Goal: Task Accomplishment & Management: Use online tool/utility

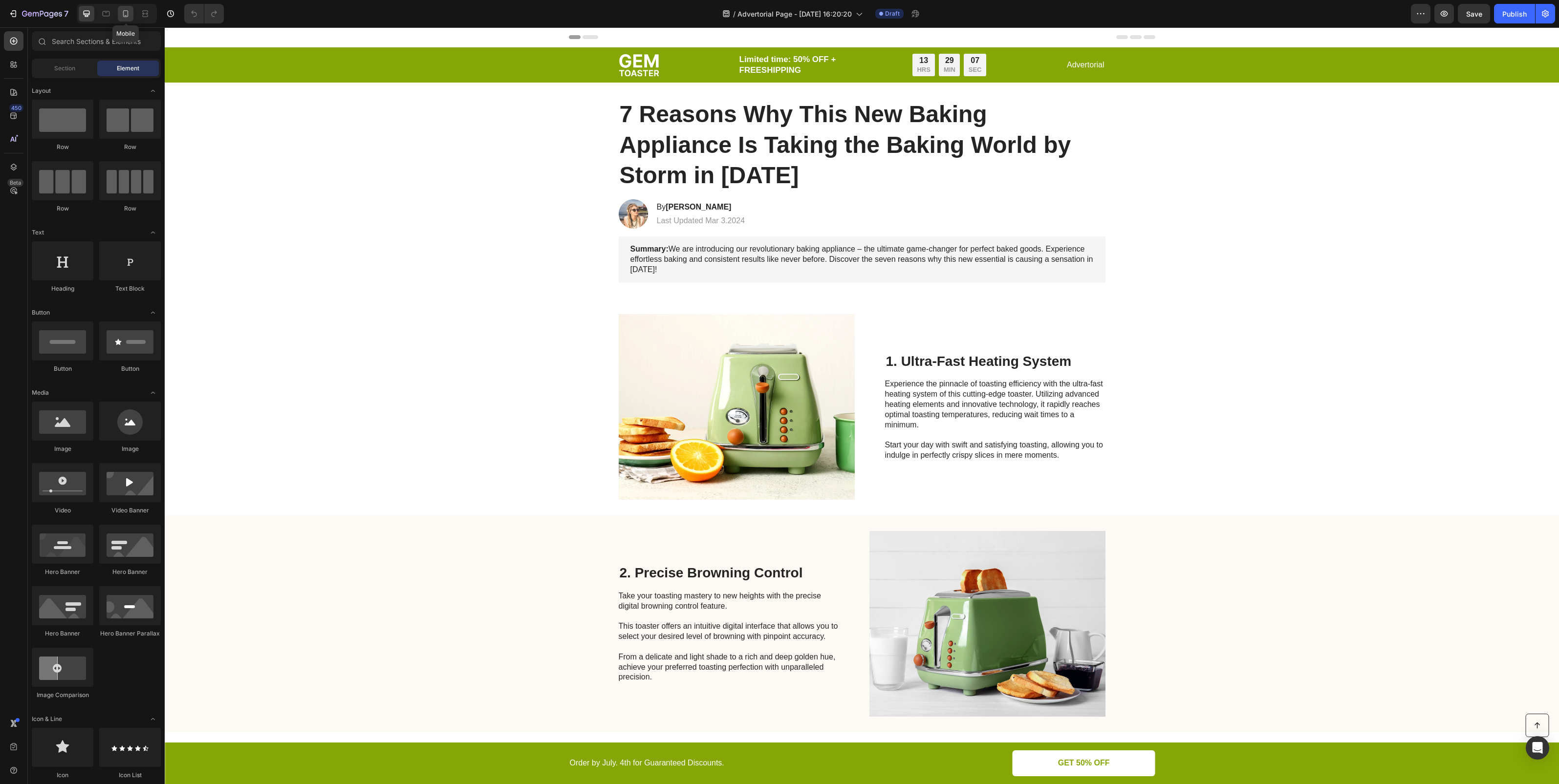
click at [132, 13] on div at bounding box center [126, 14] width 16 height 16
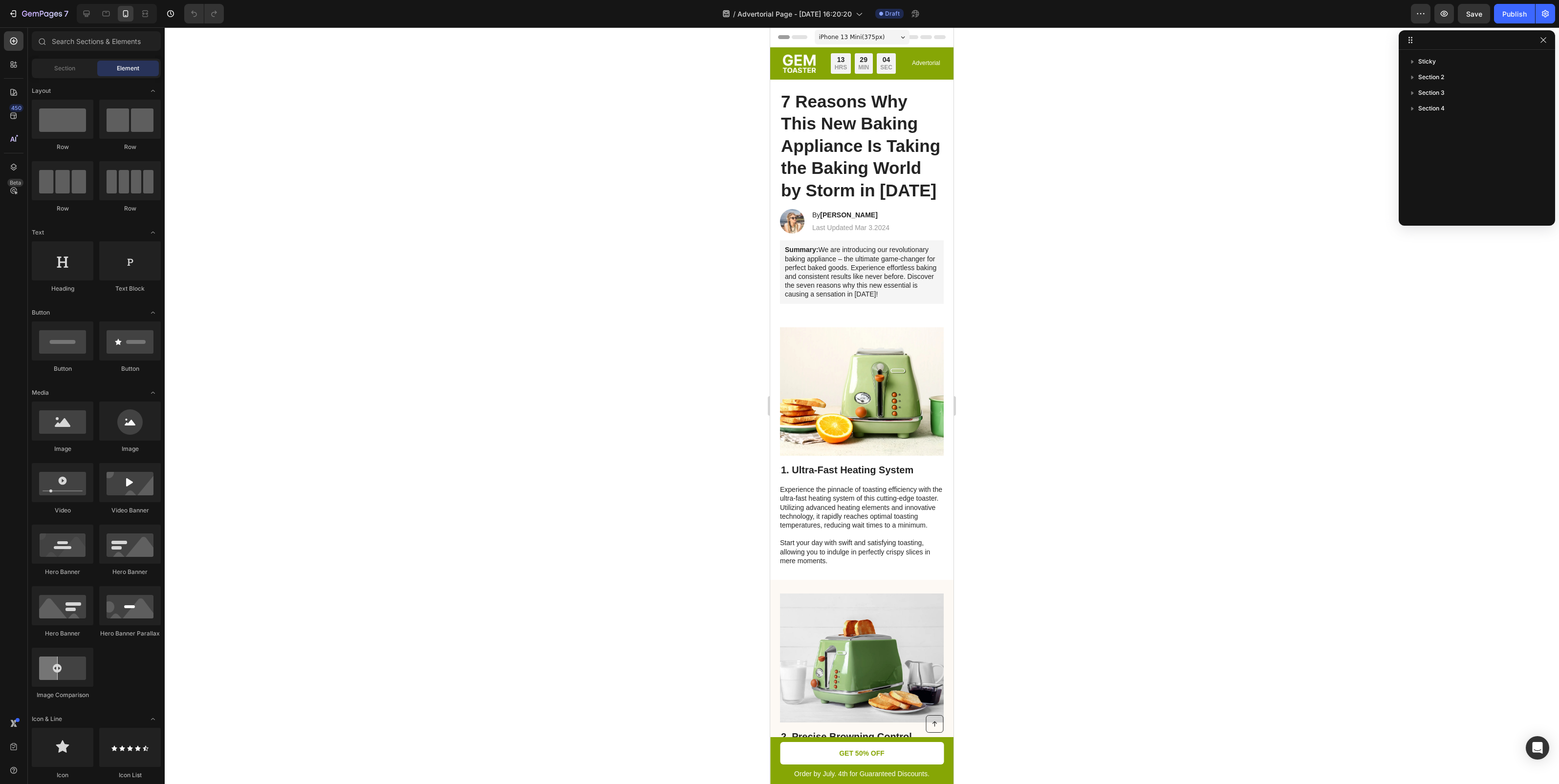
click at [1012, 181] on div at bounding box center [862, 405] width 1394 height 757
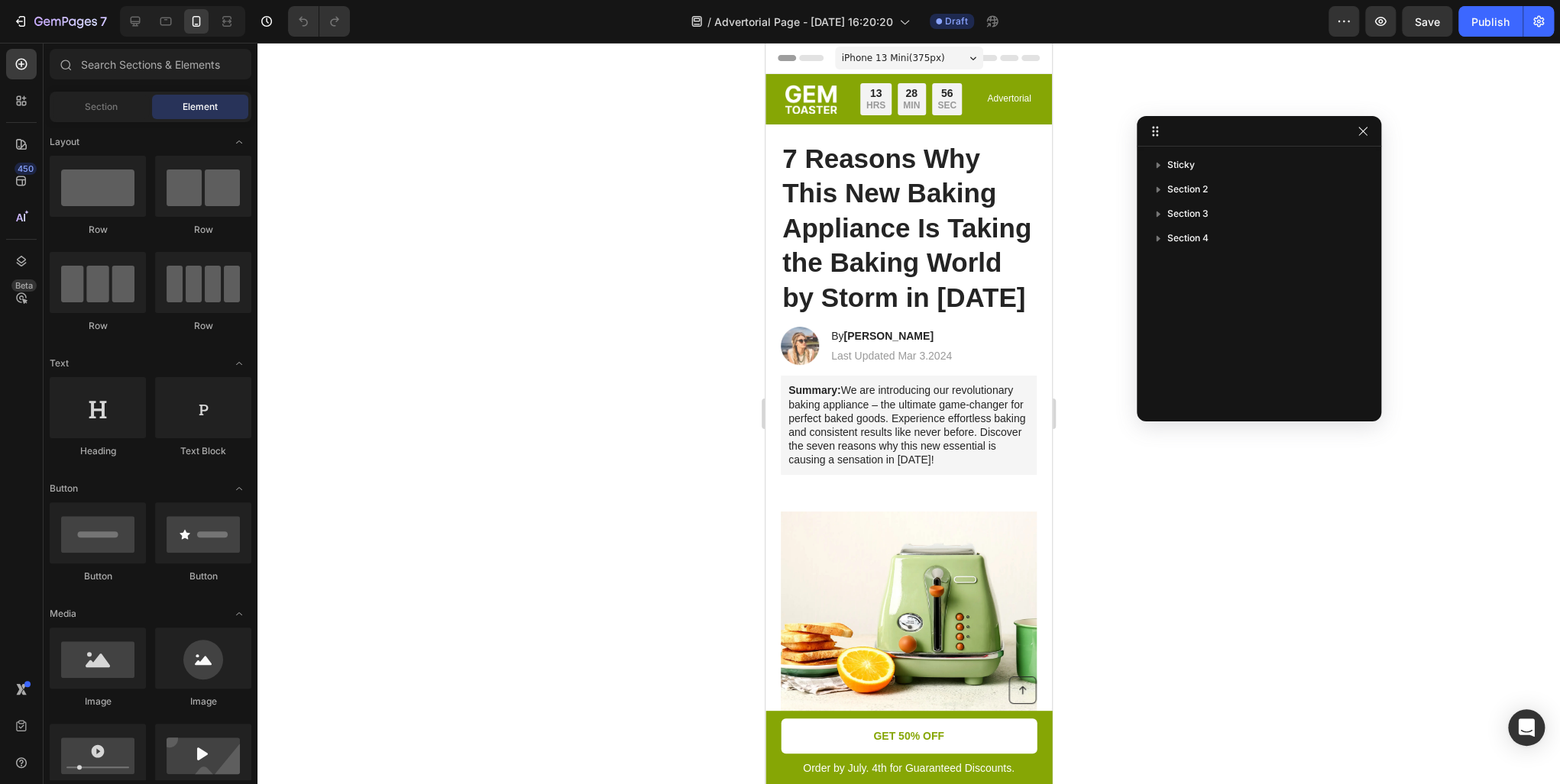
drag, startPoint x: 692, startPoint y: 62, endPoint x: 1358, endPoint y: 122, distance: 668.7
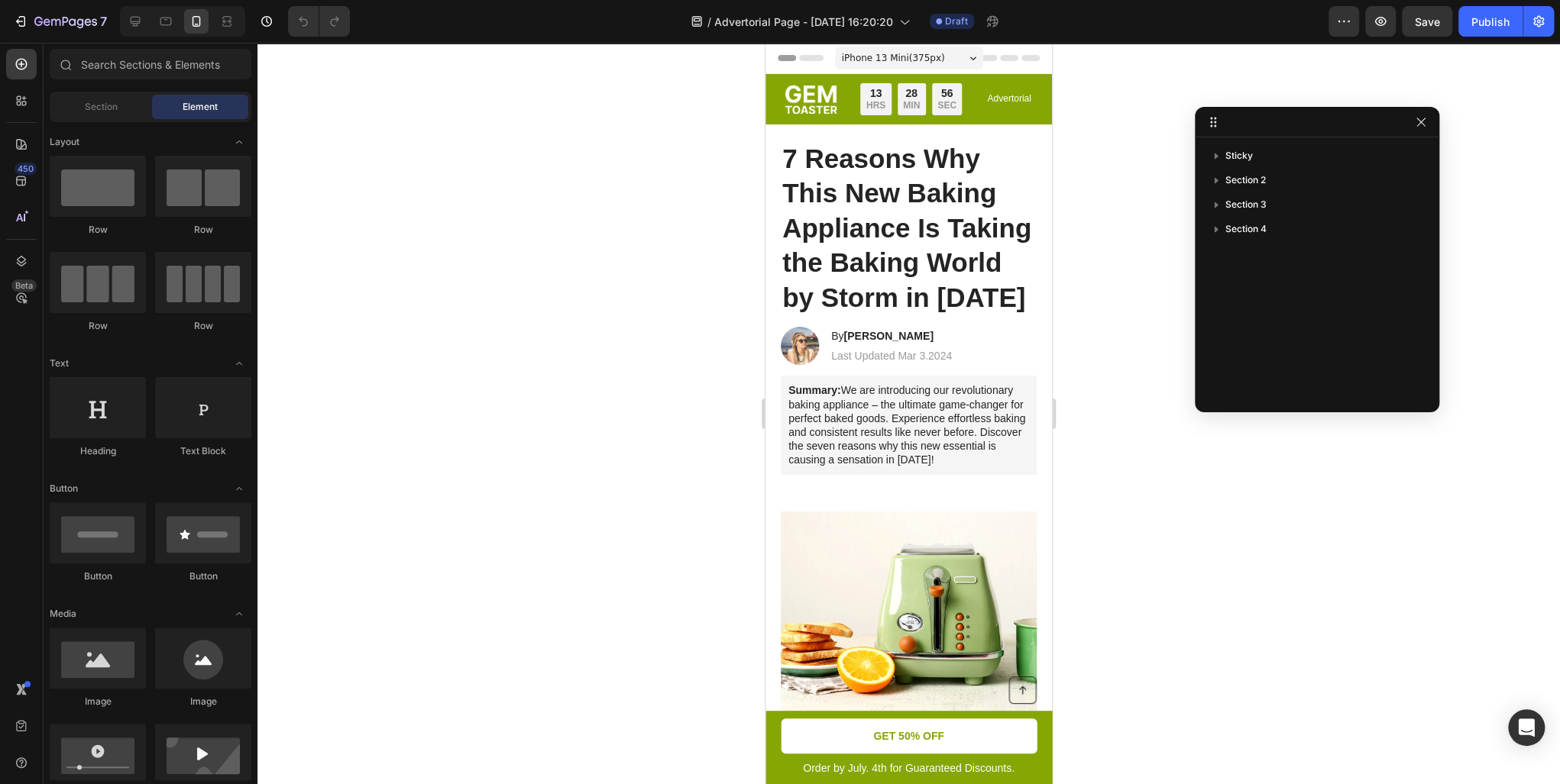
click at [1265, 414] on div at bounding box center [908, 413] width 1303 height 741
click at [1091, 286] on div at bounding box center [908, 413] width 1303 height 741
click at [933, 115] on div "13 HRS 28 MIN 54 SEC" at bounding box center [910, 99] width 101 height 32
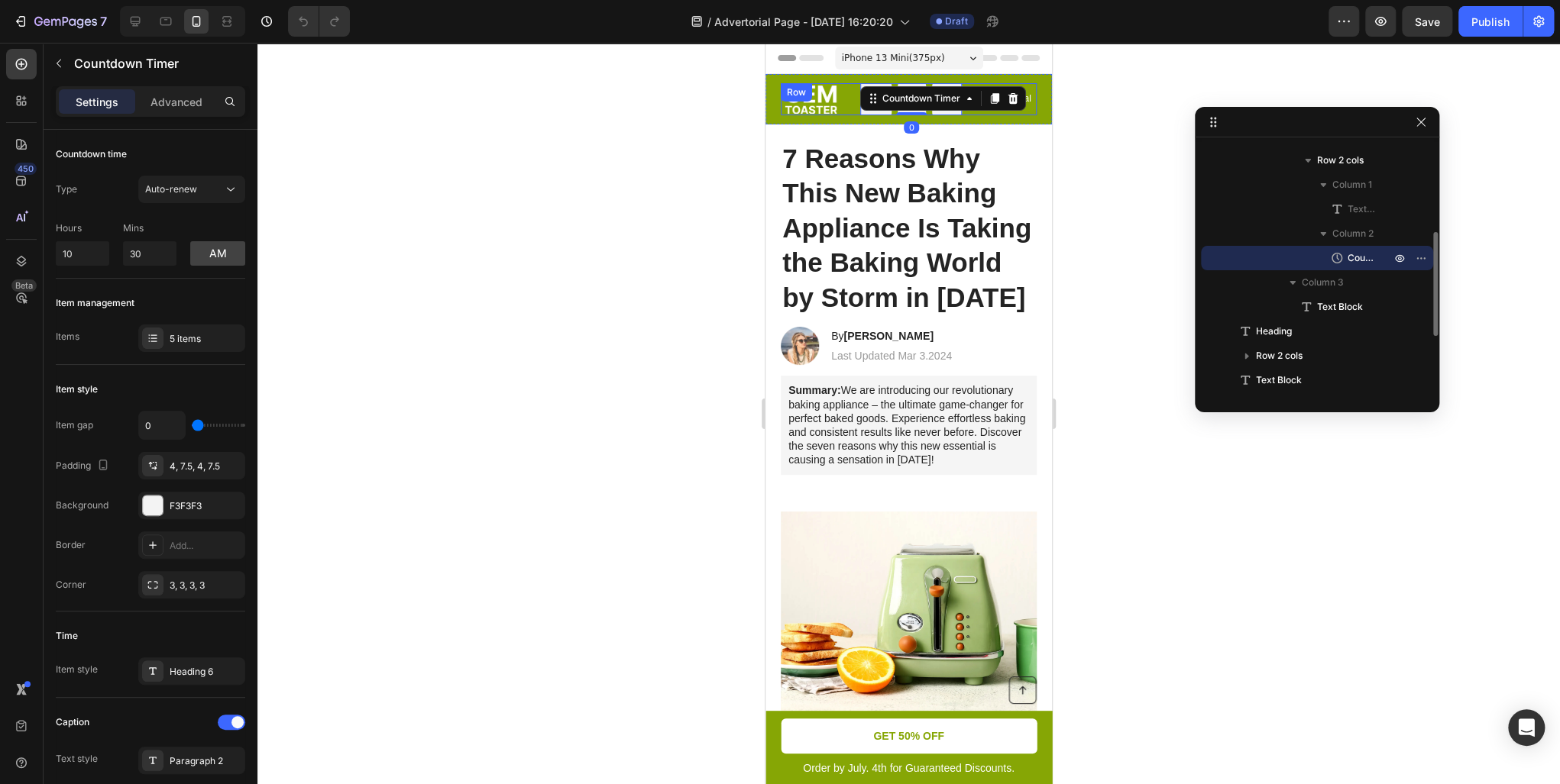
click at [978, 115] on div "Image Limited time: 50% OFF + FREESHIPPING Text Block 13 HRS 28 MIN 53 SEC Coun…" at bounding box center [908, 99] width 256 height 32
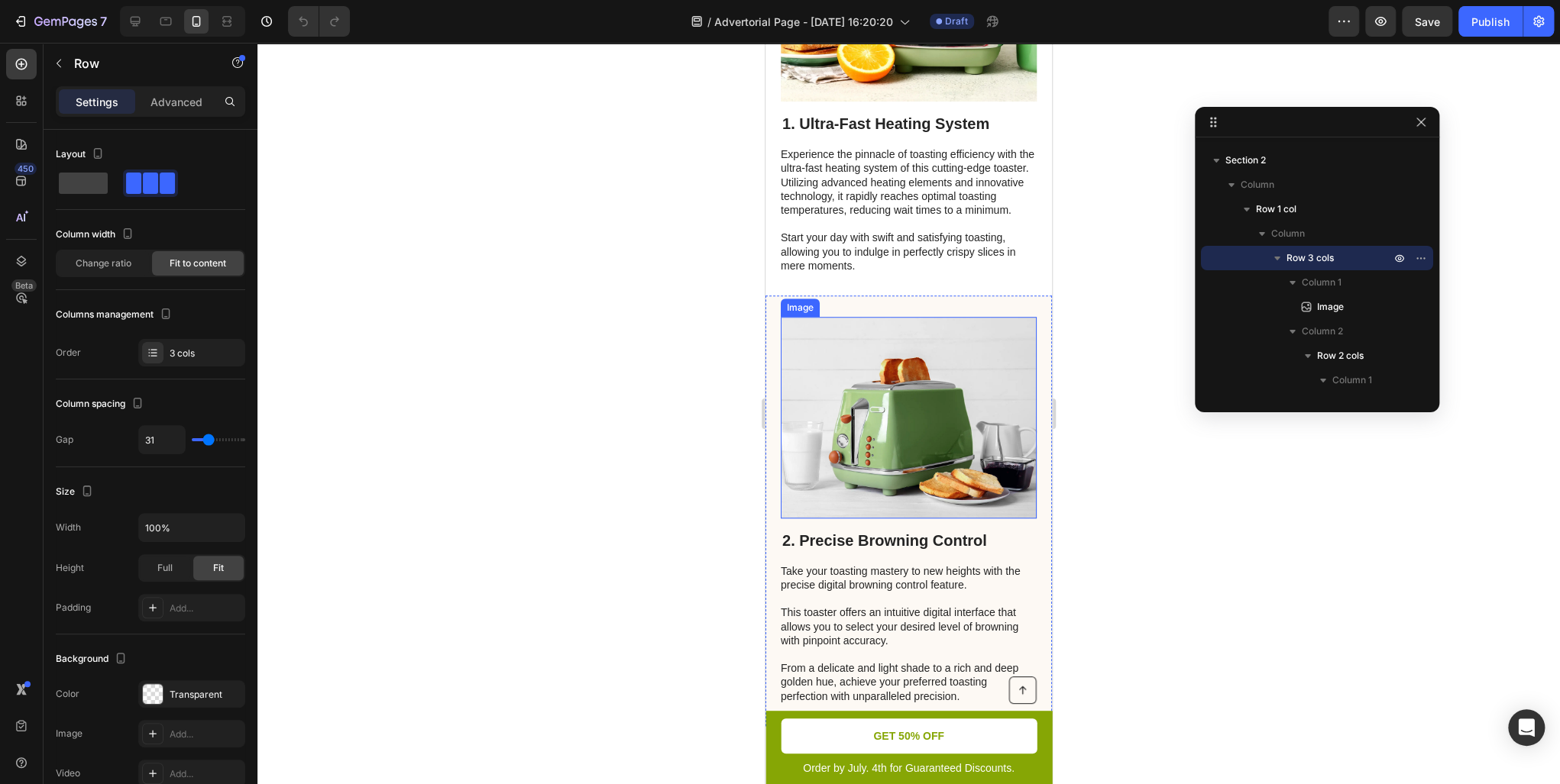
scroll to position [549, 0]
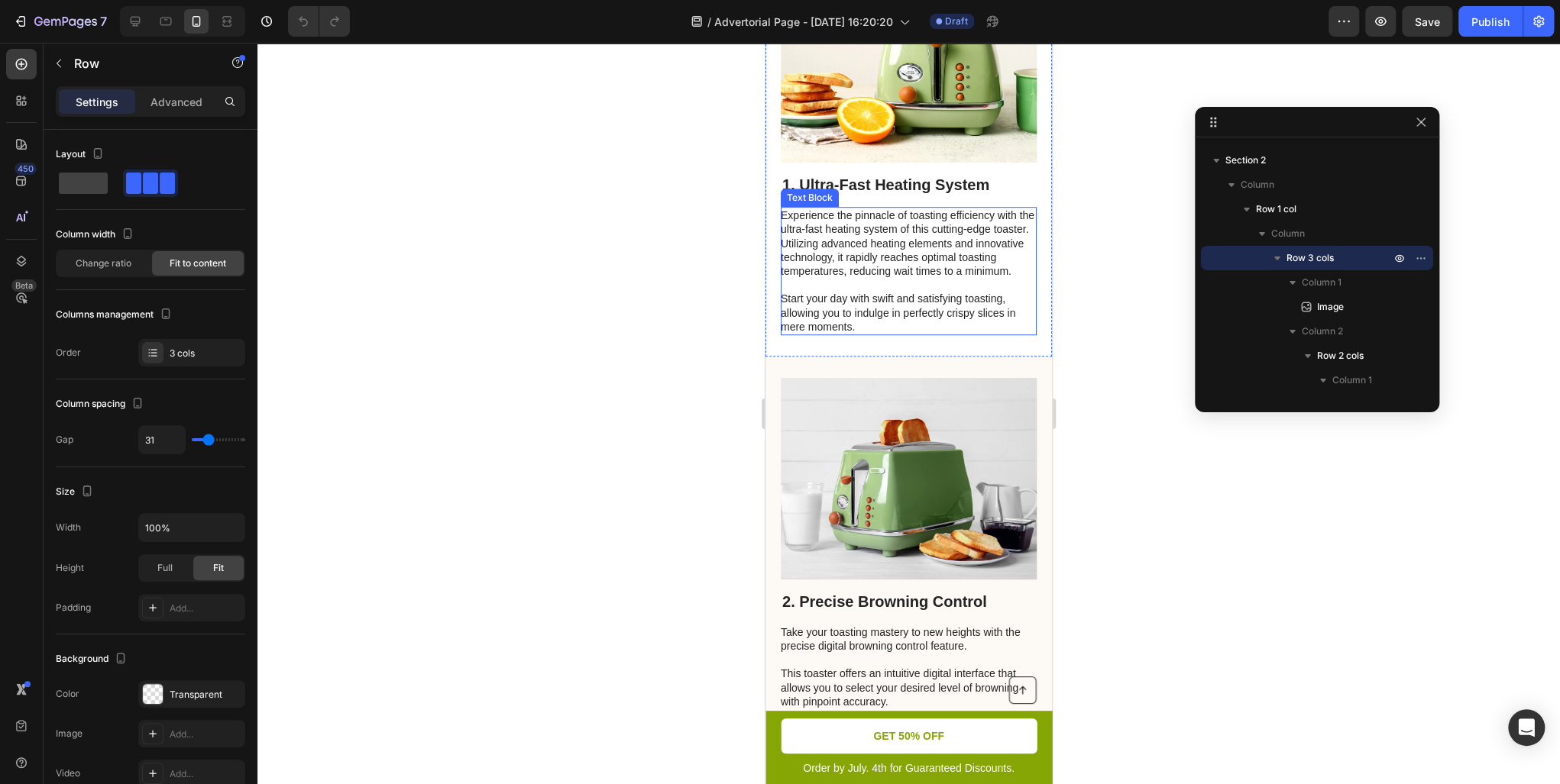
click at [900, 330] on p "Experience the pinnacle of toasting efficiency with the ultra-fast heating syst…" at bounding box center [907, 270] width 254 height 125
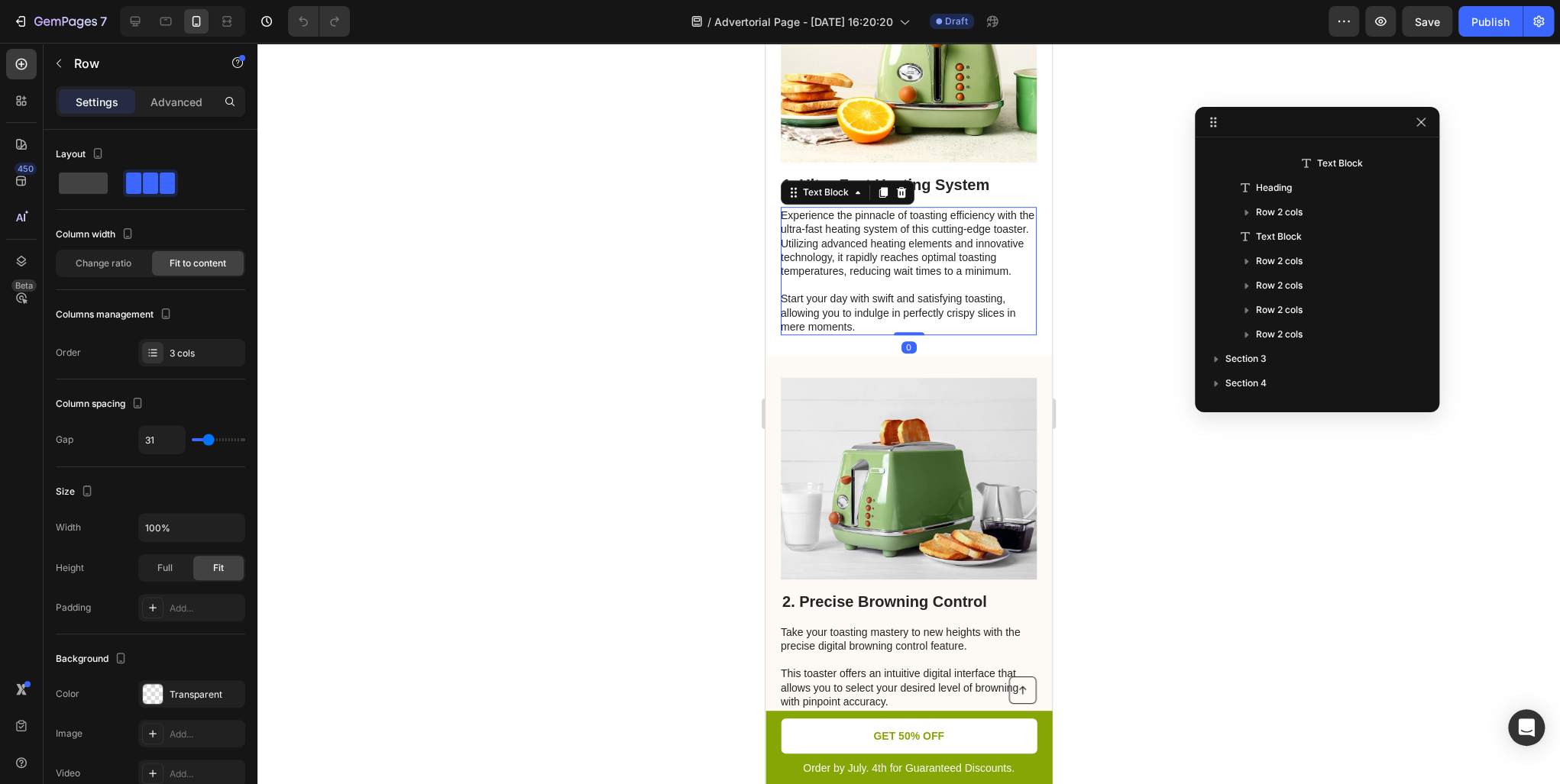
click at [900, 330] on p "Experience the pinnacle of toasting efficiency with the ultra-fast heating syst…" at bounding box center [907, 270] width 254 height 125
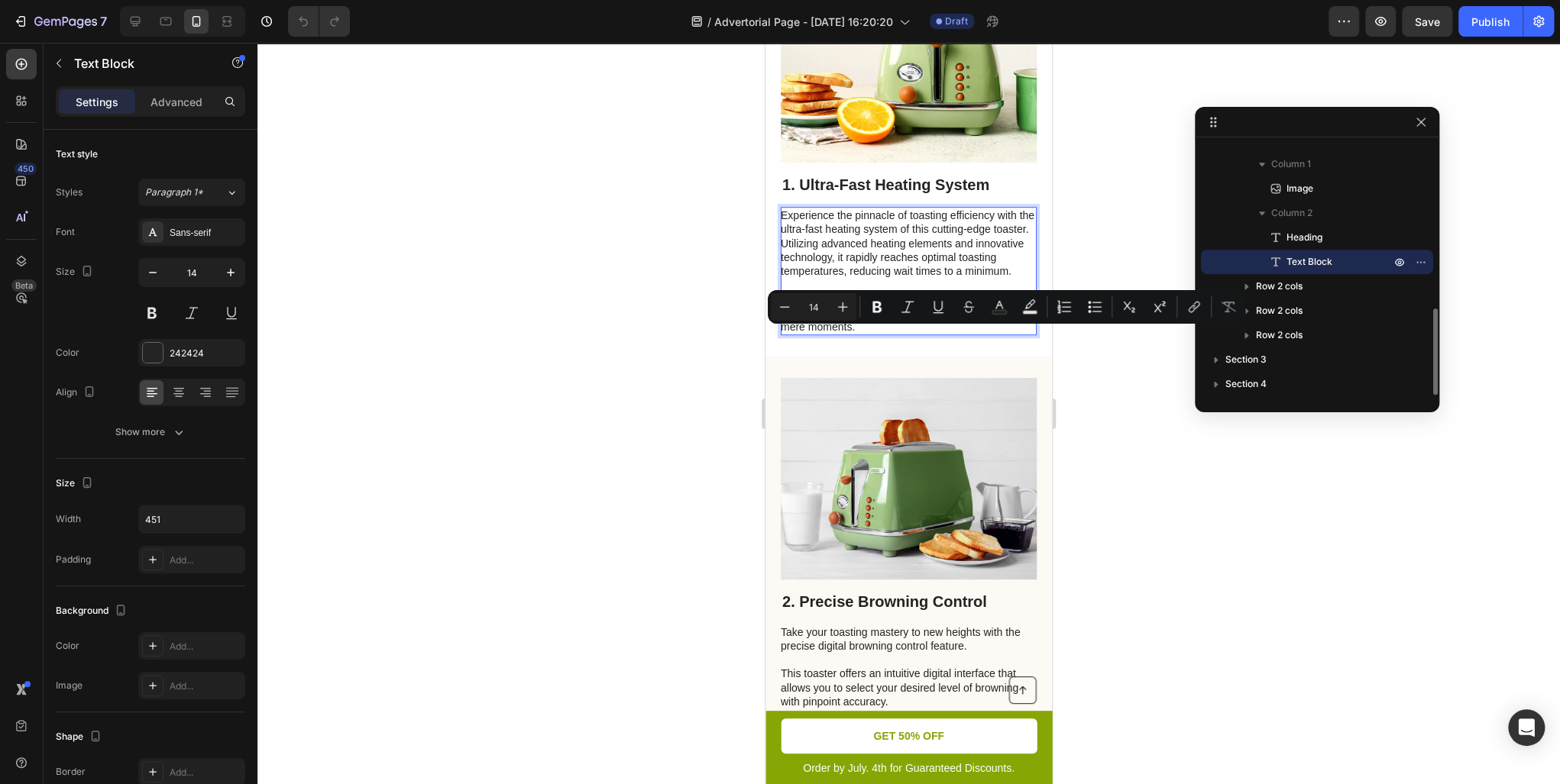
click at [887, 334] on p "Experience the pinnacle of toasting efficiency with the ultra-fast heating syst…" at bounding box center [907, 270] width 254 height 125
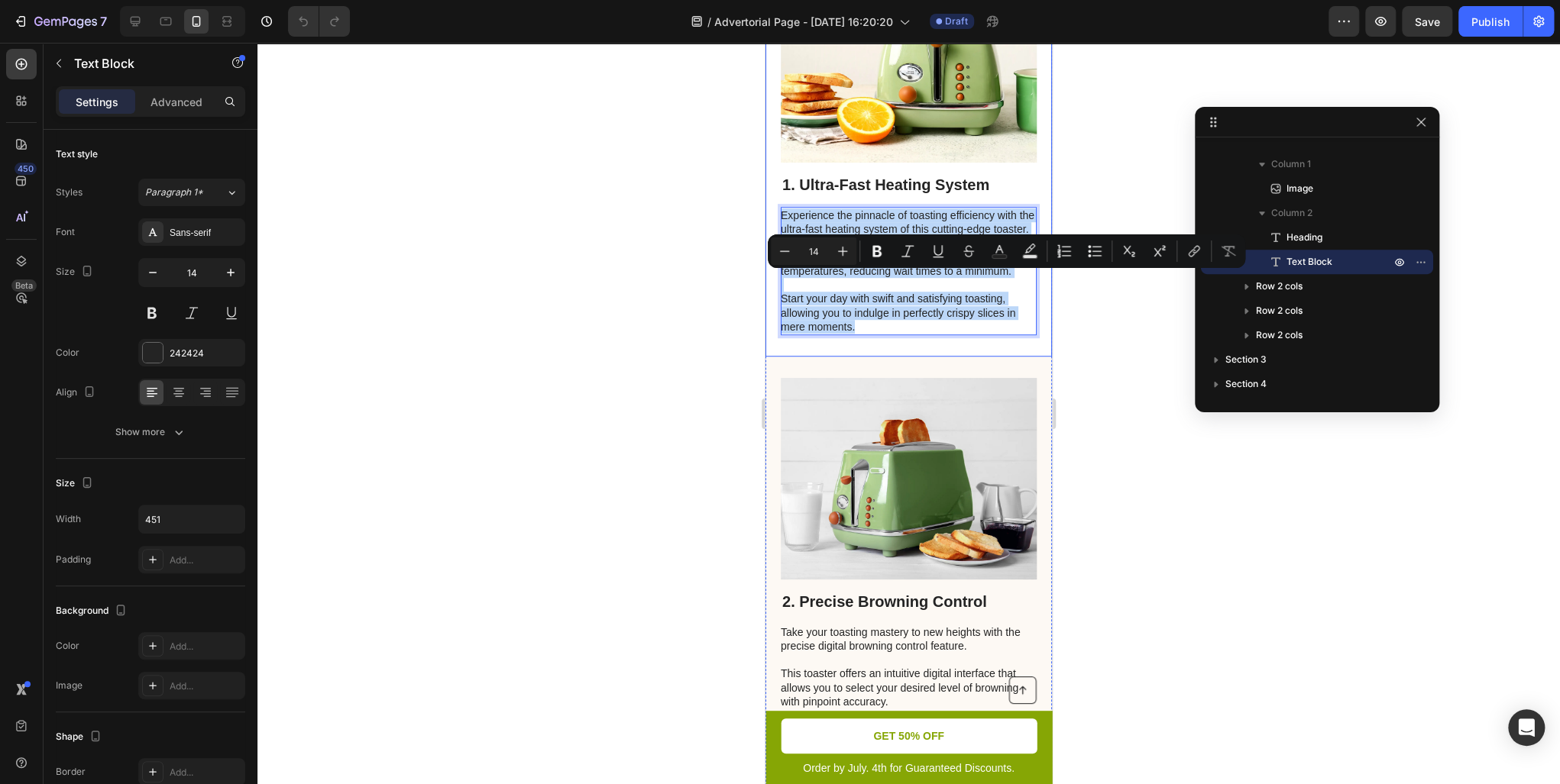
drag, startPoint x: 855, startPoint y: 403, endPoint x: 774, endPoint y: 269, distance: 156.6
click at [774, 269] on div "Image 1. Ultra-Fast Heating System Heading Experience the pinnacle of toasting …" at bounding box center [908, 148] width 287 height 417
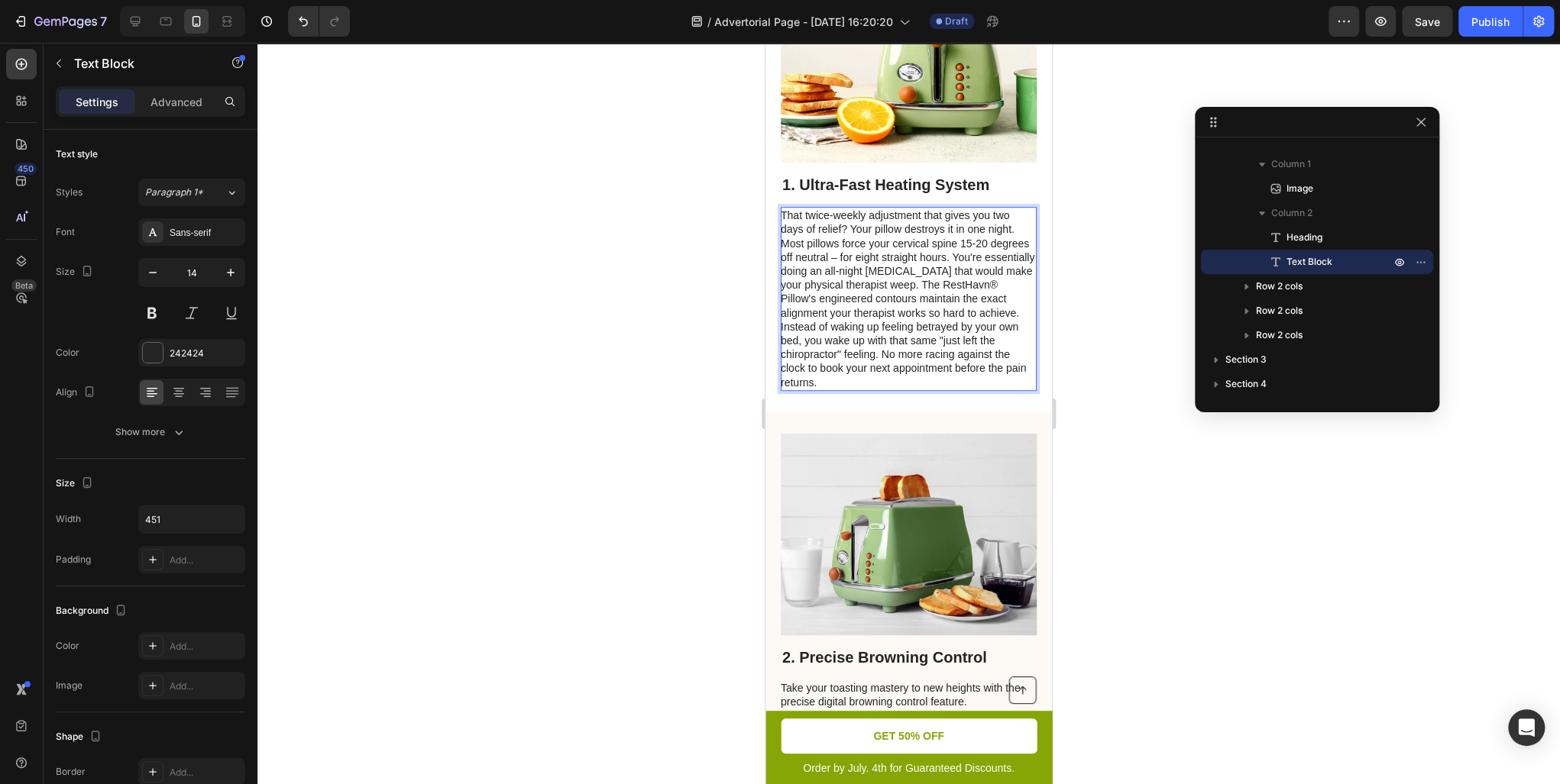
click at [942, 333] on p "That twice-weekly adjustment that gives you two days of relief? Your pillow des…" at bounding box center [907, 298] width 254 height 181
click at [1008, 290] on p "That twice-weekly adjustment that gives you two days of relief? Your pillow des…" at bounding box center [907, 298] width 254 height 181
click at [1013, 290] on p "That twice-weekly adjustment that gives you two days of relief? Your pillow des…" at bounding box center [907, 298] width 254 height 181
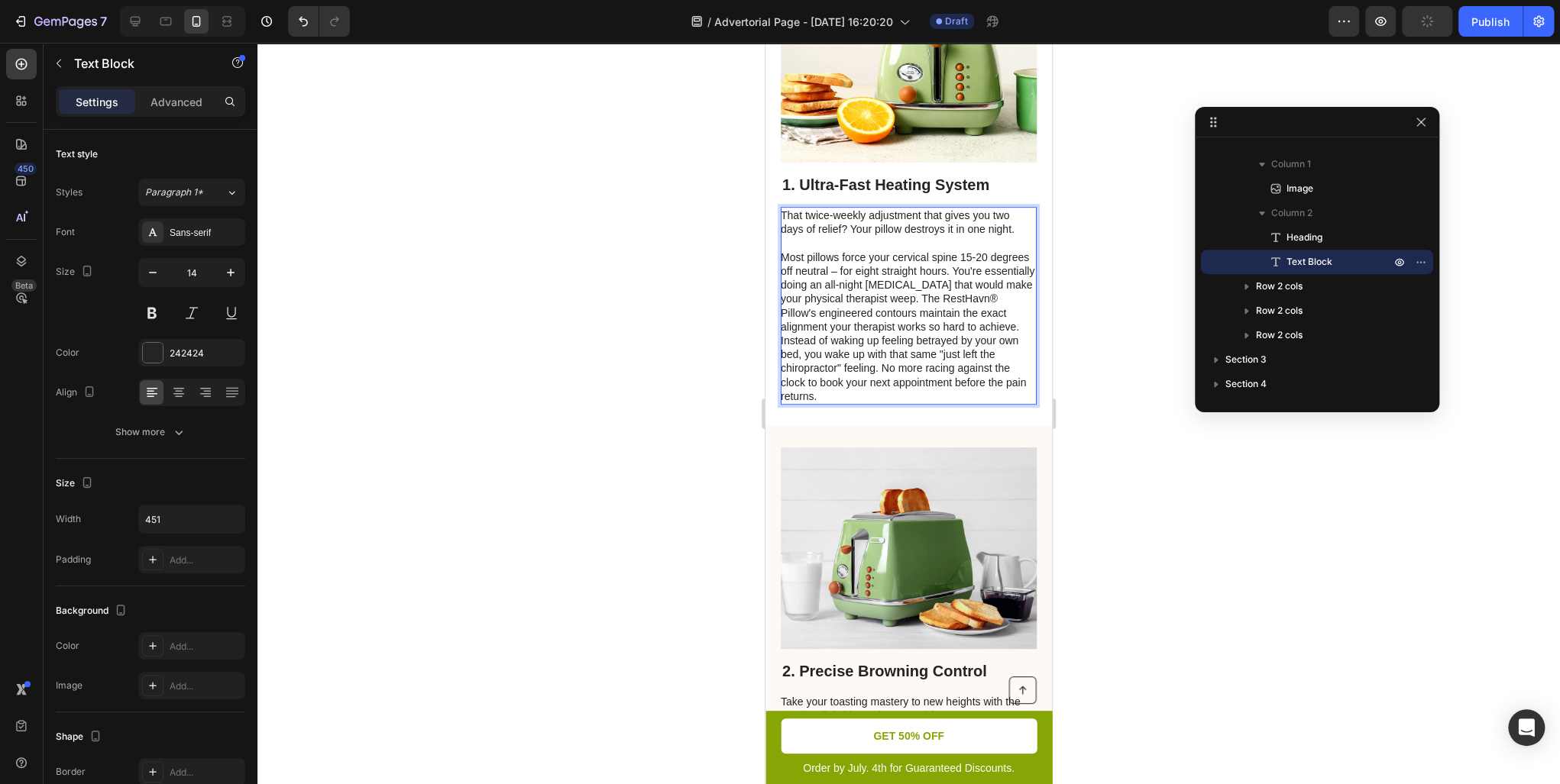
click at [998, 333] on p "Most pillows force your cervical spine 15-20 degrees off neutral – for eight st…" at bounding box center [907, 327] width 254 height 153
click at [997, 333] on p "Most pillows force your cervical spine 15-20 degrees off neutral – for eight st…" at bounding box center [907, 327] width 254 height 153
click at [994, 336] on p "Most pillows force your cervical spine 15-20 degrees off neutral – for eight st…" at bounding box center [907, 327] width 254 height 153
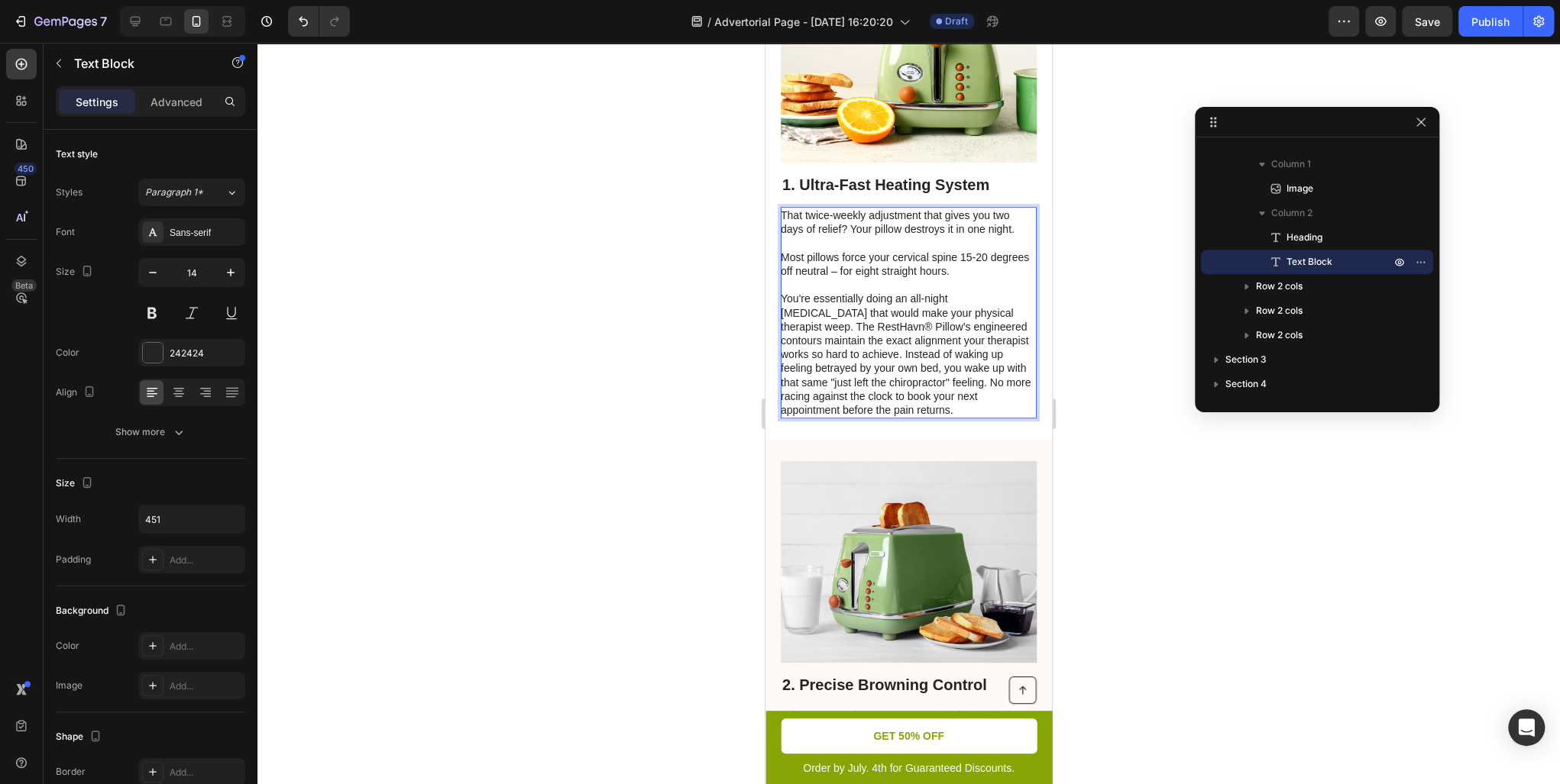
click at [814, 392] on p "You're essentially doing an all-night isometric exercise that would make your p…" at bounding box center [907, 354] width 254 height 125
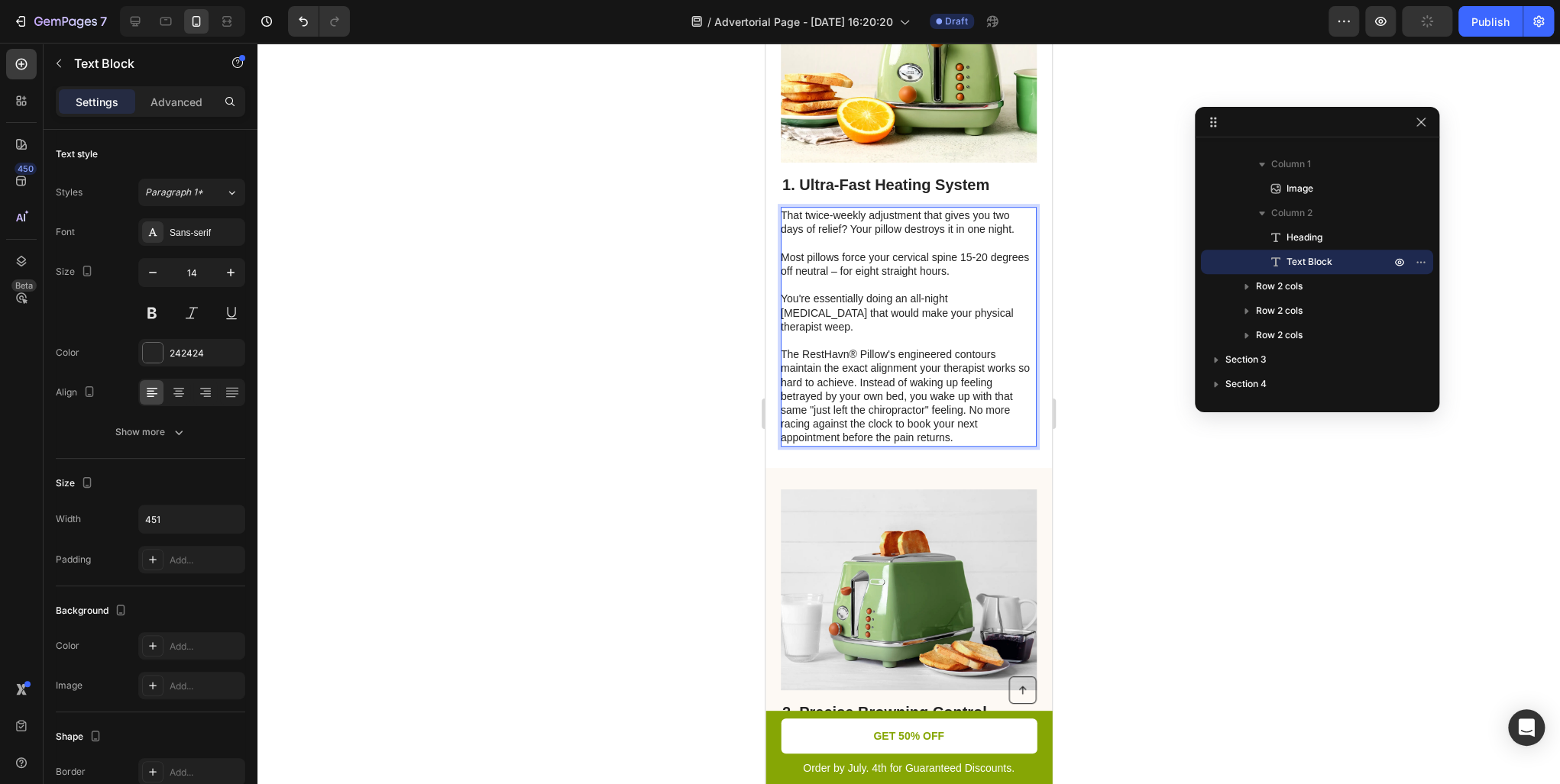
click at [968, 444] on p "The RestHavn® Pillow's engineered contours maintain the exact alignment your th…" at bounding box center [907, 395] width 254 height 97
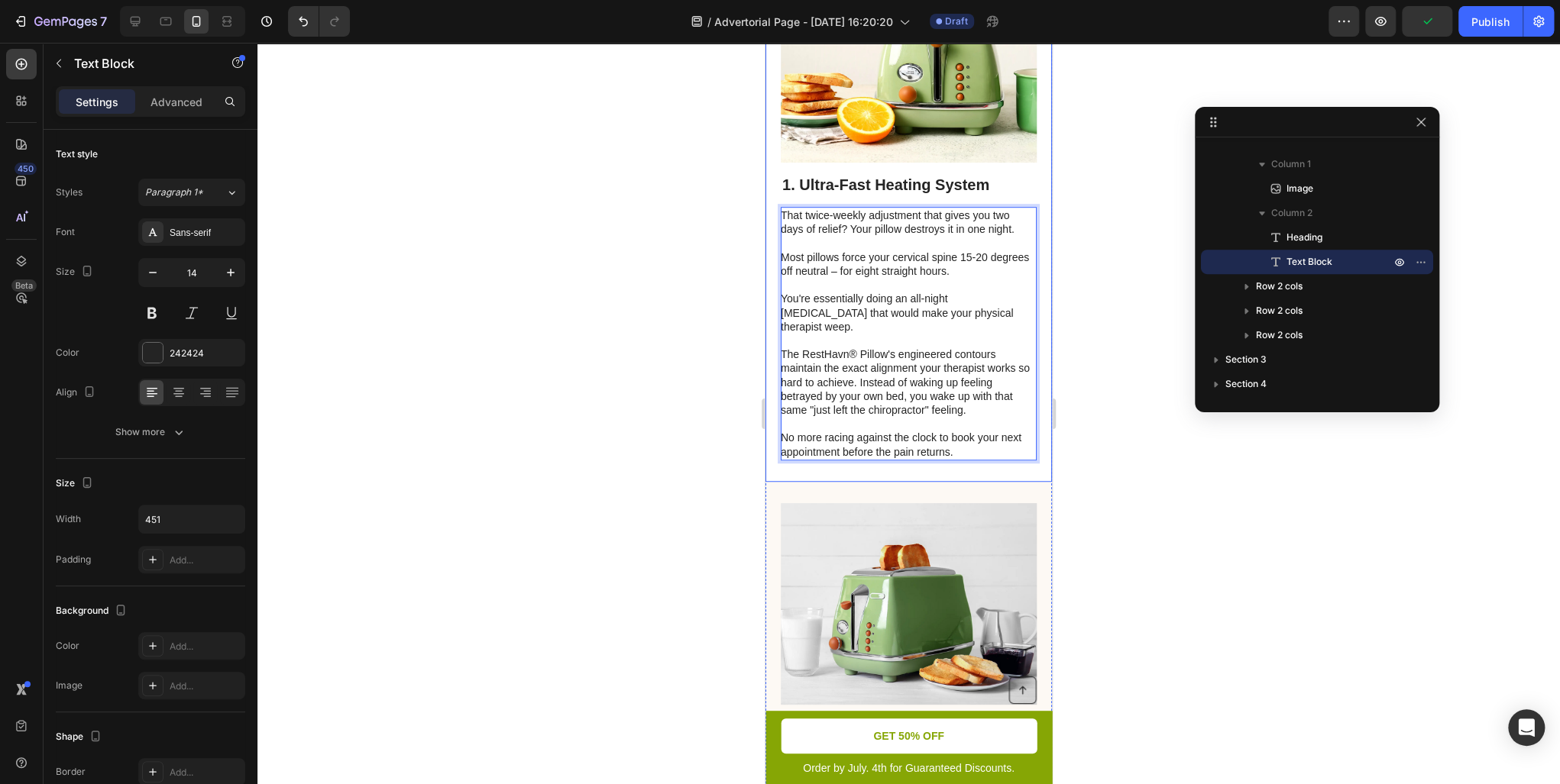
click at [710, 466] on div at bounding box center [908, 413] width 1303 height 741
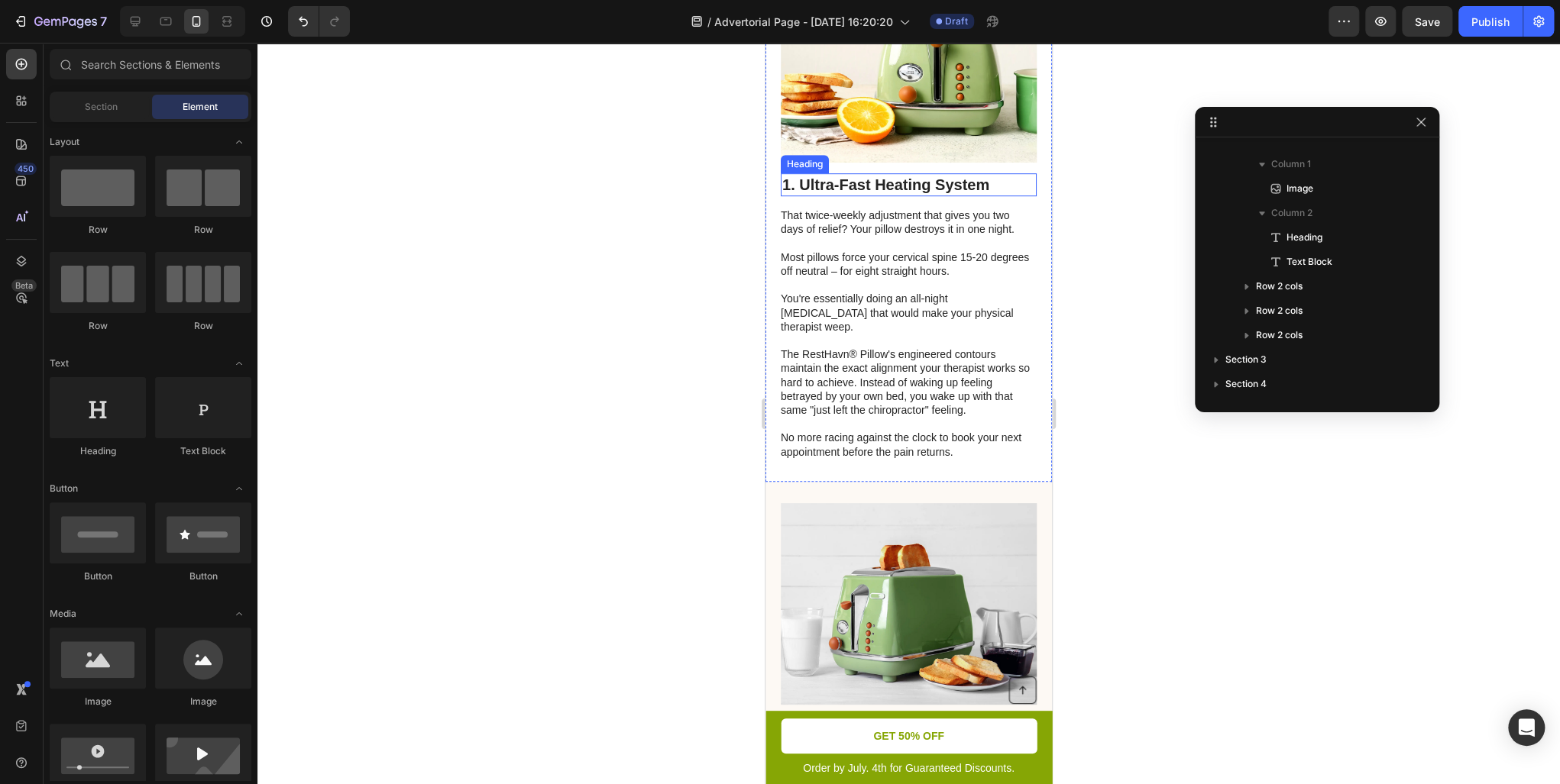
click at [836, 197] on h2 "1. Ultra-Fast Heating System" at bounding box center [908, 184] width 256 height 23
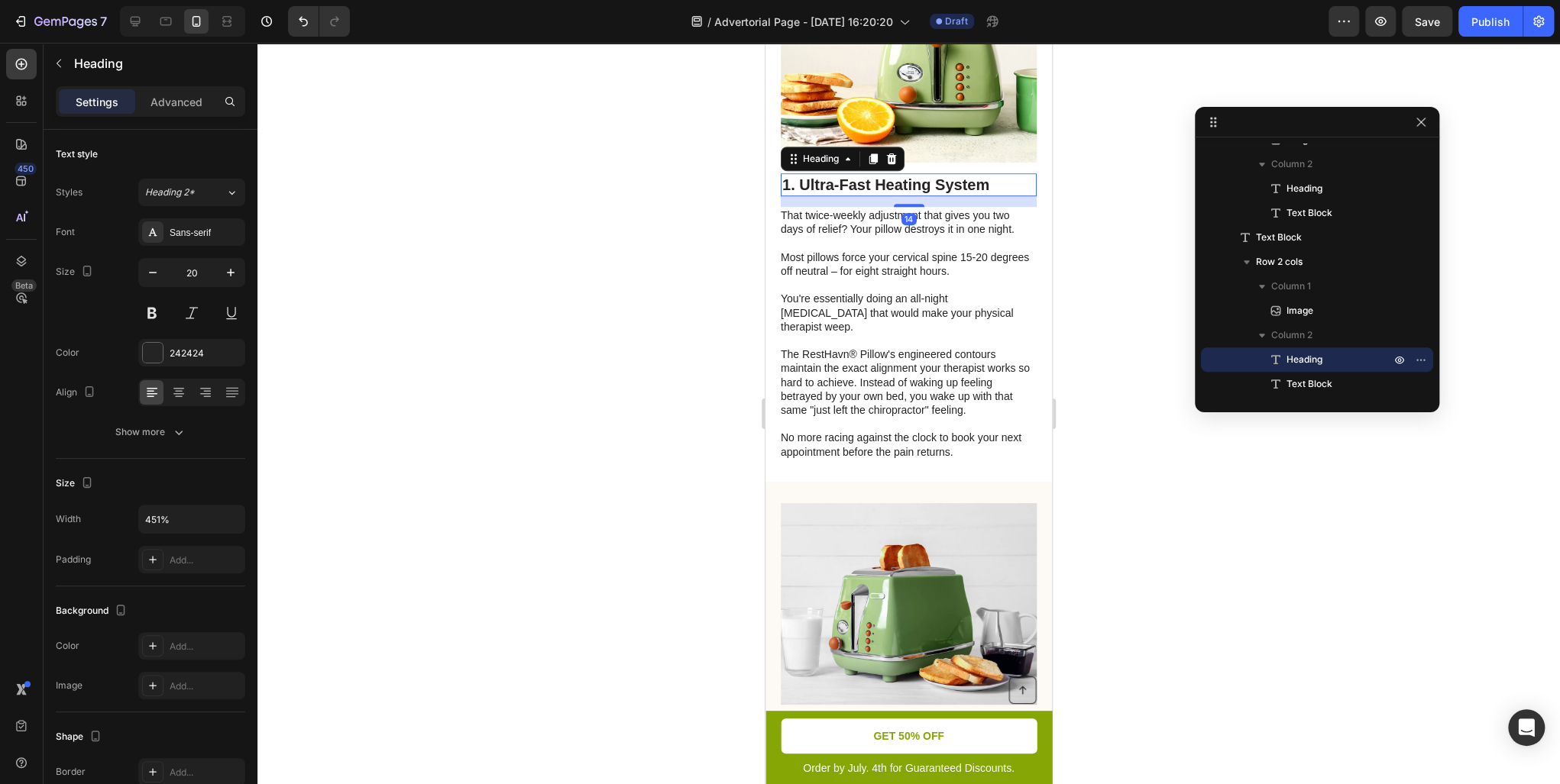
click at [831, 197] on h2 "1. Ultra-Fast Heating System" at bounding box center [908, 184] width 256 height 23
click at [831, 195] on p "1. Ultra-Fast Heating System" at bounding box center [908, 184] width 253 height 20
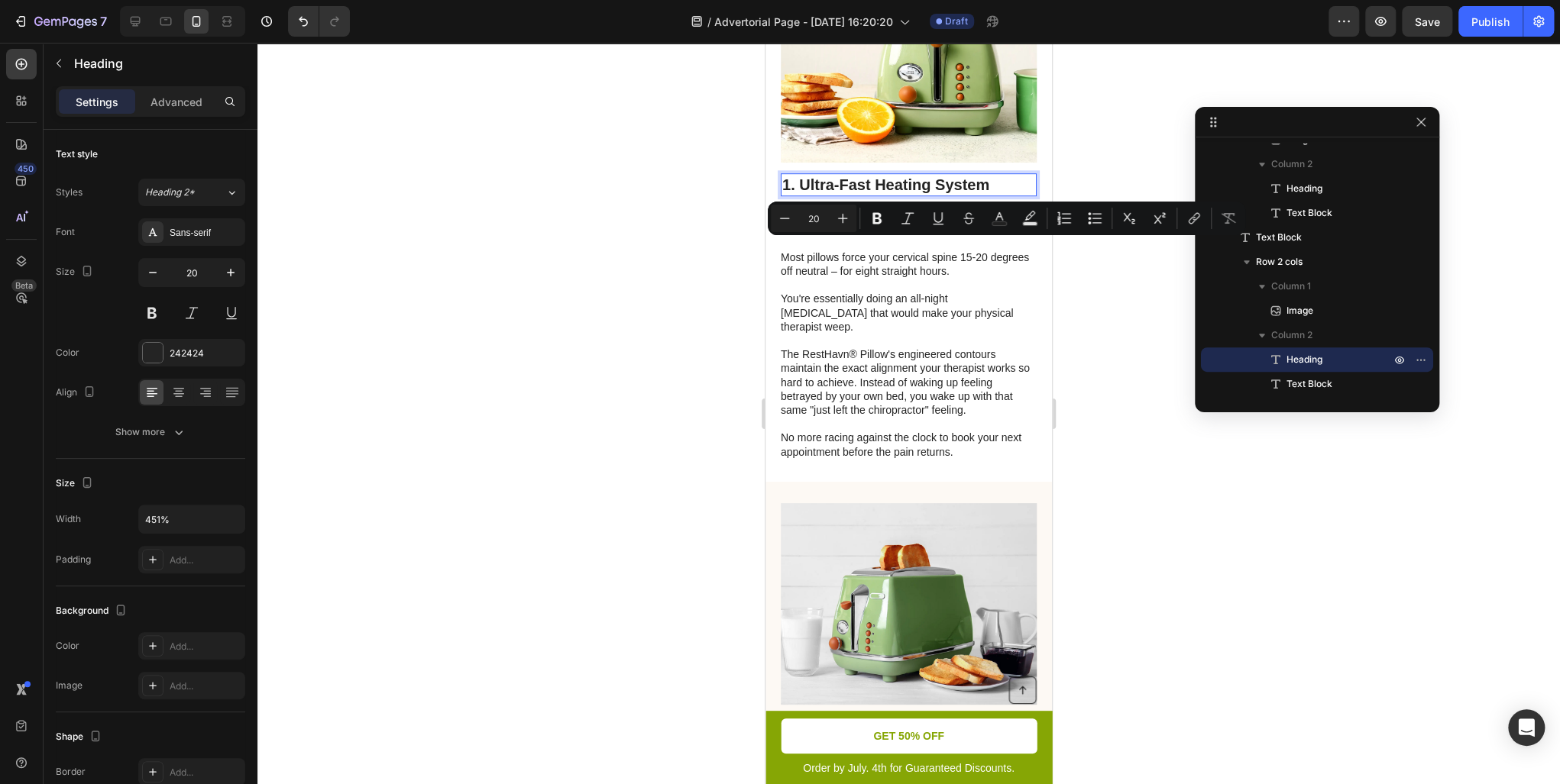
click at [985, 195] on p "1. Ultra-Fast Heating System" at bounding box center [908, 184] width 253 height 20
drag, startPoint x: 933, startPoint y: 250, endPoint x: 762, endPoint y: 269, distance: 172.1
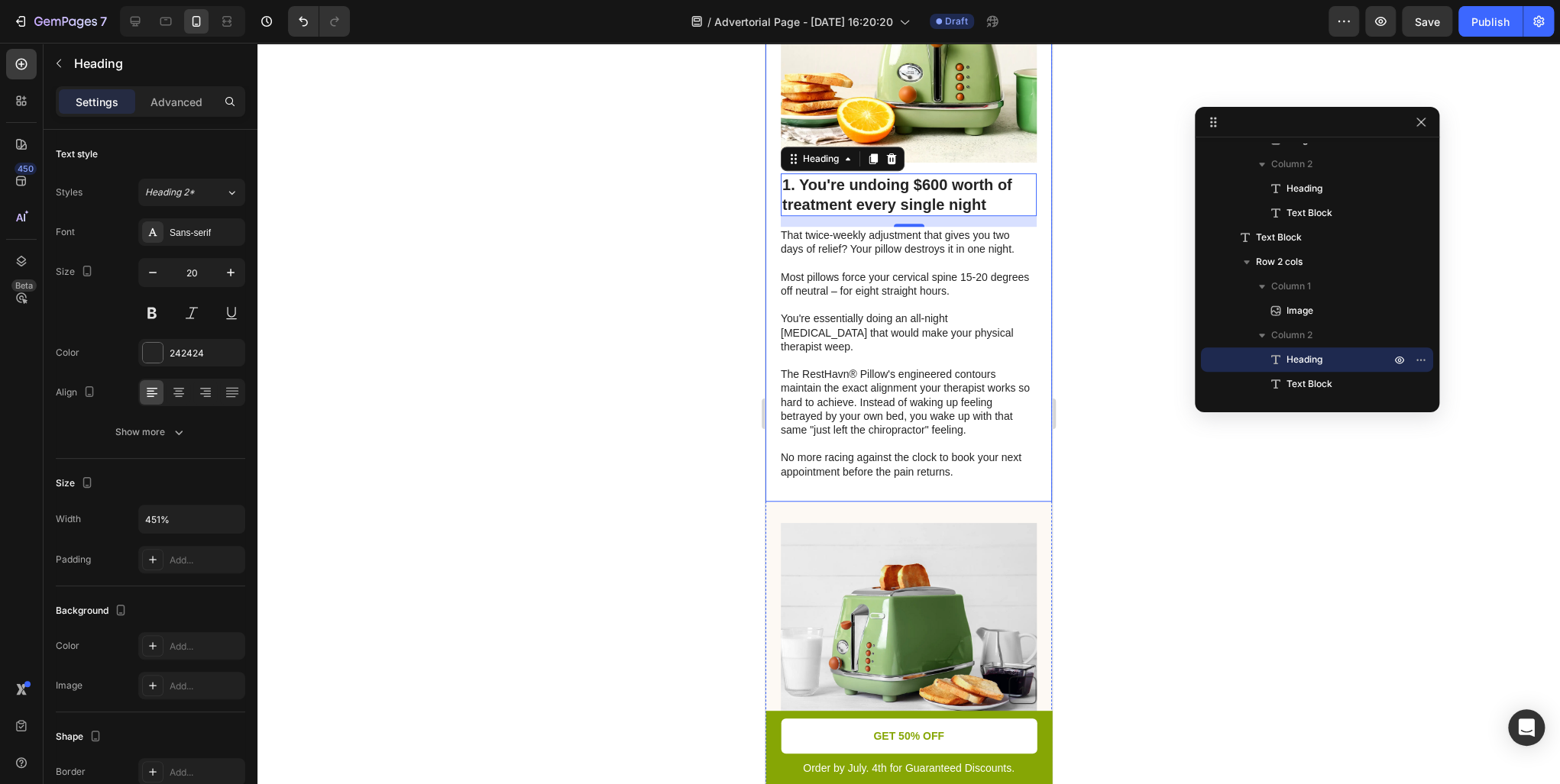
click at [730, 340] on div at bounding box center [908, 413] width 1303 height 741
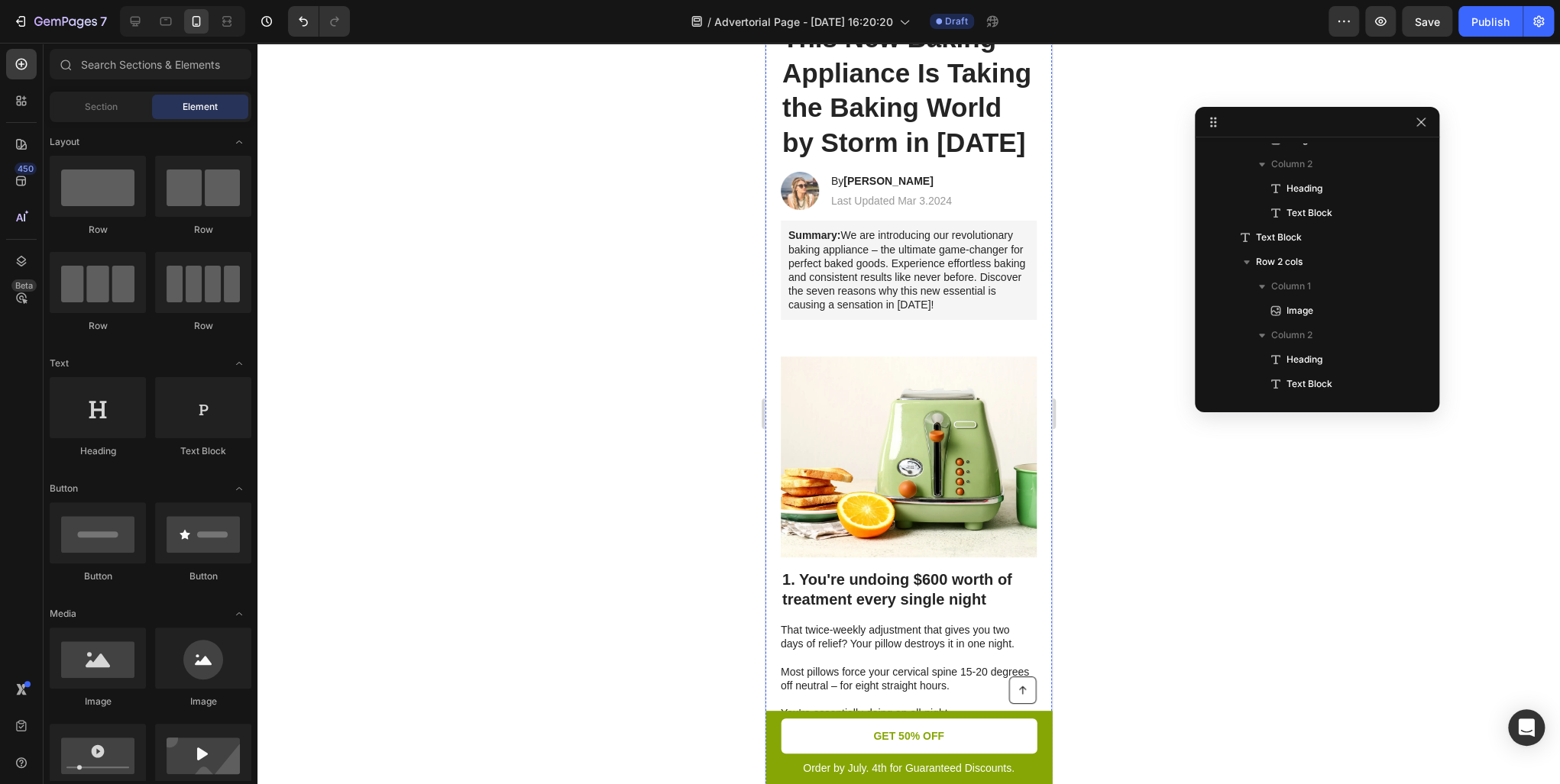
scroll to position [61, 0]
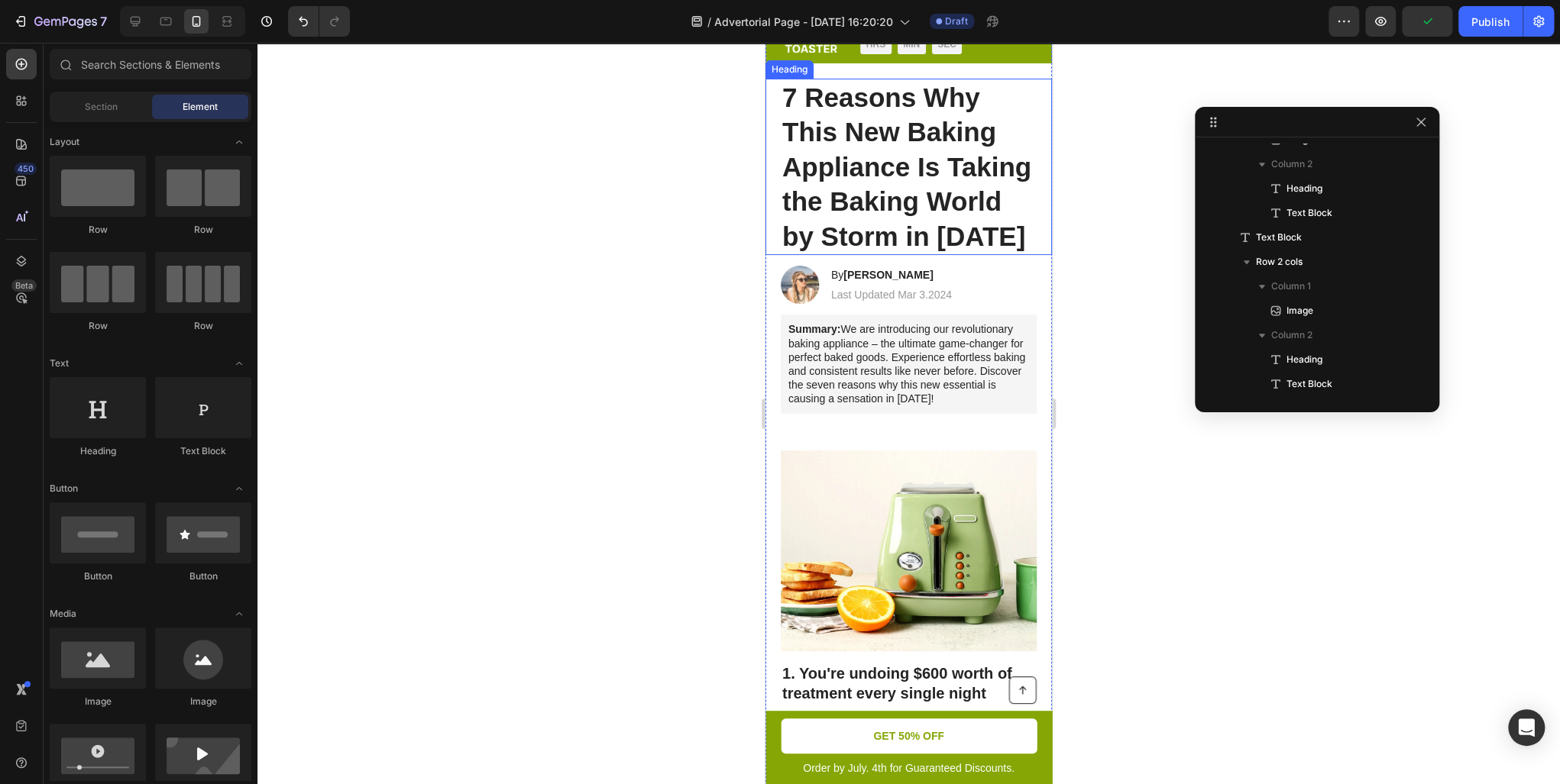
click at [933, 256] on h1 "7 Reasons Why This New Baking Appliance Is Taking the Baking World by Storm in …" at bounding box center [908, 166] width 256 height 177
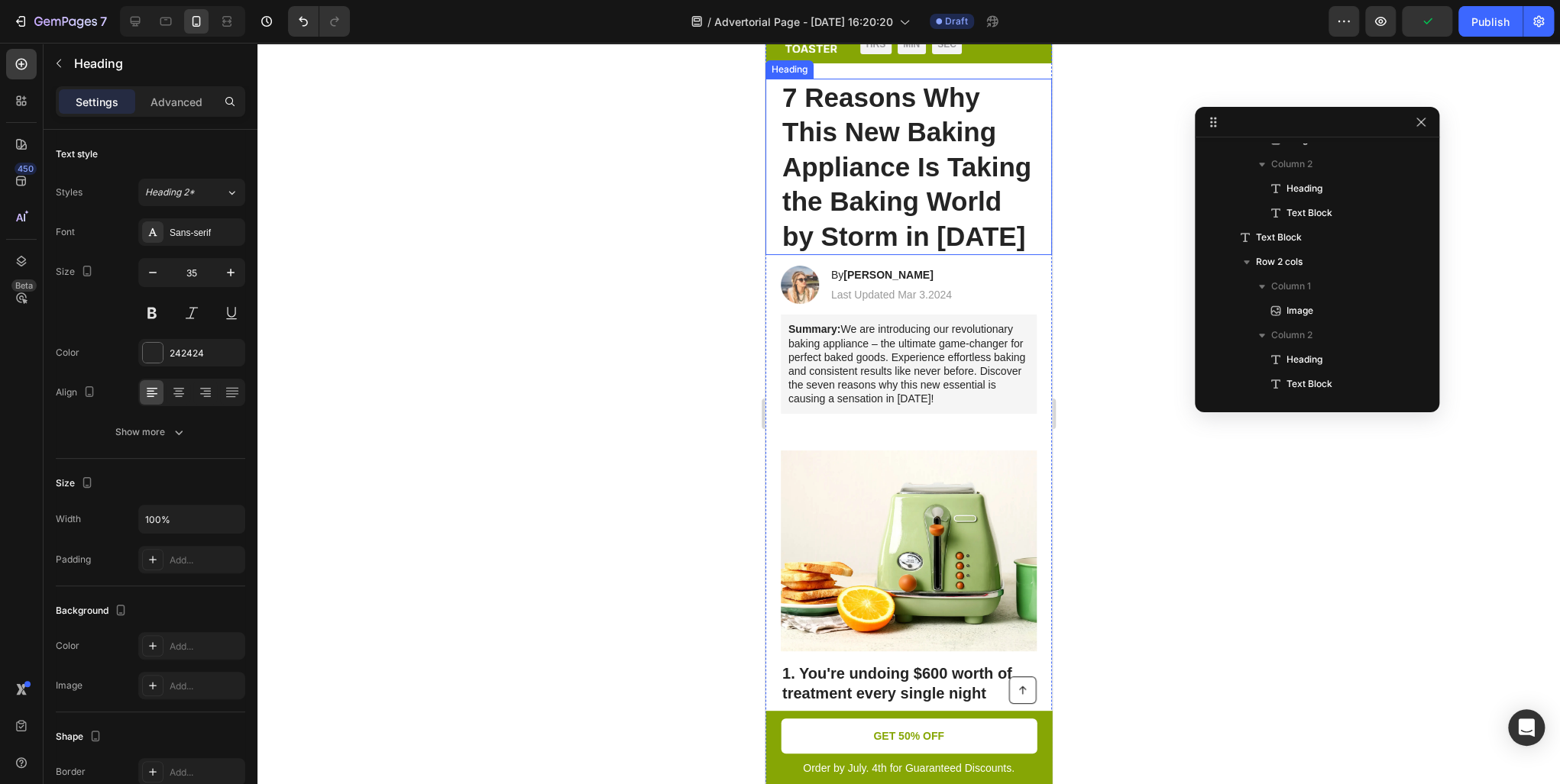
click at [933, 256] on h1 "7 Reasons Why This New Baking Appliance Is Taking the Baking World by Storm in …" at bounding box center [908, 166] width 256 height 177
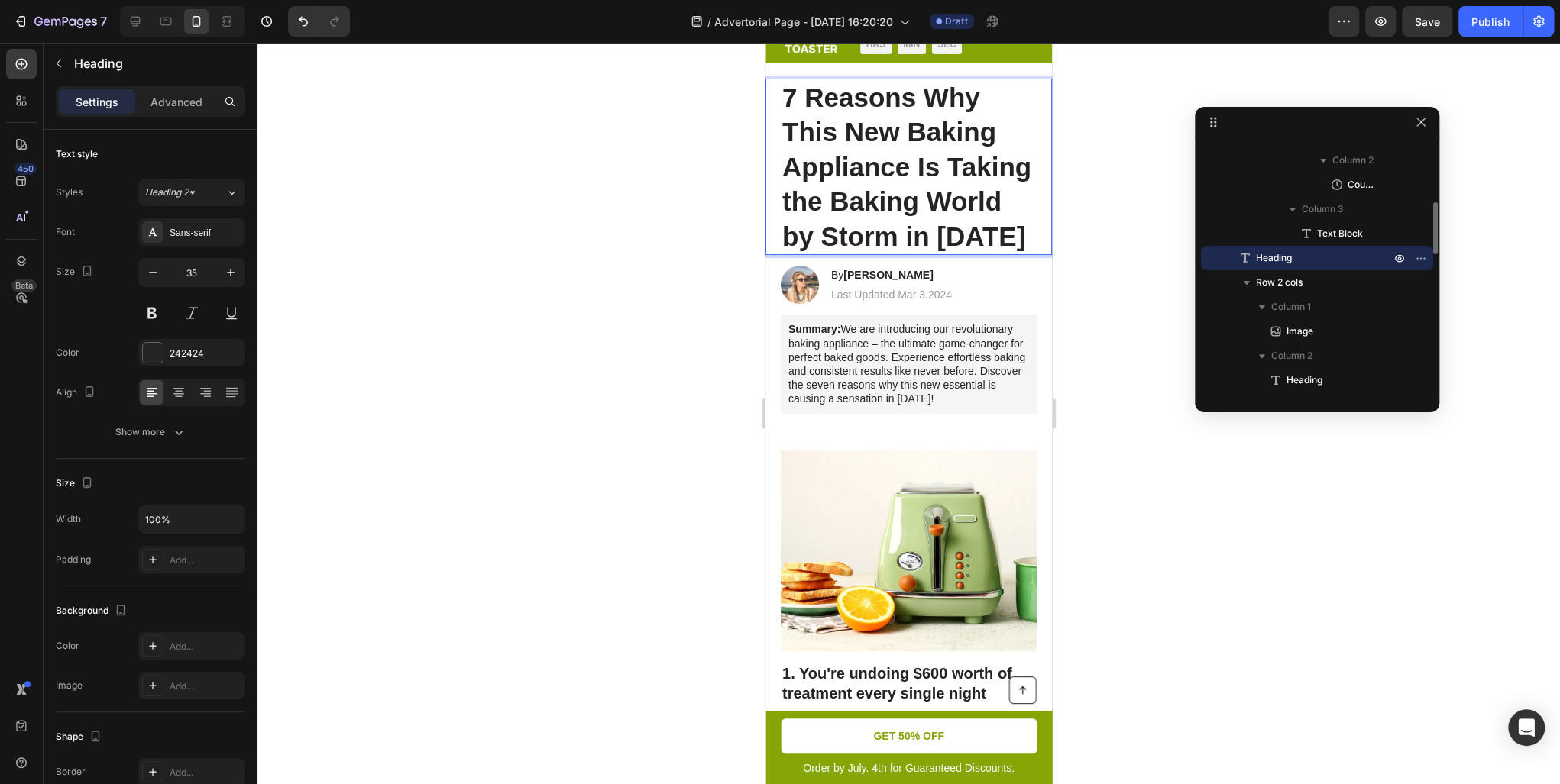
click at [860, 254] on p "7 Reasons Why This New Baking Appliance Is Taking the Baking World by Storm in …" at bounding box center [908, 167] width 253 height 174
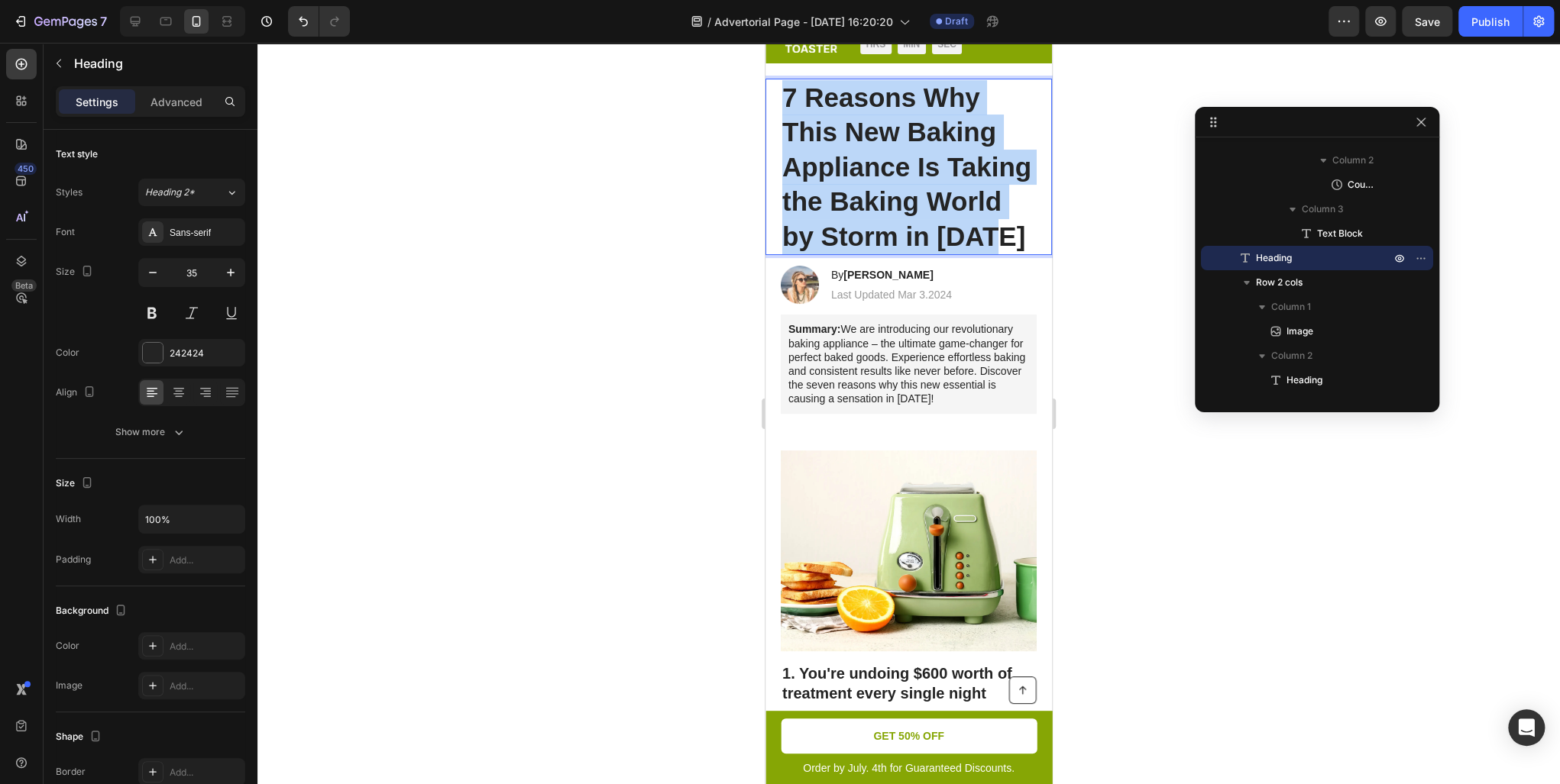
drag, startPoint x: 857, startPoint y: 303, endPoint x: 783, endPoint y: 122, distance: 195.5
click at [783, 122] on p "7 Reasons Why This New Baking Appliance Is Taking the Baking World by Storm in …" at bounding box center [908, 167] width 253 height 174
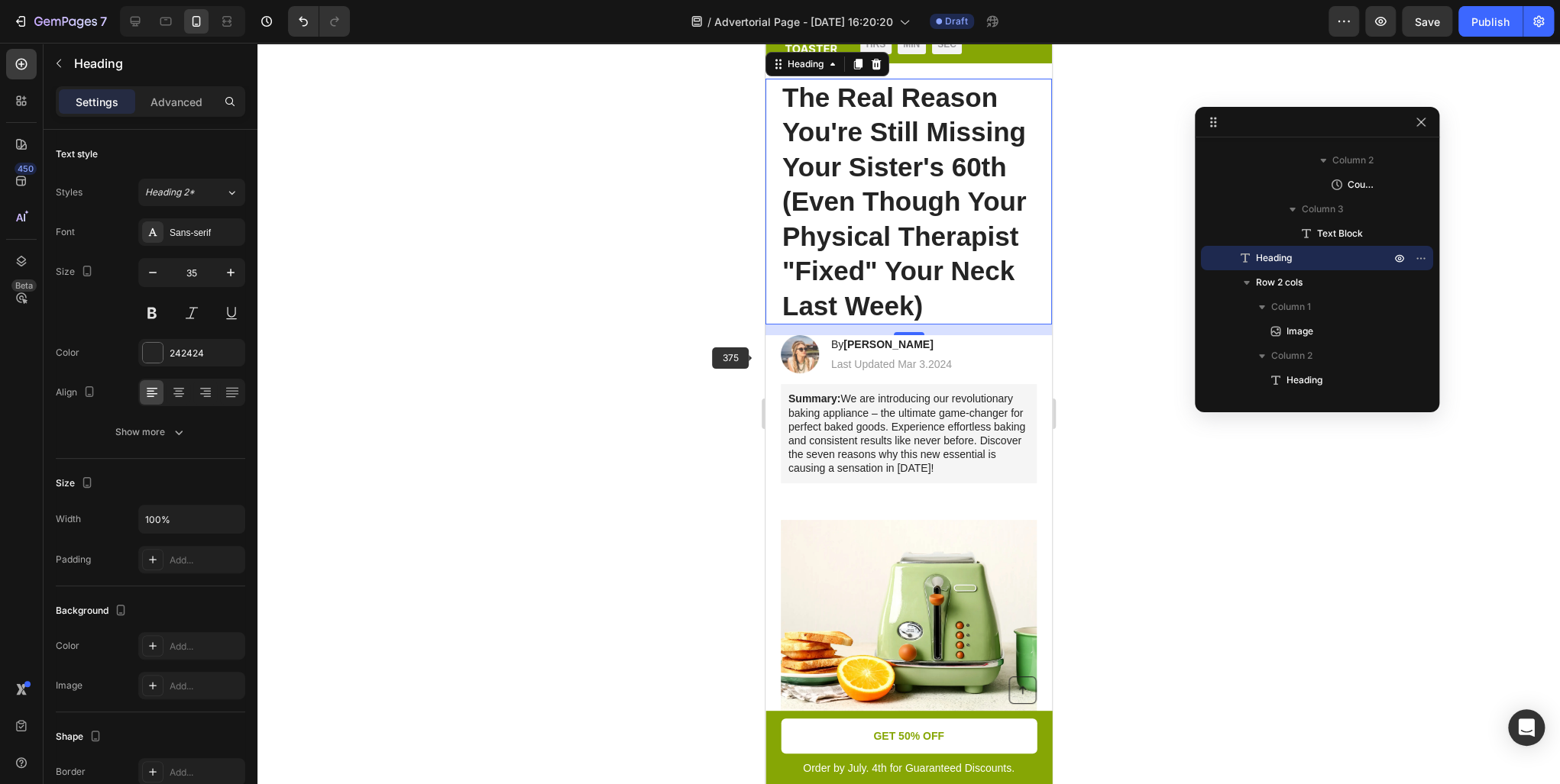
click at [696, 354] on div at bounding box center [908, 413] width 1303 height 741
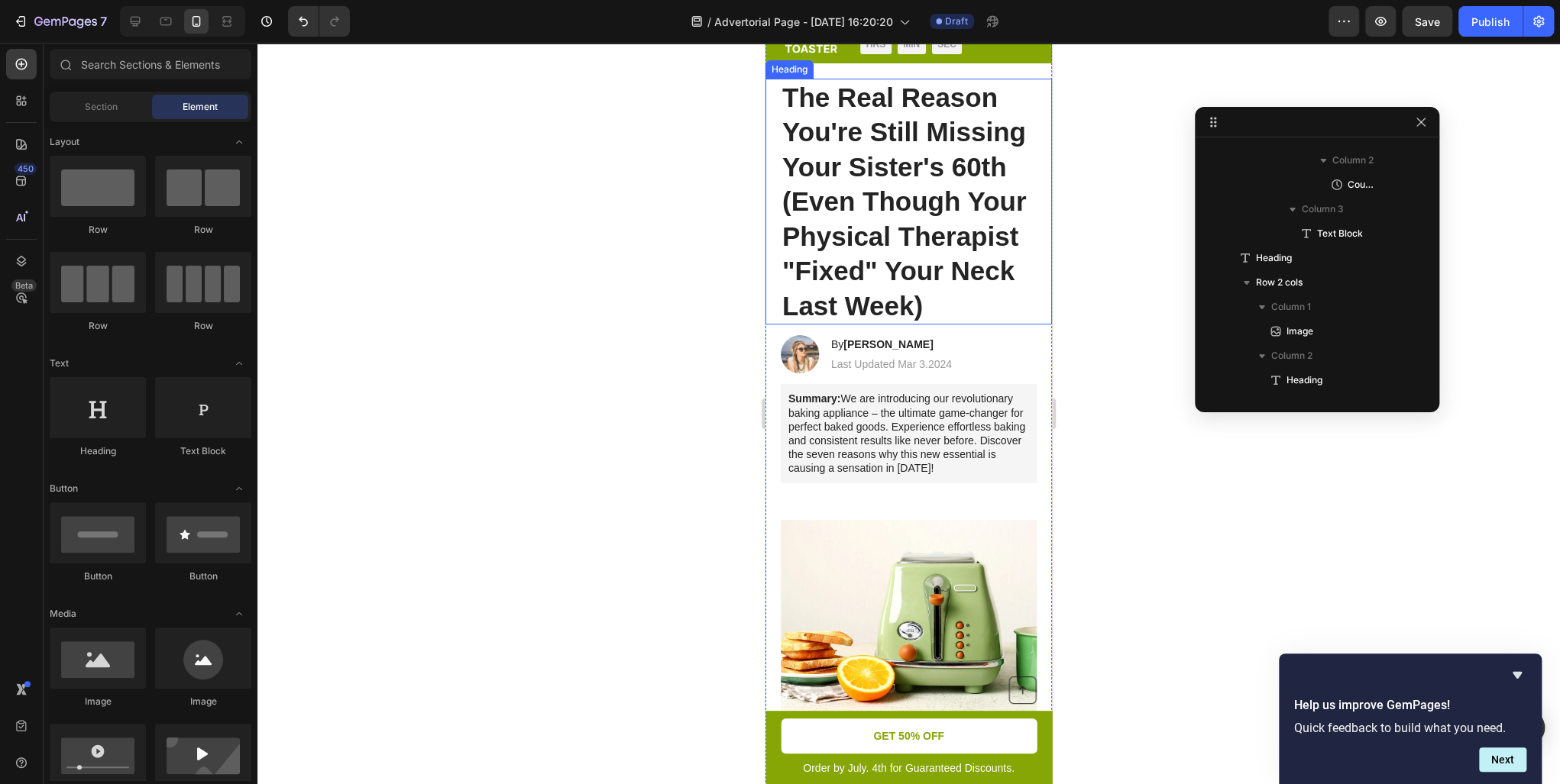
scroll to position [305, 0]
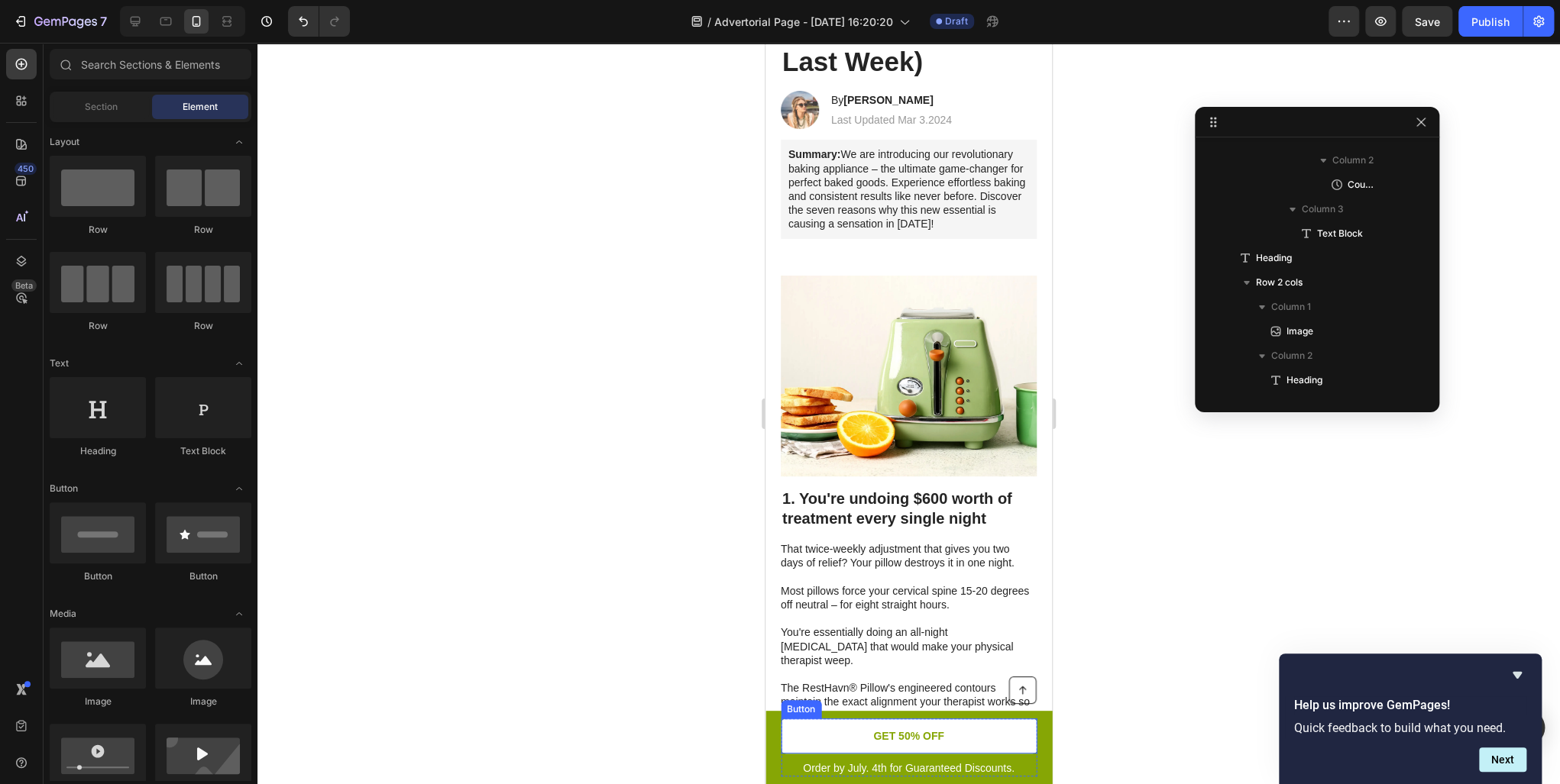
click at [601, 545] on div at bounding box center [908, 413] width 1303 height 741
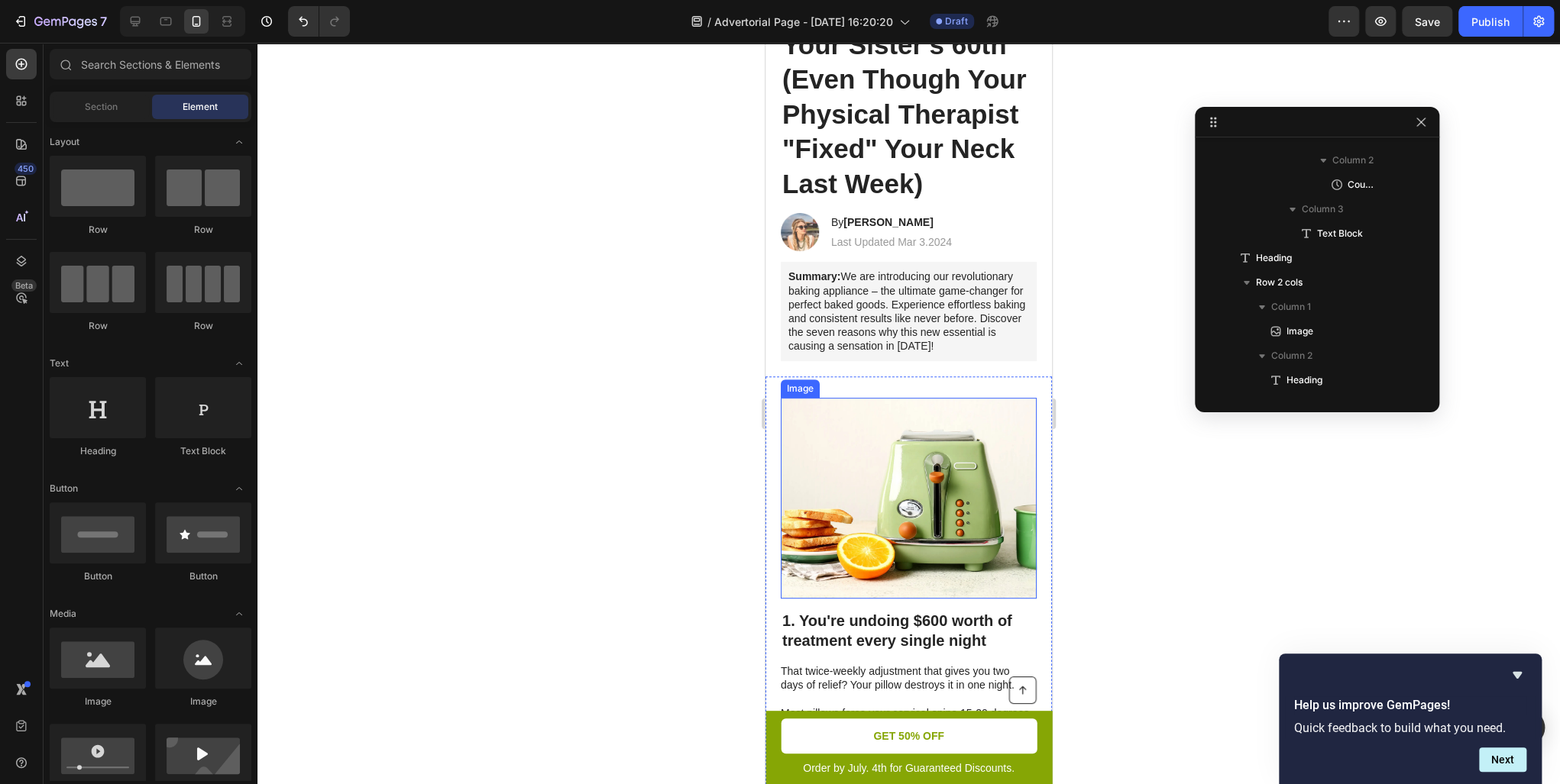
scroll to position [0, 0]
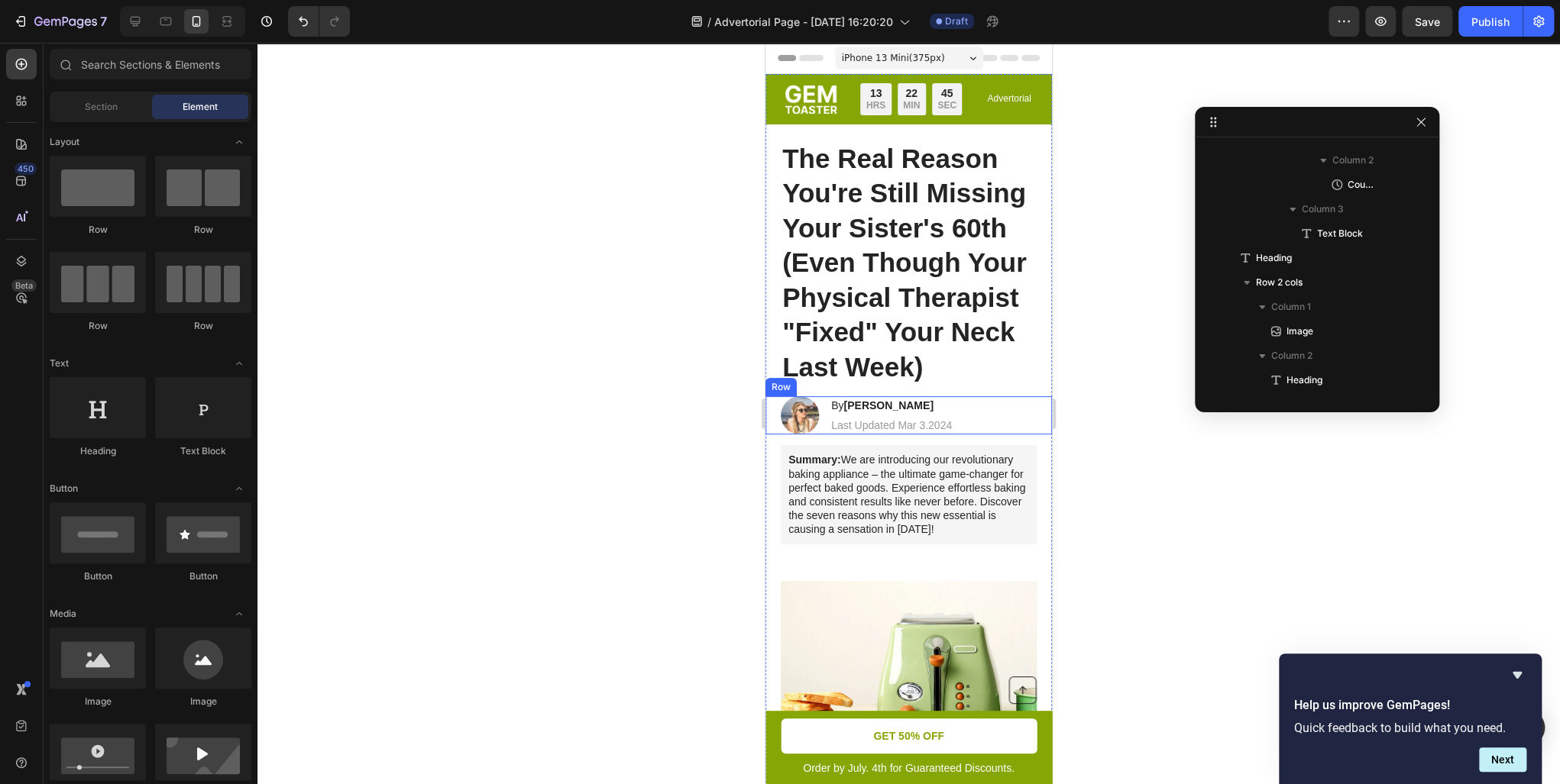
click at [976, 434] on div "Image By Jessica M. Heading Last Updated Mar 3.2024 Text Block Row" at bounding box center [908, 415] width 287 height 38
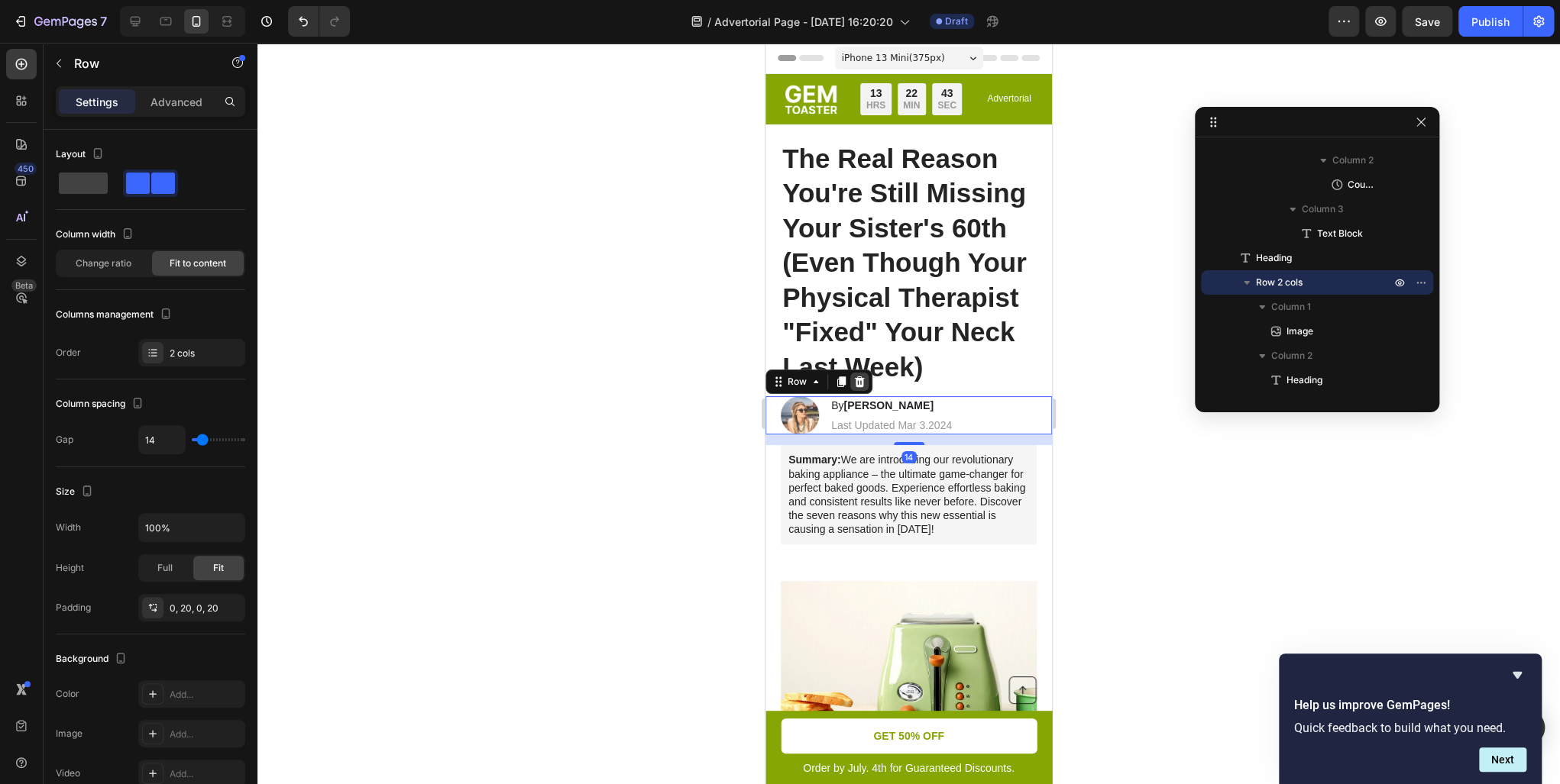
click at [859, 388] on icon at bounding box center [859, 381] width 12 height 12
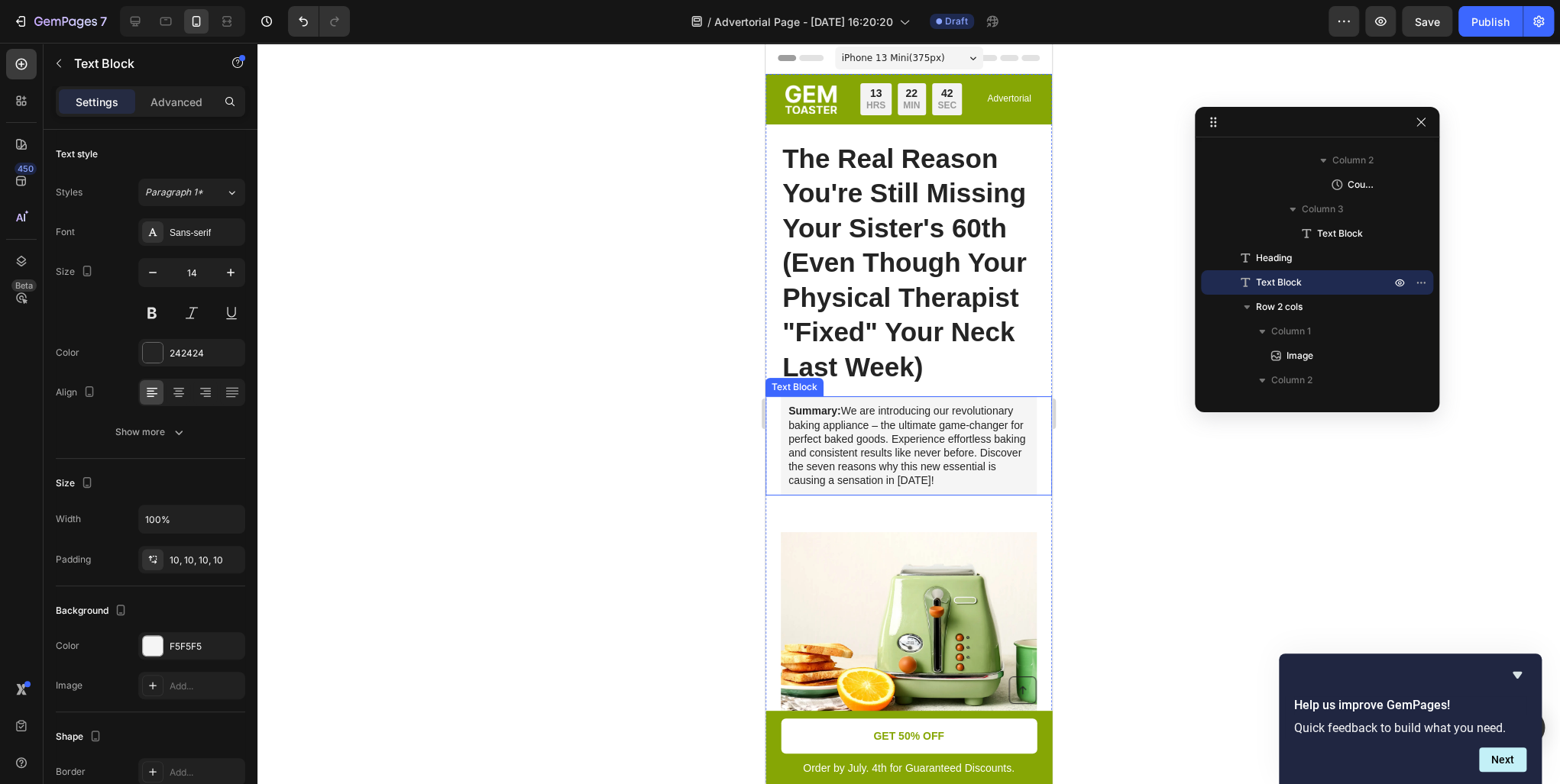
click at [997, 487] on p "Summary: We are introducing our revolutionary baking appliance – the ultimate g…" at bounding box center [908, 445] width 240 height 83
click at [895, 394] on div "Text Block" at bounding box center [832, 382] width 133 height 25
click at [887, 387] on icon at bounding box center [886, 381] width 9 height 10
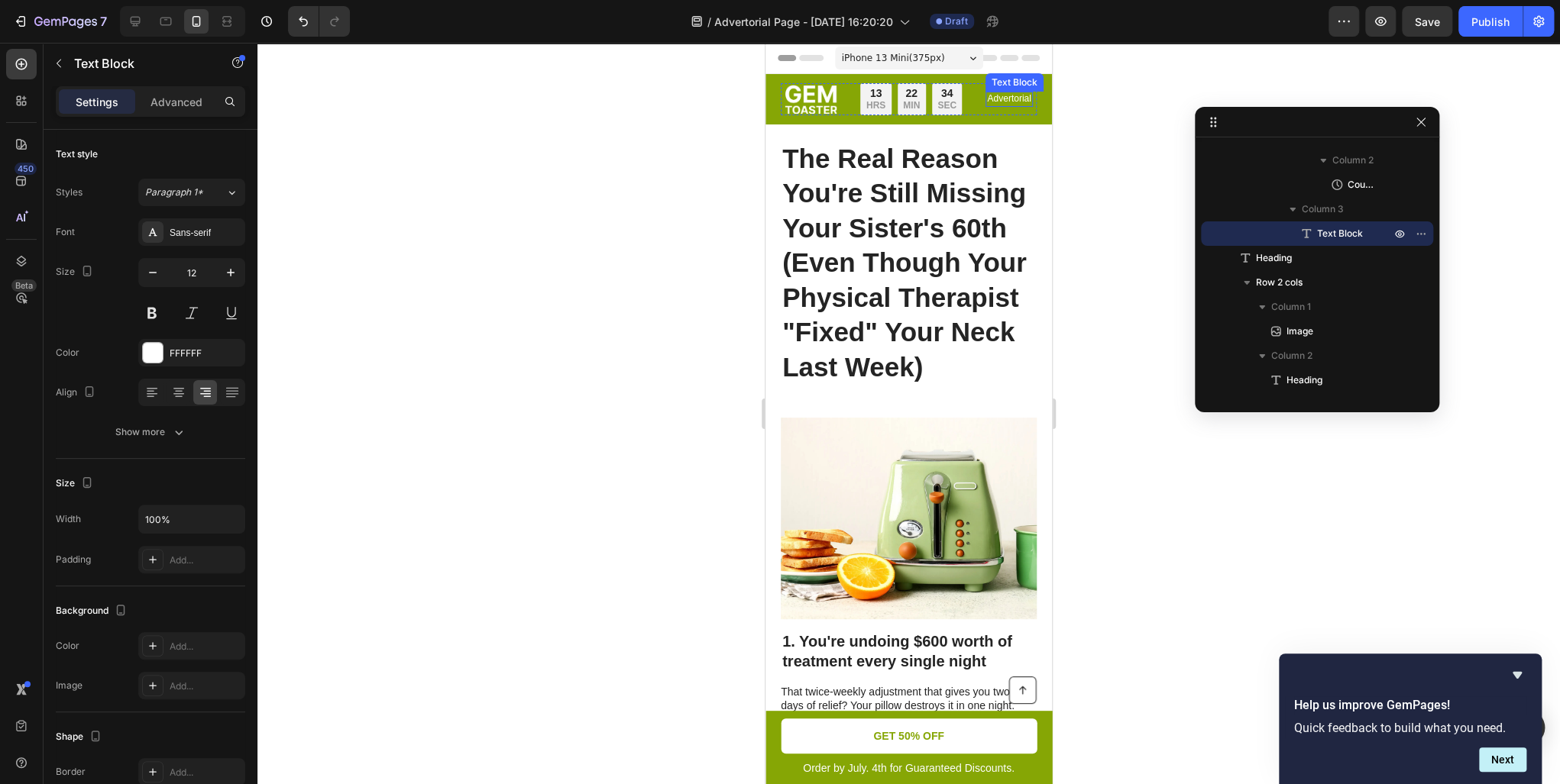
click at [1013, 105] on p "Advertorial" at bounding box center [1008, 99] width 44 height 12
click at [1016, 105] on p "Advertorial" at bounding box center [1008, 99] width 44 height 12
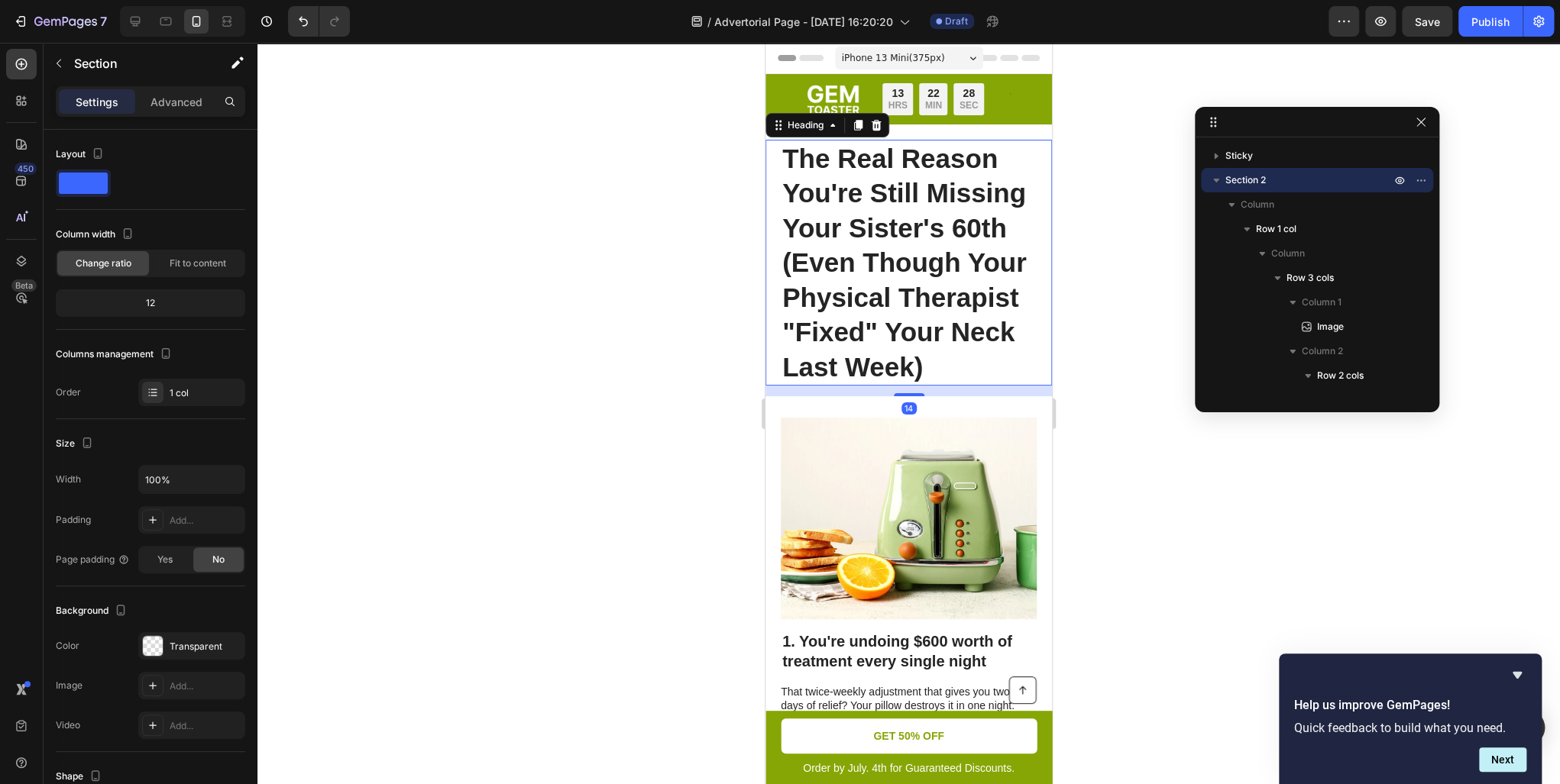
drag, startPoint x: 768, startPoint y: 207, endPoint x: 1530, endPoint y: 250, distance: 763.2
click at [768, 207] on div "The Real Reason You're Still Missing Your Sister's 60th (Even Though Your Physi…" at bounding box center [908, 263] width 287 height 247
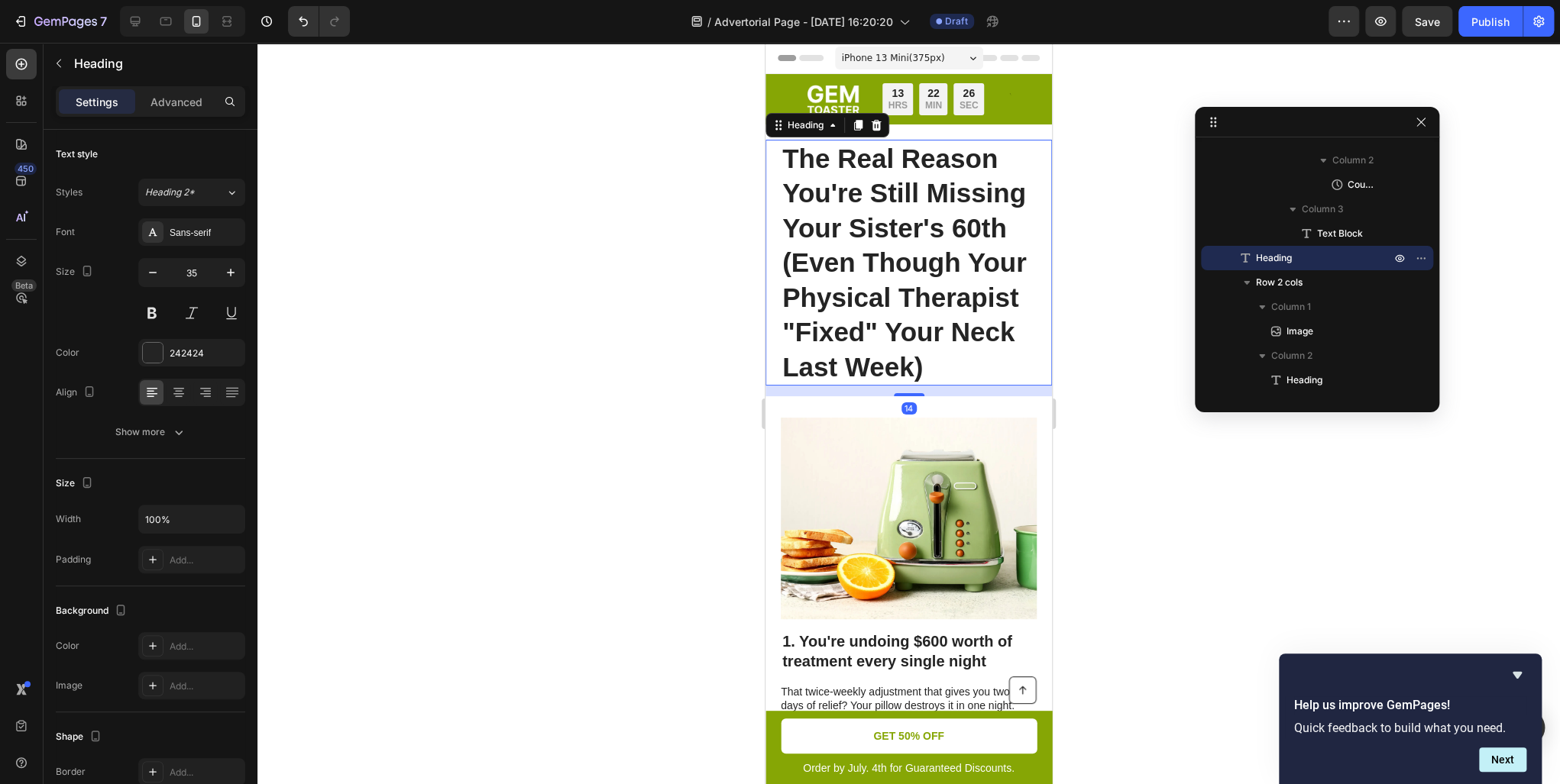
click at [936, 61] on div "iPhone 13 Mini ( 375 px)" at bounding box center [909, 58] width 149 height 23
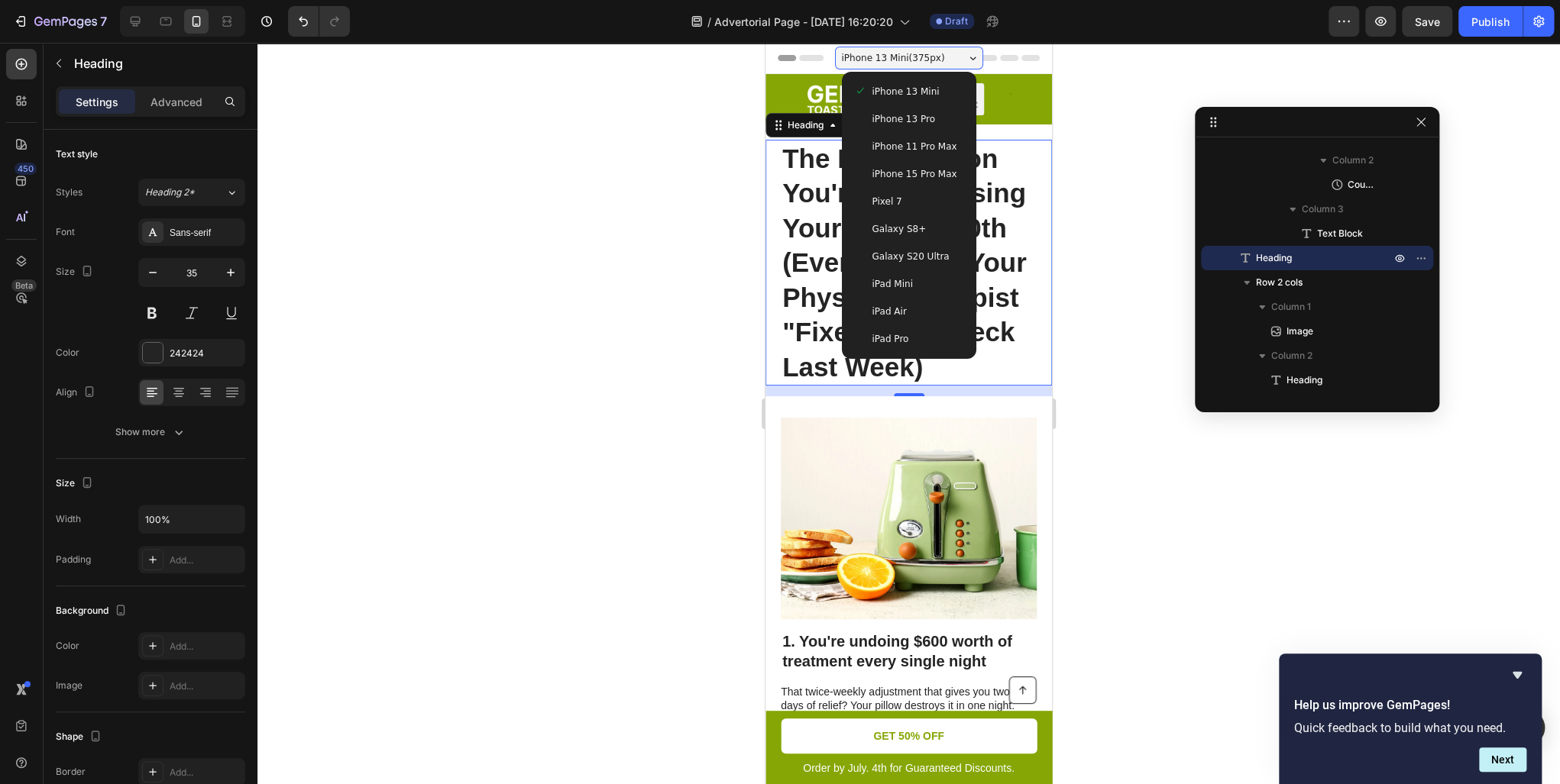
click at [919, 113] on span "iPhone 13 Pro" at bounding box center [903, 119] width 62 height 15
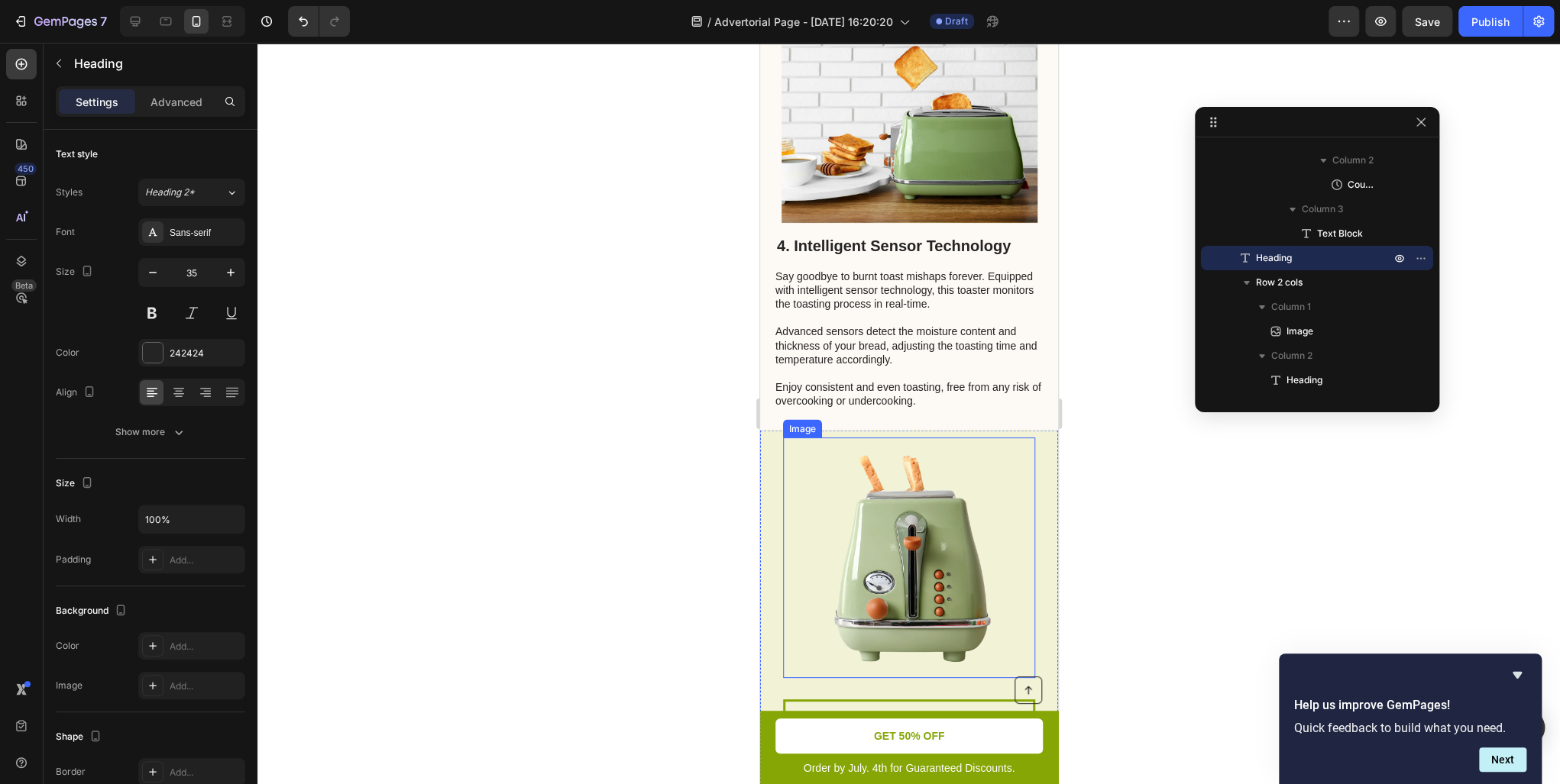
scroll to position [1649, 0]
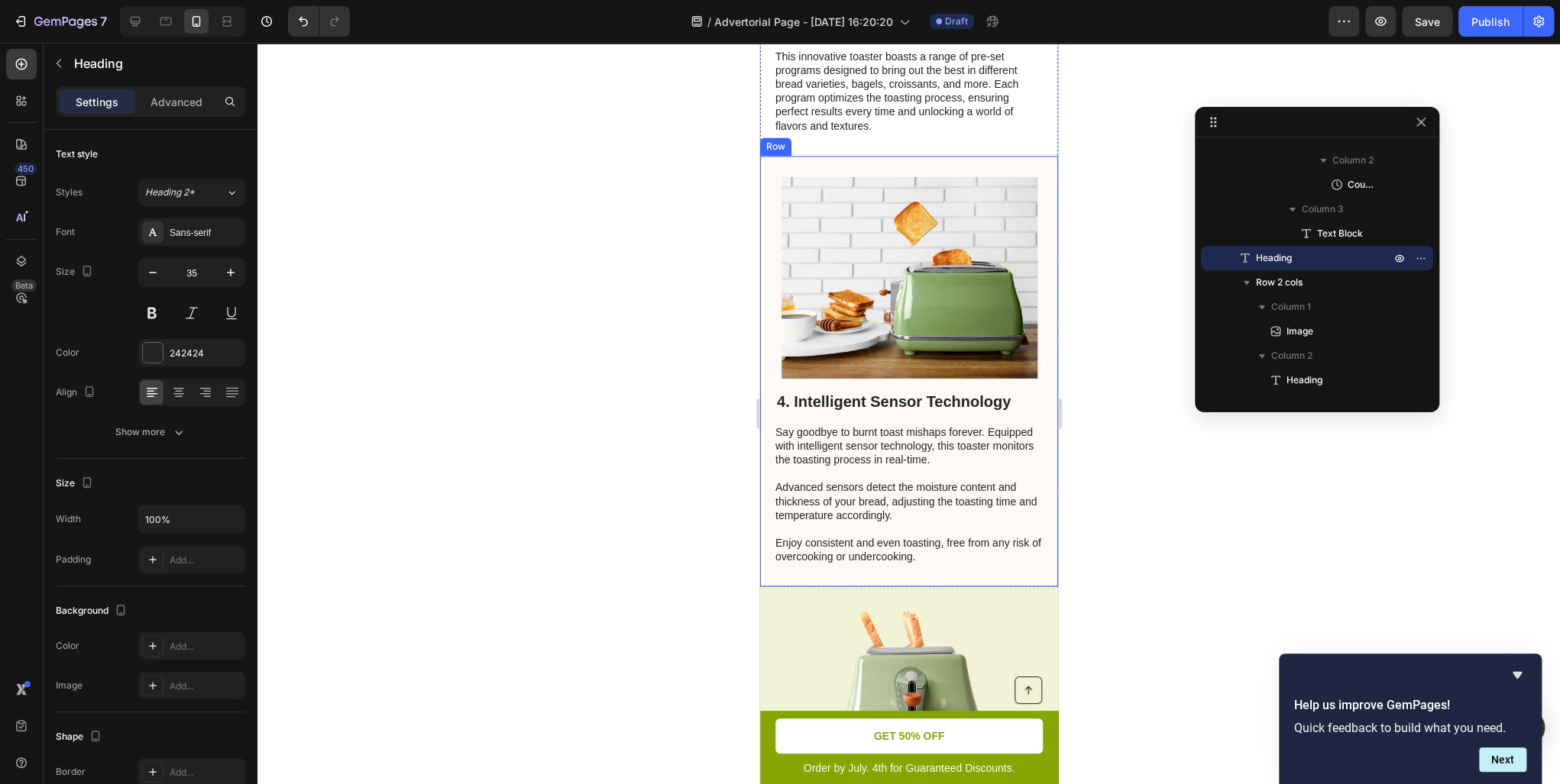
click at [1042, 486] on div "4. Intelligent Sensor Technology Heading Say goodbye to burnt toast mishaps for…" at bounding box center [908, 371] width 298 height 430
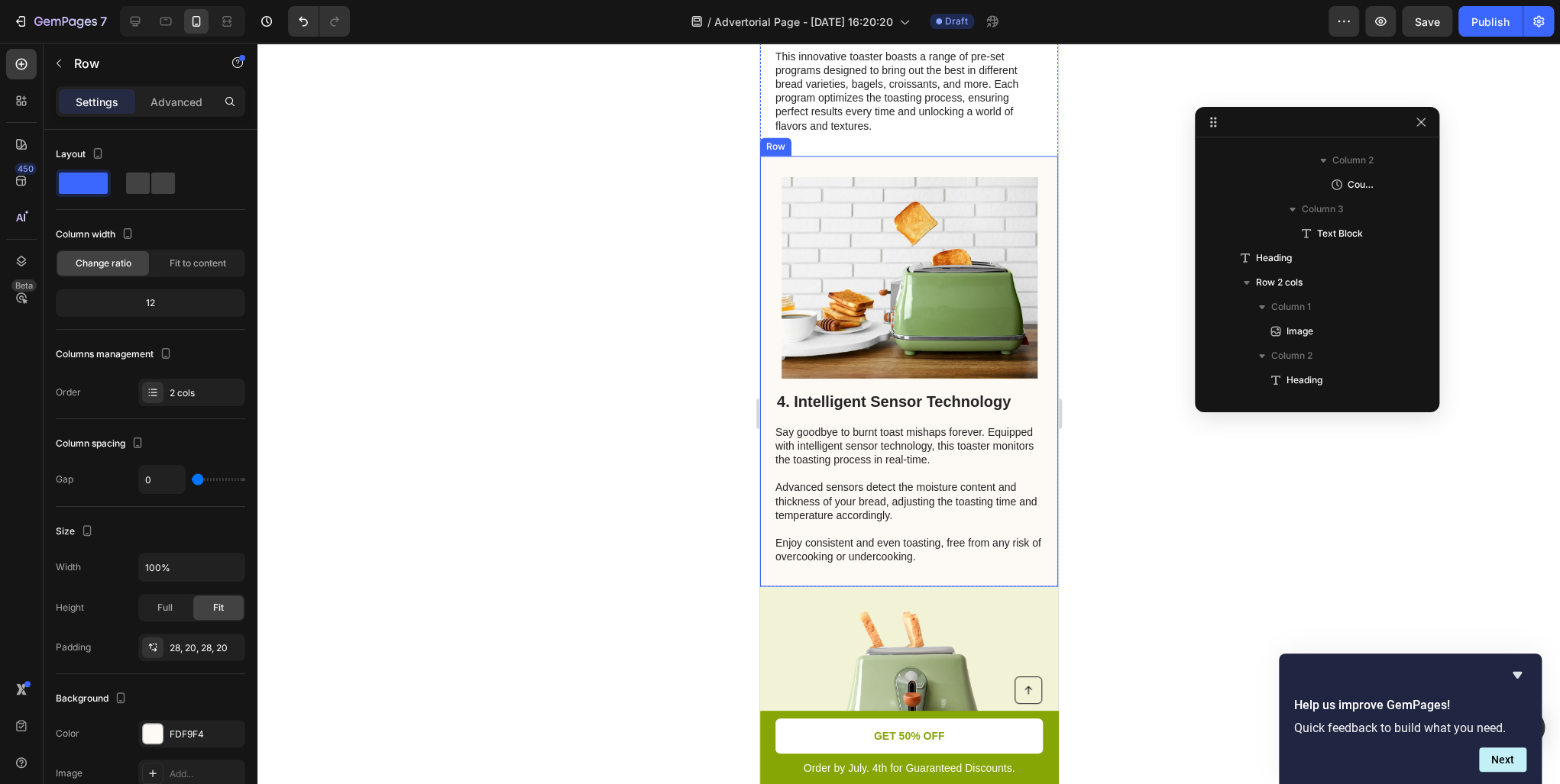
scroll to position [753, 0]
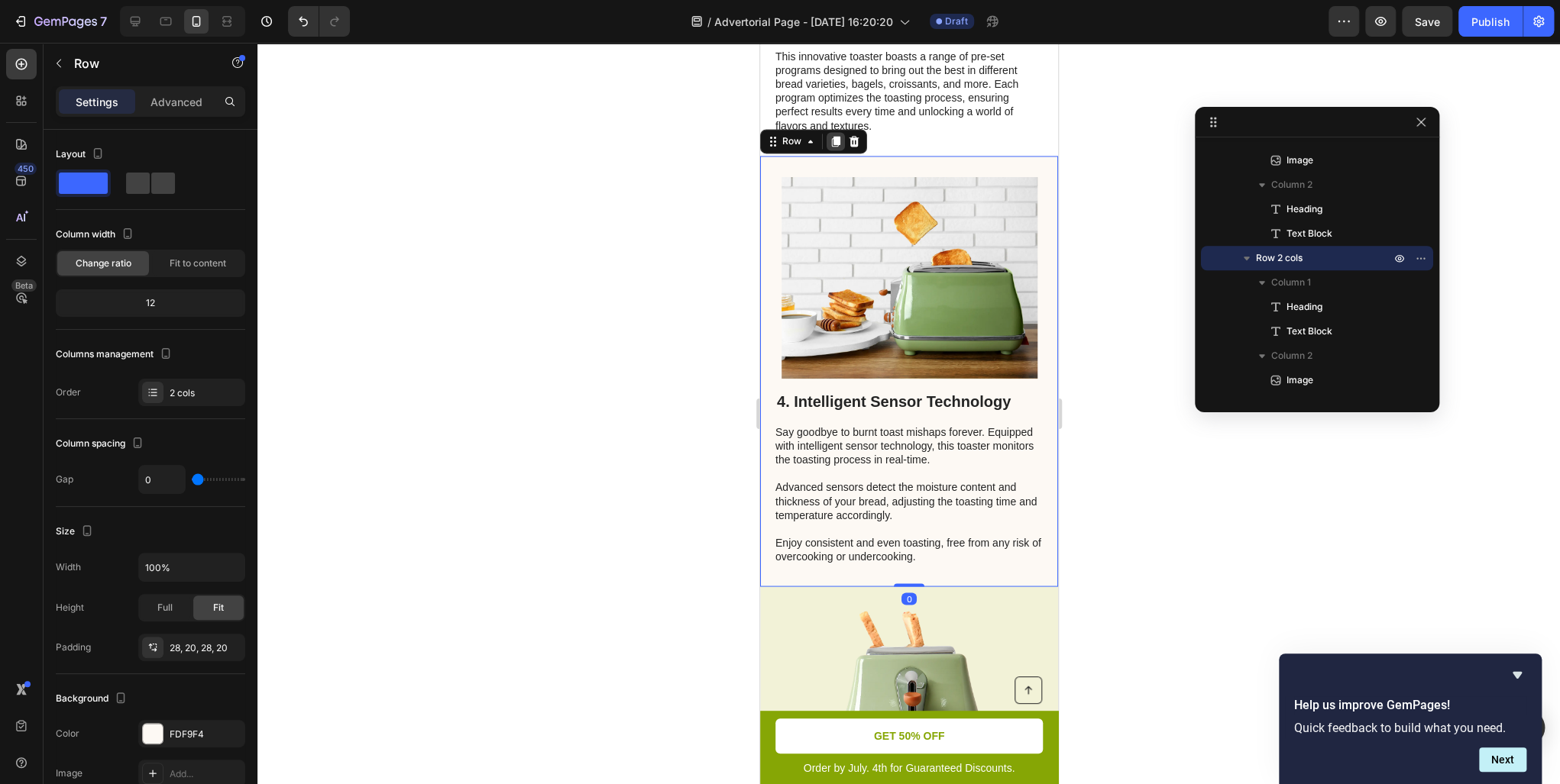
click at [834, 137] on icon at bounding box center [835, 141] width 9 height 10
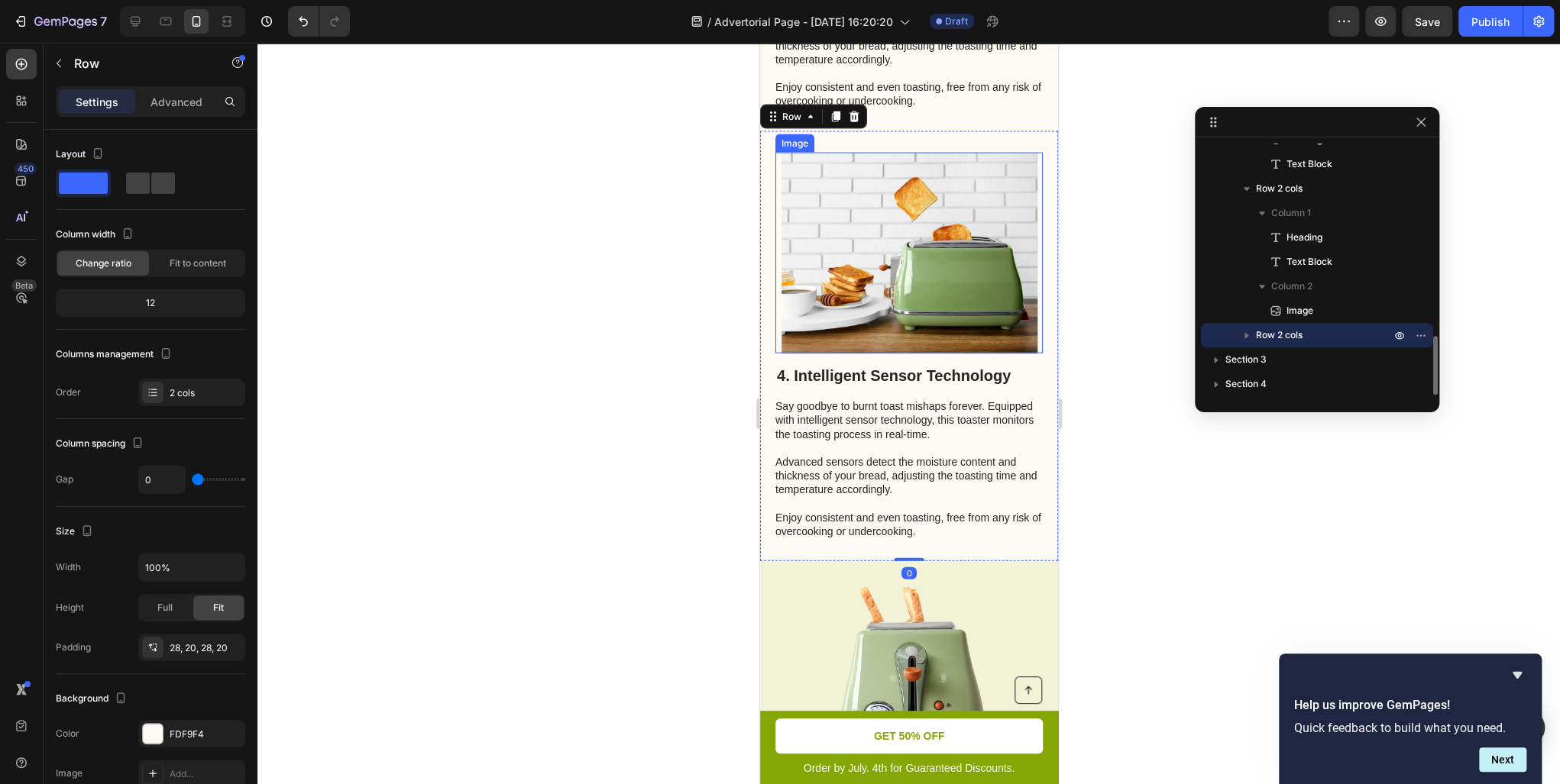
scroll to position [2139, 0]
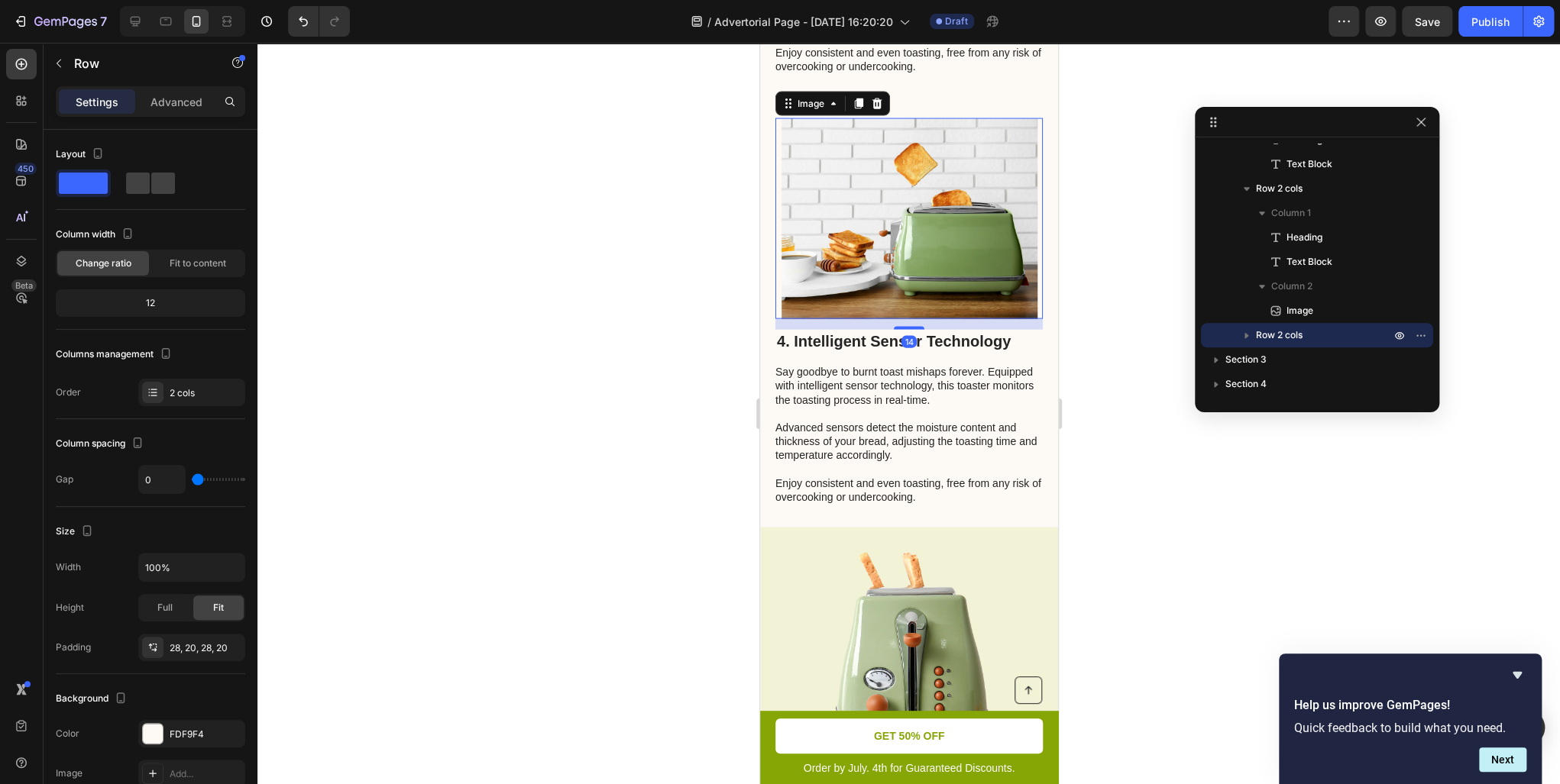
click at [982, 264] on img at bounding box center [908, 218] width 256 height 201
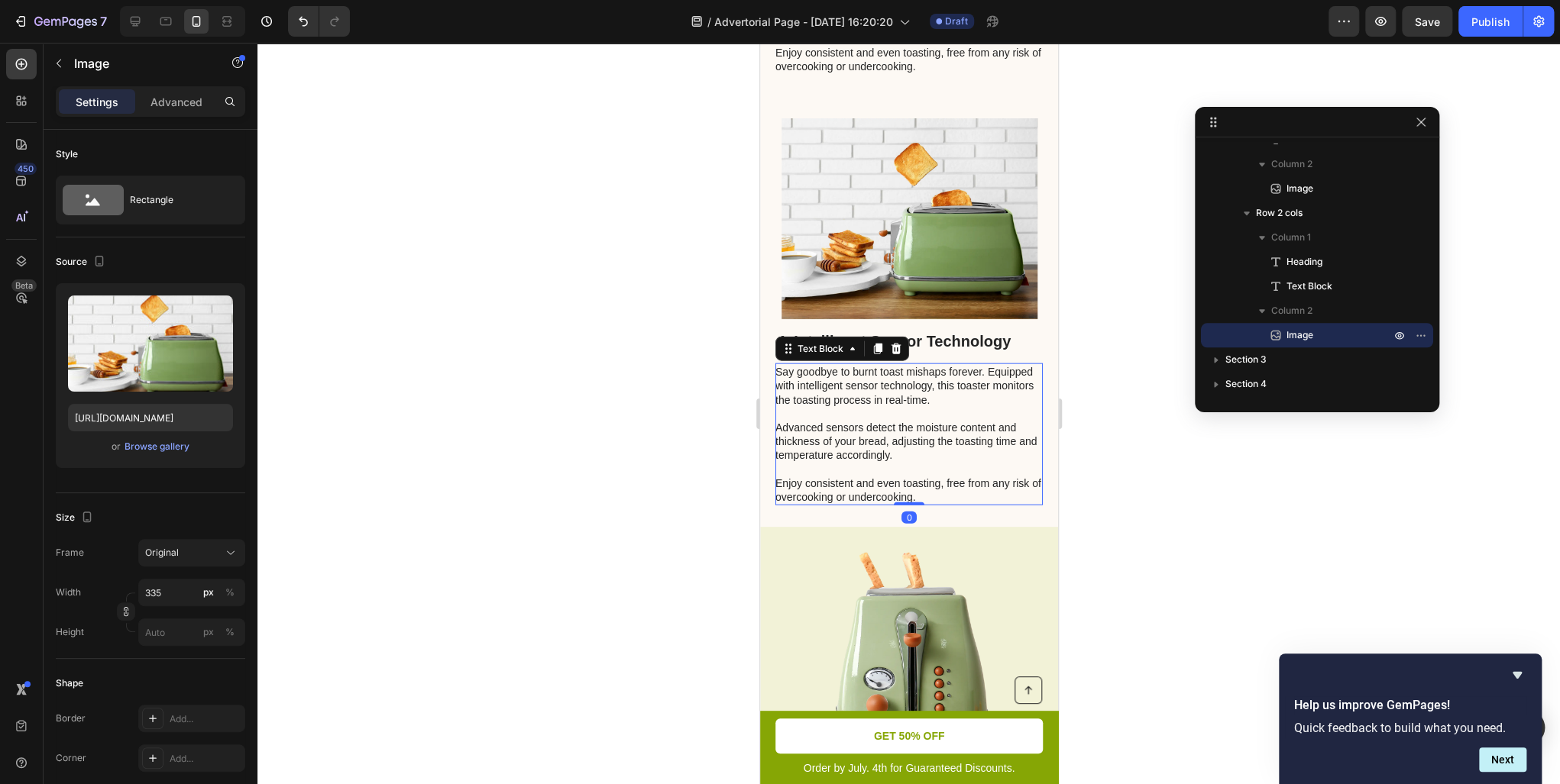
click at [971, 391] on p "Say goodbye to burnt toast mishaps forever. Equipped with intelligent sensor te…" at bounding box center [907, 434] width 266 height 139
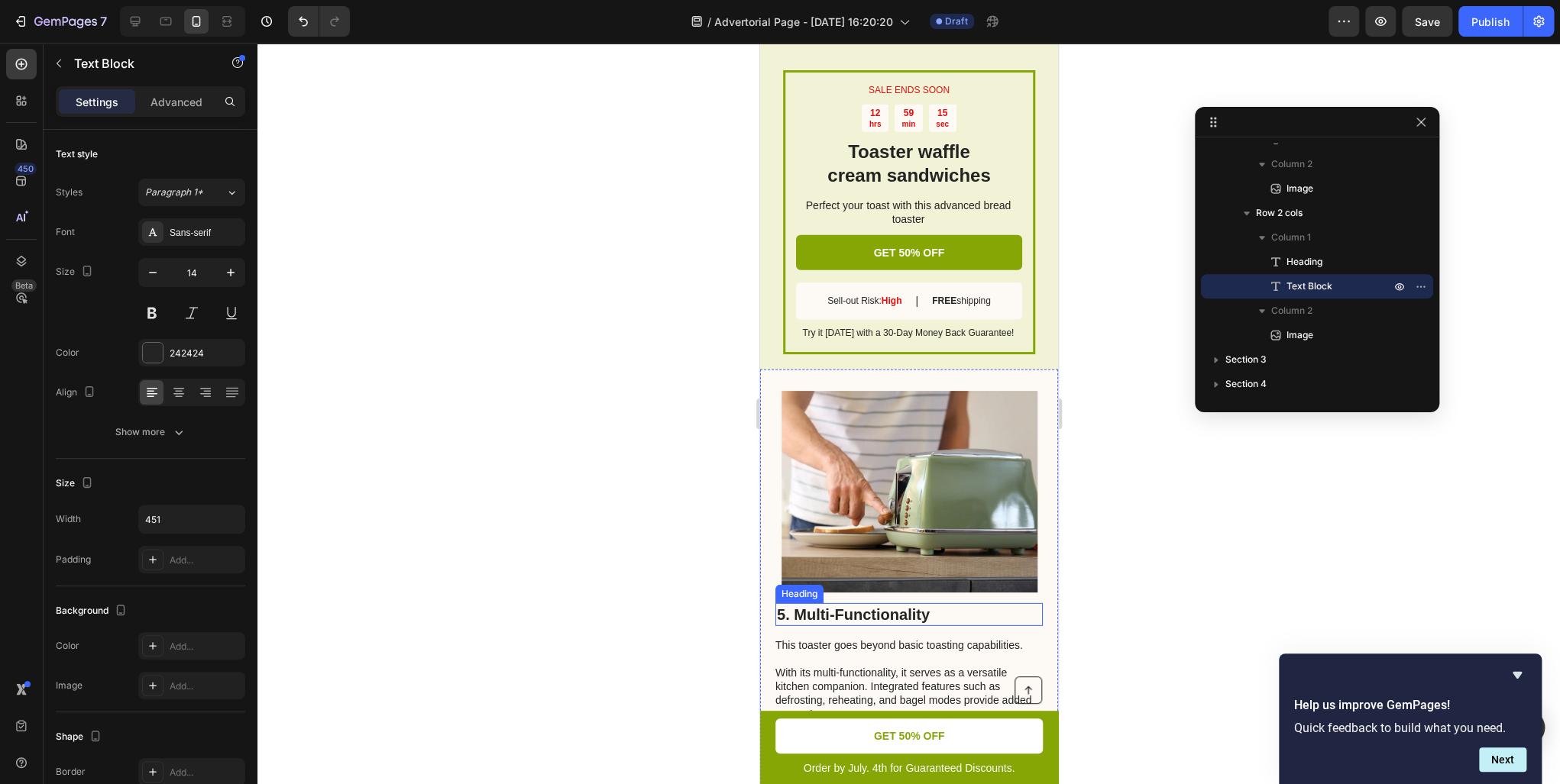
scroll to position [2811, 0]
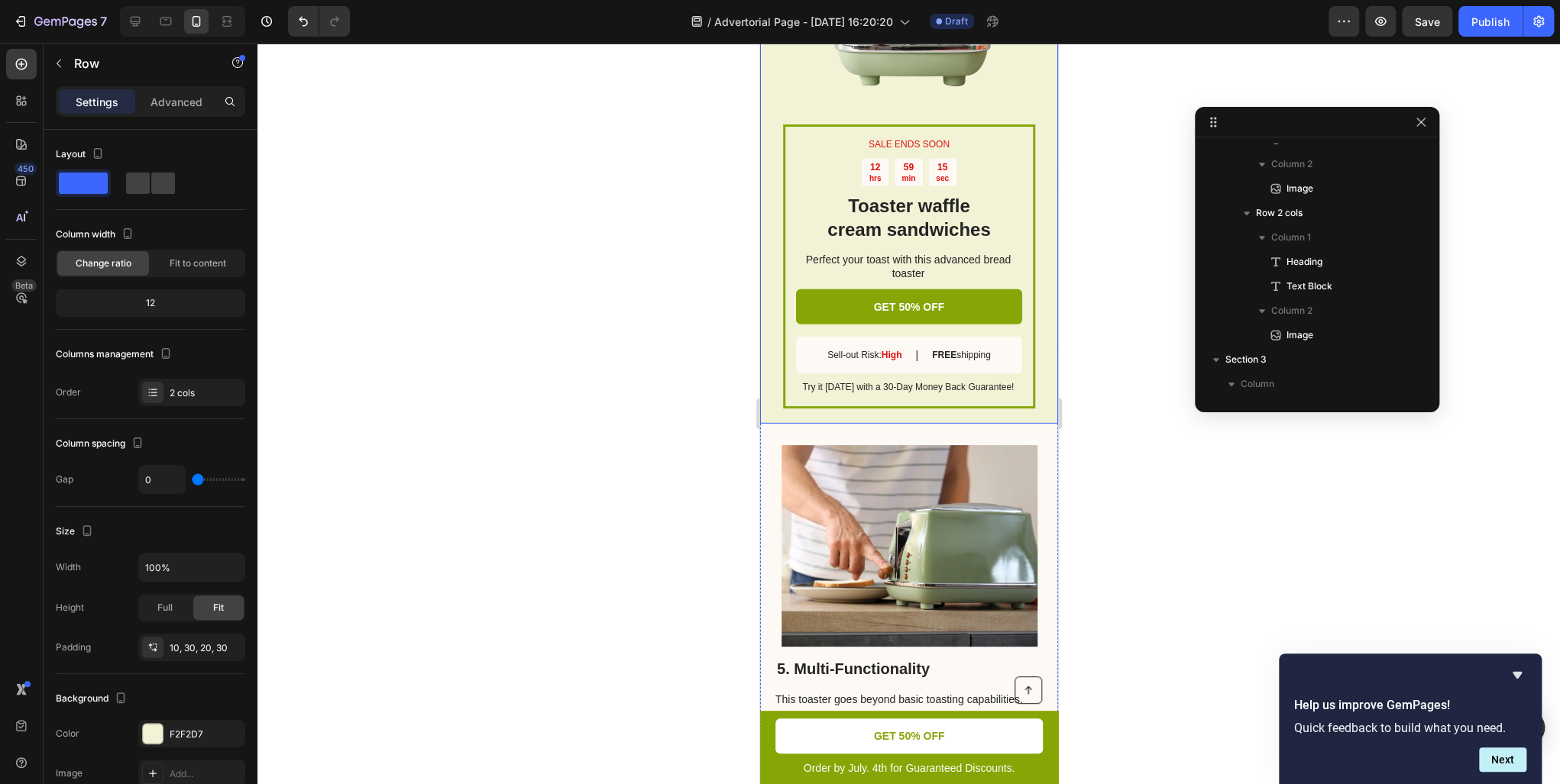
click at [1034, 400] on div "SALE ENDS SOON Text Block 12 hrs 59 min 15 sec Countdown Timer Toaster waffle c…" at bounding box center [908, 140] width 298 height 569
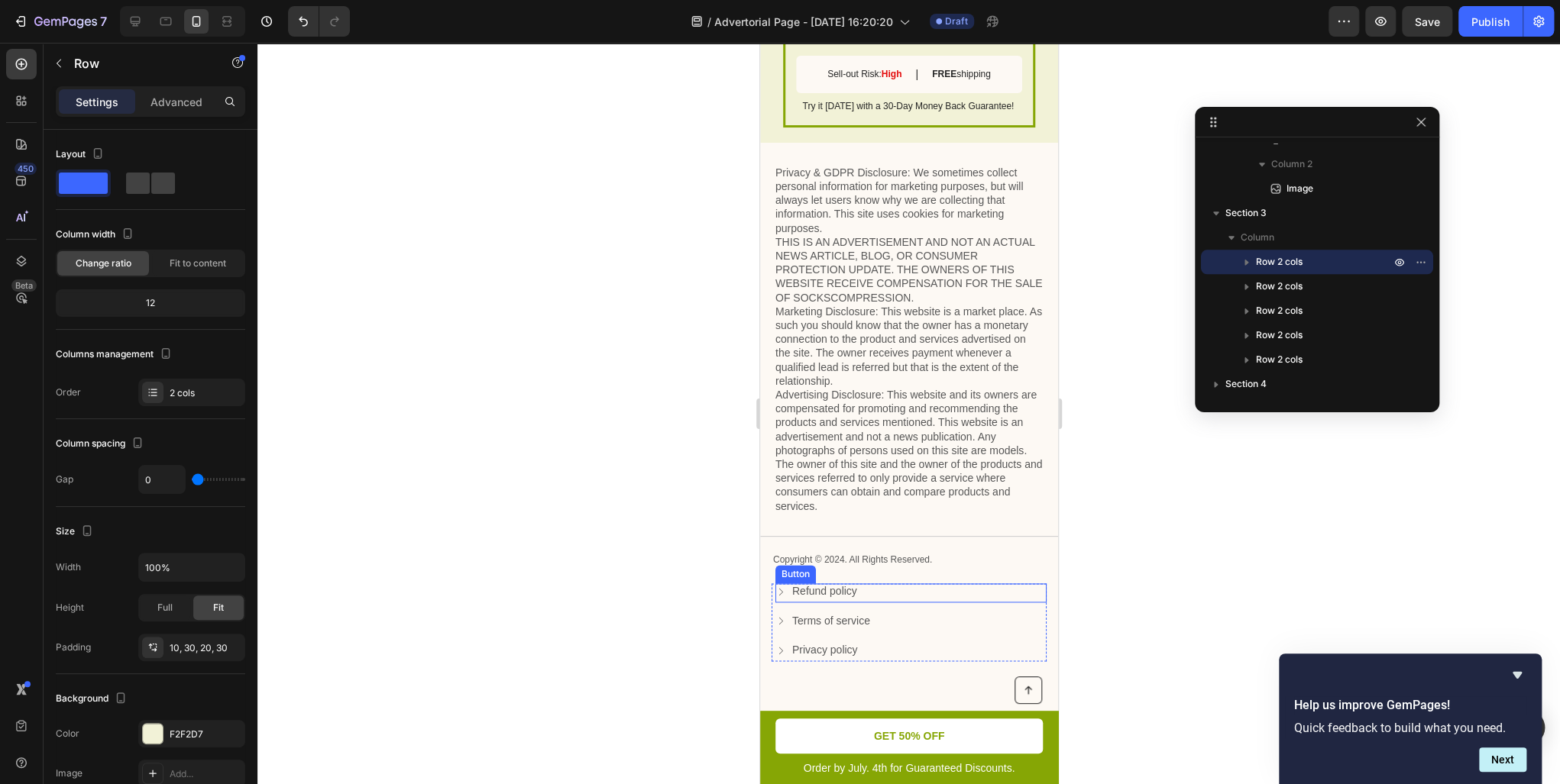
scroll to position [5132, 0]
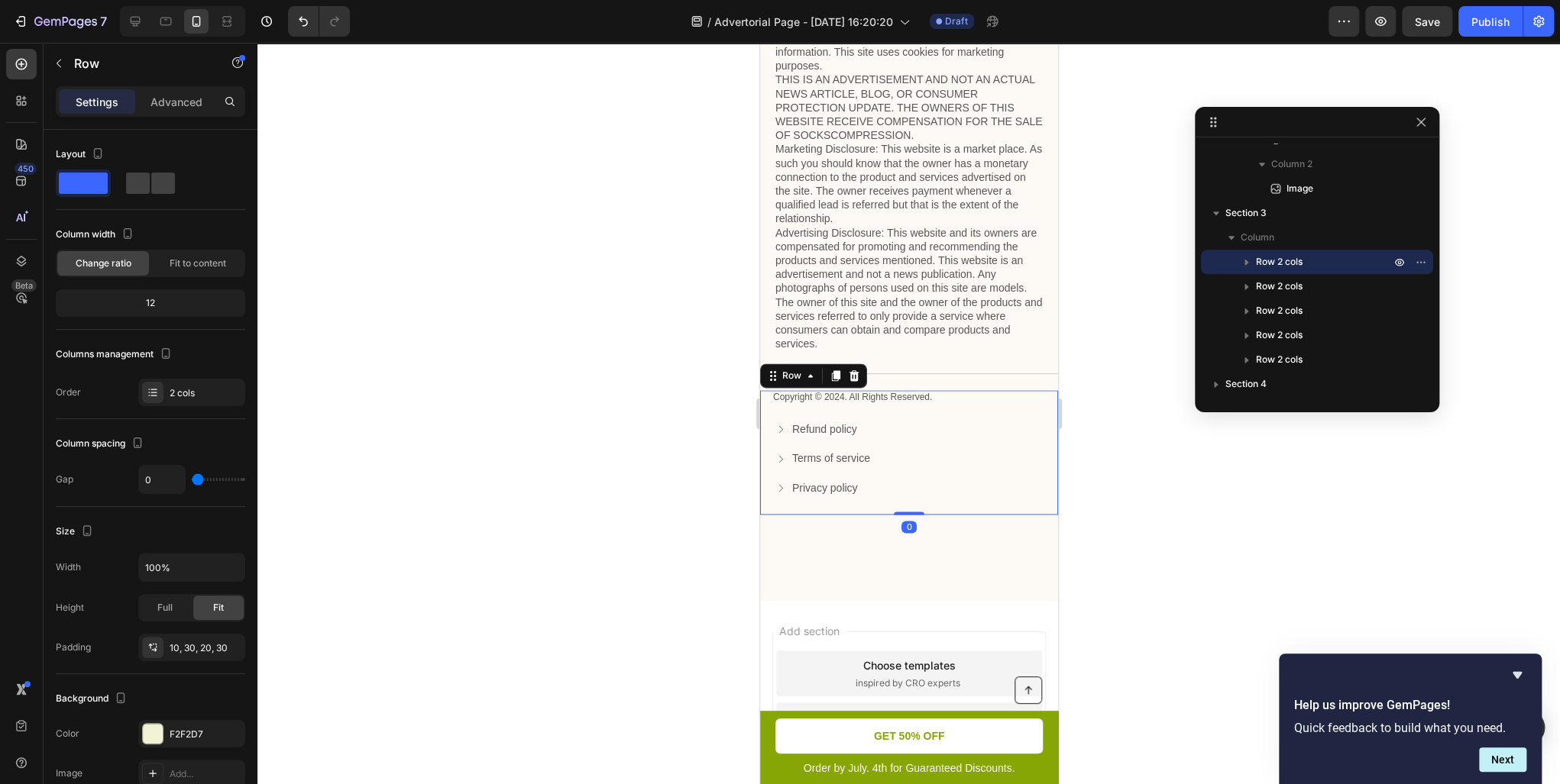
click at [998, 513] on div "Refund policy Button Terms of service Button Privacy policy Button Row" at bounding box center [908, 468] width 275 height 94
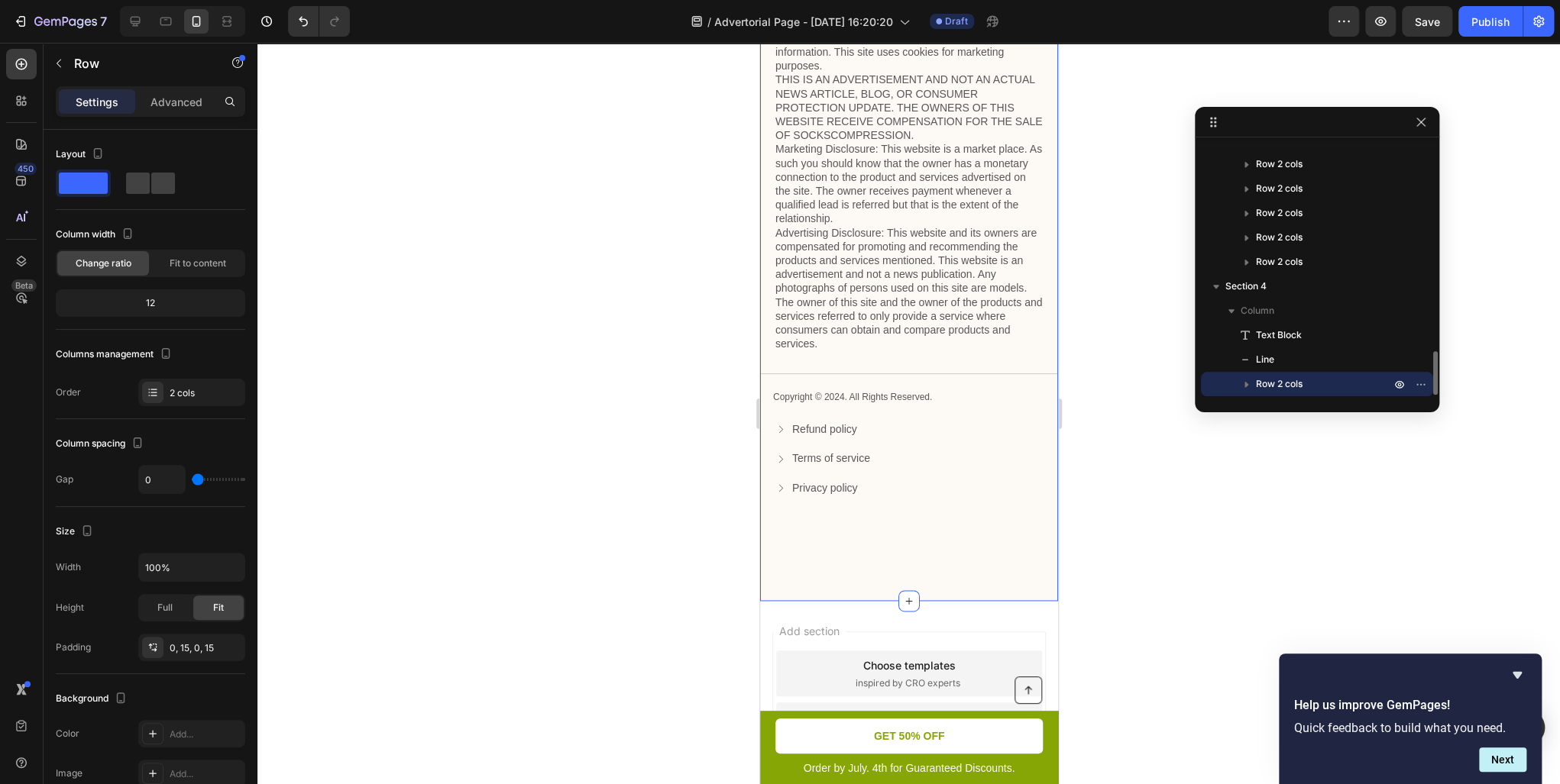
click at [1028, 563] on div "Privacy & GDPR Disclosure: We sometimes collect personal information for market…" at bounding box center [908, 290] width 298 height 621
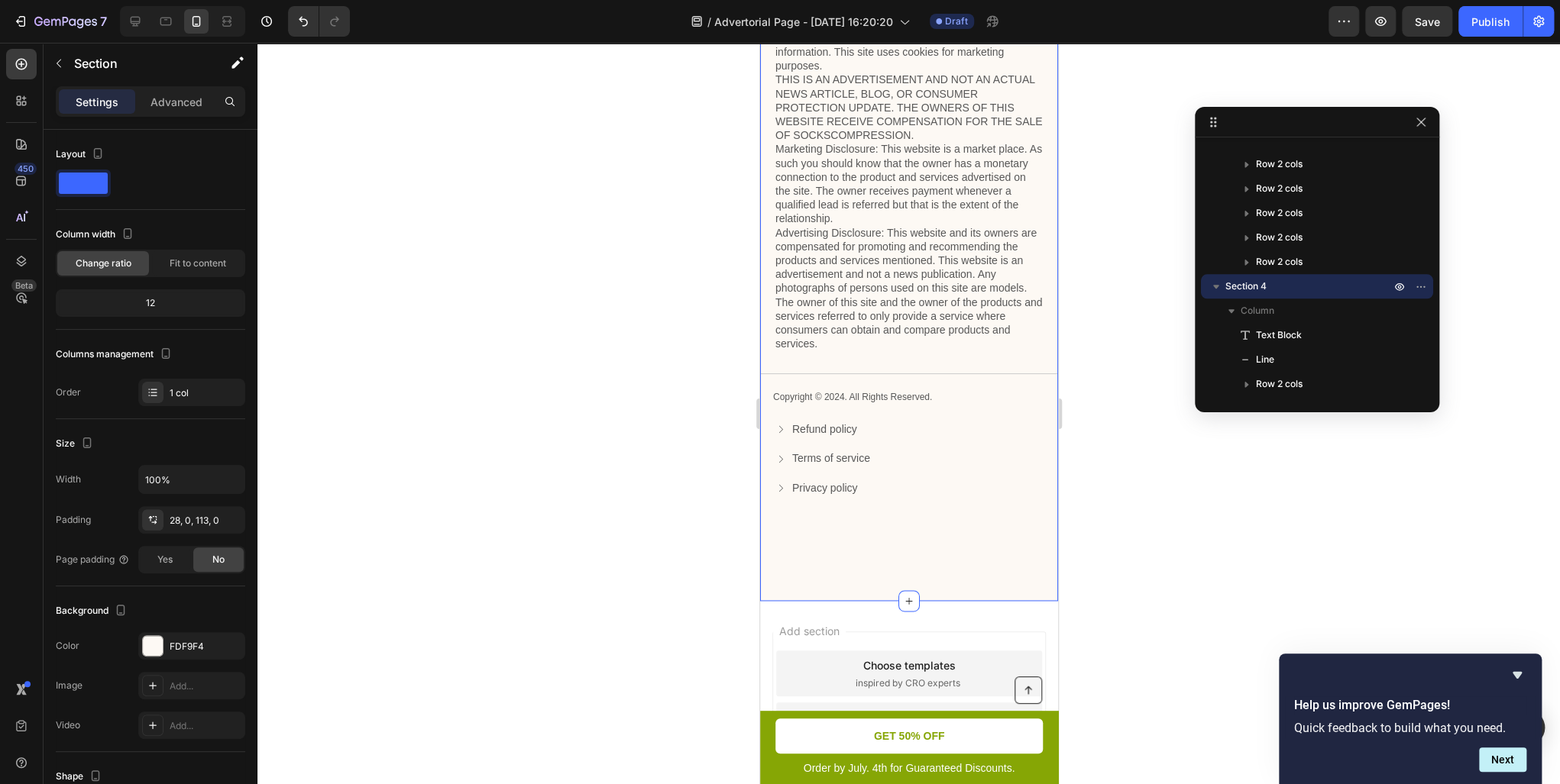
click at [1013, 567] on div "Privacy & GDPR Disclosure: We sometimes collect personal information for market…" at bounding box center [908, 290] width 298 height 621
click at [1394, 283] on icon "button" at bounding box center [1399, 286] width 12 height 12
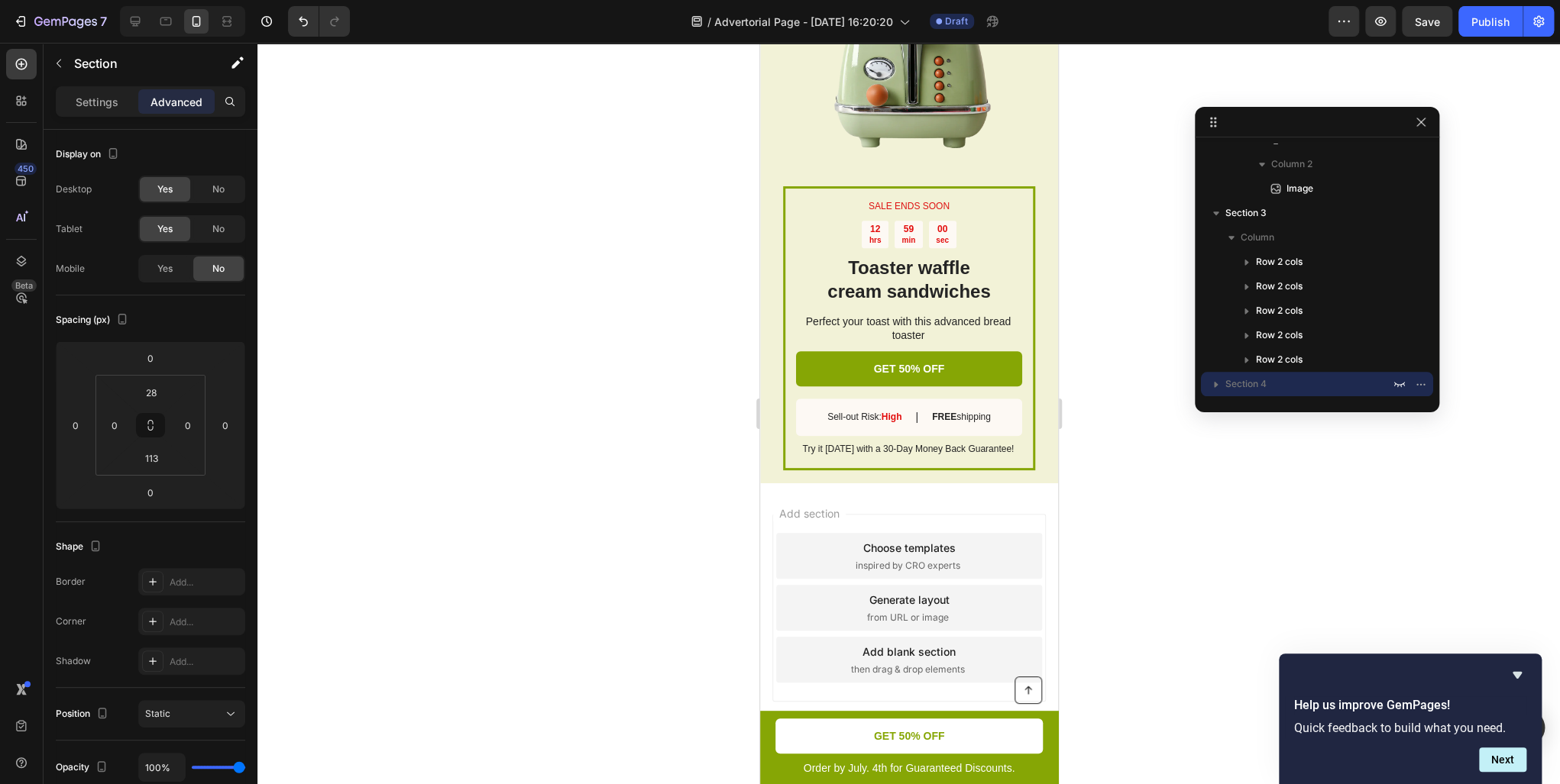
scroll to position [4652, 0]
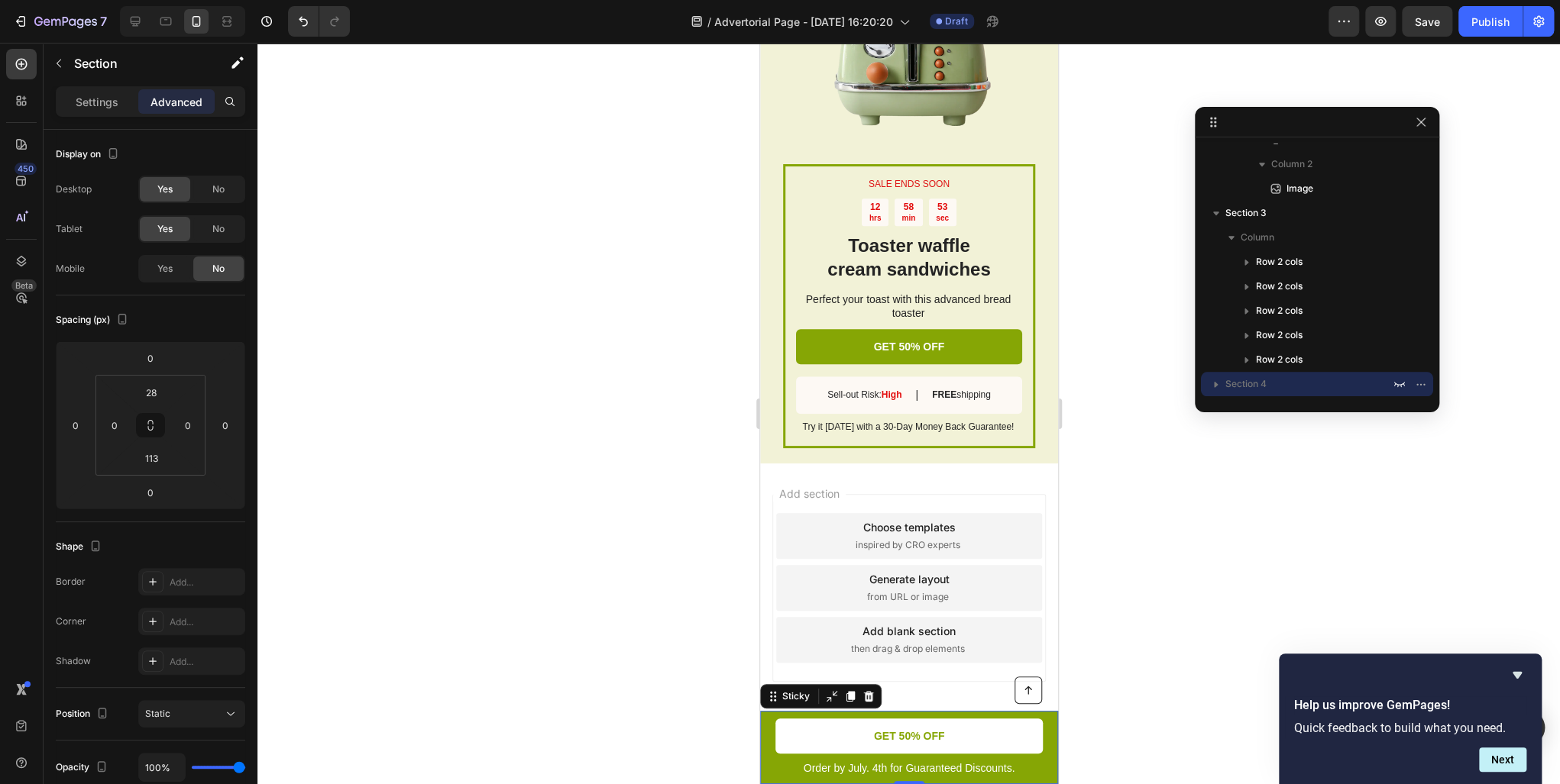
click at [1038, 733] on div "Button Order by July. 4th for Guaranteed Discounts. Text Block GET 50% OFF Butt…" at bounding box center [908, 748] width 298 height 74
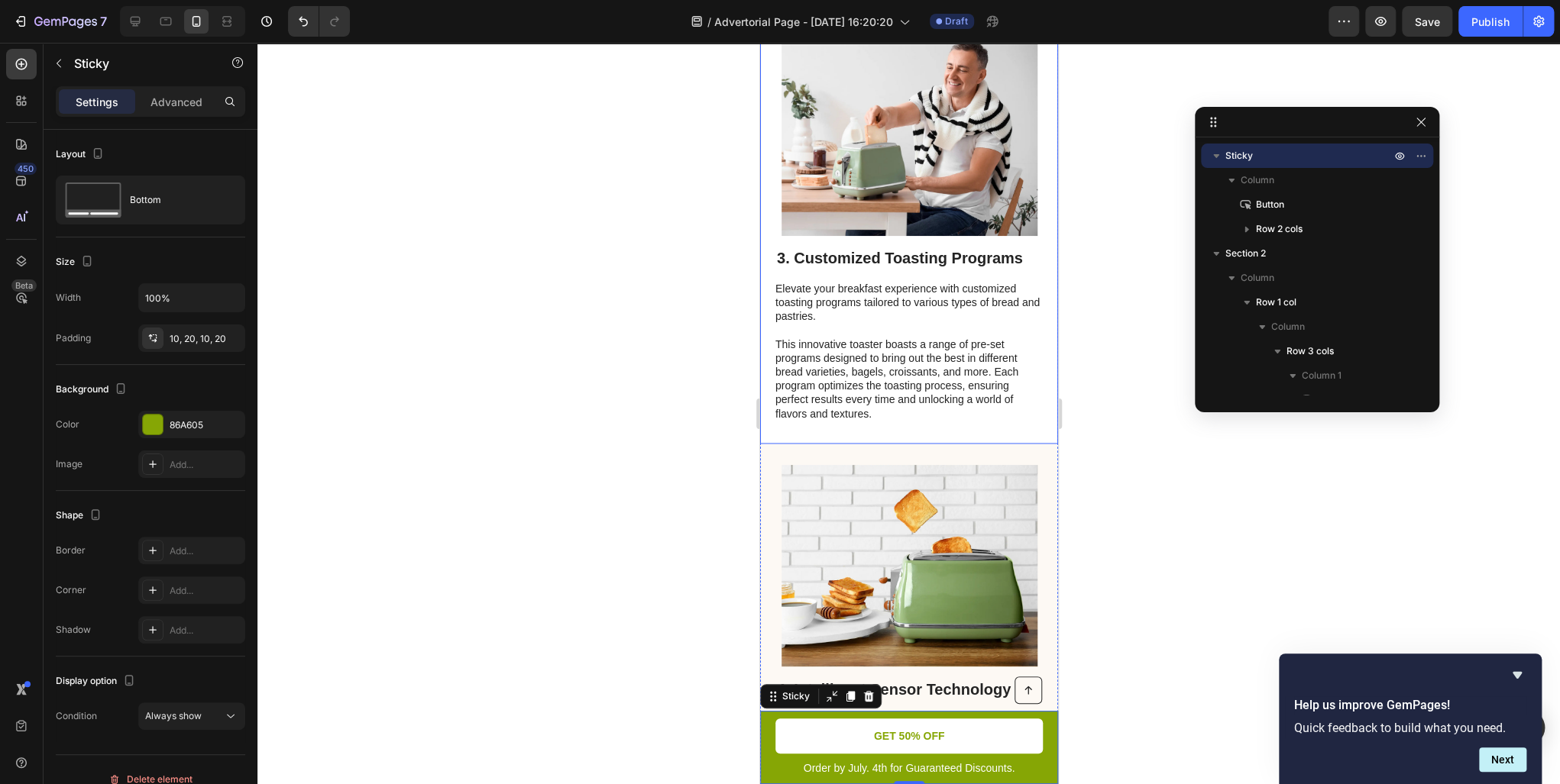
scroll to position [1230, 0]
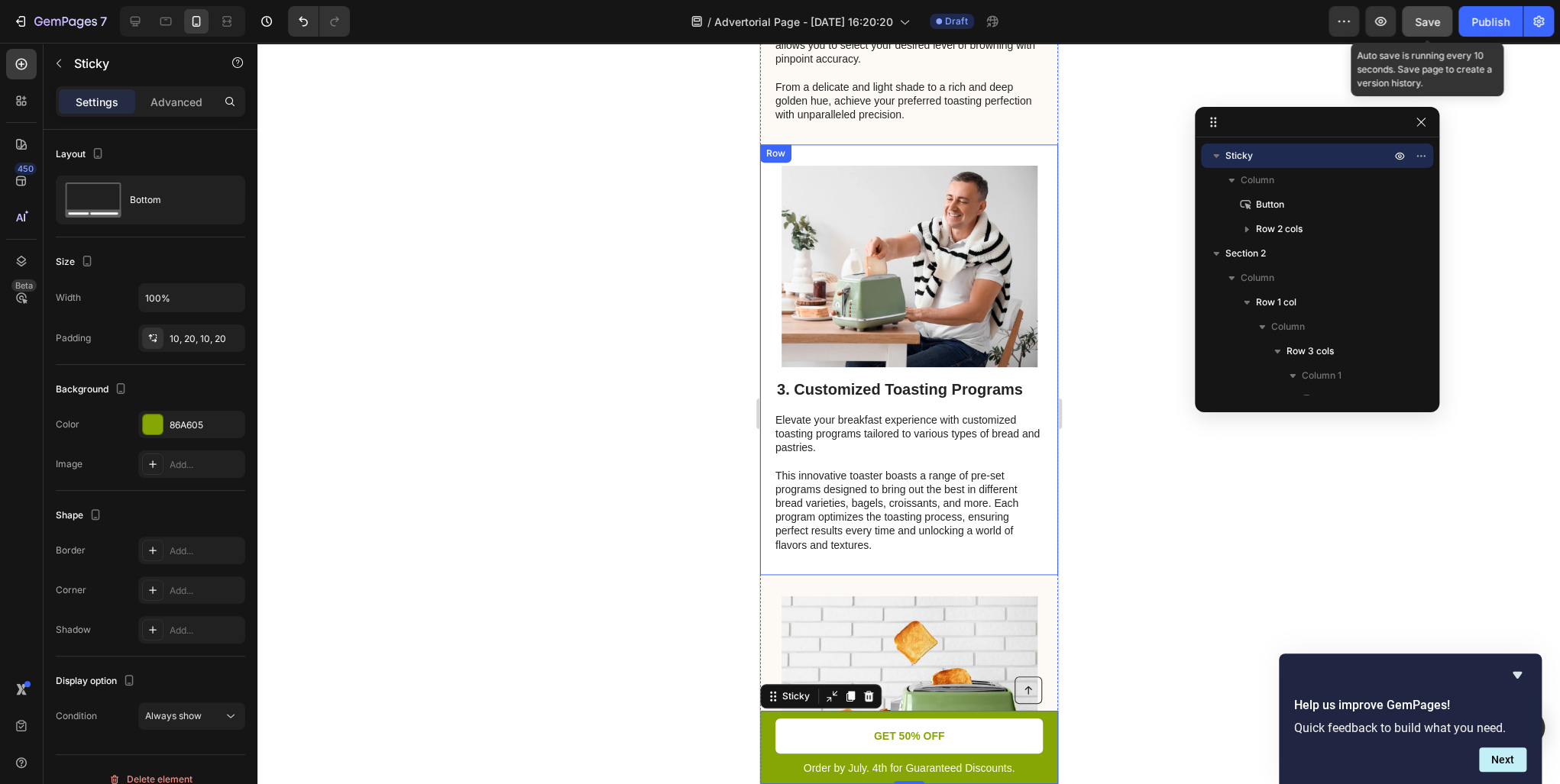
click at [1433, 21] on span "Save" at bounding box center [1428, 22] width 26 height 13
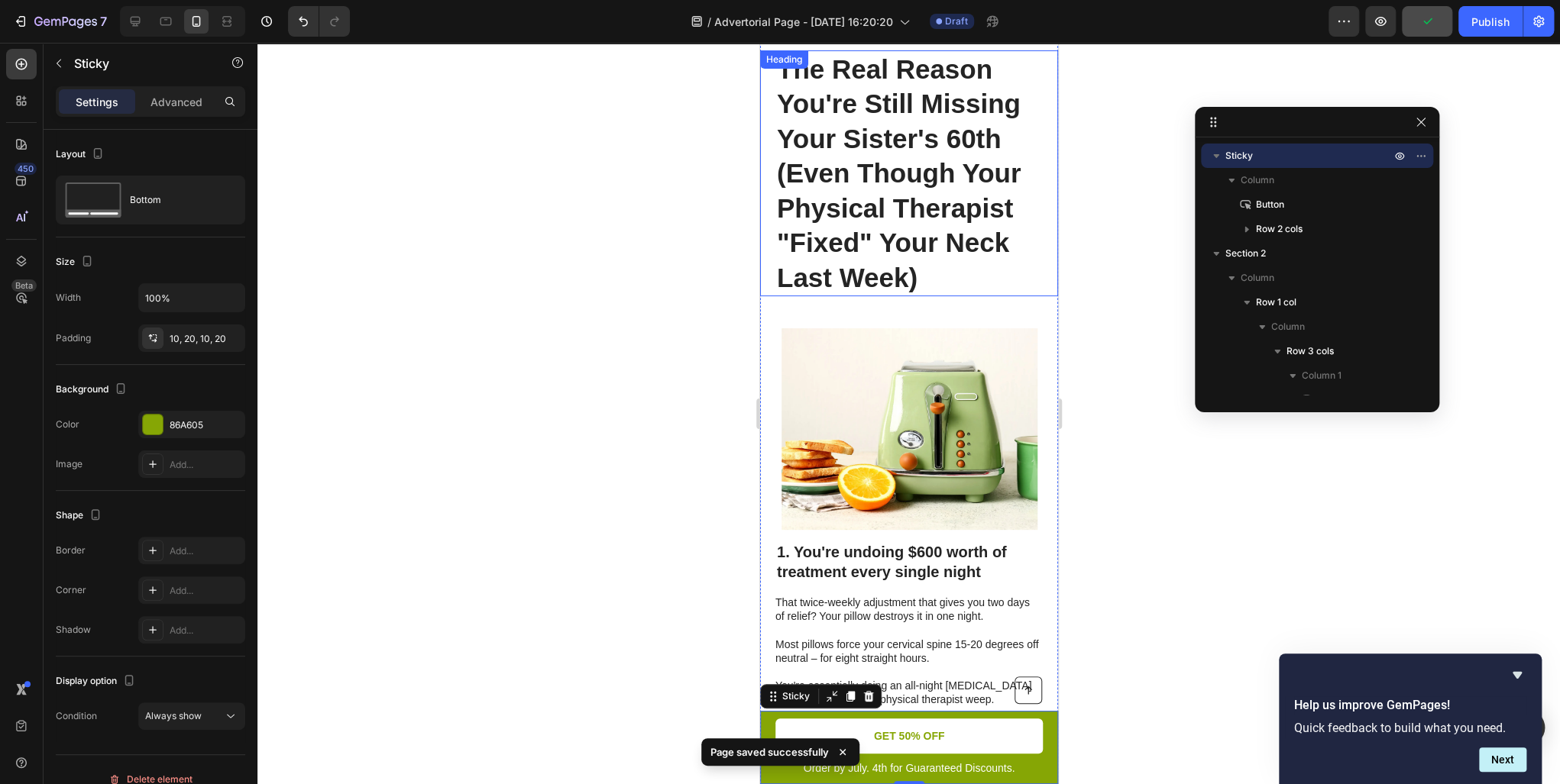
scroll to position [0, 0]
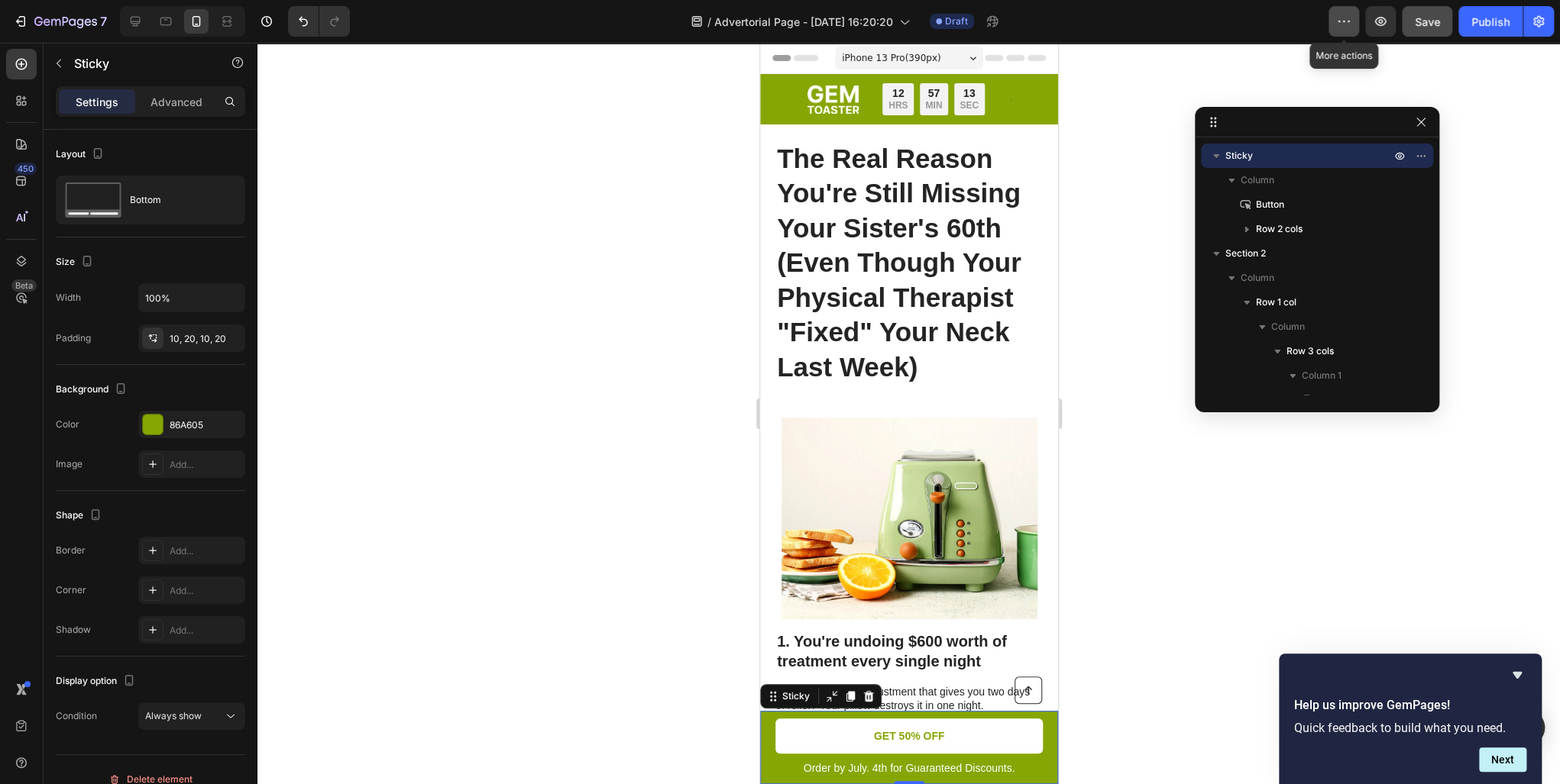
click at [1343, 26] on icon "button" at bounding box center [1343, 22] width 15 height 15
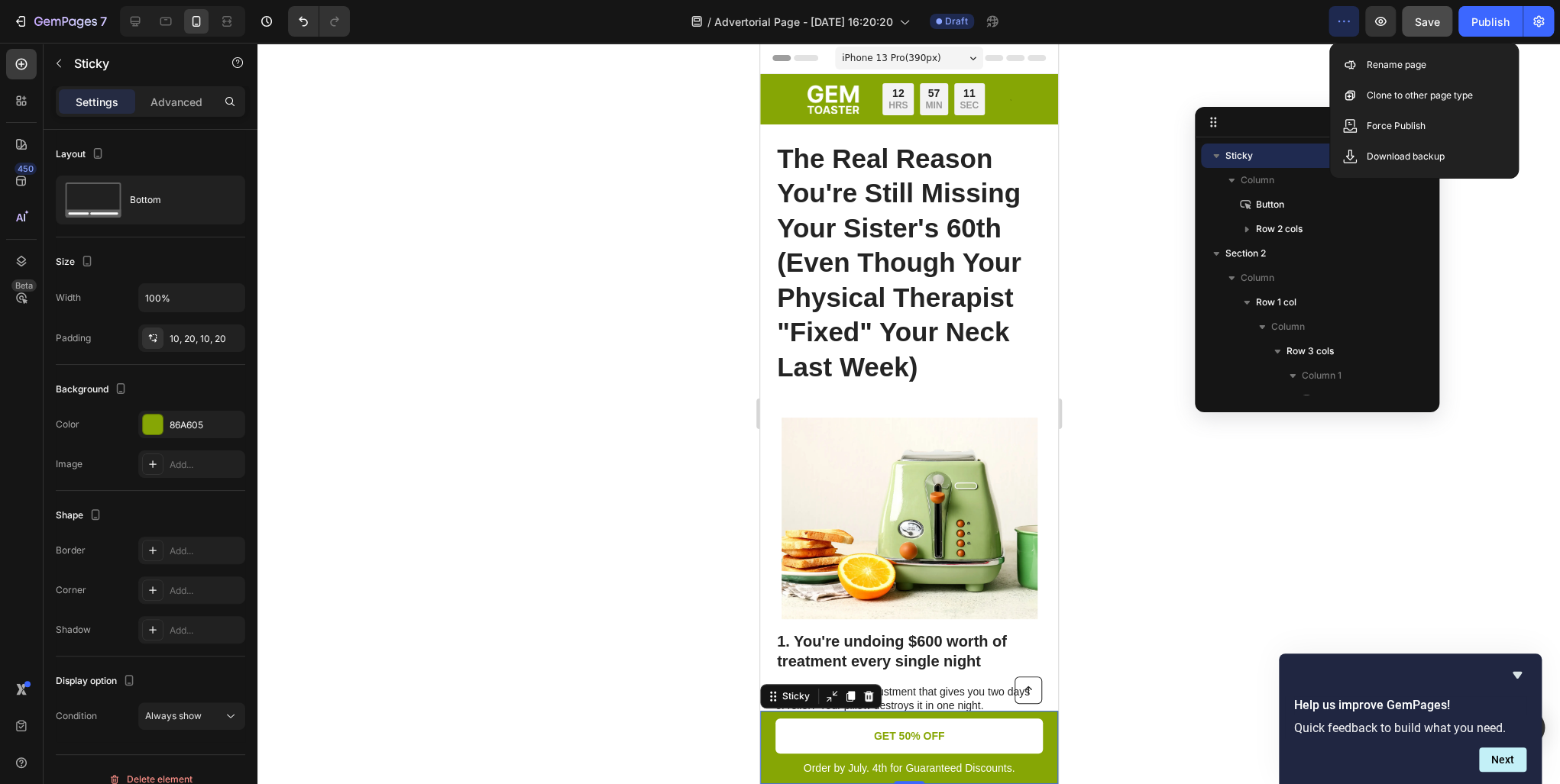
click at [1261, 52] on div at bounding box center [908, 413] width 1303 height 741
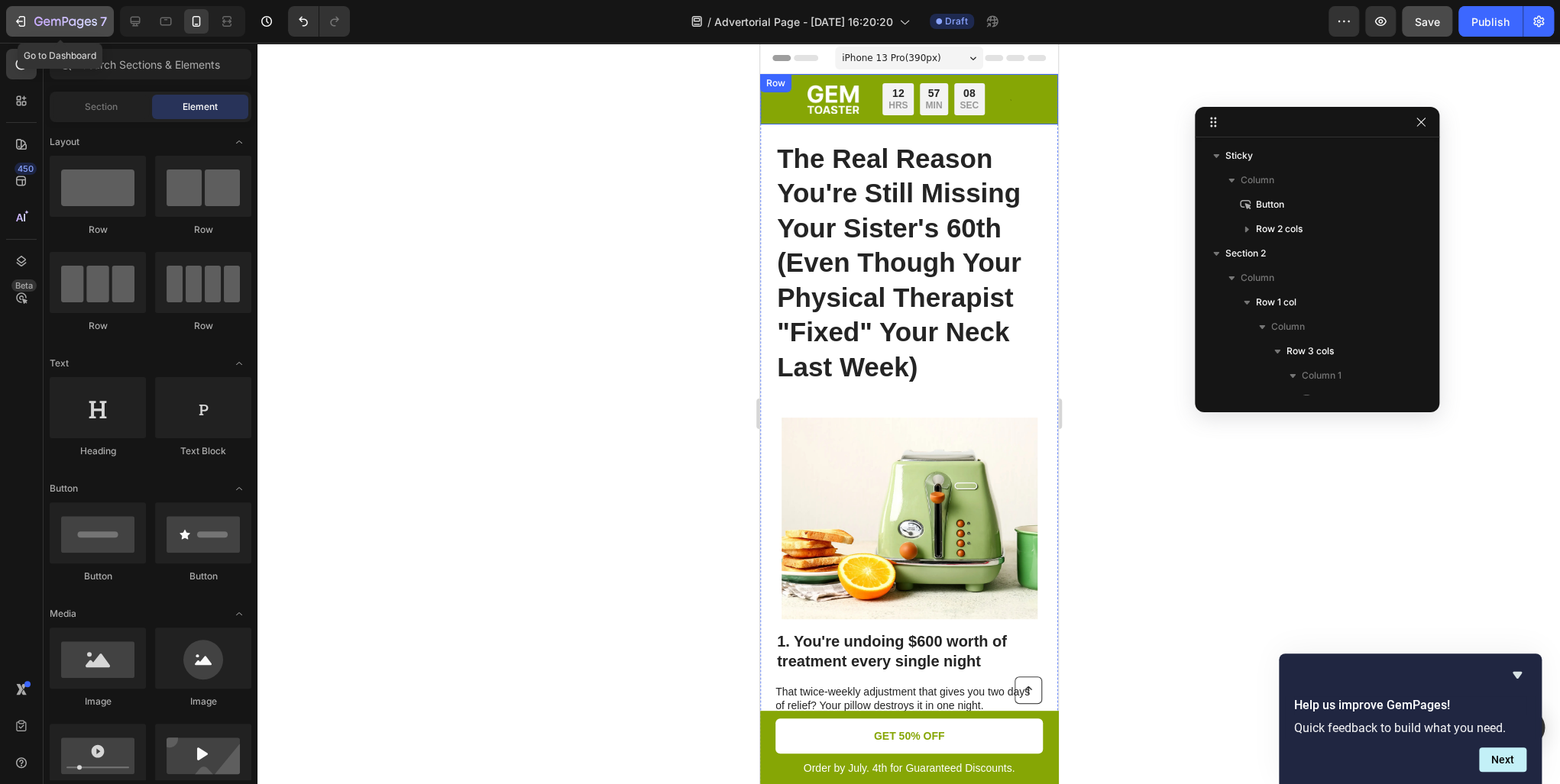
click at [22, 24] on icon "button" at bounding box center [21, 22] width 15 height 15
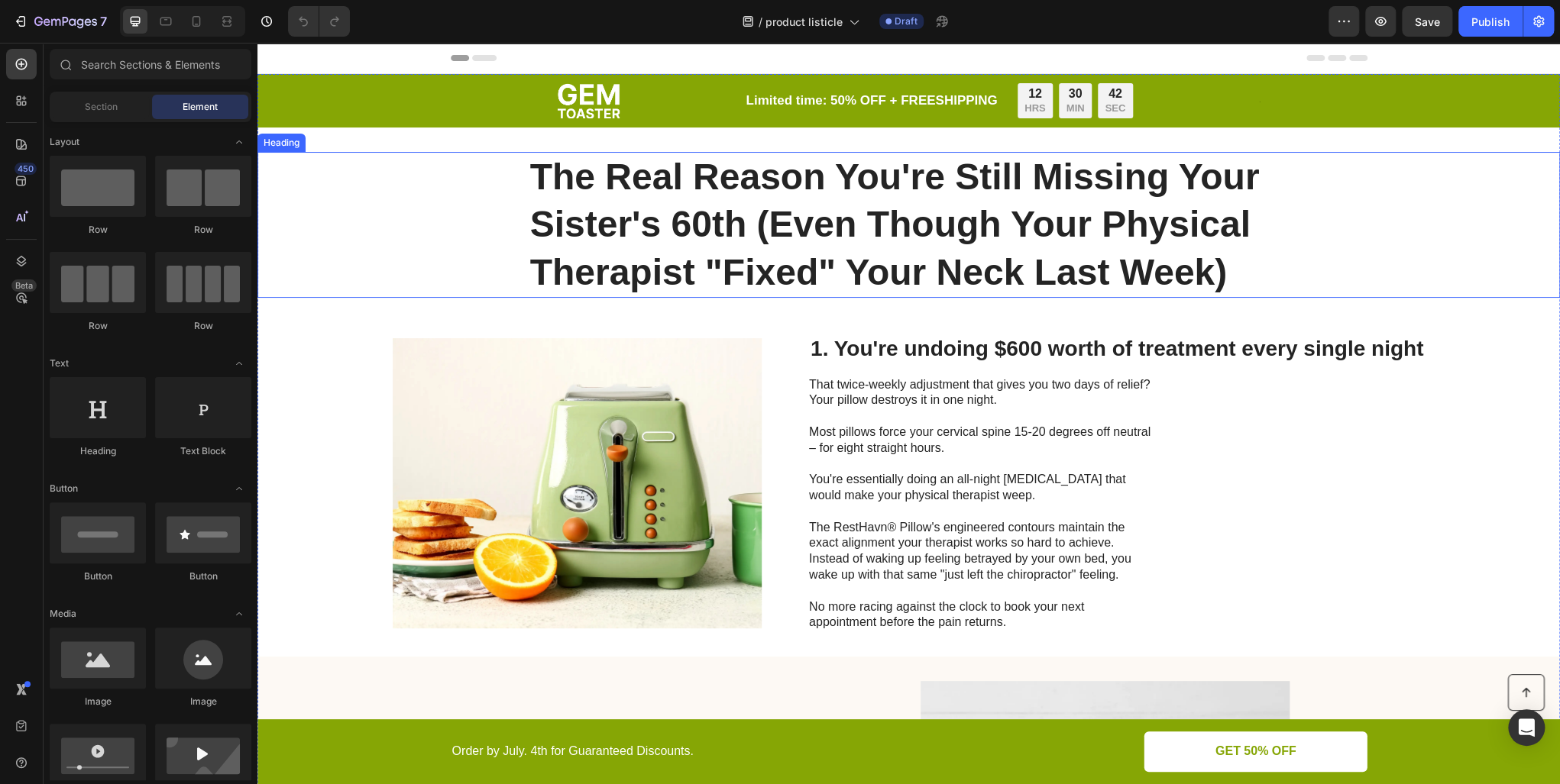
click at [819, 187] on h1 "The Real Reason You're Still Missing Your Sister's 60th (Even Though Your Physi…" at bounding box center [909, 225] width 761 height 146
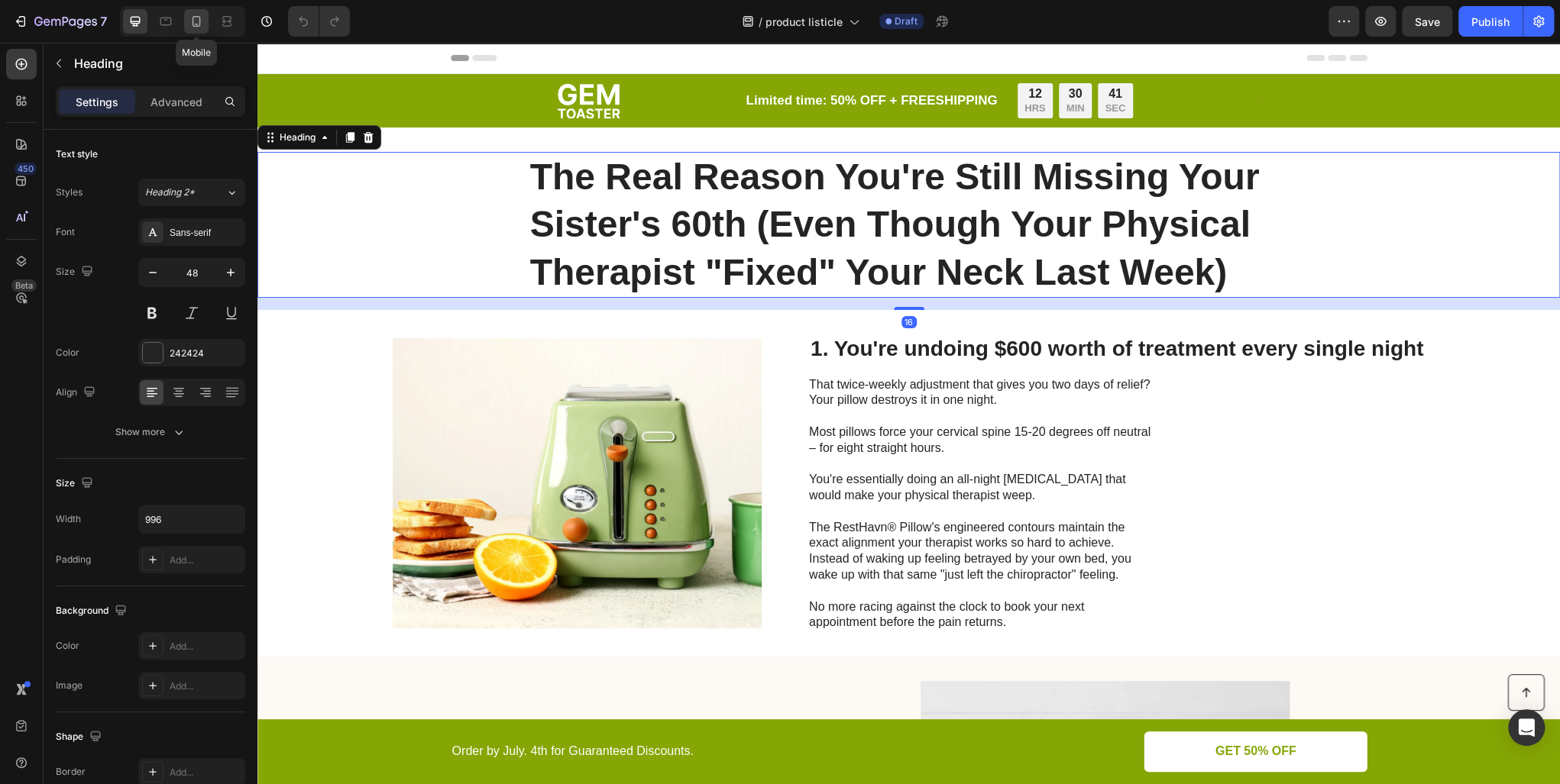
click at [198, 12] on div at bounding box center [197, 22] width 25 height 25
type input "35"
type input "100%"
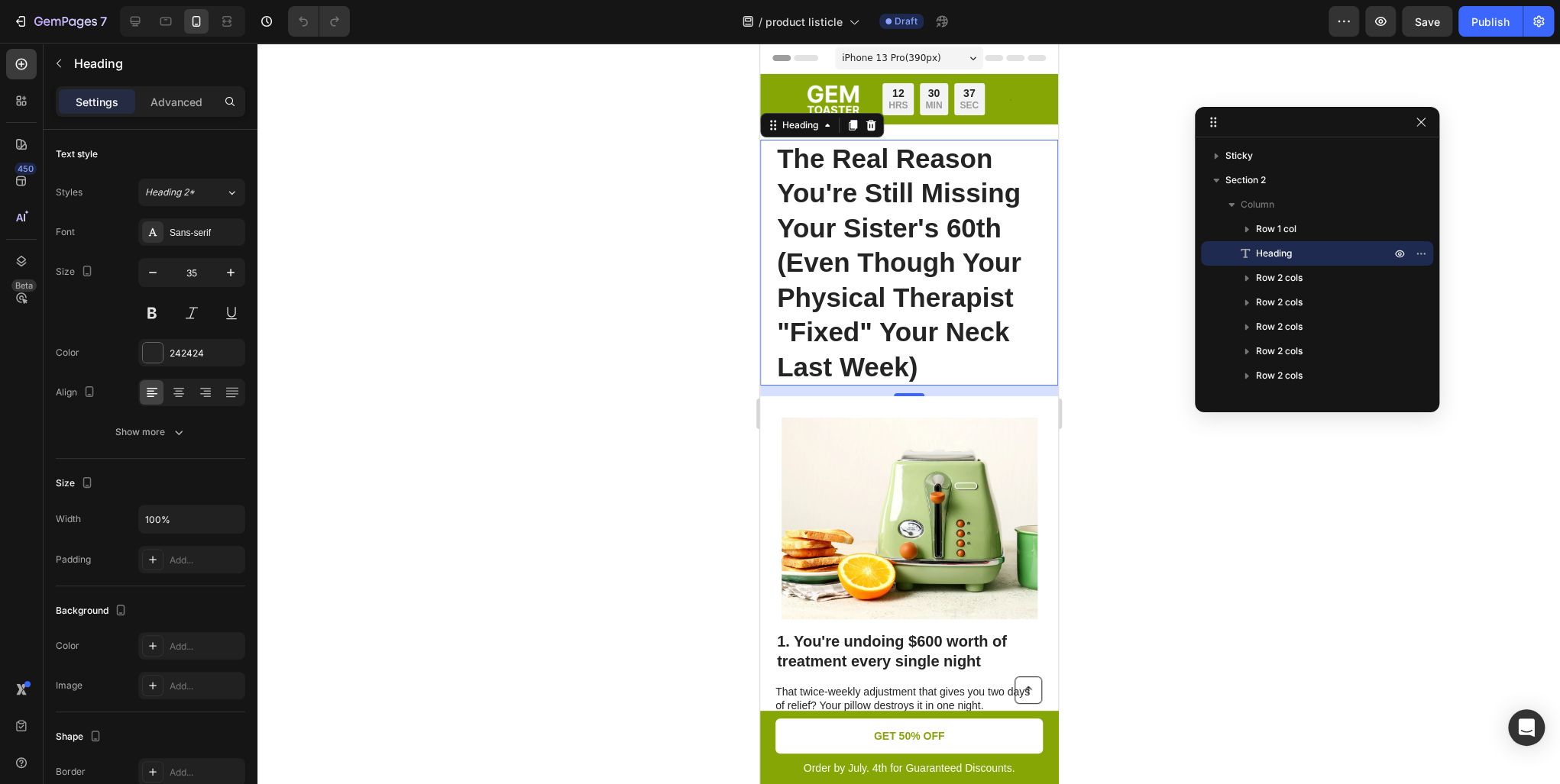
click at [916, 55] on span "iPhone 13 Pro ( 390 px)" at bounding box center [890, 58] width 98 height 15
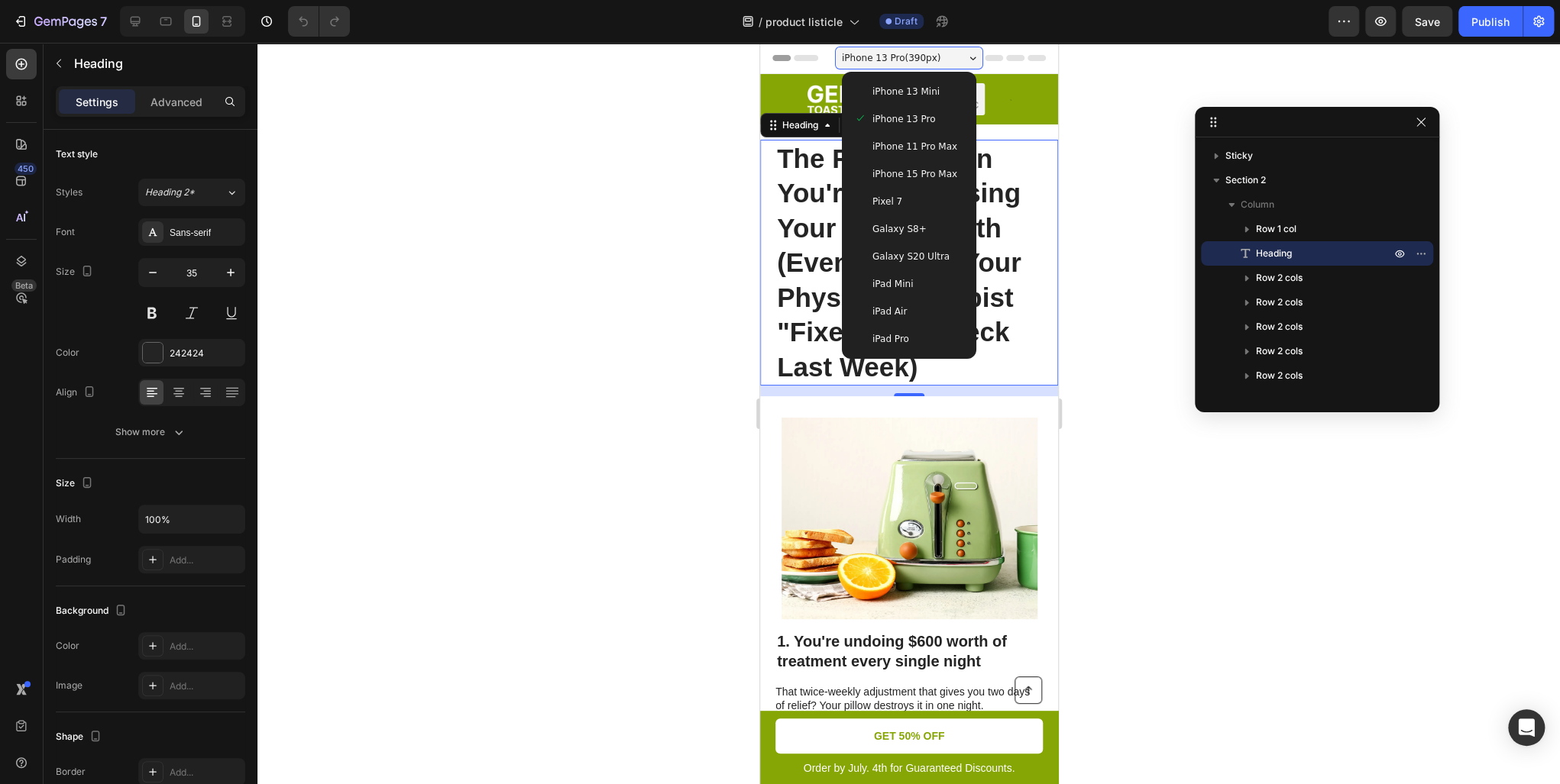
click at [885, 180] on span "iPhone 15 Pro Max" at bounding box center [914, 174] width 85 height 15
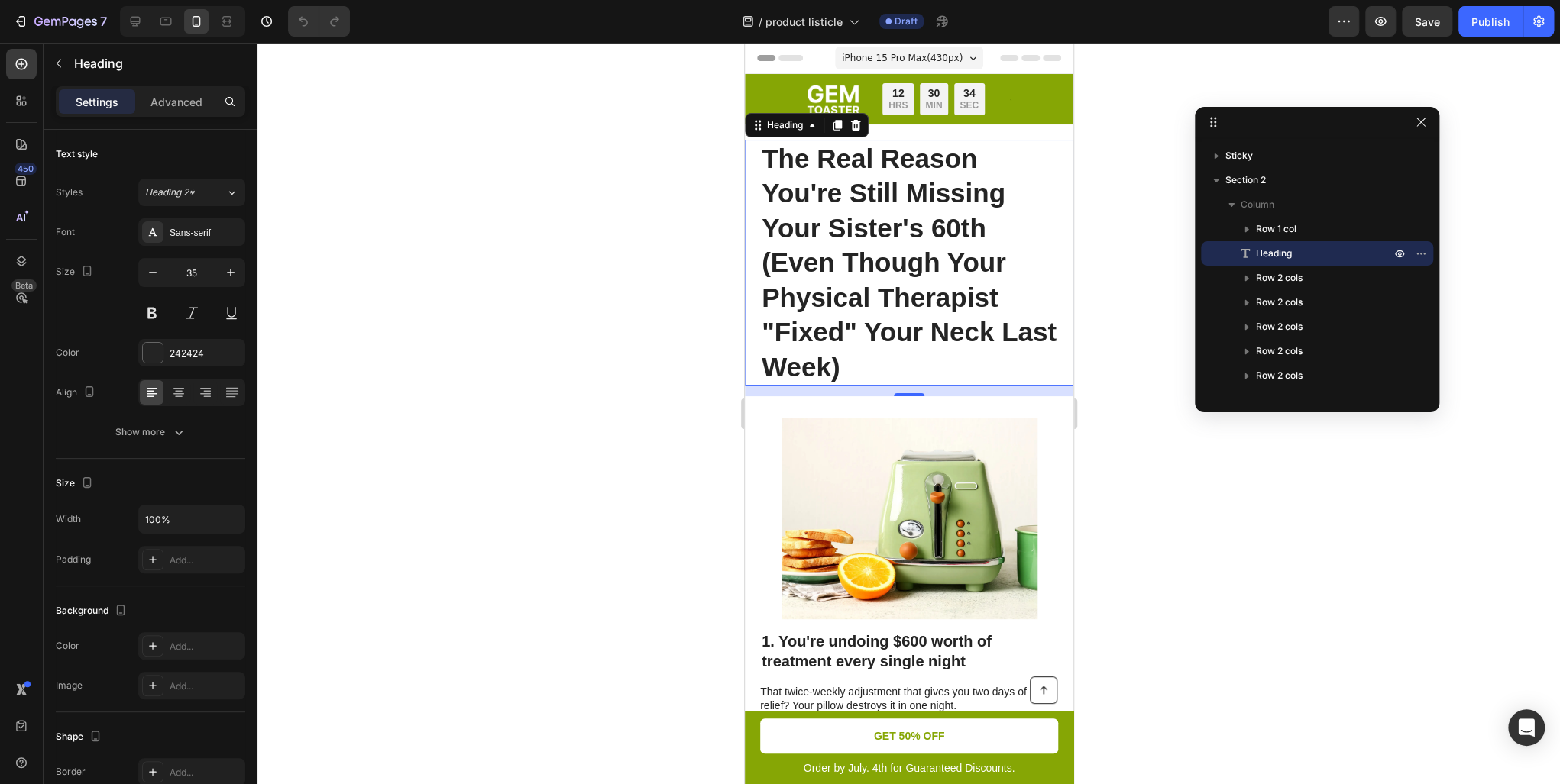
click at [915, 64] on span "iPhone 15 Pro Max ( 430 px)" at bounding box center [902, 58] width 121 height 15
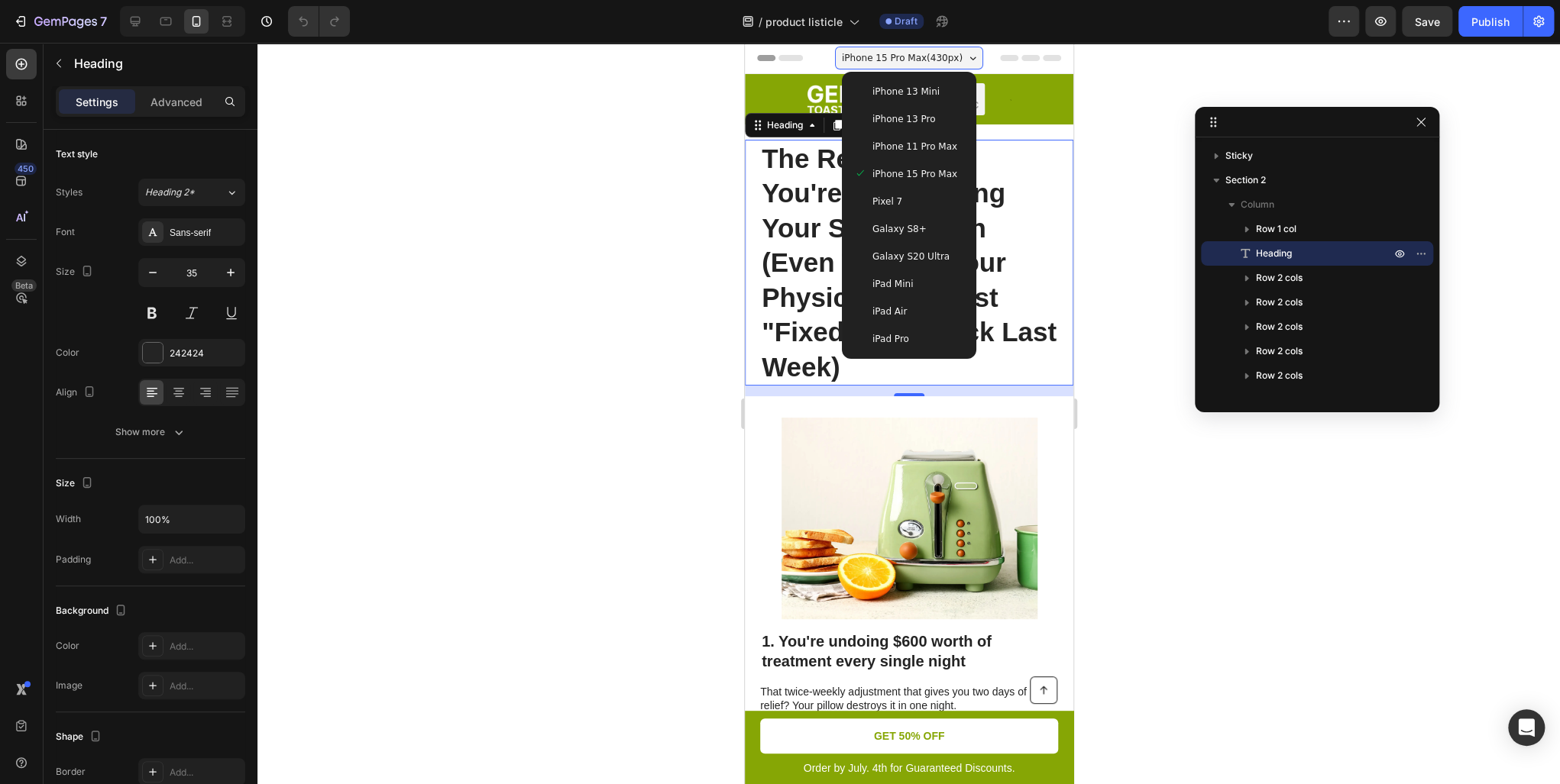
click at [903, 133] on div "iPhone 11 Pro Max" at bounding box center [908, 147] width 122 height 27
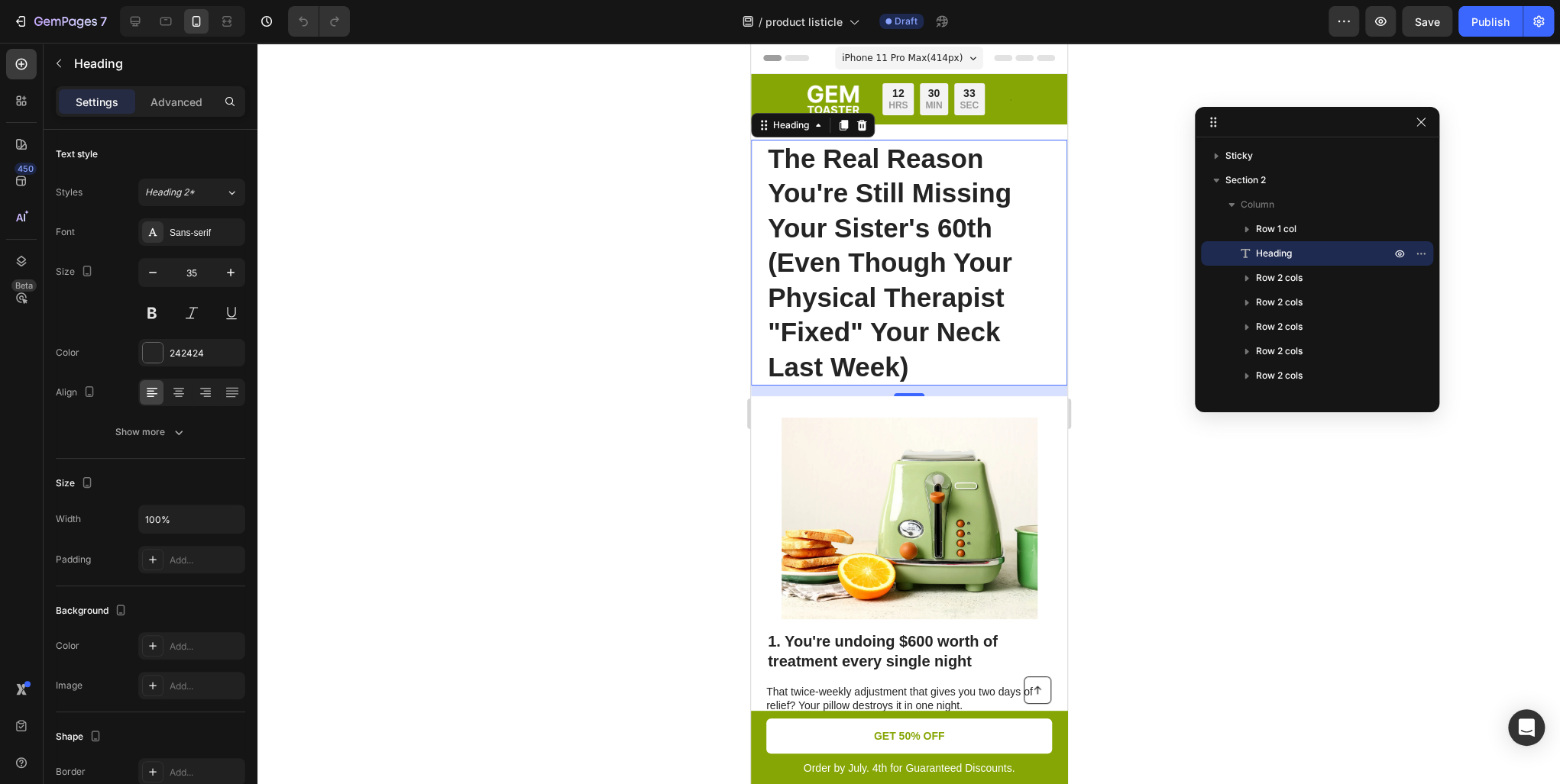
click at [906, 47] on div "iPhone 11 Pro Max ( 414 px)" at bounding box center [908, 58] width 149 height 23
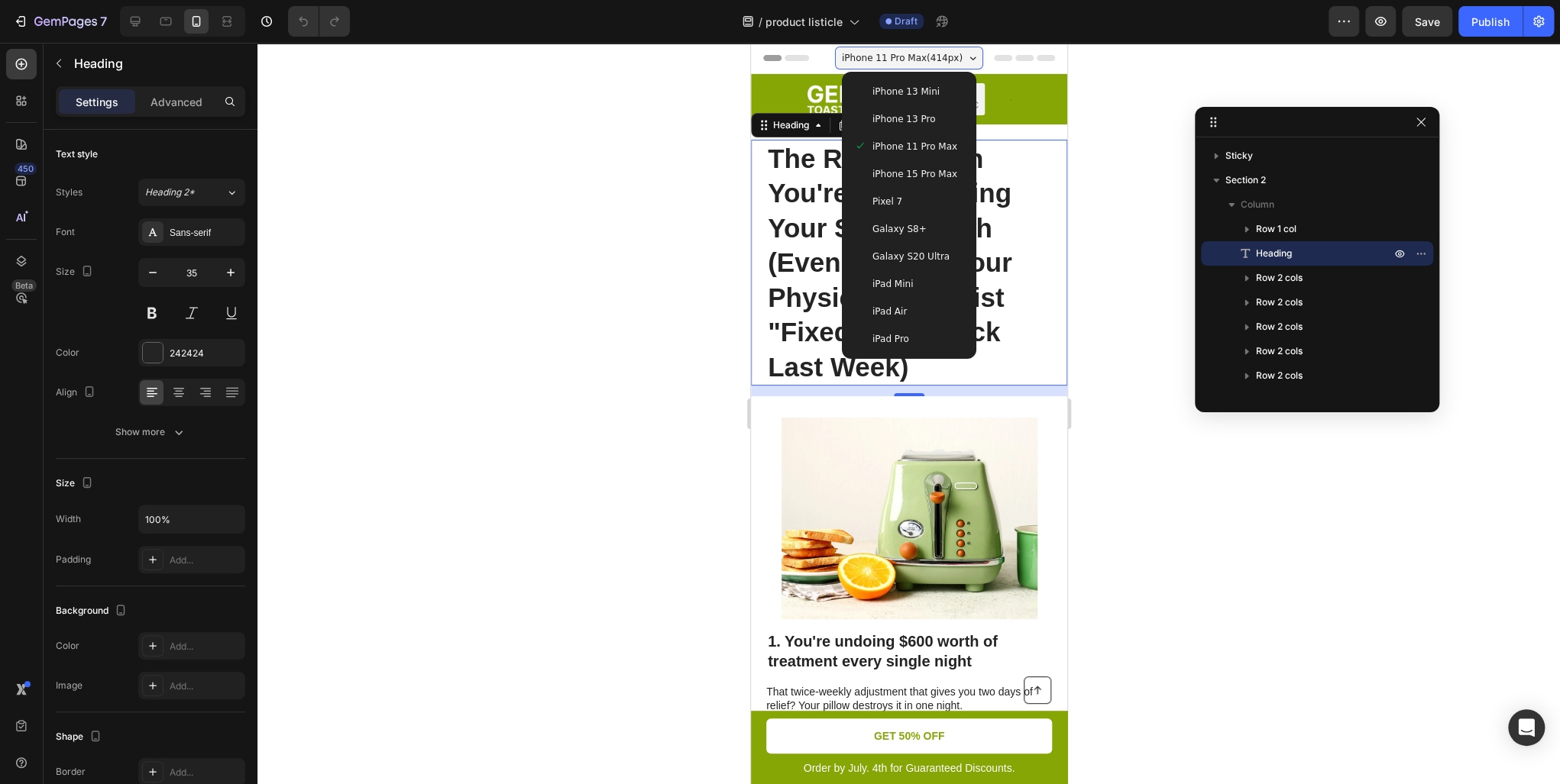
click at [891, 118] on span "iPhone 13 Pro" at bounding box center [903, 119] width 62 height 15
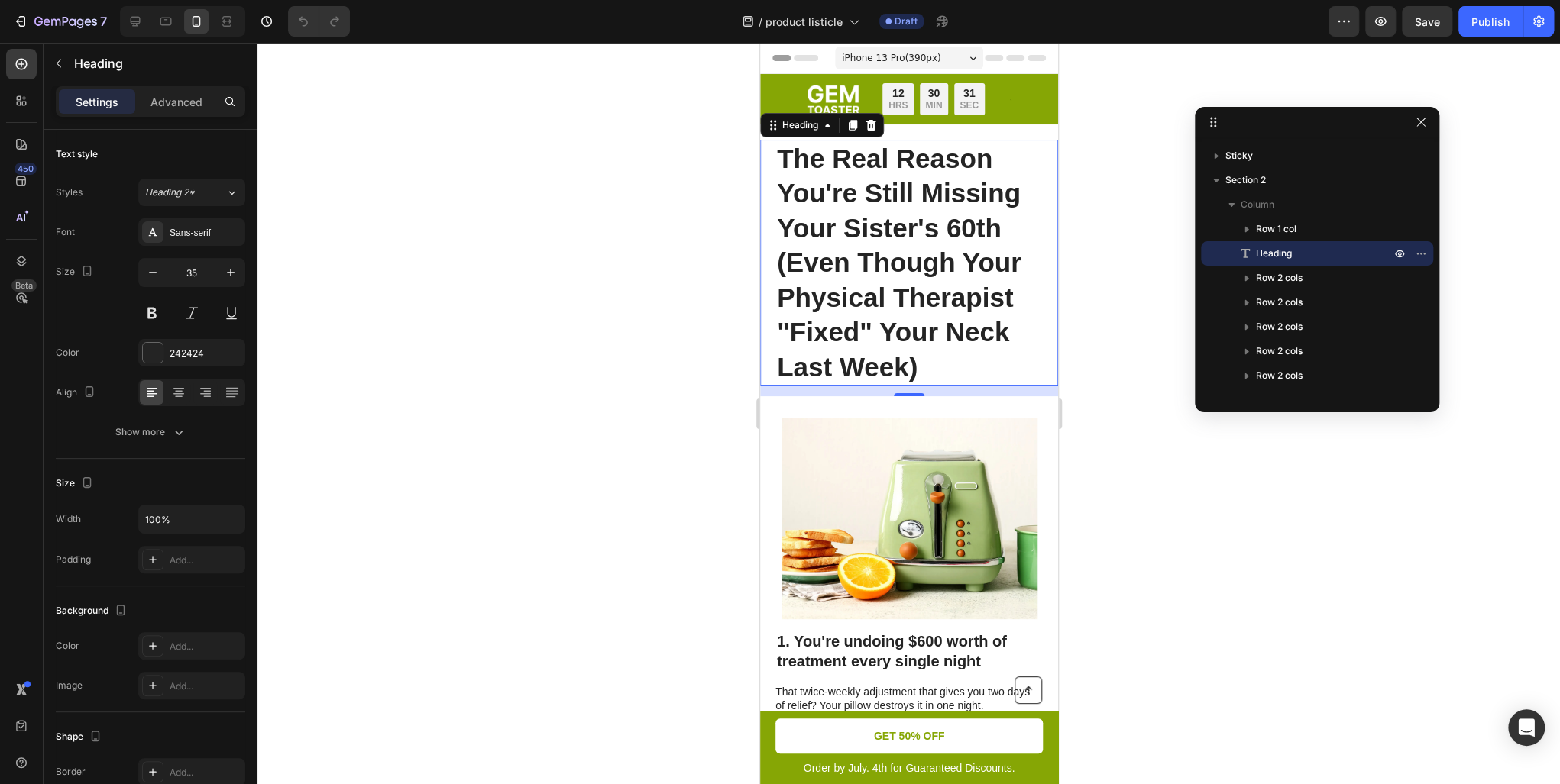
click at [919, 46] on div "iPhone 13 Pro ( 390 px)" at bounding box center [908, 58] width 149 height 23
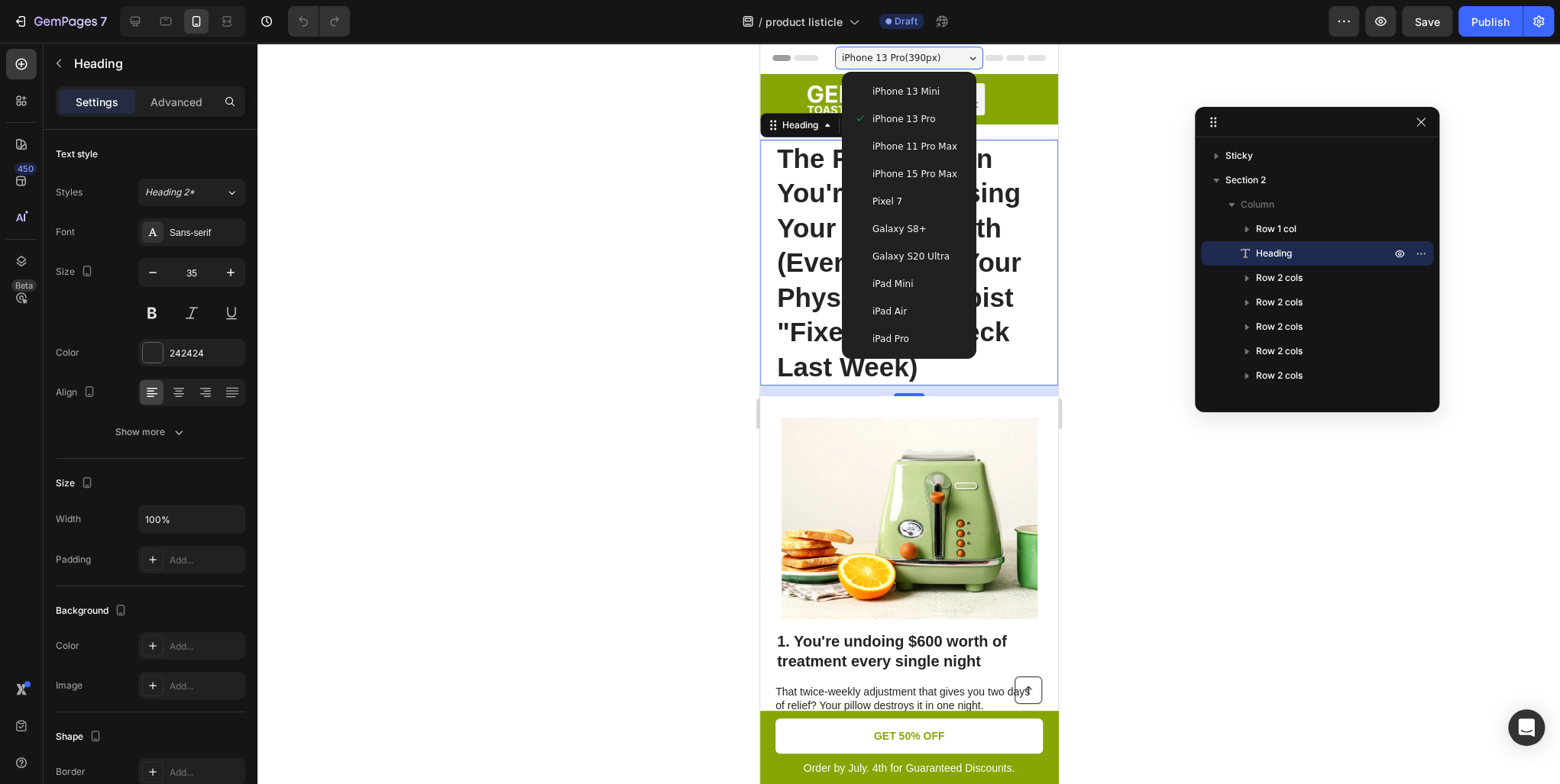
click at [646, 215] on div at bounding box center [908, 413] width 1303 height 741
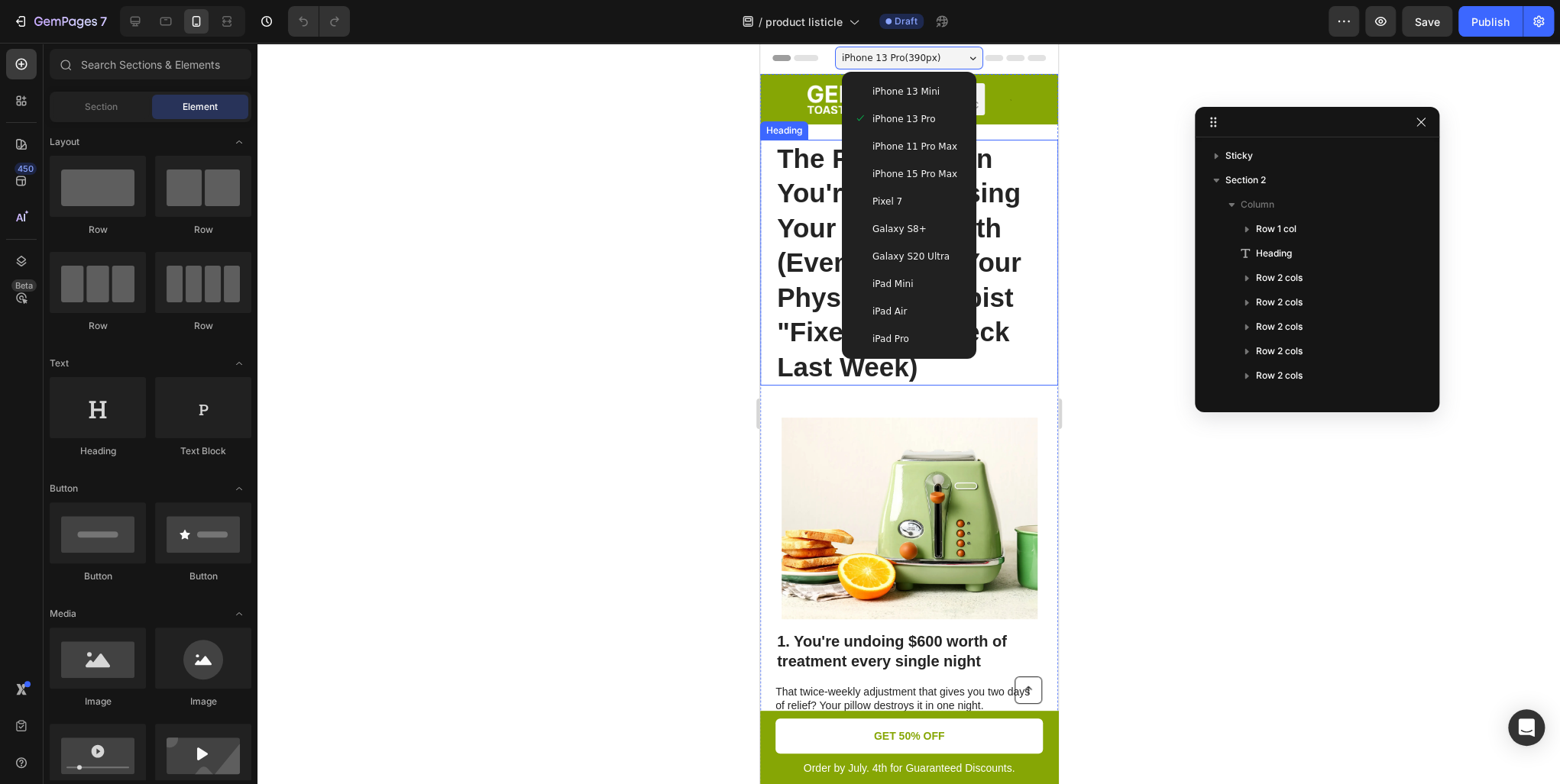
click at [735, 233] on div at bounding box center [908, 413] width 1303 height 741
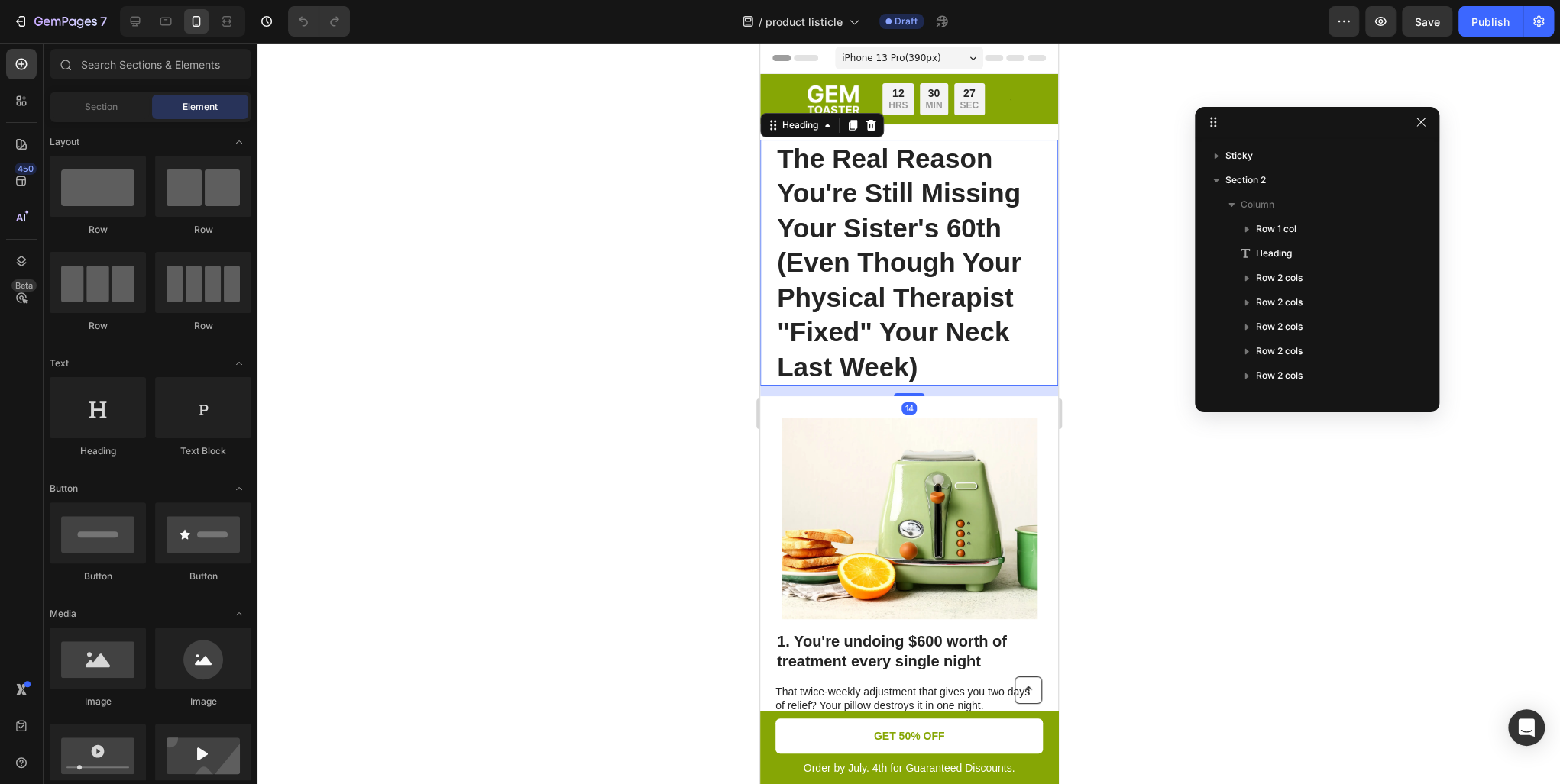
click at [811, 233] on h1 "The Real Reason You're Still Missing Your Sister's 60th (Even Though Your Physi…" at bounding box center [908, 263] width 268 height 247
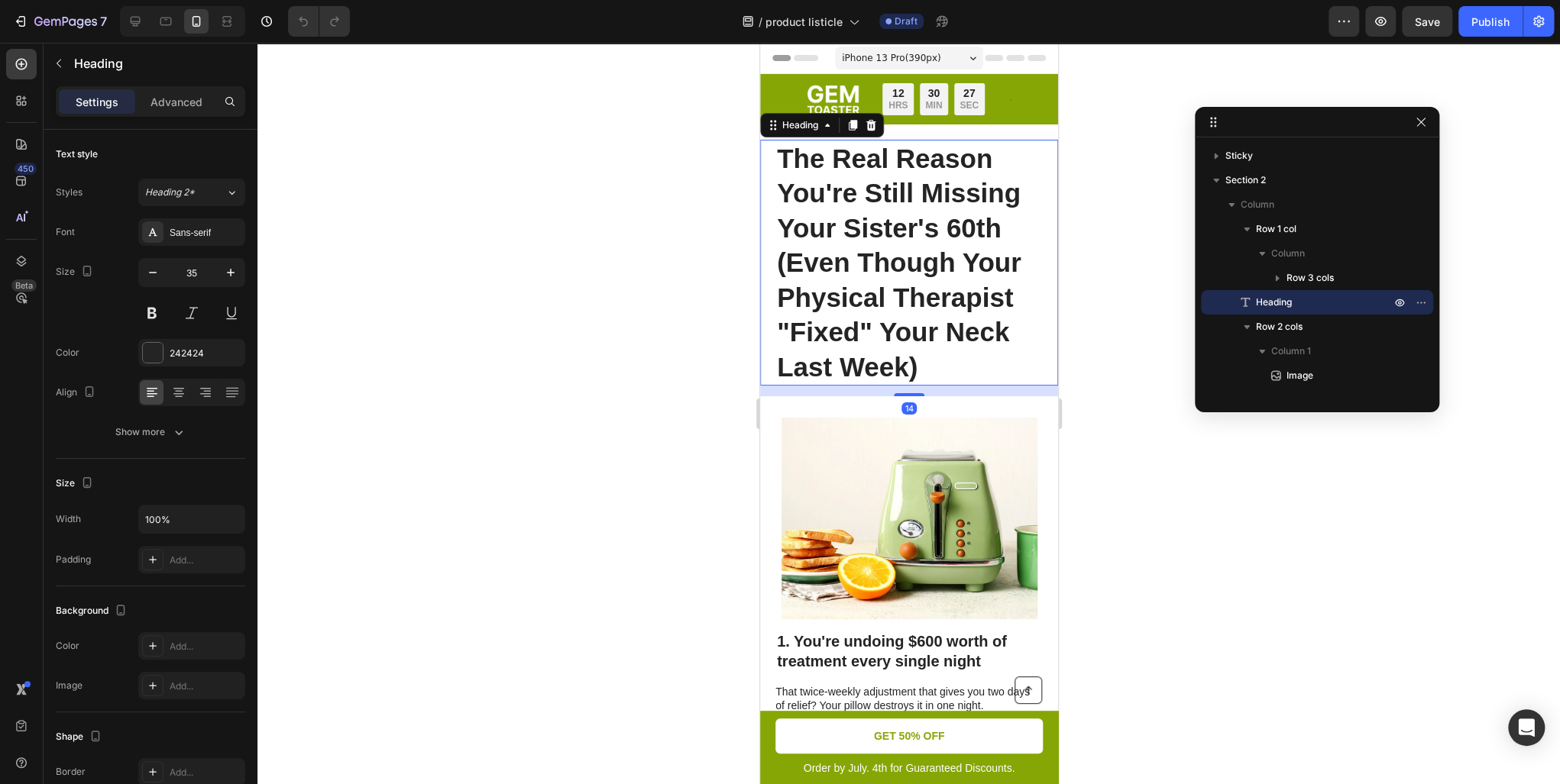
click at [817, 233] on h1 "The Real Reason You're Still Missing Your Sister's 60th (Even Though Your Physi…" at bounding box center [908, 263] width 268 height 247
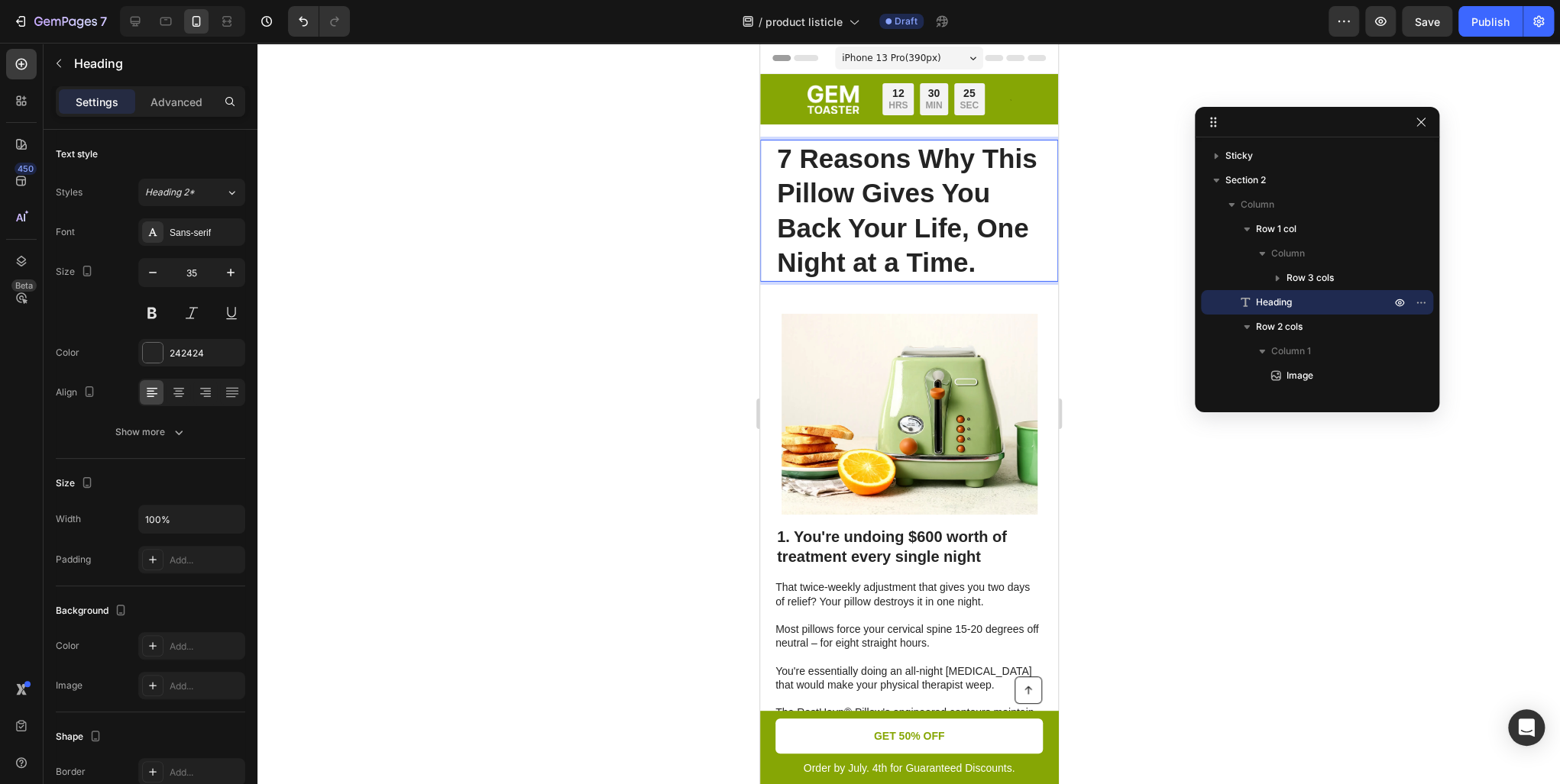
click at [657, 284] on div at bounding box center [908, 413] width 1303 height 741
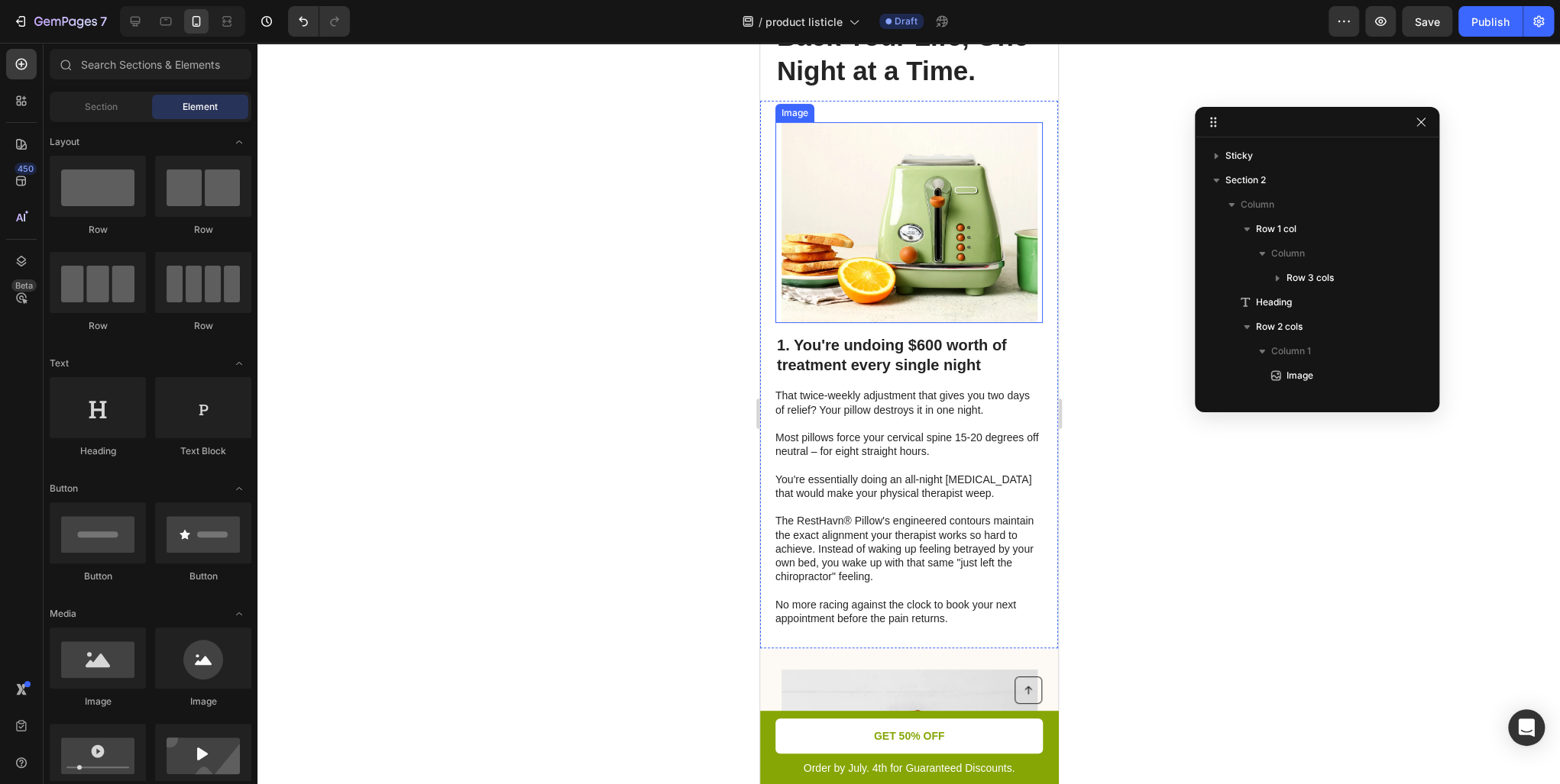
scroll to position [244, 0]
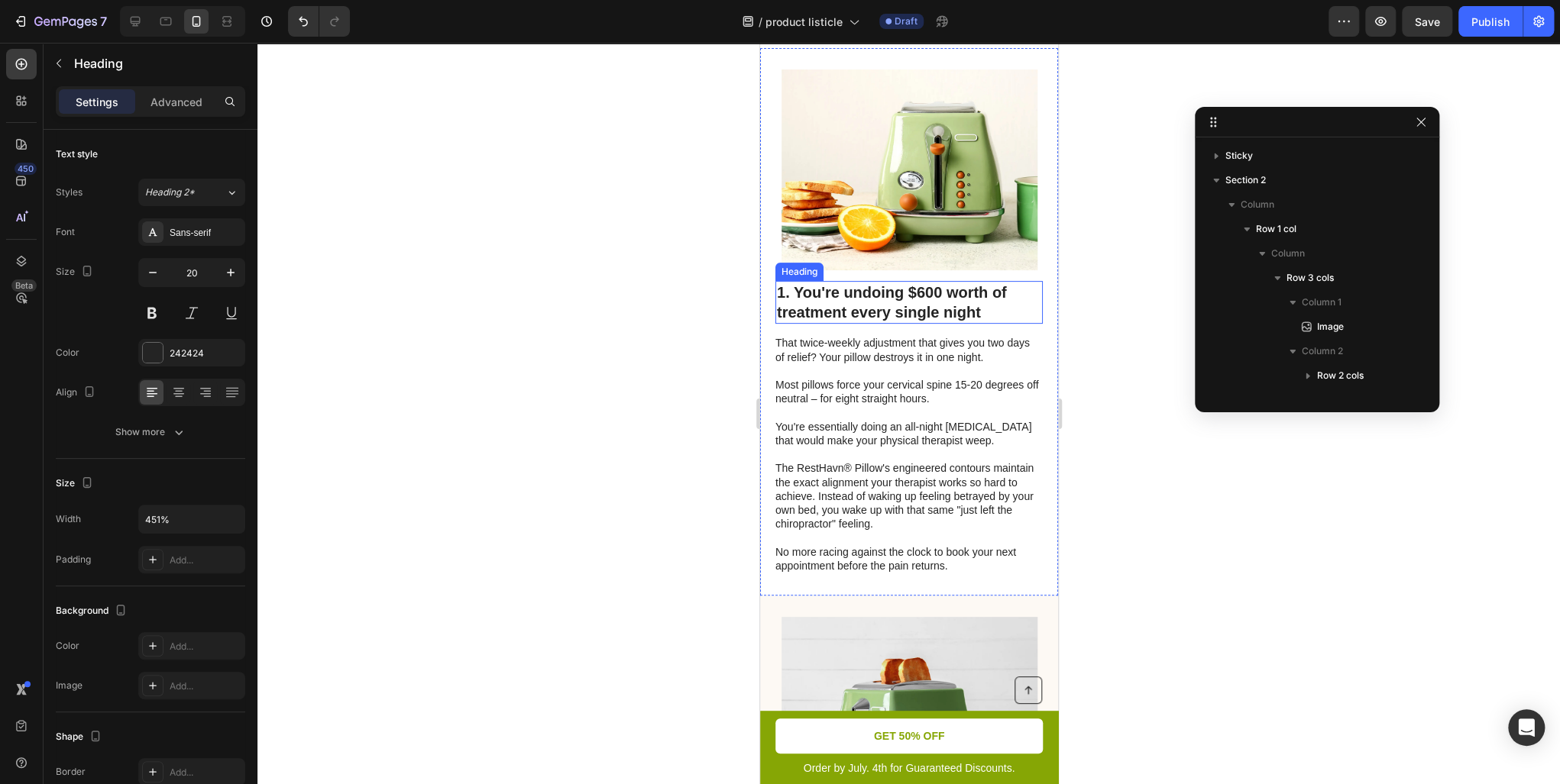
click at [894, 323] on h2 "1. You're undoing $600 worth of treatment every single night" at bounding box center [908, 302] width 268 height 43
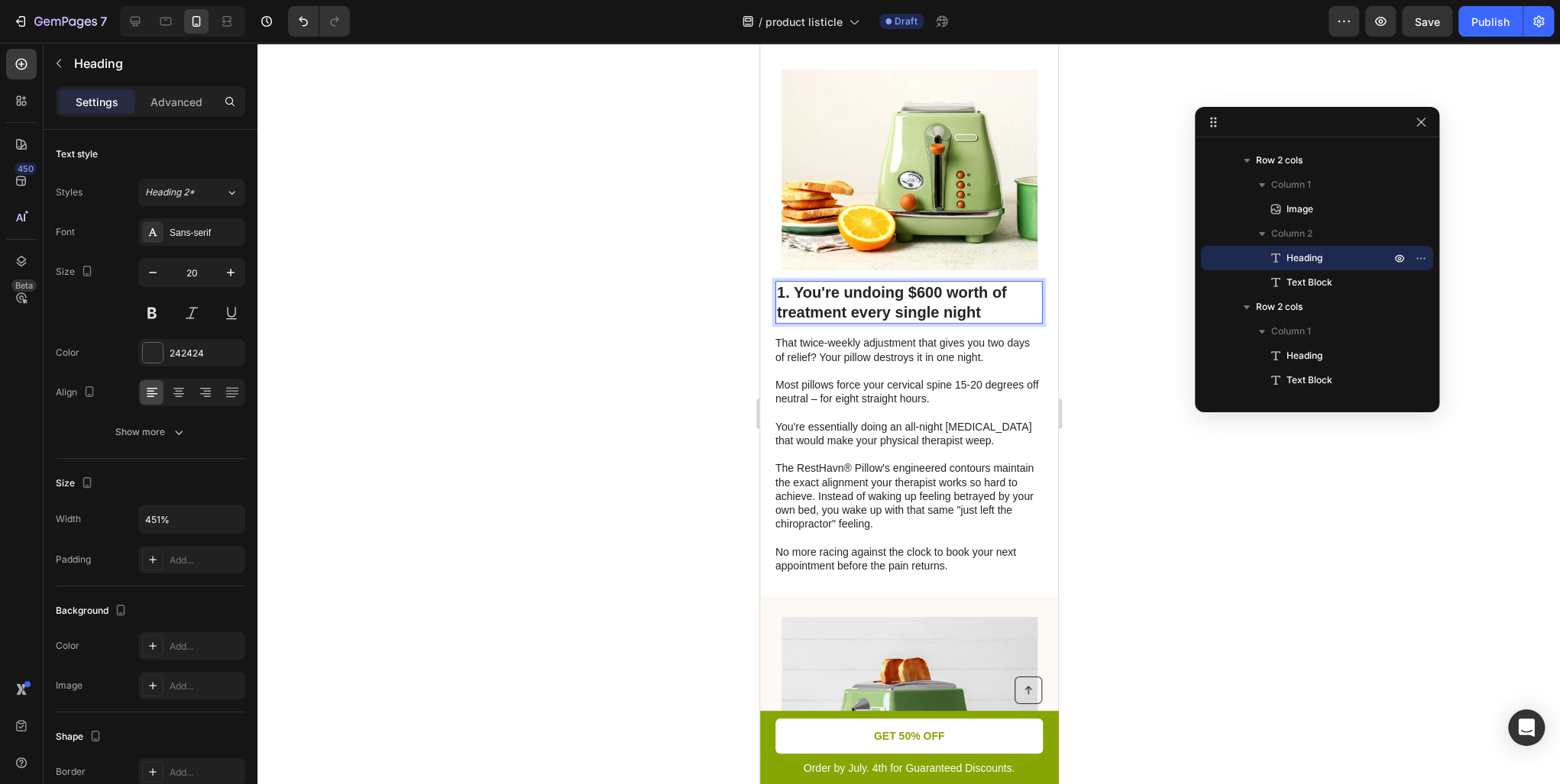
click at [903, 323] on h2 "1. You're undoing $600 worth of treatment every single night" at bounding box center [908, 302] width 268 height 43
click at [903, 322] on p "1. You're undoing $600 worth of treatment every single night" at bounding box center [907, 303] width 264 height 40
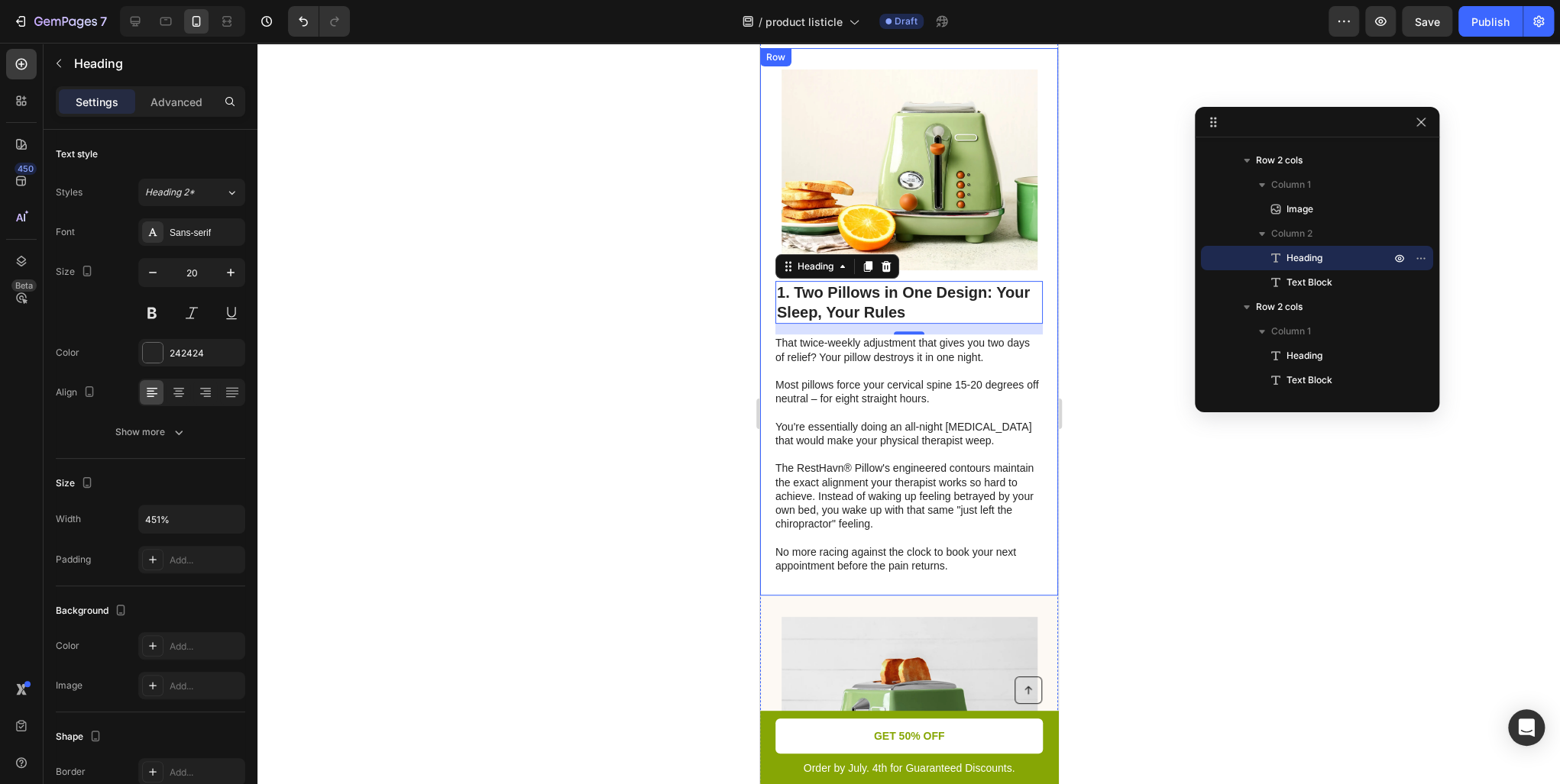
click at [693, 384] on div at bounding box center [908, 413] width 1303 height 741
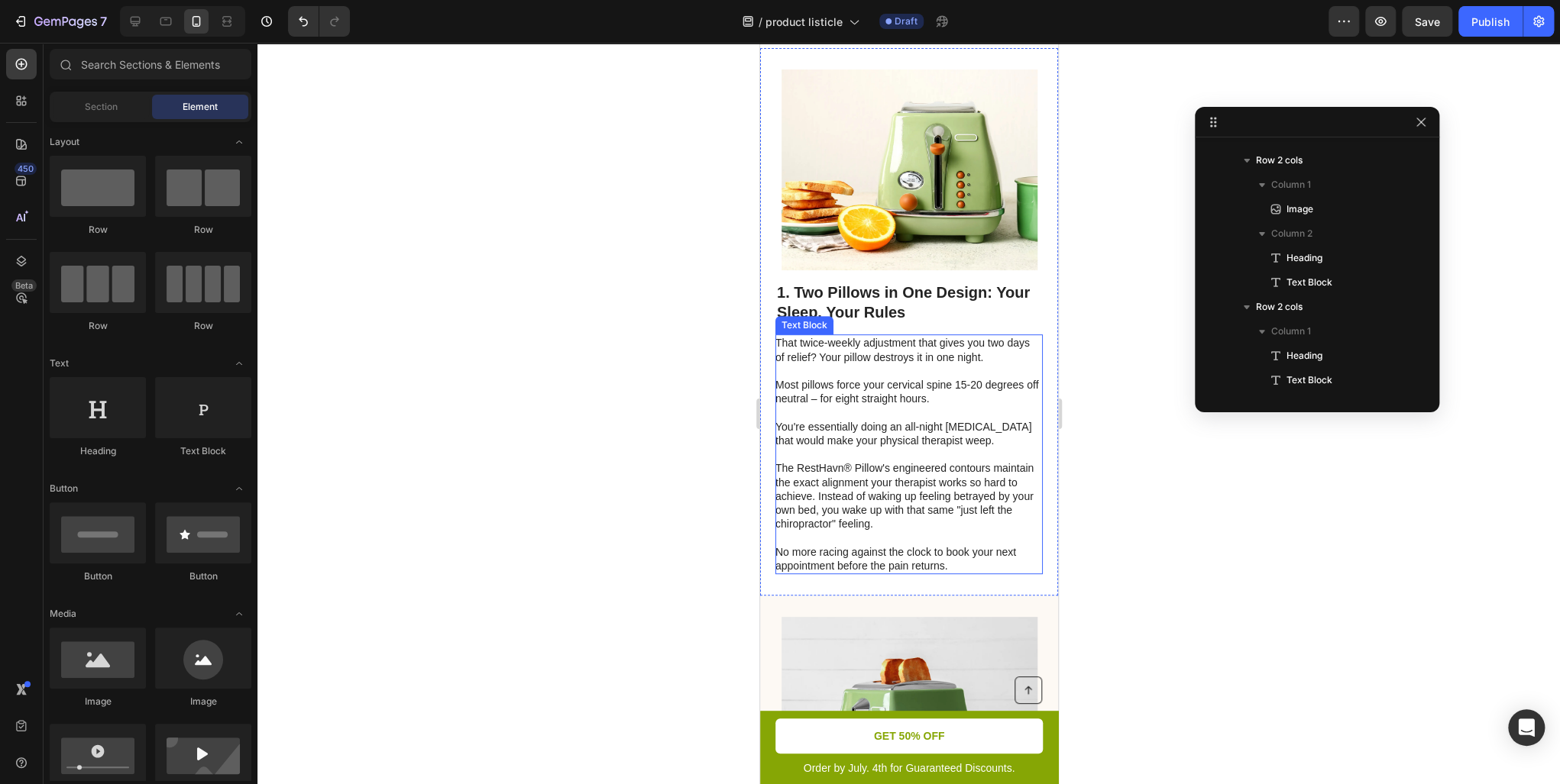
click at [879, 406] on p "Most pillows force your cervical spine 15-20 degrees off neutral – for eight st…" at bounding box center [907, 392] width 266 height 27
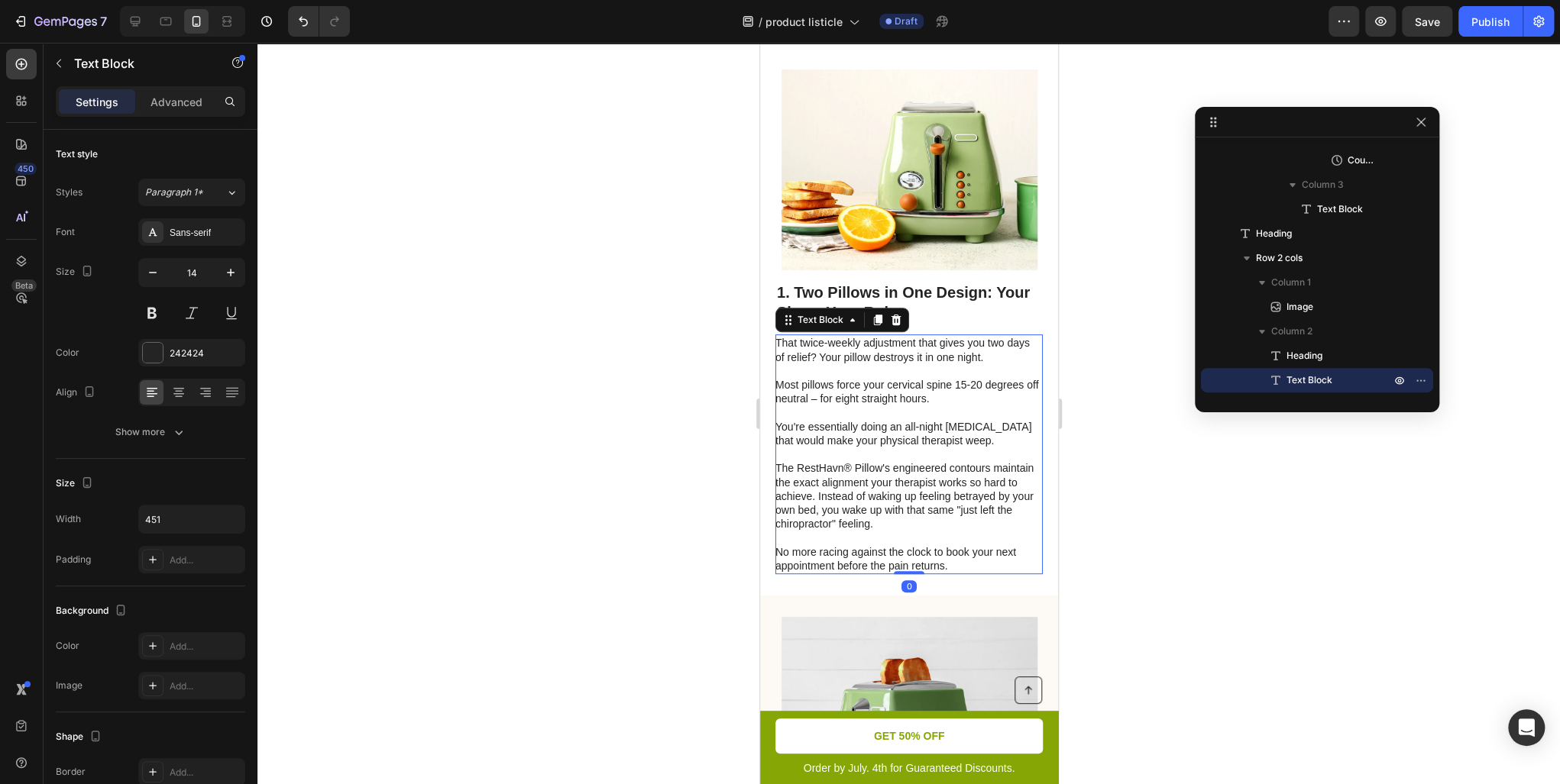
click at [874, 406] on p "Most pillows force your cervical spine 15-20 degrees off neutral – for eight st…" at bounding box center [907, 392] width 266 height 27
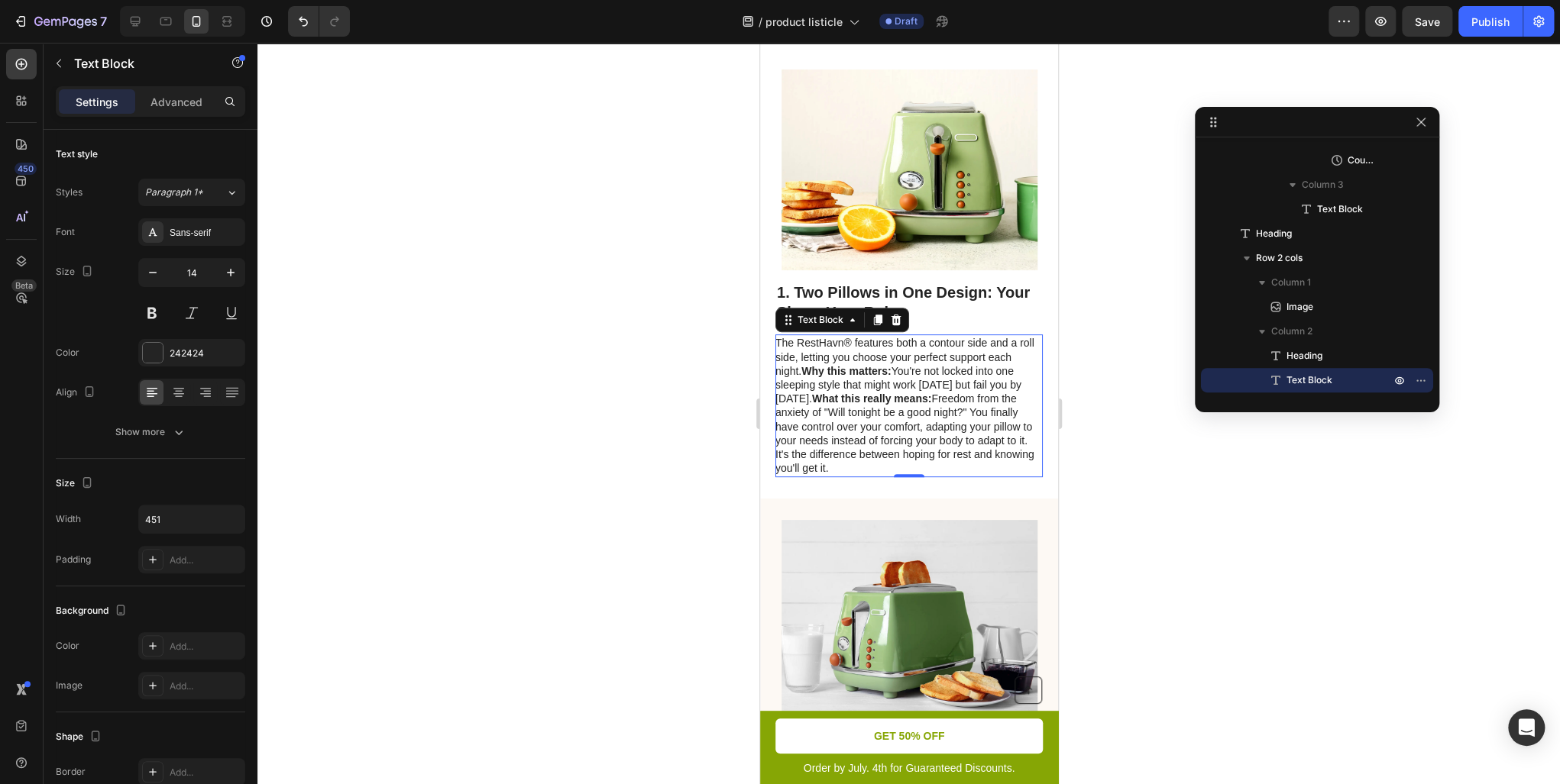
click at [675, 505] on div at bounding box center [908, 413] width 1303 height 741
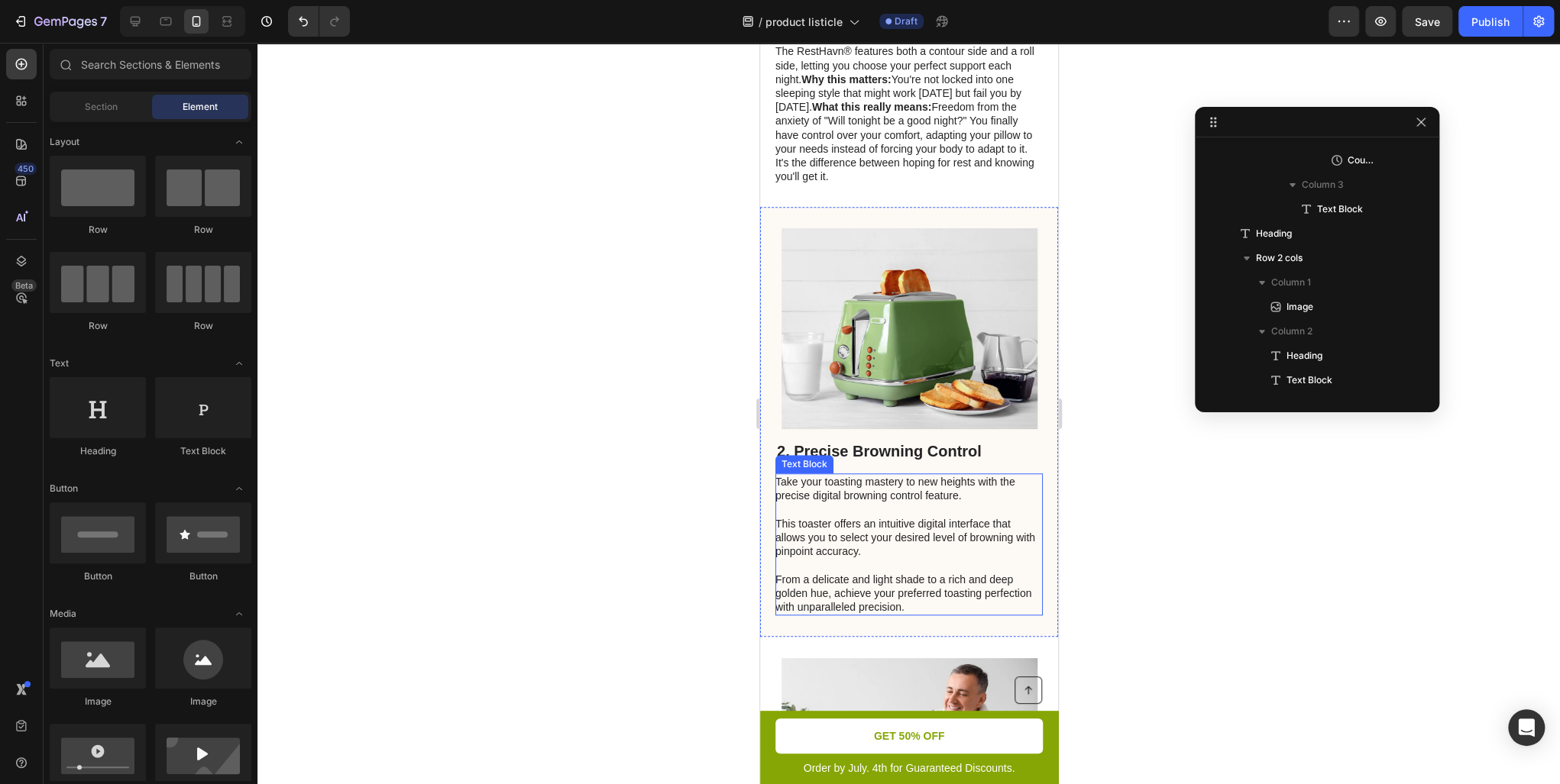
scroll to position [611, 0]
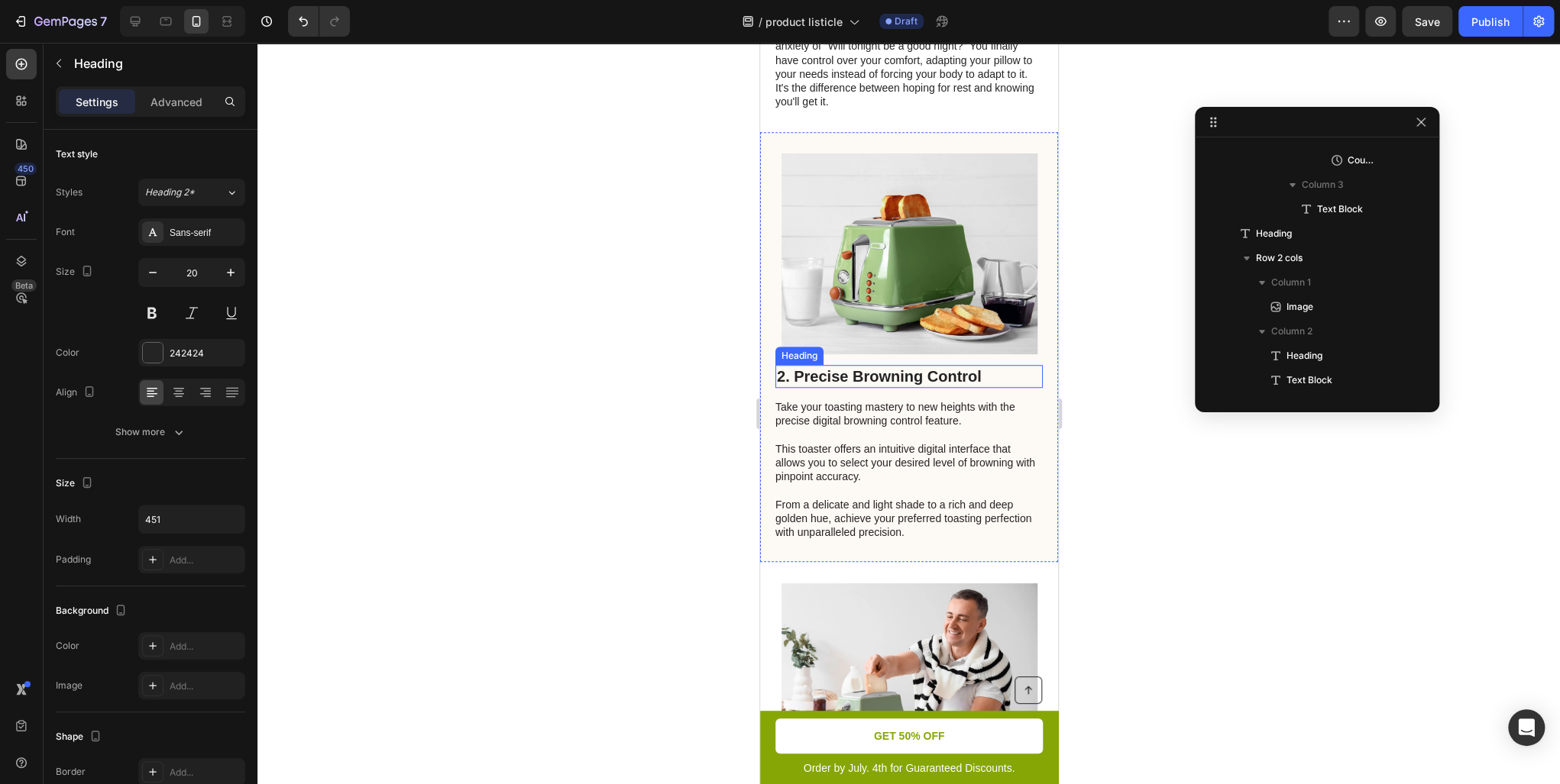
click at [903, 388] on h2 "2. Precise Browning Control" at bounding box center [908, 376] width 268 height 23
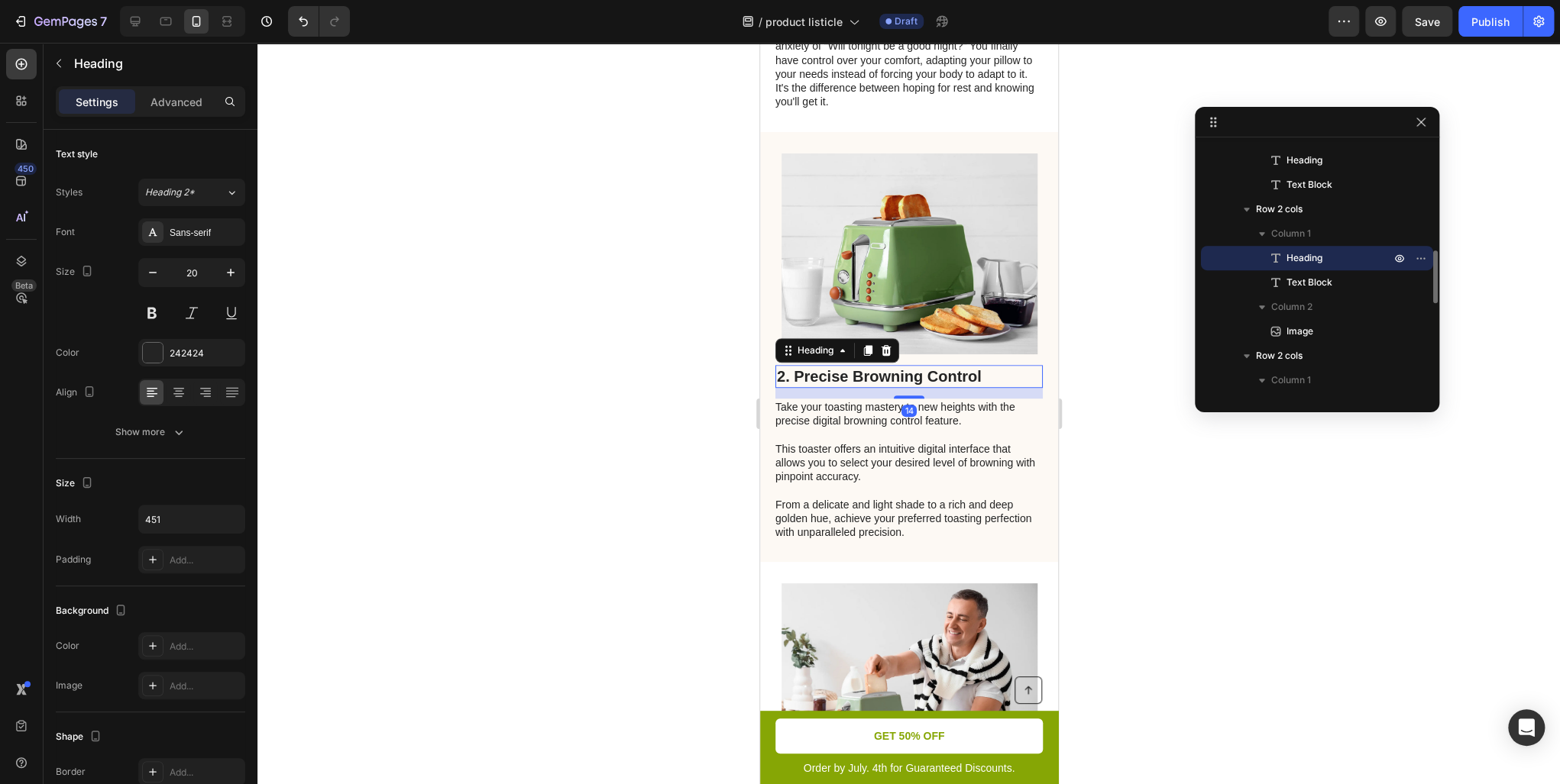
click at [903, 388] on h2 "2. Precise Browning Control" at bounding box center [908, 376] width 268 height 23
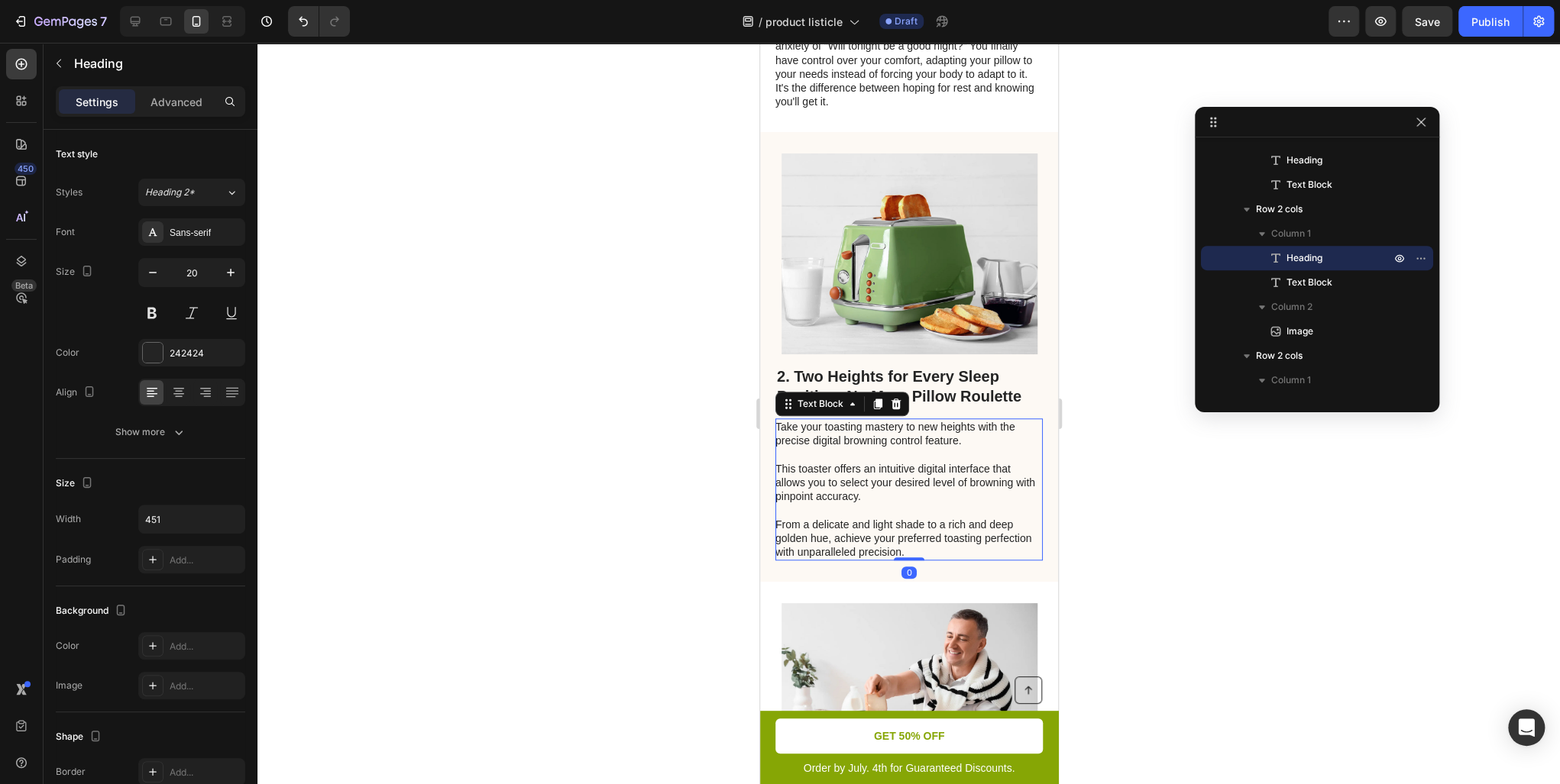
click at [884, 490] on p "Take your toasting mastery to new heights with the precise digital browning con…" at bounding box center [907, 489] width 266 height 139
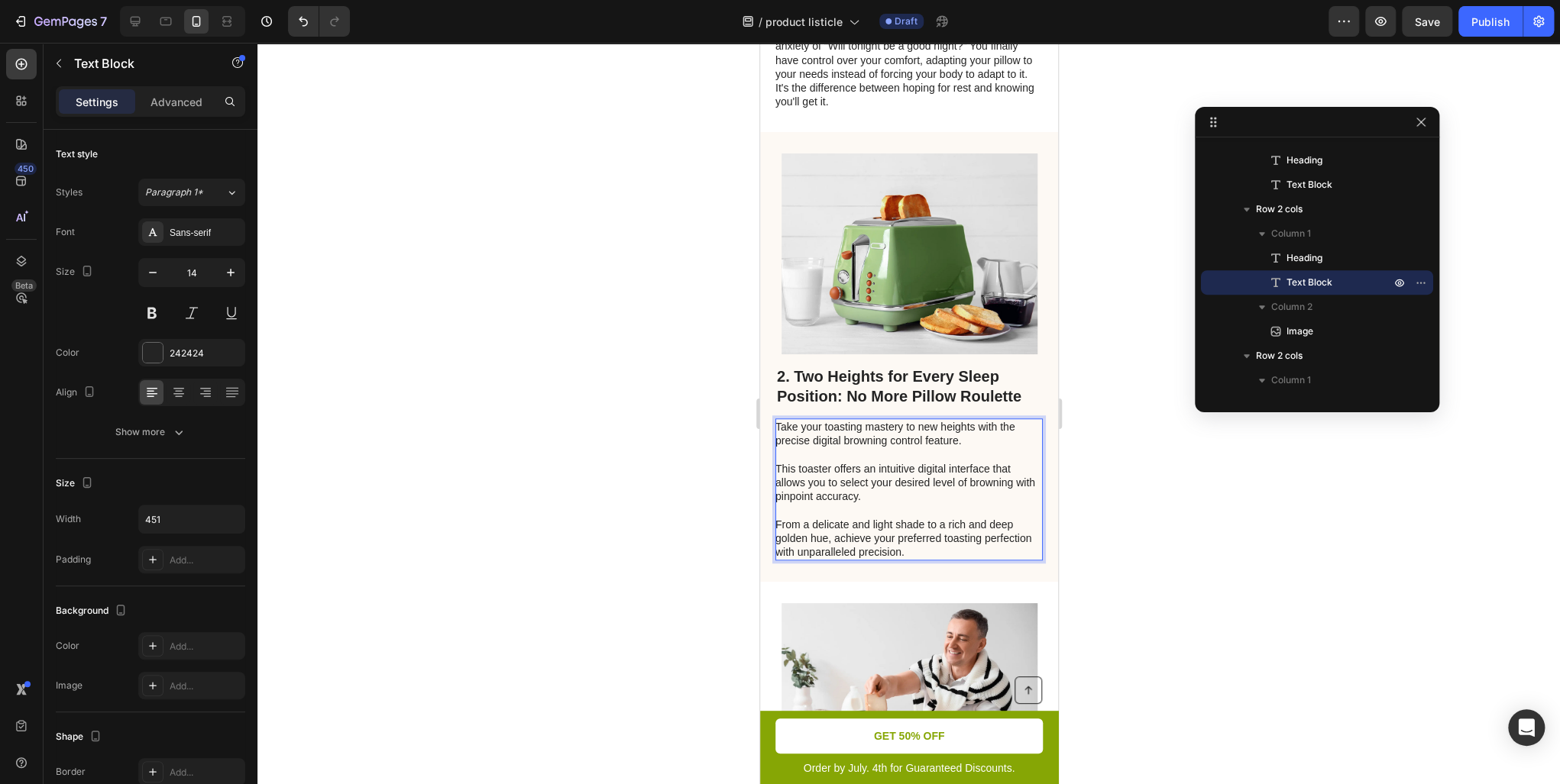
click at [900, 548] on p "Take your toasting mastery to new heights with the precise digital browning con…" at bounding box center [907, 489] width 266 height 139
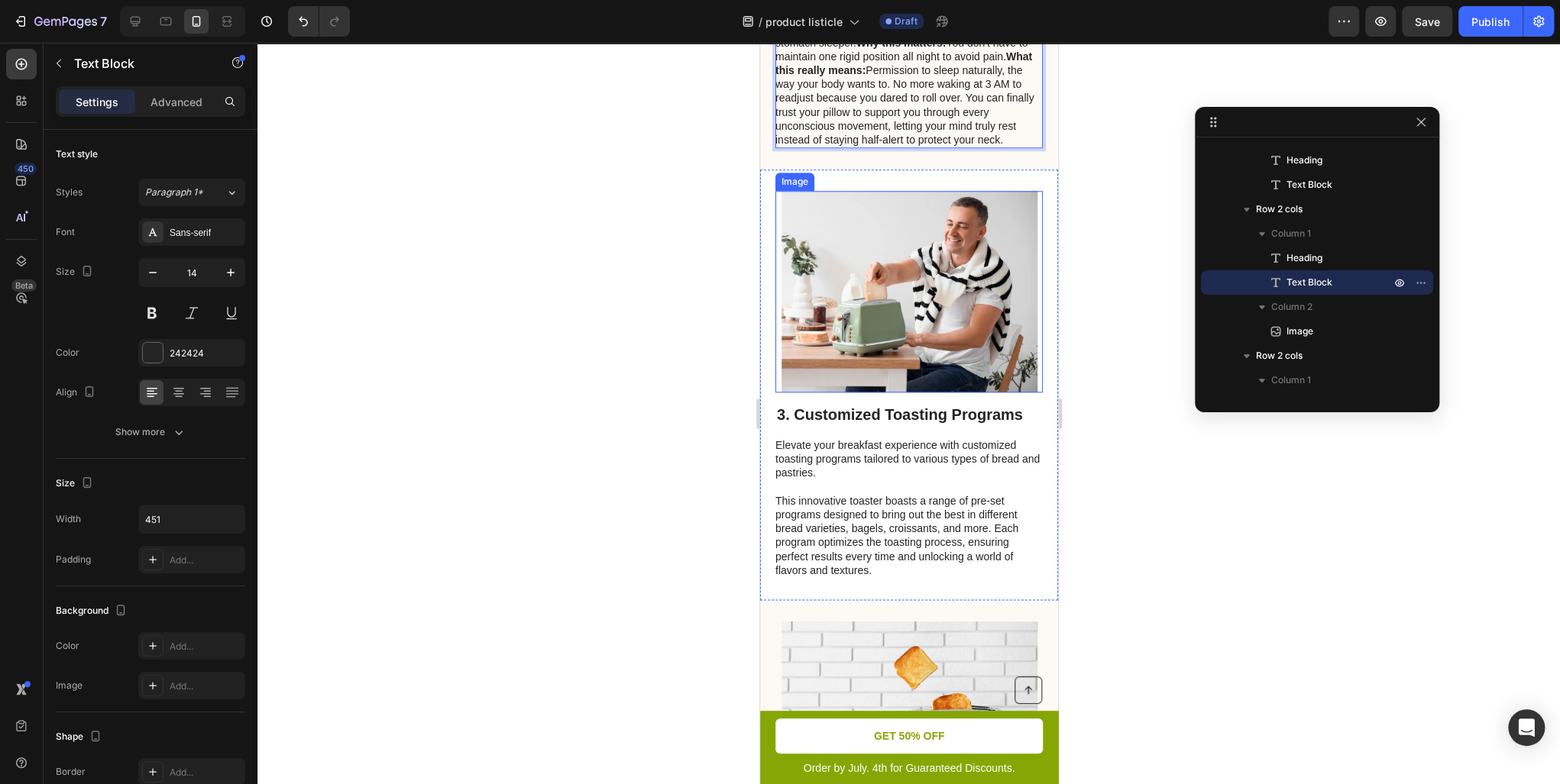
scroll to position [1038, 0]
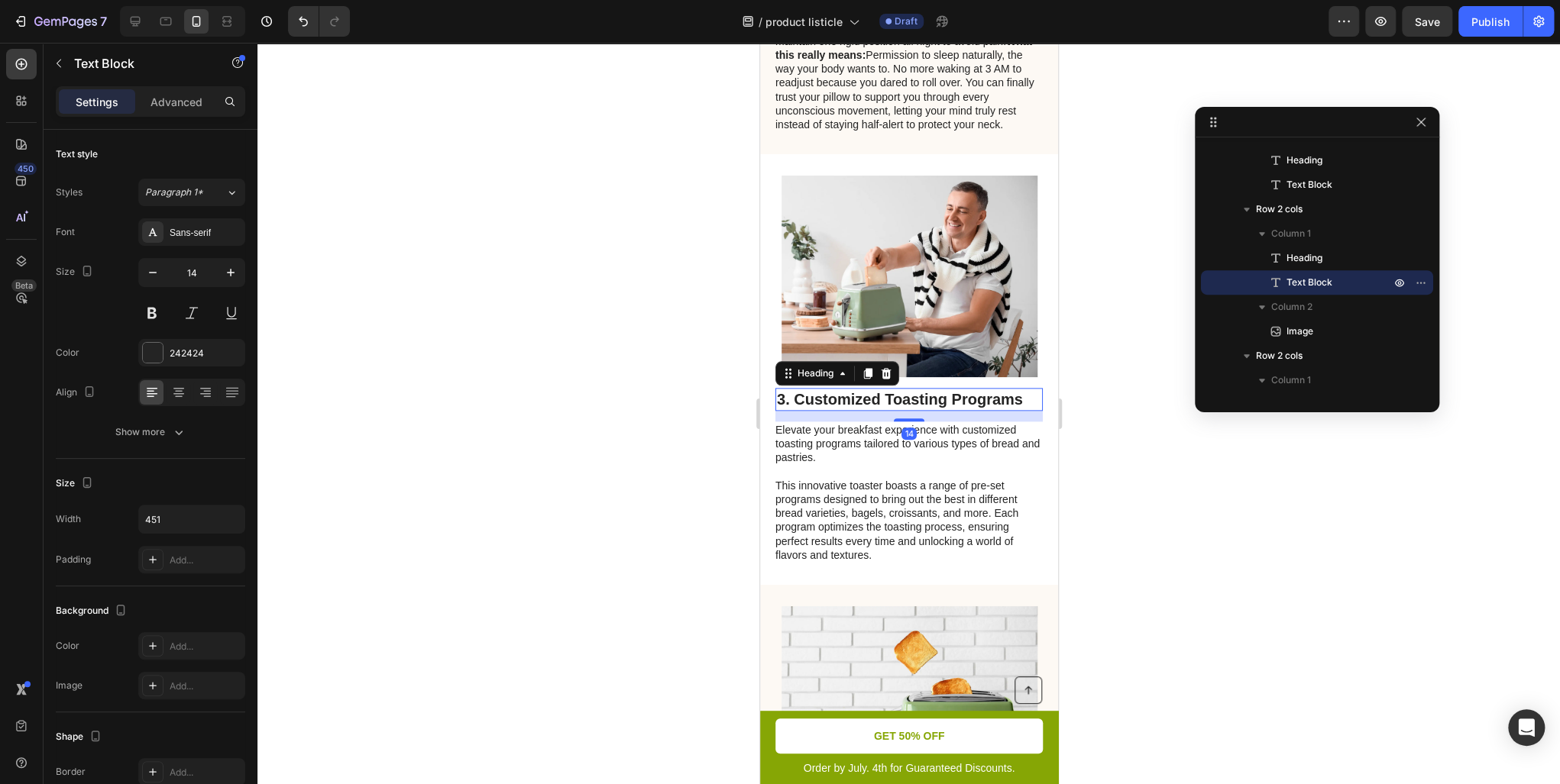
click at [903, 410] on h2 "3. Customized Toasting Programs" at bounding box center [908, 399] width 268 height 23
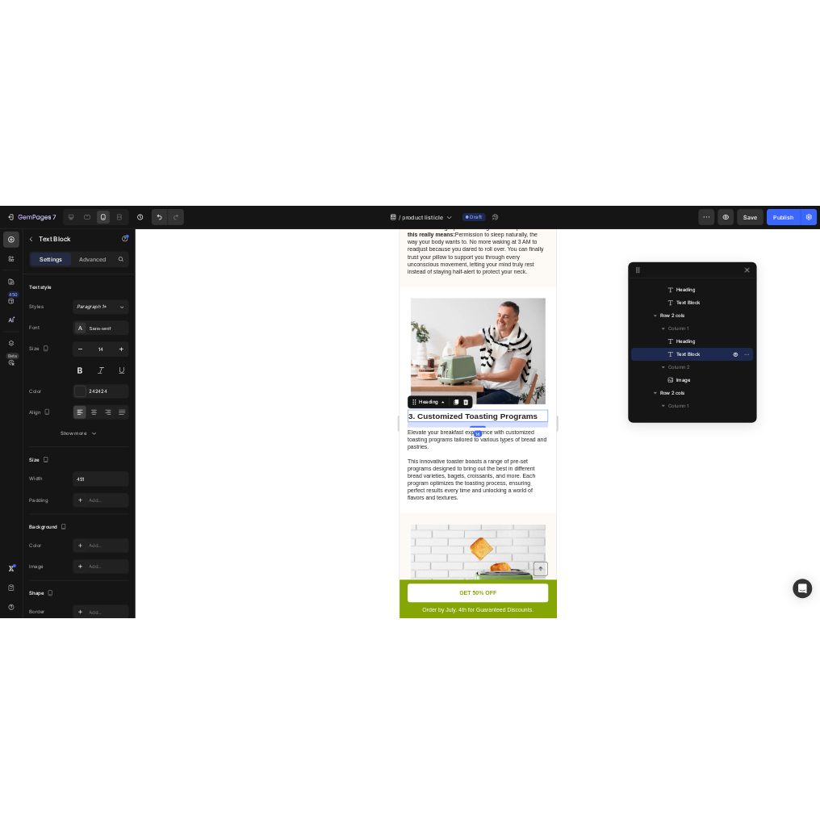
scroll to position [745, 0]
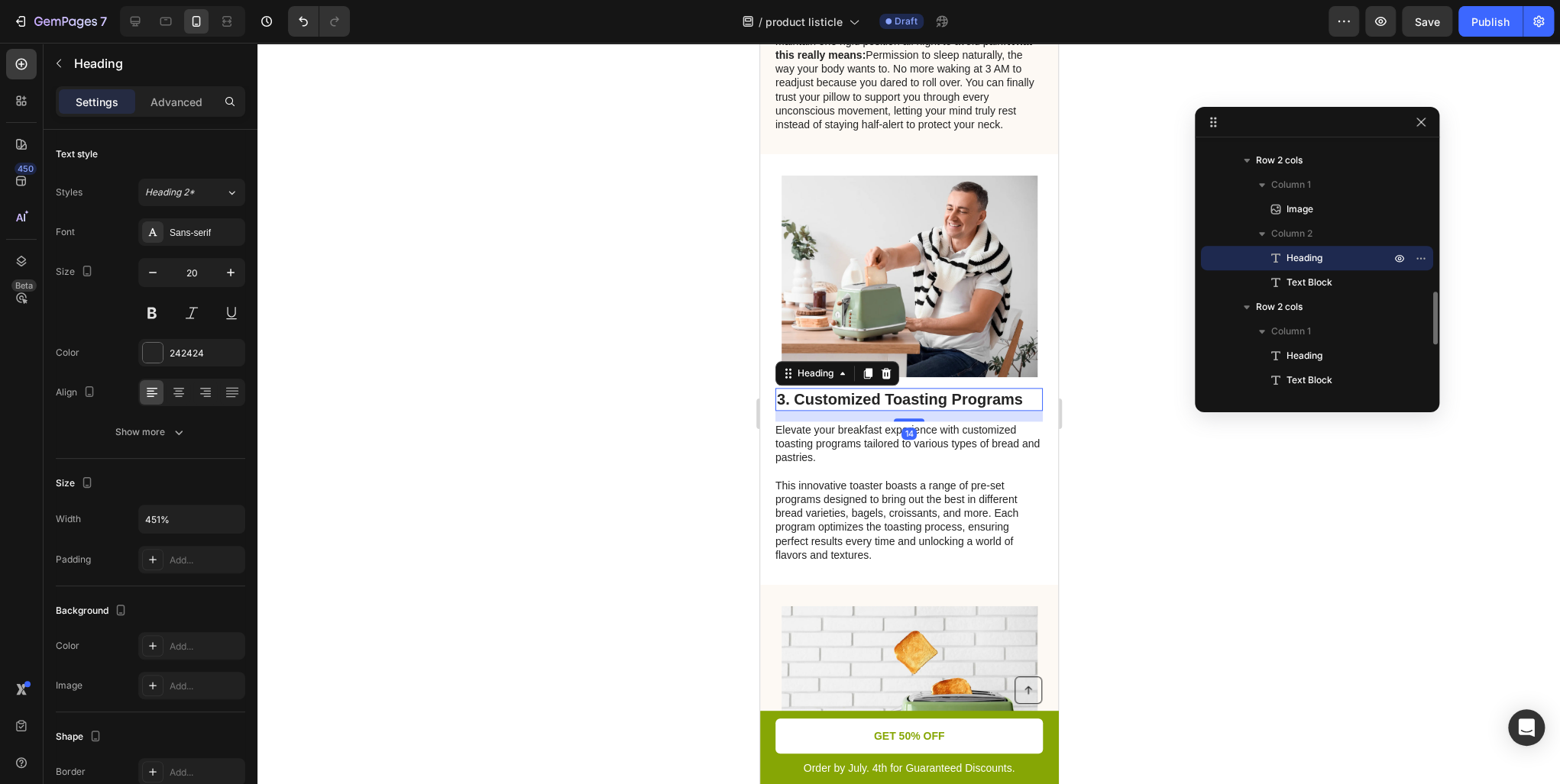
click at [903, 410] on h2 "3. Customized Toasting Programs" at bounding box center [908, 399] width 268 height 23
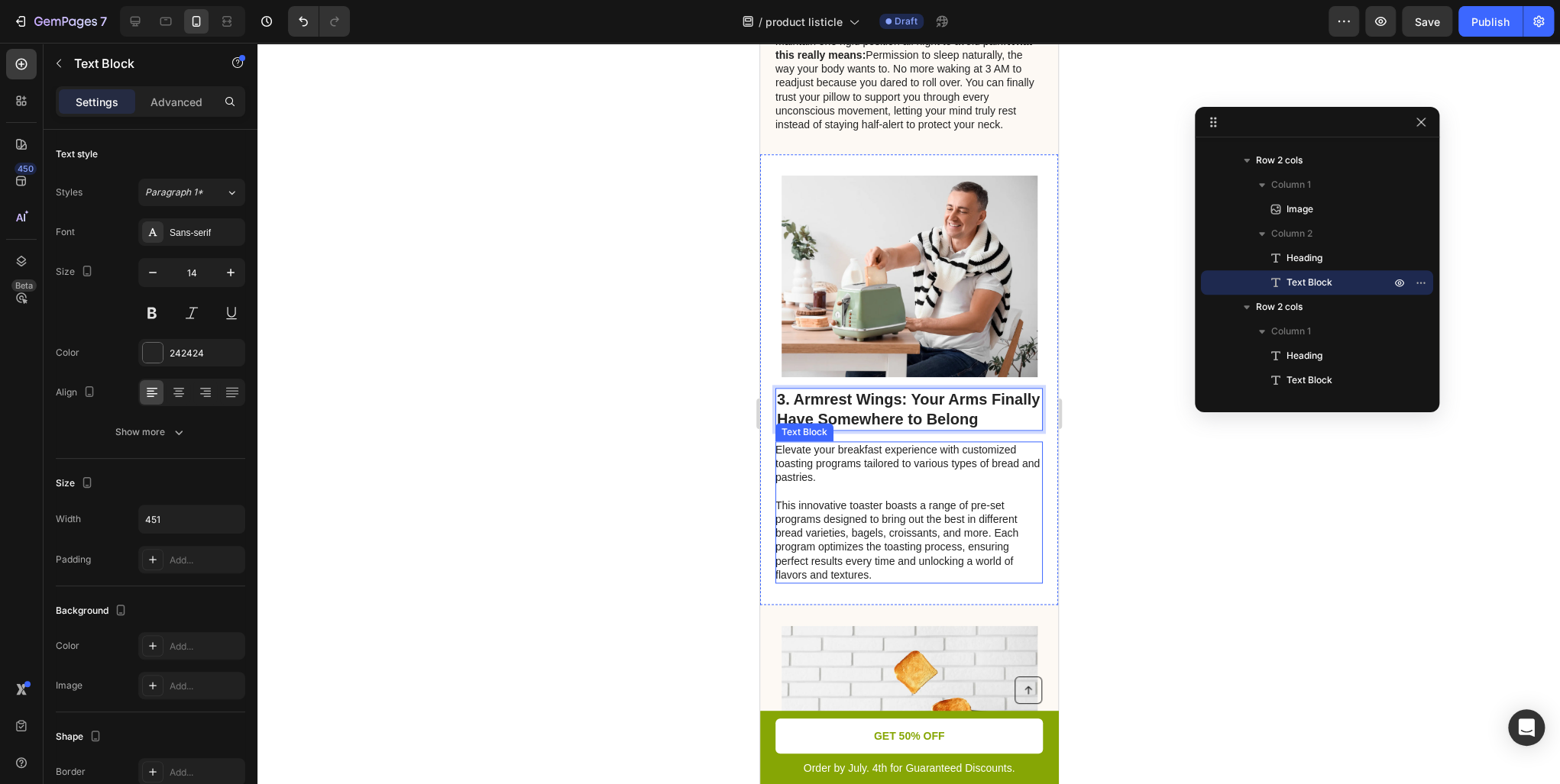
click at [891, 555] on p "This innovative toaster boasts a range of pre-set programs designed to bring ou…" at bounding box center [907, 540] width 266 height 83
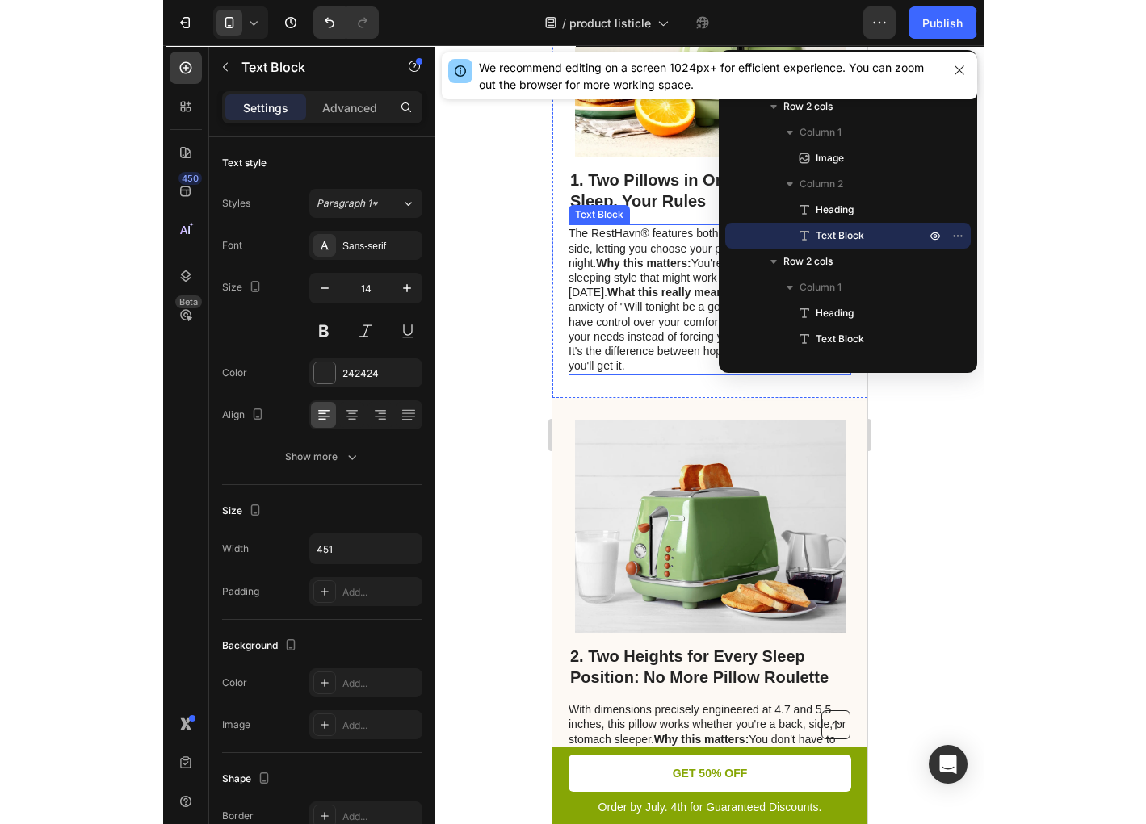
scroll to position [323, 0]
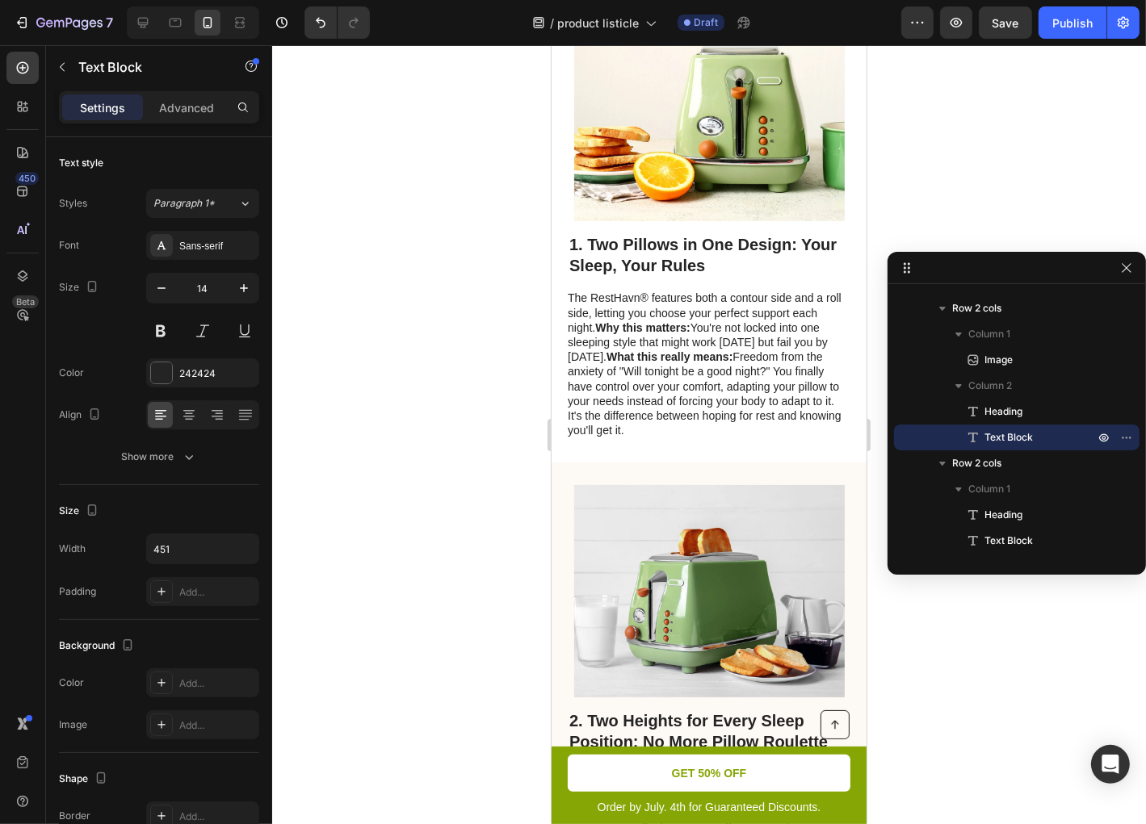
drag, startPoint x: 573, startPoint y: 65, endPoint x: 930, endPoint y: 266, distance: 410.1
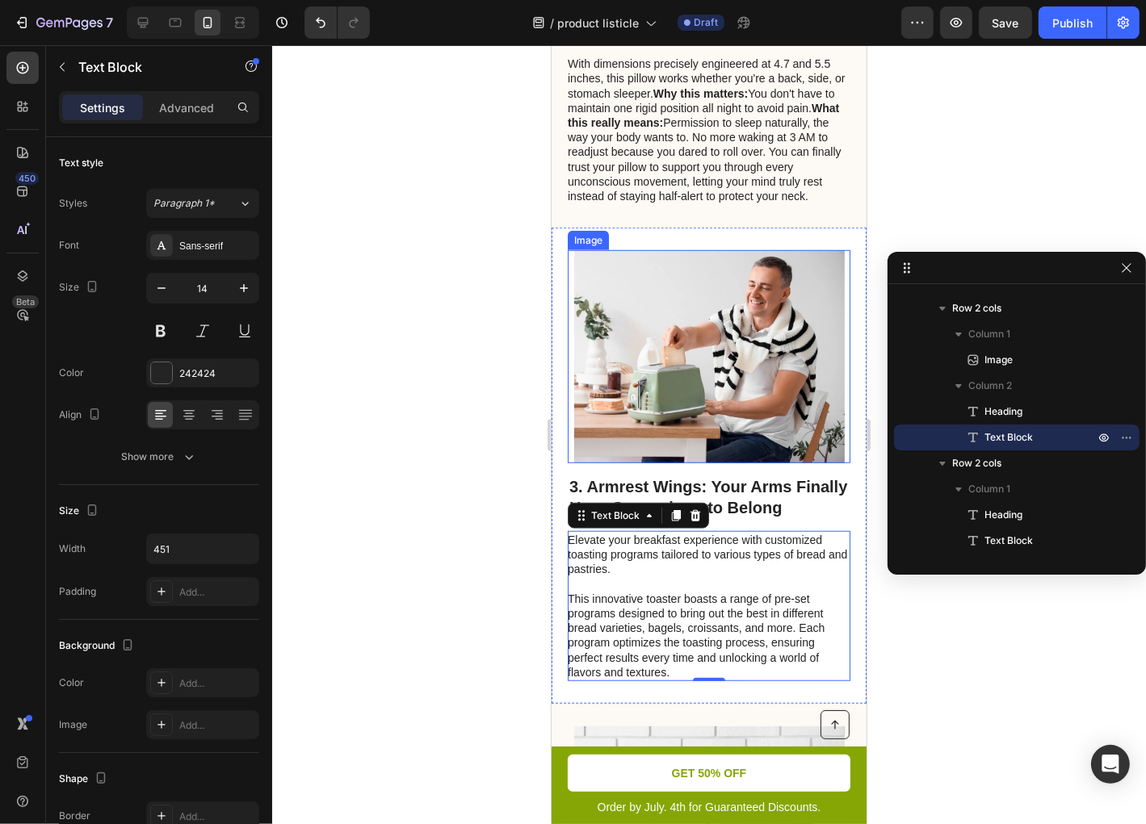
scroll to position [1163, 0]
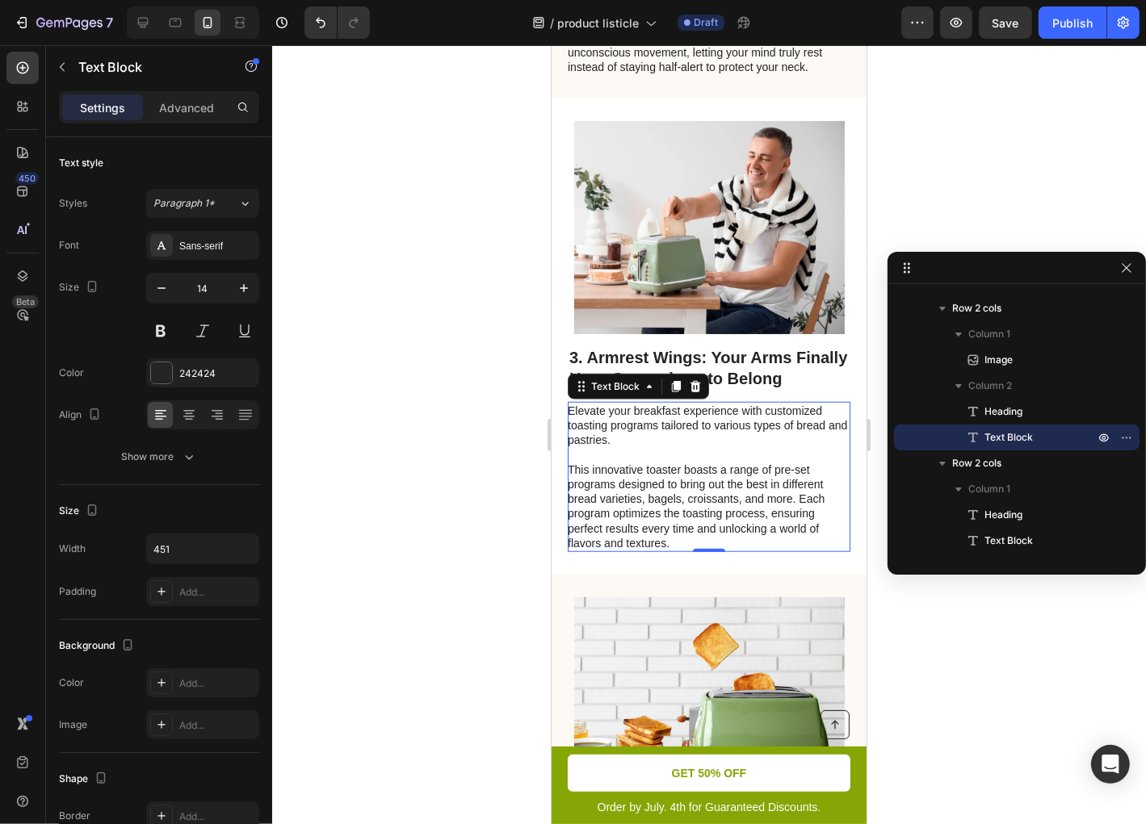
click at [638, 447] on p "Elevate your breakfast experience with customized toasting programs tailored to…" at bounding box center [707, 425] width 281 height 44
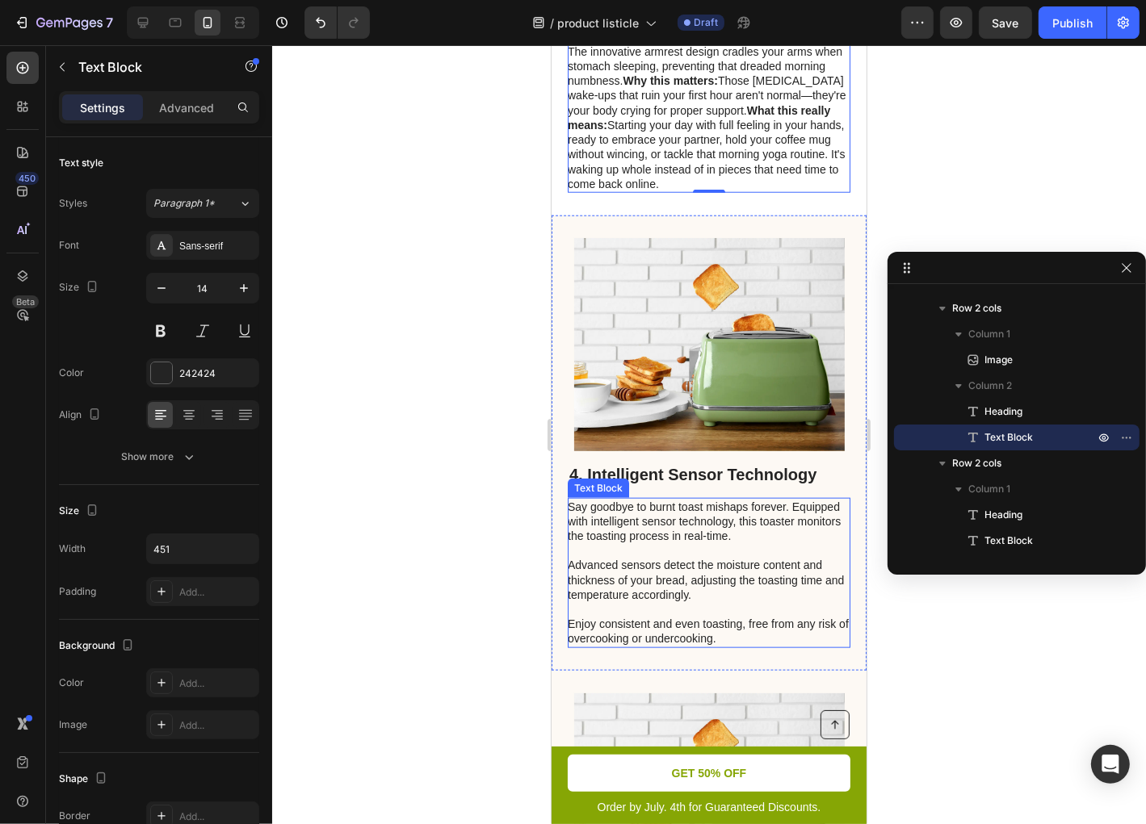
scroll to position [1550, 0]
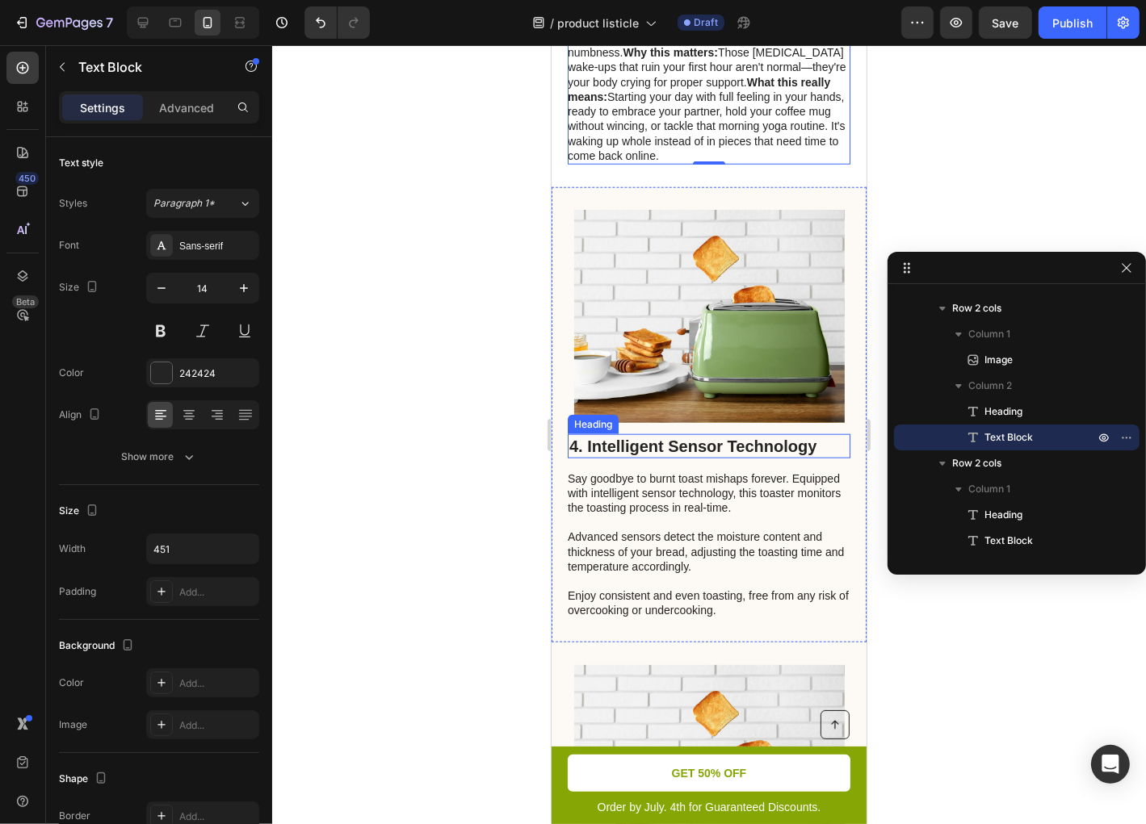
click at [662, 458] on h2 "4. Intelligent Sensor Technology" at bounding box center [708, 446] width 283 height 24
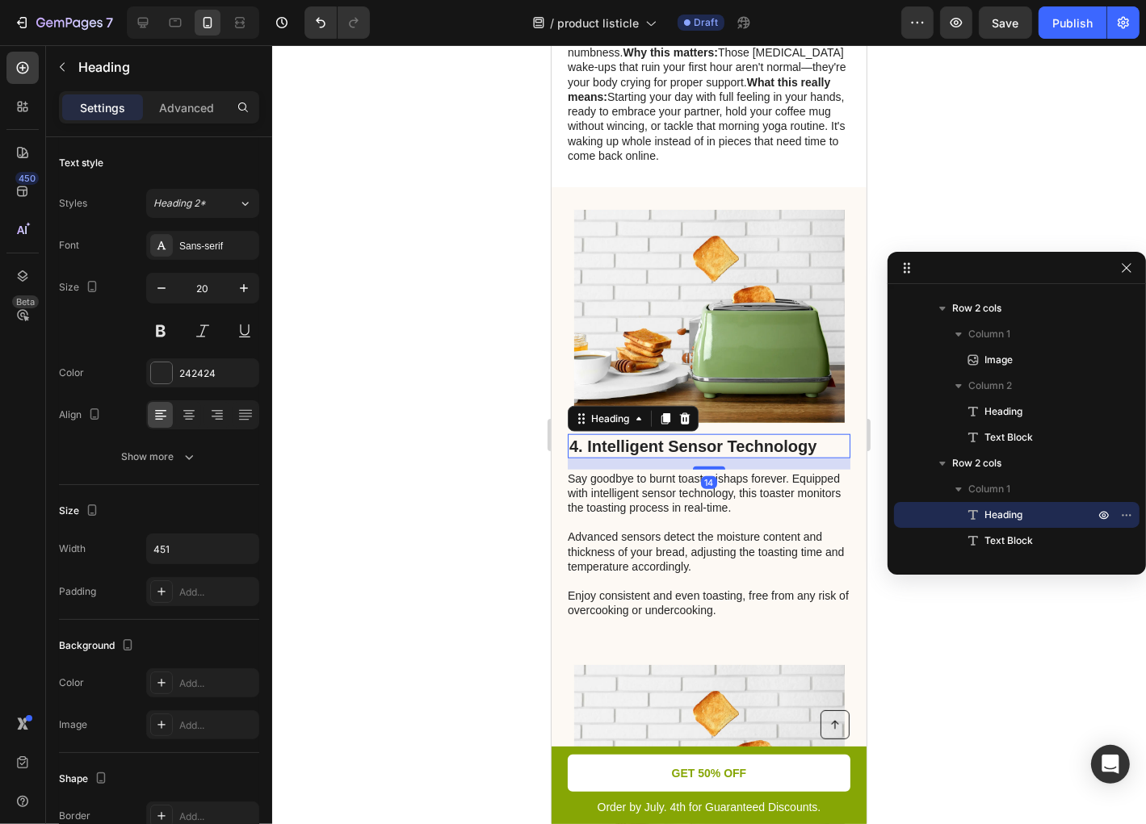
click at [669, 458] on h2 "4. Intelligent Sensor Technology" at bounding box center [708, 446] width 283 height 24
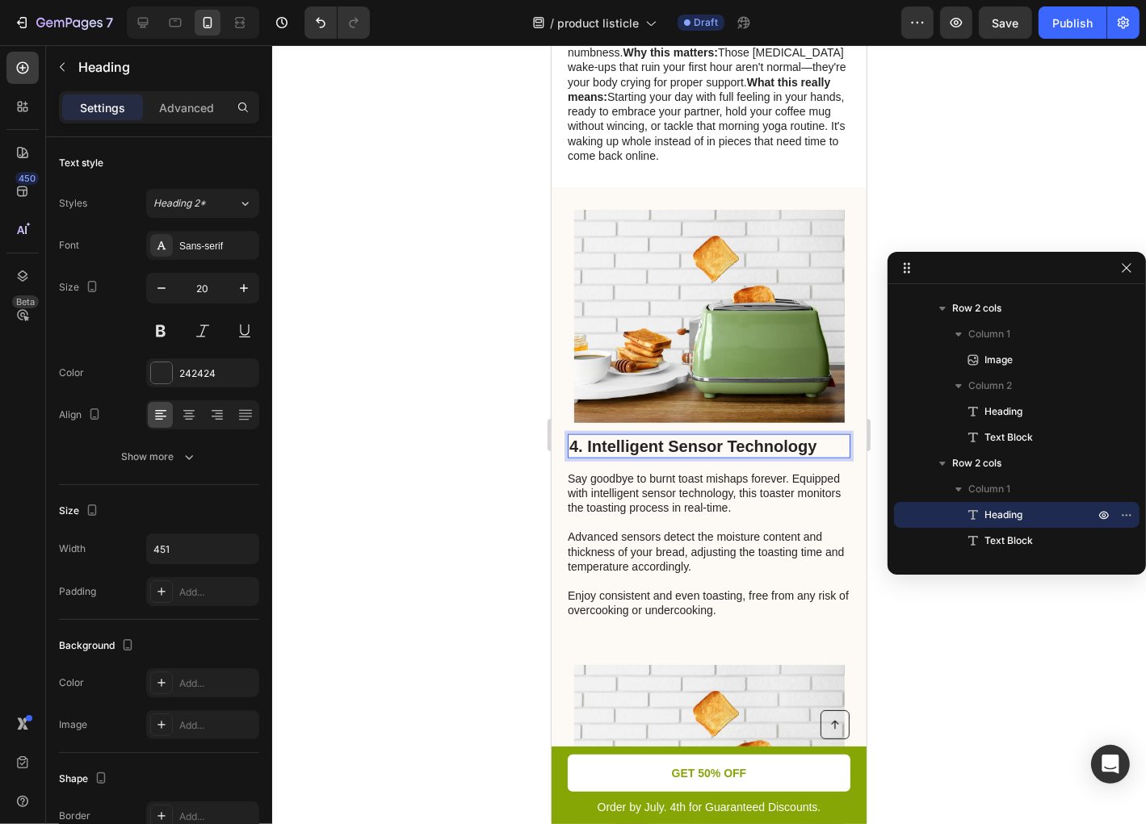
click at [673, 456] on p "4. Intelligent Sensor Technology" at bounding box center [707, 445] width 279 height 21
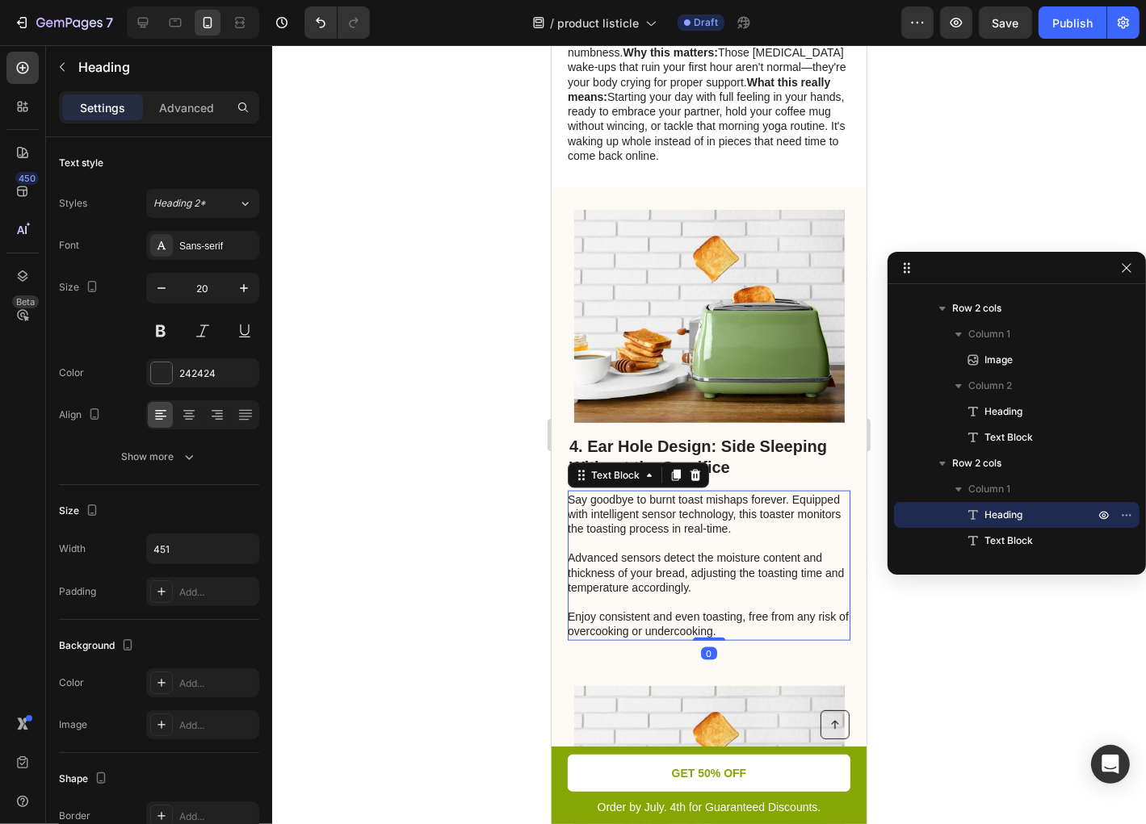
click at [717, 589] on p "Say goodbye to burnt toast mishaps forever. Equipped with intelligent sensor te…" at bounding box center [707, 565] width 281 height 147
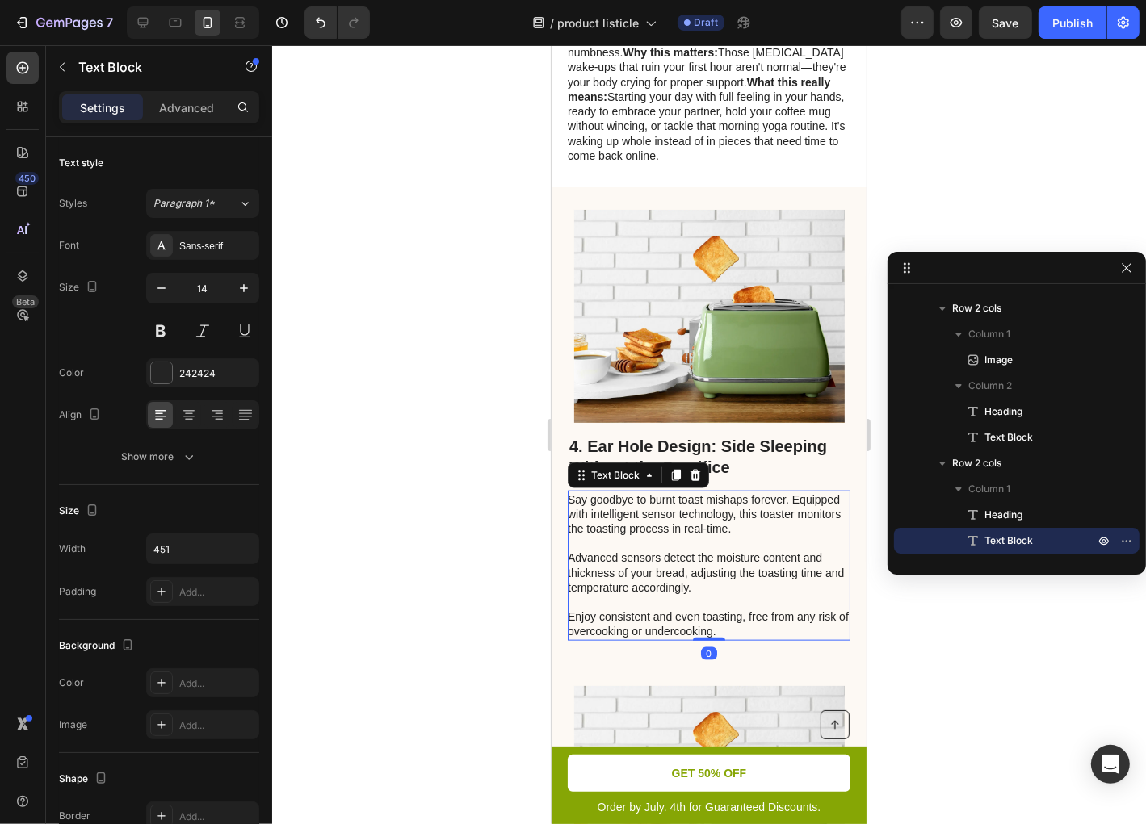
click at [717, 589] on p "Say goodbye to burnt toast mishaps forever. Equipped with intelligent sensor te…" at bounding box center [707, 565] width 281 height 147
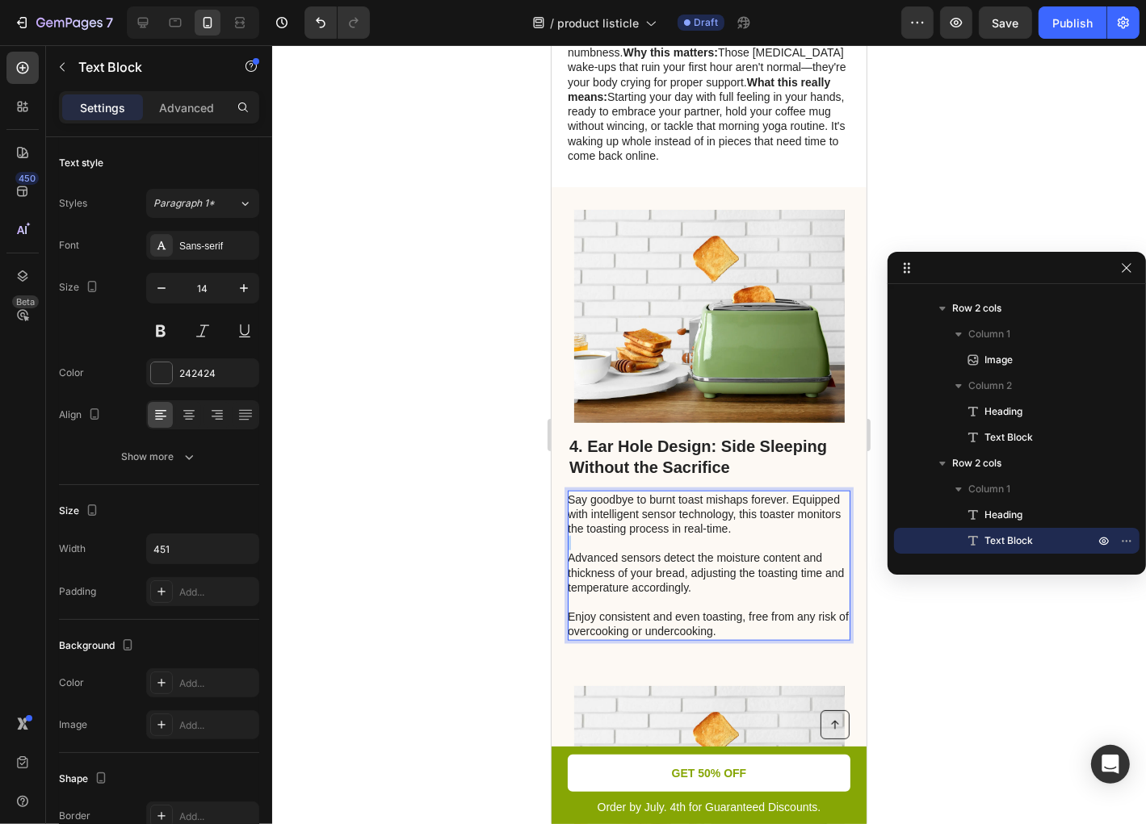
click at [717, 589] on p "Say goodbye to burnt toast mishaps forever. Equipped with intelligent sensor te…" at bounding box center [707, 565] width 281 height 147
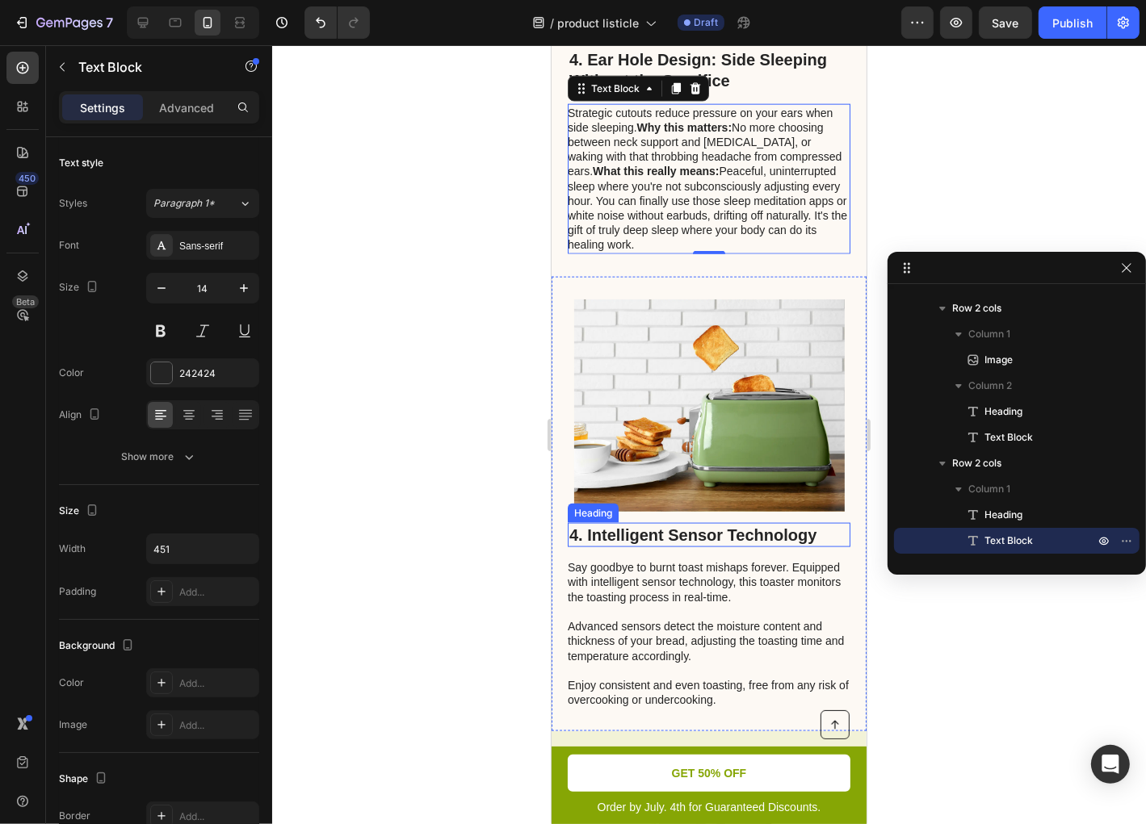
scroll to position [1938, 0]
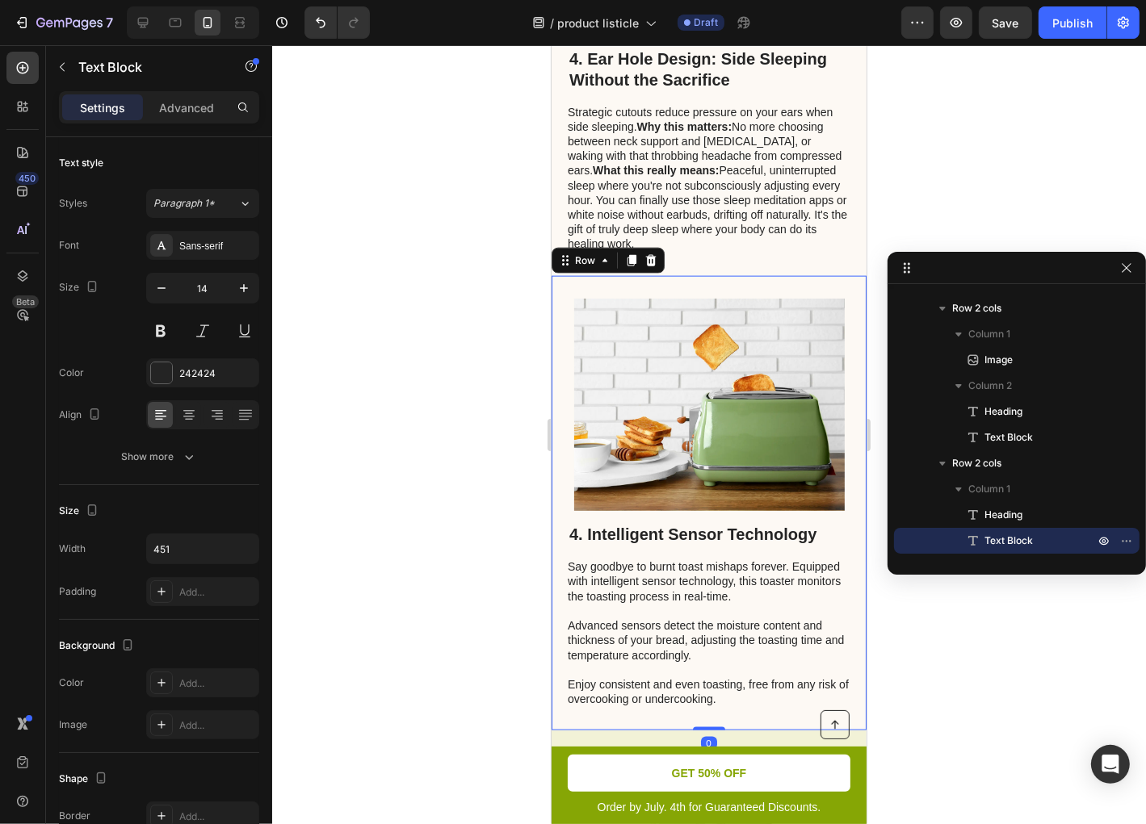
click at [840, 610] on div "4. Intelligent Sensor Technology Heading Say goodbye to burnt toast mishaps for…" at bounding box center [708, 502] width 315 height 455
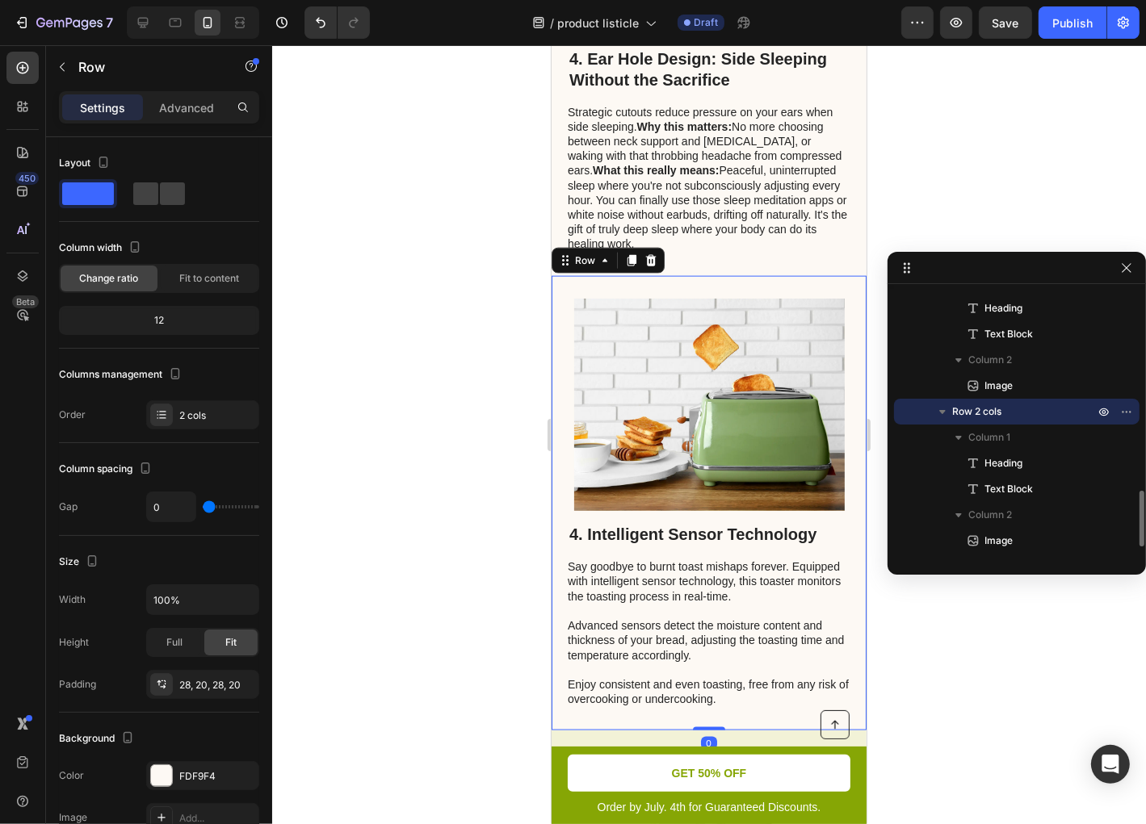
scroll to position [2132, 0]
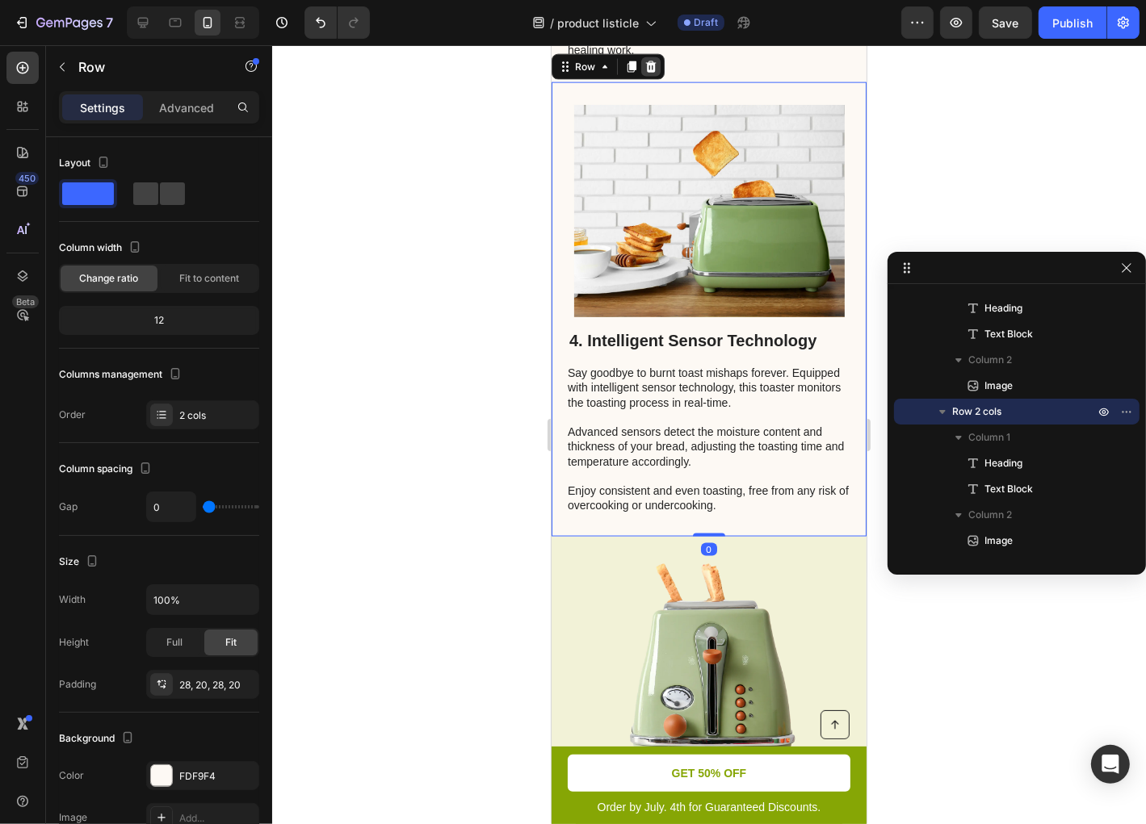
click at [655, 73] on icon at bounding box center [650, 66] width 13 height 13
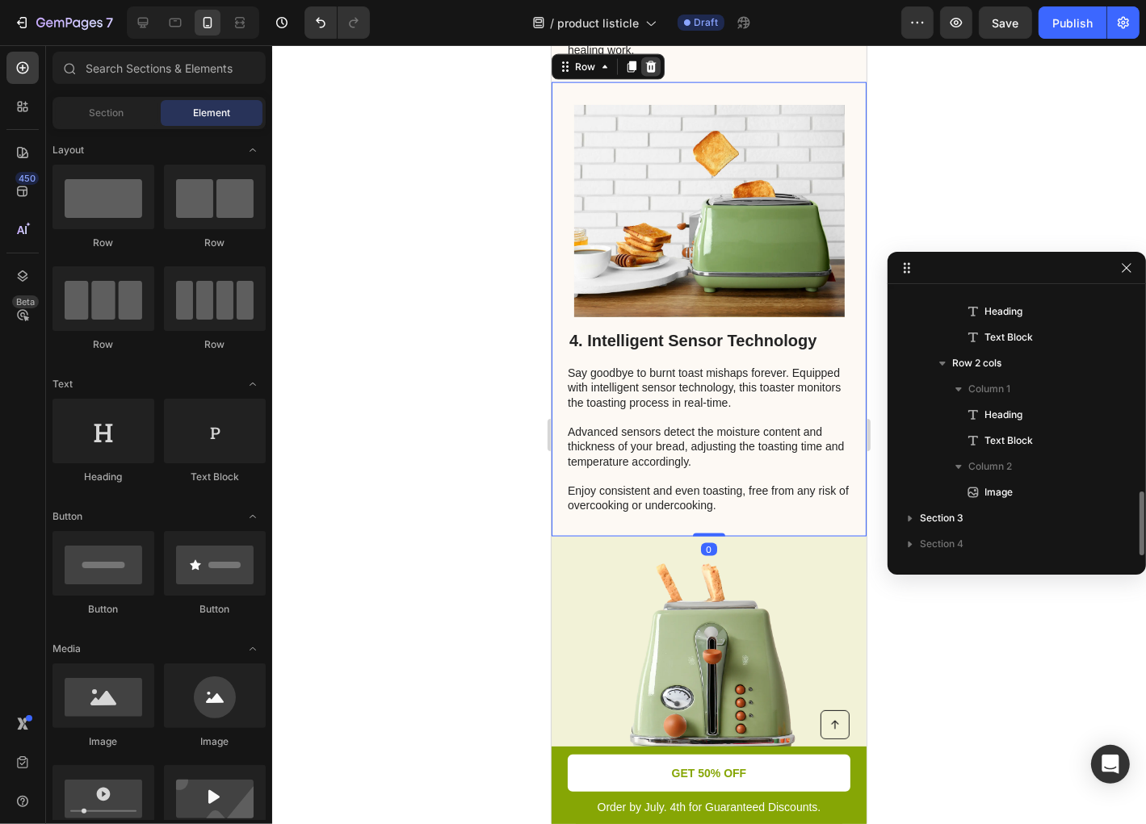
scroll to position [844, 0]
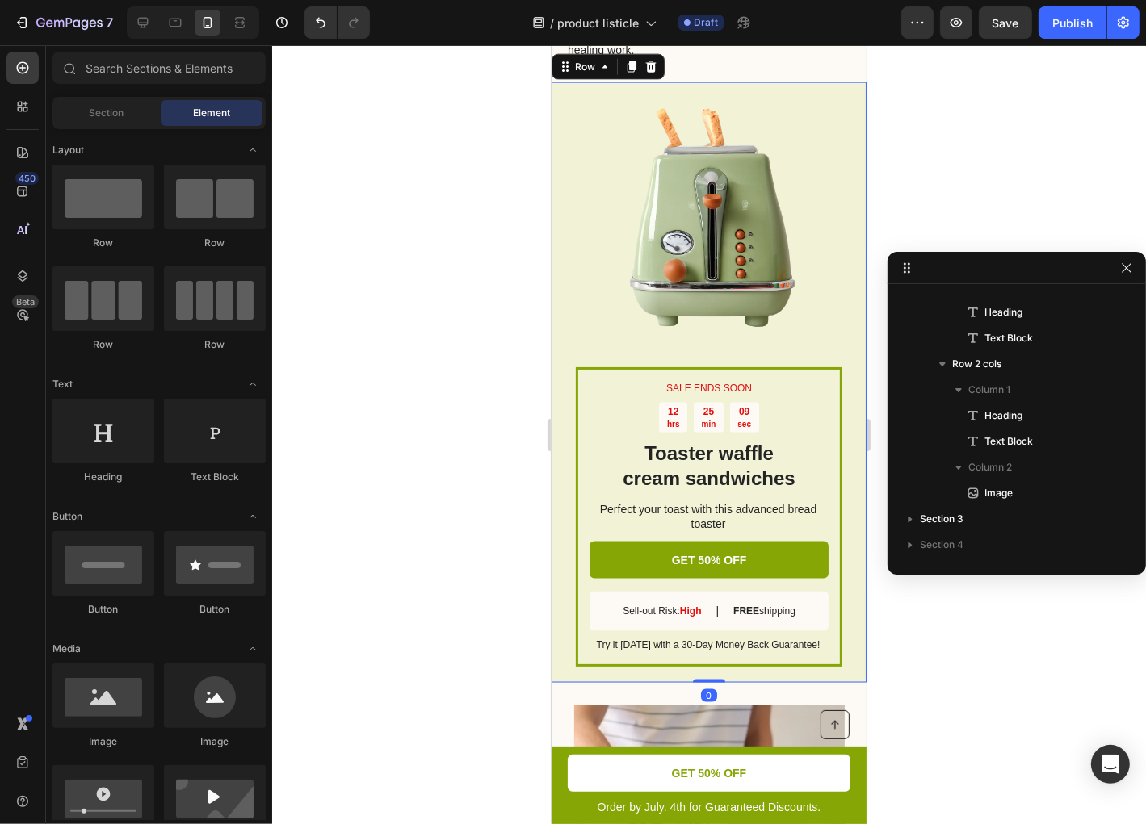
click at [836, 235] on div "SALE ENDS SOON Text Block 12 hrs 25 min 09 sec Countdown Timer Toaster waffle c…" at bounding box center [708, 383] width 315 height 602
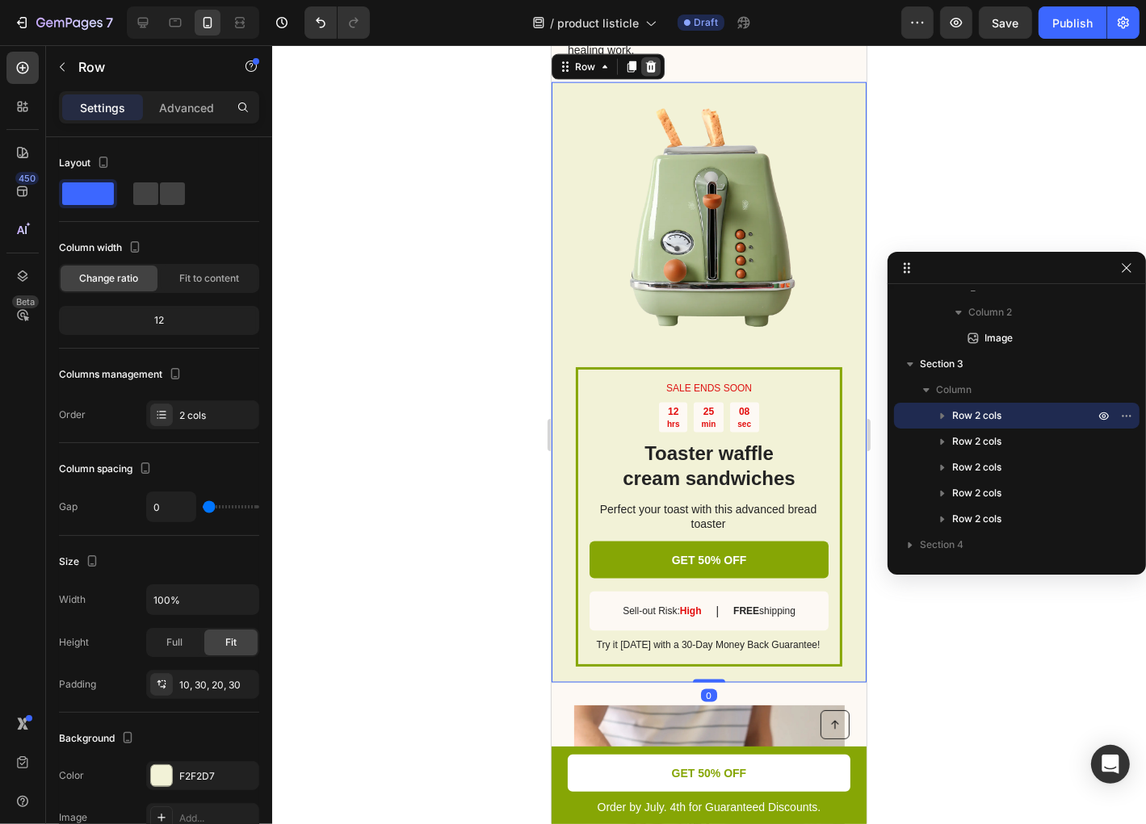
click at [652, 71] on icon at bounding box center [650, 65] width 10 height 11
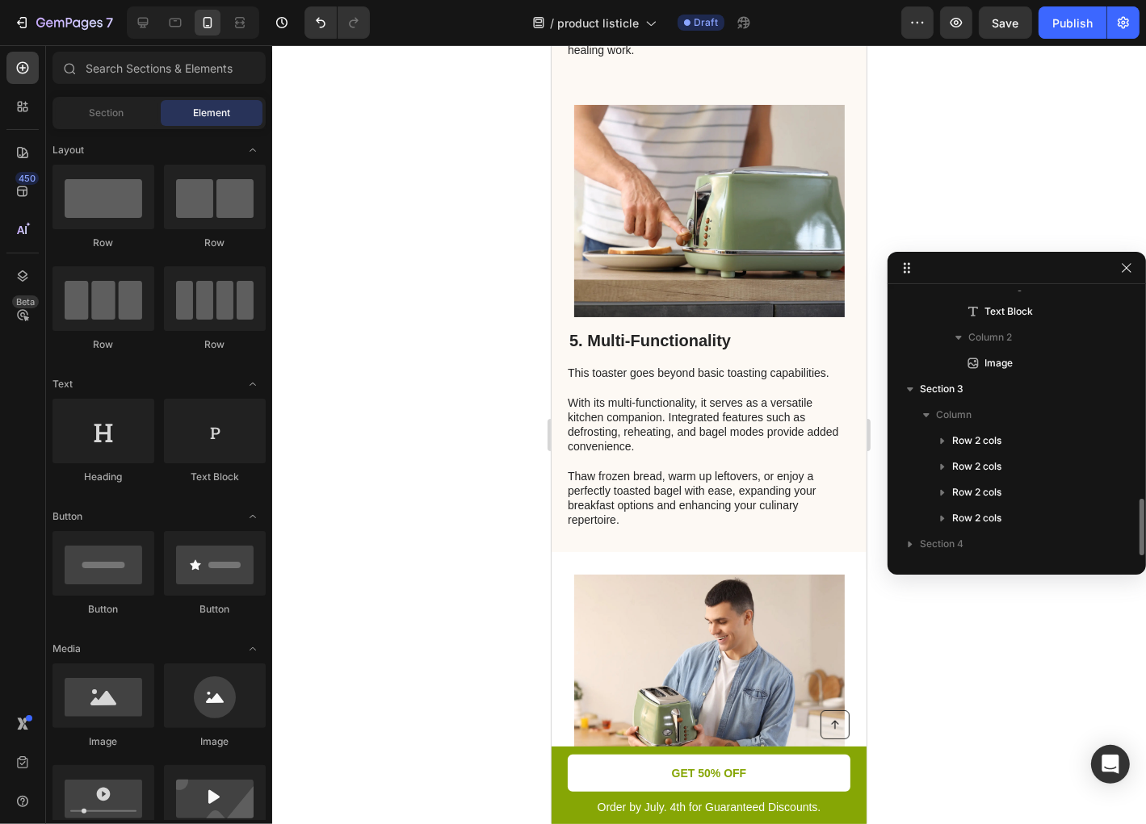
scroll to position [973, 0]
click at [696, 352] on h2 "5. Multi-Functionality" at bounding box center [708, 340] width 283 height 24
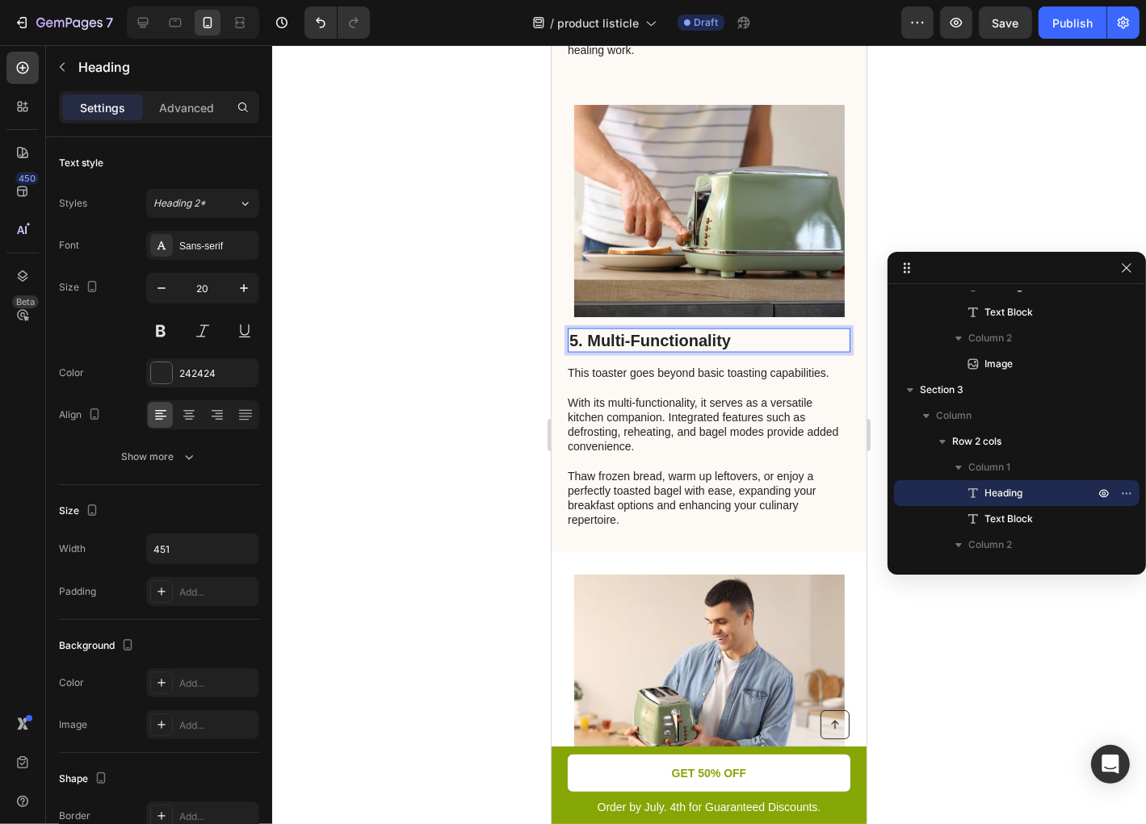
click at [696, 352] on h2 "5. Multi-Functionality" at bounding box center [708, 340] width 283 height 24
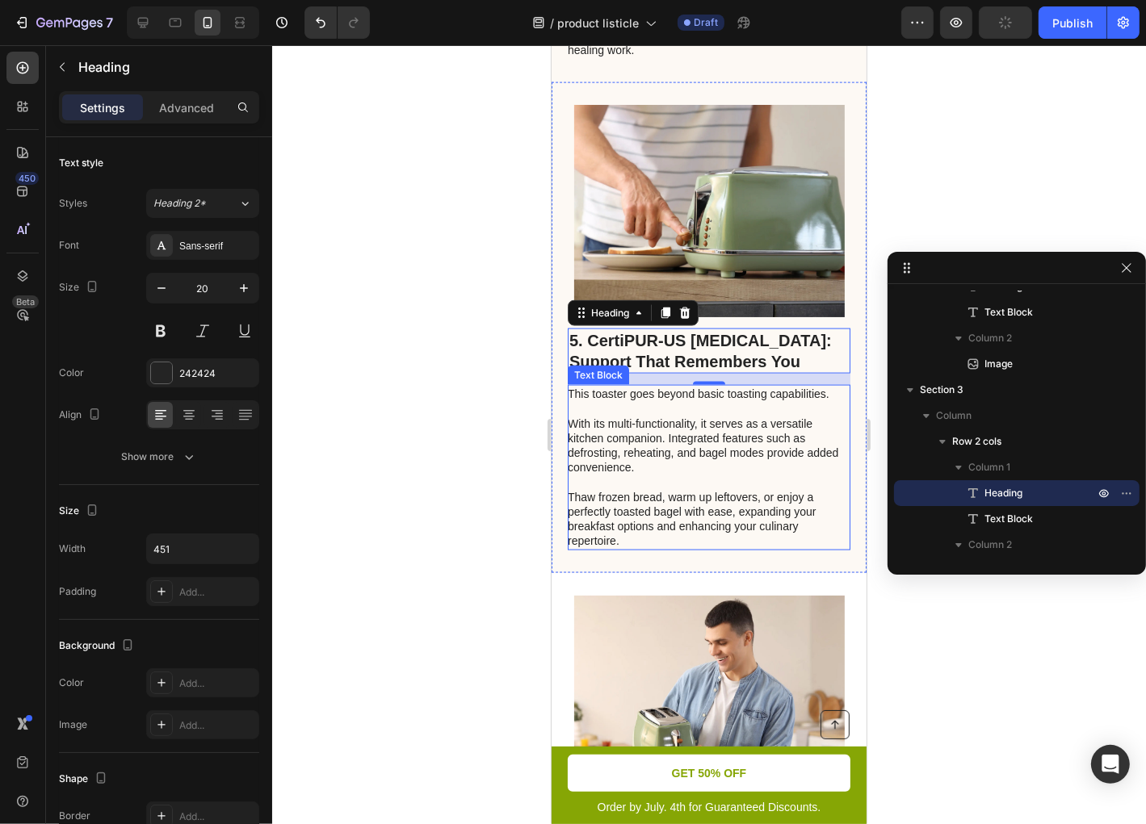
click at [710, 534] on p "This toaster goes beyond basic toasting capabilities. With its multi-functional…" at bounding box center [707, 467] width 281 height 162
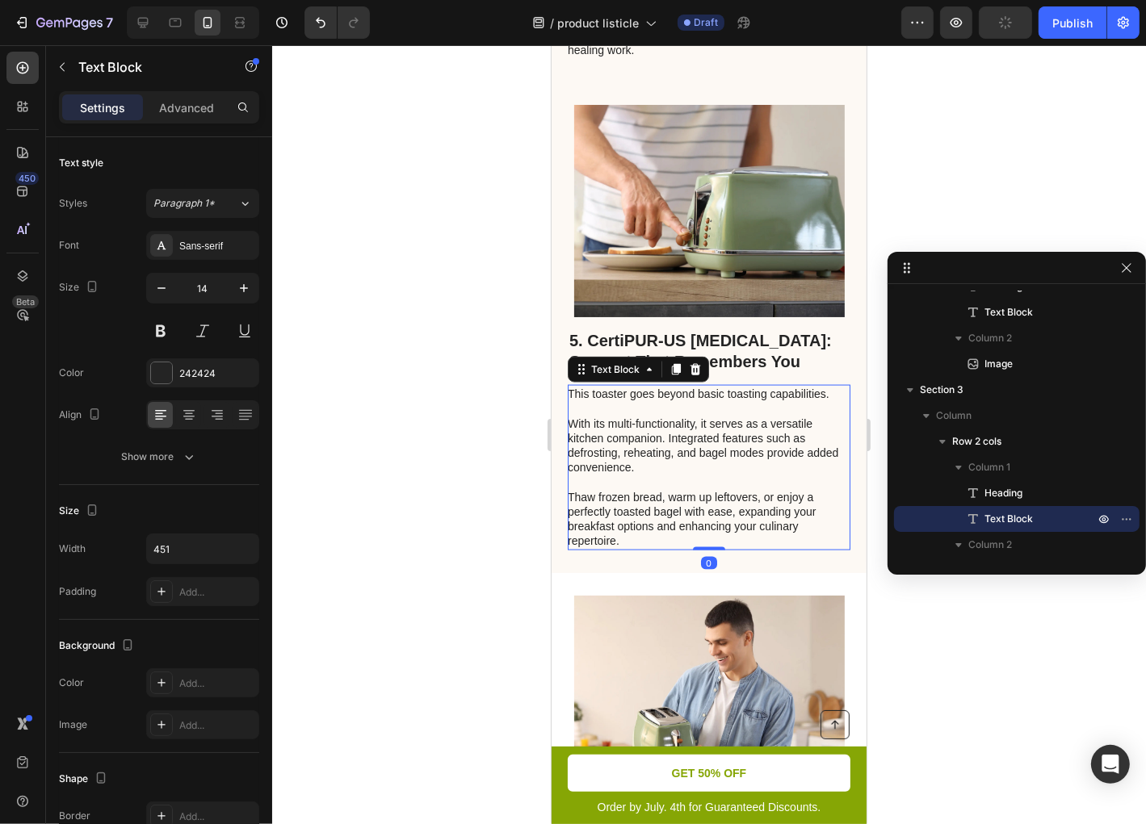
click at [710, 534] on p "This toaster goes beyond basic toasting capabilities. With its multi-functional…" at bounding box center [707, 467] width 281 height 162
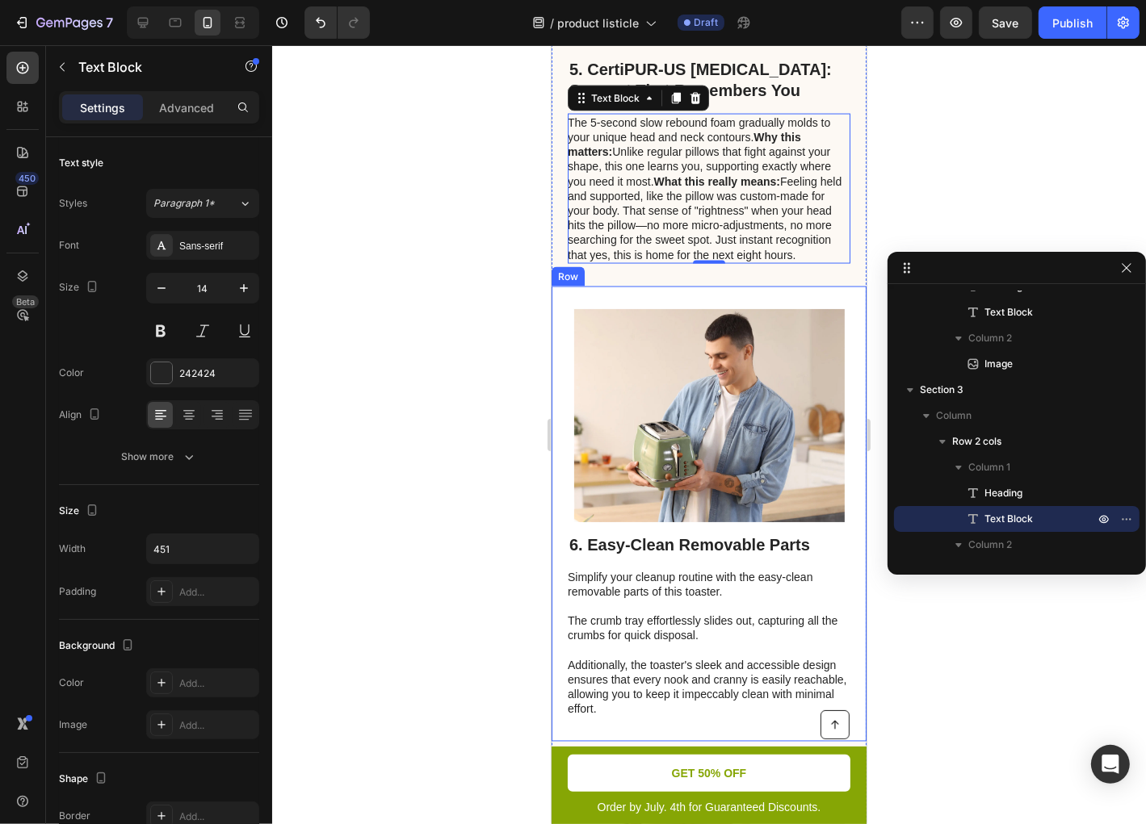
scroll to position [2519, 0]
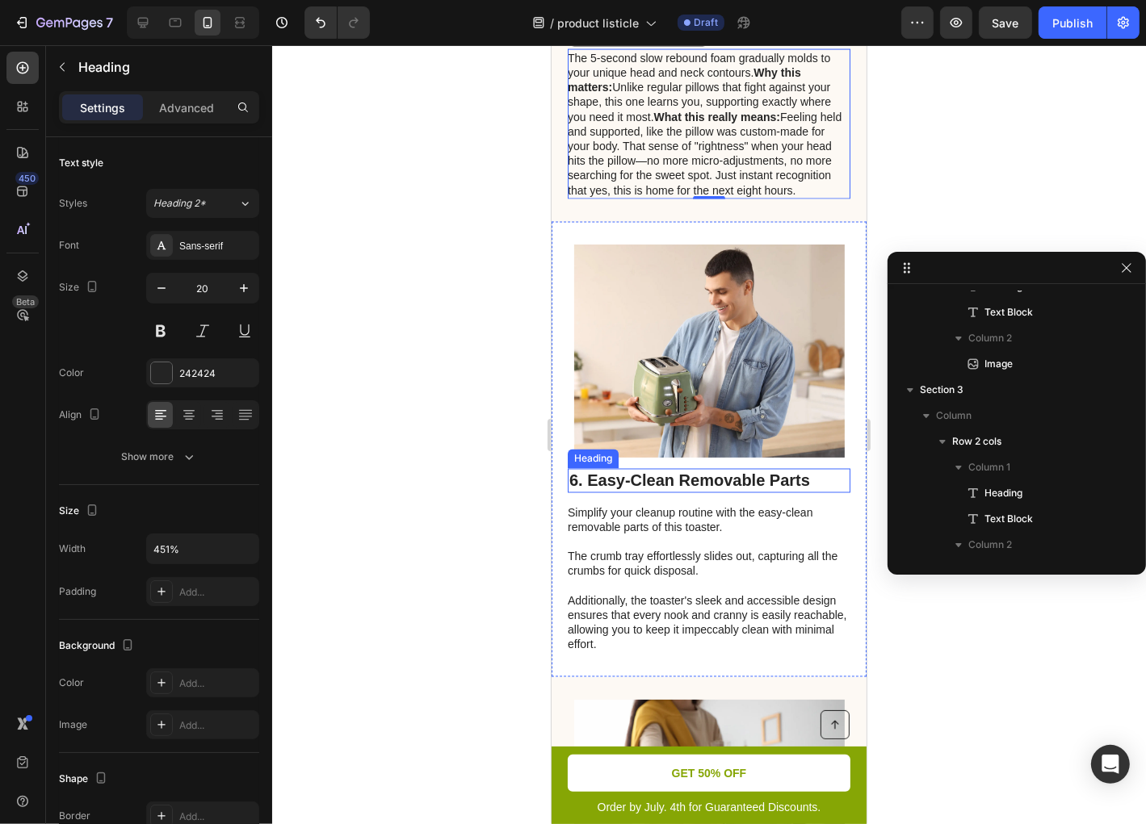
click at [695, 493] on h2 "6. Easy-Clean Removable Parts" at bounding box center [708, 480] width 283 height 24
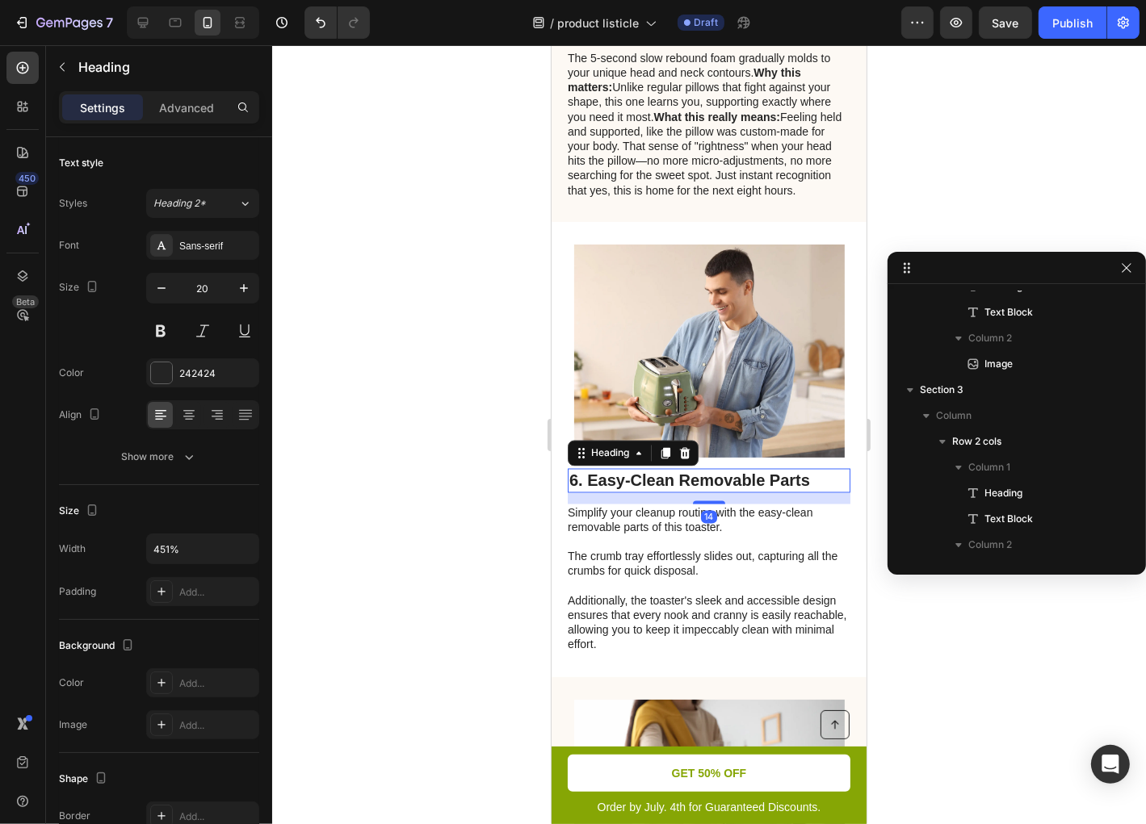
scroll to position [1261, 0]
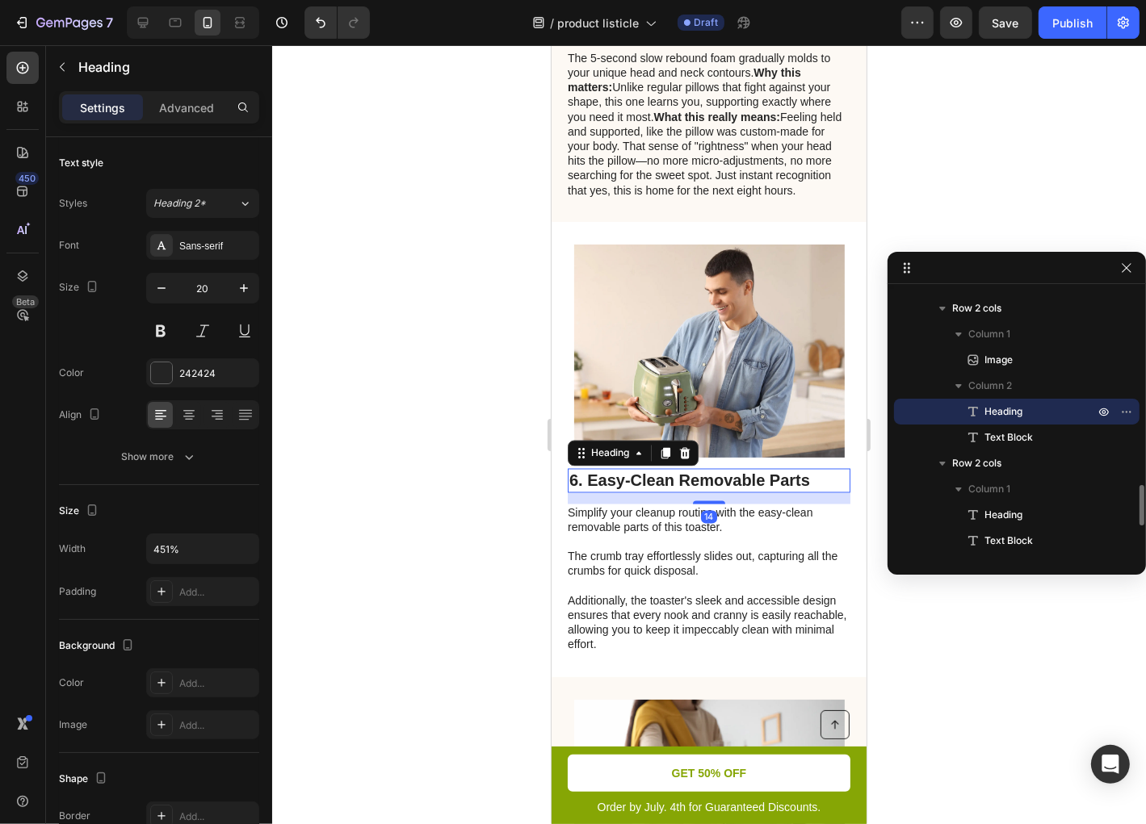
click at [700, 493] on h2 "6. Easy-Clean Removable Parts" at bounding box center [708, 480] width 283 height 24
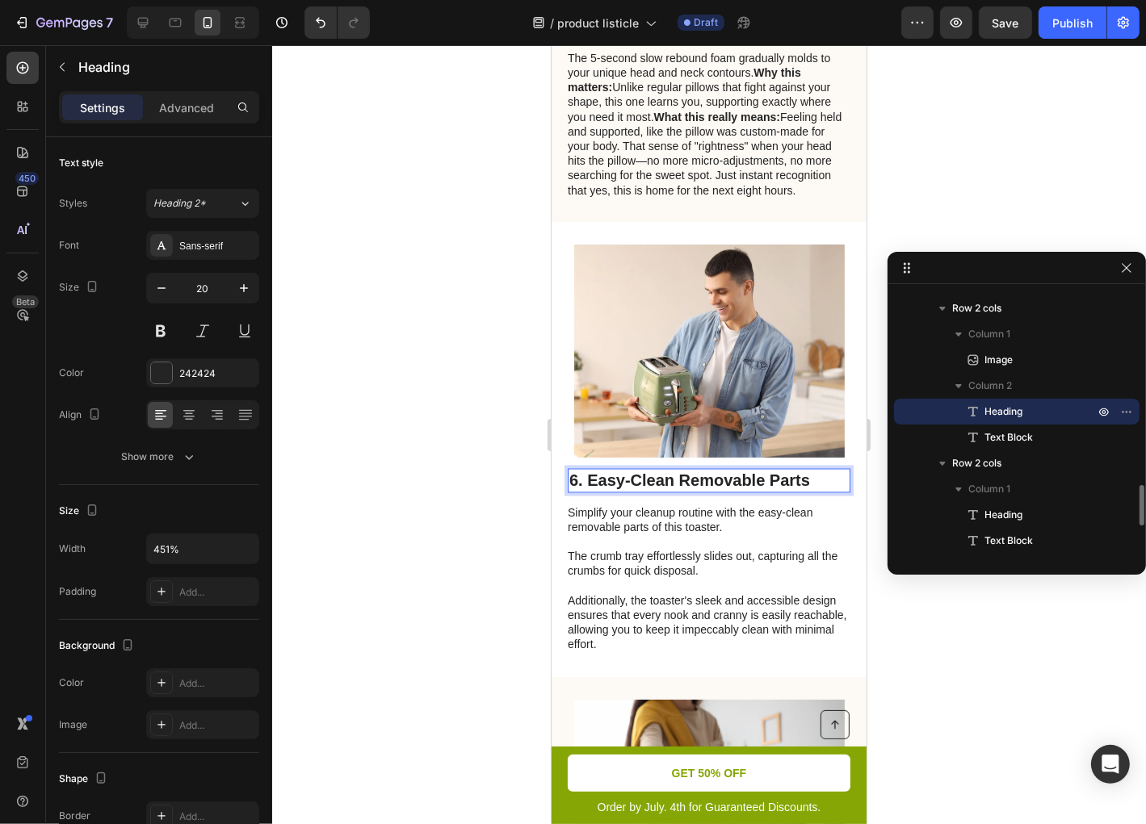
click at [700, 491] on p "6. Easy-Clean Removable Parts" at bounding box center [707, 480] width 279 height 21
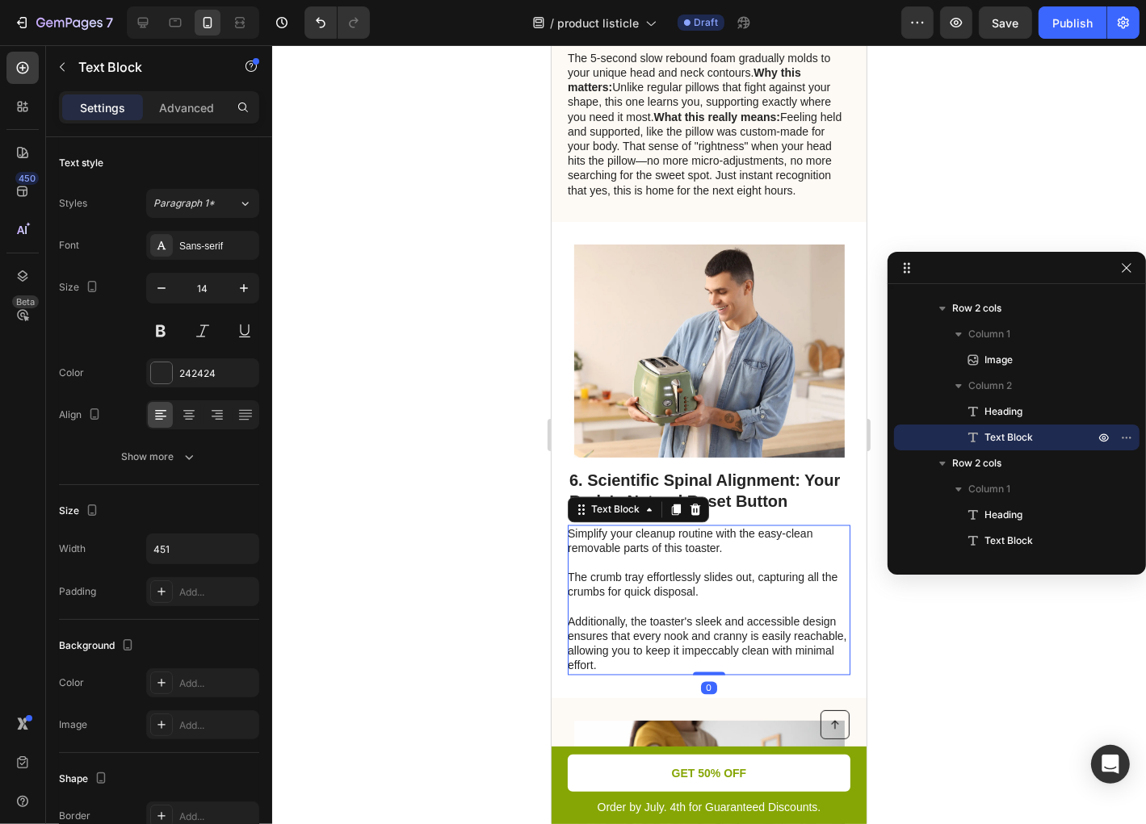
click at [705, 584] on p "Simplify your cleanup routine with the easy-clean removable parts of this toast…" at bounding box center [707, 600] width 281 height 147
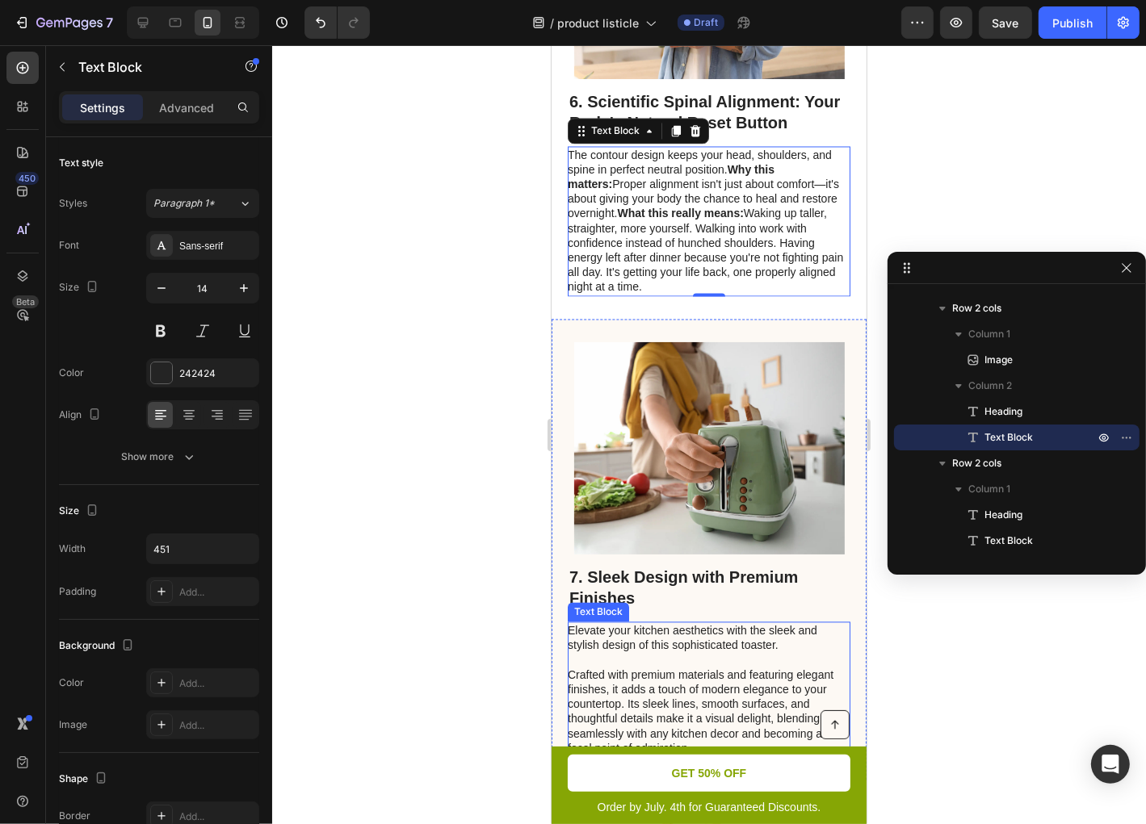
scroll to position [2972, 0]
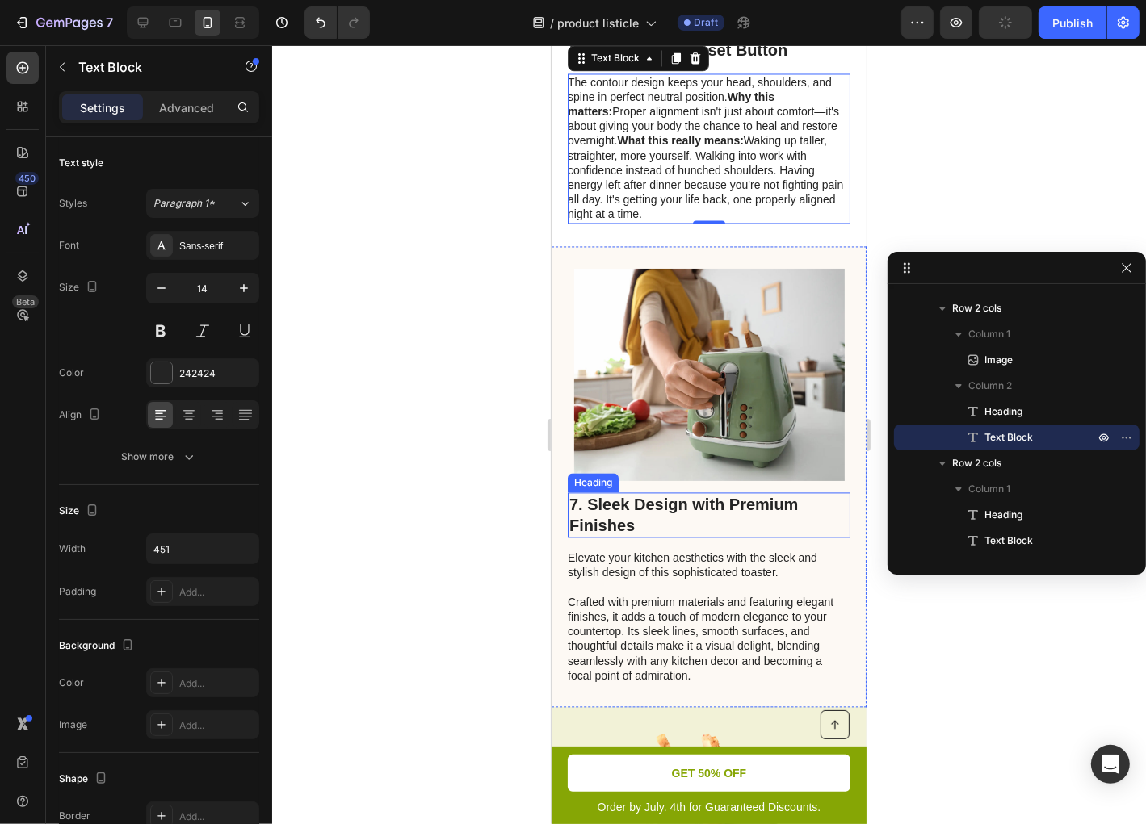
click at [646, 513] on h2 "7. Sleek Design with Premium Finishes" at bounding box center [708, 514] width 283 height 45
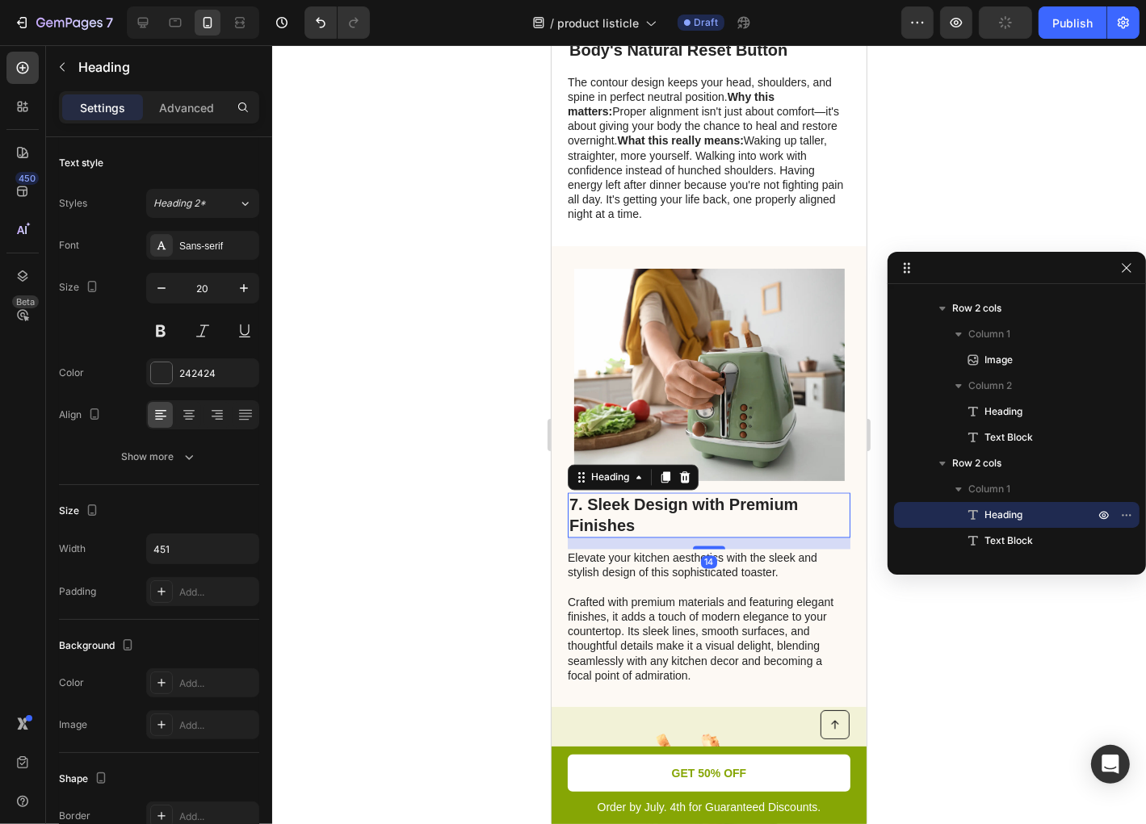
click at [646, 513] on h2 "7. Sleek Design with Premium Finishes" at bounding box center [708, 514] width 283 height 45
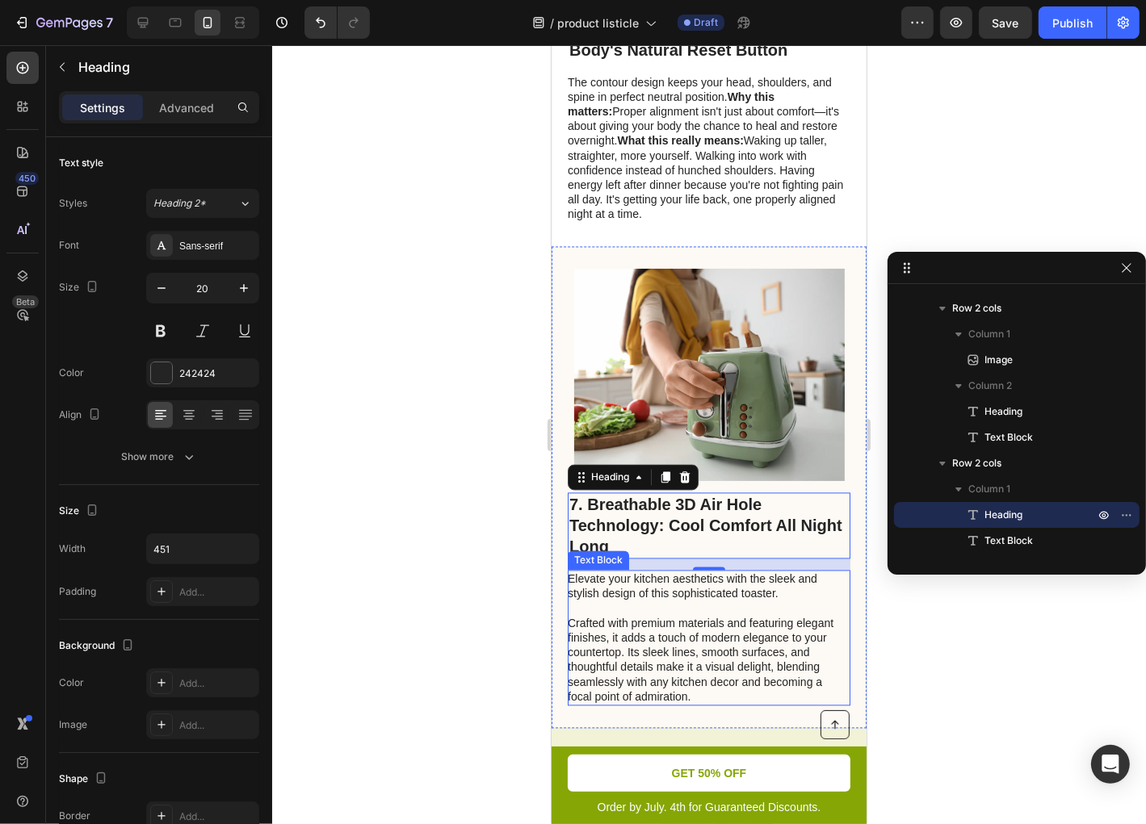
click at [641, 643] on p "Elevate your kitchen aesthetics with the sleek and stylish design of this sophi…" at bounding box center [707, 637] width 281 height 132
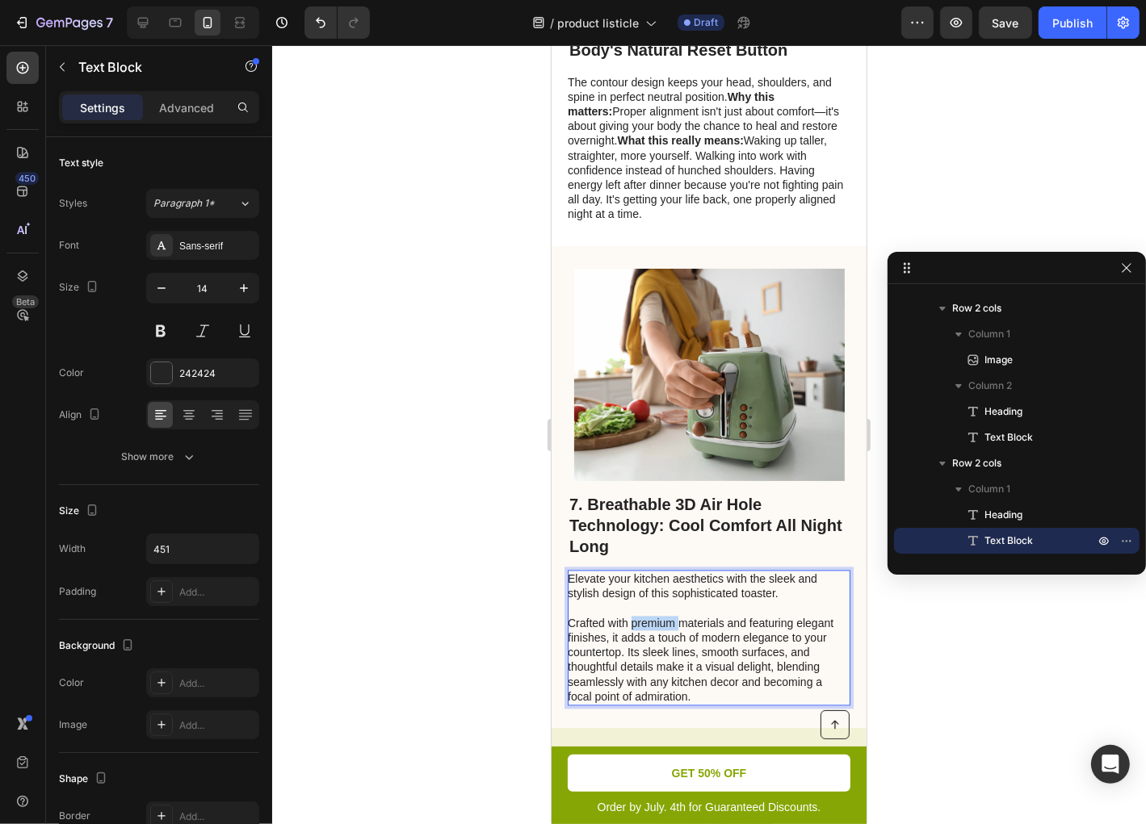
click at [643, 643] on p "Elevate your kitchen aesthetics with the sleek and stylish design of this sophi…" at bounding box center [707, 637] width 281 height 132
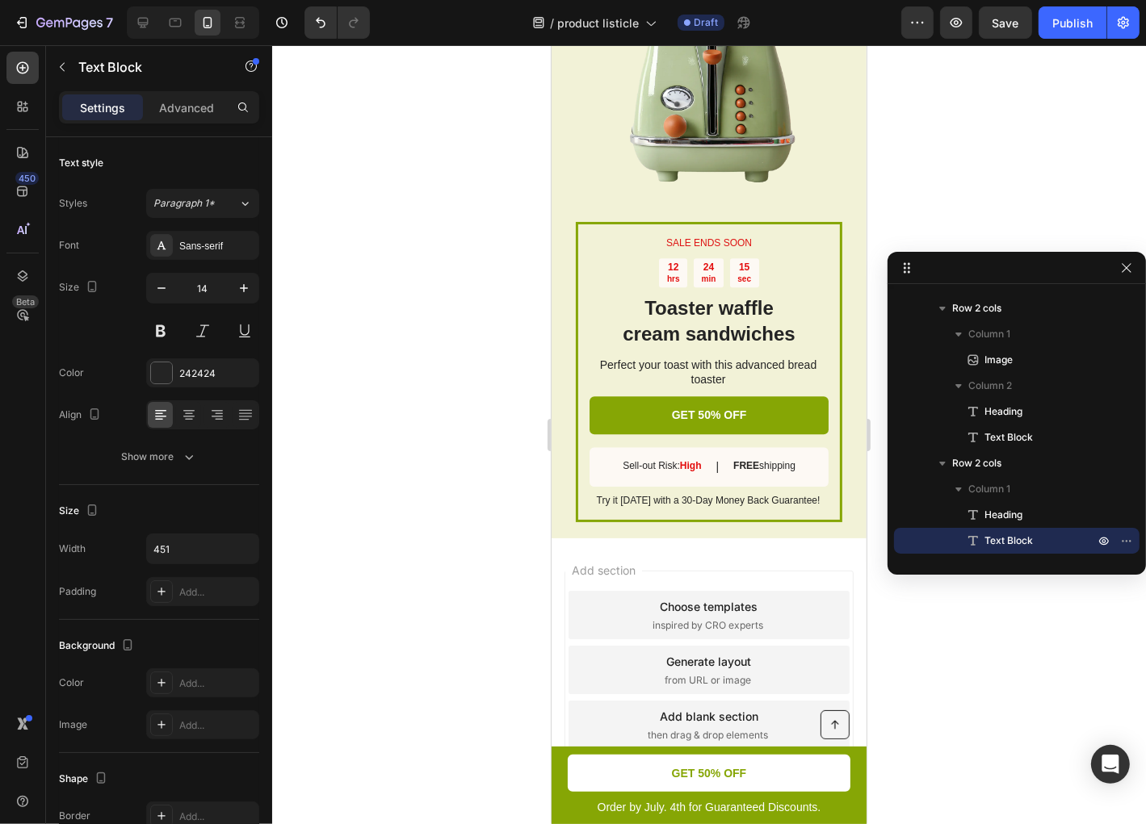
scroll to position [3782, 0]
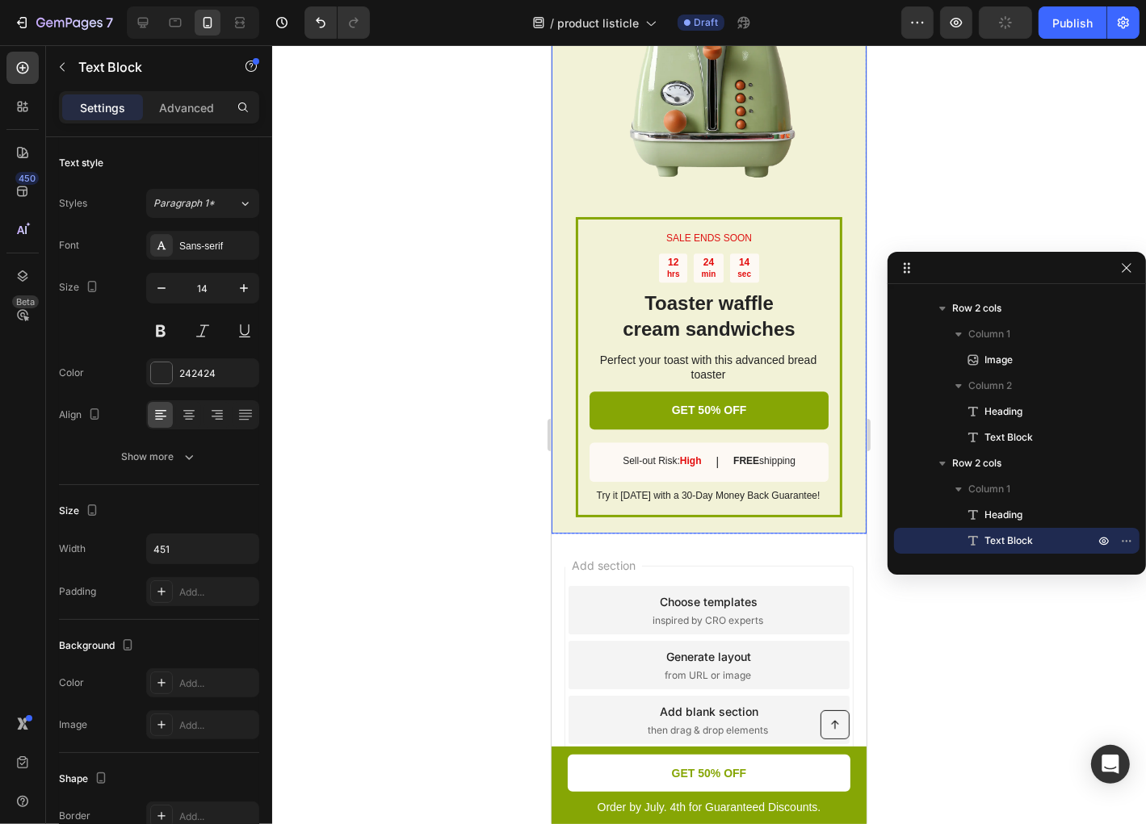
click at [696, 533] on div "SALE ENDS SOON Text Block 12 hrs 24 min 14 sec Countdown Timer Toaster waffle c…" at bounding box center [708, 232] width 315 height 602
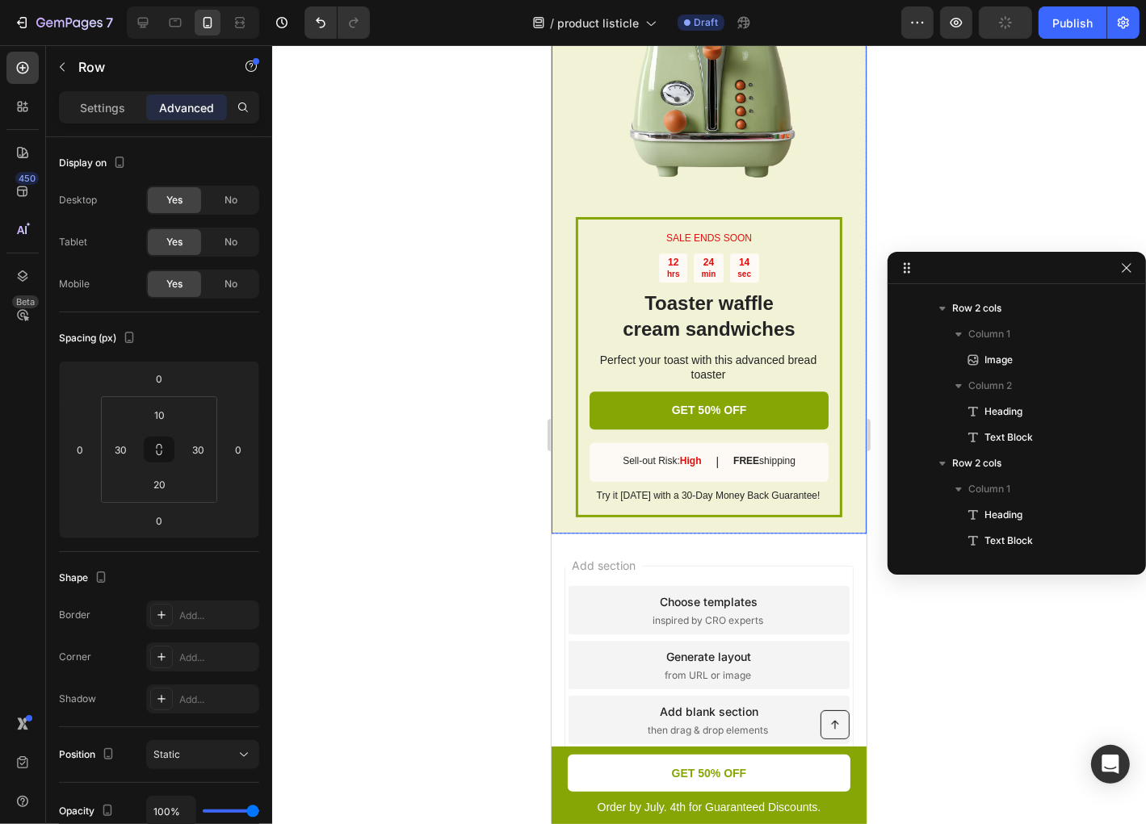
scroll to position [1464, 0]
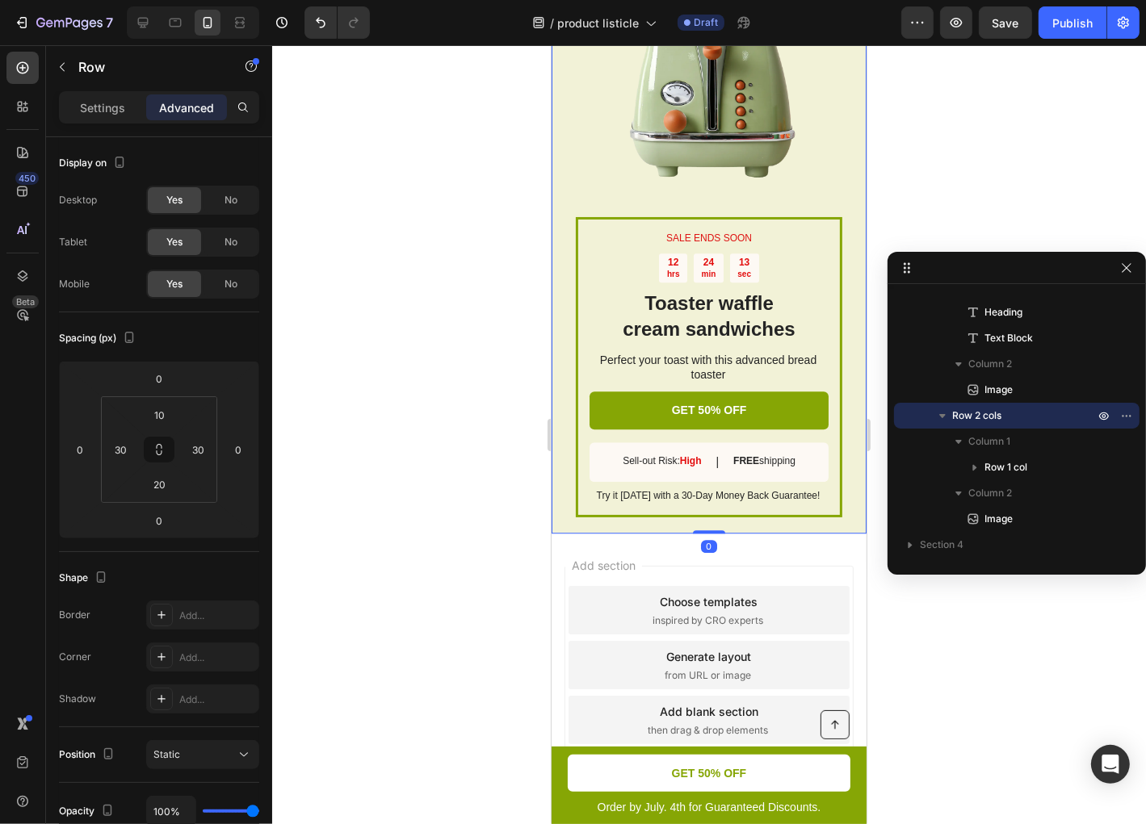
click at [700, 552] on div "0" at bounding box center [708, 545] width 16 height 13
click at [27, 112] on icon at bounding box center [23, 107] width 16 height 16
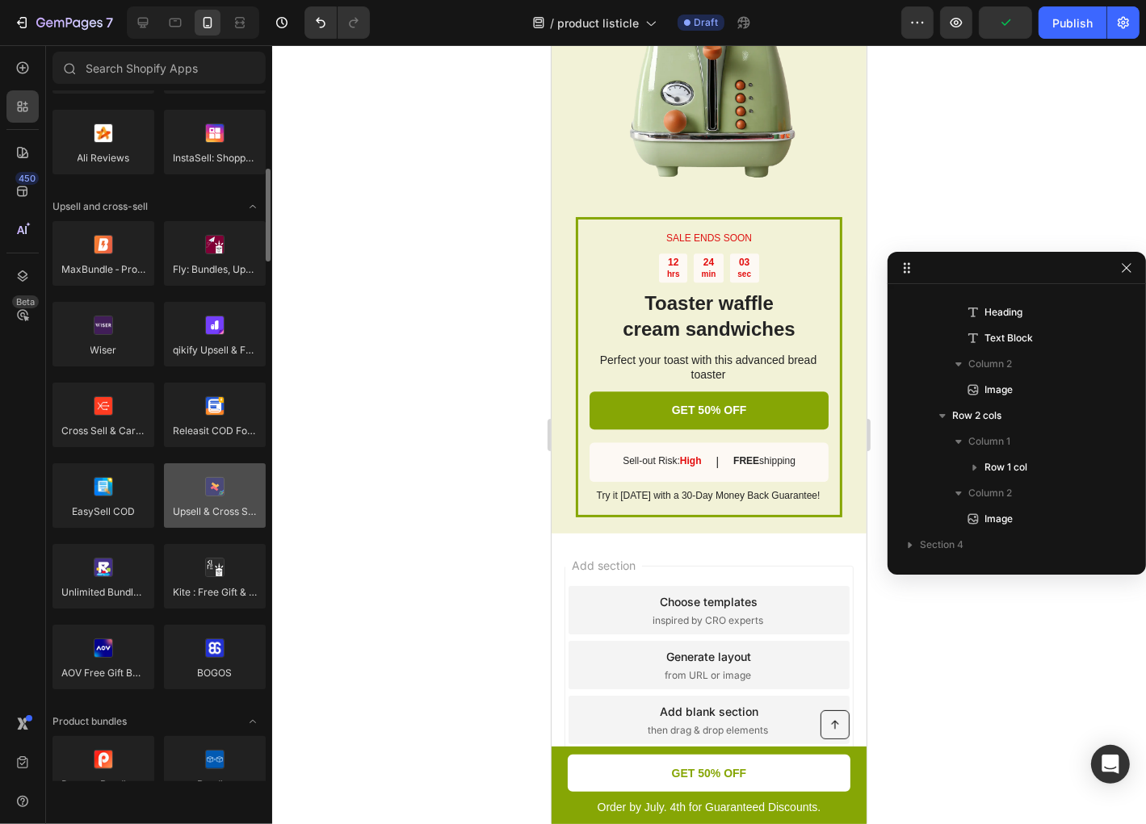
scroll to position [840, 0]
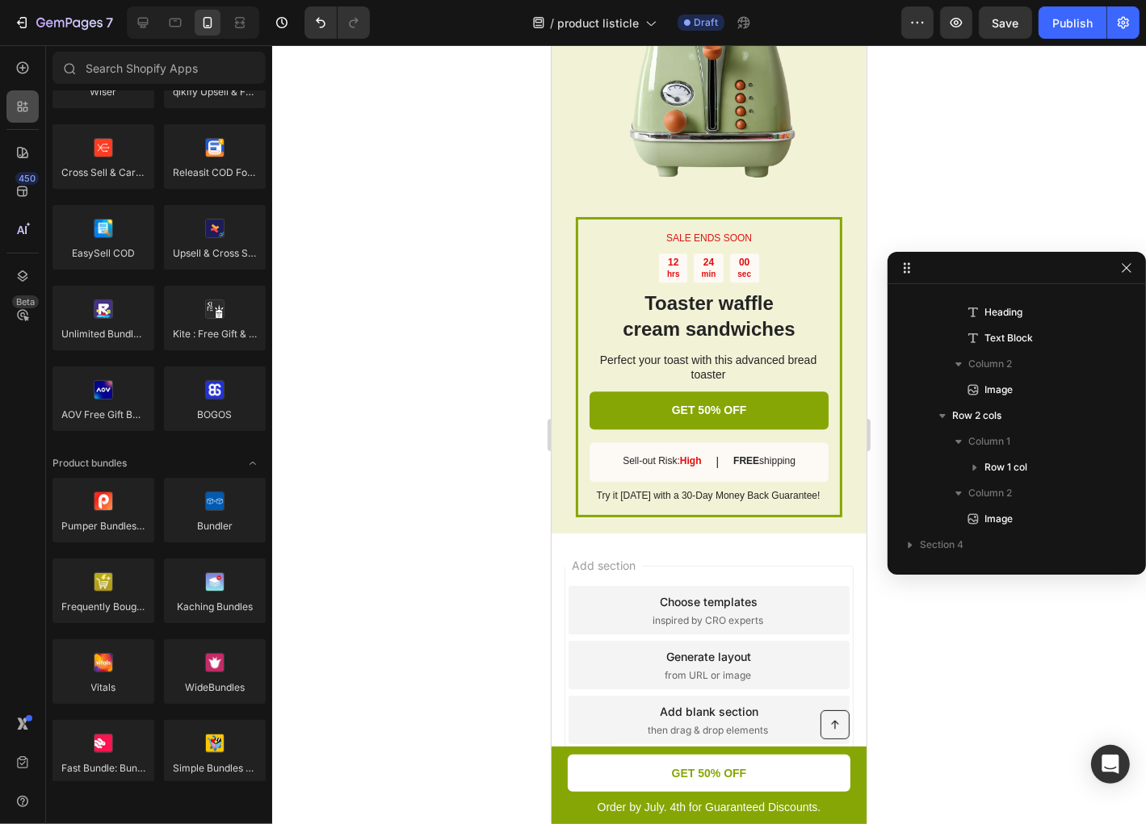
click at [22, 112] on icon at bounding box center [23, 107] width 16 height 16
click at [23, 82] on div at bounding box center [22, 68] width 32 height 32
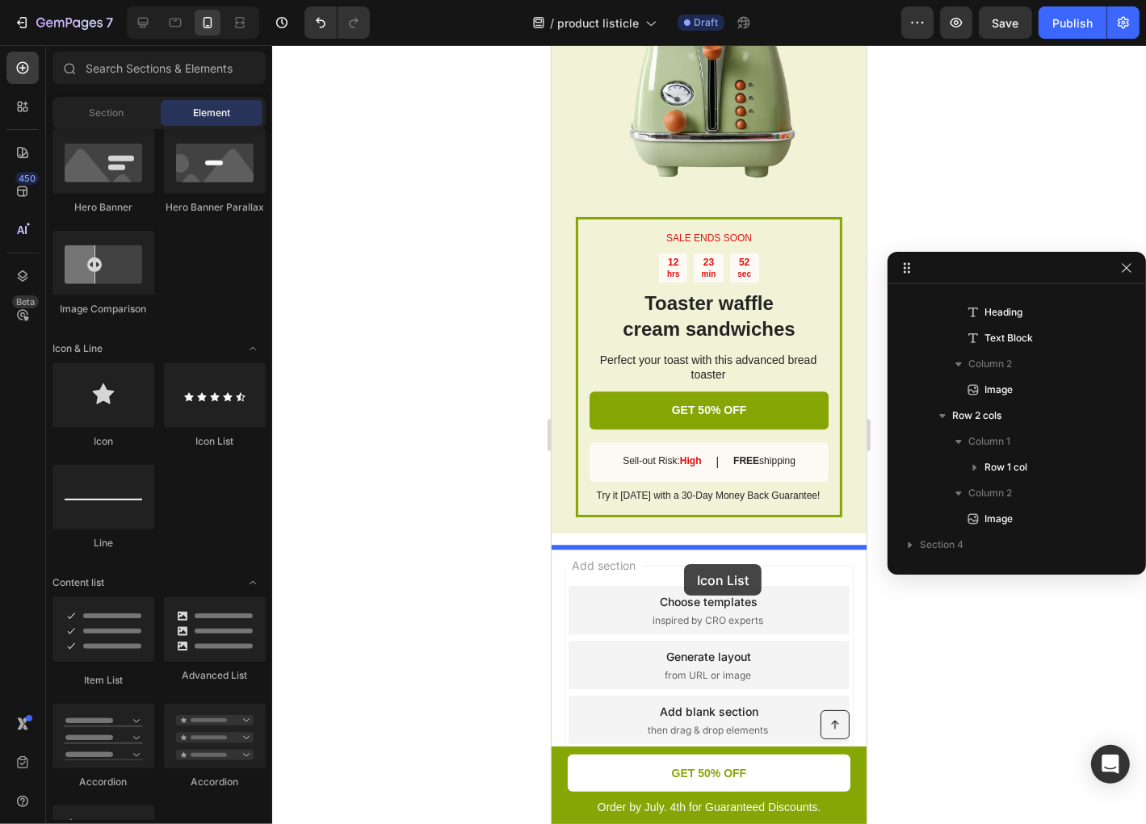
drag, startPoint x: 752, startPoint y: 431, endPoint x: 683, endPoint y: 564, distance: 149.2
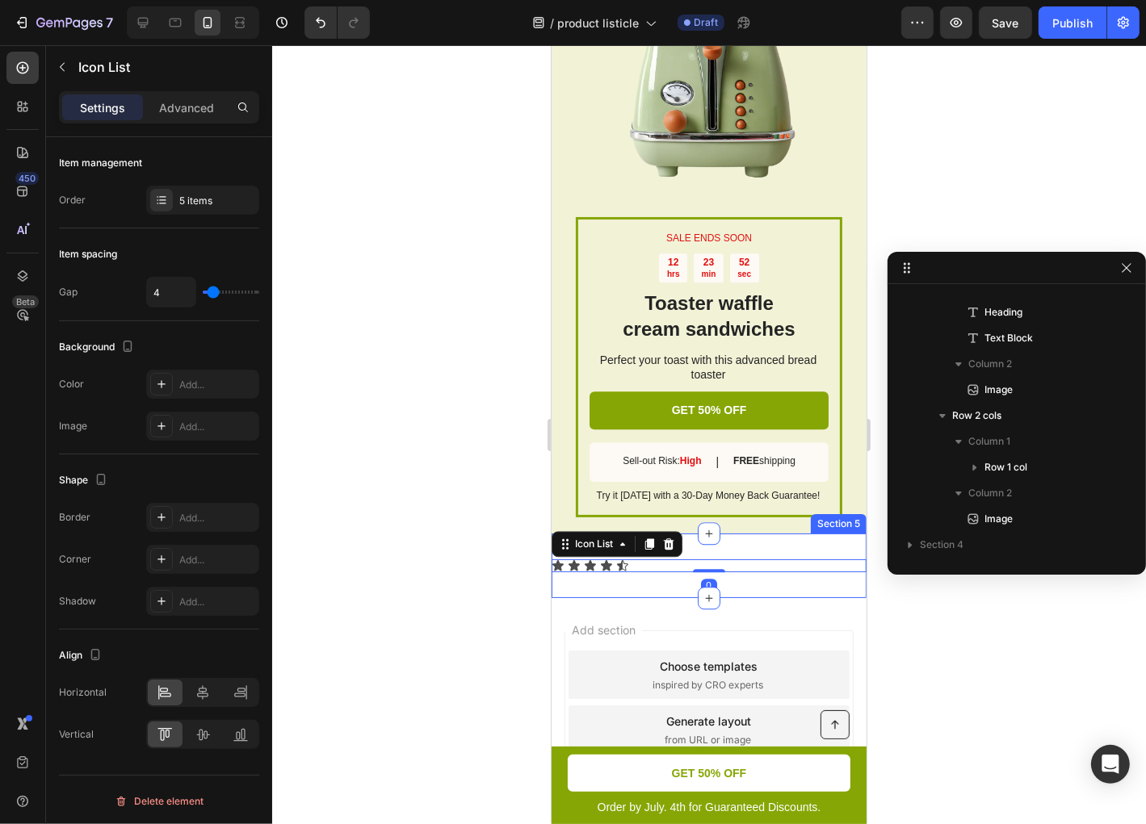
scroll to position [1542, 0]
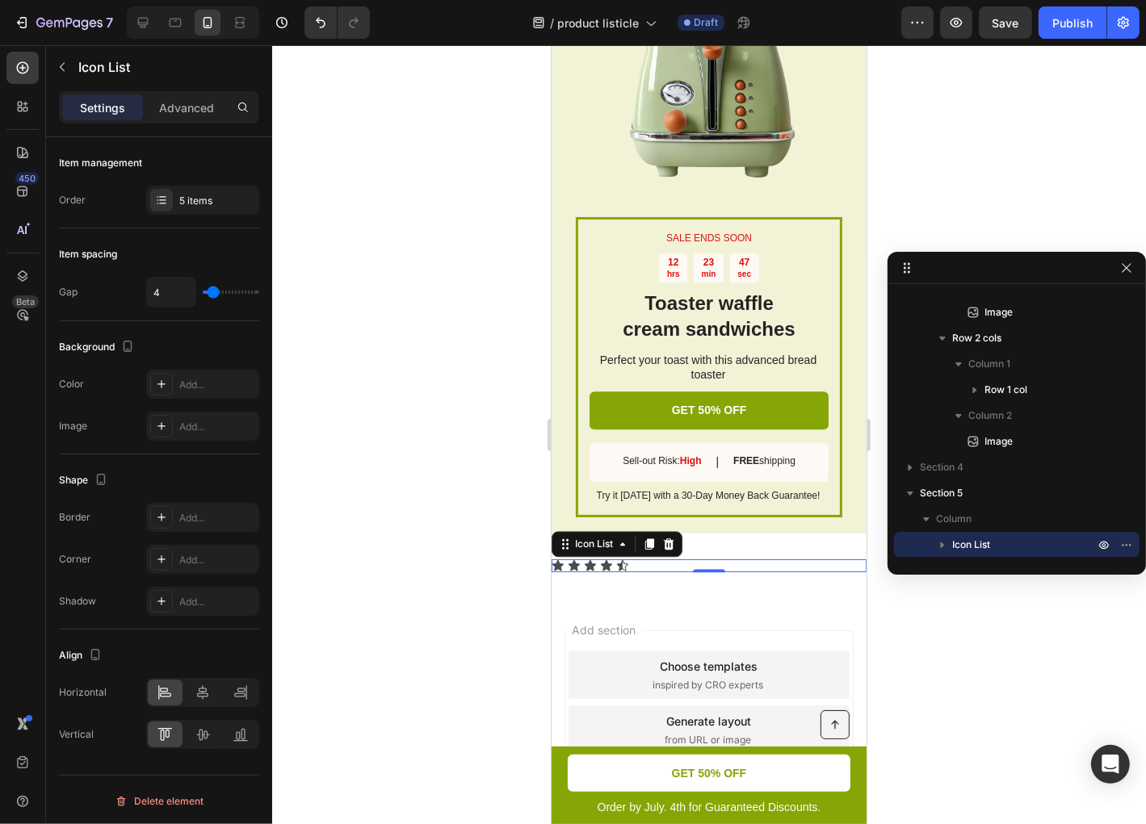
click at [712, 572] on div "Icon Icon Icon Icon Icon" at bounding box center [708, 565] width 315 height 13
click at [671, 549] on icon at bounding box center [668, 543] width 10 height 11
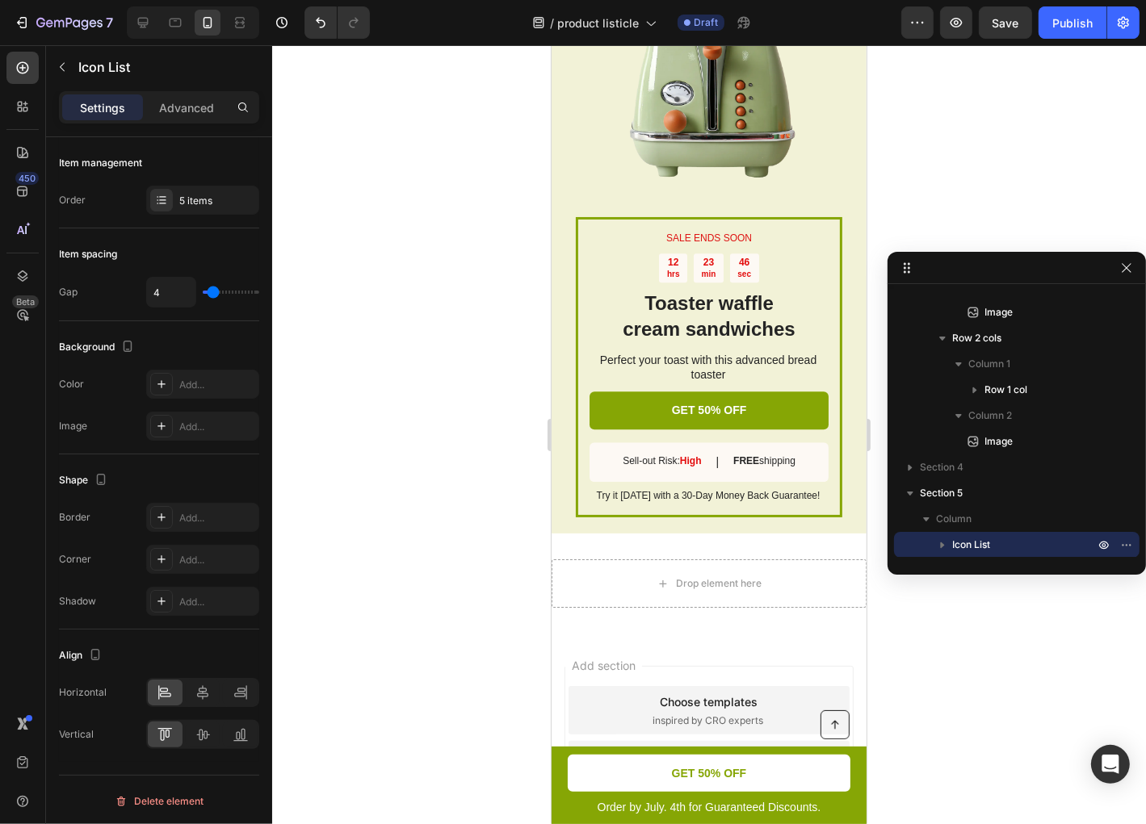
scroll to position [1535, 0]
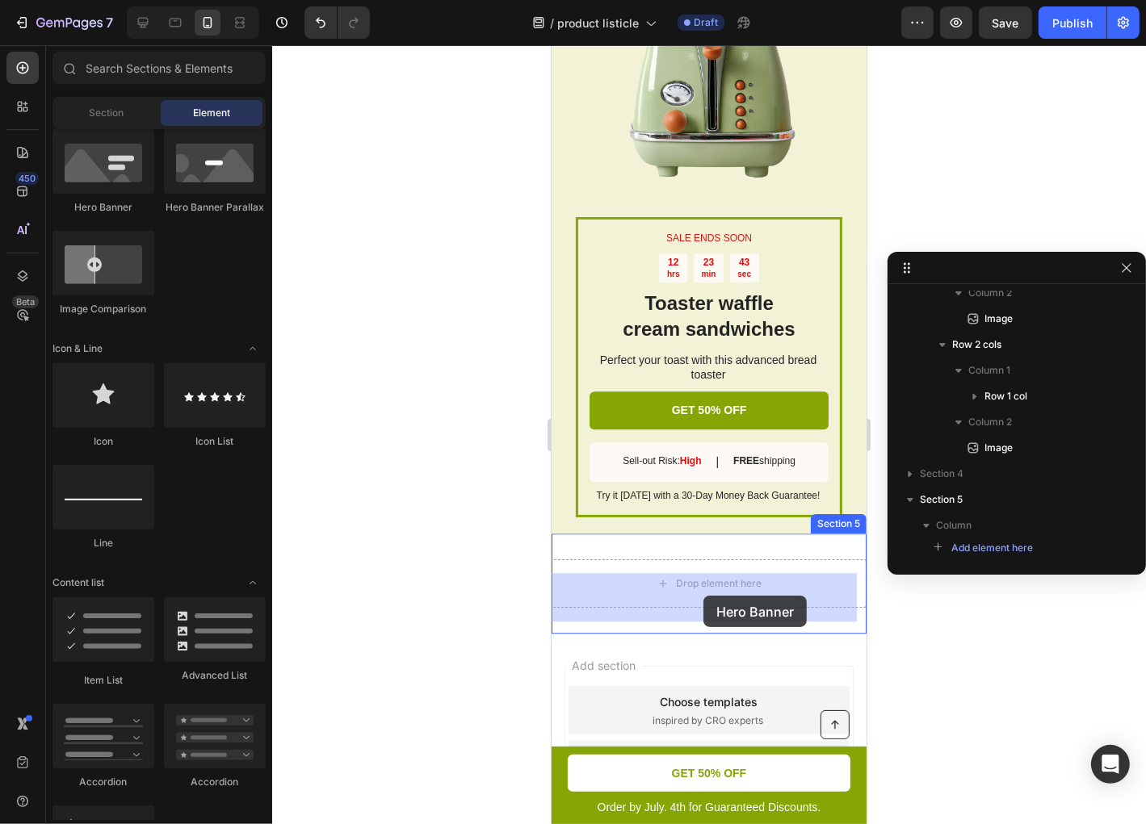
drag, startPoint x: 661, startPoint y: 220, endPoint x: 703, endPoint y: 595, distance: 377.0
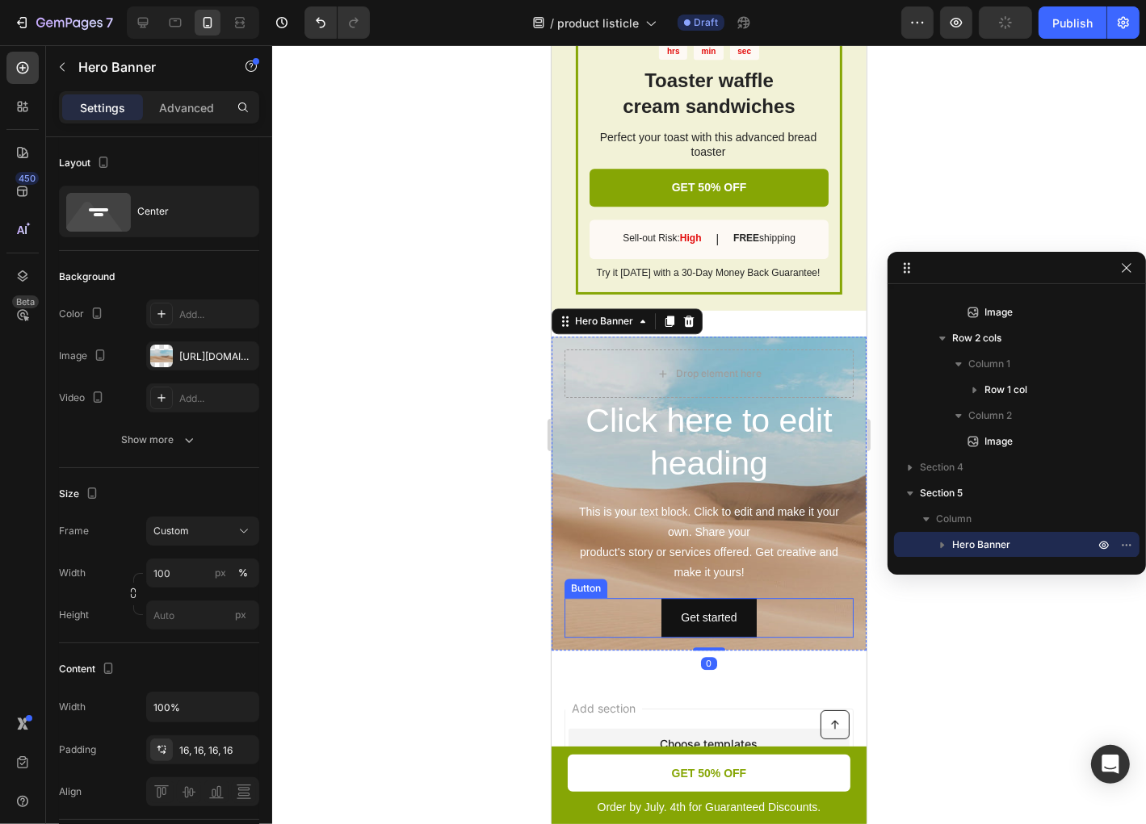
scroll to position [3976, 0]
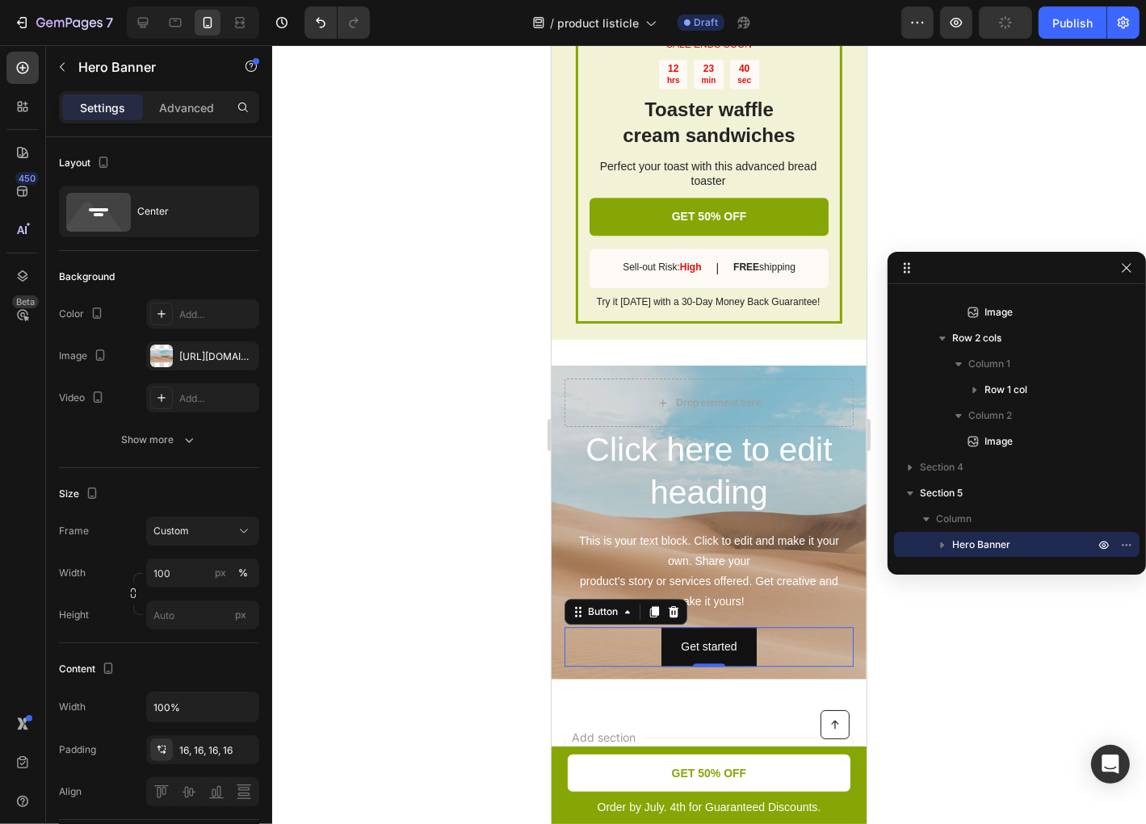
click at [839, 643] on div "Get started Button 0" at bounding box center [708, 647] width 289 height 40
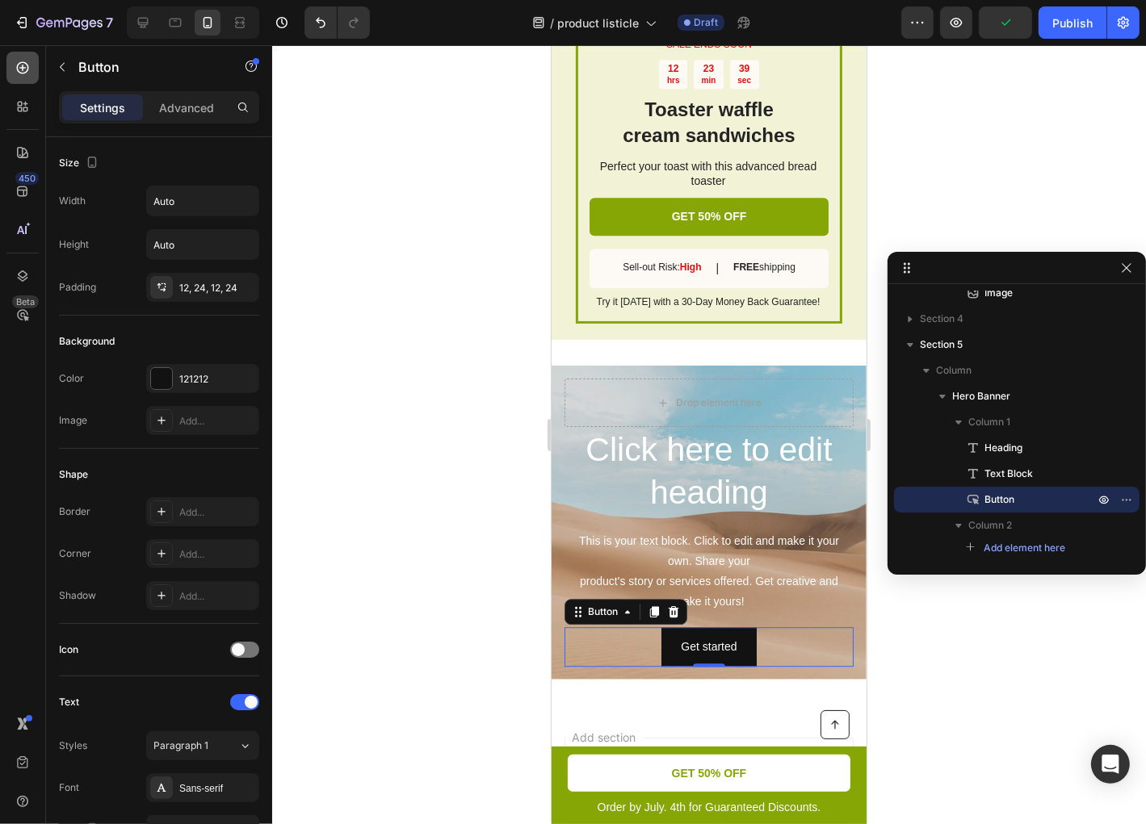
click at [17, 69] on icon at bounding box center [23, 68] width 12 height 12
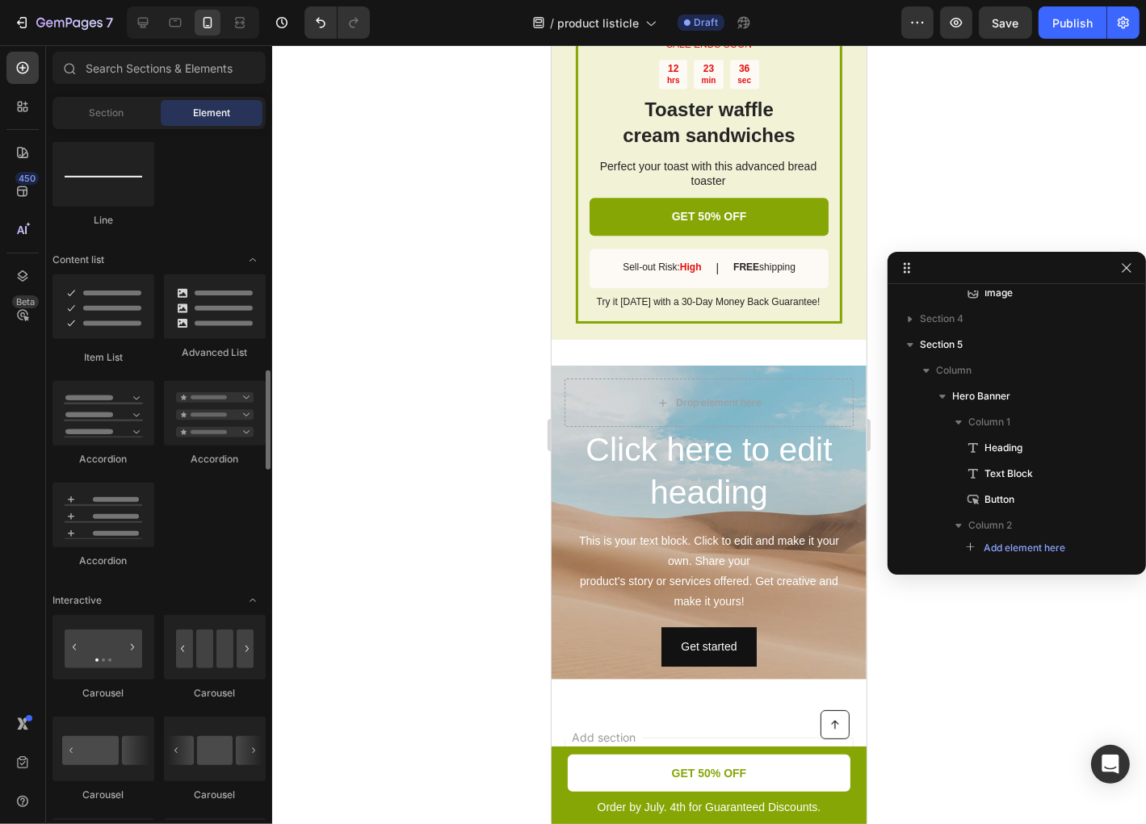
scroll to position [1227, 0]
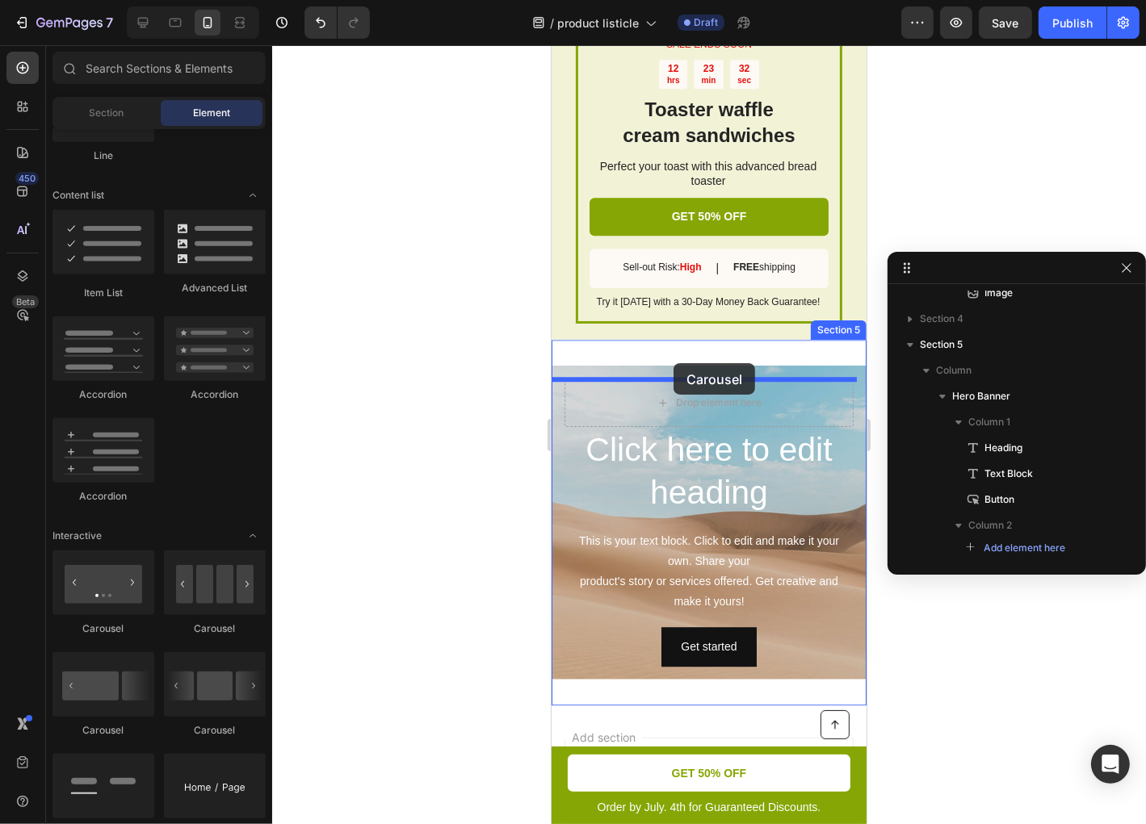
drag, startPoint x: 661, startPoint y: 636, endPoint x: 673, endPoint y: 363, distance: 274.0
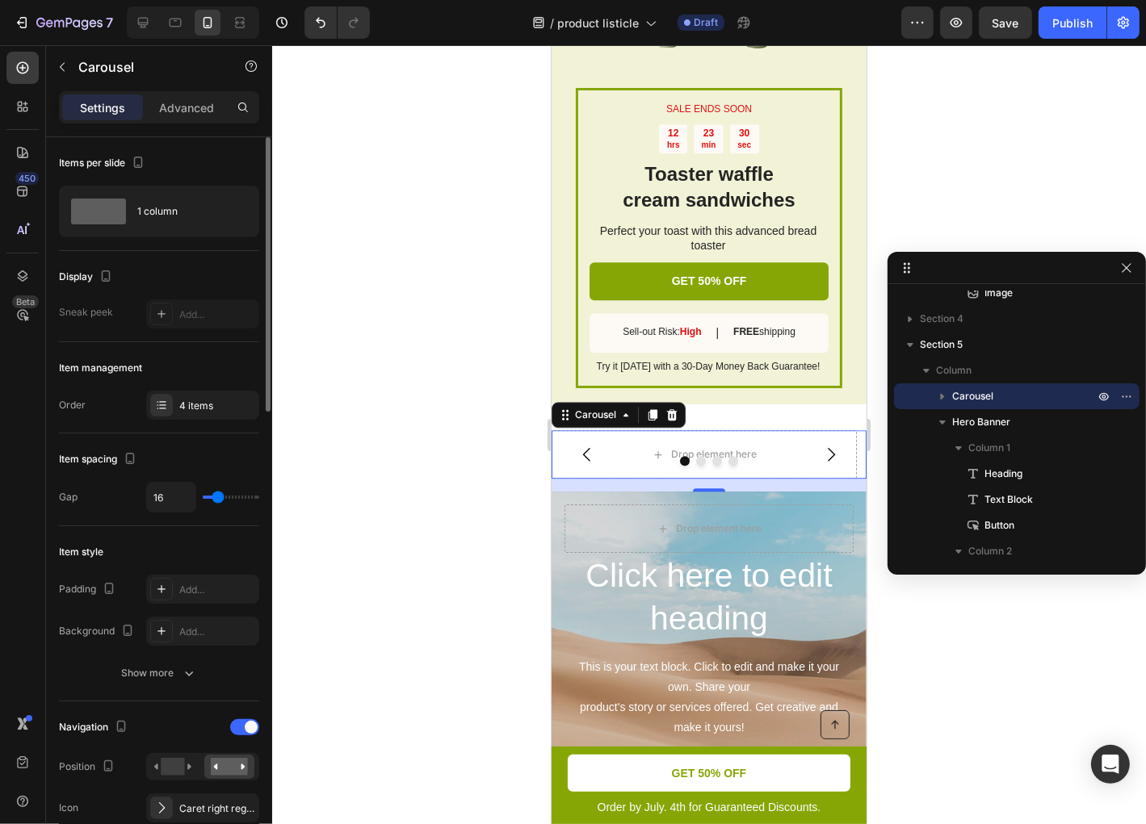
scroll to position [65, 0]
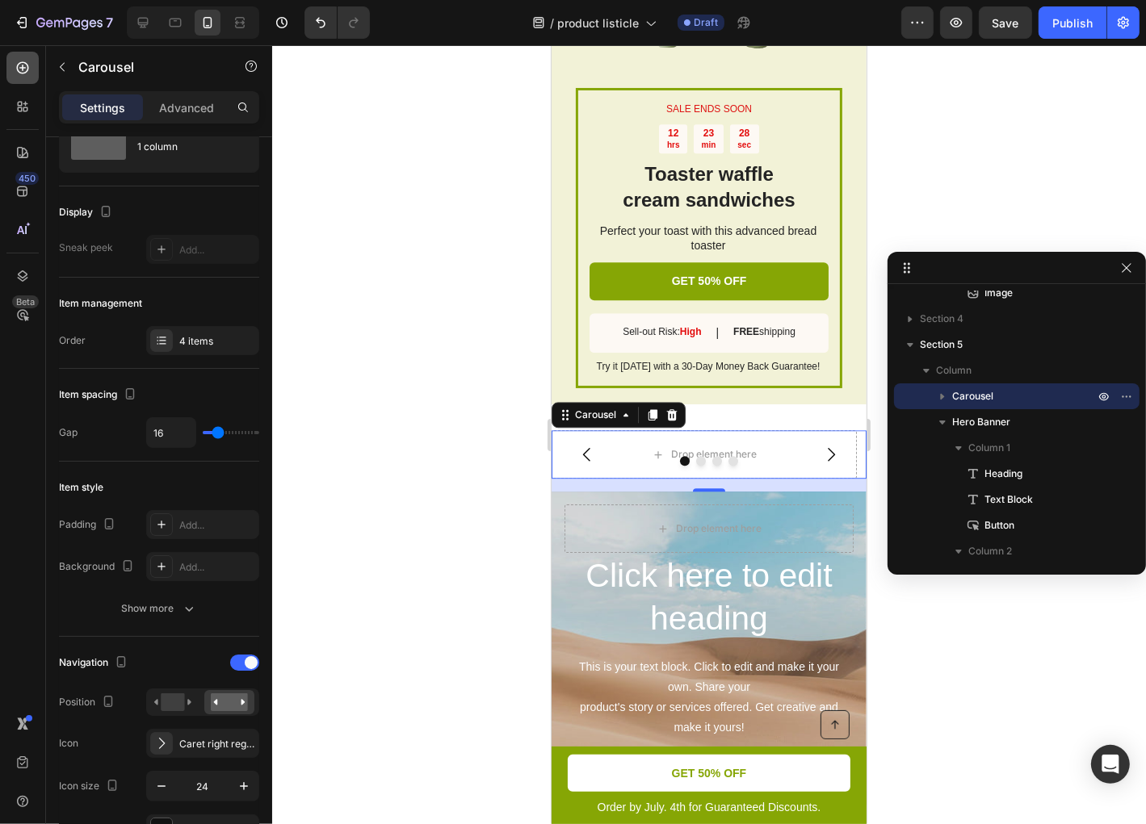
click at [27, 65] on icon at bounding box center [23, 68] width 12 height 12
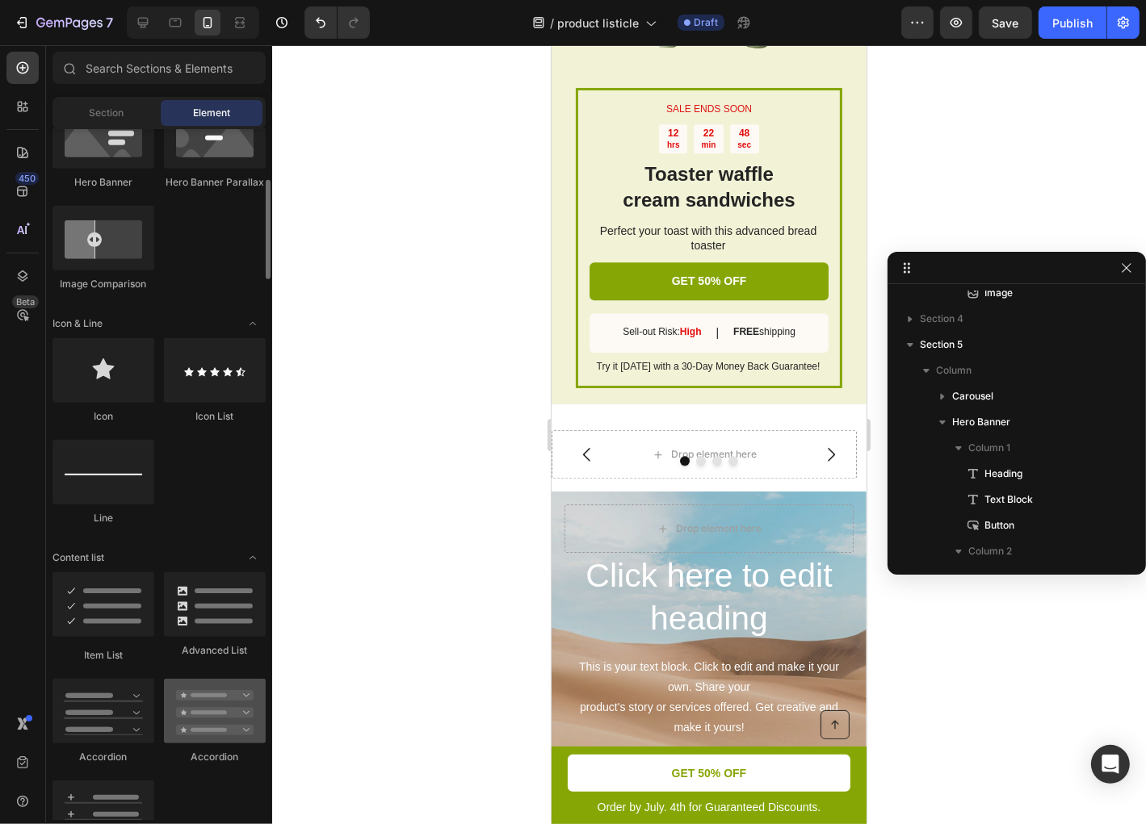
scroll to position [736, 0]
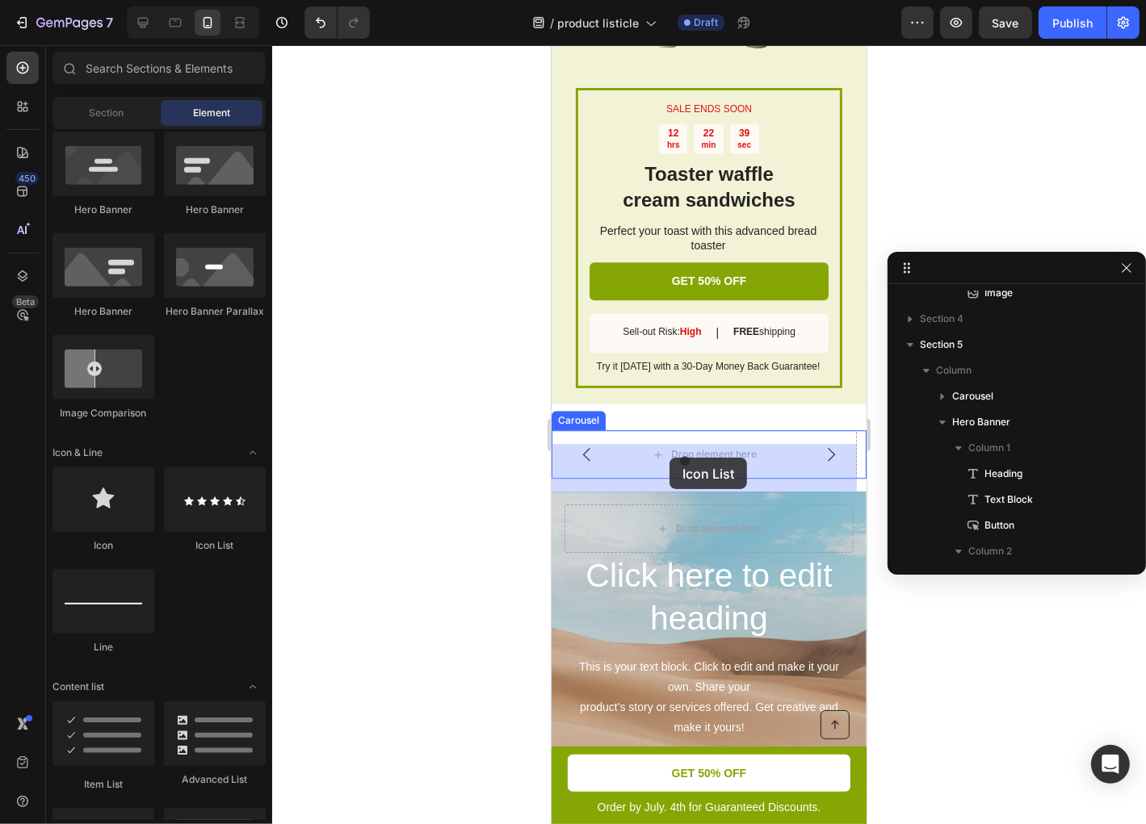
drag, startPoint x: 777, startPoint y: 530, endPoint x: 669, endPoint y: 457, distance: 130.3
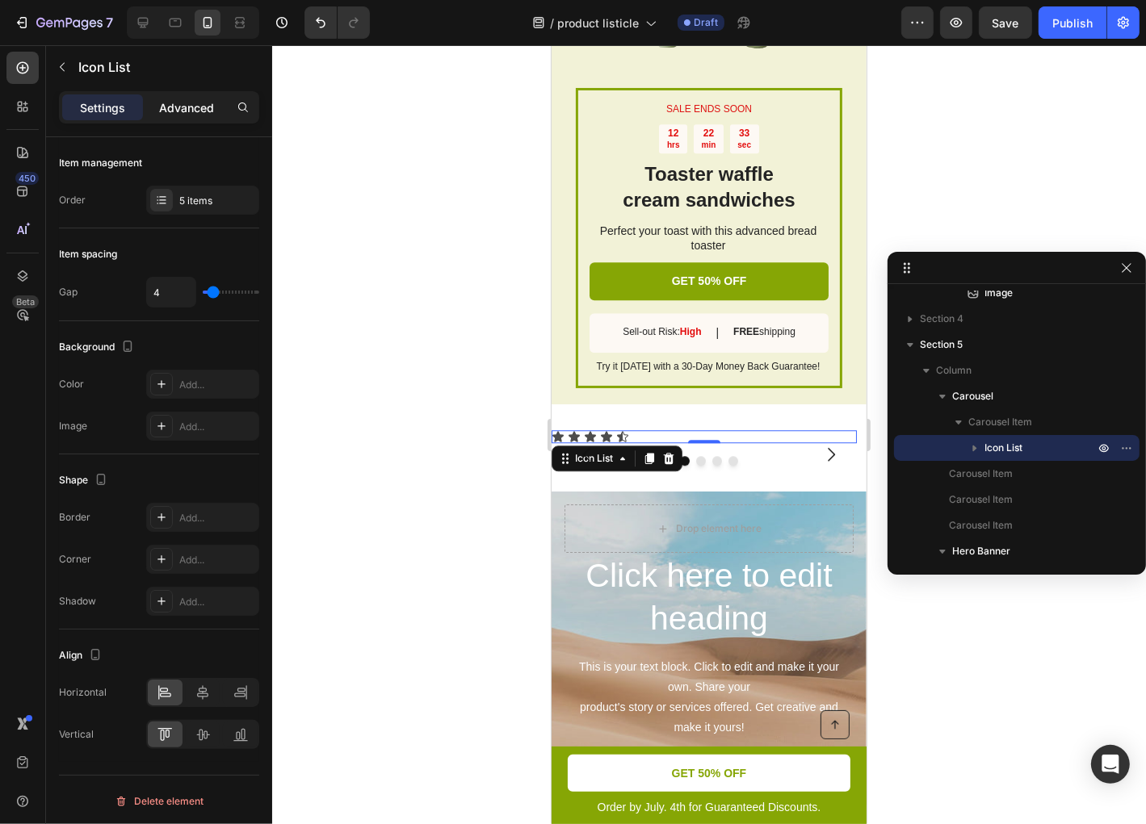
click at [181, 111] on p "Advanced" at bounding box center [186, 107] width 55 height 17
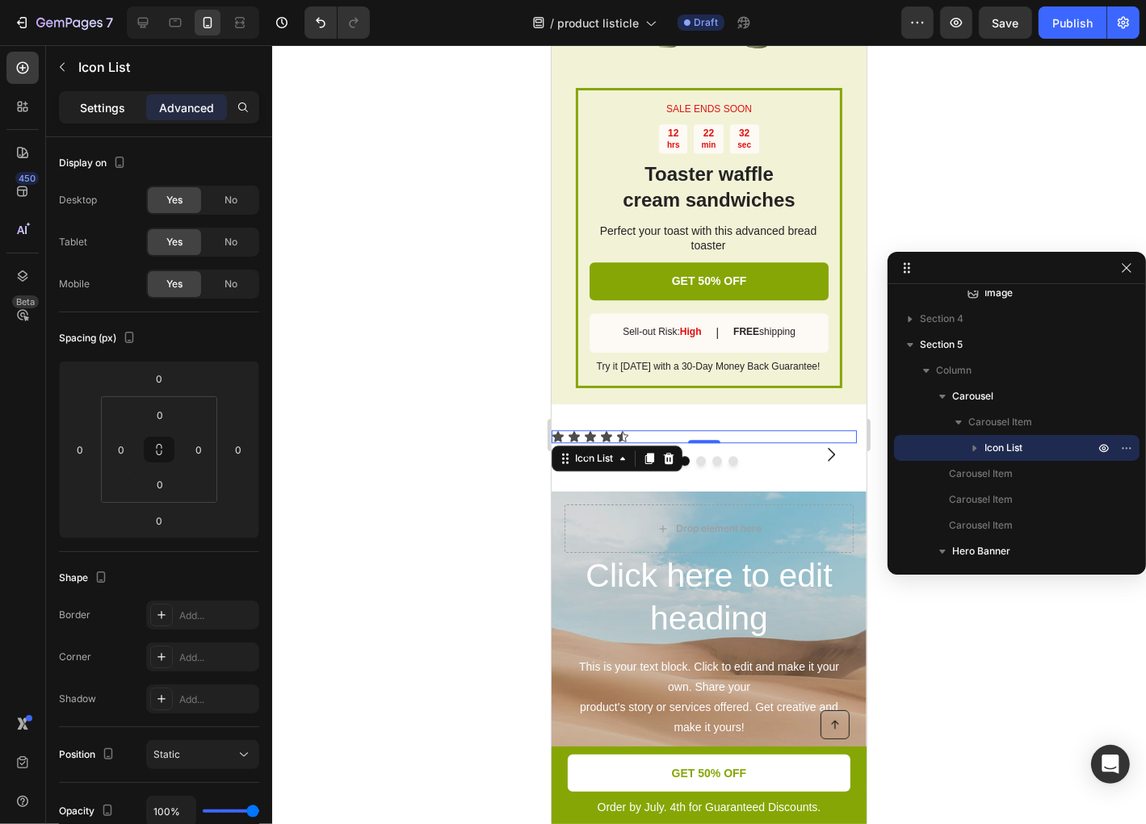
click at [109, 111] on p "Settings" at bounding box center [102, 107] width 45 height 17
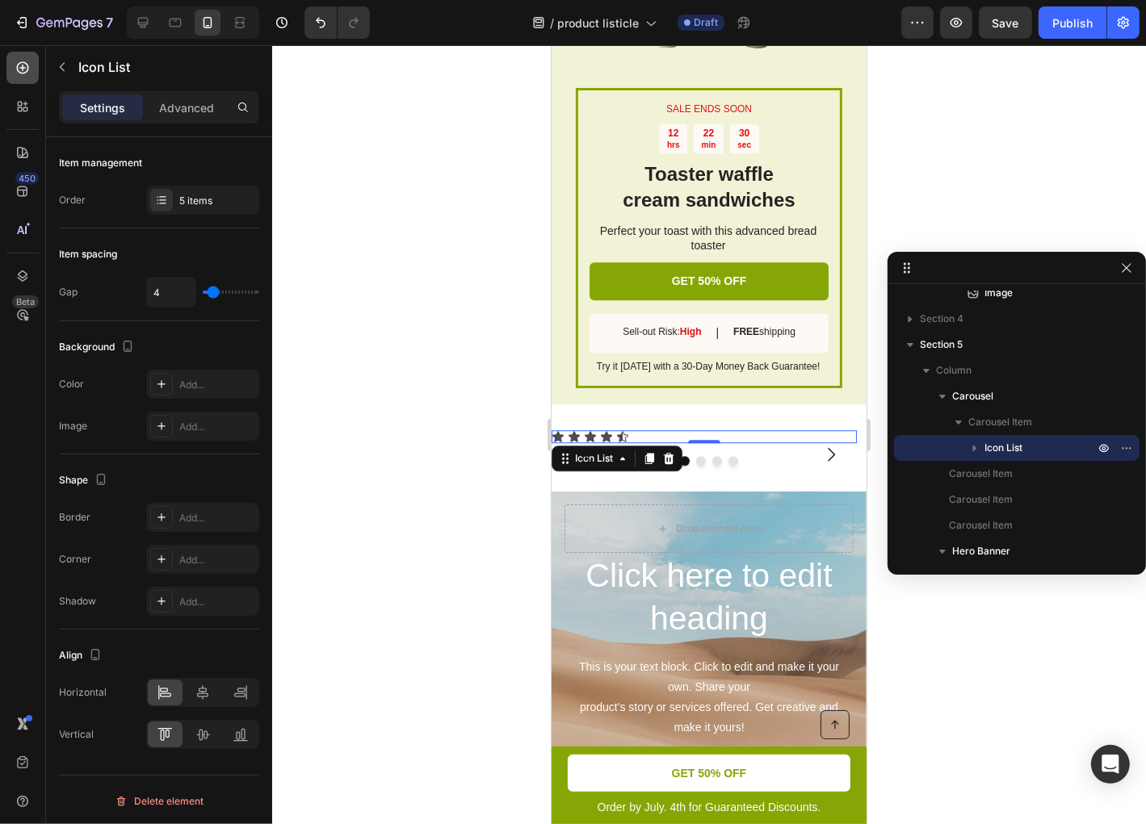
click at [36, 74] on div at bounding box center [22, 68] width 32 height 32
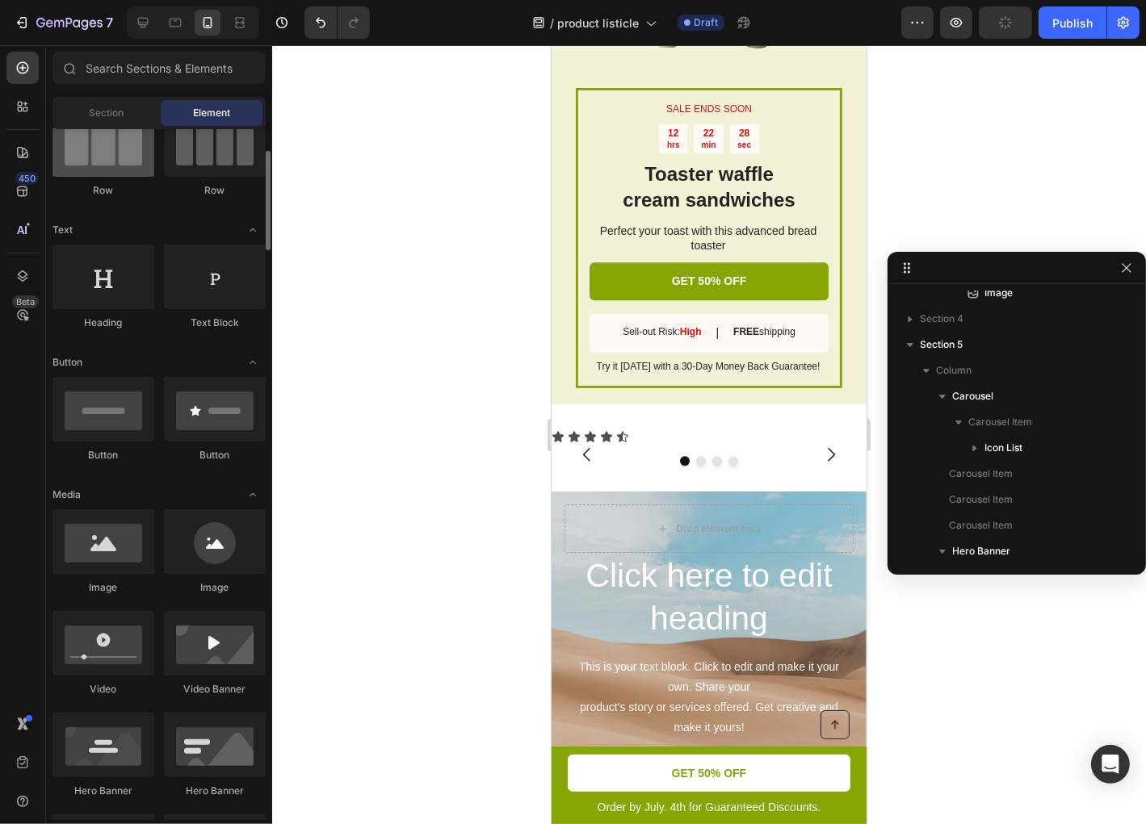
scroll to position [0, 0]
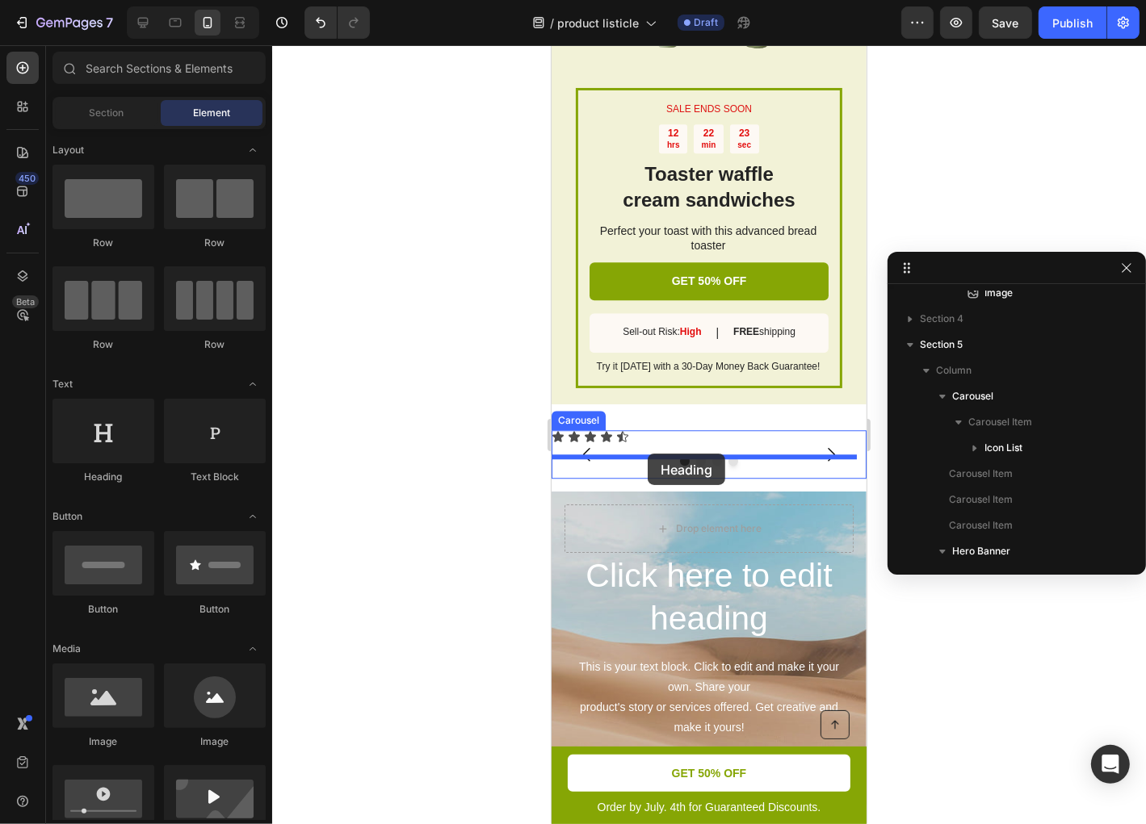
drag, startPoint x: 656, startPoint y: 480, endPoint x: 647, endPoint y: 453, distance: 28.9
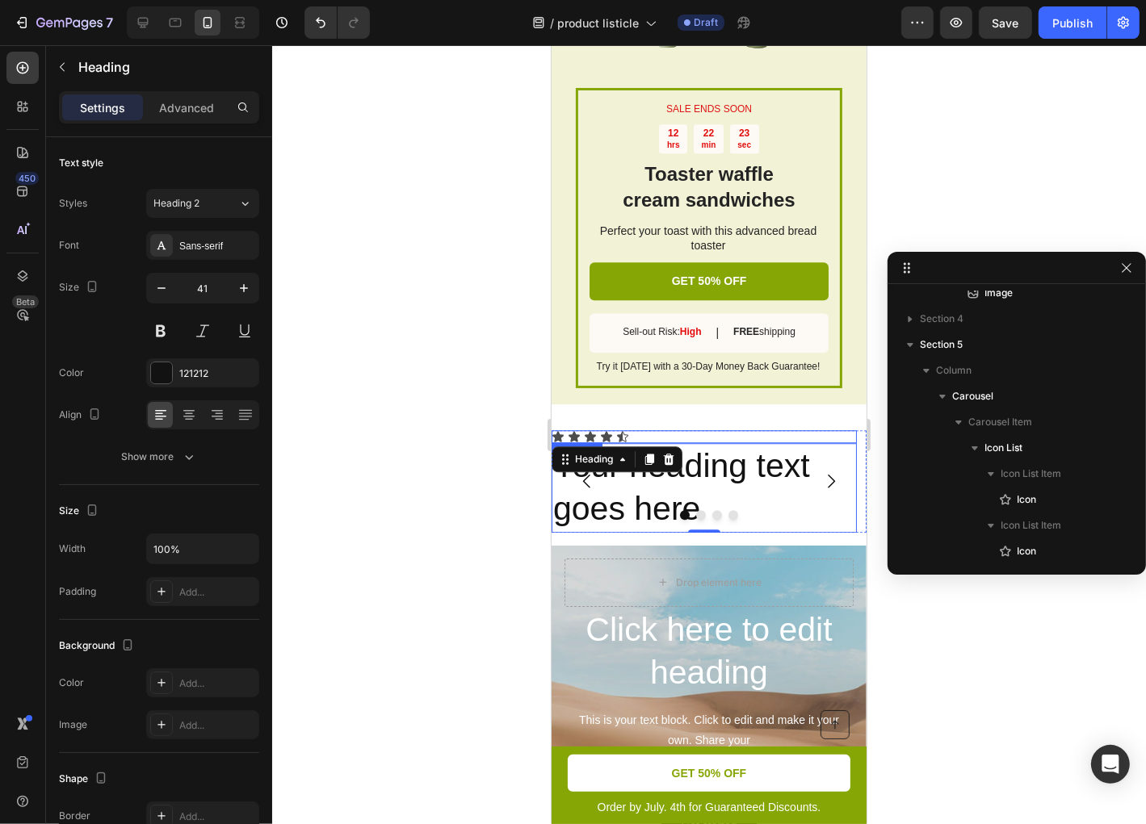
scroll to position [2011, 0]
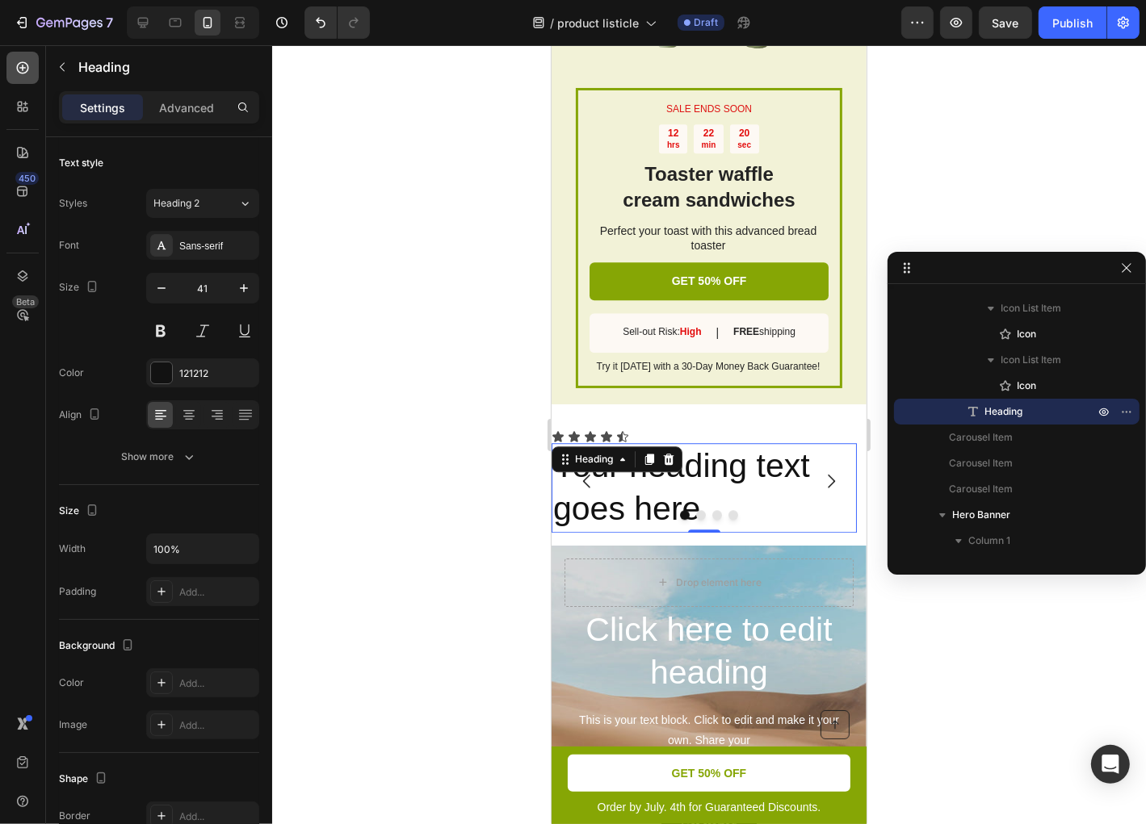
click at [29, 74] on icon at bounding box center [23, 68] width 16 height 16
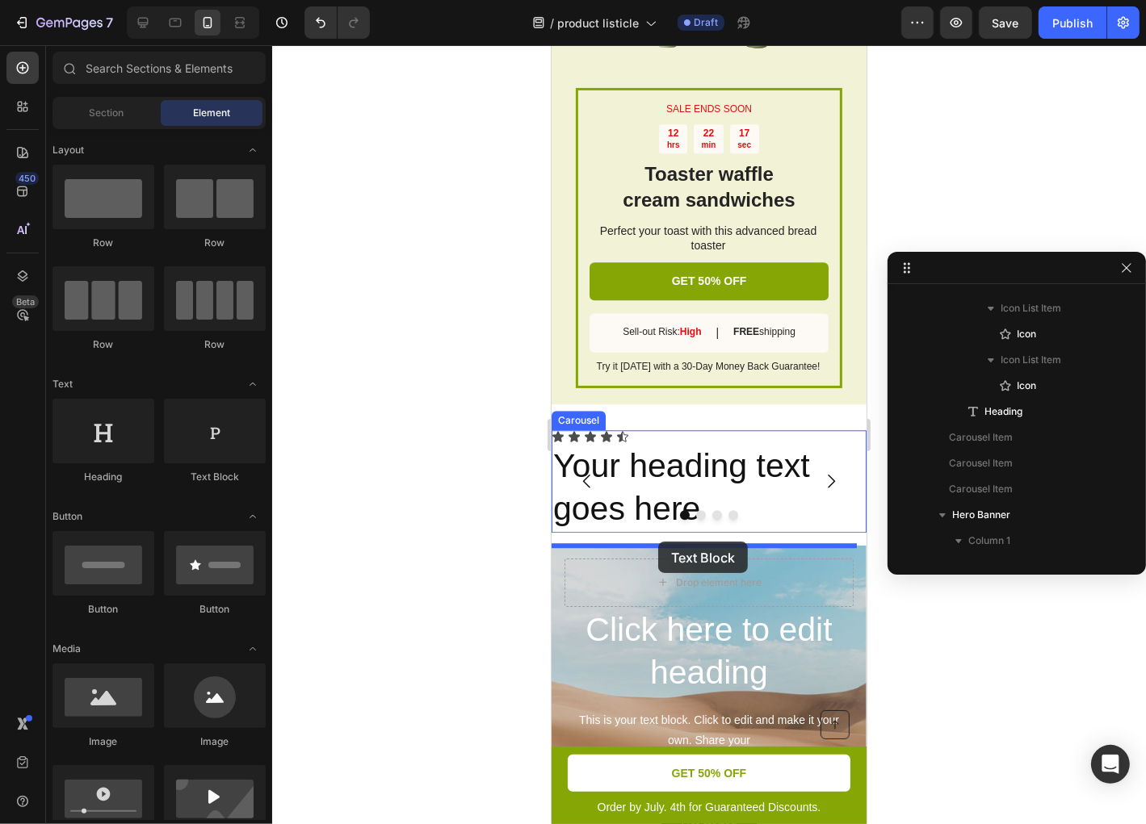
drag, startPoint x: 761, startPoint y: 495, endPoint x: 657, endPoint y: 541, distance: 113.1
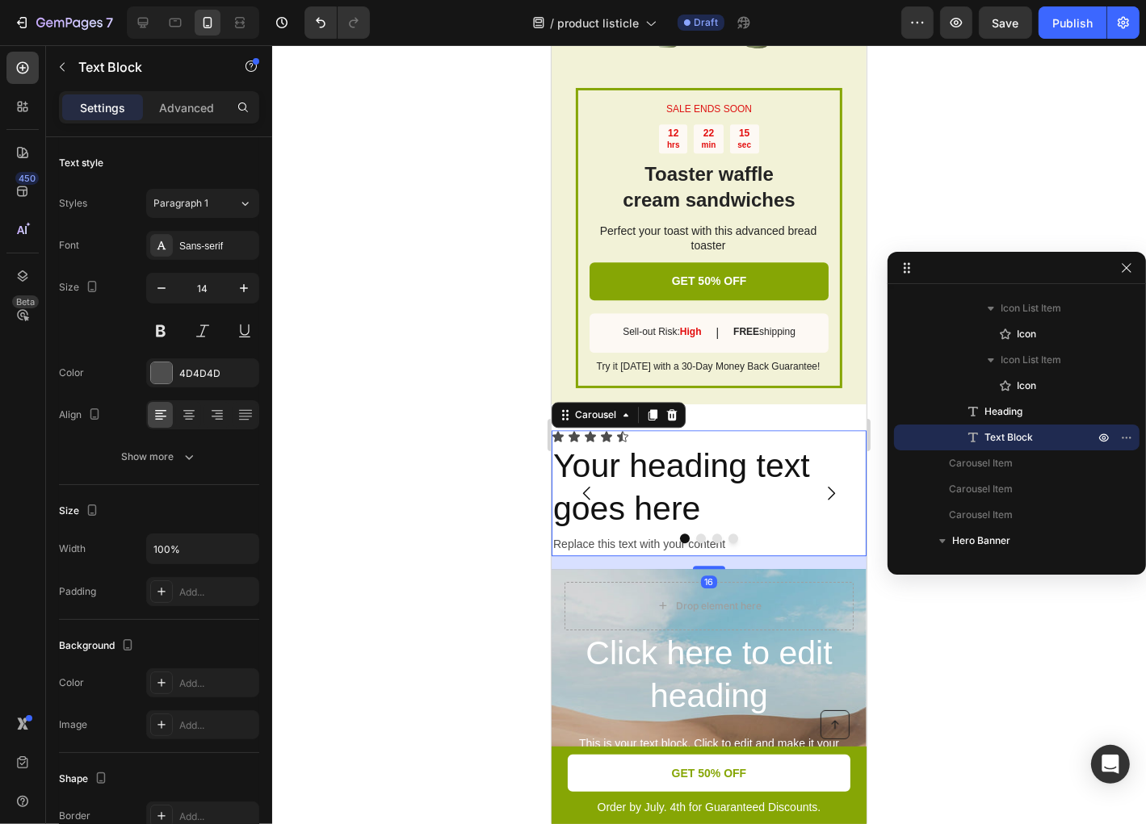
click at [825, 502] on icon "Carousel Next Arrow" at bounding box center [829, 492] width 19 height 19
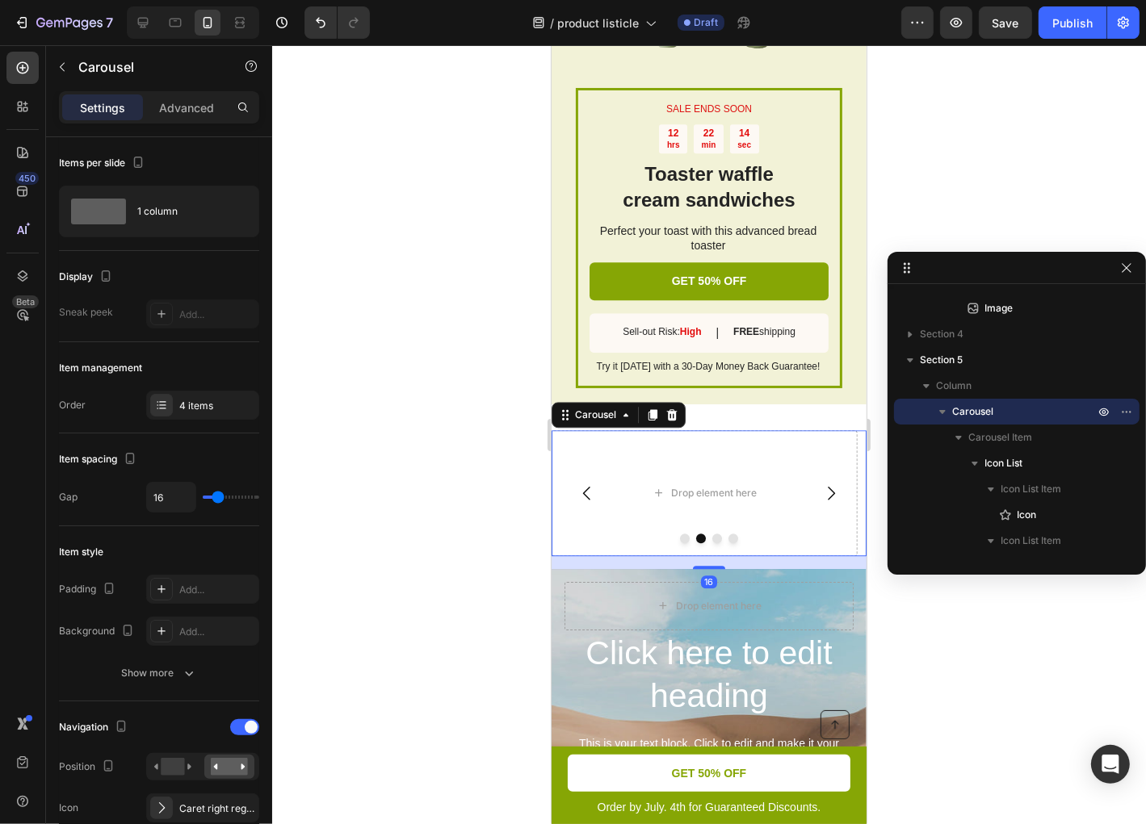
click at [592, 502] on icon "Carousel Back Arrow" at bounding box center [586, 492] width 19 height 19
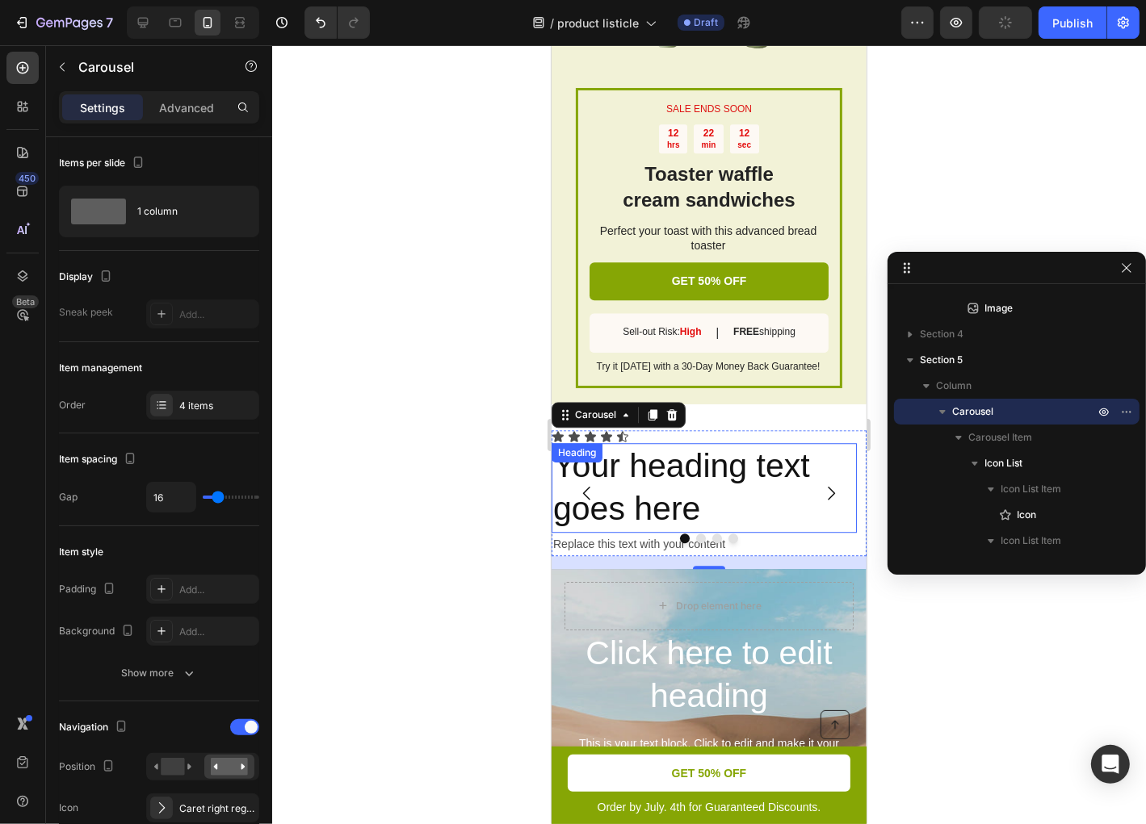
click at [725, 479] on h2 "Your heading text goes here" at bounding box center [703, 488] width 305 height 90
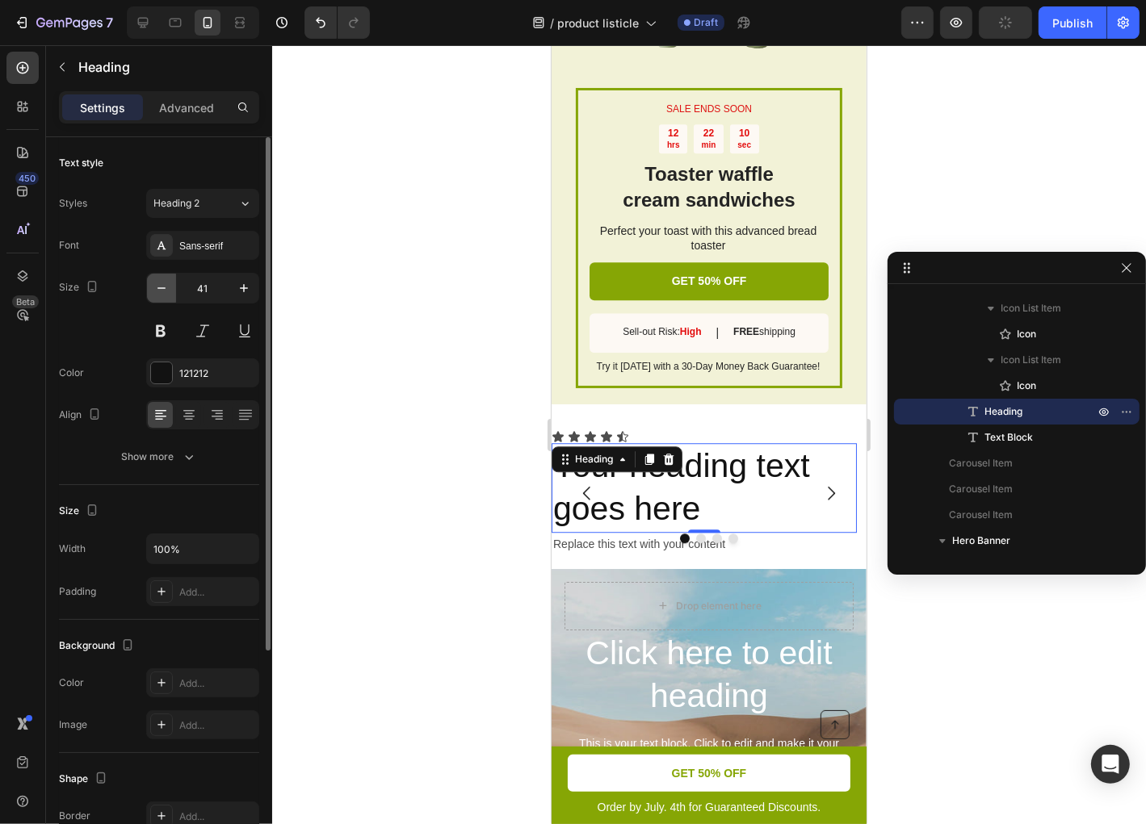
click at [170, 290] on button "button" at bounding box center [161, 288] width 29 height 29
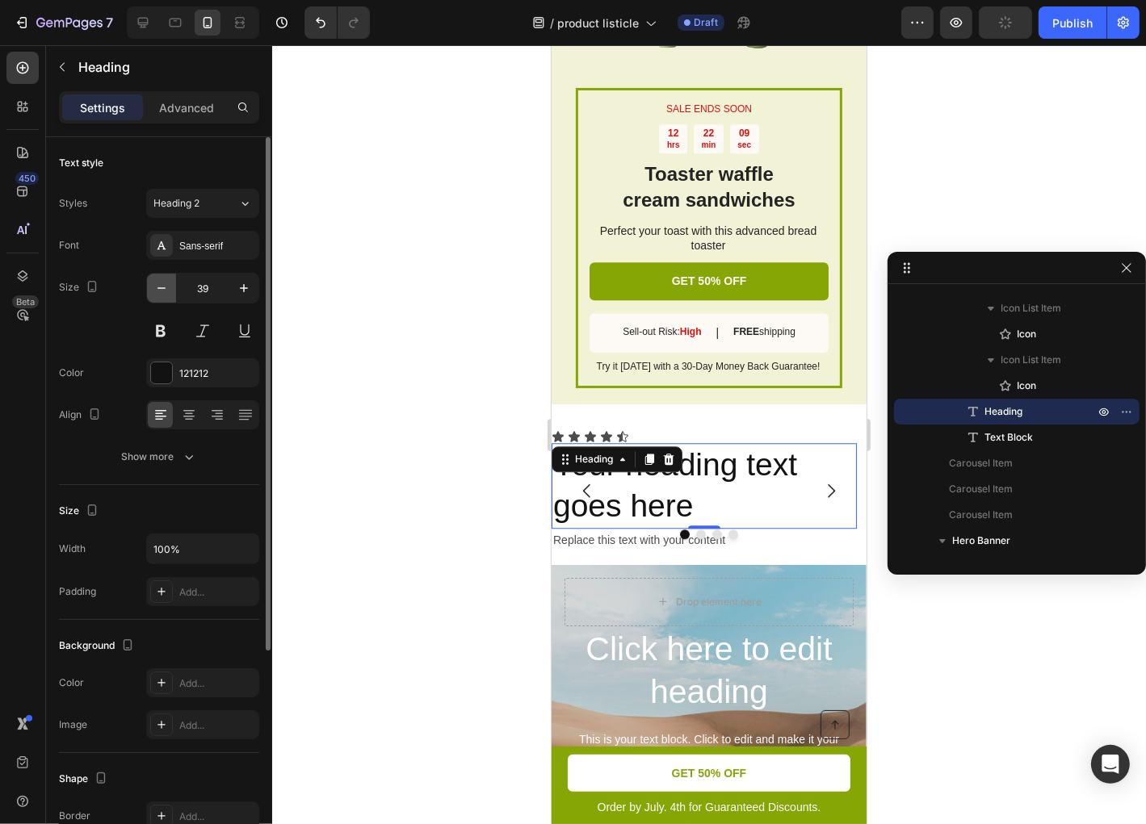
click at [170, 290] on button "button" at bounding box center [161, 288] width 29 height 29
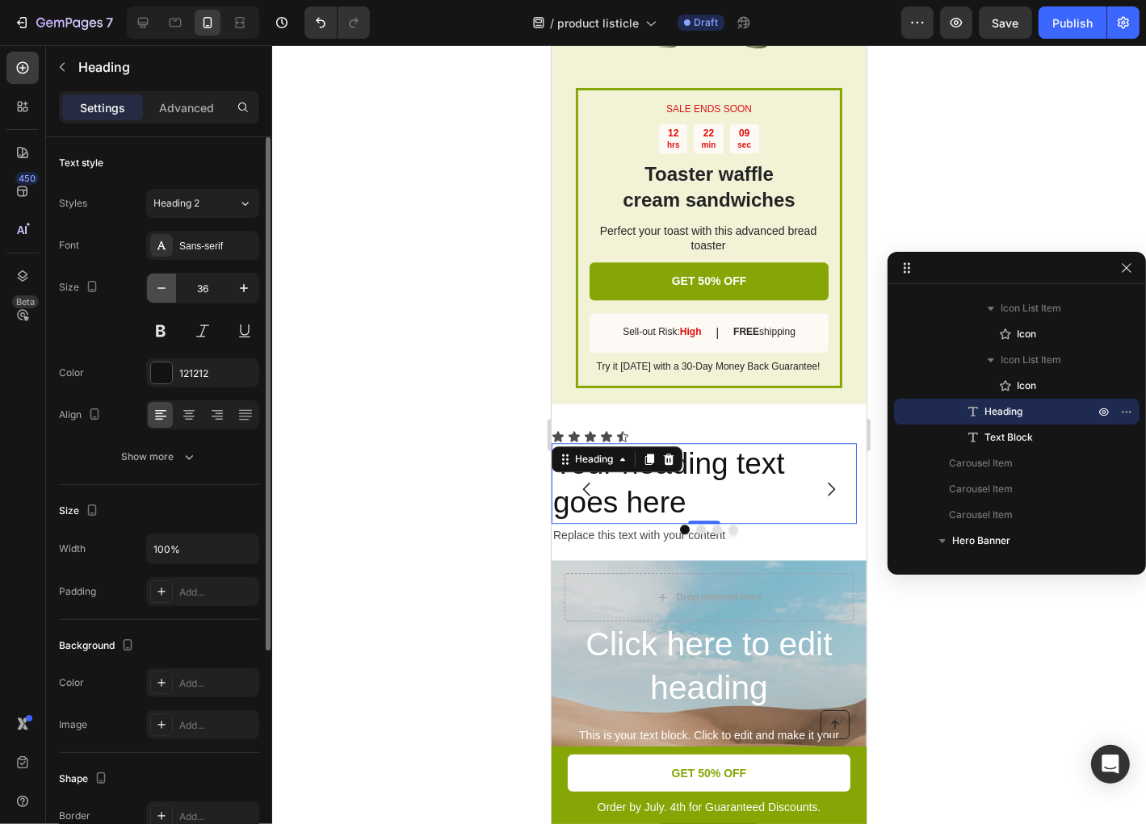
click at [170, 290] on button "button" at bounding box center [161, 288] width 29 height 29
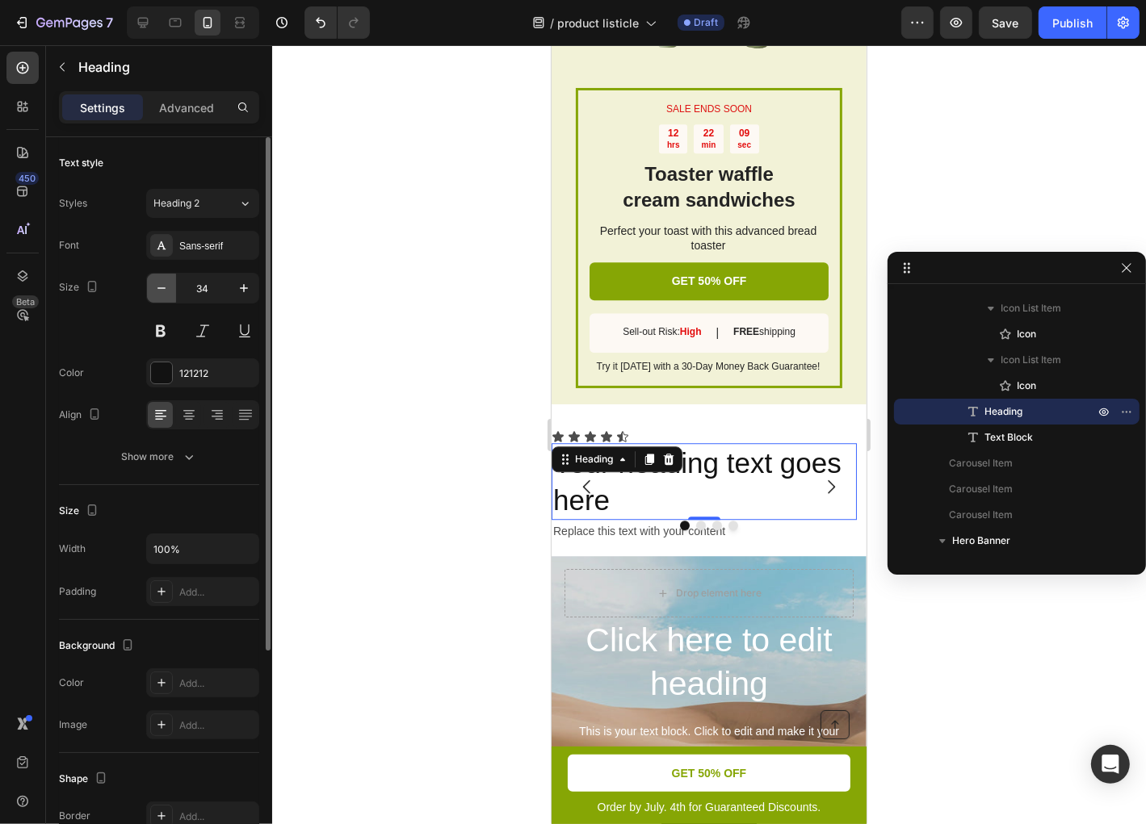
click at [170, 290] on button "button" at bounding box center [161, 288] width 29 height 29
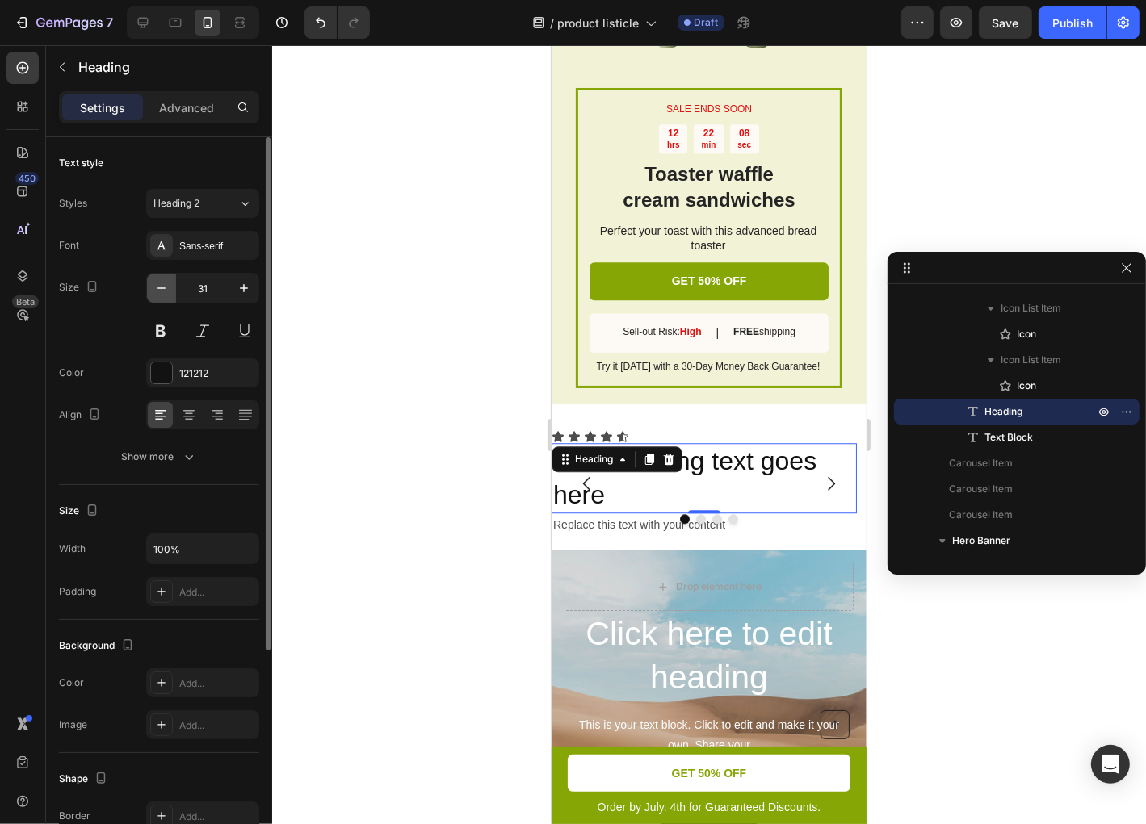
click at [170, 290] on button "button" at bounding box center [161, 288] width 29 height 29
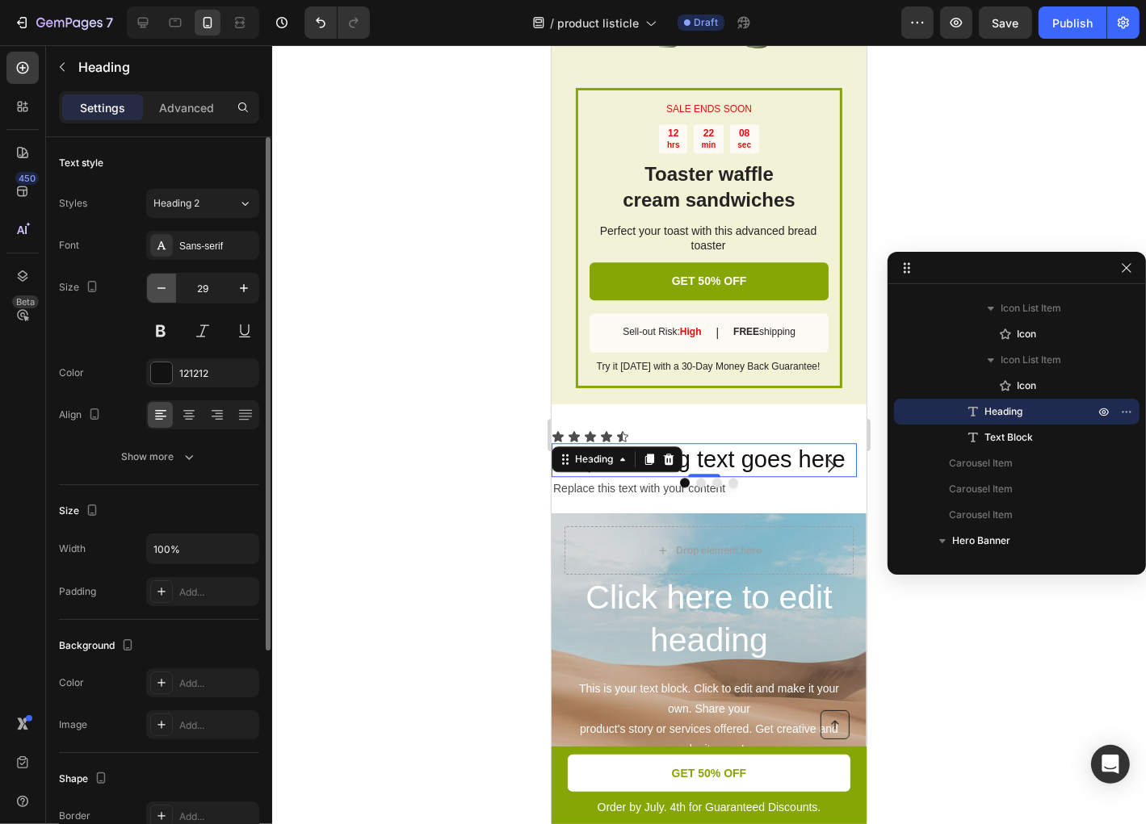
click at [170, 290] on button "button" at bounding box center [161, 288] width 29 height 29
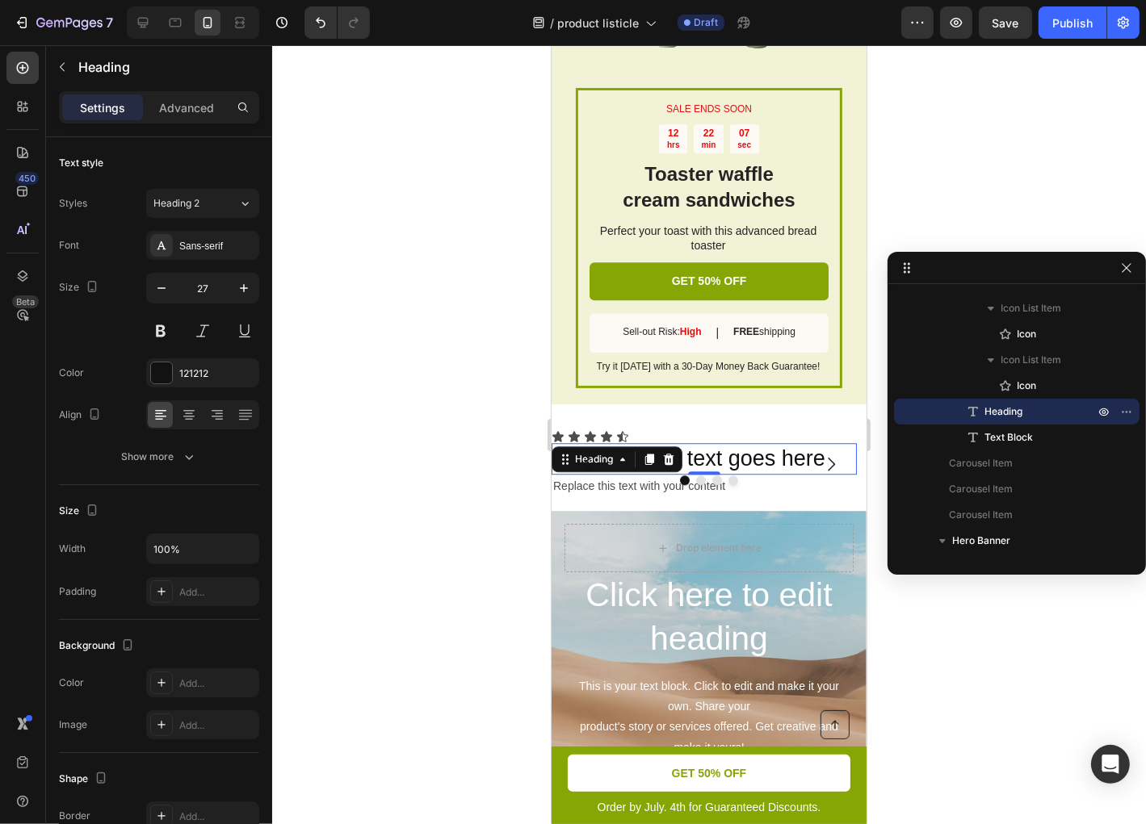
type input "26"
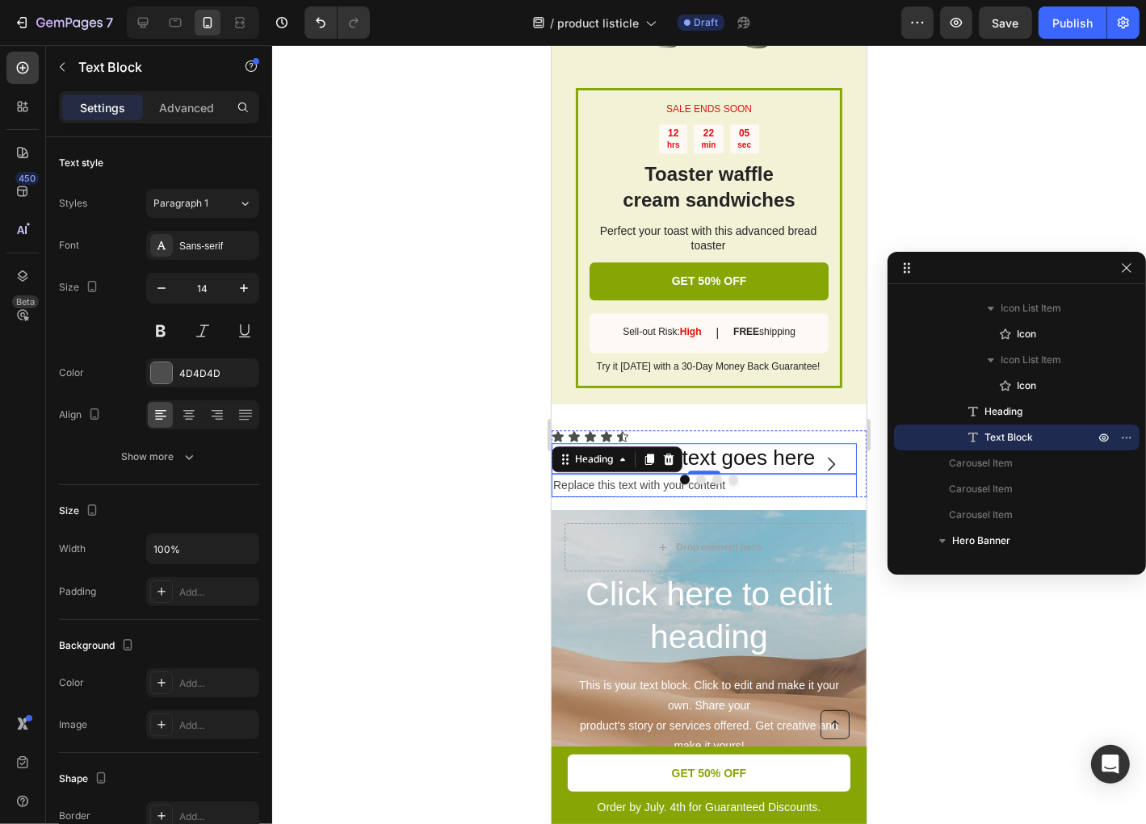
click at [766, 497] on div "Replace this text with your content" at bounding box center [703, 484] width 305 height 23
click at [608, 441] on icon at bounding box center [605, 435] width 11 height 10
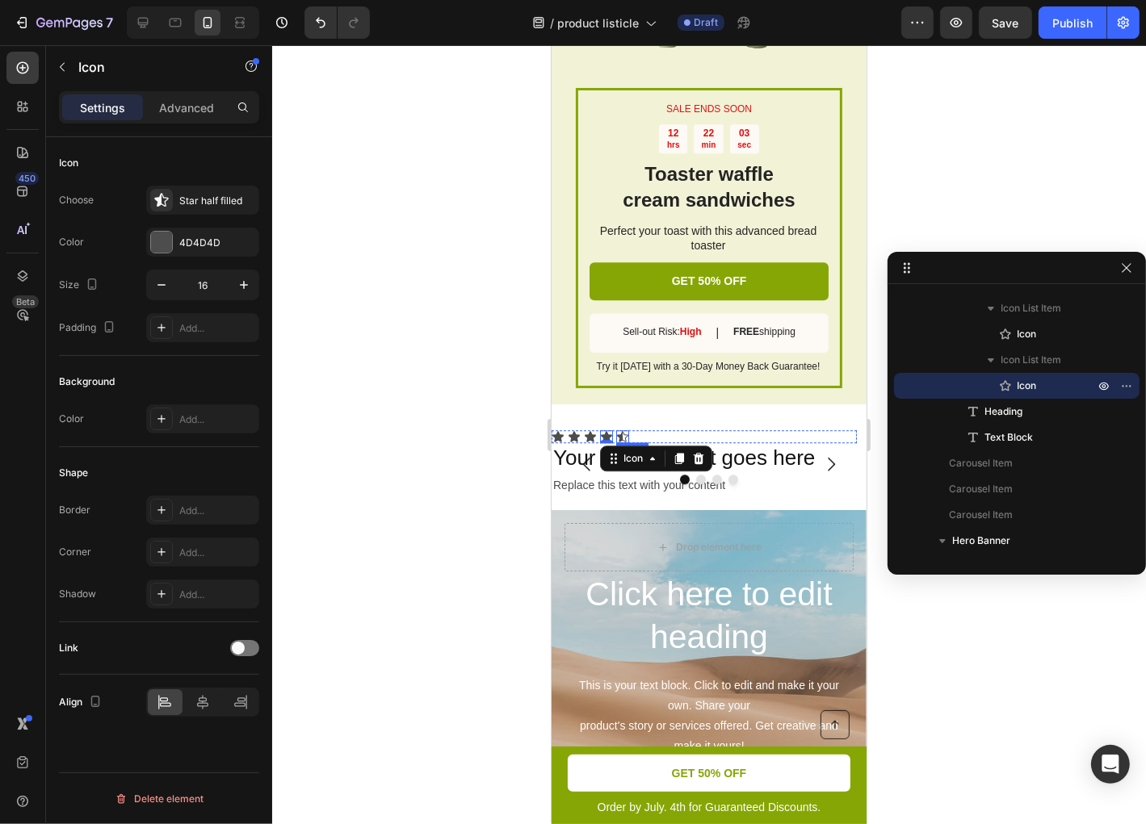
click at [623, 443] on icon at bounding box center [621, 436] width 13 height 13
click at [18, 73] on icon at bounding box center [23, 68] width 16 height 16
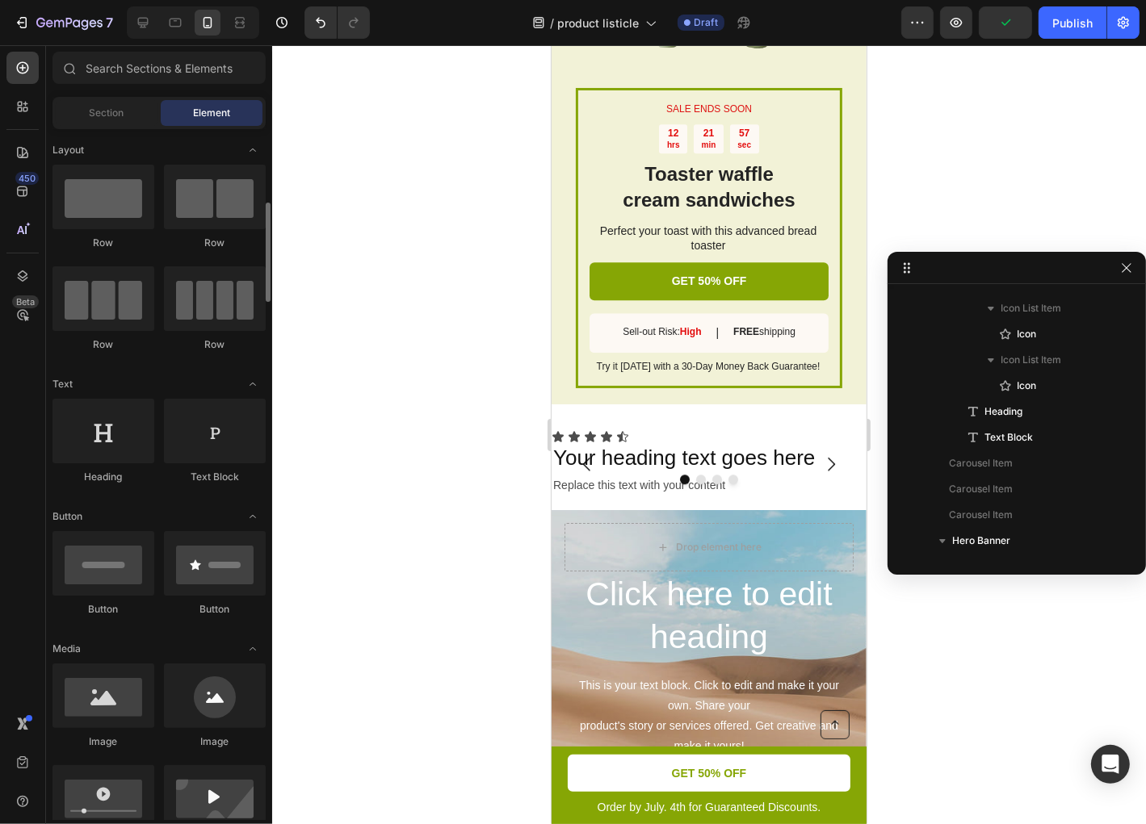
scroll to position [129, 0]
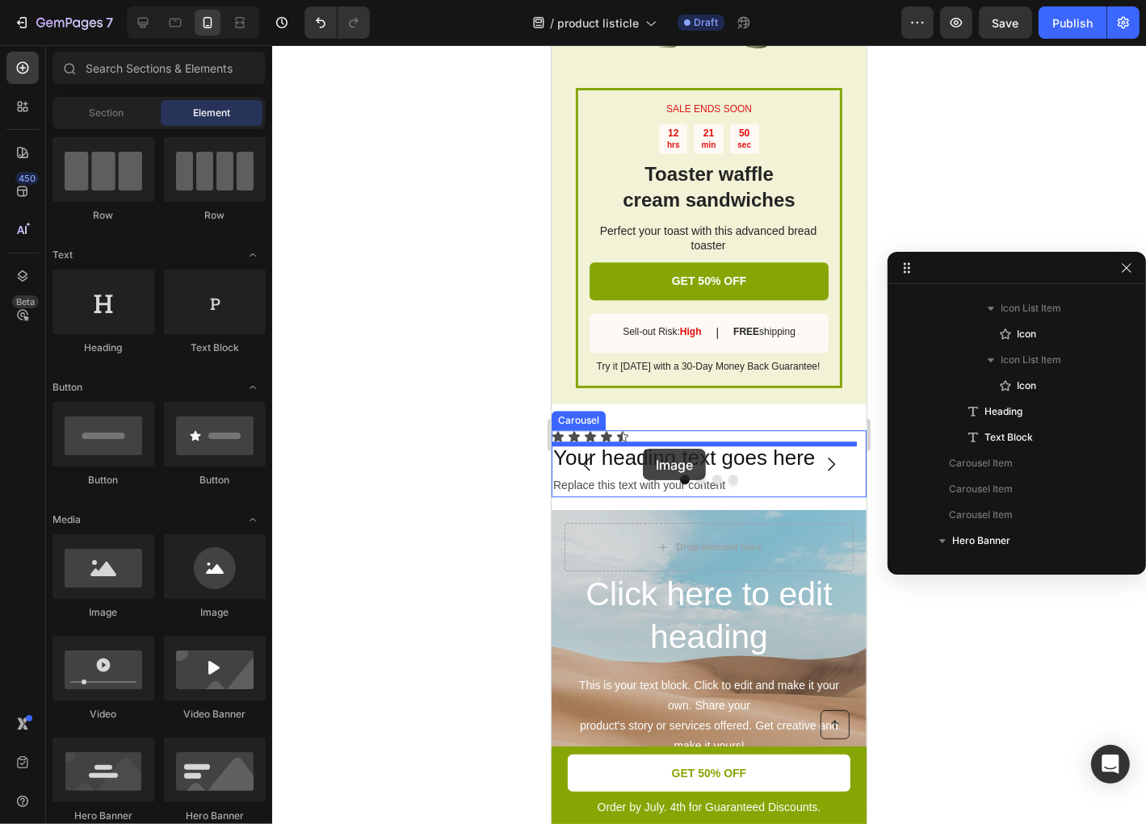
drag, startPoint x: 770, startPoint y: 624, endPoint x: 642, endPoint y: 448, distance: 217.9
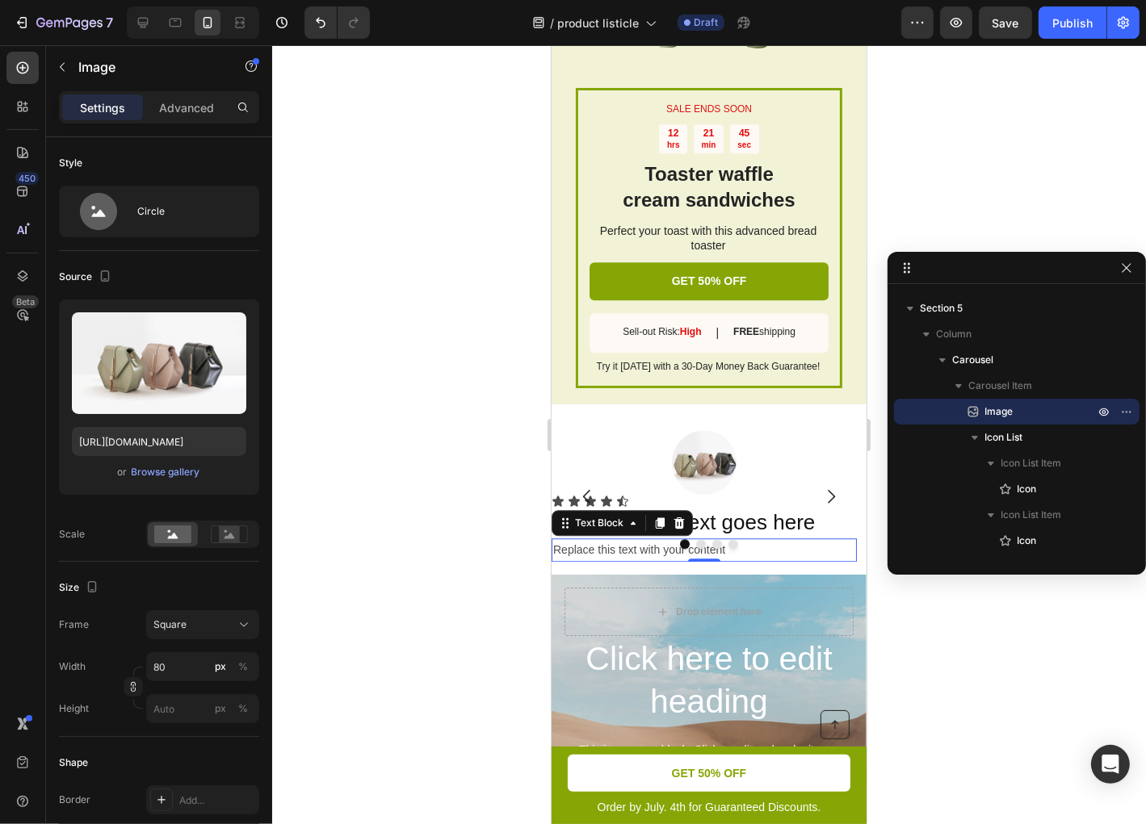
scroll to position [2062, 0]
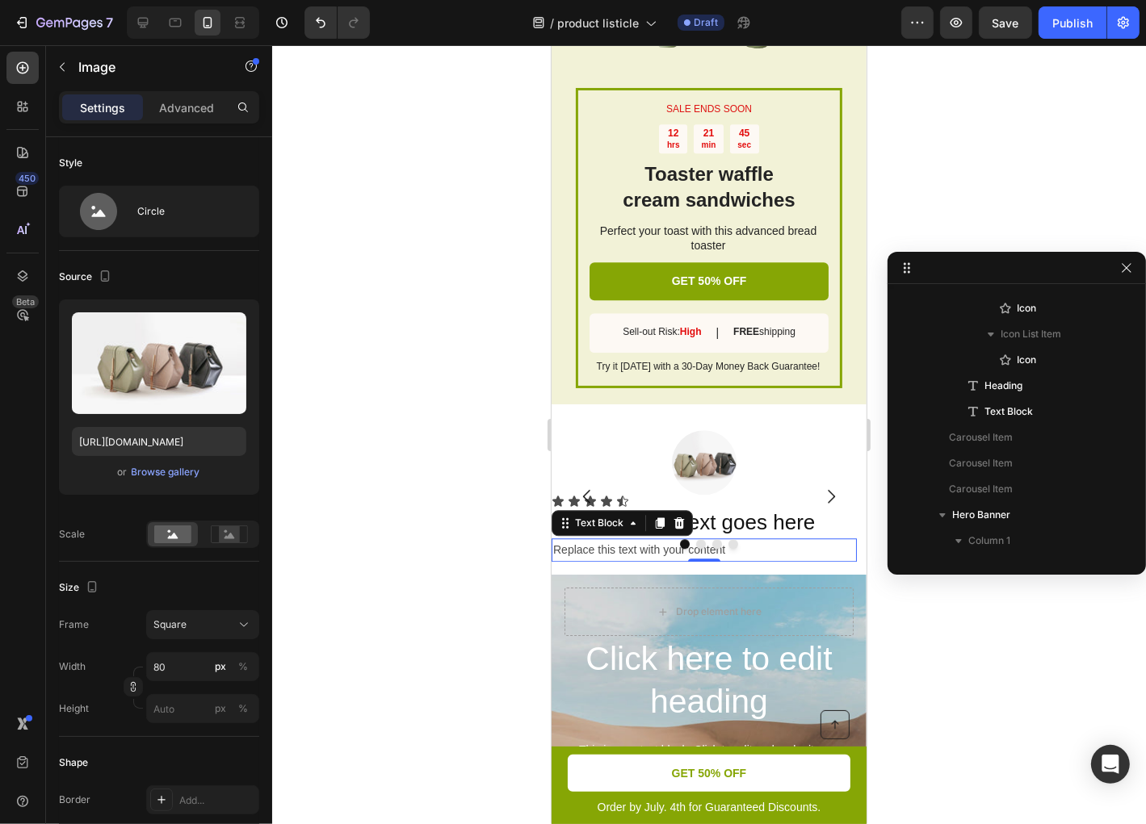
click at [592, 561] on div "Replace this text with your content" at bounding box center [703, 549] width 305 height 23
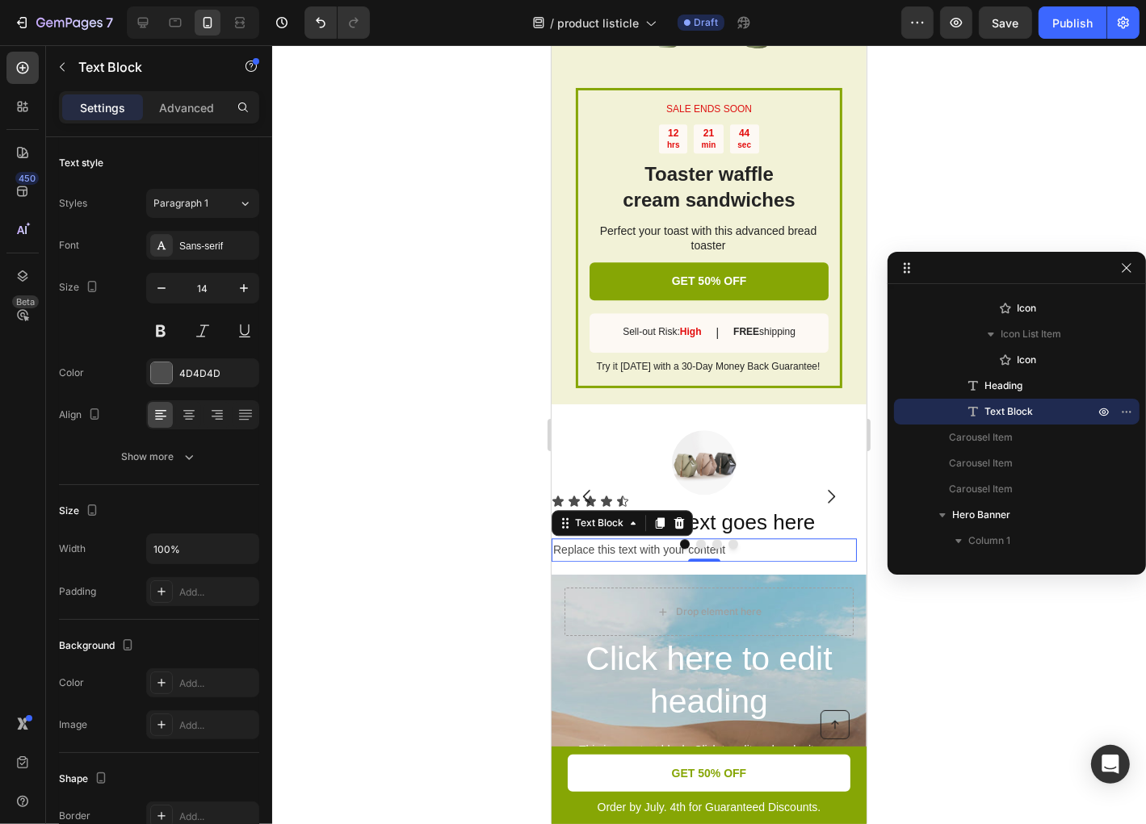
click at [516, 581] on div at bounding box center [709, 434] width 874 height 779
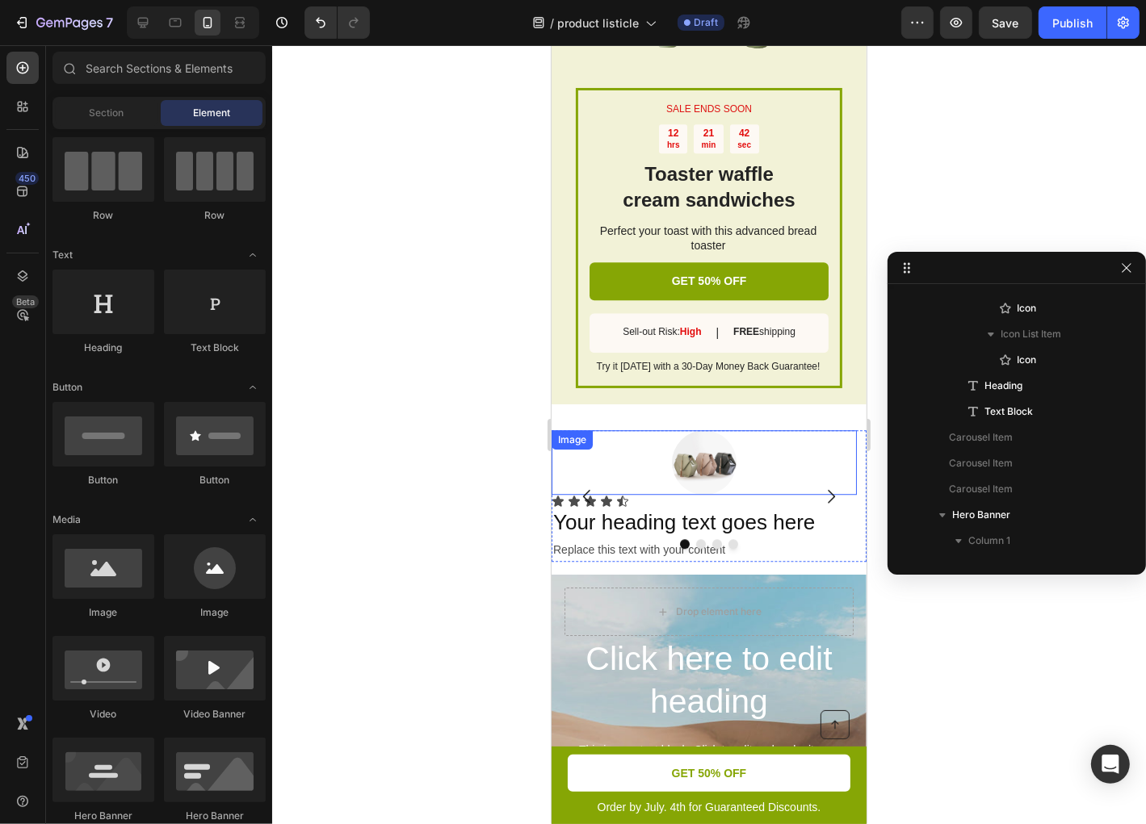
click at [699, 468] on img at bounding box center [703, 462] width 65 height 65
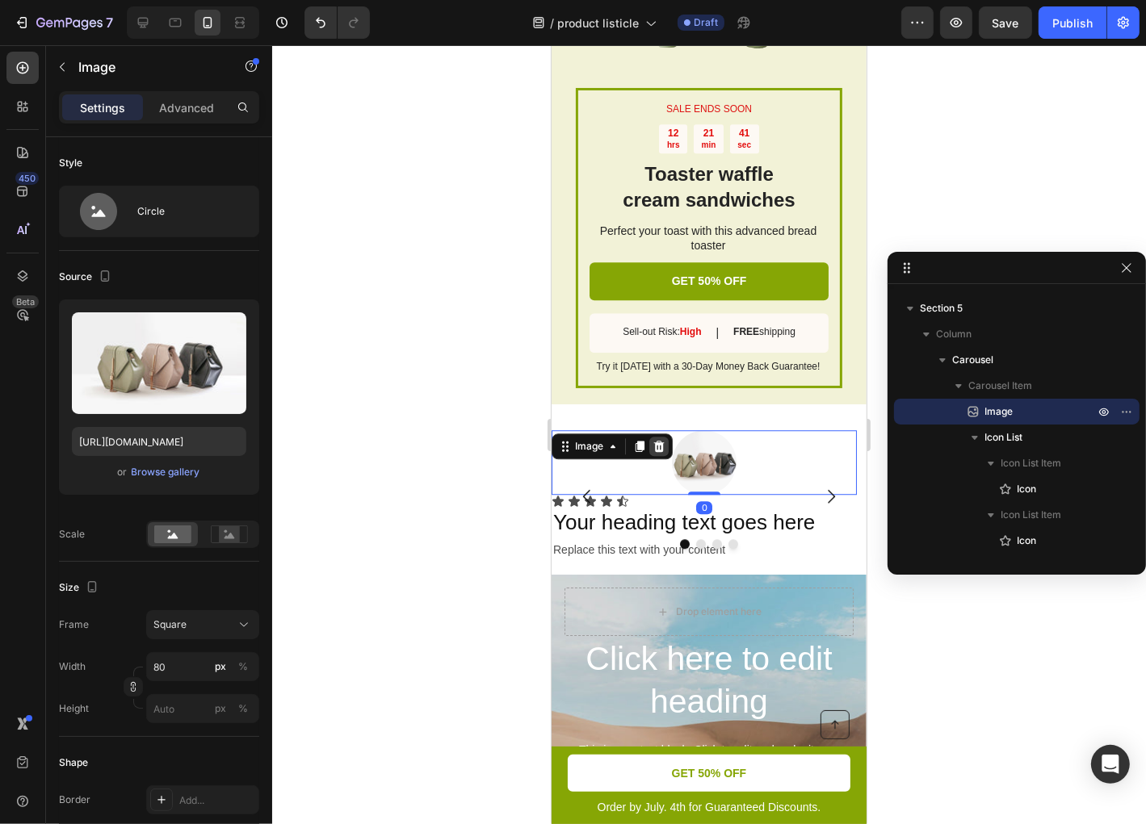
click at [666, 455] on div at bounding box center [657, 445] width 19 height 19
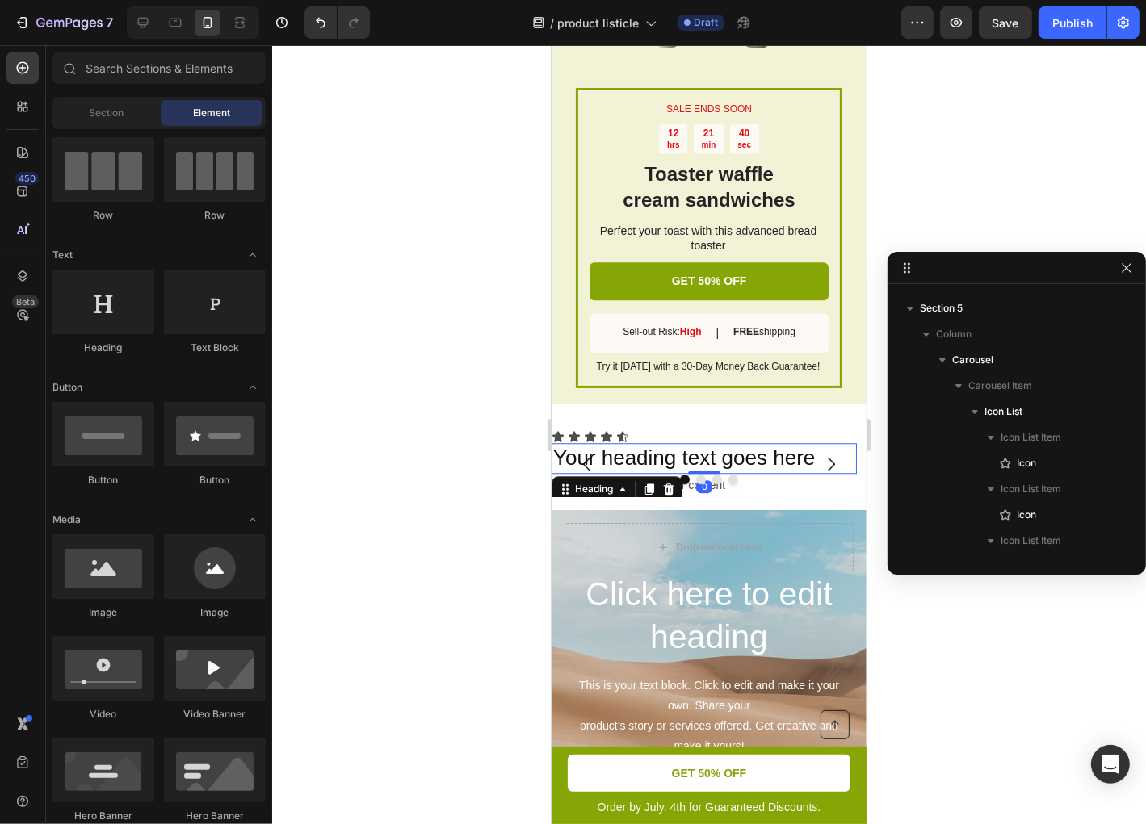
scroll to position [2011, 0]
click at [641, 473] on h2 "Your heading text goes here" at bounding box center [703, 458] width 305 height 31
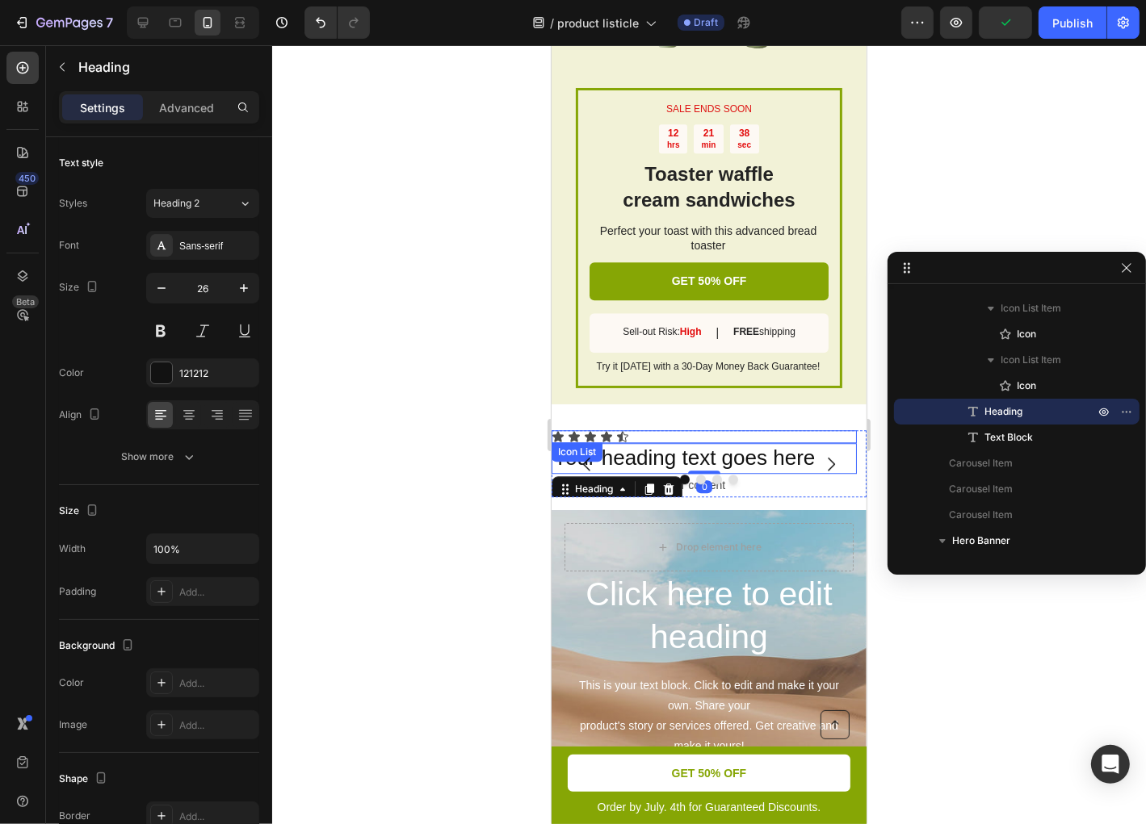
click at [625, 443] on icon at bounding box center [621, 436] width 13 height 13
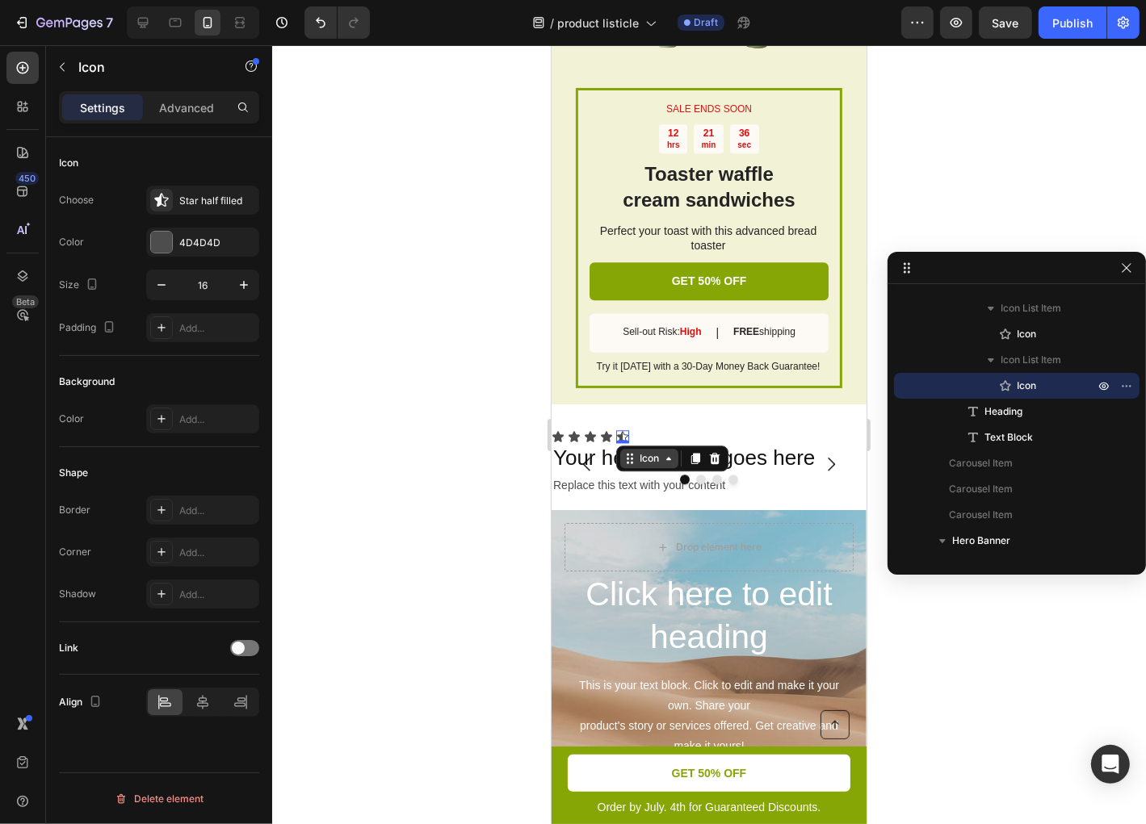
click at [668, 459] on icon at bounding box center [667, 457] width 5 height 3
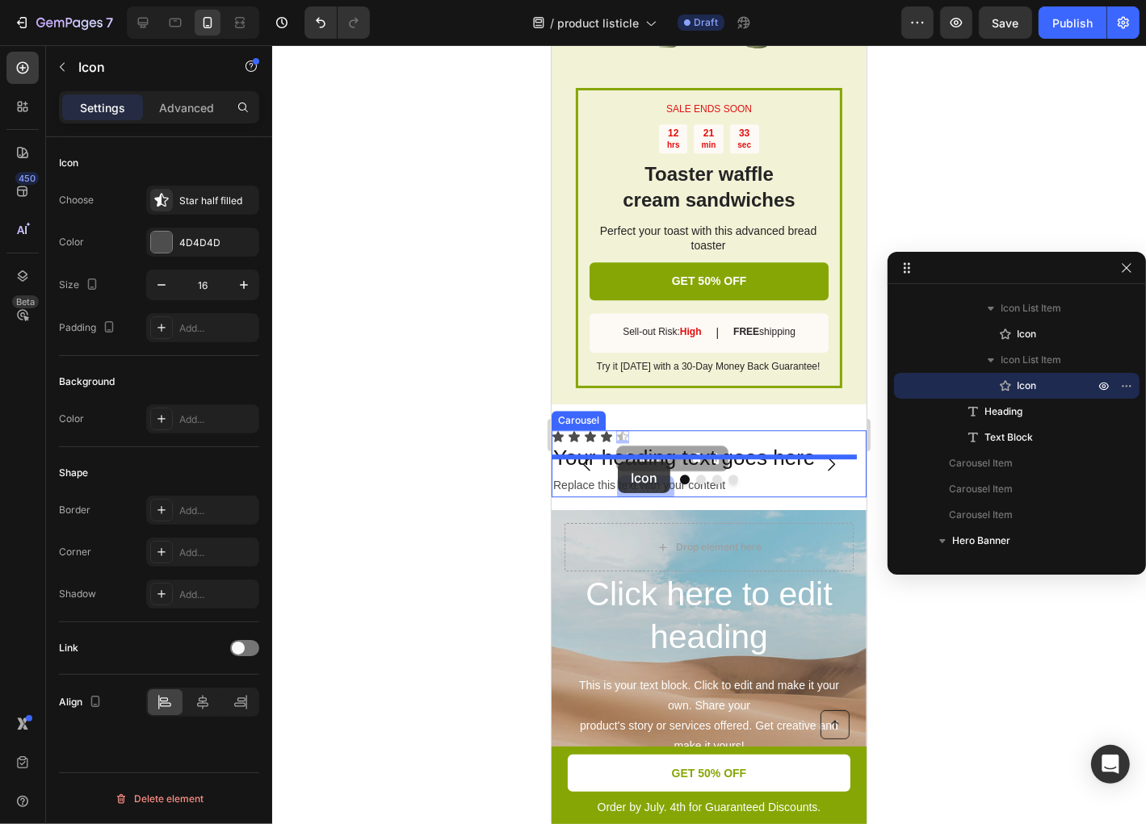
drag, startPoint x: 635, startPoint y: 468, endPoint x: 617, endPoint y: 461, distance: 19.2
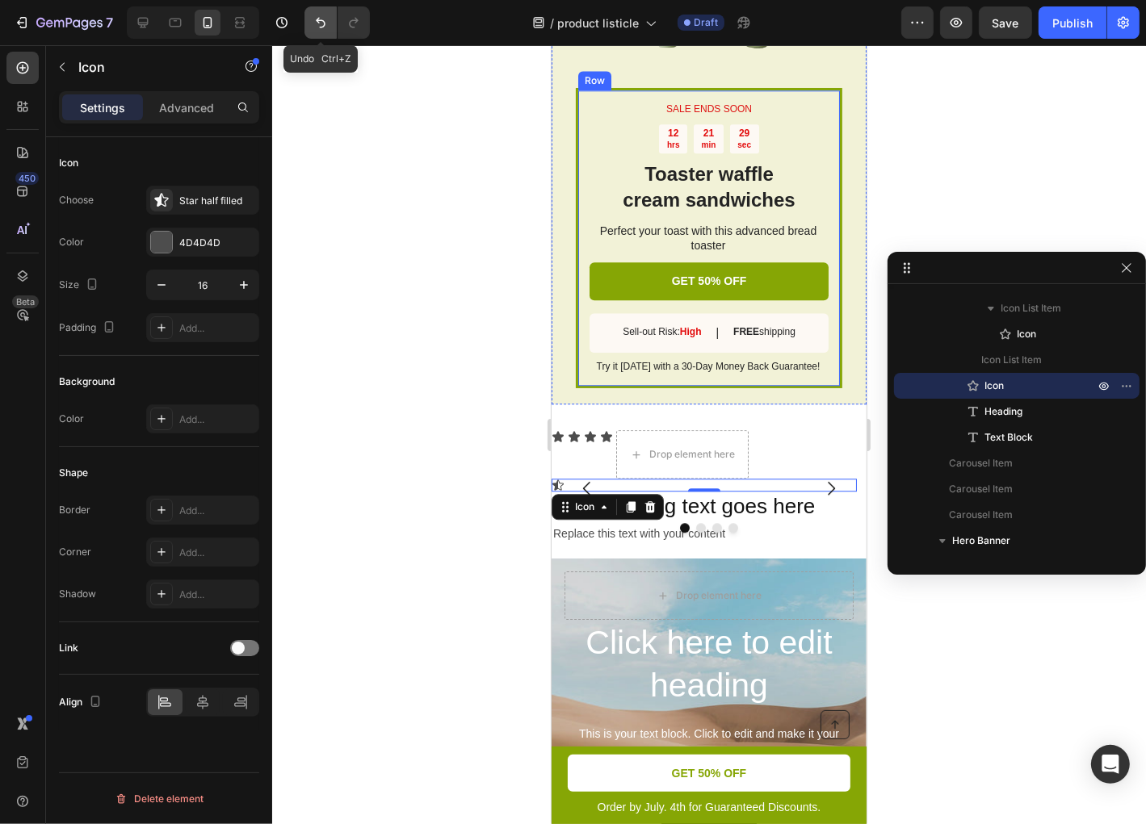
click at [322, 26] on icon "Undo/Redo" at bounding box center [321, 23] width 16 height 16
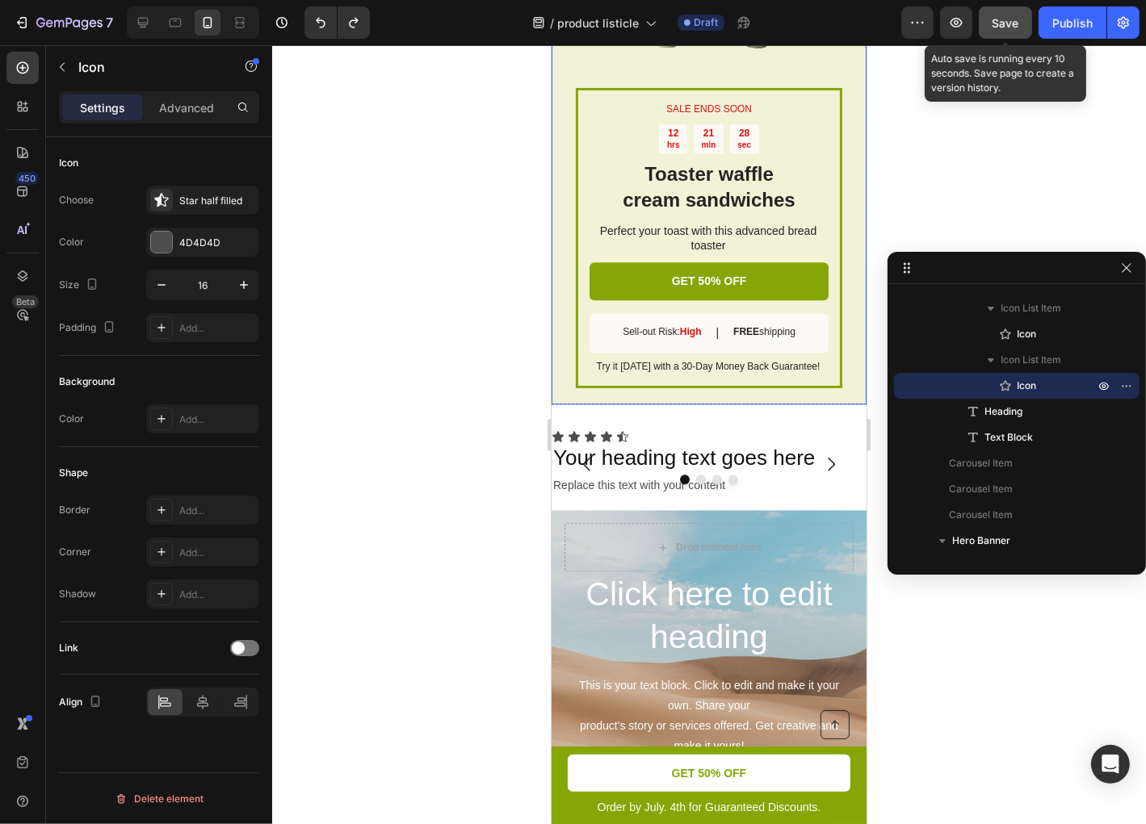
click at [1017, 15] on div "Save" at bounding box center [1005, 23] width 27 height 17
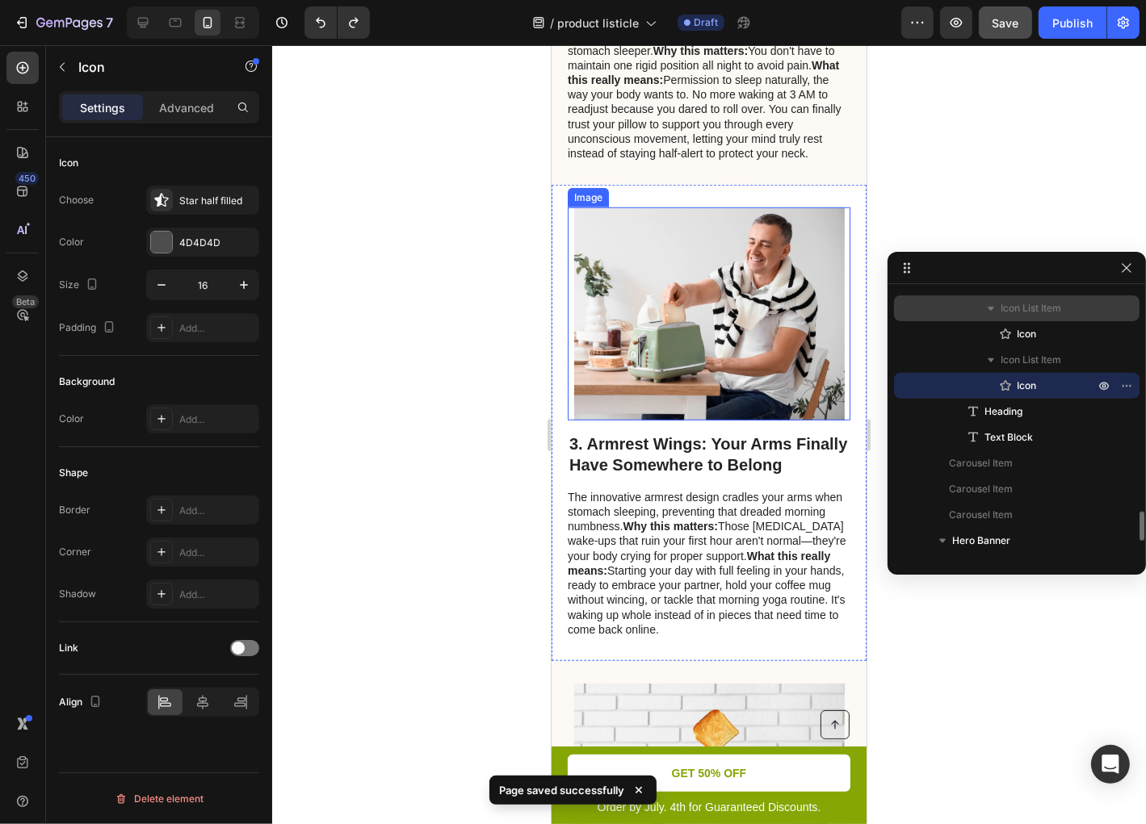
scroll to position [811, 0]
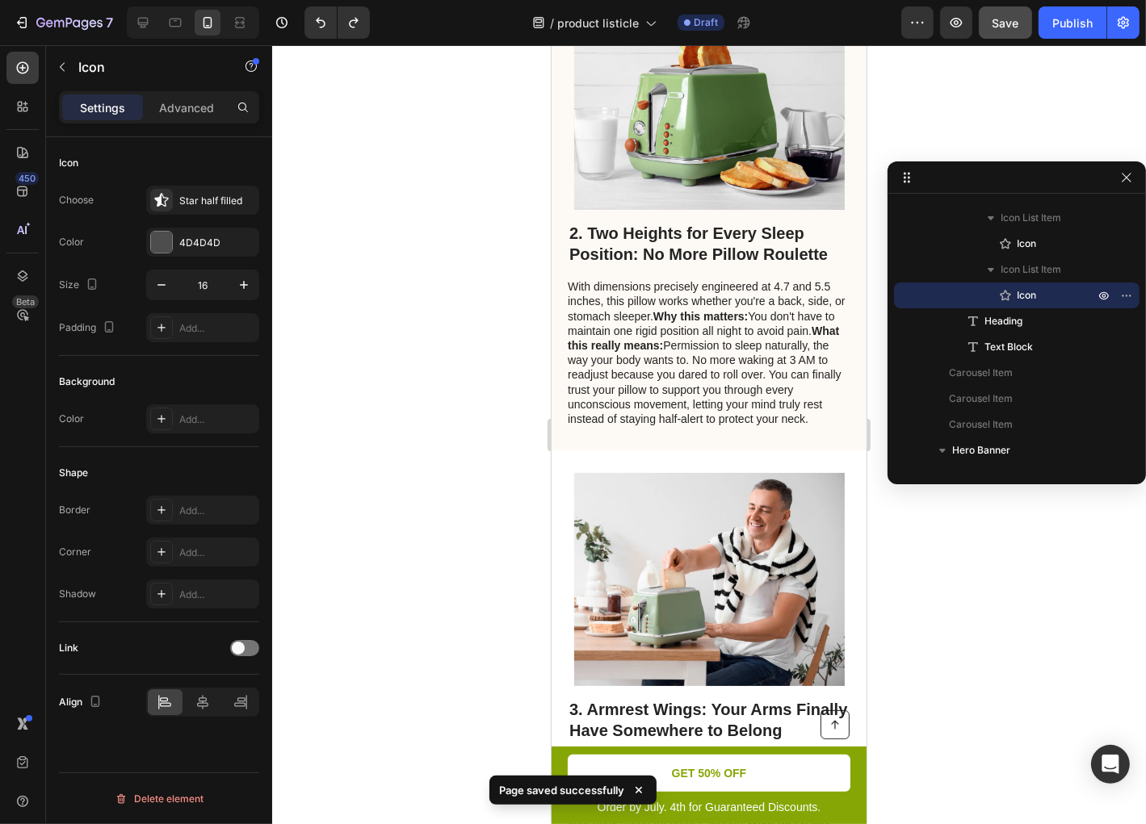
drag, startPoint x: 901, startPoint y: 269, endPoint x: 982, endPoint y: 177, distance: 122.5
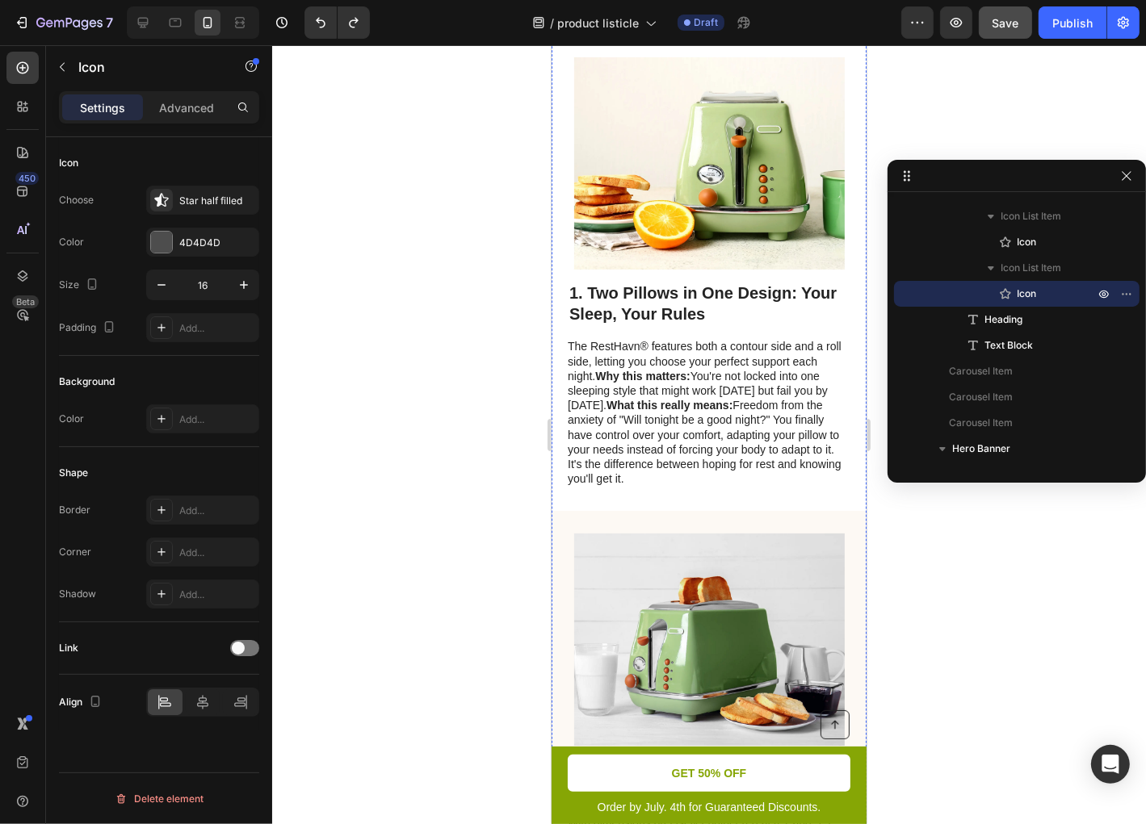
scroll to position [388, 0]
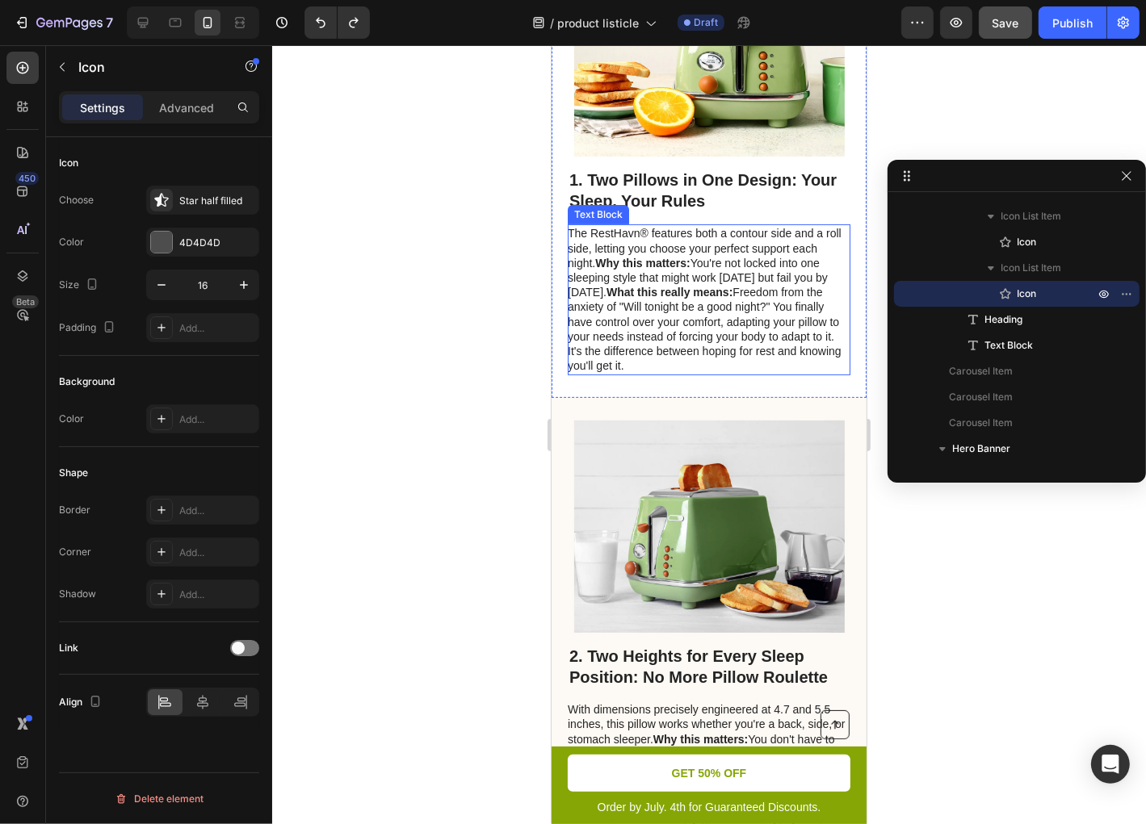
click at [678, 269] on strong "Why this matters:" at bounding box center [641, 262] width 94 height 13
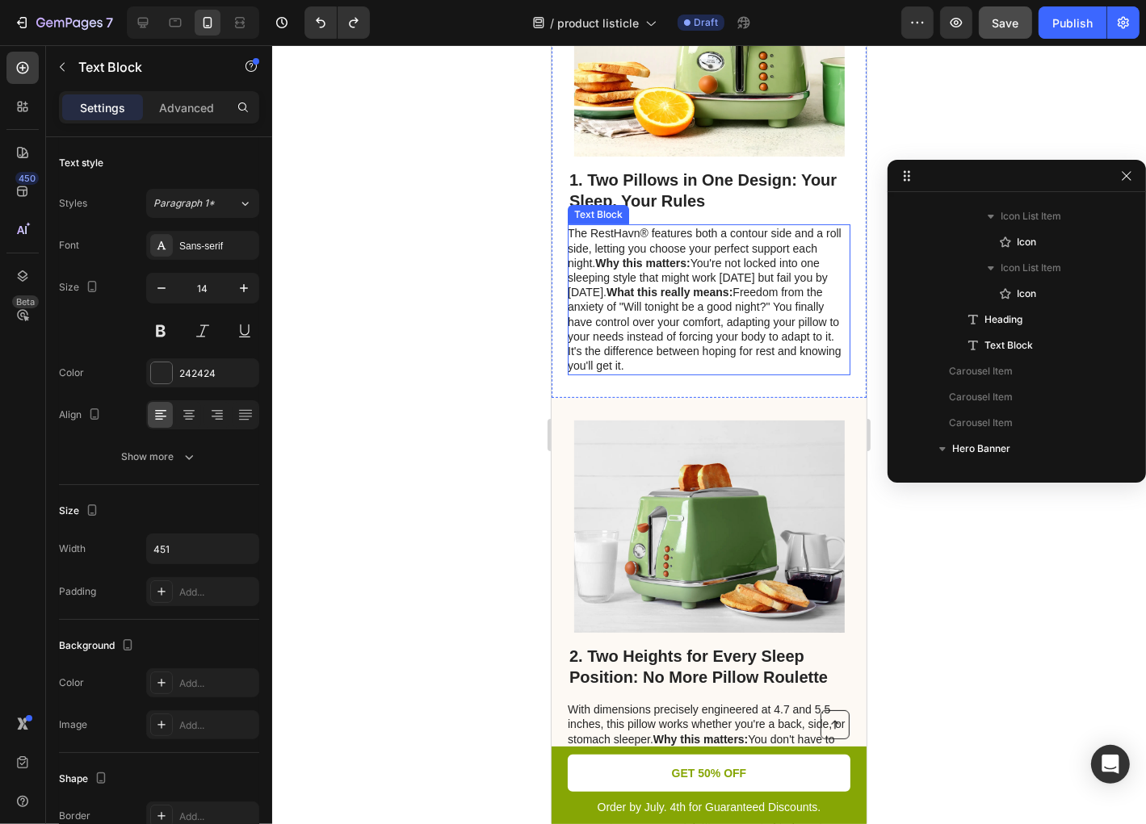
scroll to position [460, 0]
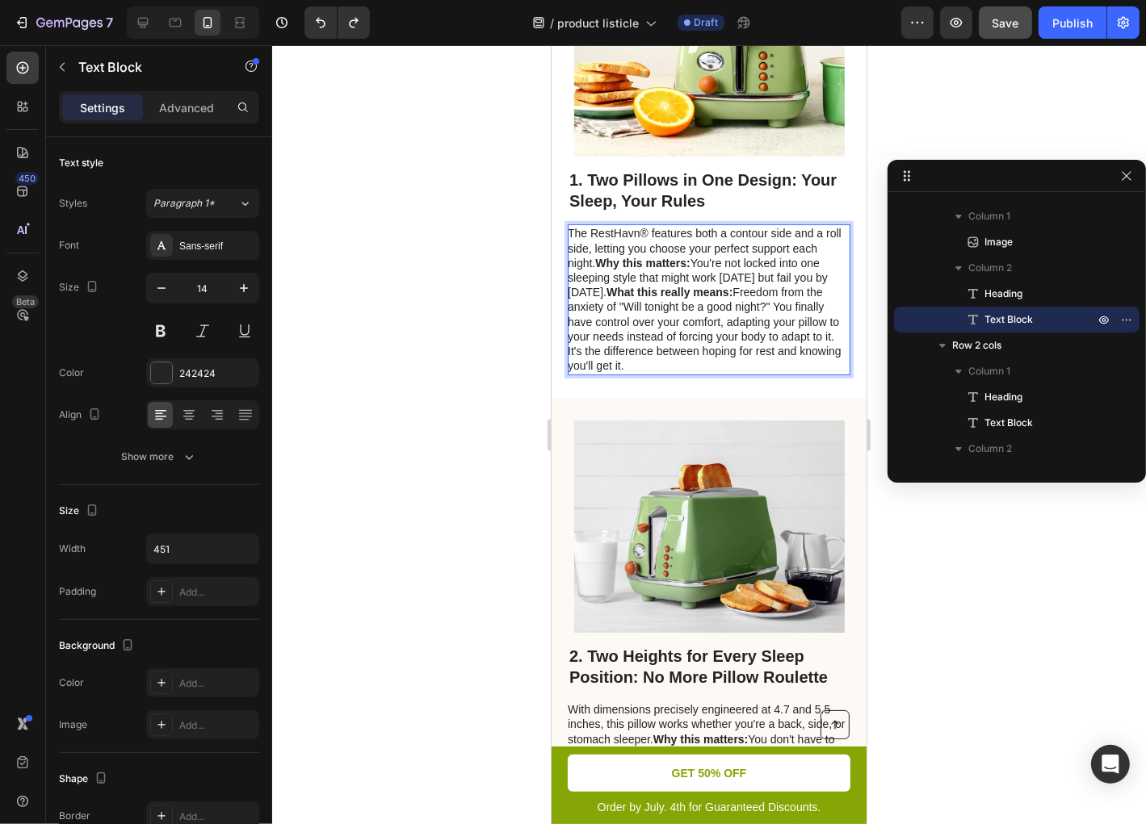
click at [598, 269] on strong "Why this matters:" at bounding box center [641, 262] width 94 height 13
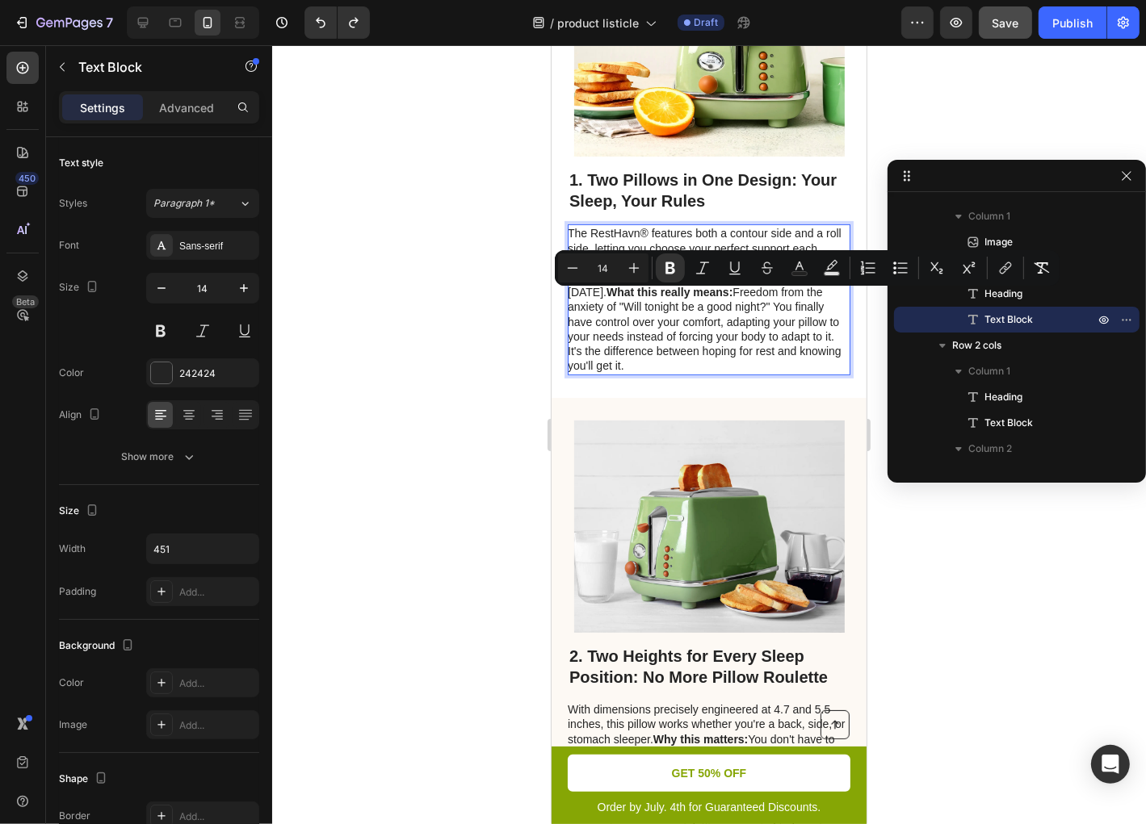
click at [598, 269] on strong "Why this matters:" at bounding box center [641, 262] width 94 height 13
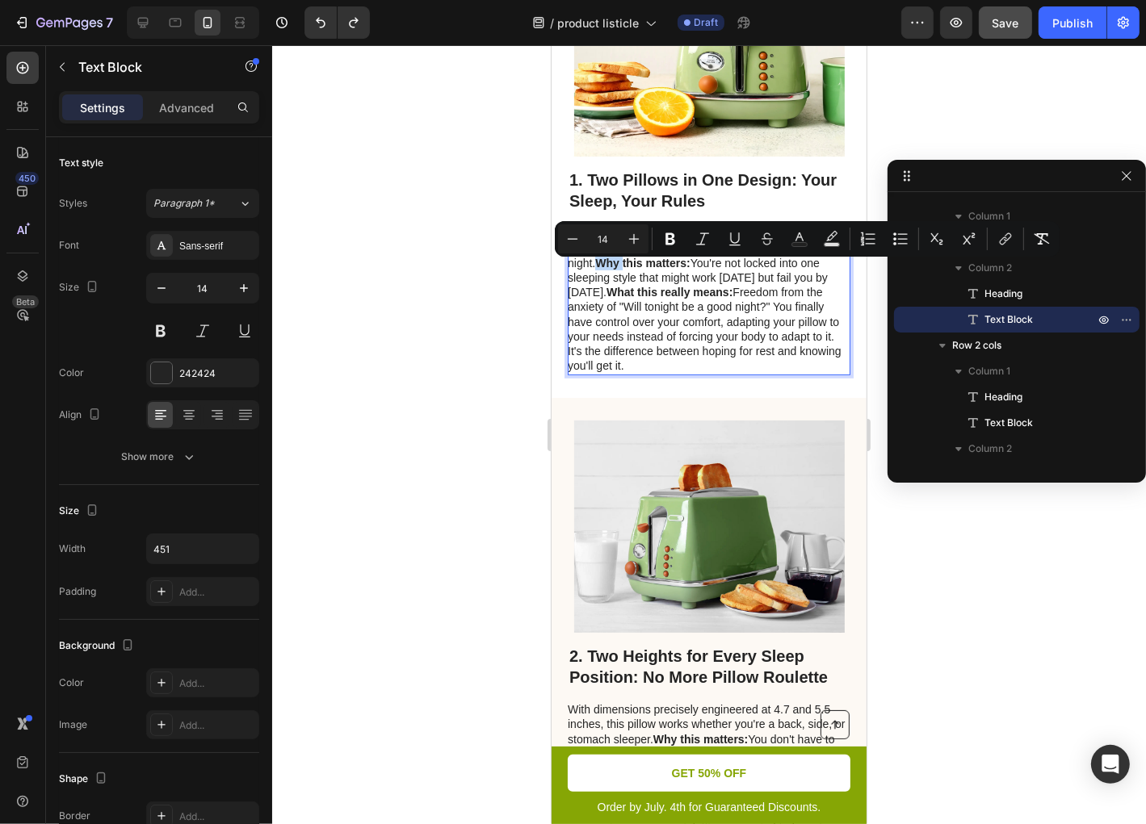
click at [604, 269] on strong "Why this matters:" at bounding box center [641, 262] width 94 height 13
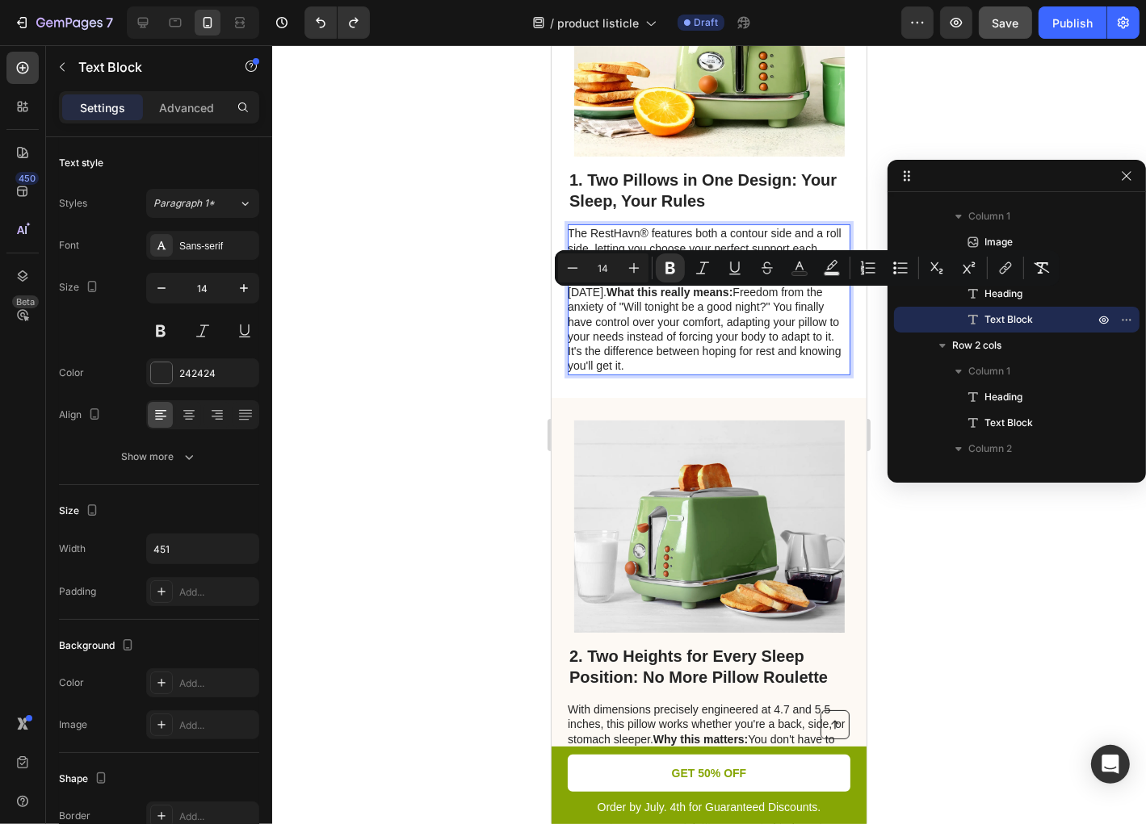
drag, startPoint x: 598, startPoint y: 300, endPoint x: 692, endPoint y: 297, distance: 94.5
click at [692, 297] on p "The RestHavn® features both a contour side and a roll side, letting you choose …" at bounding box center [707, 298] width 281 height 147
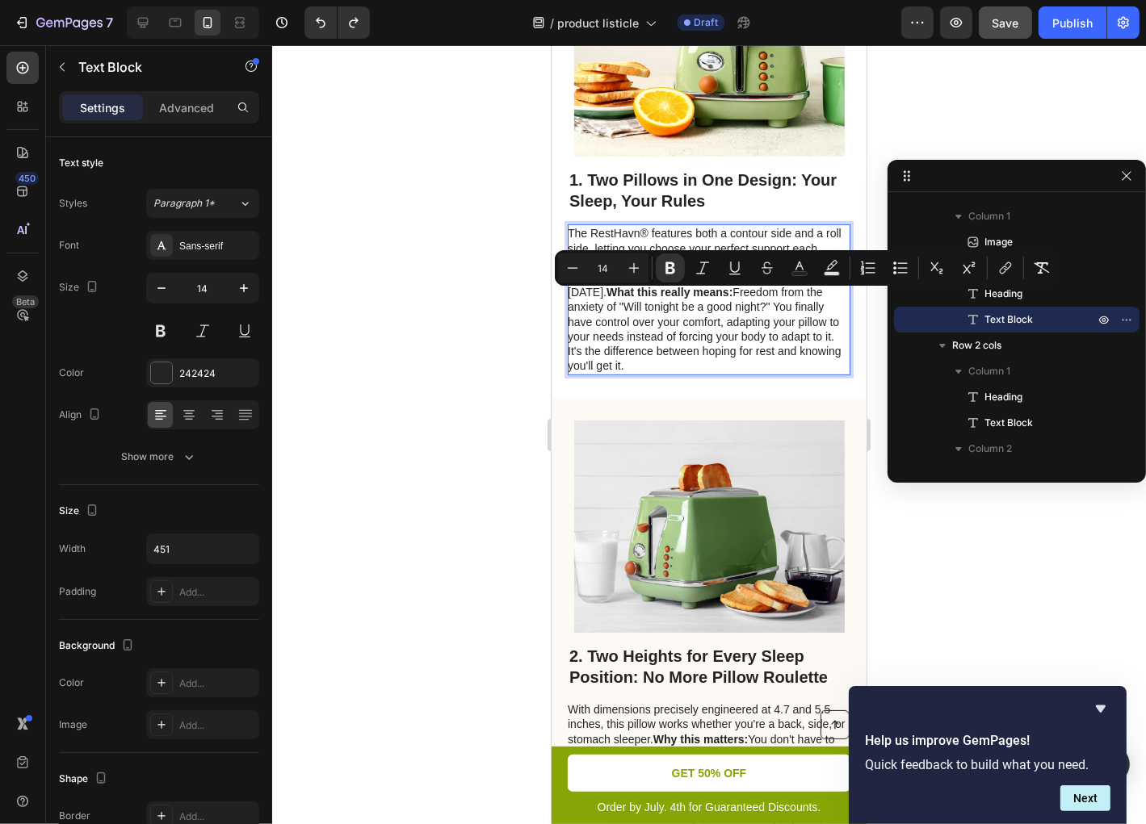
click at [690, 372] on p "The RestHavn® features both a contour side and a roll side, letting you choose …" at bounding box center [707, 298] width 281 height 147
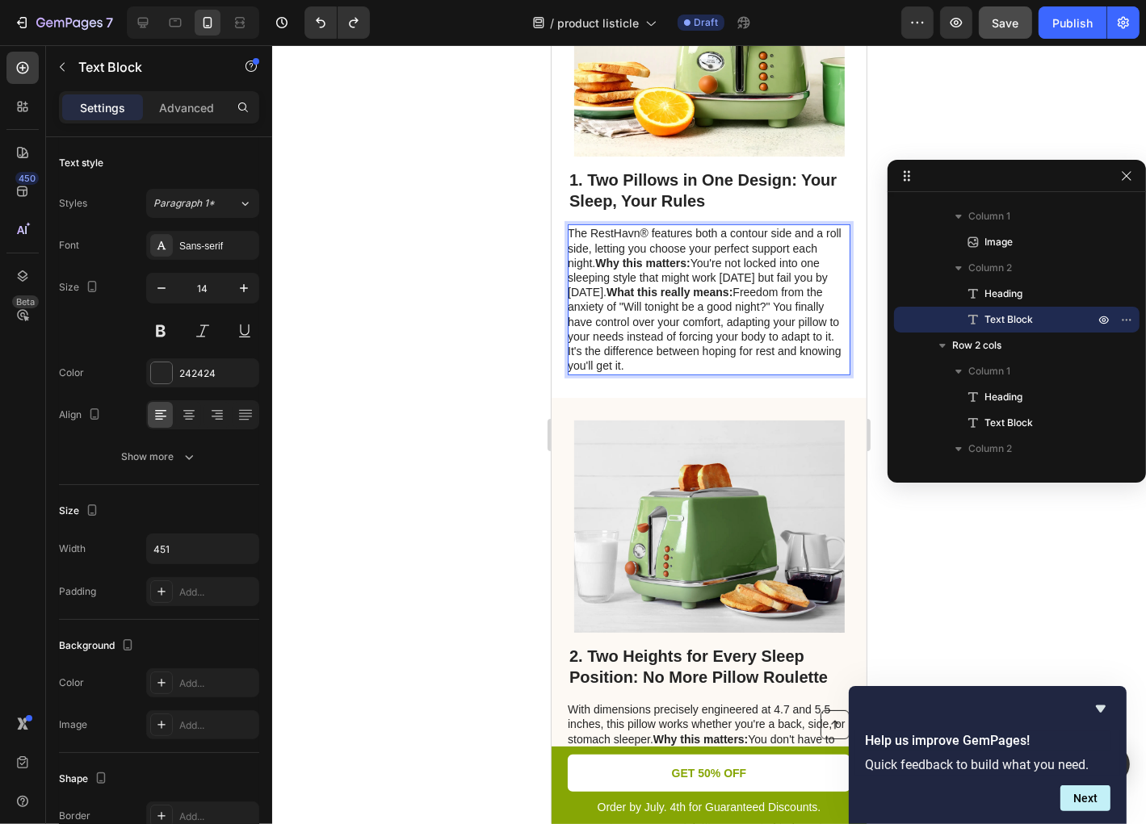
click at [648, 265] on p "The RestHavn® features both a contour side and a roll side, letting you choose …" at bounding box center [707, 298] width 281 height 147
click at [760, 267] on p "The RestHavn® pillow features both a contour side and a roll side, letting you …" at bounding box center [707, 298] width 281 height 147
drag, startPoint x: 623, startPoint y: 294, endPoint x: 692, endPoint y: 296, distance: 68.7
click at [693, 296] on p "The RestHavn® pillow features both a contour side and a roll side, letting you …" at bounding box center [707, 298] width 281 height 147
click at [625, 269] on strong "Why this matters:" at bounding box center [641, 262] width 94 height 13
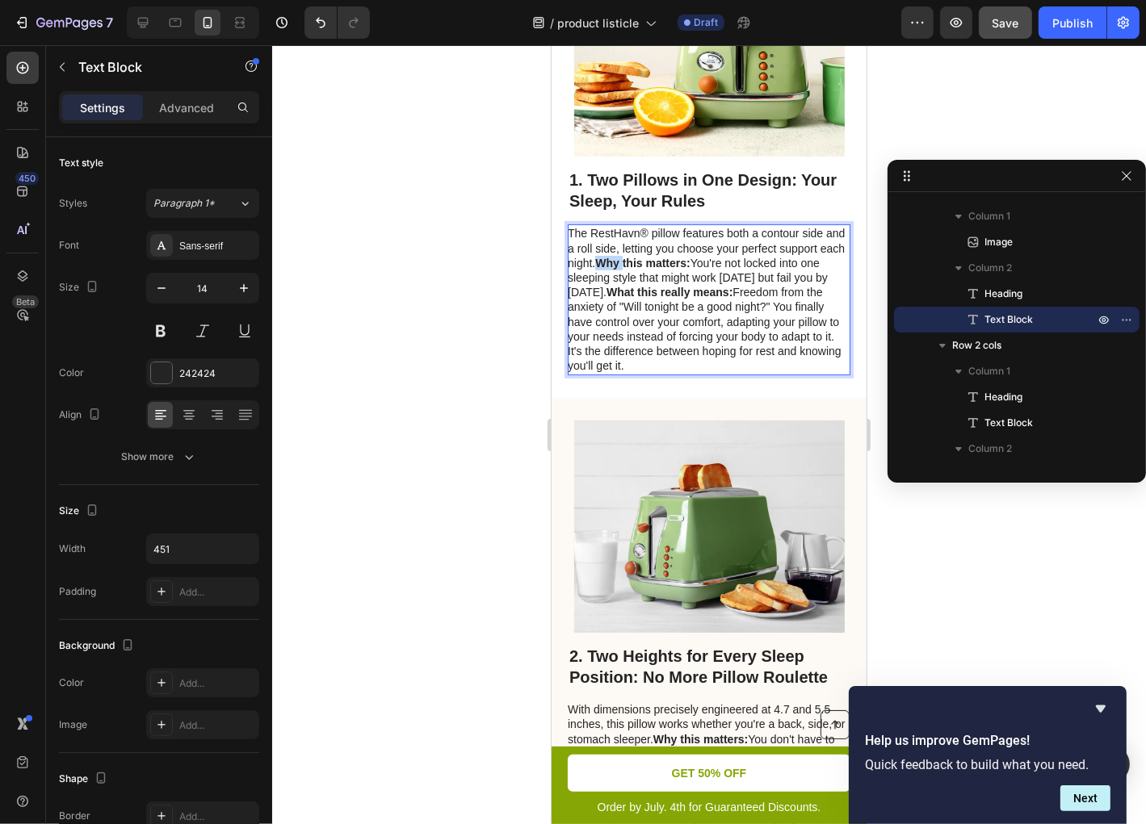
click at [625, 269] on strong "Why this matters:" at bounding box center [641, 262] width 94 height 13
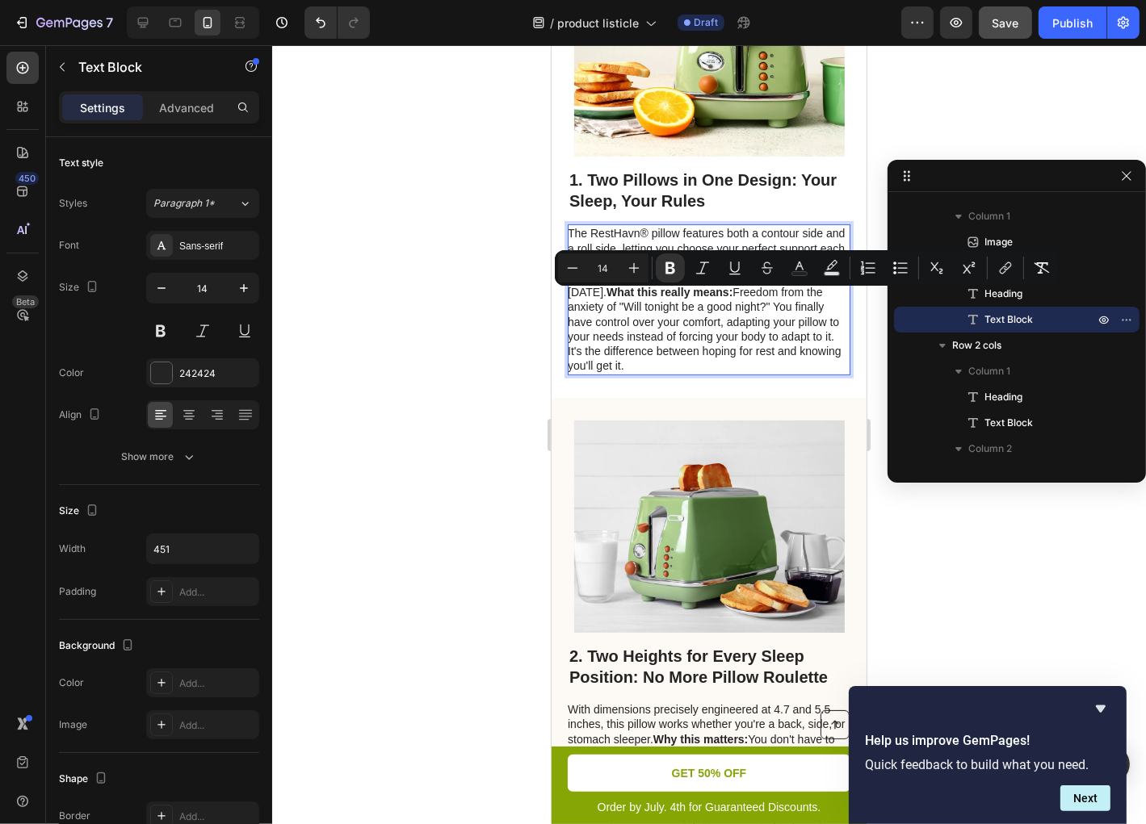
click at [625, 269] on strong "Why this matters:" at bounding box center [641, 262] width 94 height 13
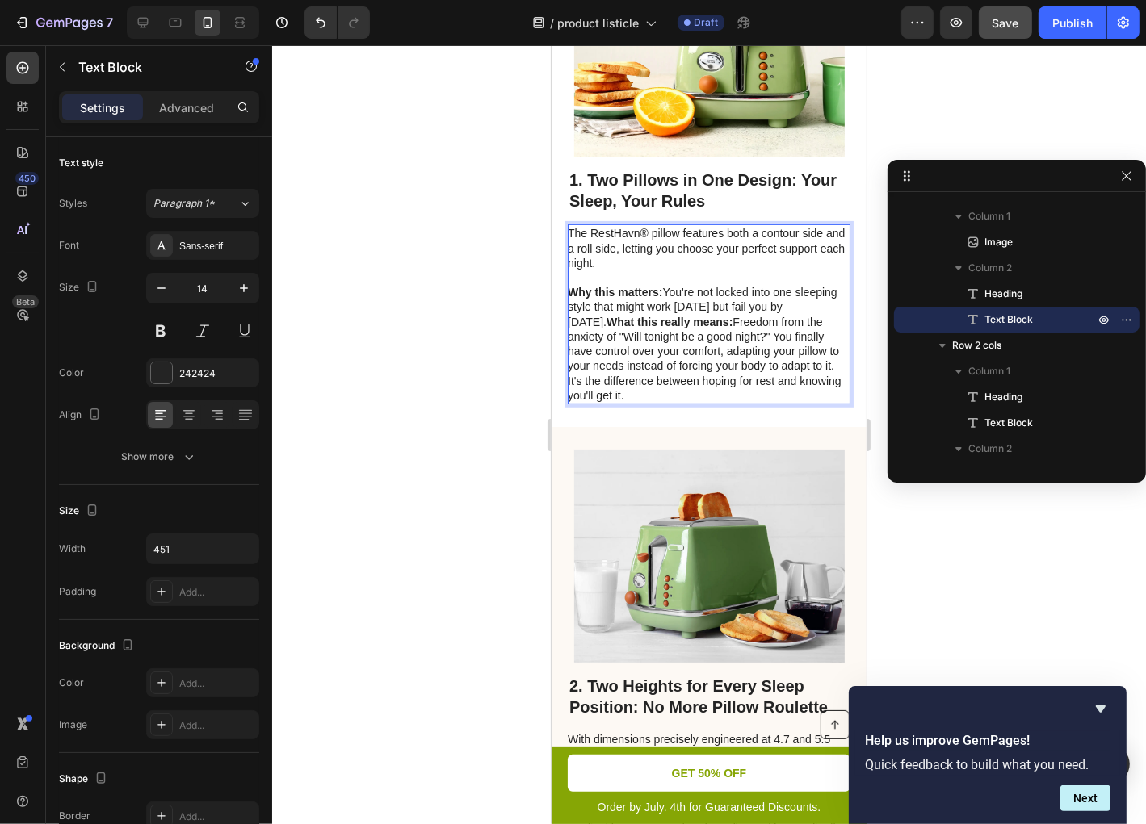
click at [664, 329] on p "Why this matters: You're not locked into one sleeping style that might work Mon…" at bounding box center [707, 343] width 281 height 118
click at [670, 327] on p "Why this matters: You're not locked into one sleeping style that might work Mon…" at bounding box center [707, 343] width 281 height 118
drag, startPoint x: 670, startPoint y: 327, endPoint x: 586, endPoint y: 332, distance: 84.1
click at [586, 332] on p "Why this matters: You're not locked into one sleeping style that might work Mon…" at bounding box center [707, 343] width 281 height 118
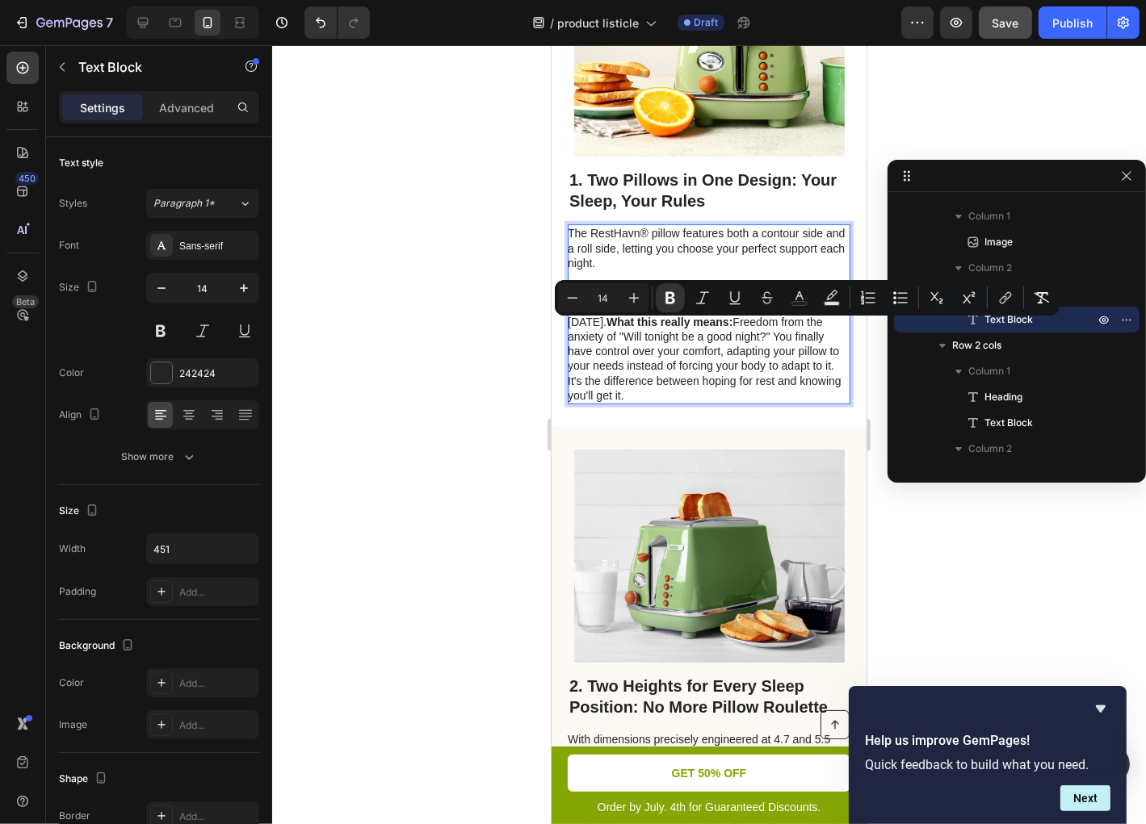
drag, startPoint x: 657, startPoint y: 327, endPoint x: 670, endPoint y: 326, distance: 12.9
click at [657, 298] on strong "Why this matters:" at bounding box center [614, 291] width 94 height 13
click at [671, 326] on p "Why this matters: You're not locked into one sleeping style that might work Mon…" at bounding box center [707, 343] width 281 height 118
click at [668, 325] on p "Why this matters: You're not locked into one sleeping style that might work Mon…" at bounding box center [707, 343] width 281 height 118
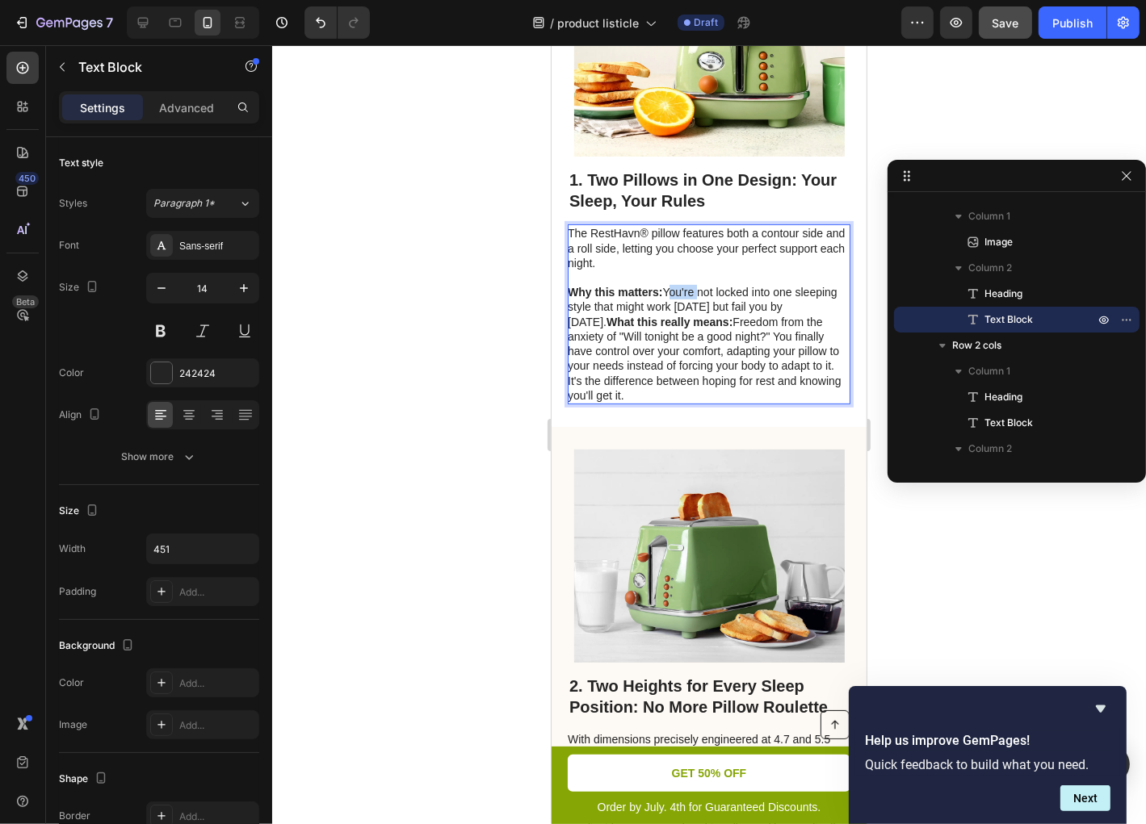
click at [668, 325] on p "Why this matters: You're not locked into one sleeping style that might work Mon…" at bounding box center [707, 343] width 281 height 118
click at [669, 325] on p "Why this matters: You're not locked into one sleeping style that might work Mon…" at bounding box center [707, 343] width 281 height 118
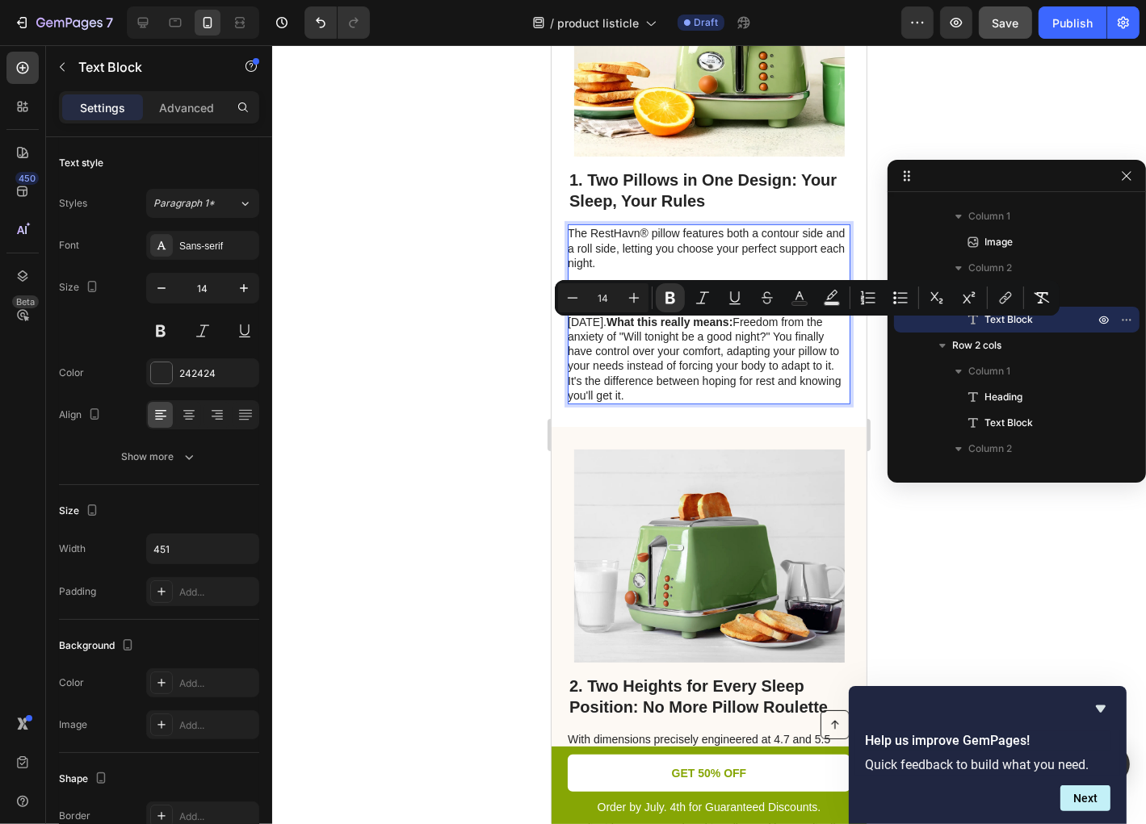
click at [669, 325] on p "Why this matters: You're not locked into one sleeping style that might work Mon…" at bounding box center [707, 343] width 281 height 118
click at [667, 325] on p "Why this matters: You're not locked into one sleeping style that might work Mon…" at bounding box center [707, 343] width 281 height 118
click at [661, 298] on strong "Why this matters:" at bounding box center [614, 291] width 94 height 13
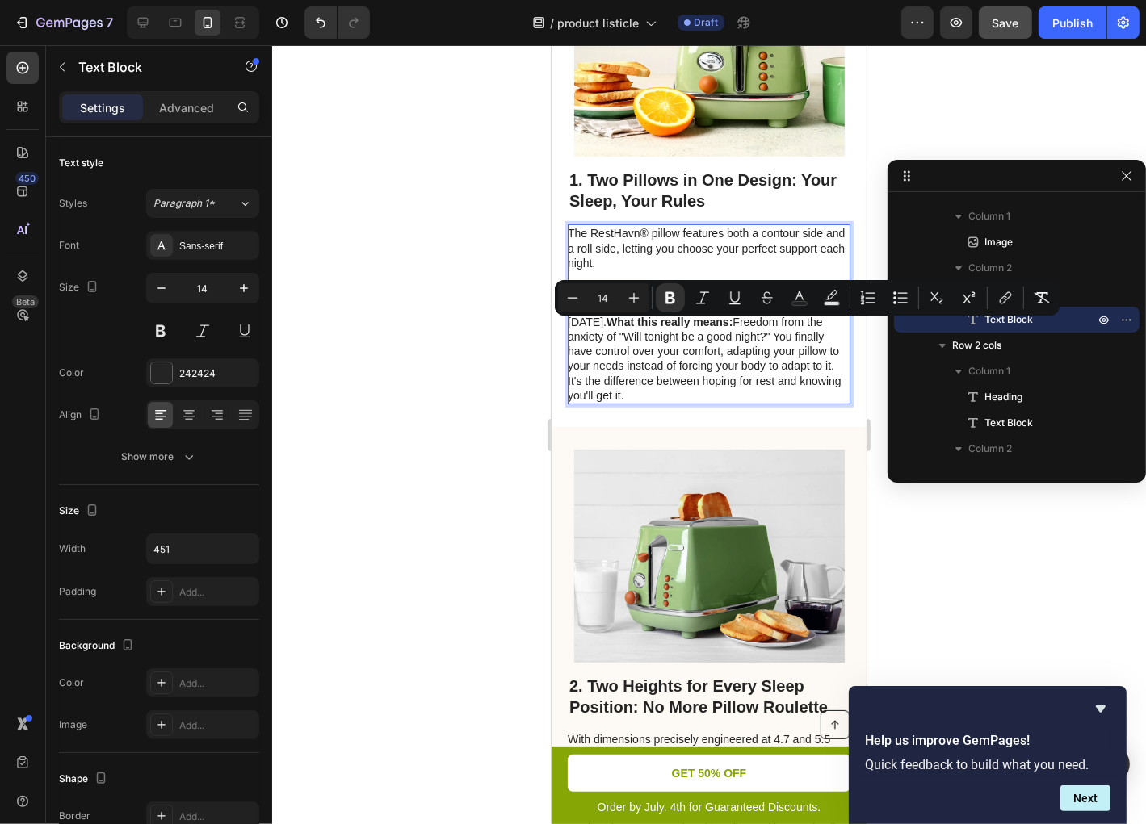
click at [661, 298] on strong "Why this matters:" at bounding box center [614, 291] width 94 height 13
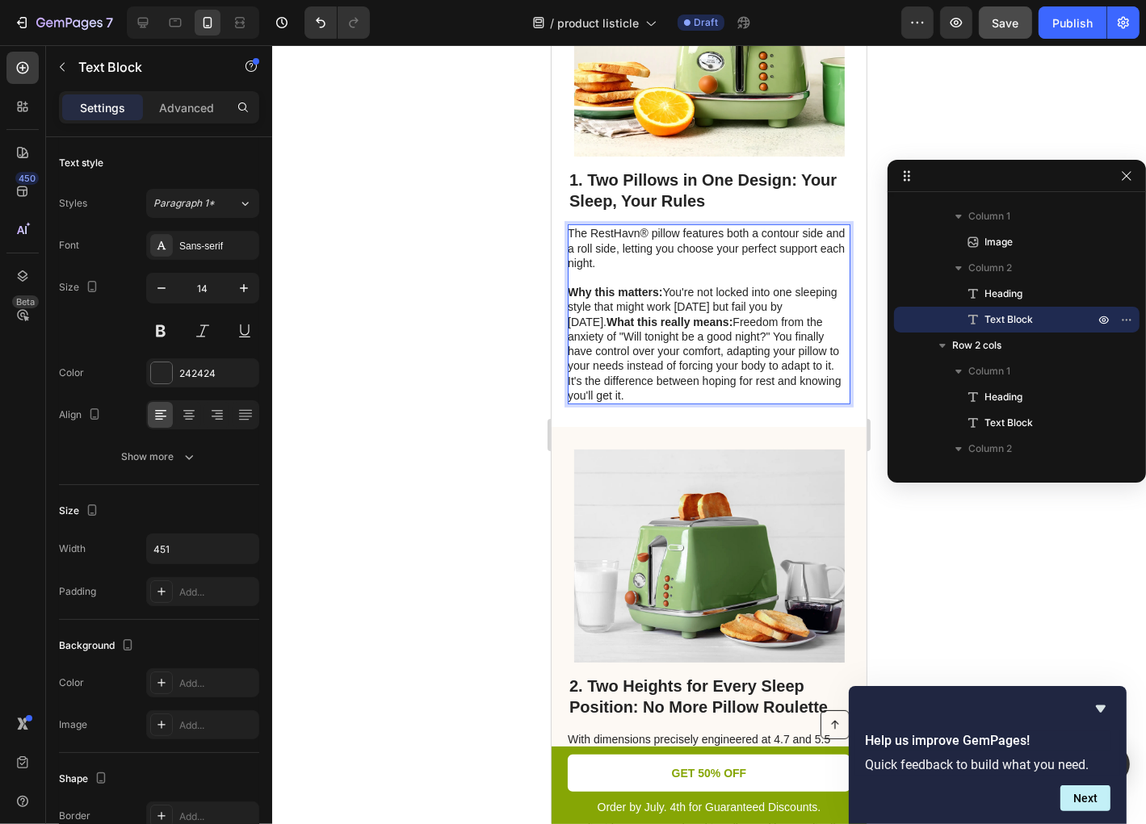
click at [669, 322] on p "Why this matters: You're not locked into one sleeping style that might work Mon…" at bounding box center [707, 343] width 281 height 118
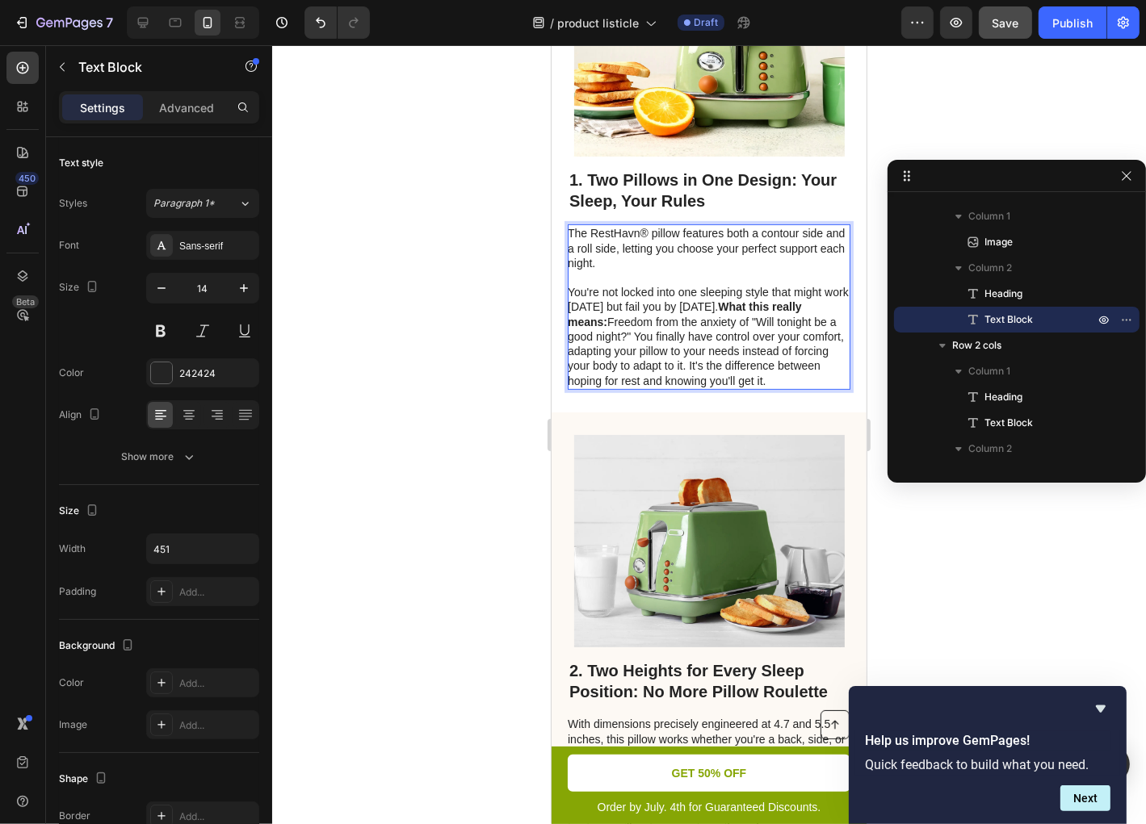
click at [761, 338] on p "You're not locked into one sleeping style that might work Monday but fail you b…" at bounding box center [707, 335] width 281 height 103
click at [763, 327] on strong "What this really means:" at bounding box center [684, 313] width 234 height 27
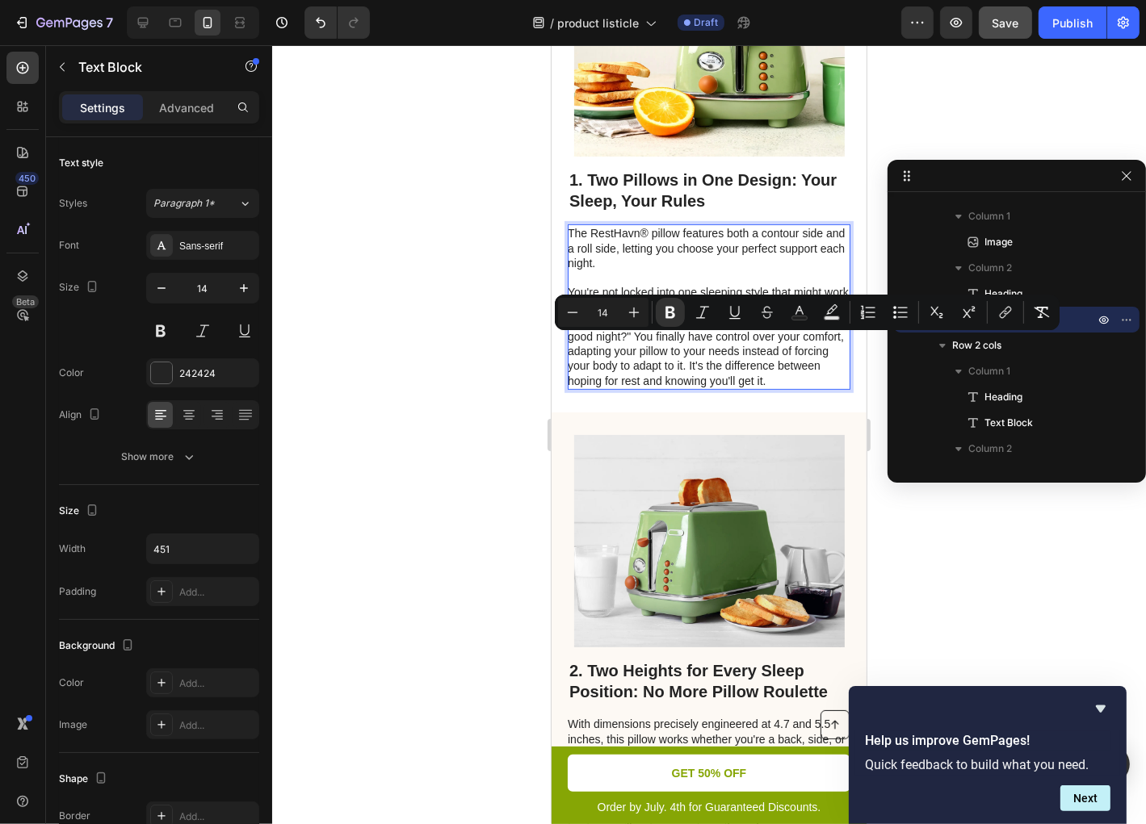
drag, startPoint x: 764, startPoint y: 338, endPoint x: 644, endPoint y: 362, distance: 121.8
click at [644, 362] on p "You're not locked into one sleeping style that might work Monday but fail you b…" at bounding box center [707, 335] width 281 height 103
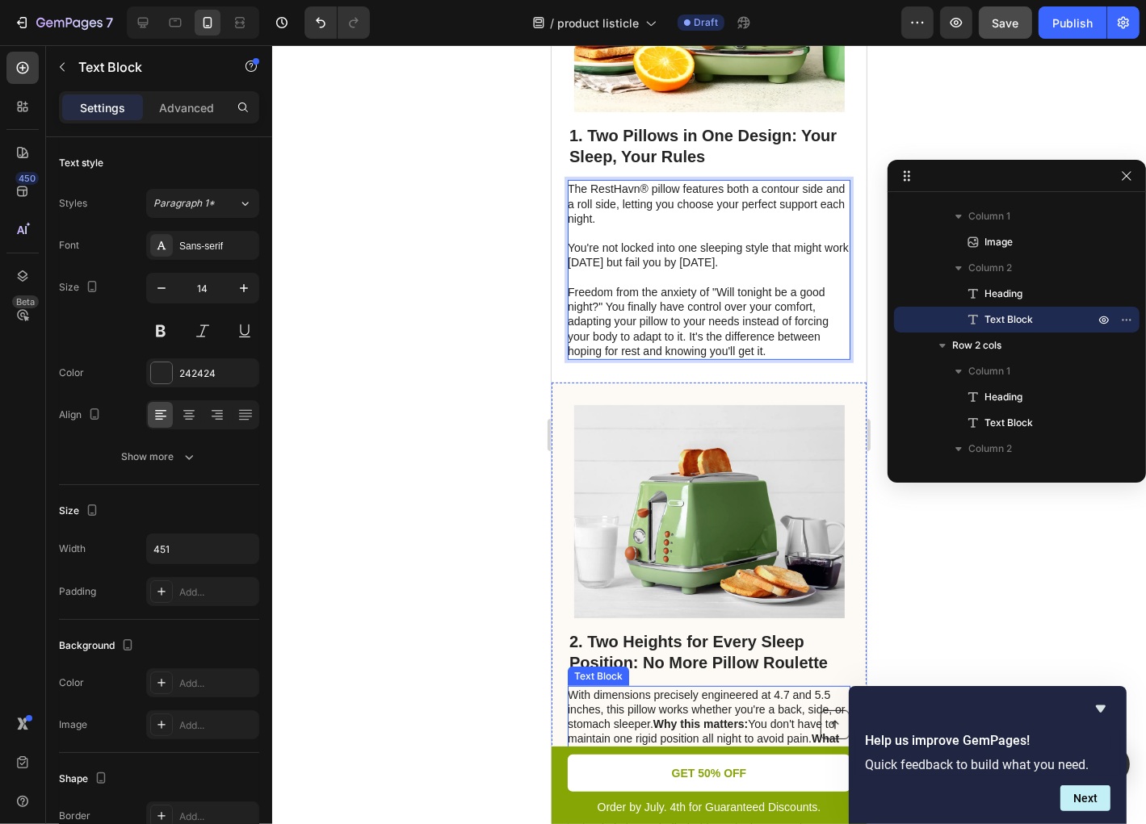
scroll to position [581, 0]
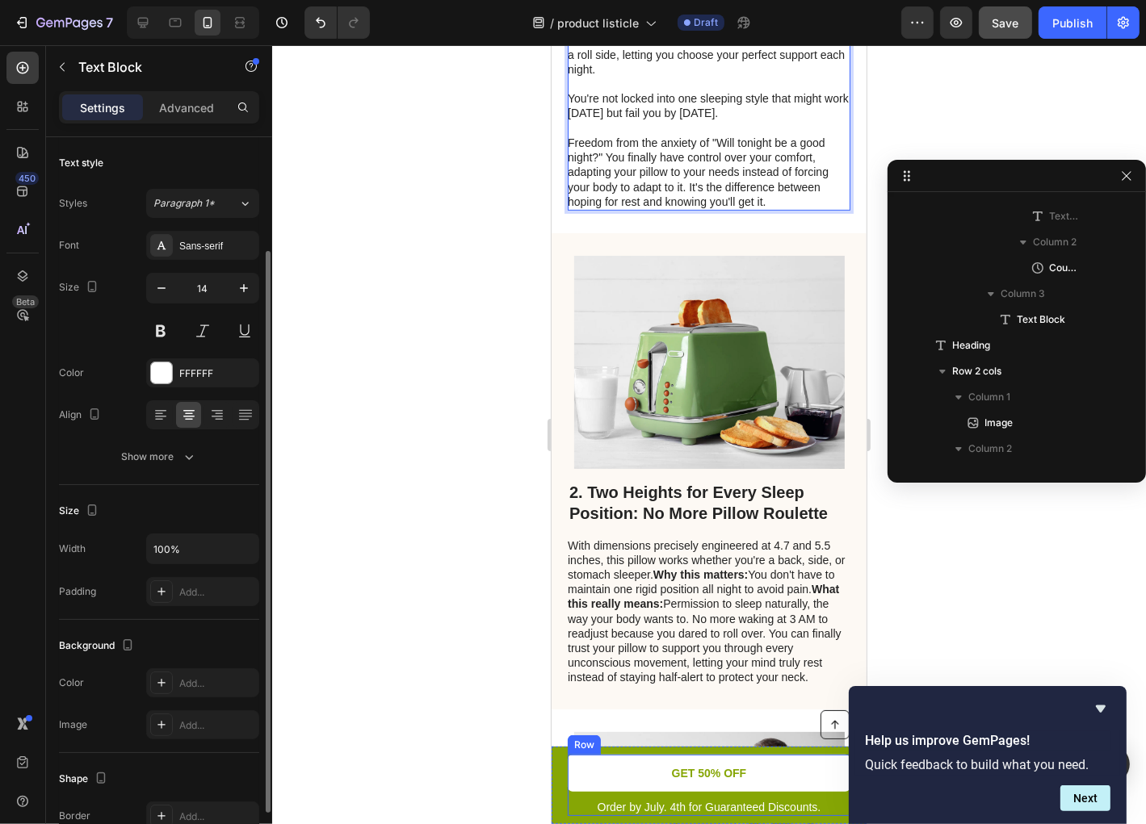
click at [836, 798] on div "Order by July. 4th for Guaranteed Discounts." at bounding box center [708, 807] width 283 height 18
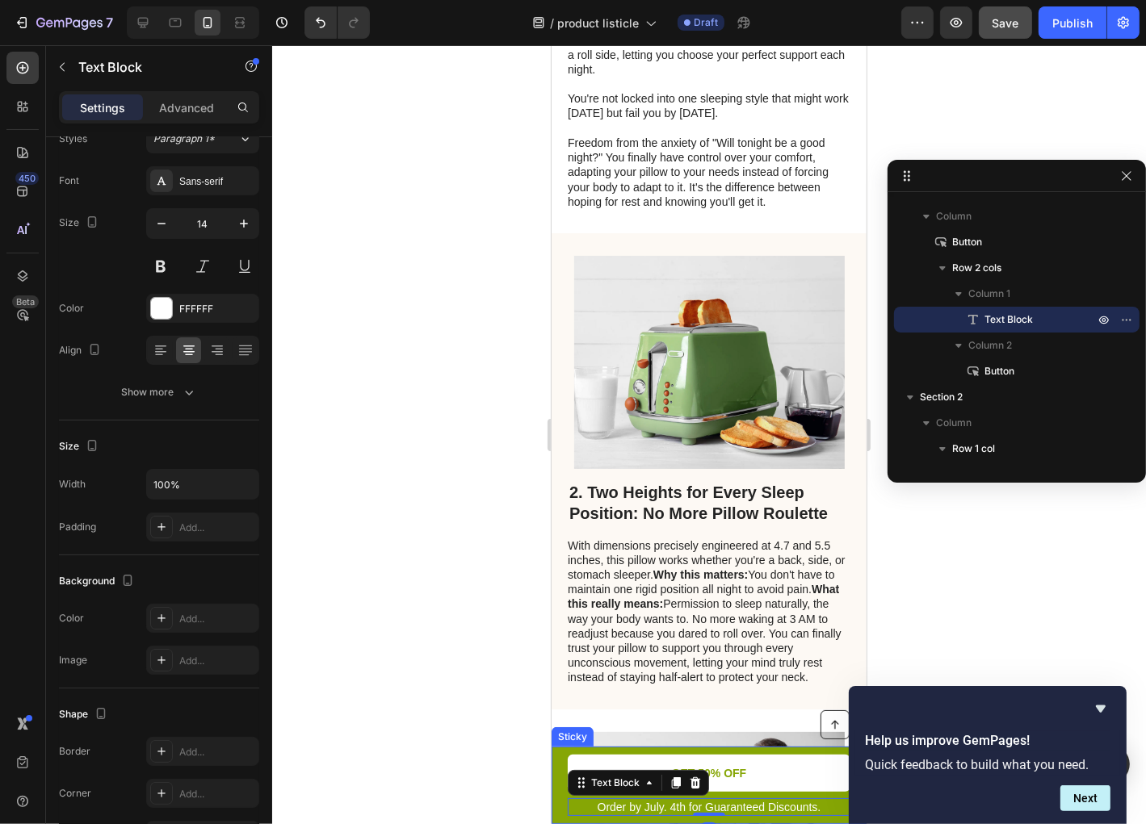
scroll to position [23, 0]
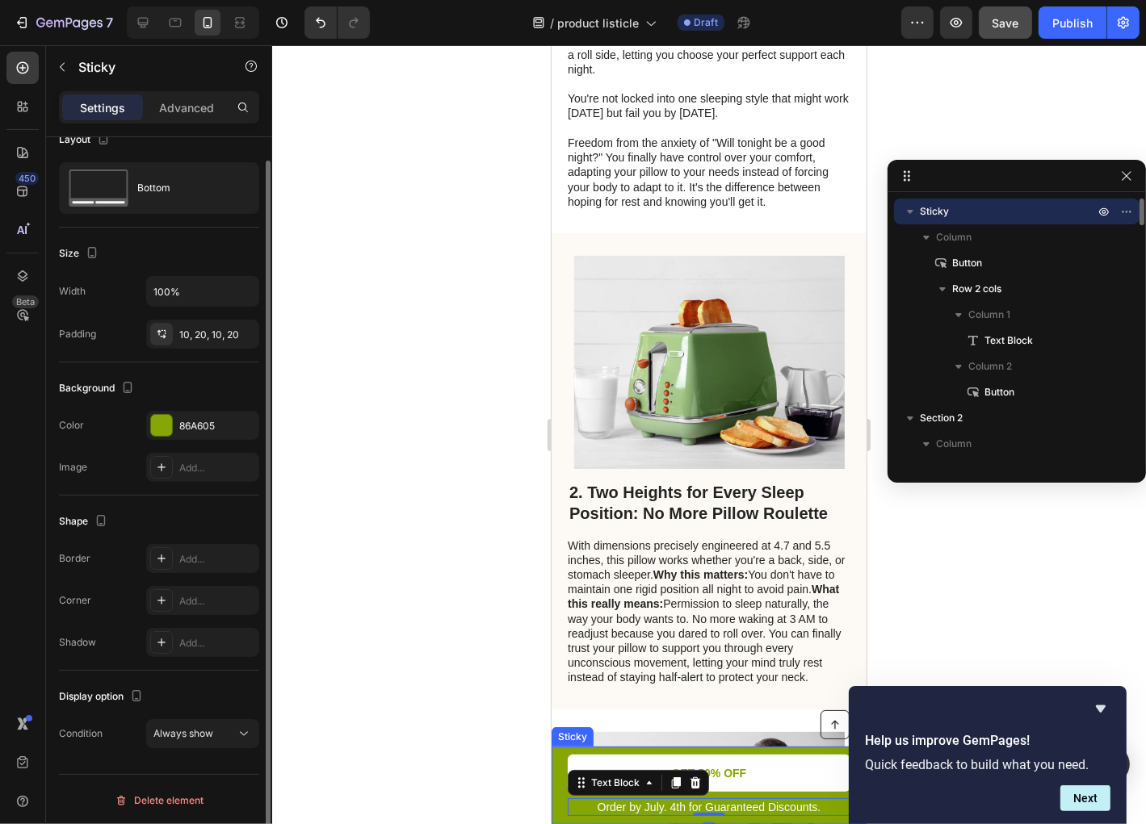
click at [559, 771] on div "Button Order by July. 4th for Guaranteed Discounts. Text Block 0 GET 50% OFF Bu…" at bounding box center [708, 785] width 315 height 78
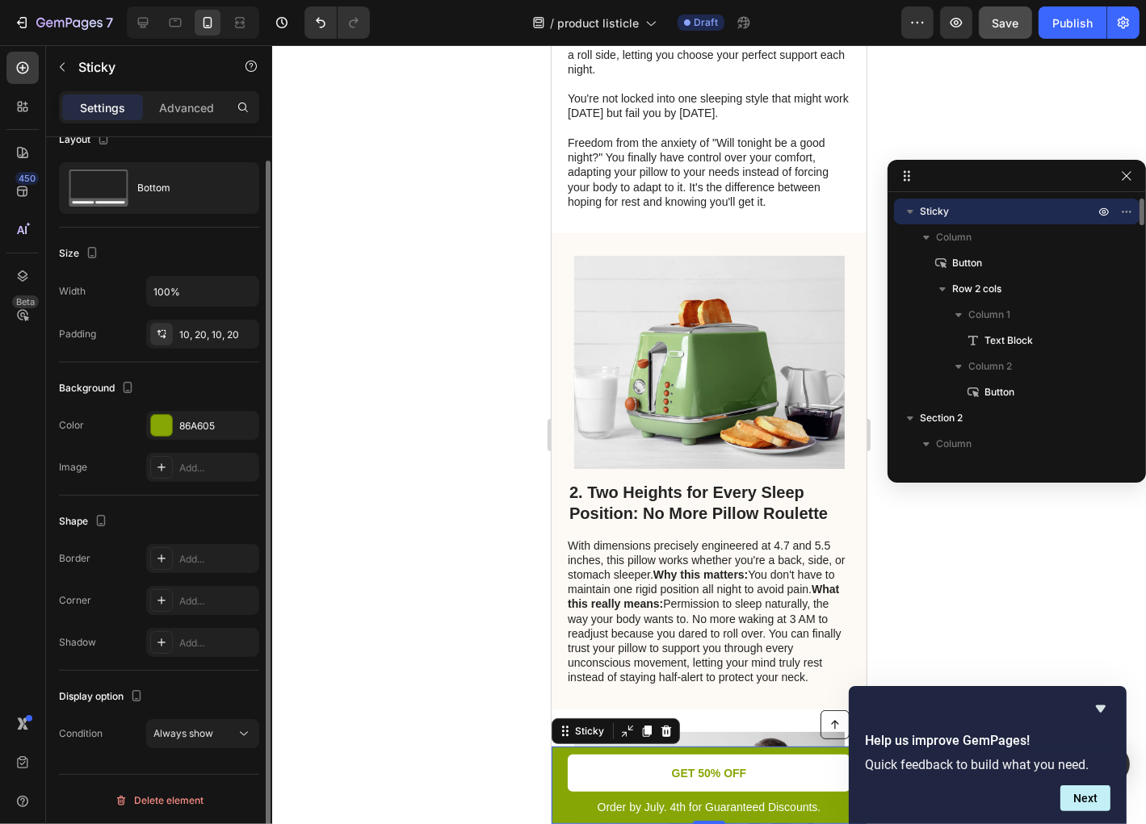
scroll to position [0, 0]
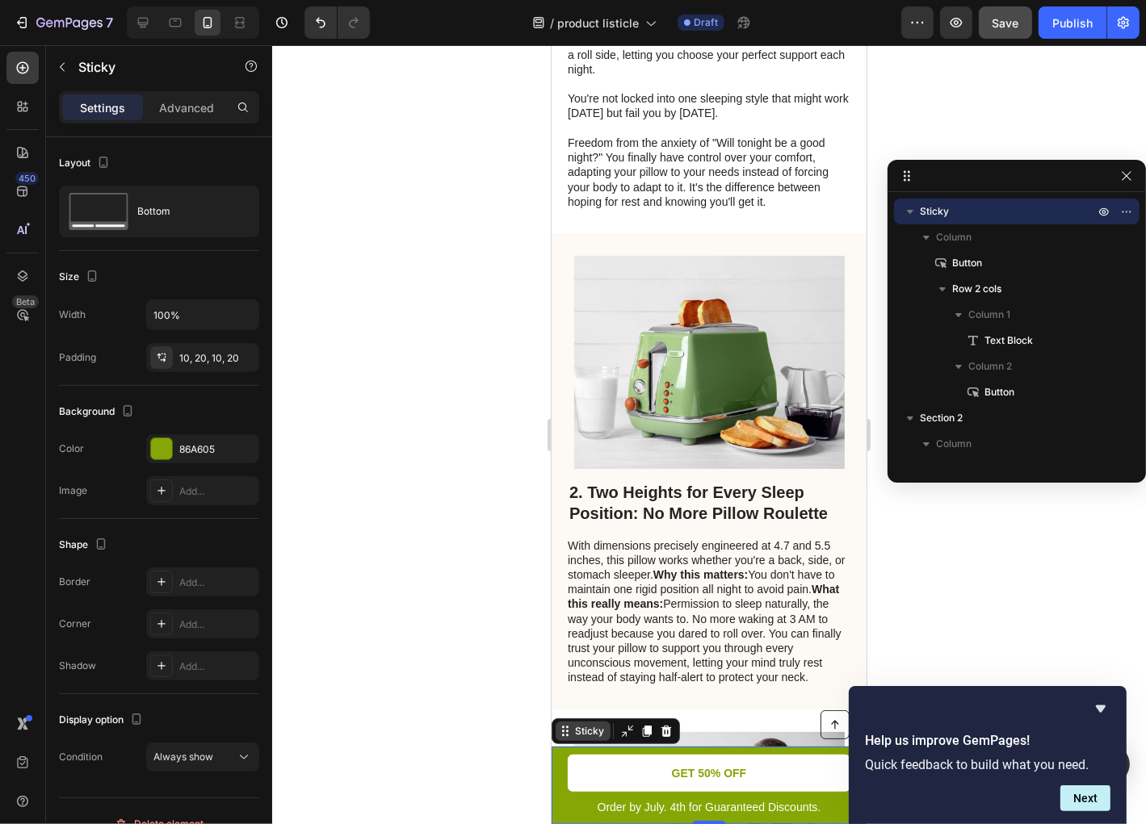
click at [591, 735] on div "Sticky" at bounding box center [589, 731] width 36 height 15
click at [600, 736] on div "Sticky" at bounding box center [589, 731] width 36 height 15
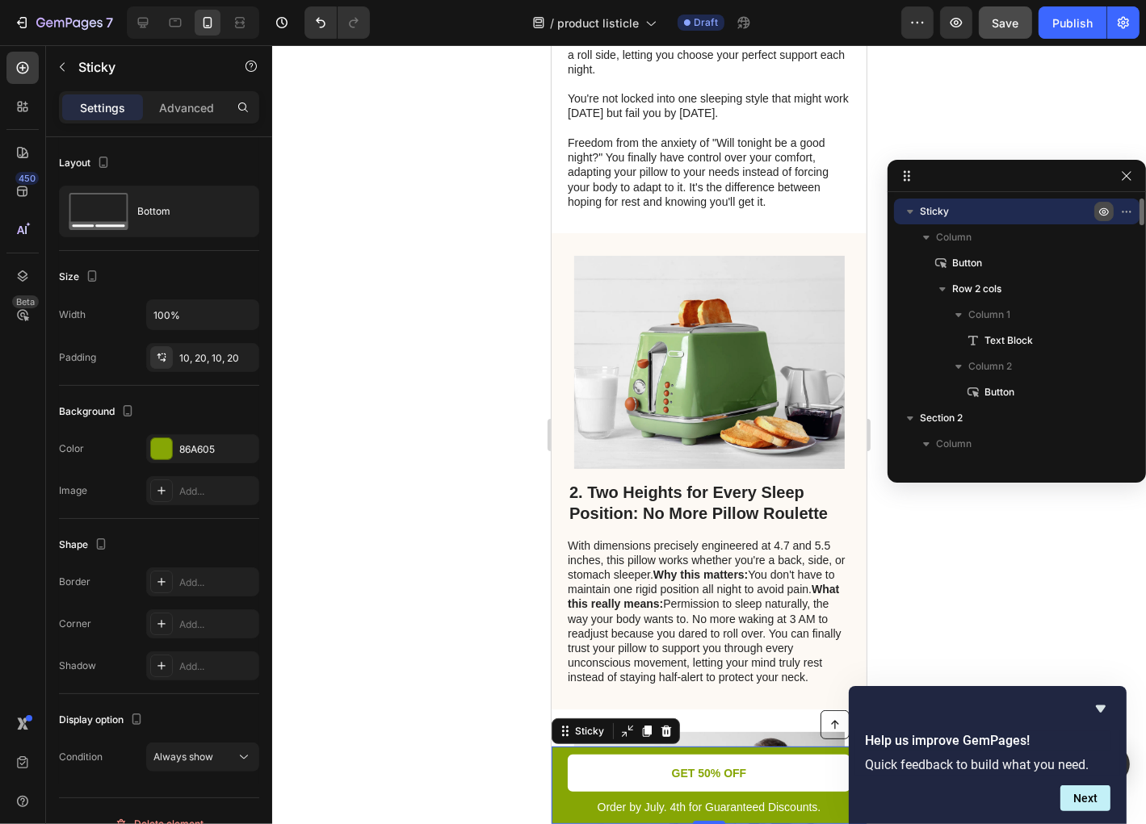
click at [1104, 210] on icon "button" at bounding box center [1104, 212] width 4 height 4
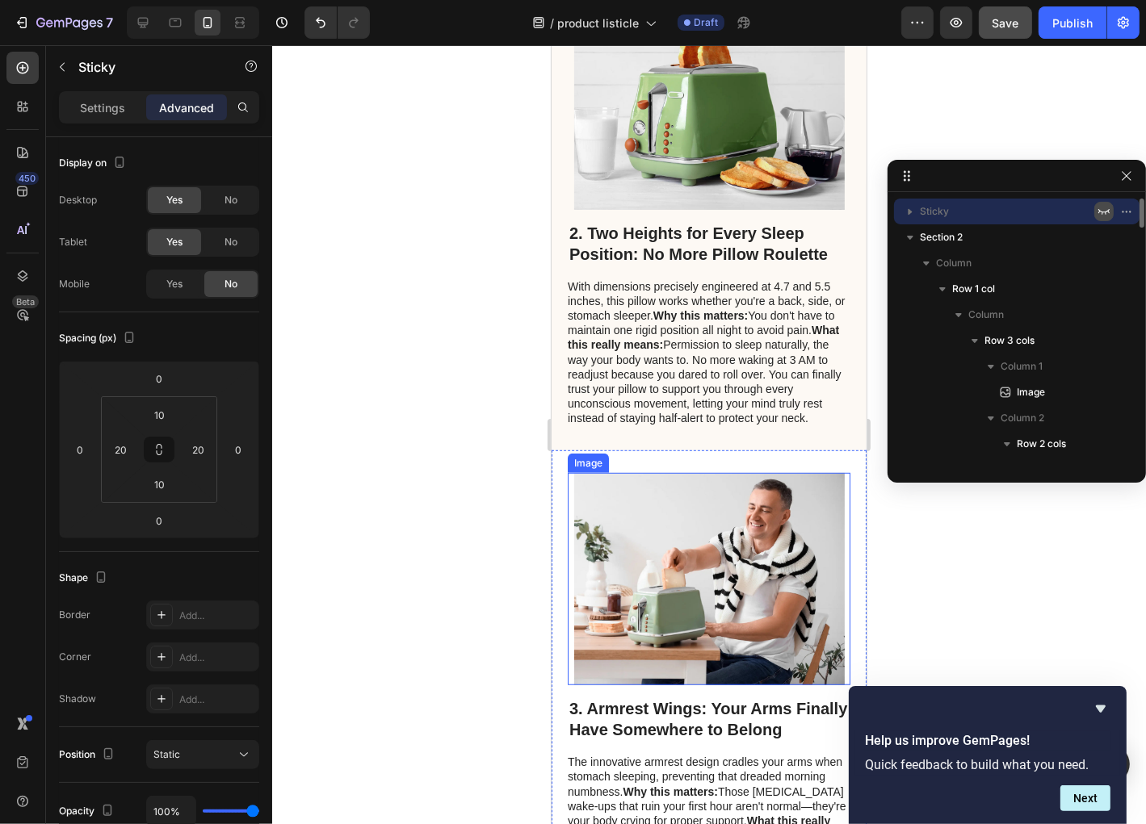
scroll to position [904, 0]
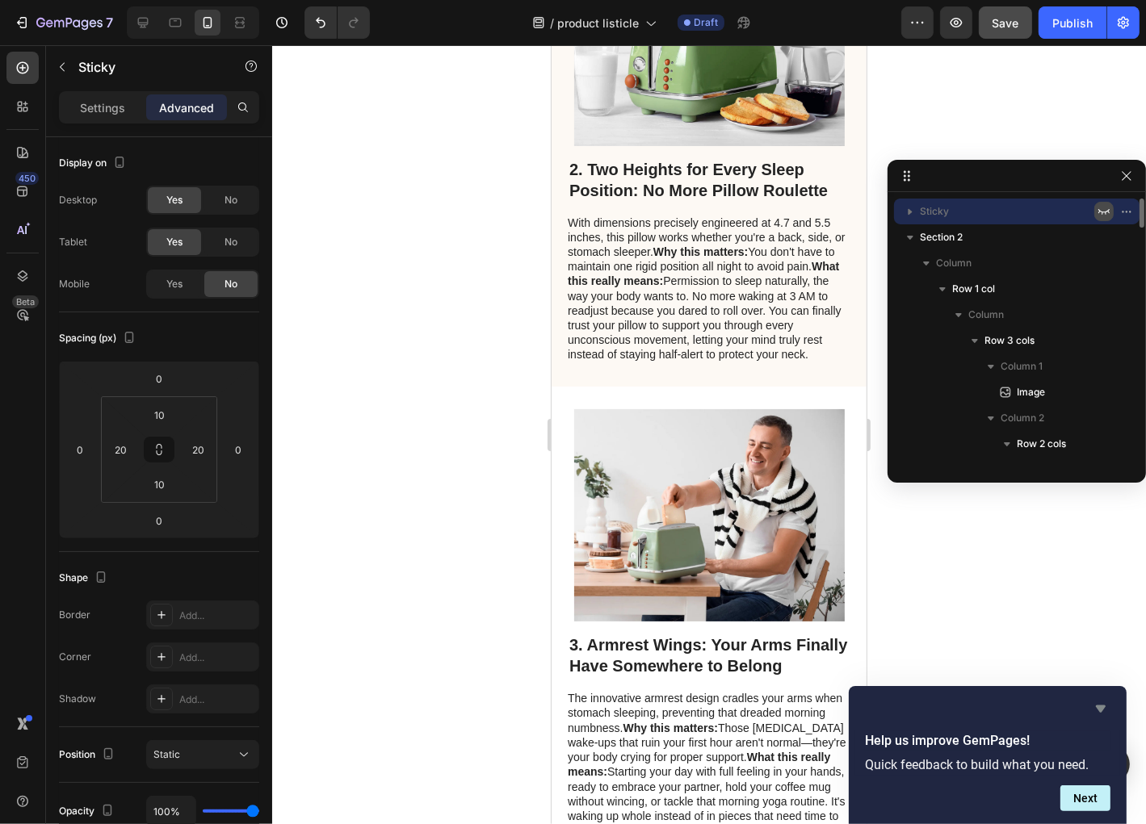
click at [1097, 703] on icon "Hide survey" at bounding box center [1100, 708] width 19 height 19
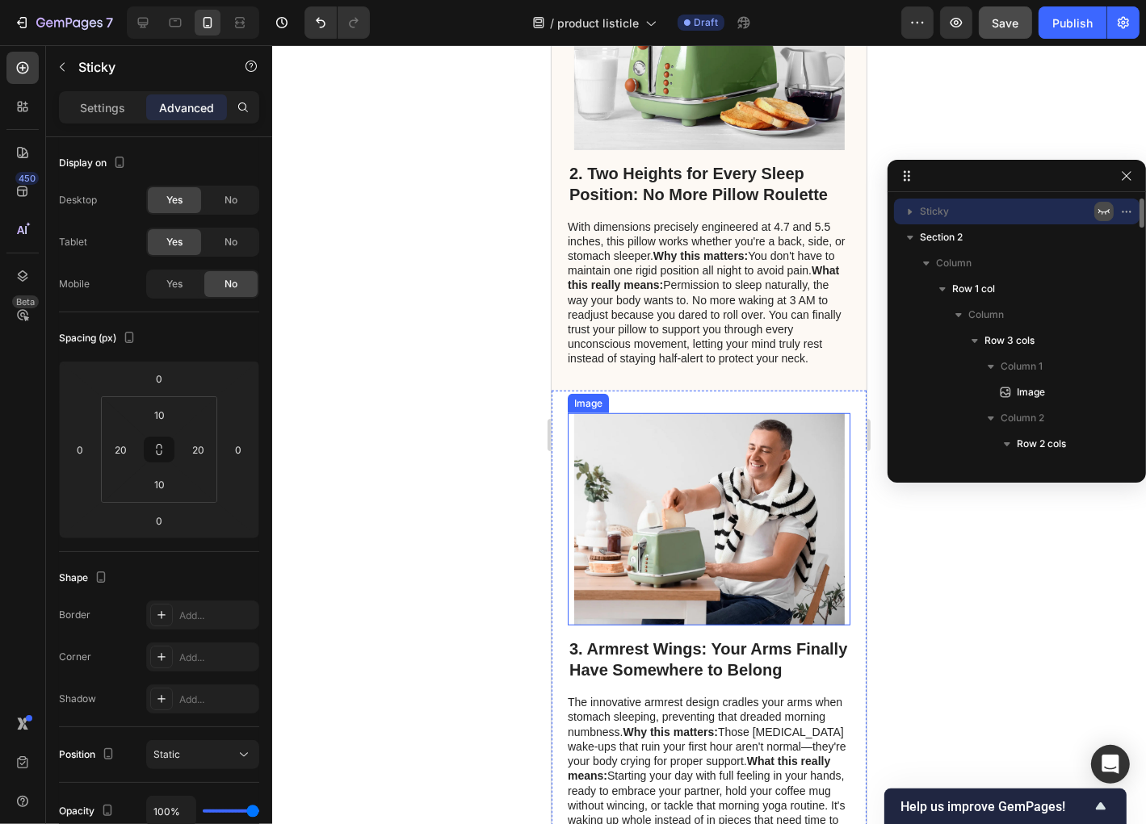
scroll to position [840, 0]
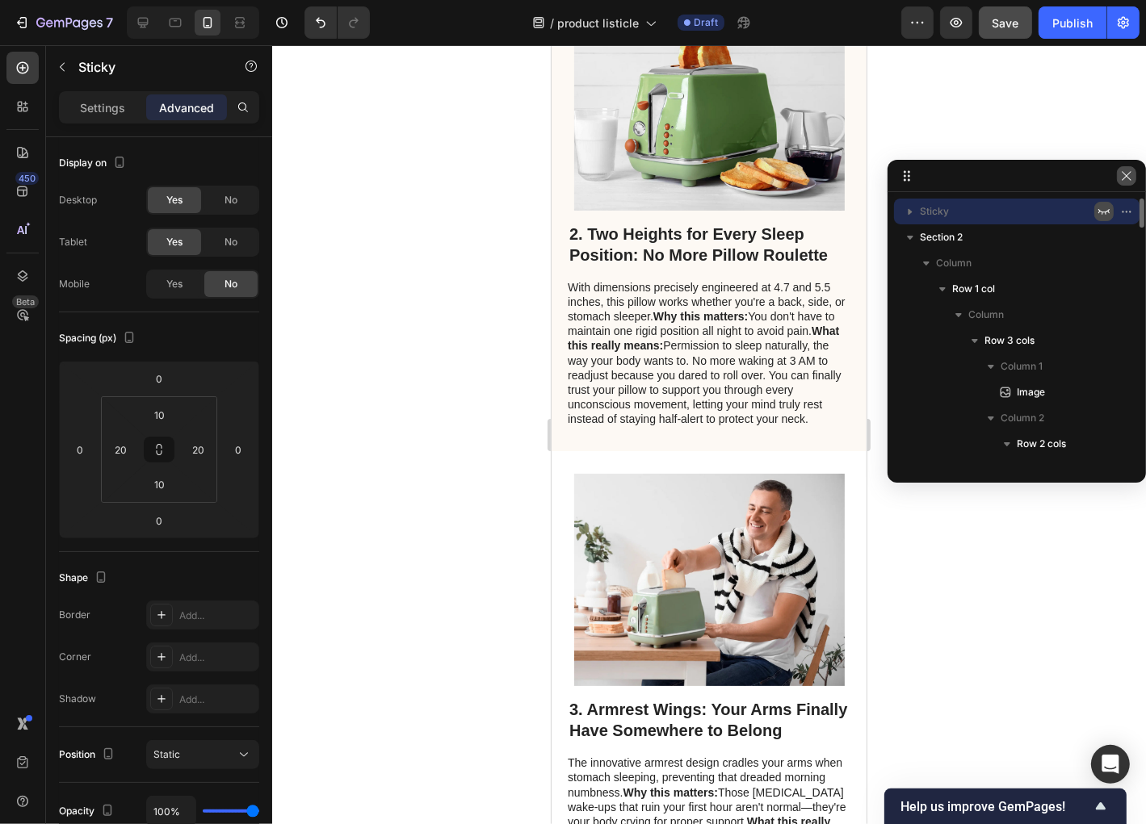
click at [1121, 178] on icon "button" at bounding box center [1126, 176] width 13 height 13
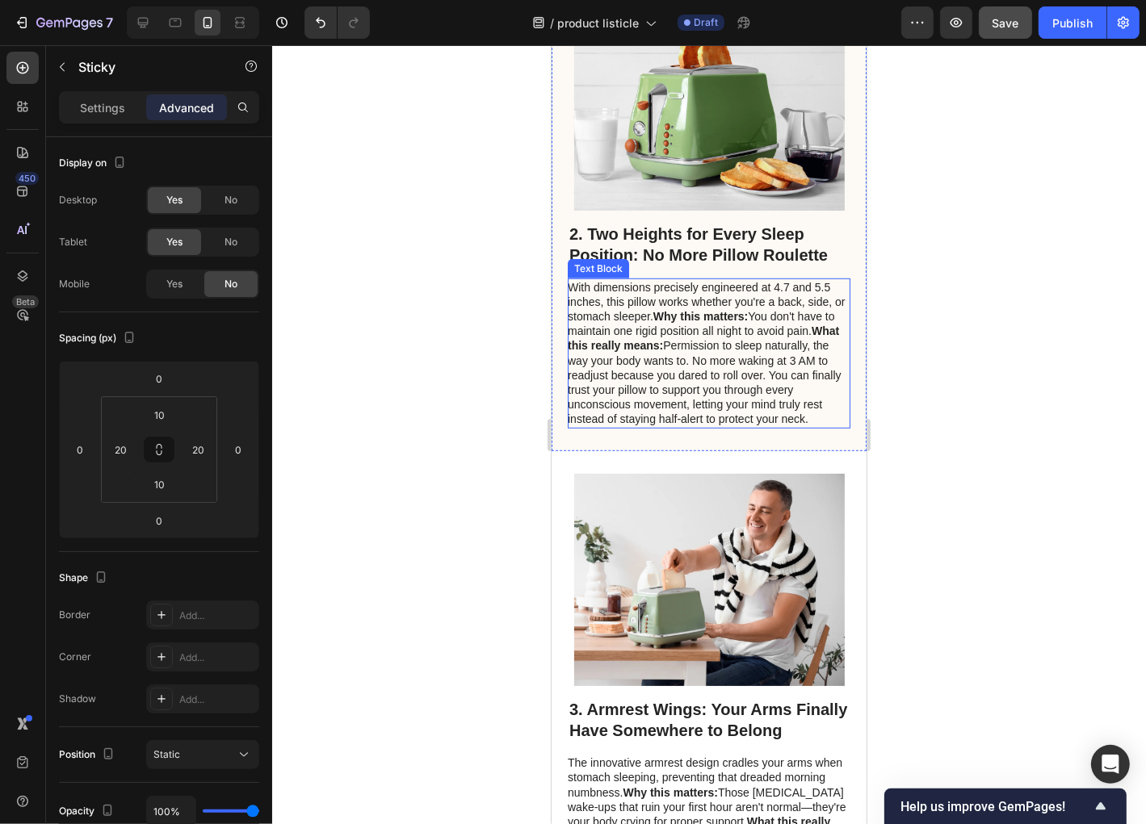
scroll to position [775, 0]
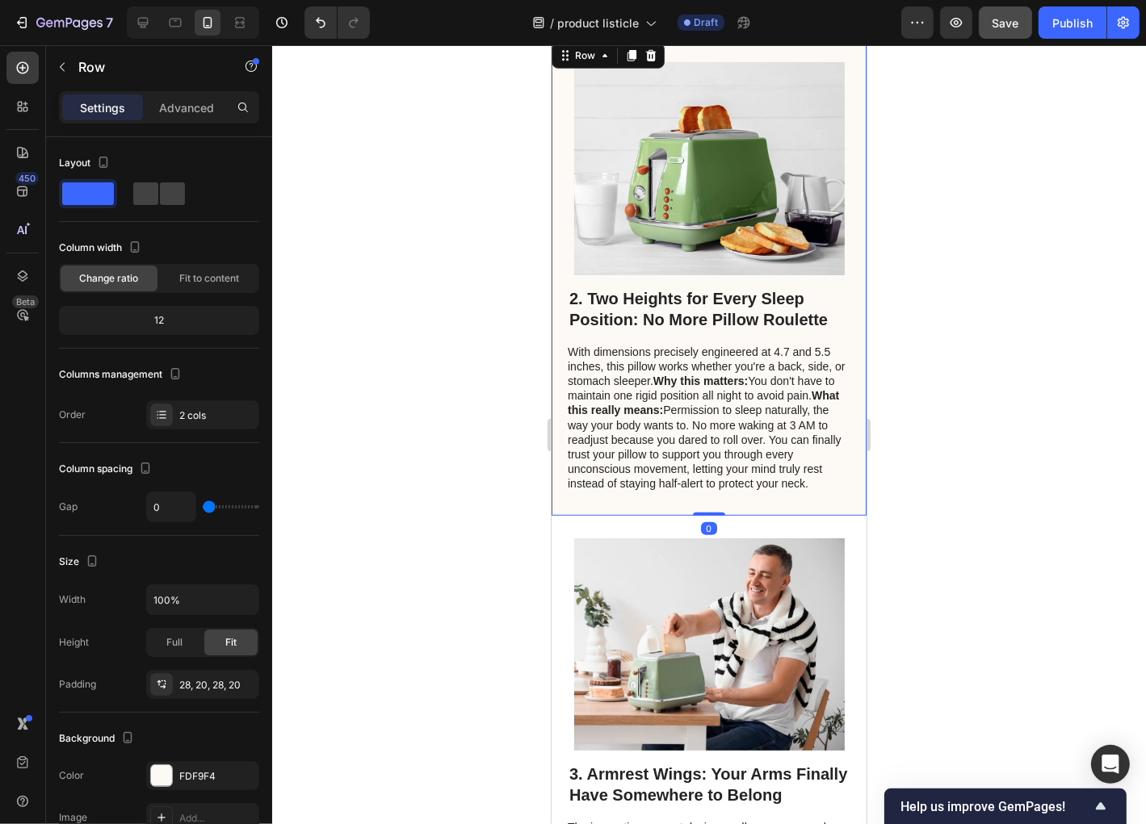
drag, startPoint x: 290, startPoint y: 332, endPoint x: 458, endPoint y: 190, distance: 220.0
click at [452, 190] on div at bounding box center [709, 434] width 874 height 779
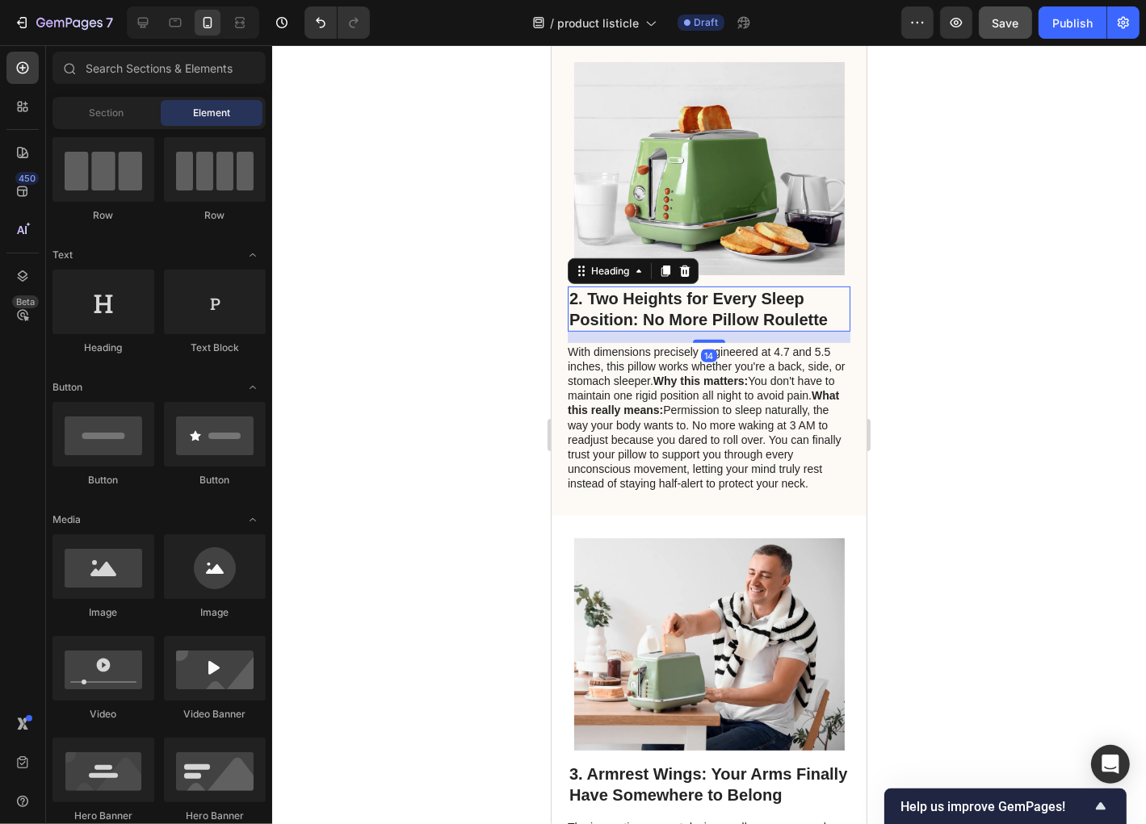
click at [748, 331] on h2 "2. Two Heights for Every Sleep Position: No More Pillow Roulette" at bounding box center [708, 308] width 283 height 45
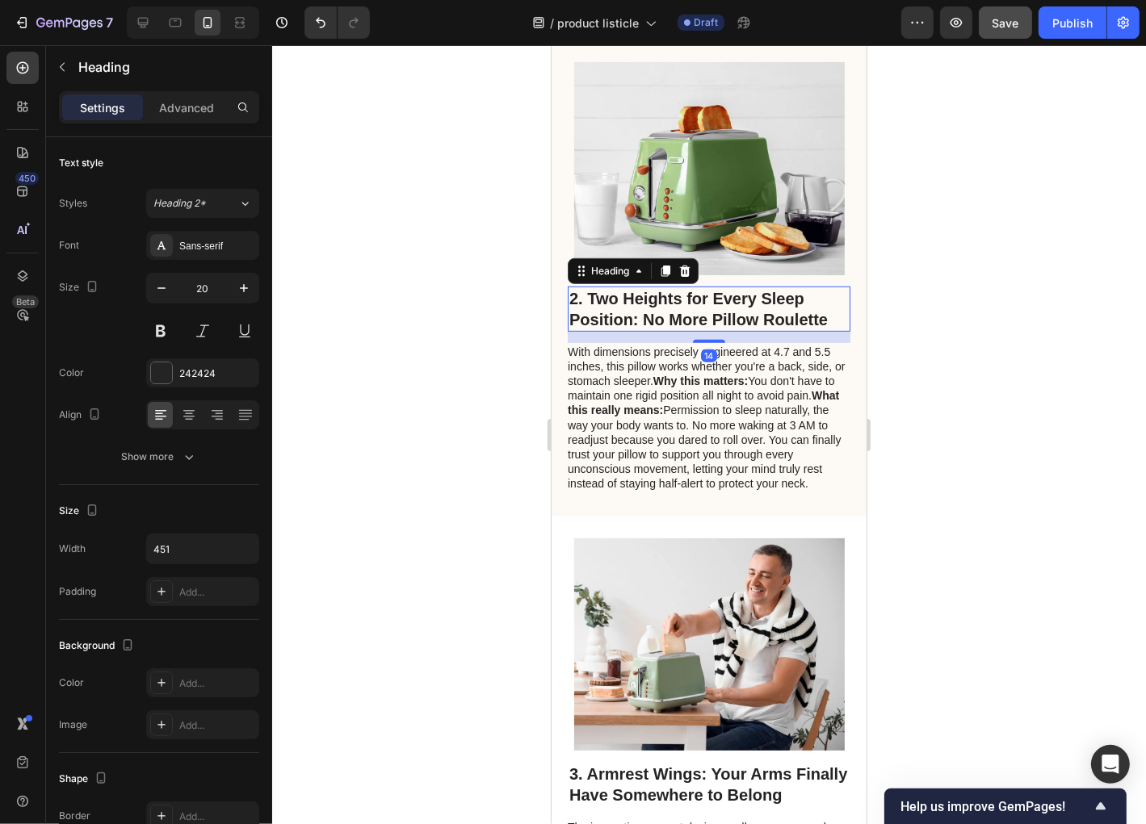
click at [748, 331] on h2 "2. Two Heights for Every Sleep Position: No More Pillow Roulette" at bounding box center [708, 308] width 283 height 45
click at [808, 329] on p "2. Two Heights for Every Sleep Position: No More Pillow Roulette" at bounding box center [707, 308] width 279 height 42
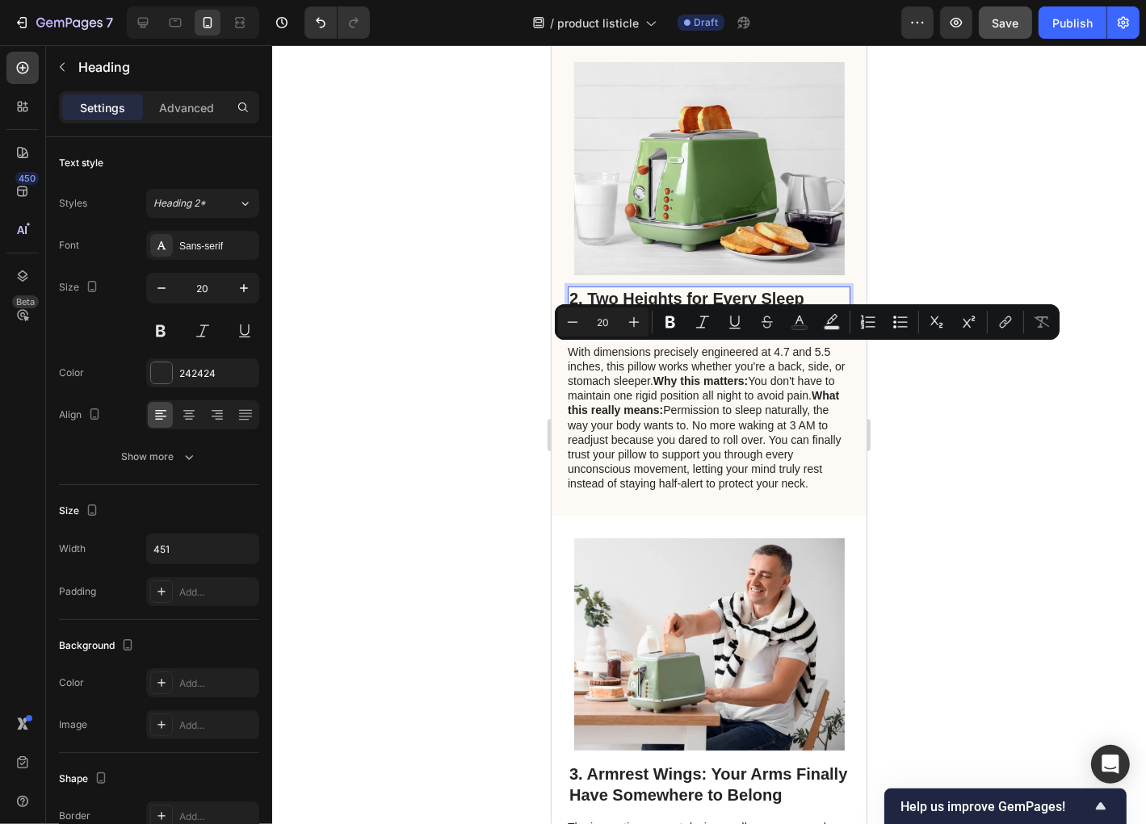
drag, startPoint x: 825, startPoint y: 350, endPoint x: 635, endPoint y: 358, distance: 190.7
click at [635, 329] on p "2. Two Heights for Every Sleep Position: No More Pillow Roulette" at bounding box center [707, 308] width 279 height 42
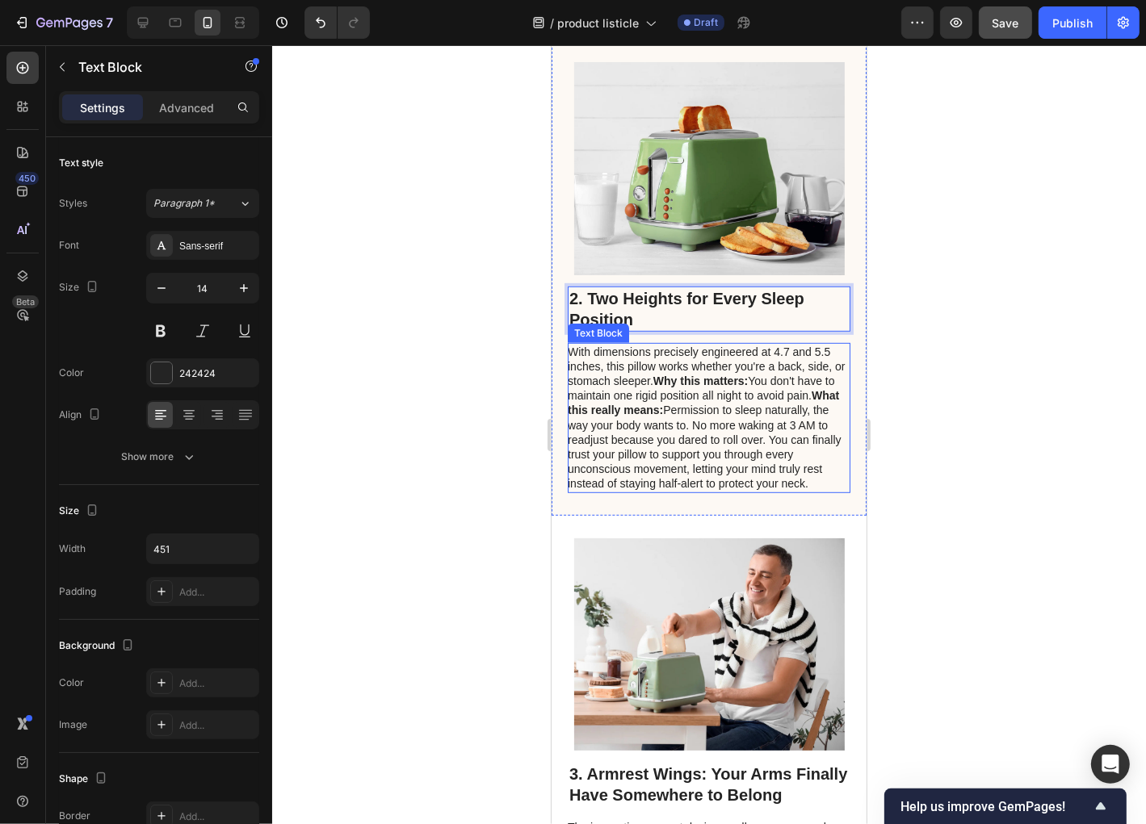
click at [627, 395] on p "With dimensions precisely engineered at 4.7 and 5.5 inches, this pillow works w…" at bounding box center [707, 417] width 281 height 147
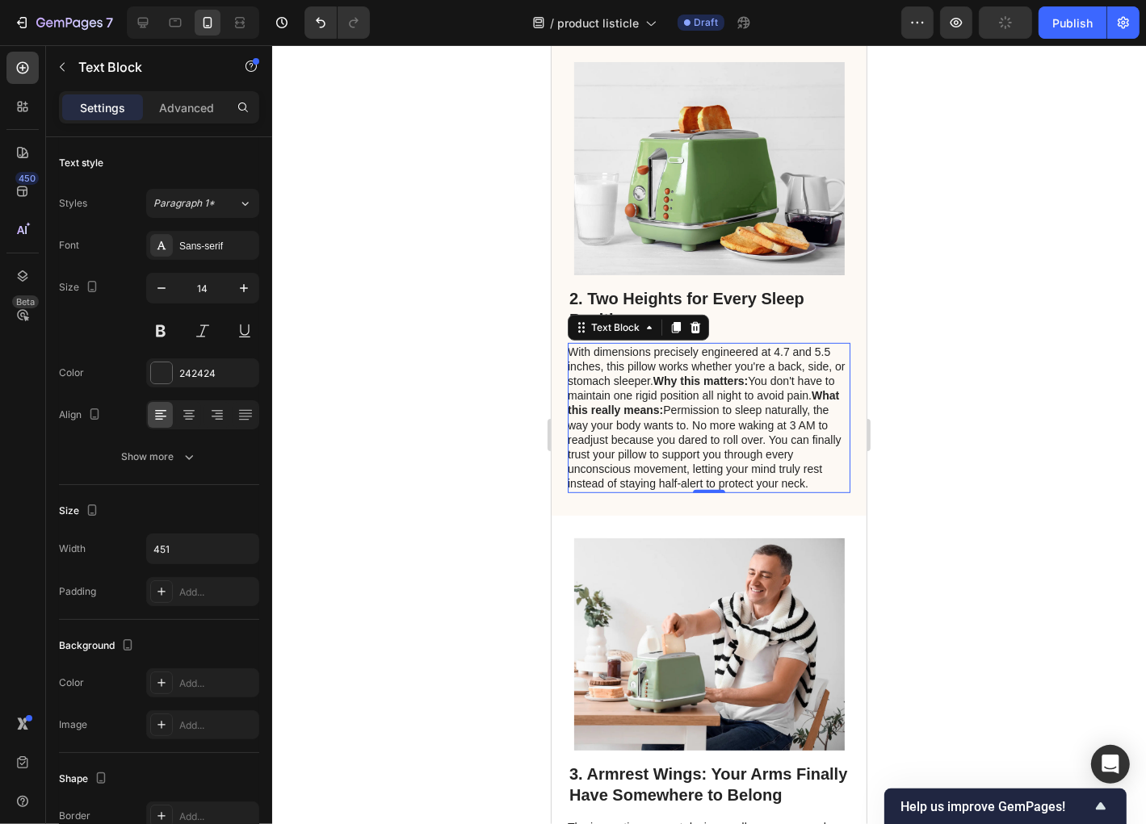
click at [772, 416] on p "With dimensions precisely engineered at 4.7 and 5.5 inches, this pillow works w…" at bounding box center [707, 417] width 281 height 147
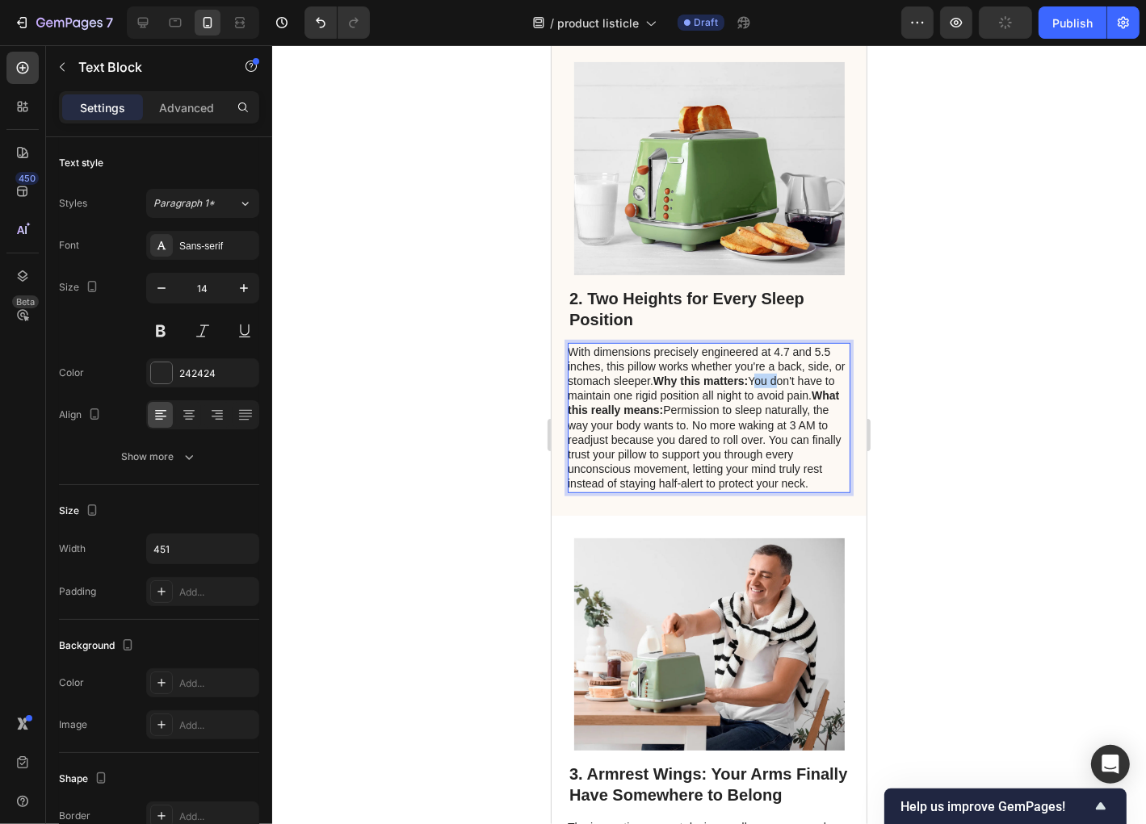
click at [772, 416] on p "With dimensions precisely engineered at 4.7 and 5.5 inches, this pillow works w…" at bounding box center [707, 417] width 281 height 147
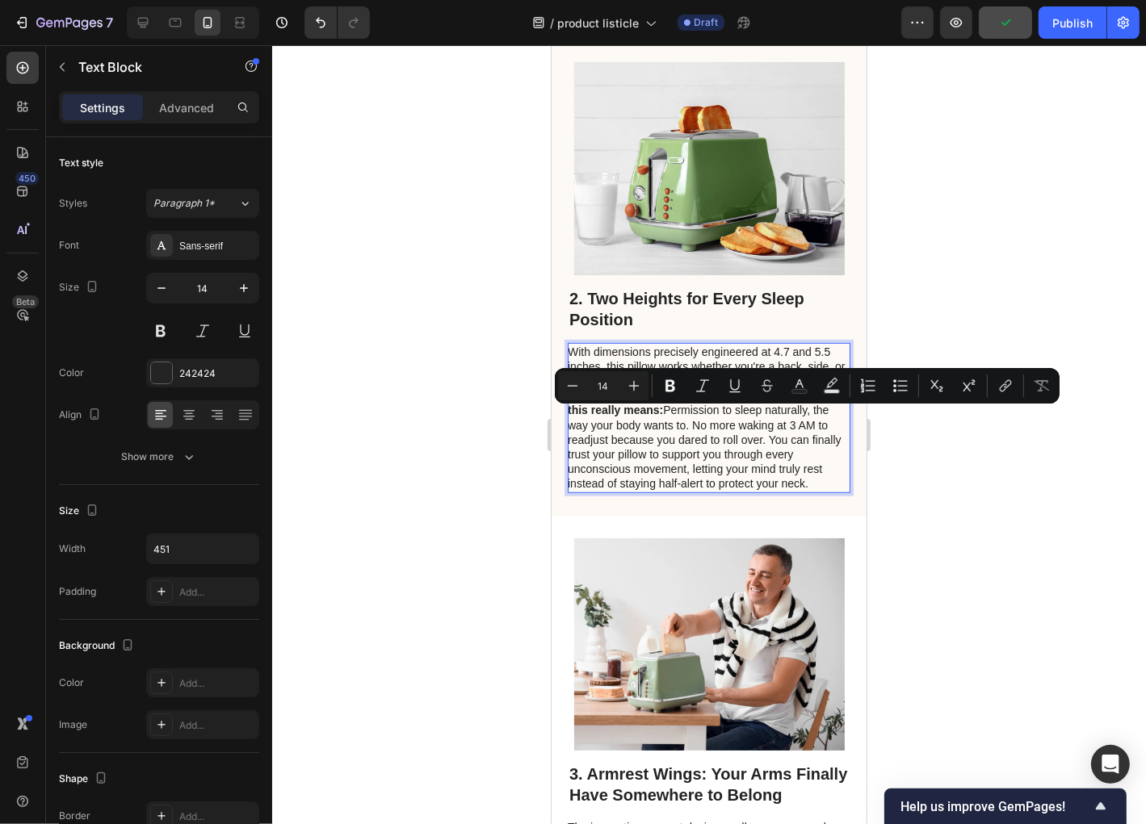
click at [772, 416] on p "With dimensions precisely engineered at 4.7 and 5.5 inches, this pillow works w…" at bounding box center [707, 417] width 281 height 147
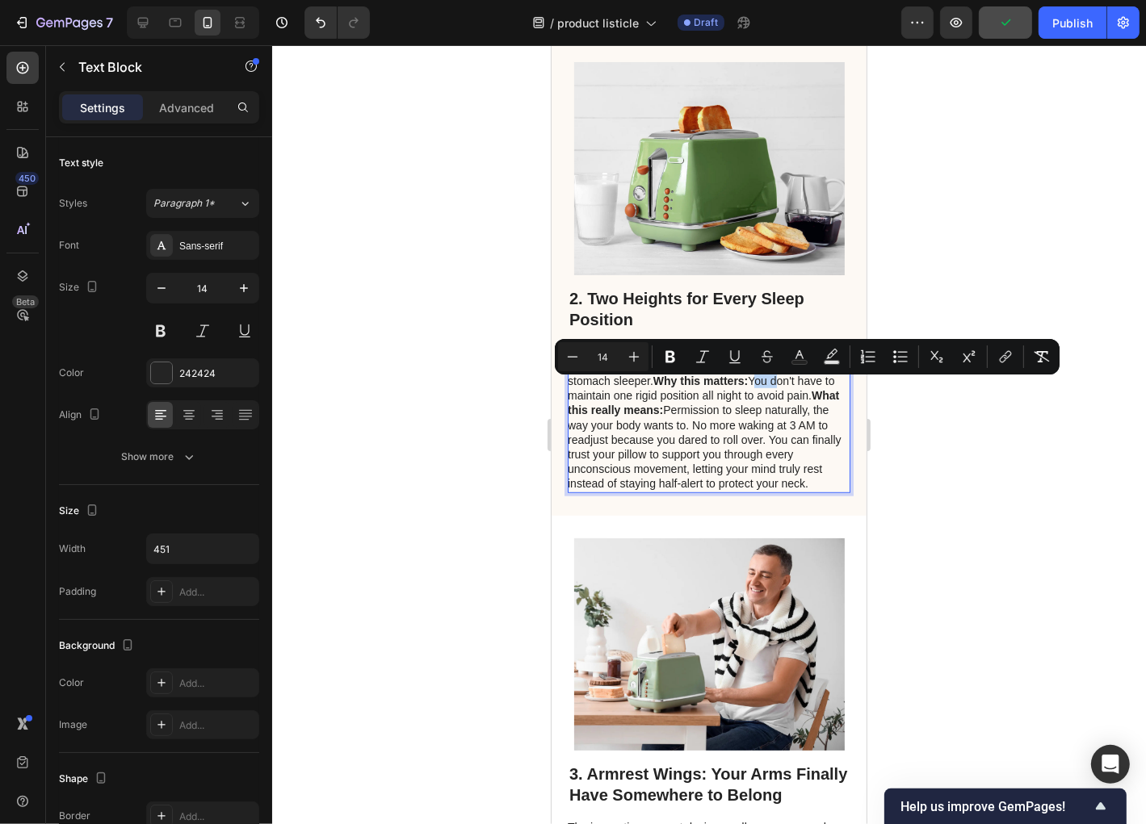
click at [771, 416] on p "With dimensions precisely engineered at 4.7 and 5.5 inches, this pillow works w…" at bounding box center [707, 417] width 281 height 147
click at [769, 416] on p "With dimensions precisely engineered at 4.7 and 5.5 inches, this pillow works w…" at bounding box center [707, 417] width 281 height 147
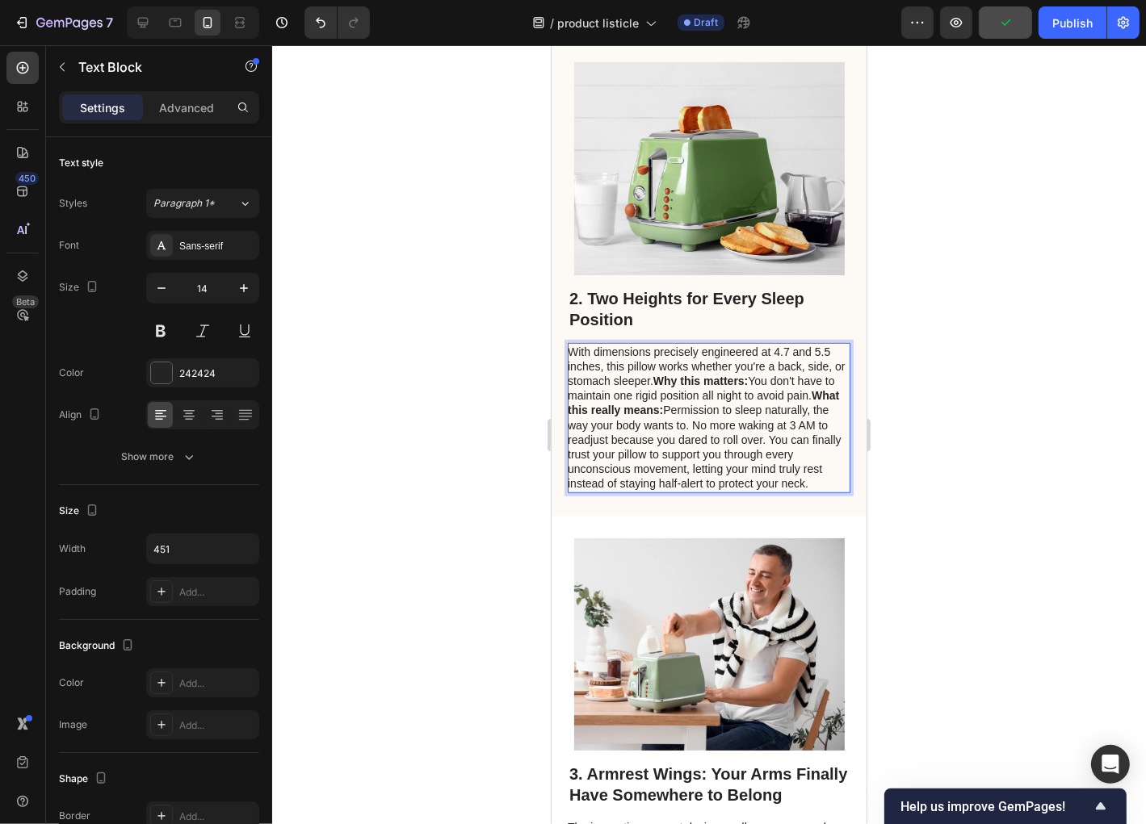
click at [772, 413] on p "With dimensions precisely engineered at 4.7 and 5.5 inches, this pillow works w…" at bounding box center [707, 417] width 281 height 147
click at [764, 413] on p "With dimensions precisely engineered at 4.7 and 5.5 inches, this pillow works w…" at bounding box center [707, 417] width 281 height 147
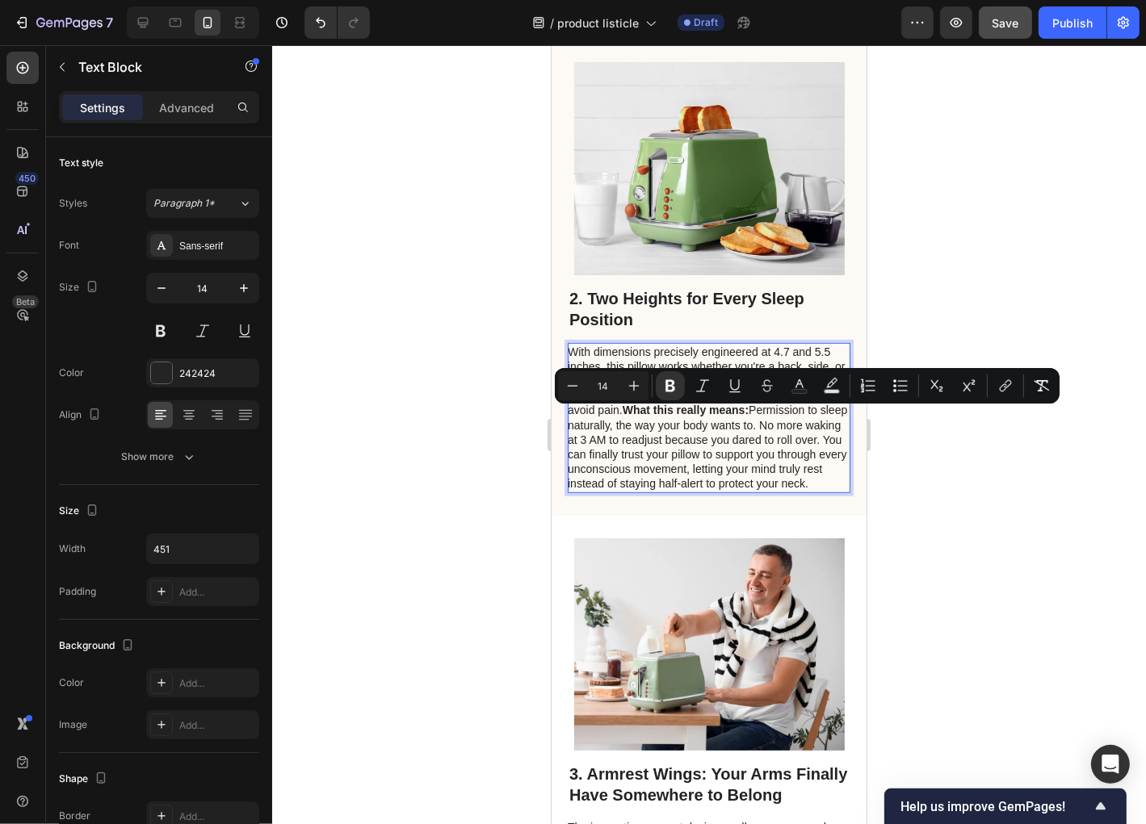
drag, startPoint x: 764, startPoint y: 414, endPoint x: 671, endPoint y: 422, distance: 93.2
click at [671, 422] on p "With dimensions precisely engineered at 4.7 and 5.5 inches, this pillow works w…" at bounding box center [707, 417] width 281 height 147
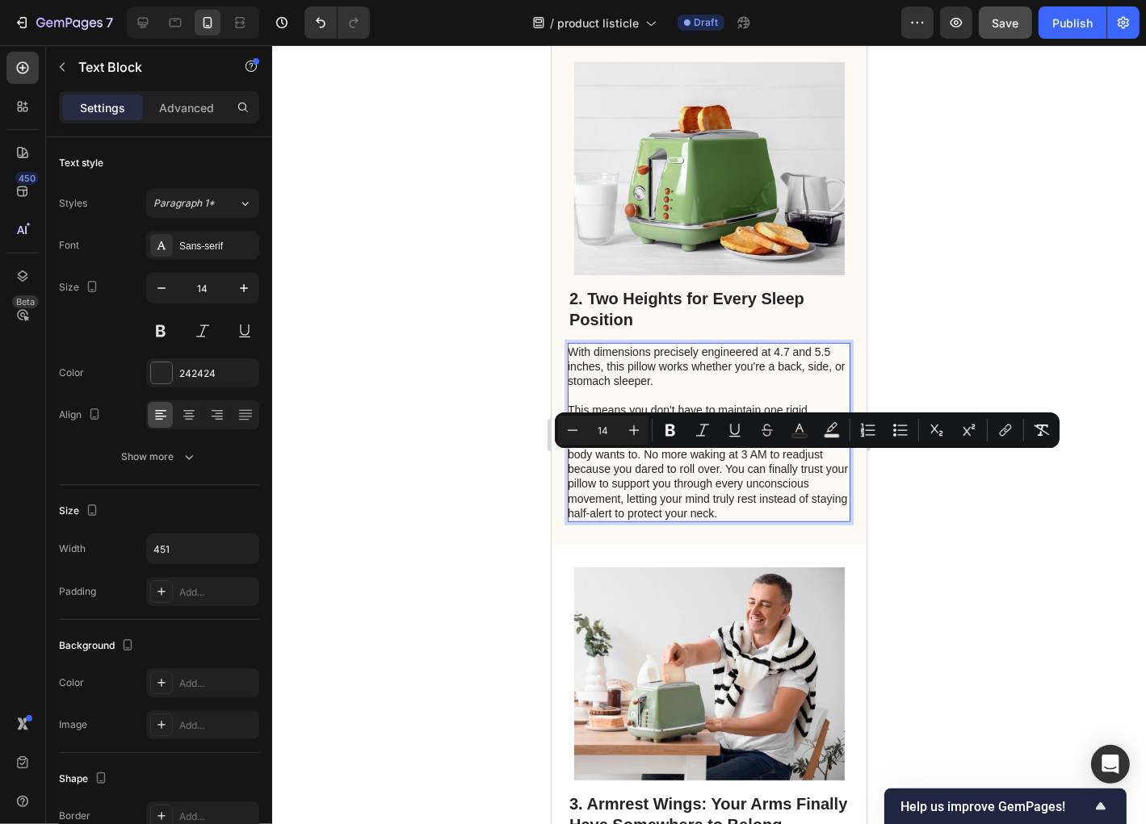
drag, startPoint x: 607, startPoint y: 471, endPoint x: 719, endPoint y: 459, distance: 112.1
click at [719, 459] on p "This means you don't have to maintain one rigid position all night to avoid pai…" at bounding box center [707, 461] width 281 height 118
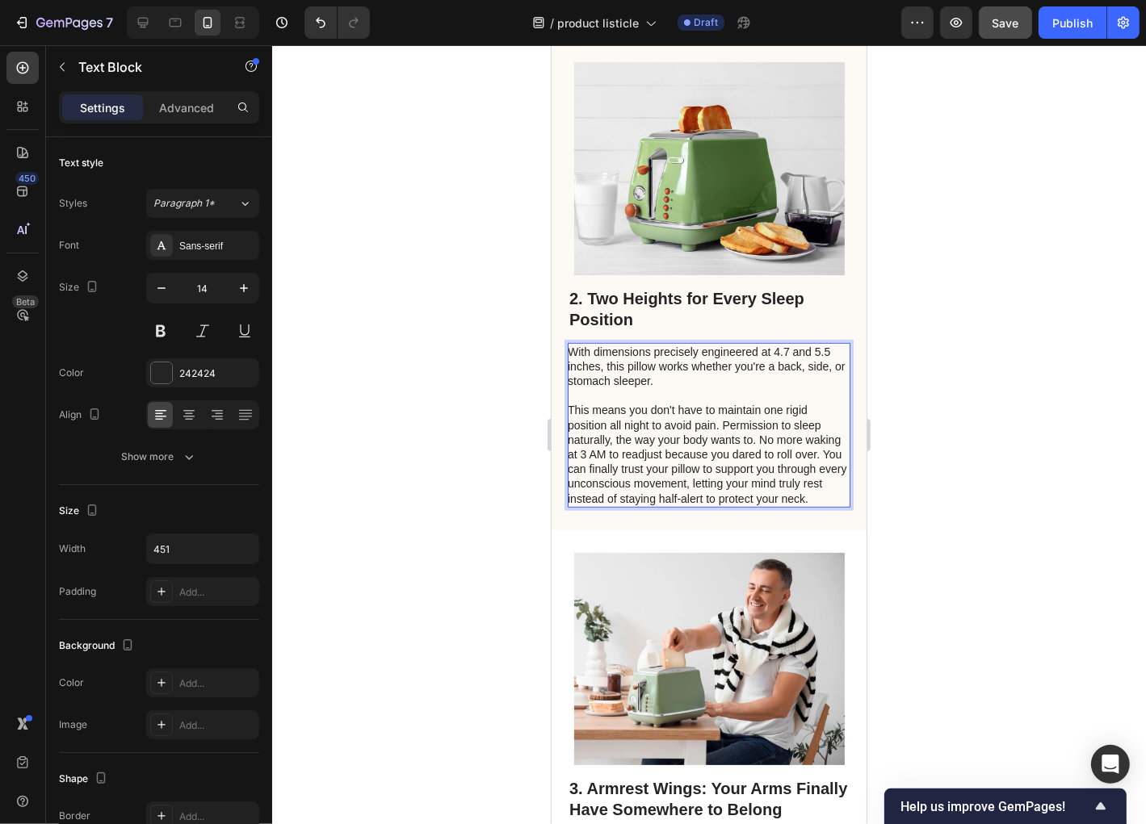
click at [639, 505] on p "This means you don't have to maintain one rigid position all night to avoid pai…" at bounding box center [707, 453] width 281 height 103
click at [620, 505] on p "This means you don't have to maintain one rigid position all night to avoid pai…" at bounding box center [707, 453] width 281 height 103
click at [594, 402] on p "Rich Text Editor. Editing area: main" at bounding box center [707, 395] width 281 height 15
click at [590, 438] on p "This means you don't have to maintain one rigid position all night to avoid pai…" at bounding box center [707, 453] width 281 height 103
click at [720, 459] on p "This means you don't have to maintain one rigid position all night to avoid pai…" at bounding box center [707, 453] width 281 height 103
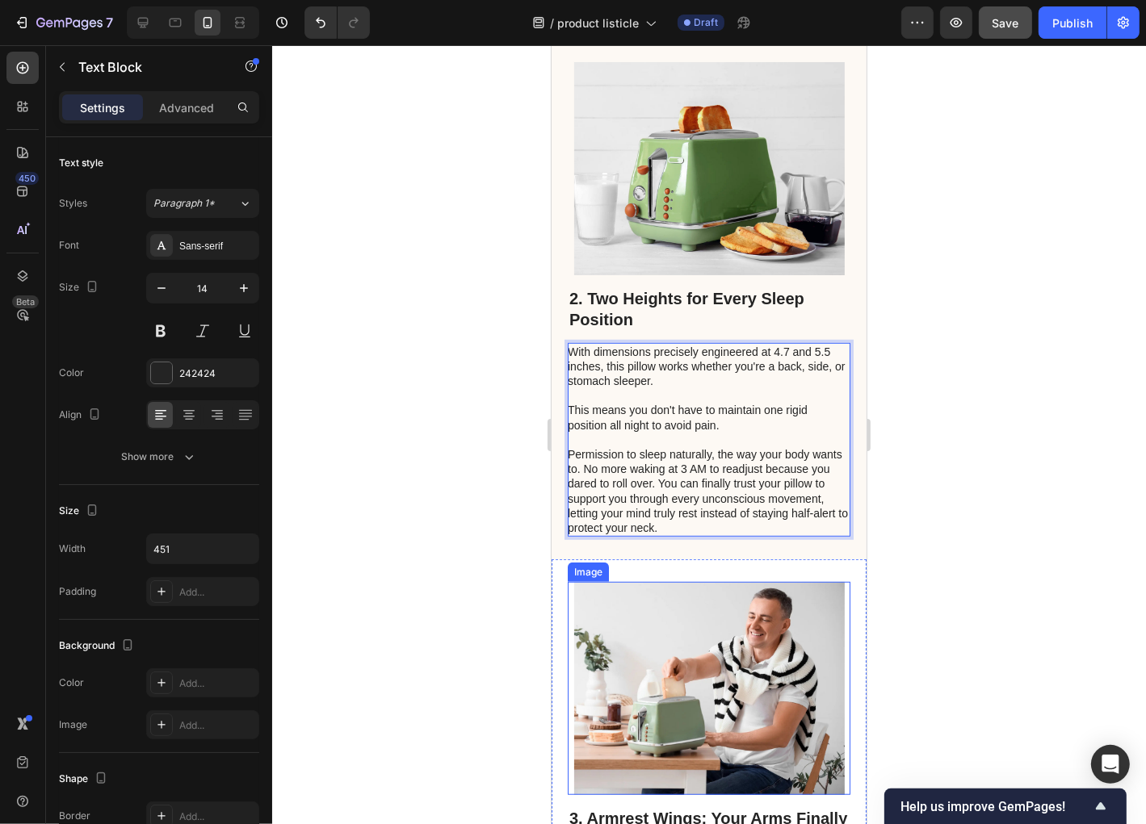
click at [667, 627] on img at bounding box center [708, 687] width 271 height 213
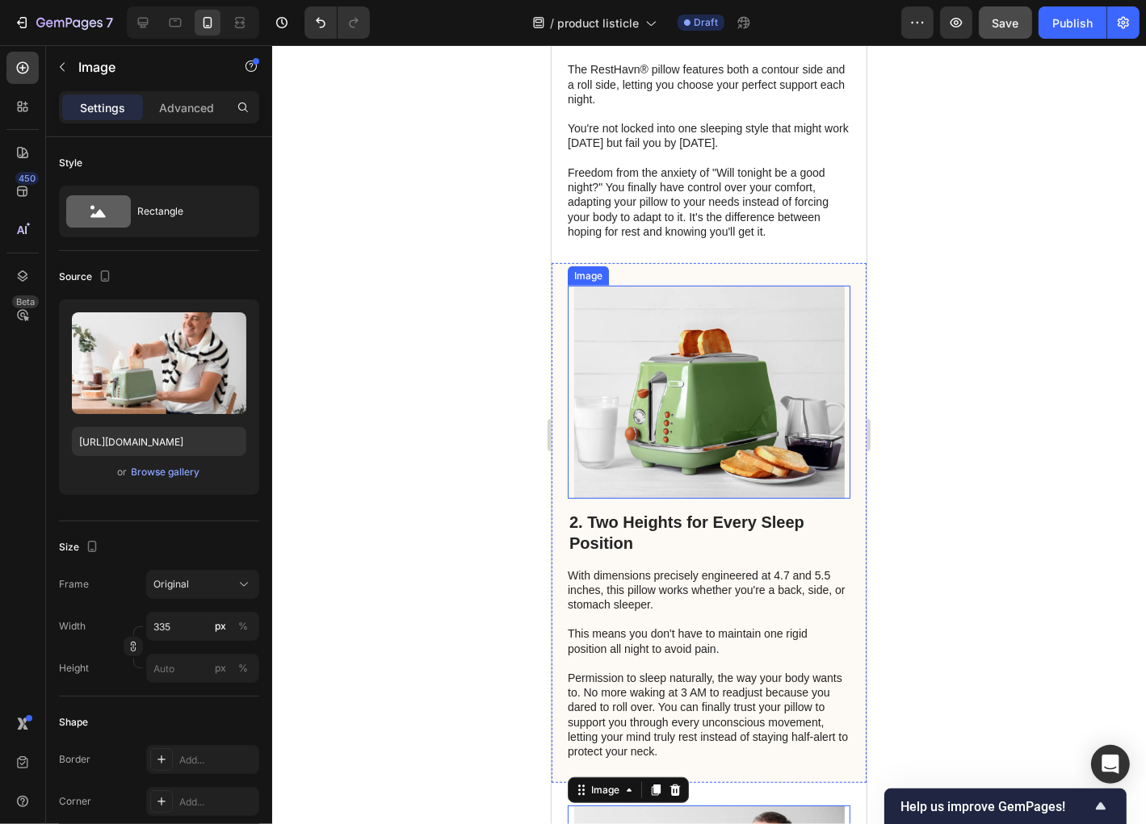
scroll to position [581, 0]
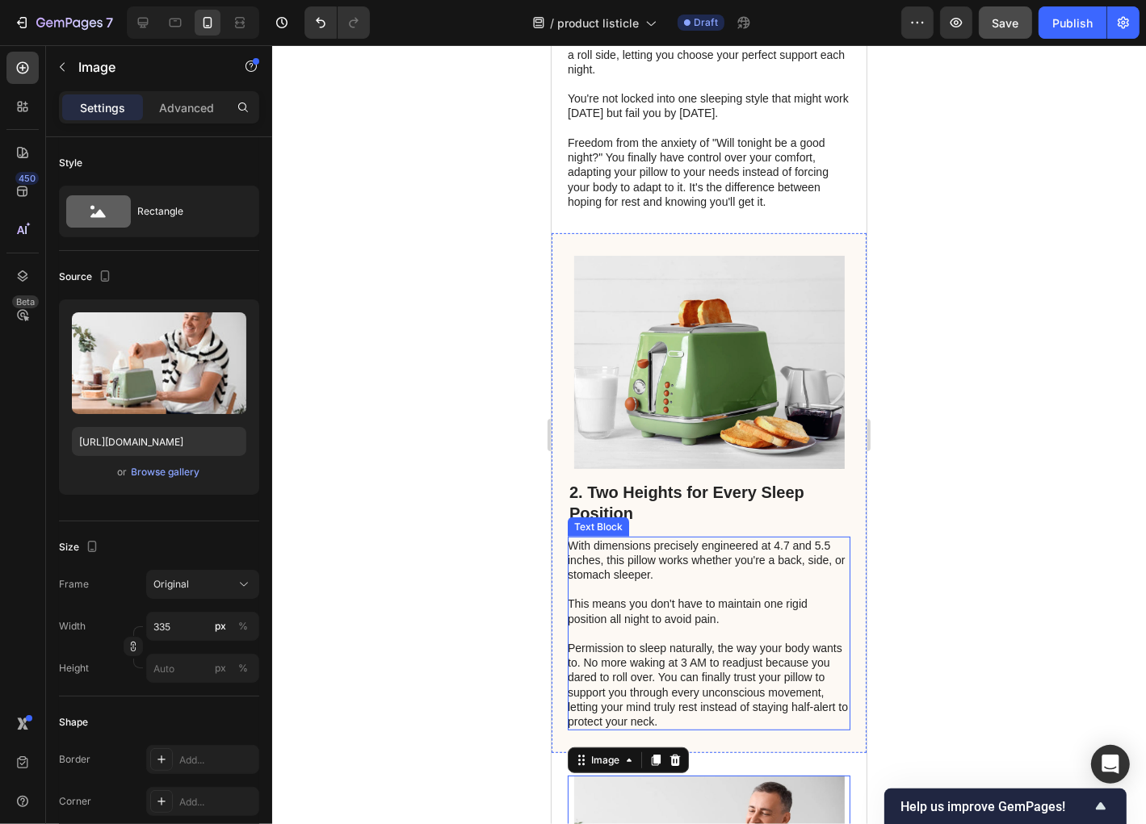
click at [640, 682] on p "Permission to sleep naturally, the way your body wants to. No more waking at 3 …" at bounding box center [707, 684] width 281 height 88
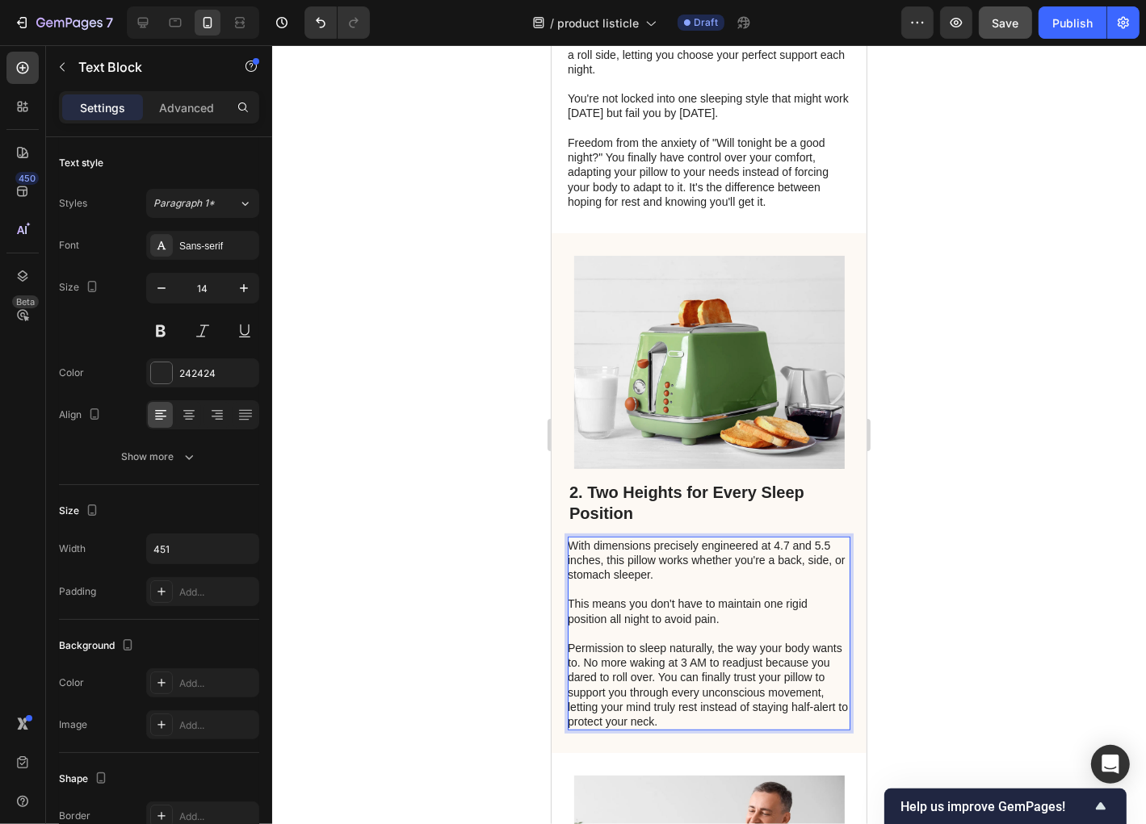
click at [622, 683] on p "Permission to sleep naturally, the way your body wants to. No more waking at 3 …" at bounding box center [707, 684] width 281 height 88
click at [644, 697] on p "You can just twist the to sleep naturally, the way your body wants to. No more …" at bounding box center [707, 684] width 281 height 88
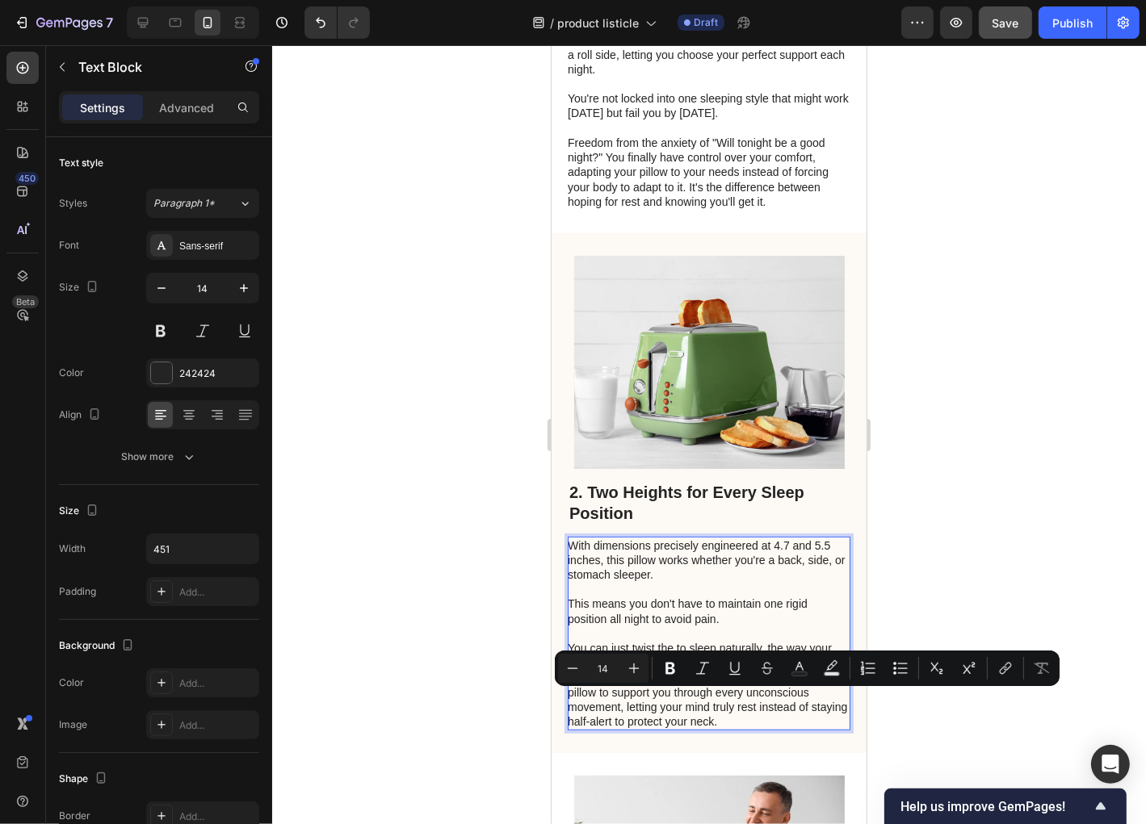
drag, startPoint x: 645, startPoint y: 697, endPoint x: 724, endPoint y: 712, distance: 79.8
click at [724, 712] on p "You can just twist the to sleep naturally, the way your body wants to. No more …" at bounding box center [707, 684] width 281 height 88
click at [728, 716] on p "You can just twist the to sleep naturally, the way your body wants to. No more …" at bounding box center [707, 684] width 281 height 88
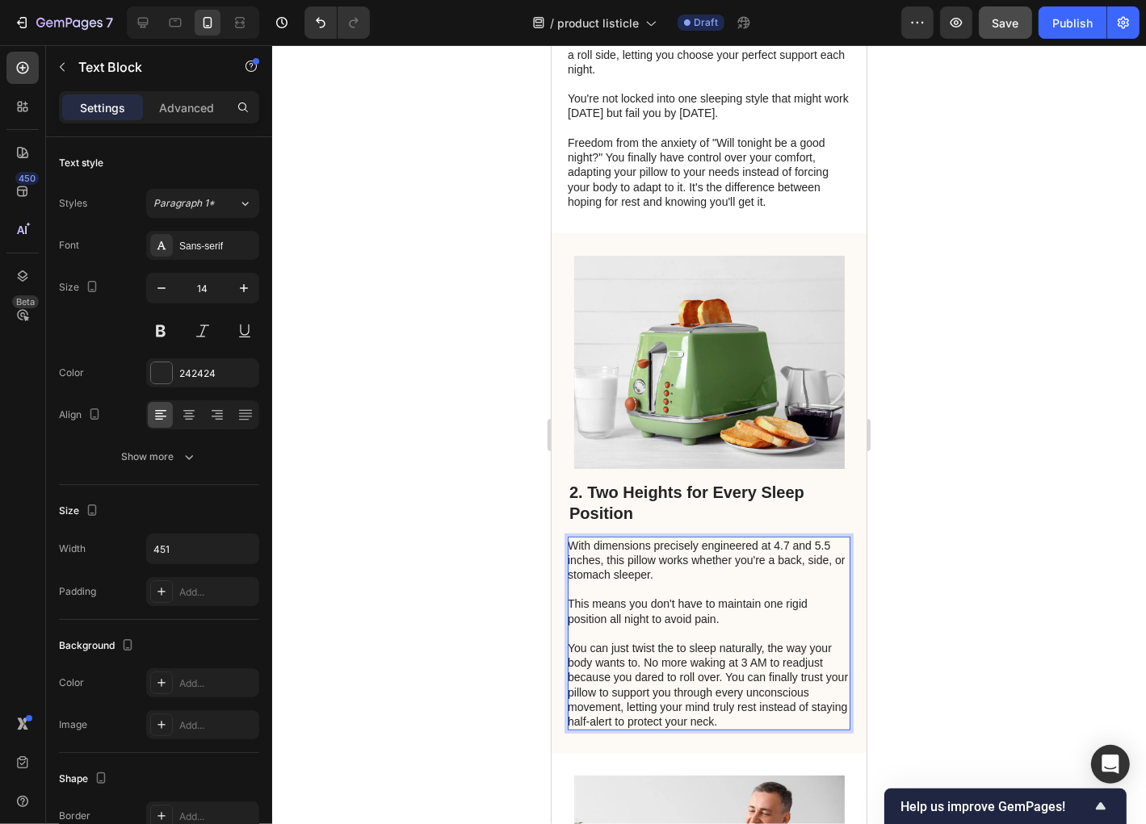
click at [722, 713] on p "You can just twist the to sleep naturally, the way your body wants to. No more …" at bounding box center [707, 684] width 281 height 88
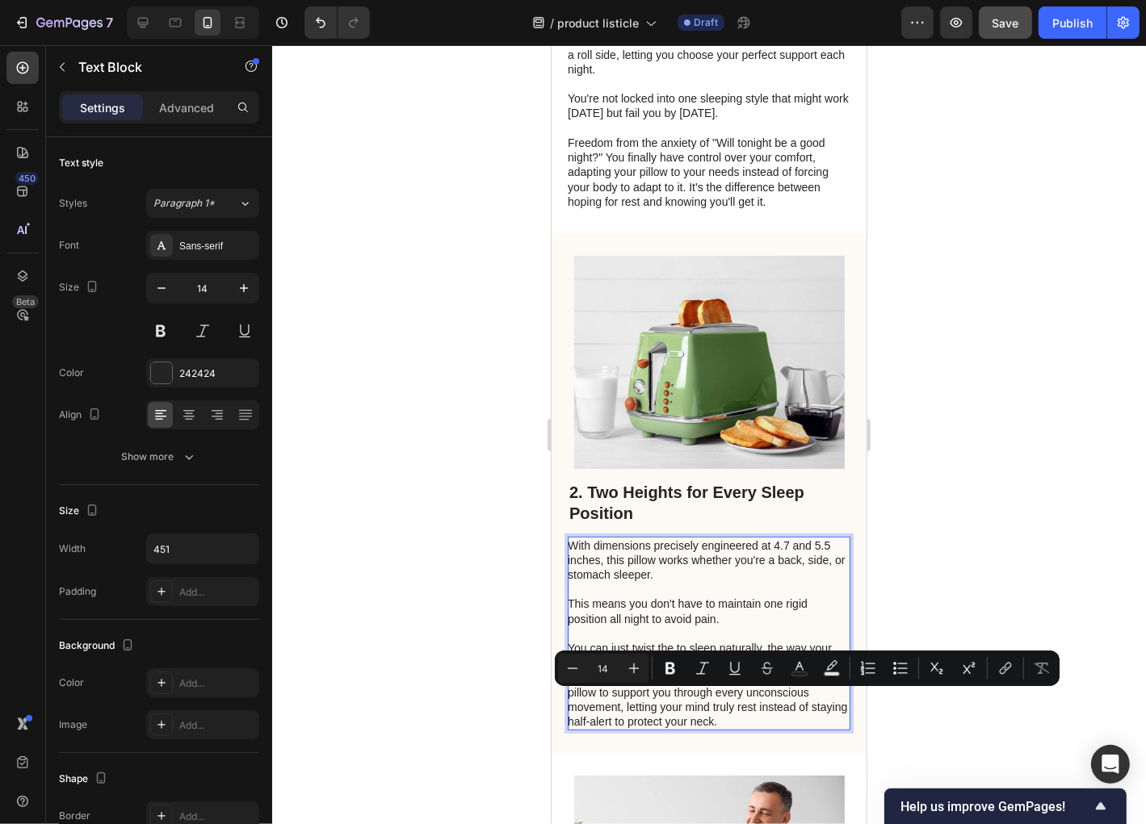
drag, startPoint x: 724, startPoint y: 712, endPoint x: 643, endPoint y: 700, distance: 82.5
click at [643, 700] on p "You can just twist the to sleep naturally, the way your body wants to. No more …" at bounding box center [707, 684] width 281 height 88
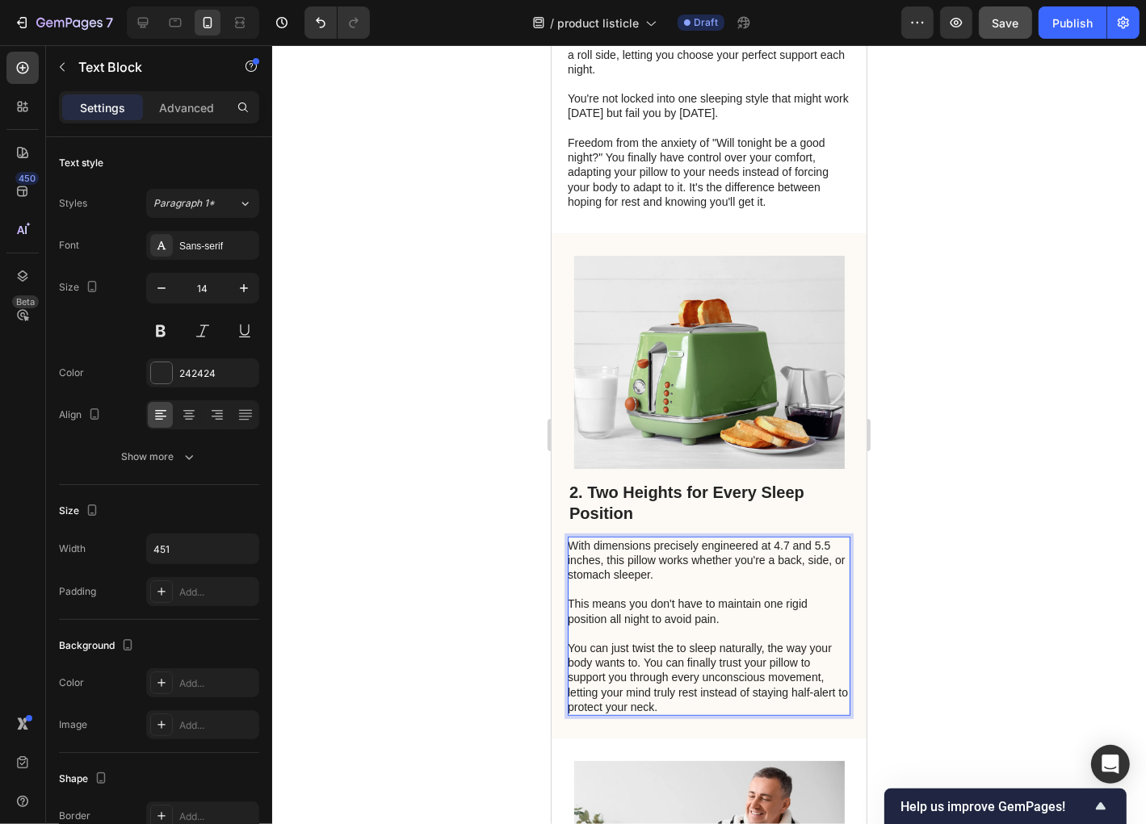
click at [684, 714] on p "You can just twist the to sleep naturally, the way your body wants to. You can …" at bounding box center [707, 676] width 281 height 73
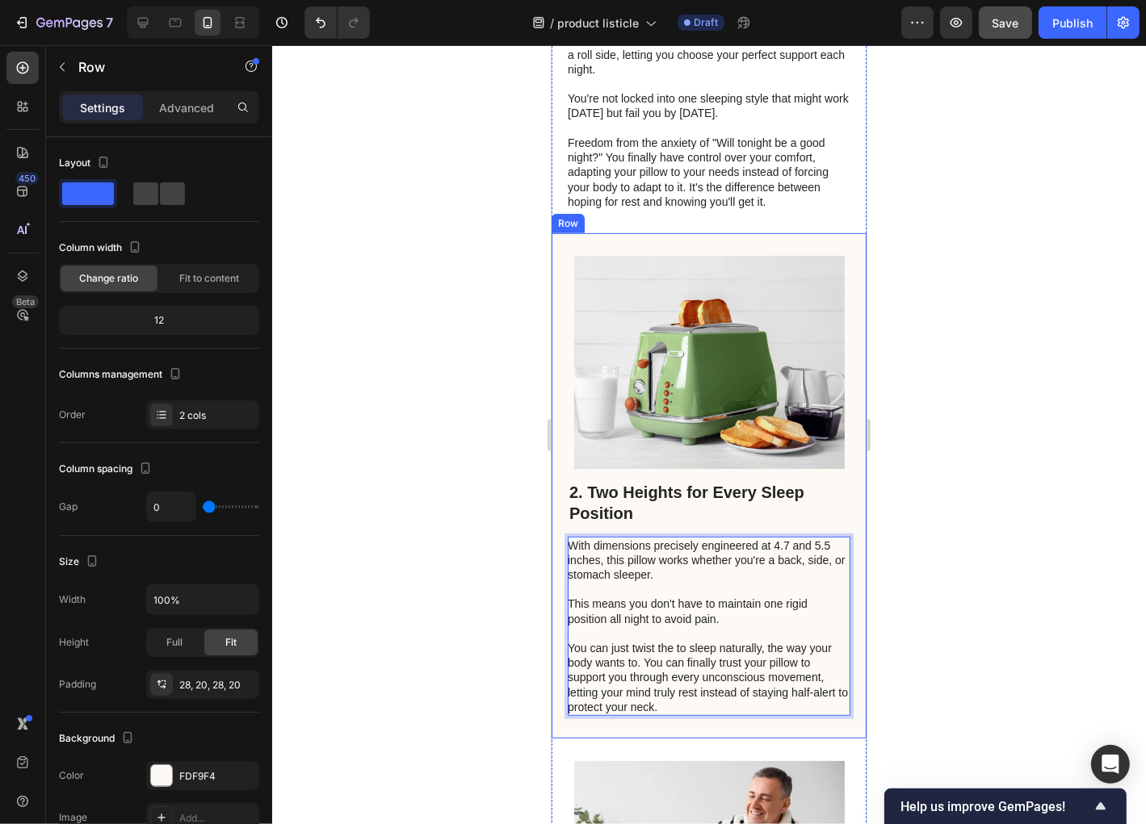
click at [650, 738] on div "2. Two Heights for Every Sleep Position Heading With dimensions precisely engin…" at bounding box center [708, 486] width 315 height 506
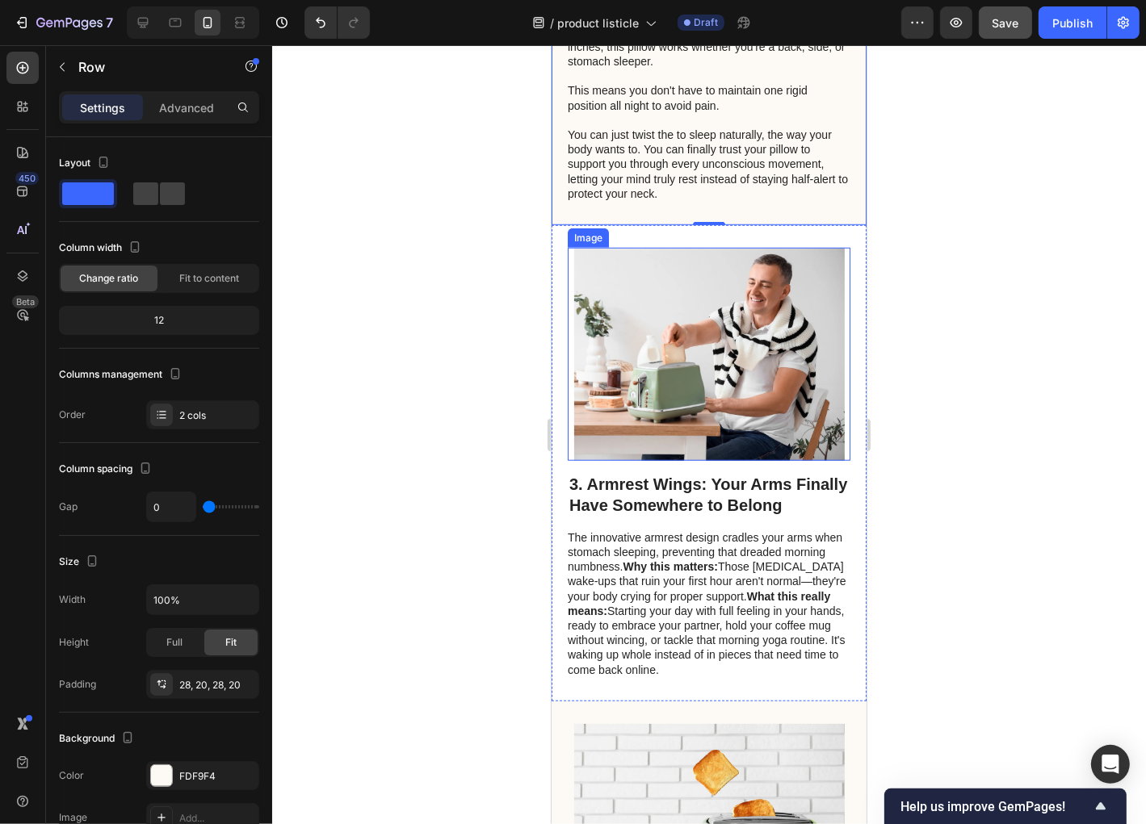
scroll to position [1098, 0]
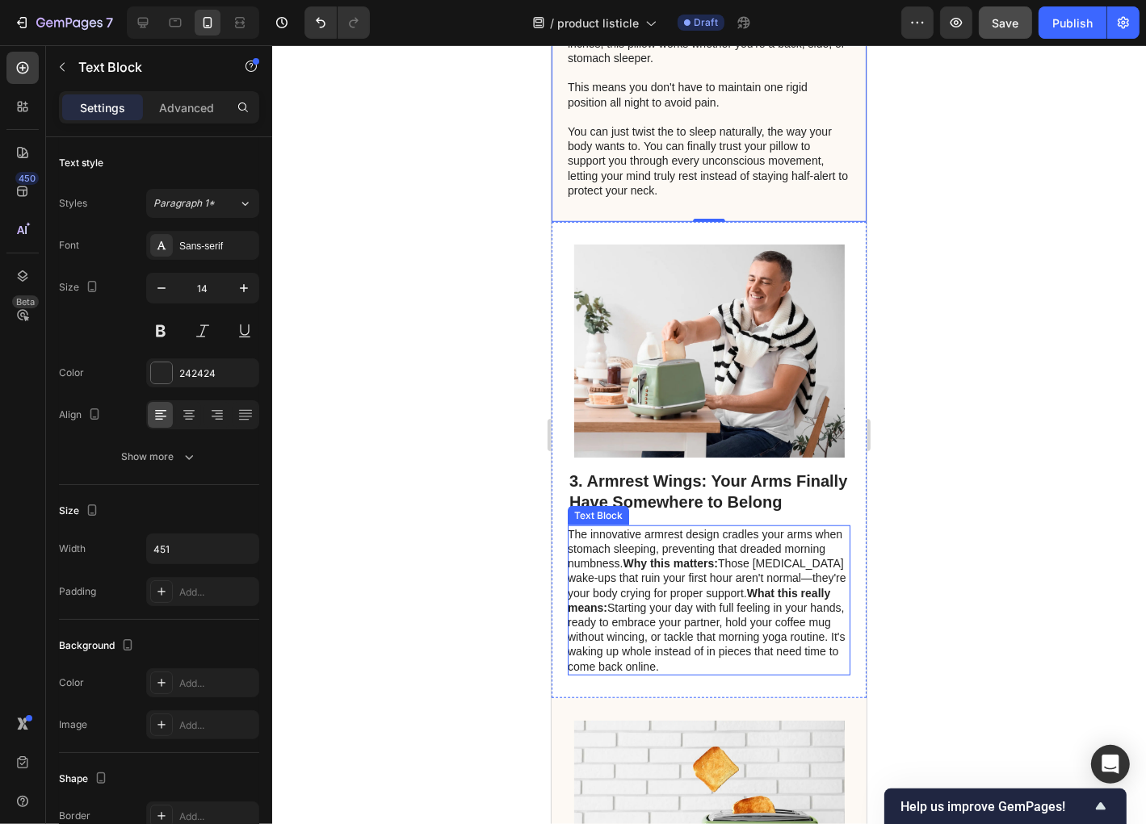
click at [707, 581] on p "The innovative armrest design cradles your arms when stomach sleeping, preventi…" at bounding box center [707, 600] width 281 height 147
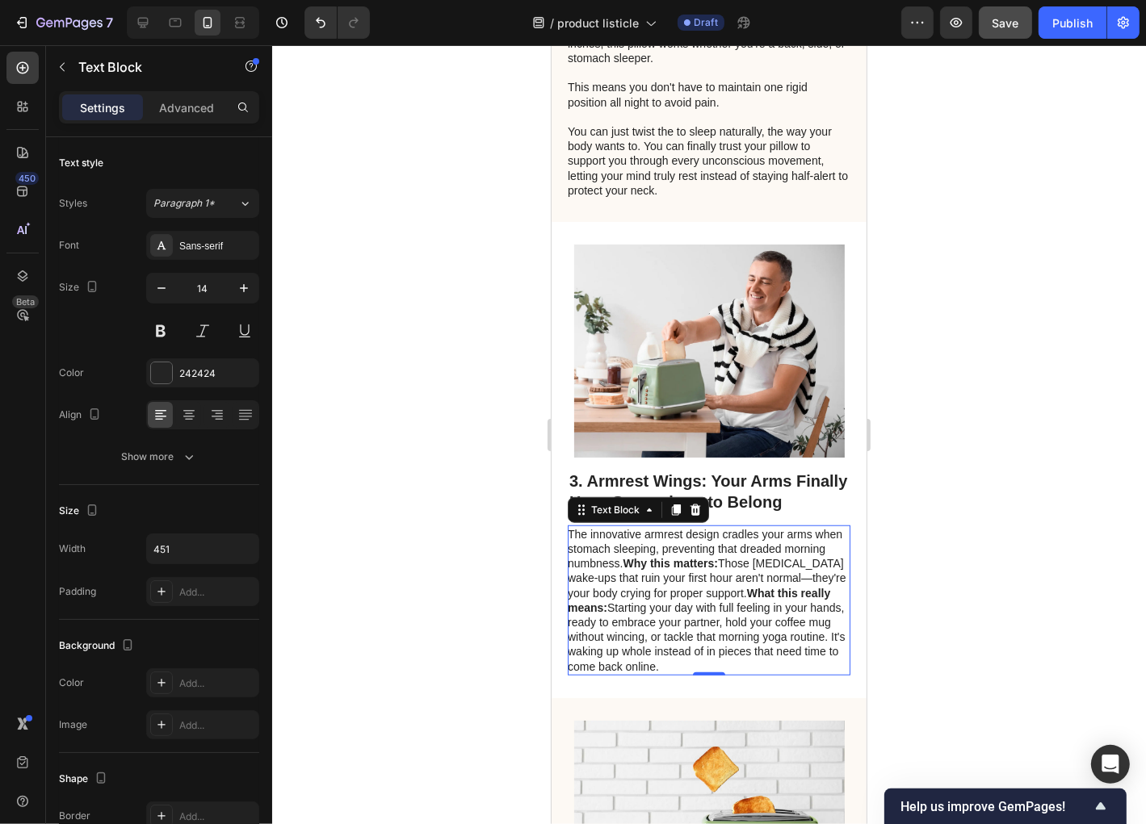
click at [671, 569] on strong "Why this matters:" at bounding box center [669, 562] width 94 height 13
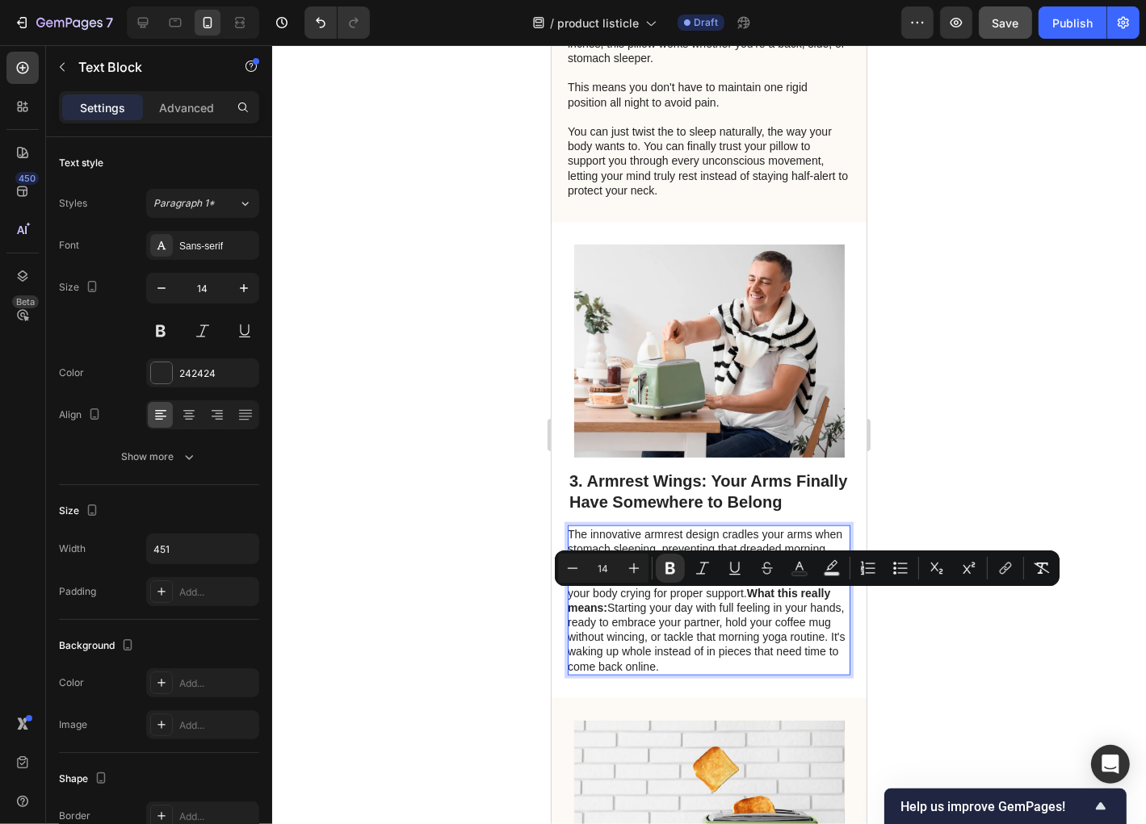
drag, startPoint x: 671, startPoint y: 600, endPoint x: 762, endPoint y: 598, distance: 91.3
click at [716, 569] on strong "Why this matters:" at bounding box center [669, 562] width 94 height 13
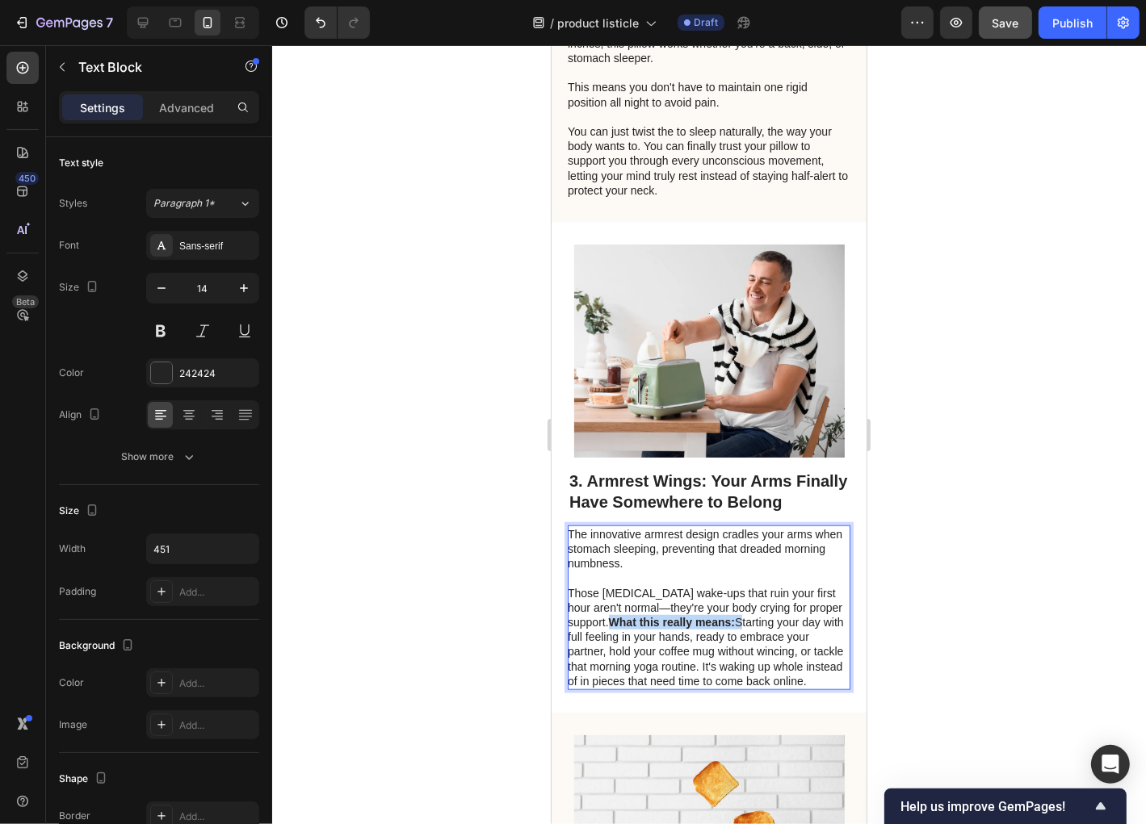
drag, startPoint x: 777, startPoint y: 653, endPoint x: 648, endPoint y: 655, distance: 129.2
click at [648, 655] on p "Those pins-and-needles wake-ups that ruin your first hour aren't normal—they're…" at bounding box center [707, 636] width 281 height 103
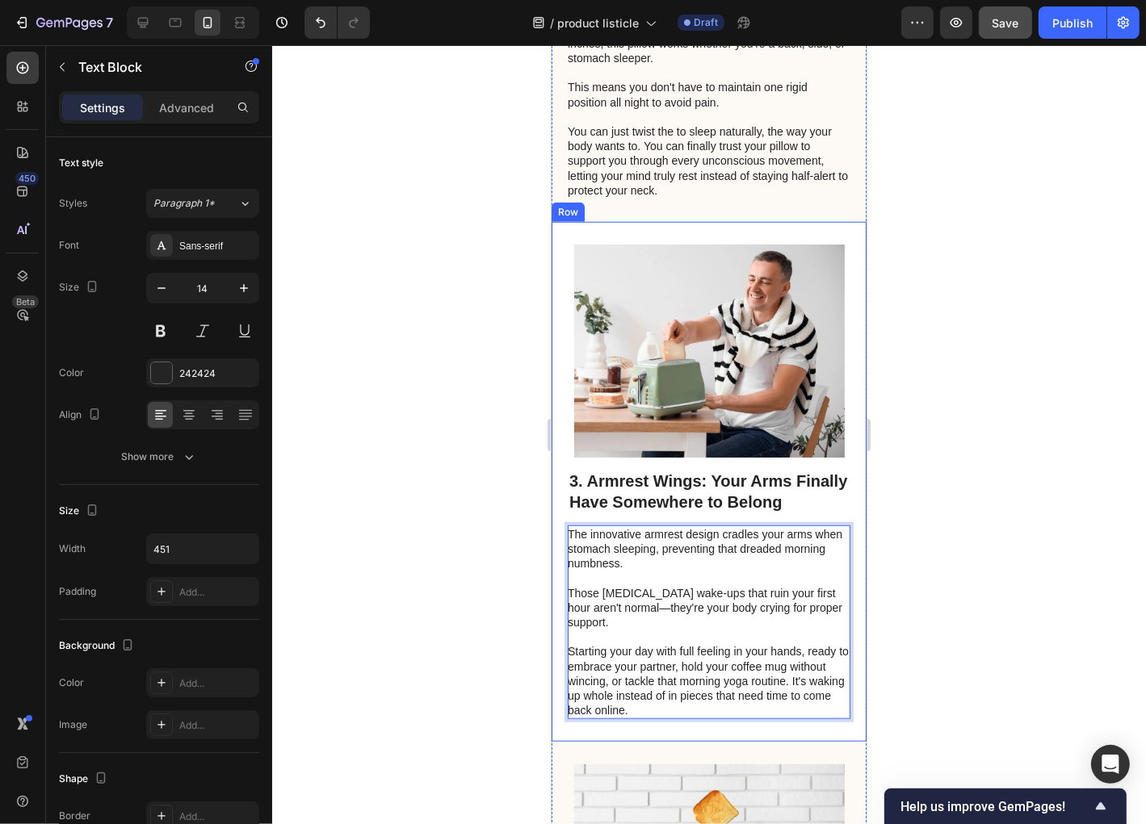
click at [515, 678] on div at bounding box center [709, 434] width 874 height 779
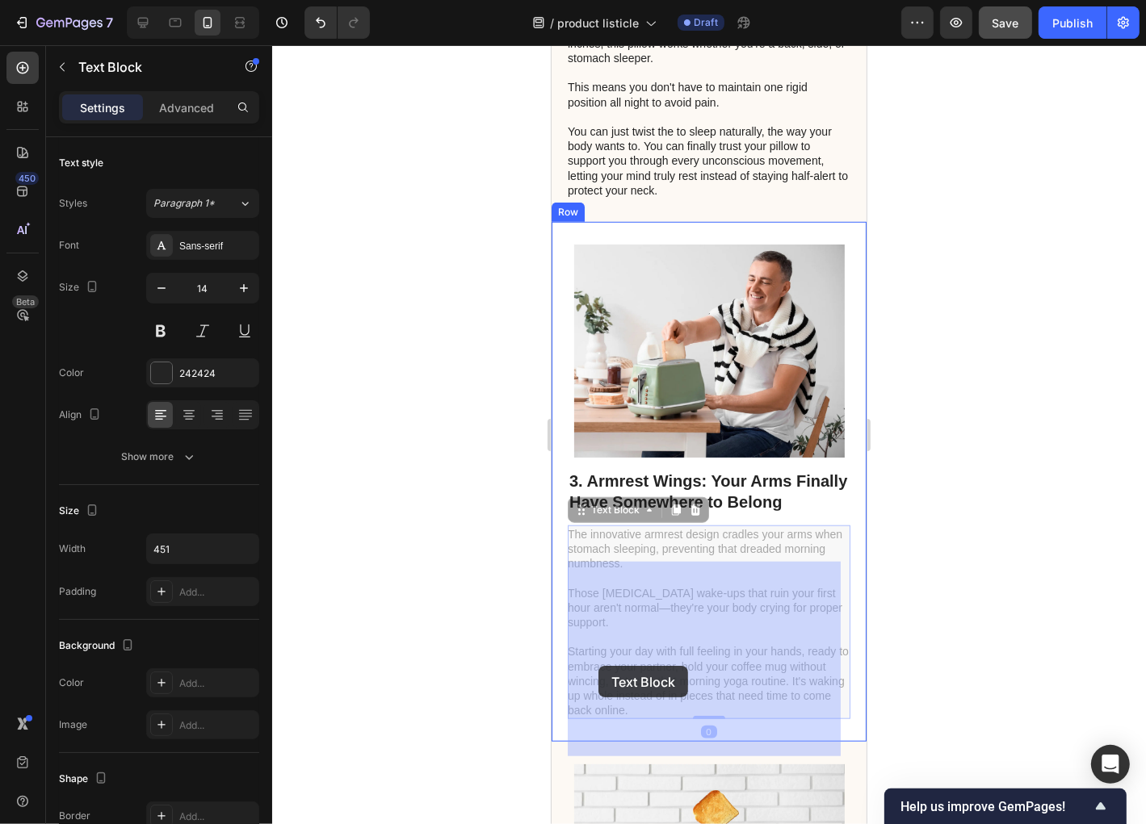
drag, startPoint x: 641, startPoint y: 665, endPoint x: 598, endPoint y: 665, distance: 43.6
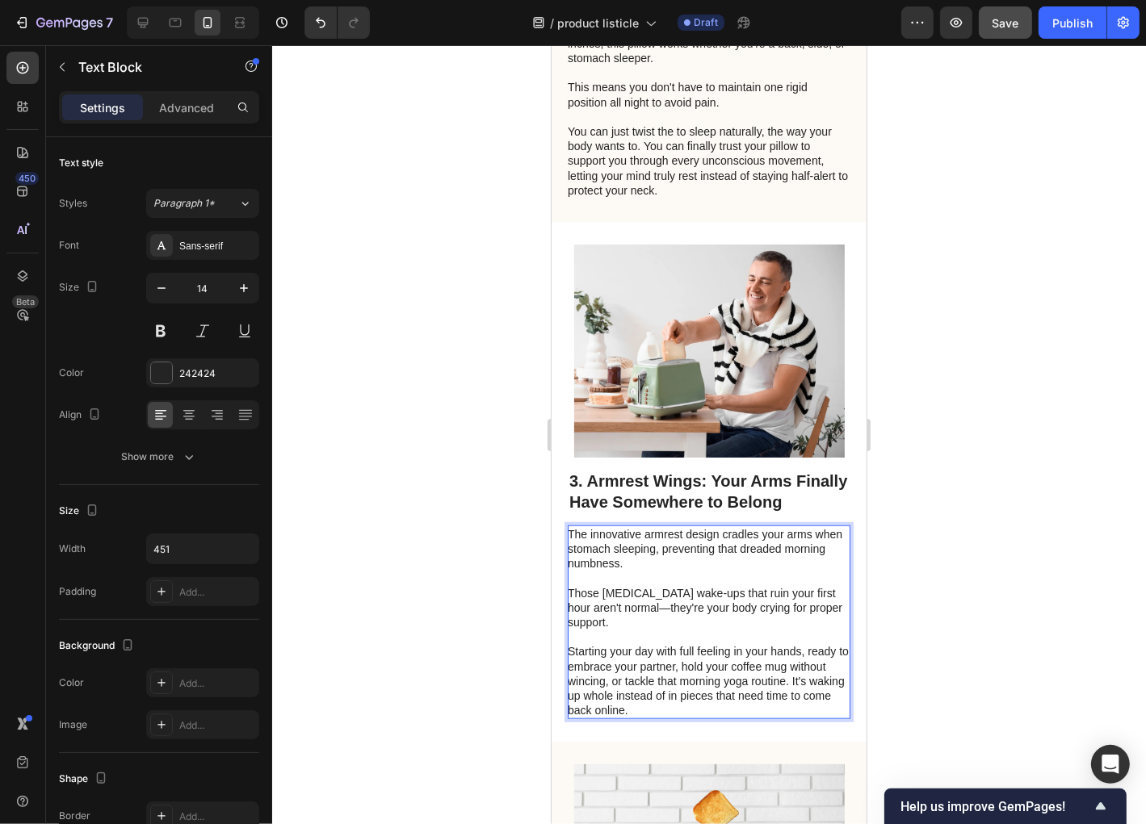
click at [649, 630] on p "Those pins-and-needles wake-ups that ruin your first hour aren't normal—they're…" at bounding box center [707, 607] width 281 height 44
drag, startPoint x: 651, startPoint y: 656, endPoint x: 567, endPoint y: 623, distance: 90.0
click at [567, 623] on p "Those pins-and-needles wake-ups that ruin your first hour aren't normal—they're…" at bounding box center [707, 607] width 281 height 44
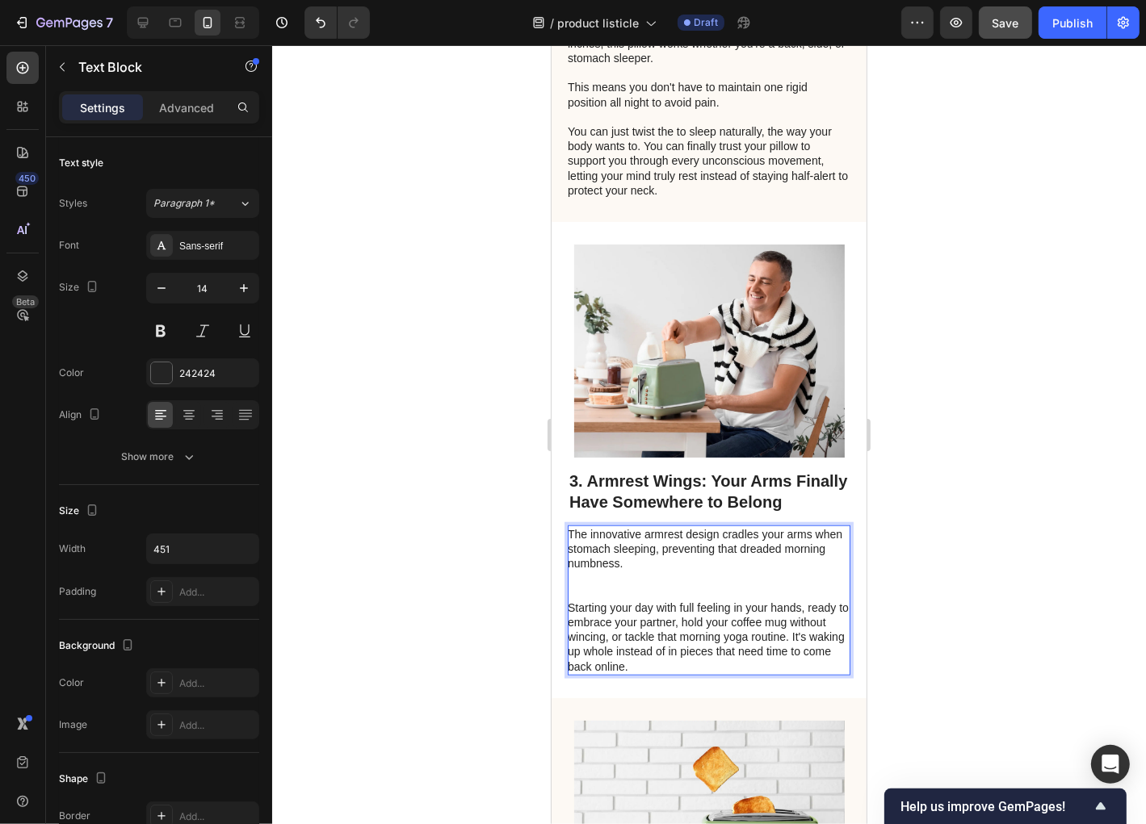
click at [596, 600] on p "Rich Text Editor. Editing area: main" at bounding box center [707, 592] width 281 height 15
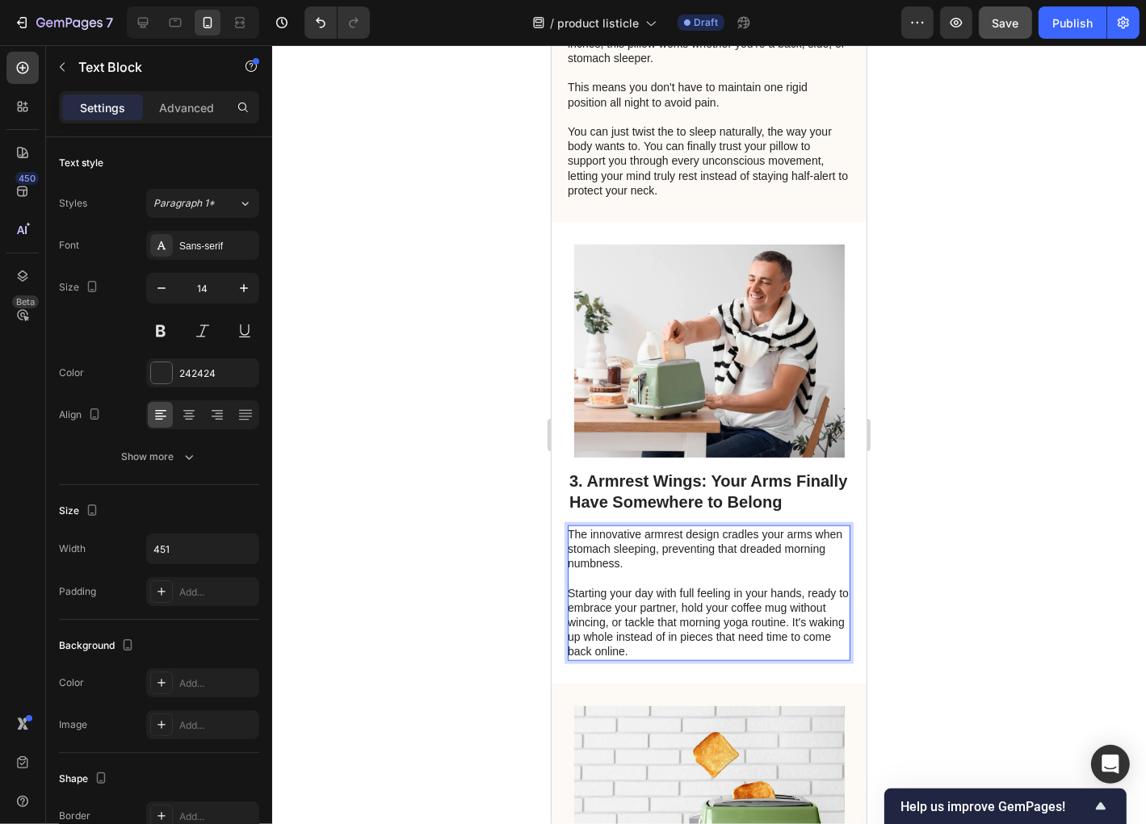
click at [622, 585] on p "Rich Text Editor. Editing area: main" at bounding box center [707, 577] width 281 height 15
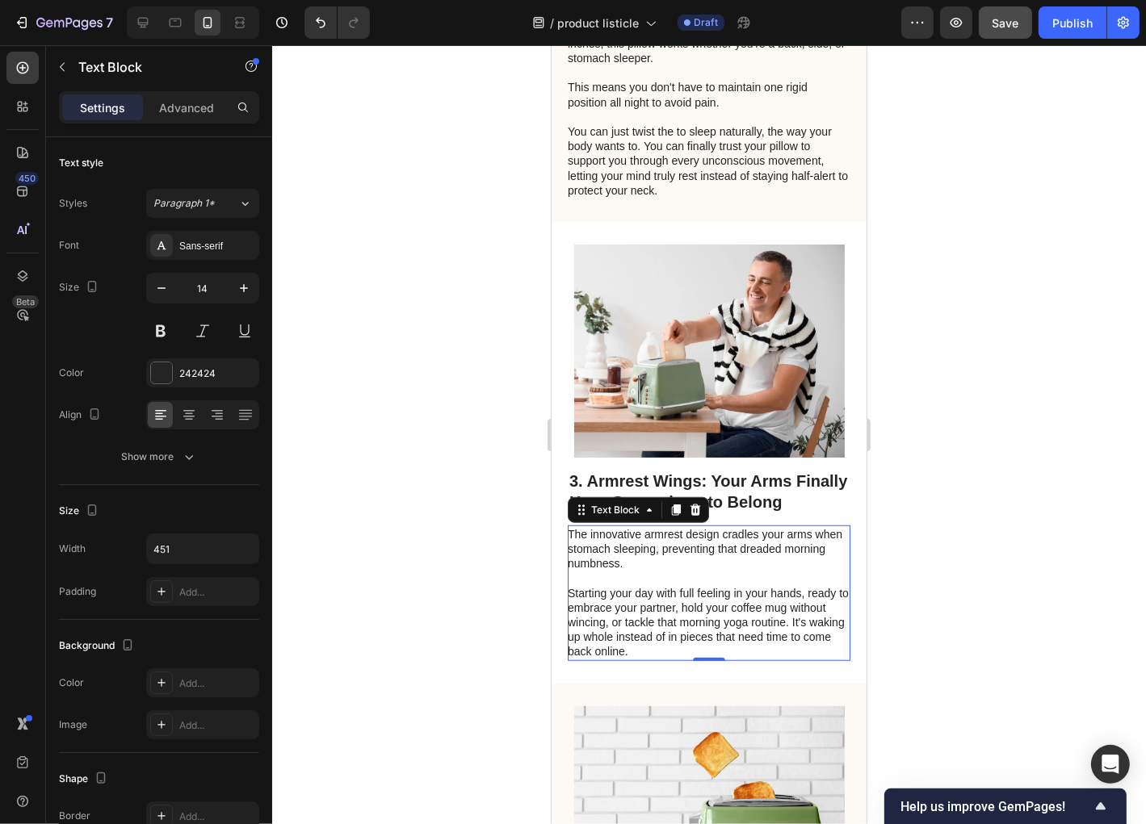
drag, startPoint x: 525, startPoint y: 686, endPoint x: 513, endPoint y: 686, distance: 12.1
click at [524, 686] on div at bounding box center [709, 434] width 874 height 779
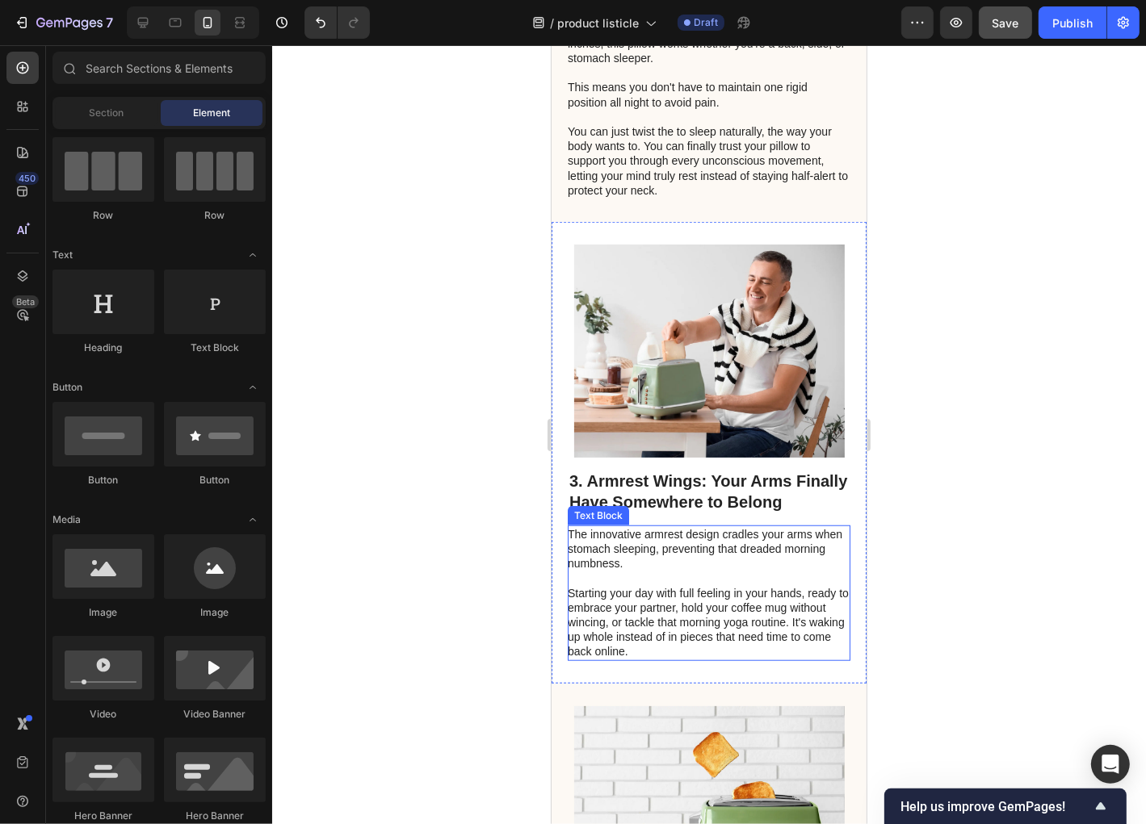
click at [635, 659] on p "Starting your day with full feeling in your hands, ready to embrace your partne…" at bounding box center [707, 621] width 281 height 73
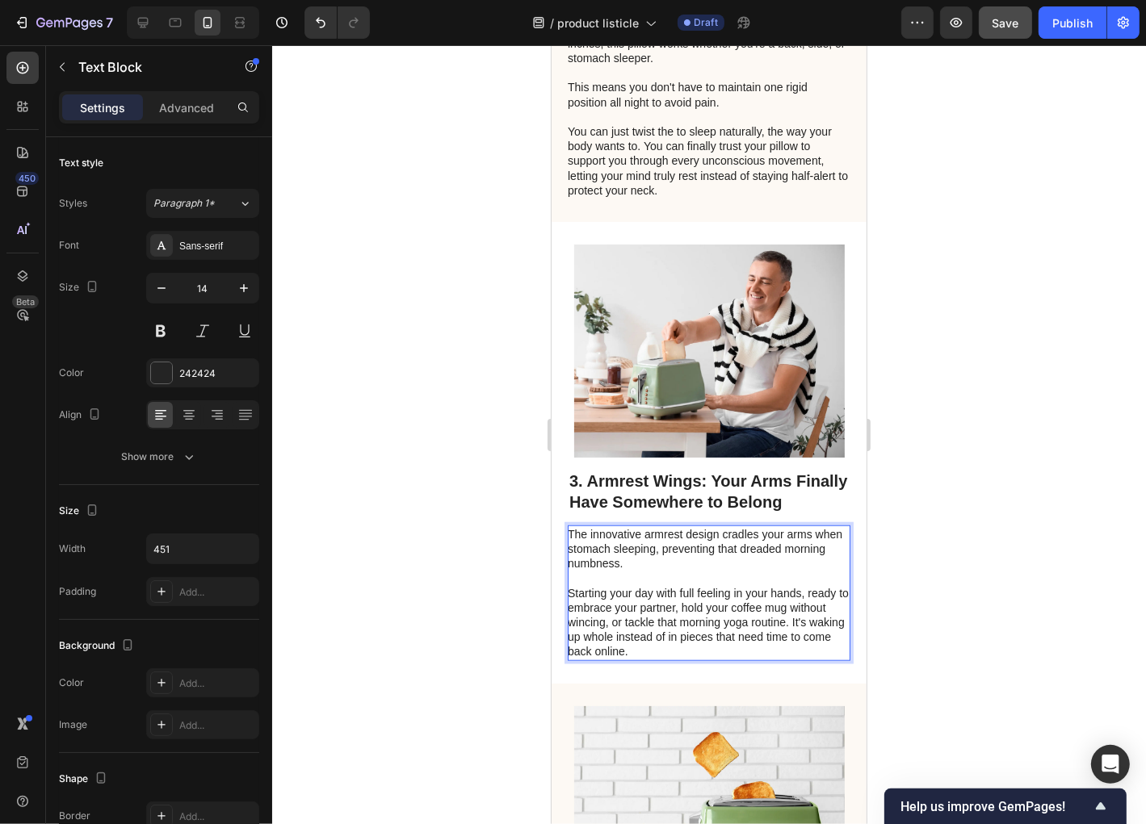
click at [654, 659] on p "Starting your day with full feeling in your hands, ready to embrace your partne…" at bounding box center [707, 621] width 281 height 73
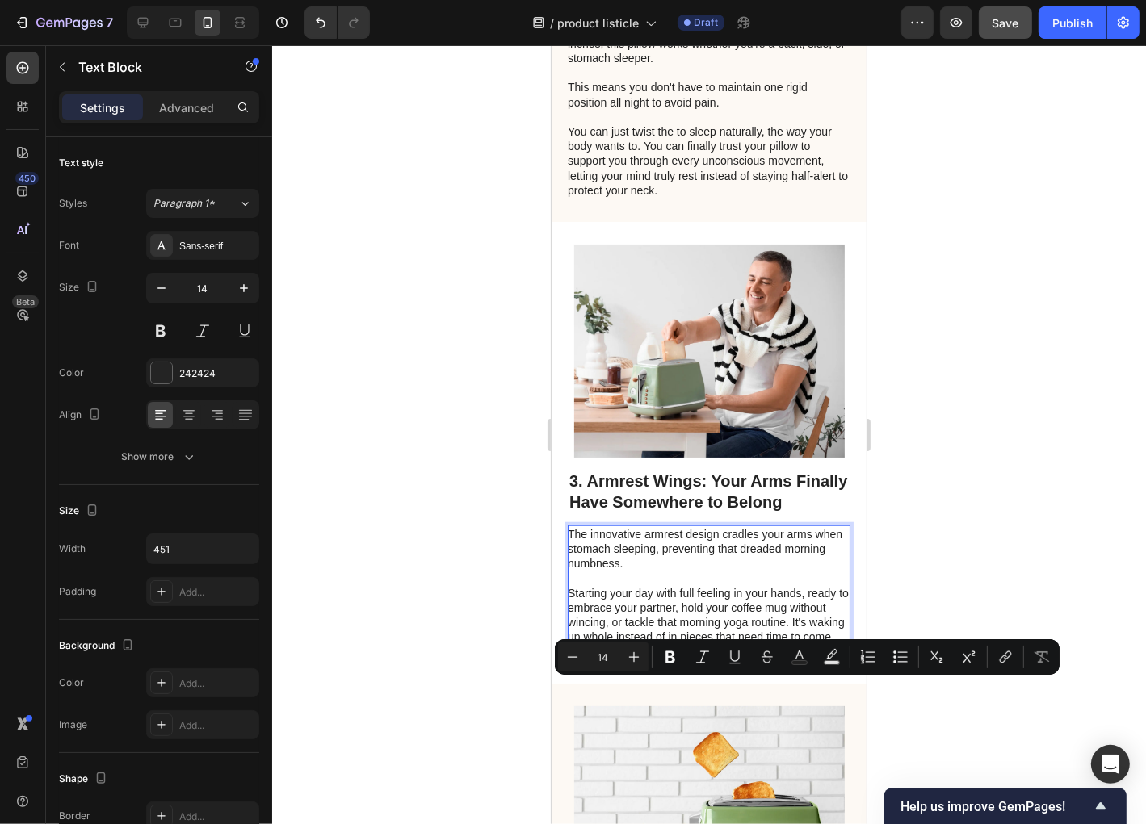
drag, startPoint x: 661, startPoint y: 688, endPoint x: 620, endPoint y: 690, distance: 40.4
click at [620, 659] on p "Starting your day with full feeling in your hands, ready to embrace your partne…" at bounding box center [707, 621] width 281 height 73
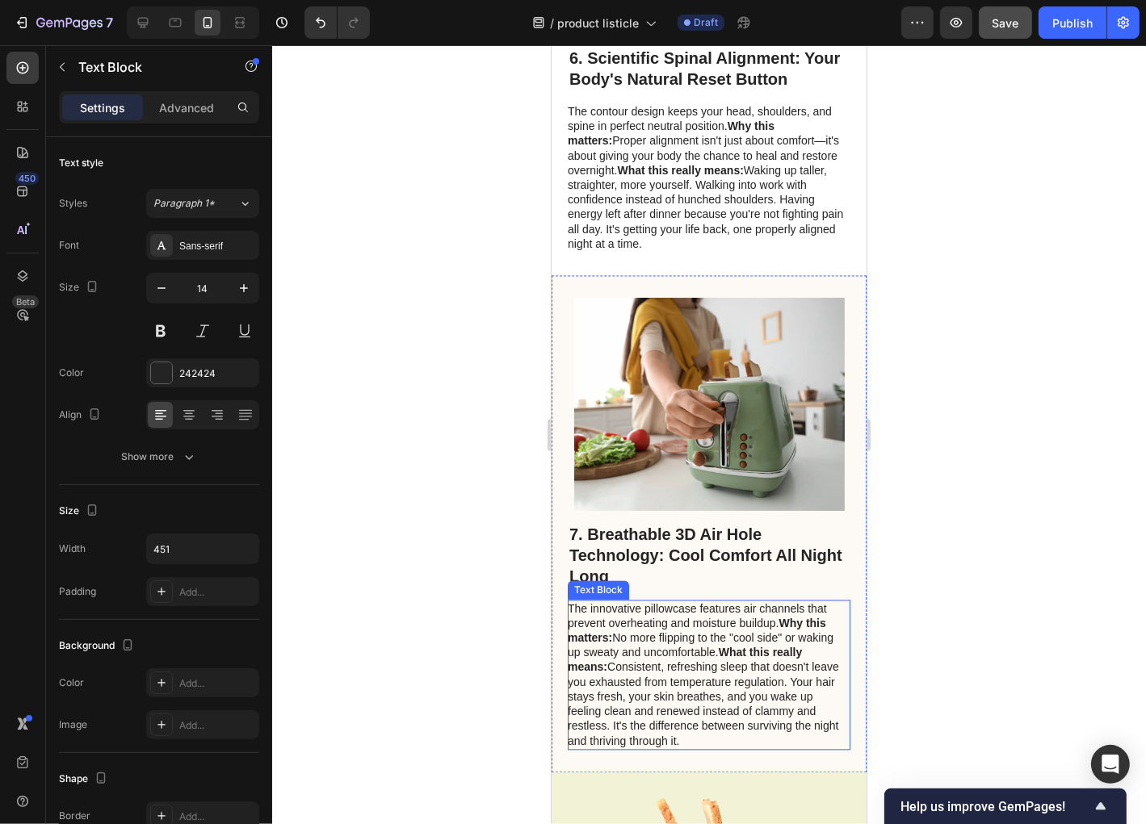
scroll to position [3036, 0]
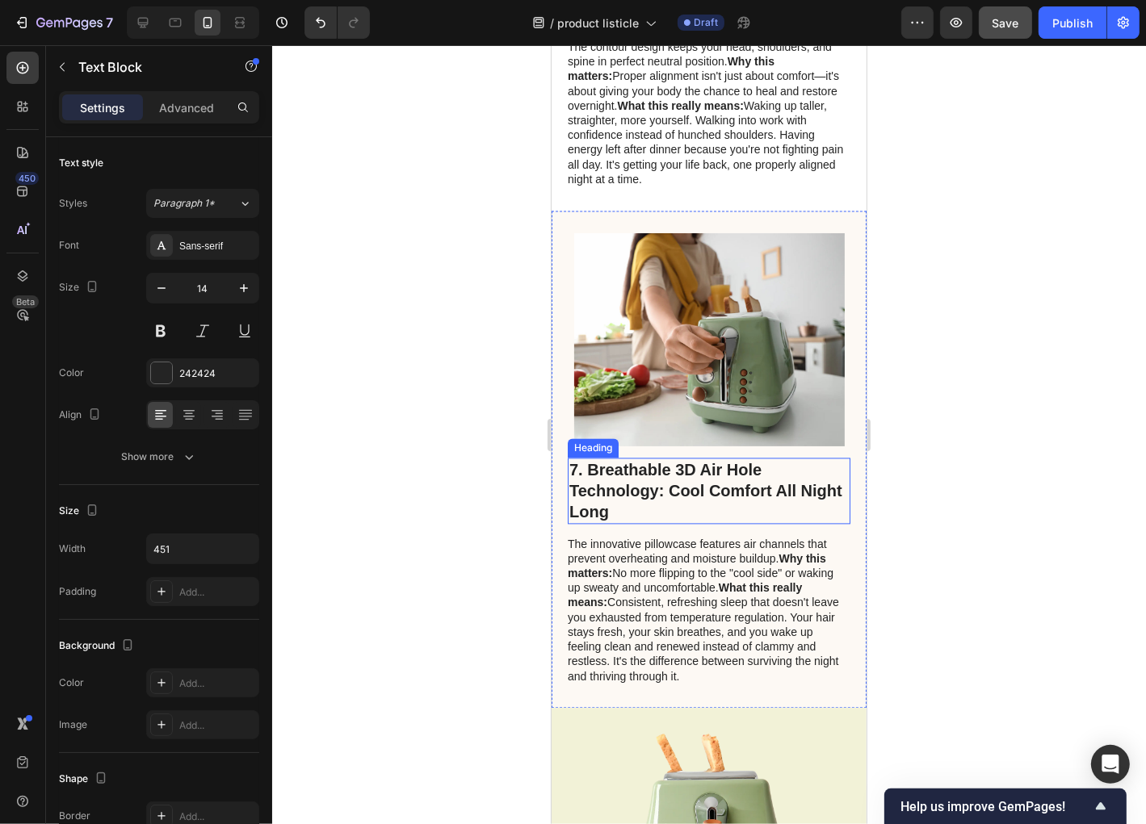
click at [731, 493] on h2 "7. Breathable 3D Air Hole Technology: Cool Comfort All Night Long" at bounding box center [708, 490] width 283 height 66
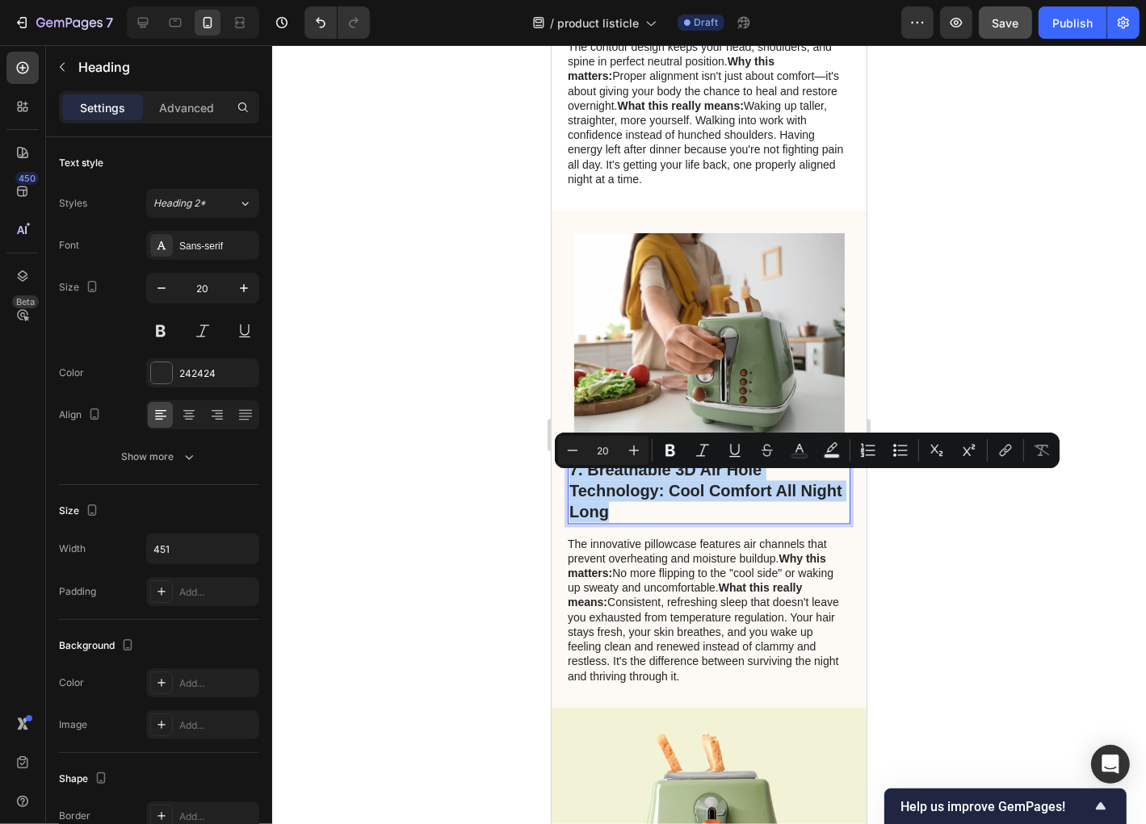
click at [653, 507] on p "7. Breathable 3D Air Hole Technology: Cool Comfort All Night Long" at bounding box center [707, 490] width 279 height 63
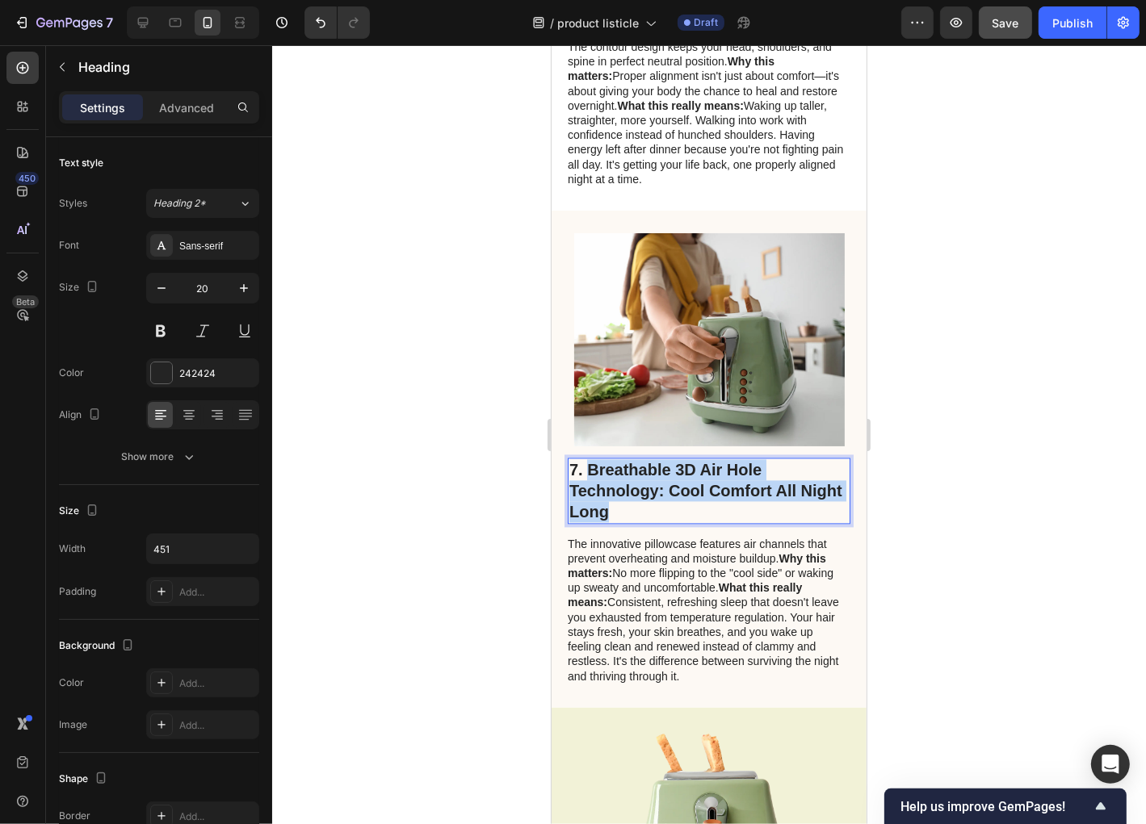
drag, startPoint x: 646, startPoint y: 526, endPoint x: 586, endPoint y: 484, distance: 73.0
click at [586, 484] on p "7. Breathable 3D Air Hole Technology: Cool Comfort All Night Long" at bounding box center [707, 490] width 279 height 63
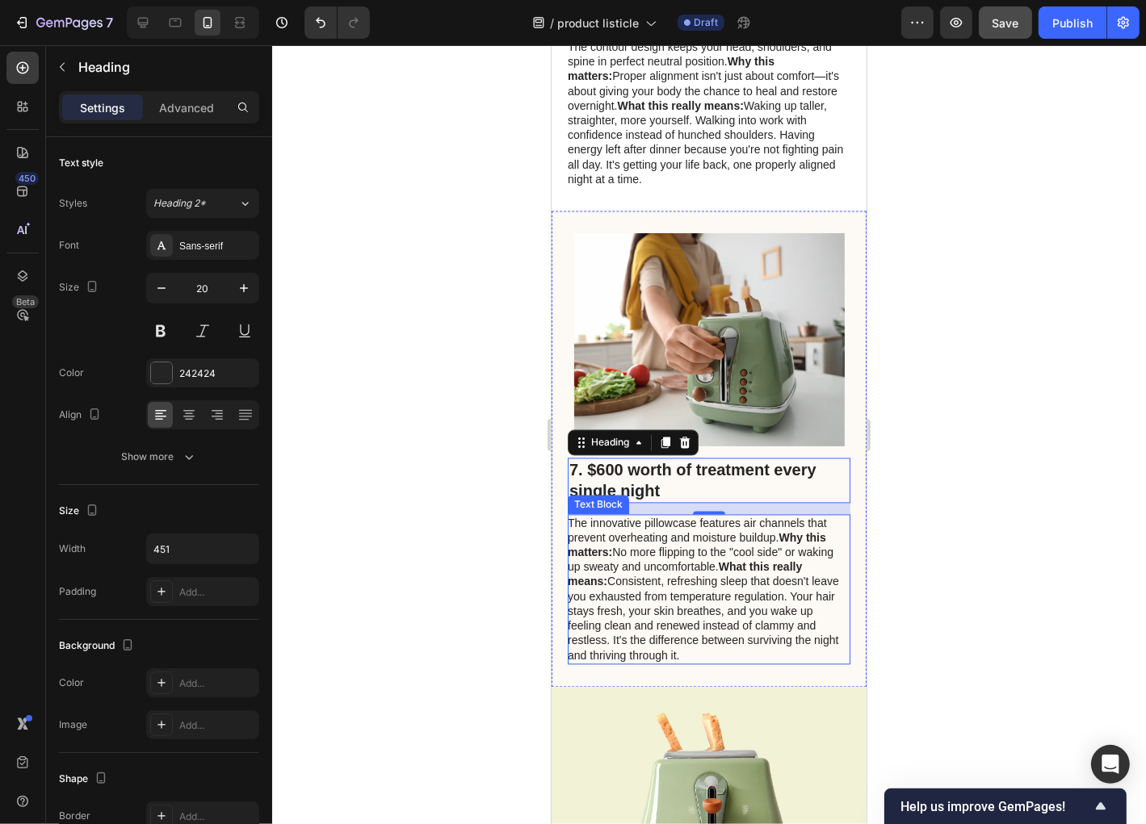
click at [625, 572] on p "The innovative pillowcase features air channels that prevent overheating and mo…" at bounding box center [707, 588] width 281 height 147
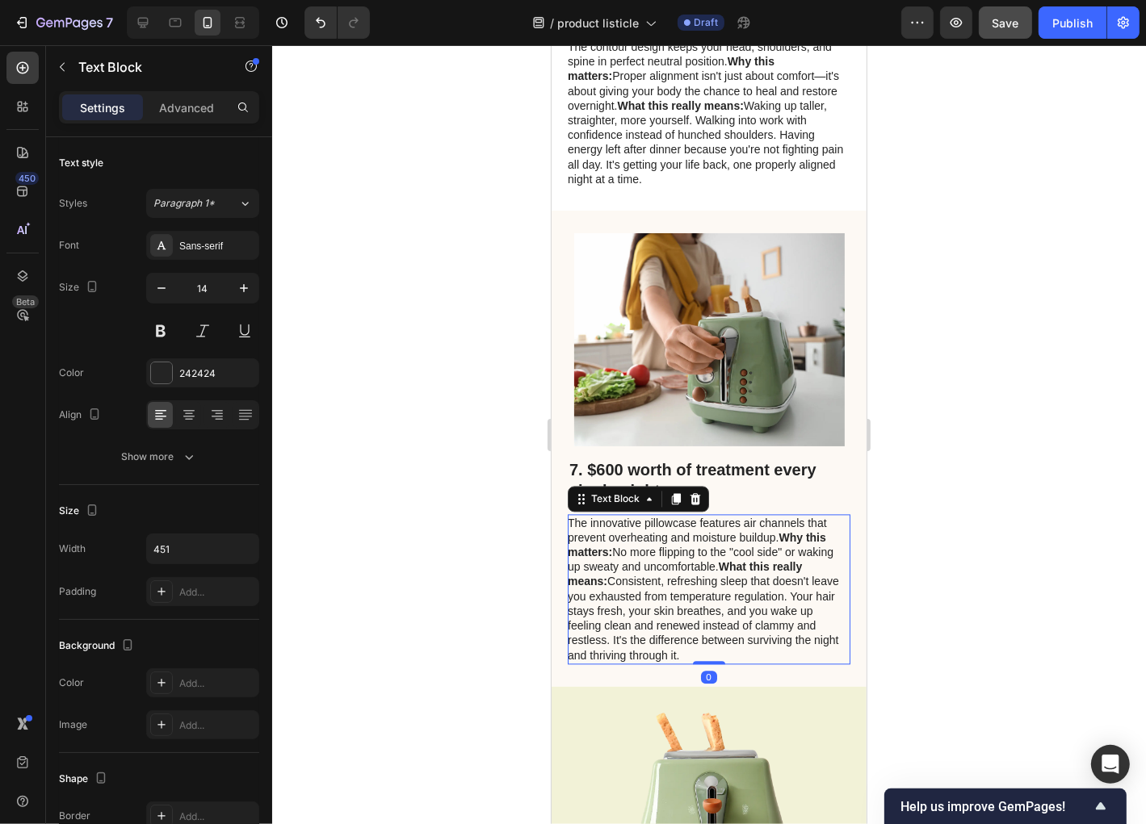
click at [627, 572] on p "The innovative pillowcase features air channels that prevent overheating and mo…" at bounding box center [707, 588] width 281 height 147
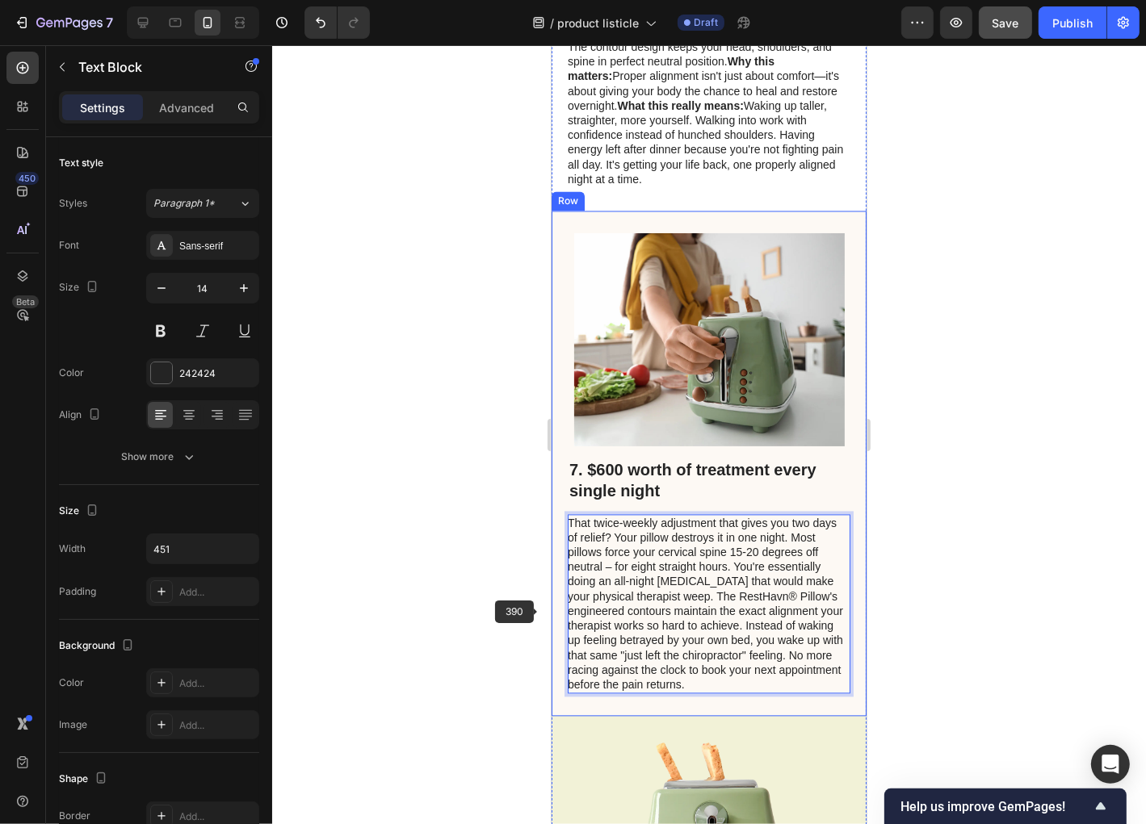
click at [530, 608] on div at bounding box center [709, 434] width 874 height 779
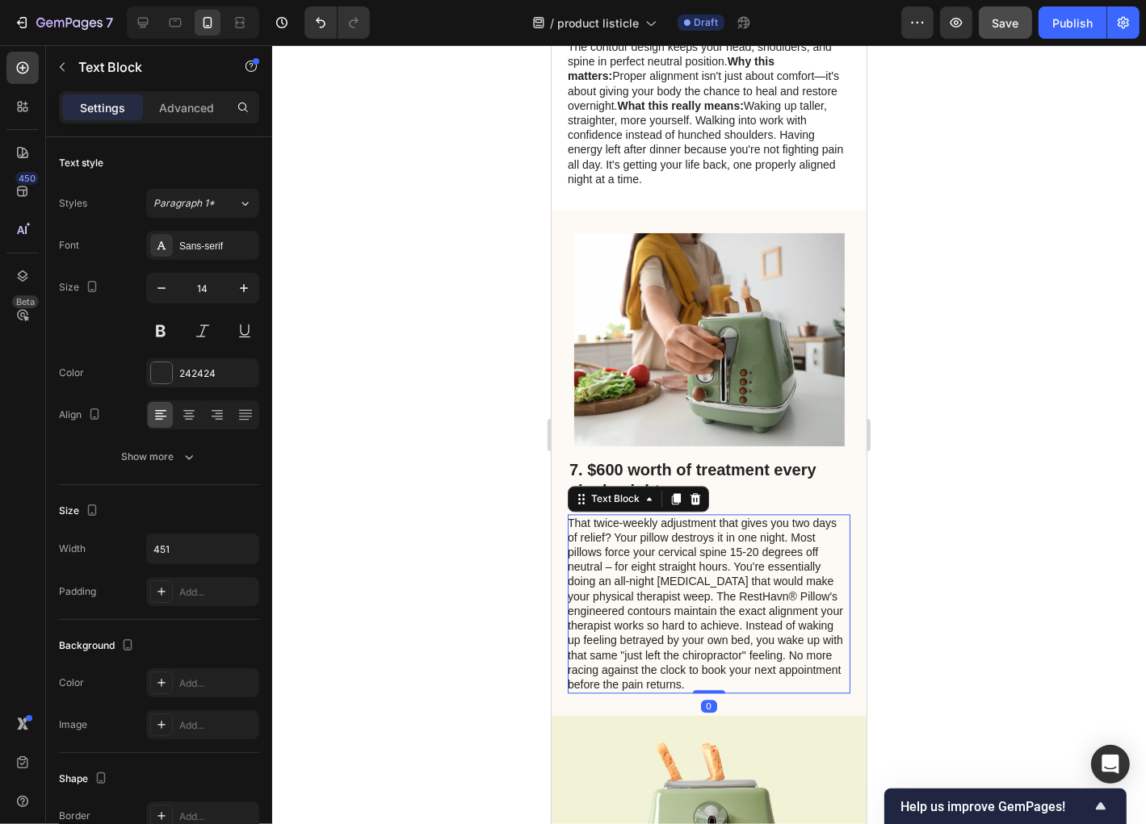
click at [791, 552] on p "That twice-weekly adjustment that gives you two days of relief? Your pillow des…" at bounding box center [707, 603] width 281 height 176
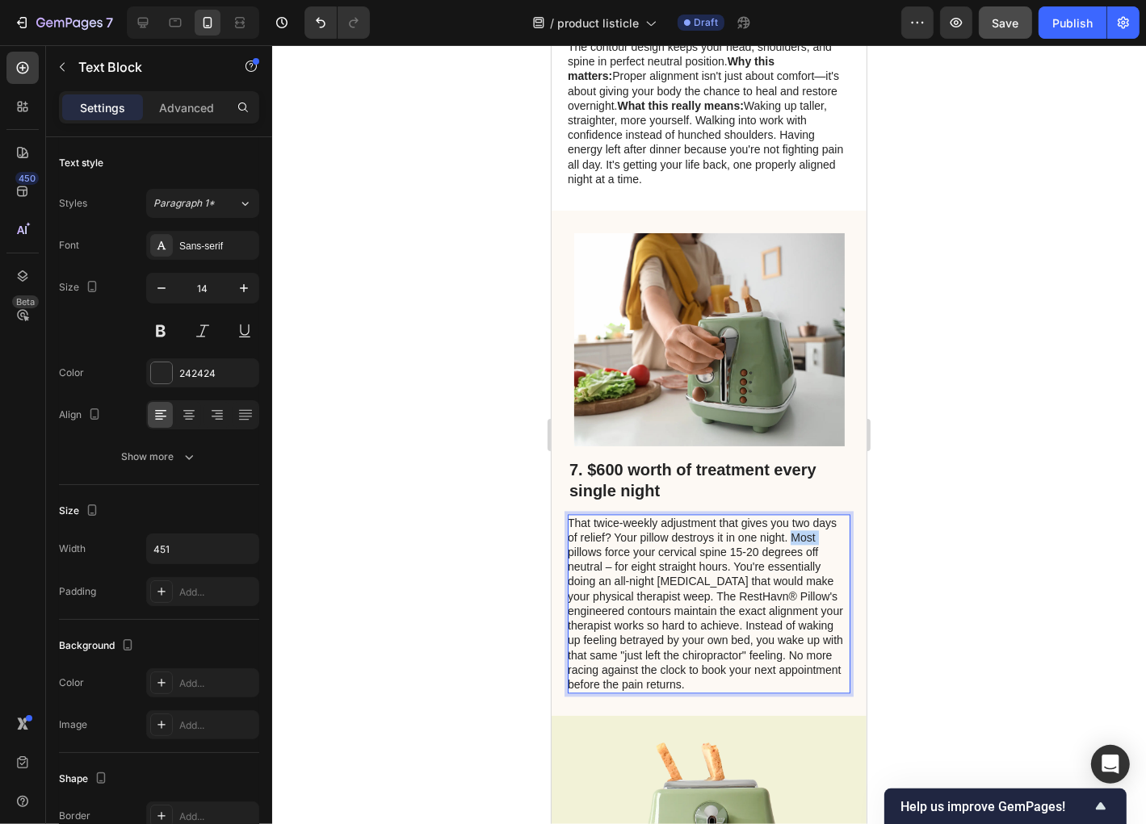
click at [789, 552] on p "That twice-weekly adjustment that gives you two days of relief? Your pillow des…" at bounding box center [707, 603] width 281 height 176
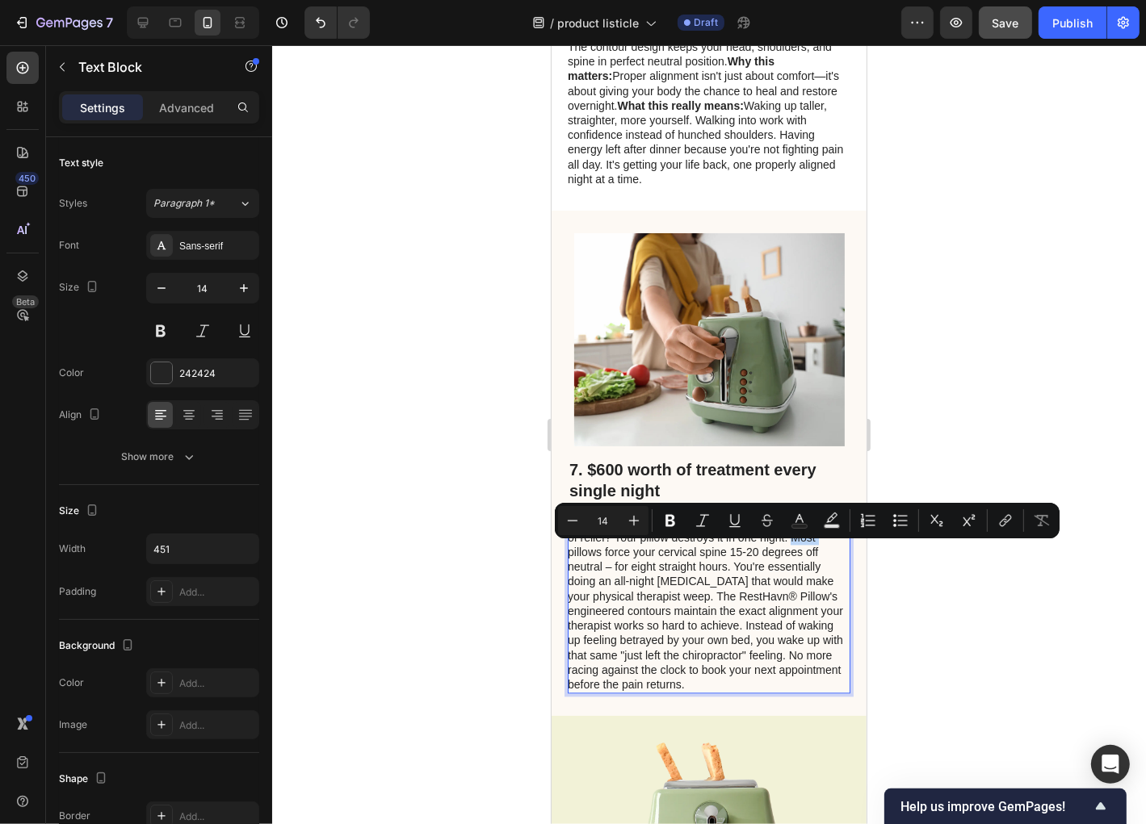
click at [788, 552] on p "That twice-weekly adjustment that gives you two days of relief? Your pillow des…" at bounding box center [707, 603] width 281 height 176
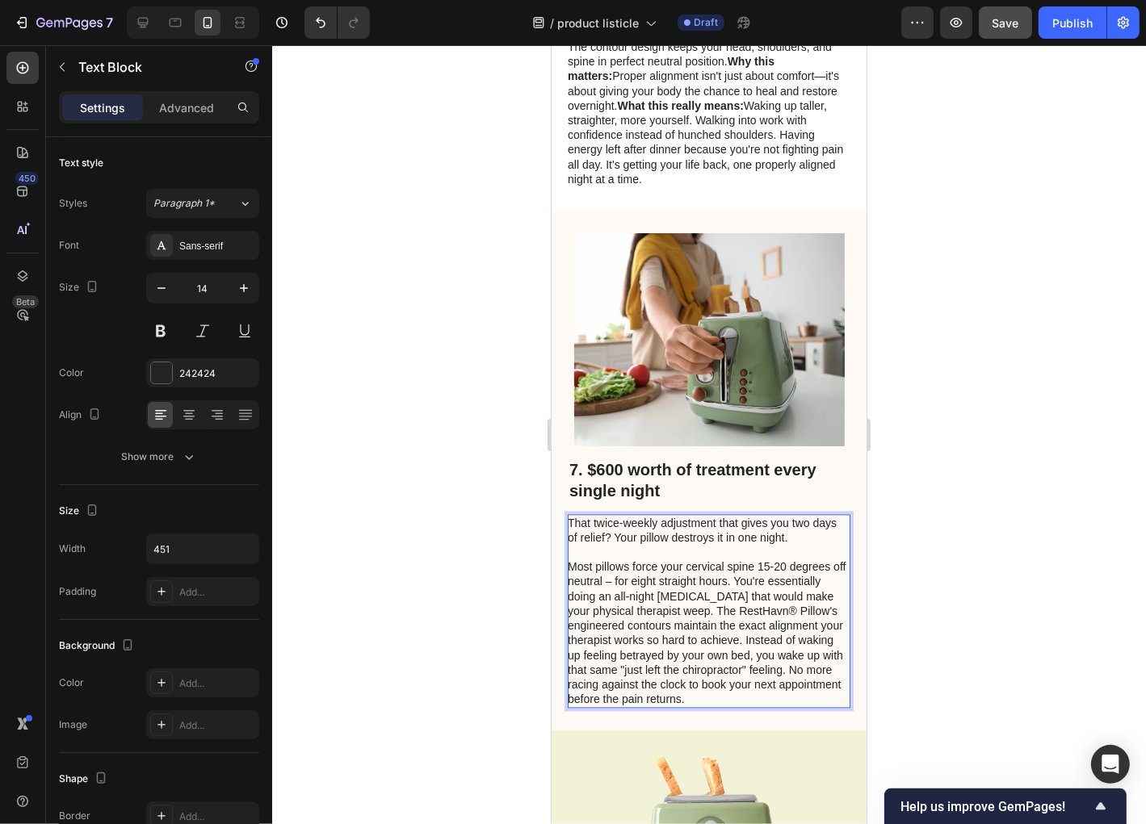
click at [719, 623] on p "Most pillows force your cervical spine 15-20 degrees off neutral – for eight st…" at bounding box center [707, 632] width 281 height 147
click at [718, 623] on p "Most pillows force your cervical spine 15-20 degrees off neutral – for eight st…" at bounding box center [707, 632] width 281 height 147
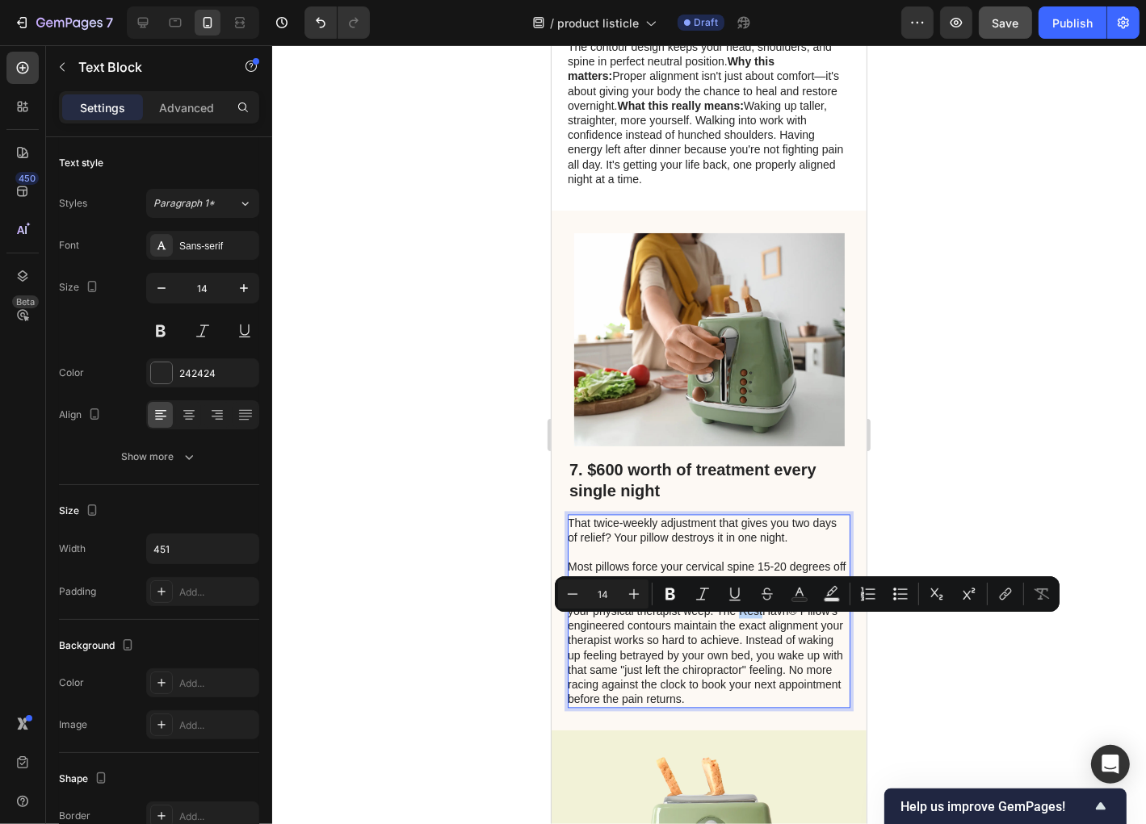
click at [714, 623] on p "Most pillows force your cervical spine 15-20 degrees off neutral – for eight st…" at bounding box center [707, 632] width 281 height 147
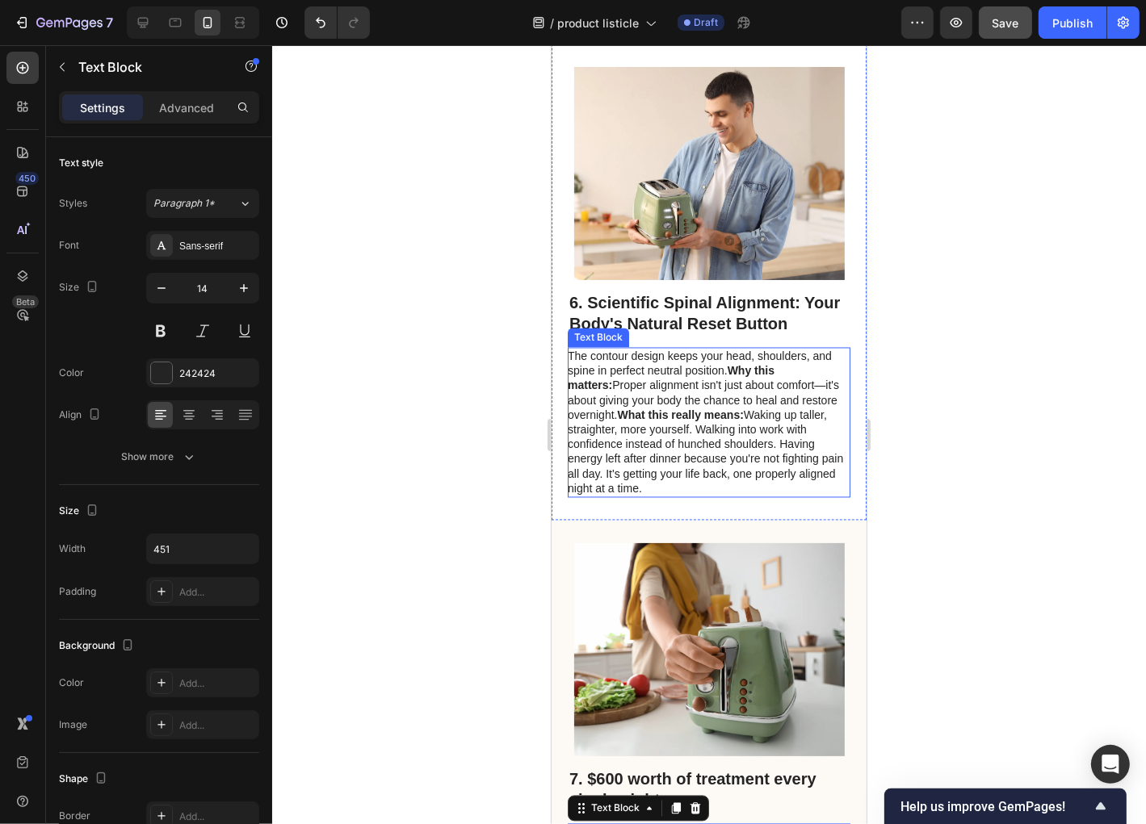
scroll to position [2713, 0]
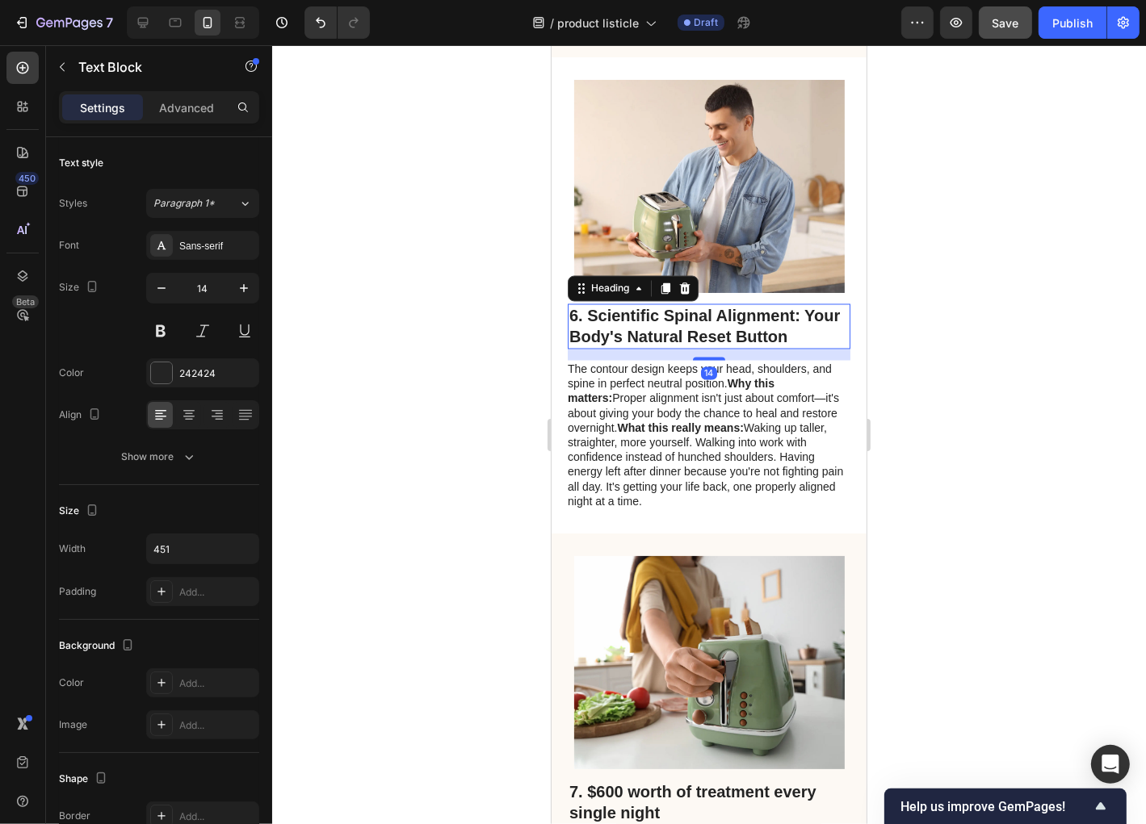
click at [637, 329] on h2 "6. Scientific Spinal Alignment: Your Body's Natural Reset Button" at bounding box center [708, 326] width 283 height 45
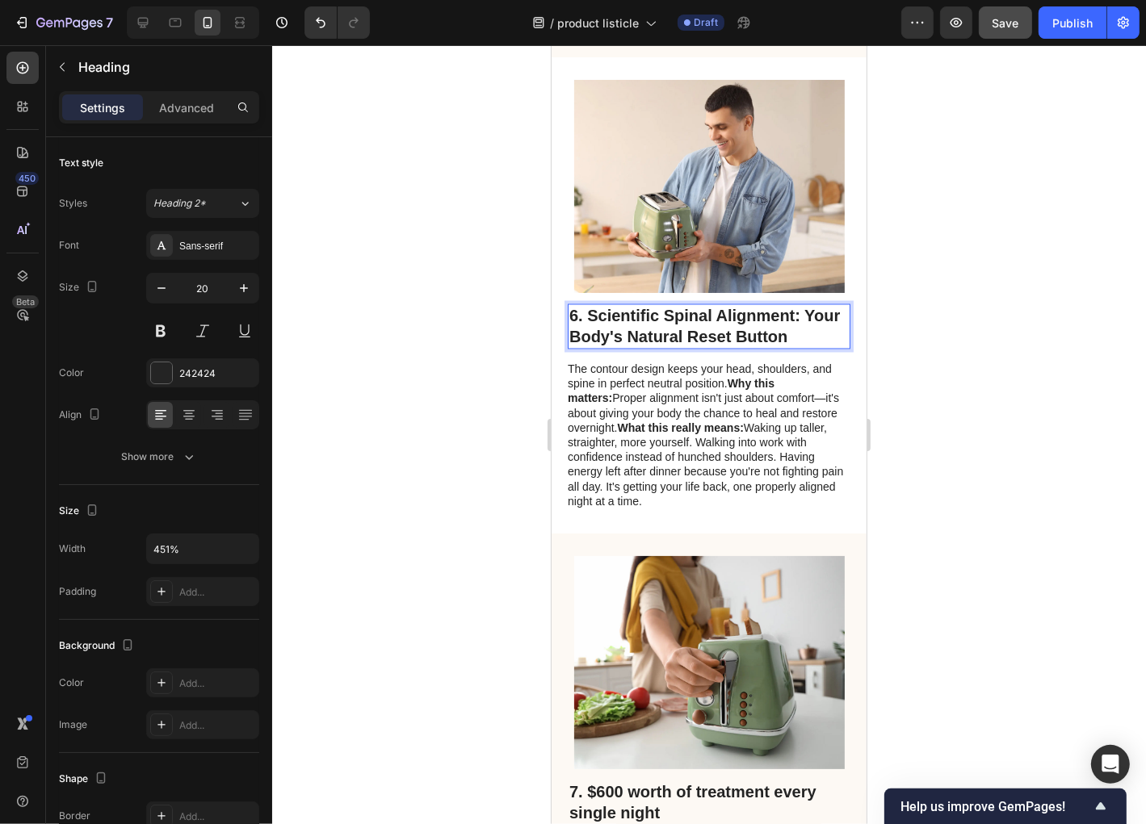
click at [709, 344] on h2 "6. Scientific Spinal Alignment: Your Body's Natural Reset Button" at bounding box center [708, 326] width 283 height 45
click at [709, 344] on p "6. Scientific Spinal Alignment: Your Body's Natural Reset Button" at bounding box center [707, 326] width 279 height 42
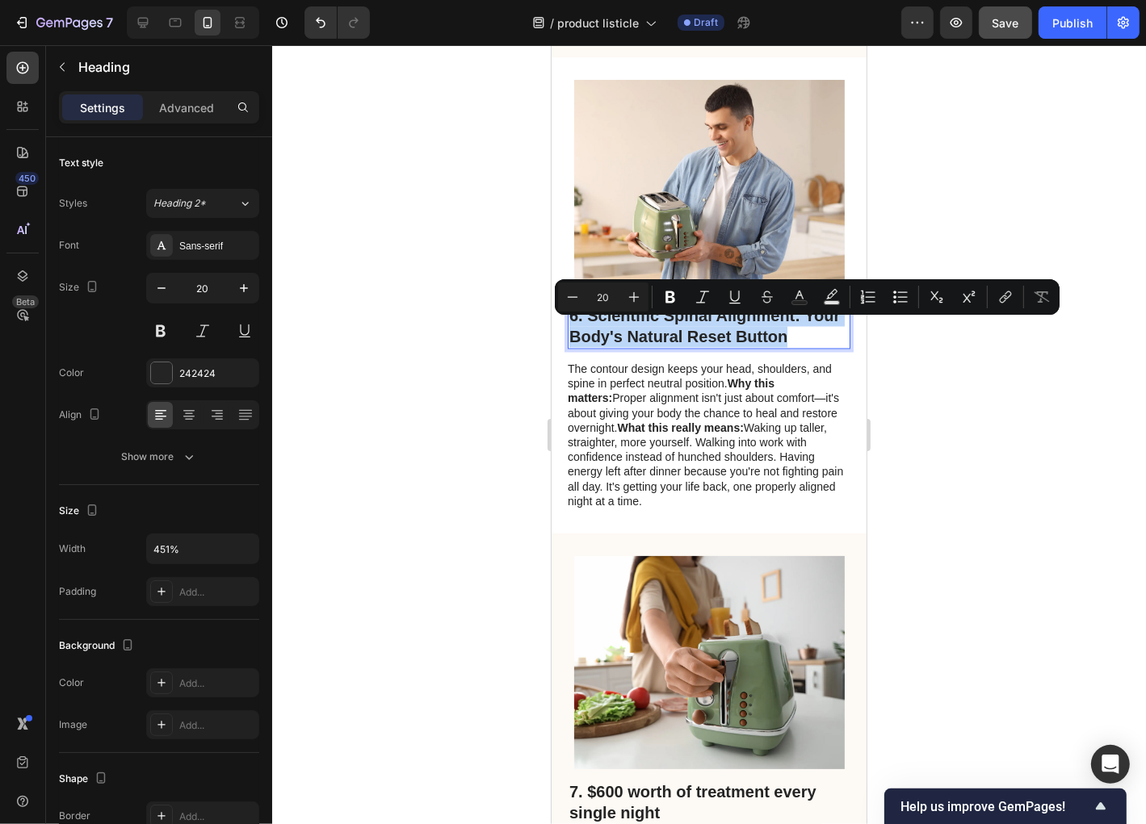
click at [715, 346] on p "6. Scientific Spinal Alignment: Your Body's Natural Reset Button" at bounding box center [707, 326] width 279 height 42
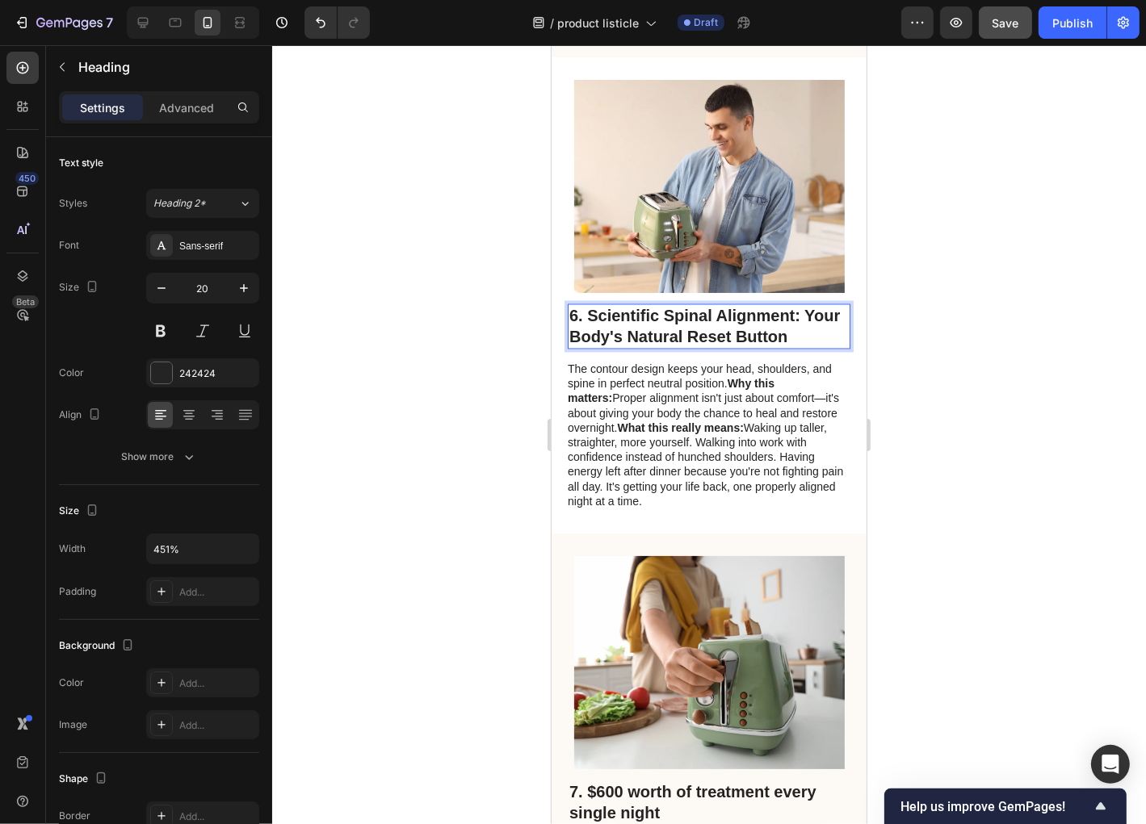
click at [820, 343] on p "6. Scientific Spinal Alignment: Your Body's Natural Reset Button" at bounding box center [707, 326] width 279 height 42
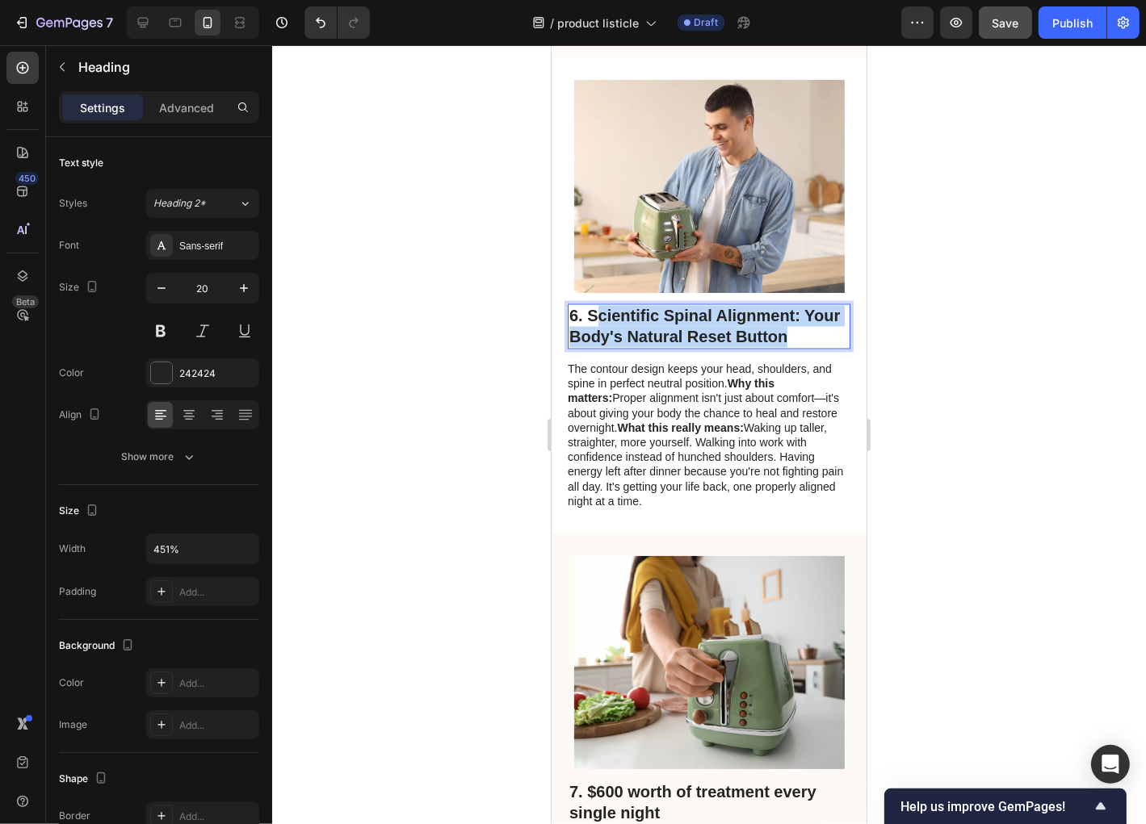
drag, startPoint x: 828, startPoint y: 345, endPoint x: 592, endPoint y: 334, distance: 236.1
click at [592, 334] on p "6. Scientific Spinal Alignment: Your Body's Natural Reset Button" at bounding box center [707, 326] width 279 height 42
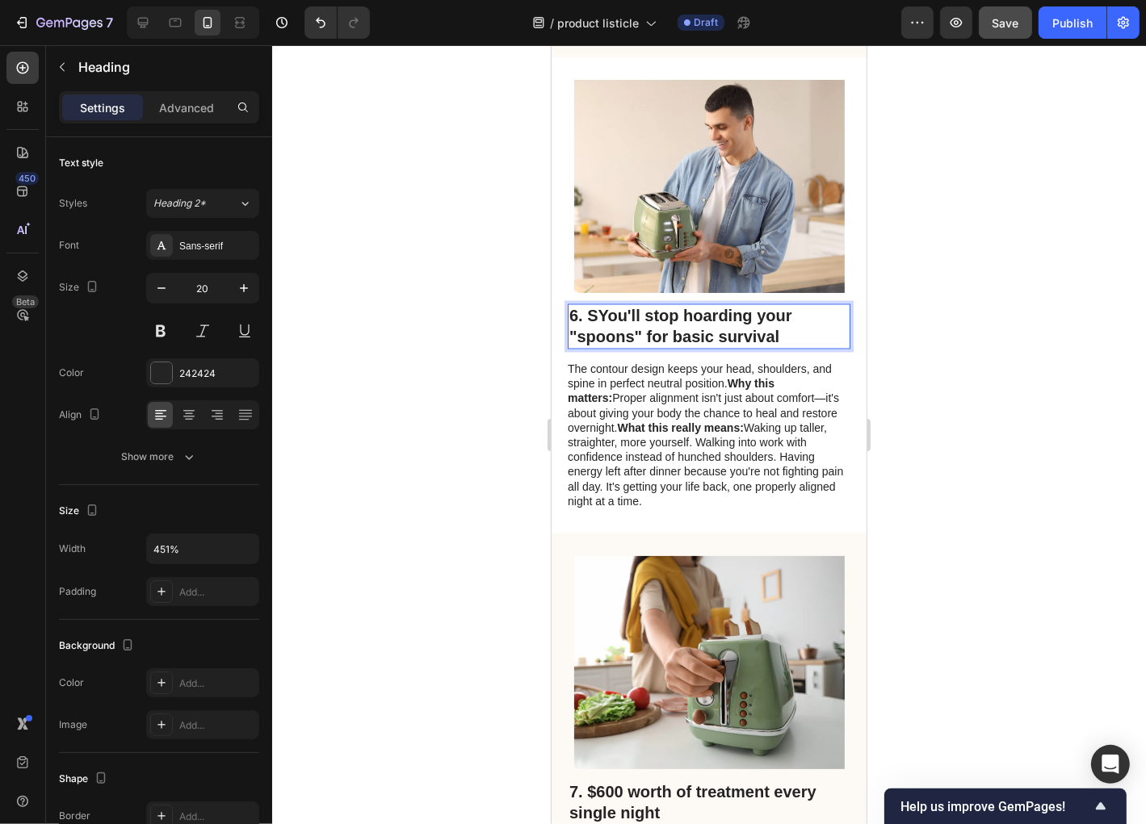
click at [596, 329] on p "6. SYou'll stop hoarding your "spoons" for basic survival" at bounding box center [707, 326] width 279 height 42
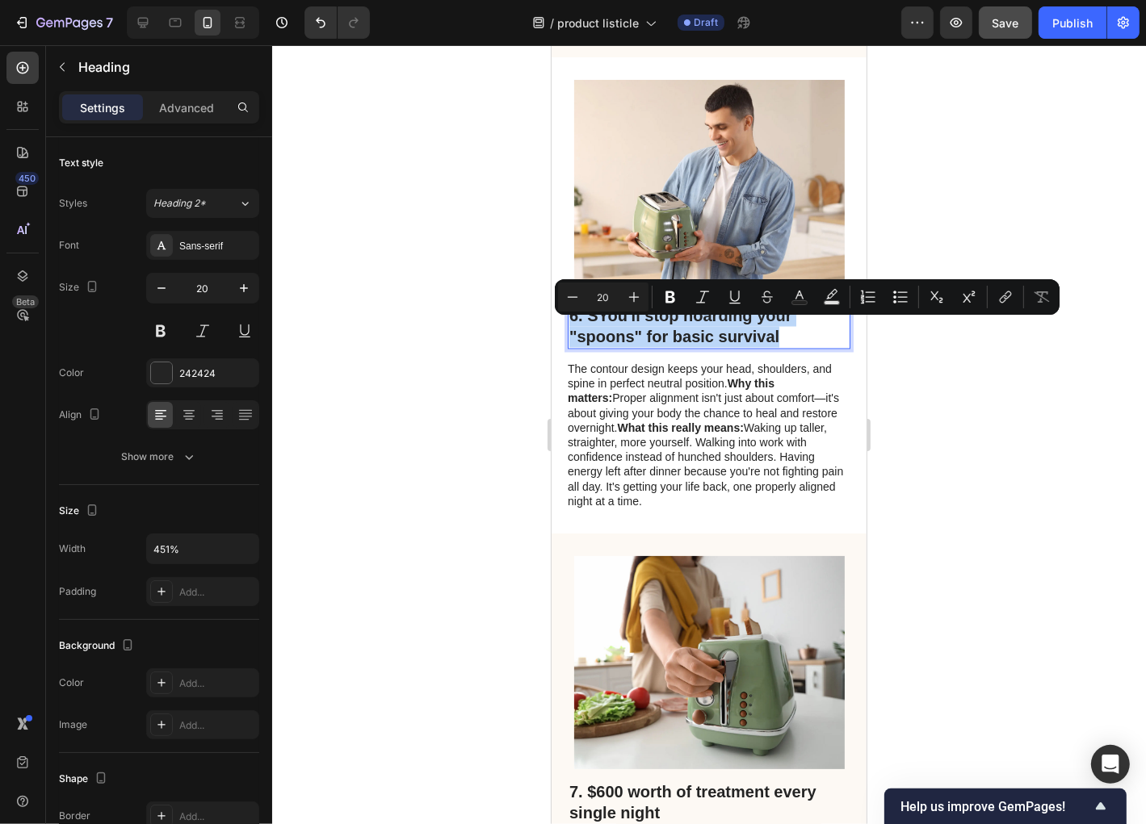
click at [596, 329] on p "6. SYou'll stop hoarding your "spoons" for basic survival" at bounding box center [707, 326] width 279 height 42
click at [598, 329] on p "6. SYou'll stop hoarding your "spoons" for basic survival" at bounding box center [707, 326] width 279 height 42
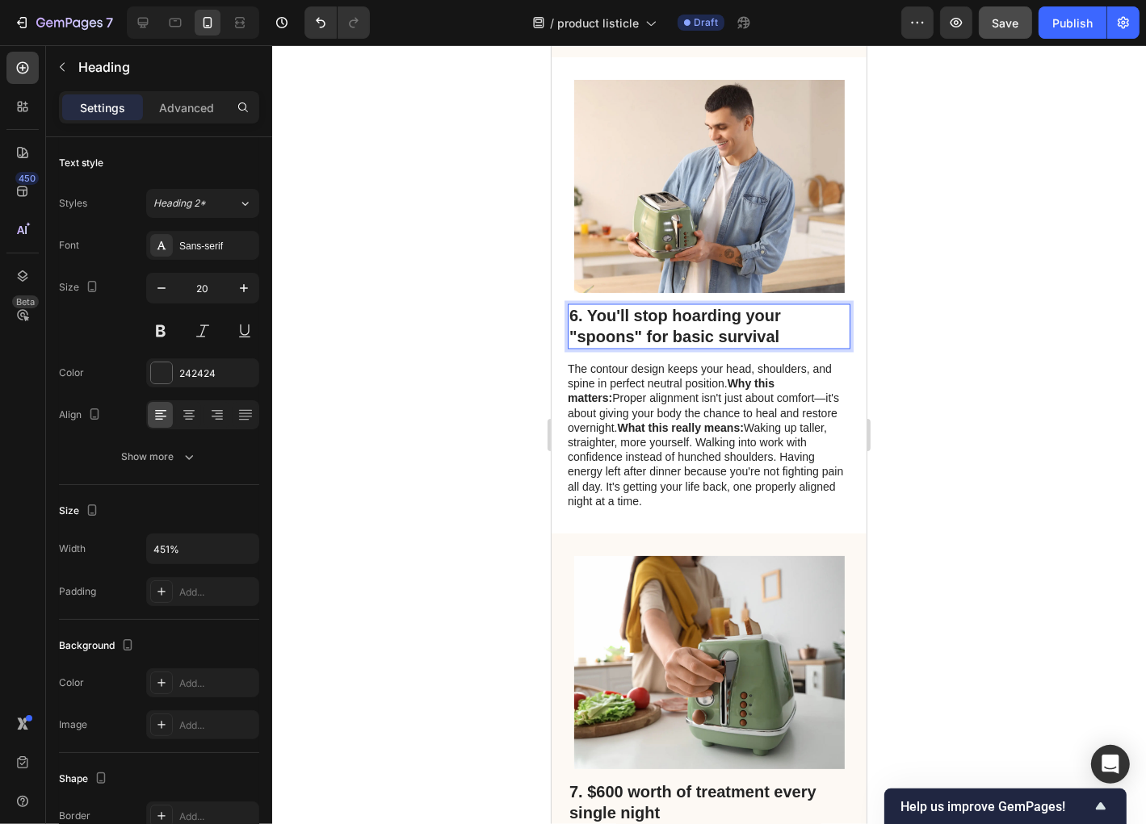
click at [631, 347] on p "6. You'll stop hoarding your "spoons" for basic survival" at bounding box center [707, 326] width 279 height 42
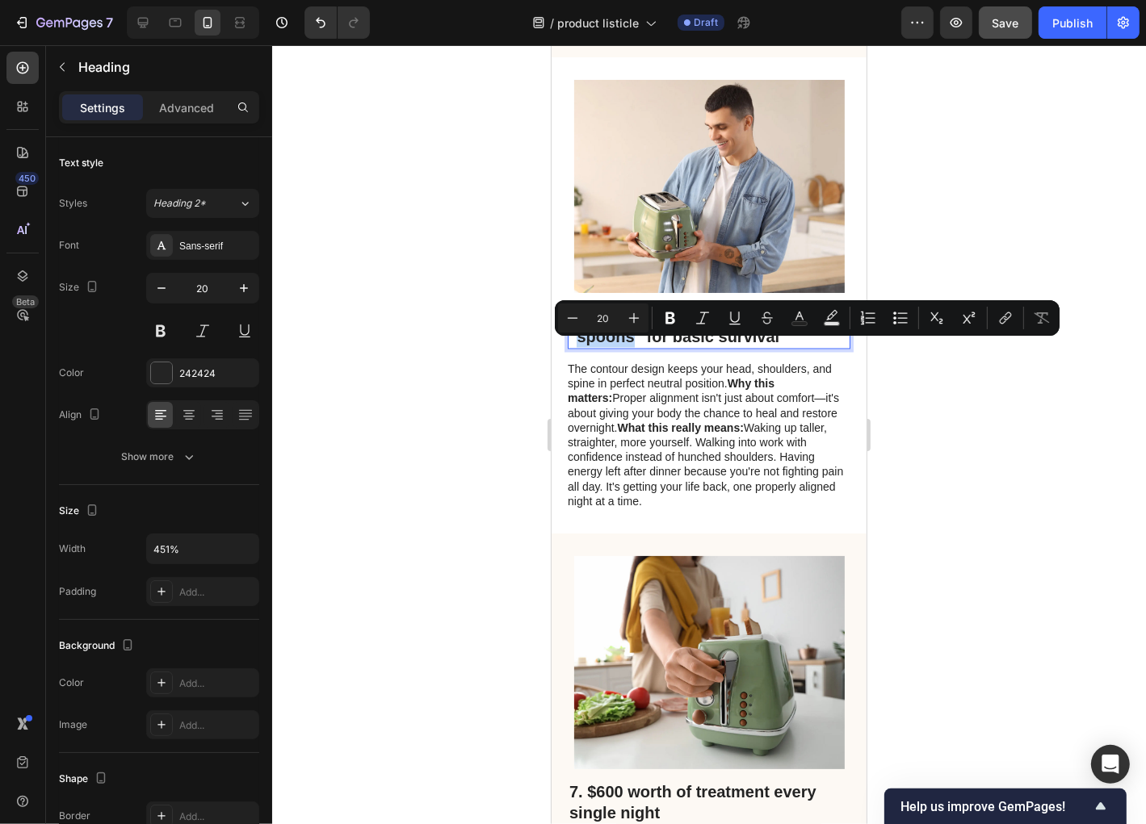
drag, startPoint x: 631, startPoint y: 354, endPoint x: 578, endPoint y: 358, distance: 52.6
click at [578, 347] on p "6. You'll stop hoarding your "spoons" for basic survival" at bounding box center [707, 326] width 279 height 42
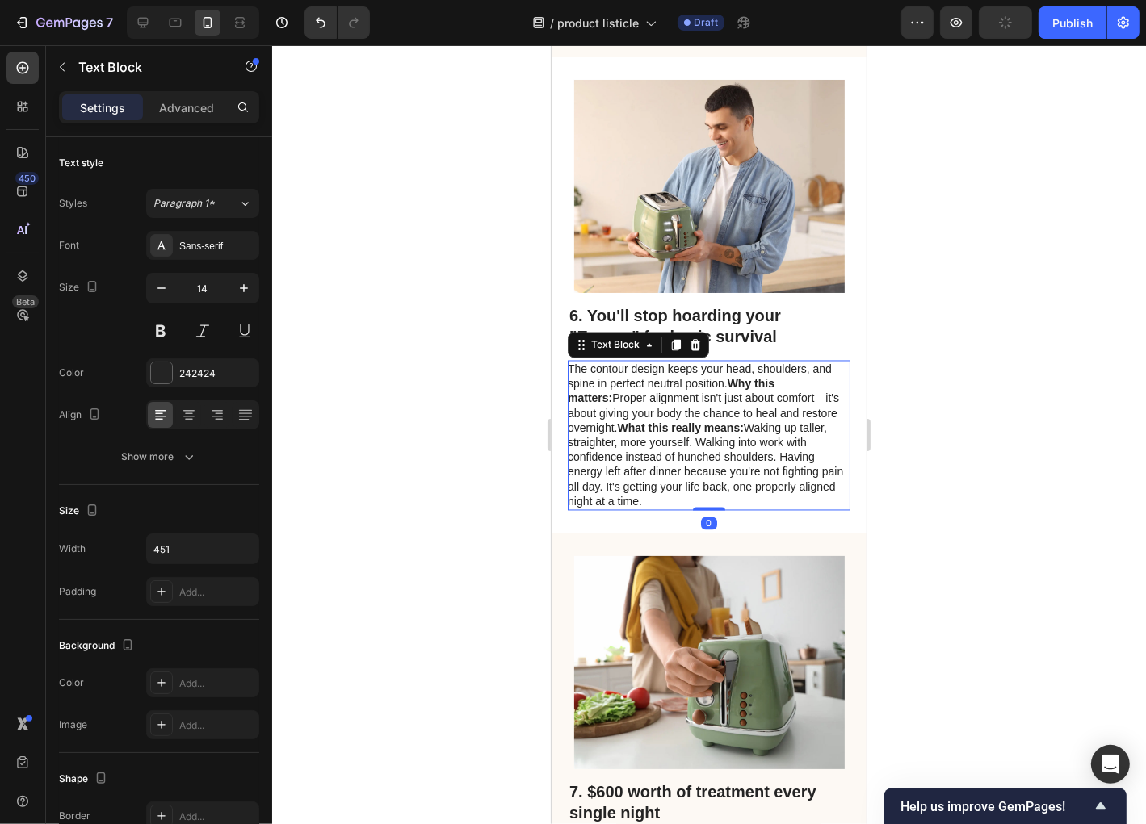
click at [659, 466] on p "The contour design keeps your head, shoulders, and spine in perfect neutral pos…" at bounding box center [707, 435] width 281 height 147
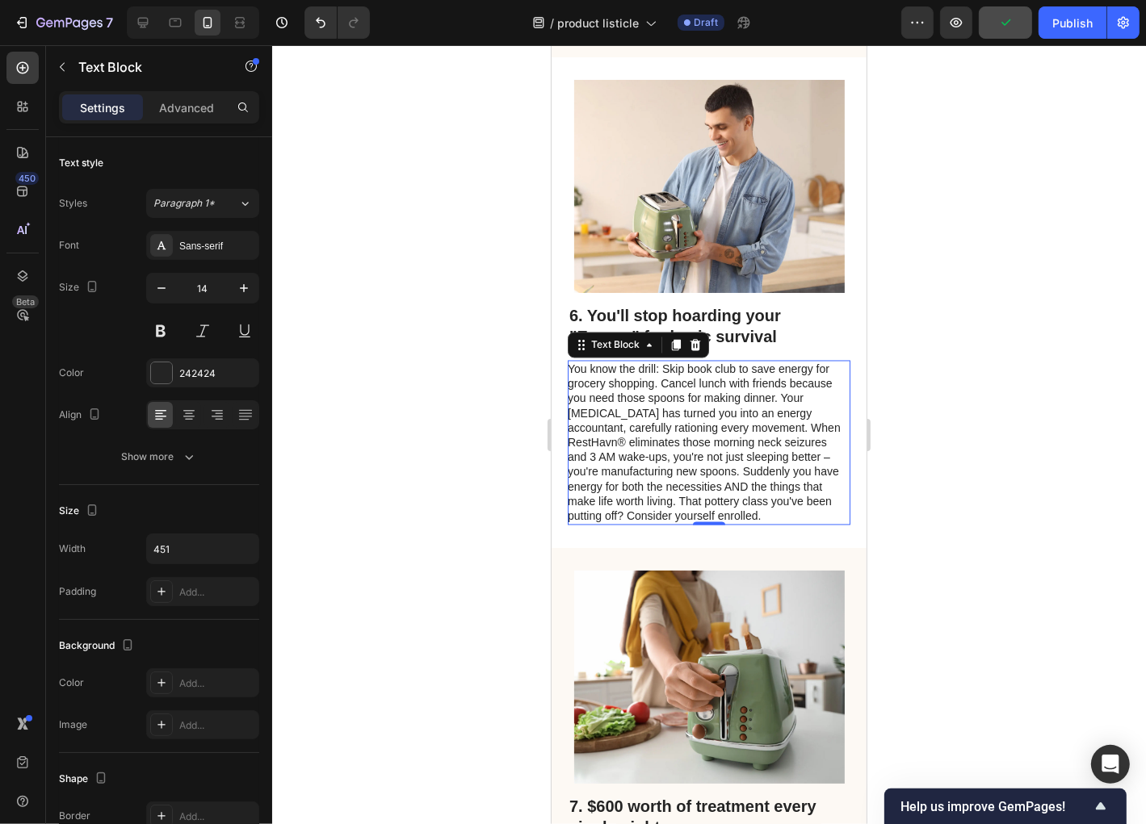
click at [538, 516] on div at bounding box center [709, 434] width 874 height 779
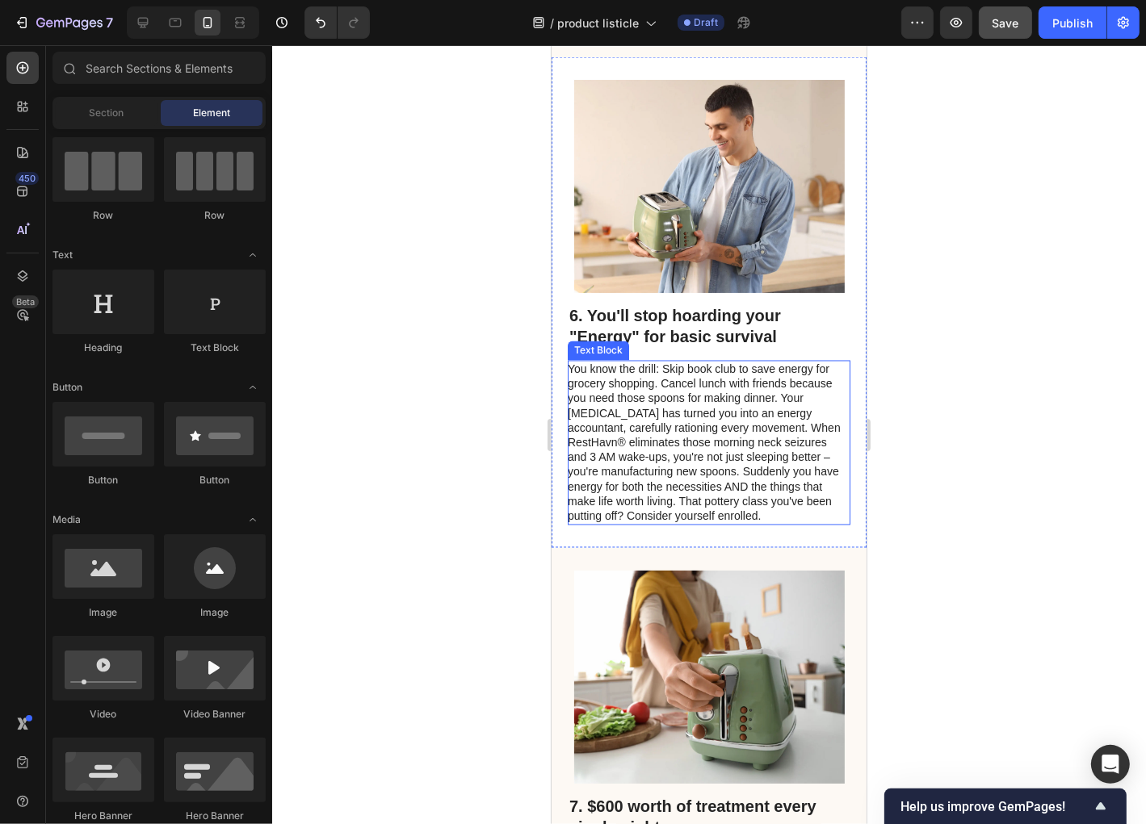
click at [808, 444] on p "You know the drill: Skip book club to save energy for grocery shopping. Cancel …" at bounding box center [707, 443] width 281 height 162
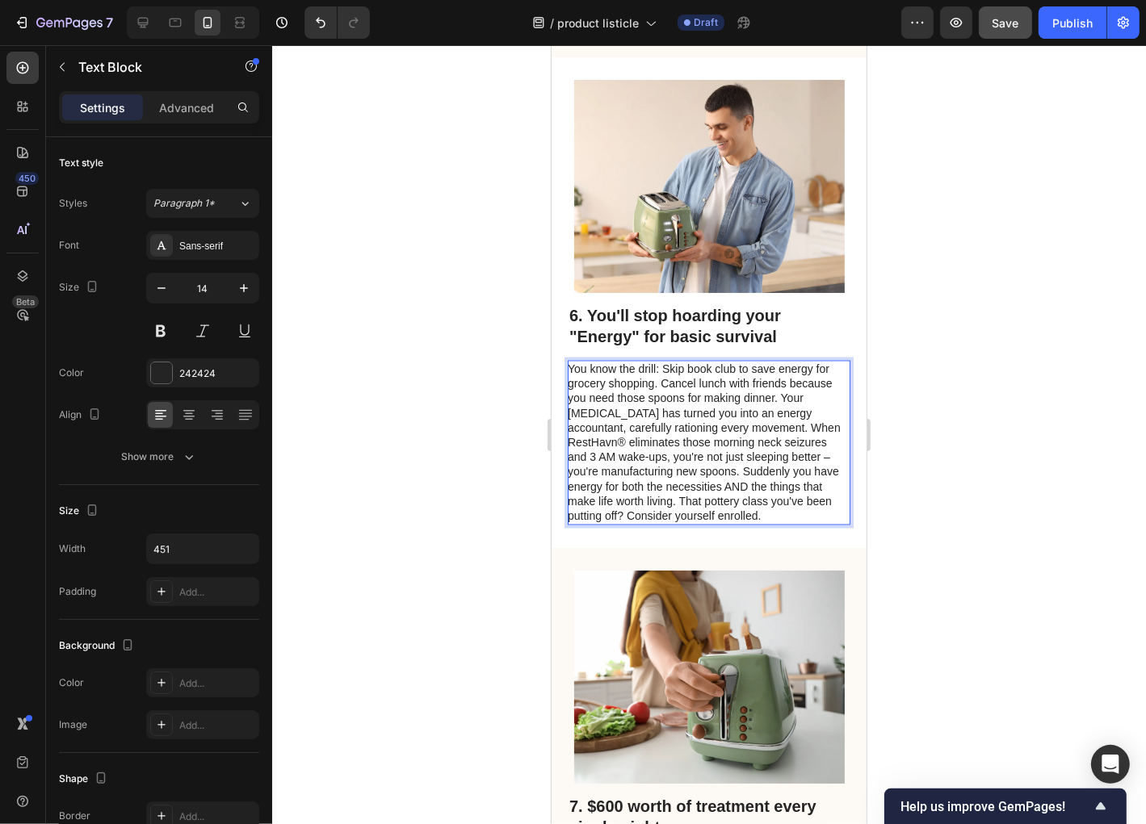
click at [806, 441] on p "You know the drill: Skip book club to save energy for grocery shopping. Cancel …" at bounding box center [707, 443] width 281 height 162
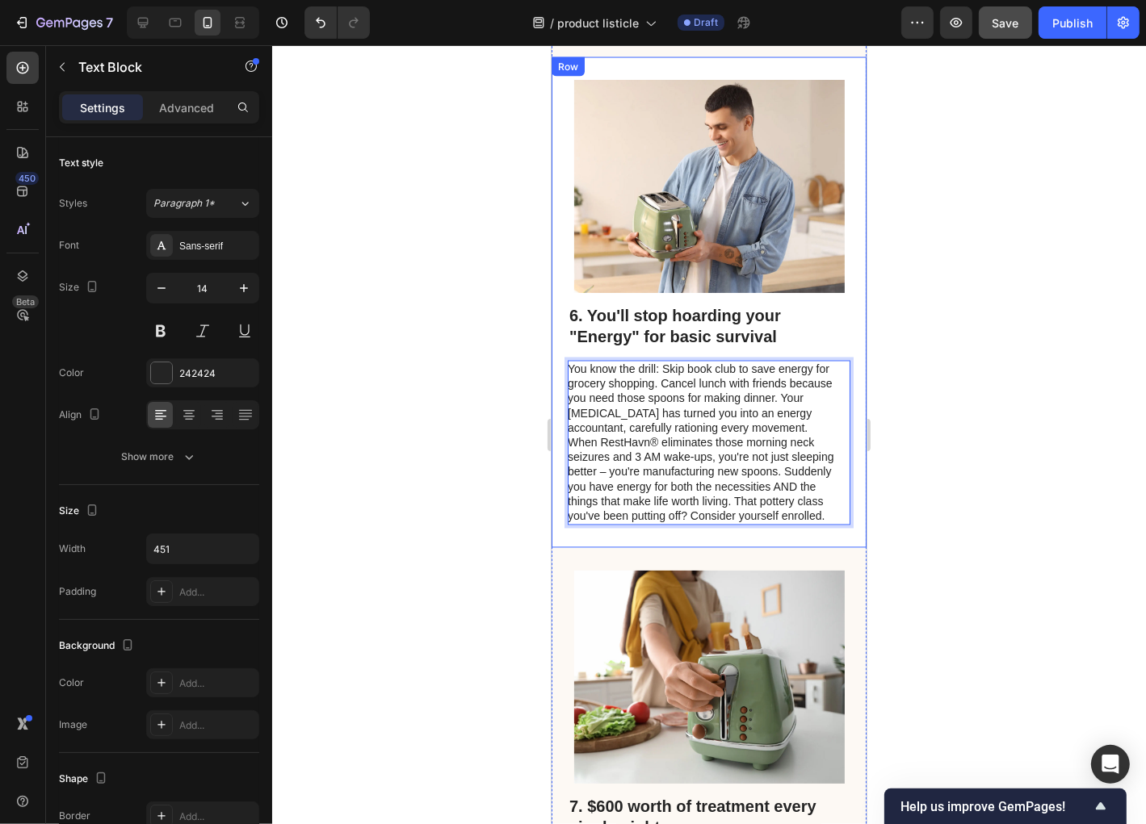
click at [487, 538] on div at bounding box center [709, 434] width 874 height 779
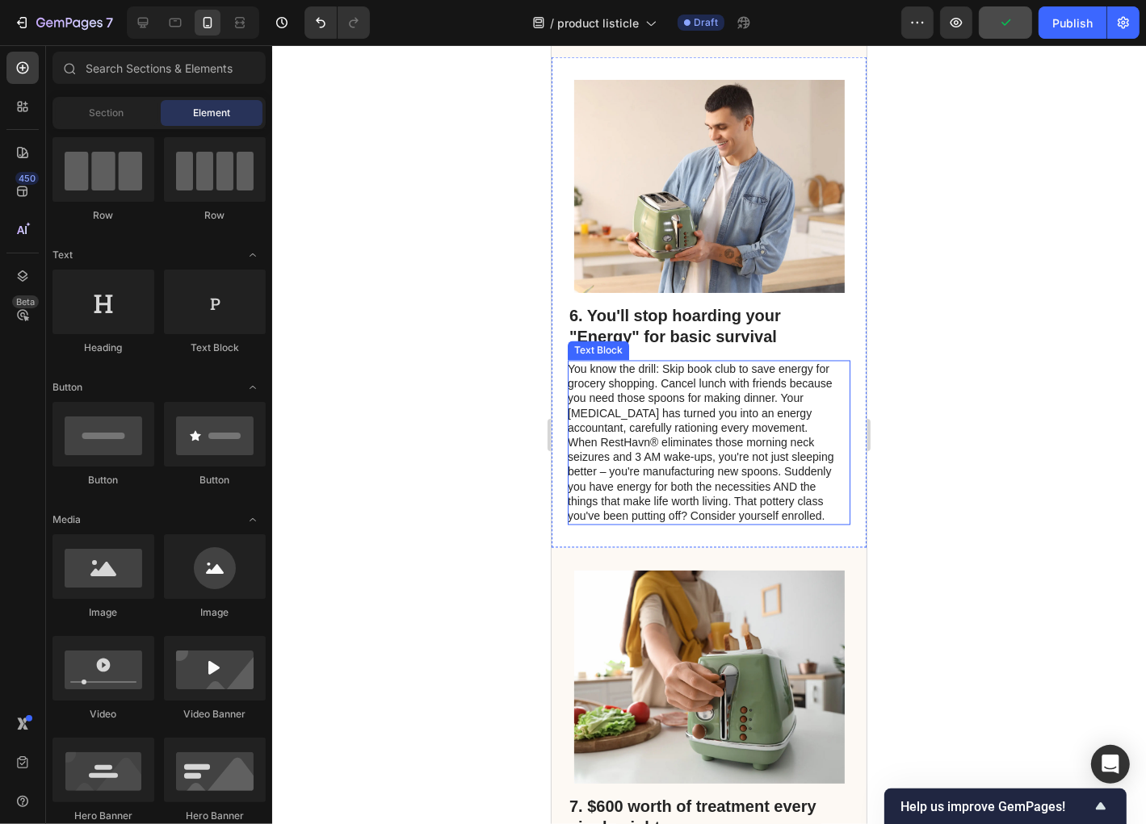
click at [570, 456] on p "When RestHavn® eliminates those morning neck seizures and 3 AM wake-ups, you're…" at bounding box center [707, 479] width 281 height 88
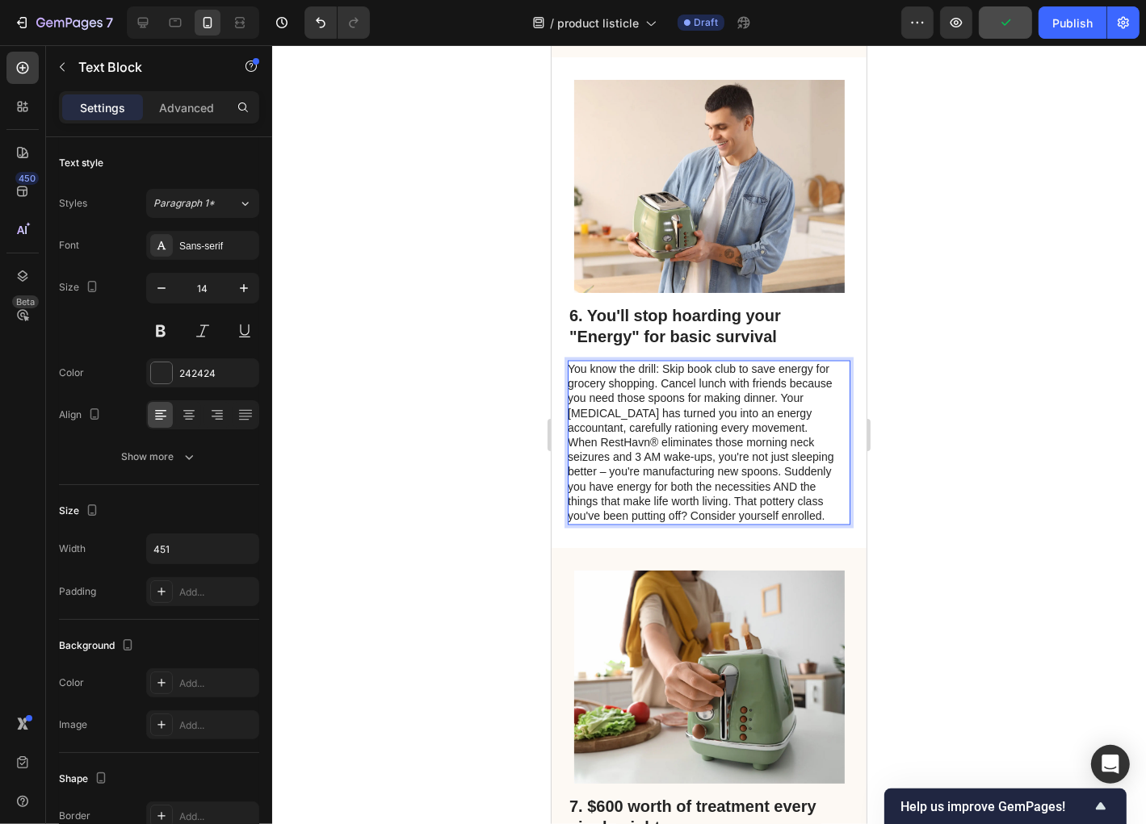
click at [570, 456] on p "When RestHavn® eliminates those morning neck seizures and 3 AM wake-ups, you're…" at bounding box center [707, 479] width 281 height 88
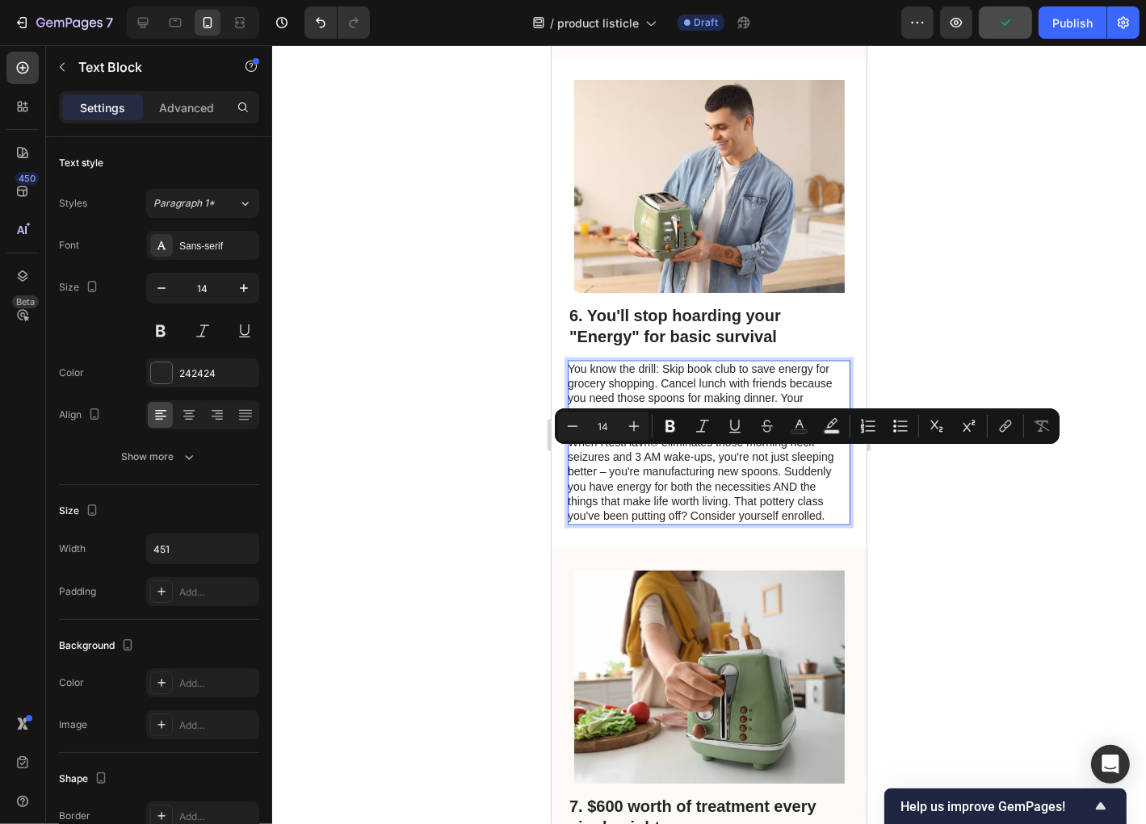
click at [570, 456] on p "When RestHavn® eliminates those morning neck seizures and 3 AM wake-ups, you're…" at bounding box center [707, 479] width 281 height 88
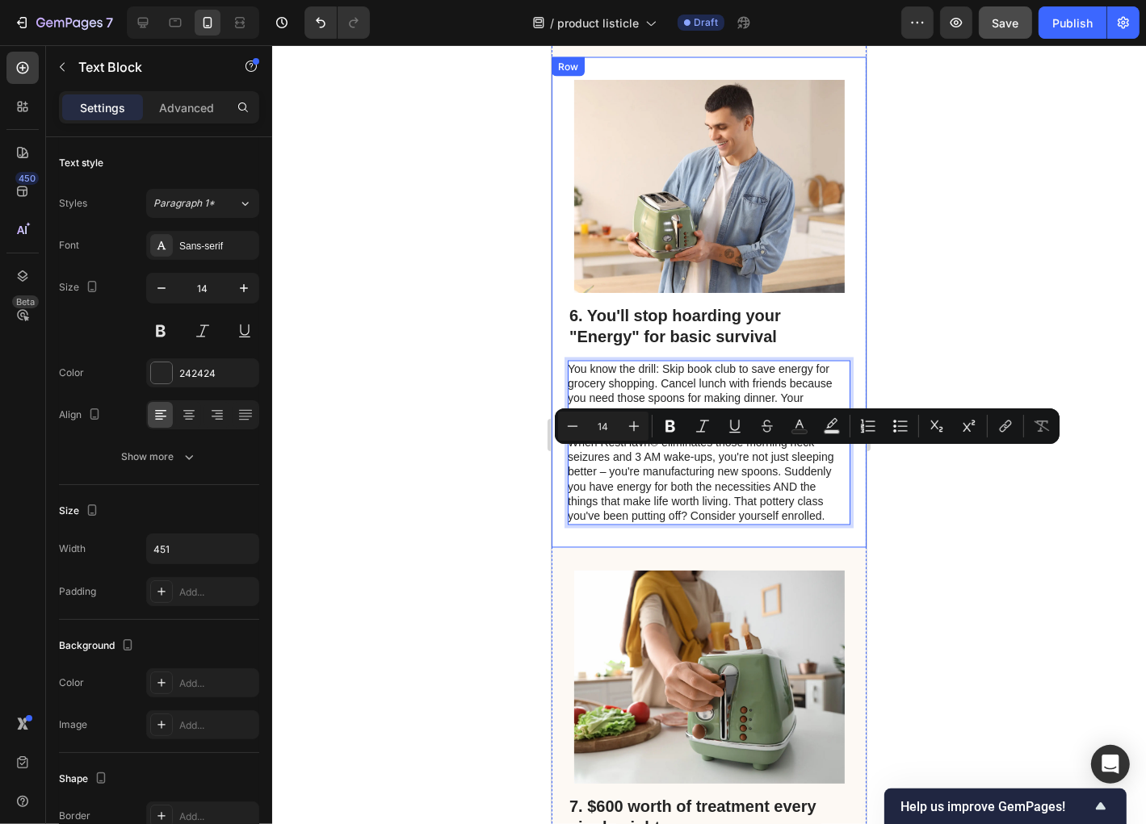
click at [564, 456] on div "Image 6. You'll stop hoarding your "Energy" for basic survival Heading You know…" at bounding box center [708, 302] width 315 height 491
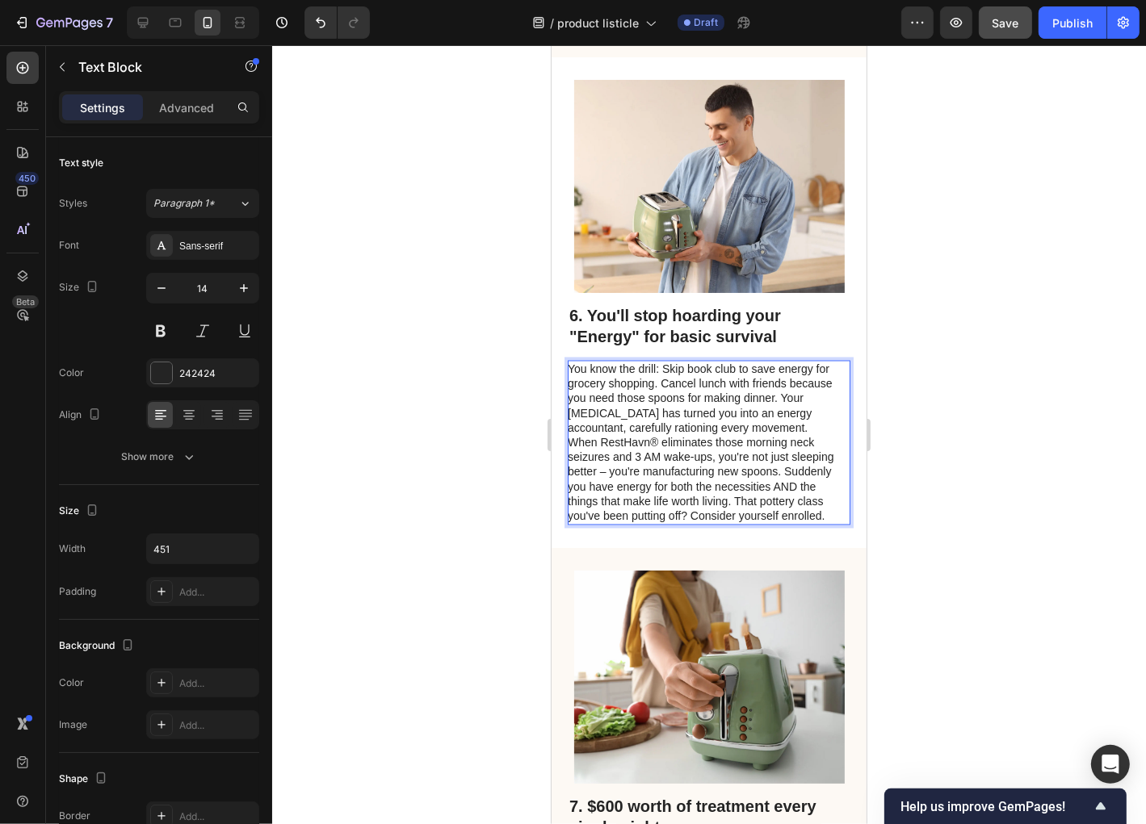
click at [567, 455] on p "When RestHavn® eliminates those morning neck seizures and 3 AM wake-ups, you're…" at bounding box center [707, 479] width 281 height 88
click at [579, 451] on p "When RestHavn® eliminates those morning neck seizures and 3 AM wake-ups, you're…" at bounding box center [707, 479] width 281 height 88
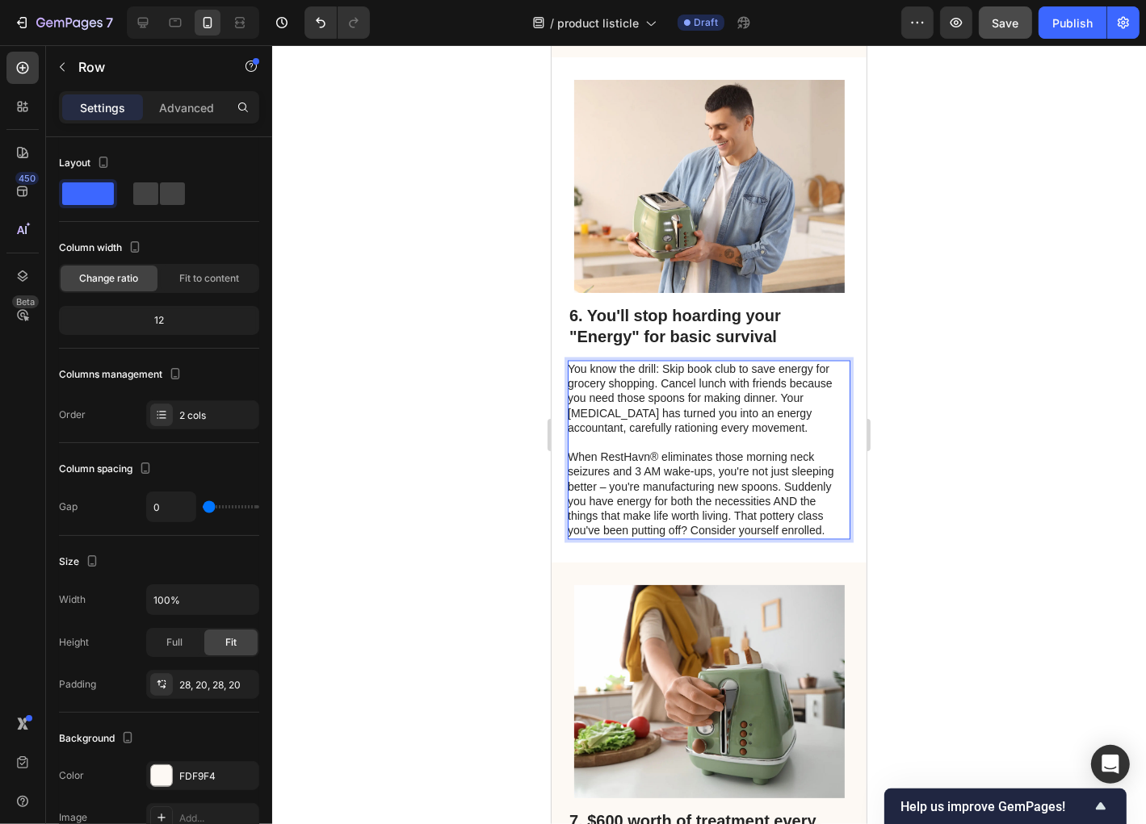
click at [564, 585] on div "7. $600 worth of treatment every single night Heading That twice-weekly adjustm…" at bounding box center [708, 829] width 315 height 535
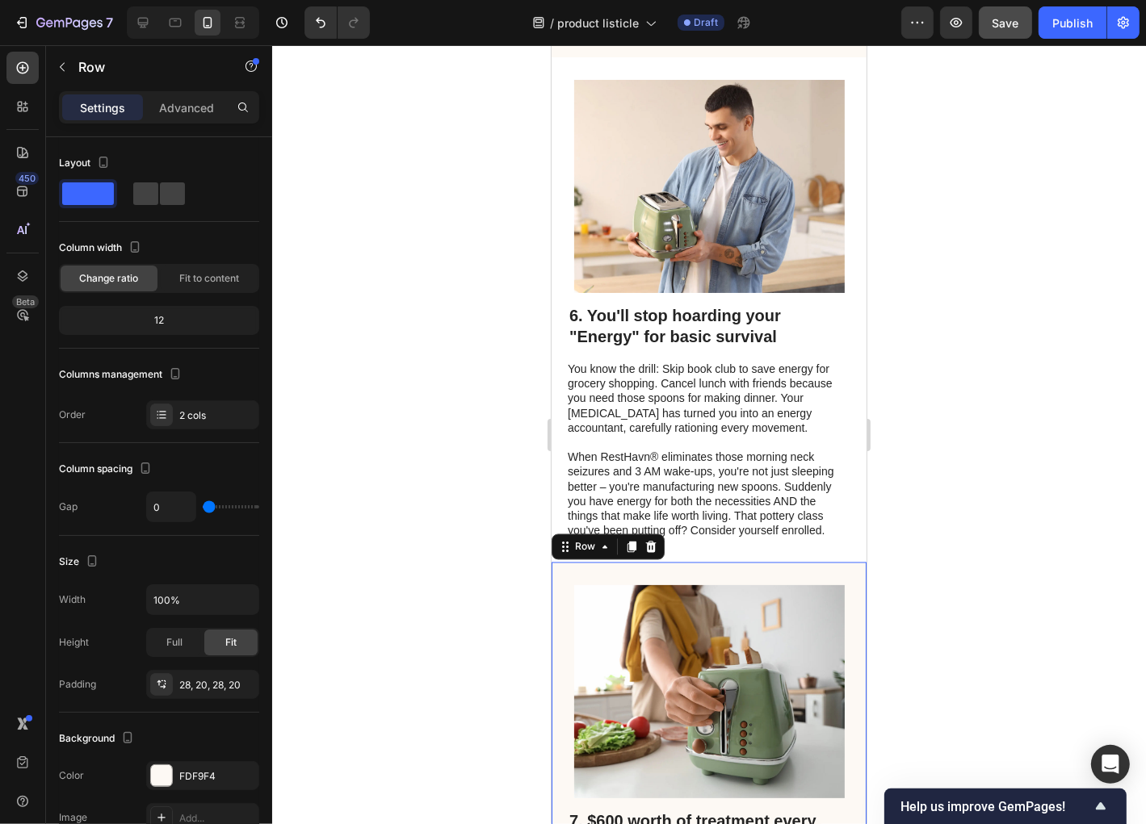
click at [473, 642] on div at bounding box center [709, 434] width 874 height 779
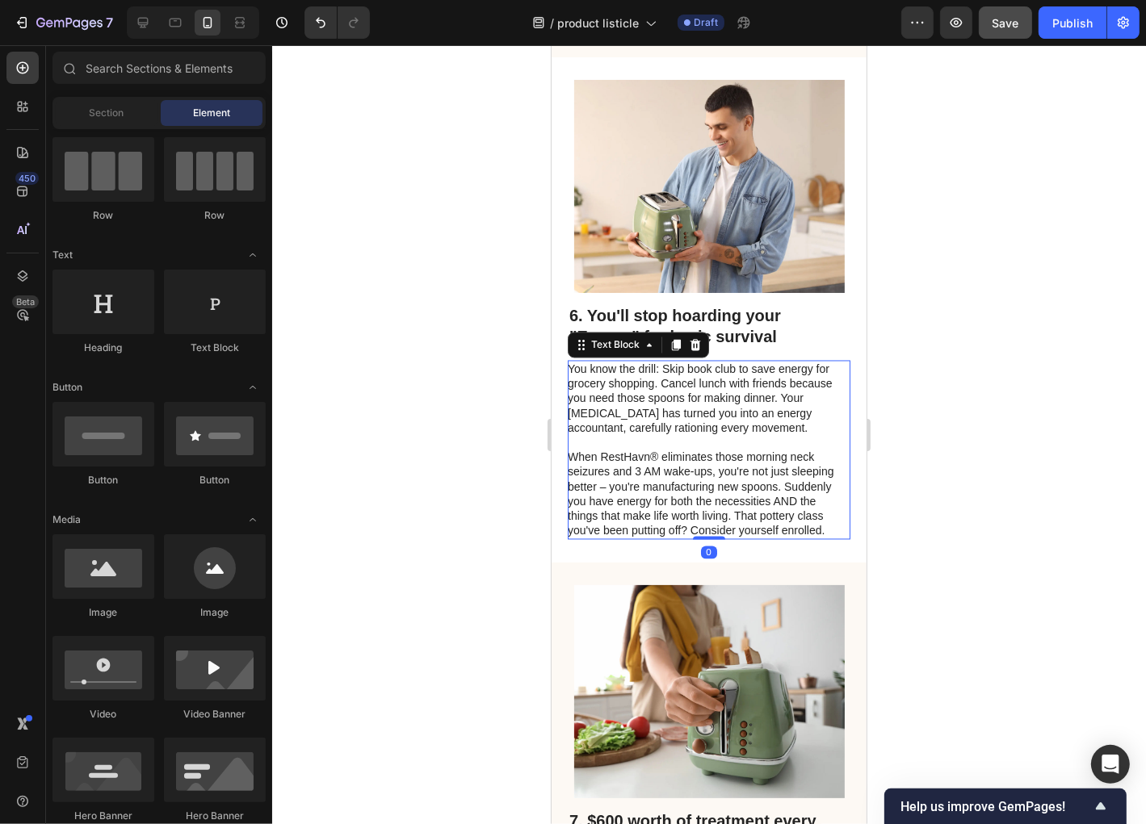
click at [740, 502] on p "When RestHavn® eliminates those morning neck seizures and 3 AM wake-ups, you're…" at bounding box center [707, 494] width 281 height 88
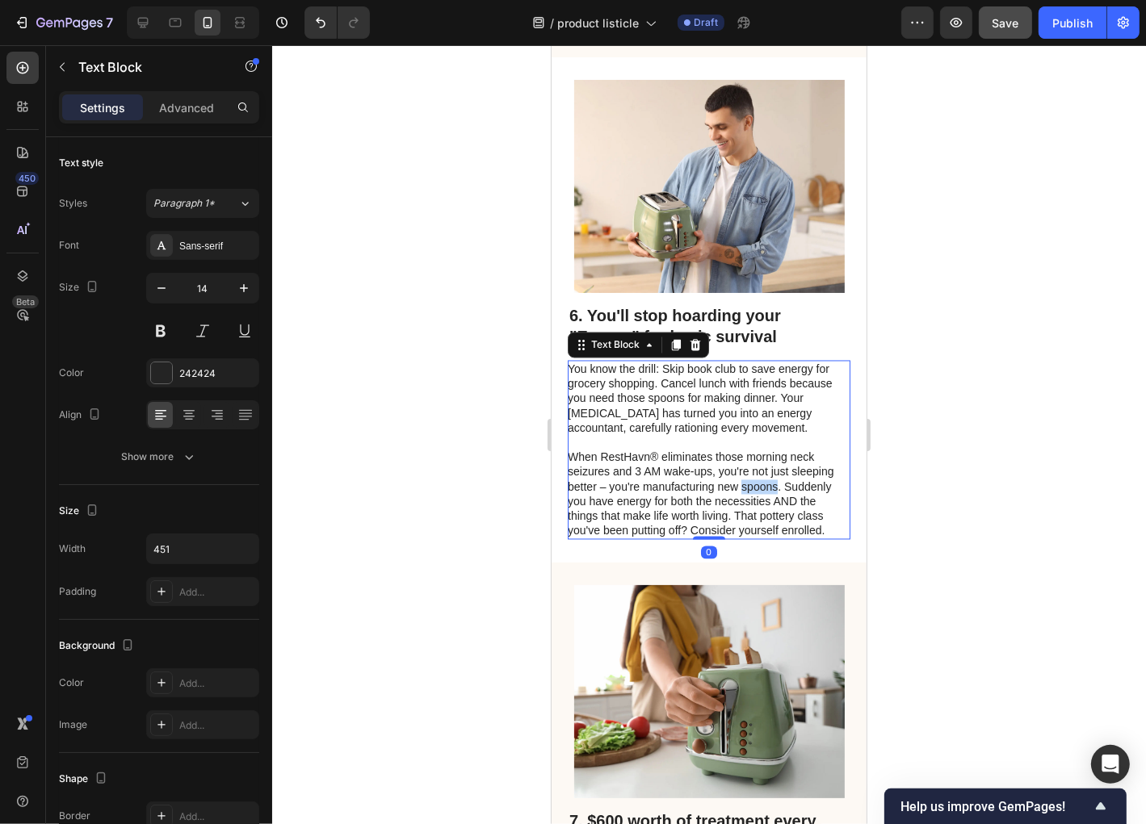
click at [742, 501] on p "When RestHavn® eliminates those morning neck seizures and 3 AM wake-ups, you're…" at bounding box center [707, 494] width 281 height 88
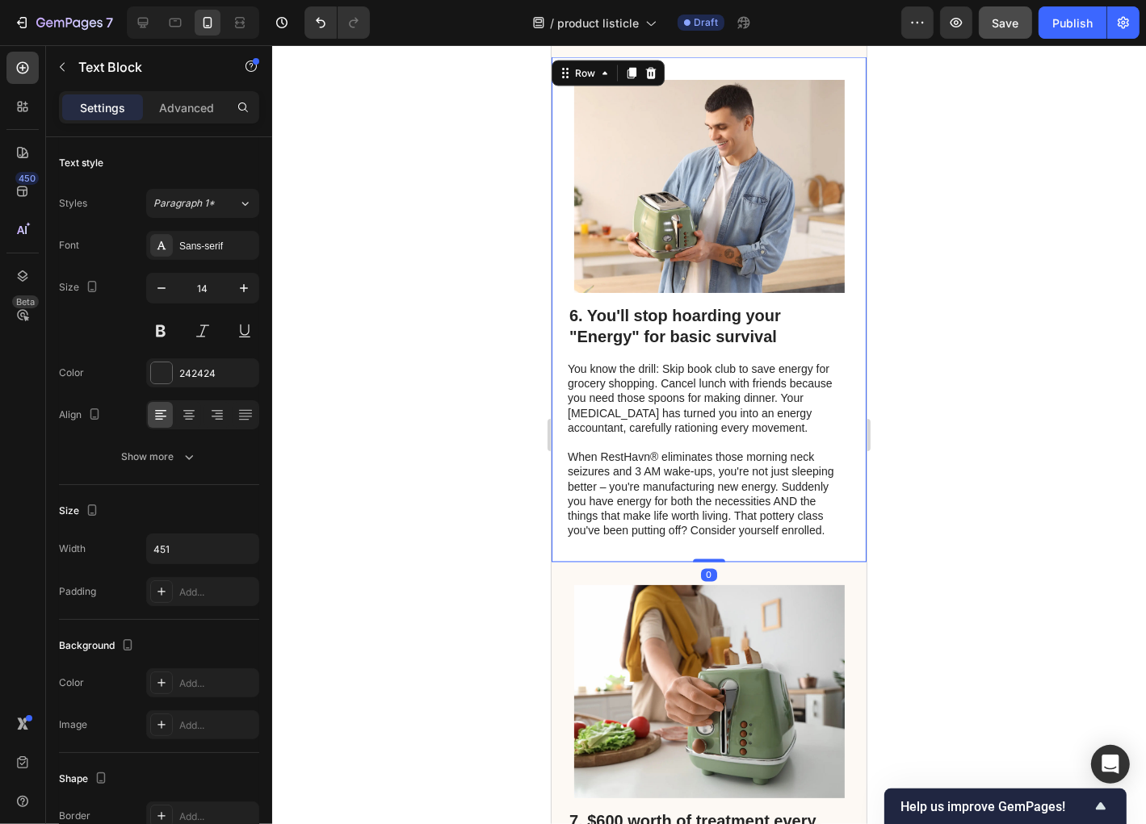
click at [578, 562] on div "Image 6. You'll stop hoarding your "Energy" for basic survival Heading You know…" at bounding box center [708, 310] width 315 height 506
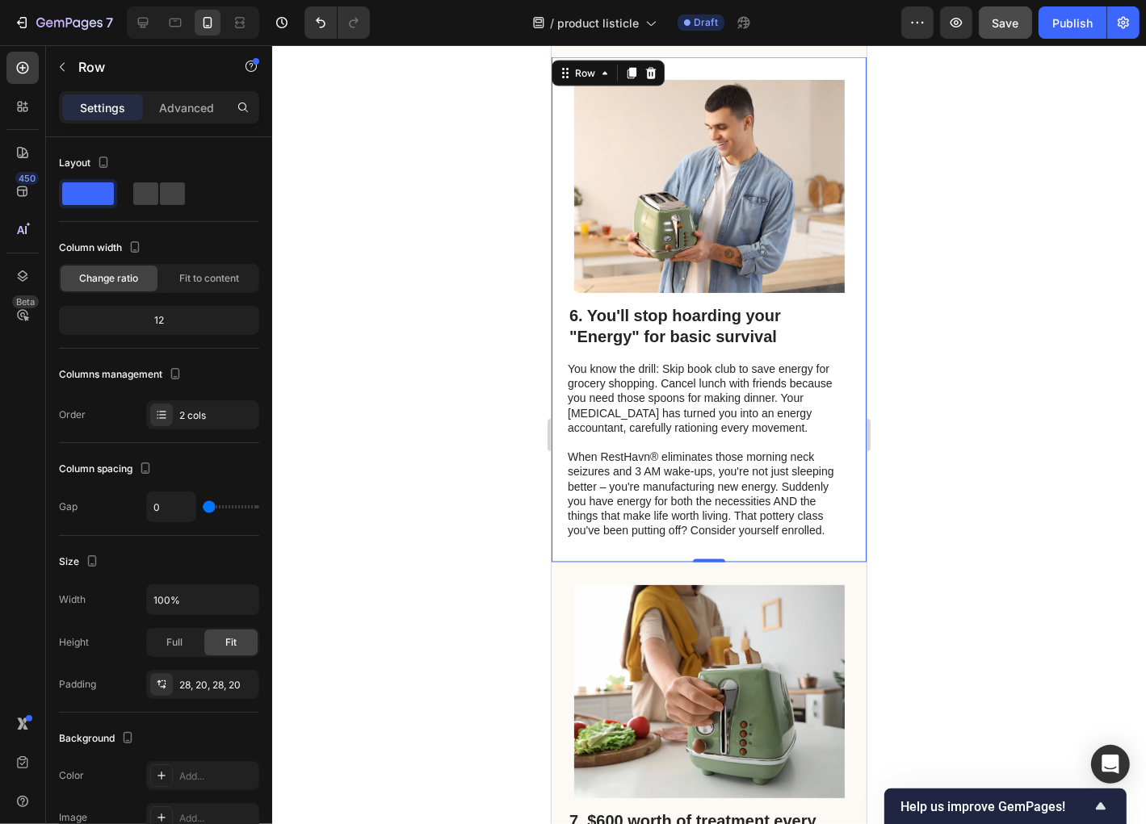
click at [493, 514] on div at bounding box center [709, 434] width 874 height 779
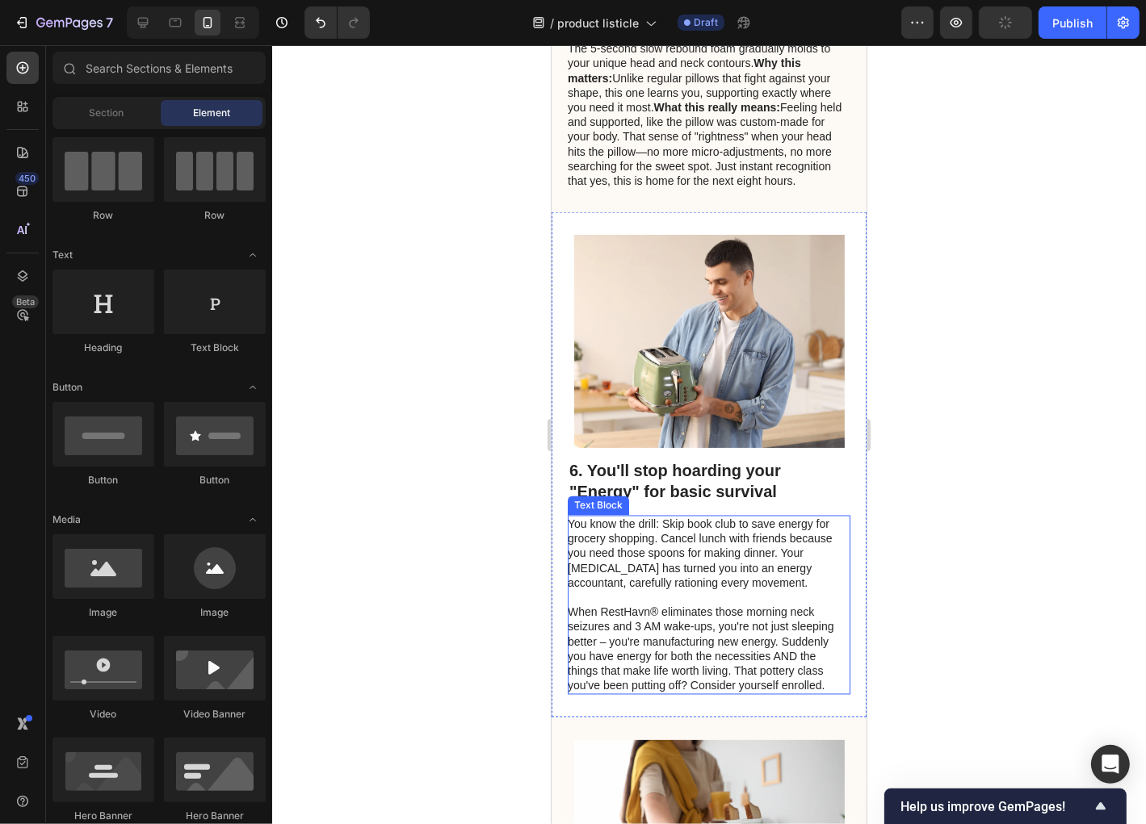
scroll to position [2519, 0]
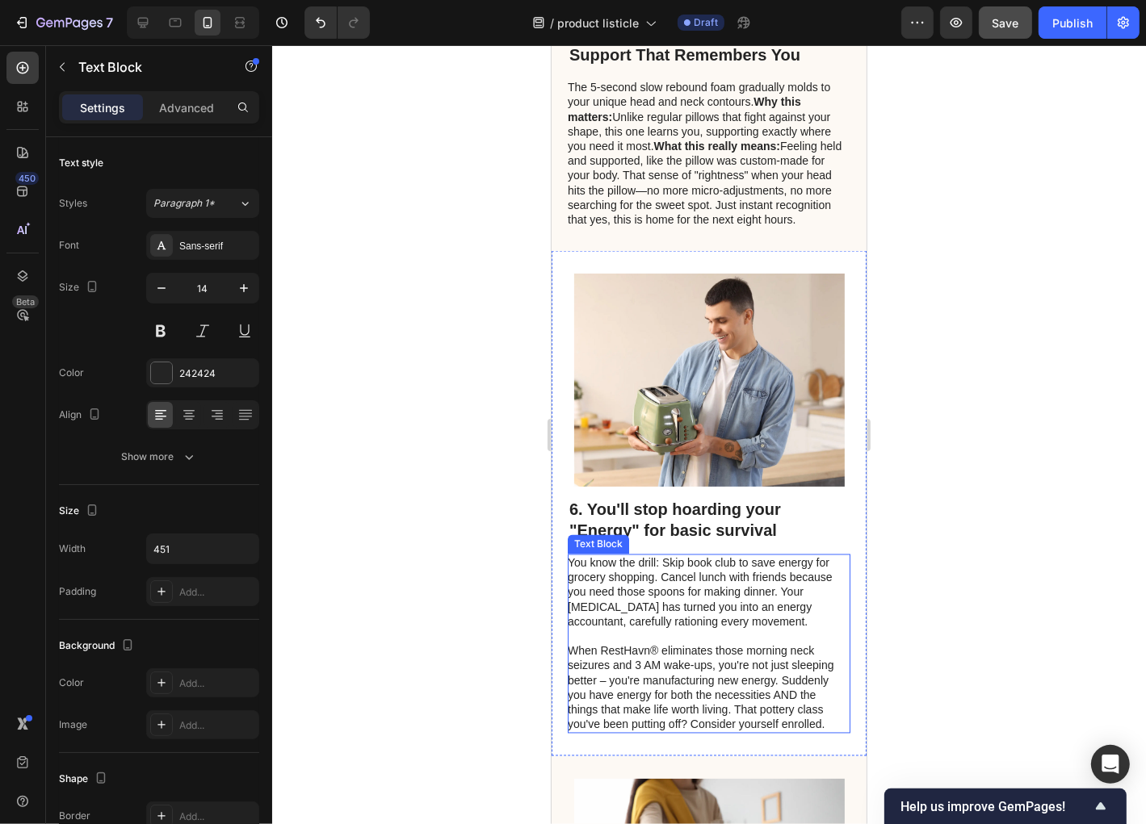
click at [825, 732] on p "When RestHavn® eliminates those morning neck seizures and 3 AM wake-ups, you're…" at bounding box center [707, 688] width 281 height 88
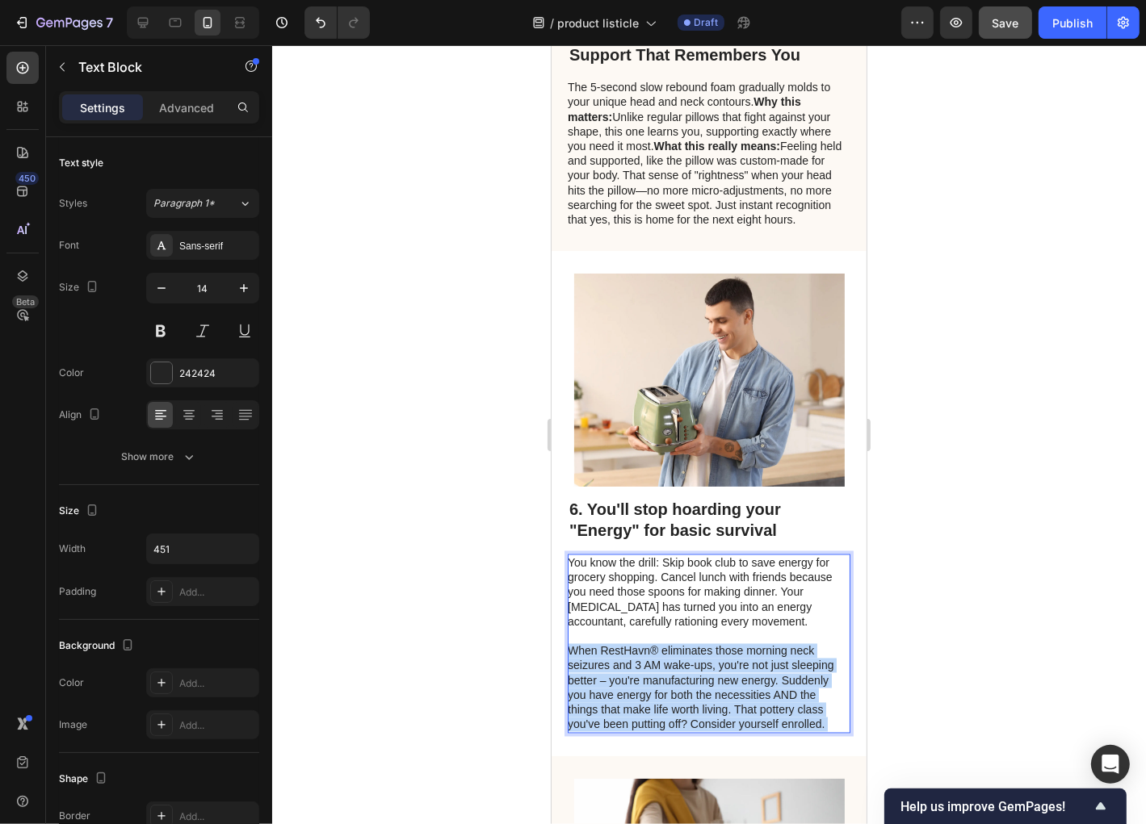
drag, startPoint x: 825, startPoint y: 741, endPoint x: 736, endPoint y: 723, distance: 90.7
click at [736, 723] on p "When RestHavn® eliminates those morning neck seizures and 3 AM wake-ups, you're…" at bounding box center [707, 688] width 281 height 88
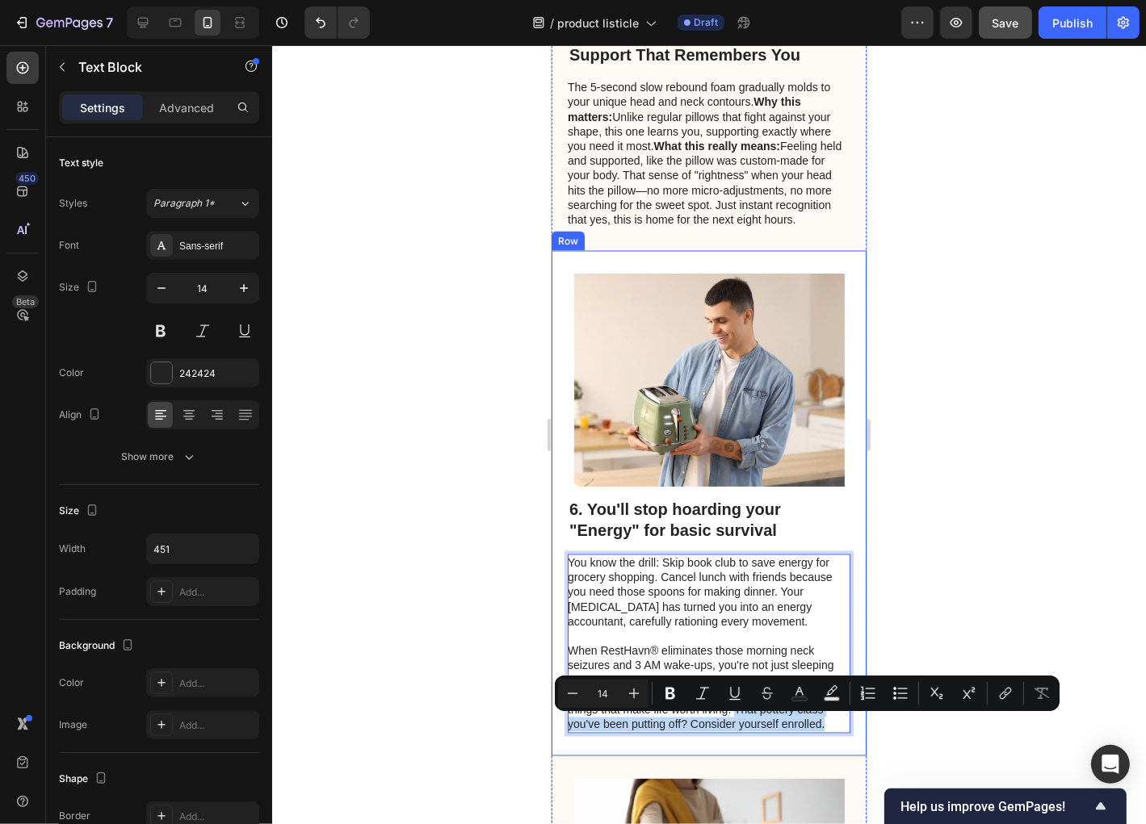
drag, startPoint x: 733, startPoint y: 722, endPoint x: 835, endPoint y: 750, distance: 105.6
click at [835, 750] on div "Image 6. You'll stop hoarding your "Energy" for basic survival Heading You know…" at bounding box center [708, 503] width 315 height 506
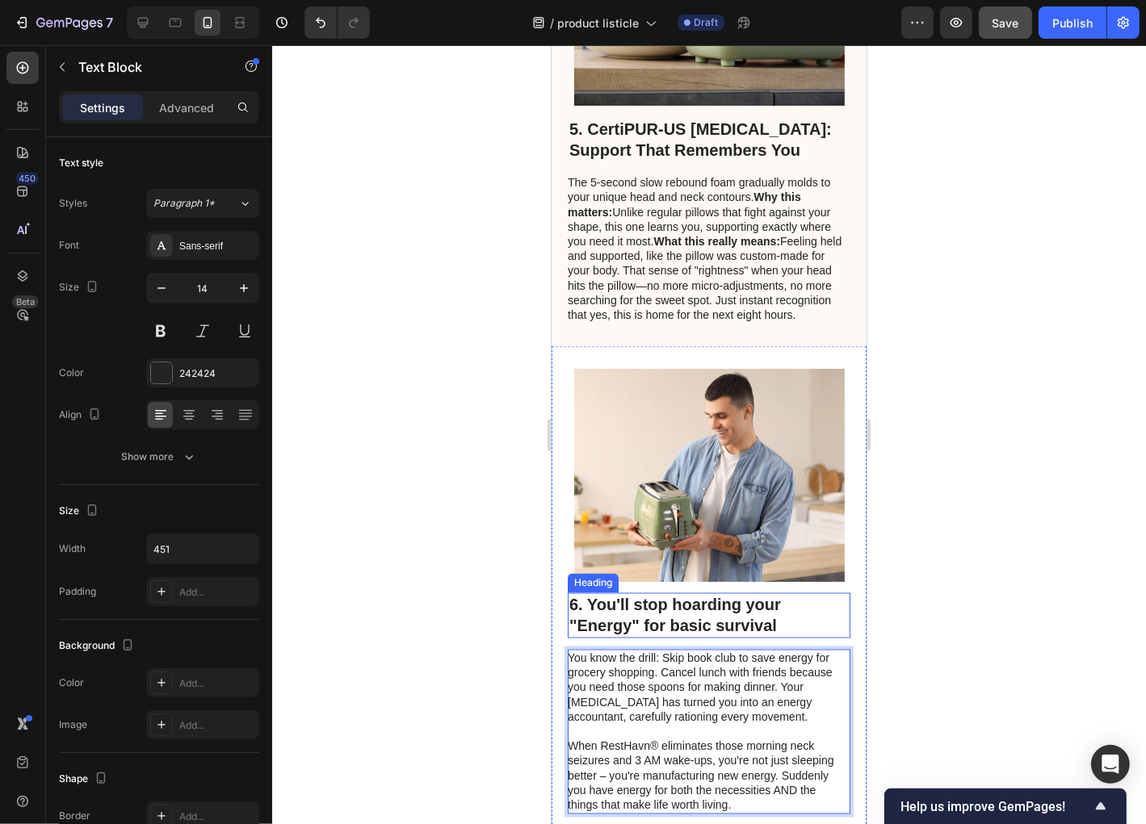
scroll to position [2455, 0]
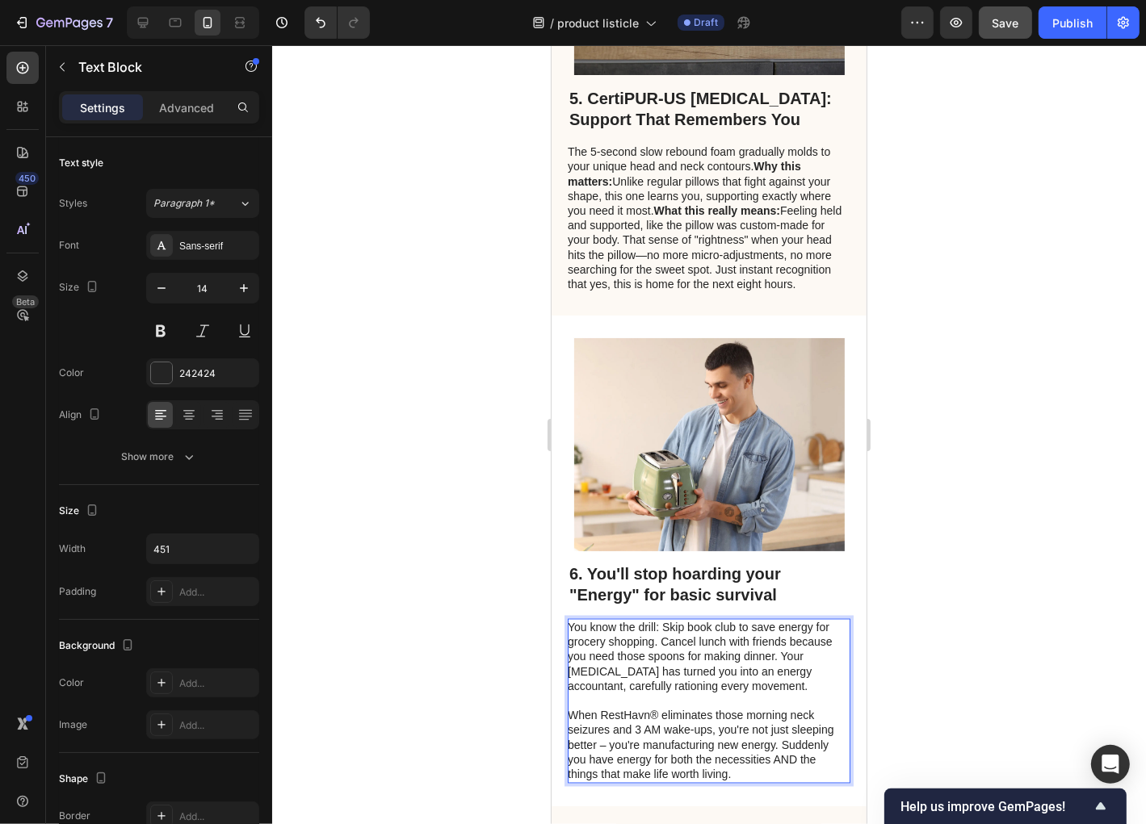
click at [682, 671] on p "You know the drill: Skip book club to save energy for grocery shopping. Cancel …" at bounding box center [707, 656] width 281 height 73
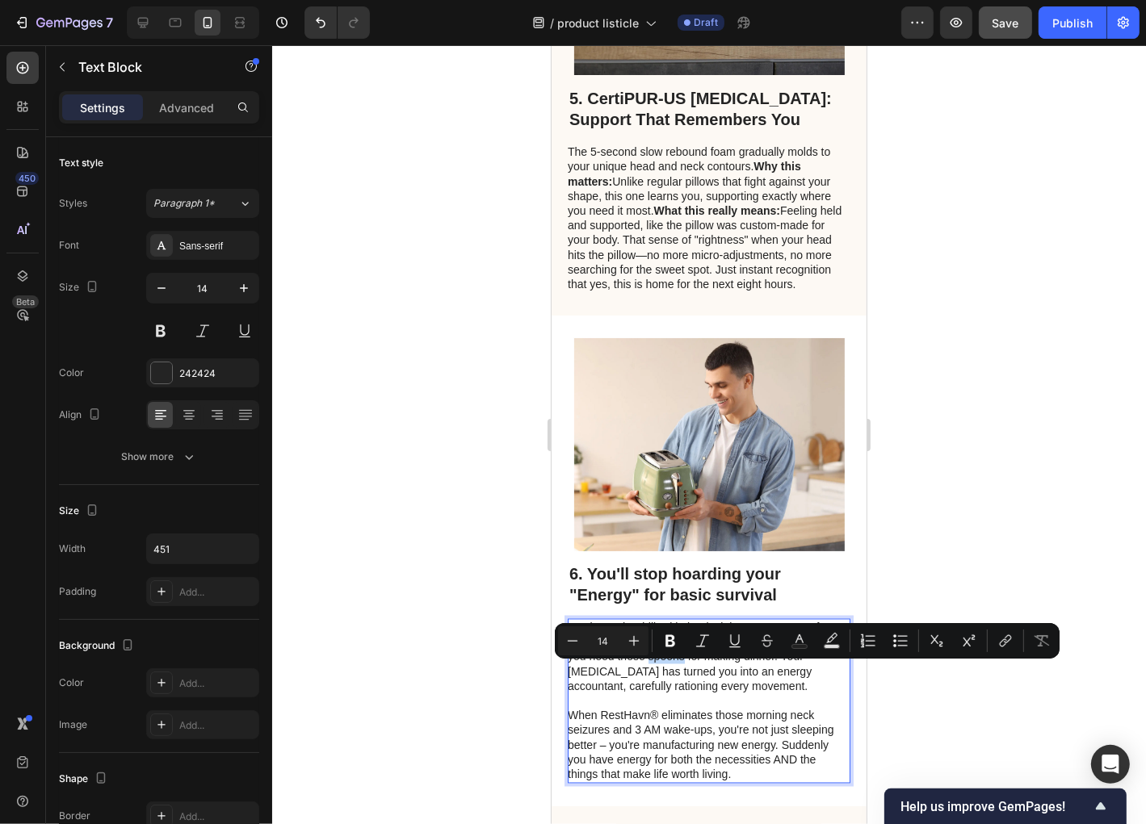
drag, startPoint x: 682, startPoint y: 671, endPoint x: 648, endPoint y: 677, distance: 34.4
click at [648, 677] on p "You know the drill: Skip book club to save energy for grocery shopping. Cancel …" at bounding box center [707, 656] width 281 height 73
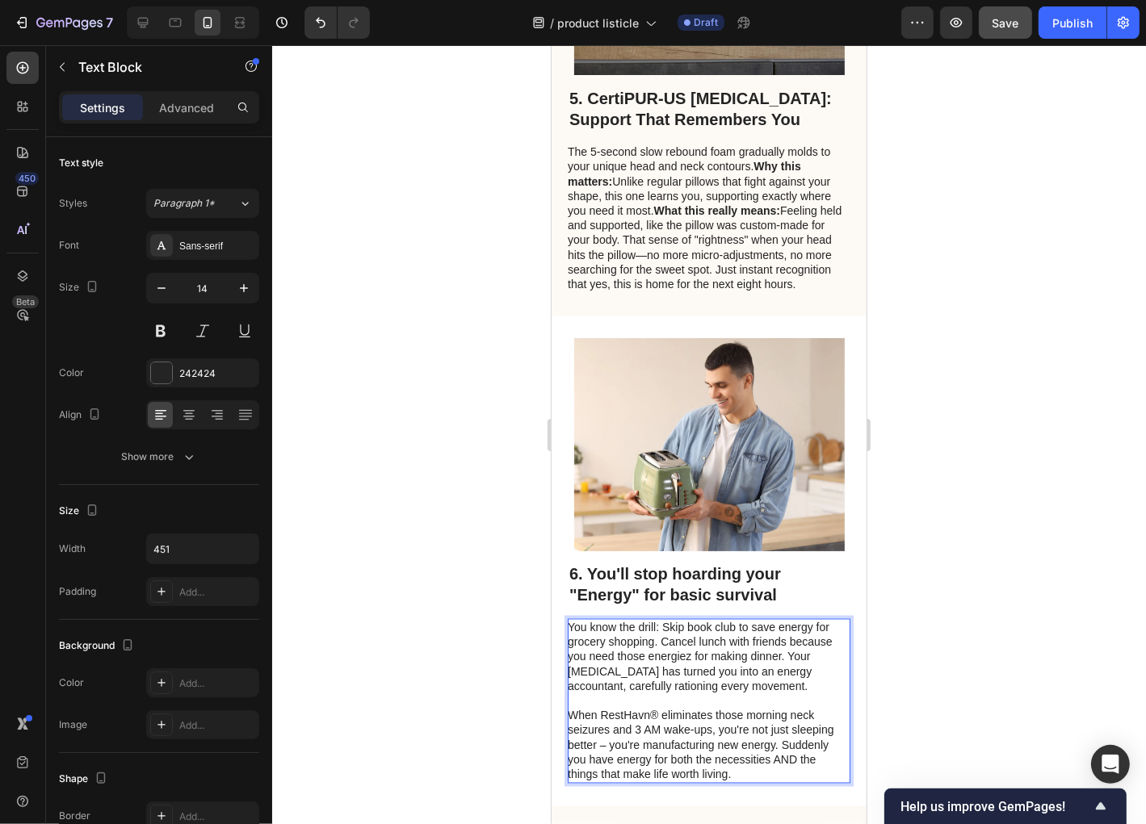
click at [706, 694] on p "You know the drill: Skip book club to save energy for grocery shopping. Cancel …" at bounding box center [707, 656] width 281 height 73
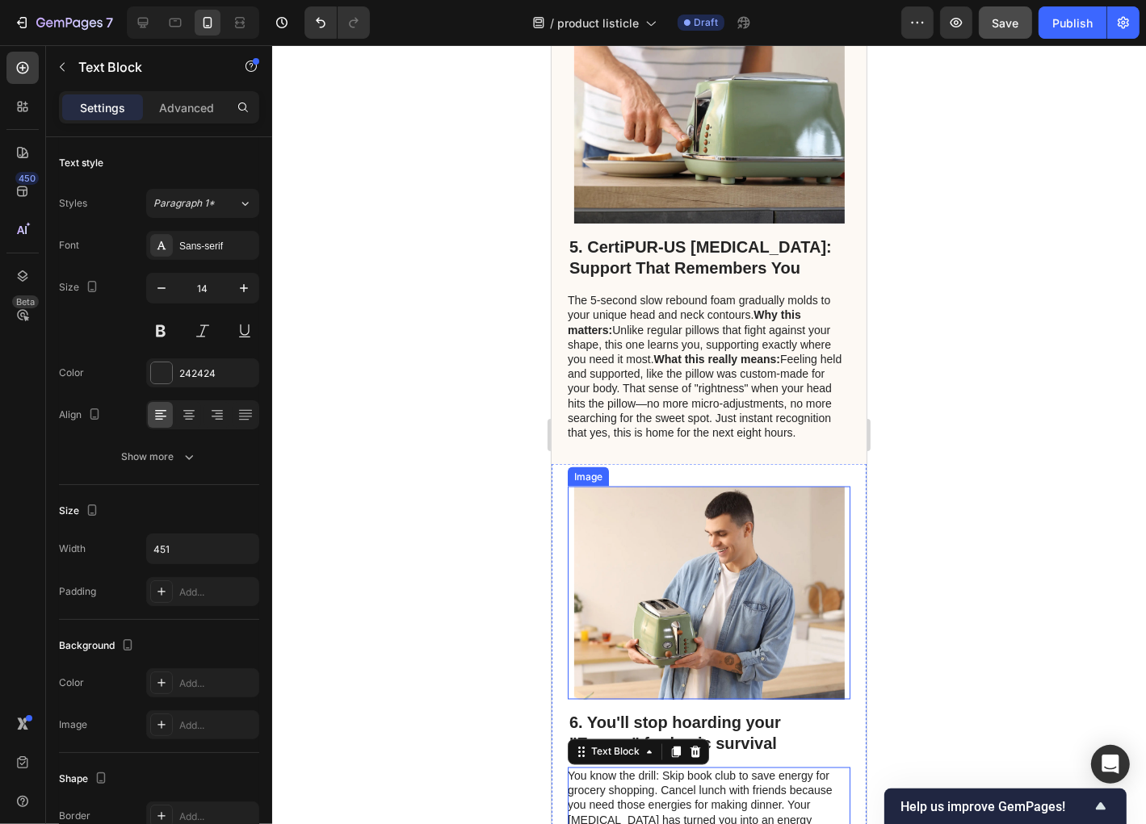
scroll to position [2261, 0]
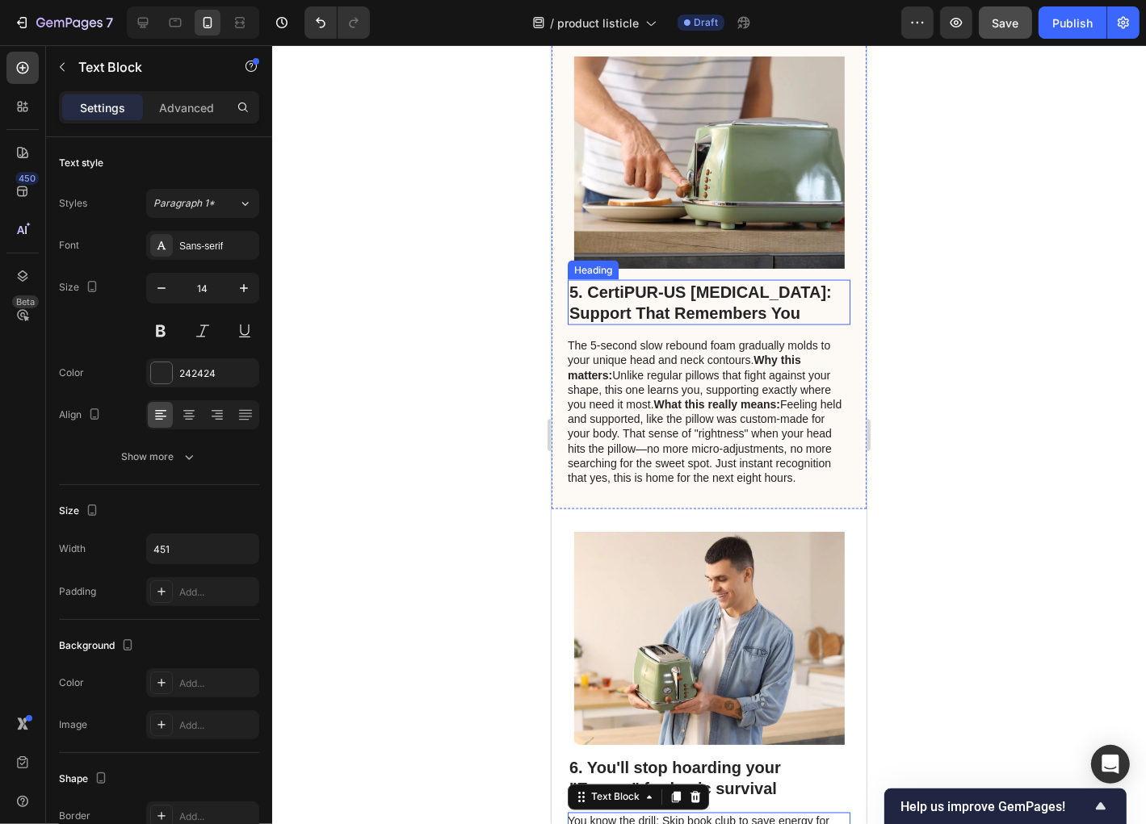
click at [723, 303] on h2 "5. CertiPUR-US [MEDICAL_DATA]: Support That Remembers You" at bounding box center [708, 301] width 283 height 45
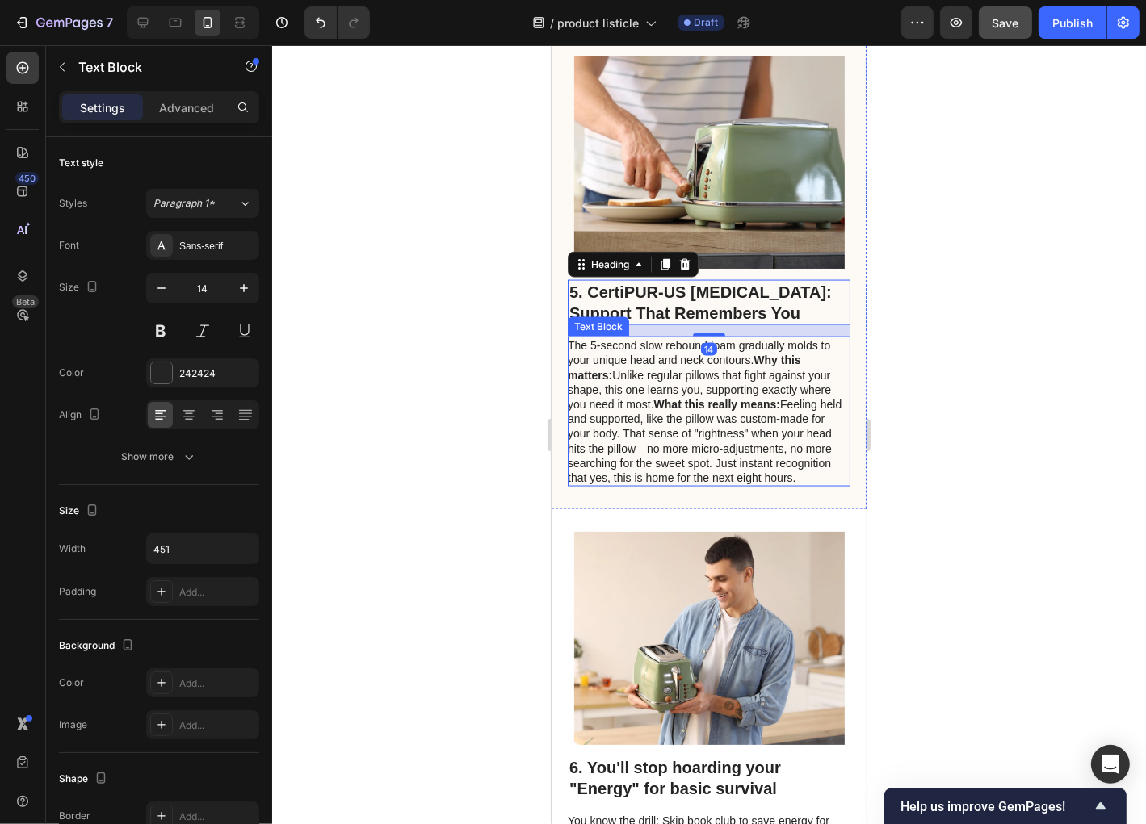
click at [650, 430] on p "The 5-second slow rebound foam gradually molds to your unique head and neck con…" at bounding box center [707, 411] width 281 height 147
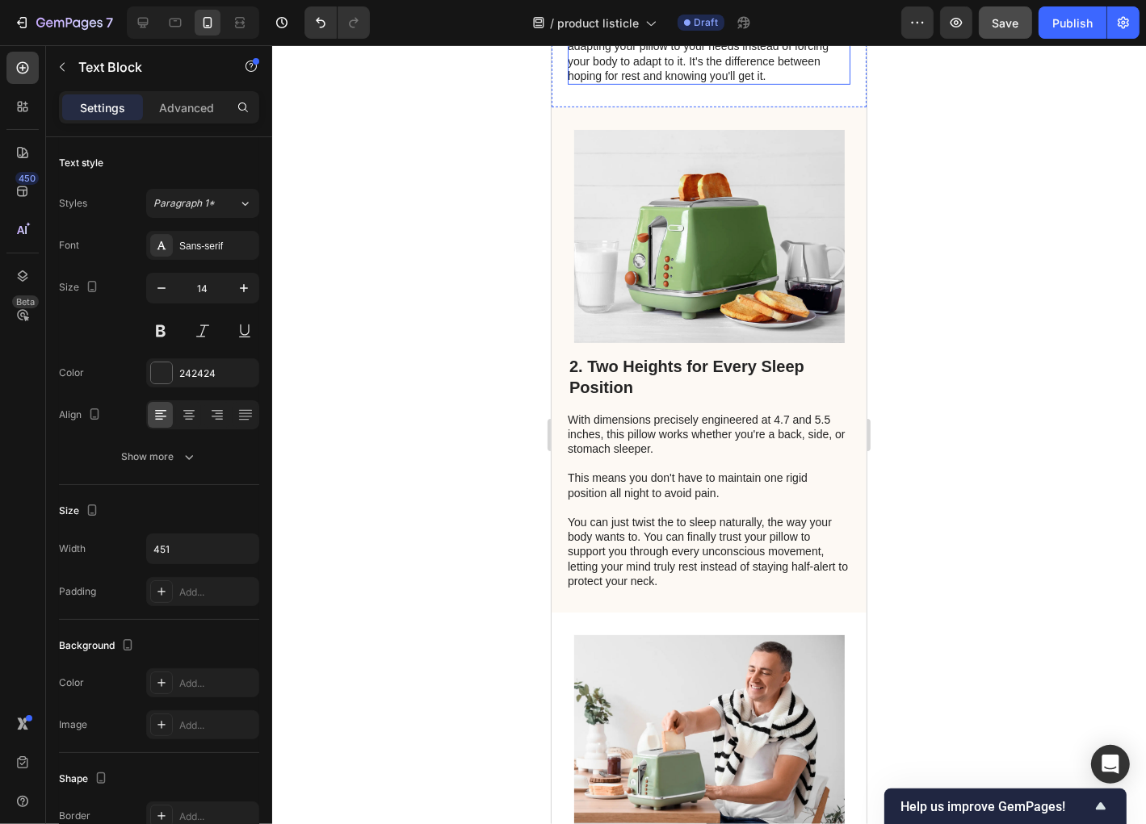
scroll to position [711, 0]
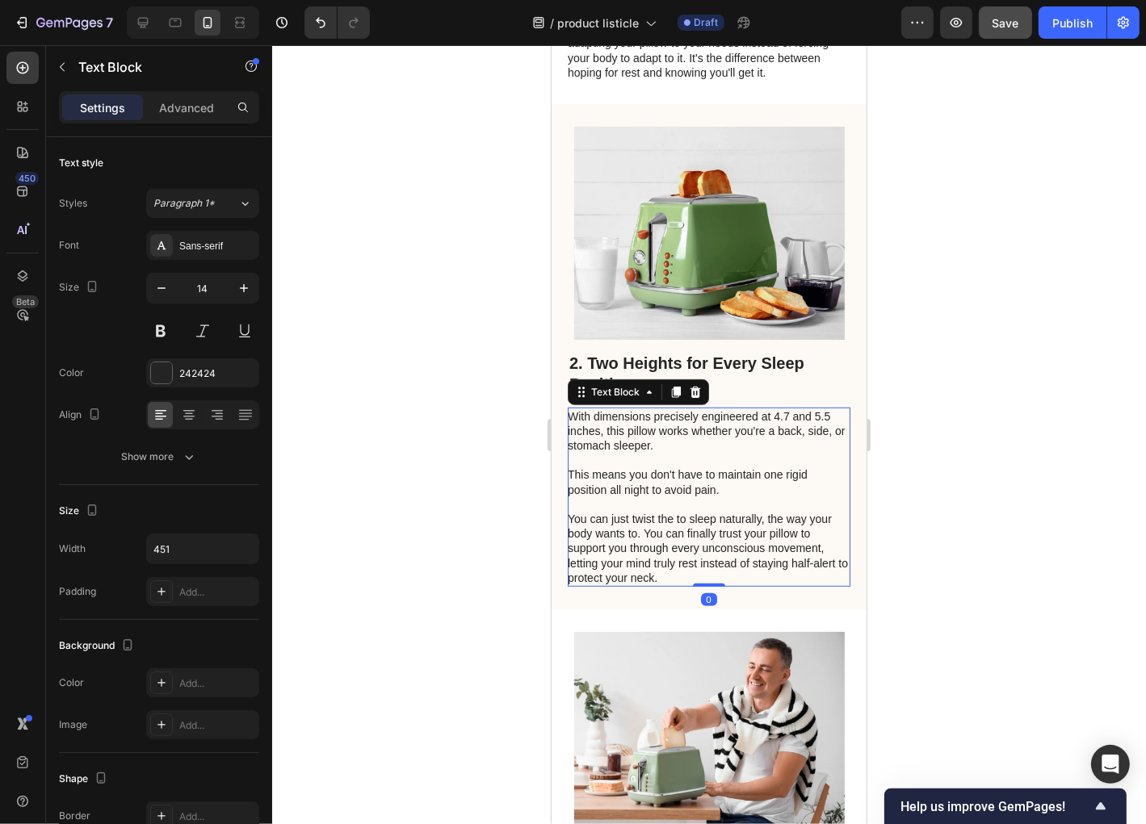
click at [683, 555] on p "You can just twist the to sleep naturally, the way your body wants to. You can …" at bounding box center [707, 547] width 281 height 73
click at [684, 555] on p "You can just twist the to sleep naturally, the way your body wants to. You can …" at bounding box center [707, 547] width 281 height 73
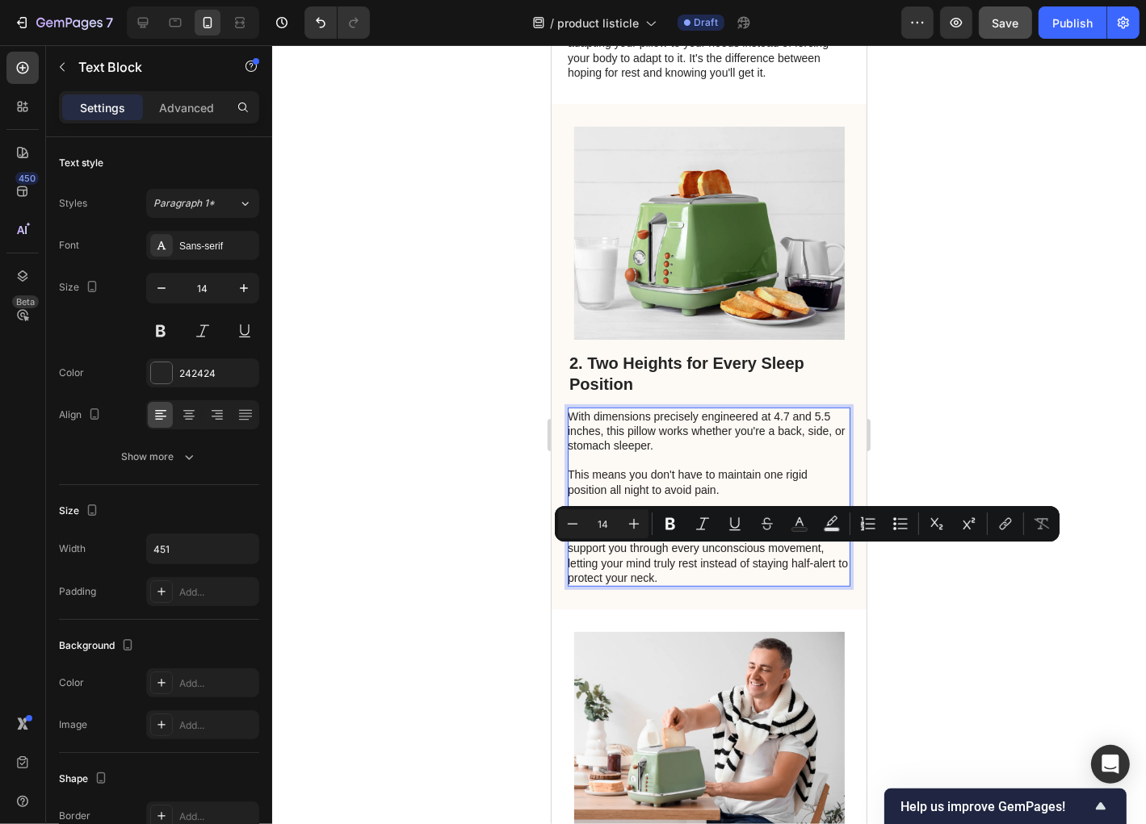
click at [667, 555] on p "You can just twist the to sleep naturally, the way your body wants to. You can …" at bounding box center [707, 547] width 281 height 73
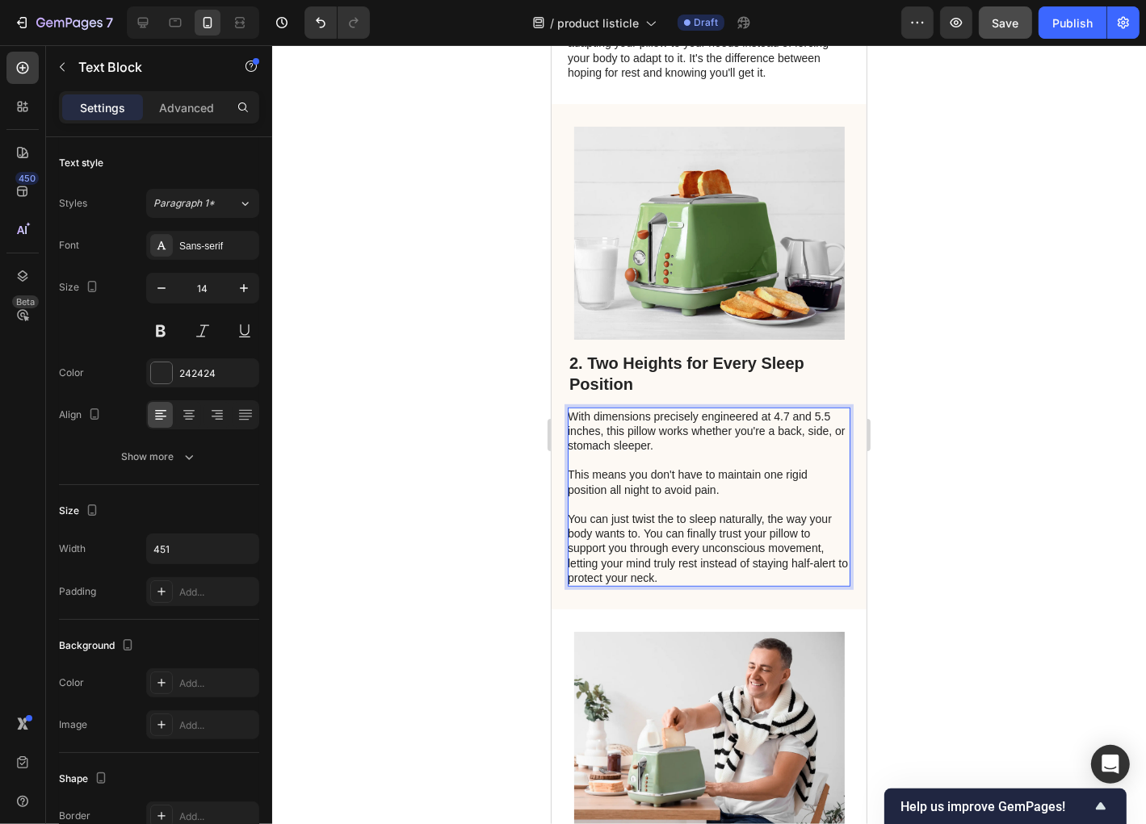
click at [673, 555] on p "You can just twist the to sleep naturally, the way your body wants to. You can …" at bounding box center [707, 547] width 281 height 73
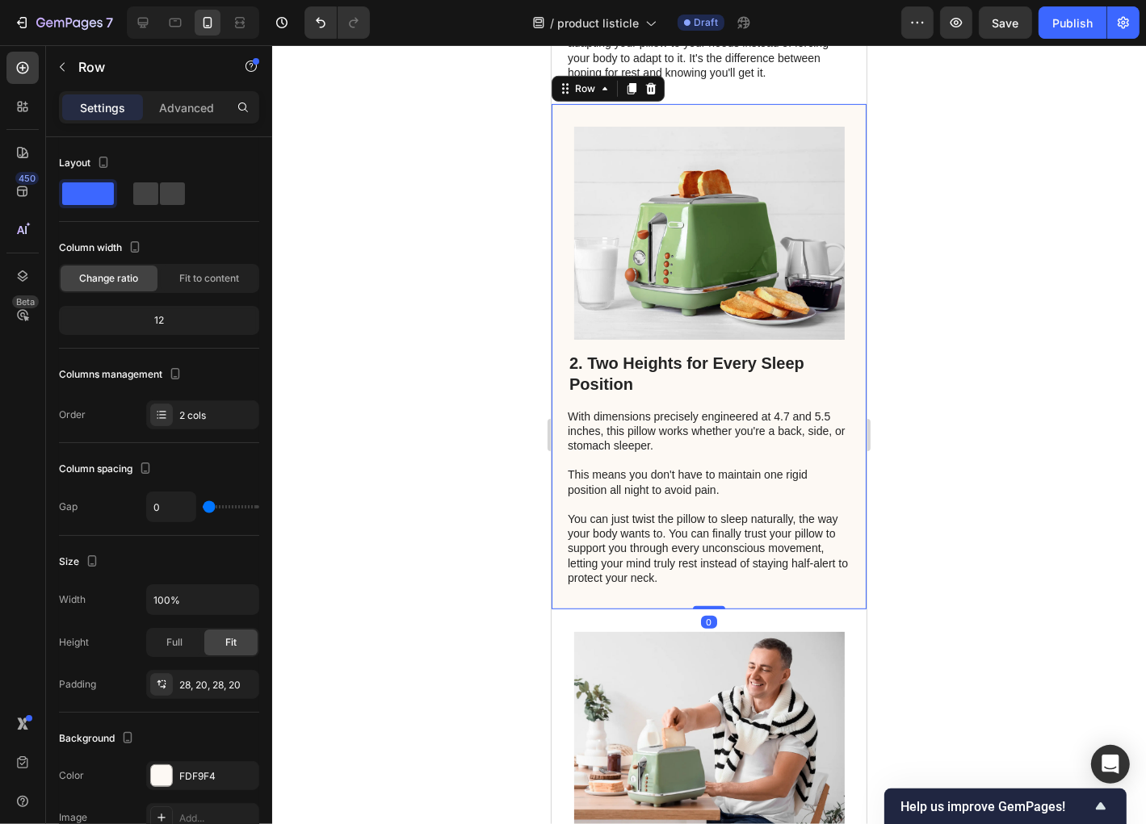
click at [615, 609] on div "2. Two Heights for Every Sleep Position Heading With dimensions precisely engin…" at bounding box center [708, 356] width 315 height 506
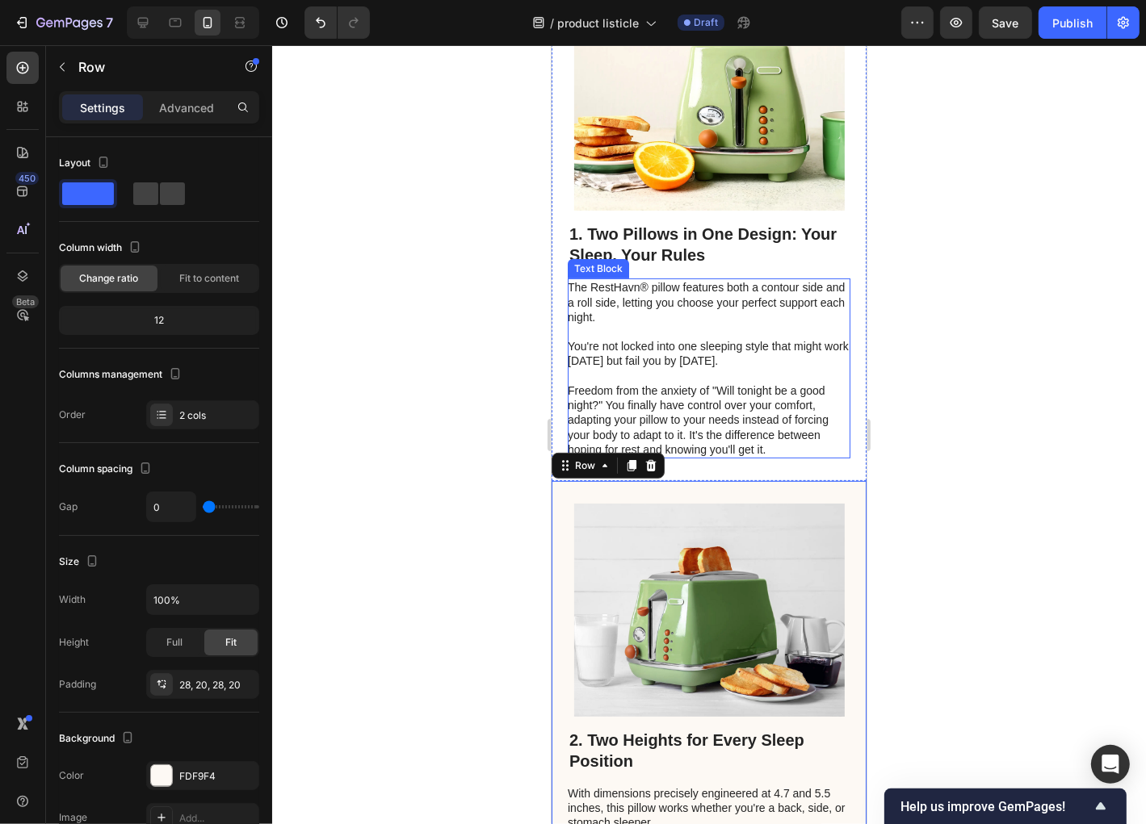
scroll to position [323, 0]
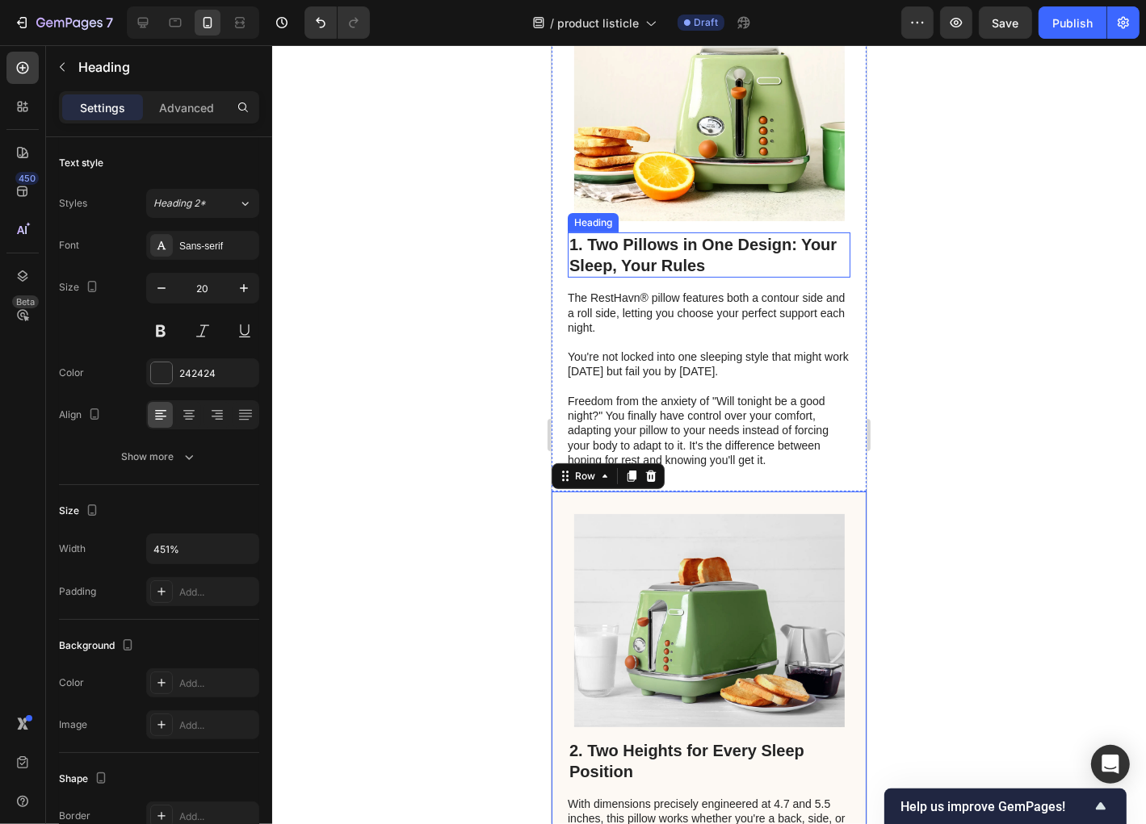
click at [648, 277] on h2 "1. Two Pillows in One Design: Your Sleep, Your Rules" at bounding box center [708, 254] width 283 height 45
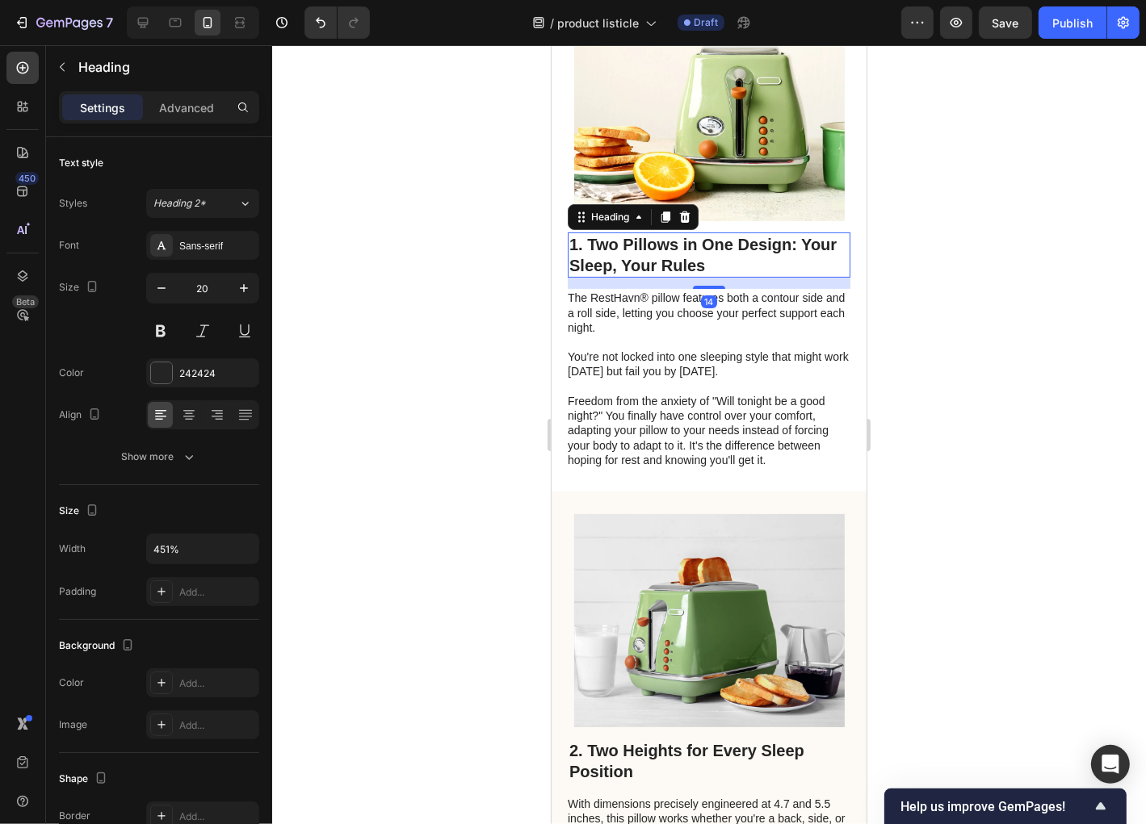
click at [648, 277] on h2 "1. Two Pillows in One Design: Your Sleep, Your Rules" at bounding box center [708, 254] width 283 height 45
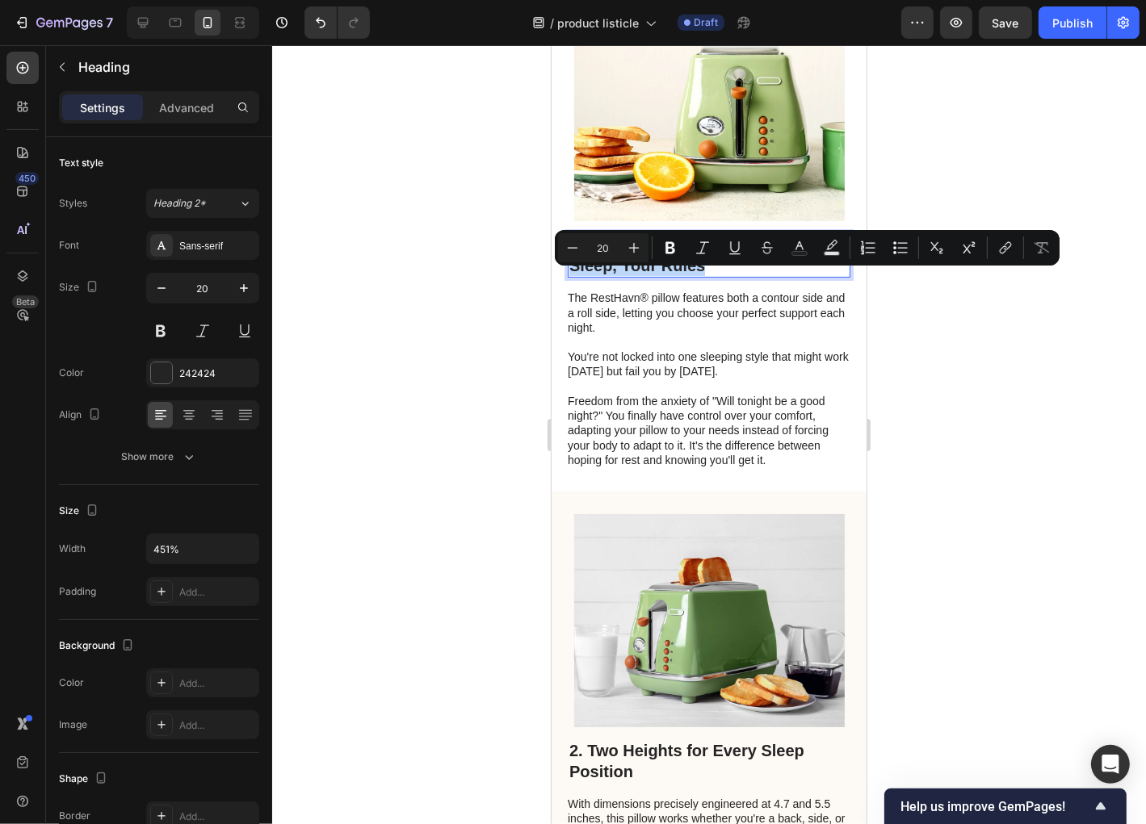
click at [679, 275] on p "1. Two Pillows in One Design: Your Sleep, Your Rules" at bounding box center [707, 254] width 279 height 42
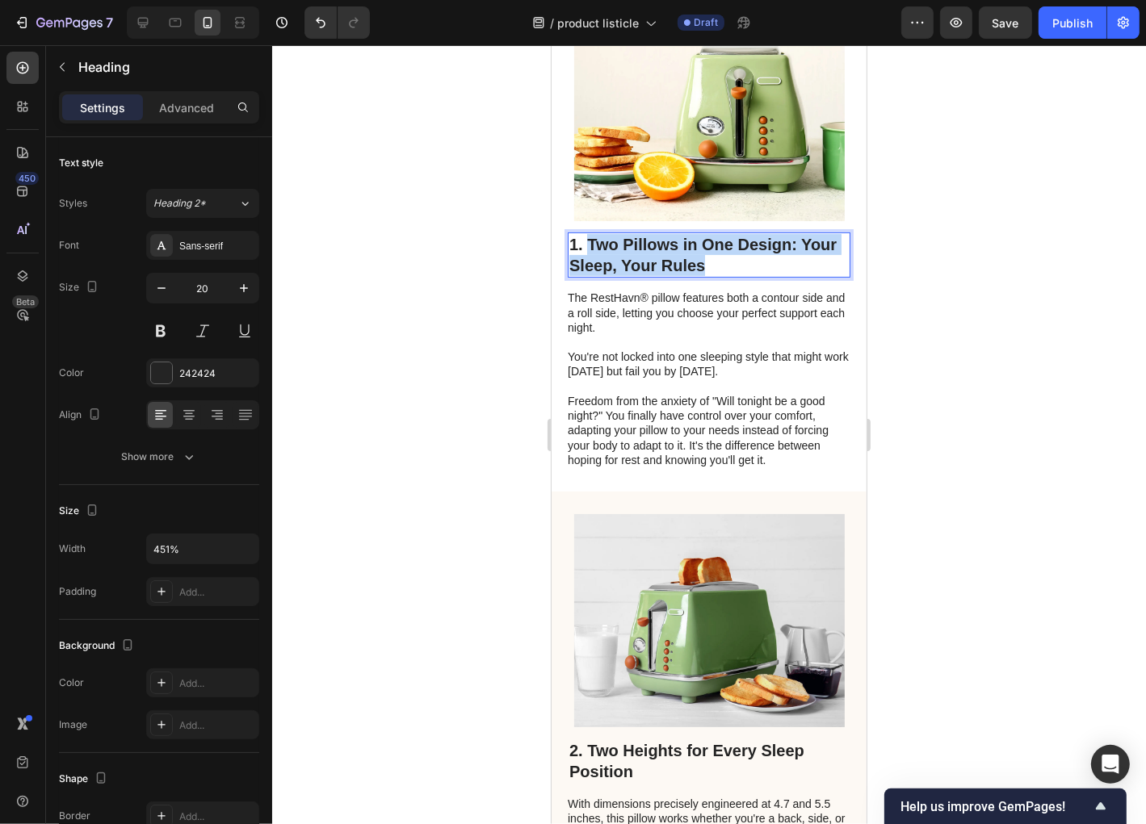
drag, startPoint x: 707, startPoint y: 297, endPoint x: 586, endPoint y: 279, distance: 121.6
click at [586, 275] on p "1. Two Pillows in One Design: Your Sleep, Your Rules" at bounding box center [707, 254] width 279 height 42
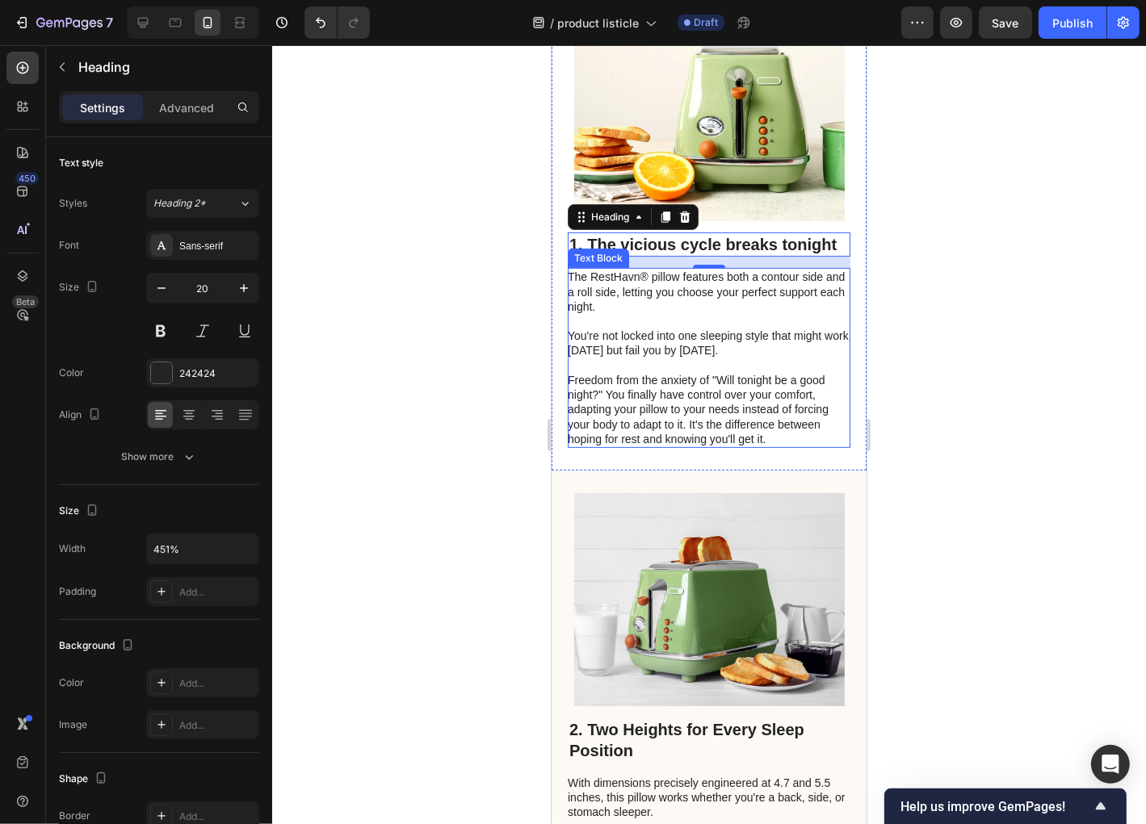
click at [615, 372] on p at bounding box center [707, 365] width 281 height 15
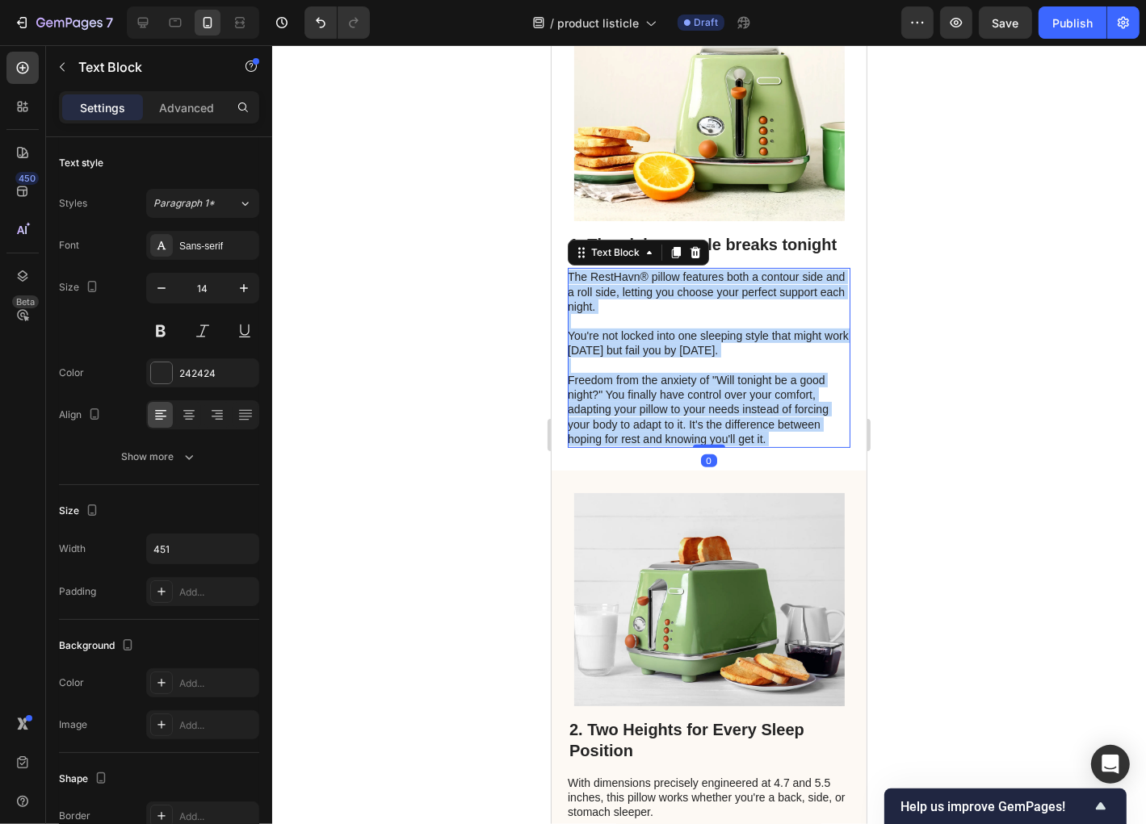
click at [621, 372] on p "Rich Text Editor. Editing area: main" at bounding box center [707, 365] width 281 height 15
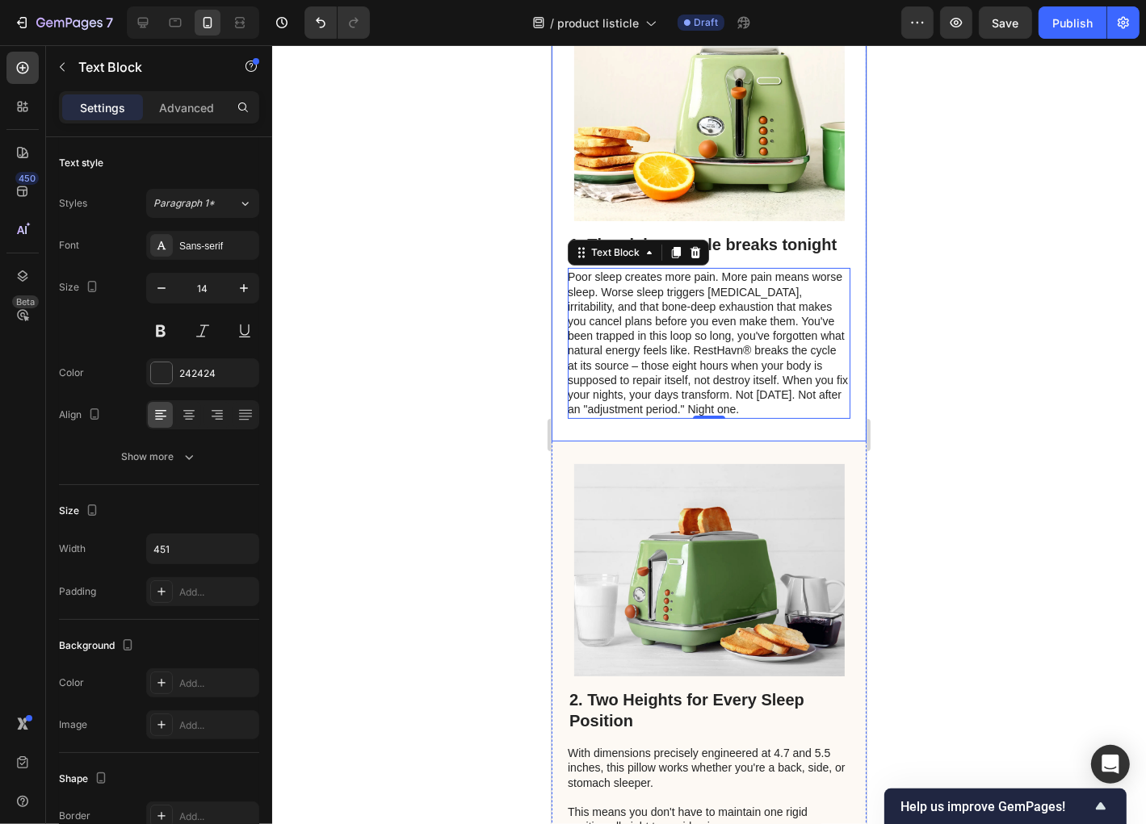
click at [506, 461] on div at bounding box center [709, 434] width 874 height 779
click at [745, 354] on p "Poor sleep creates more pain. More pain means worse sleep. Worse sleep triggers…" at bounding box center [707, 342] width 281 height 147
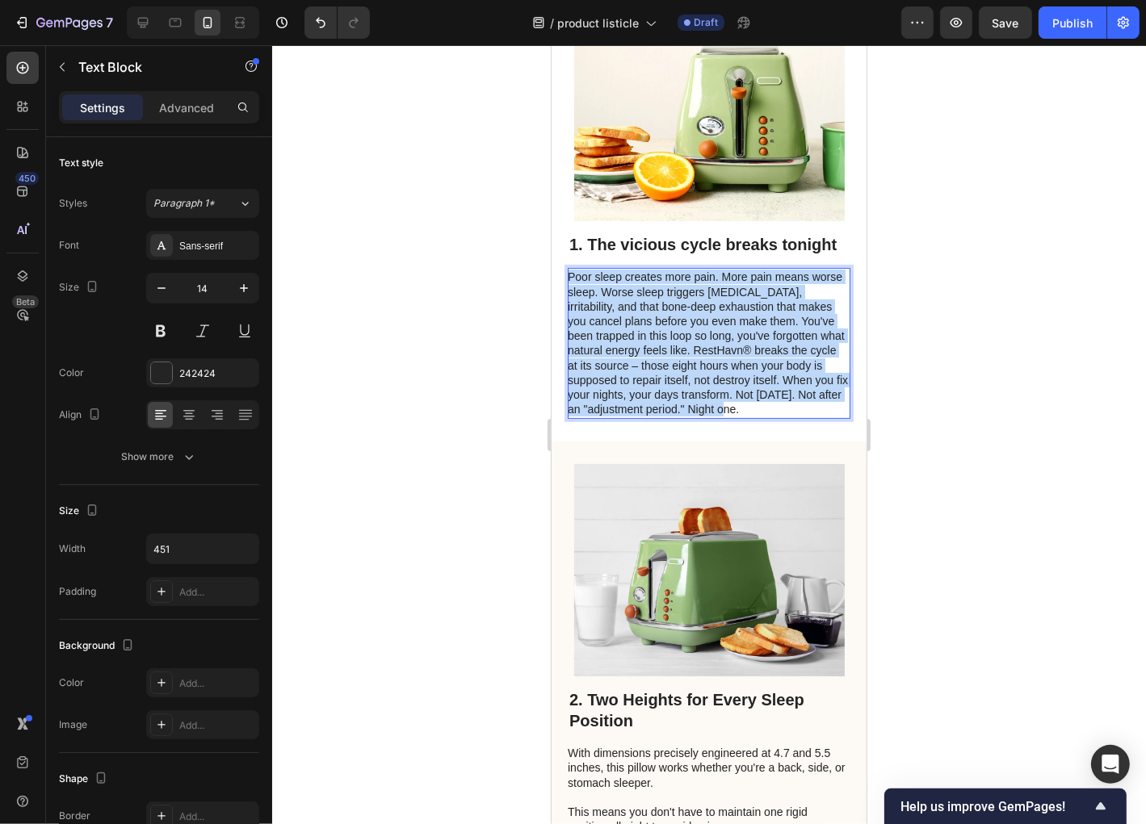
click at [745, 354] on p "Poor sleep creates more pain. More pain means worse sleep. Worse sleep triggers…" at bounding box center [707, 342] width 281 height 147
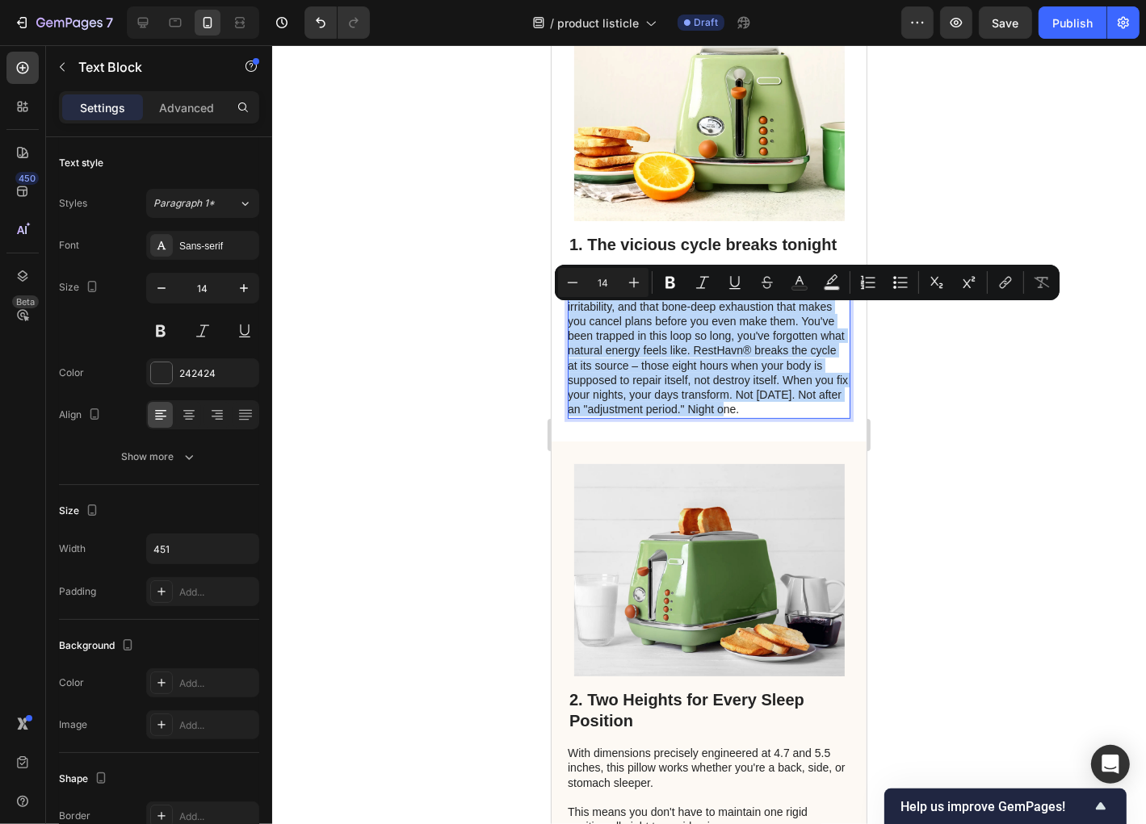
click at [745, 354] on p "Poor sleep creates more pain. More pain means worse sleep. Worse sleep triggers…" at bounding box center [707, 342] width 281 height 147
click at [745, 355] on p "Poor sleep creates more pain. More pain means worse sleep. Worse sleep triggers…" at bounding box center [707, 342] width 281 height 147
click at [742, 358] on p "Poor sleep creates more pain. More pain means worse sleep. Worse sleep triggers…" at bounding box center [707, 342] width 281 height 147
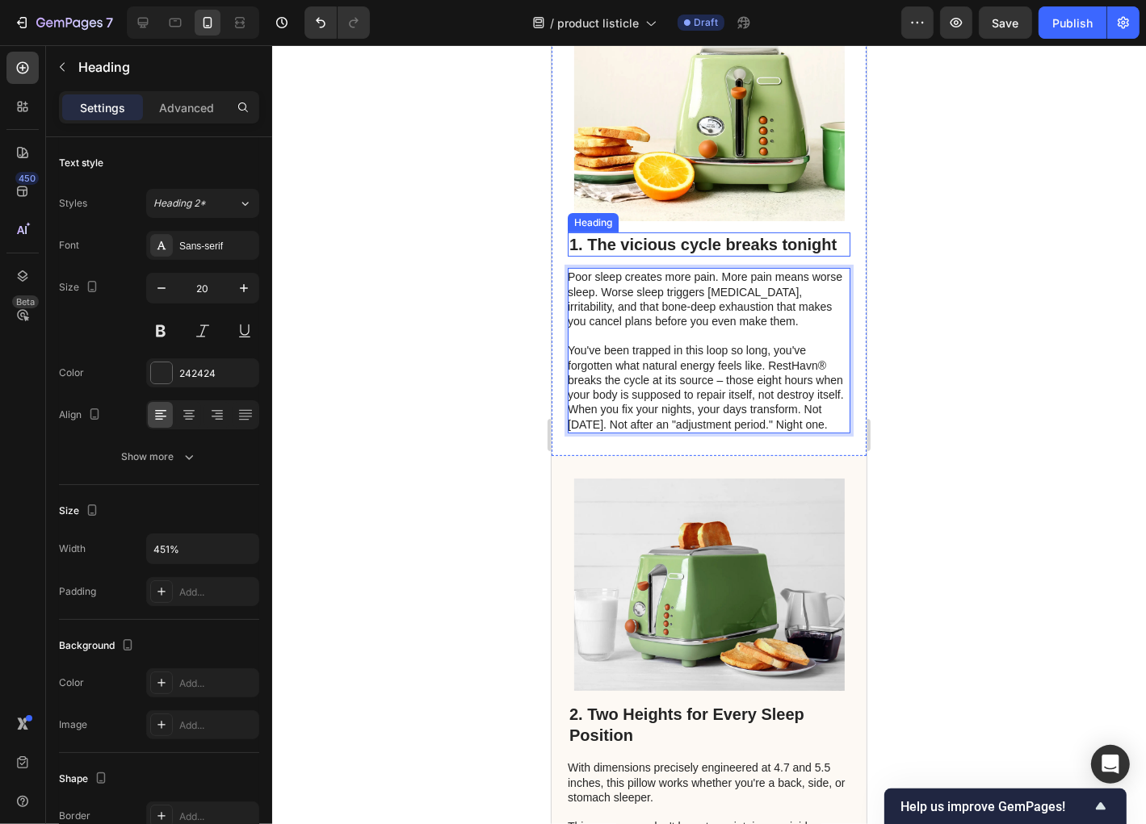
click at [782, 254] on p "1. The vicious cycle breaks tonight" at bounding box center [707, 243] width 279 height 21
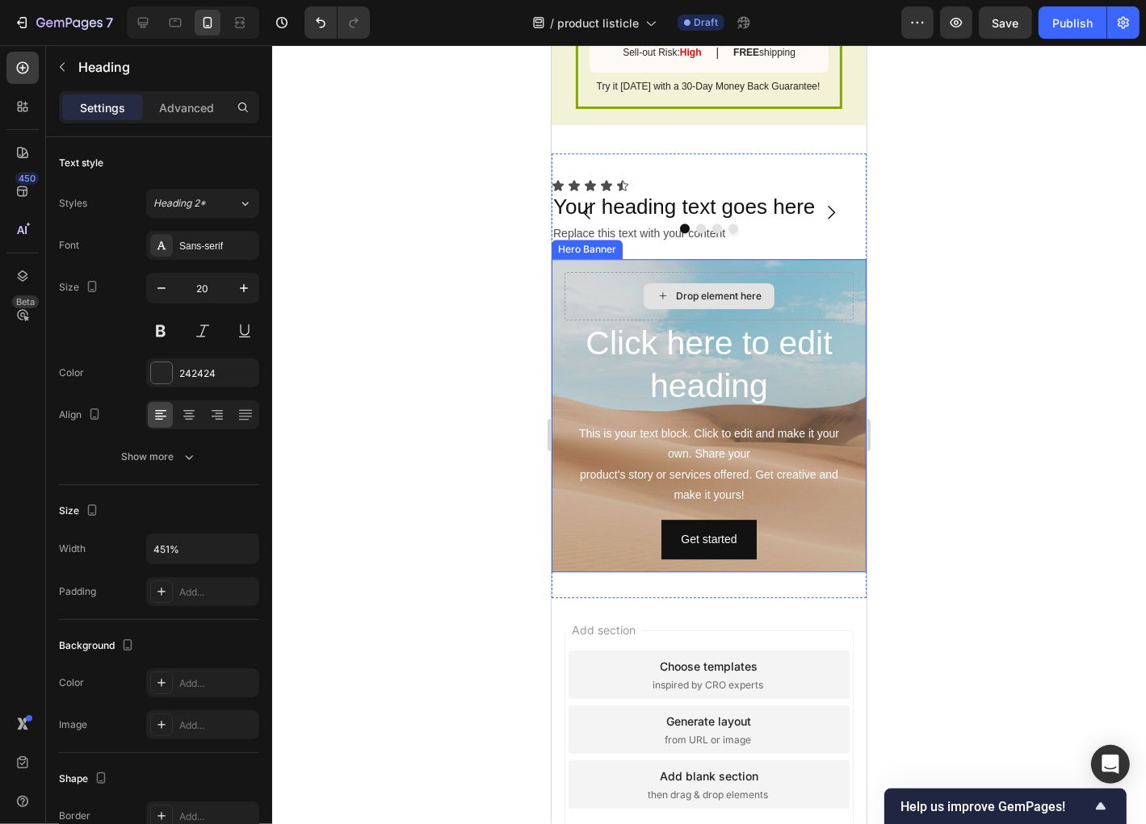
scroll to position [4045, 0]
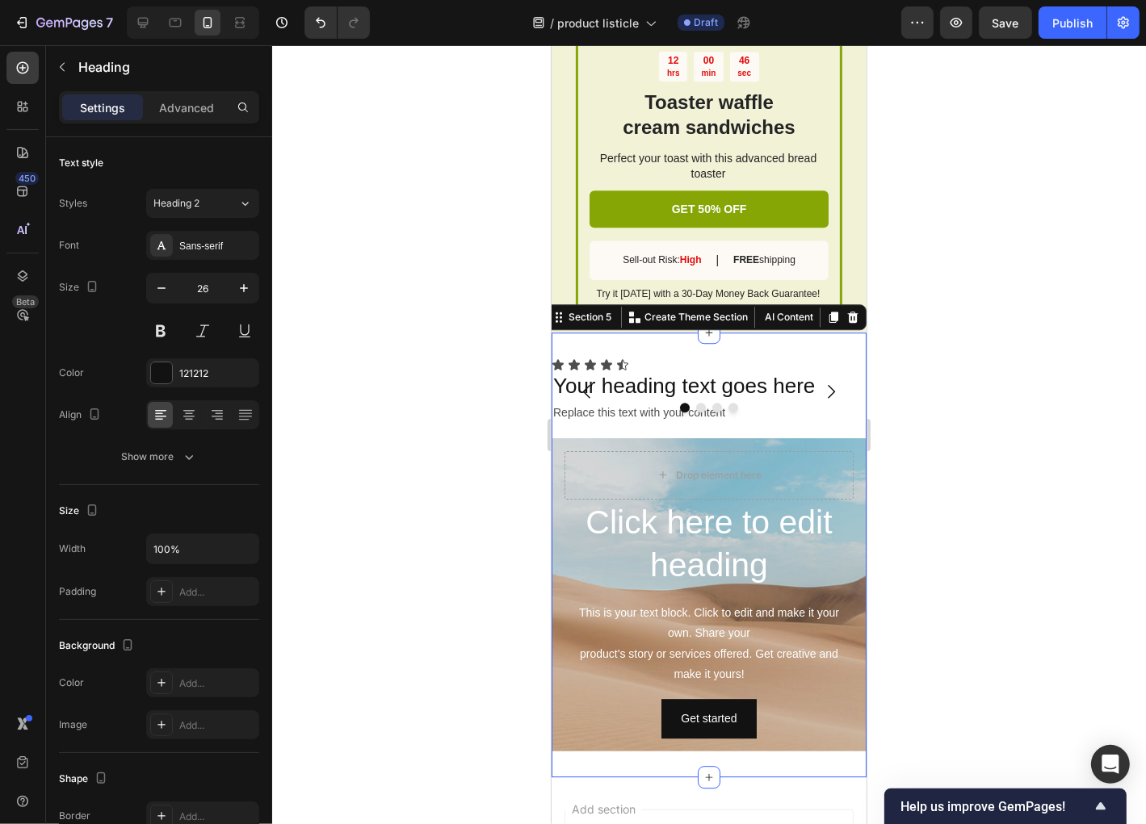
click at [846, 378] on div "Icon Icon Icon Icon Icon Icon List Your heading text goes here Heading Replace …" at bounding box center [708, 555] width 315 height 446
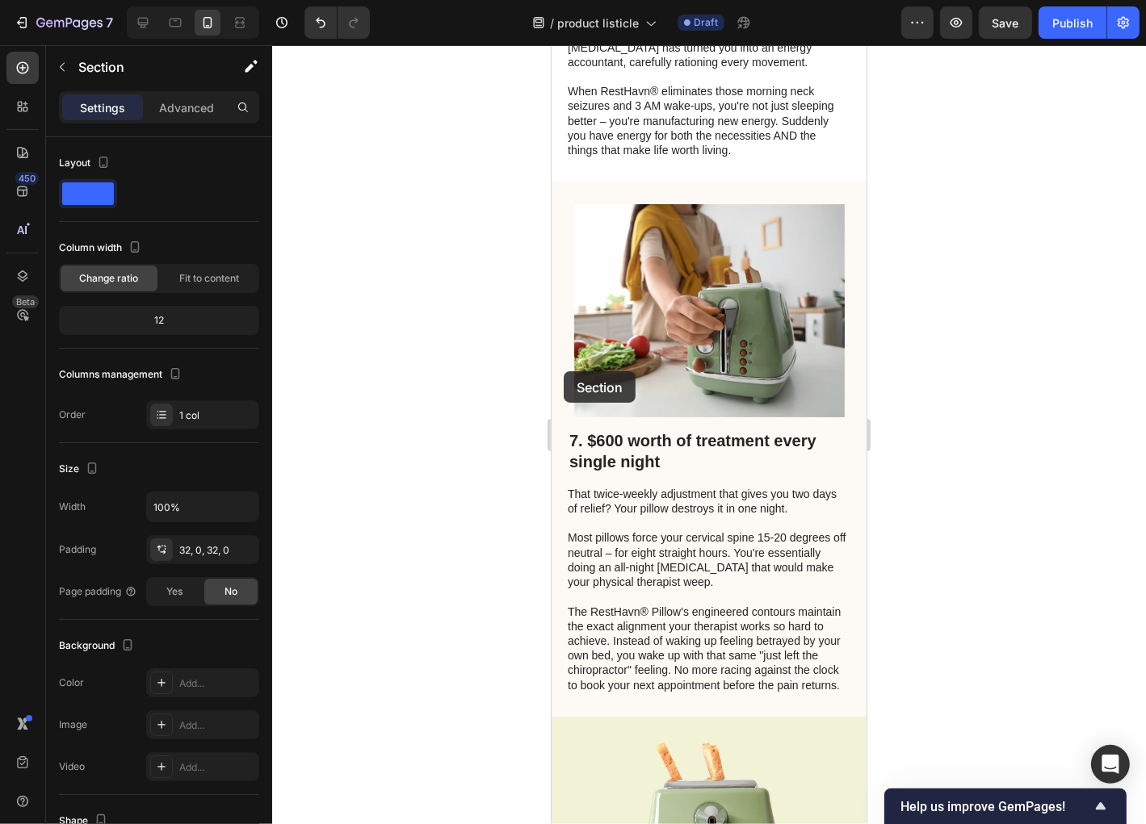
scroll to position [3038, 0]
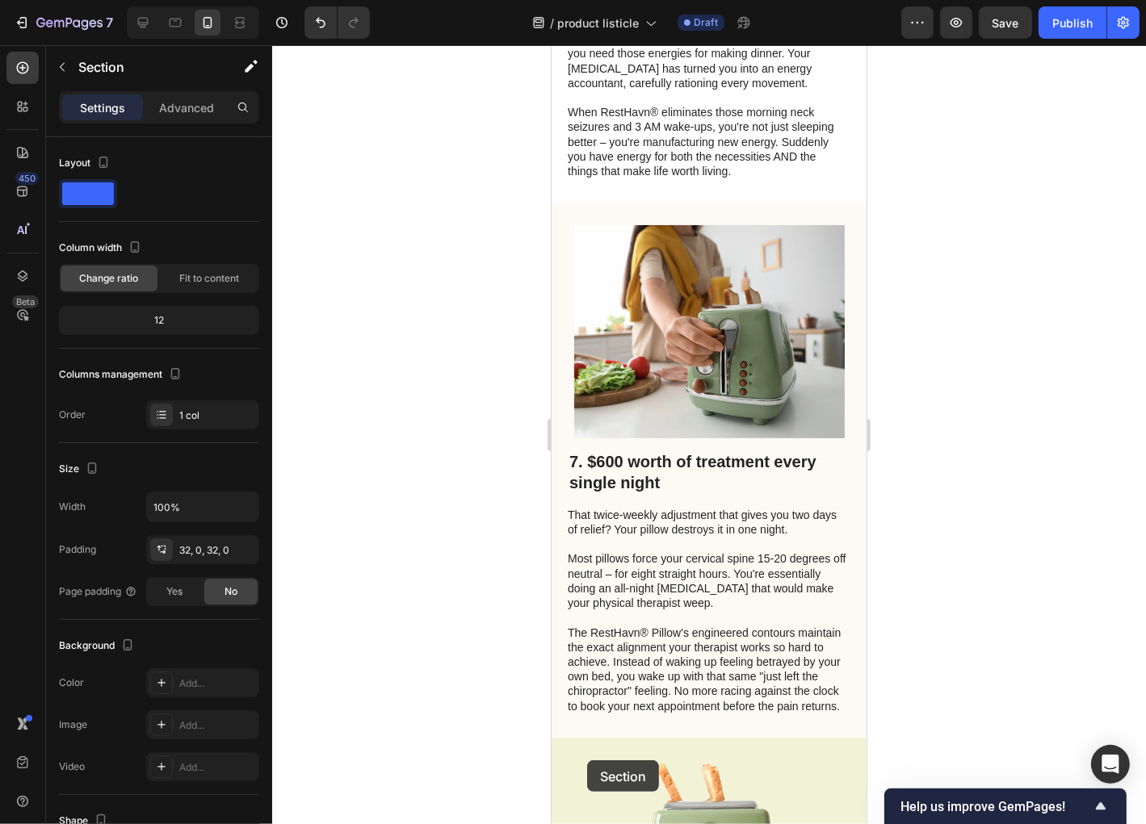
drag, startPoint x: 584, startPoint y: 369, endPoint x: 586, endPoint y: 760, distance: 390.8
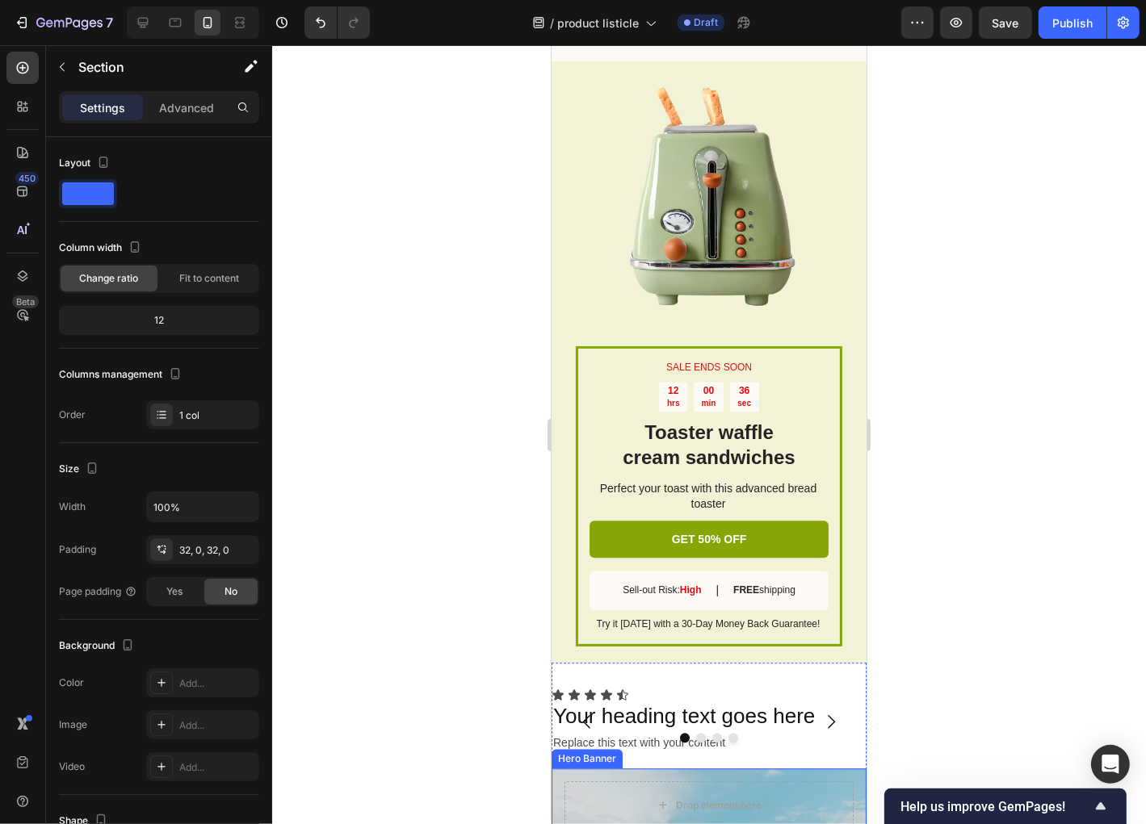
scroll to position [3813, 0]
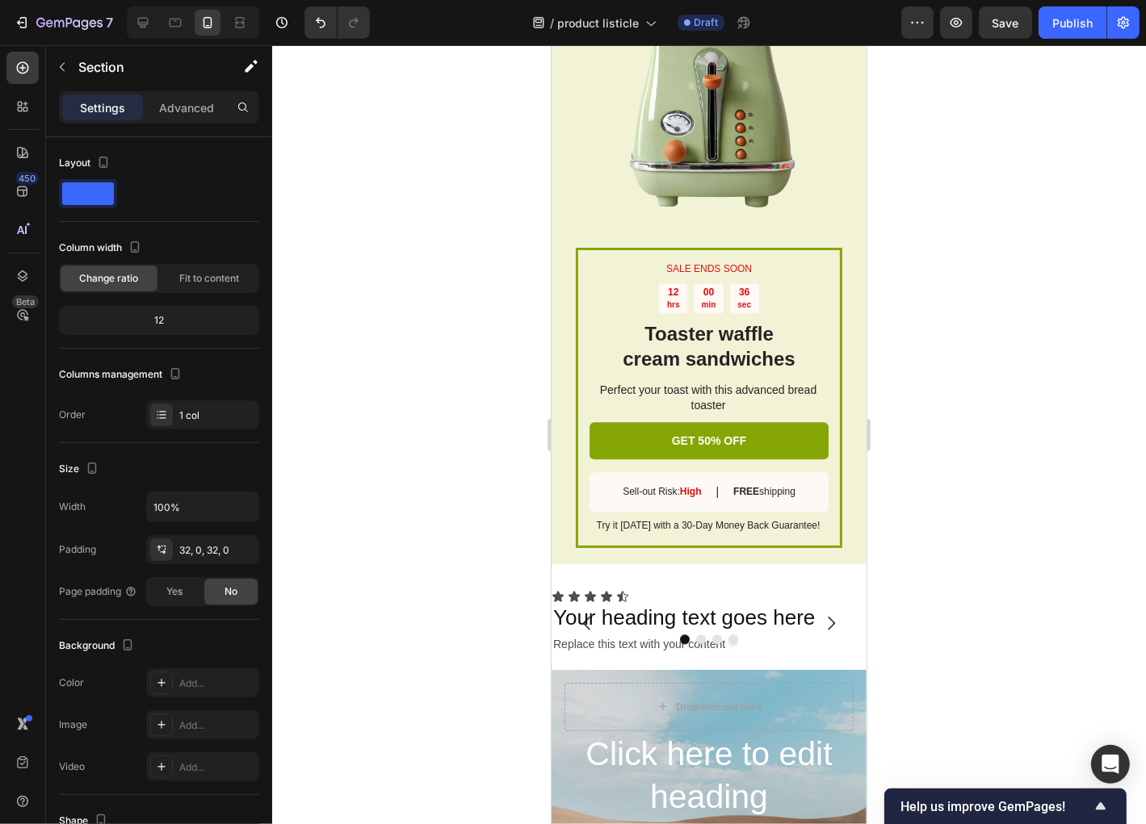
click at [768, 610] on div "Icon Icon Icon Icon Icon Icon List Your heading text goes here Heading Replace …" at bounding box center [708, 787] width 315 height 446
click at [340, 390] on div at bounding box center [709, 434] width 874 height 779
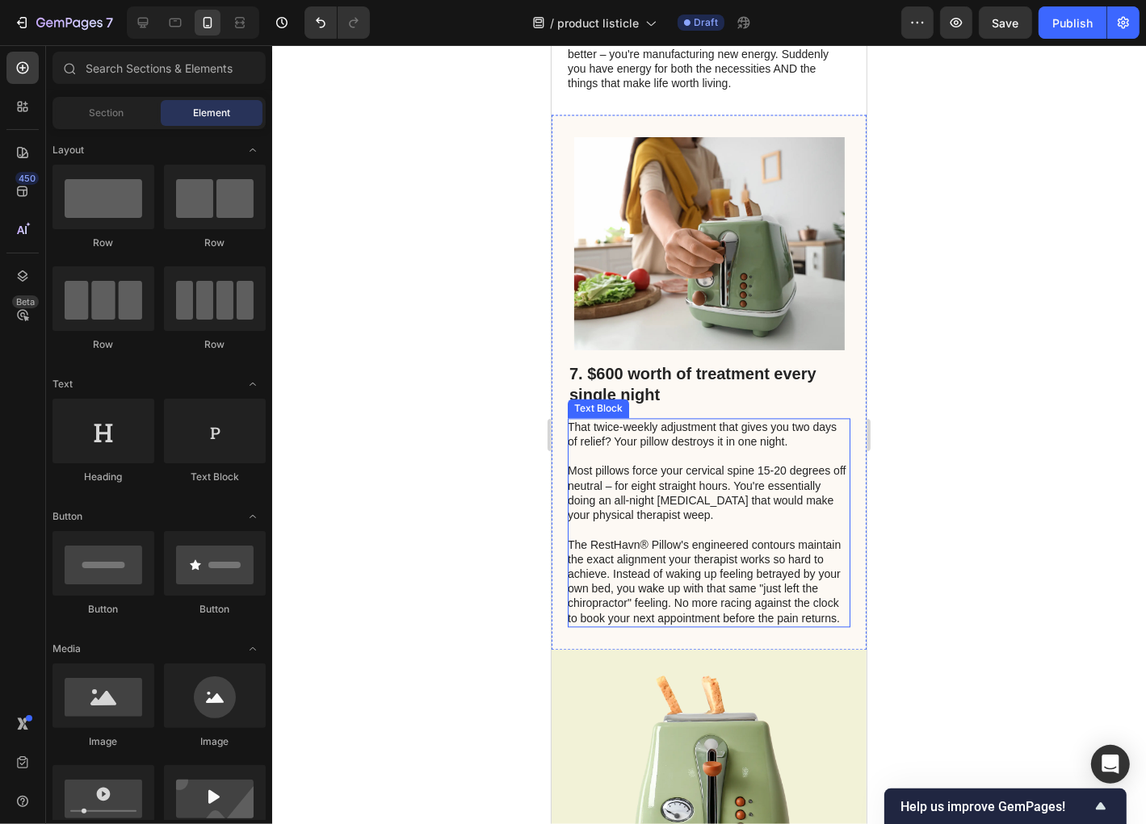
scroll to position [3103, 0]
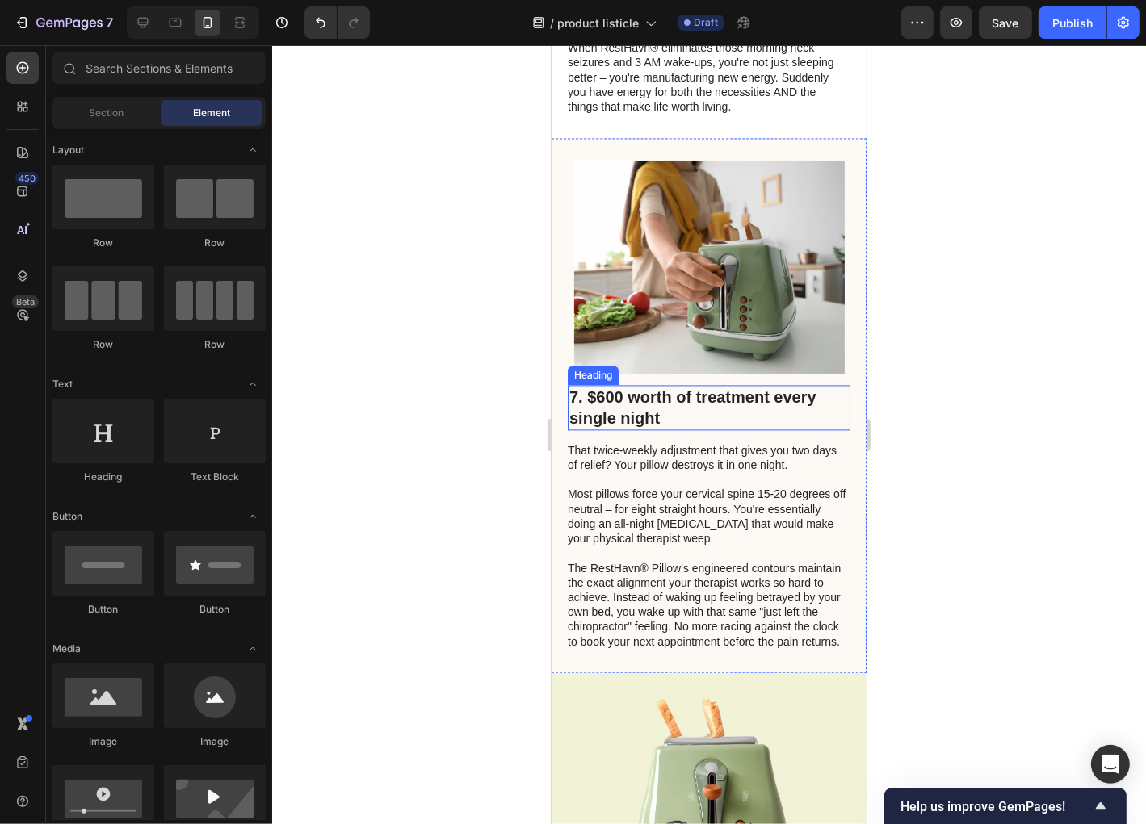
click at [766, 430] on h2 "7. $600 worth of treatment every single night" at bounding box center [708, 406] width 283 height 45
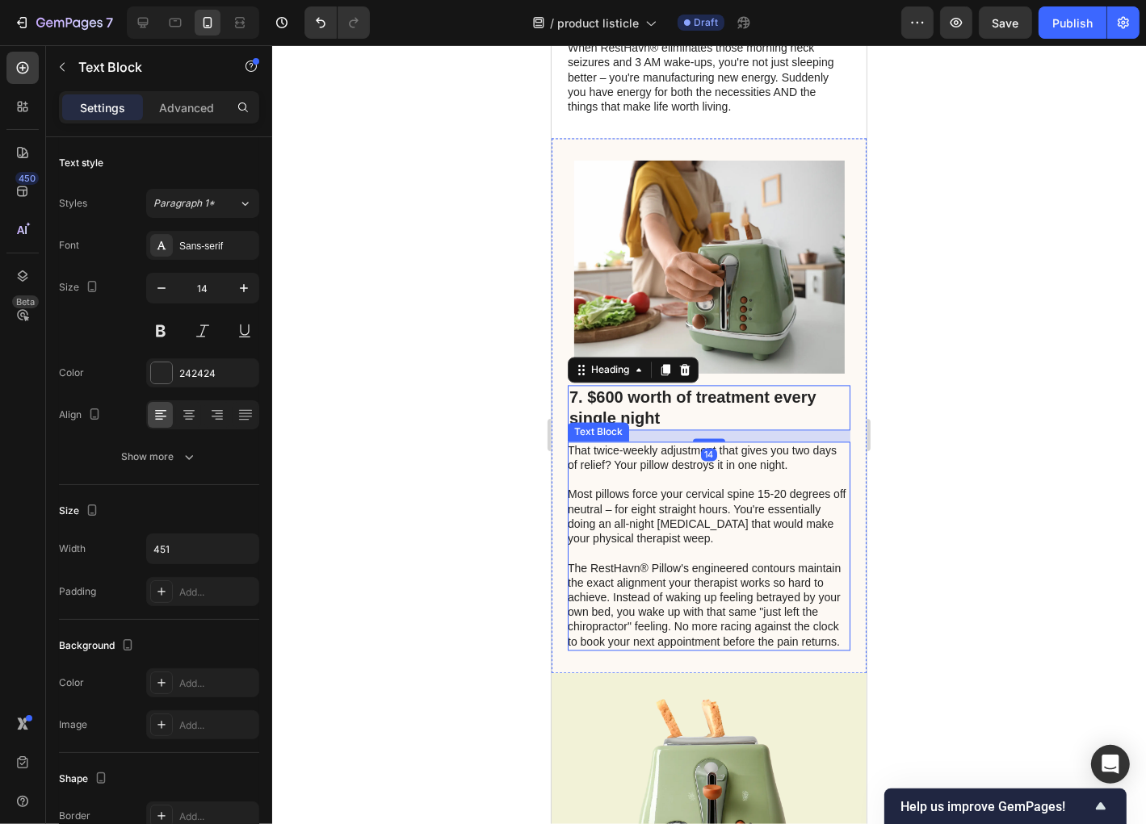
click at [753, 539] on p "Most pillows force your cervical spine 15-20 degrees off neutral – for eight st…" at bounding box center [707, 515] width 281 height 59
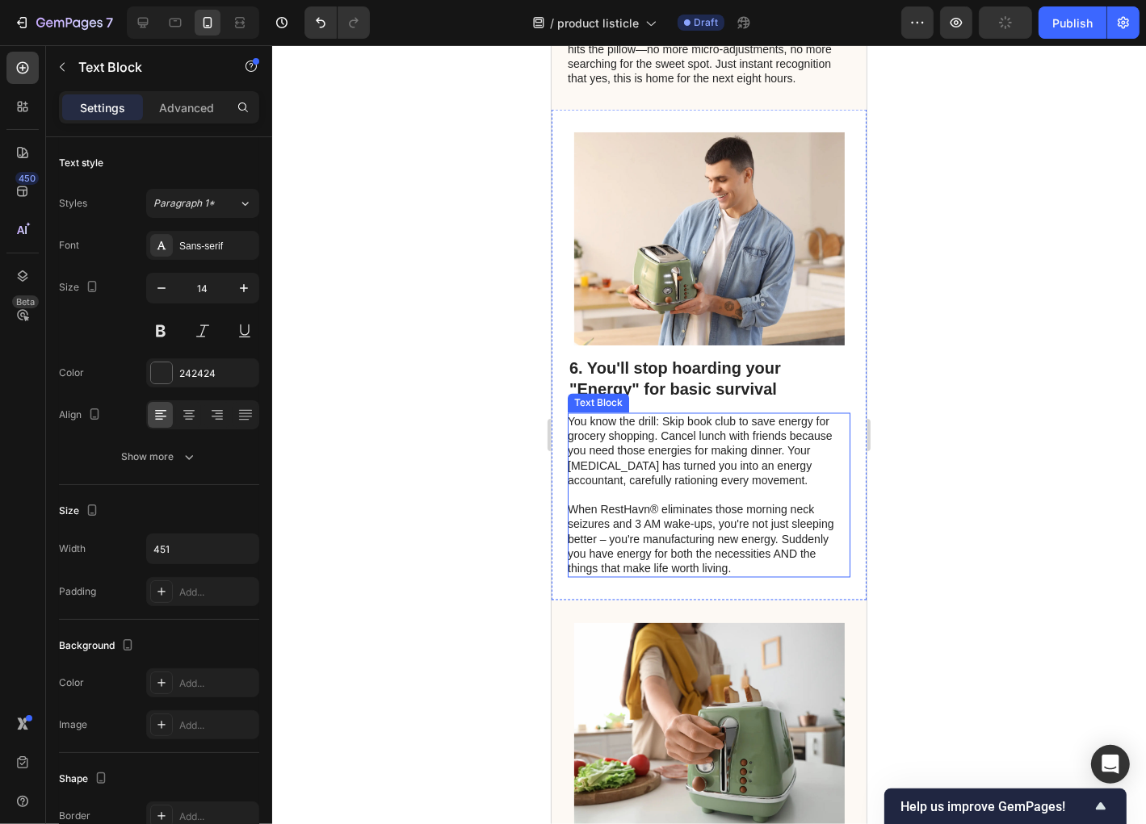
scroll to position [2521, 0]
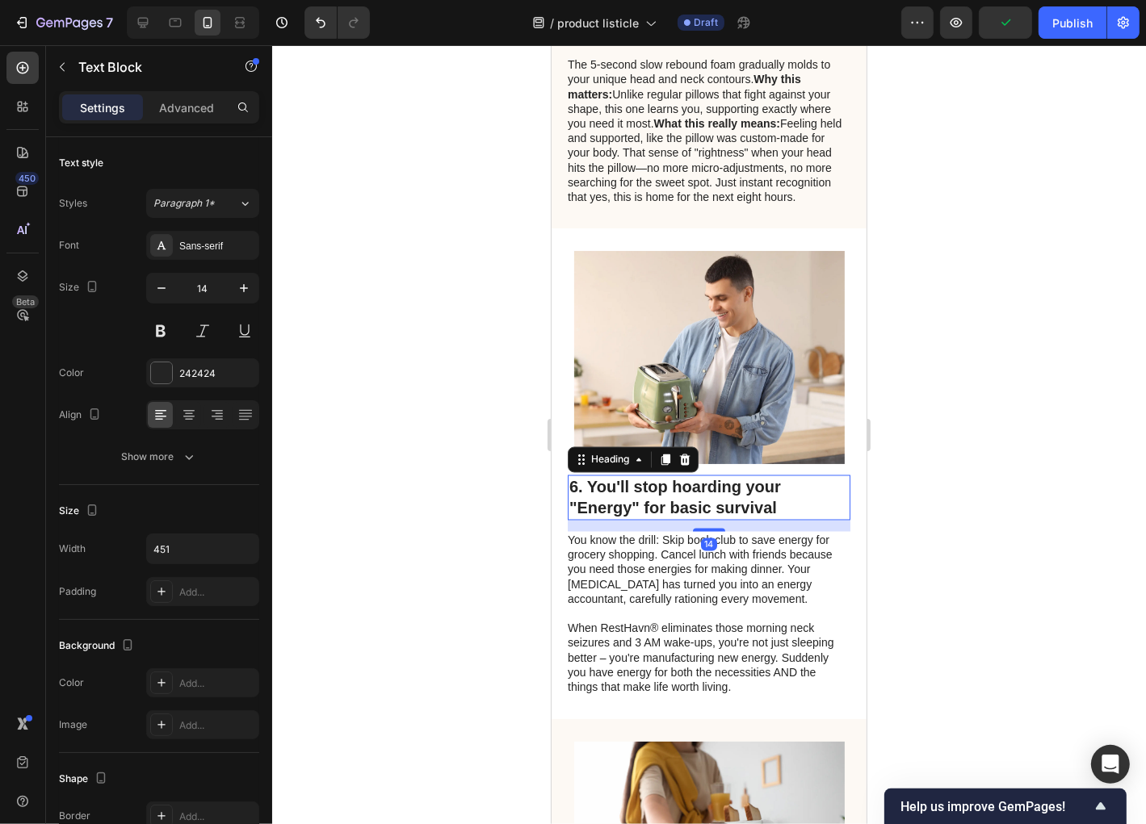
click at [735, 519] on h2 "6. You'll stop hoarding your "Energy" for basic survival" at bounding box center [708, 497] width 283 height 45
click at [729, 621] on p at bounding box center [707, 613] width 281 height 15
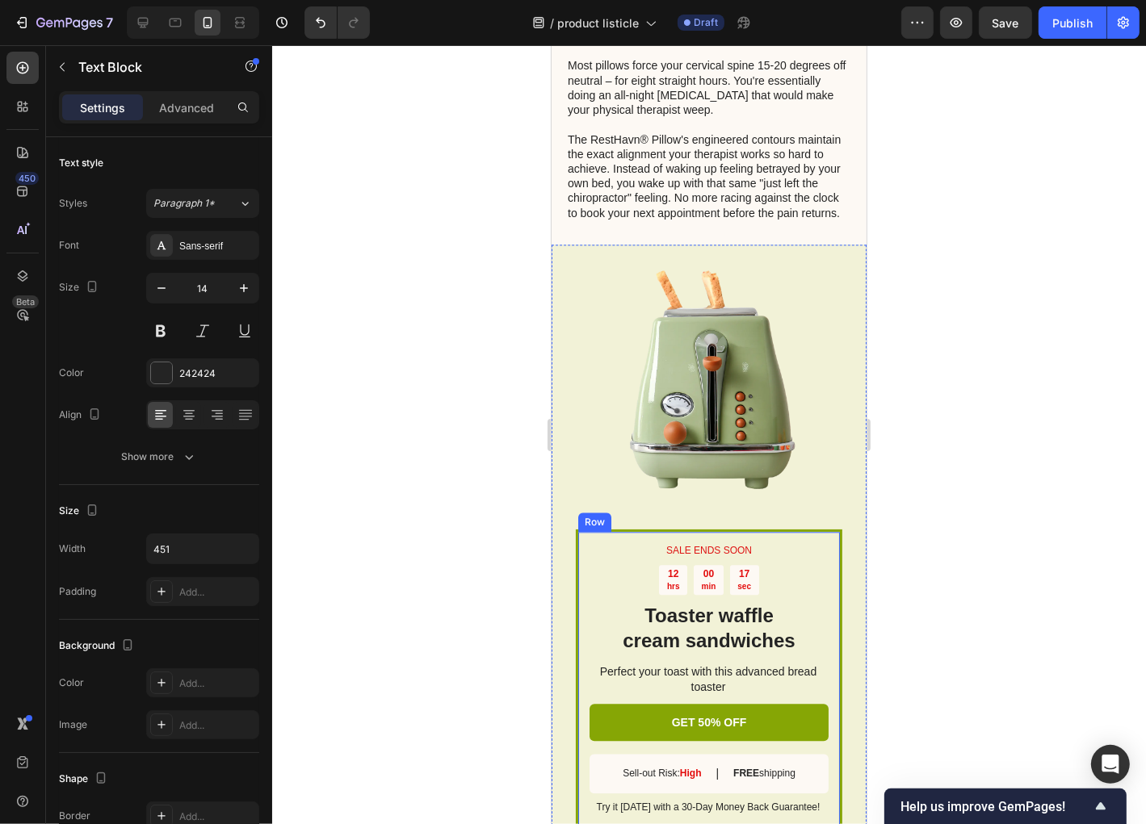
scroll to position [3555, 0]
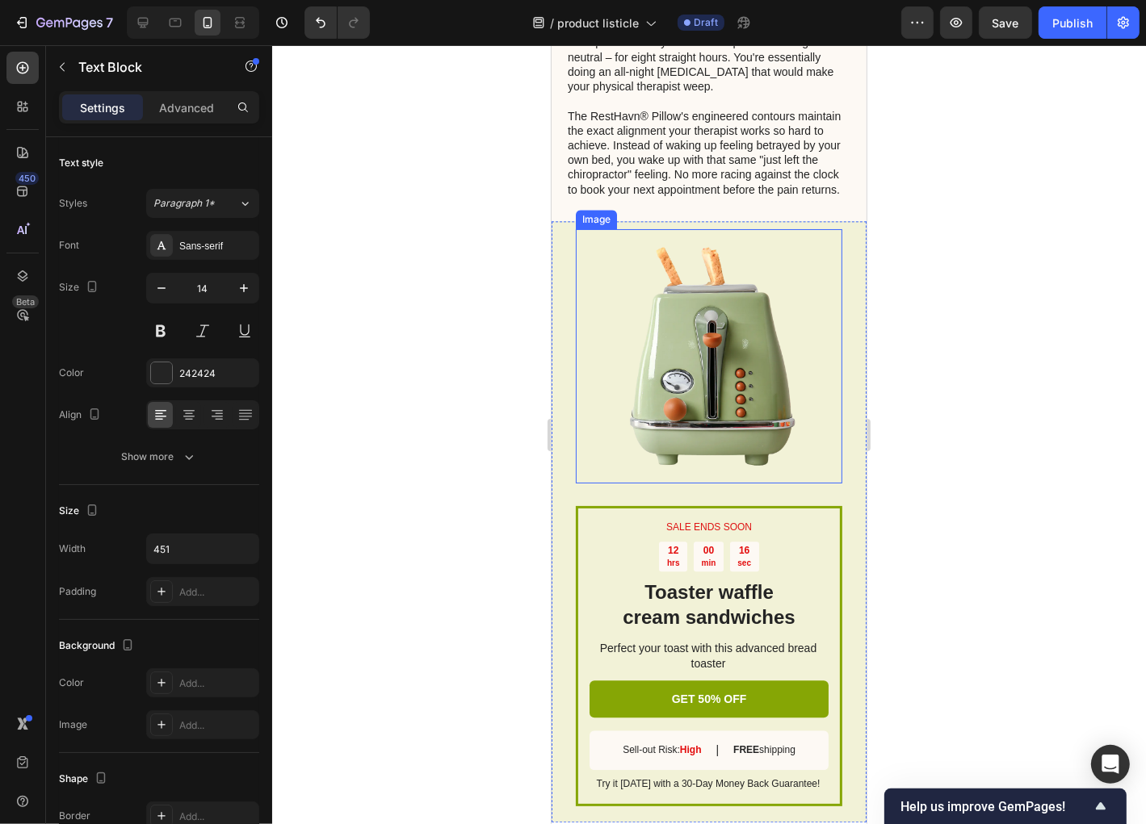
click at [828, 483] on img at bounding box center [708, 356] width 254 height 254
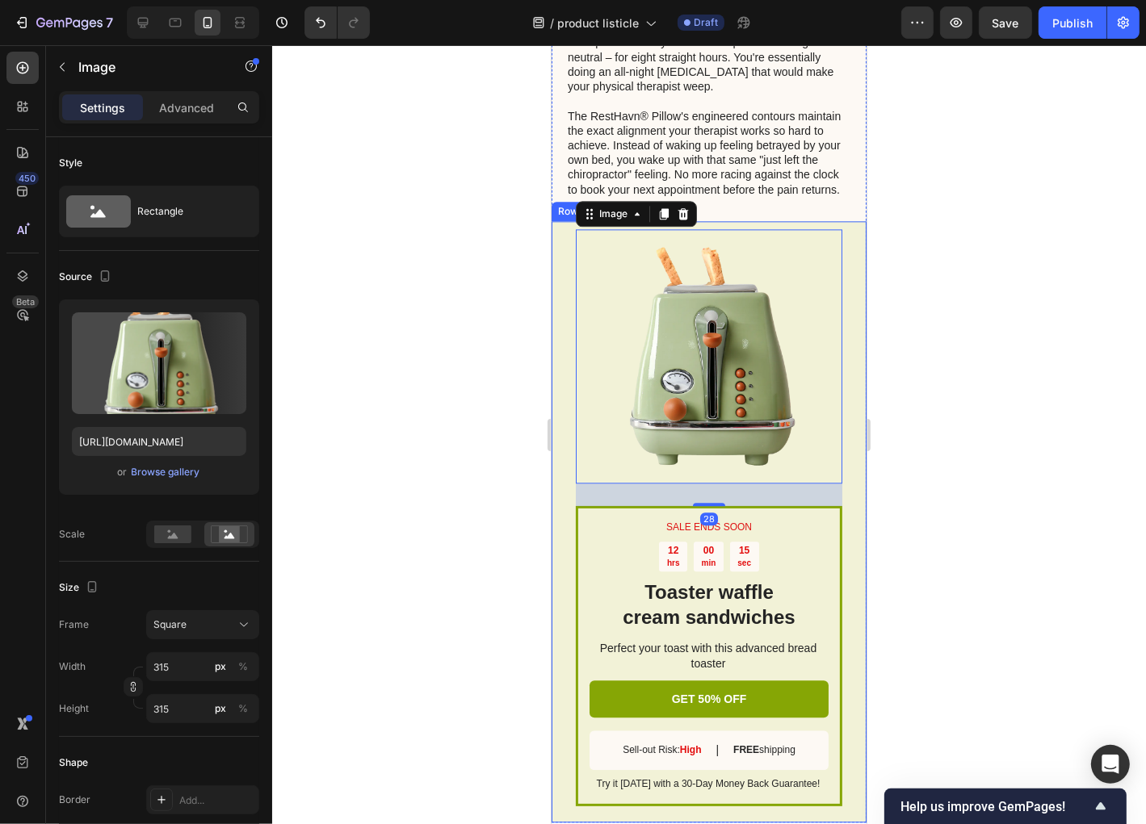
click at [848, 504] on div "SALE ENDS SOON Text Block 12 hrs 00 min 15 sec Countdown Timer Toaster waffle c…" at bounding box center [708, 521] width 315 height 602
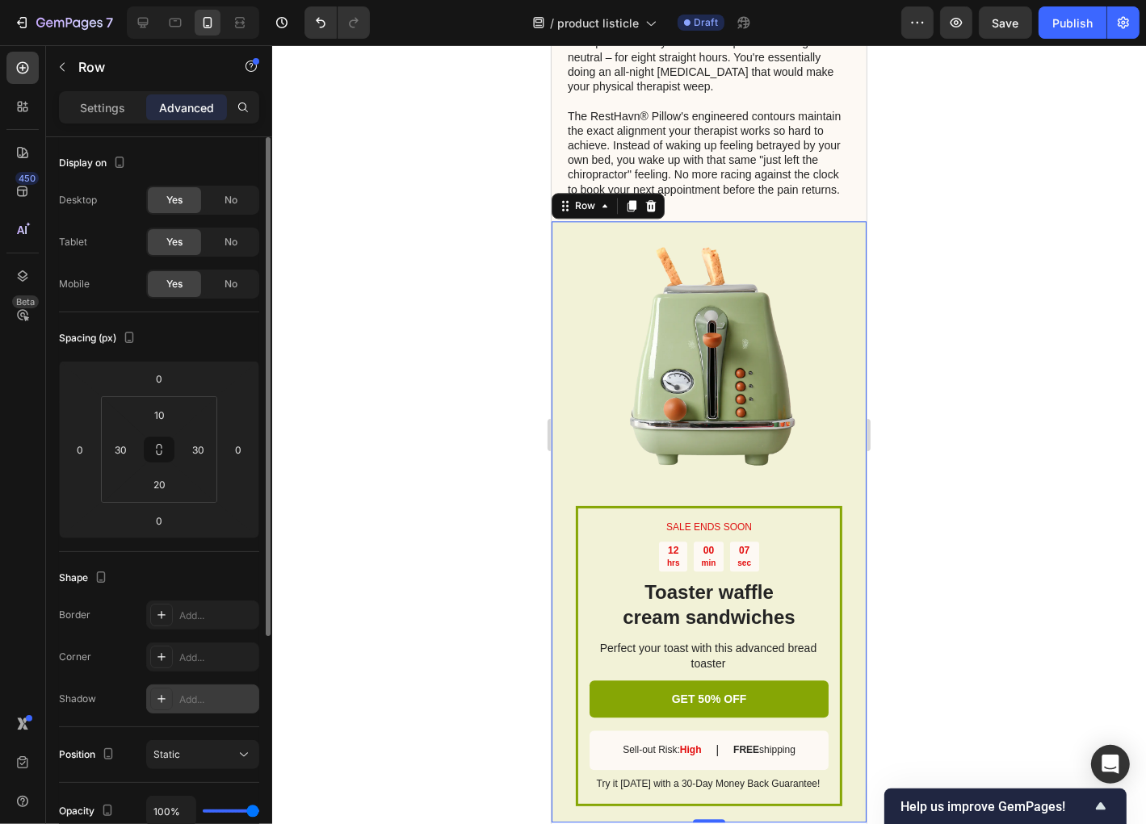
scroll to position [129, 0]
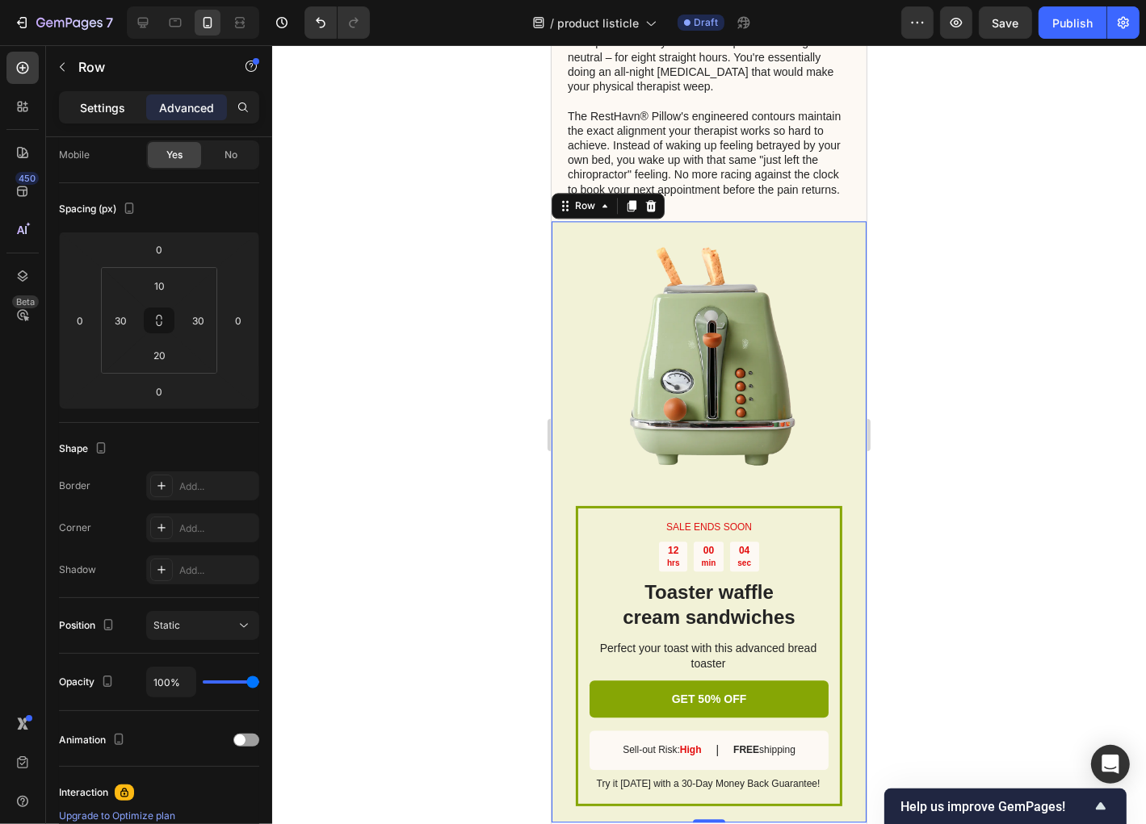
click at [113, 113] on p "Settings" at bounding box center [102, 107] width 45 height 17
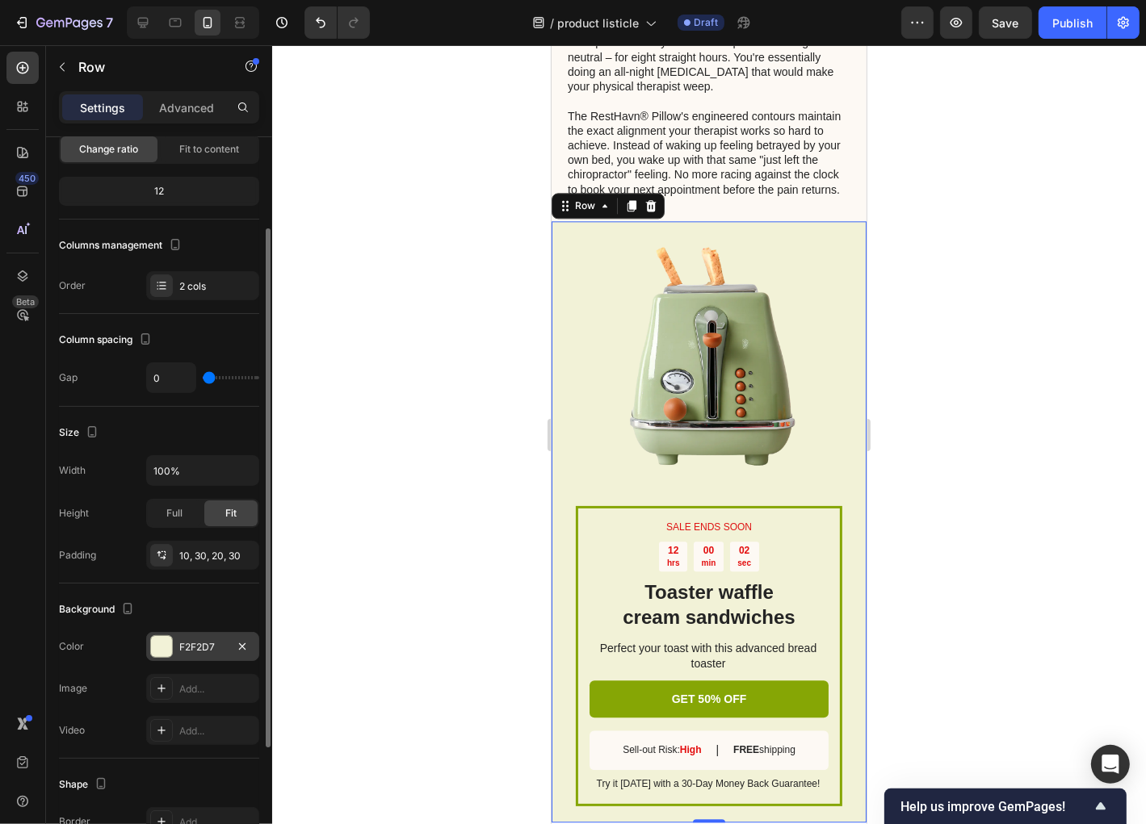
click at [156, 638] on div at bounding box center [161, 646] width 21 height 21
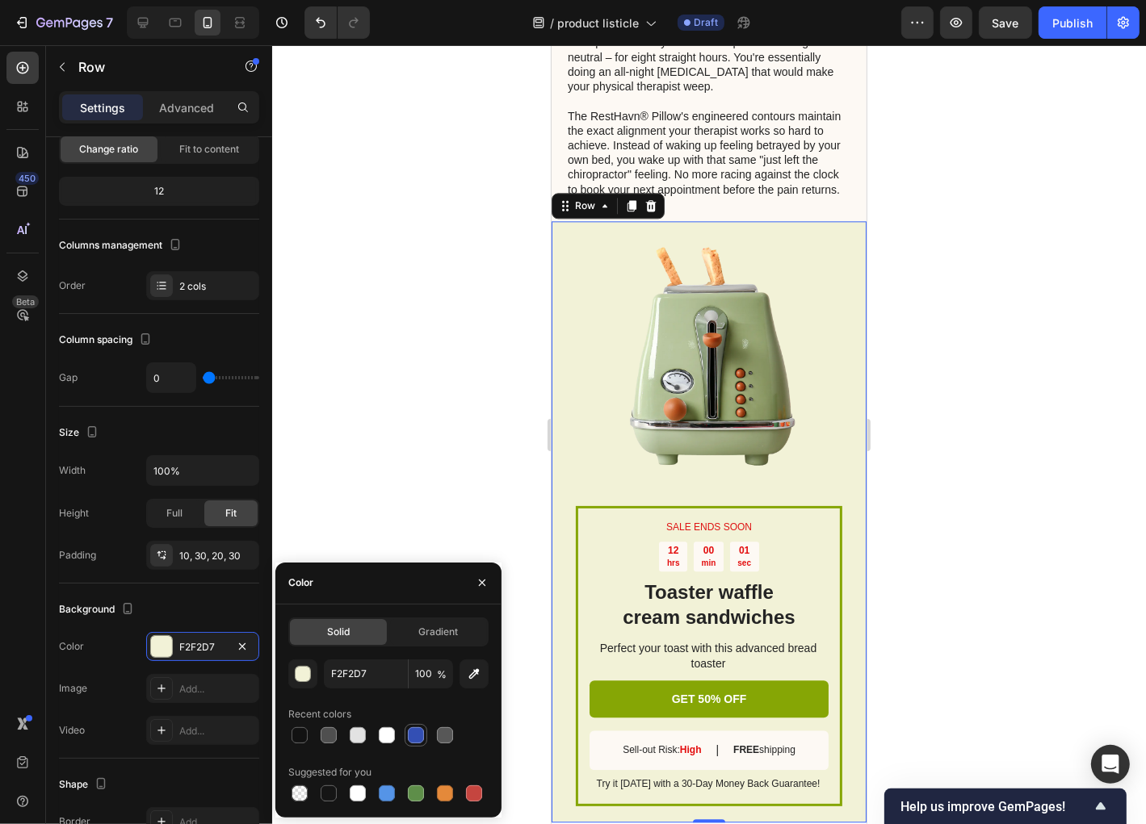
click at [417, 731] on div at bounding box center [416, 736] width 16 height 16
type input "334FB4"
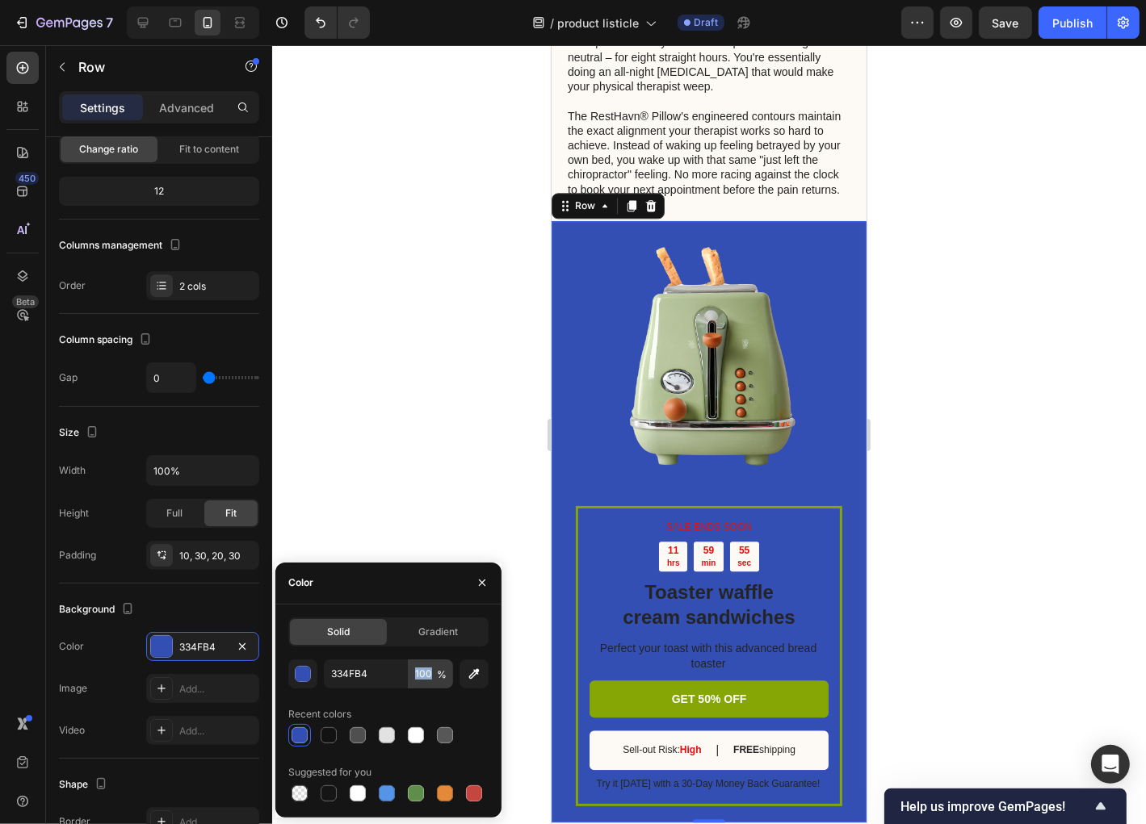
drag, startPoint x: 438, startPoint y: 673, endPoint x: 409, endPoint y: 675, distance: 30.0
click at [409, 675] on div "334FB4 100 %" at bounding box center [388, 674] width 129 height 29
click at [426, 677] on input "100" at bounding box center [431, 674] width 44 height 29
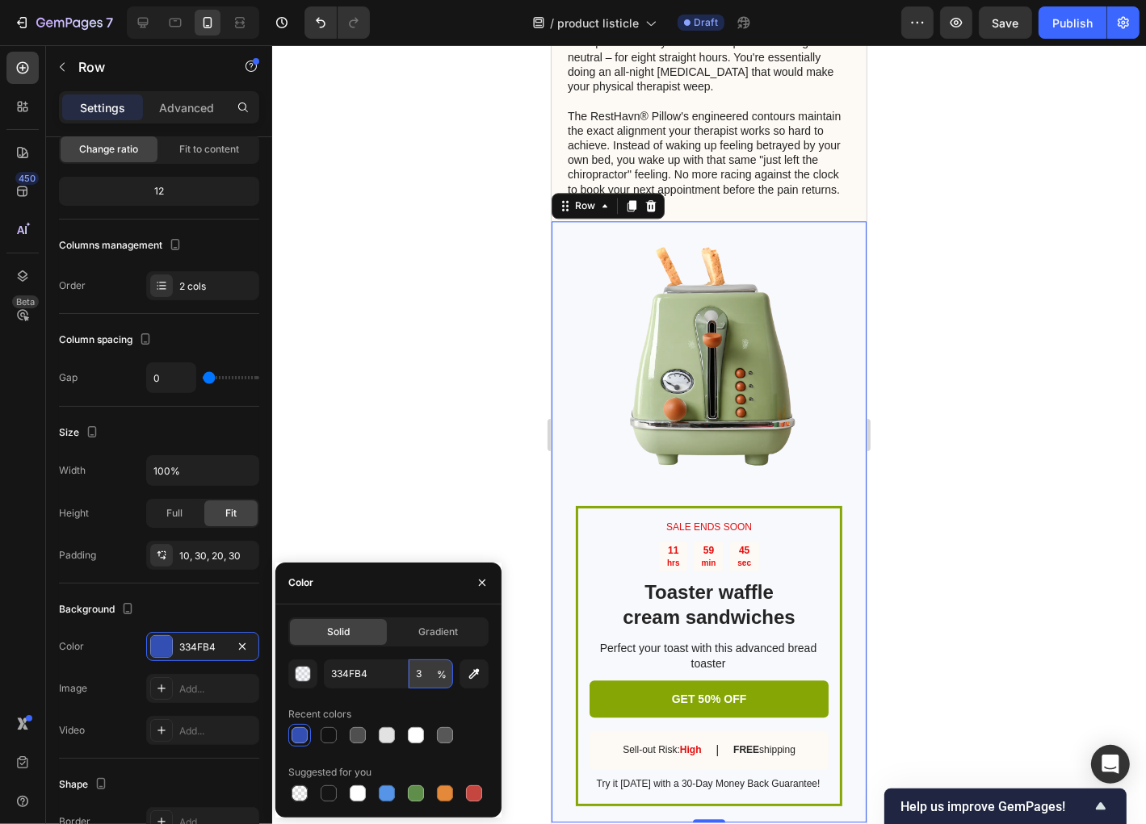
type input "30"
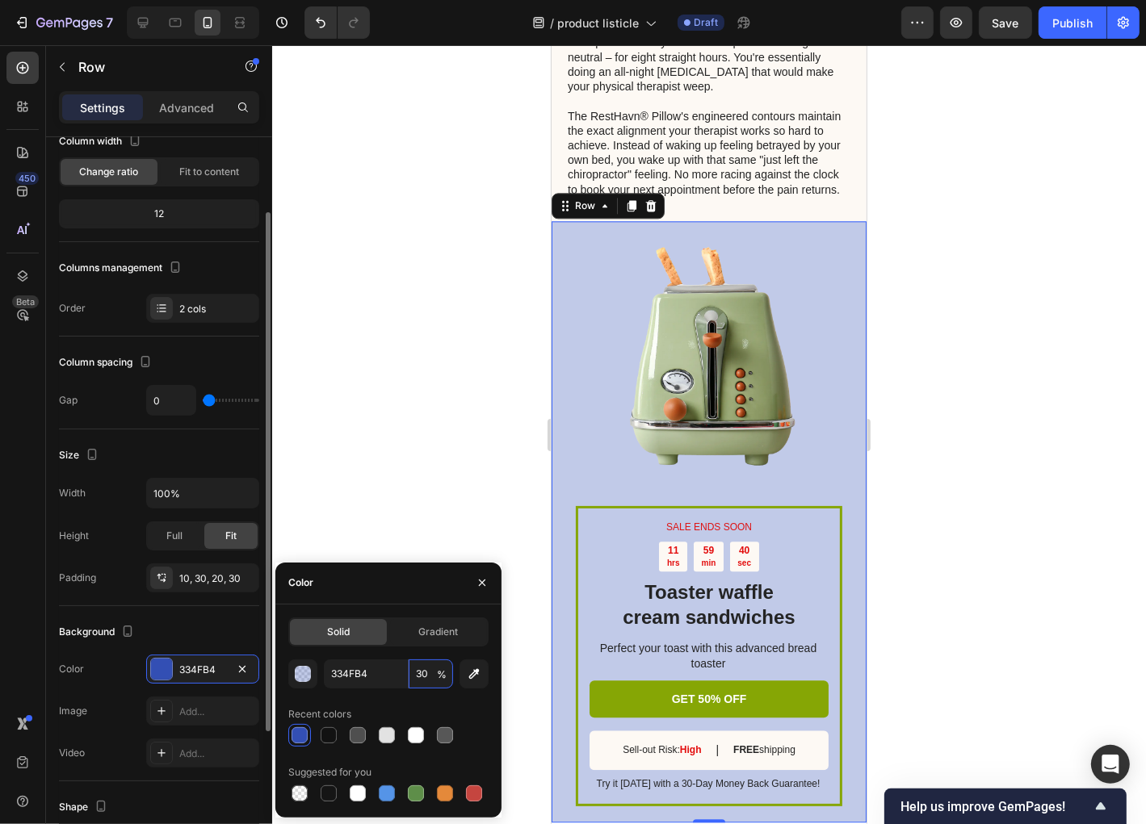
scroll to position [0, 0]
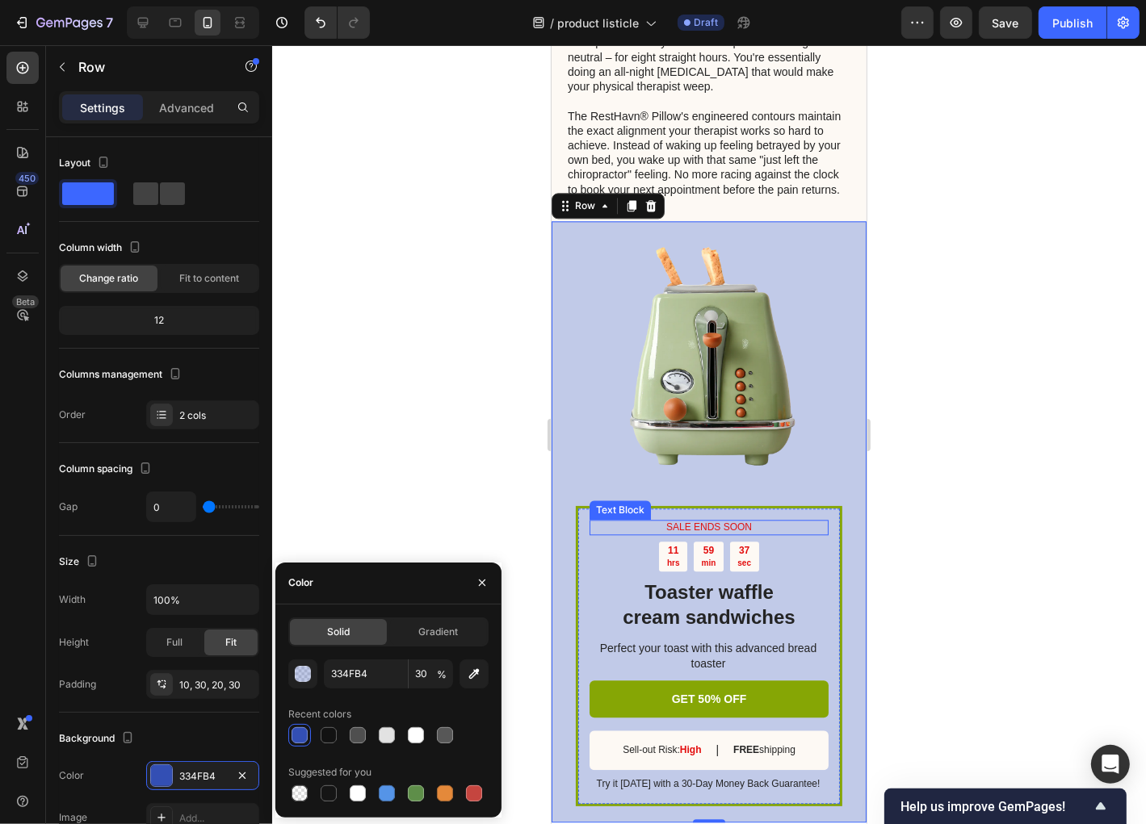
click at [590, 519] on div "Text Block" at bounding box center [619, 509] width 61 height 19
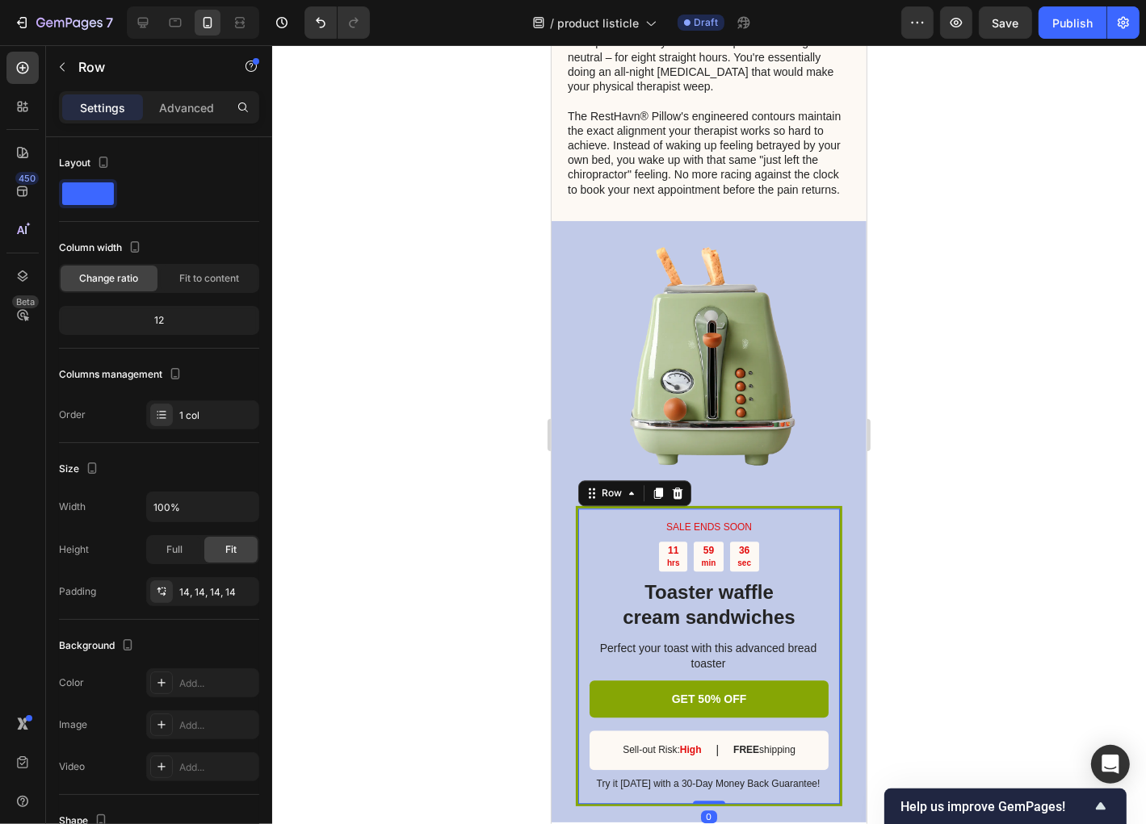
click at [576, 545] on div "SALE ENDS SOON Text Block 11 hrs 59 min 36 sec Countdown Timer Toaster waffle c…" at bounding box center [708, 656] width 266 height 300
click at [87, 199] on span at bounding box center [88, 194] width 52 height 23
click at [579, 577] on div "SALE ENDS SOON Text Block 11 hrs 59 min 22 sec Countdown Timer Toaster waffle c…" at bounding box center [708, 656] width 266 height 300
click at [491, 593] on div at bounding box center [709, 434] width 874 height 779
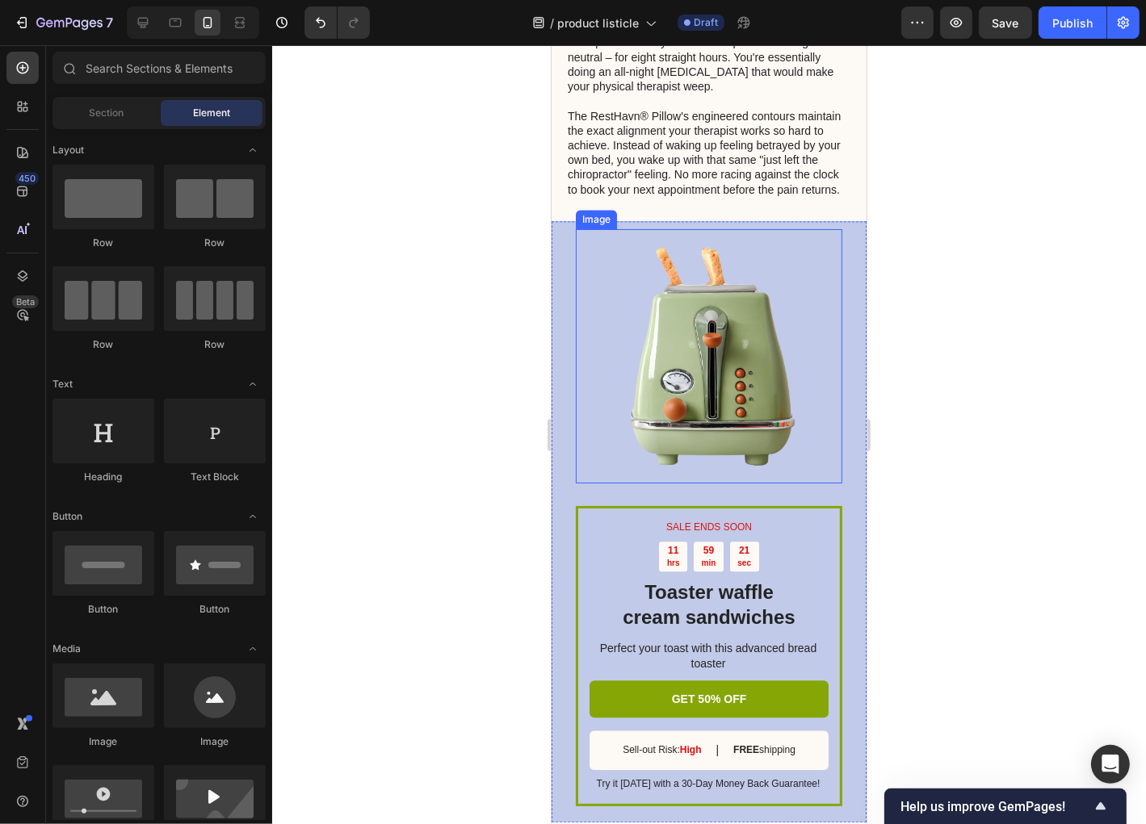
click at [583, 388] on img at bounding box center [708, 356] width 254 height 254
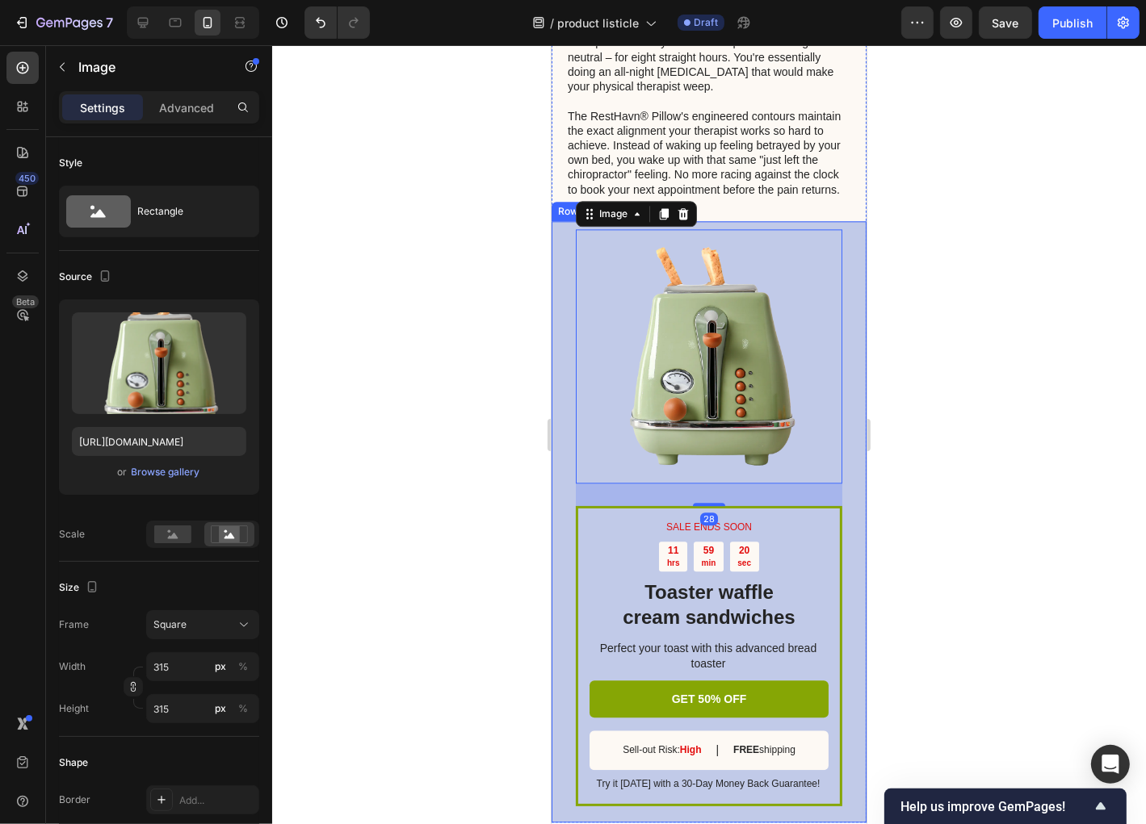
click at [558, 500] on div "SALE ENDS SOON Text Block 11 hrs 59 min 20 sec Countdown Timer Toaster waffle c…" at bounding box center [708, 521] width 315 height 602
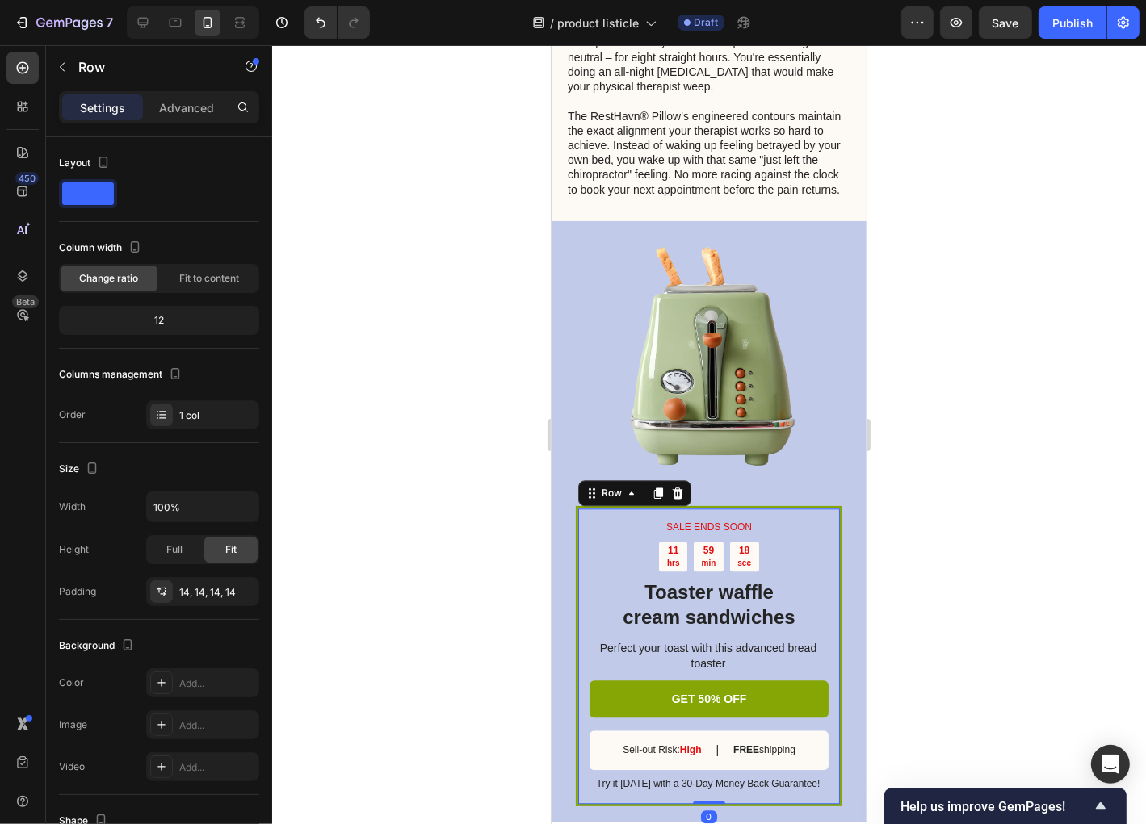
click at [576, 565] on div "SALE ENDS SOON Text Block 11 hrs 59 min 18 sec Countdown Timer Toaster waffle c…" at bounding box center [708, 656] width 266 height 300
click at [618, 500] on div "Row" at bounding box center [611, 492] width 27 height 15
click at [622, 500] on div "Row" at bounding box center [611, 492] width 27 height 15
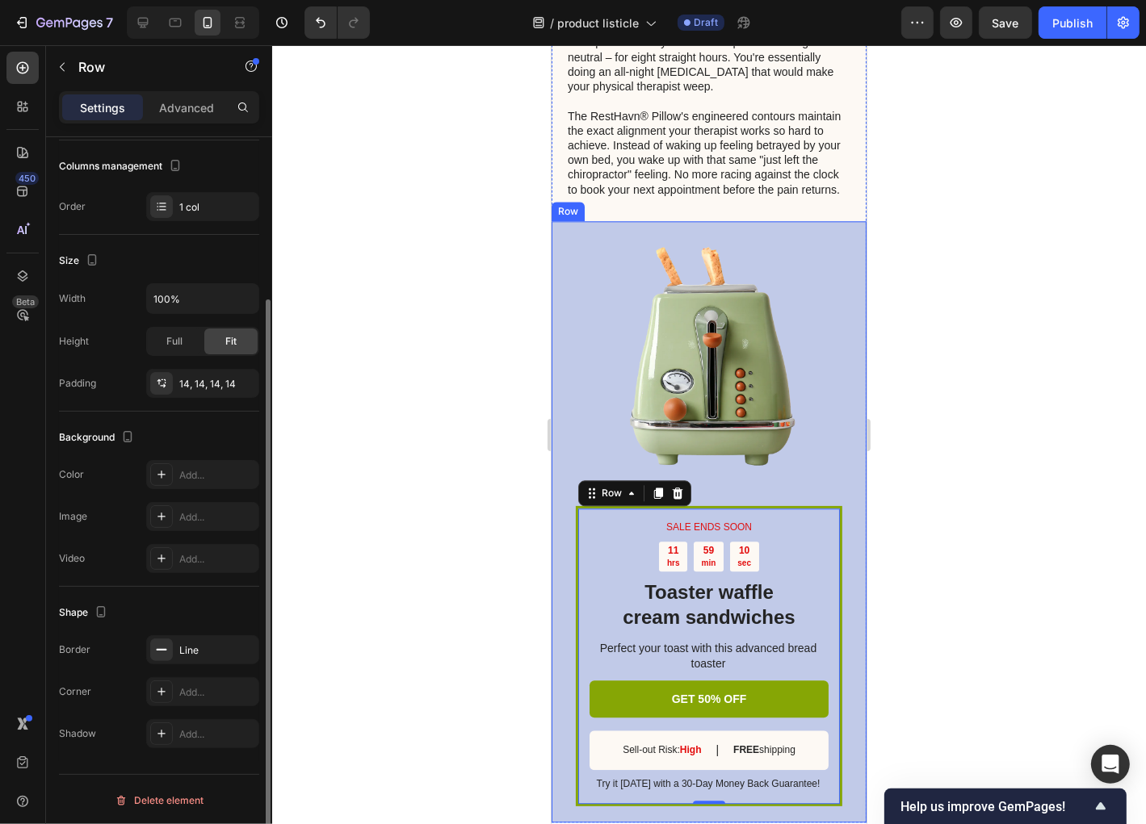
scroll to position [79, 0]
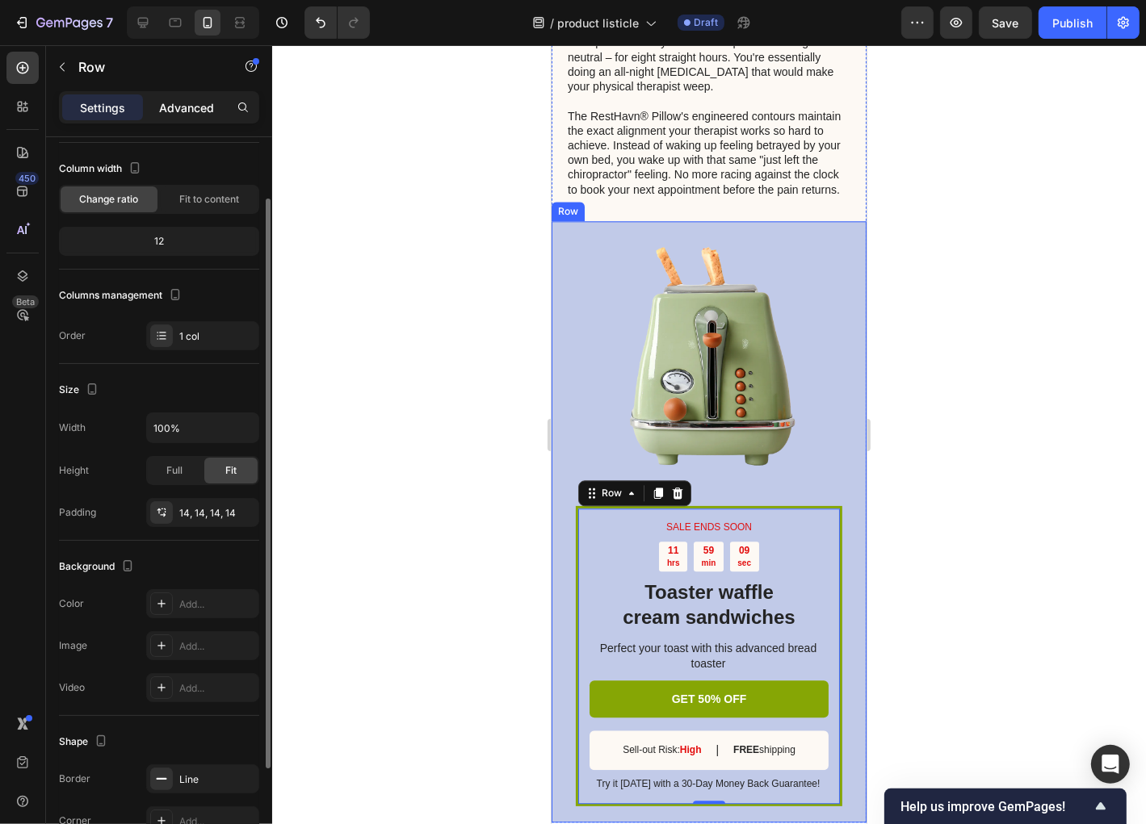
click at [196, 107] on p "Advanced" at bounding box center [186, 107] width 55 height 17
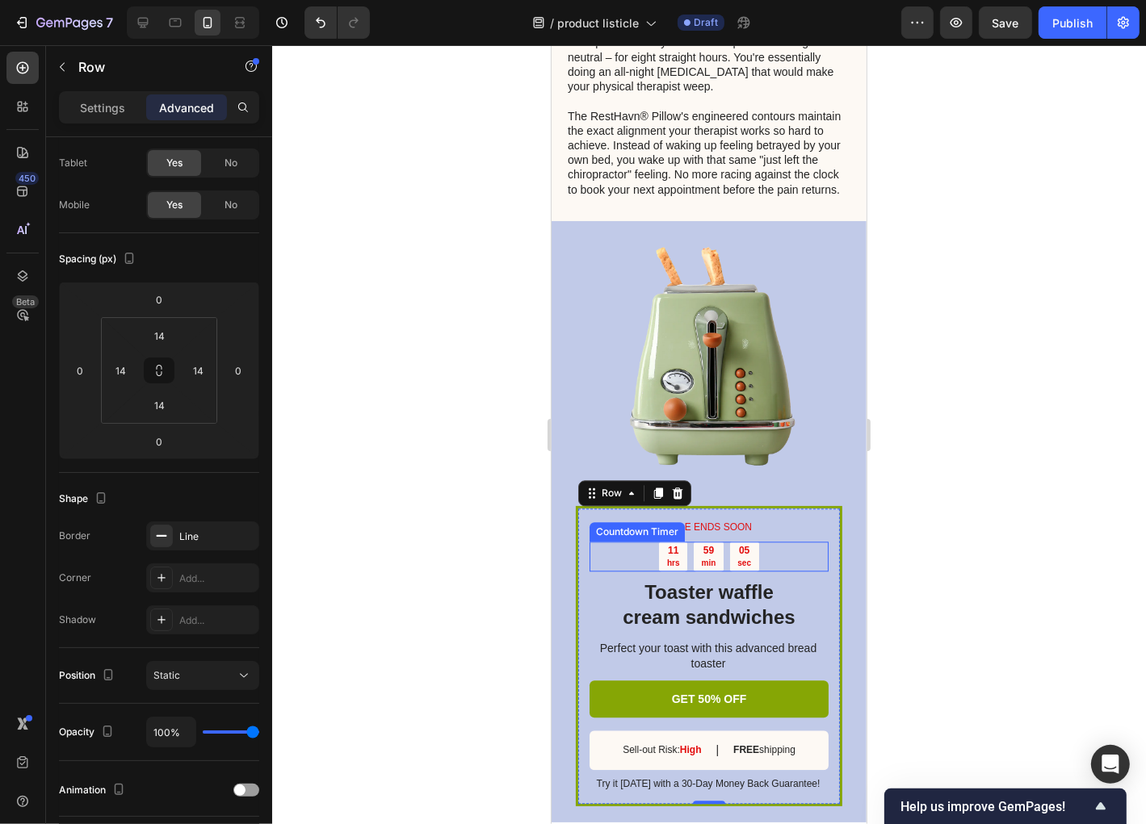
click at [602, 571] on div "11 hrs 59 min 05 sec" at bounding box center [708, 556] width 239 height 30
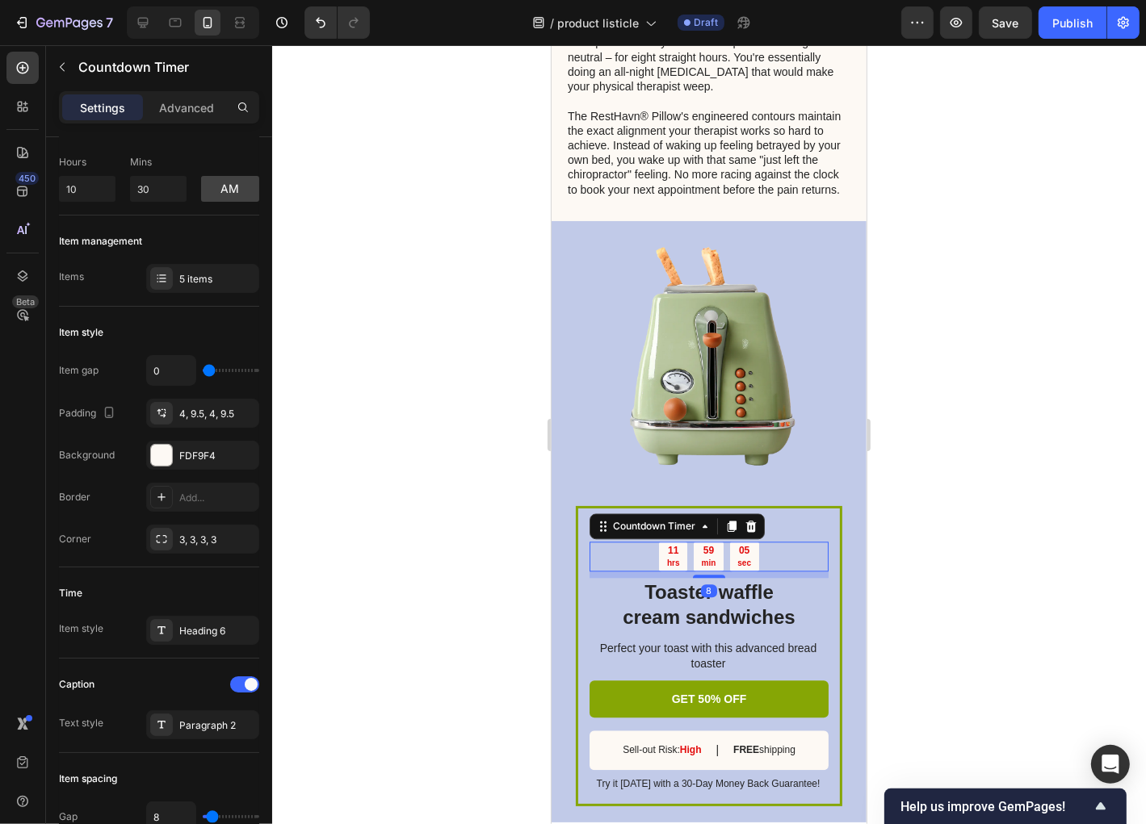
scroll to position [0, 0]
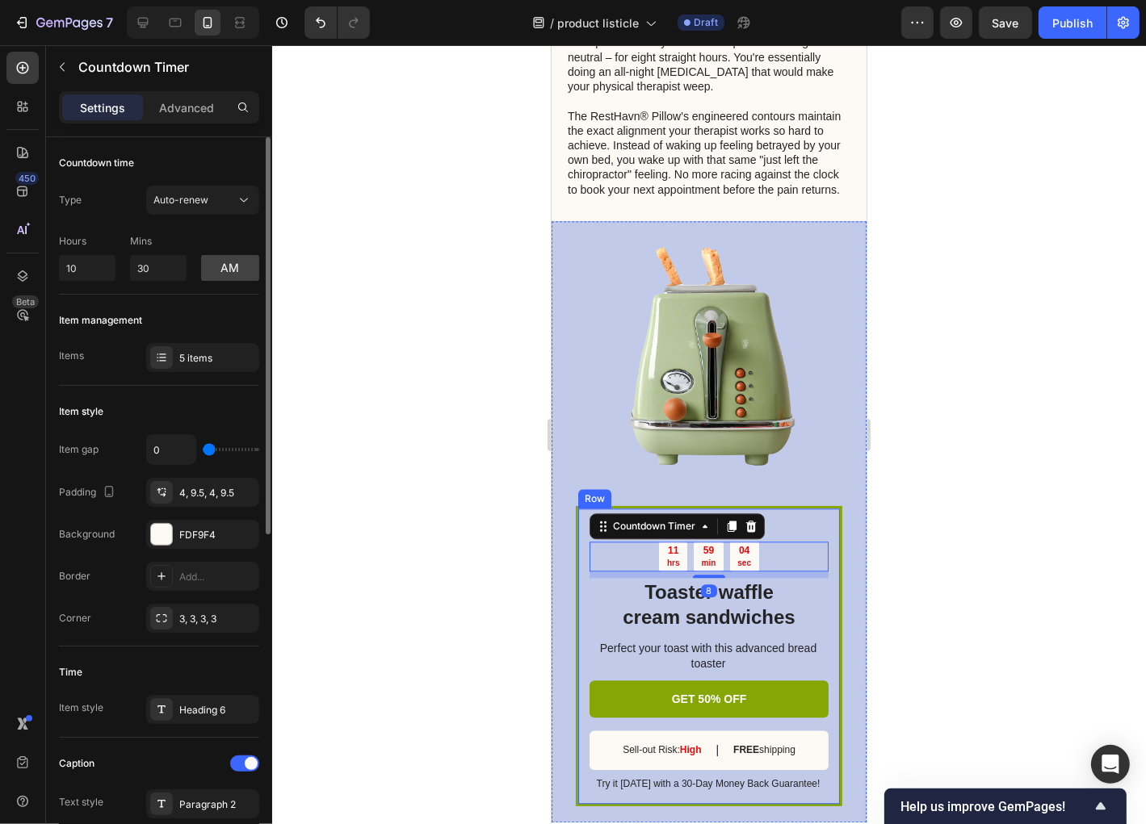
click at [577, 548] on div "SALE ENDS SOON Text Block 11 hrs 59 min 04 sec Countdown Timer 8 Toaster waffle…" at bounding box center [708, 656] width 266 height 300
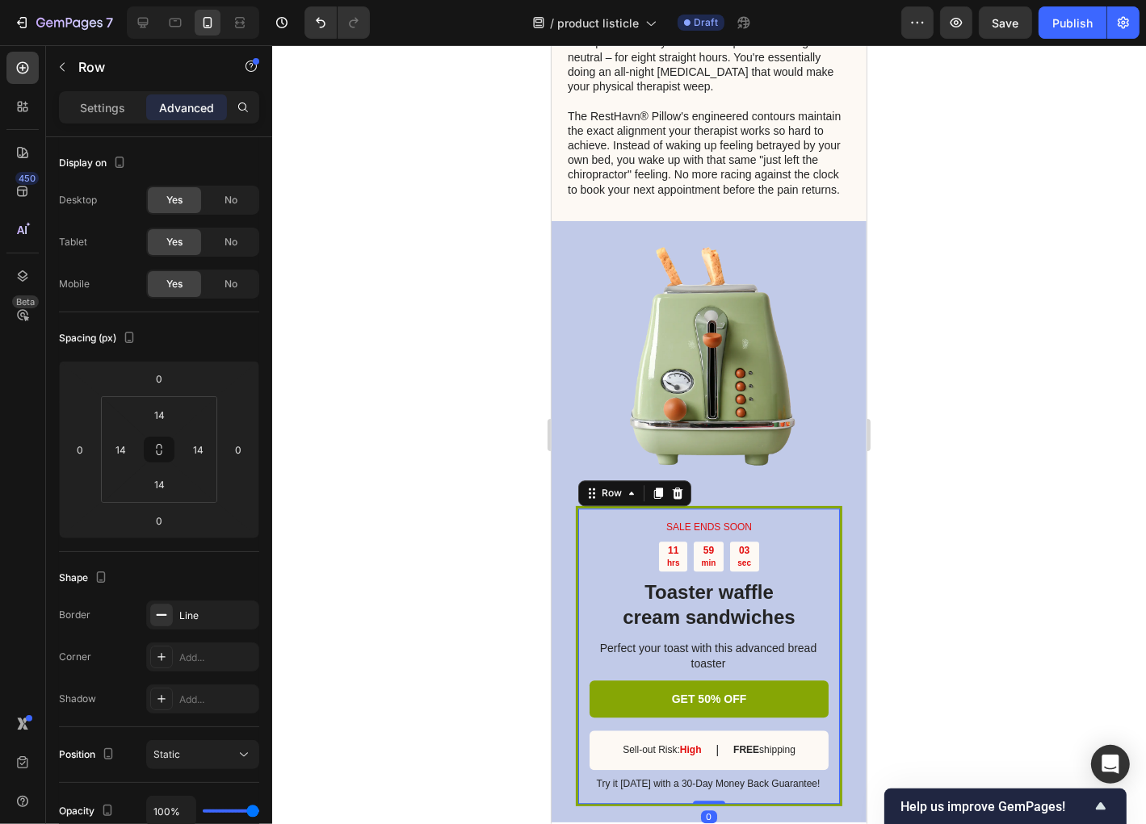
click at [577, 548] on div "SALE ENDS SOON Text Block 11 hrs 59 min 03 sec Countdown Timer Toaster waffle c…" at bounding box center [708, 656] width 266 height 300
click at [620, 500] on div "Row" at bounding box center [611, 492] width 27 height 15
click at [619, 500] on div "Row" at bounding box center [611, 492] width 27 height 15
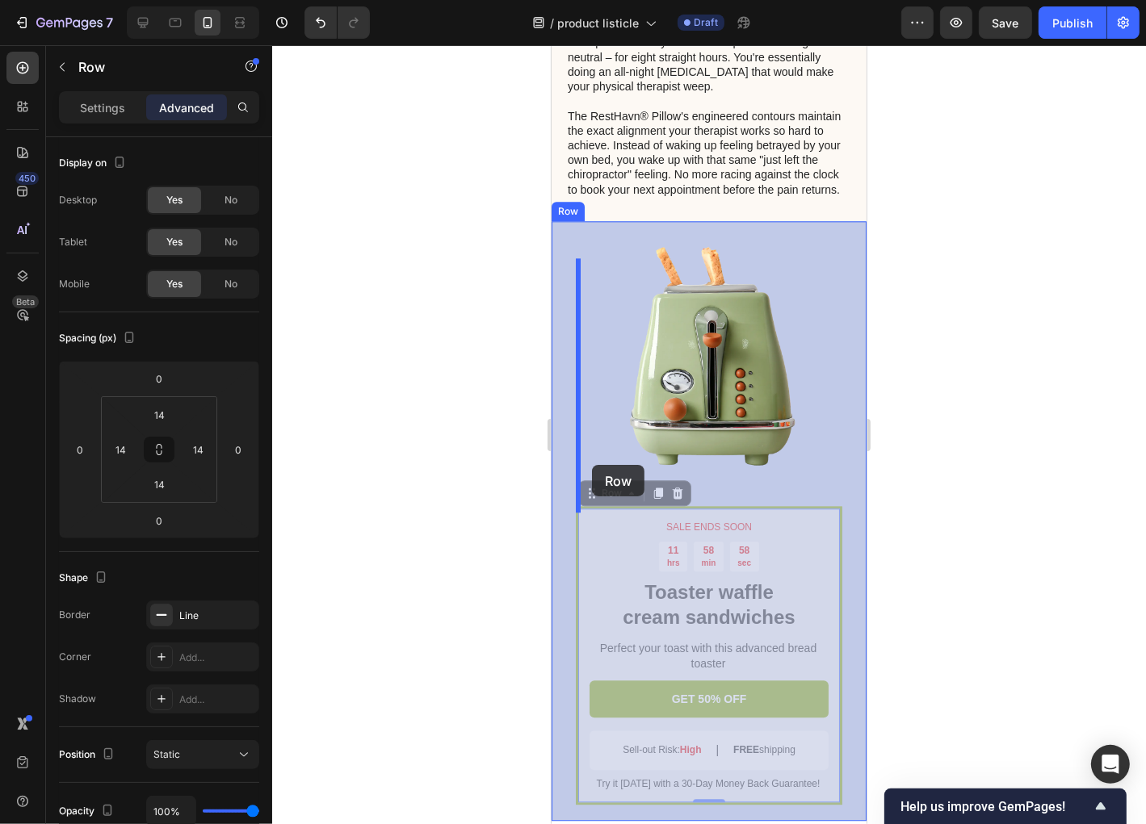
drag, startPoint x: 598, startPoint y: 527, endPoint x: 591, endPoint y: 464, distance: 63.3
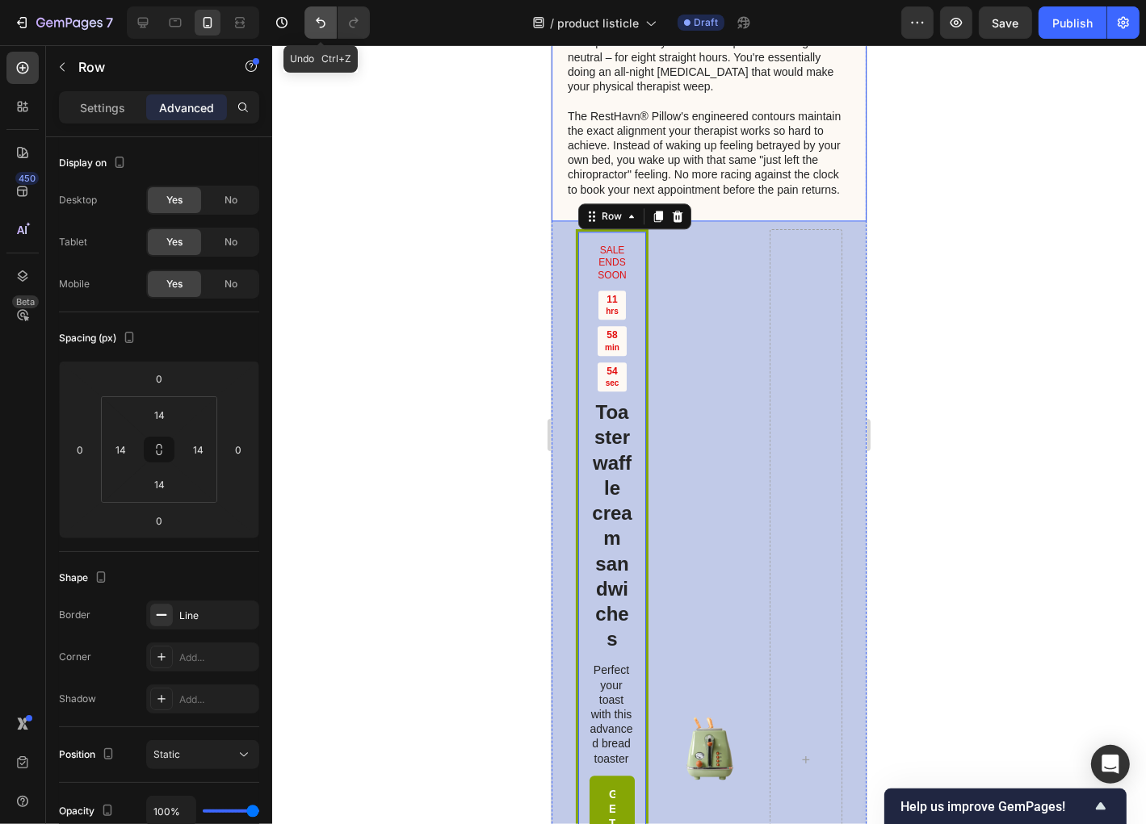
click at [317, 19] on icon "Undo/Redo" at bounding box center [321, 23] width 10 height 10
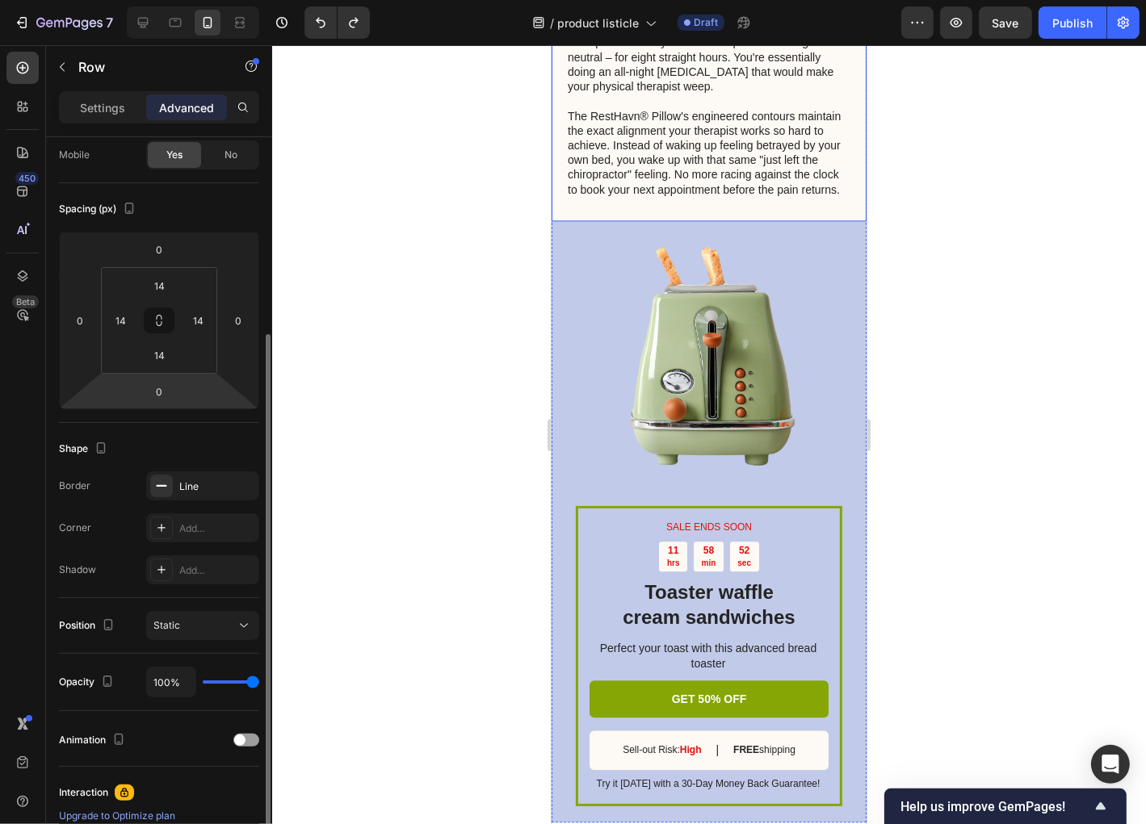
scroll to position [258, 0]
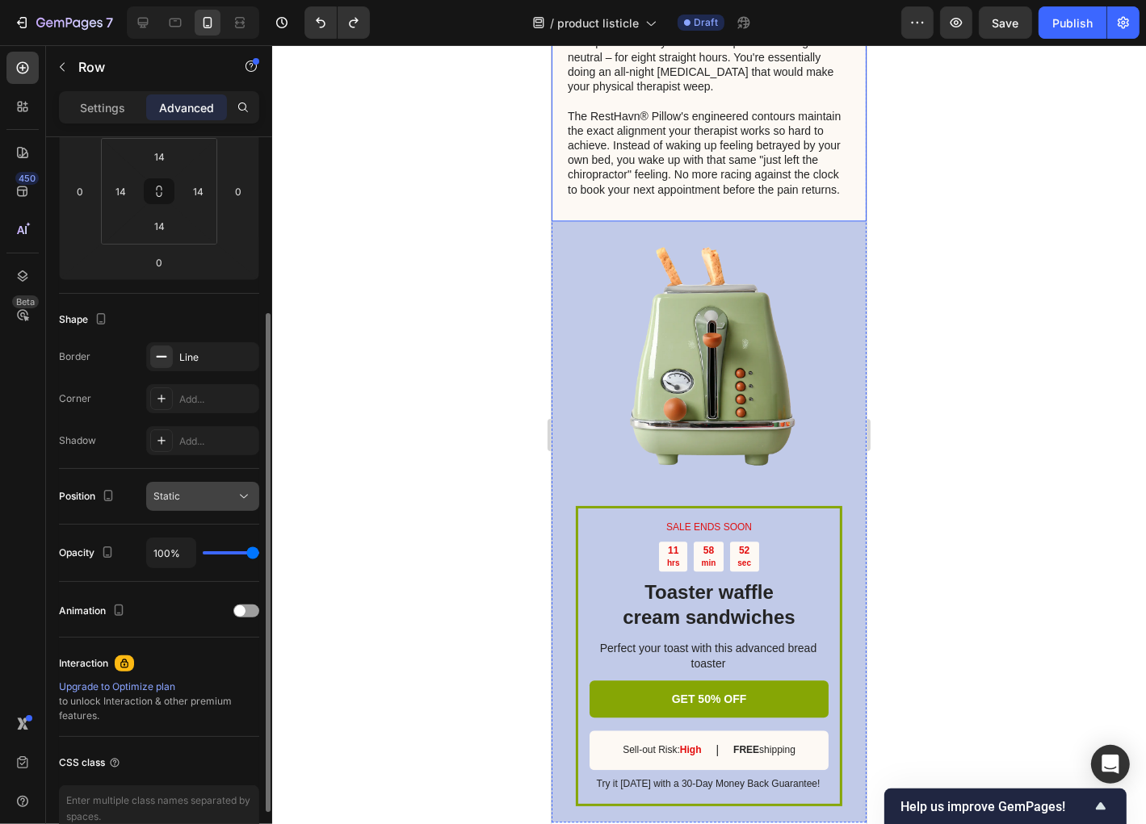
click at [246, 501] on icon at bounding box center [244, 497] width 16 height 16
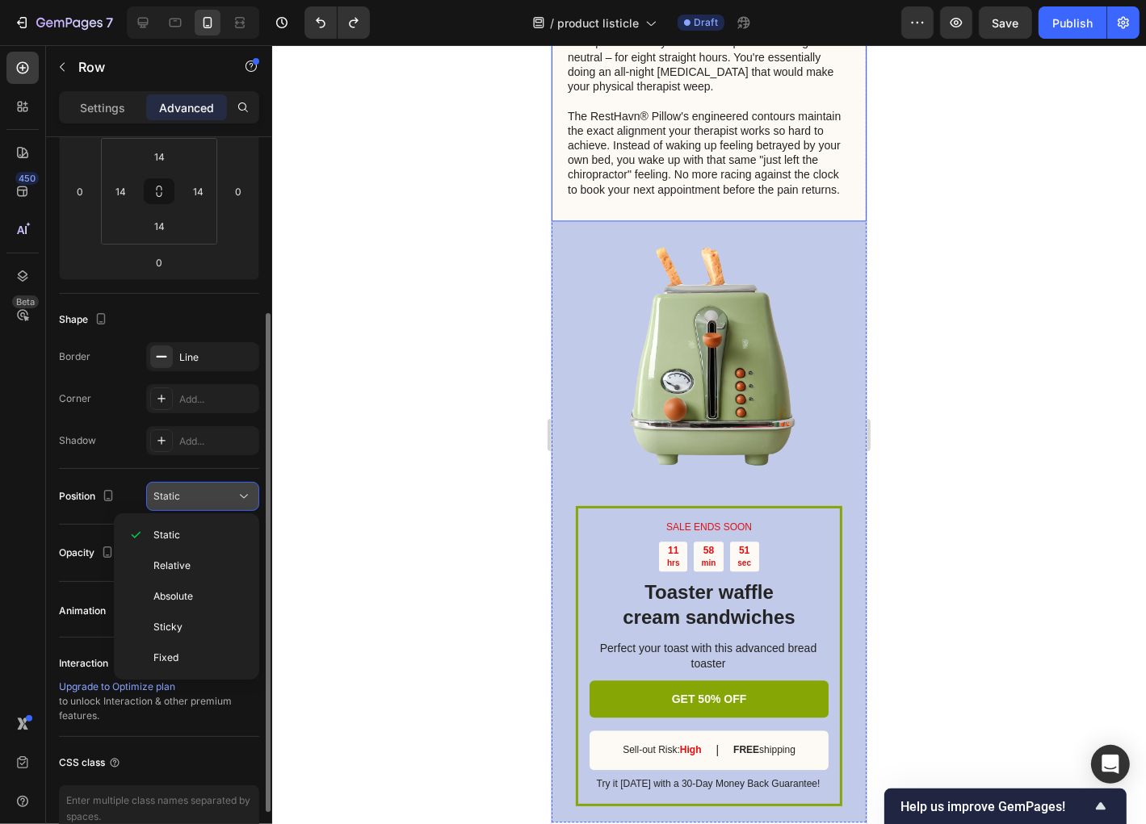
click at [246, 501] on icon at bounding box center [244, 497] width 16 height 16
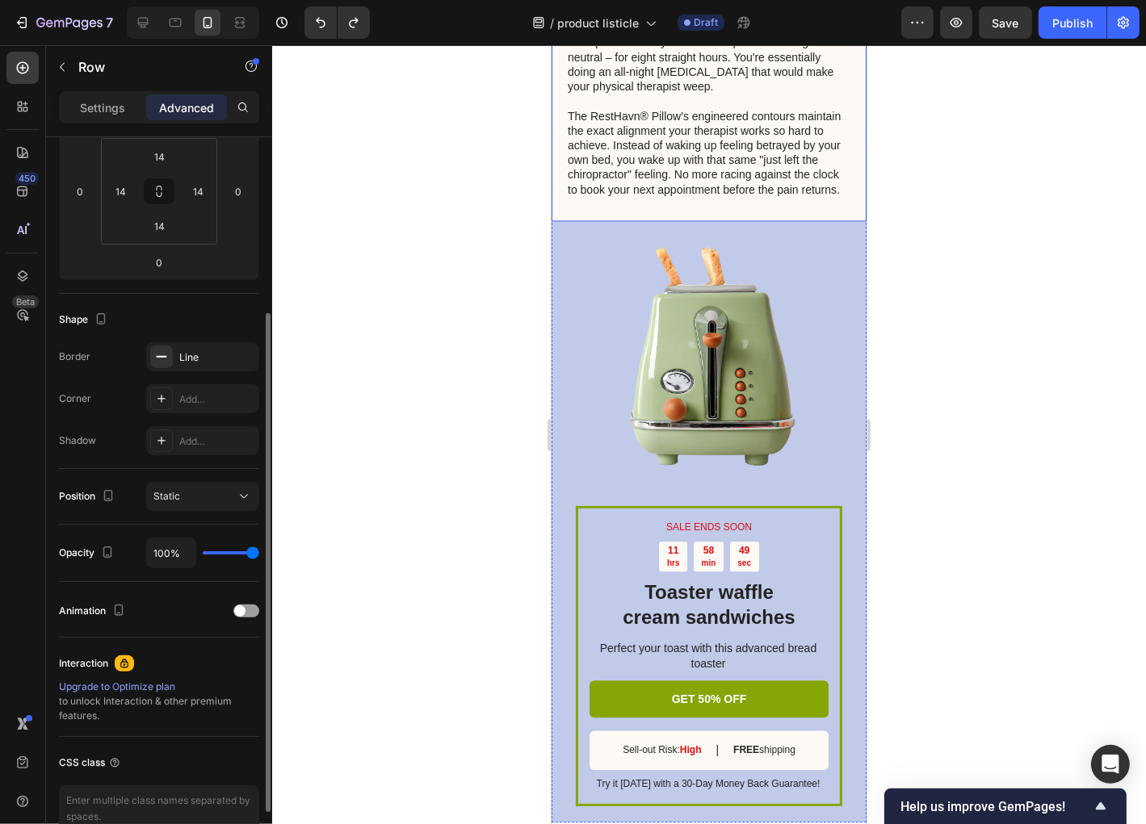
type input "80%"
type input "80"
type input "74%"
type input "74"
type input "69%"
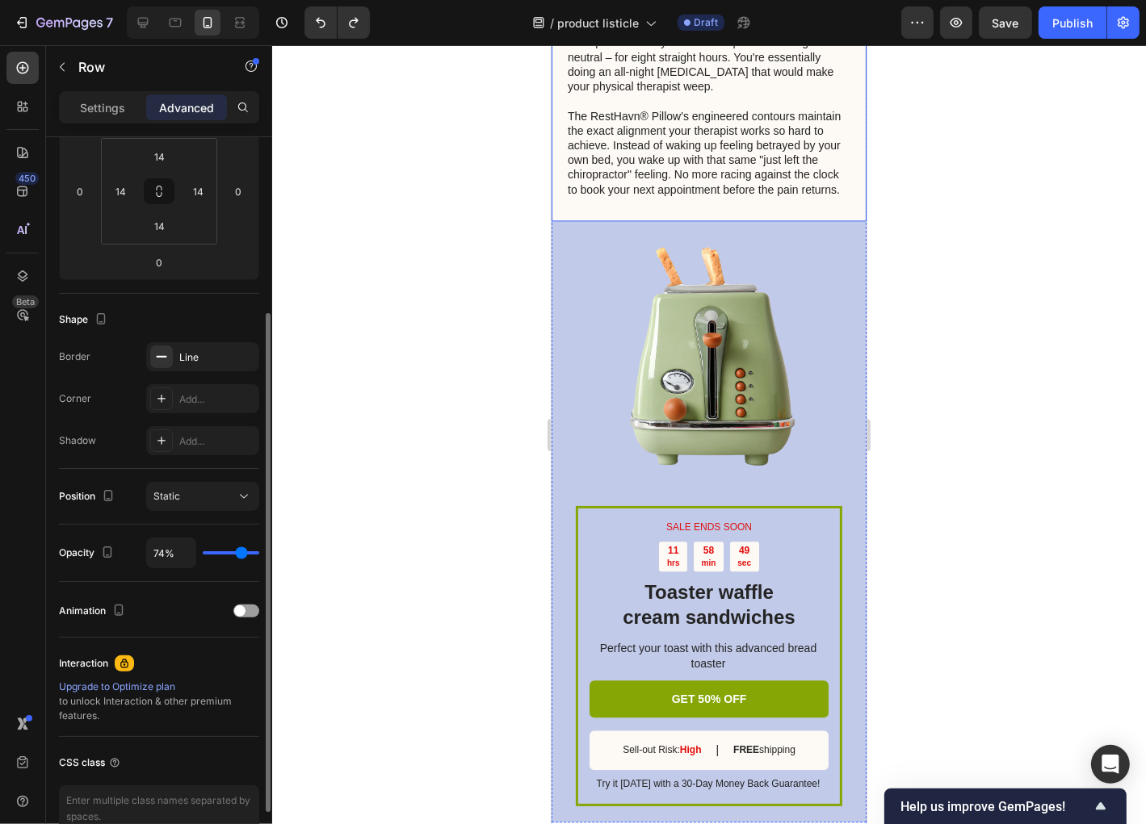
type input "69"
type input "66%"
type input "66"
type input "63%"
type input "63"
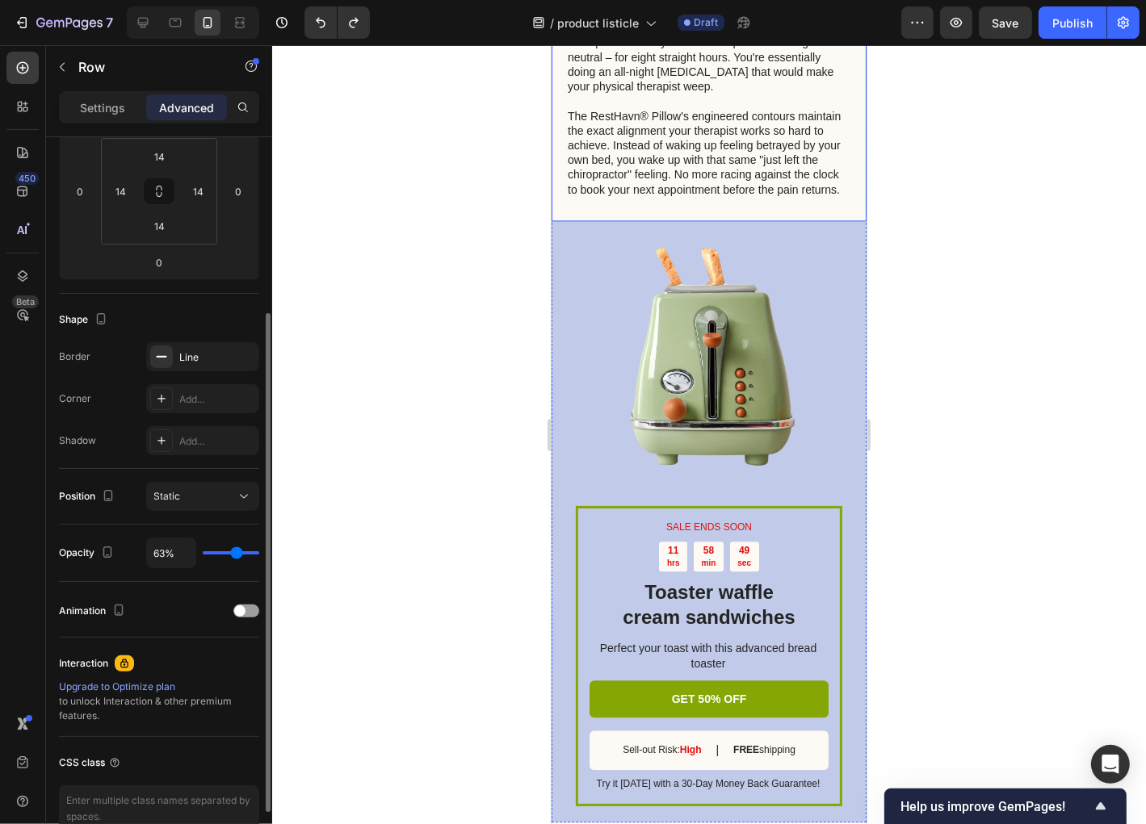
type input "61%"
type input "61"
type input "60%"
type input "60"
type input "57%"
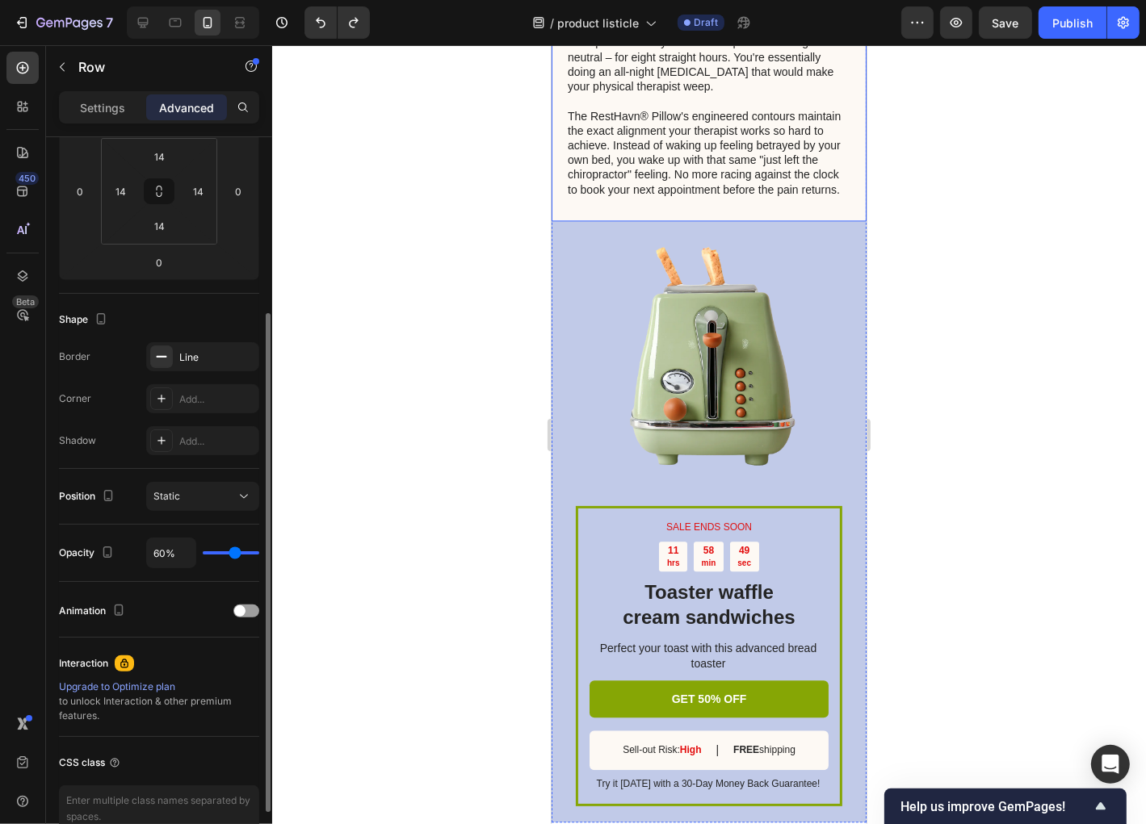
type input "57"
type input "55%"
type input "55"
type input "52%"
type input "52"
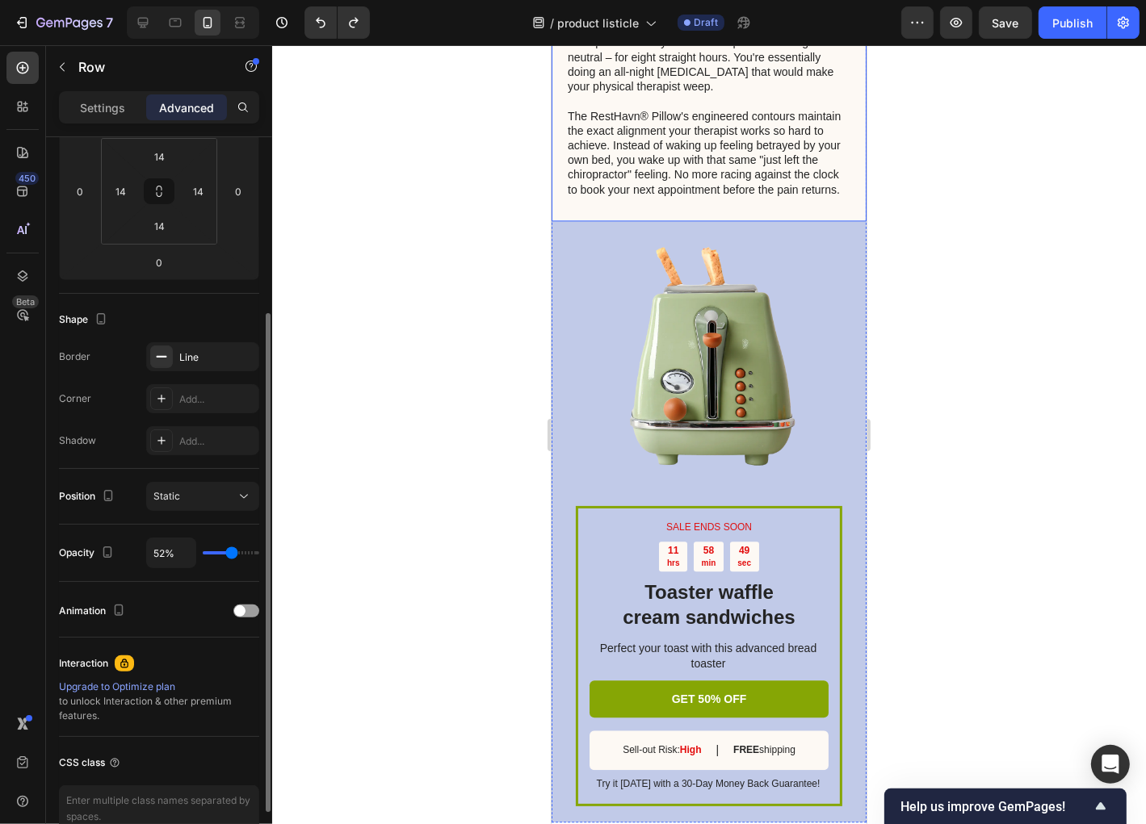
type input "51%"
type input "51"
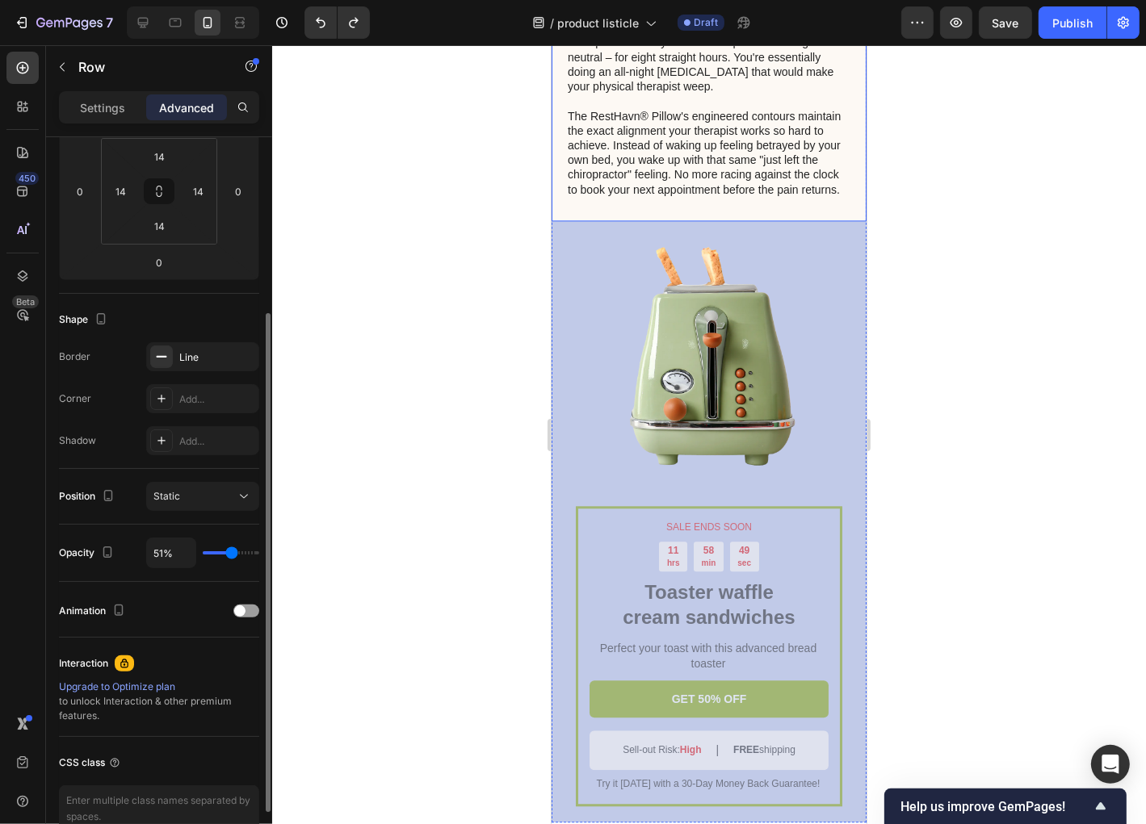
type input "48%"
type input "48"
type input "46%"
type input "46"
type input "45%"
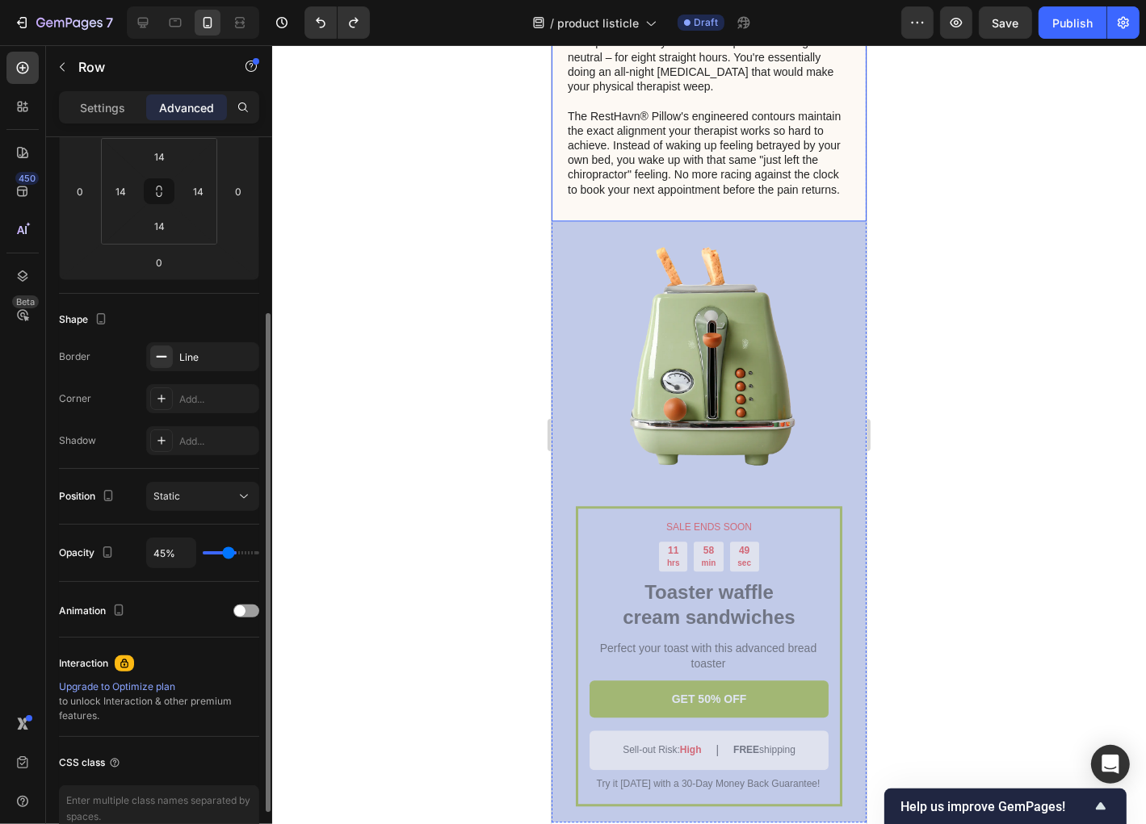
drag, startPoint x: 245, startPoint y: 551, endPoint x: 229, endPoint y: 557, distance: 18.1
type input "45"
click at [229, 555] on input "range" at bounding box center [231, 553] width 57 height 3
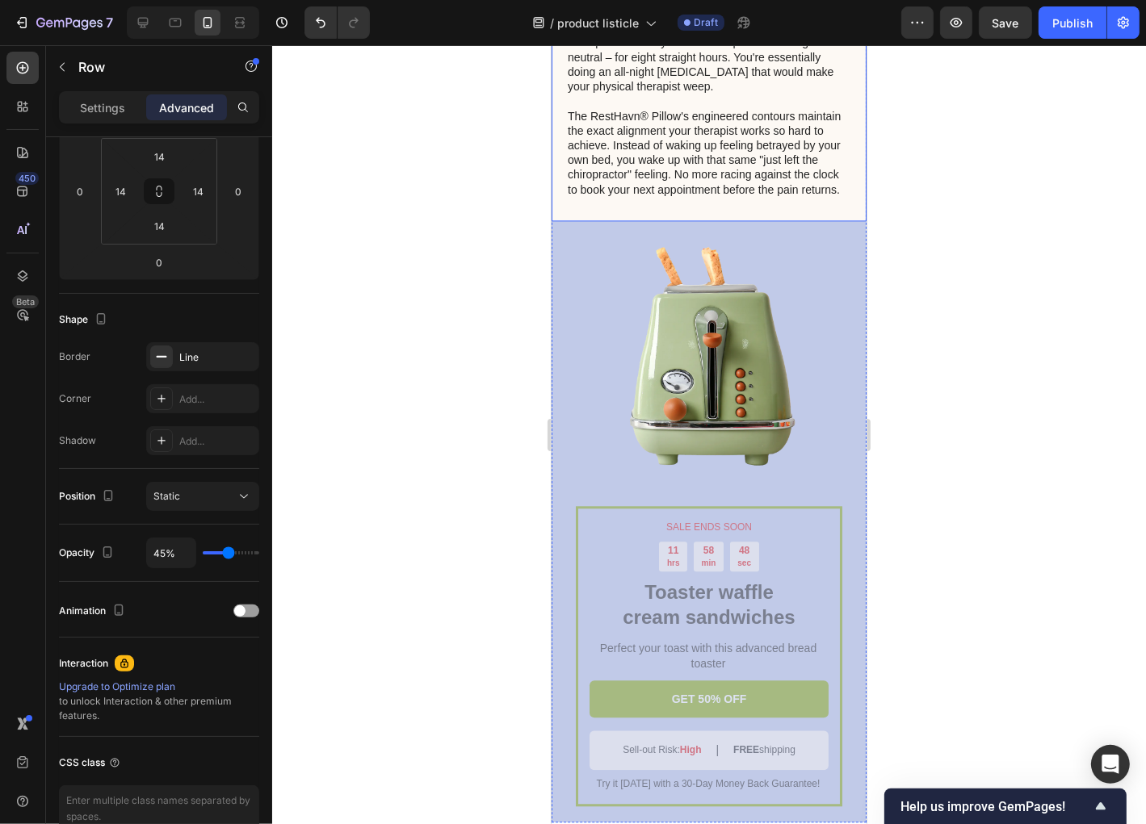
drag, startPoint x: 236, startPoint y: 555, endPoint x: 300, endPoint y: 552, distance: 64.6
click at [300, 0] on div "7 Version history / product listicle Draft Preview Save Publish 450 Beta Sectio…" at bounding box center [573, 0] width 1146 height 0
type input "48%"
type input "48"
type input "64%"
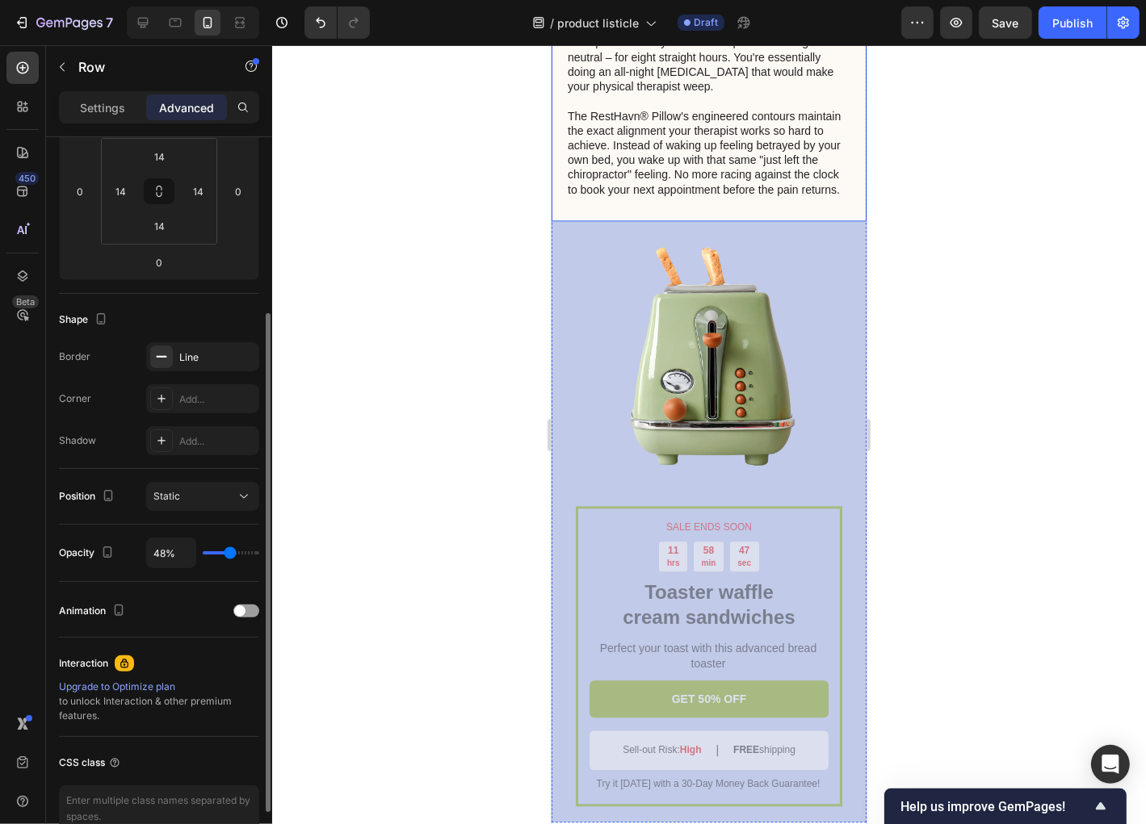
type input "64"
type input "94%"
type input "94"
type input "100%"
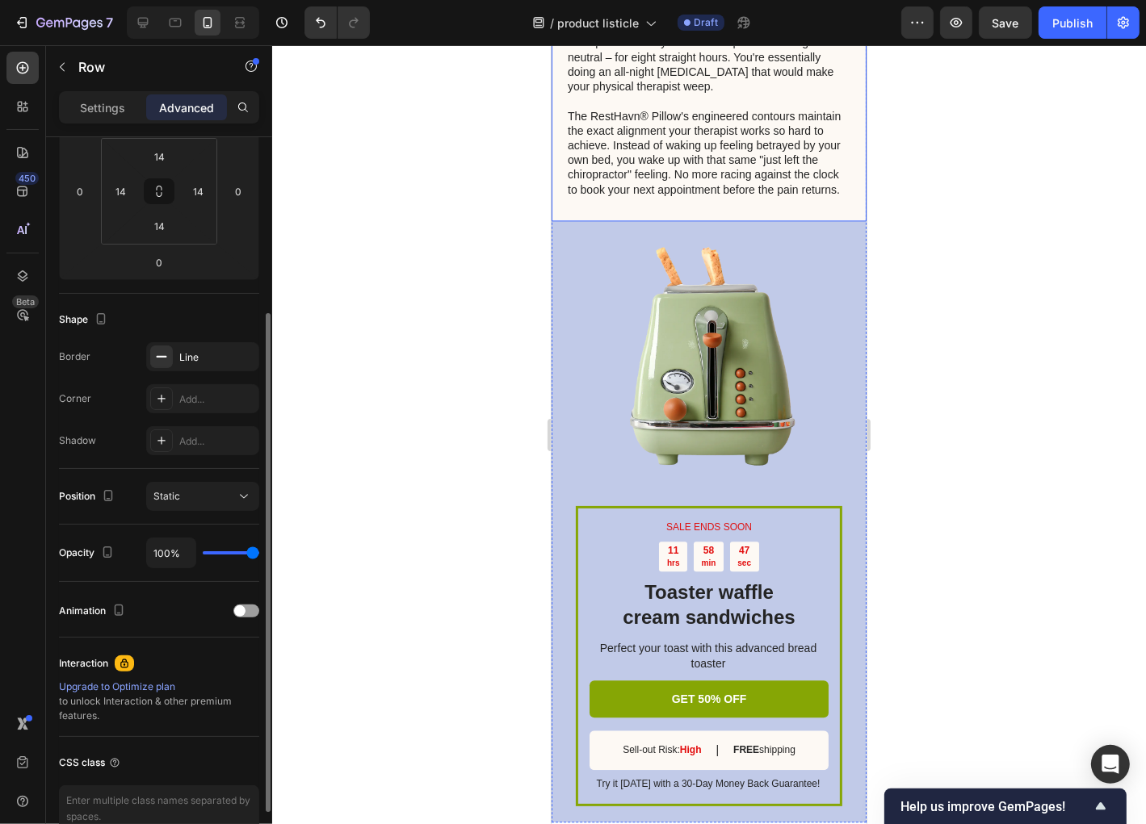
drag, startPoint x: 226, startPoint y: 552, endPoint x: 294, endPoint y: 559, distance: 68.1
type input "100"
click at [259, 555] on input "range" at bounding box center [231, 553] width 57 height 3
click at [245, 610] on span at bounding box center [239, 611] width 11 height 11
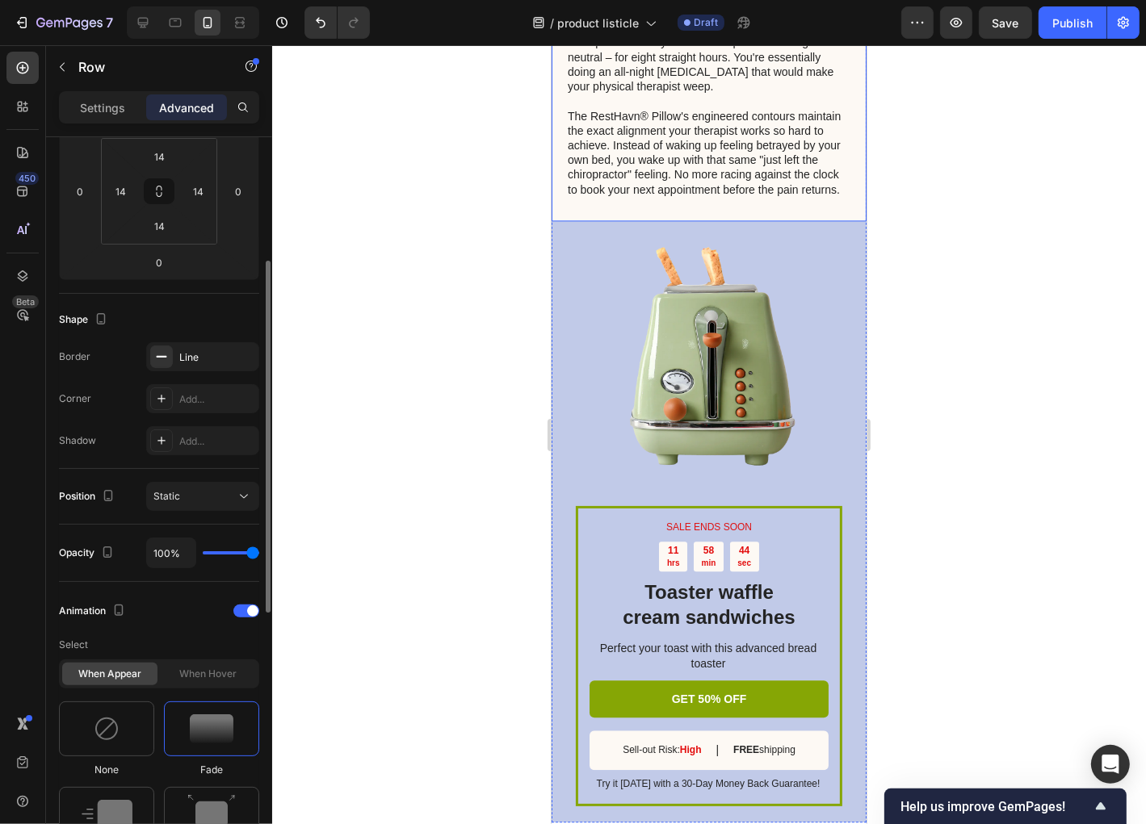
scroll to position [388, 0]
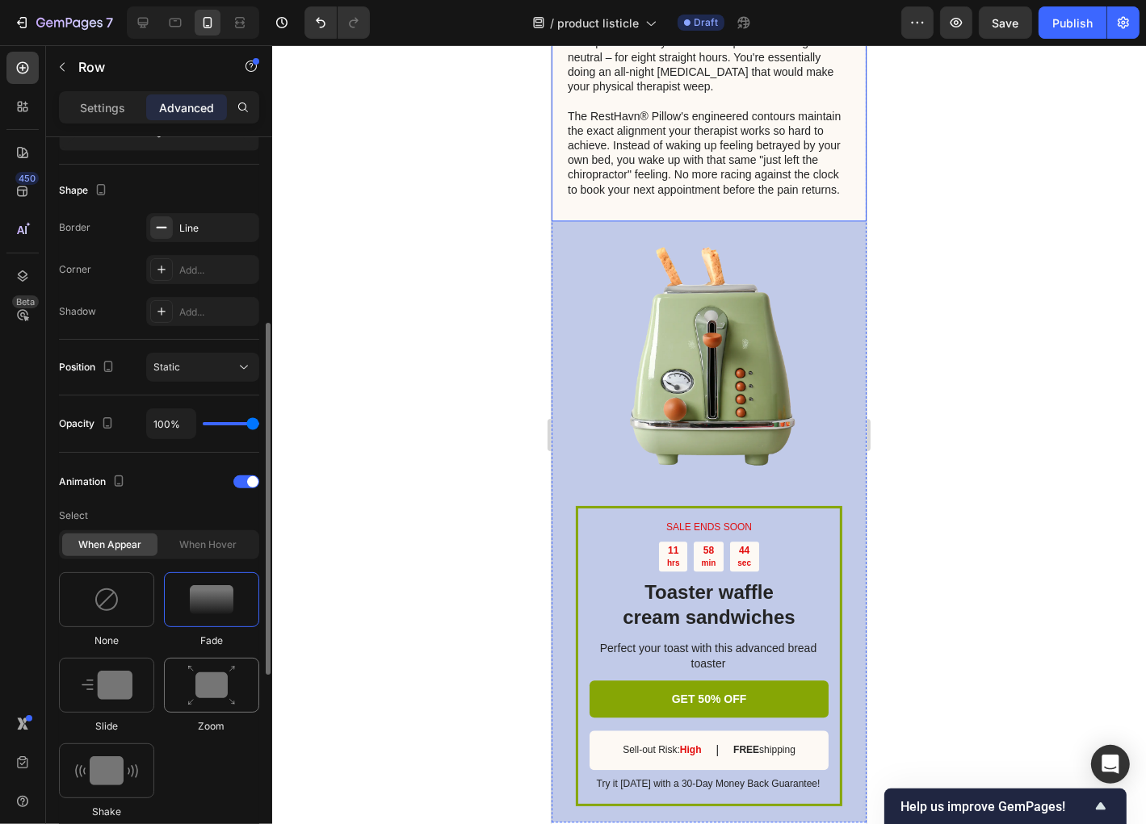
click at [208, 696] on img at bounding box center [211, 685] width 48 height 41
click at [100, 753] on div at bounding box center [106, 771] width 95 height 55
click at [114, 685] on img at bounding box center [107, 685] width 51 height 29
type input "1.7"
click at [190, 619] on div at bounding box center [211, 600] width 95 height 55
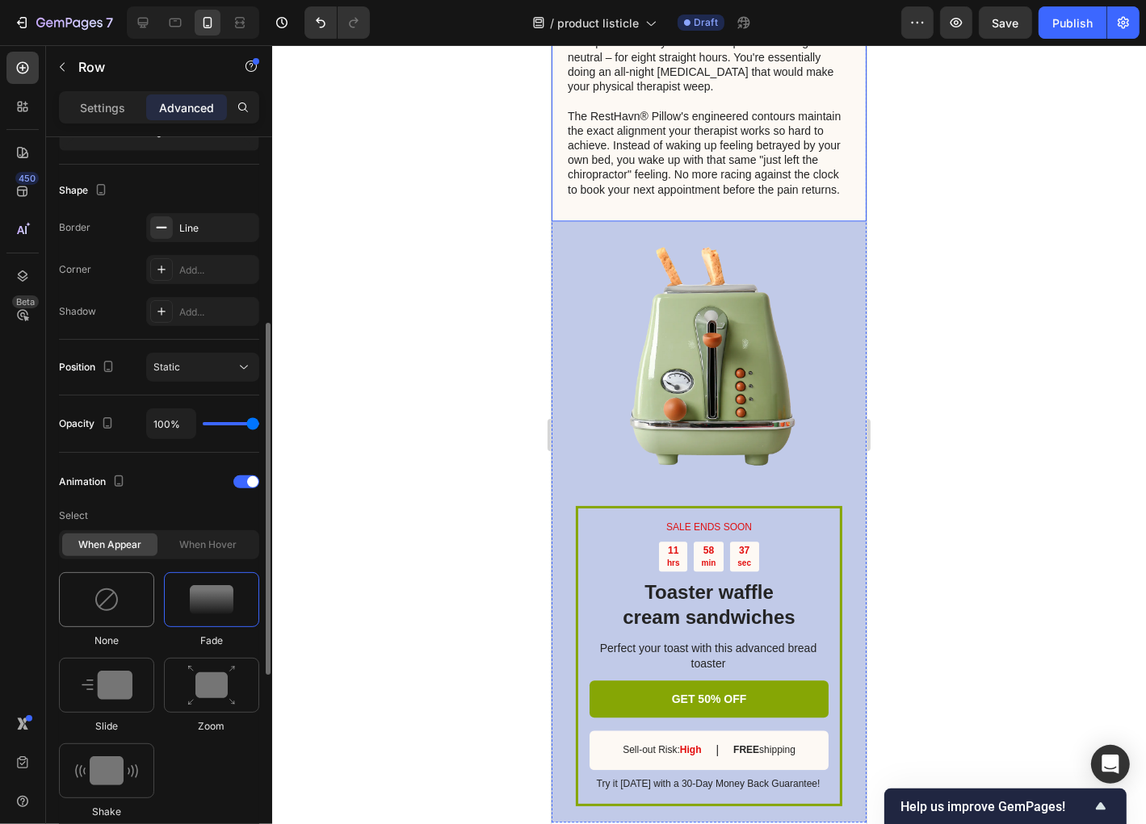
click at [119, 609] on img at bounding box center [107, 600] width 26 height 26
click at [217, 540] on div "When hover" at bounding box center [208, 545] width 95 height 23
click at [246, 484] on div at bounding box center [246, 482] width 26 height 13
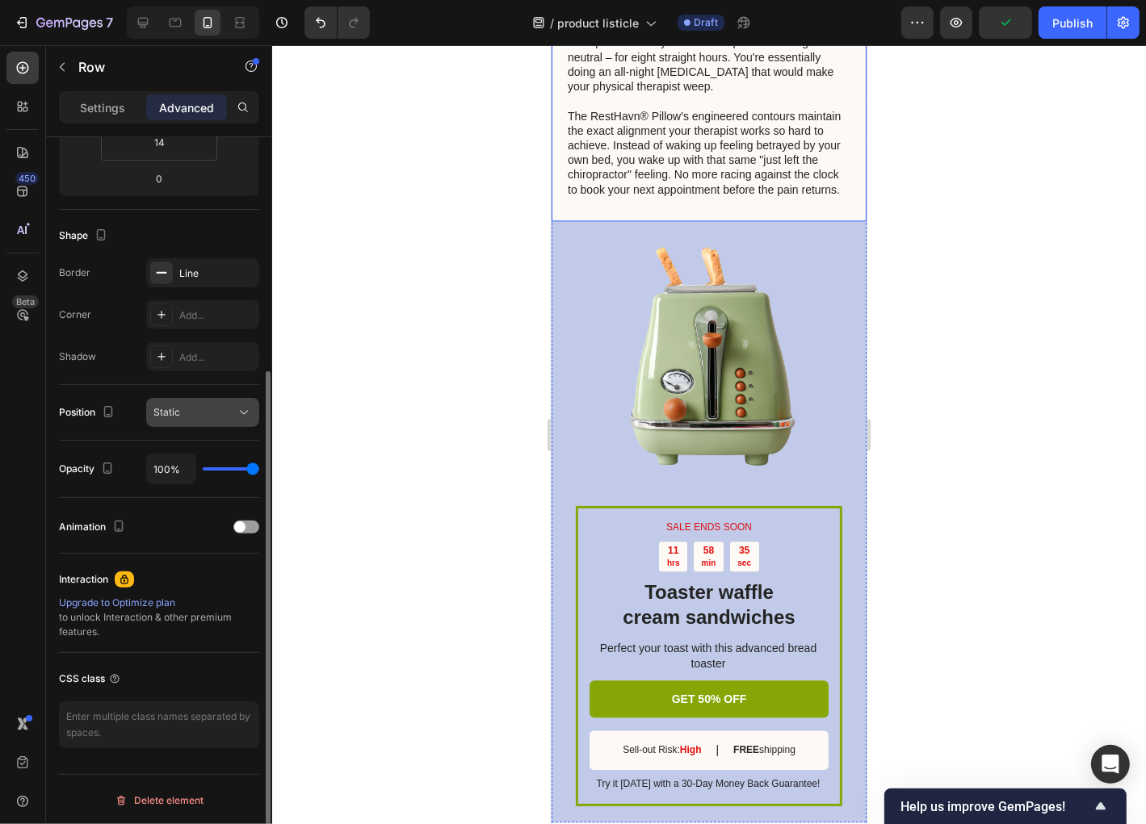
scroll to position [278, 0]
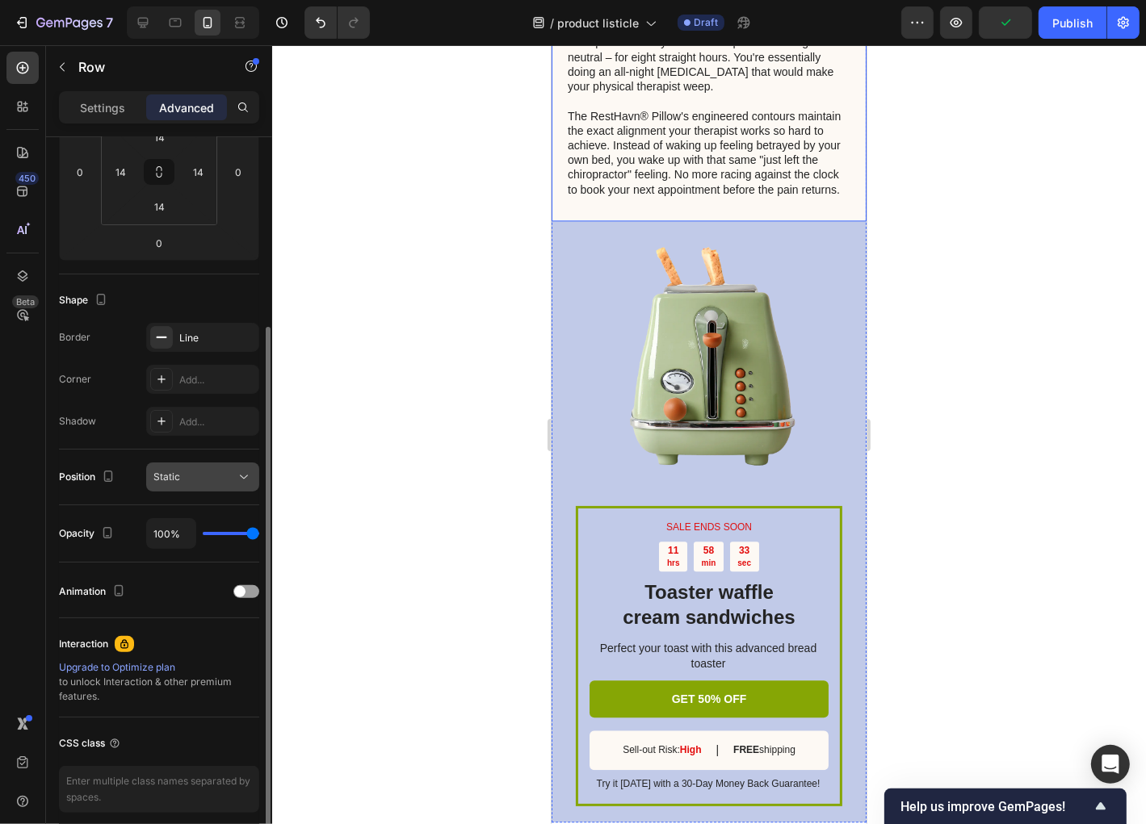
click at [216, 487] on button "Static" at bounding box center [202, 477] width 113 height 29
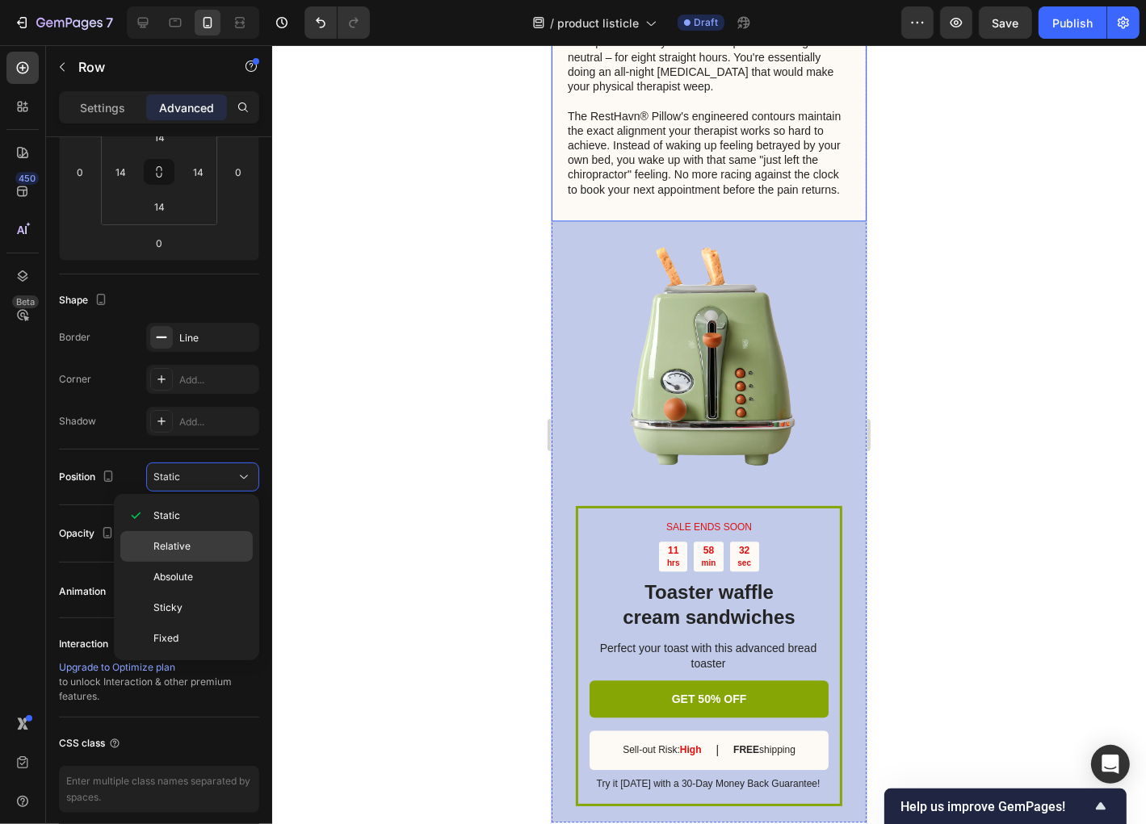
click at [182, 545] on span "Relative" at bounding box center [171, 546] width 37 height 15
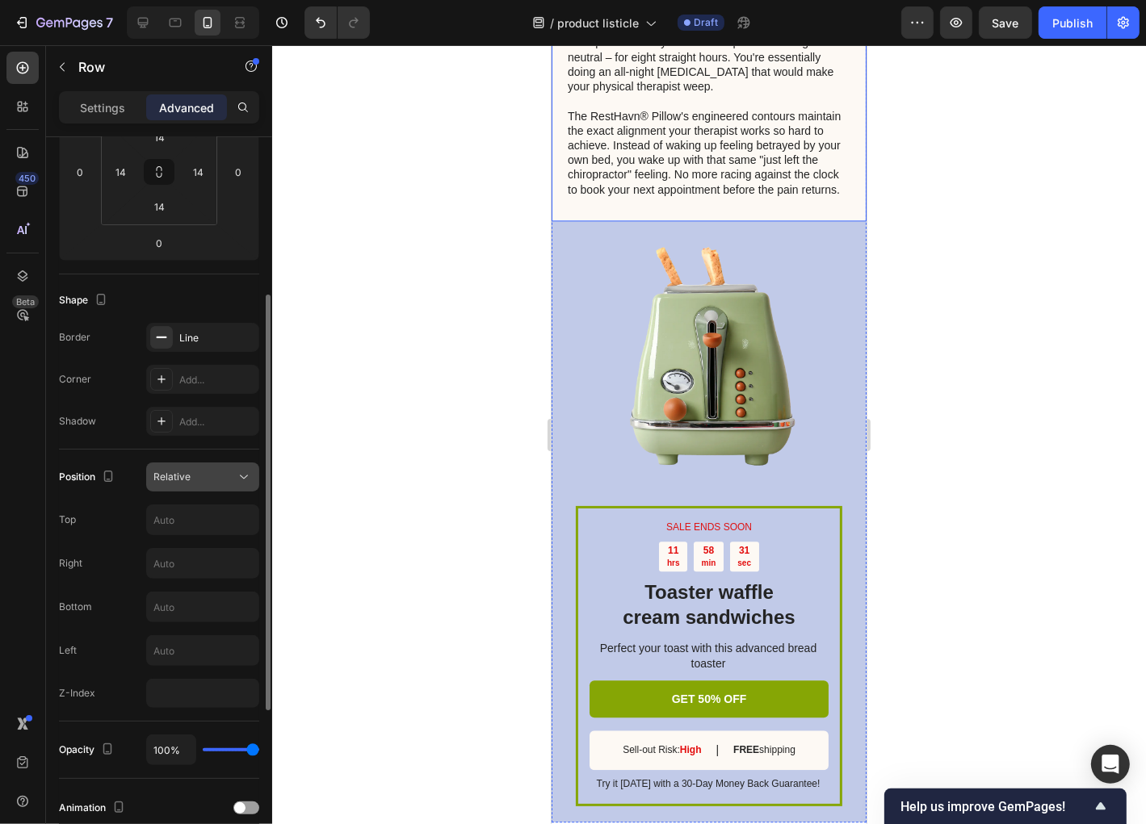
click at [212, 483] on div "Relative" at bounding box center [194, 477] width 82 height 15
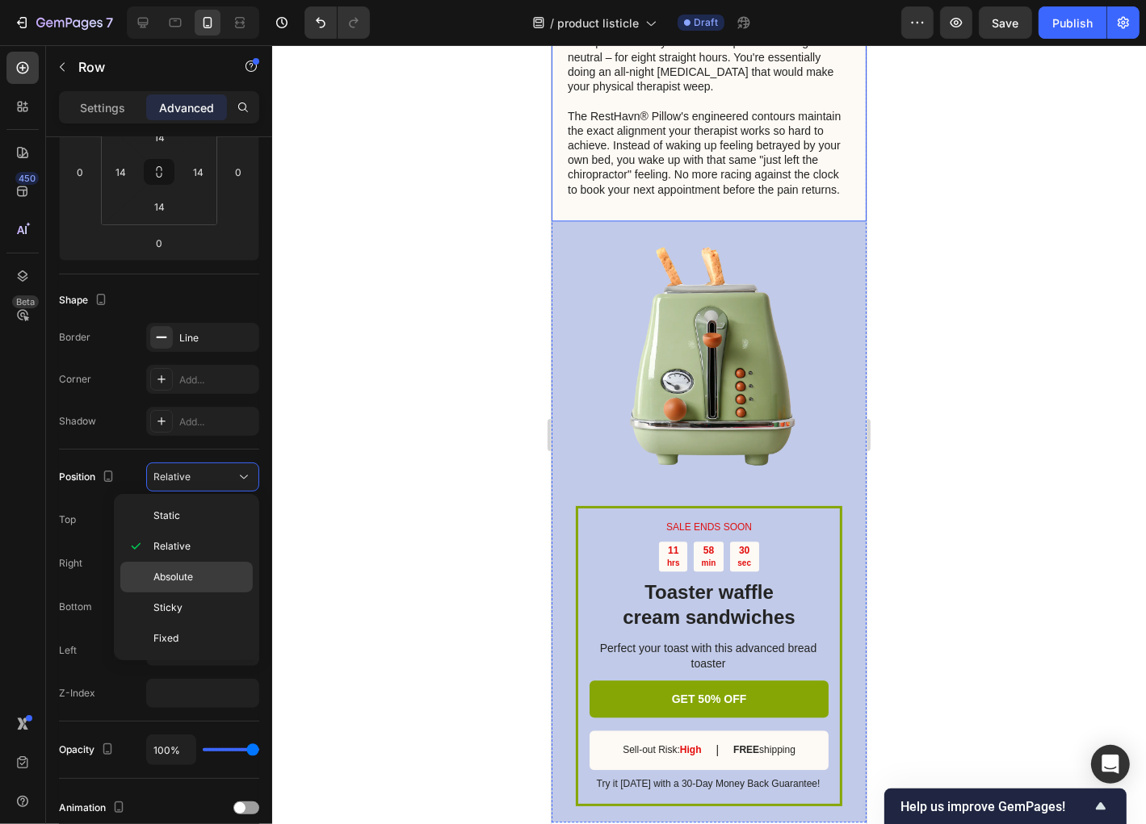
click at [158, 574] on span "Absolute" at bounding box center [173, 577] width 40 height 15
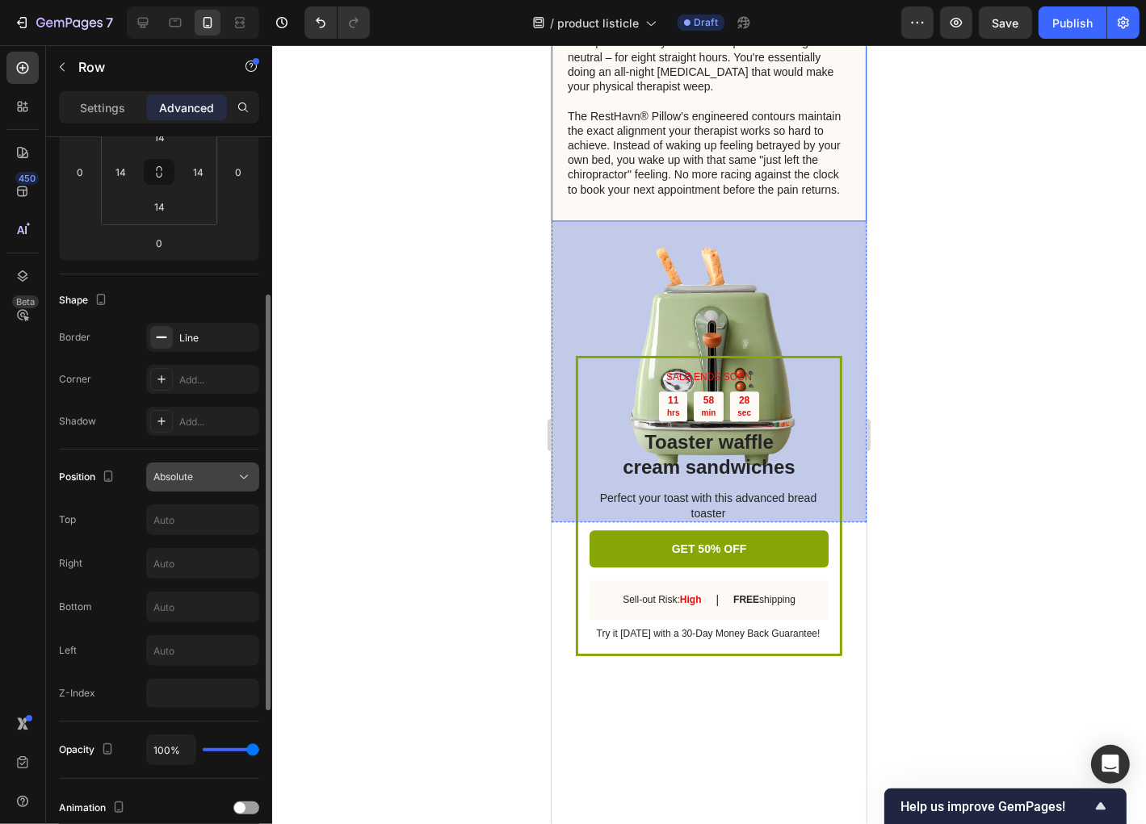
click at [197, 488] on button "Absolute" at bounding box center [202, 477] width 113 height 29
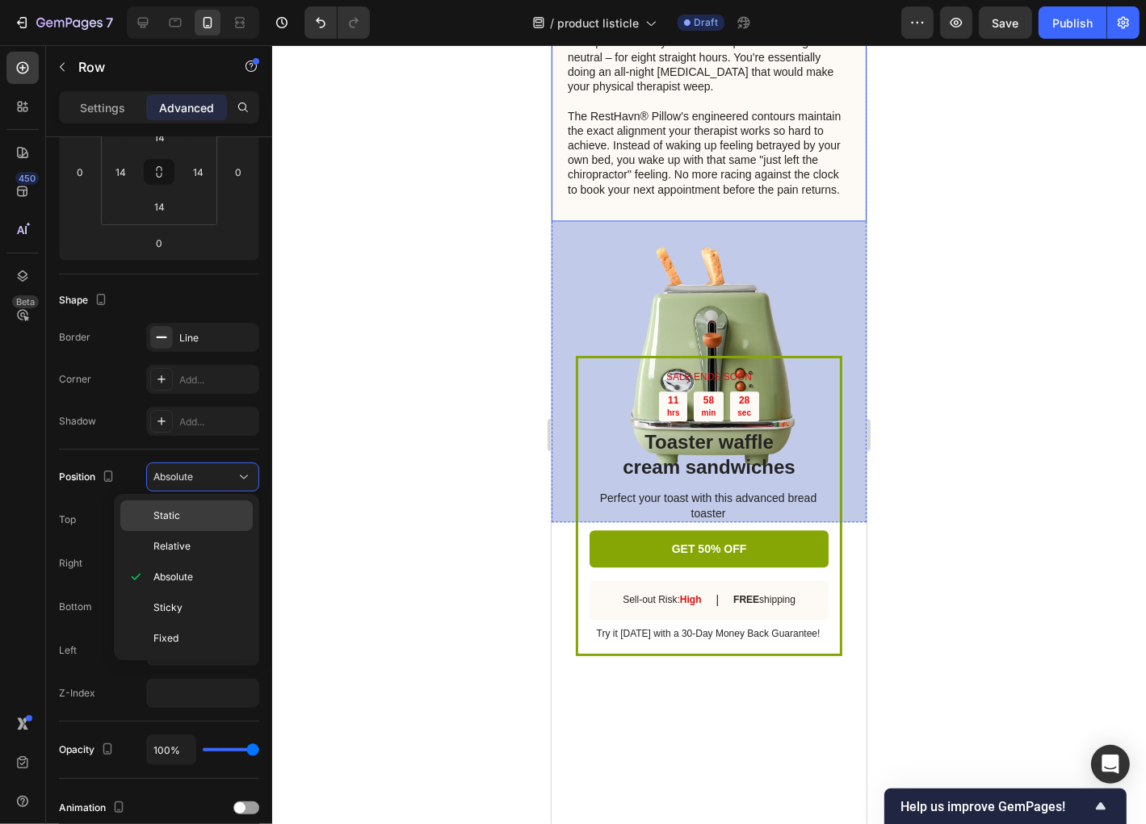
click at [178, 511] on span "Static" at bounding box center [166, 516] width 27 height 15
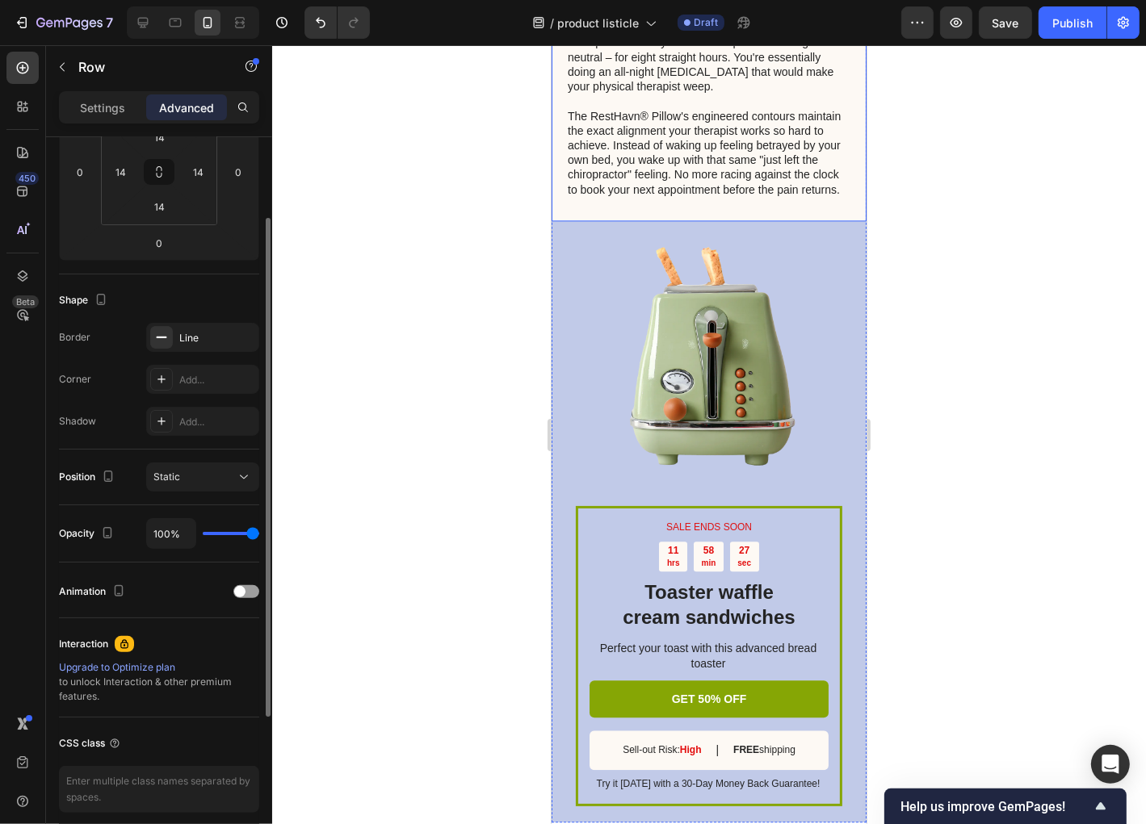
scroll to position [213, 0]
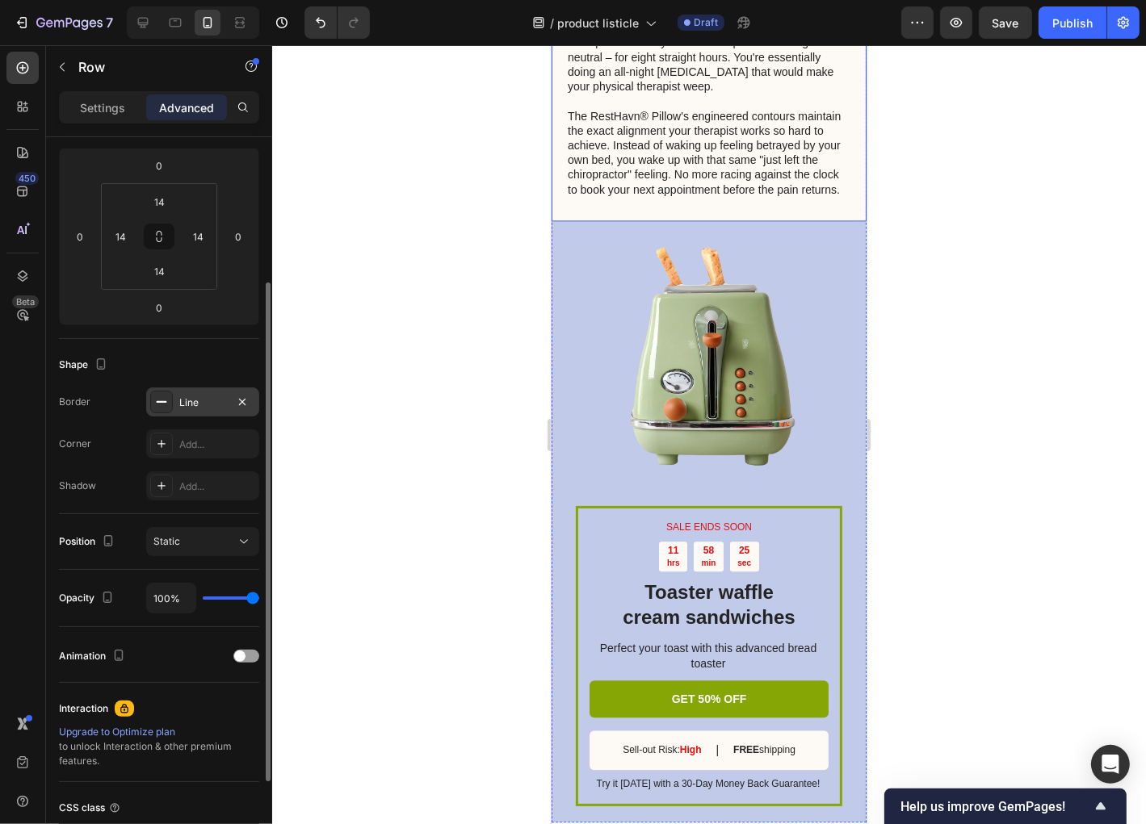
click at [168, 401] on div at bounding box center [161, 402] width 23 height 23
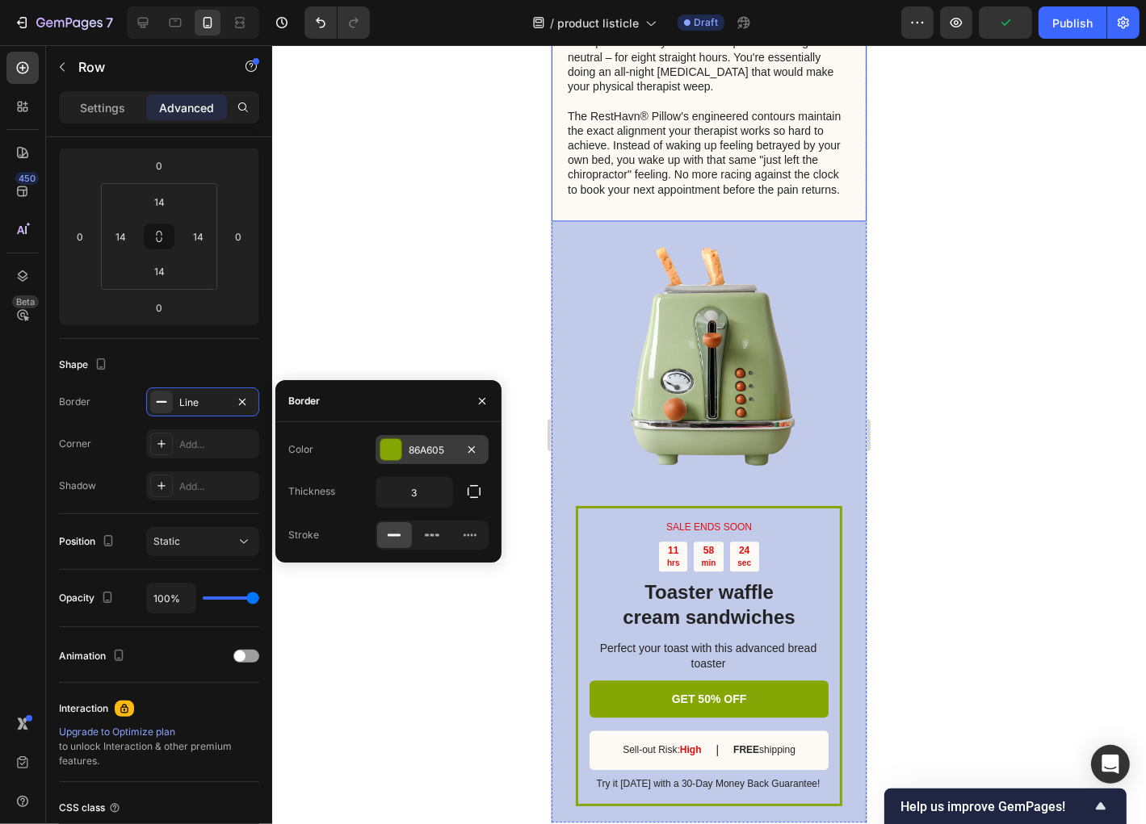
click at [401, 455] on div at bounding box center [390, 449] width 21 height 21
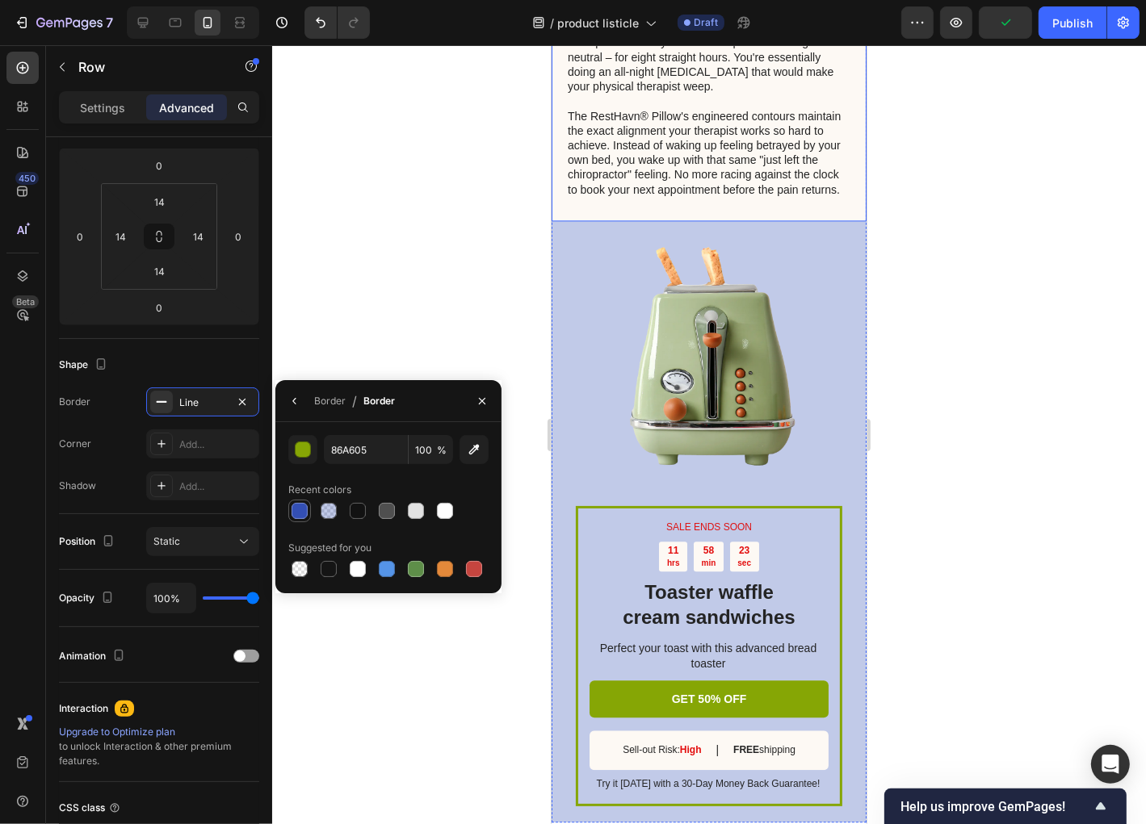
click at [300, 510] on div at bounding box center [300, 511] width 16 height 16
type input "334FB4"
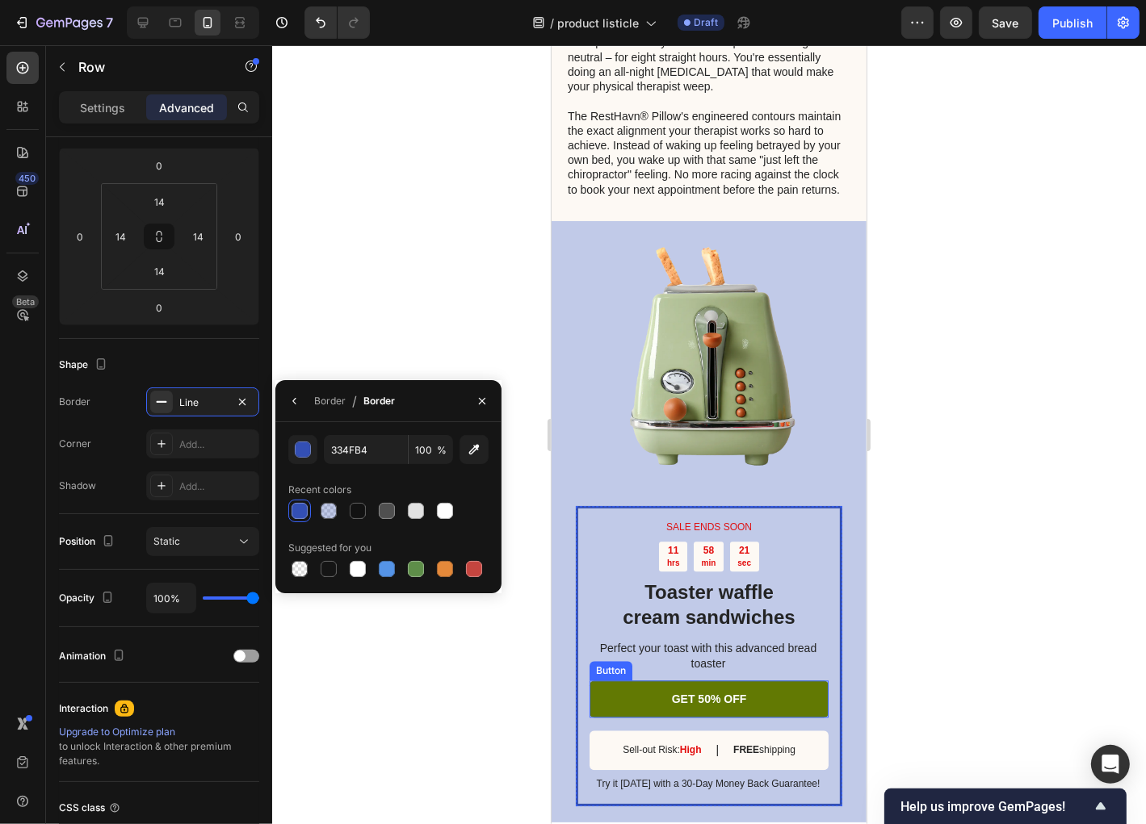
click at [596, 716] on link "GET 50% OFF" at bounding box center [708, 698] width 239 height 37
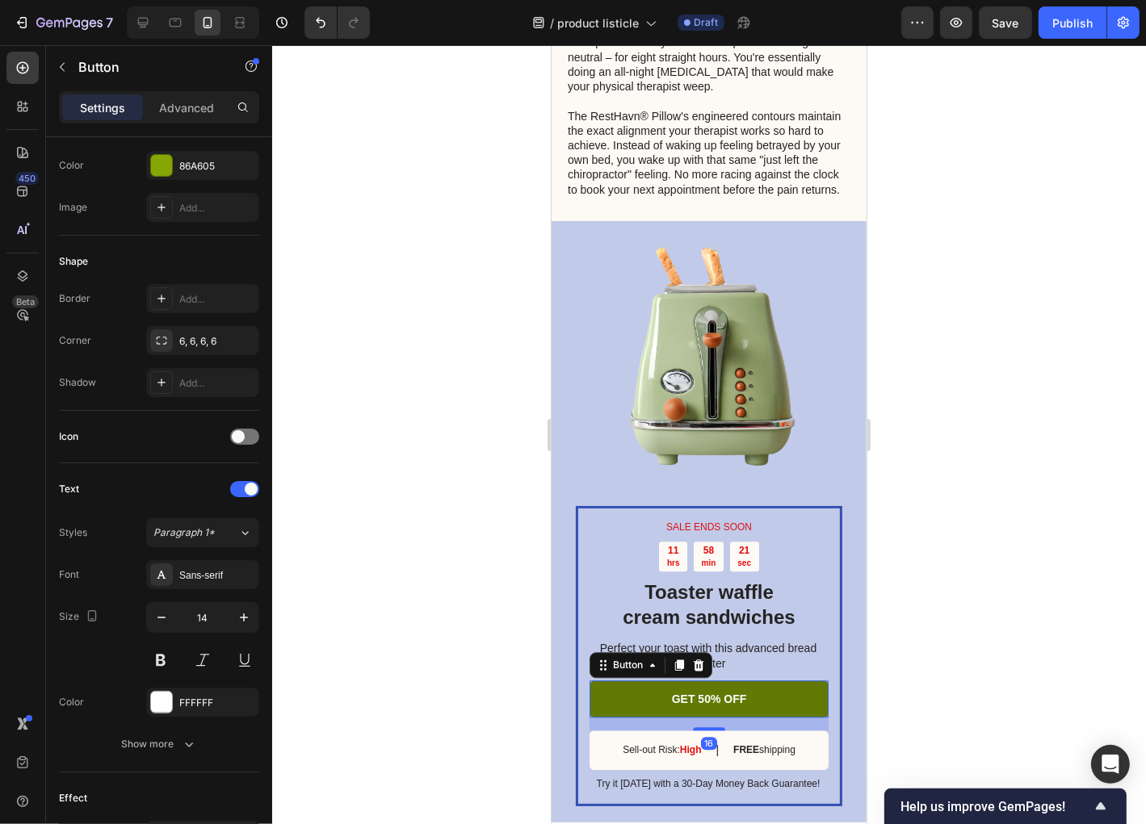
scroll to position [0, 0]
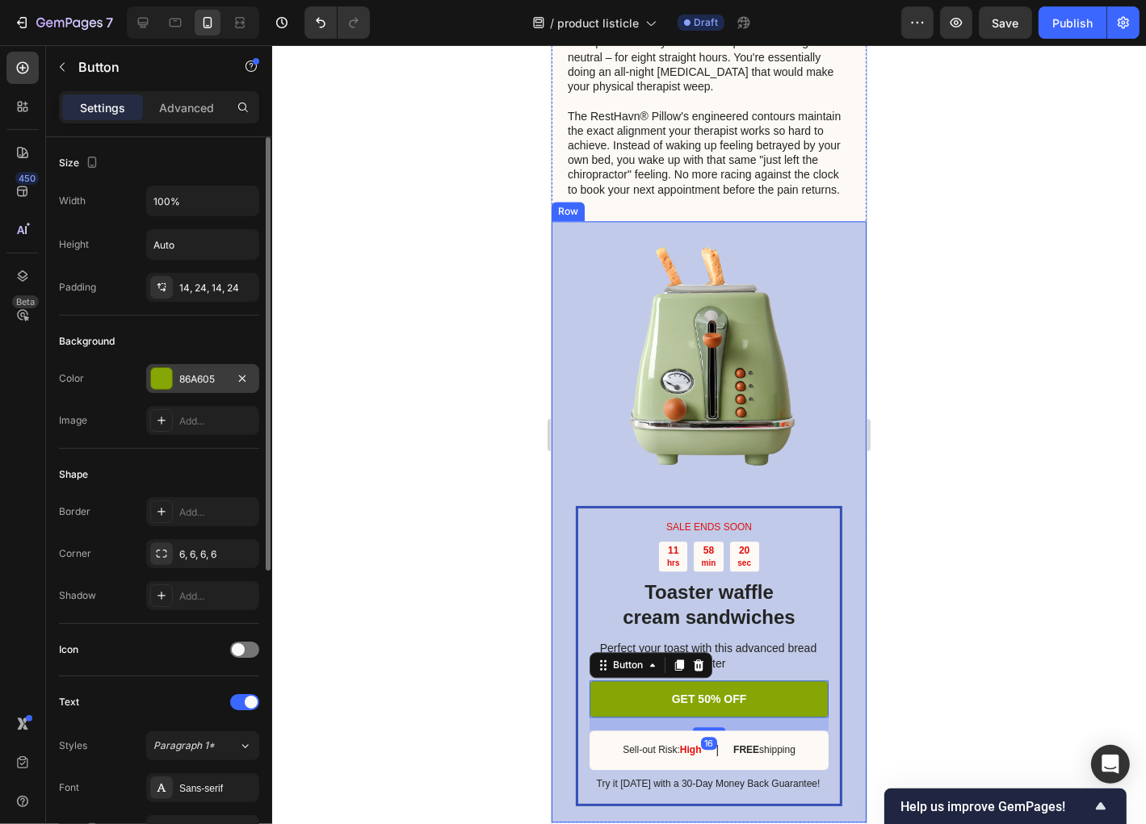
click at [153, 371] on div at bounding box center [161, 378] width 21 height 21
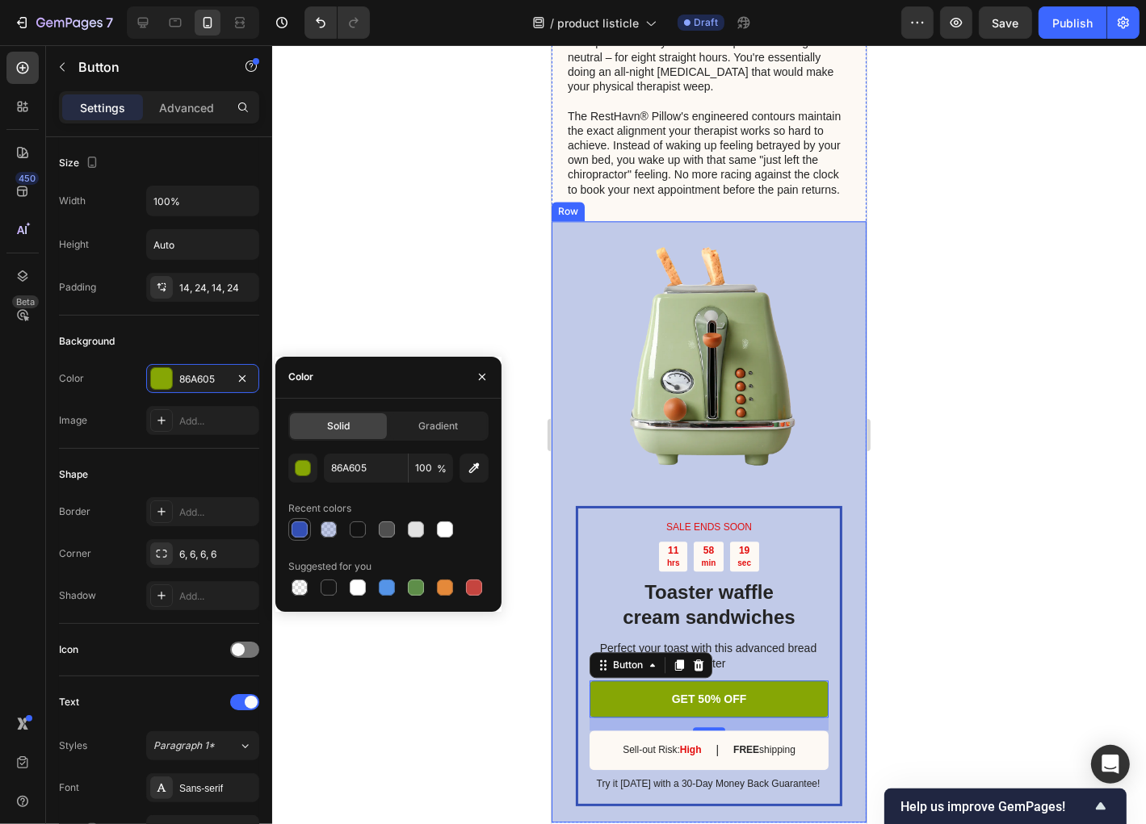
click at [300, 533] on div at bounding box center [300, 530] width 16 height 16
type input "334FB4"
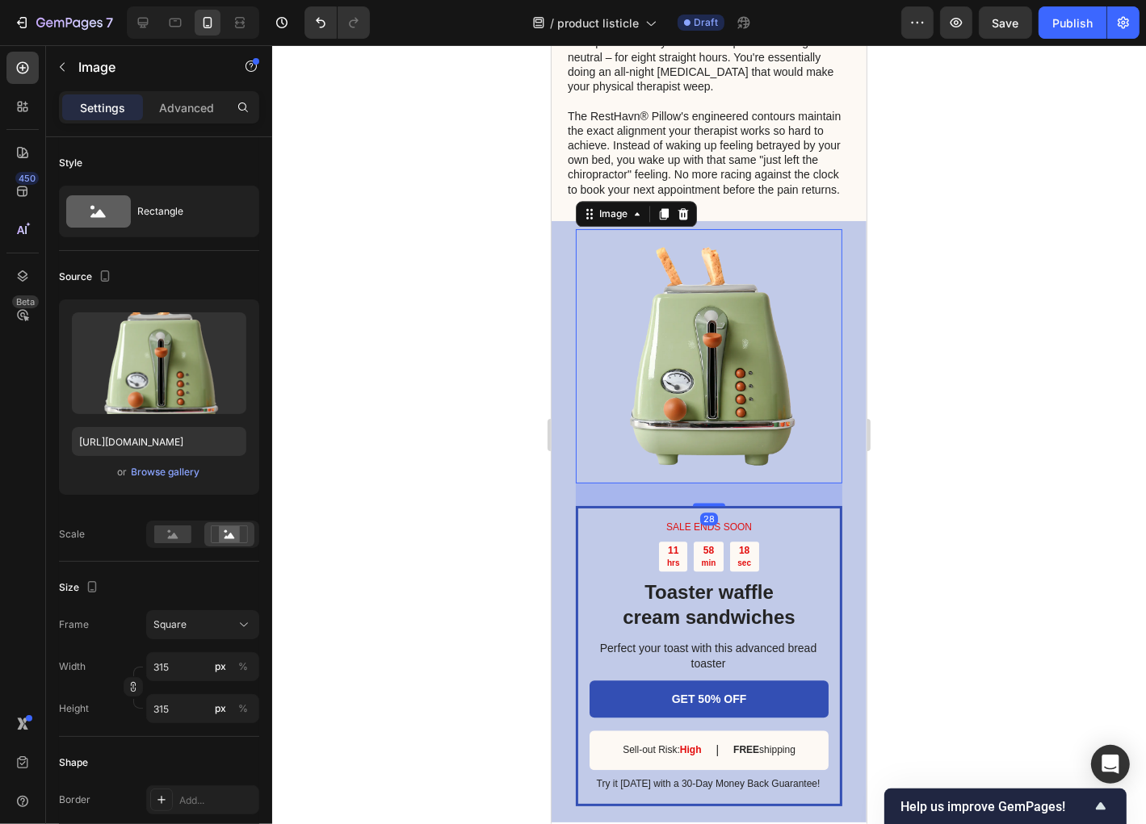
click at [594, 468] on img at bounding box center [708, 356] width 254 height 254
click at [167, 443] on input "[URL][DOMAIN_NAME]" at bounding box center [159, 441] width 174 height 29
click at [139, 465] on div "Browse gallery" at bounding box center [166, 472] width 69 height 15
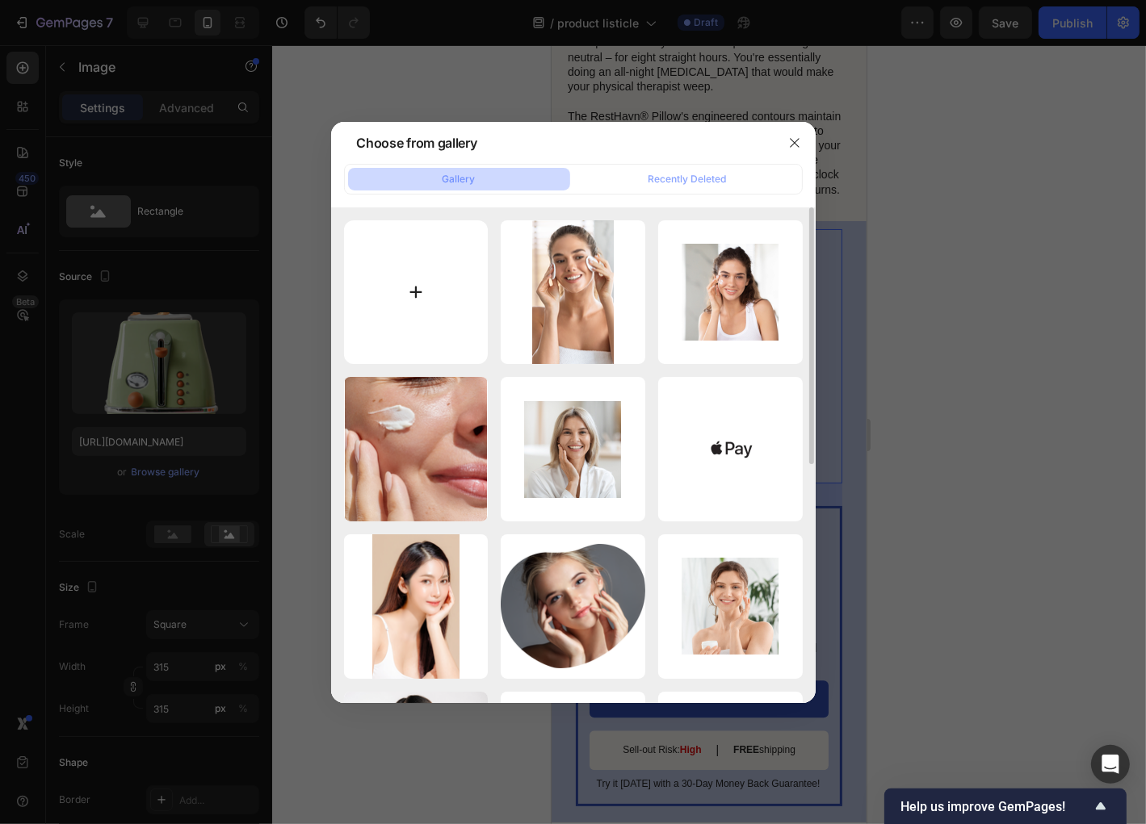
click at [439, 300] on input "file" at bounding box center [416, 292] width 145 height 145
type input "C:\fakepath\14,99$ (29).png"
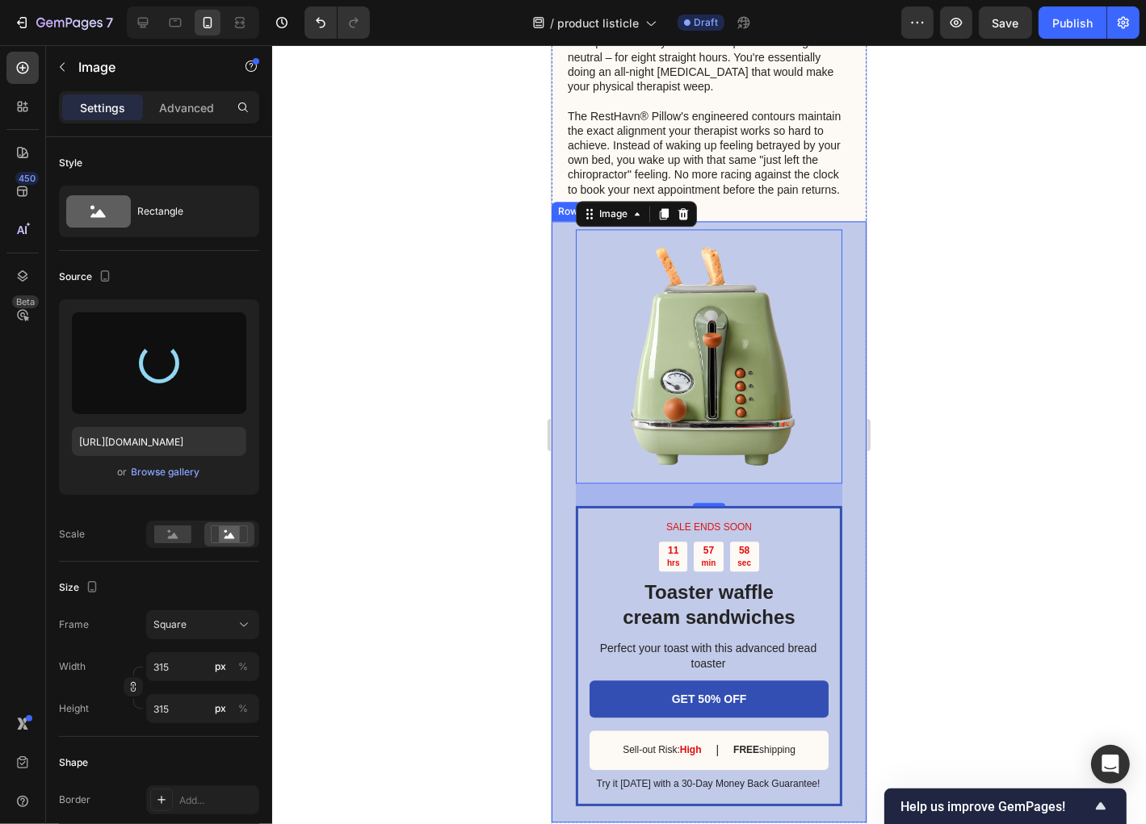
type input "[URL][DOMAIN_NAME]"
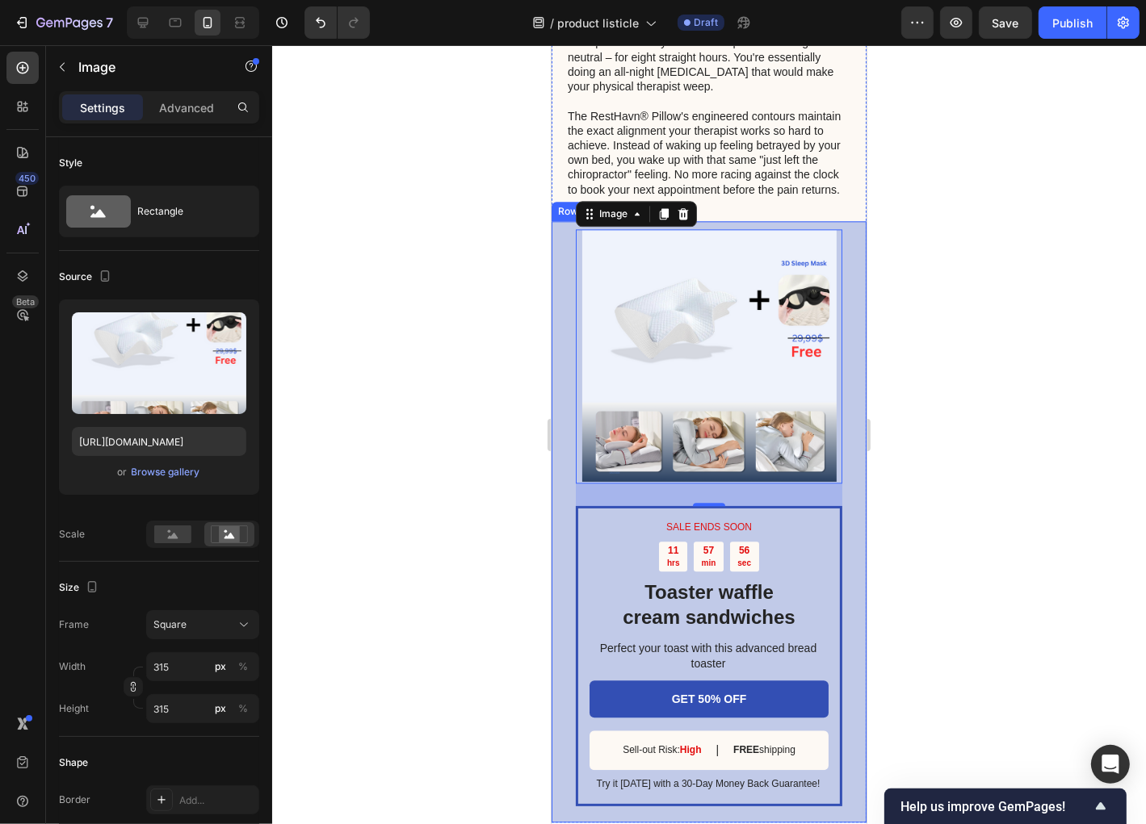
click at [474, 501] on div at bounding box center [709, 434] width 874 height 779
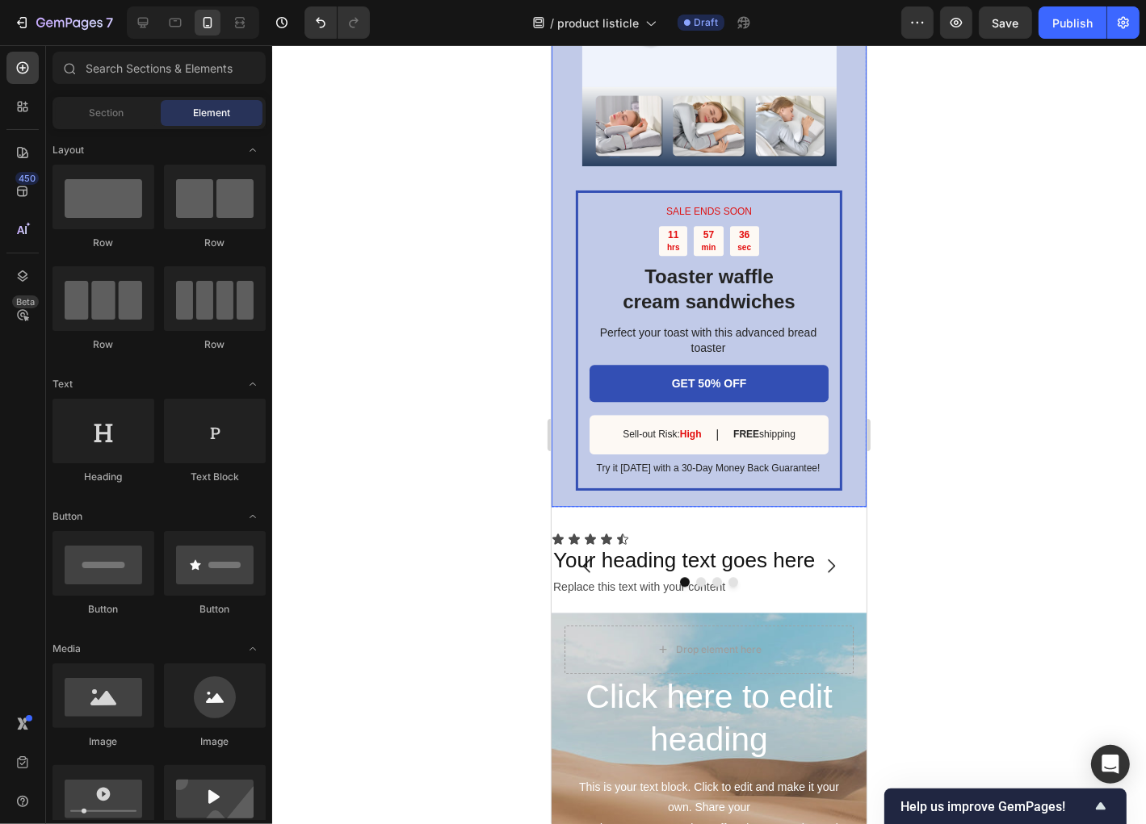
scroll to position [3878, 0]
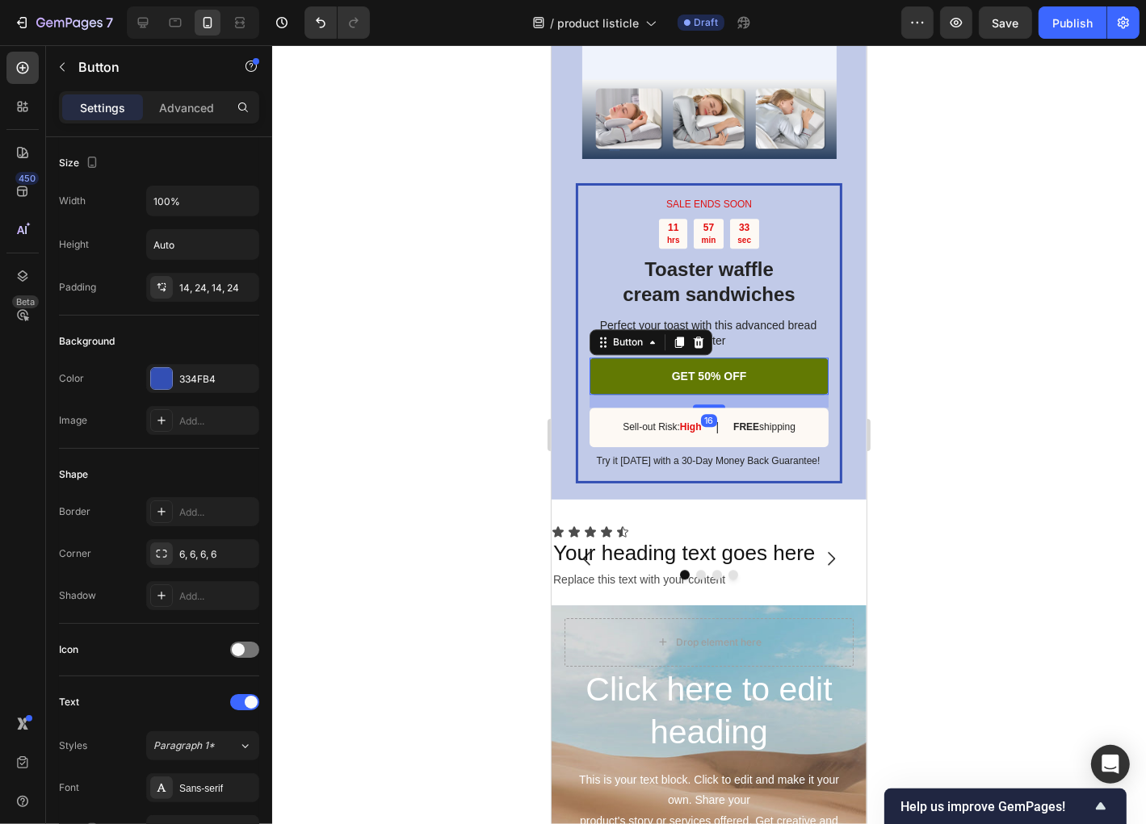
click at [770, 394] on link "GET 50% OFF" at bounding box center [708, 375] width 239 height 37
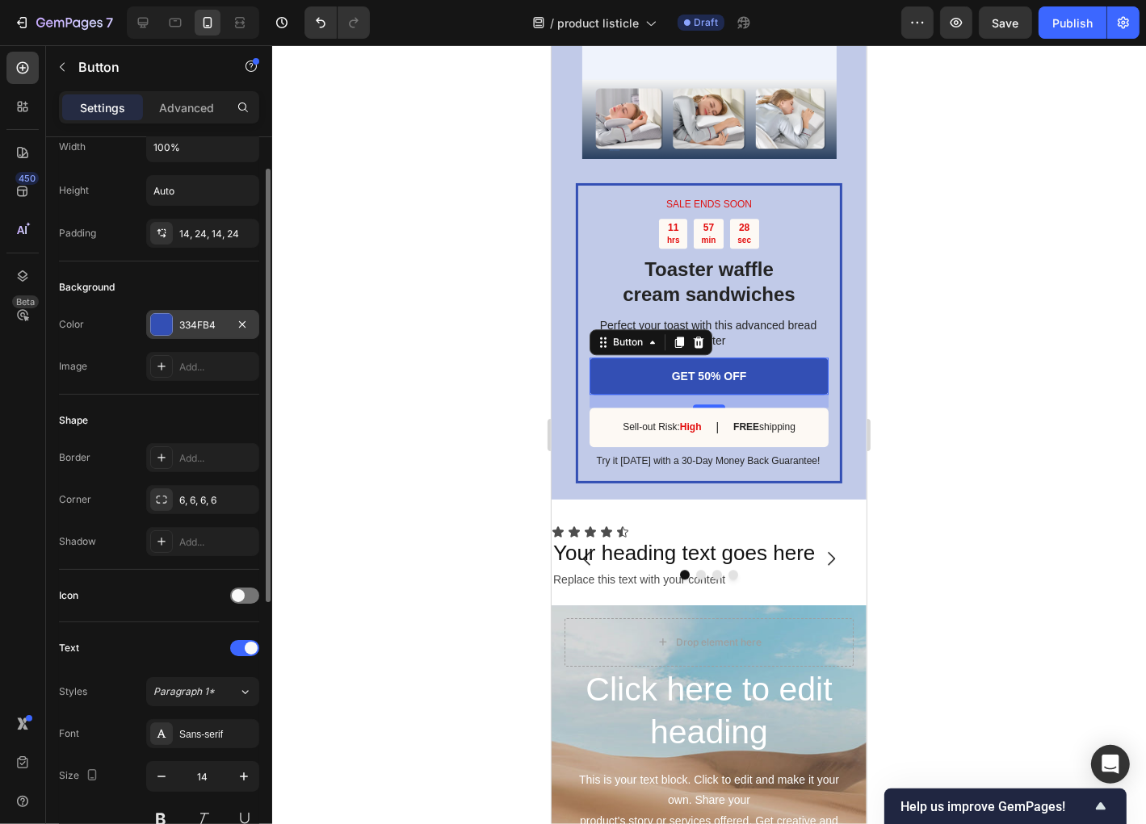
scroll to position [0, 0]
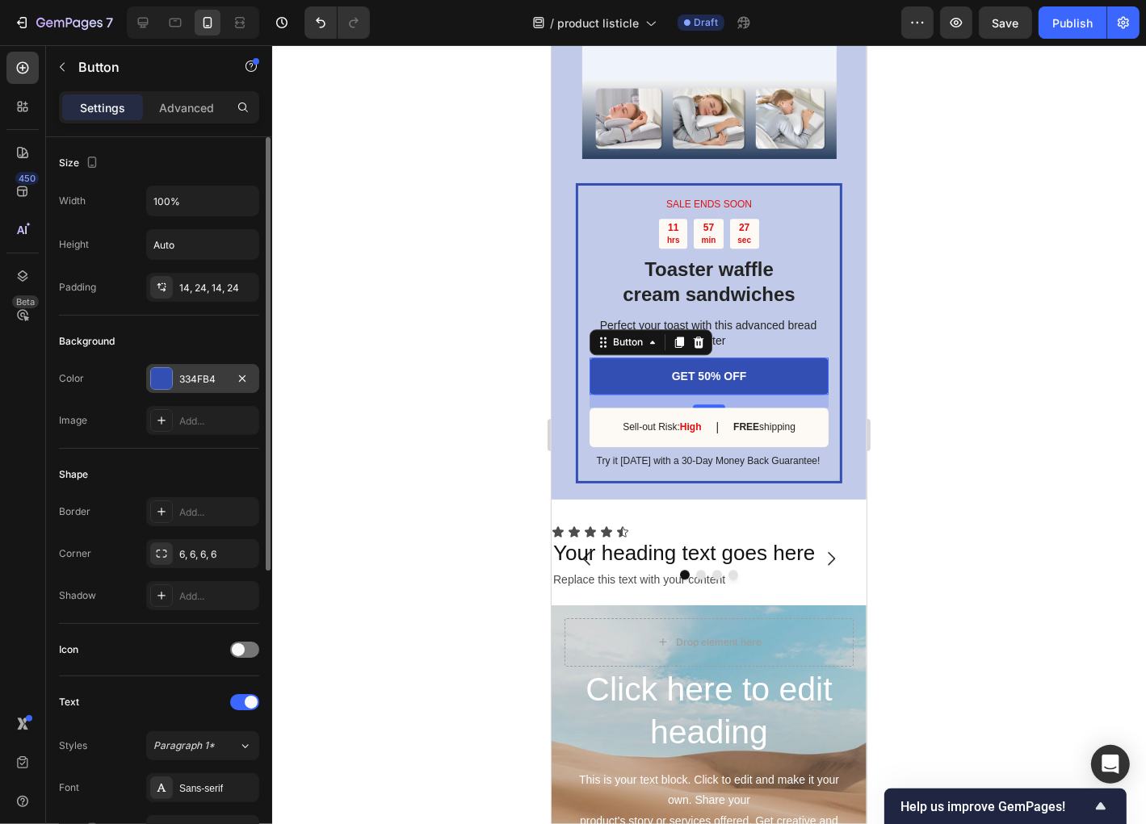
click at [168, 380] on div at bounding box center [161, 378] width 21 height 21
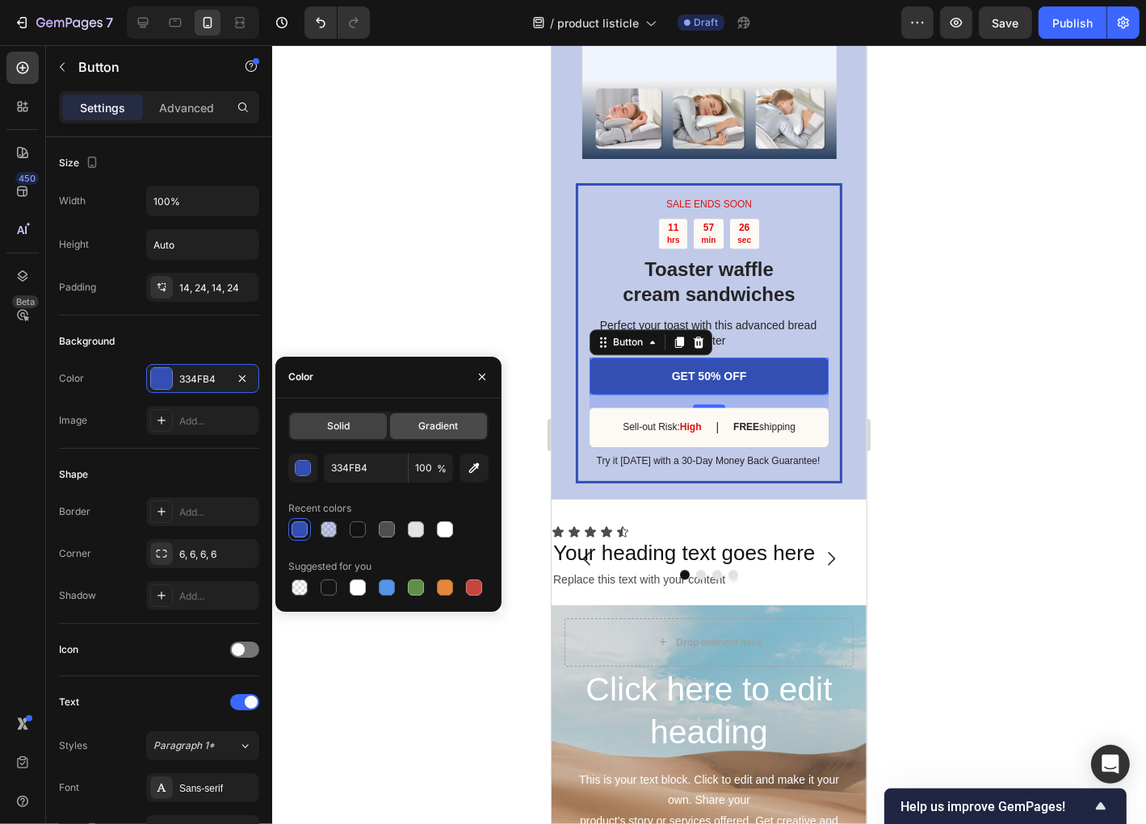
click at [425, 432] on span "Gradient" at bounding box center [439, 426] width 40 height 15
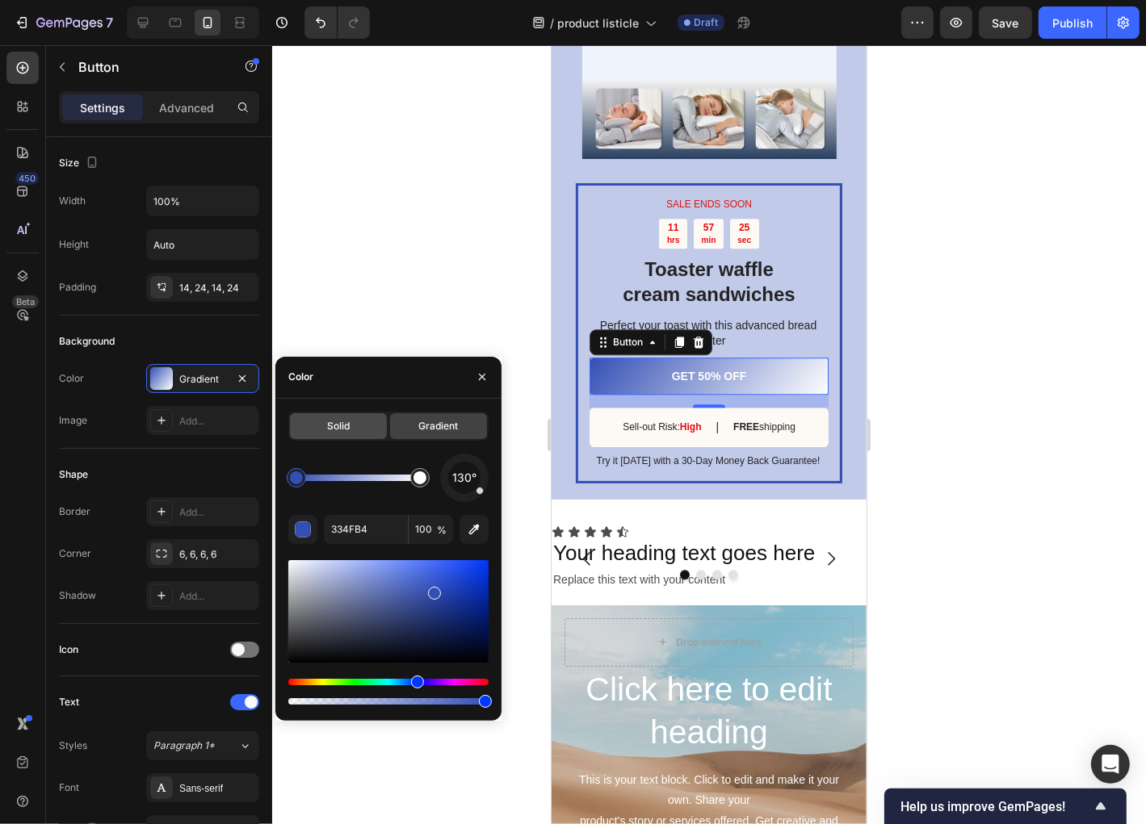
click at [350, 433] on div "Solid" at bounding box center [338, 426] width 97 height 26
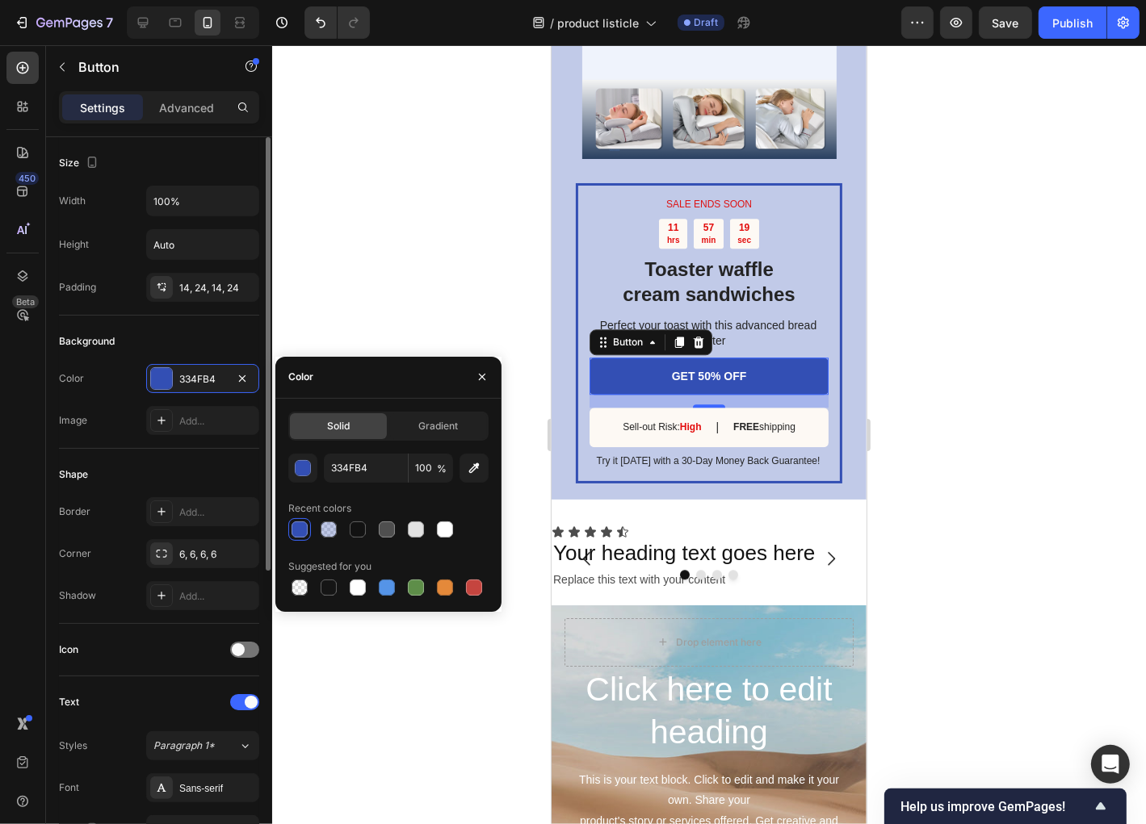
click at [162, 462] on div "Shape" at bounding box center [159, 475] width 200 height 26
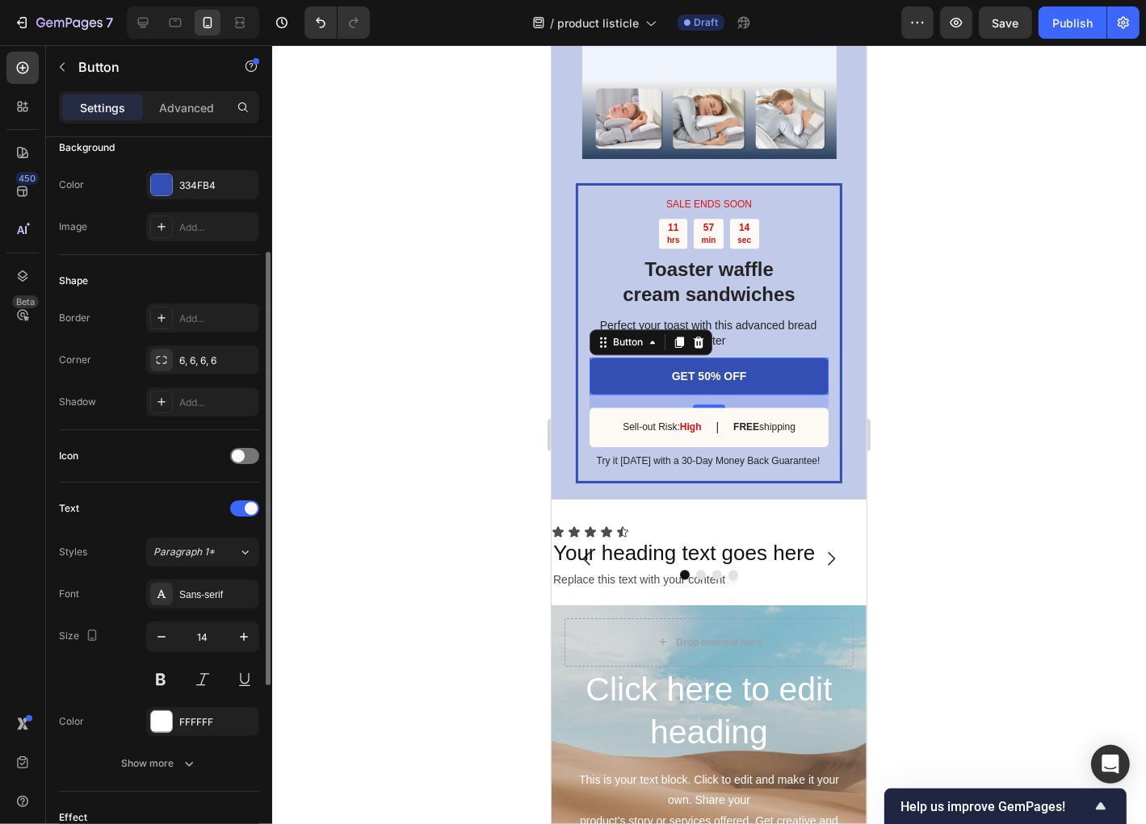
scroll to position [258, 0]
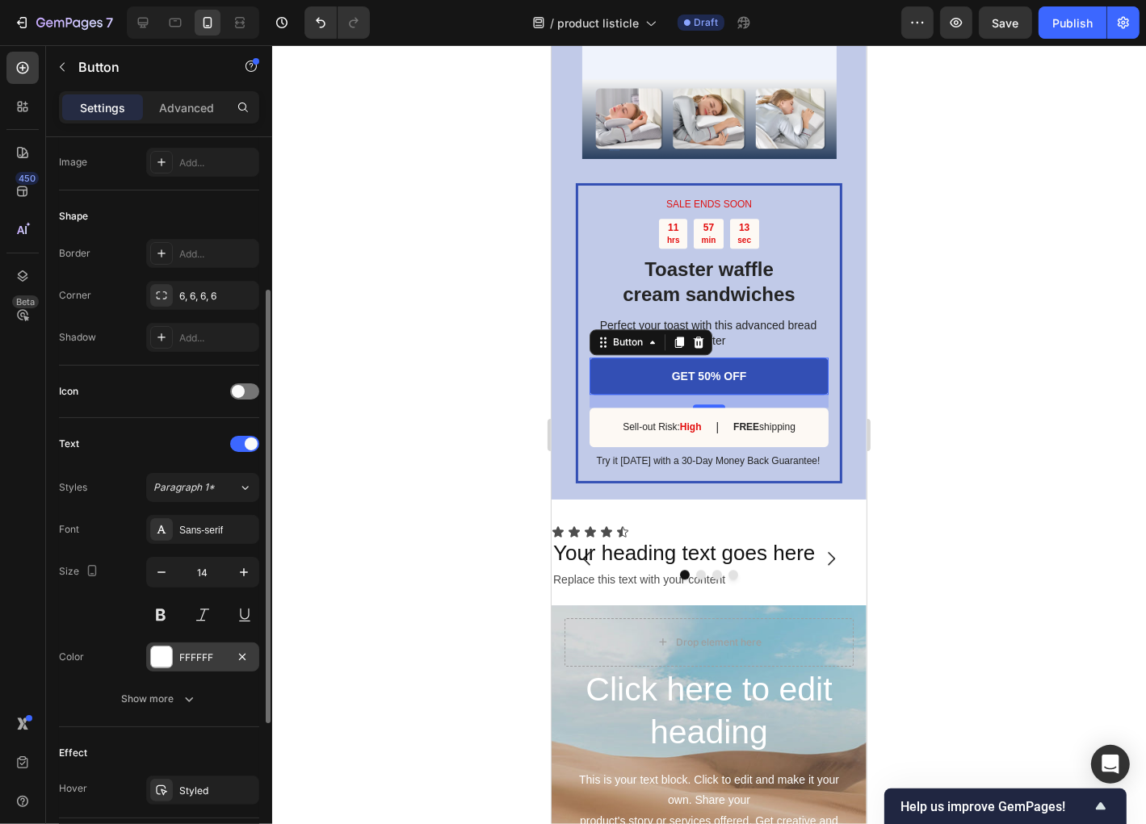
click at [164, 652] on div at bounding box center [161, 657] width 21 height 21
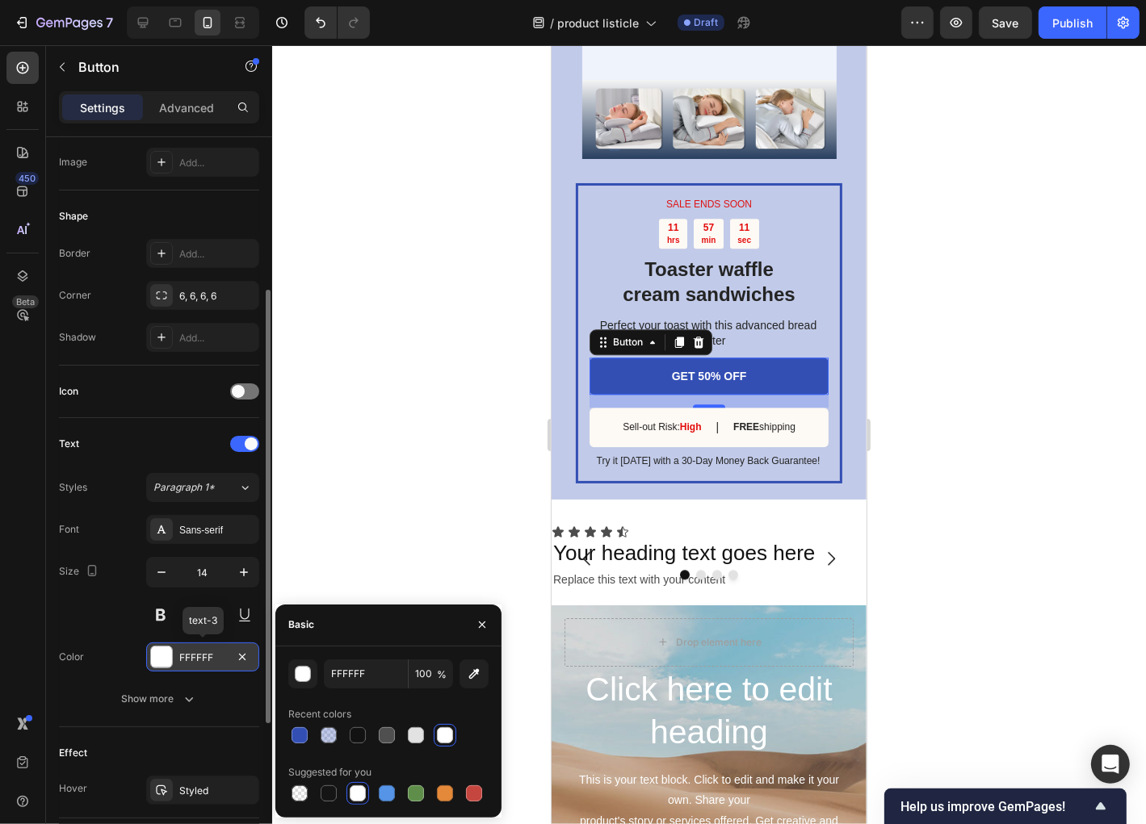
click at [164, 652] on div at bounding box center [161, 657] width 21 height 21
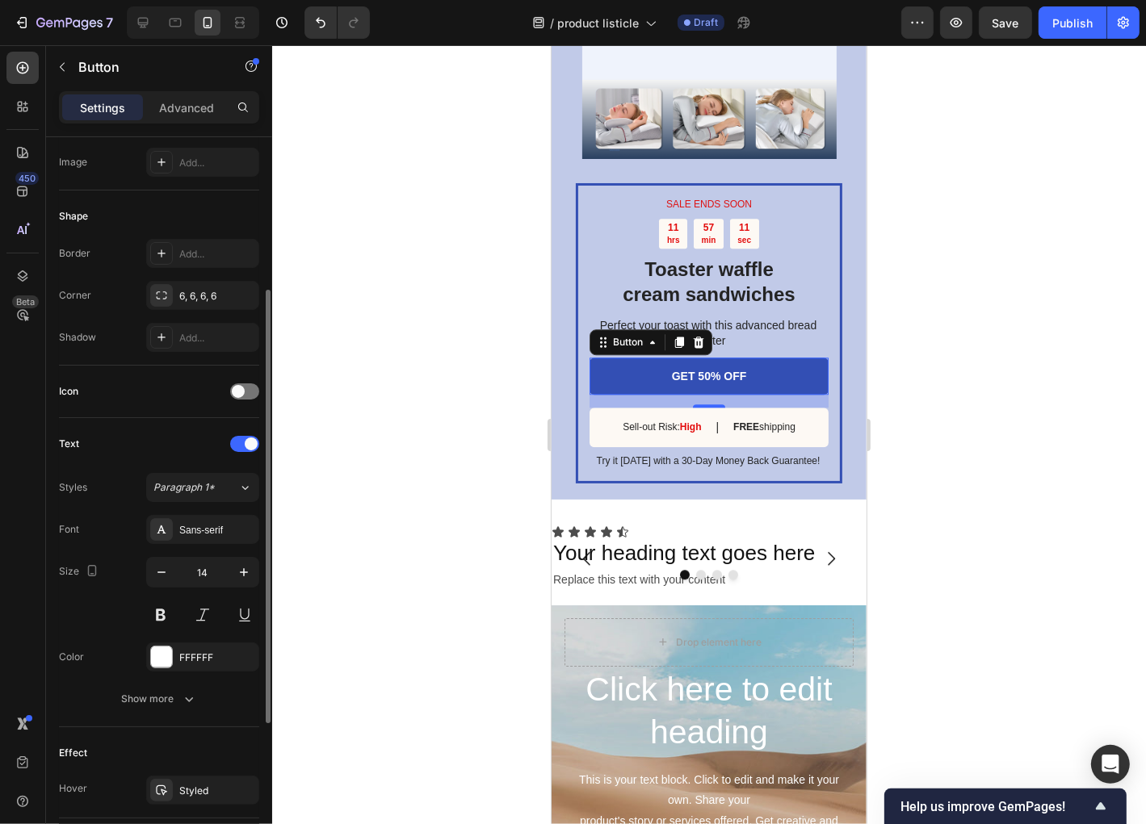
scroll to position [323, 0]
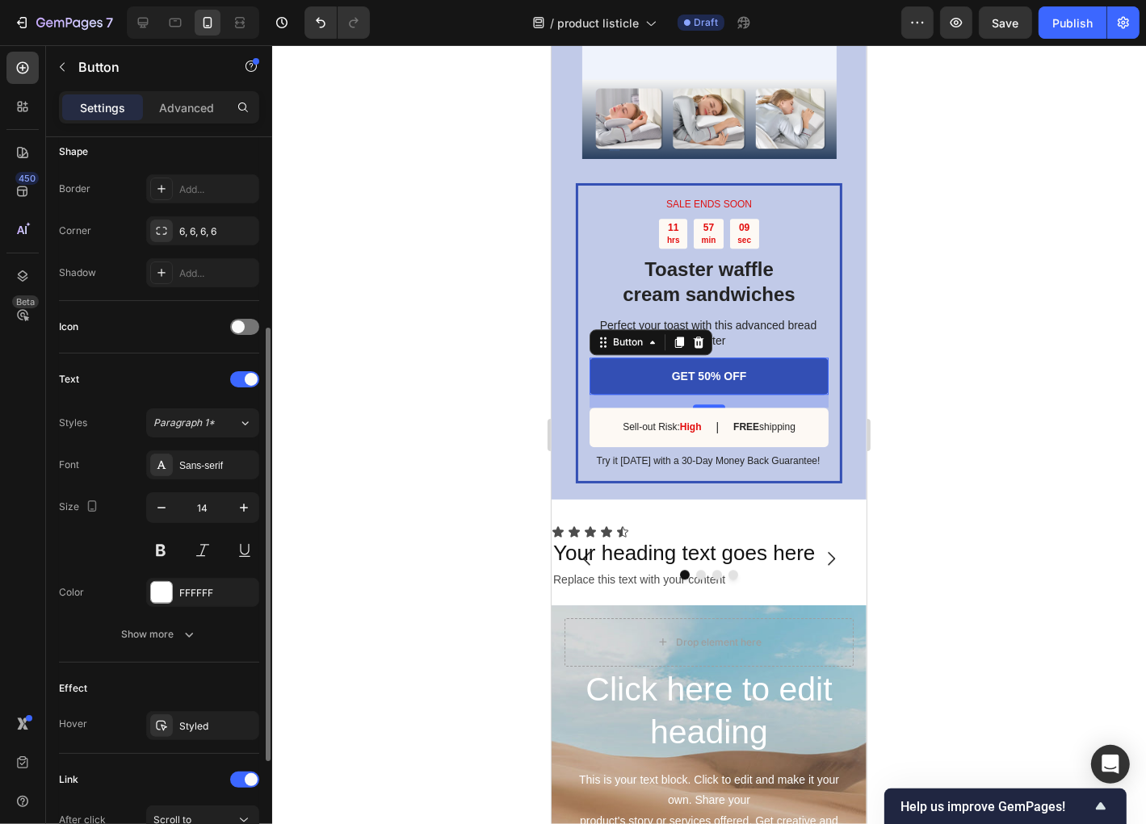
drag, startPoint x: 178, startPoint y: 630, endPoint x: 136, endPoint y: 666, distance: 55.5
click at [136, 666] on div "Size Width 100% Height Auto Padding 14, 24, 14, 24 Background Color 334FB4 Imag…" at bounding box center [159, 379] width 200 height 1131
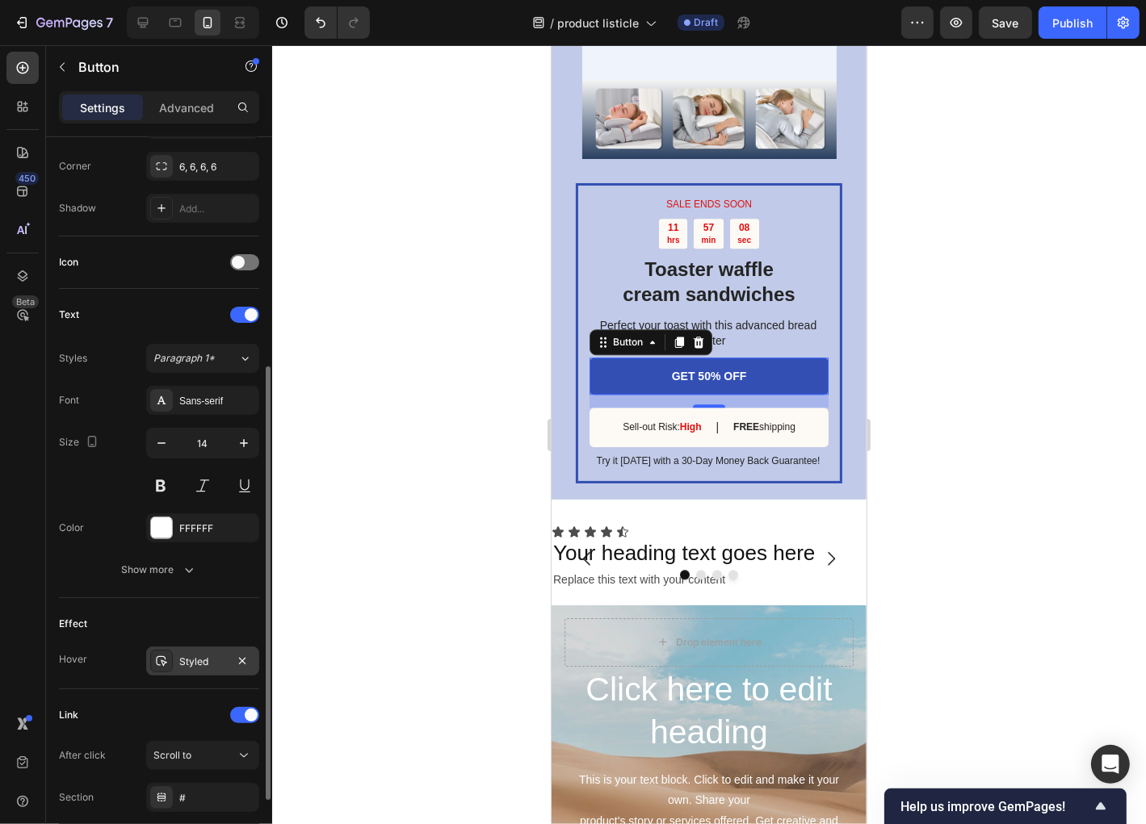
click at [187, 661] on div "Styled" at bounding box center [202, 662] width 47 height 15
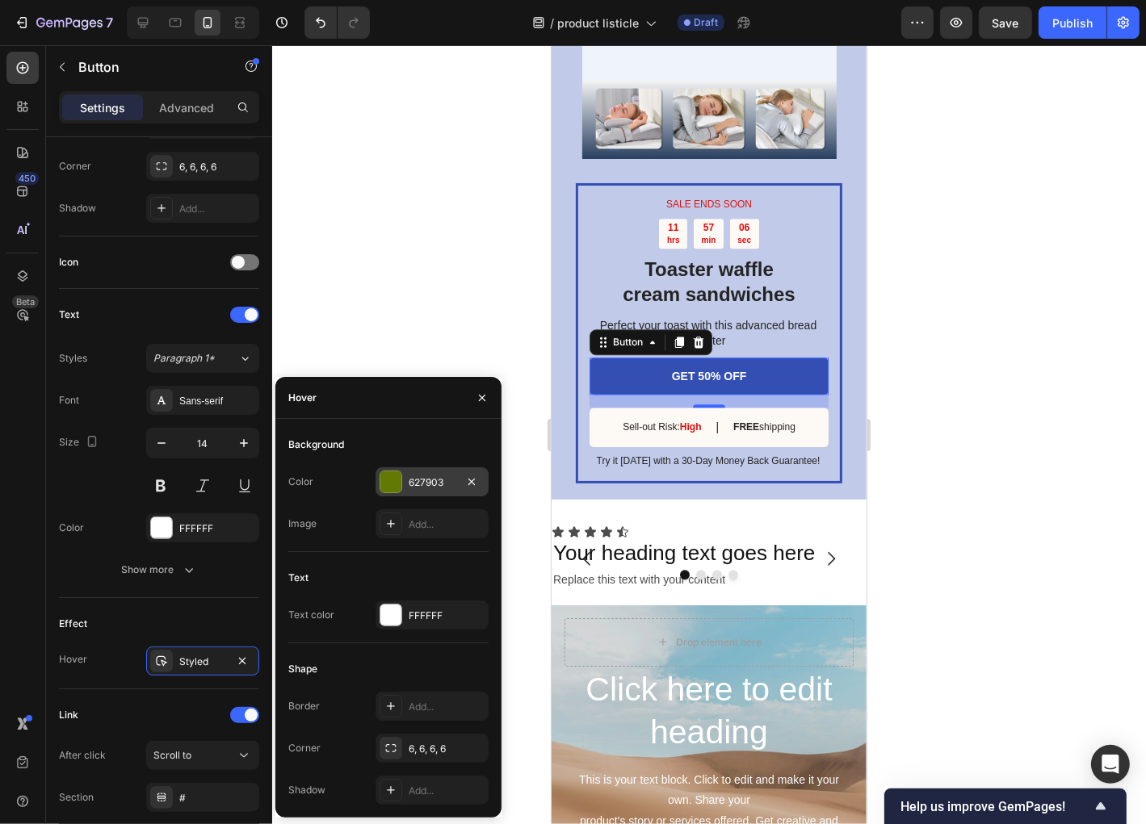
click at [388, 488] on div at bounding box center [390, 482] width 21 height 21
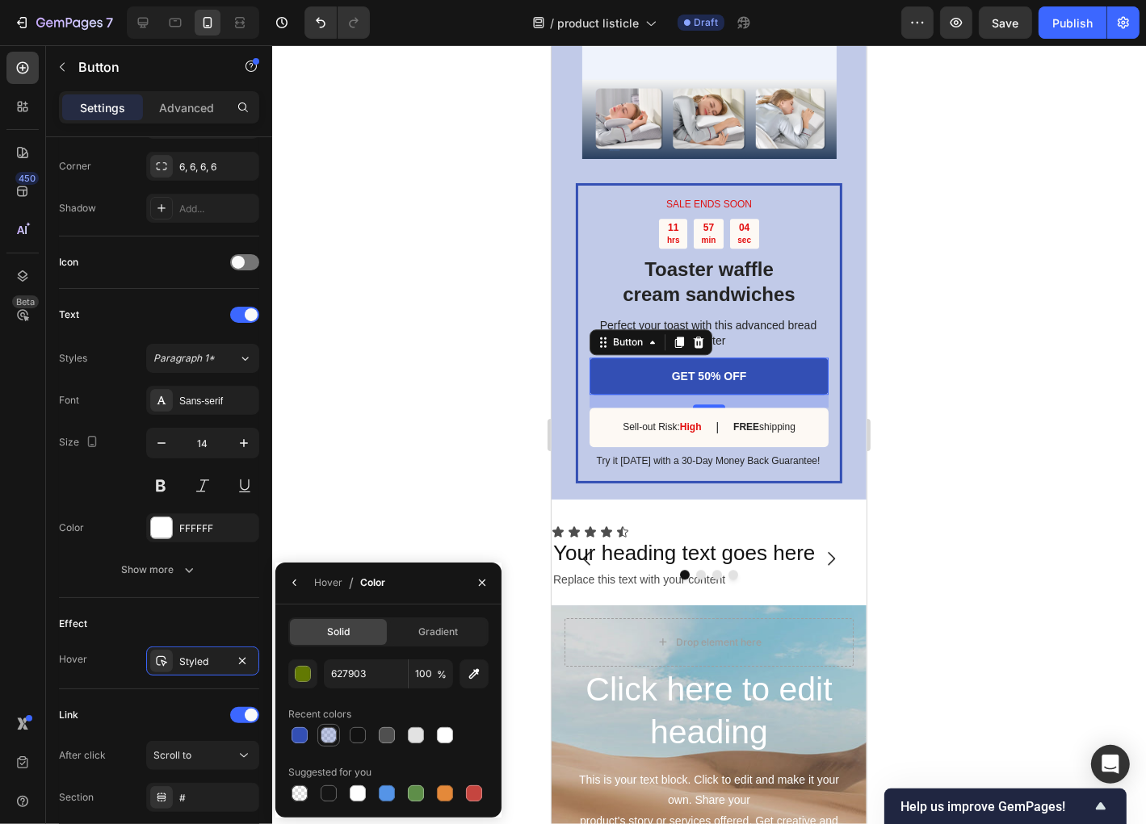
click at [329, 738] on div at bounding box center [329, 736] width 16 height 16
type input "334FB4"
drag, startPoint x: 320, startPoint y: 736, endPoint x: 358, endPoint y: 727, distance: 39.2
click at [321, 736] on div at bounding box center [329, 736] width 16 height 16
click at [438, 669] on span "%" at bounding box center [442, 675] width 10 height 15
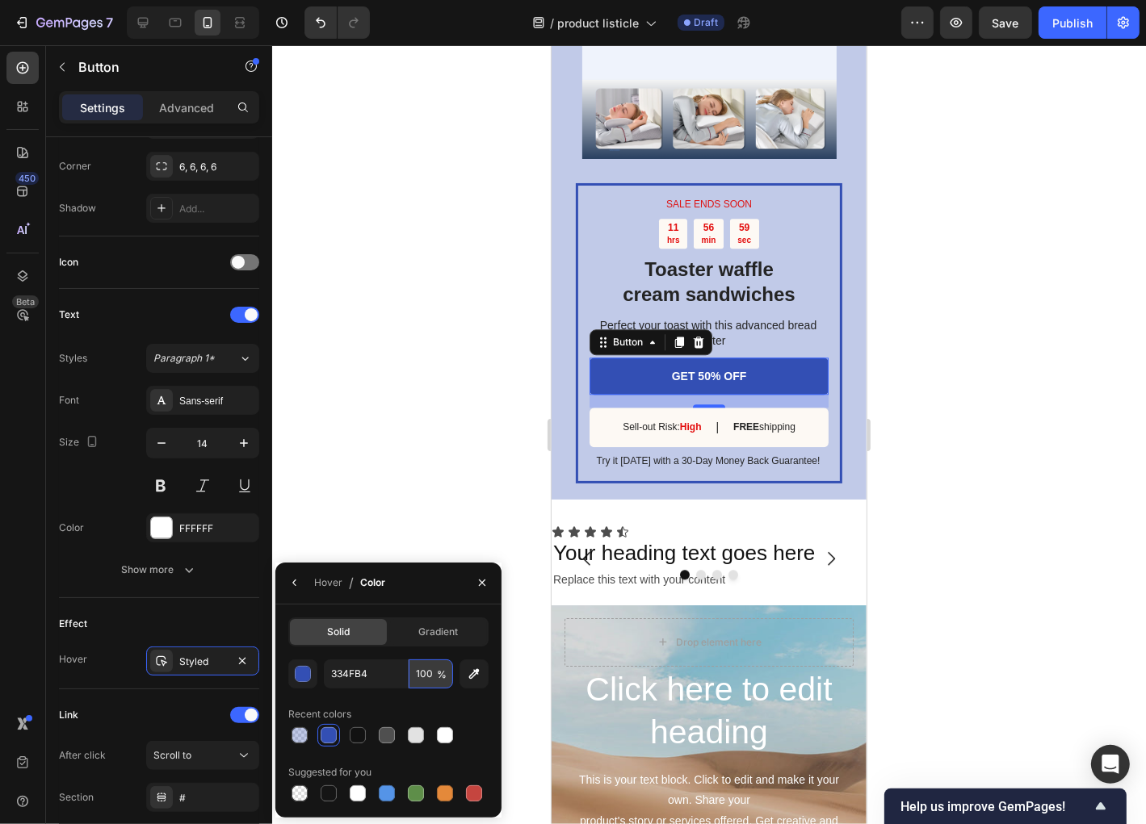
click at [430, 672] on input "100" at bounding box center [431, 674] width 44 height 29
type input "3"
type input "50"
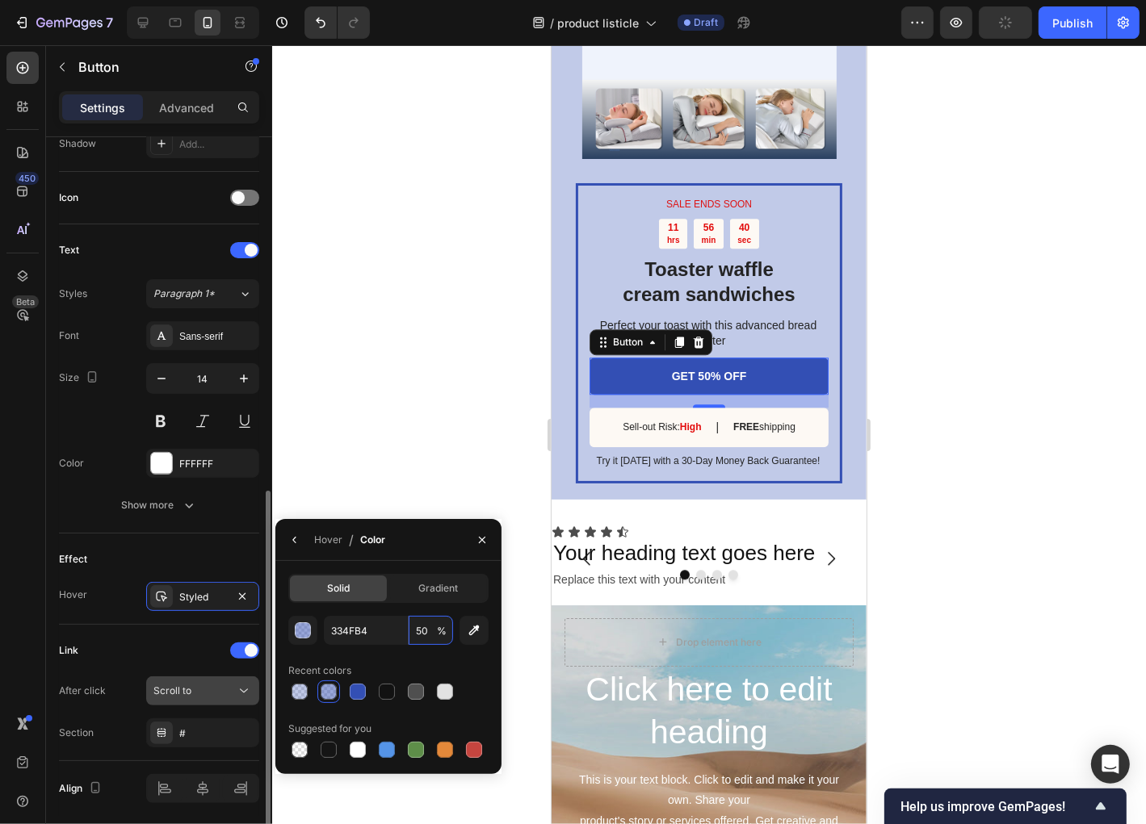
scroll to position [506, 0]
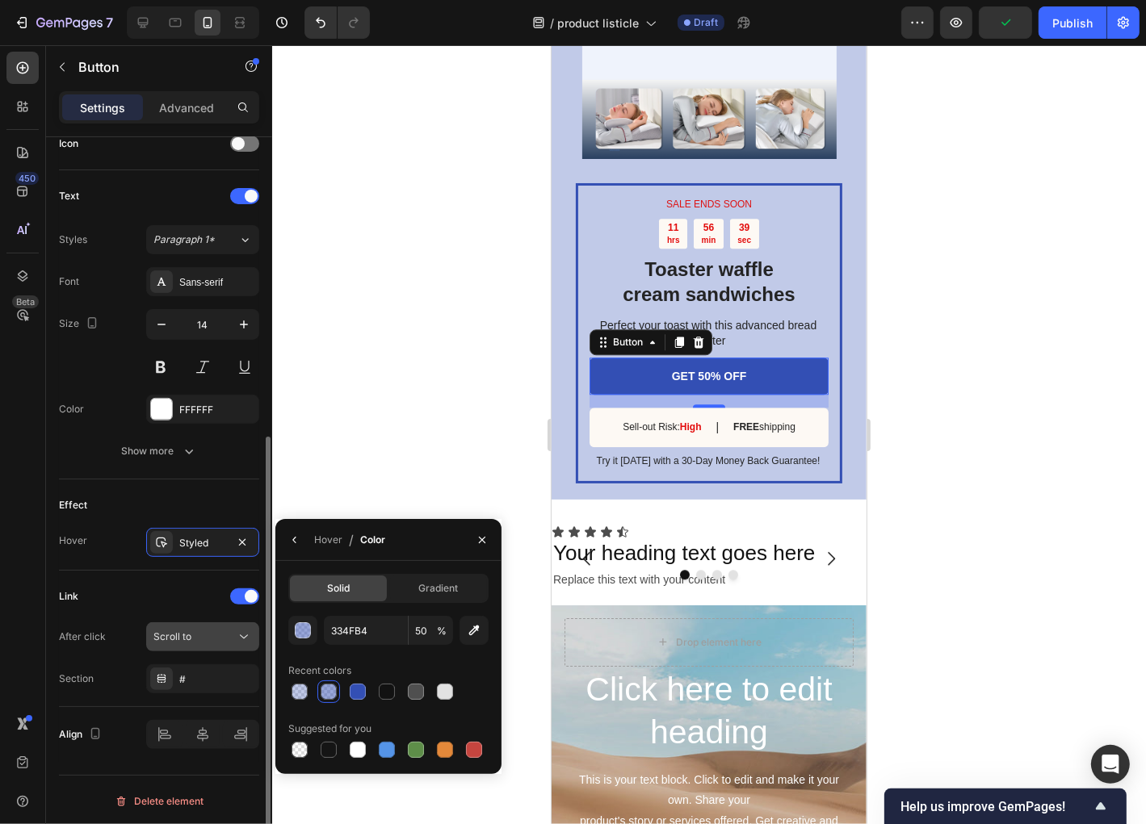
click at [168, 636] on span "Scroll to" at bounding box center [172, 637] width 38 height 12
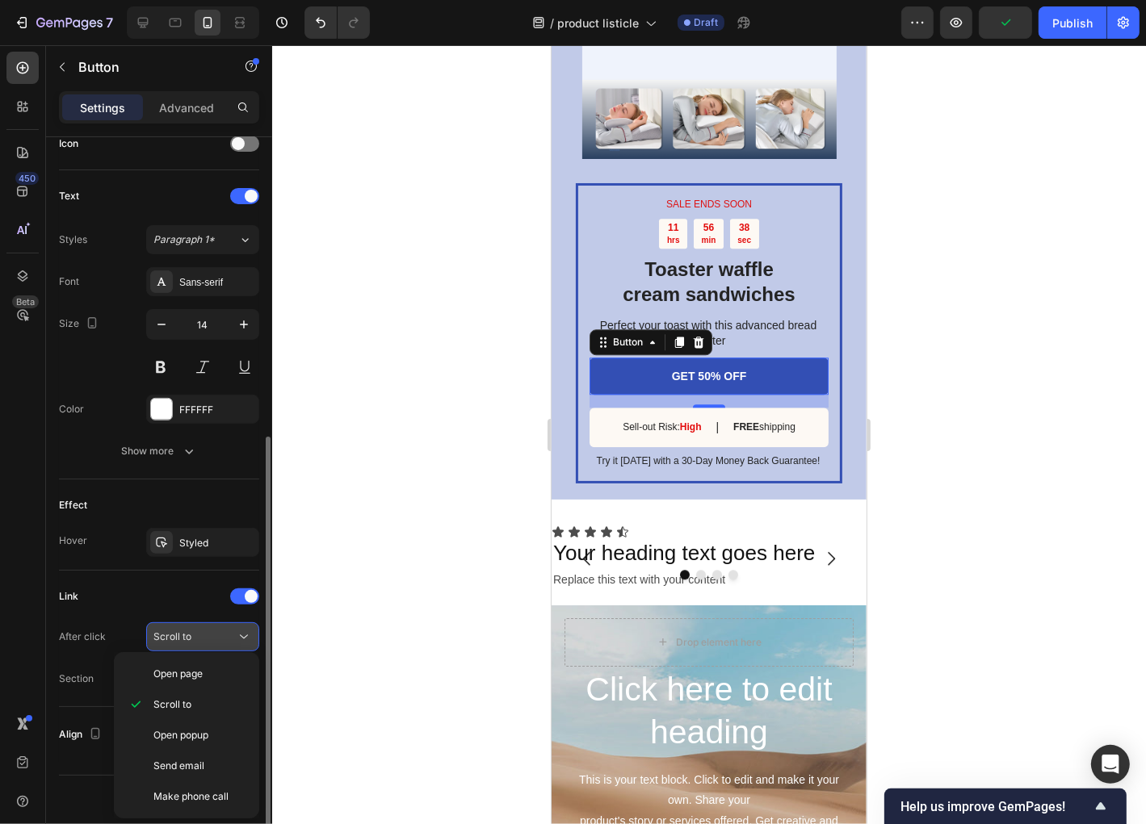
click at [203, 635] on div "Scroll to" at bounding box center [194, 637] width 82 height 15
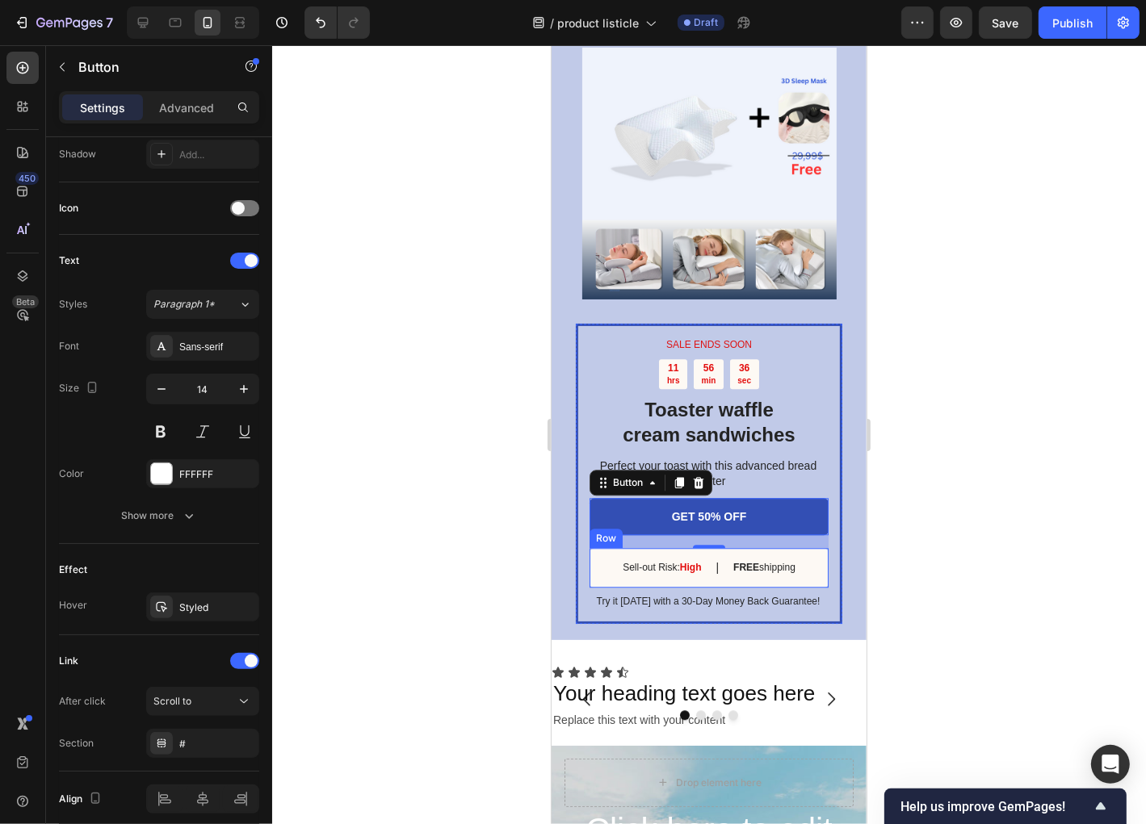
scroll to position [3684, 0]
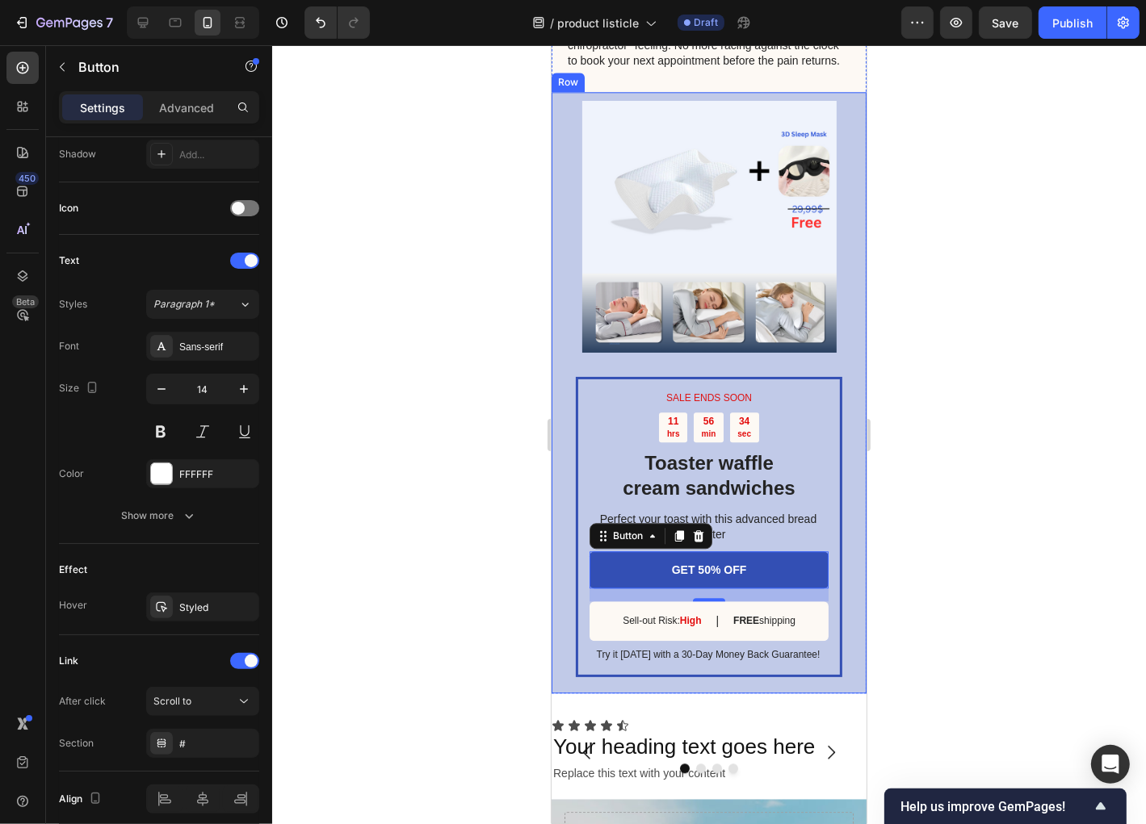
click at [841, 435] on div "SALE ENDS SOON Text Block 11 hrs 56 min 34 sec Countdown Timer Toaster waffle c…" at bounding box center [708, 392] width 315 height 602
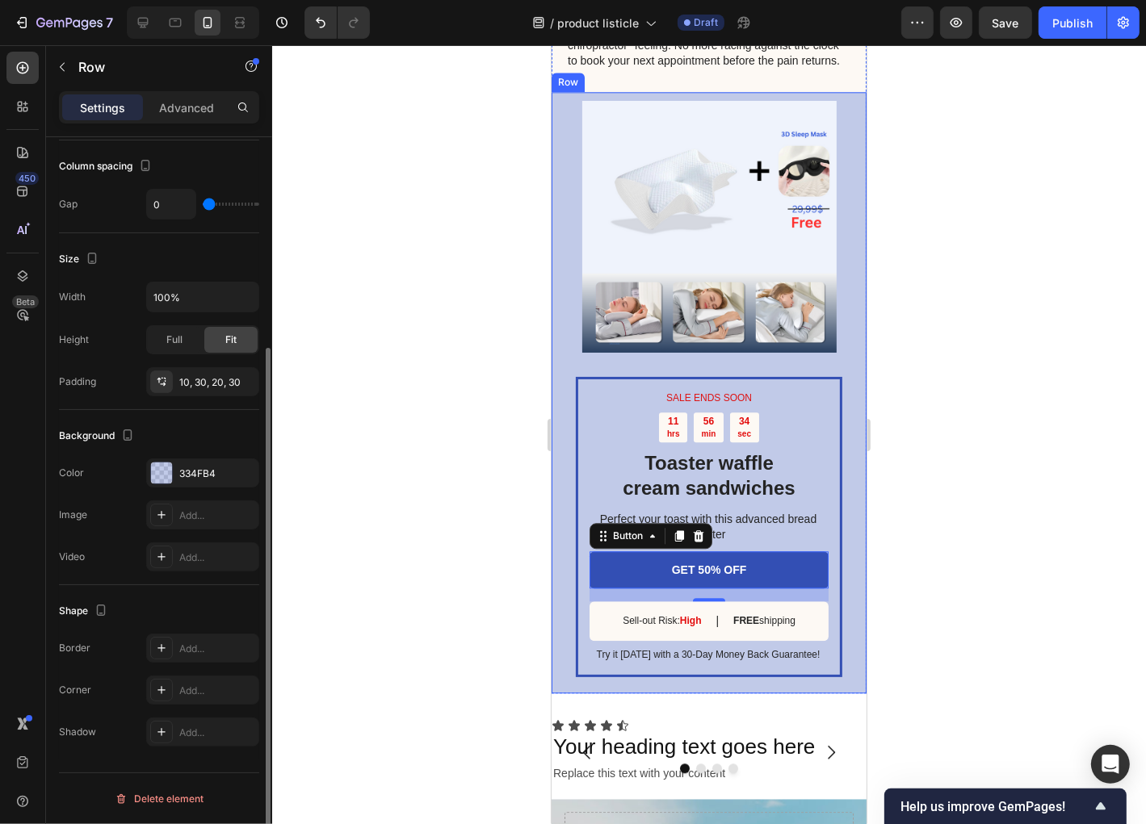
scroll to position [0, 0]
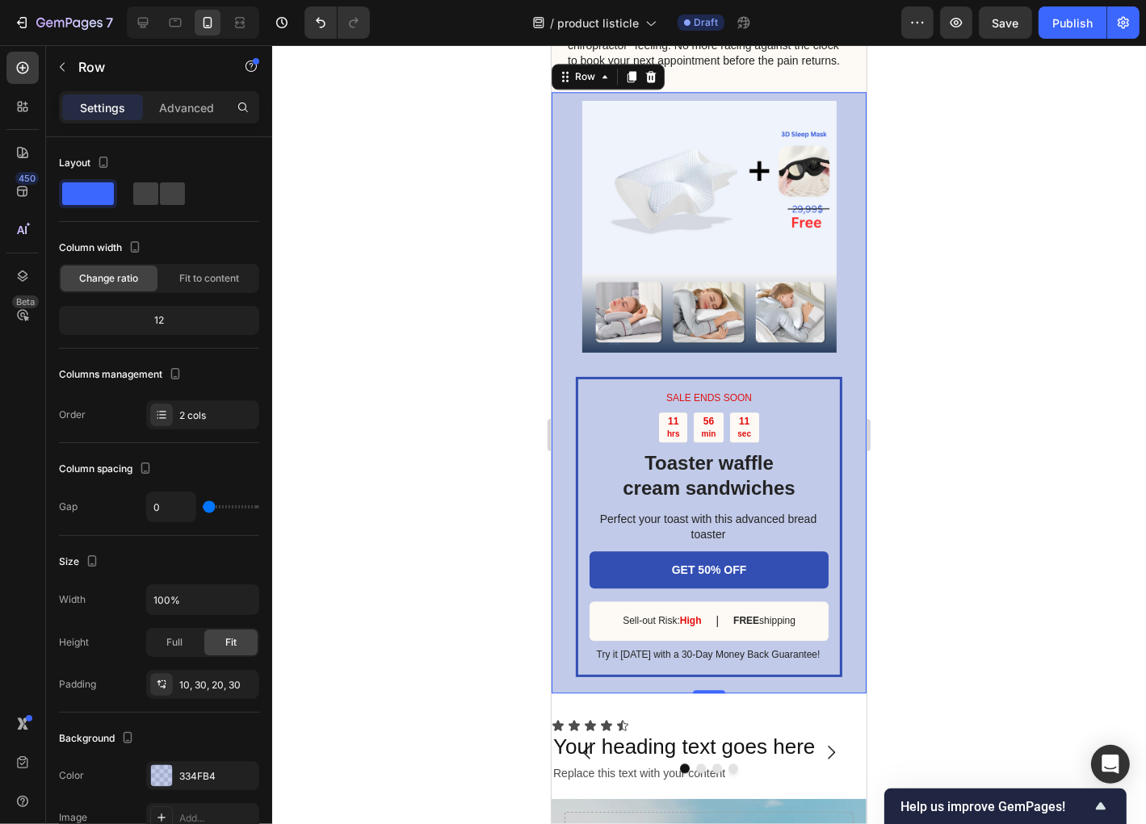
click at [850, 307] on div "SALE ENDS SOON Text Block 11 hrs 56 min 11 sec Countdown Timer Toaster waffle c…" at bounding box center [708, 392] width 315 height 602
click at [109, 197] on span at bounding box center [88, 194] width 52 height 23
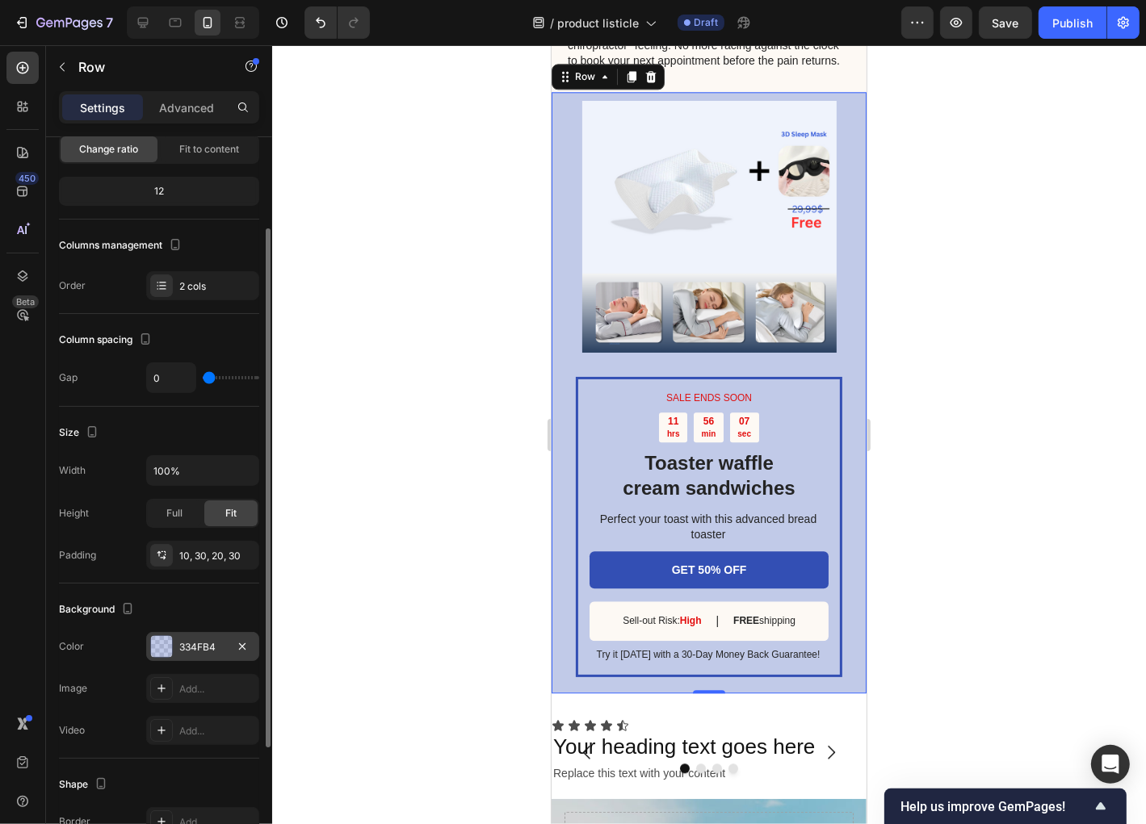
click at [157, 651] on div at bounding box center [161, 646] width 21 height 21
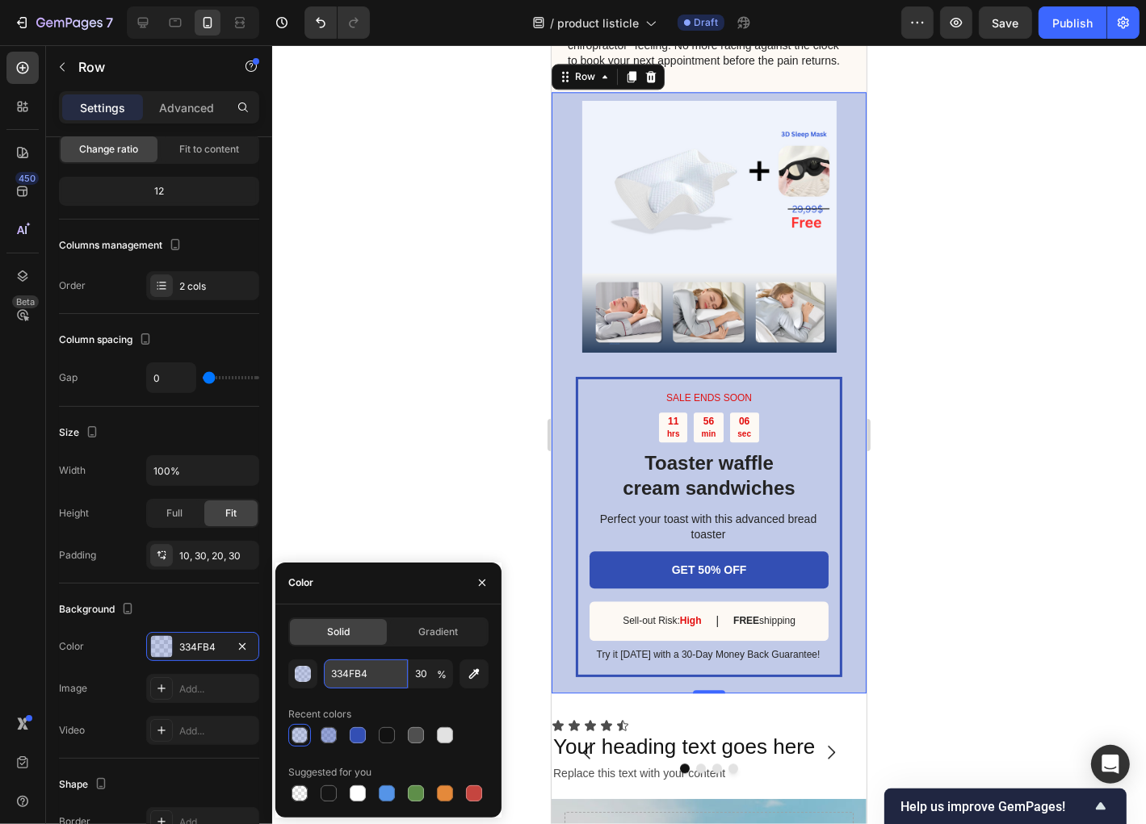
click at [387, 675] on input "334FB4" at bounding box center [366, 674] width 84 height 29
paste input "98c1d9"
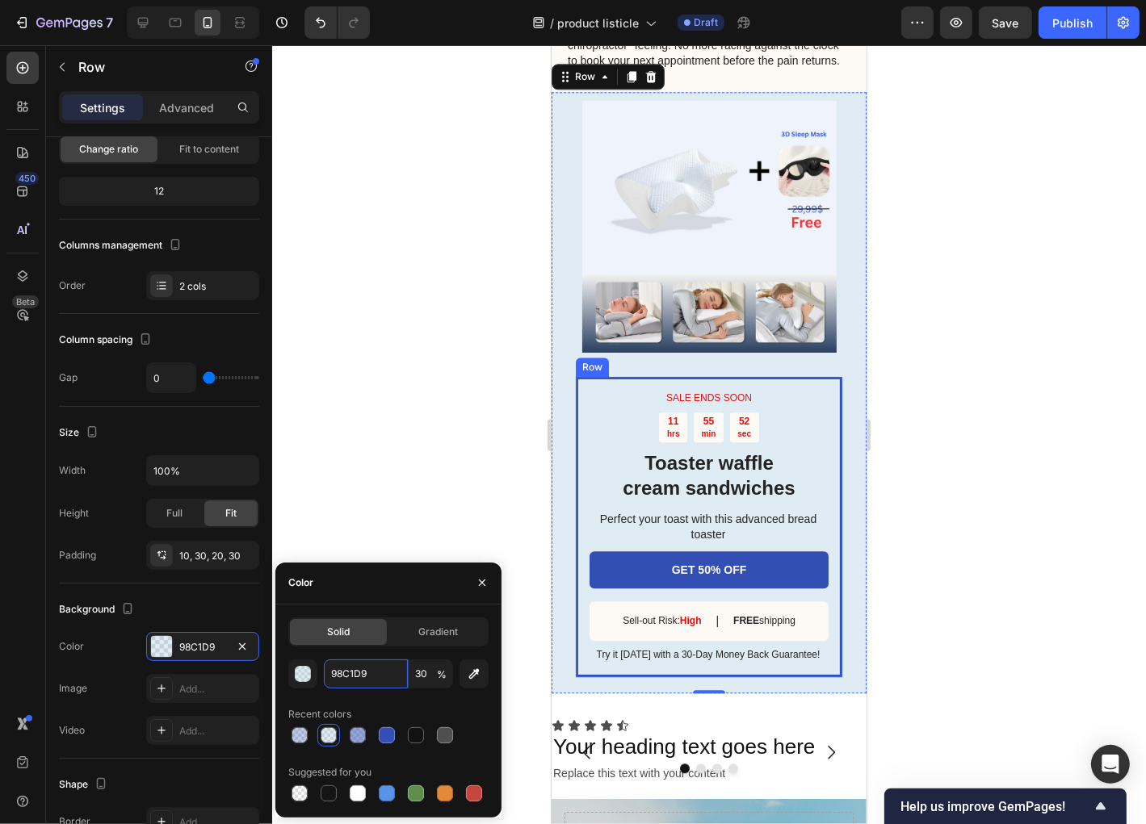
paste input "3d5a80"
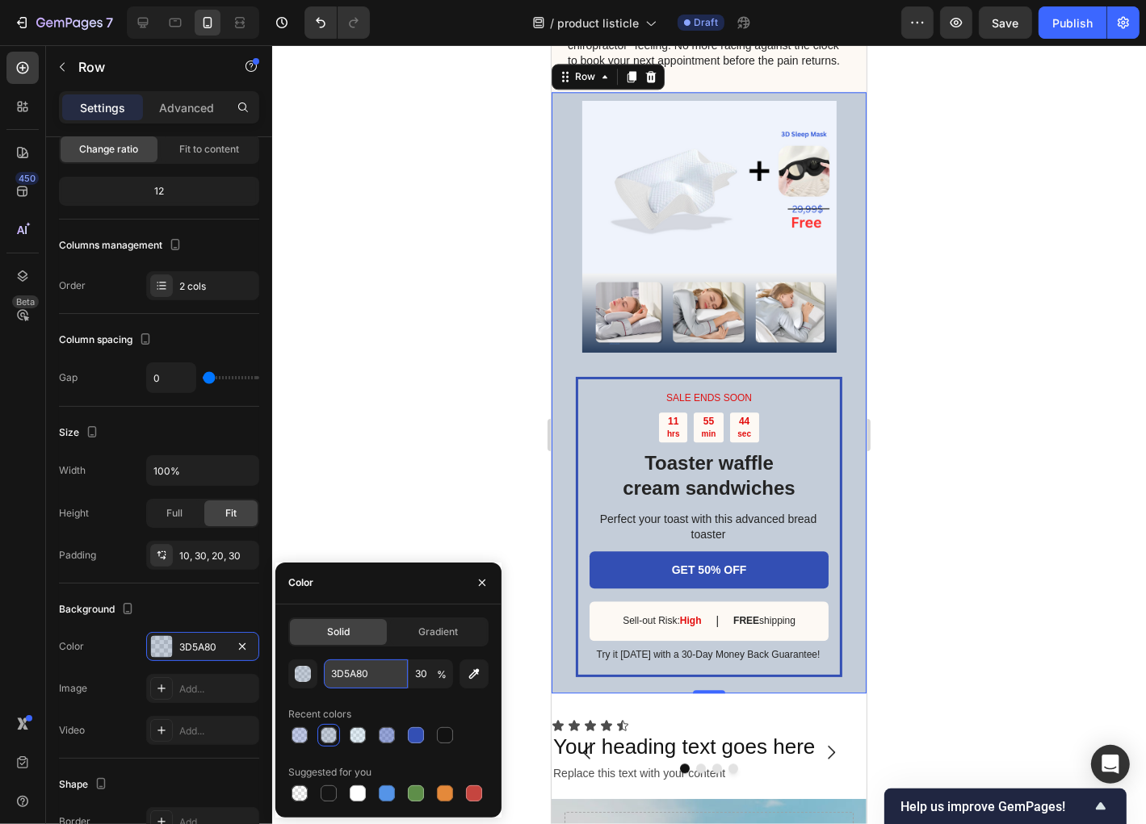
paste input "e0fbfc"
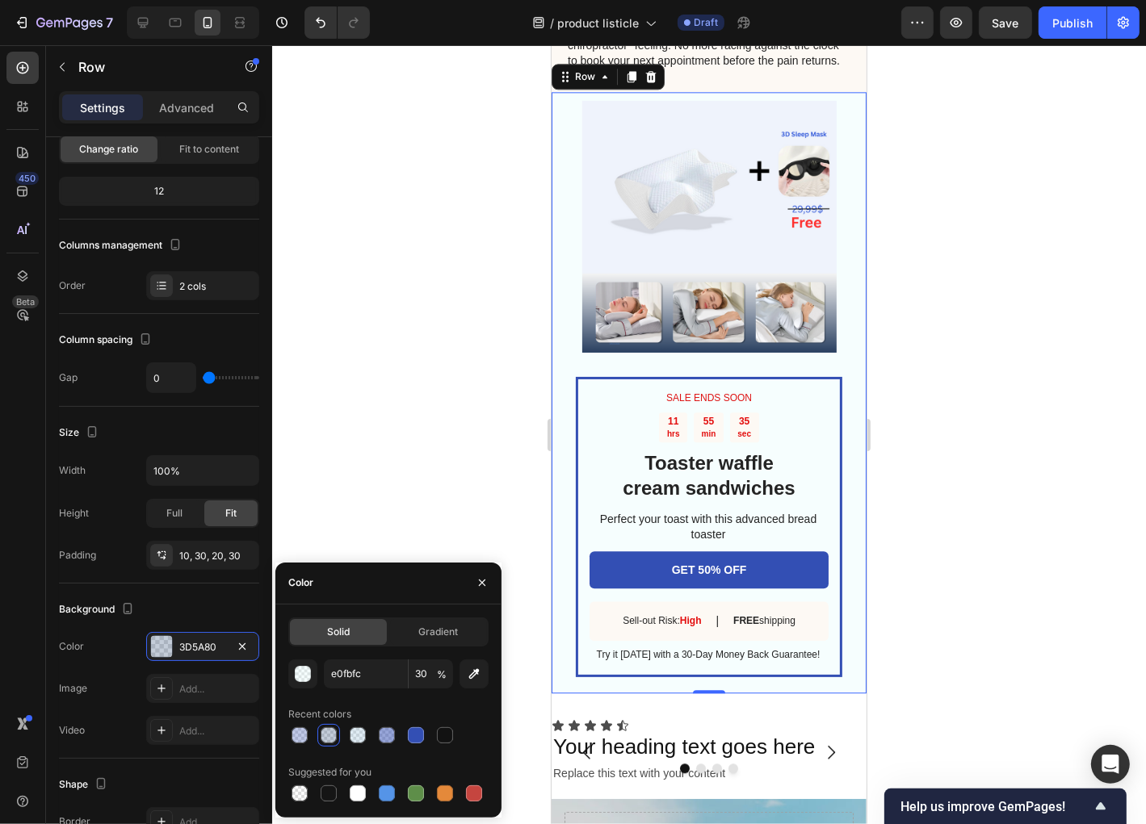
click at [439, 674] on span "%" at bounding box center [442, 675] width 10 height 15
type input "E0FBFC"
click at [430, 674] on input "30" at bounding box center [431, 674] width 44 height 29
type input "50"
click at [363, 670] on input "E0FBFC" at bounding box center [366, 674] width 84 height 29
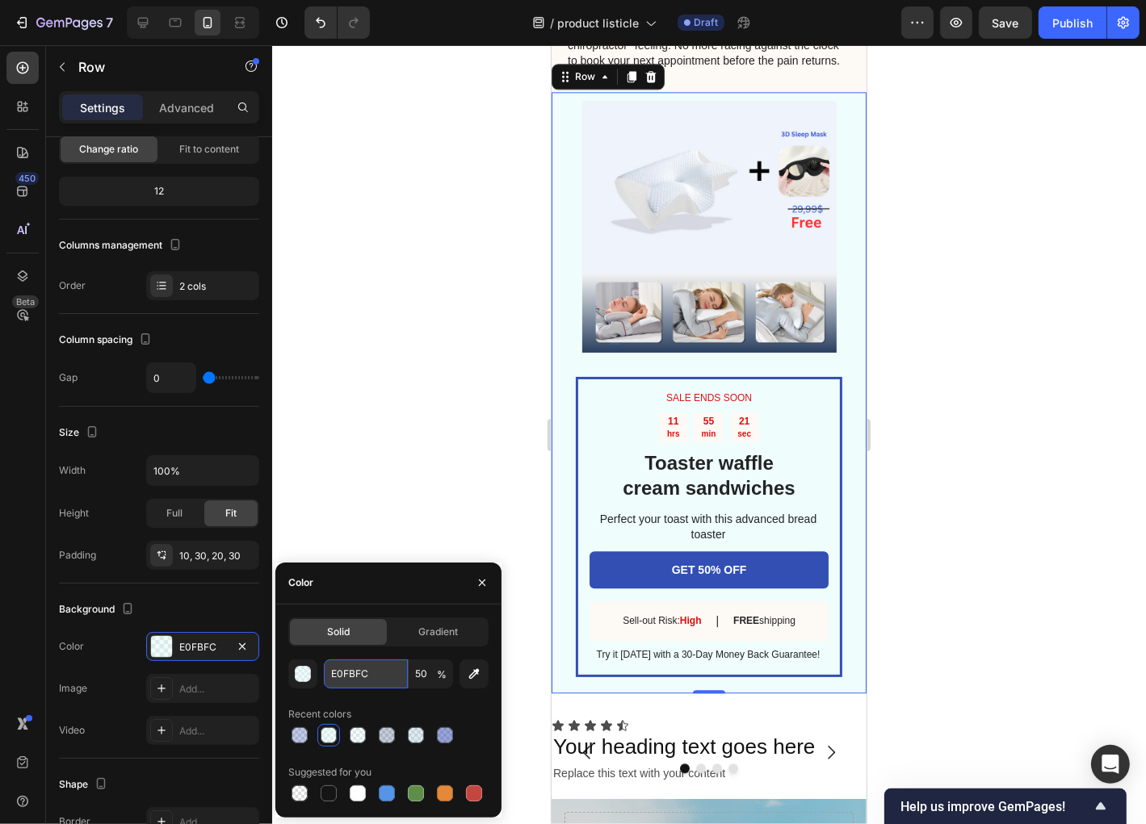
paste input "98c1d9"
type input "98c1d9"
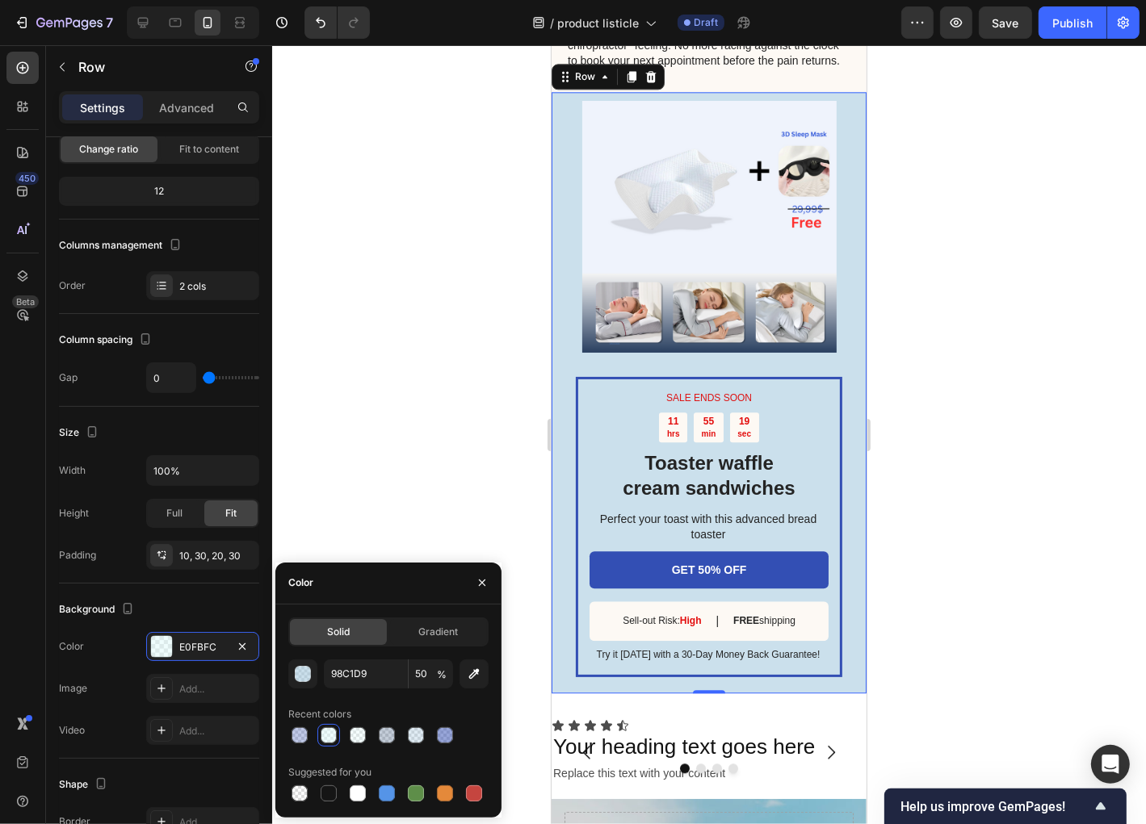
click at [427, 433] on div at bounding box center [709, 434] width 874 height 779
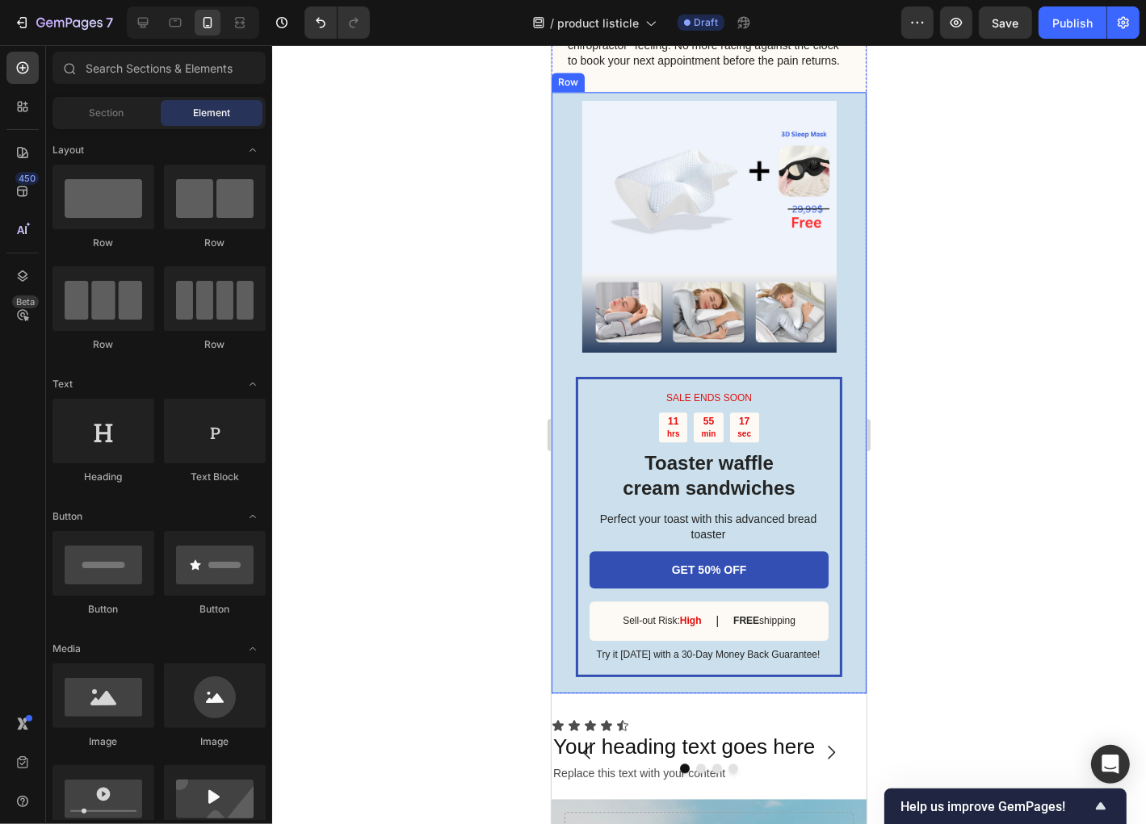
click at [564, 451] on div "SALE ENDS SOON Text Block 11 hrs 55 min 17 sec Countdown Timer Toaster waffle c…" at bounding box center [708, 392] width 315 height 602
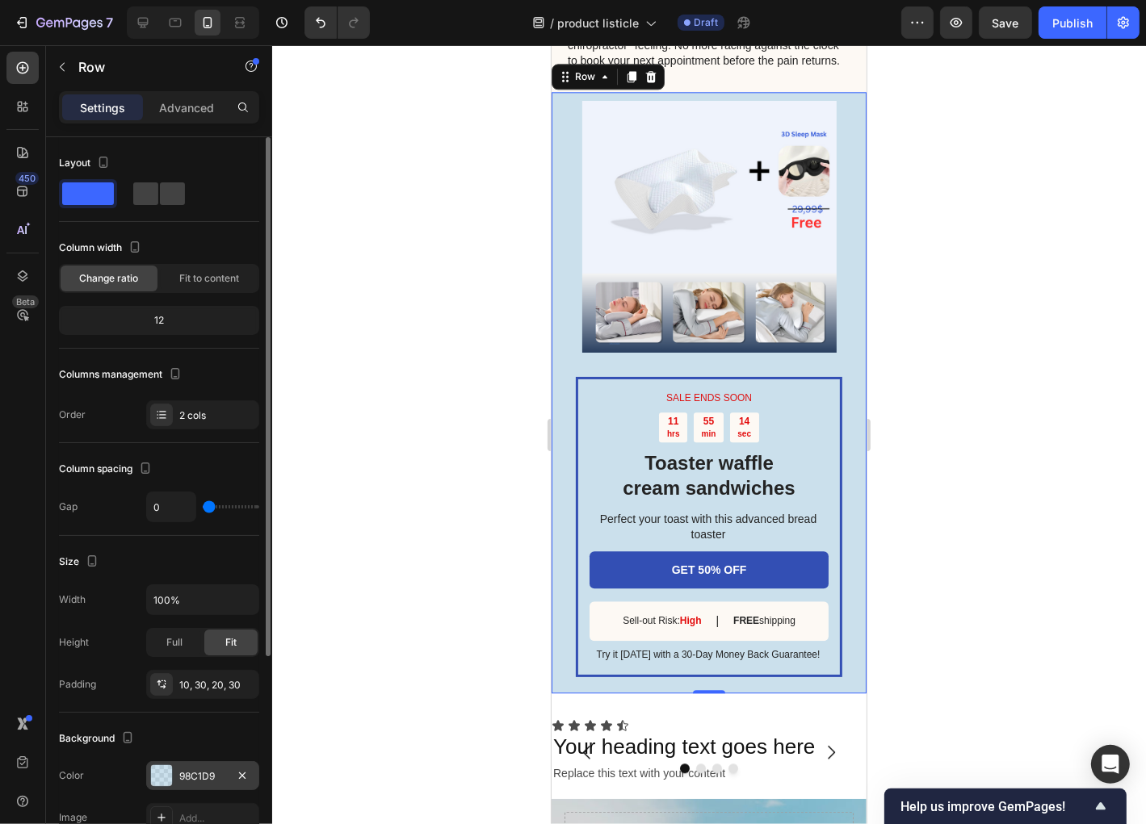
click at [160, 773] on div at bounding box center [161, 776] width 21 height 21
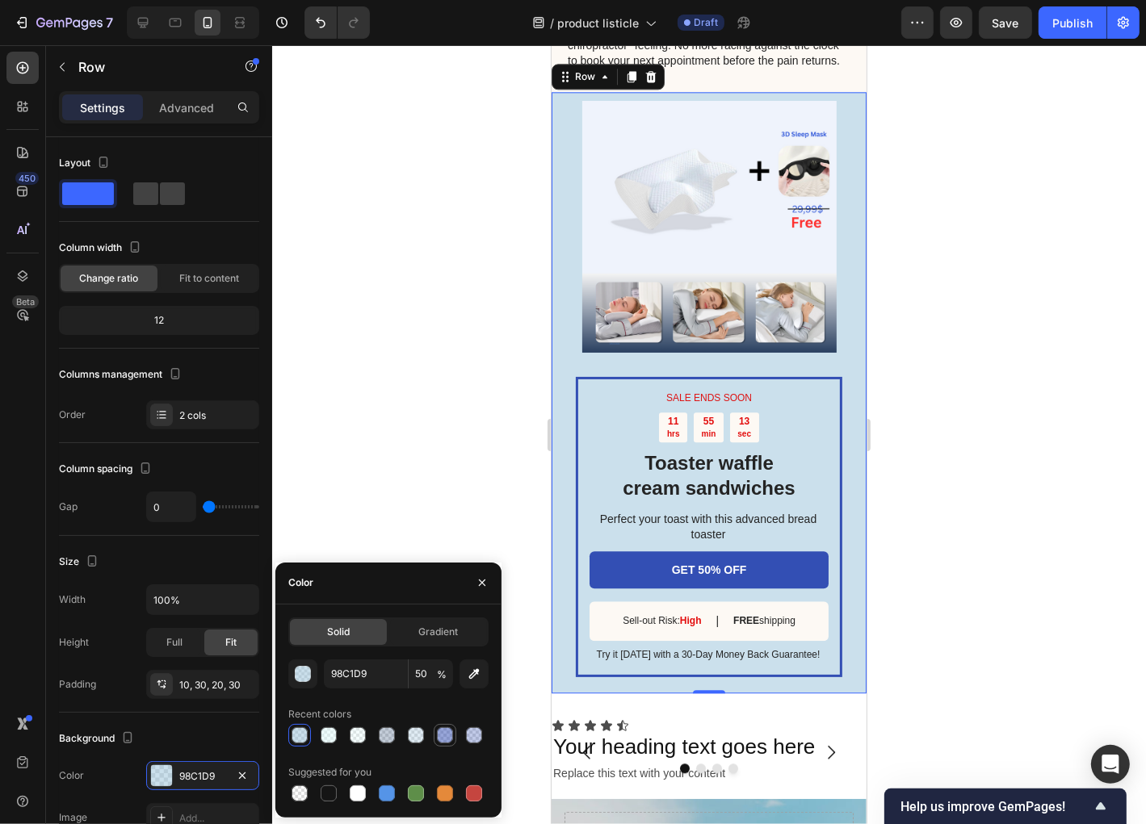
click at [444, 736] on div at bounding box center [445, 736] width 16 height 16
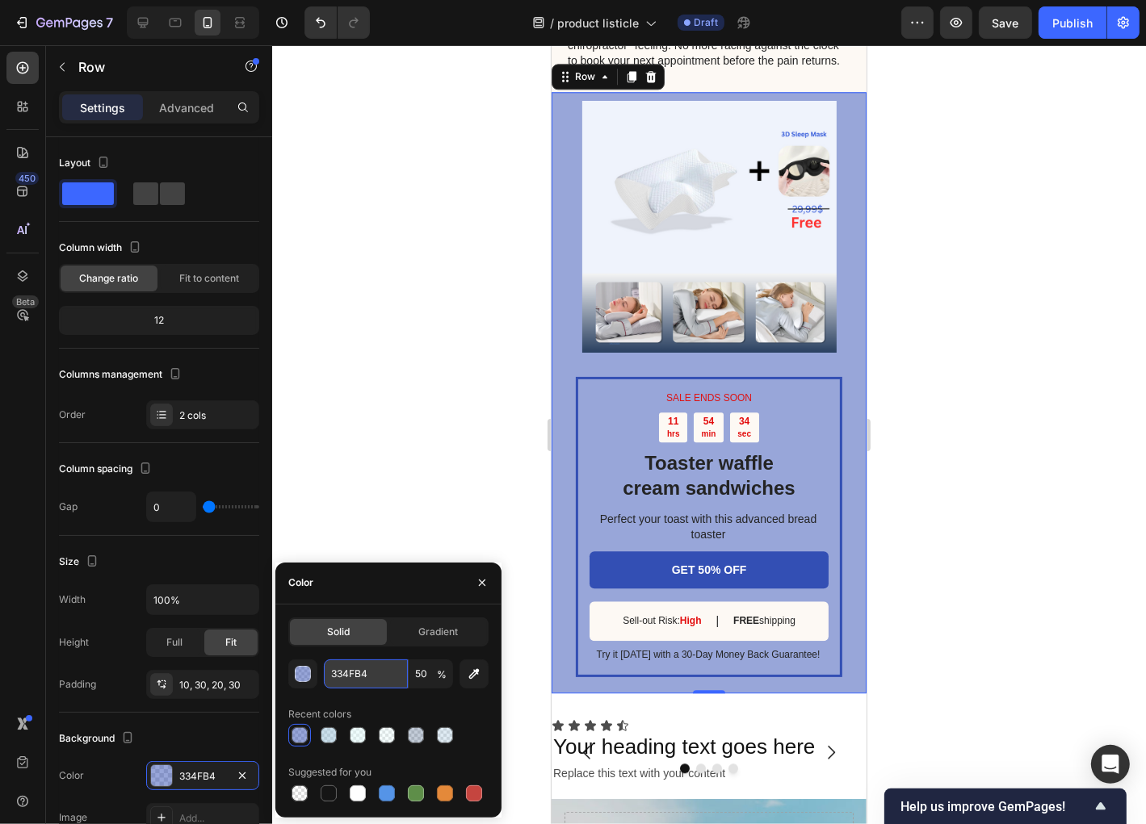
click at [375, 679] on input "334FB4" at bounding box center [366, 674] width 84 height 29
paste input "4281a"
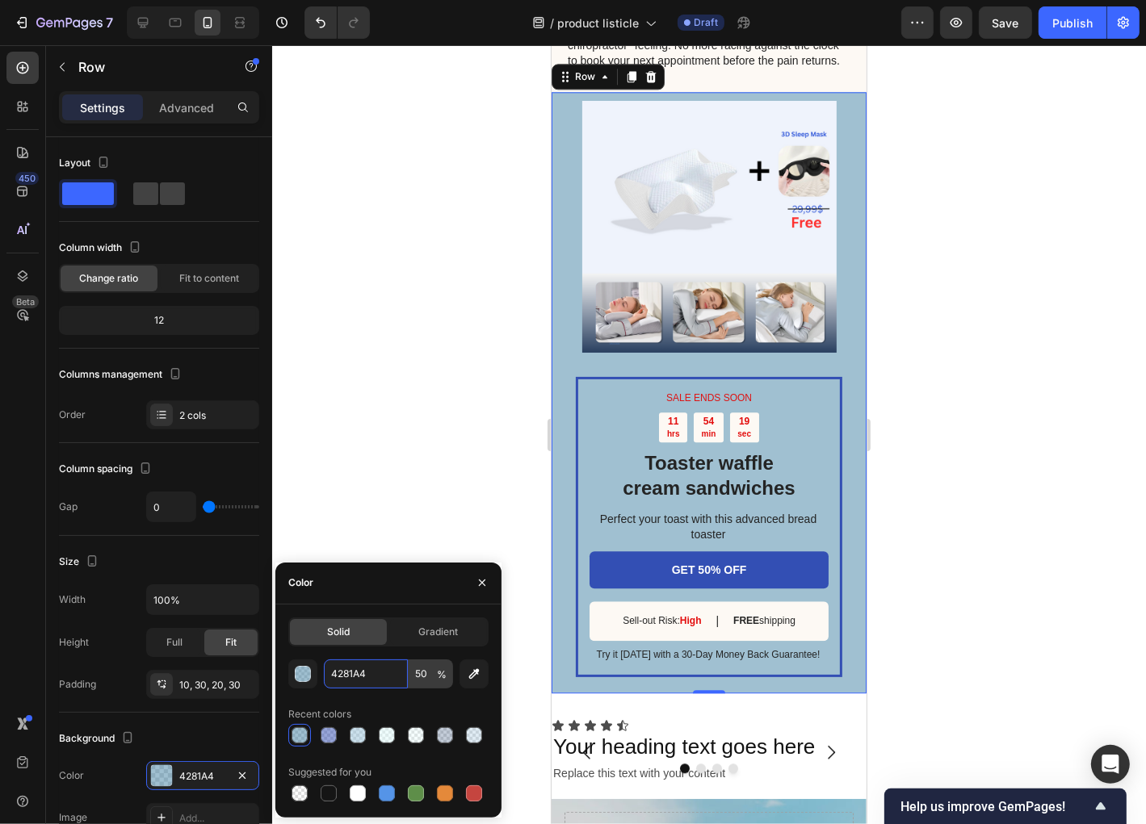
paste input "7fdeff"
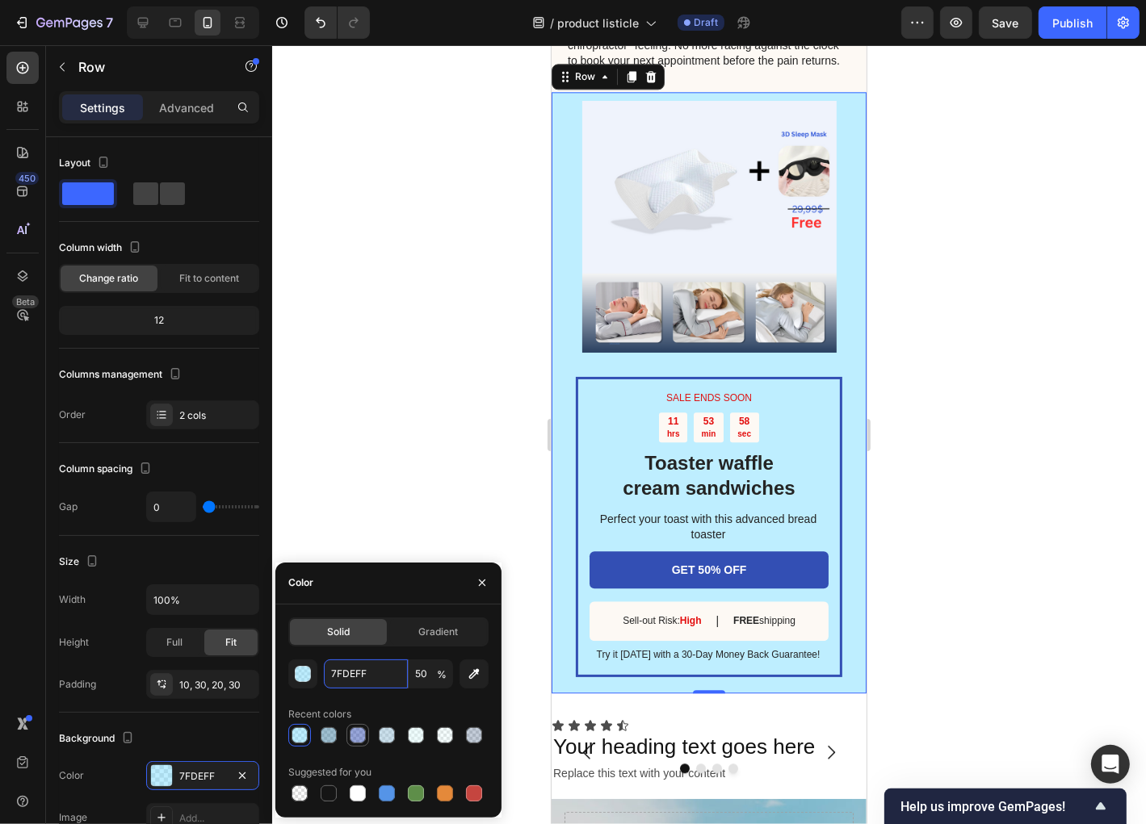
paste input "90c2e7"
type input "90c2e7"
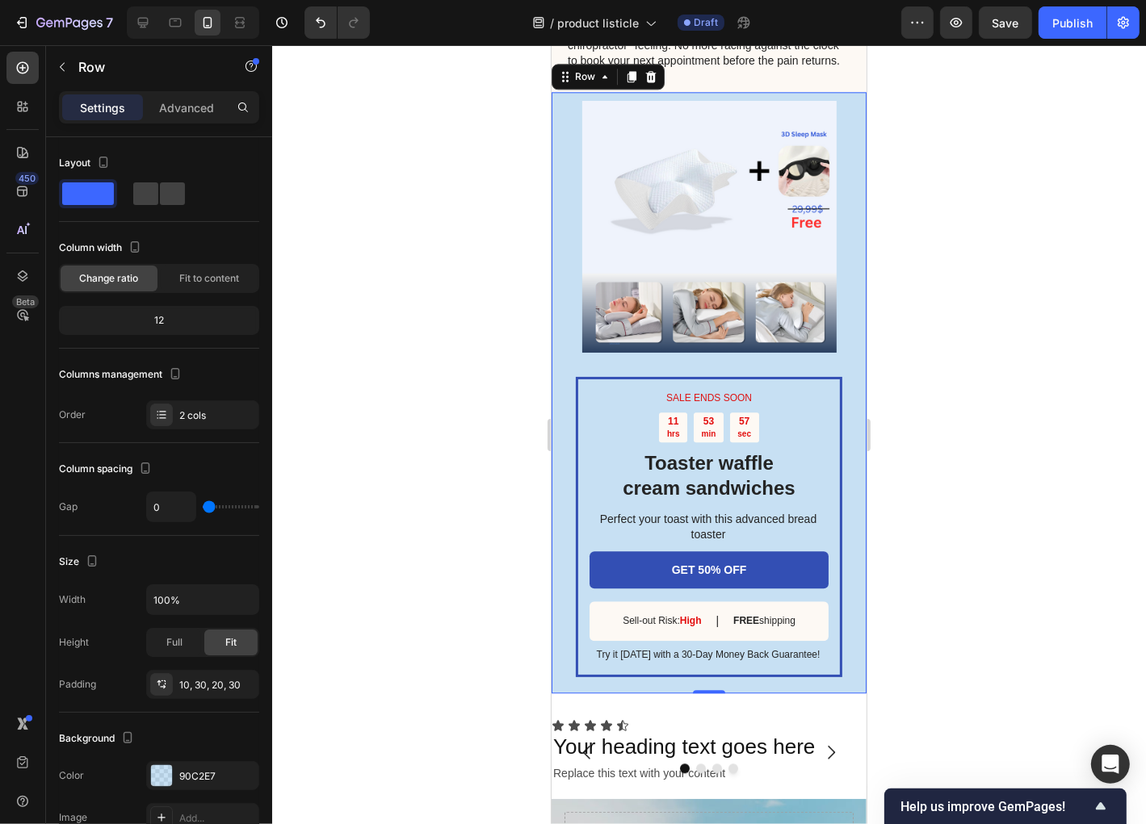
click at [397, 497] on div at bounding box center [709, 434] width 874 height 779
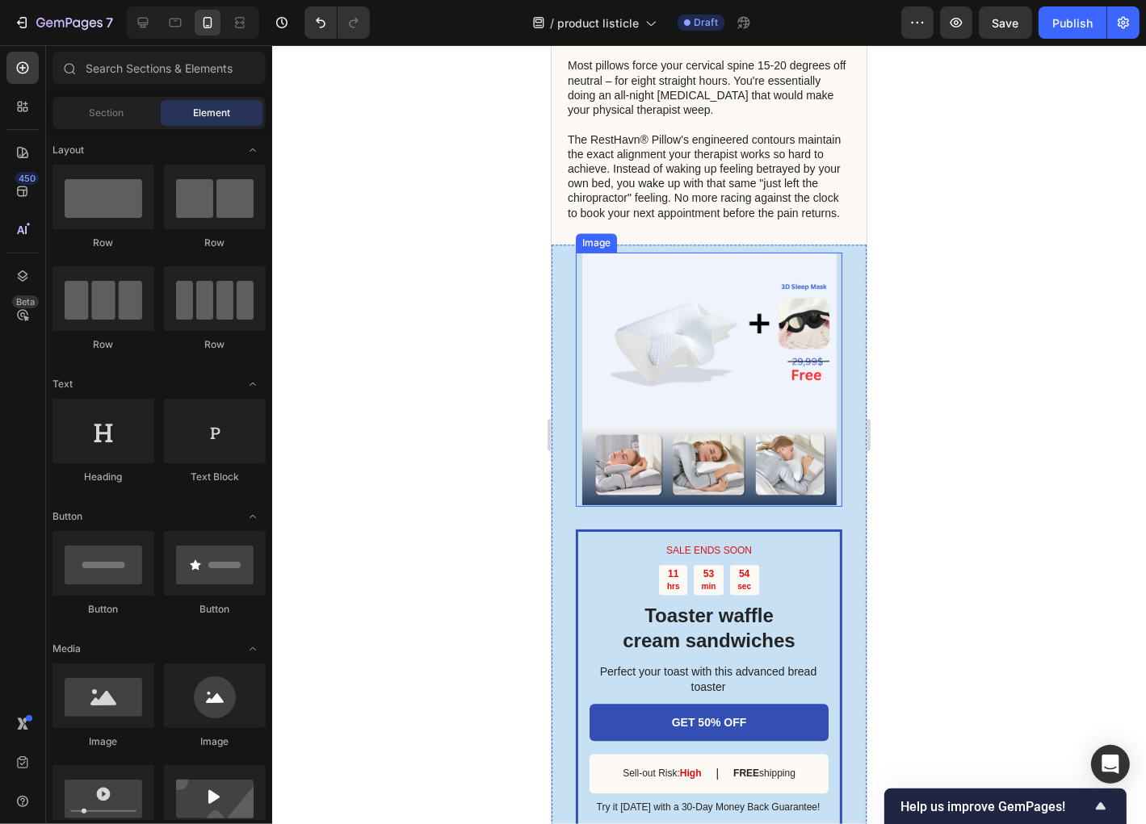
scroll to position [3555, 0]
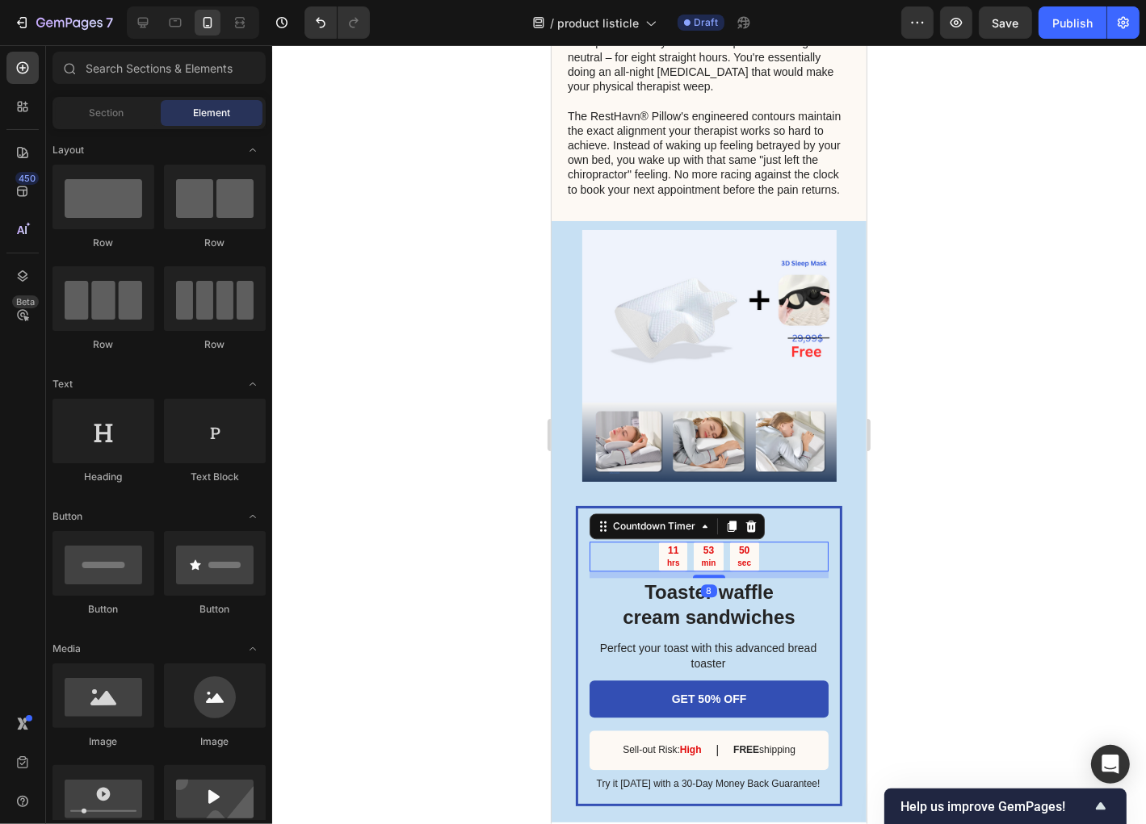
click at [712, 571] on div "53 min" at bounding box center [708, 556] width 30 height 30
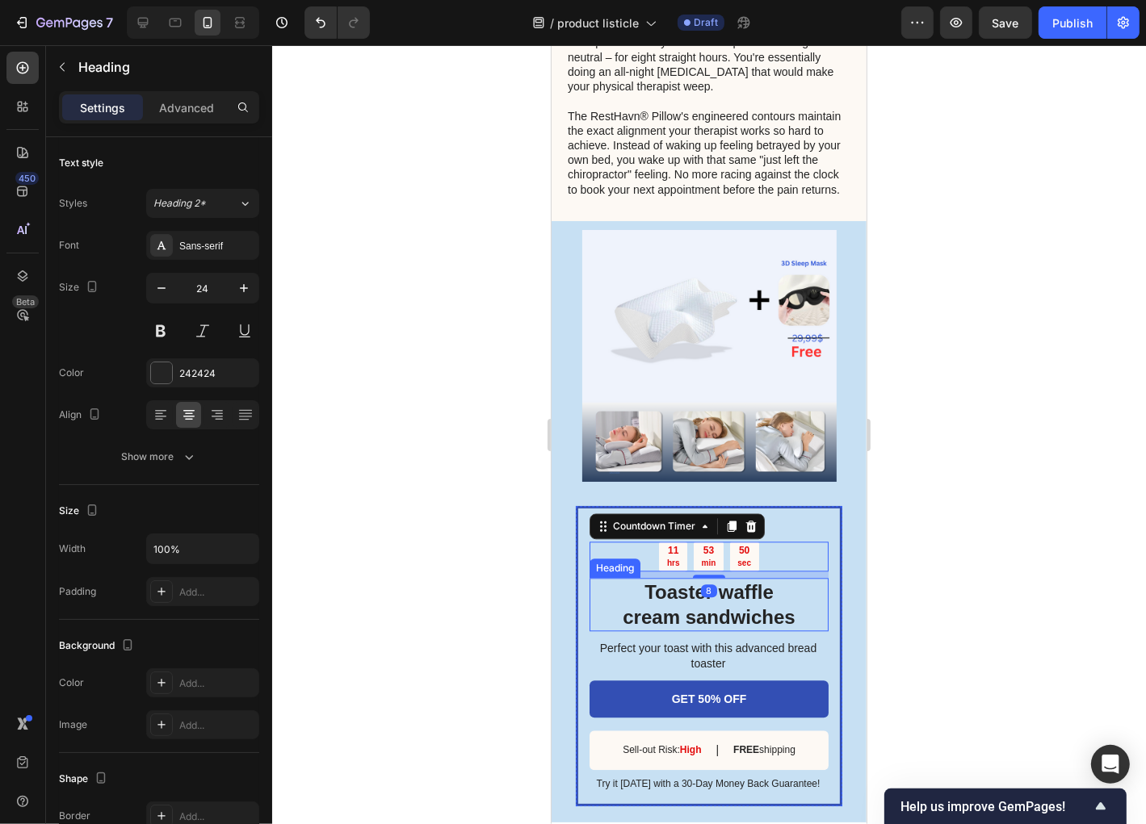
click at [735, 631] on h2 "Toaster waffle cream sandwiches" at bounding box center [708, 603] width 239 height 53
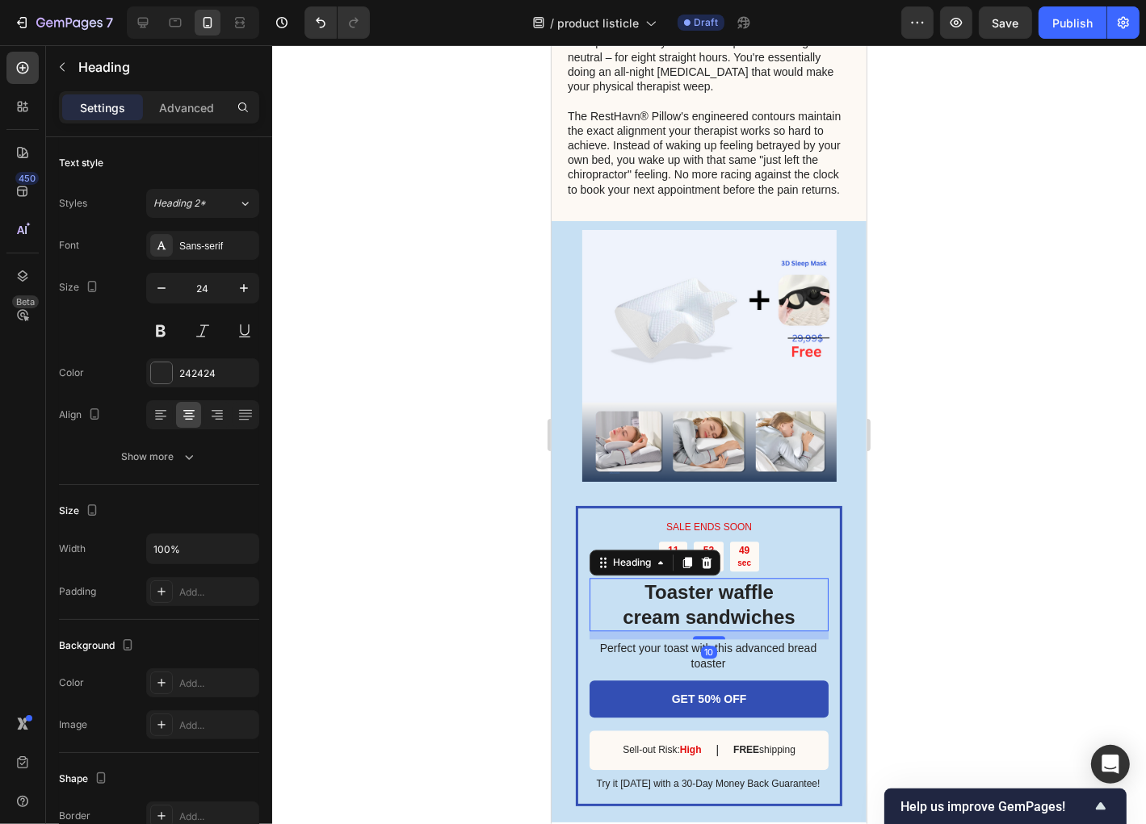
click at [742, 631] on h2 "Toaster waffle cream sandwiches" at bounding box center [708, 603] width 239 height 53
click at [392, 436] on div at bounding box center [709, 434] width 874 height 779
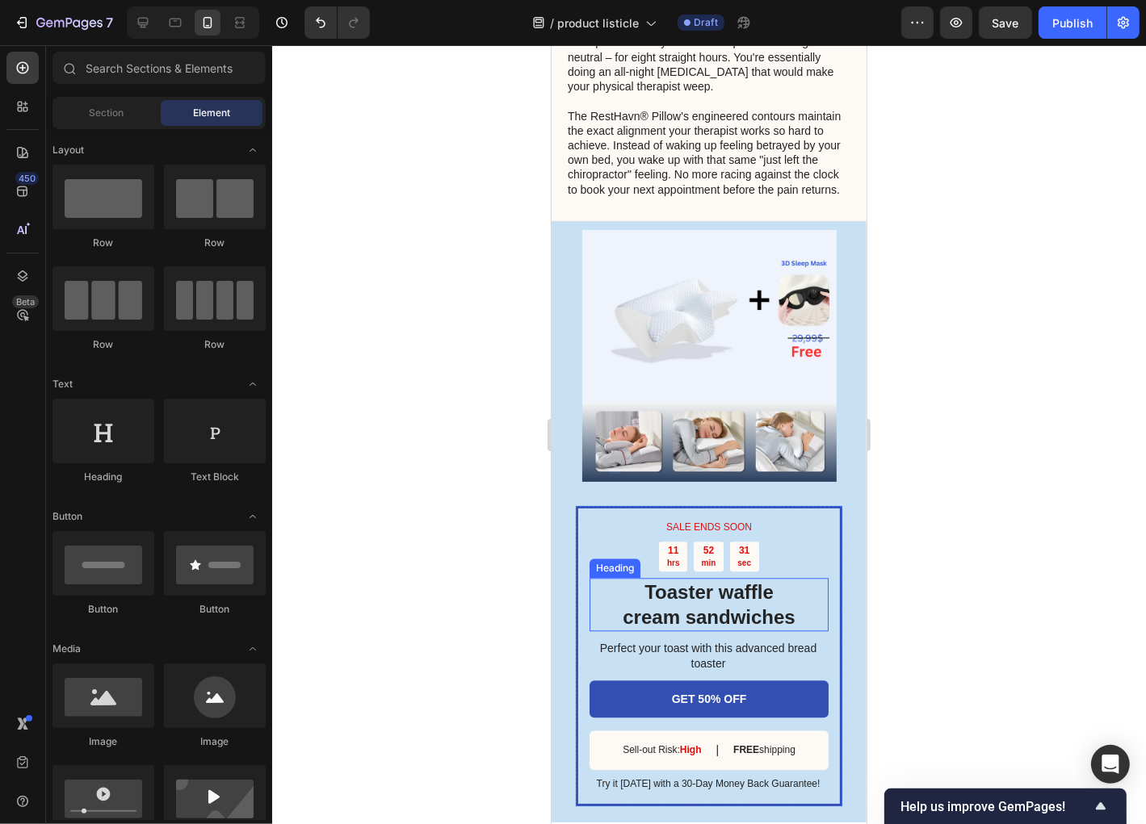
click at [711, 617] on p "Toaster waffle cream sandwiches" at bounding box center [708, 604] width 236 height 50
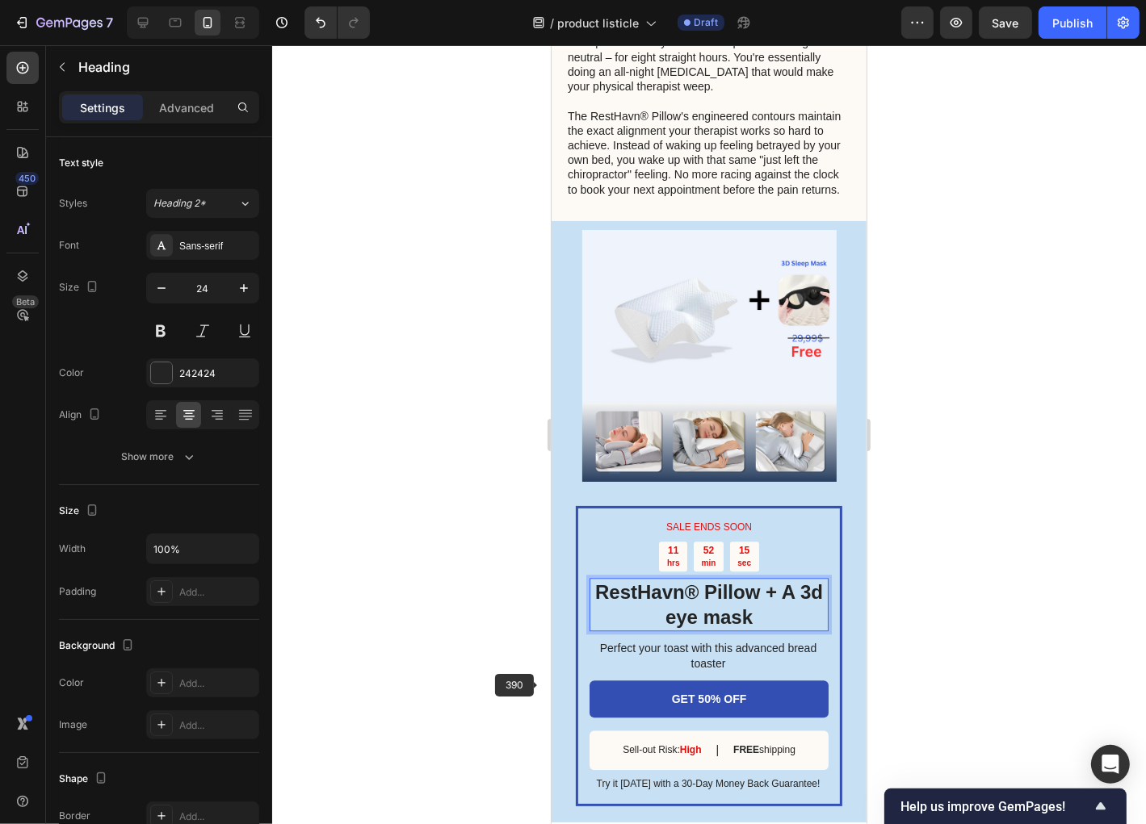
click at [538, 687] on div at bounding box center [709, 434] width 874 height 779
click at [689, 629] on p "RestHavn® Pillow + A 3d eye mask" at bounding box center [708, 604] width 236 height 50
click at [679, 629] on p "RestHavn® Pillow + A 3d eye mask" at bounding box center [708, 604] width 236 height 50
click at [729, 629] on p "RestHavn® Pillow + A 3d Eye mask" at bounding box center [708, 604] width 236 height 50
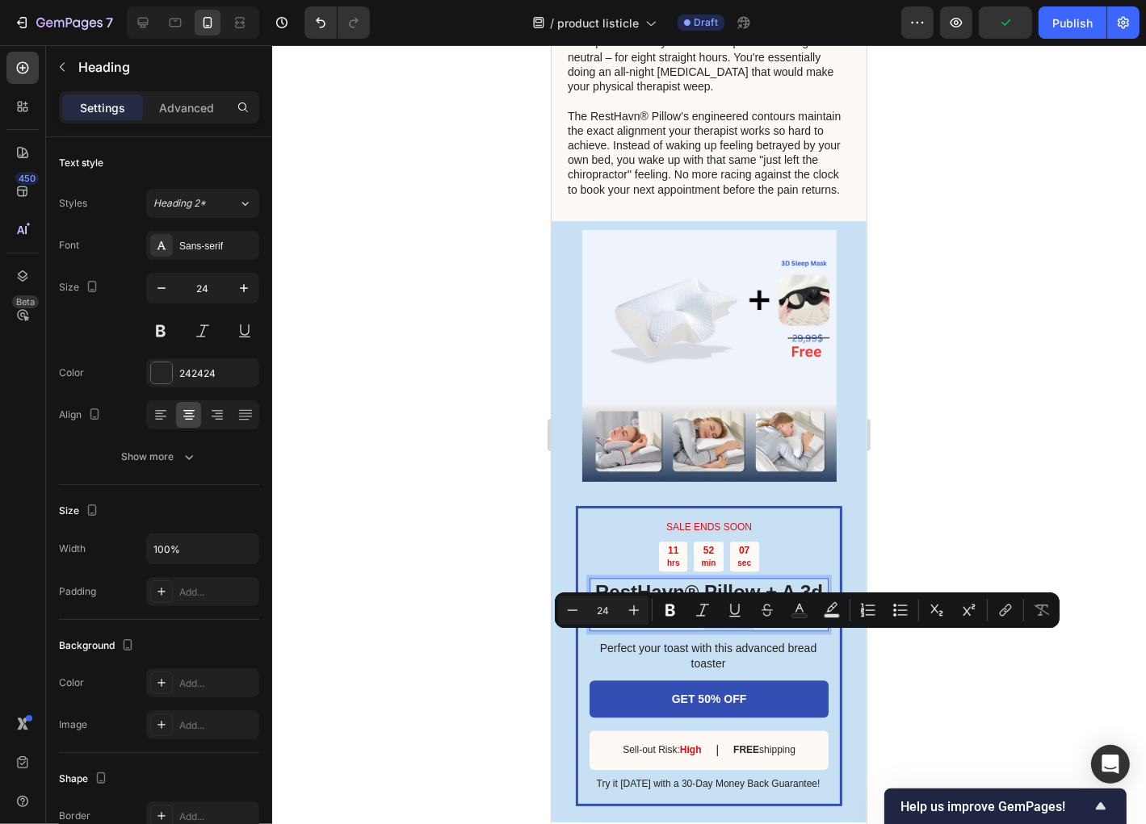
click at [728, 629] on p "RestHavn® Pillow + A 3d Eye mask" at bounding box center [708, 604] width 236 height 50
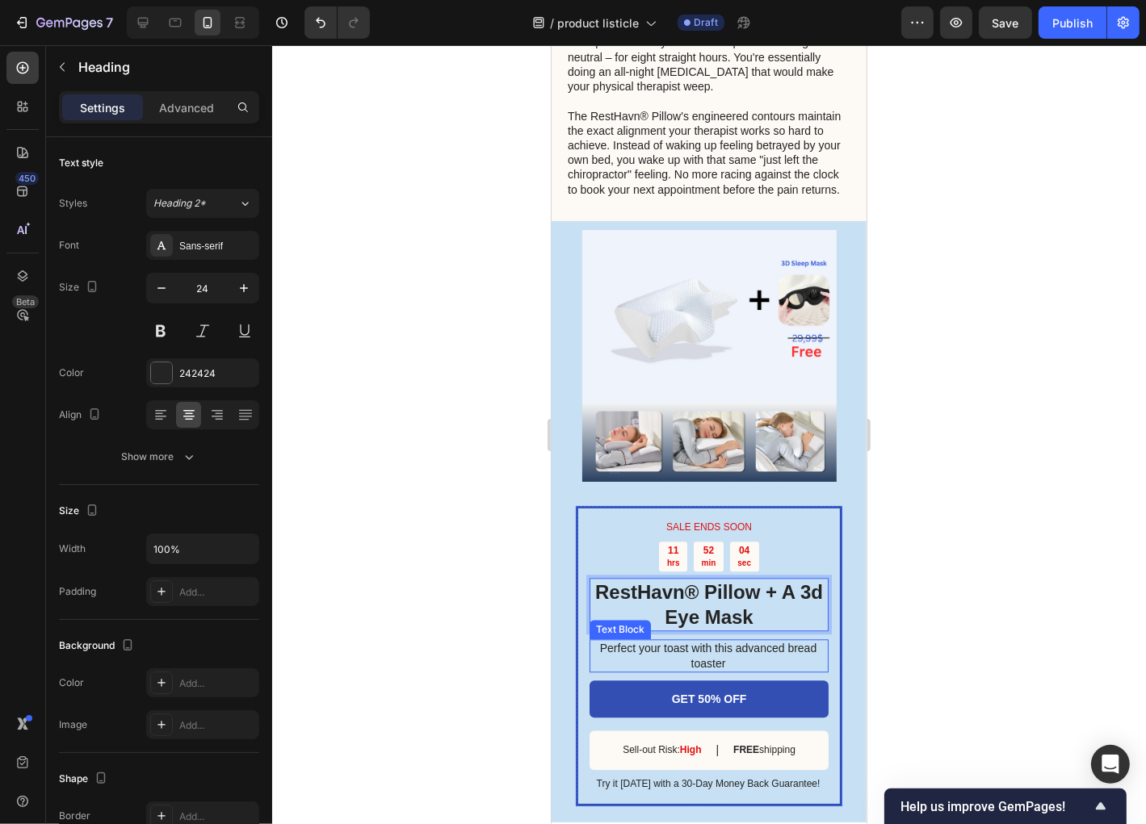
click at [640, 669] on p "Perfect your toast with this advanced bread toaster" at bounding box center [707, 654] width 237 height 29
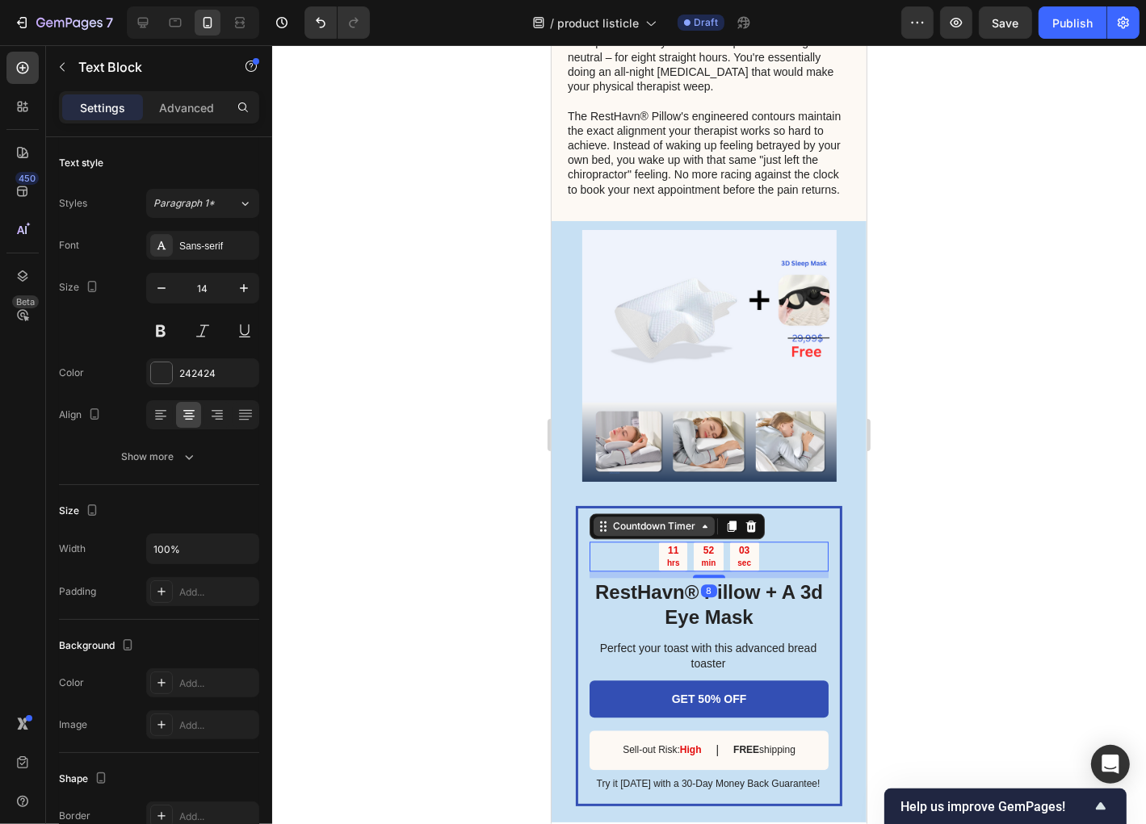
click at [644, 533] on div "Countdown Timer" at bounding box center [653, 525] width 89 height 15
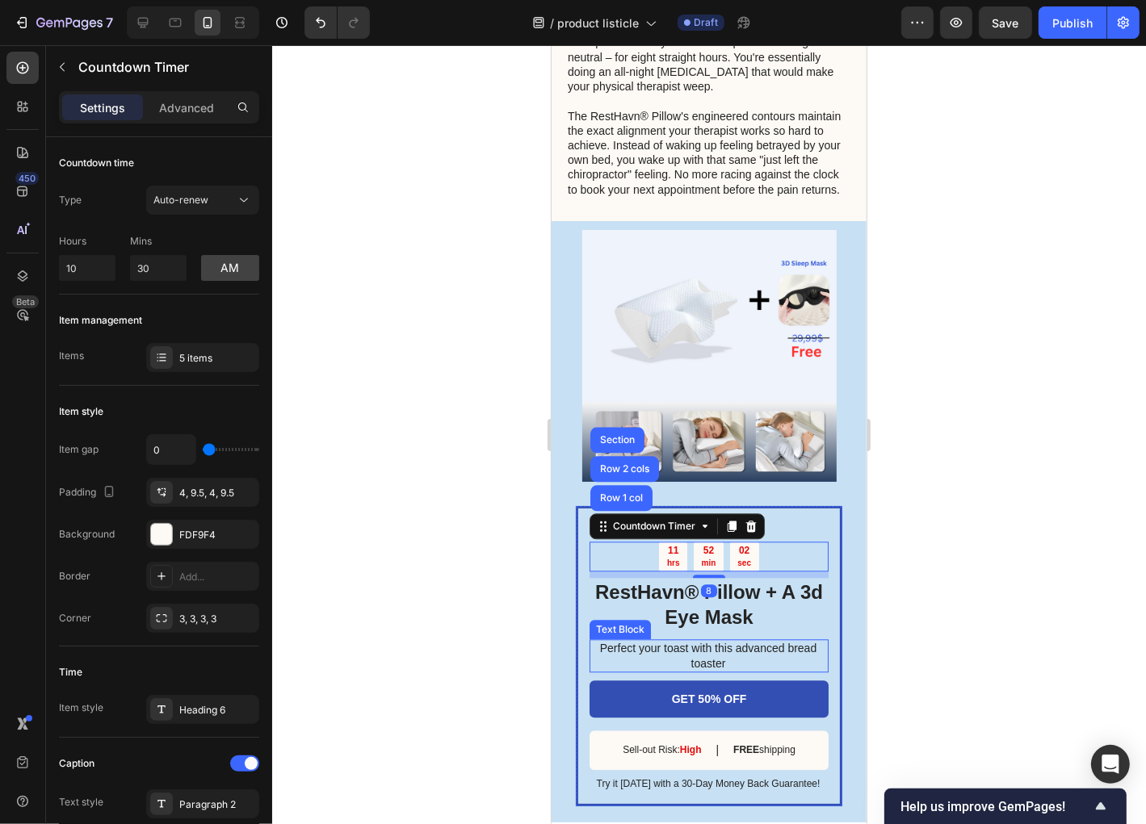
click at [625, 669] on p "Perfect your toast with this advanced bread toaster" at bounding box center [707, 654] width 237 height 29
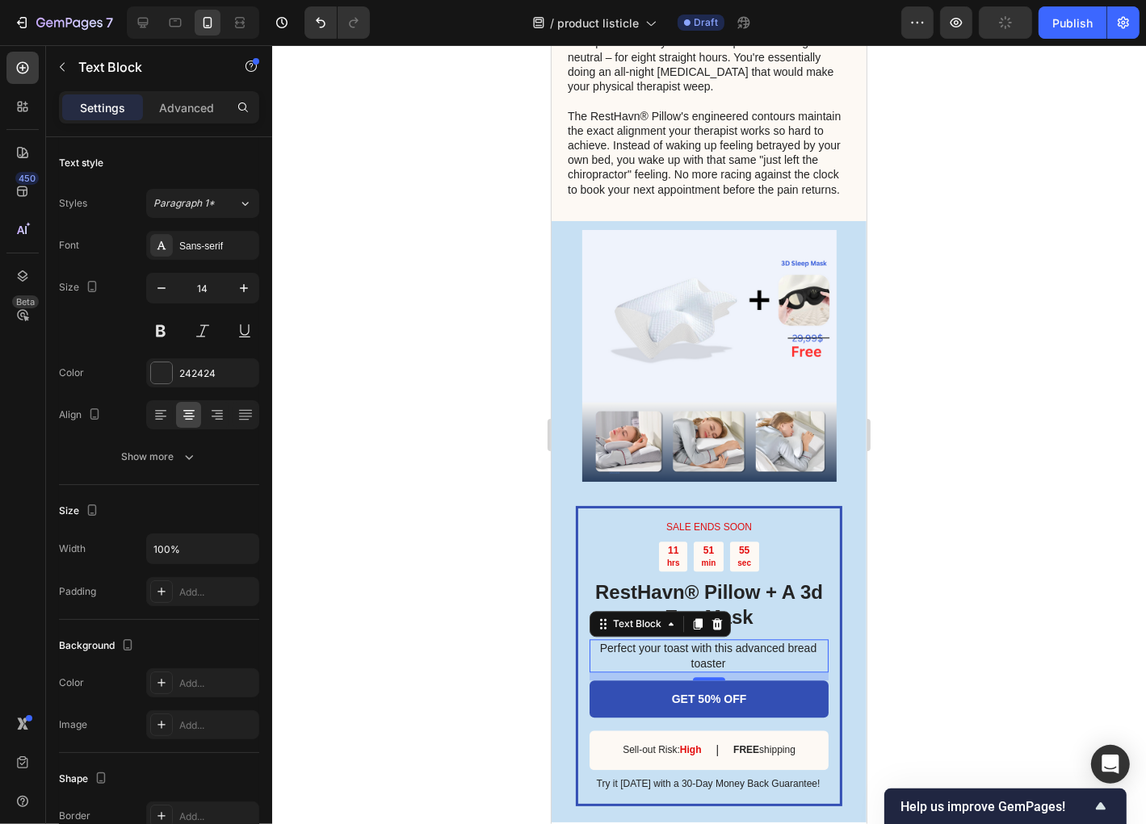
click at [717, 669] on p "Perfect your toast with this advanced bread toaster" at bounding box center [707, 654] width 237 height 29
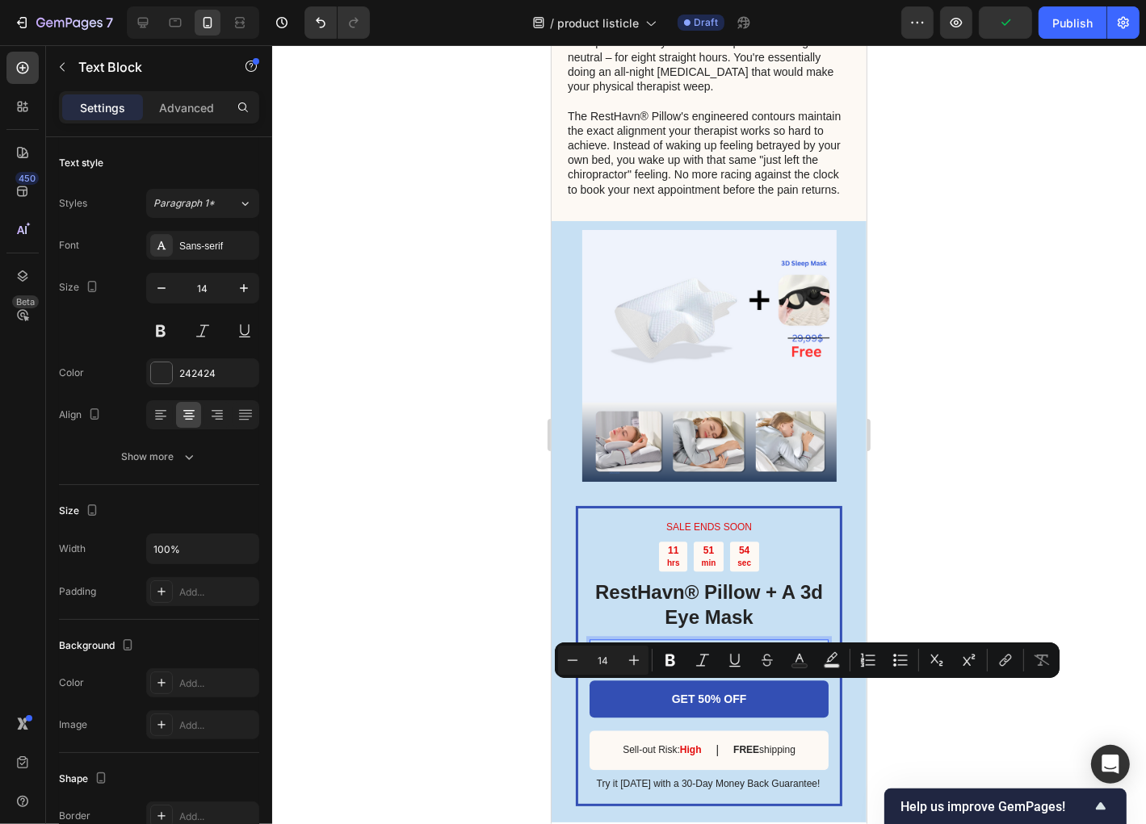
click at [724, 669] on p "Perfect your toast with this advanced bread toaster" at bounding box center [707, 654] width 237 height 29
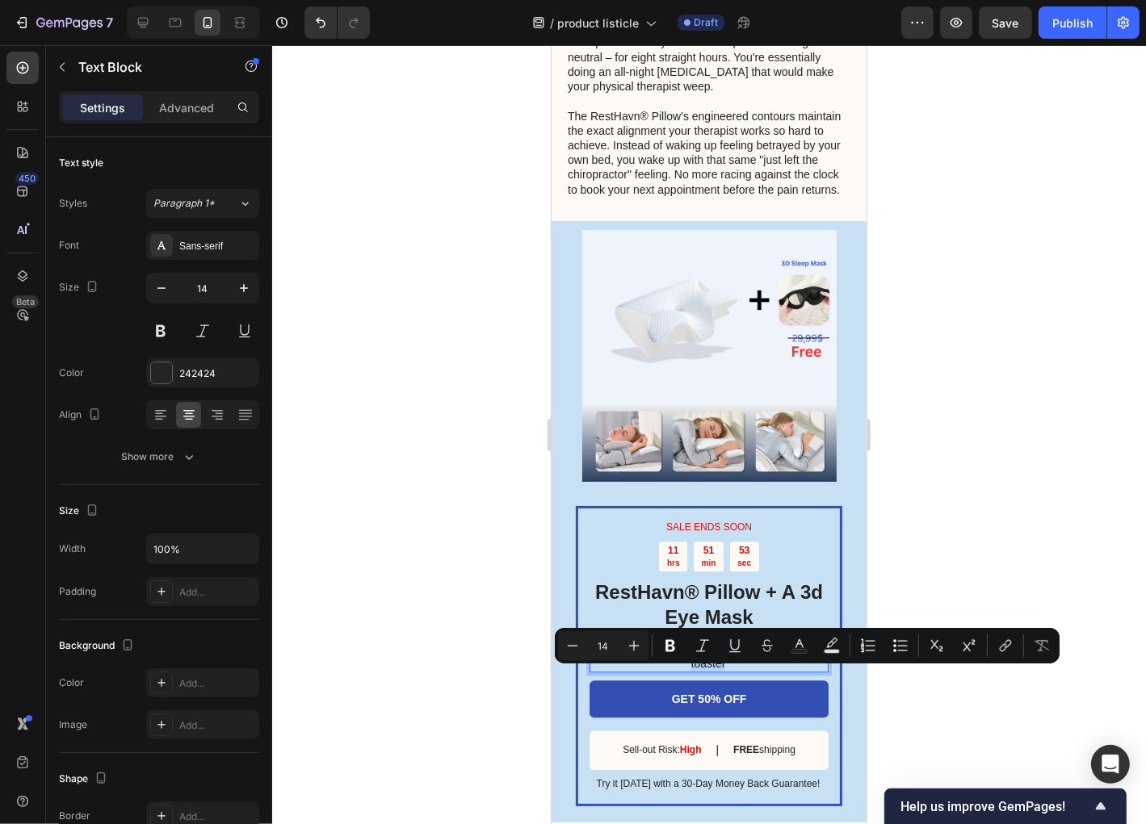
drag, startPoint x: 724, startPoint y: 689, endPoint x: 592, endPoint y: 670, distance: 132.9
click at [592, 669] on p "Perfect your toast with this advanced bread toaster" at bounding box center [707, 654] width 237 height 29
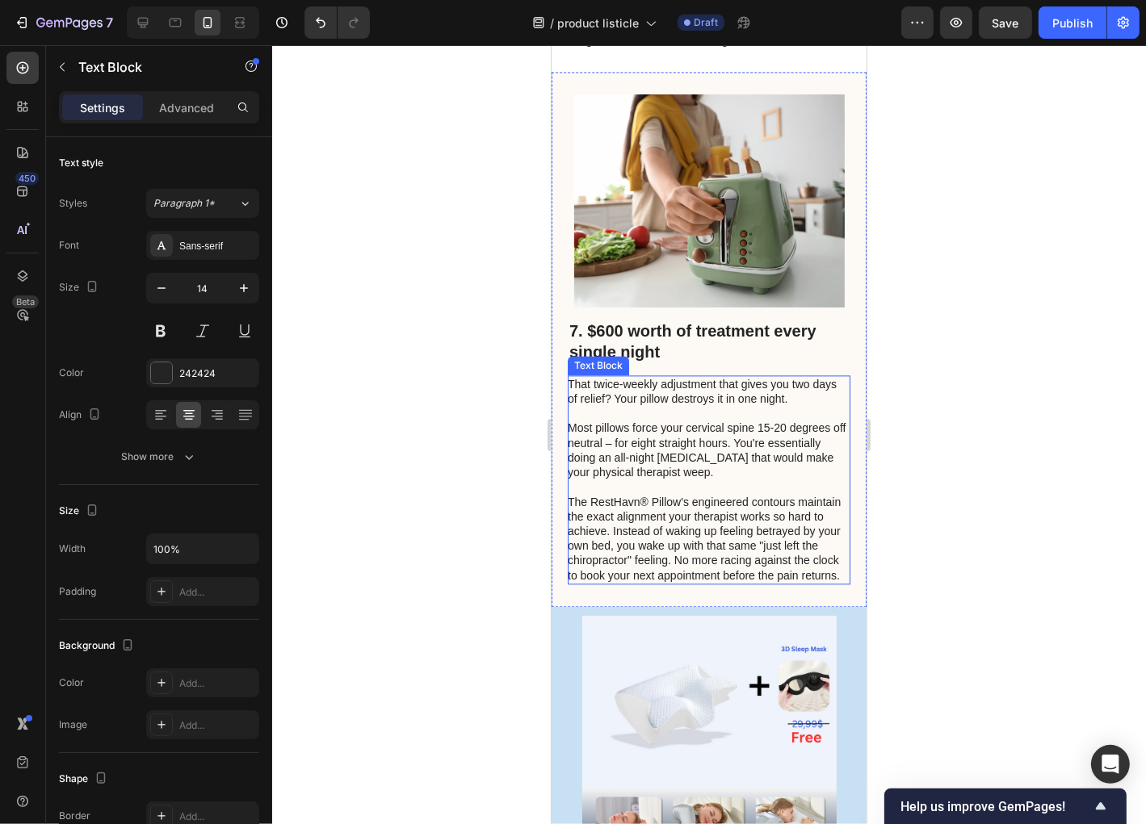
scroll to position [3232, 0]
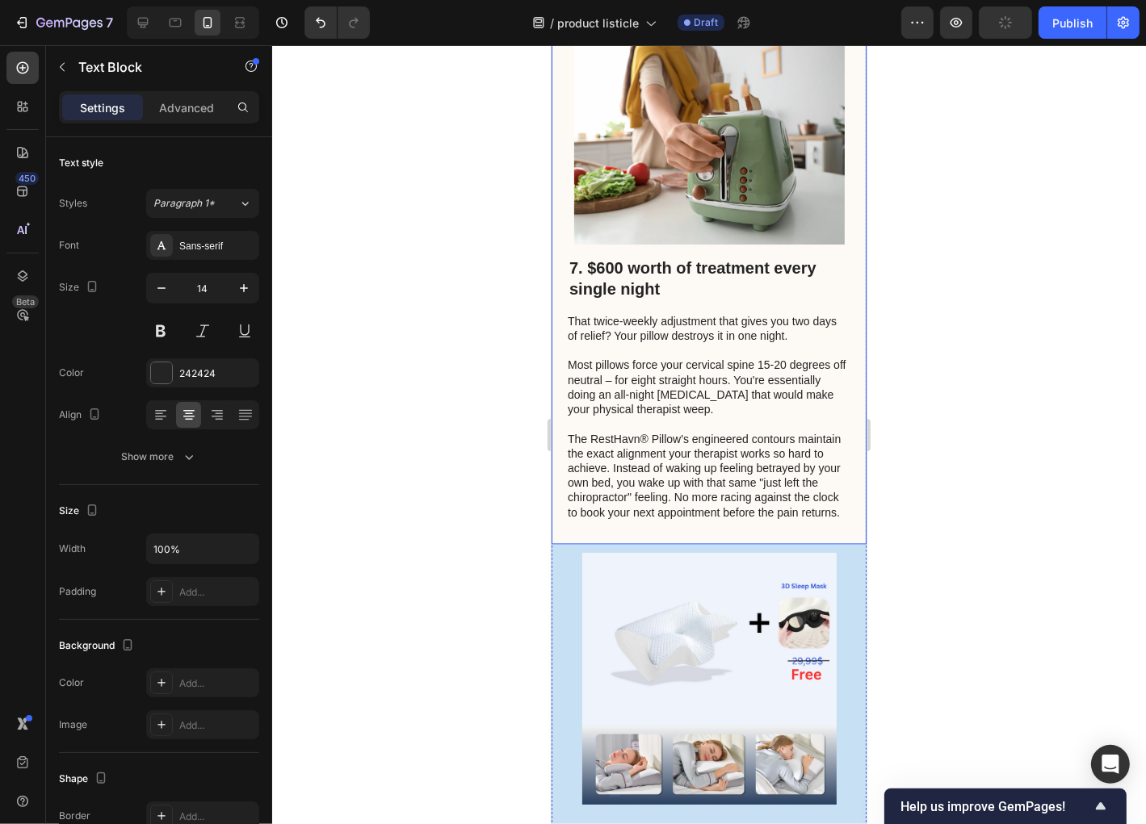
click at [845, 409] on div "7. $600 worth of treatment every single night Heading That twice-weekly adjustm…" at bounding box center [708, 275] width 315 height 535
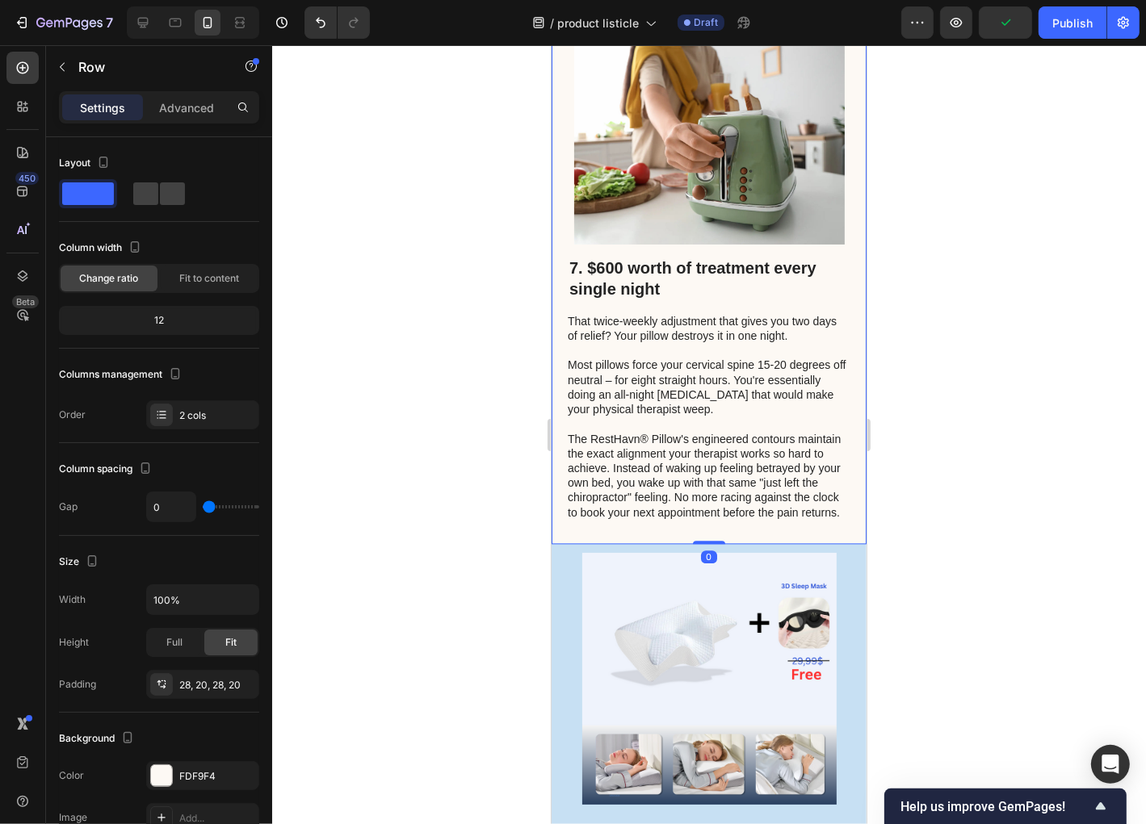
click at [845, 438] on div "7. $600 worth of treatment every single night Heading That twice-weekly adjustm…" at bounding box center [708, 275] width 315 height 535
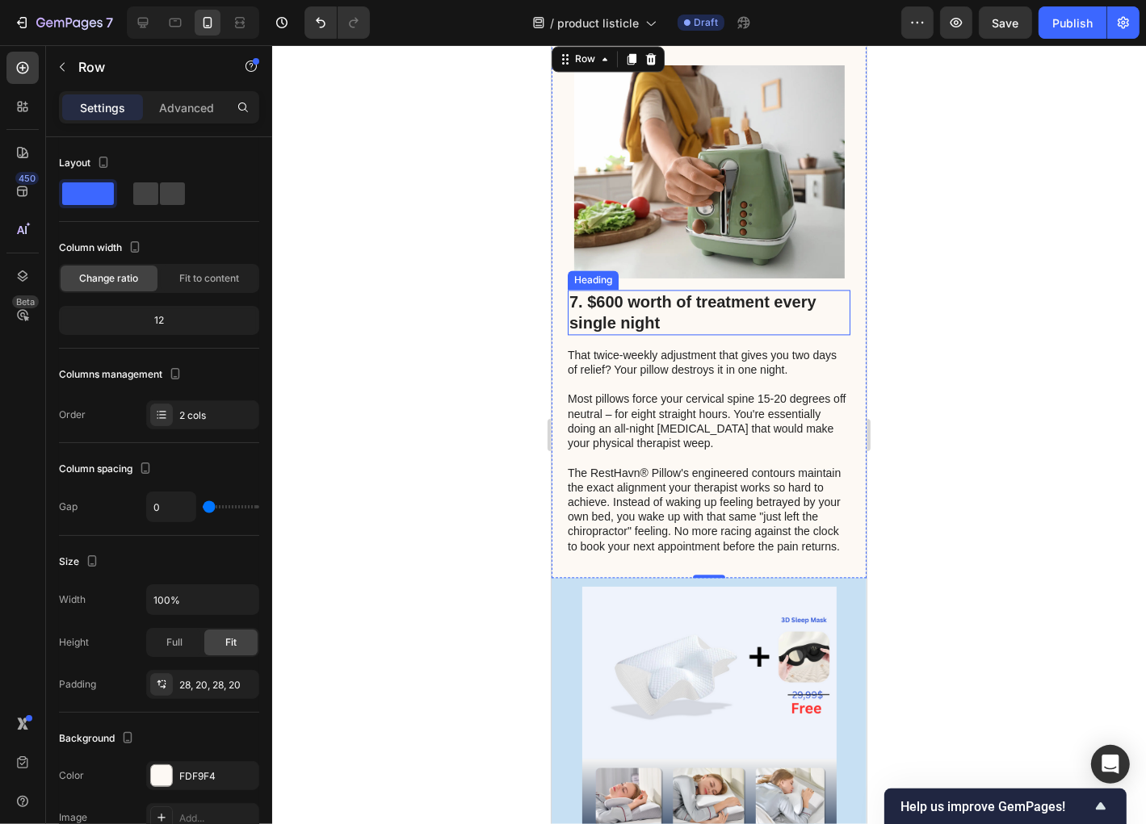
scroll to position [3167, 0]
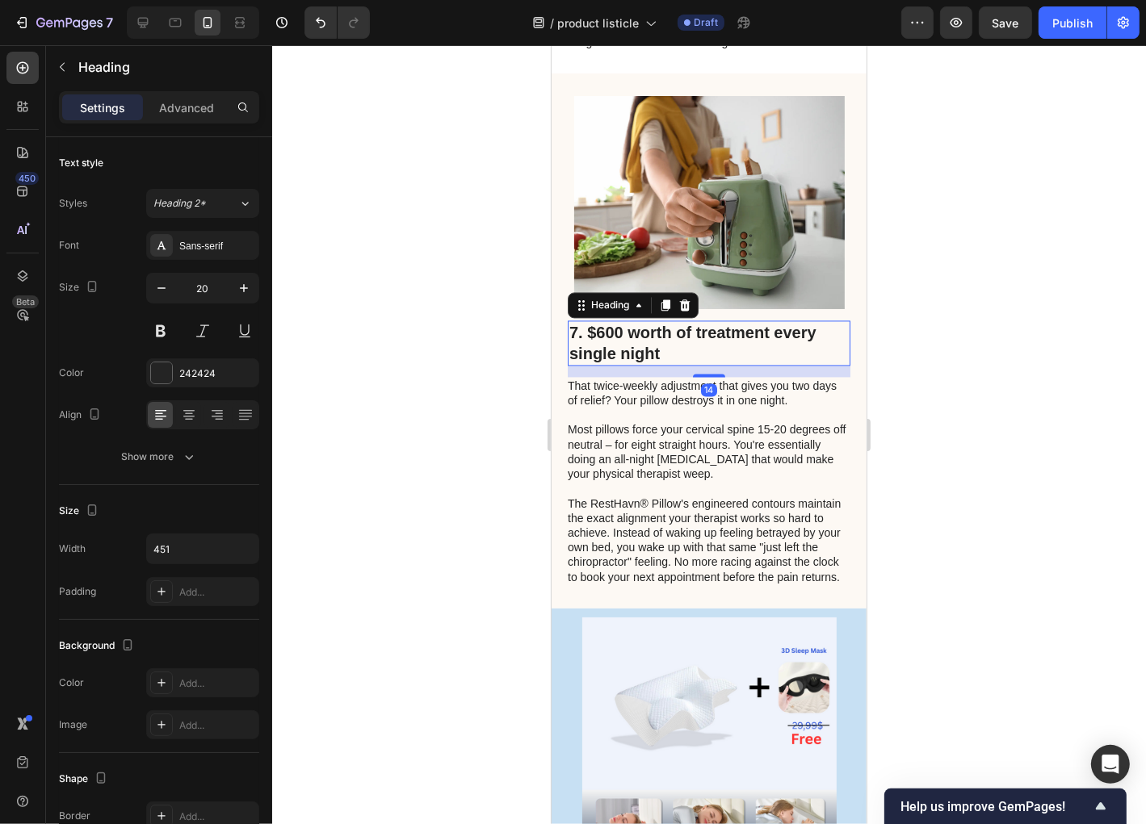
click at [803, 357] on h2 "7. $600 worth of treatment every single night" at bounding box center [708, 342] width 283 height 45
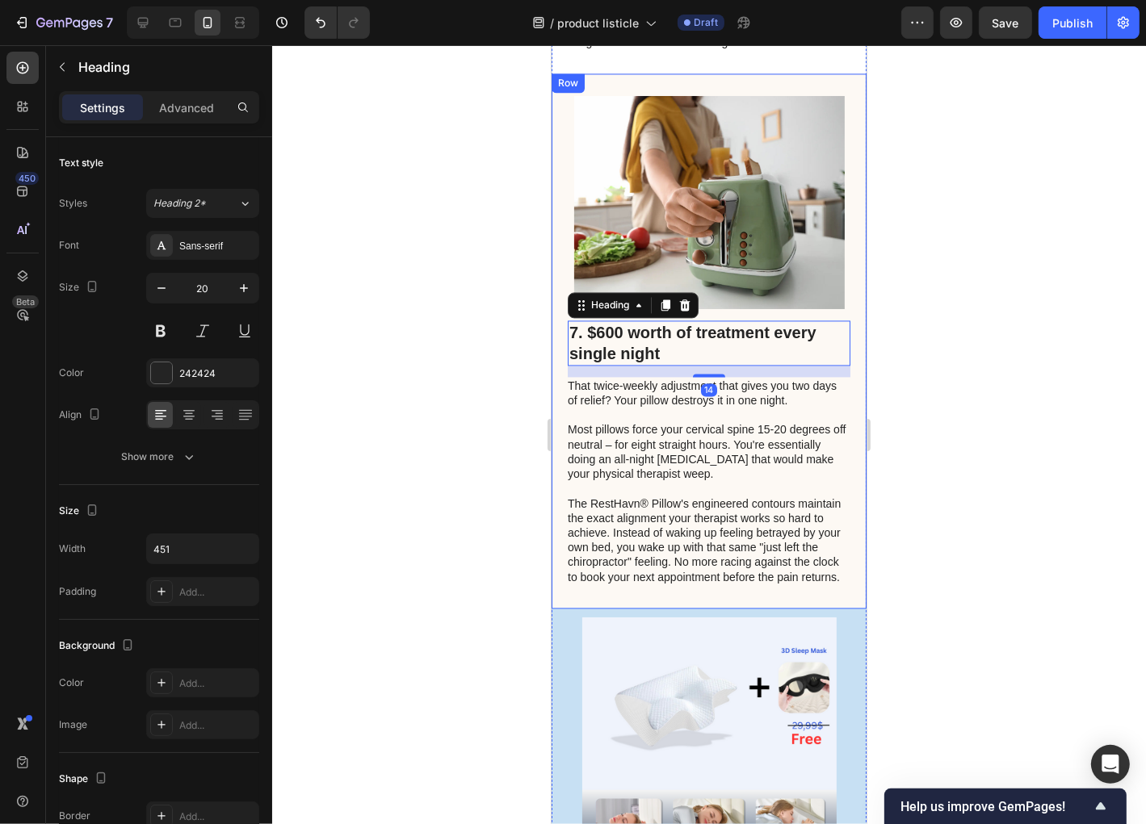
click at [844, 388] on div "7. $600 worth of treatment every single night Heading 14 That twice-weekly adju…" at bounding box center [708, 340] width 315 height 535
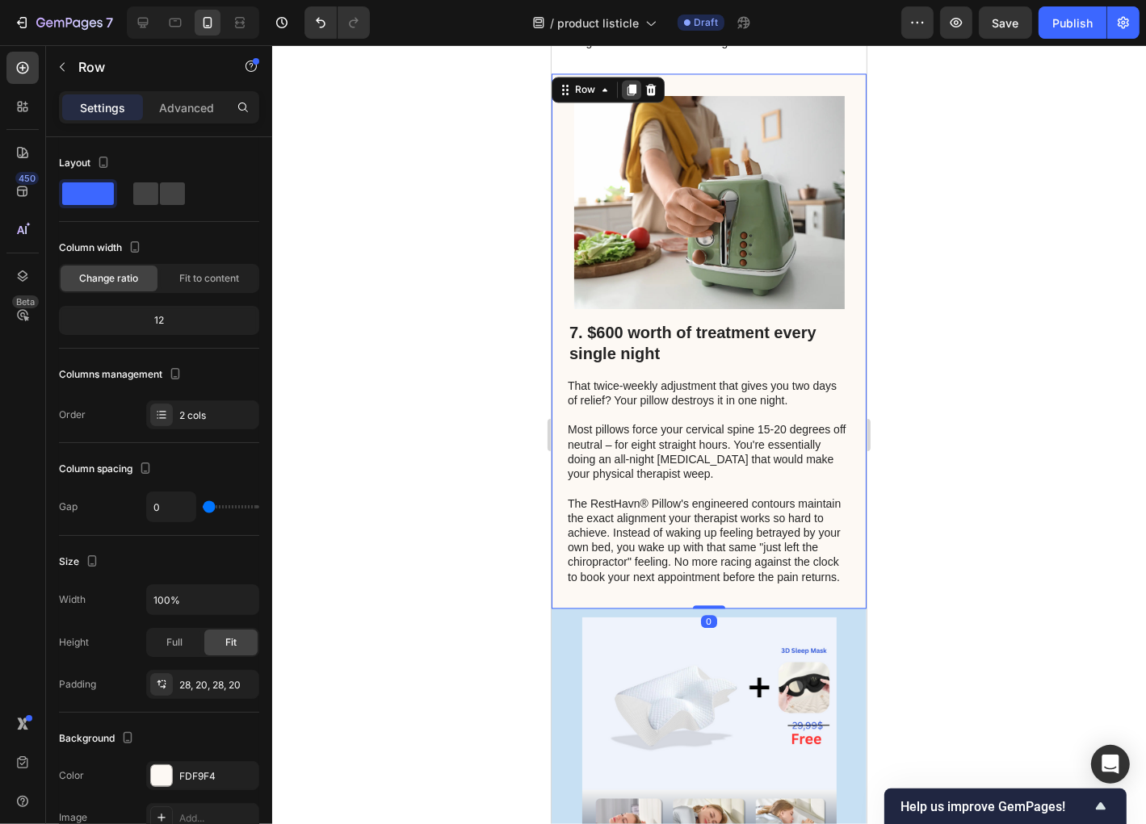
click at [628, 95] on icon at bounding box center [630, 88] width 13 height 13
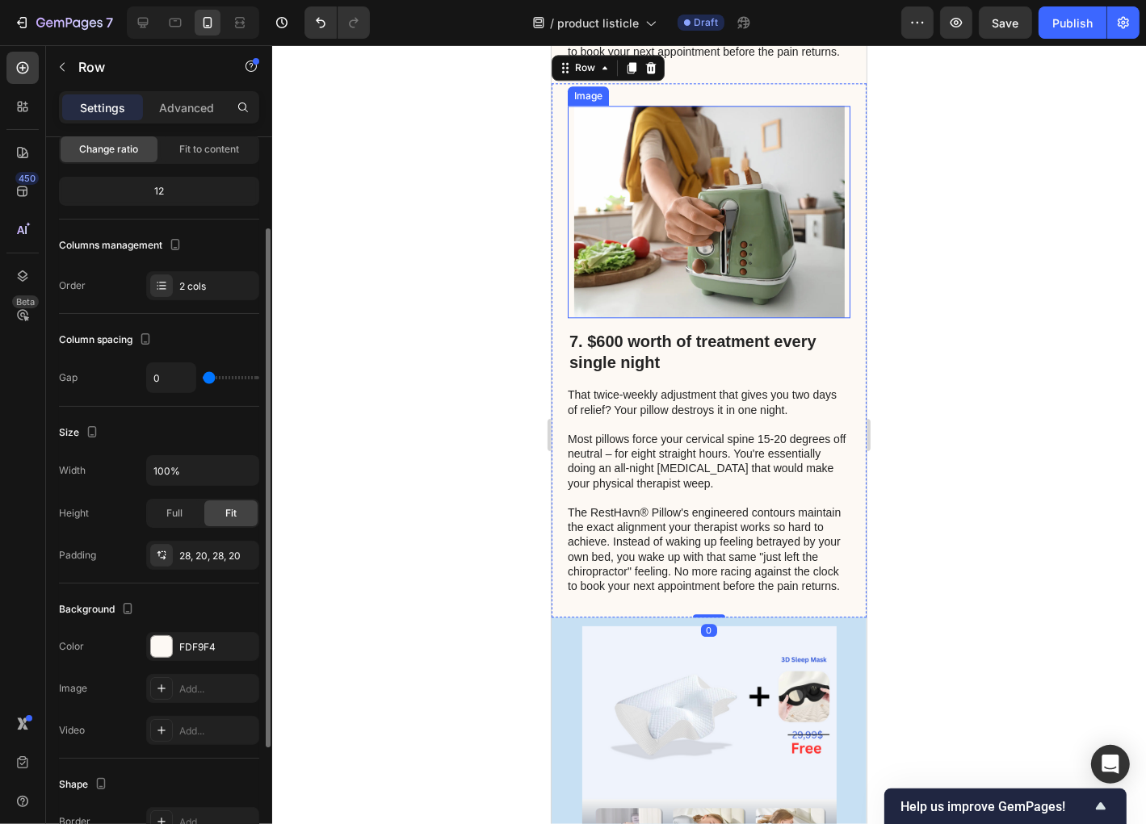
scroll to position [3584, 0]
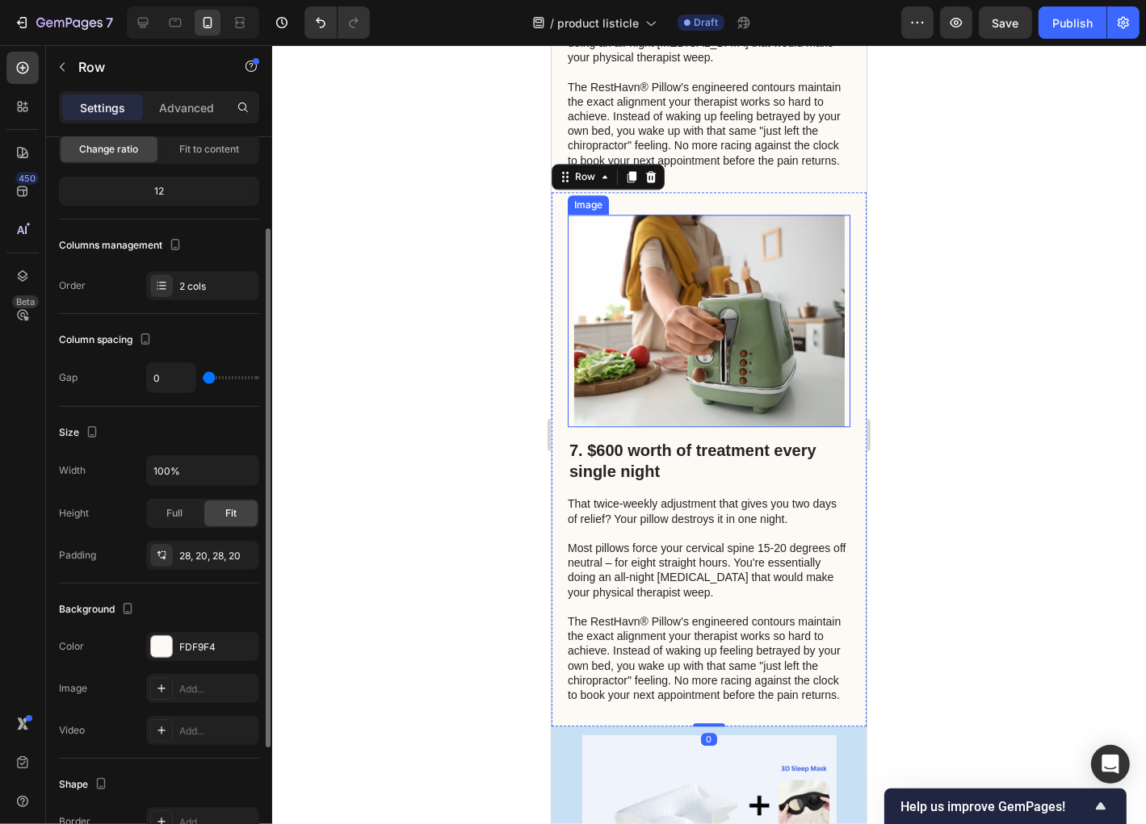
click at [739, 257] on img at bounding box center [708, 320] width 271 height 213
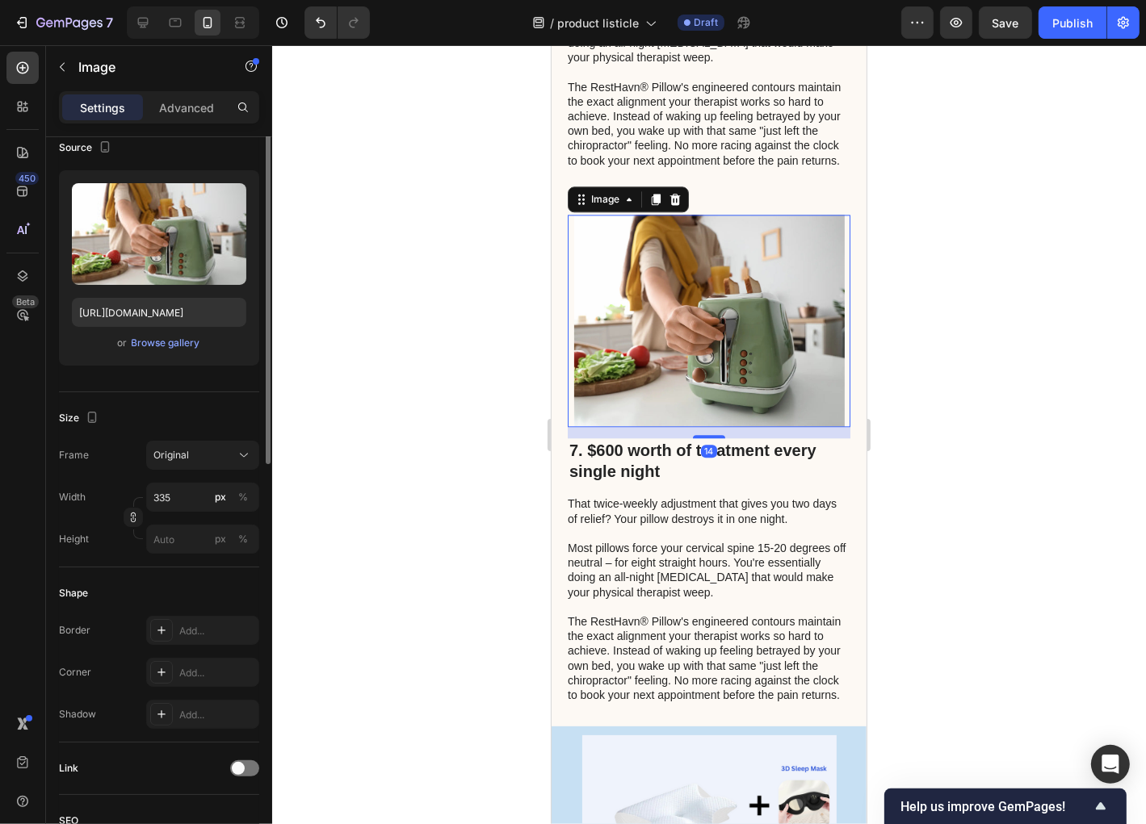
scroll to position [0, 0]
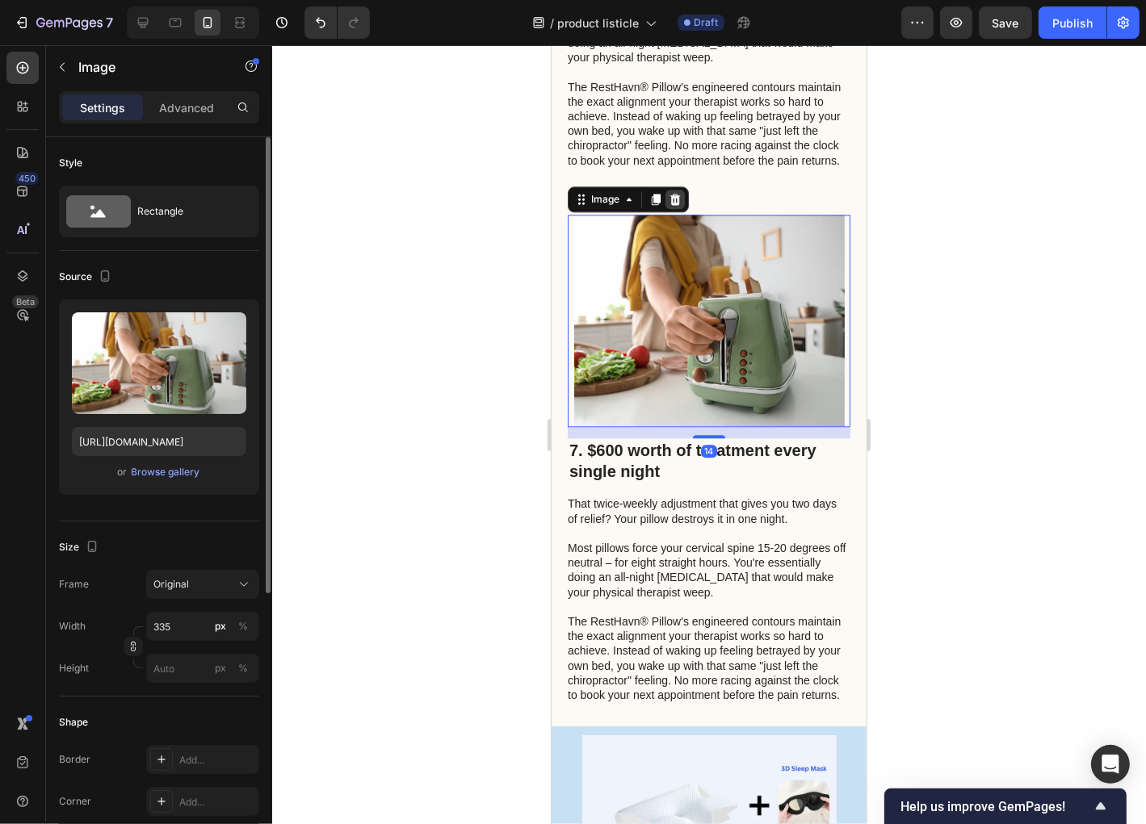
click at [668, 205] on icon at bounding box center [674, 198] width 13 height 13
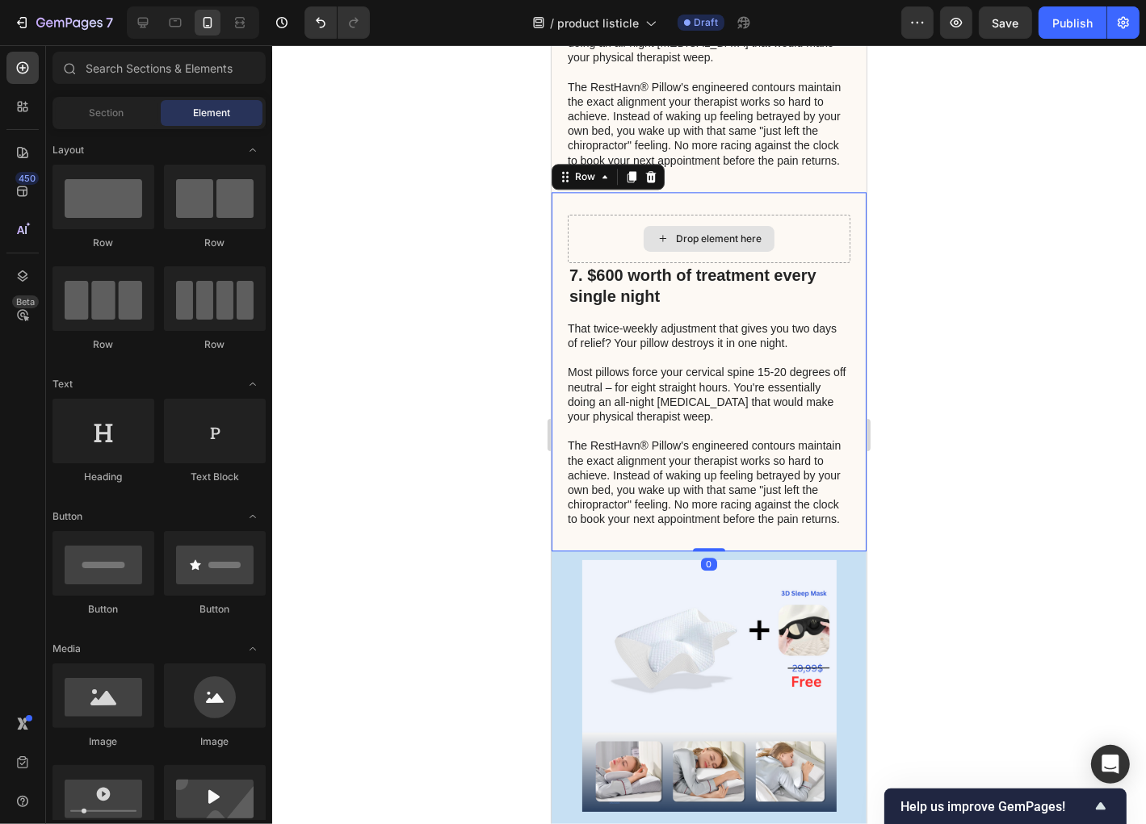
click at [812, 258] on div "Drop element here" at bounding box center [708, 238] width 283 height 48
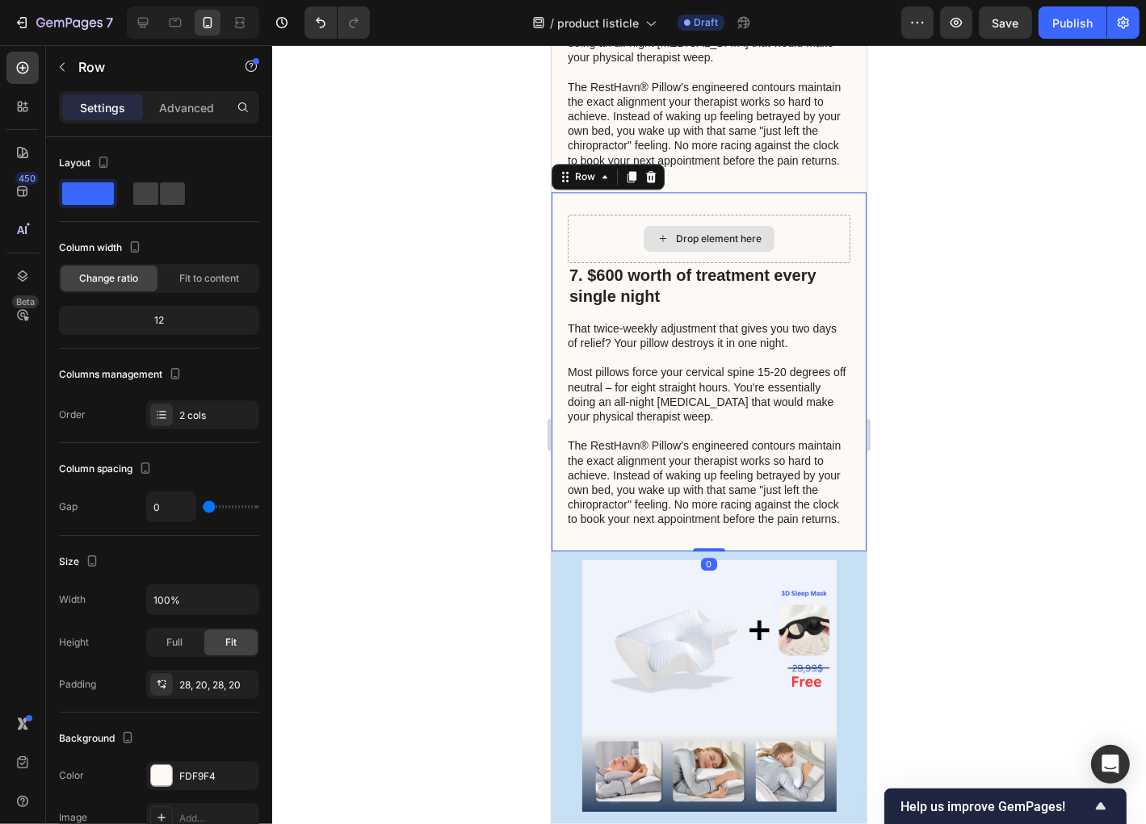
click at [825, 262] on div "Drop element here" at bounding box center [708, 238] width 283 height 48
click at [813, 262] on div "Drop element here" at bounding box center [708, 238] width 283 height 48
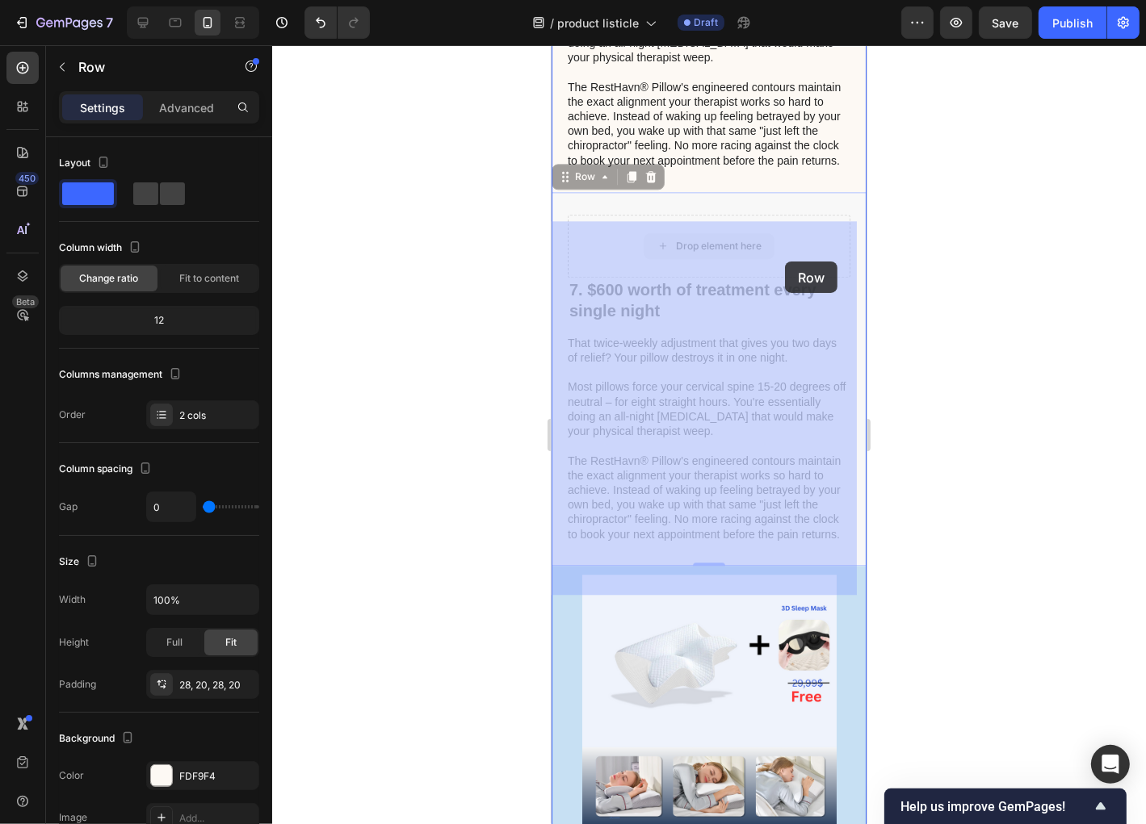
drag, startPoint x: 844, startPoint y: 275, endPoint x: 790, endPoint y: 264, distance: 55.3
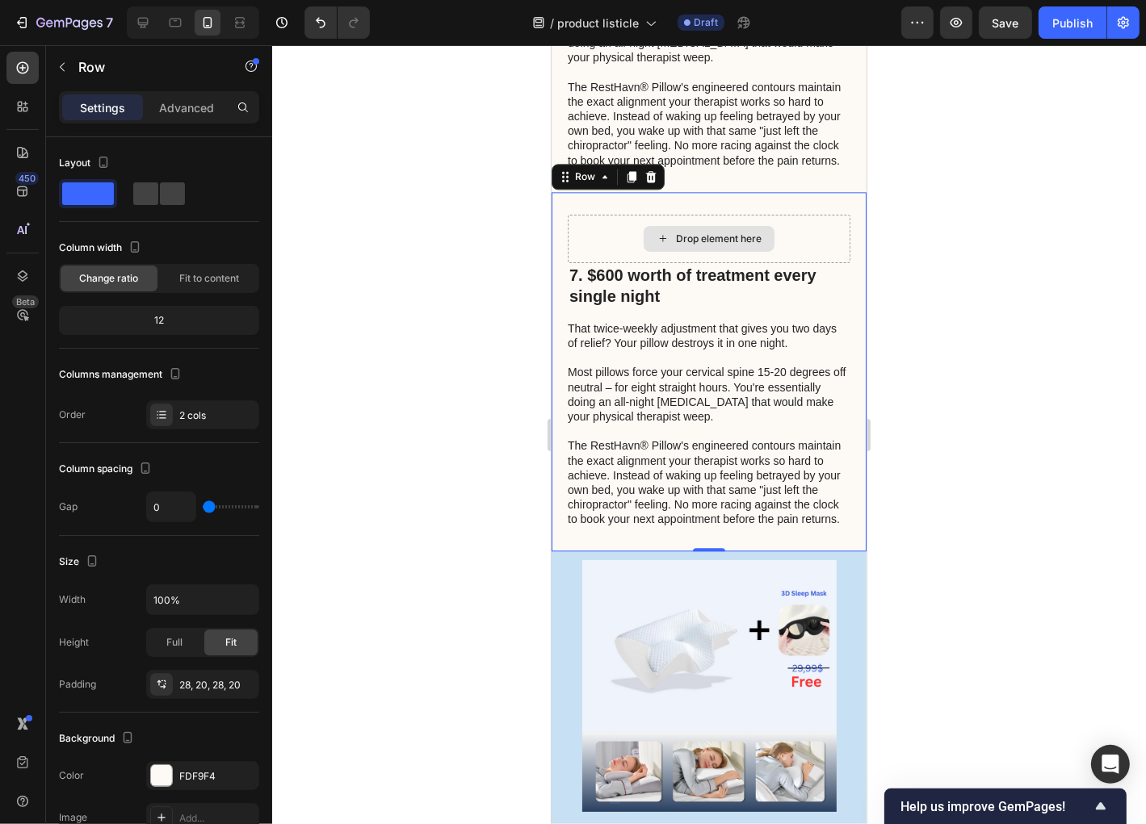
drag, startPoint x: 802, startPoint y: 269, endPoint x: 822, endPoint y: 280, distance: 23.1
click at [803, 262] on div "Drop element here" at bounding box center [708, 238] width 283 height 48
click at [822, 262] on div "Drop element here" at bounding box center [708, 238] width 283 height 48
drag, startPoint x: 813, startPoint y: 272, endPoint x: 837, endPoint y: 274, distance: 24.3
click at [815, 262] on div "Drop element here" at bounding box center [708, 238] width 283 height 48
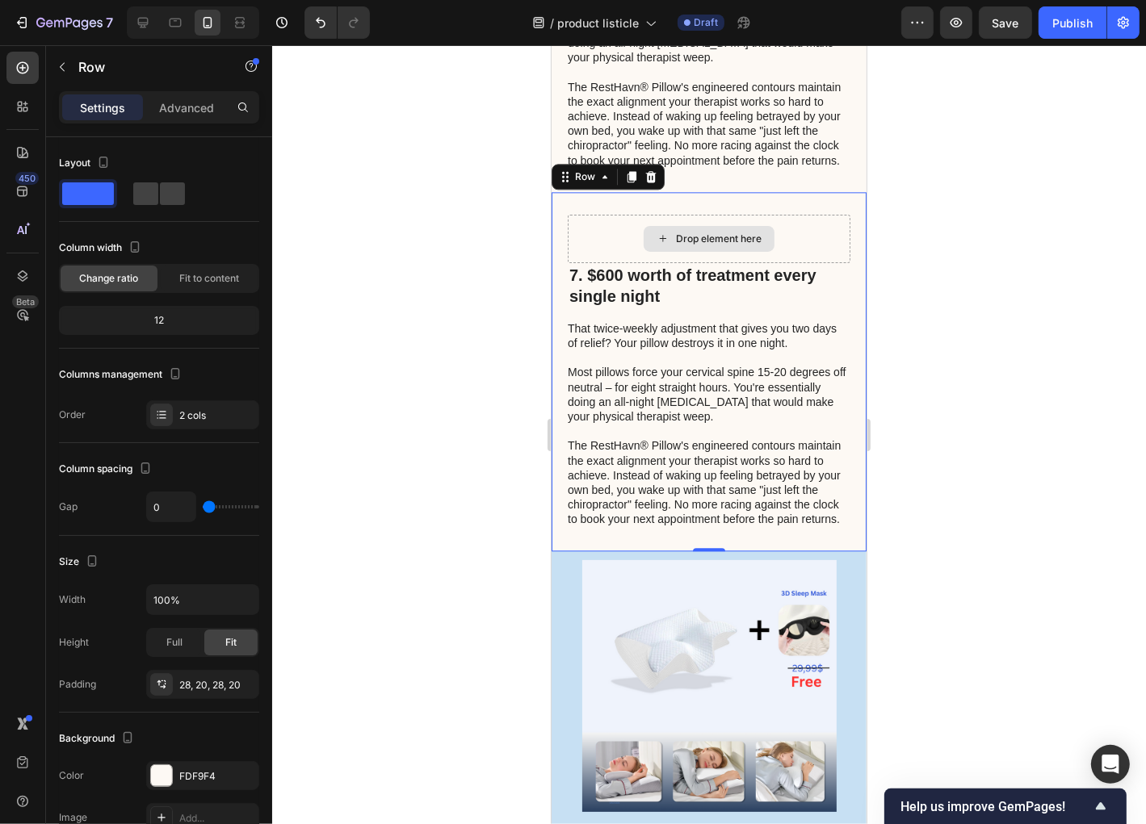
click at [841, 279] on div "7. $600 worth of treatment every single night Heading That twice-weekly adjustm…" at bounding box center [708, 370] width 315 height 359
click at [647, 182] on icon at bounding box center [650, 175] width 10 height 11
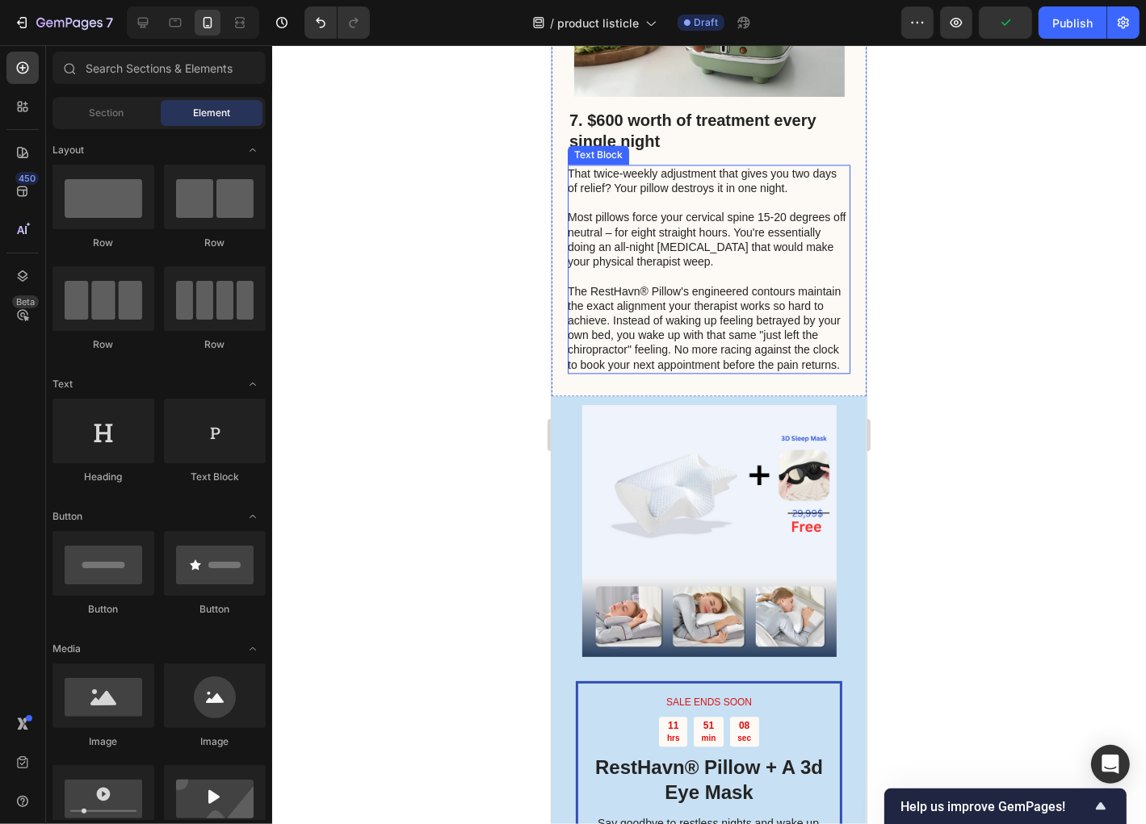
scroll to position [3261, 0]
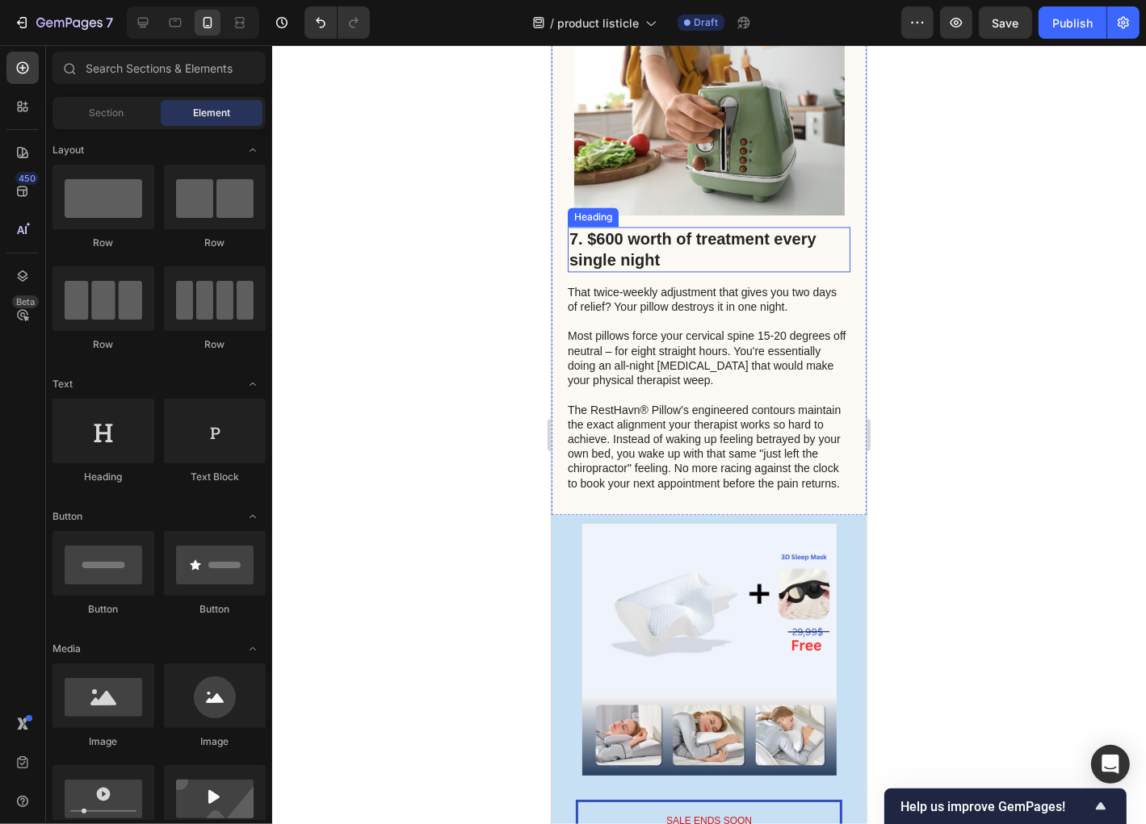
click at [709, 252] on h2 "7. $600 worth of treatment every single night" at bounding box center [708, 248] width 283 height 45
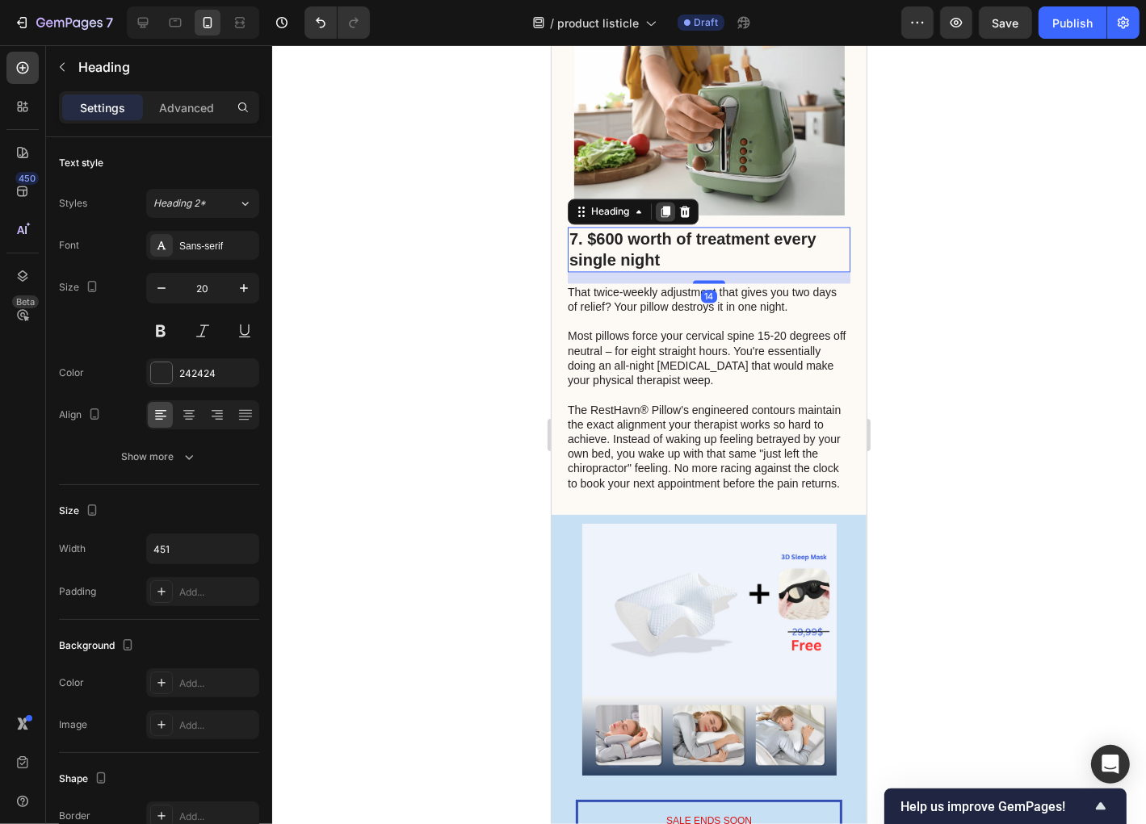
click at [665, 216] on icon at bounding box center [665, 210] width 9 height 11
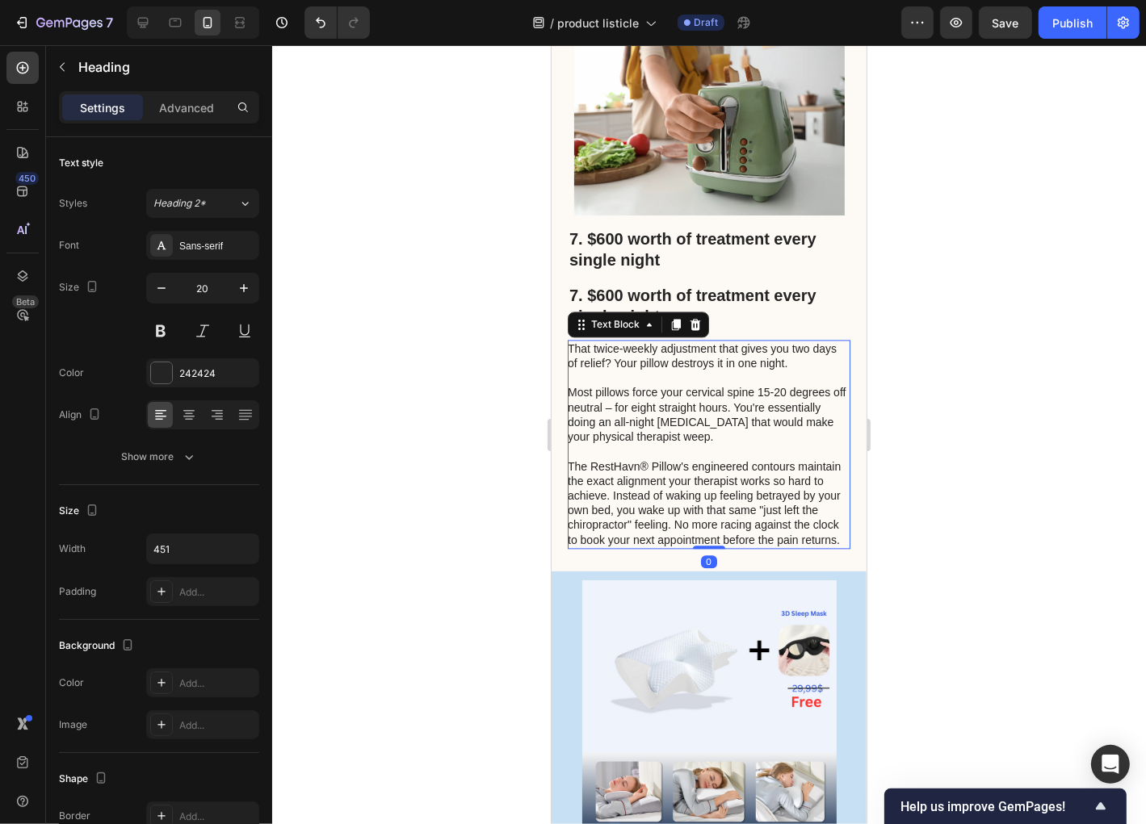
click at [669, 417] on p "Most pillows force your cervical spine 15-20 degrees off neutral – for eight st…" at bounding box center [707, 413] width 281 height 59
click at [673, 329] on icon at bounding box center [675, 323] width 9 height 11
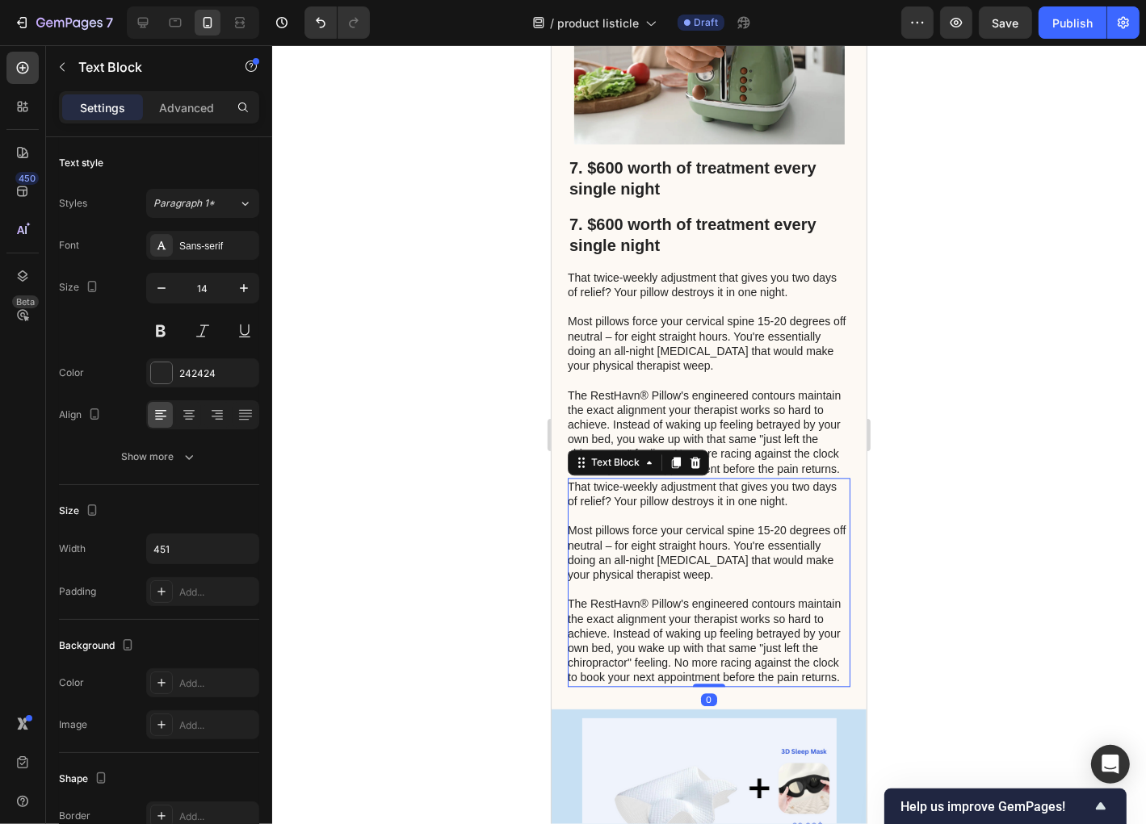
scroll to position [3455, 0]
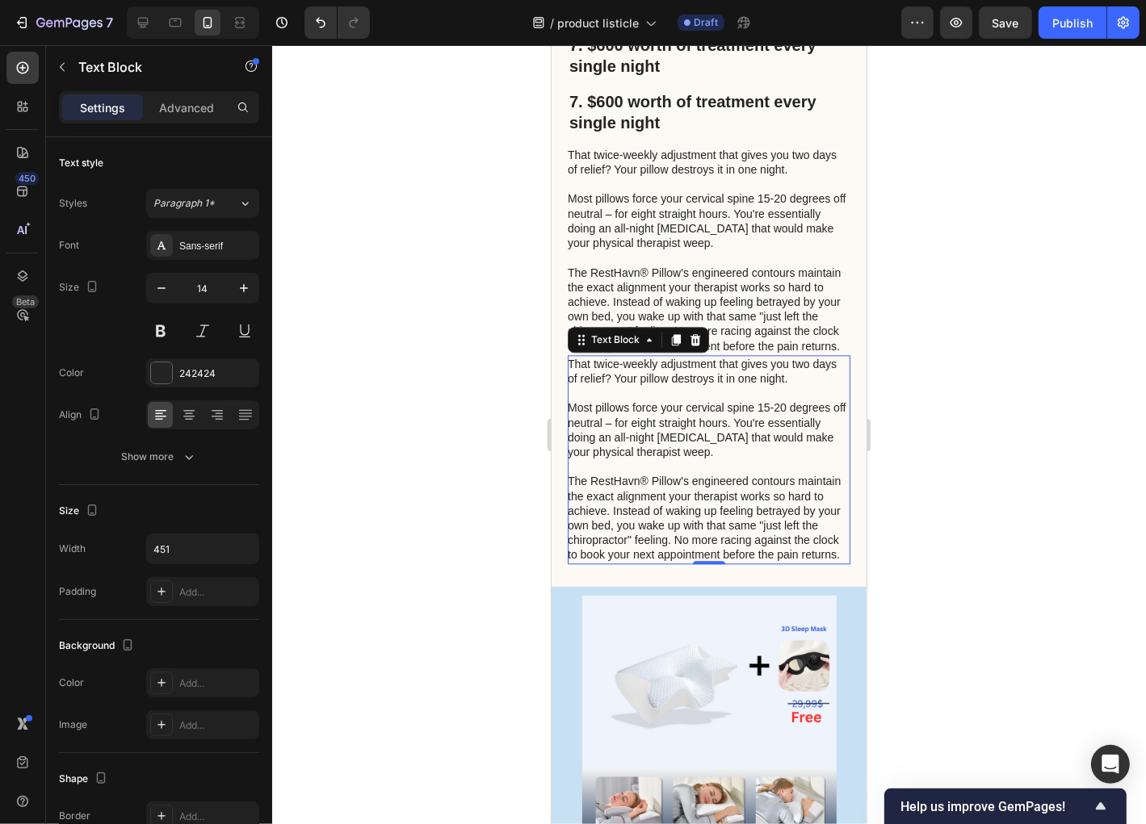
click at [703, 440] on p "Most pillows force your cervical spine 15-20 degrees off neutral – for eight st…" at bounding box center [707, 429] width 281 height 59
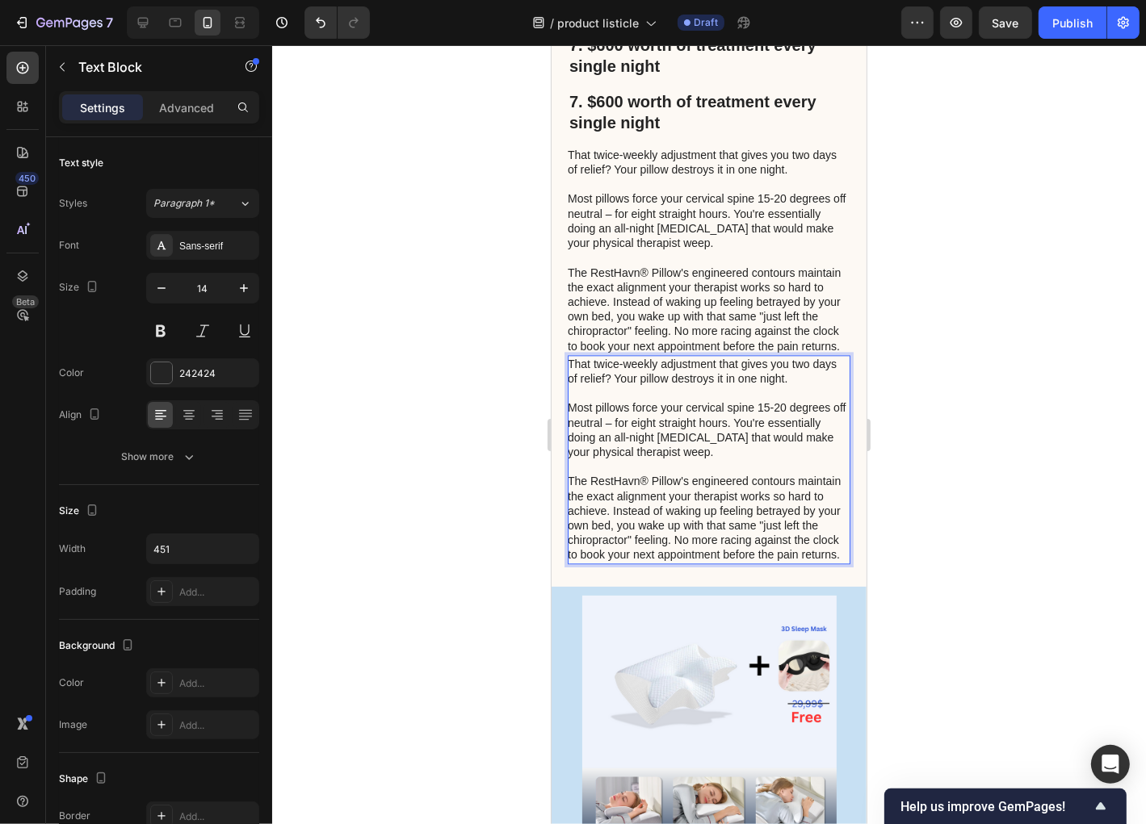
click at [812, 385] on p "That twice-weekly adjustment that gives you two days of relief? Your pillow des…" at bounding box center [707, 370] width 281 height 29
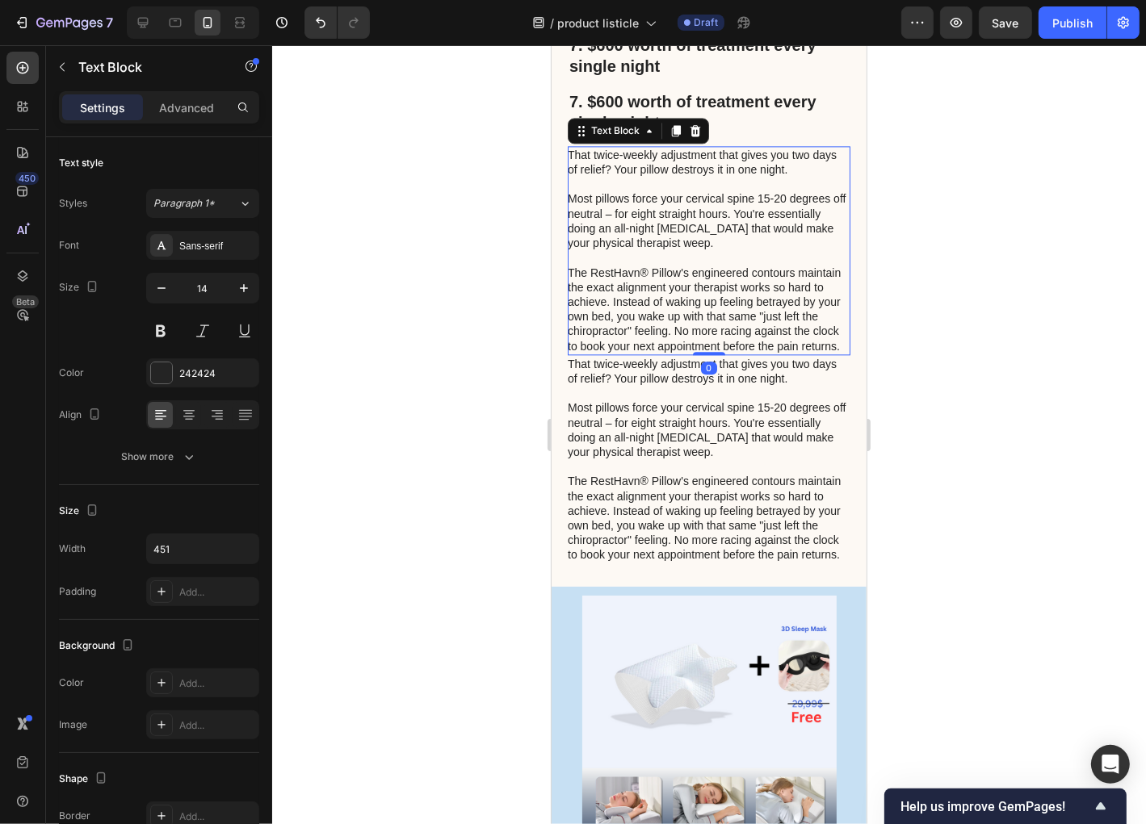
click at [666, 308] on p "The RestHavn® Pillow's engineered contours maintain the exact alignment your th…" at bounding box center [707, 309] width 281 height 88
click at [672, 136] on icon at bounding box center [675, 130] width 13 height 13
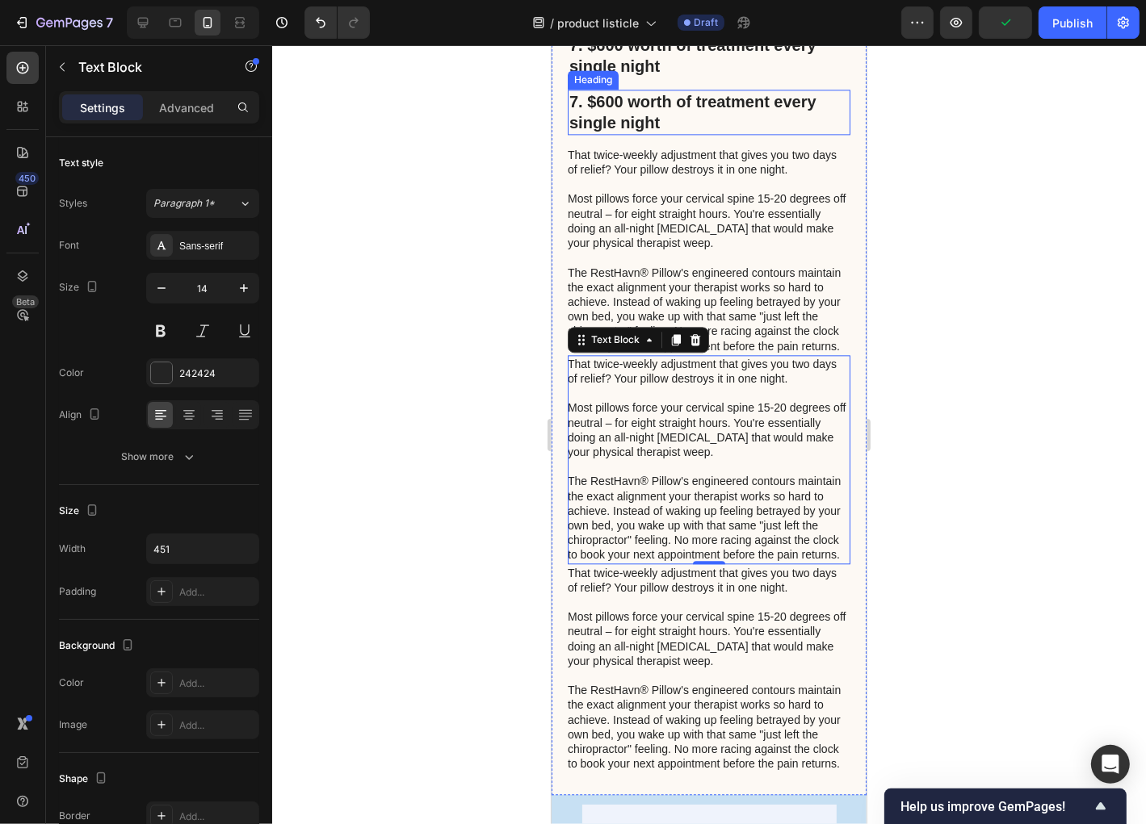
click at [703, 130] on h2 "7. $600 worth of treatment every single night" at bounding box center [708, 111] width 283 height 45
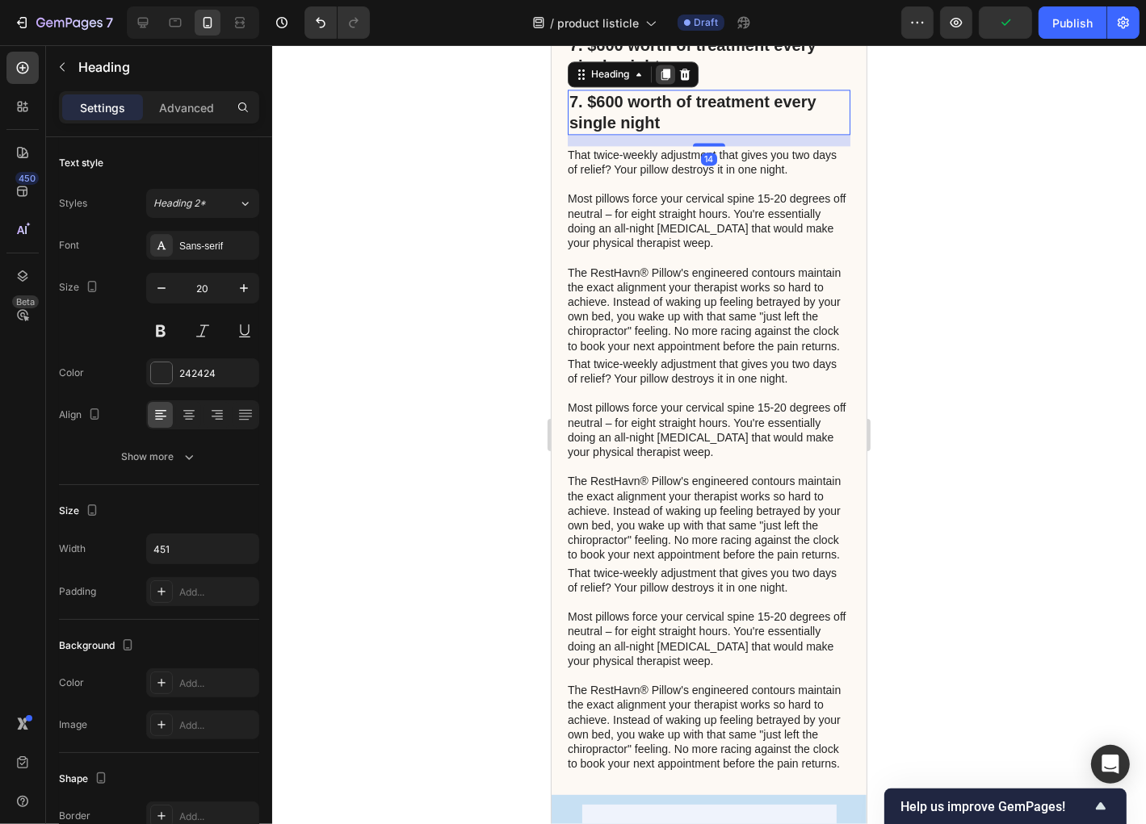
click at [661, 80] on icon at bounding box center [664, 73] width 13 height 13
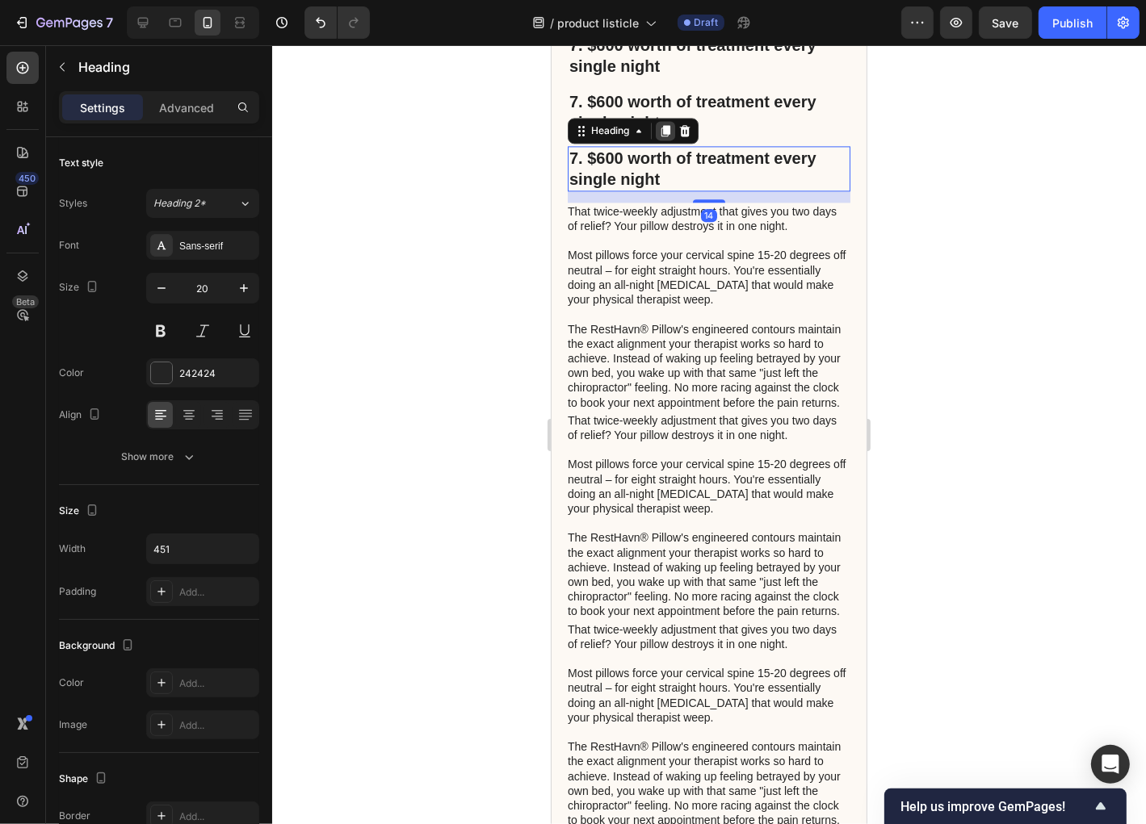
click at [661, 136] on icon at bounding box center [664, 130] width 13 height 13
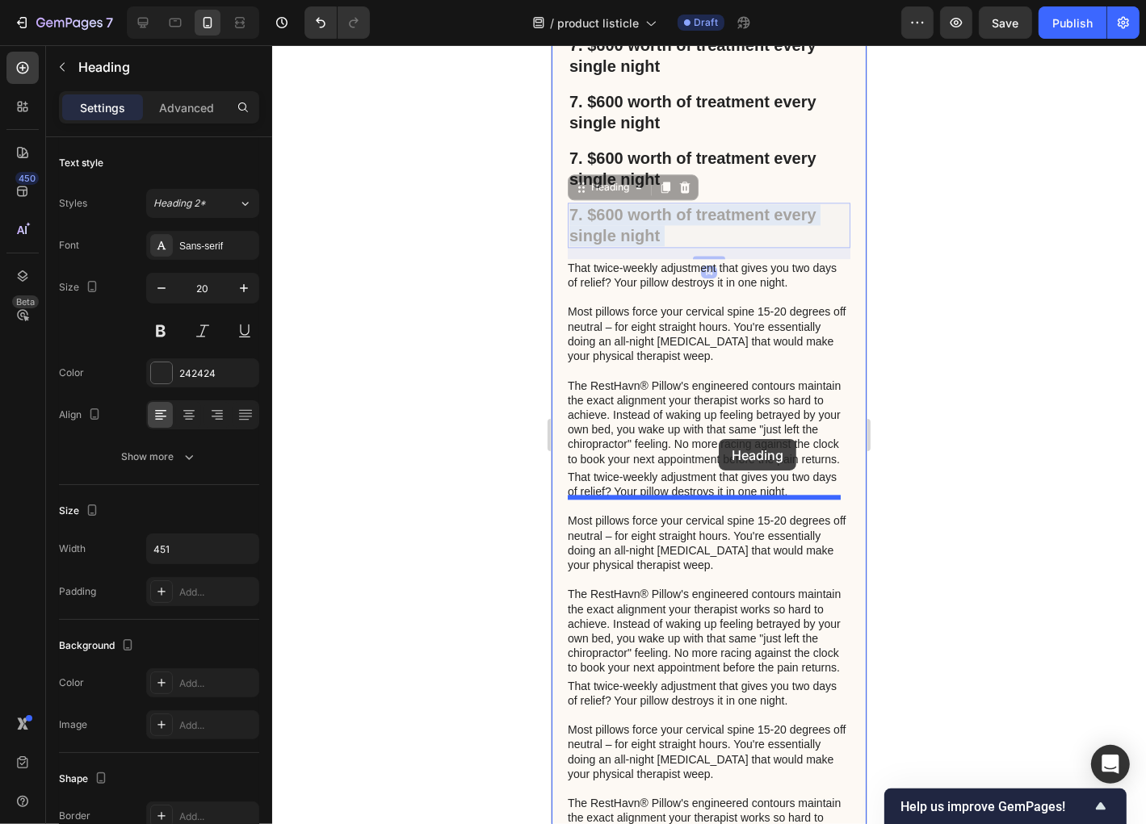
drag, startPoint x: 788, startPoint y: 235, endPoint x: 716, endPoint y: 446, distance: 222.7
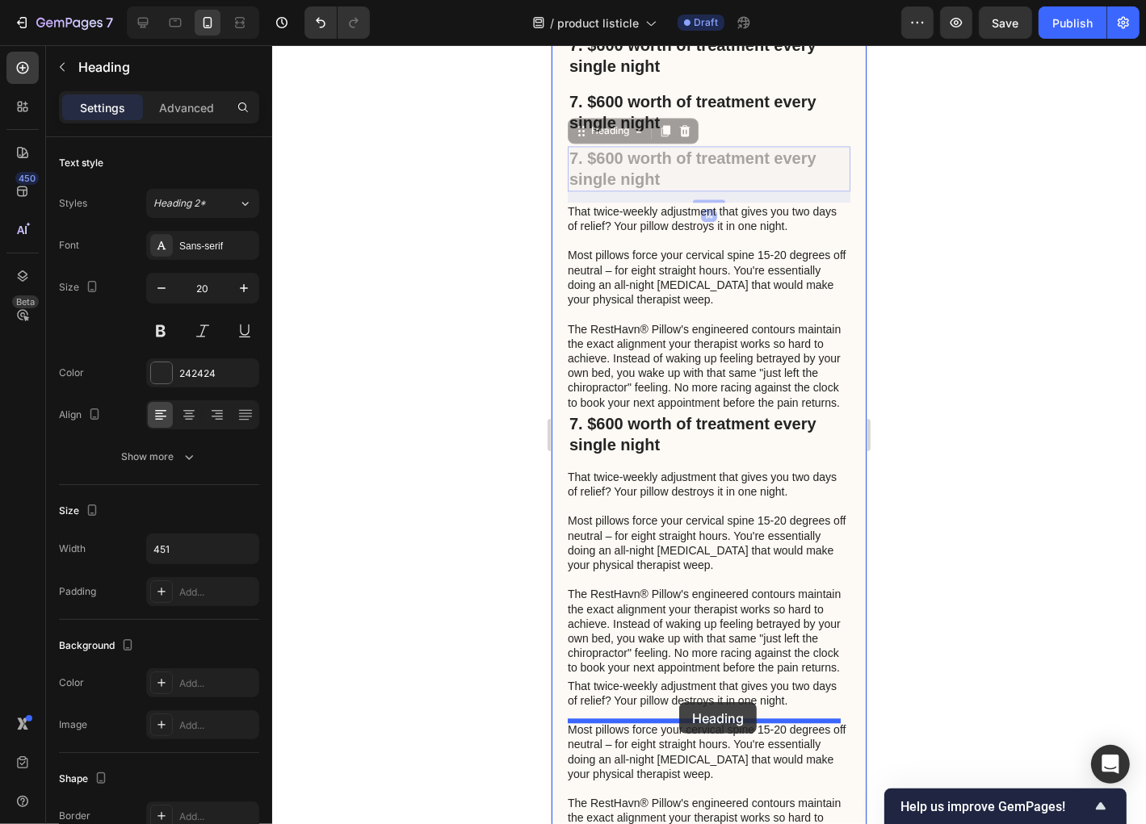
drag, startPoint x: 732, startPoint y: 189, endPoint x: 678, endPoint y: 702, distance: 515.5
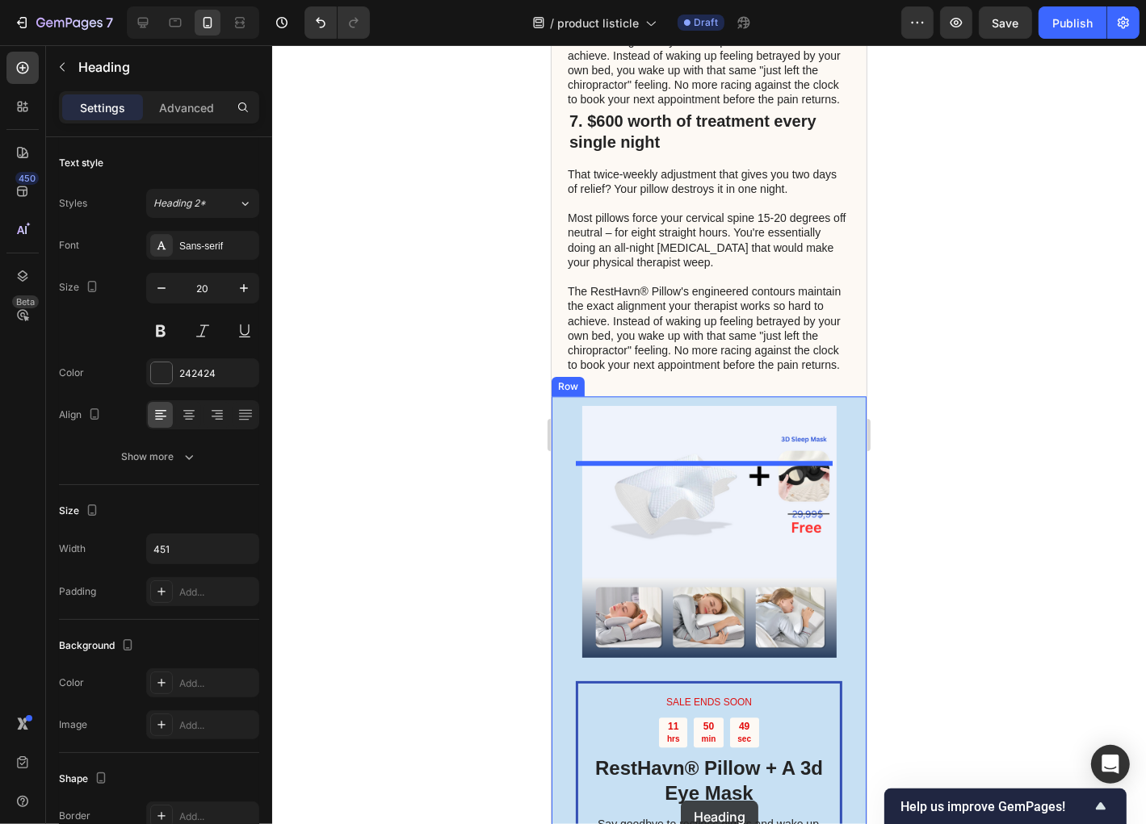
scroll to position [4063, 0]
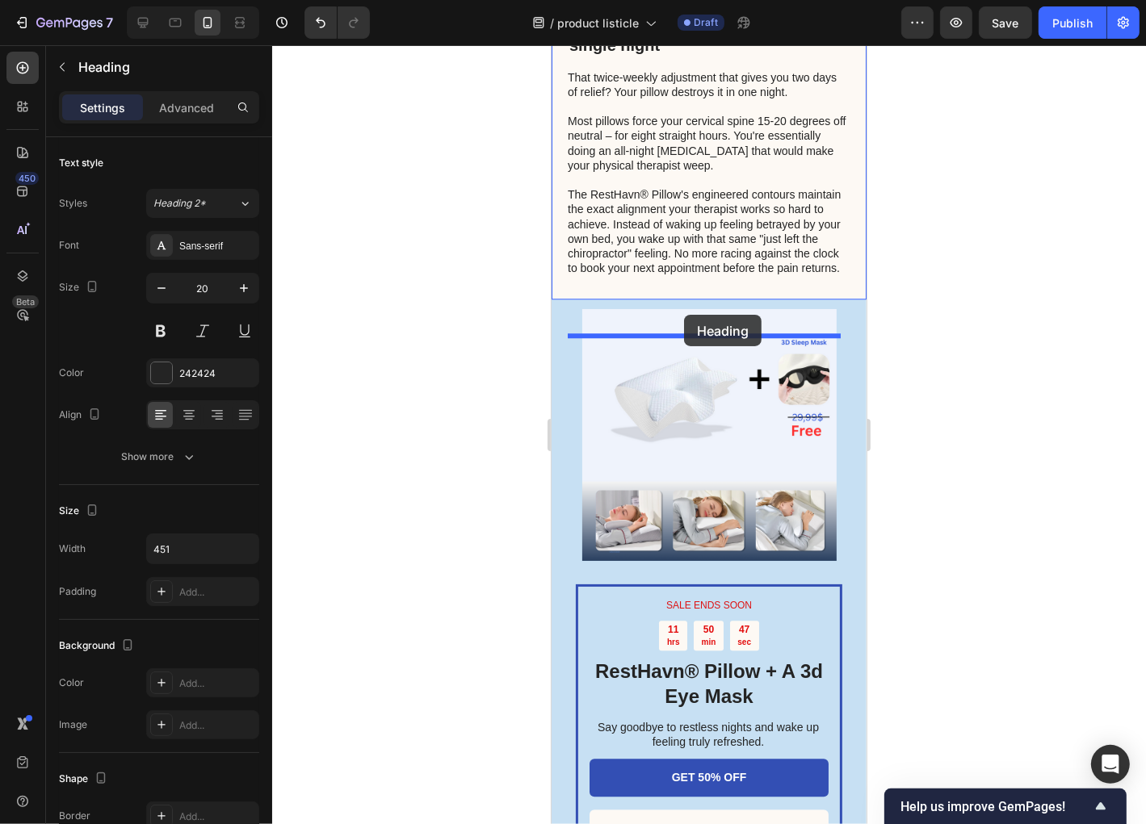
drag, startPoint x: 732, startPoint y: 126, endPoint x: 683, endPoint y: 314, distance: 194.3
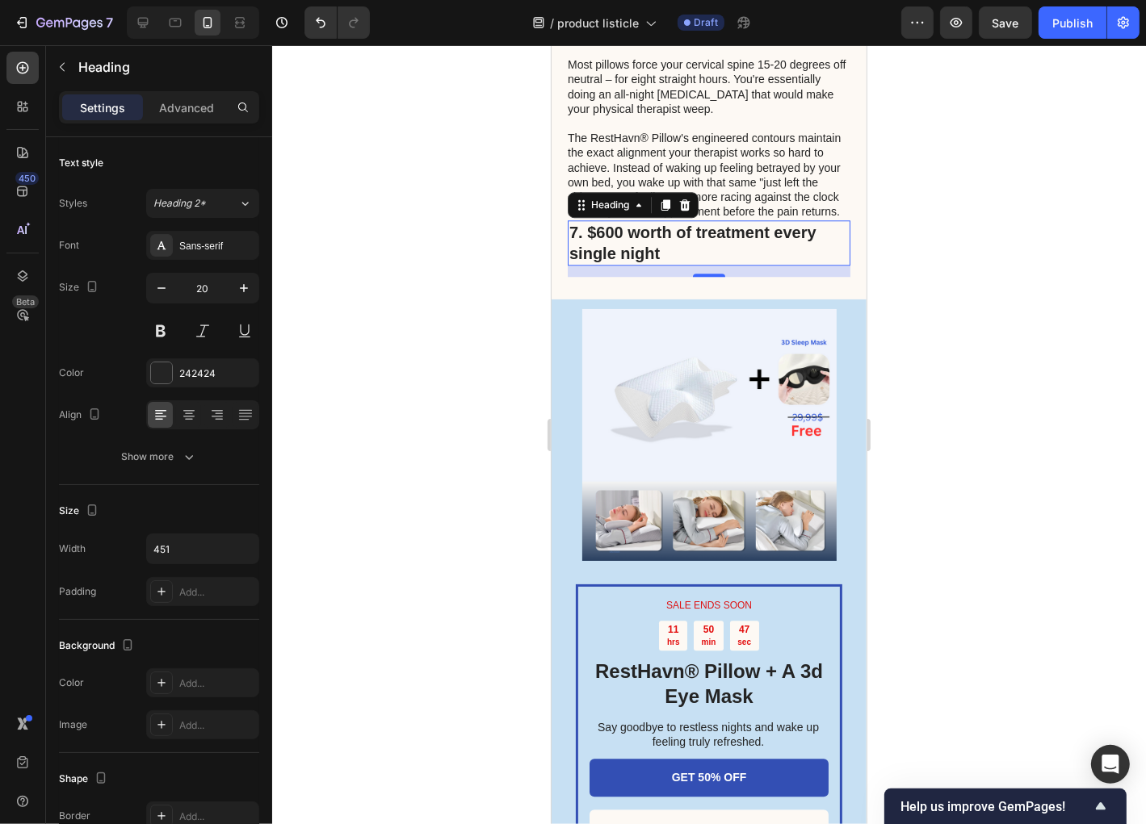
scroll to position [4007, 0]
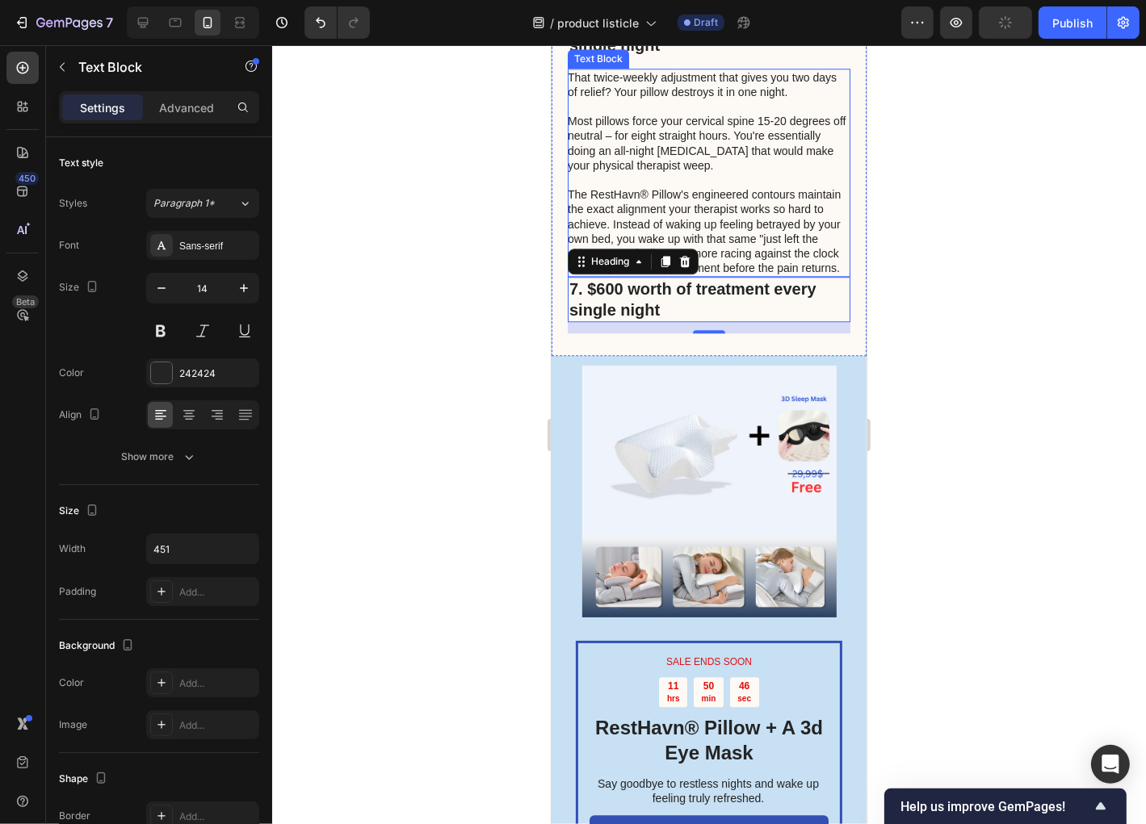
click at [734, 187] on p "Rich Text Editor. Editing area: main" at bounding box center [707, 179] width 281 height 15
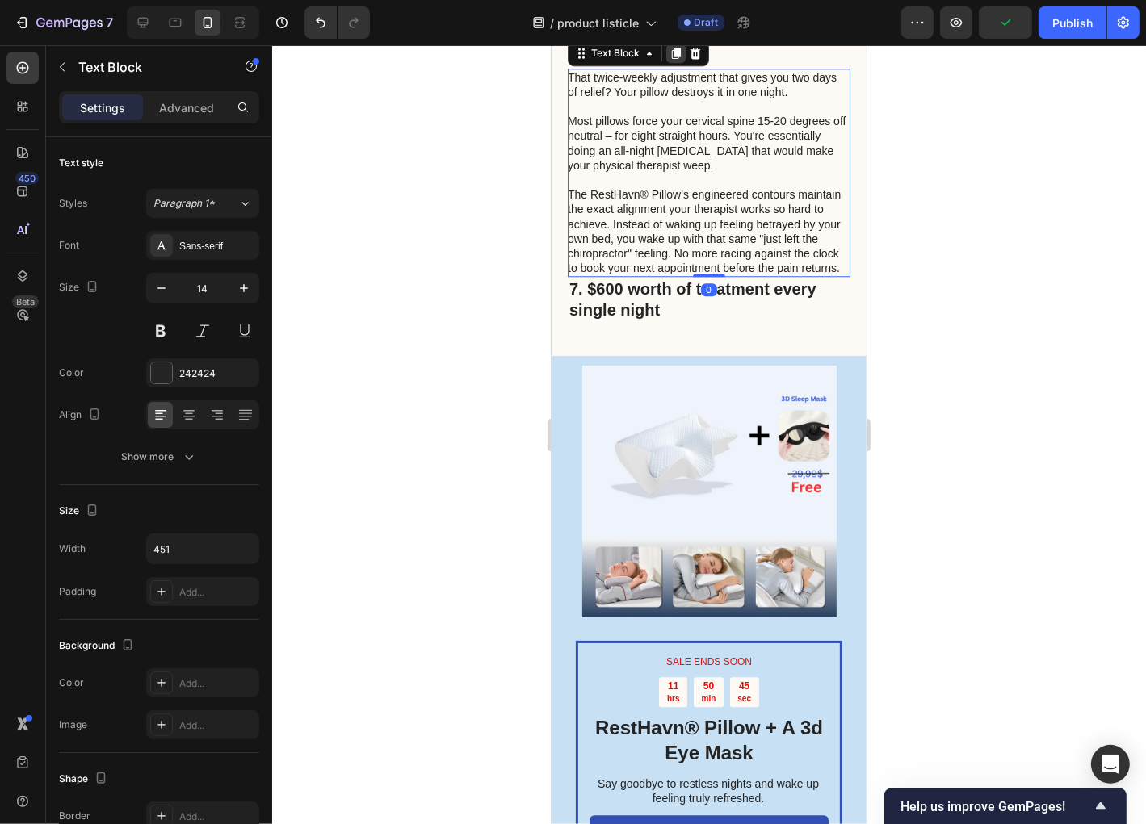
click at [680, 59] on icon at bounding box center [675, 52] width 13 height 13
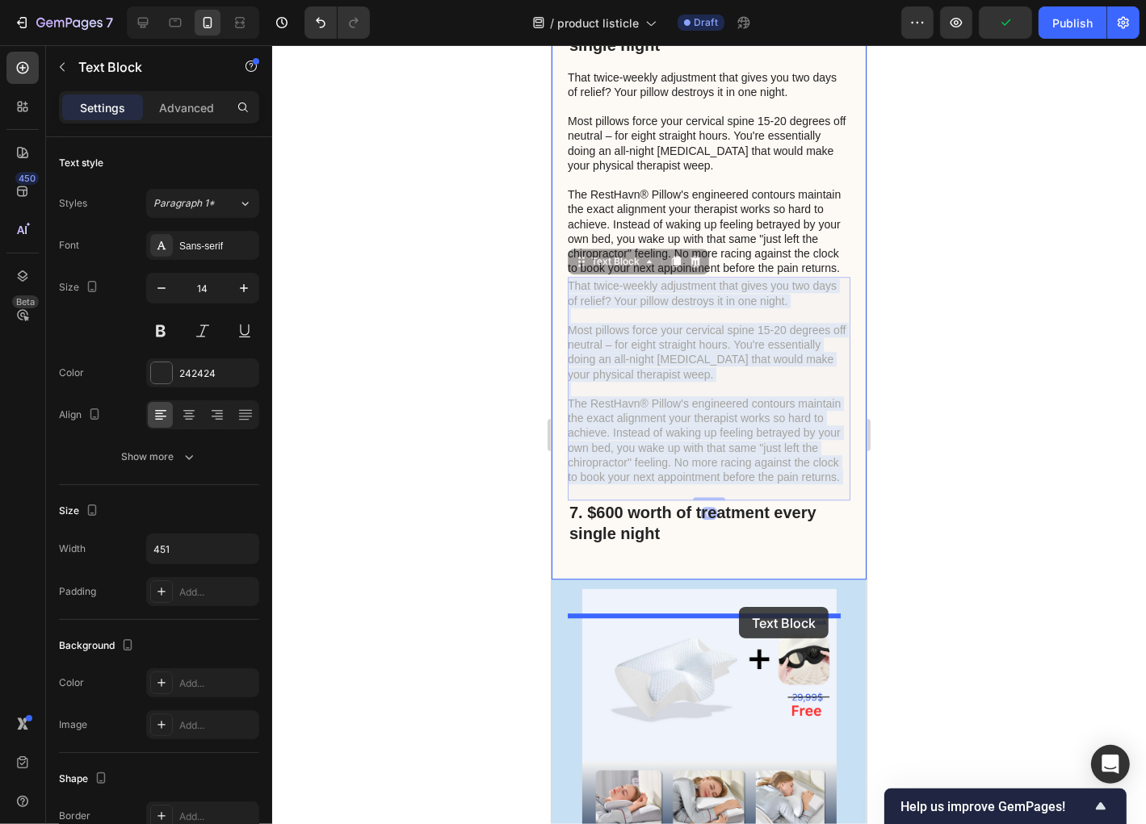
drag, startPoint x: 752, startPoint y: 390, endPoint x: 751, endPoint y: 535, distance: 145.4
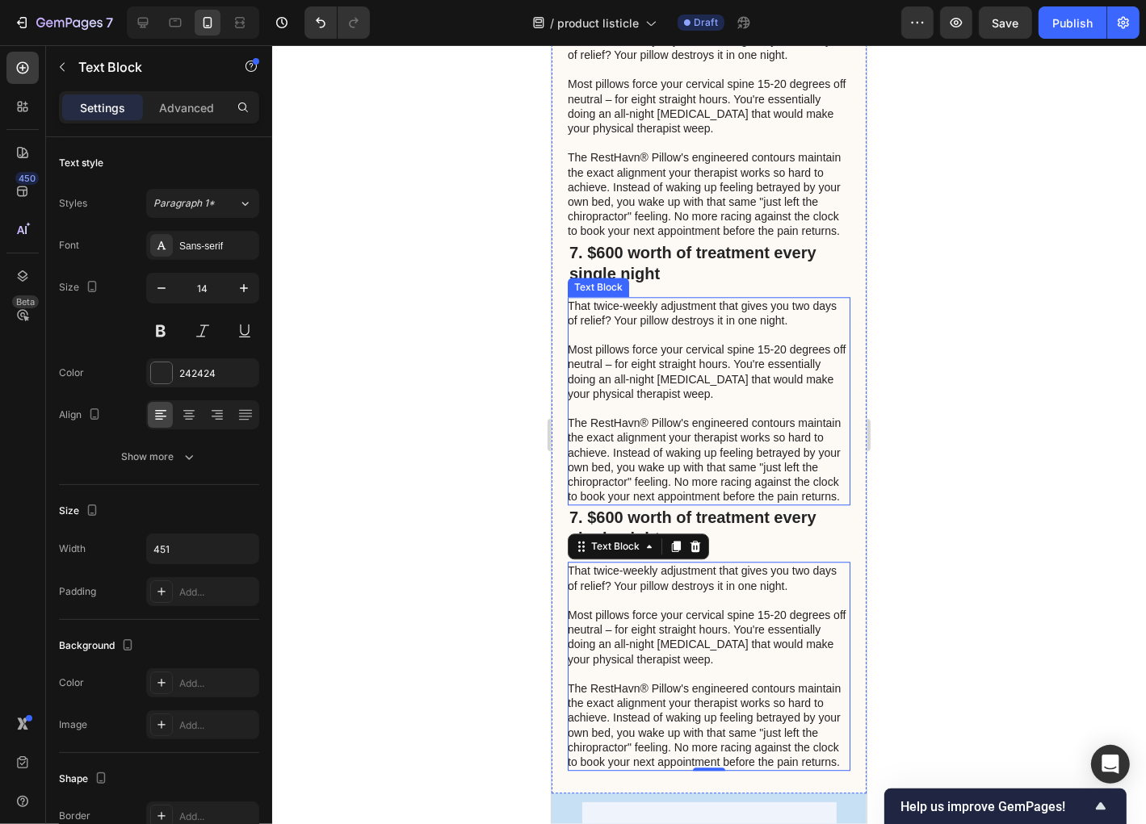
scroll to position [3749, 0]
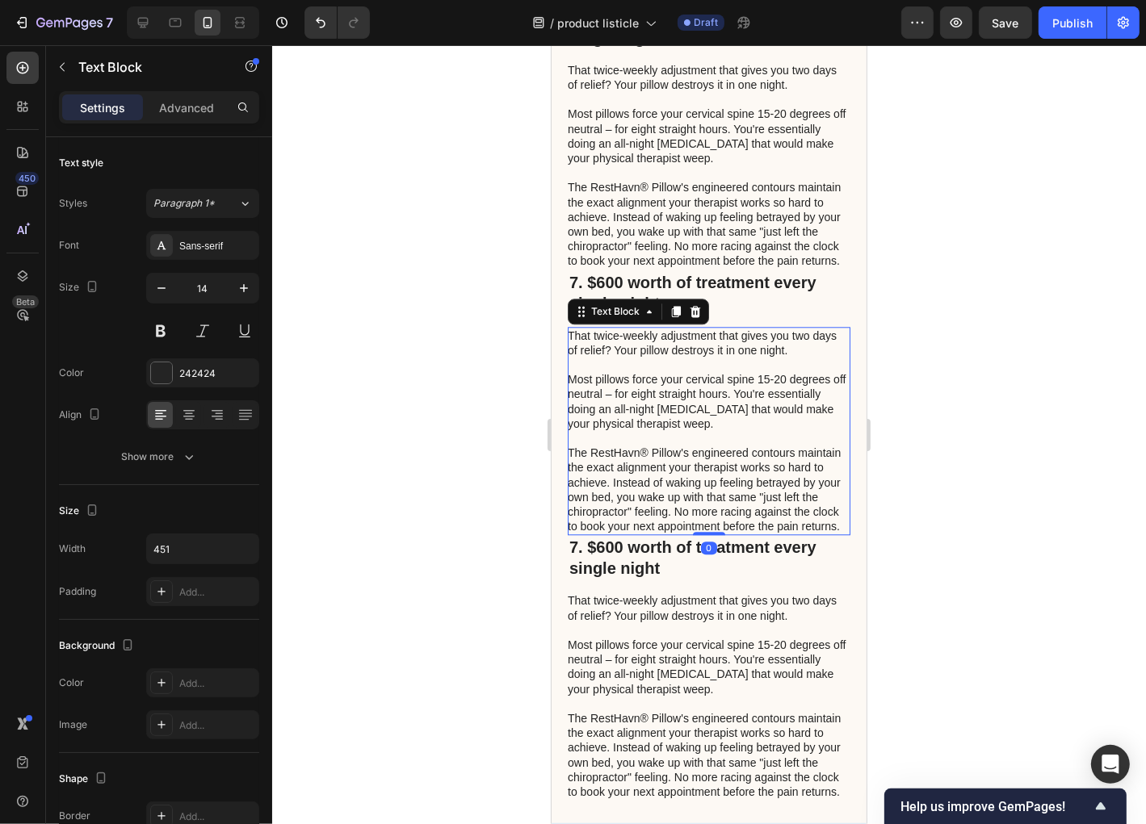
click at [774, 430] on p "Most pillows force your cervical spine 15-20 degrees off neutral – for eight st…" at bounding box center [707, 400] width 281 height 59
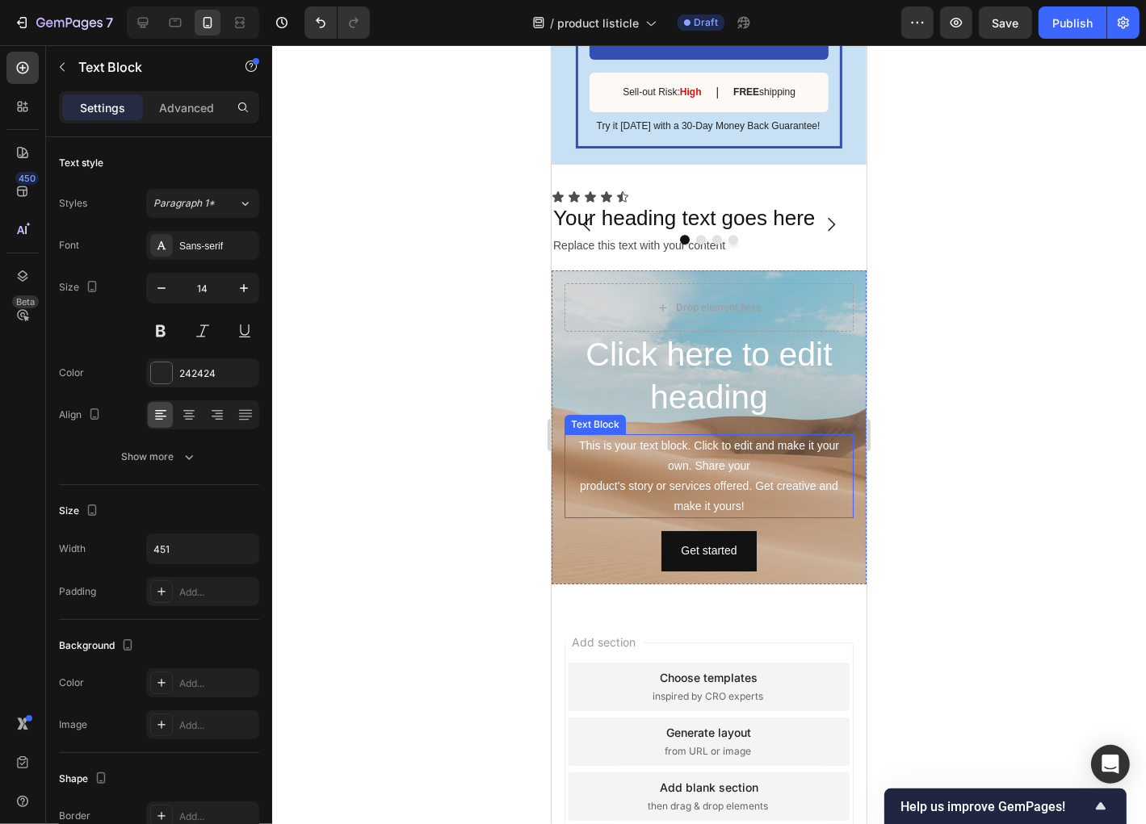
scroll to position [5209, 0]
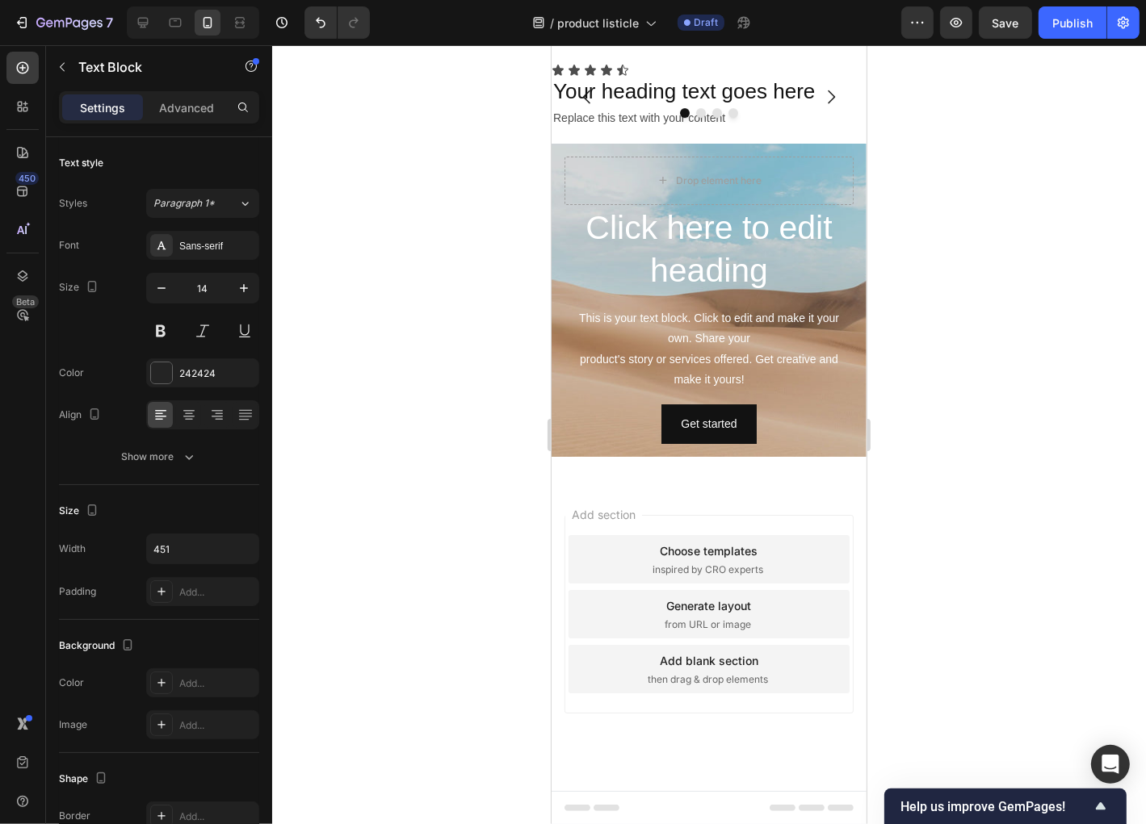
click at [507, 565] on div at bounding box center [709, 434] width 874 height 779
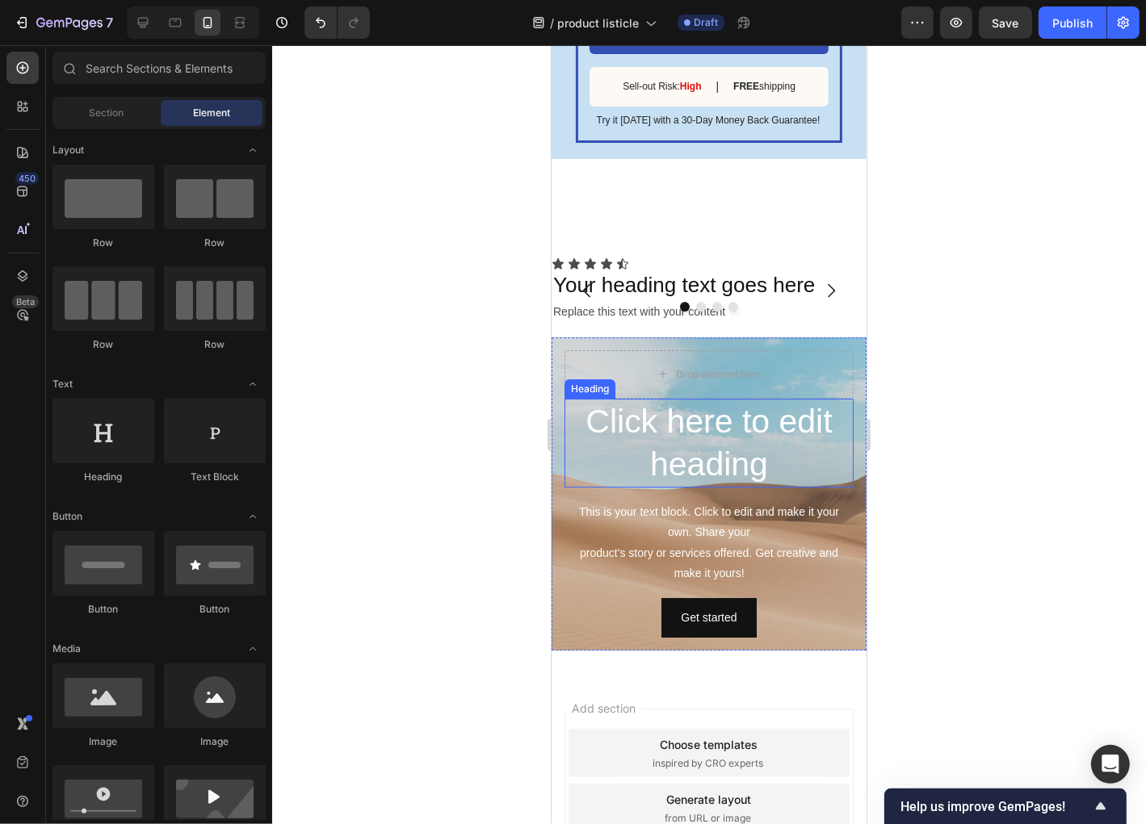
scroll to position [4886, 0]
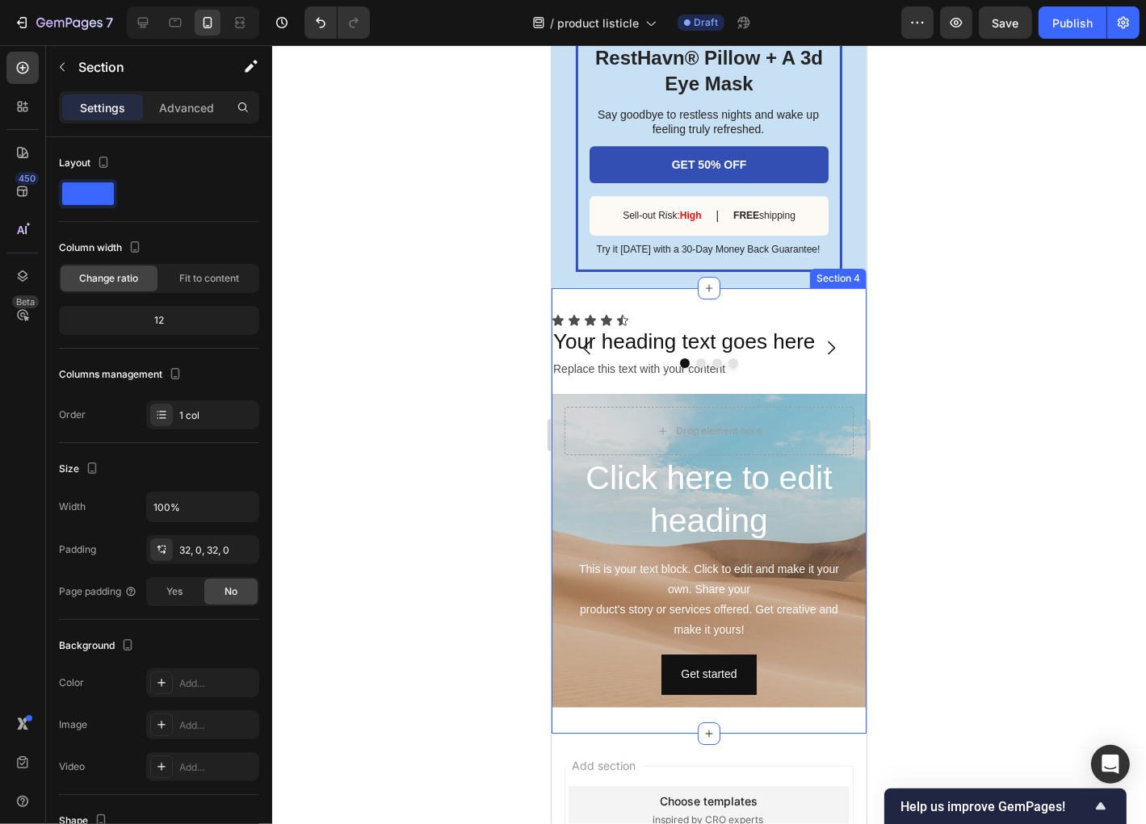
click at [848, 378] on div "Icon Icon Icon Icon Icon Icon List Your heading text goes here Heading Replace …" at bounding box center [708, 510] width 315 height 446
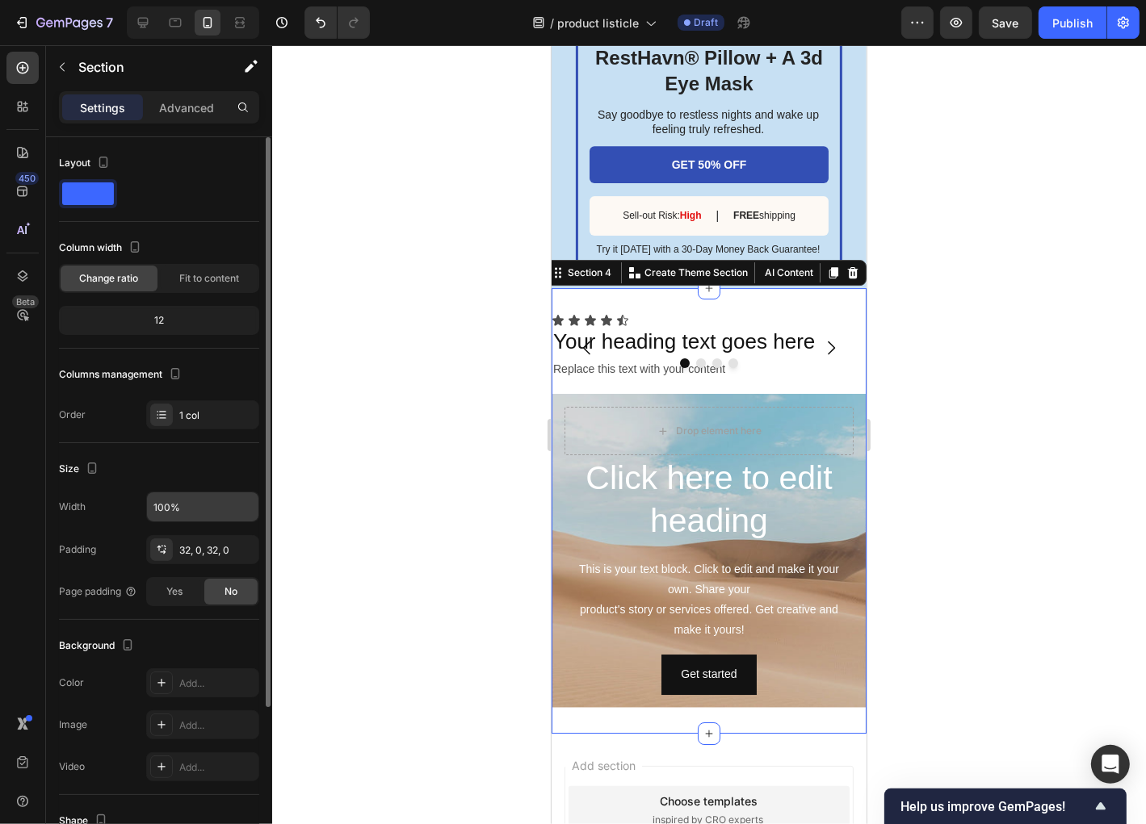
scroll to position [129, 0]
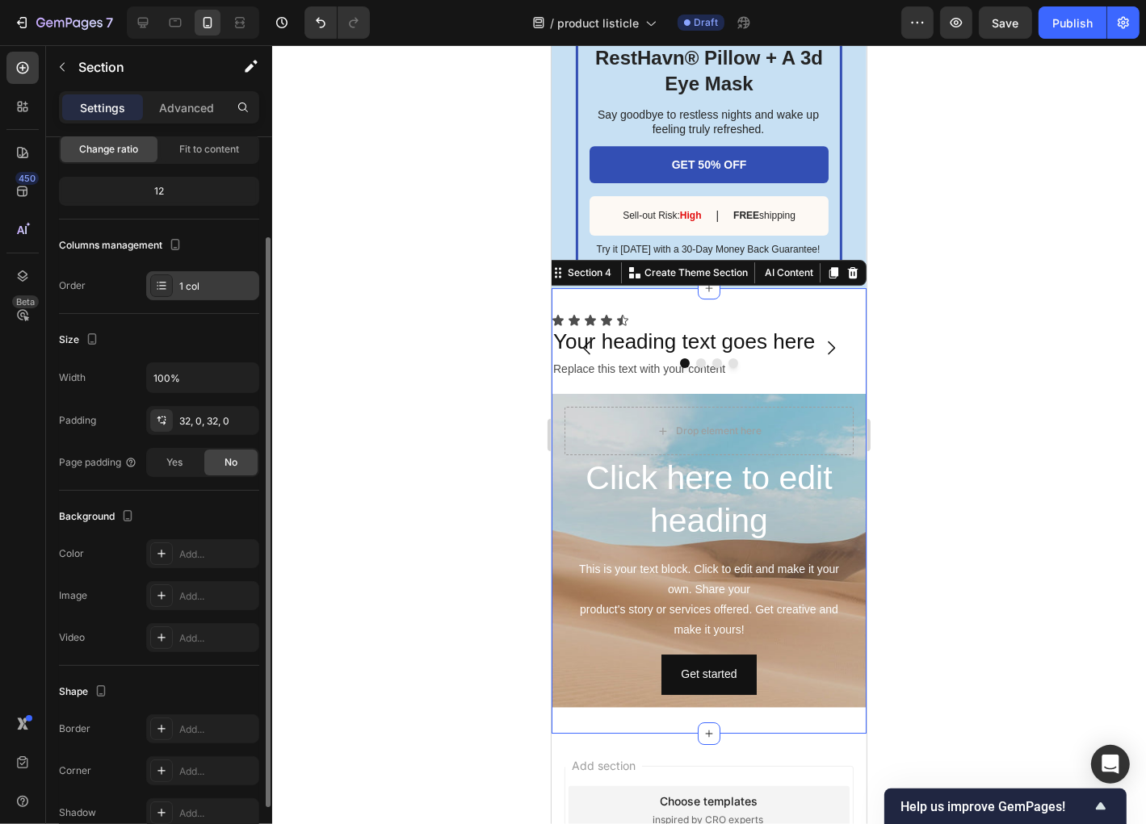
click at [158, 291] on icon at bounding box center [161, 285] width 13 height 13
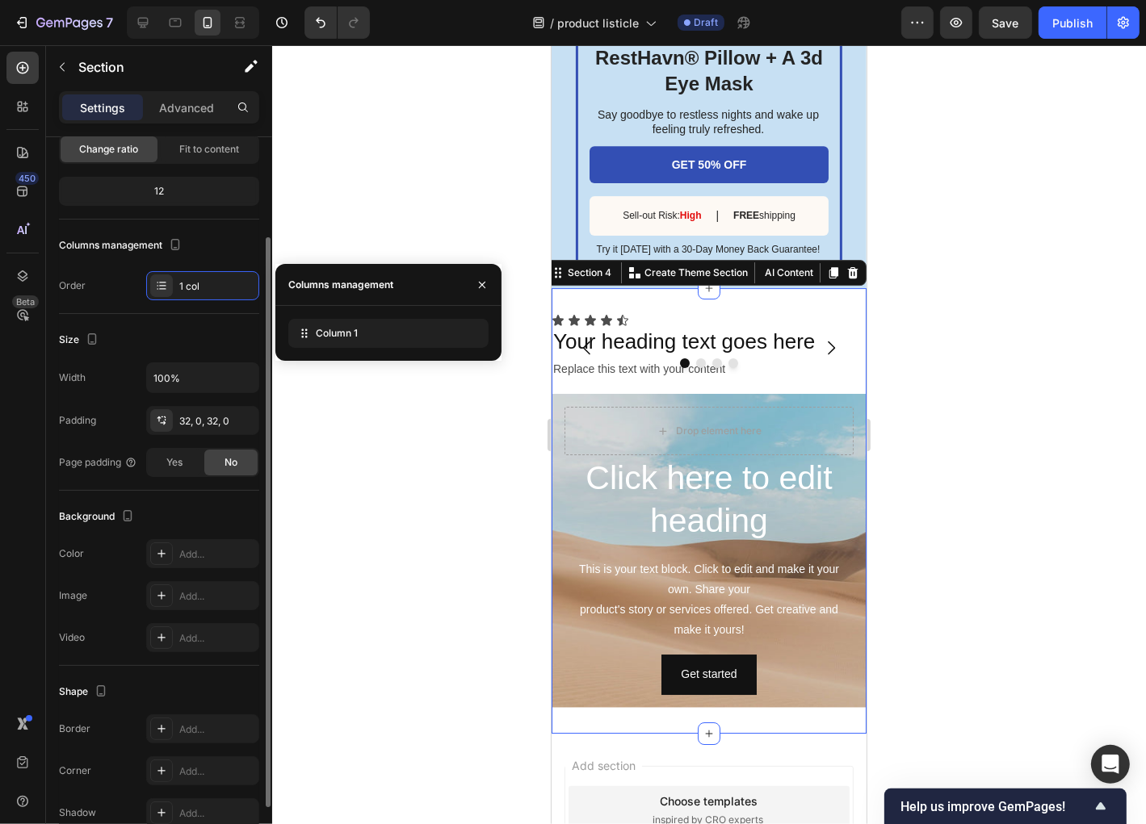
click at [137, 314] on div "Size Width 100% Padding 32, 0, 32, 0 Page padding Yes No" at bounding box center [159, 402] width 200 height 177
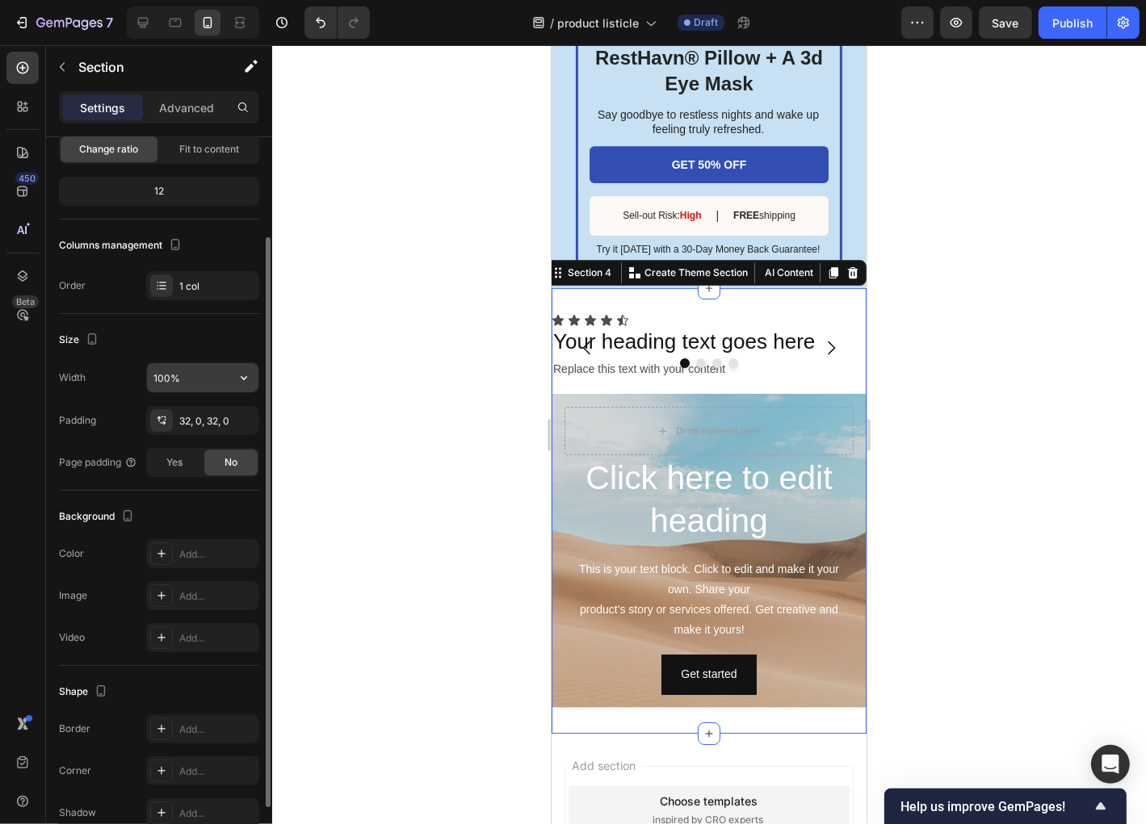
click at [202, 375] on input "100%" at bounding box center [202, 377] width 111 height 29
click at [233, 375] on button "button" at bounding box center [243, 377] width 29 height 29
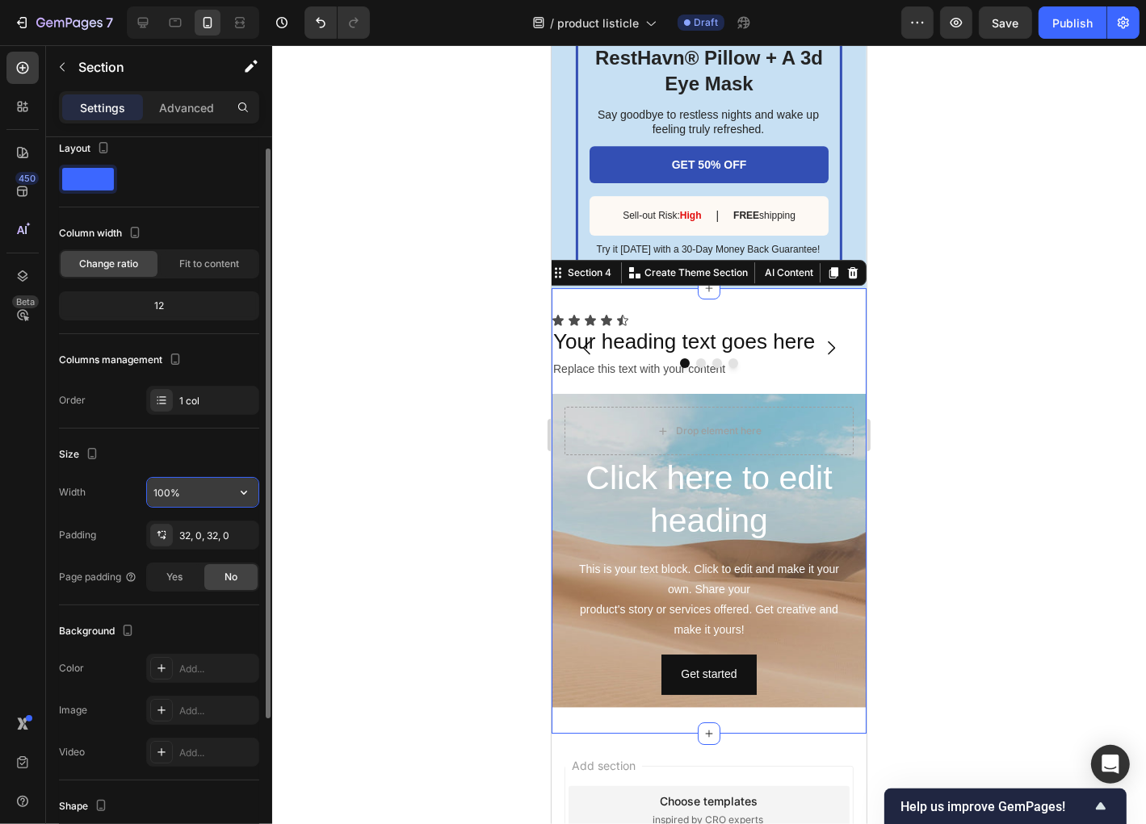
scroll to position [0, 0]
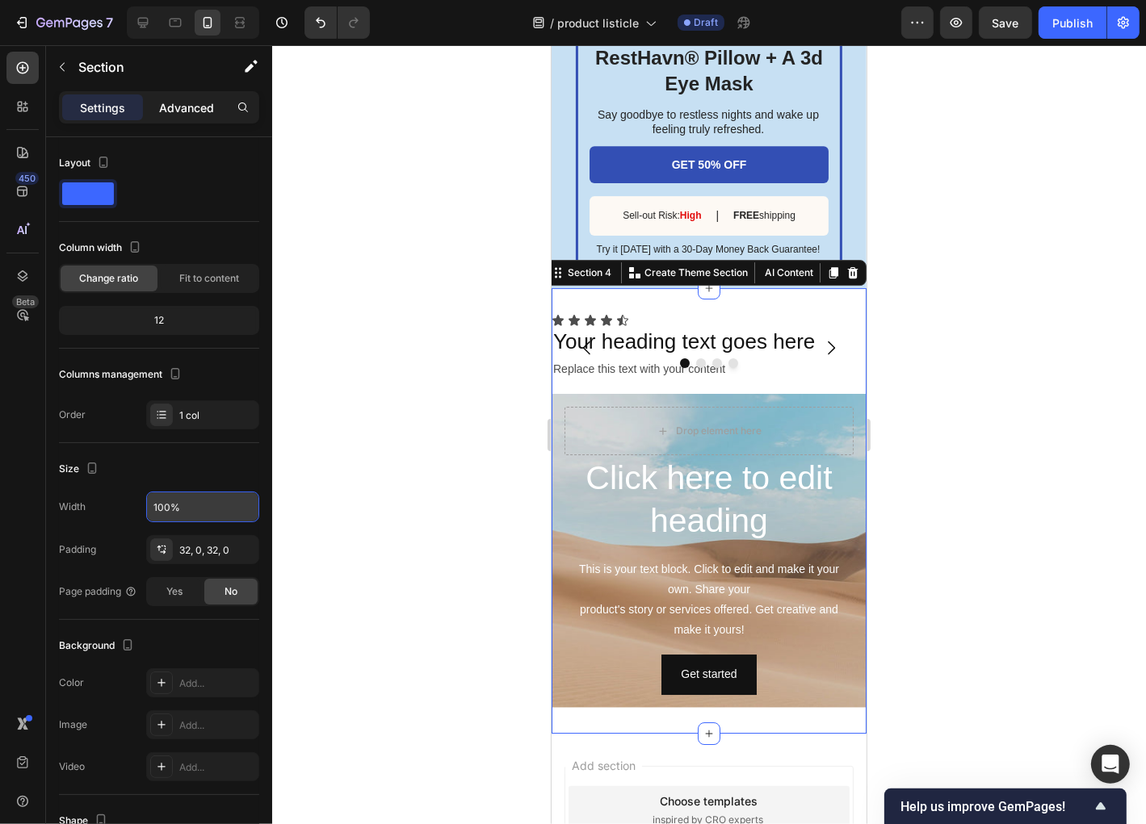
click at [184, 113] on p "Advanced" at bounding box center [186, 107] width 55 height 17
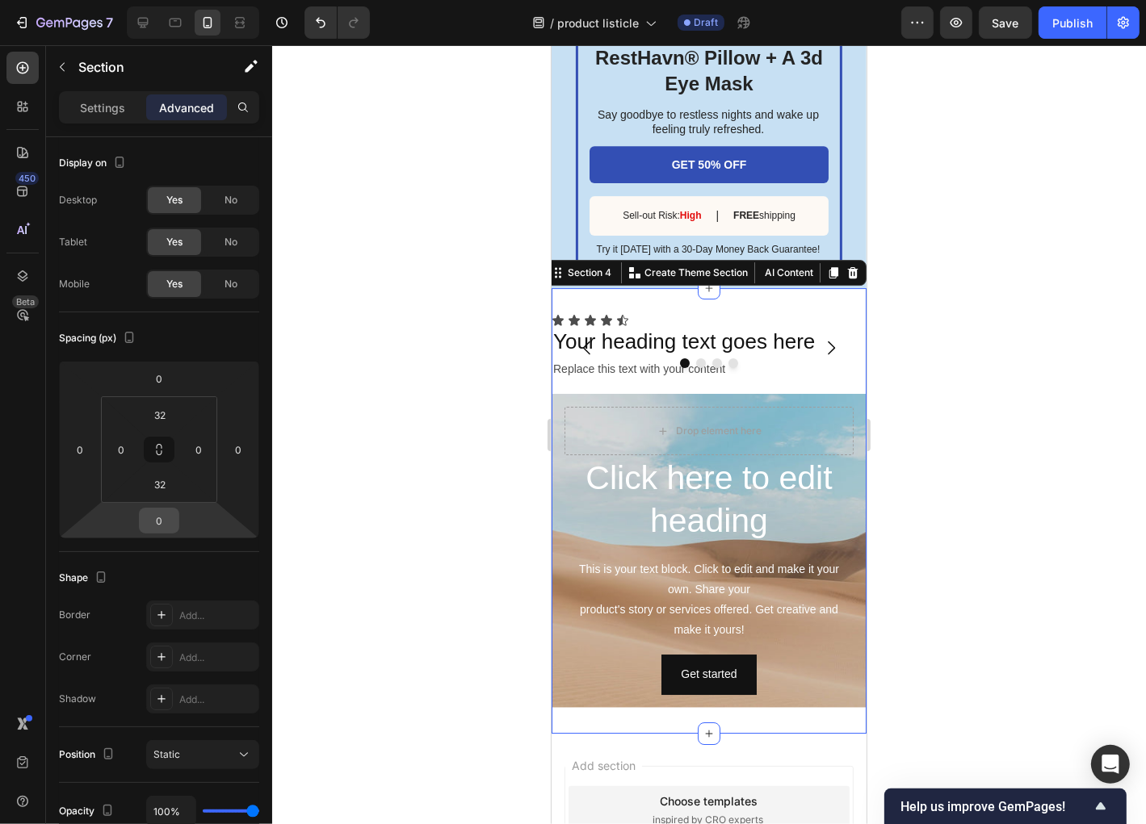
click at [162, 527] on input "0" at bounding box center [159, 521] width 32 height 24
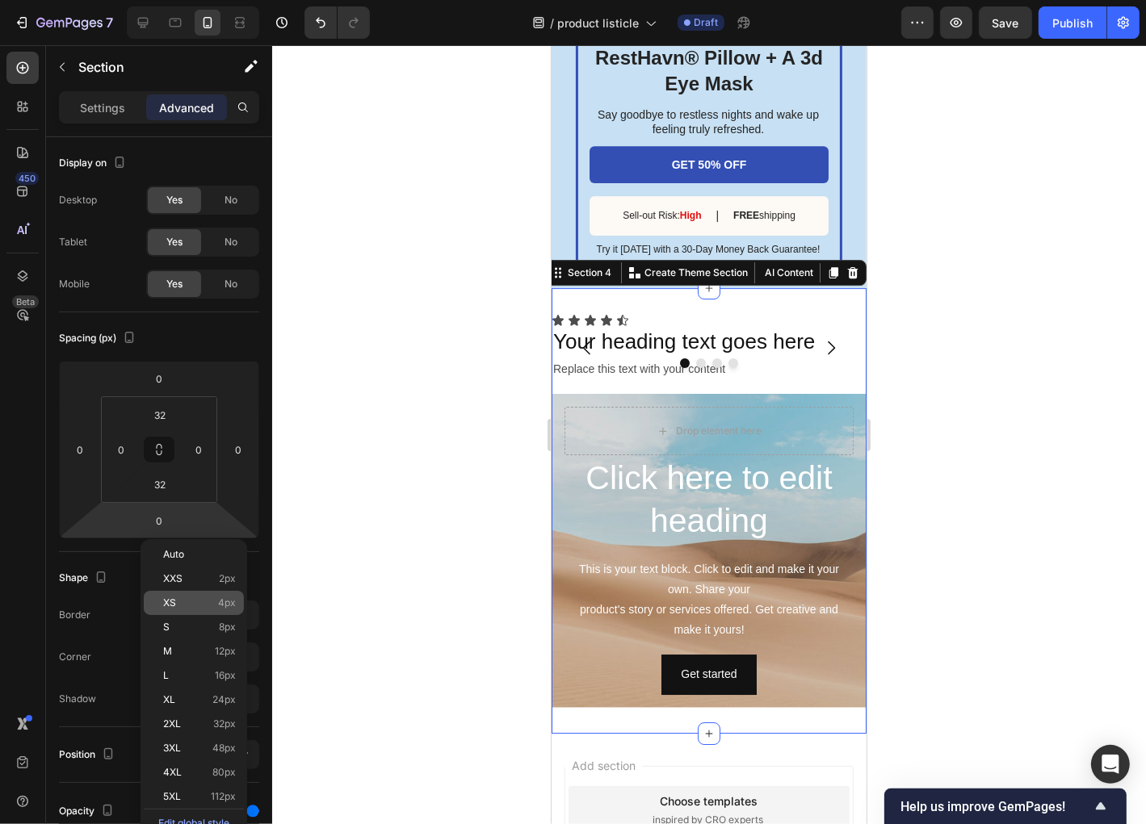
click at [182, 594] on div "XS 4px" at bounding box center [194, 603] width 100 height 24
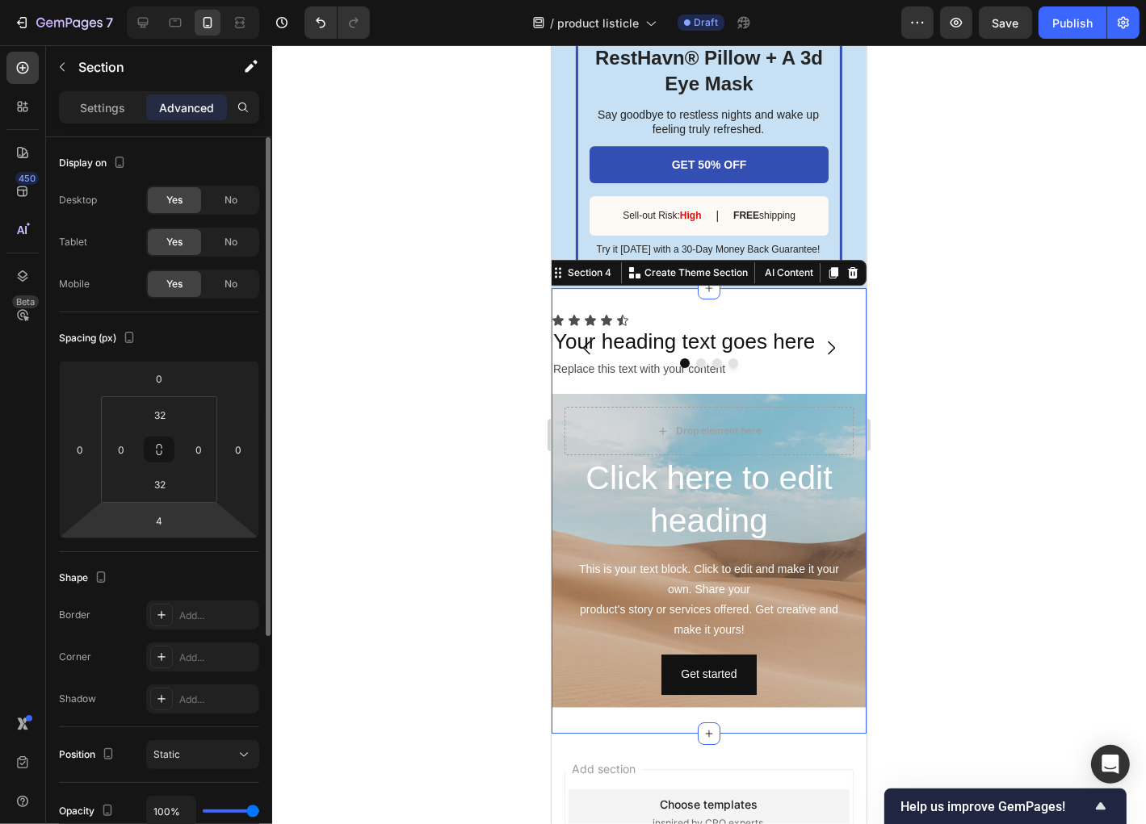
click at [190, 0] on html "7 Version history / product listicle Draft Preview Save Publish 450 Beta Sectio…" at bounding box center [573, 0] width 1146 height 0
type input "7"
click at [220, 547] on div "Spacing (px) 0 0 7 0 32 0 32 0" at bounding box center [159, 433] width 200 height 240
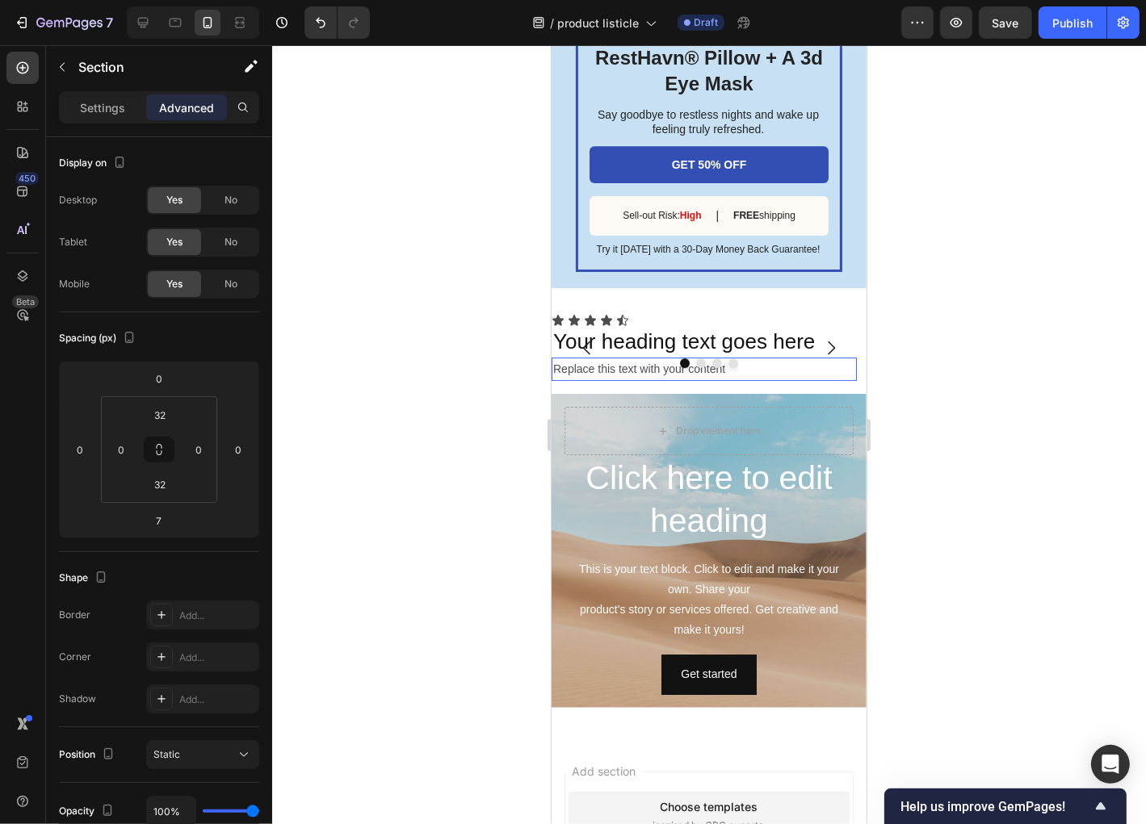
click at [826, 380] on div "Replace this text with your content" at bounding box center [703, 368] width 305 height 23
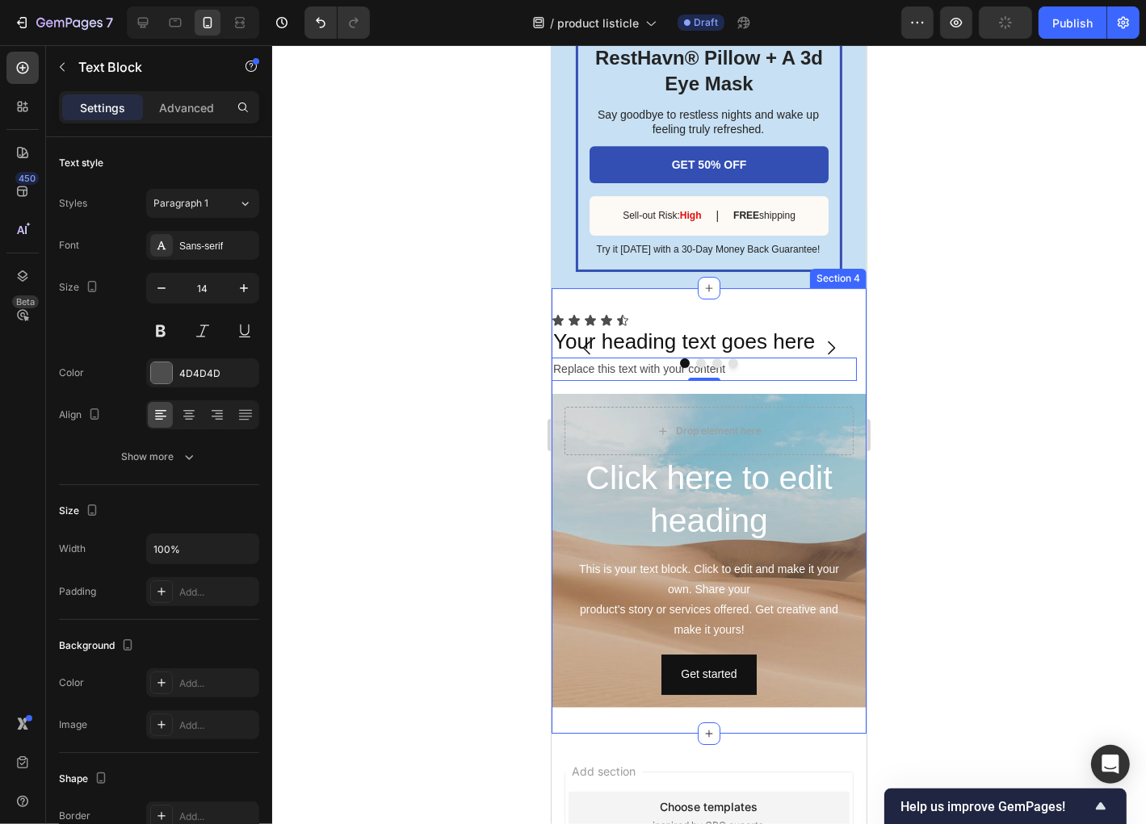
click at [846, 380] on div "Replace this text with your content" at bounding box center [703, 368] width 305 height 23
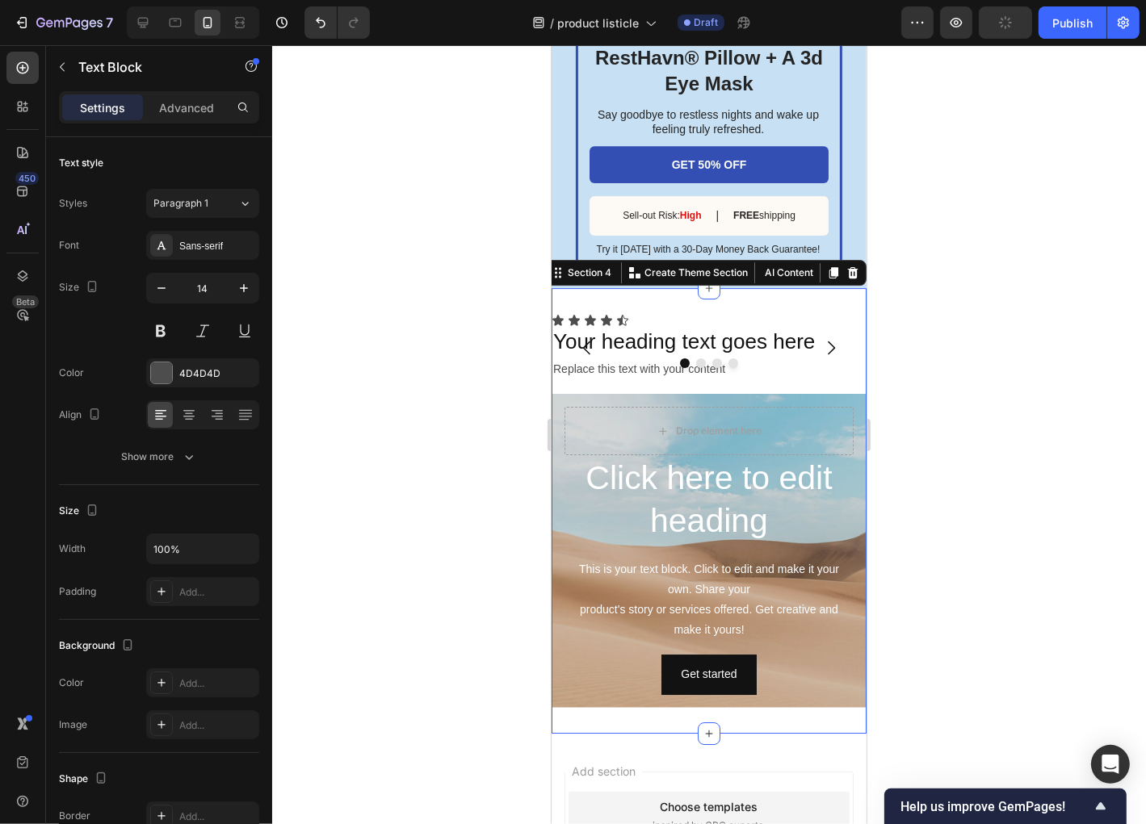
click at [845, 393] on div "Icon Icon Icon Icon Icon Icon List Your heading text goes here Heading Replace …" at bounding box center [708, 353] width 315 height 80
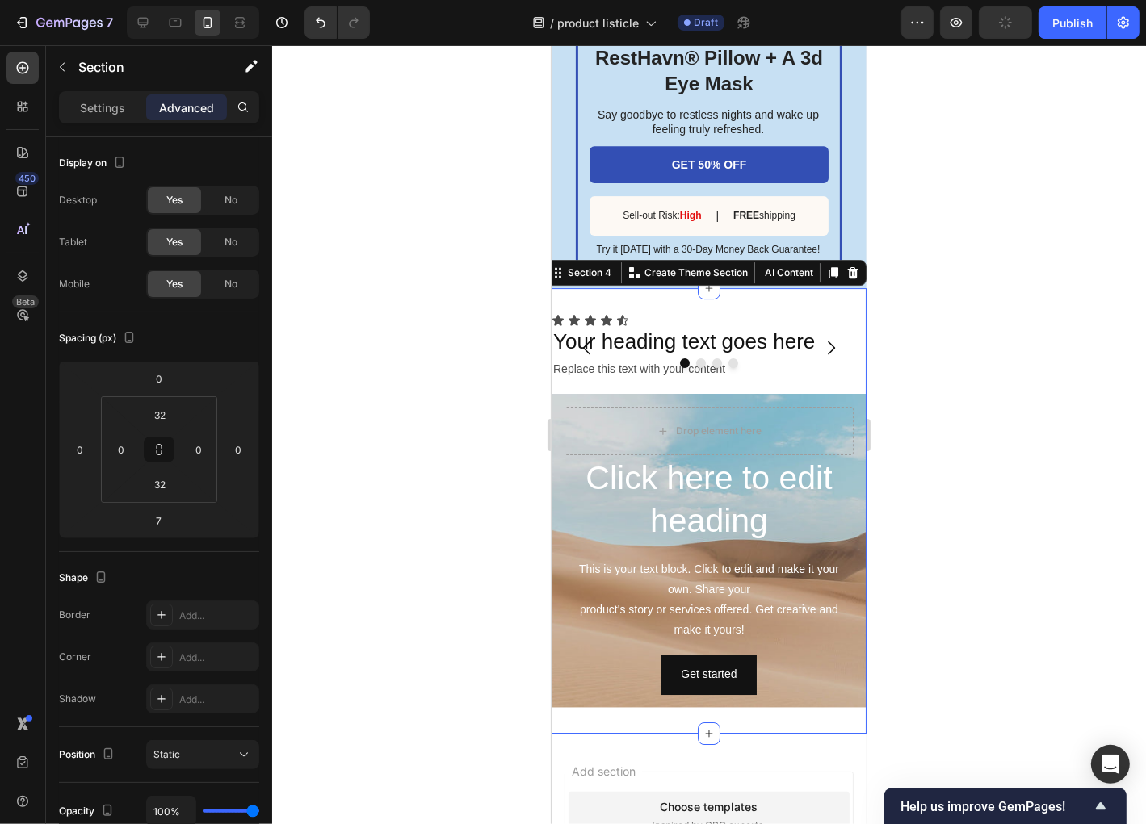
click at [843, 393] on div "Icon Icon Icon Icon Icon Icon List Your heading text goes here Heading Replace …" at bounding box center [708, 353] width 315 height 80
click at [842, 393] on div "Icon Icon Icon Icon Icon Icon List Your heading text goes here Heading Replace …" at bounding box center [708, 353] width 315 height 80
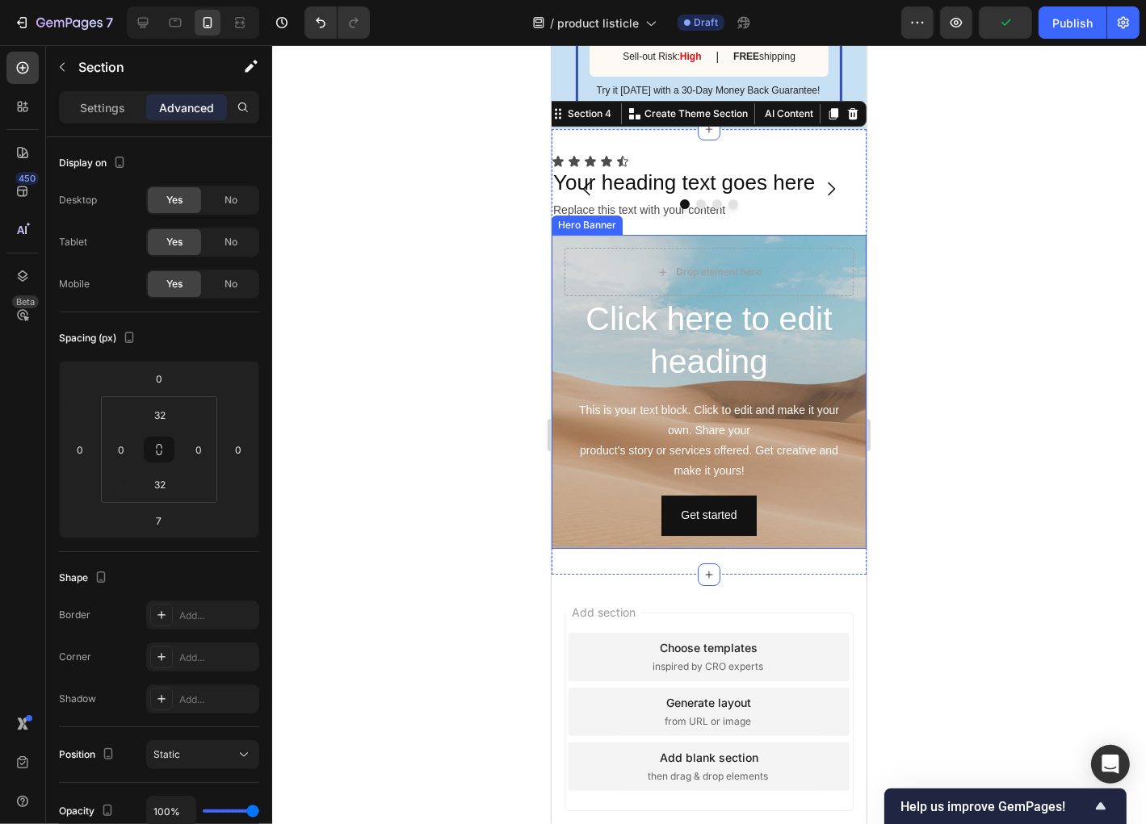
scroll to position [5079, 0]
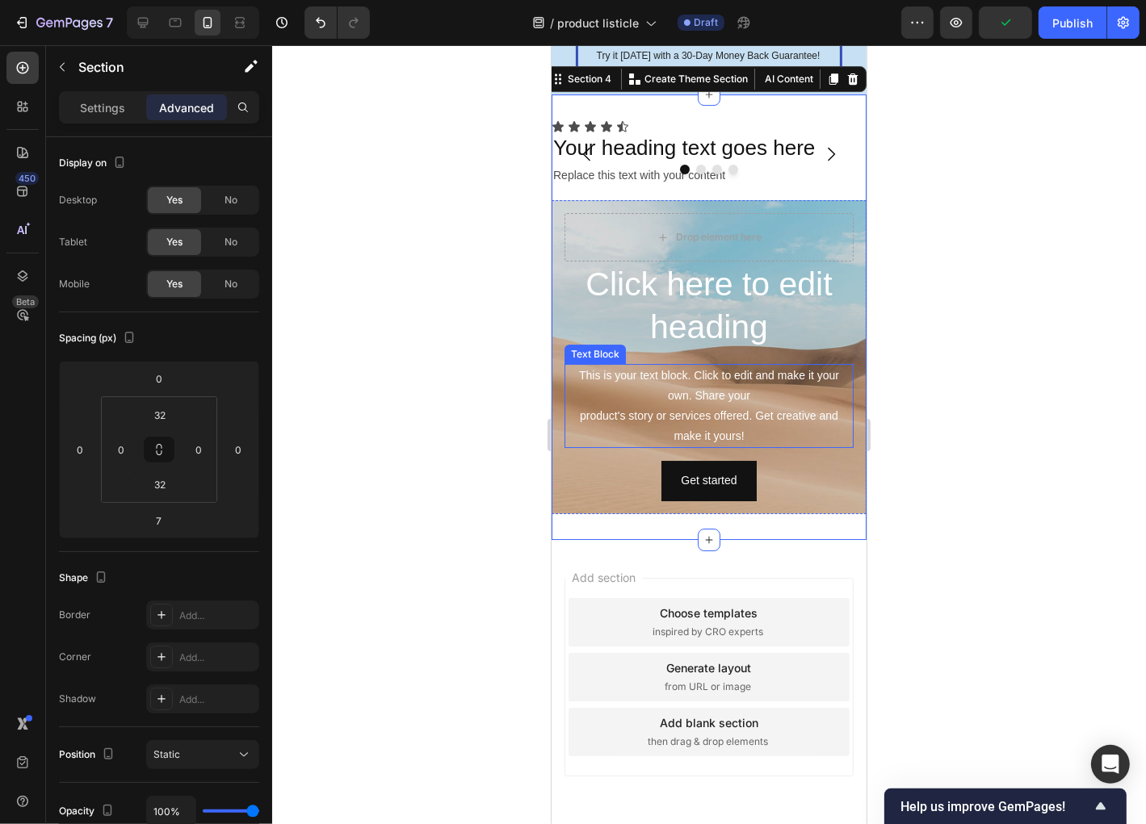
click at [838, 448] on div "This is your text block. Click to edit and make it your own. Share your product…" at bounding box center [708, 405] width 289 height 85
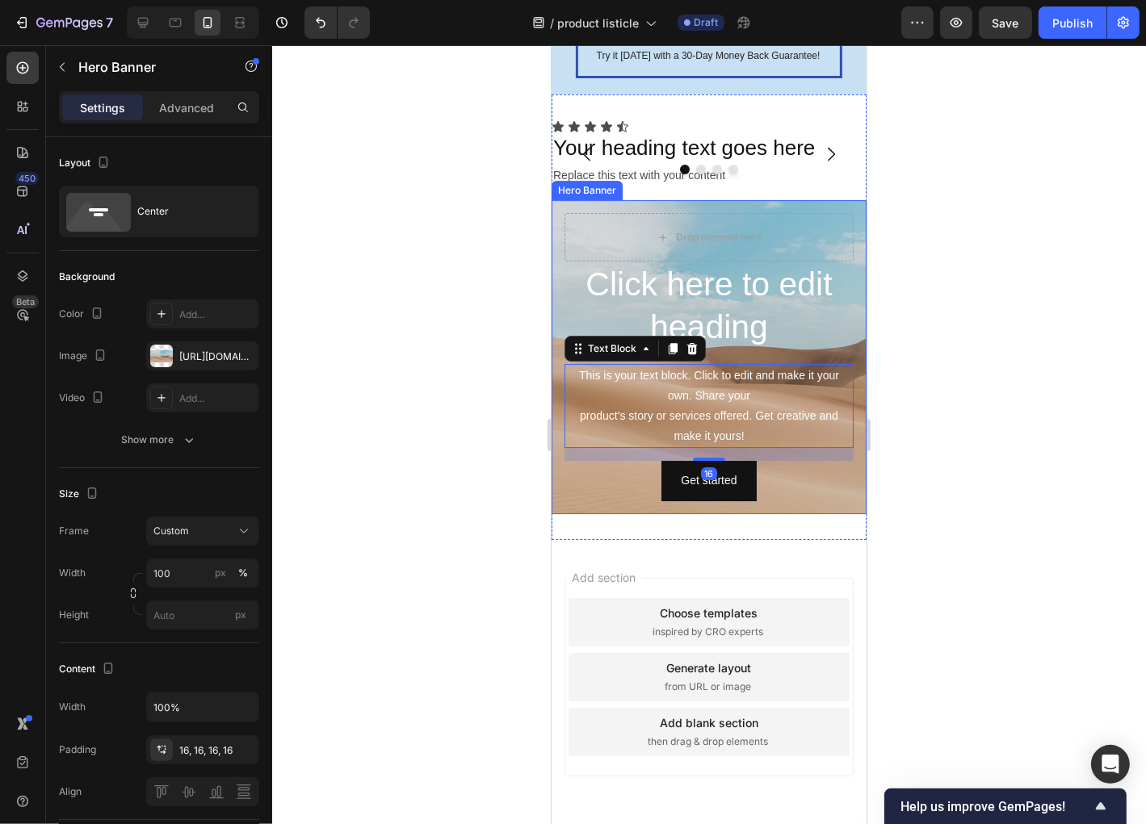
click at [854, 514] on div "Click here to edit heading Heading This is your text block. Click to edit and m…" at bounding box center [708, 356] width 315 height 314
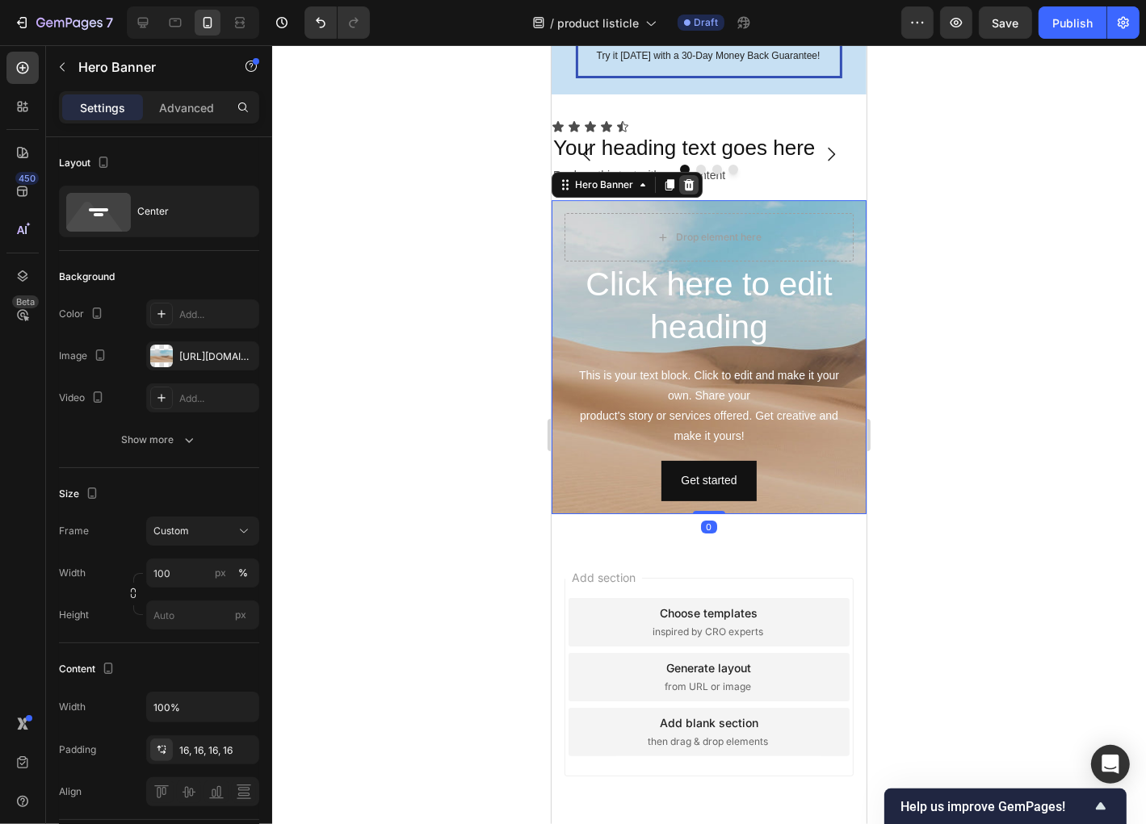
click at [688, 191] on icon at bounding box center [688, 184] width 13 height 13
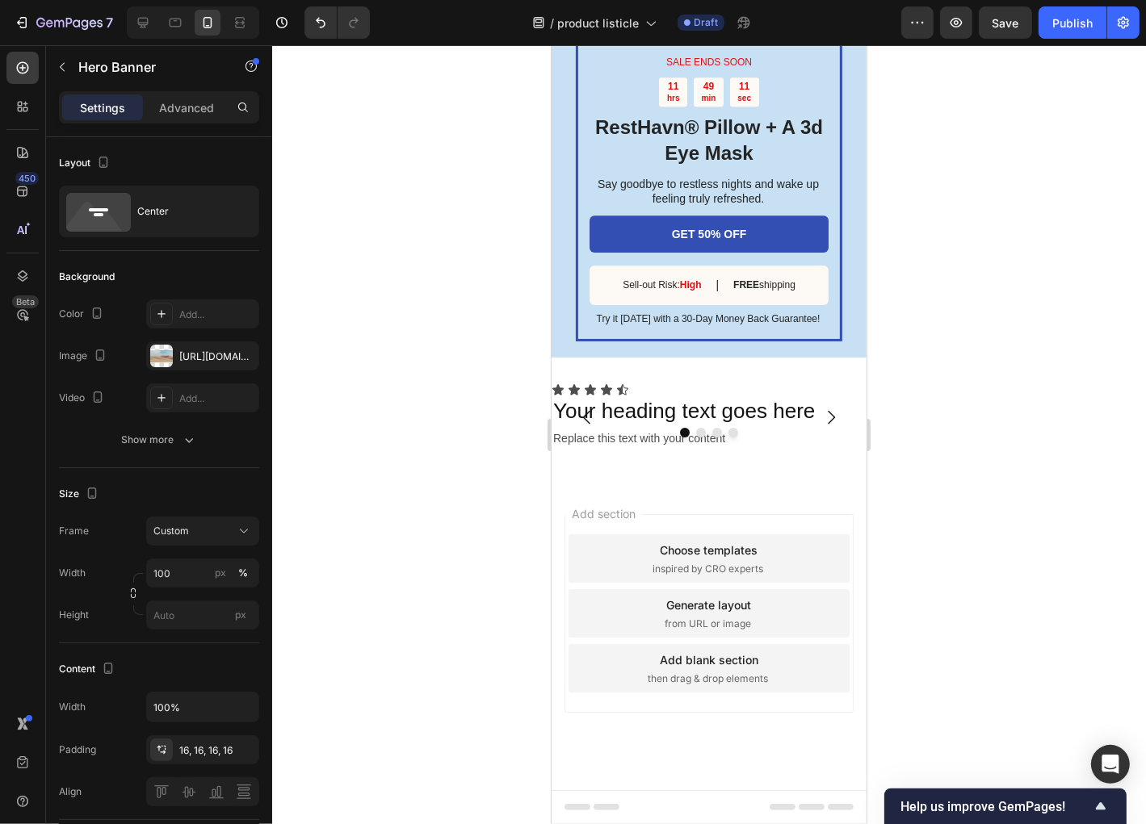
scroll to position [4887, 0]
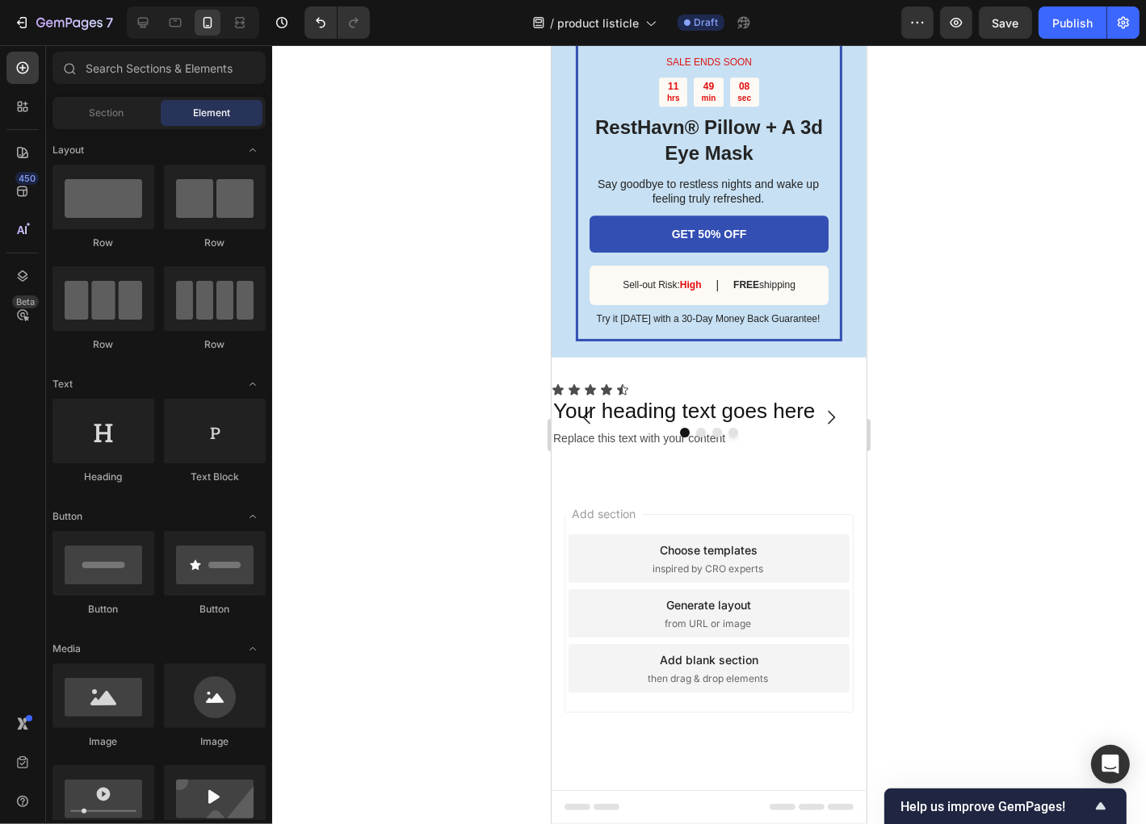
click at [787, 569] on div "Choose templates inspired by CRO experts" at bounding box center [708, 558] width 281 height 48
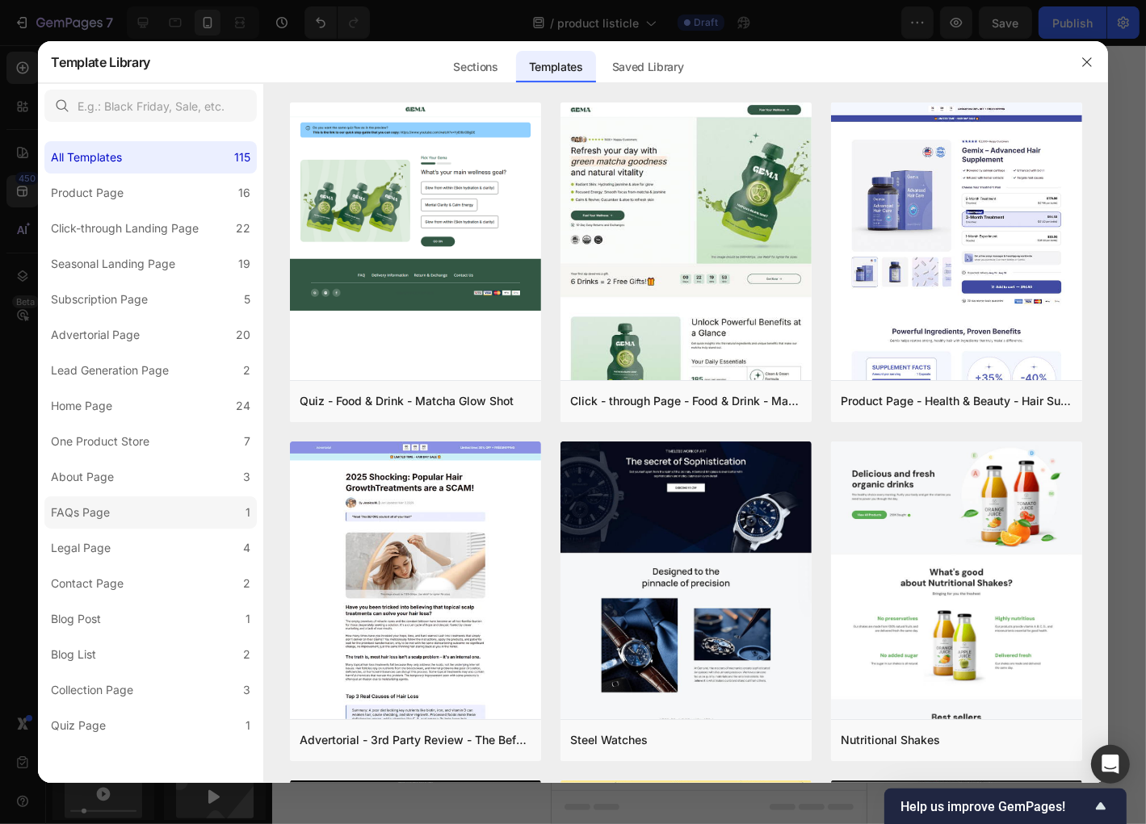
click at [131, 514] on label "FAQs Page 1" at bounding box center [150, 513] width 212 height 32
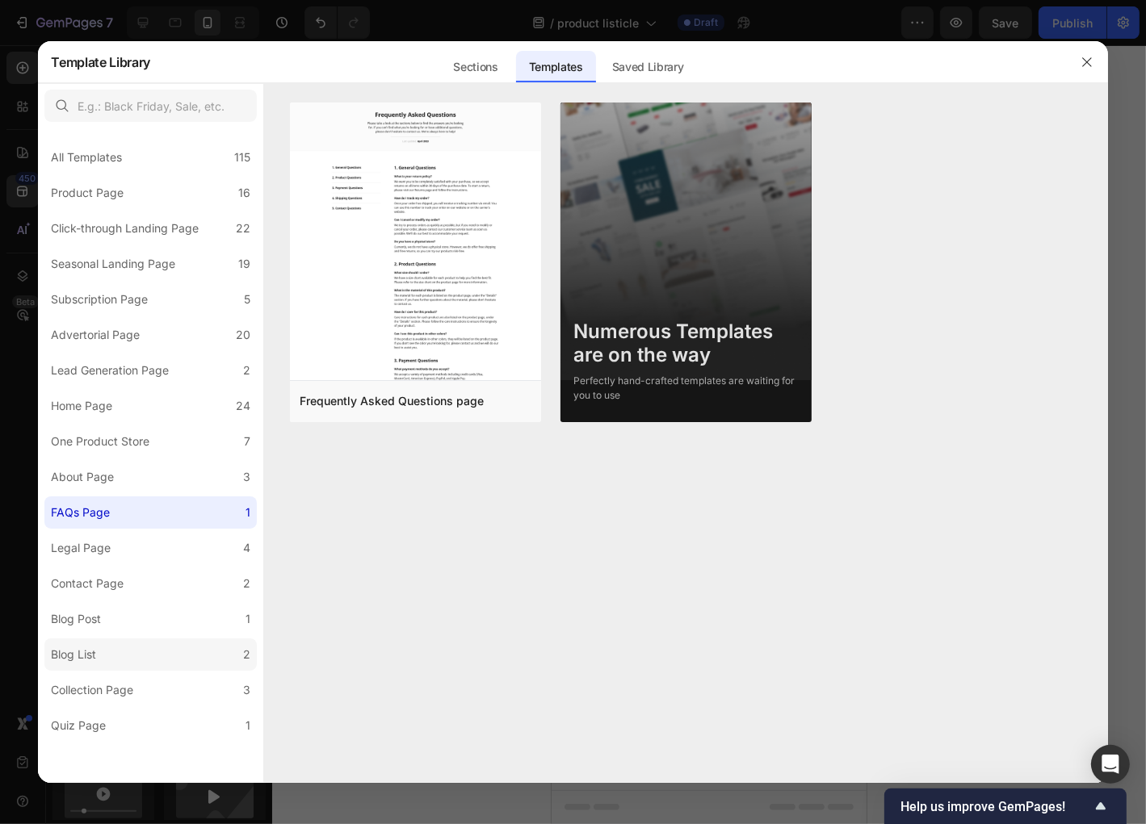
click at [104, 647] on label "Blog List 2" at bounding box center [150, 655] width 212 height 32
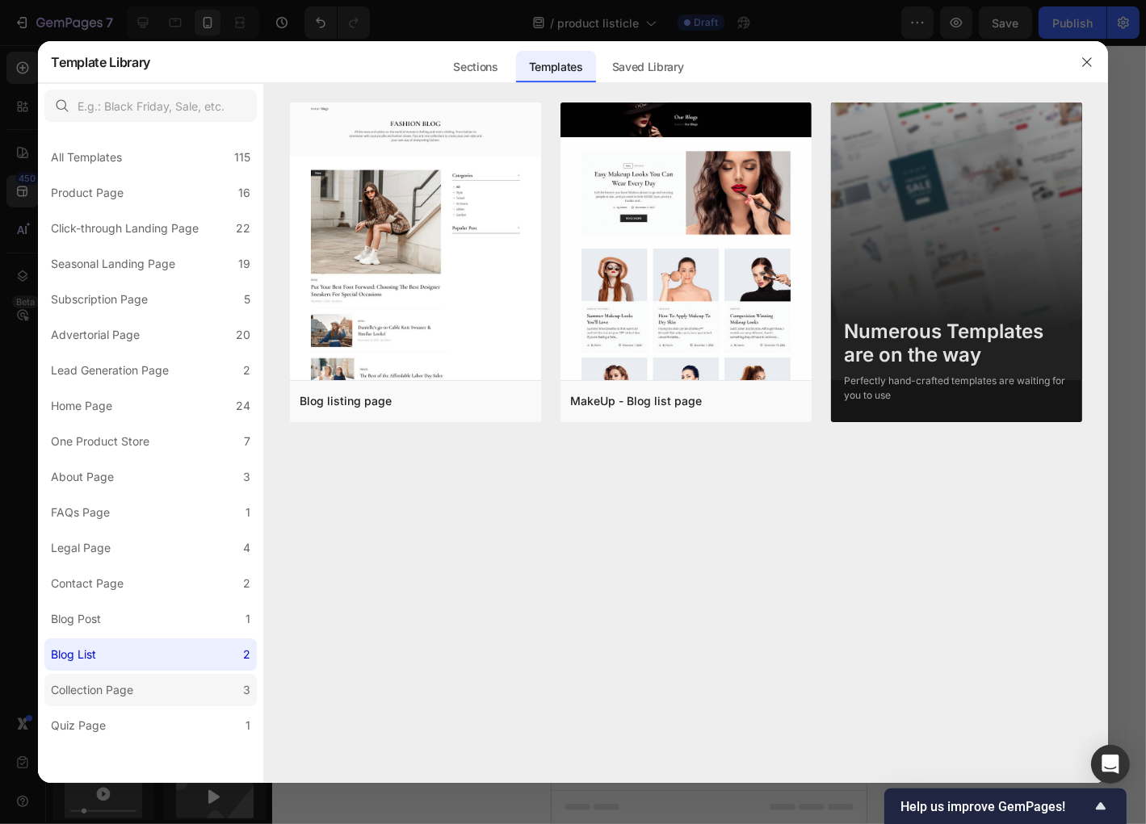
click at [123, 690] on div "Collection Page" at bounding box center [92, 690] width 82 height 19
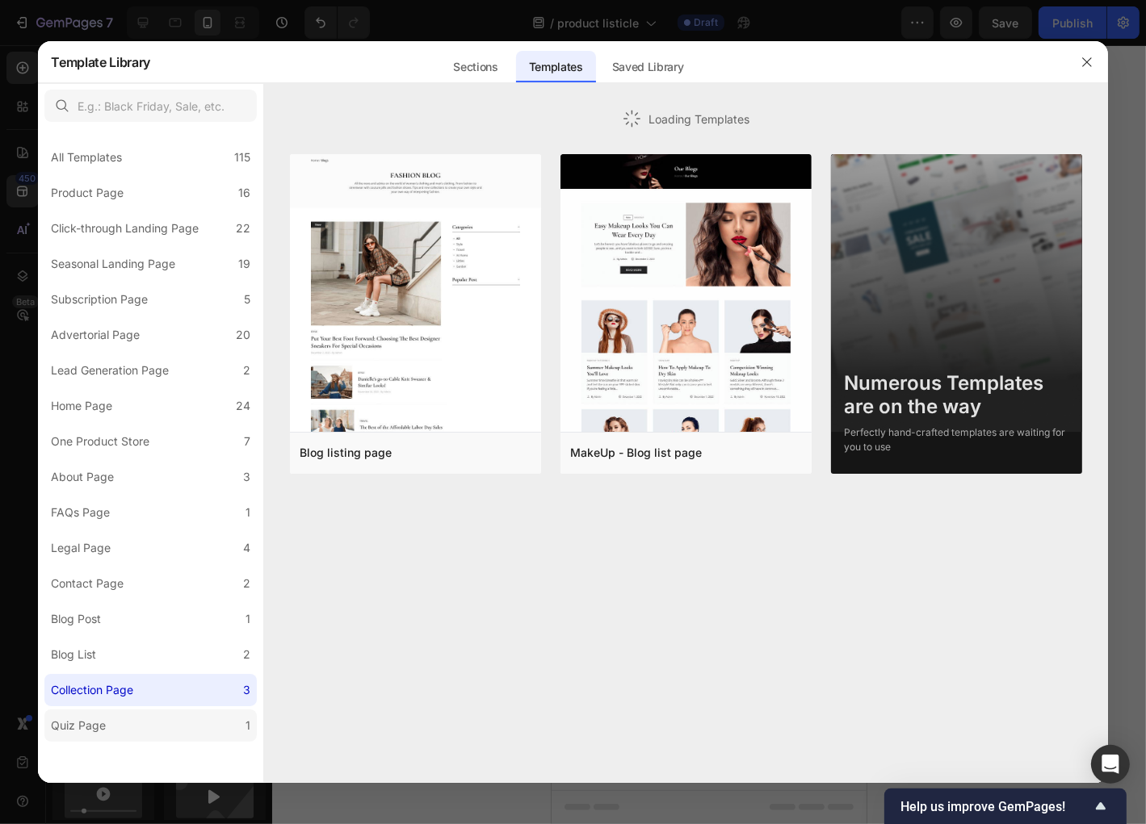
click at [126, 720] on label "Quiz Page 1" at bounding box center [150, 726] width 212 height 32
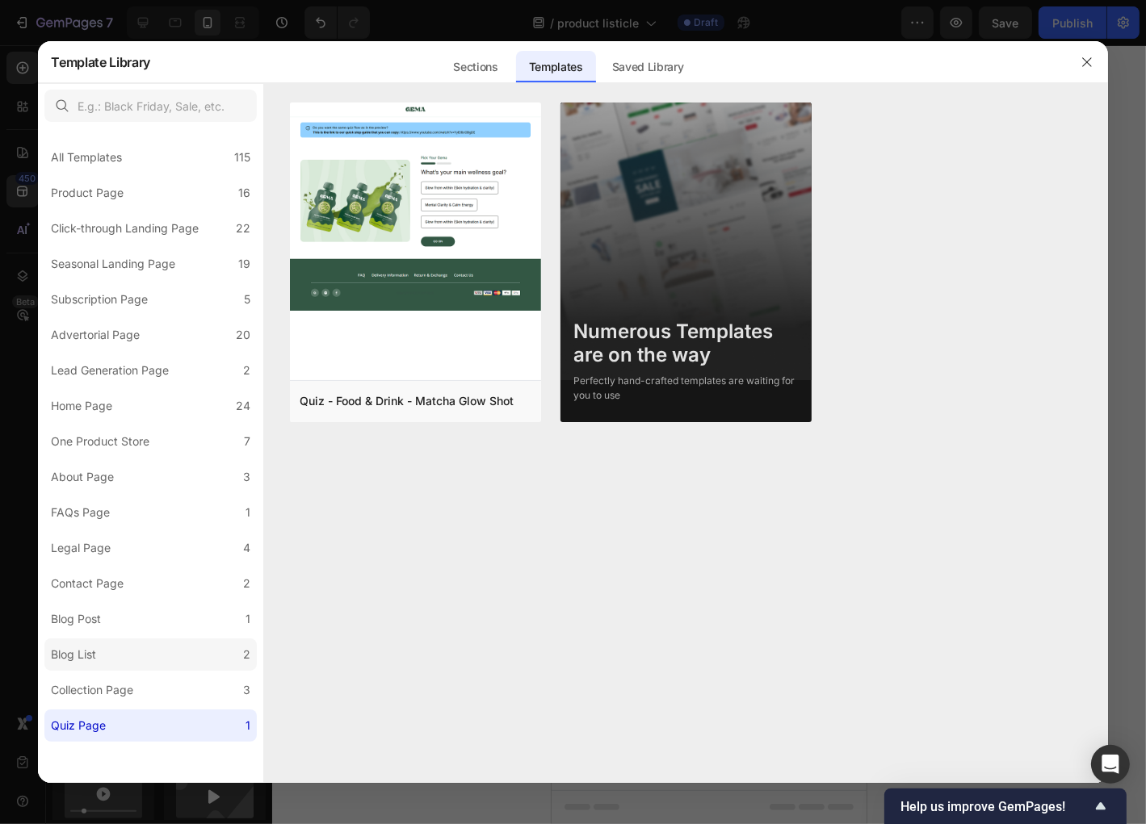
click at [110, 653] on label "Blog List 2" at bounding box center [150, 655] width 212 height 32
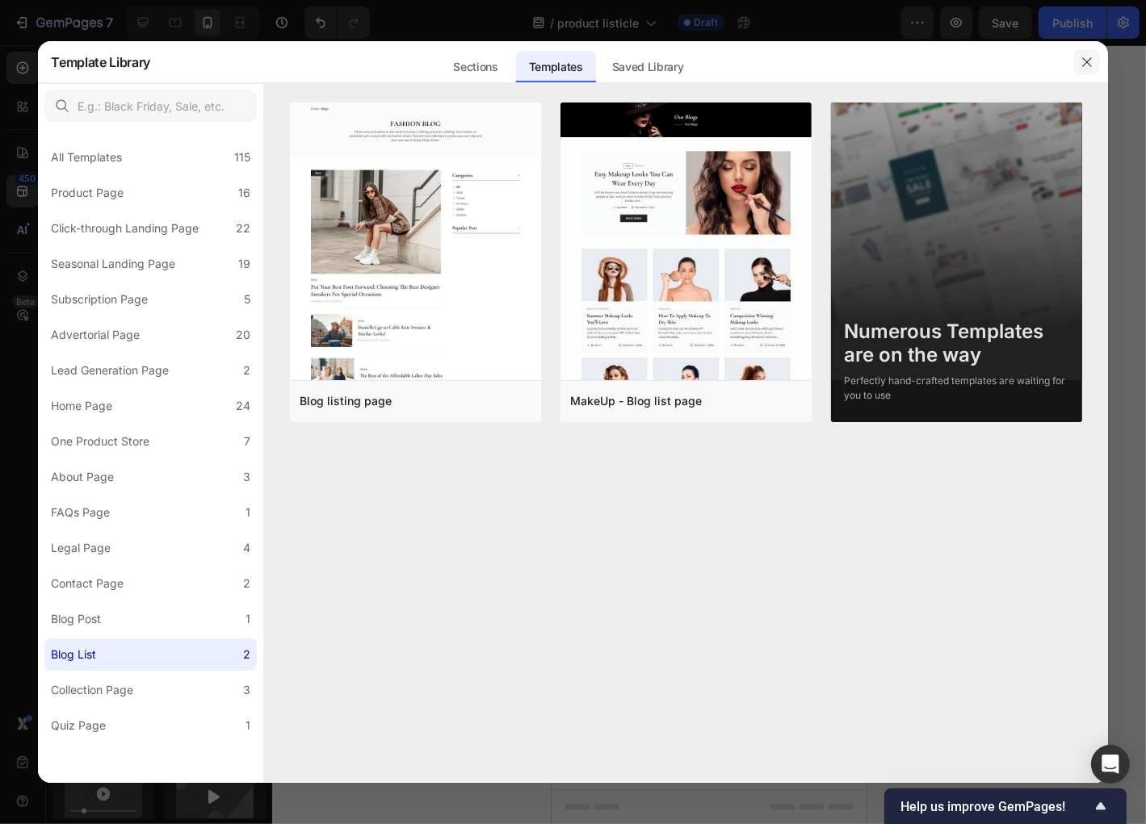
click at [1081, 62] on icon "button" at bounding box center [1086, 62] width 13 height 13
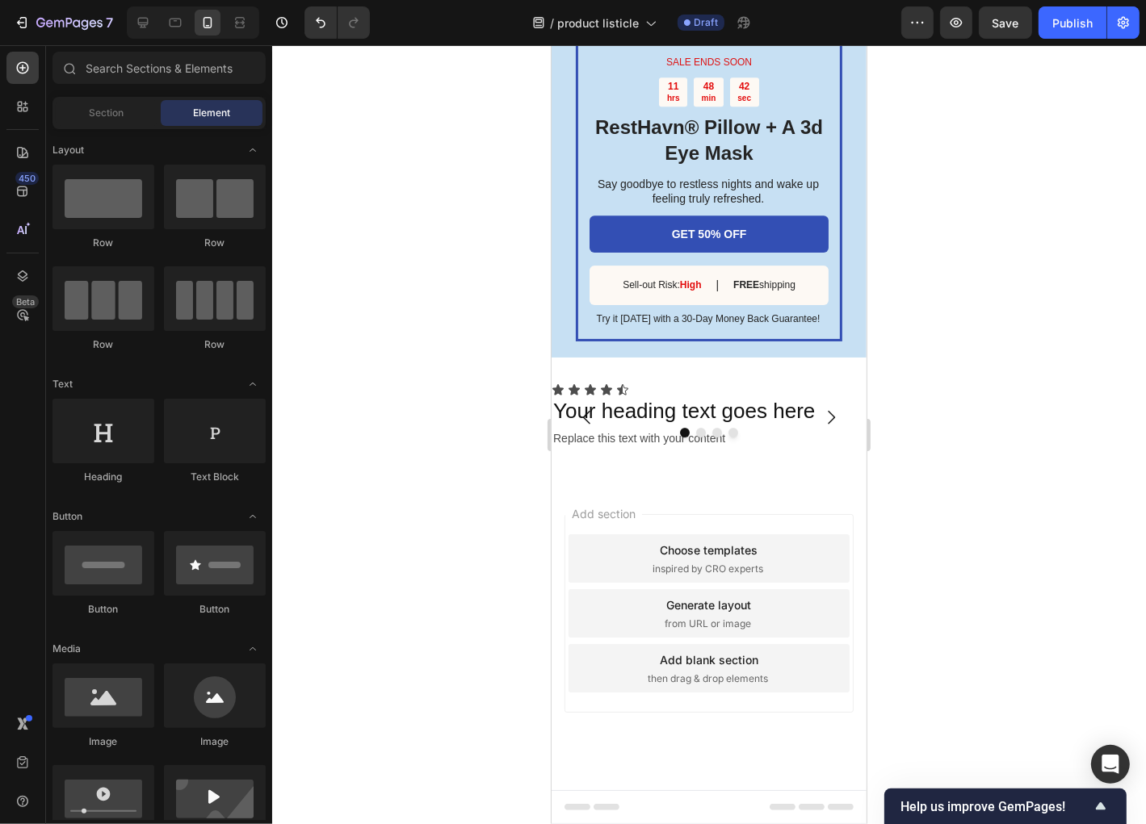
click at [666, 601] on div "Generate layout" at bounding box center [708, 604] width 85 height 17
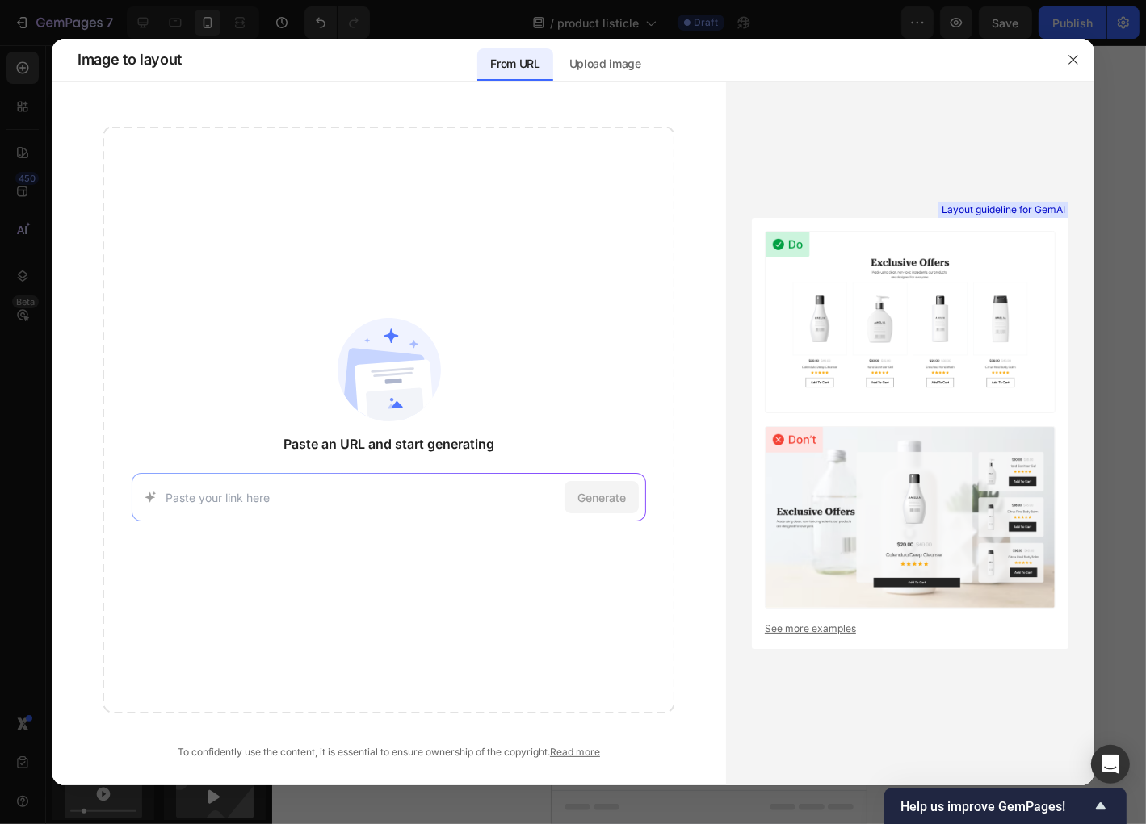
click at [415, 497] on input at bounding box center [362, 497] width 392 height 17
type input "generate a testemonial section"
click at [589, 500] on span "Generate" at bounding box center [601, 497] width 48 height 17
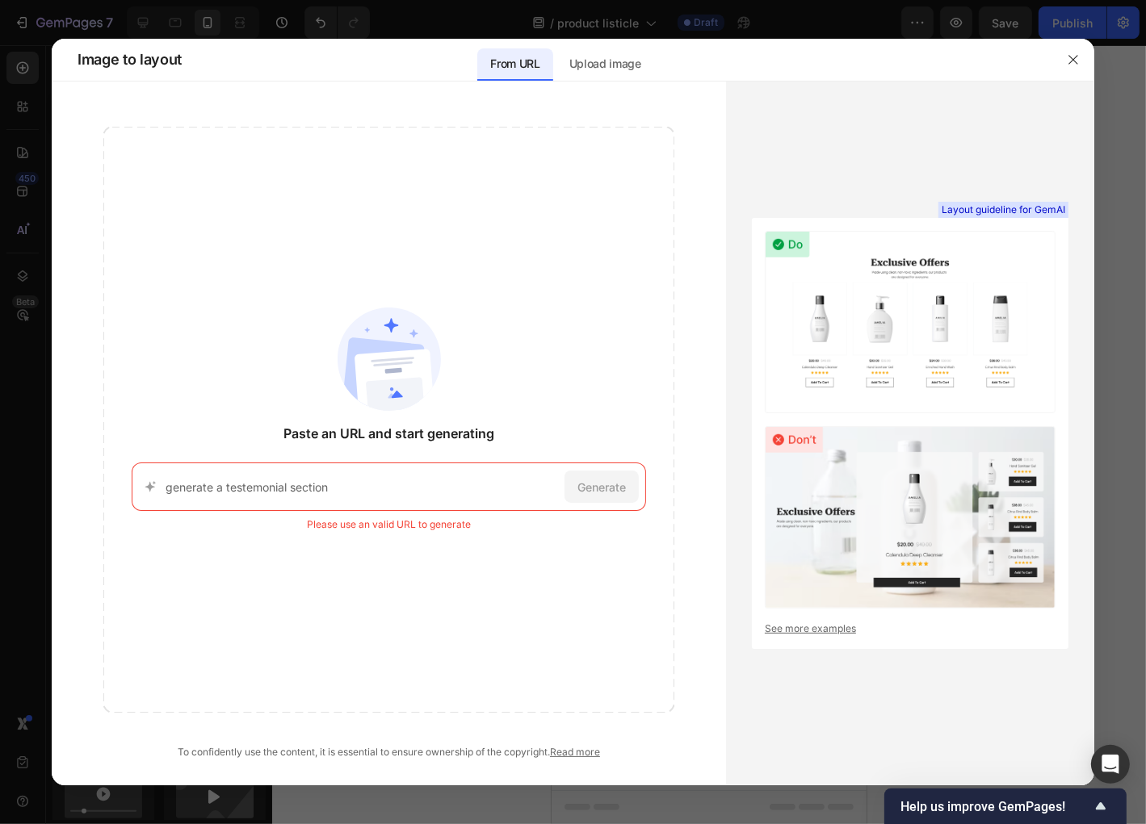
click at [426, 485] on input "generate a testemonial section" at bounding box center [362, 487] width 392 height 17
click at [844, 333] on img at bounding box center [910, 322] width 291 height 183
click at [468, 490] on input "generate a testemonial section" at bounding box center [362, 487] width 392 height 17
drag, startPoint x: 305, startPoint y: 524, endPoint x: 407, endPoint y: 531, distance: 102.0
click at [404, 522] on div "Paste an URL and start generating generate a testemonial section Generate Pleas…" at bounding box center [388, 420] width 571 height 586
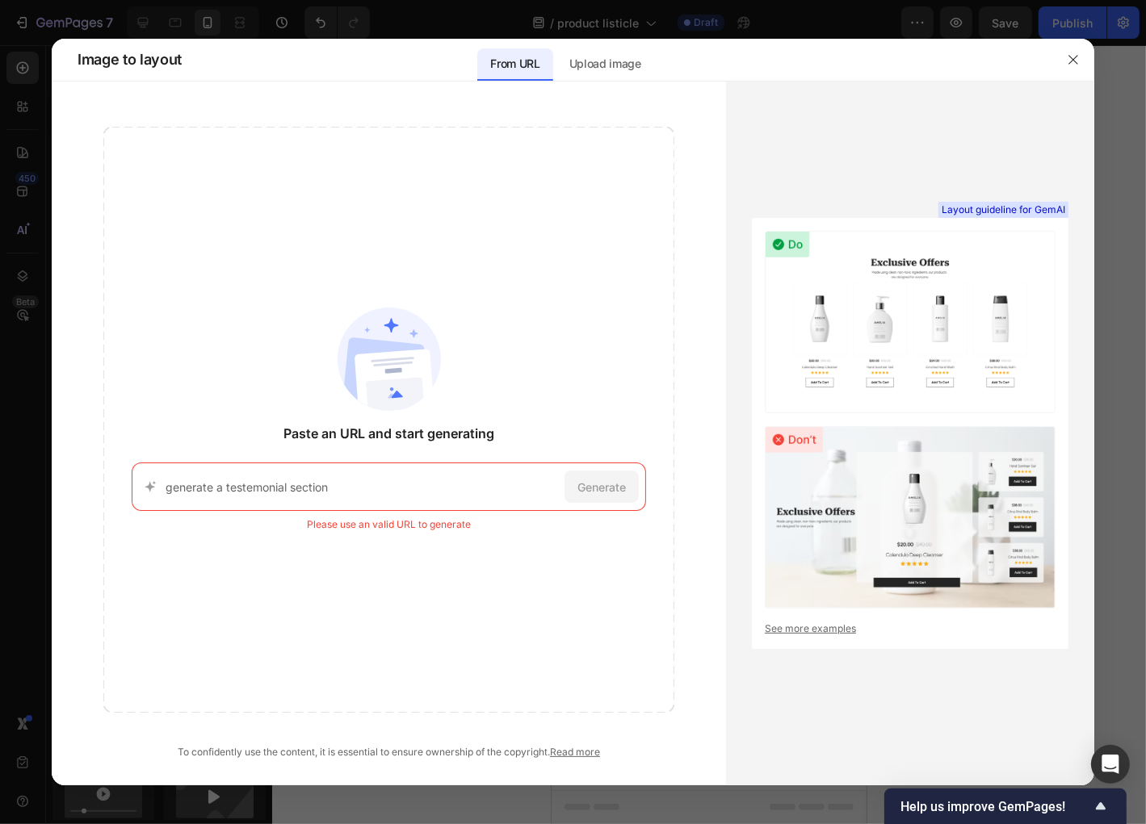
click at [438, 607] on div "Paste an URL and start generating generate a testemonial section Generate Pleas…" at bounding box center [388, 420] width 571 height 586
click at [420, 239] on div "Paste an URL and start generating generate a testemonial section Generate Pleas…" at bounding box center [388, 420] width 571 height 586
drag, startPoint x: 392, startPoint y: 378, endPoint x: 361, endPoint y: 401, distance: 38.8
click at [345, 394] on img at bounding box center [389, 359] width 103 height 103
drag, startPoint x: 282, startPoint y: 433, endPoint x: 371, endPoint y: 434, distance: 89.6
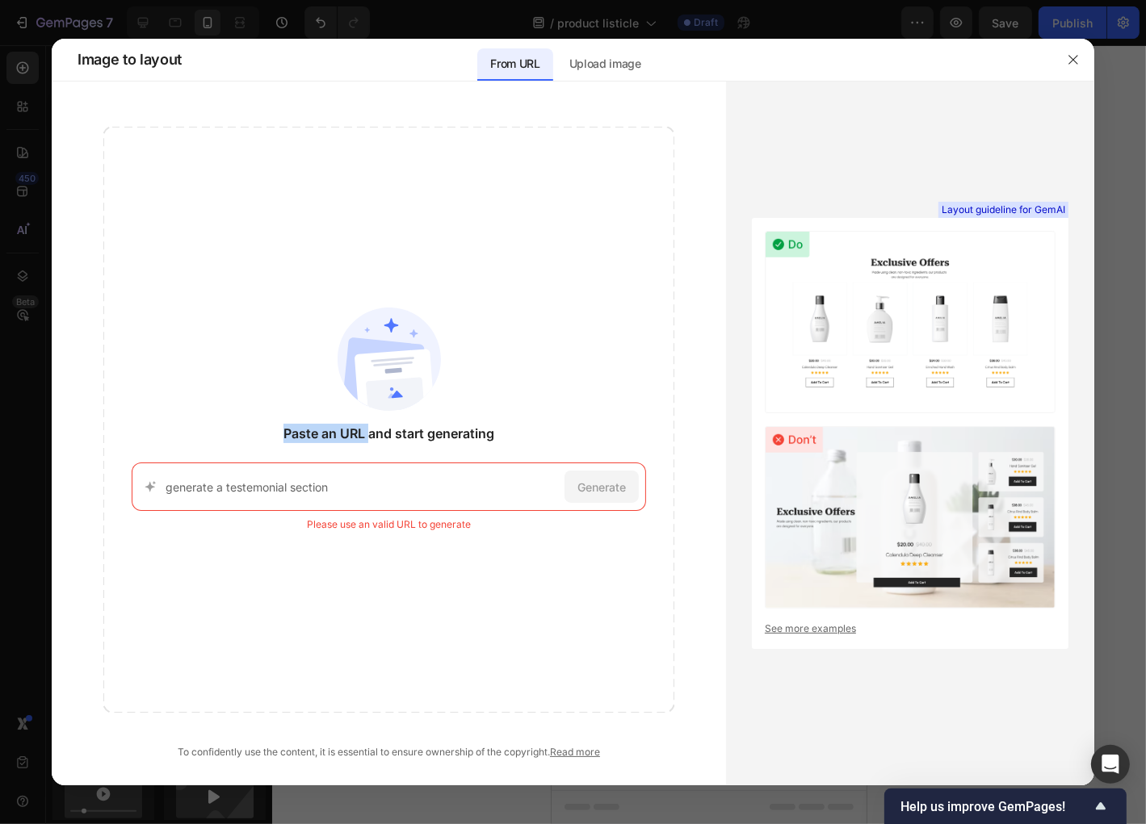
click at [371, 434] on div "Paste an URL and start generating generate a testemonial section Generate Pleas…" at bounding box center [388, 420] width 571 height 586
click at [419, 480] on input "generate a testemonial section" at bounding box center [362, 487] width 392 height 17
click at [1068, 64] on icon "button" at bounding box center [1073, 59] width 13 height 13
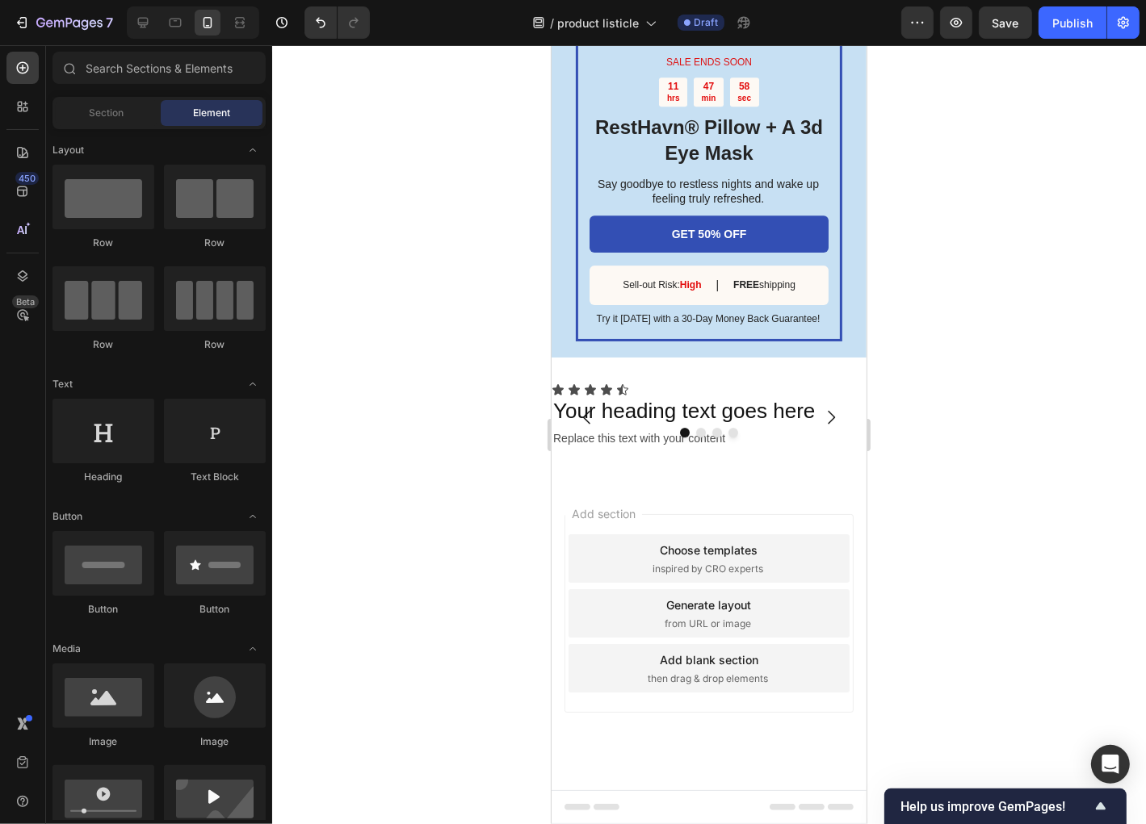
click at [793, 661] on div "Add blank section then drag & drop elements" at bounding box center [708, 668] width 281 height 48
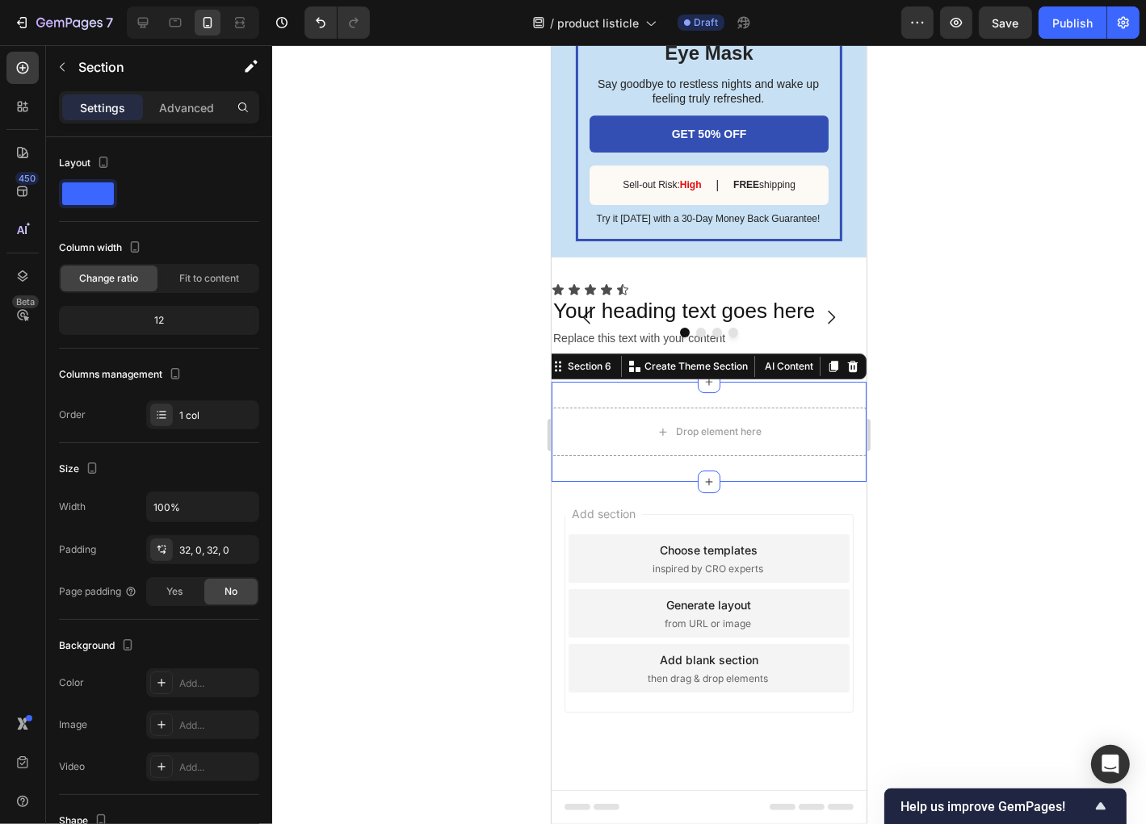
click at [845, 399] on div "Drop element here Section 6 Create Theme Section AI Content Write with GemAI Wh…" at bounding box center [708, 431] width 315 height 100
click at [847, 361] on icon at bounding box center [851, 365] width 13 height 13
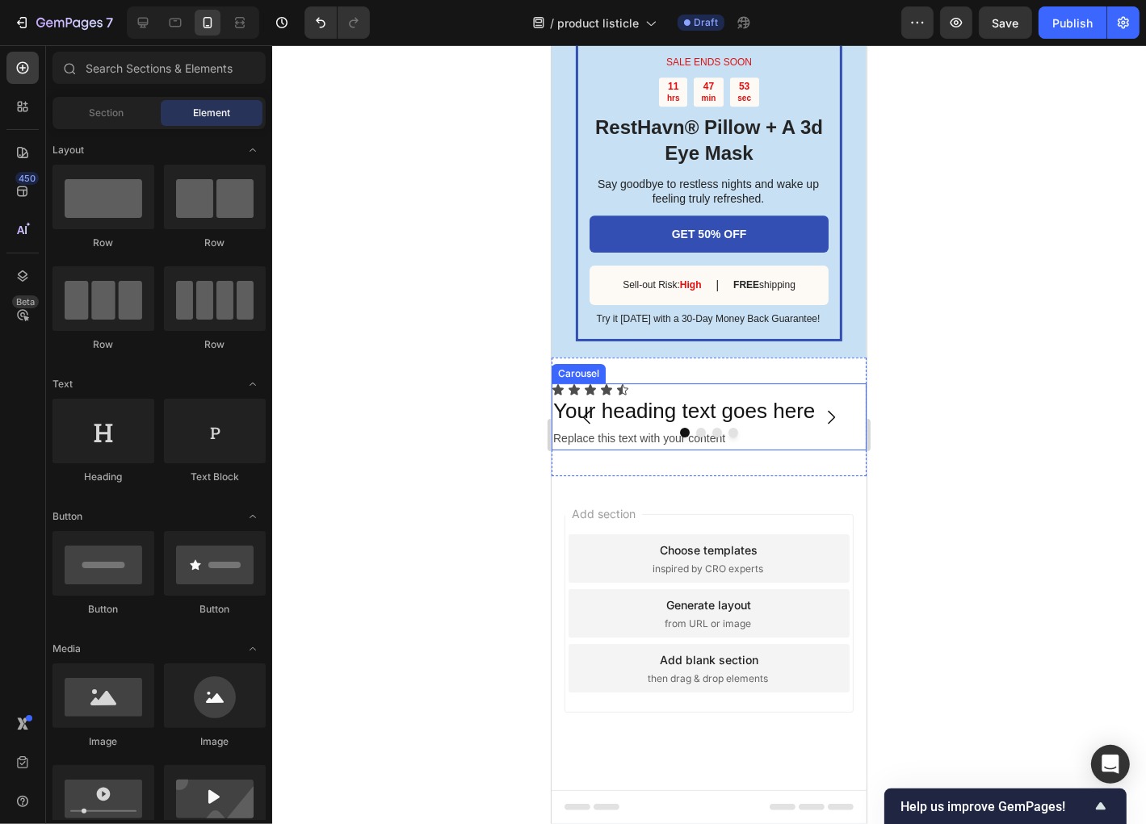
click at [832, 426] on button "Carousel Next Arrow" at bounding box center [830, 416] width 45 height 45
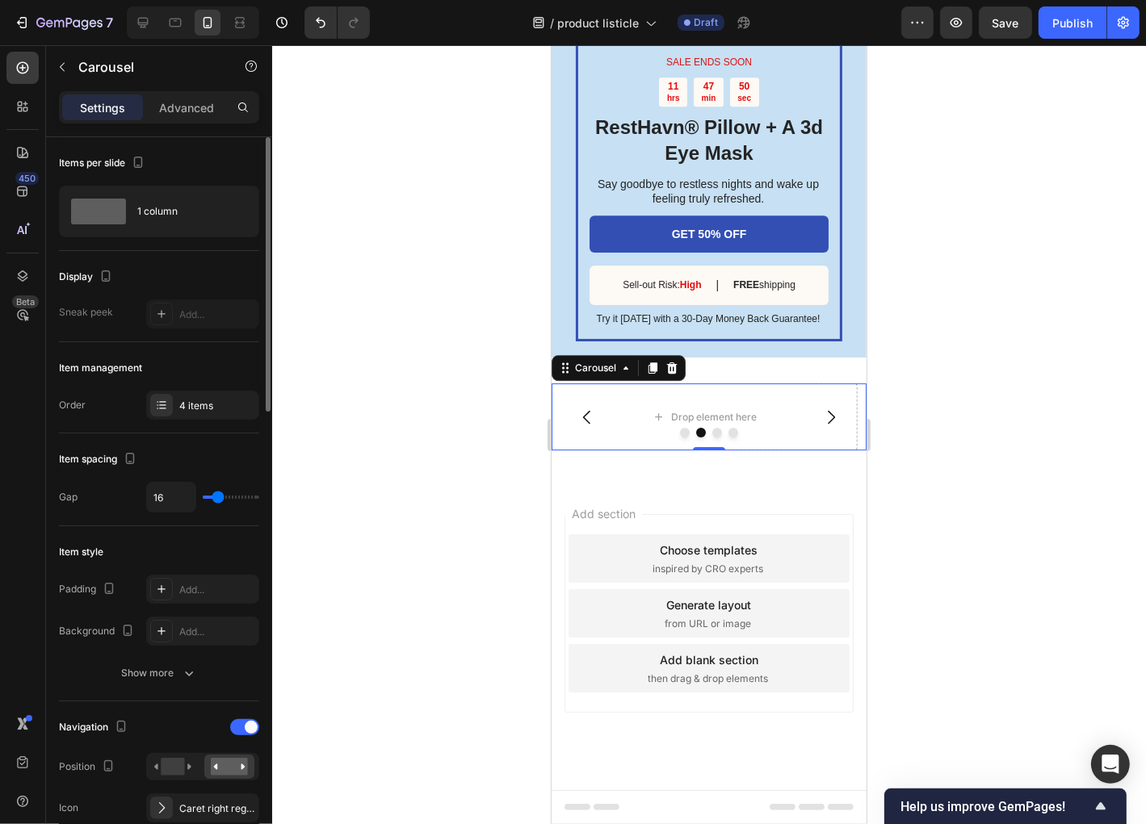
type input "22"
type input "25"
type input "28"
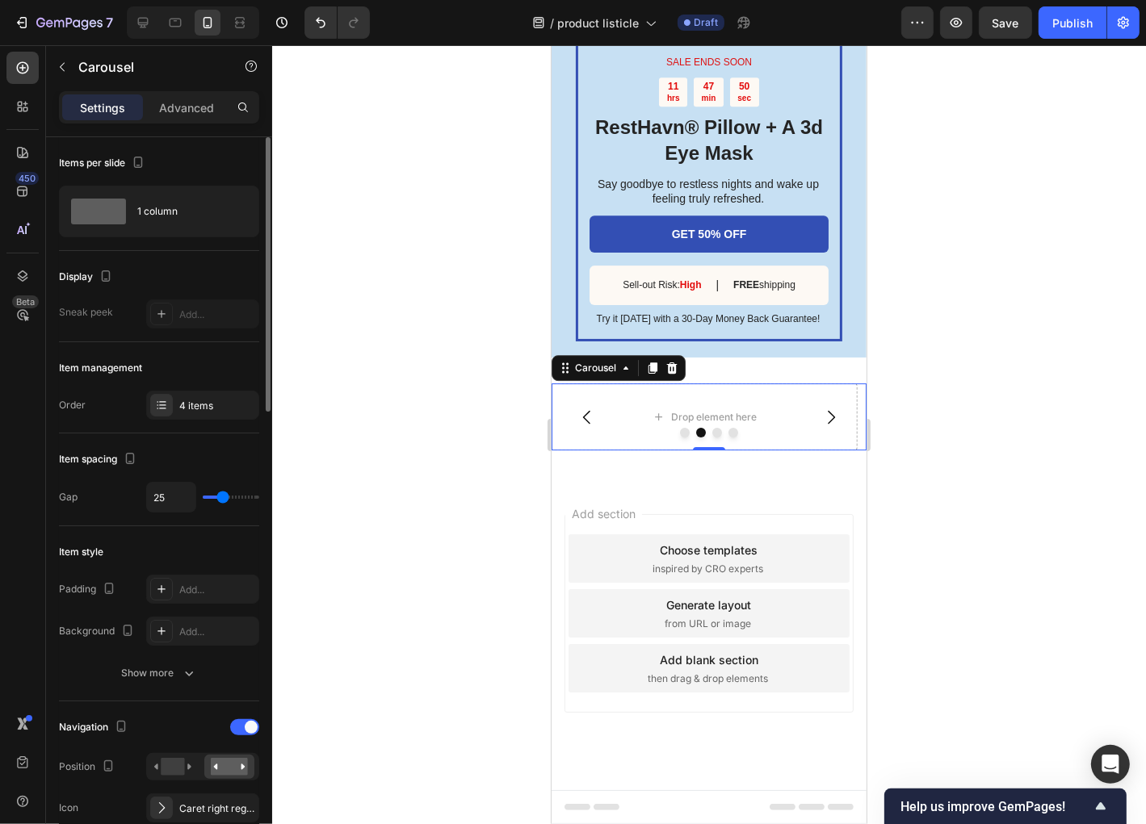
type input "28"
type input "29"
type input "31"
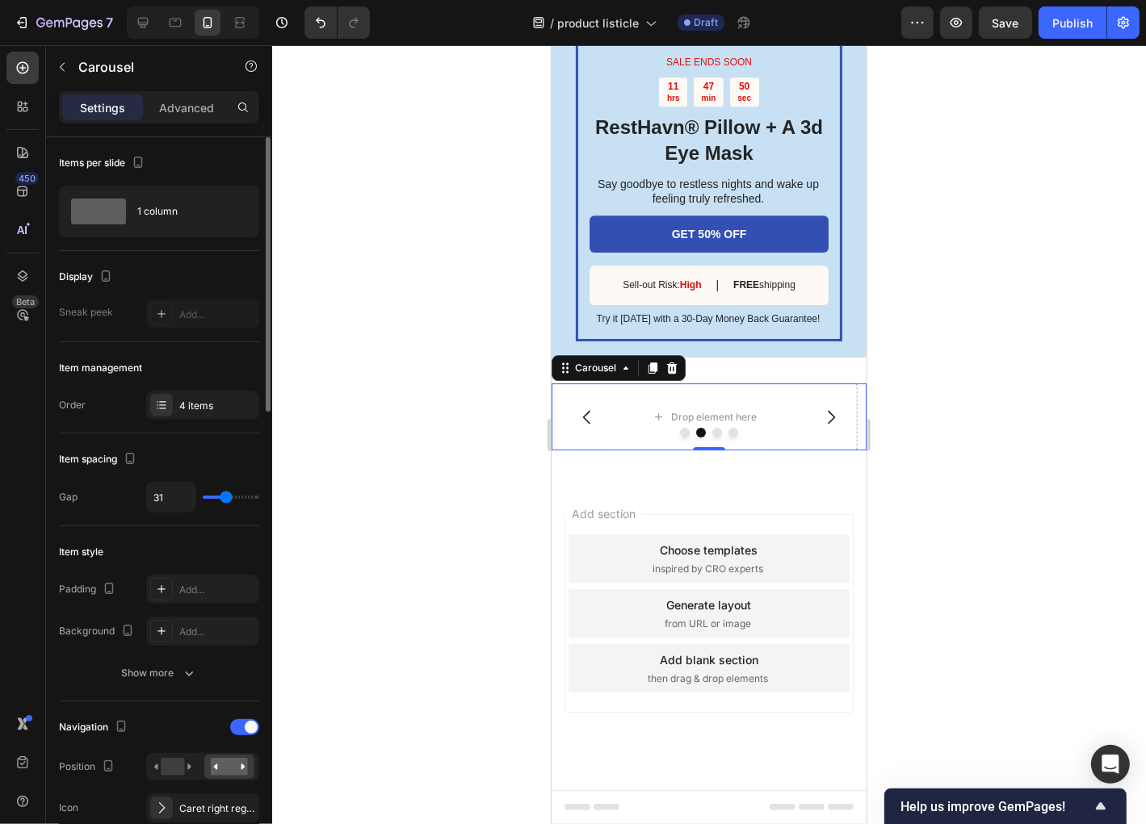
type input "32"
type input "33"
type input "35"
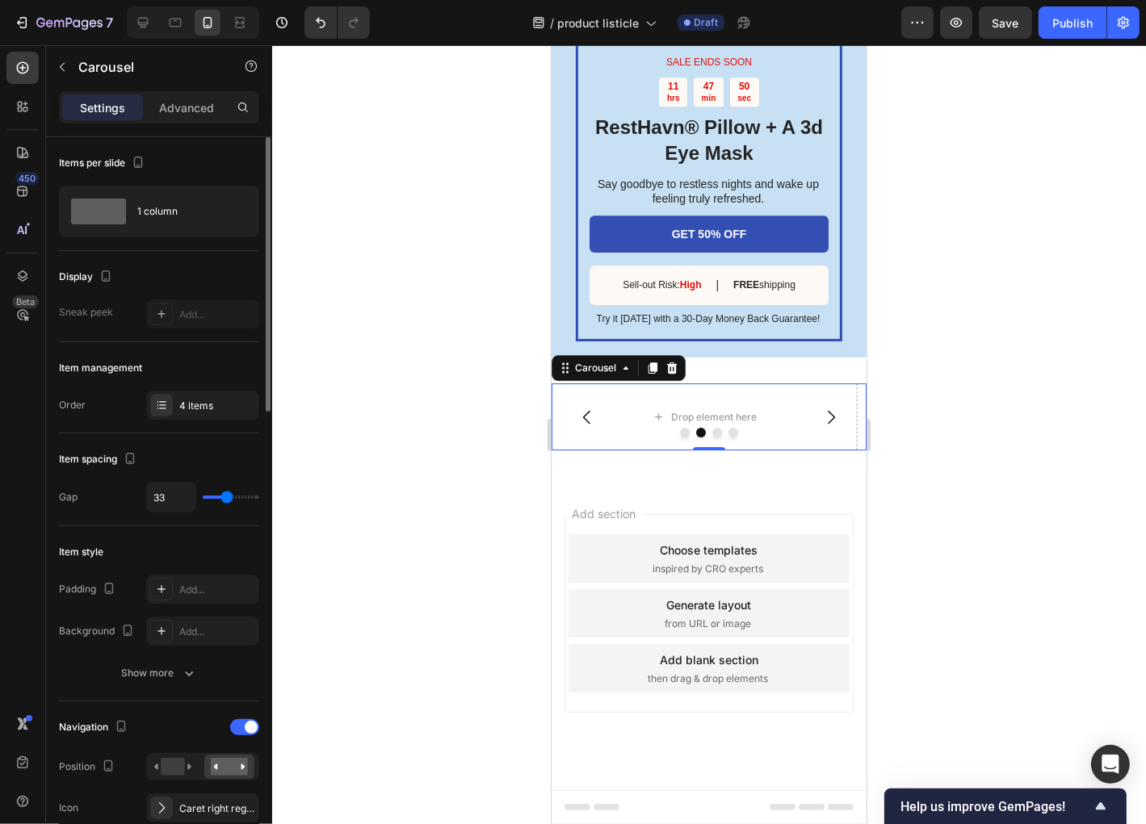
type input "35"
type input "37"
type input "38"
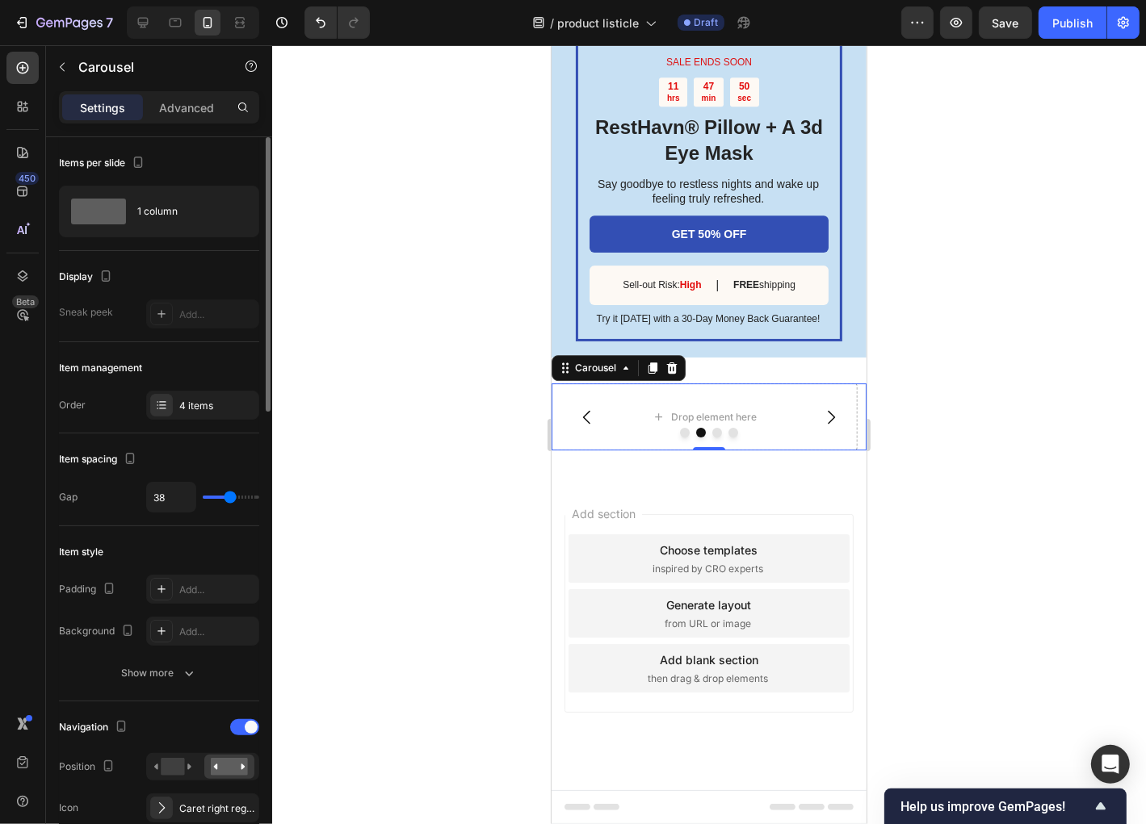
type input "41"
drag, startPoint x: 220, startPoint y: 496, endPoint x: 231, endPoint y: 496, distance: 11.3
type input "41"
click at [231, 496] on input "range" at bounding box center [231, 497] width 57 height 3
click at [587, 413] on icon "Carousel Back Arrow" at bounding box center [586, 416] width 19 height 19
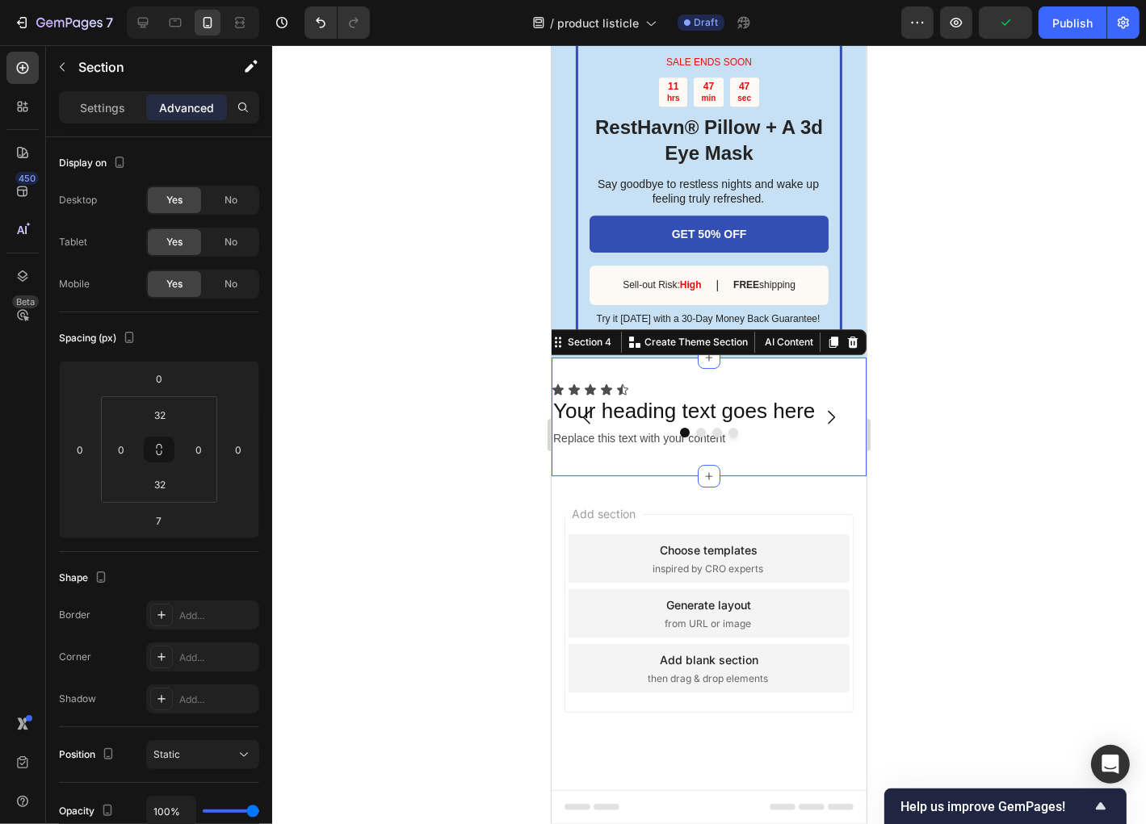
click at [640, 455] on div "Icon Icon Icon Icon Icon Icon List Your heading text goes here Heading Replace …" at bounding box center [708, 416] width 315 height 119
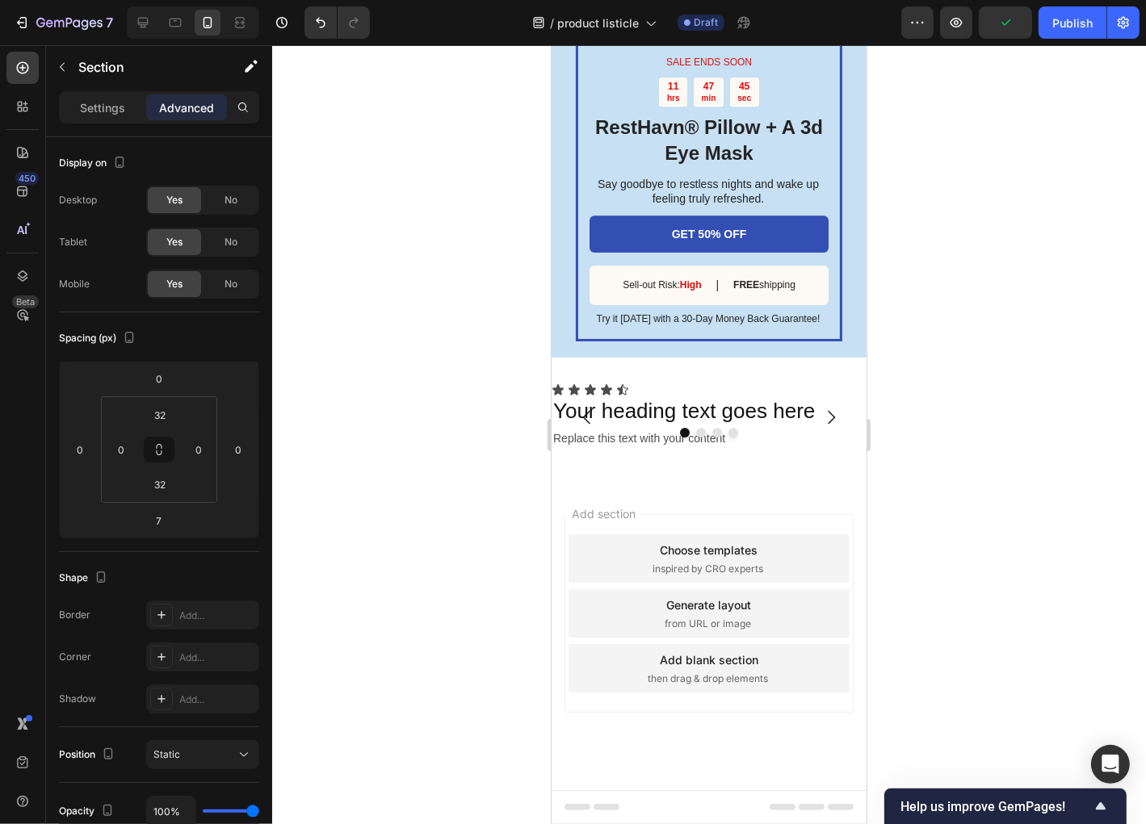
click at [839, 503] on div "Add section Choose templates inspired by CRO experts Generate layout from URL o…" at bounding box center [708, 635] width 315 height 308
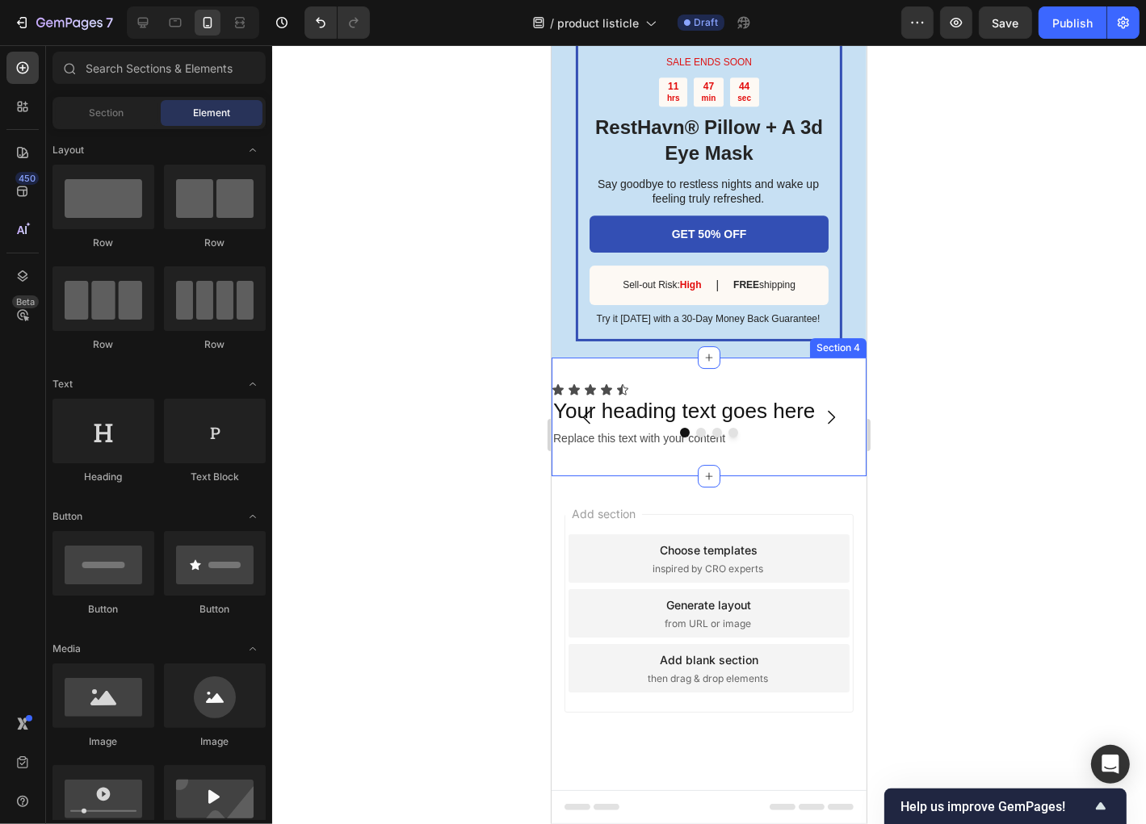
click at [812, 457] on div "Icon Icon Icon Icon Icon Icon List Your heading text goes here Heading Replace …" at bounding box center [708, 416] width 315 height 119
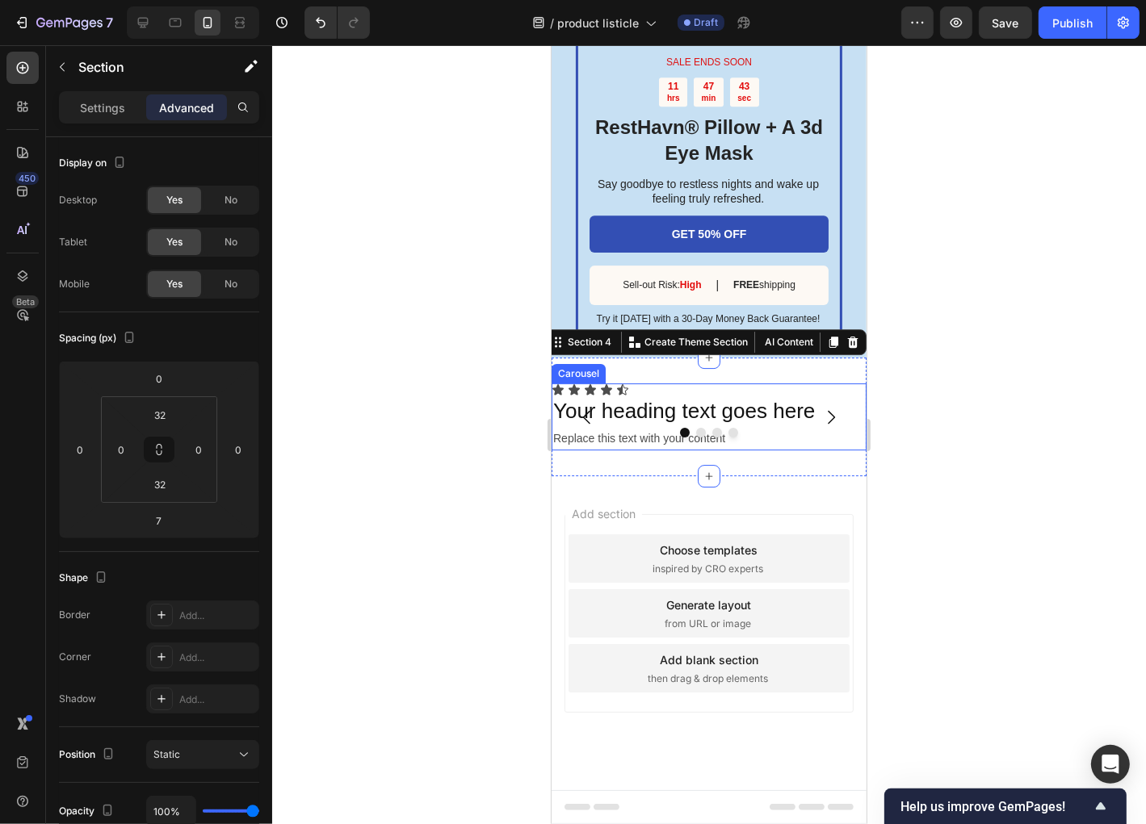
click at [722, 429] on div at bounding box center [708, 432] width 315 height 10
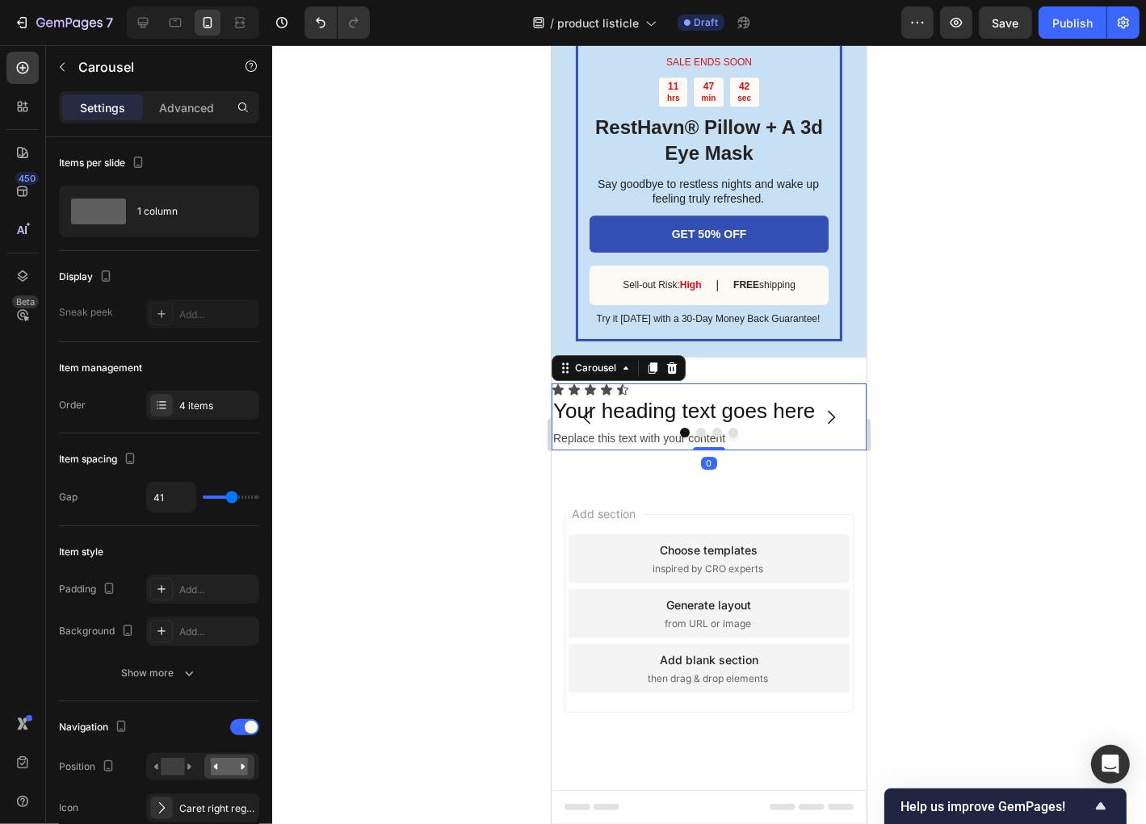
click at [728, 434] on button "Dot" at bounding box center [733, 432] width 10 height 10
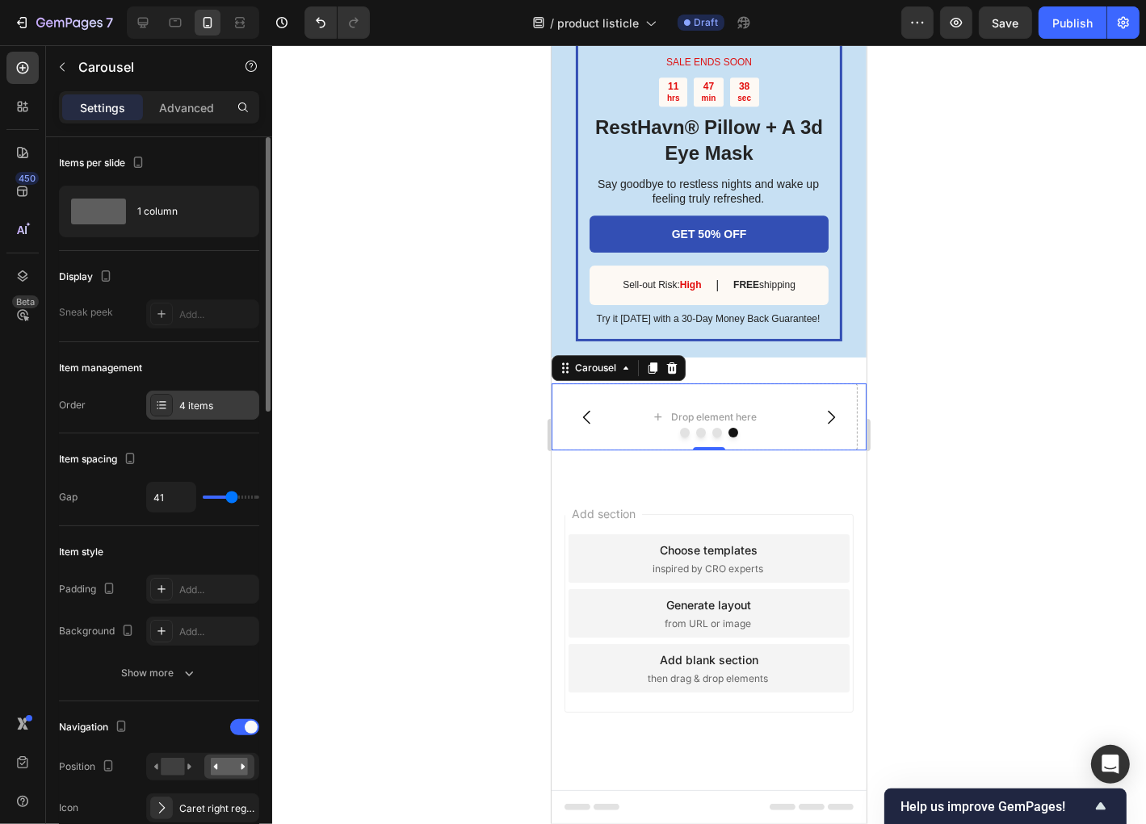
click at [148, 398] on div "4 items" at bounding box center [202, 405] width 113 height 29
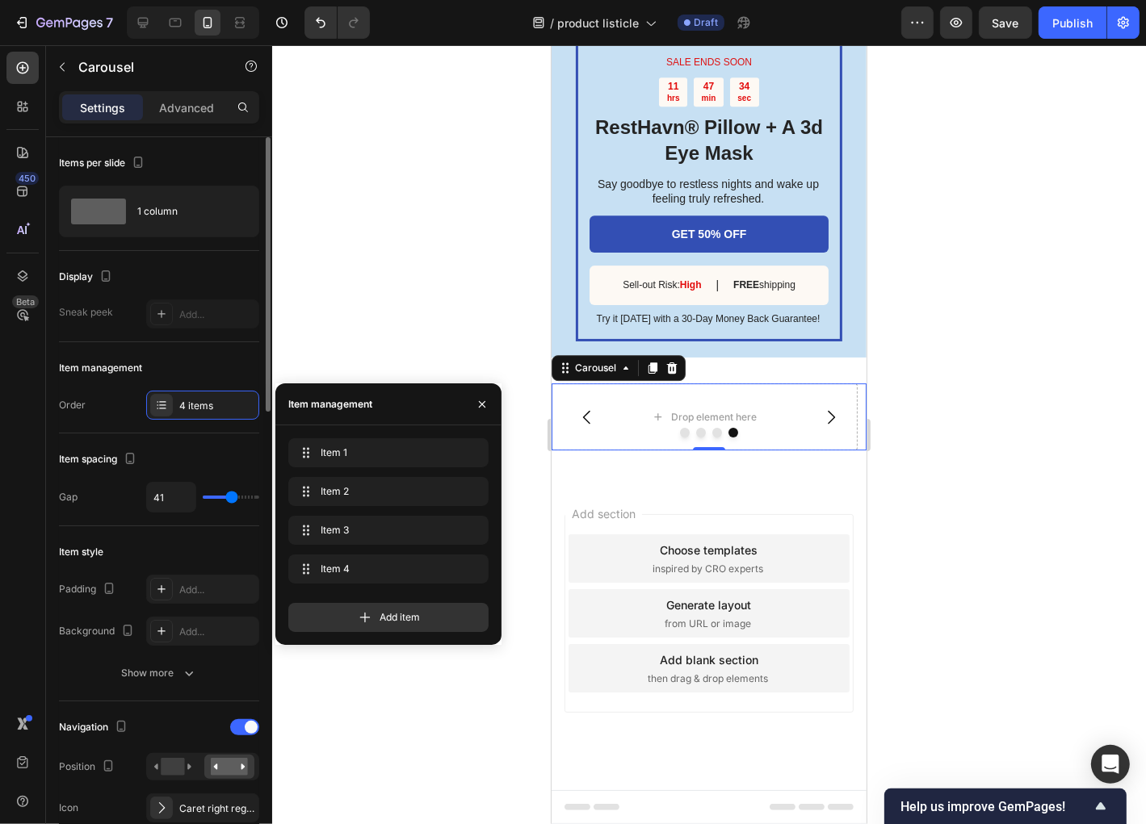
click at [108, 498] on div "Gap 41" at bounding box center [159, 497] width 200 height 31
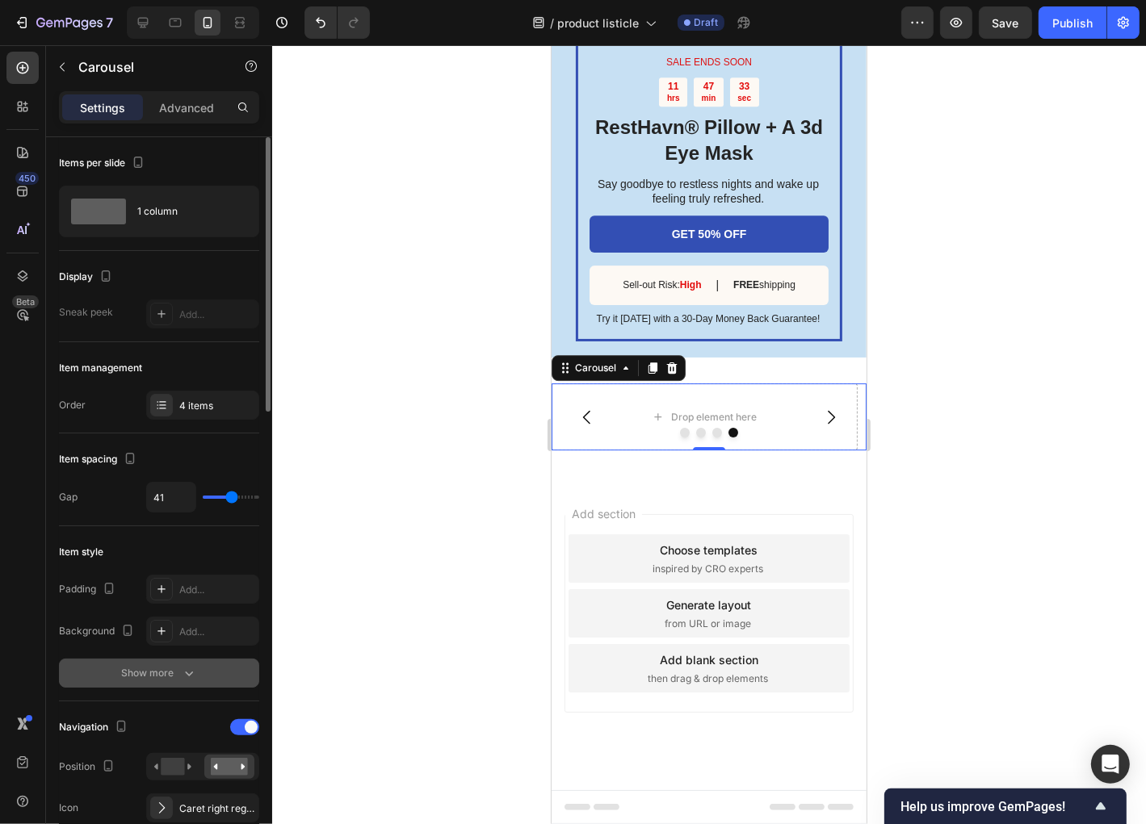
click at [153, 673] on div "Show more" at bounding box center [159, 673] width 75 height 16
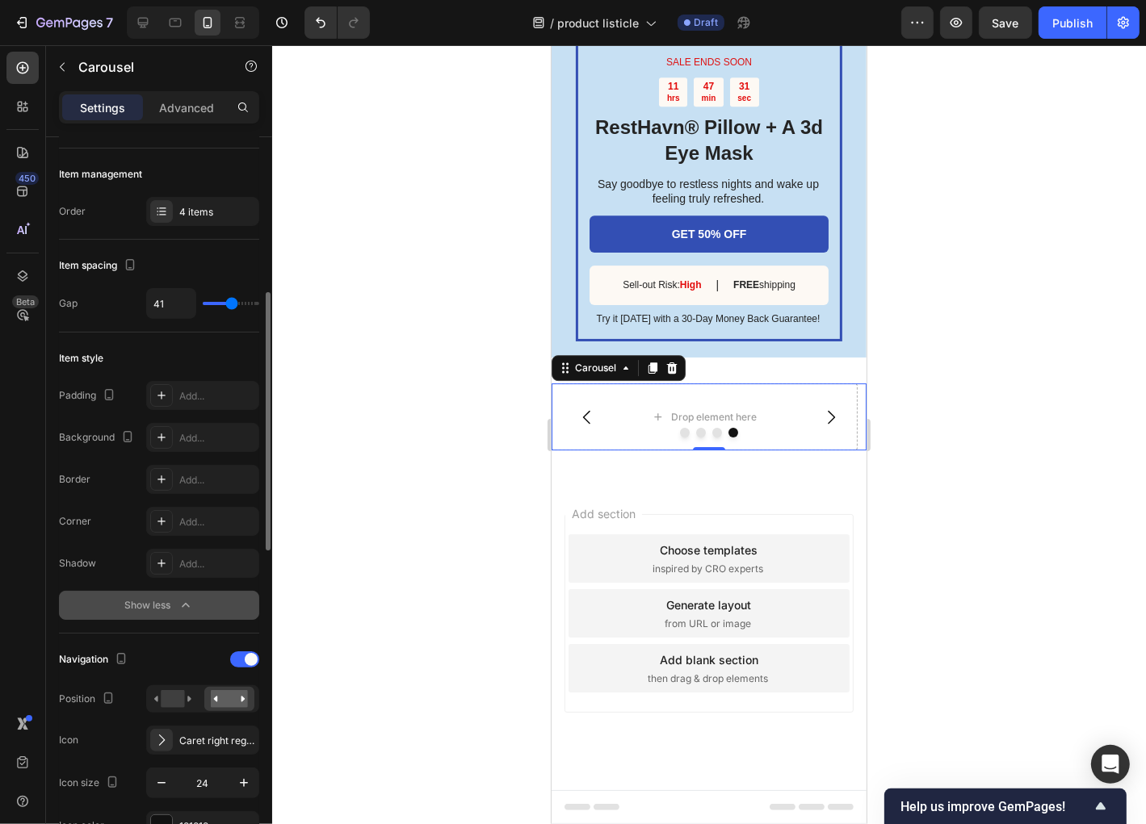
scroll to position [258, 0]
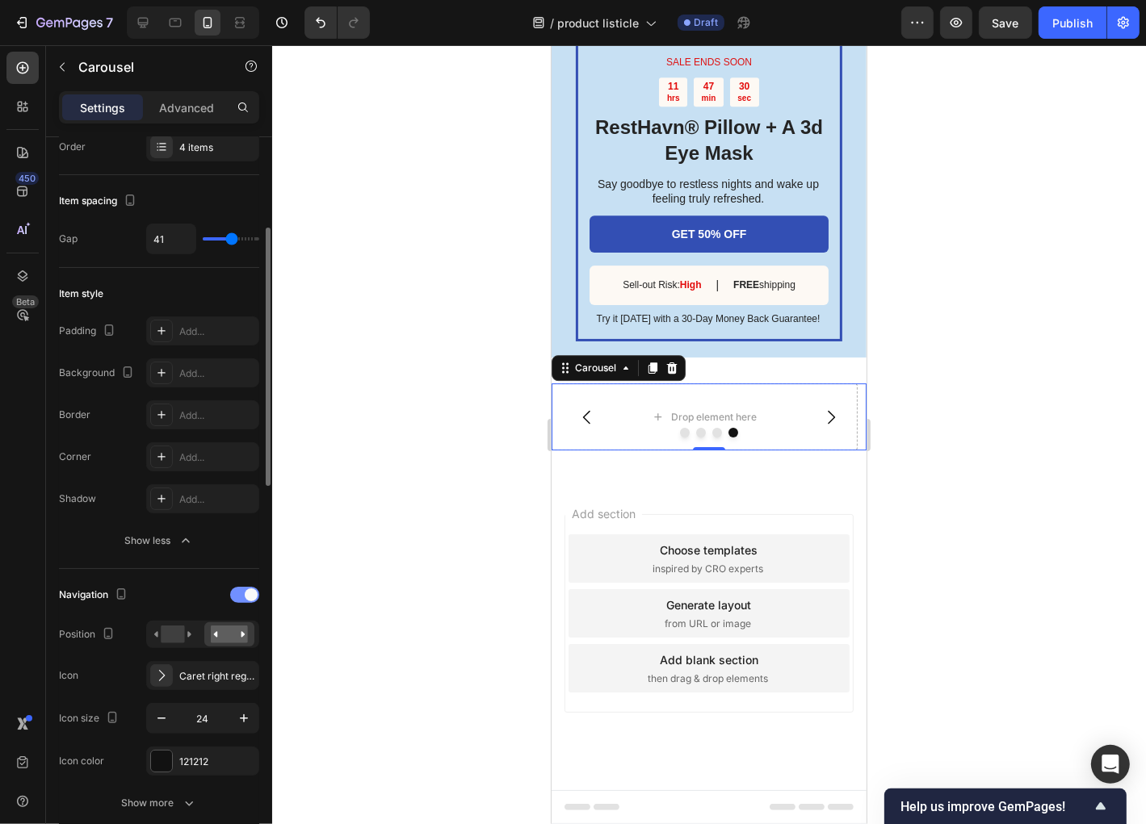
click at [242, 589] on div at bounding box center [244, 595] width 29 height 16
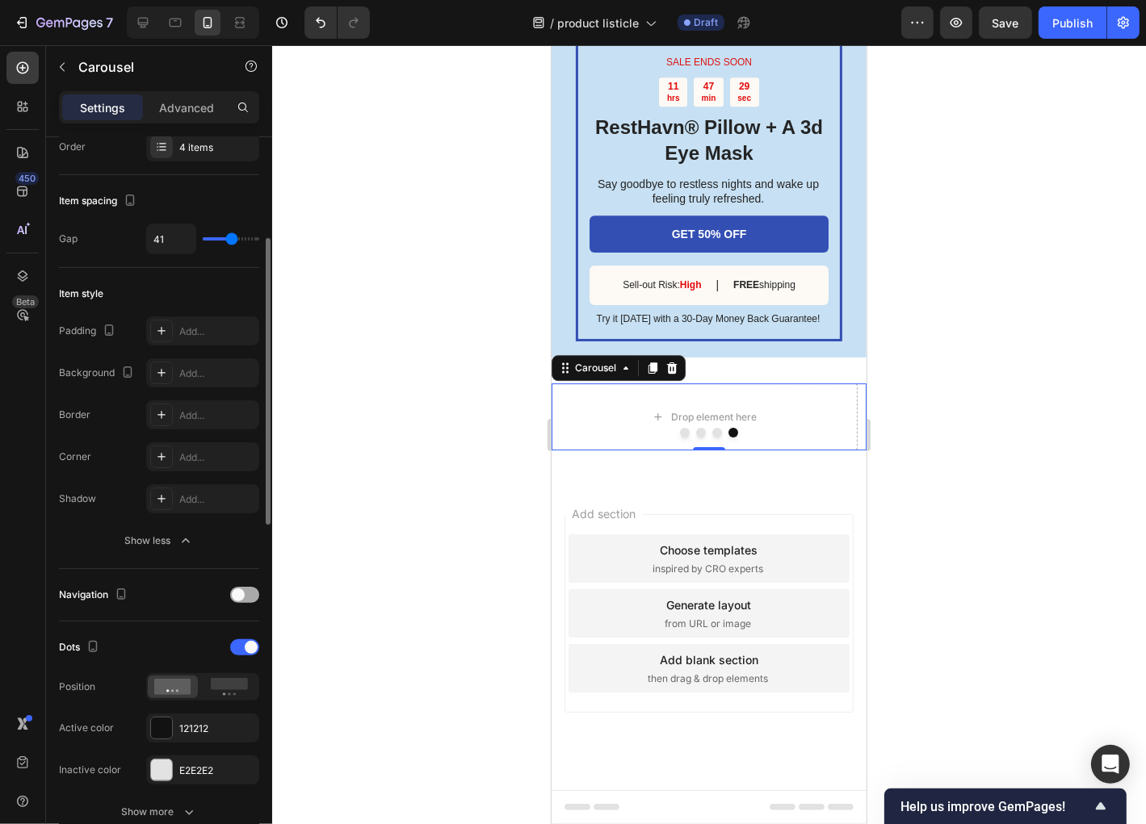
click at [242, 589] on span at bounding box center [238, 595] width 13 height 13
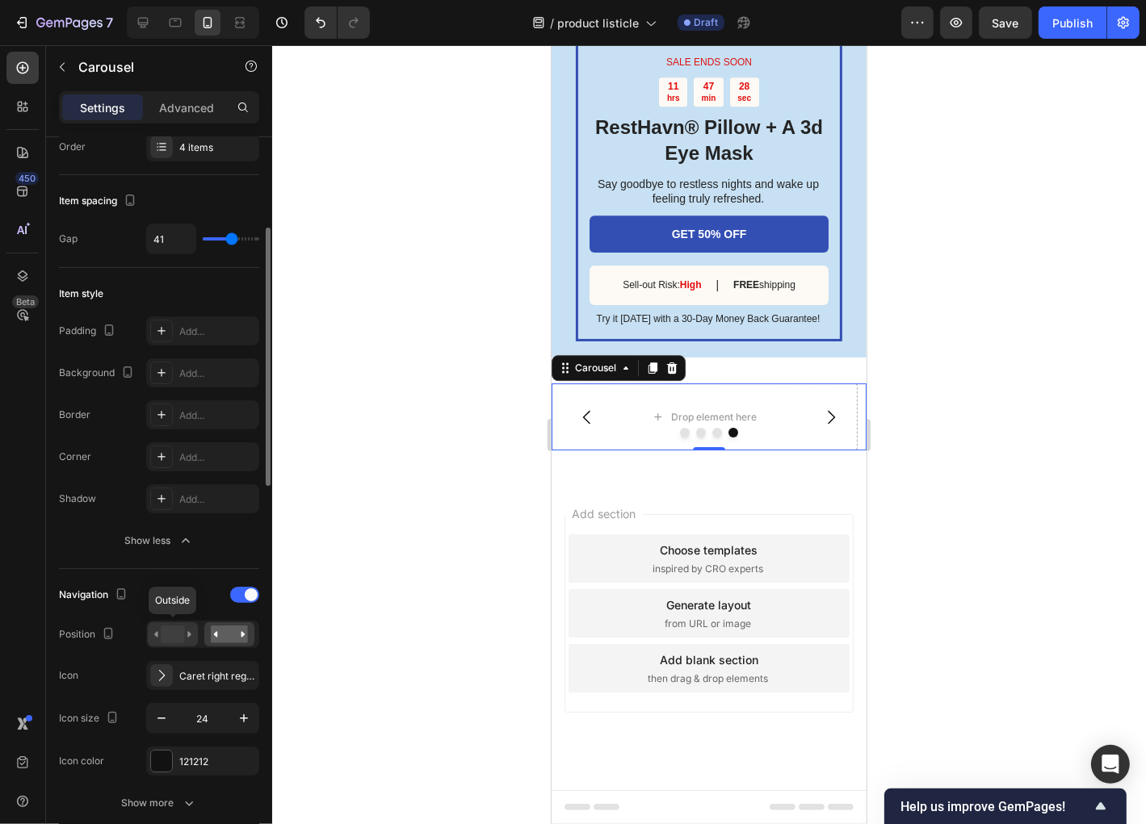
click at [174, 630] on rect at bounding box center [172, 635] width 23 height 18
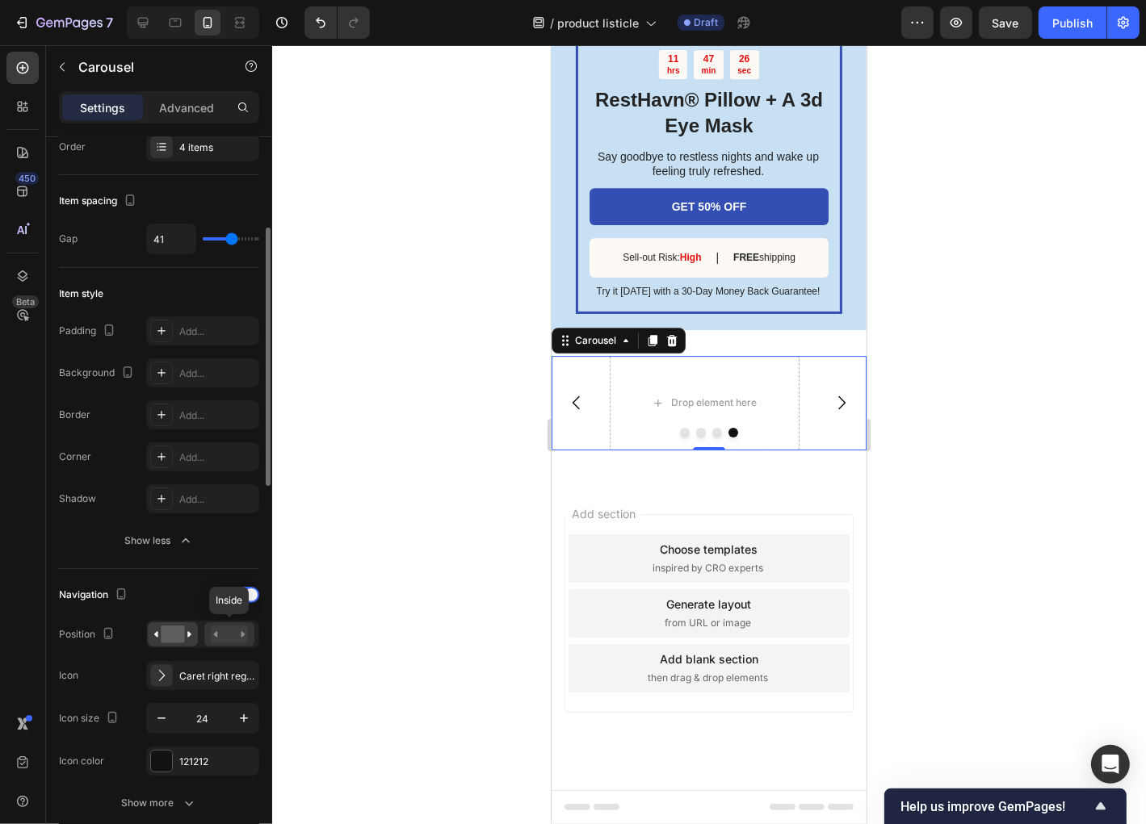
click at [211, 633] on rect at bounding box center [229, 635] width 37 height 18
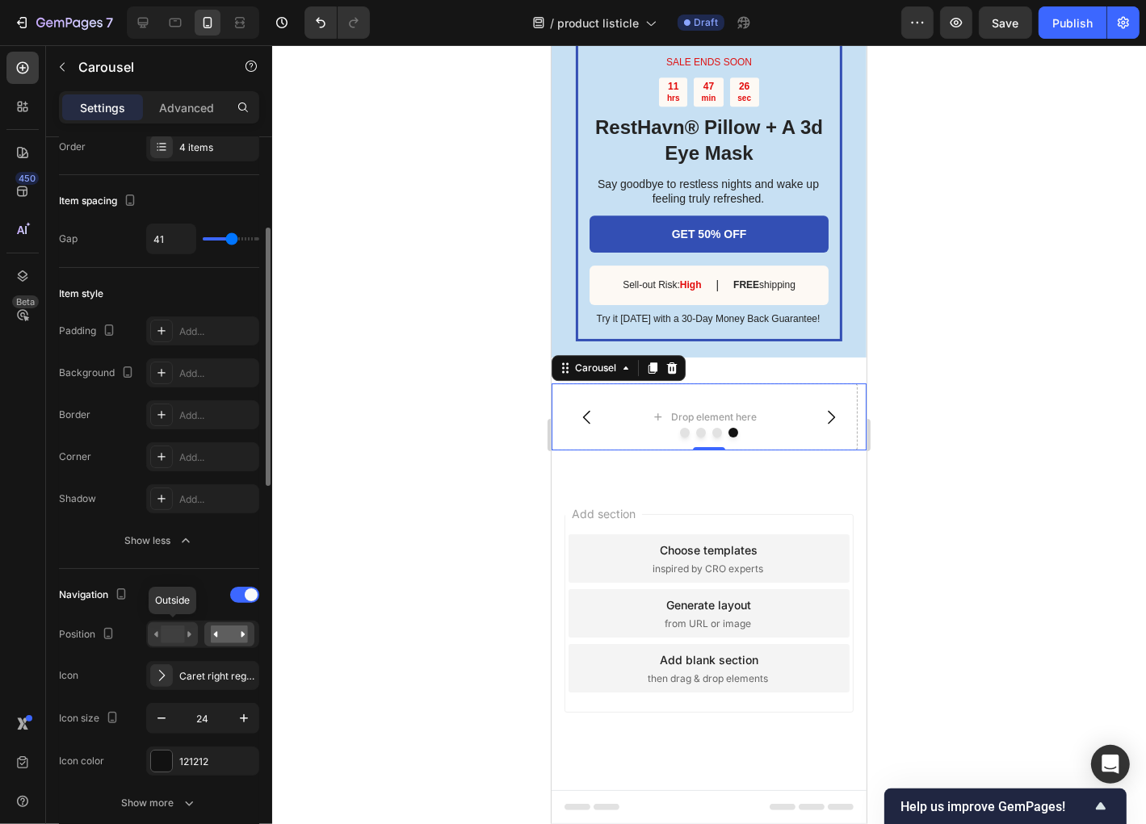
click at [167, 632] on rect at bounding box center [172, 635] width 23 height 18
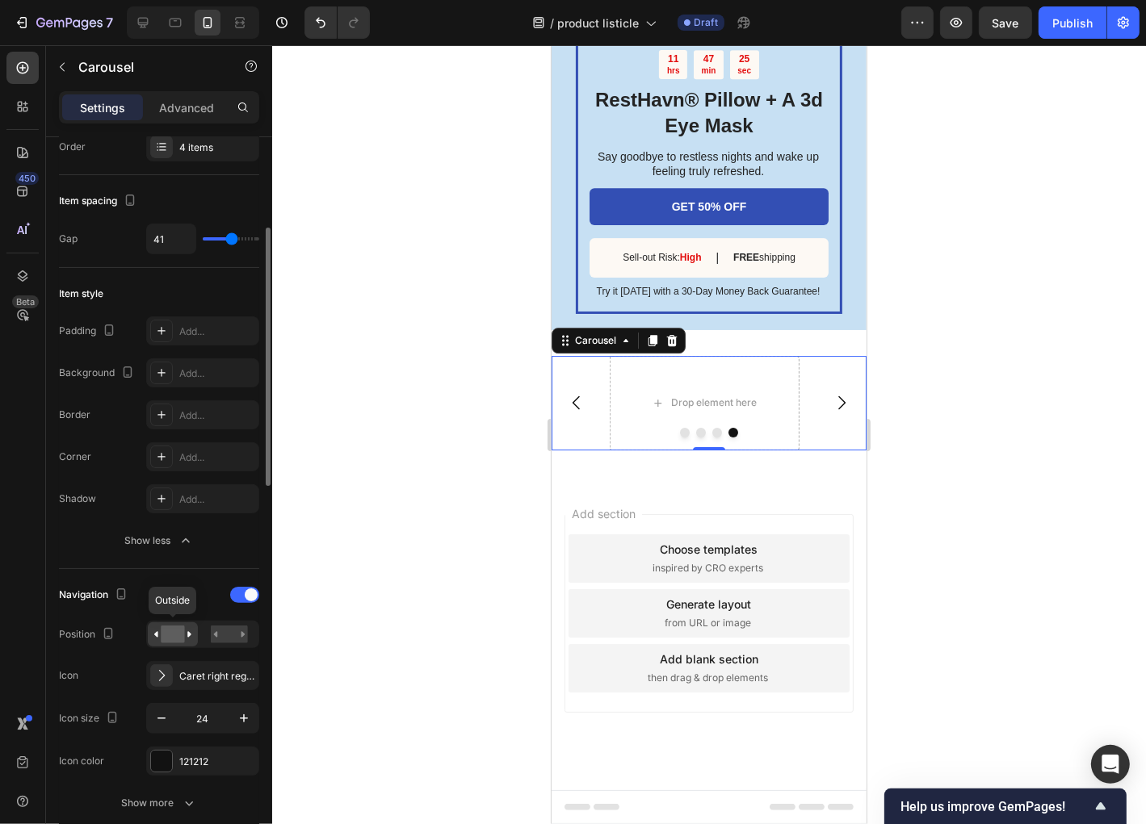
click at [167, 632] on rect at bounding box center [172, 635] width 23 height 18
click at [149, 631] on div at bounding box center [173, 635] width 50 height 24
click at [124, 627] on div "Position" at bounding box center [159, 634] width 200 height 27
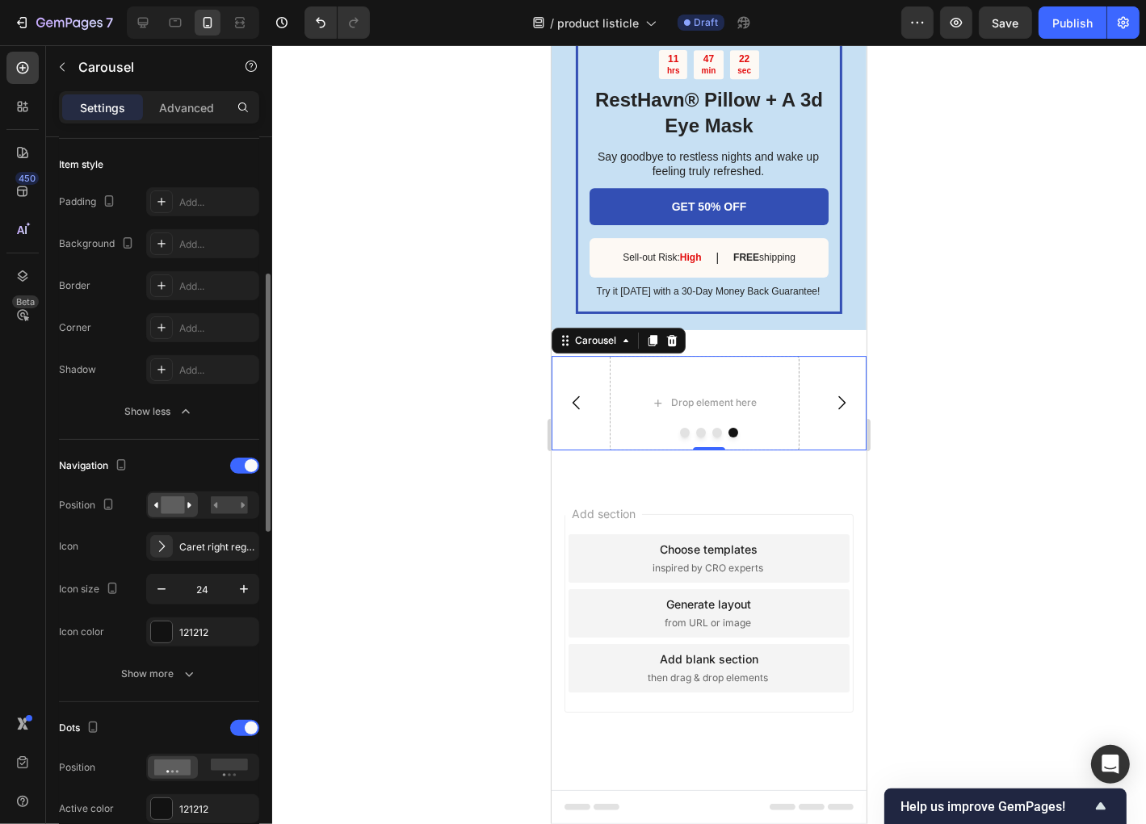
scroll to position [452, 0]
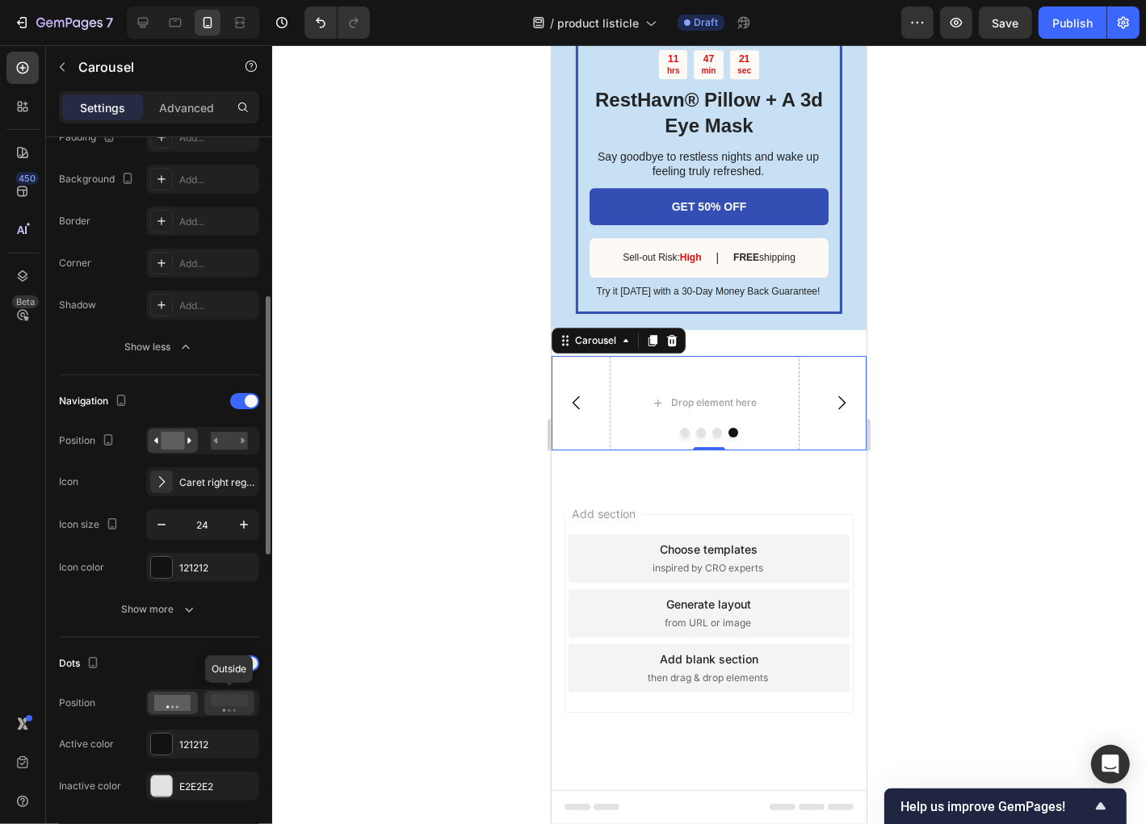
click at [226, 698] on rect at bounding box center [229, 700] width 37 height 12
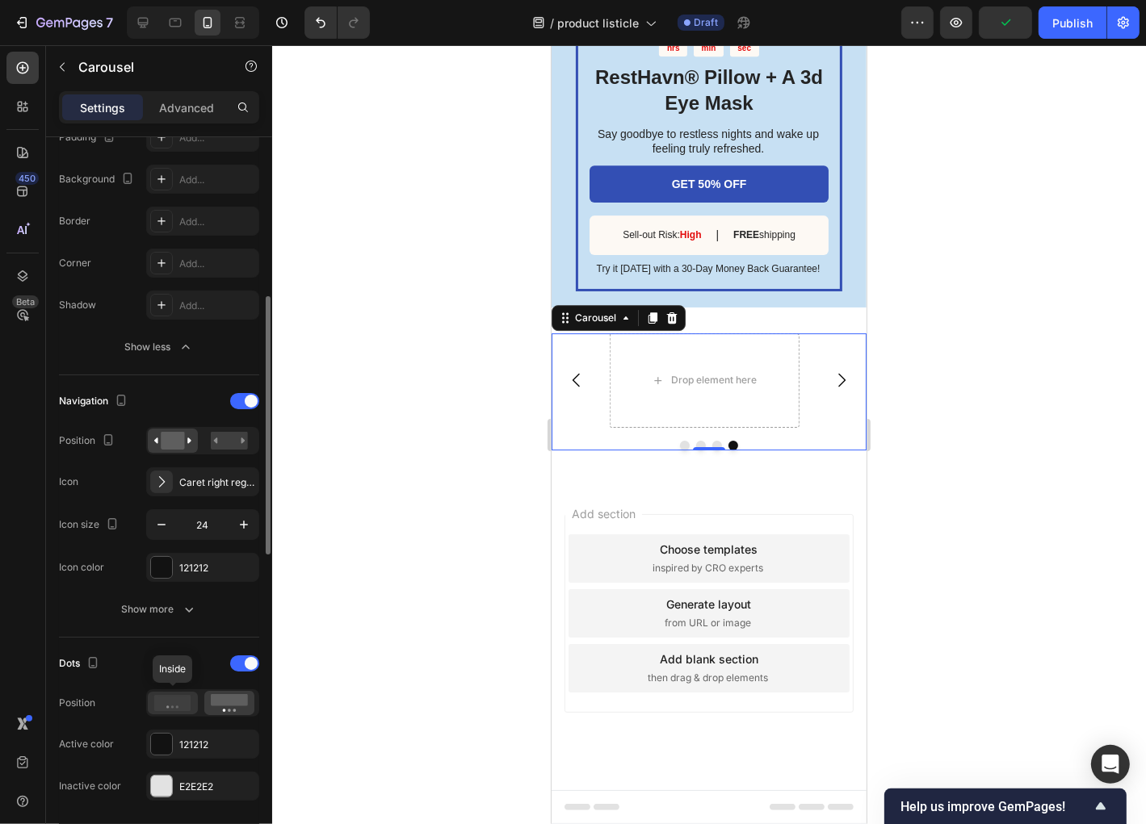
click at [177, 695] on icon at bounding box center [172, 703] width 37 height 16
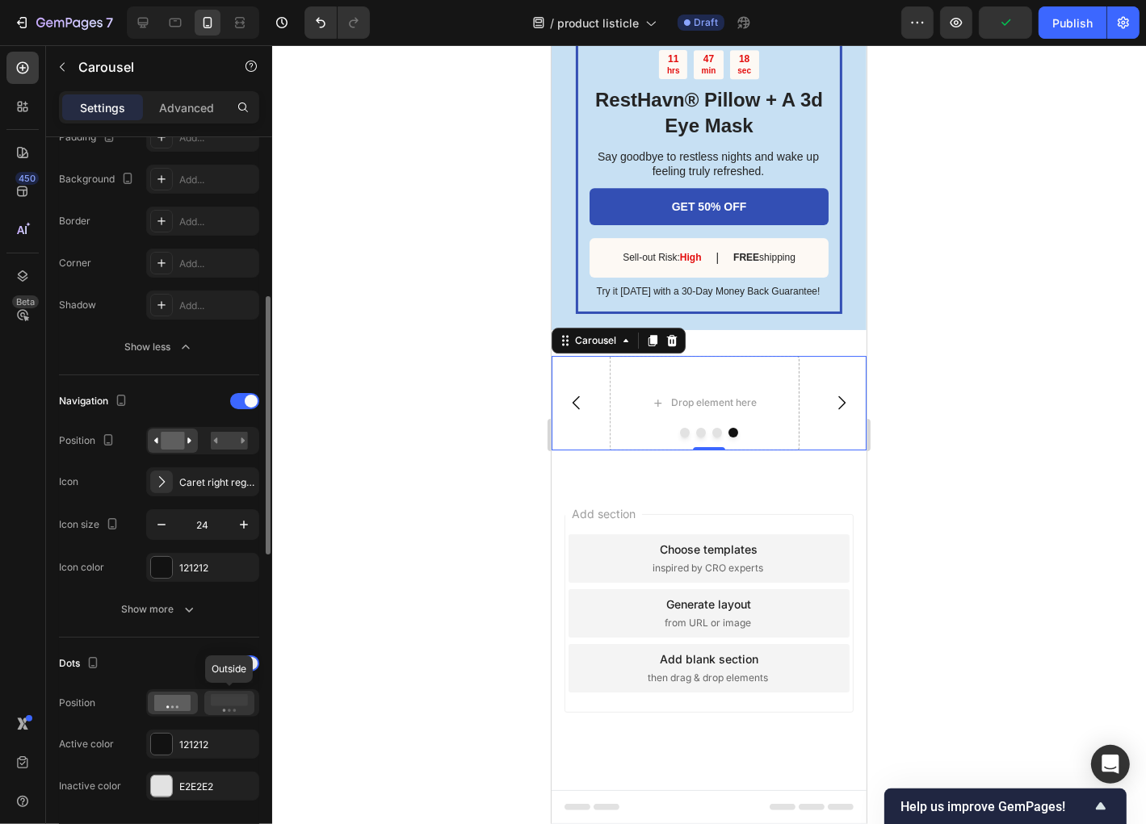
click at [225, 701] on rect at bounding box center [229, 700] width 37 height 12
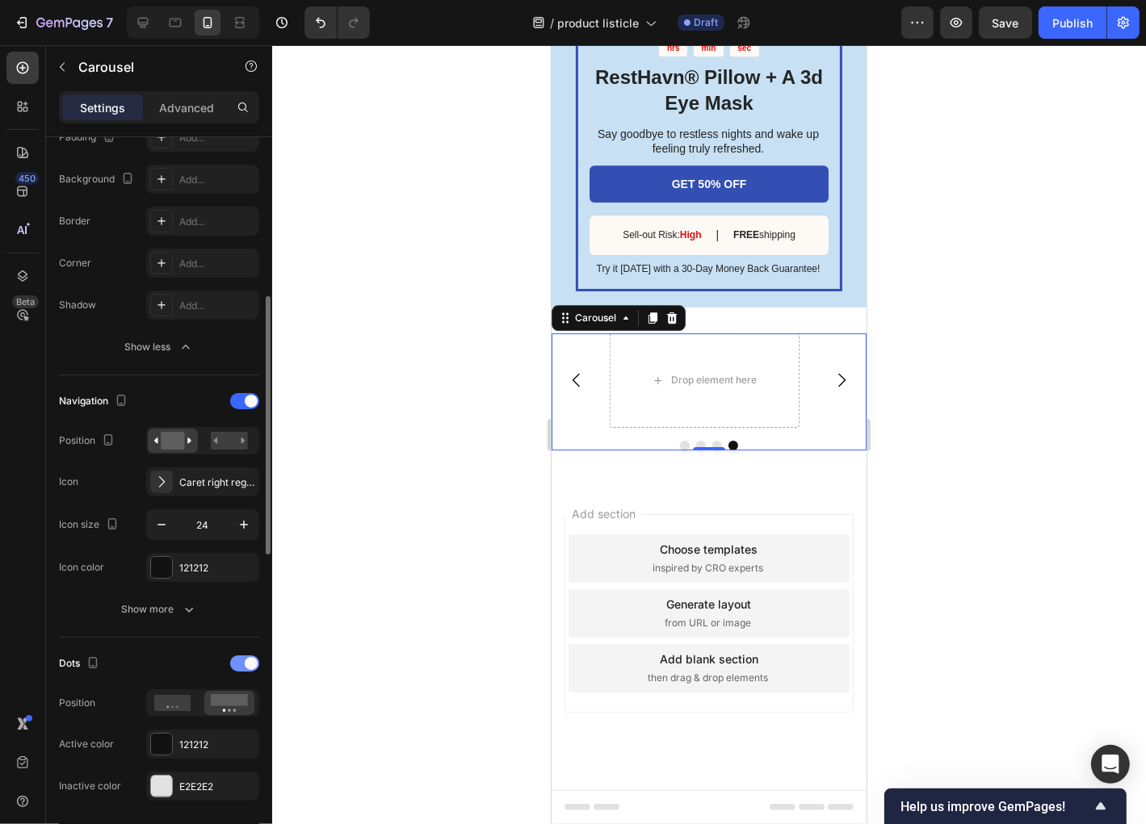
click at [236, 661] on div at bounding box center [244, 664] width 29 height 16
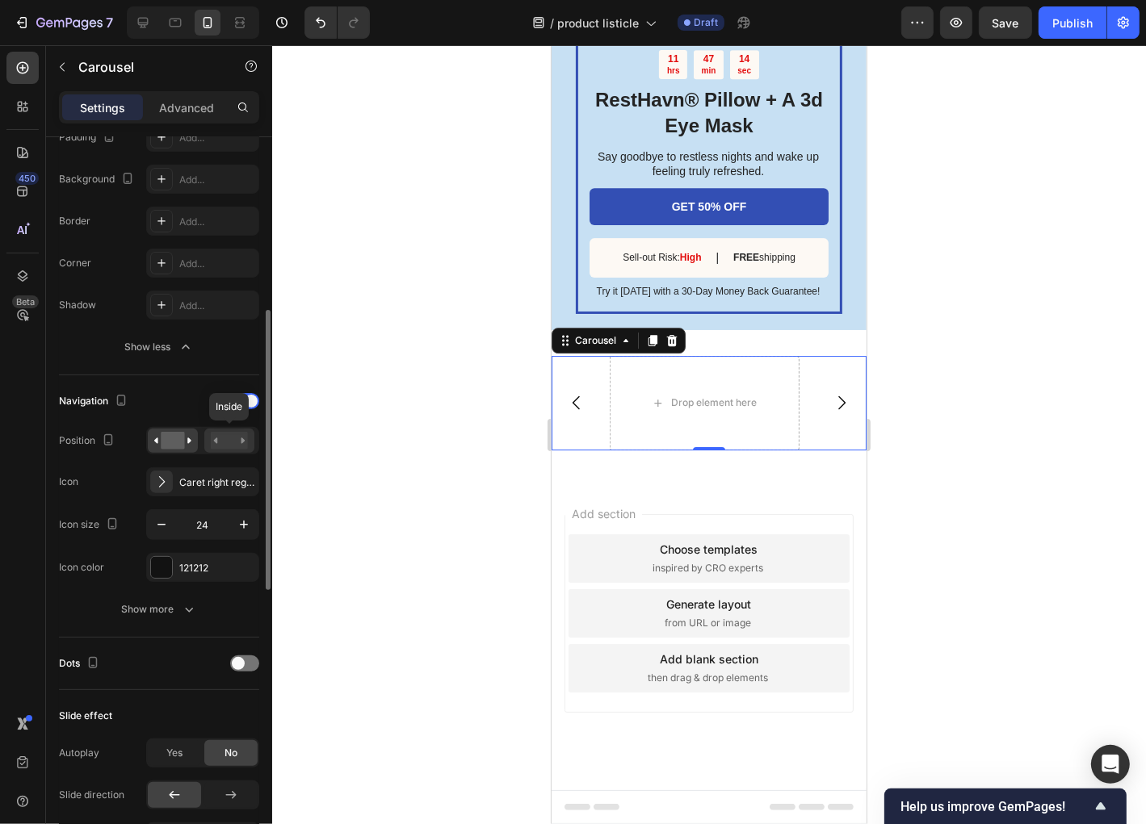
click at [230, 446] on rect at bounding box center [229, 441] width 37 height 18
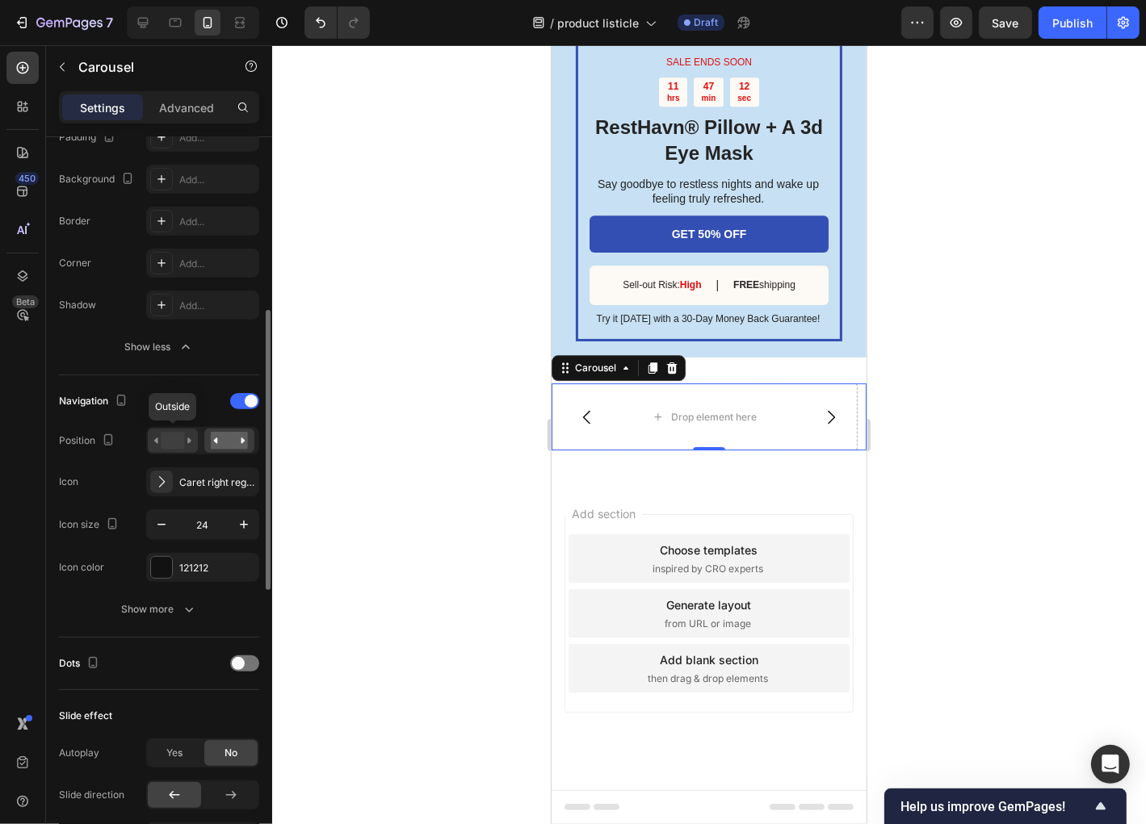
click at [176, 439] on rect at bounding box center [172, 441] width 23 height 18
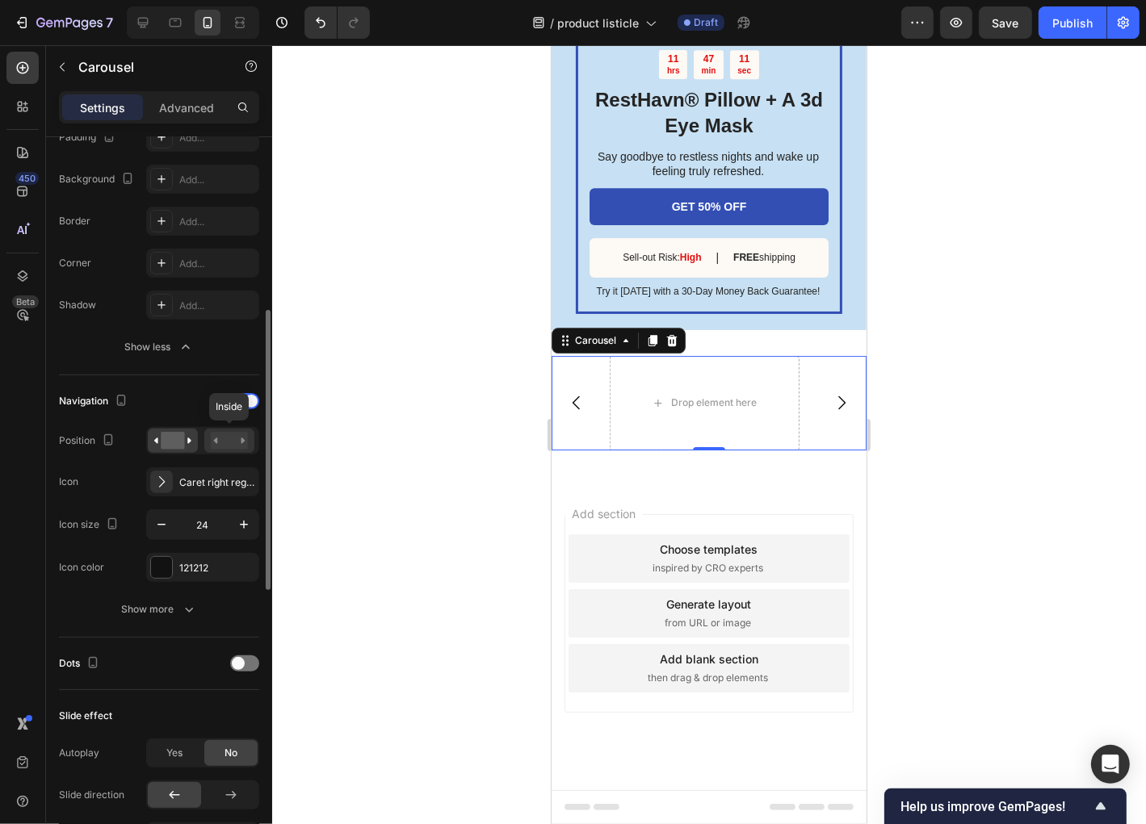
click at [246, 444] on rect at bounding box center [229, 441] width 37 height 18
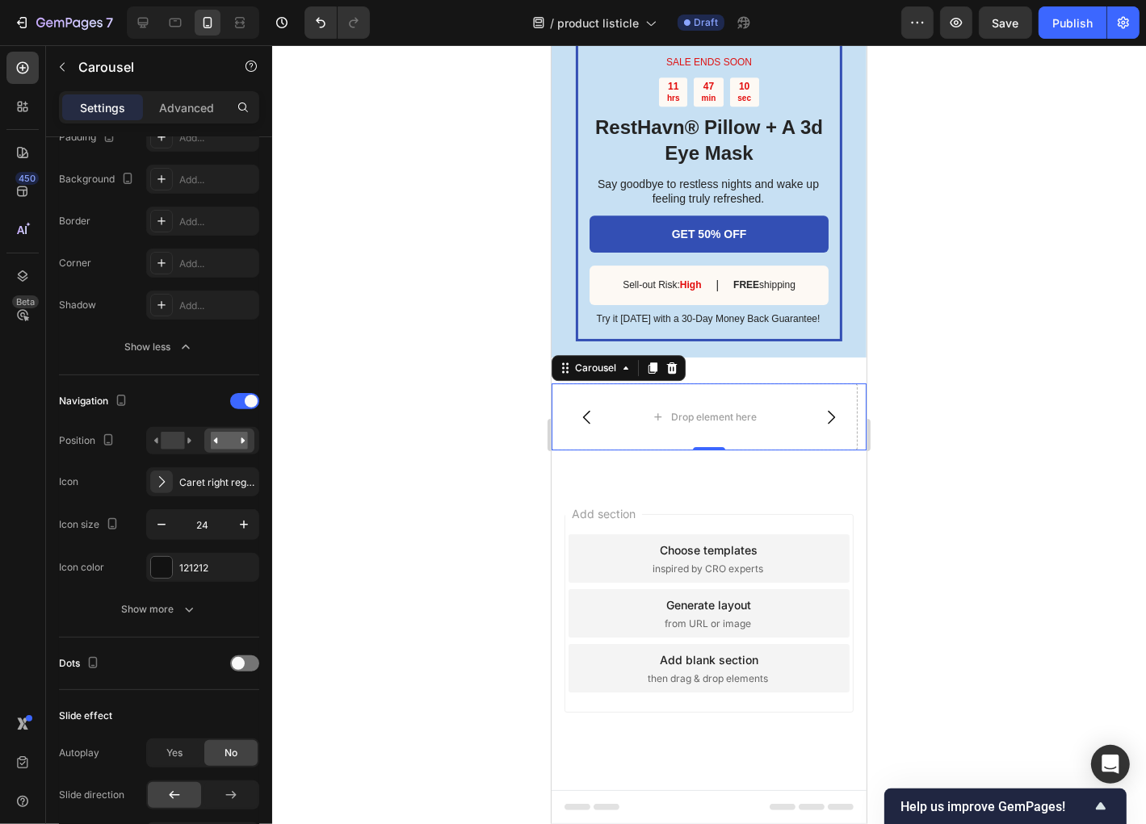
click at [598, 415] on button "Carousel Back Arrow" at bounding box center [586, 416] width 45 height 45
click at [586, 416] on icon "Carousel Back Arrow" at bounding box center [586, 416] width 19 height 19
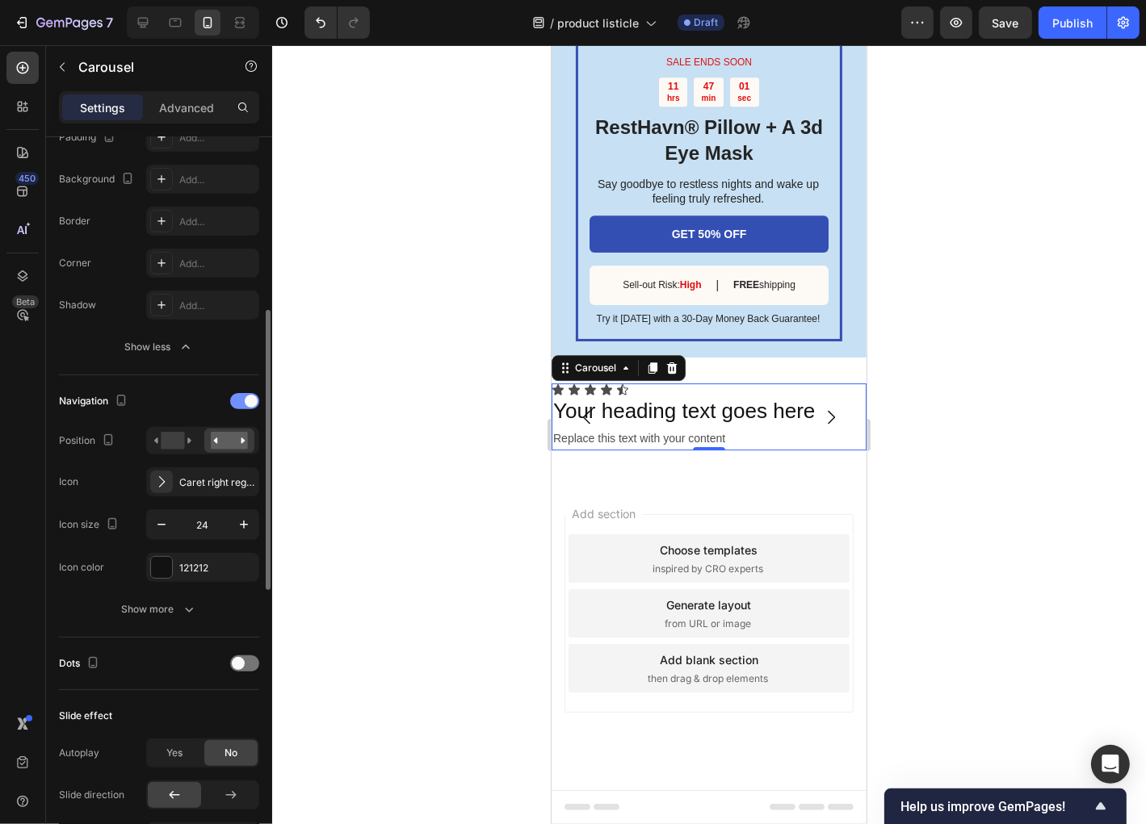
click at [241, 400] on div at bounding box center [244, 401] width 29 height 16
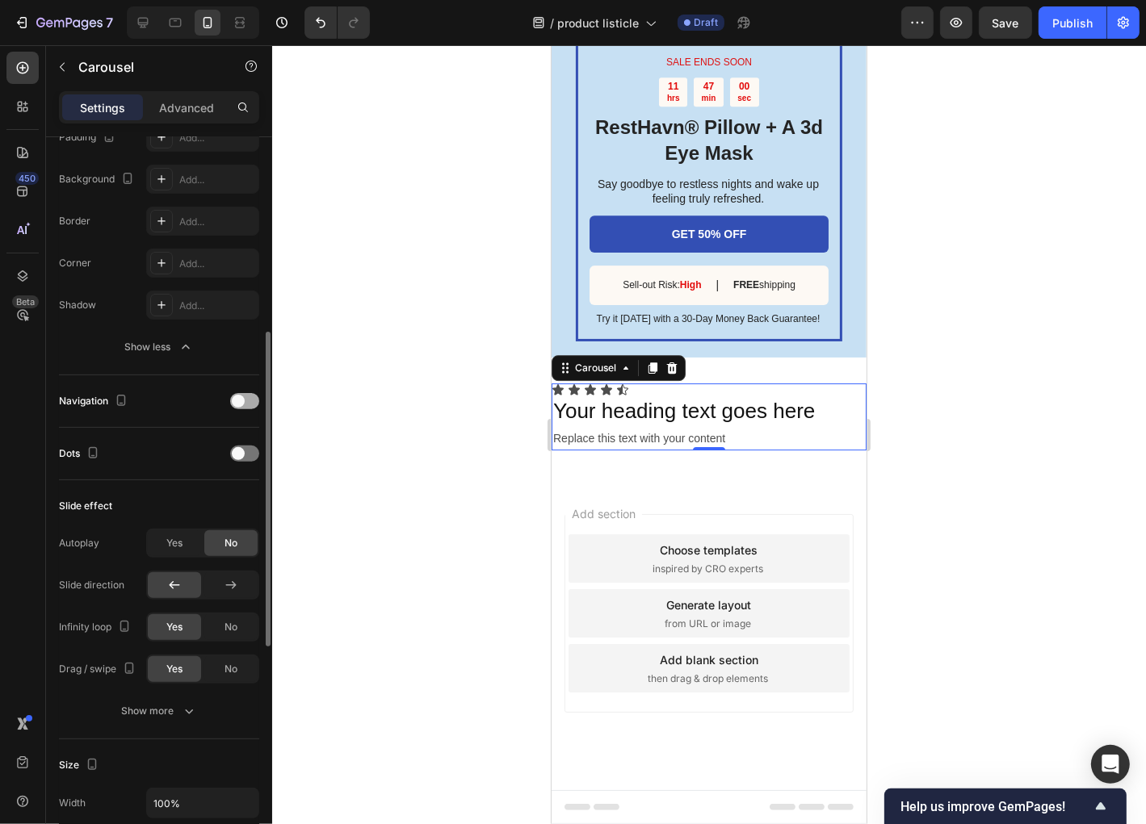
click at [241, 400] on span at bounding box center [238, 401] width 13 height 13
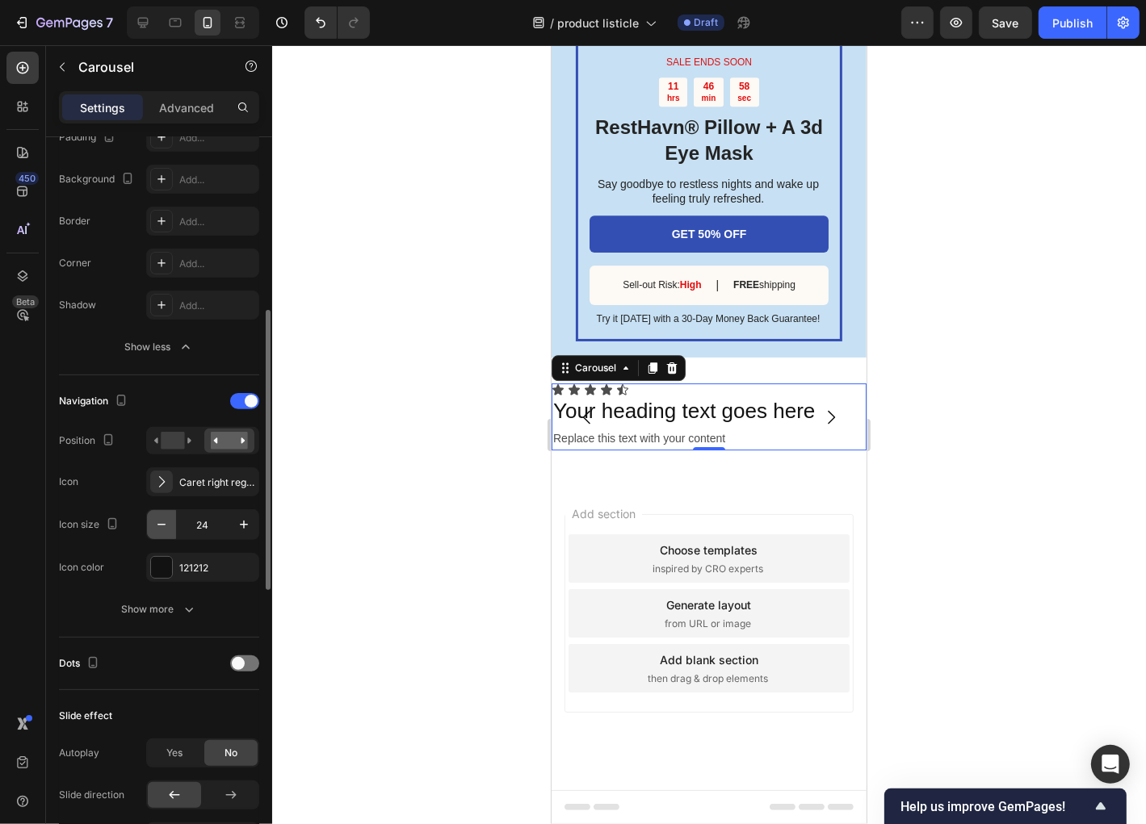
click at [162, 527] on icon "button" at bounding box center [161, 525] width 16 height 16
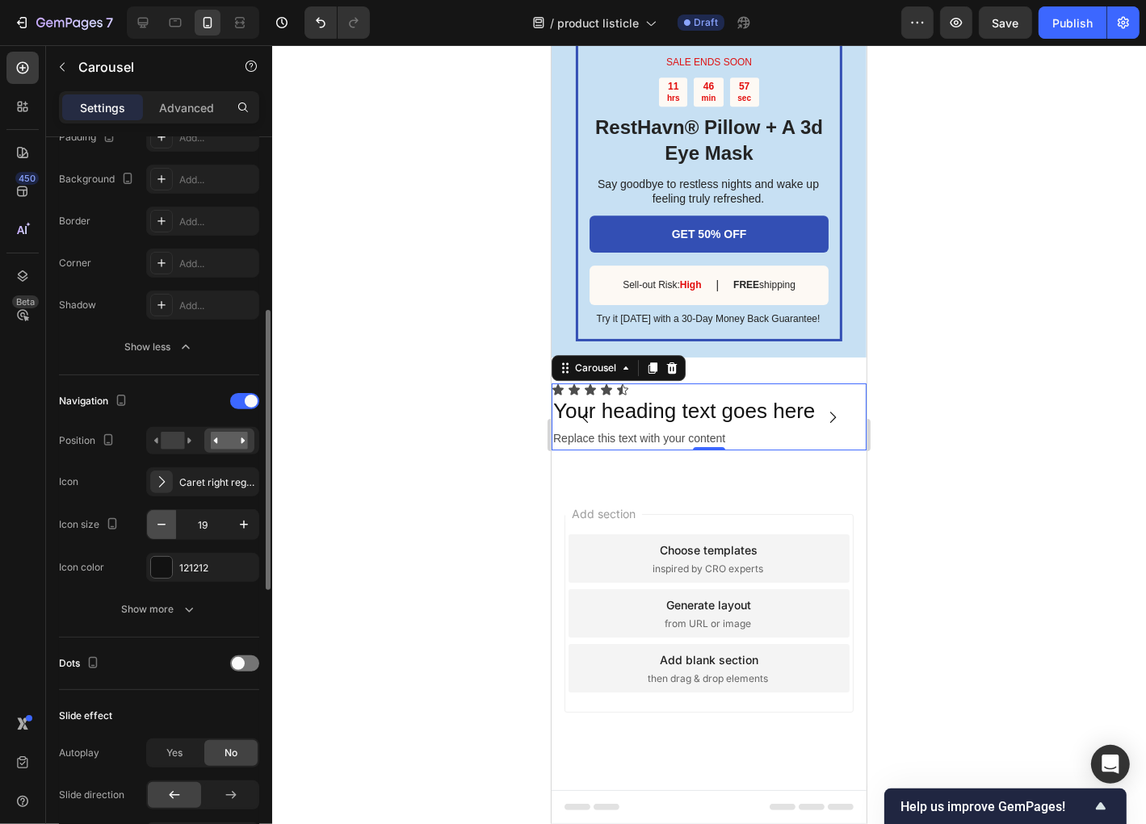
click at [162, 527] on icon "button" at bounding box center [161, 525] width 16 height 16
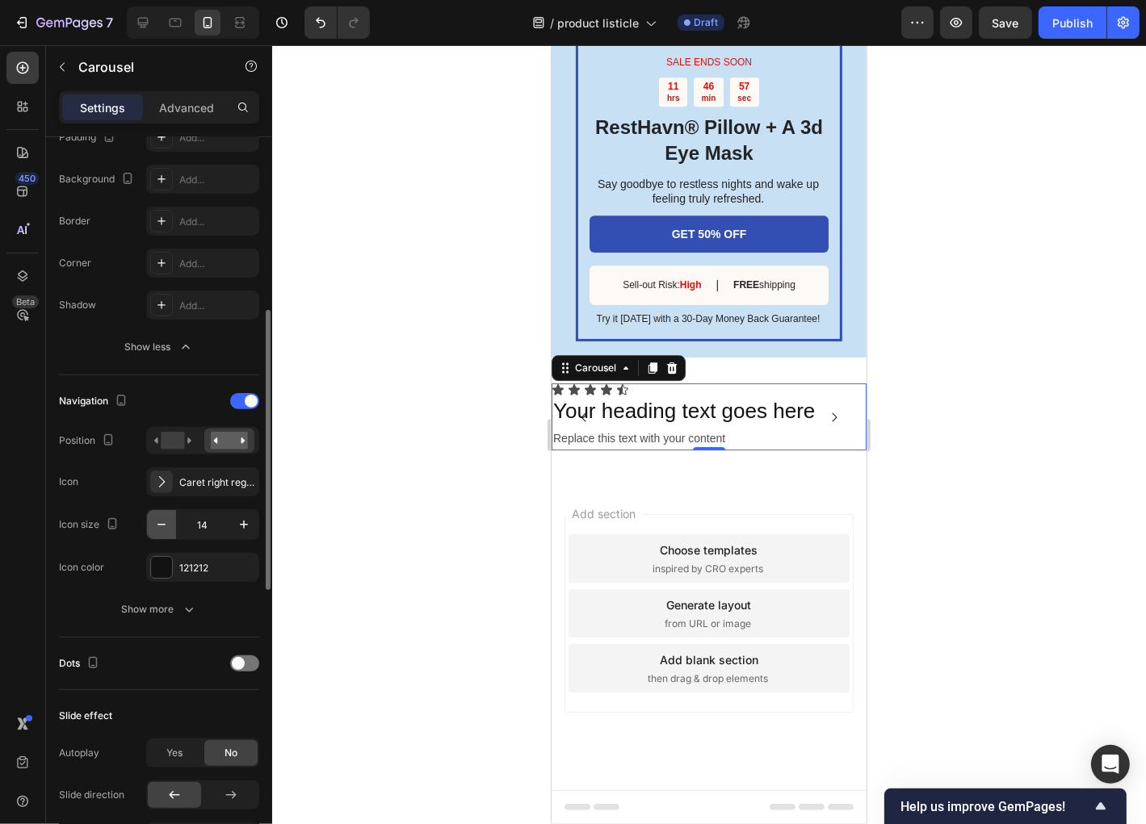
click at [162, 527] on icon "button" at bounding box center [161, 525] width 16 height 16
type input "12"
click at [165, 479] on icon at bounding box center [161, 482] width 16 height 16
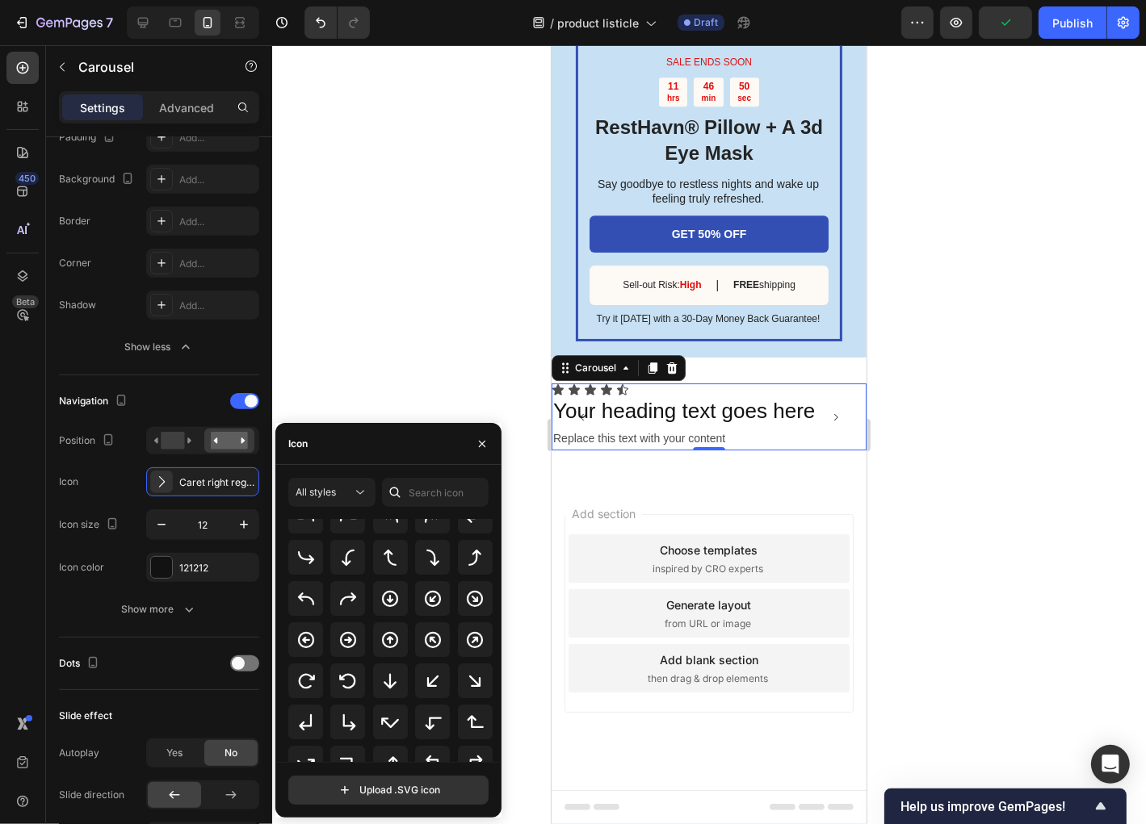
scroll to position [371, 0]
click at [352, 553] on icon at bounding box center [347, 560] width 19 height 19
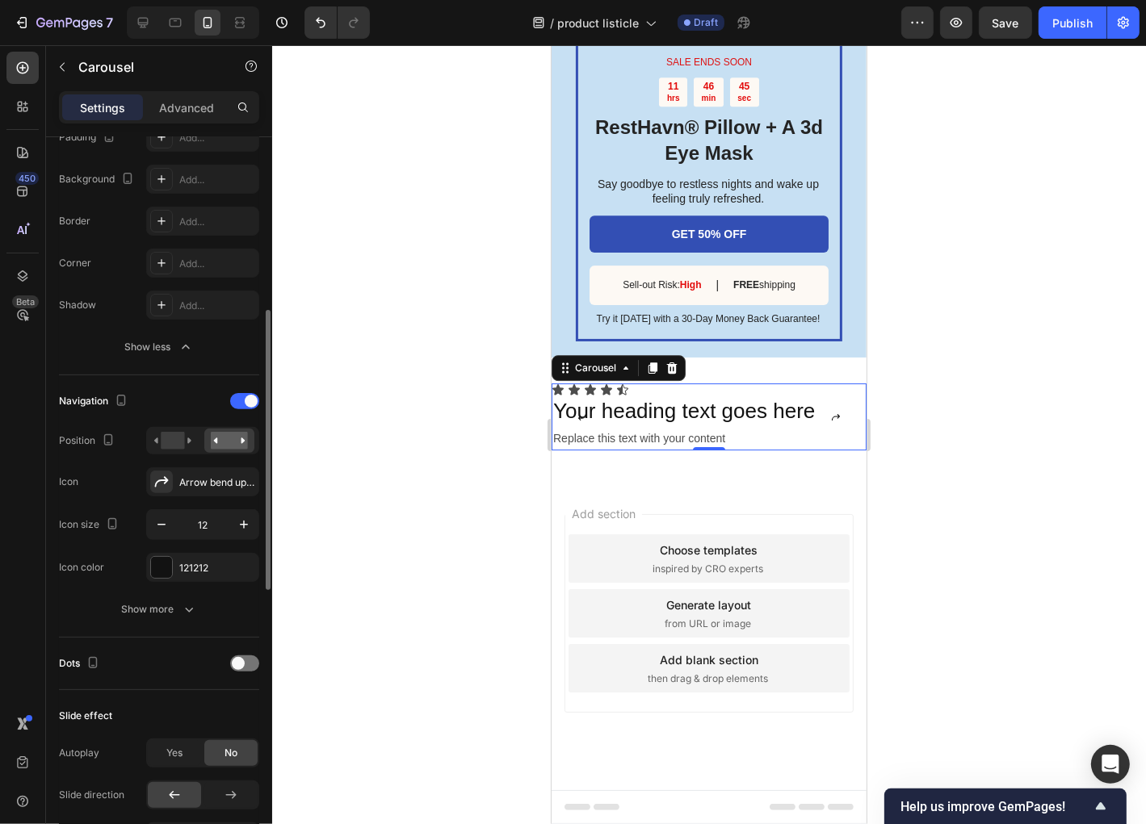
click at [241, 409] on div "Navigation" at bounding box center [159, 401] width 200 height 26
click at [245, 401] on span at bounding box center [251, 401] width 13 height 13
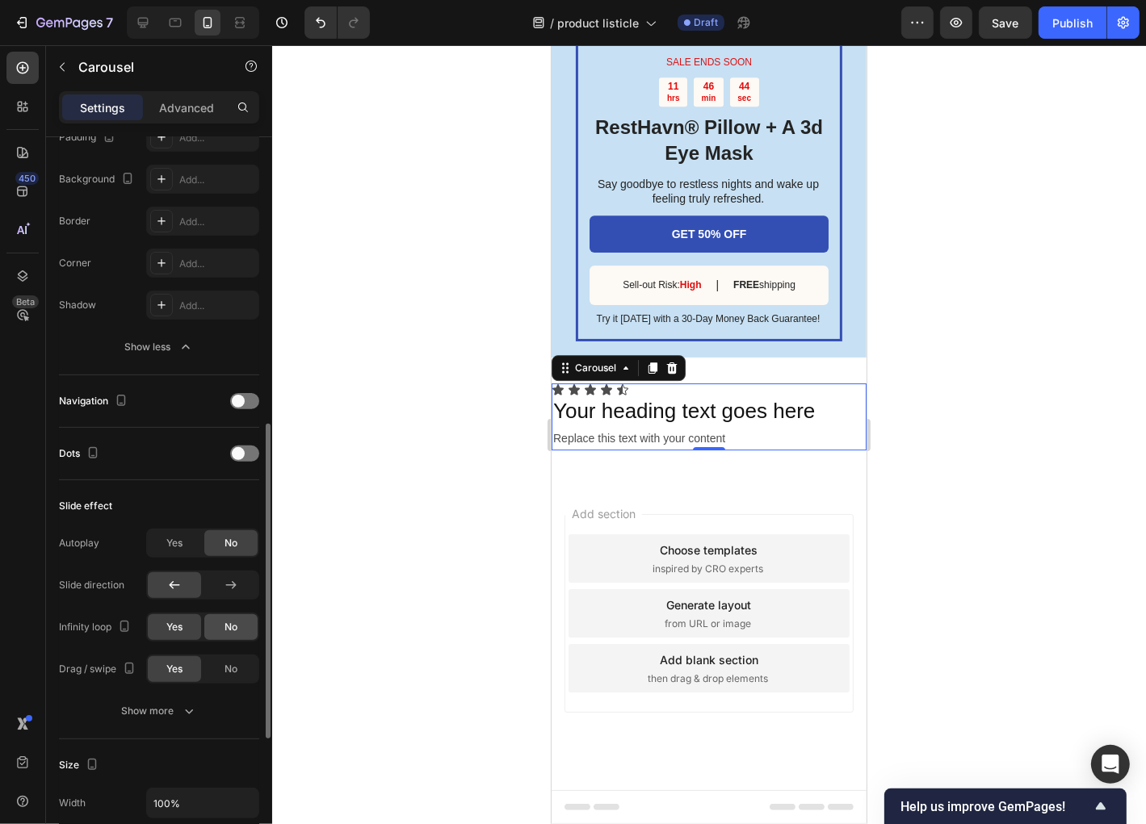
scroll to position [517, 0]
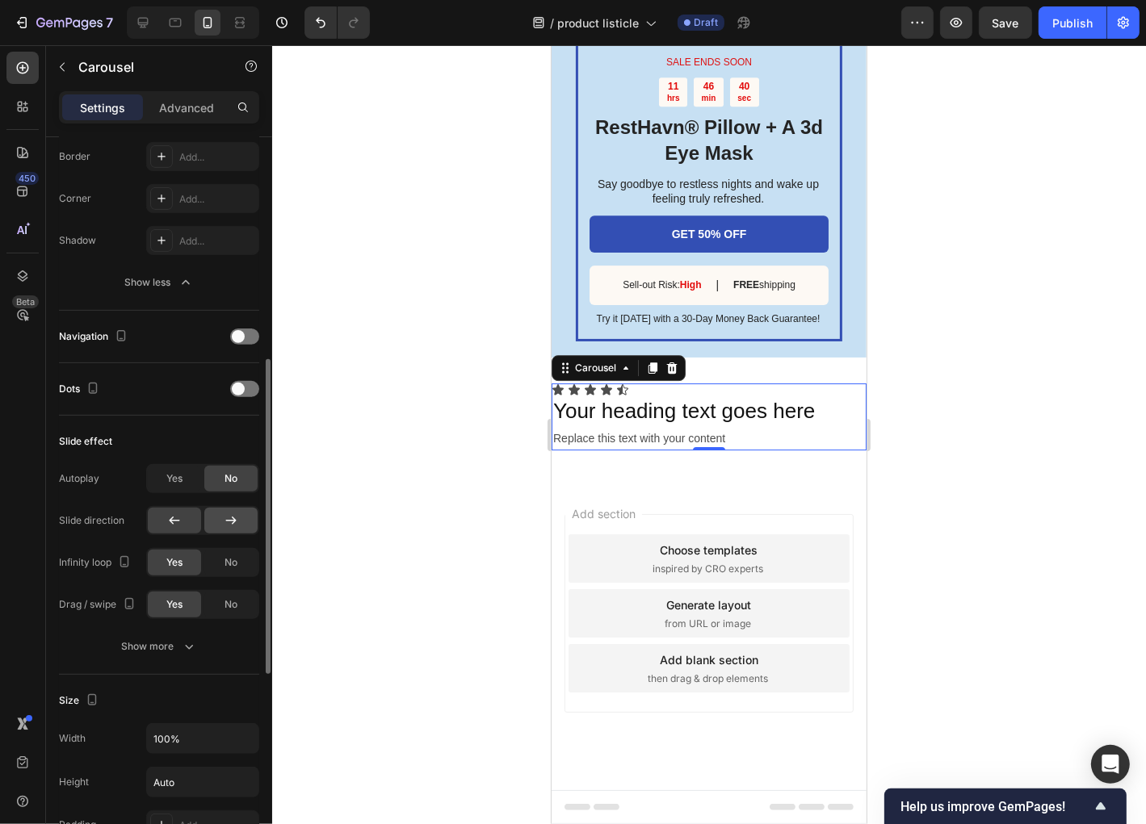
click at [230, 514] on icon at bounding box center [231, 521] width 16 height 16
click at [187, 529] on div at bounding box center [174, 521] width 53 height 26
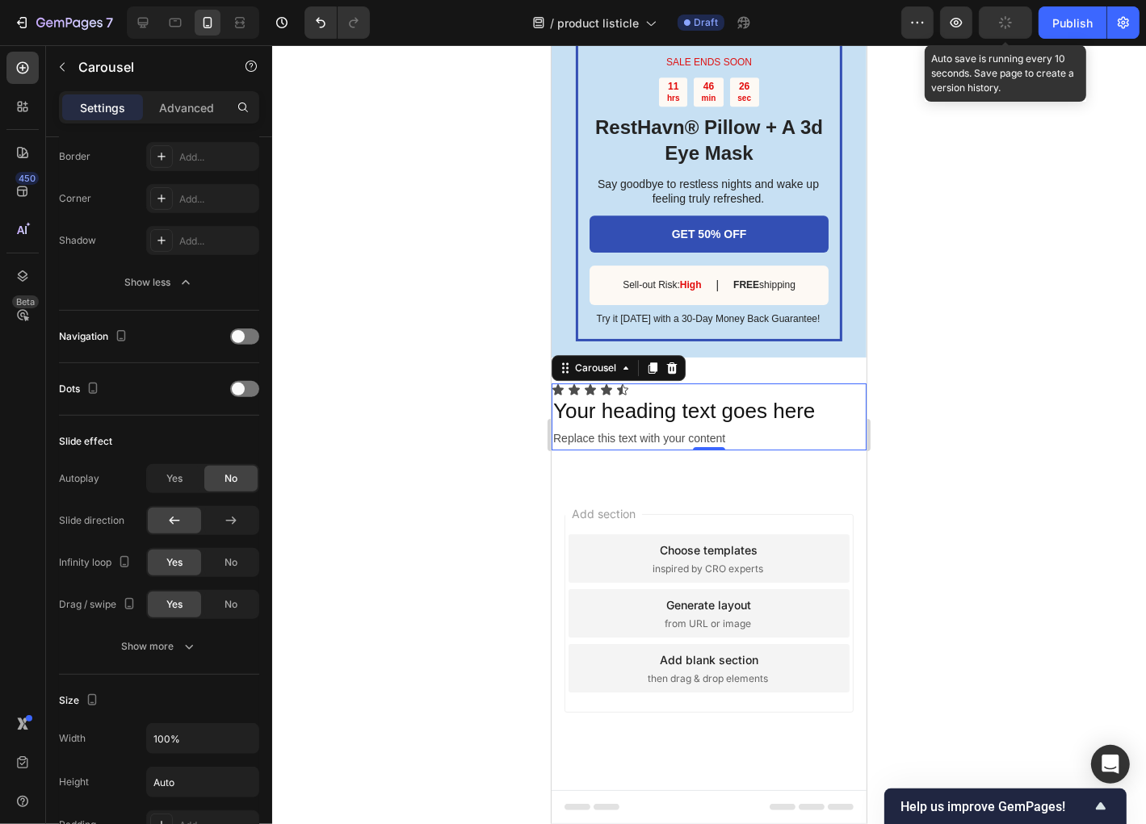
click at [1008, 34] on button "button" at bounding box center [1005, 22] width 53 height 32
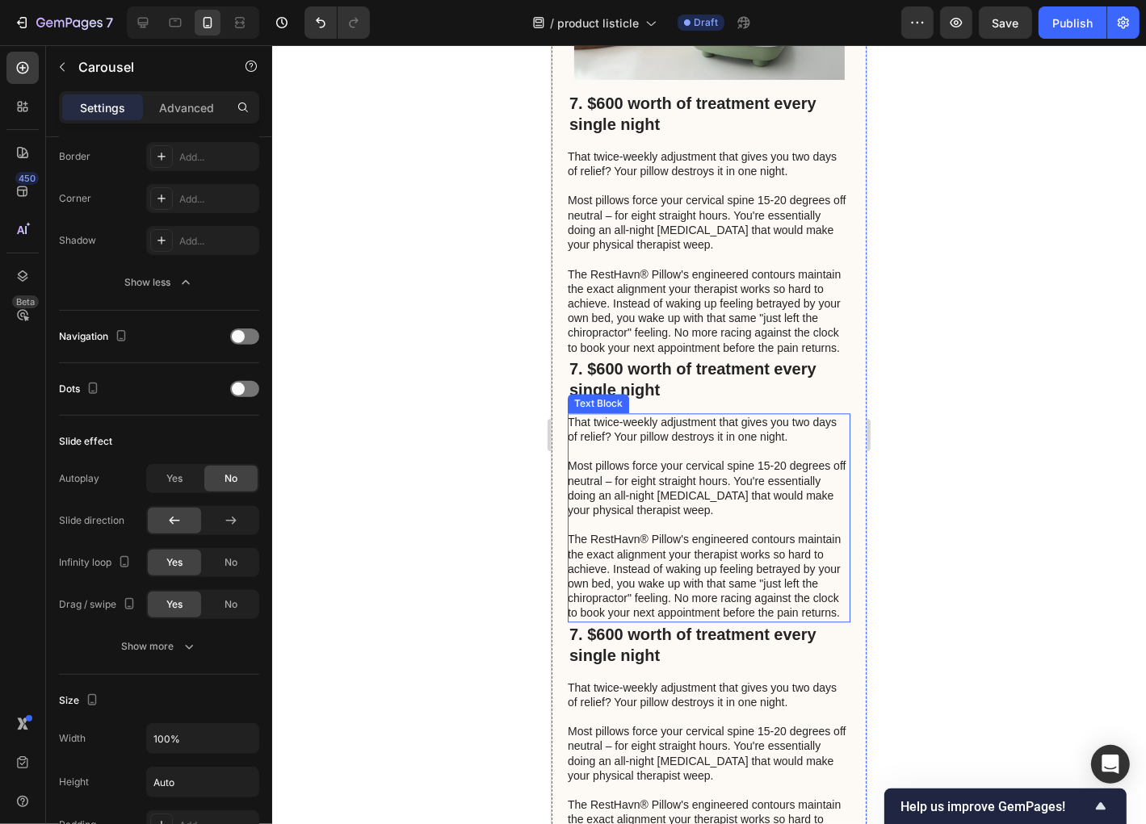
scroll to position [3466, 0]
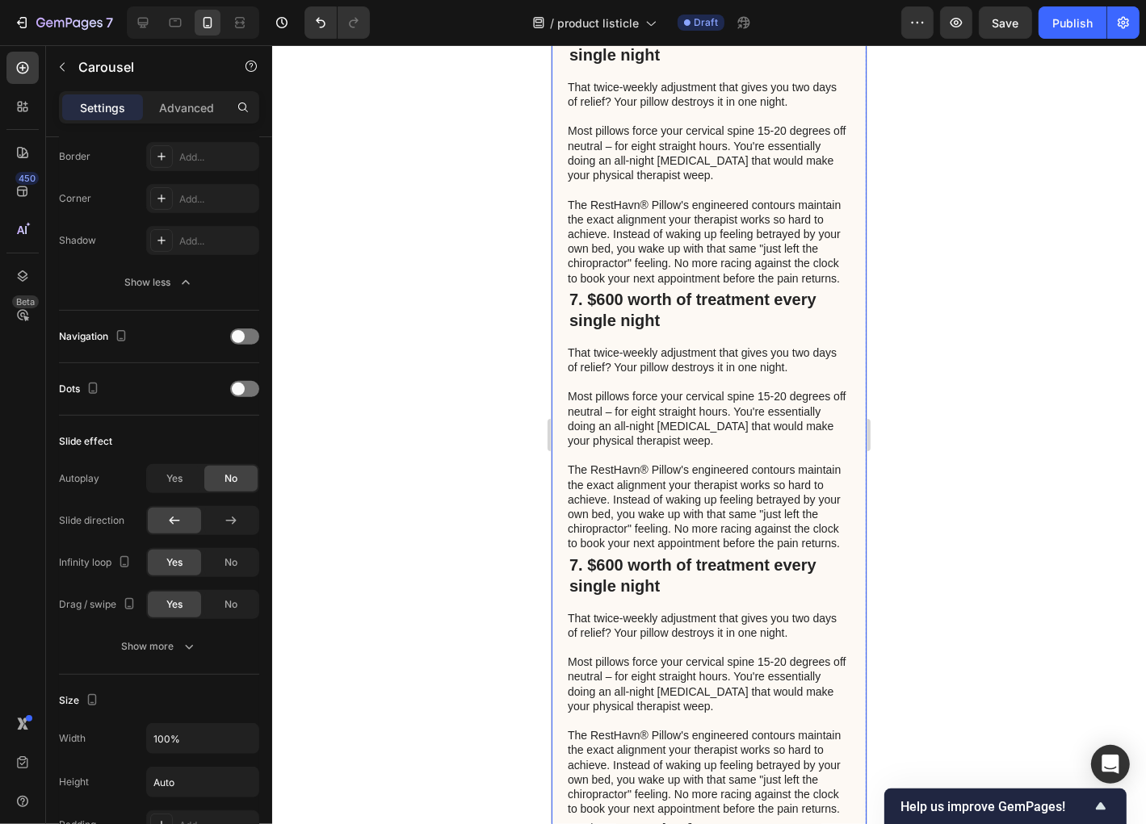
click at [841, 352] on div "7. $600 worth of treatment every single night Heading That twice-weekly adjustm…" at bounding box center [708, 440] width 315 height 1332
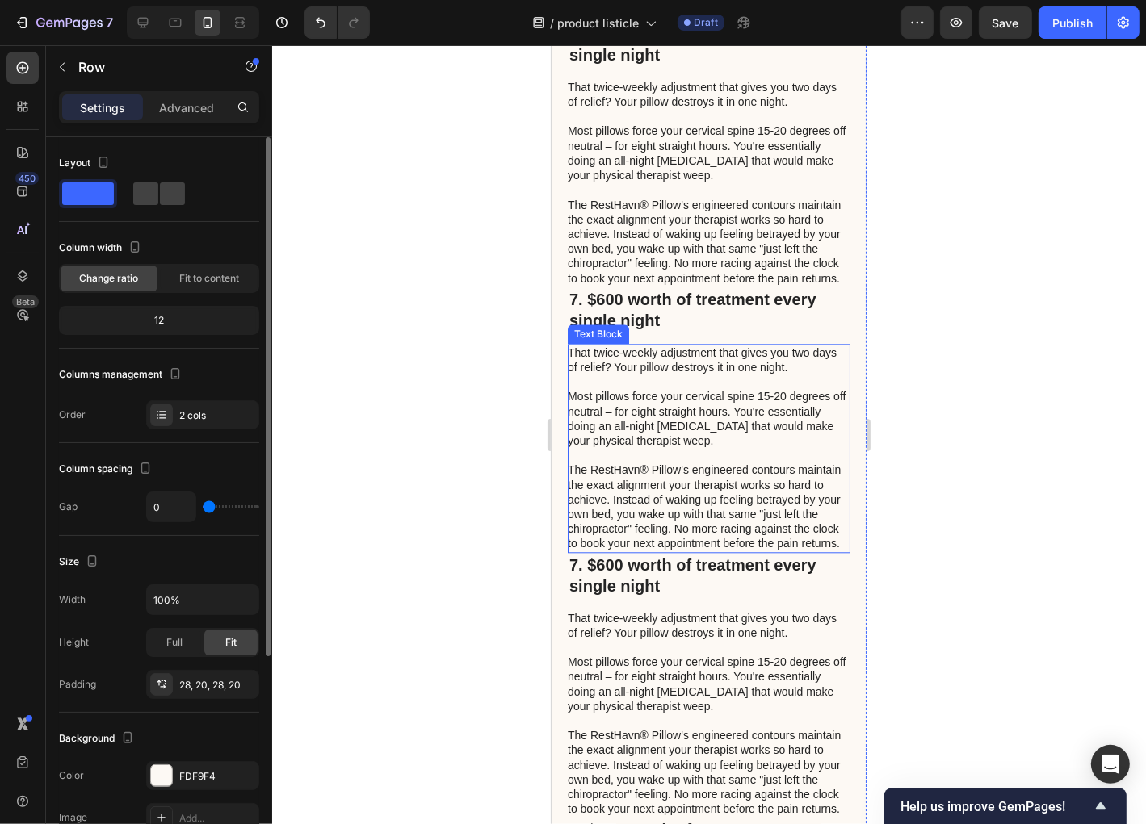
click at [835, 388] on p at bounding box center [707, 381] width 281 height 15
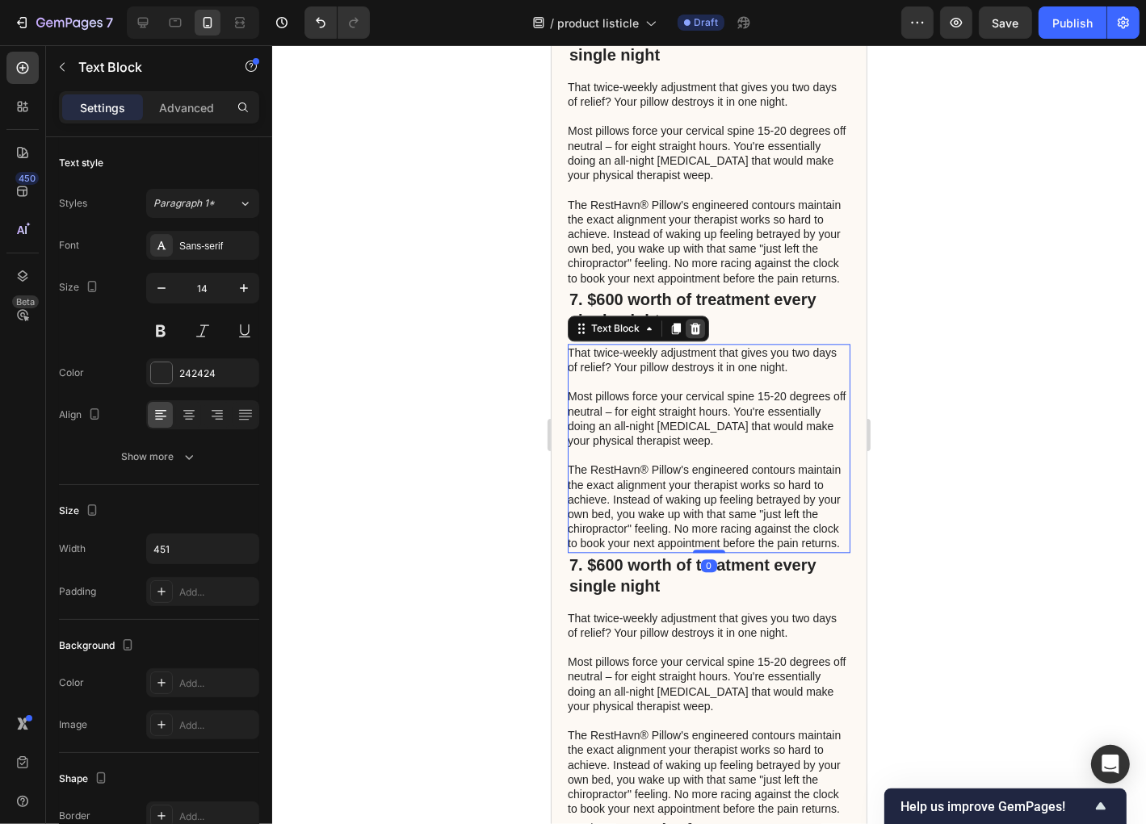
click at [696, 334] on icon at bounding box center [695, 327] width 10 height 11
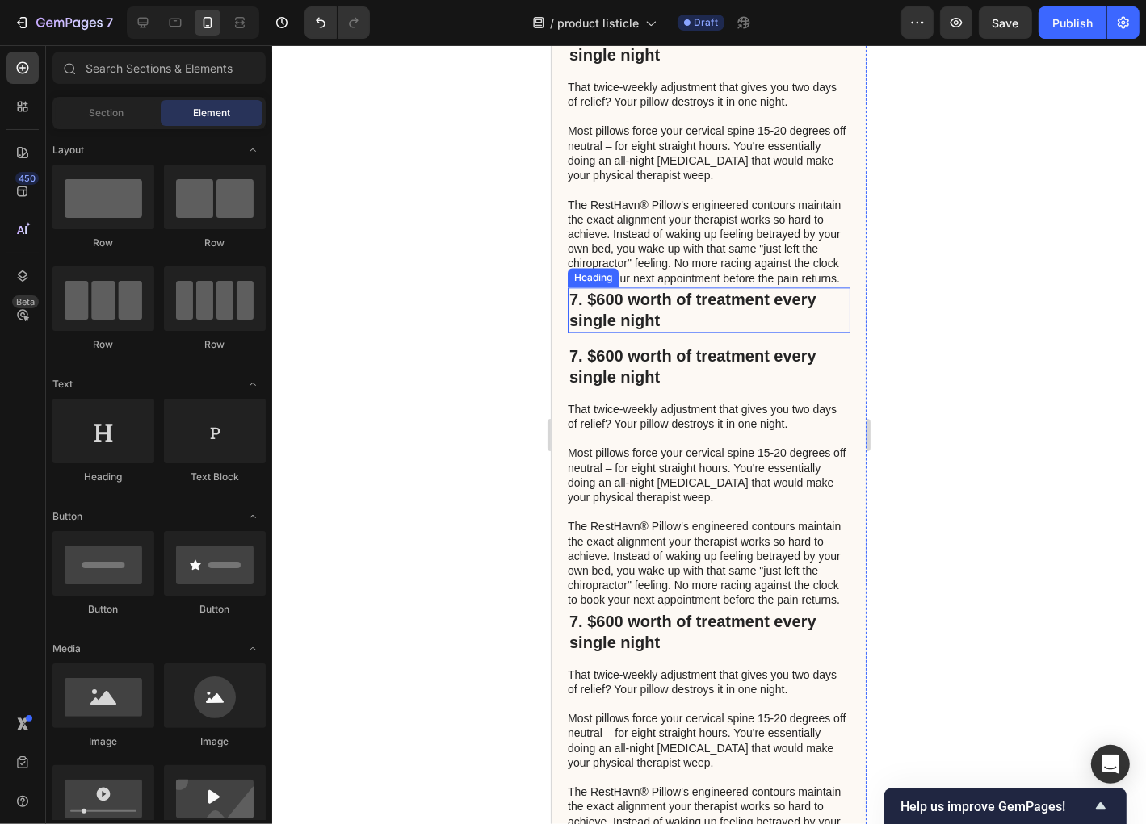
click at [754, 332] on h2 "7. $600 worth of treatment every single night" at bounding box center [708, 309] width 283 height 45
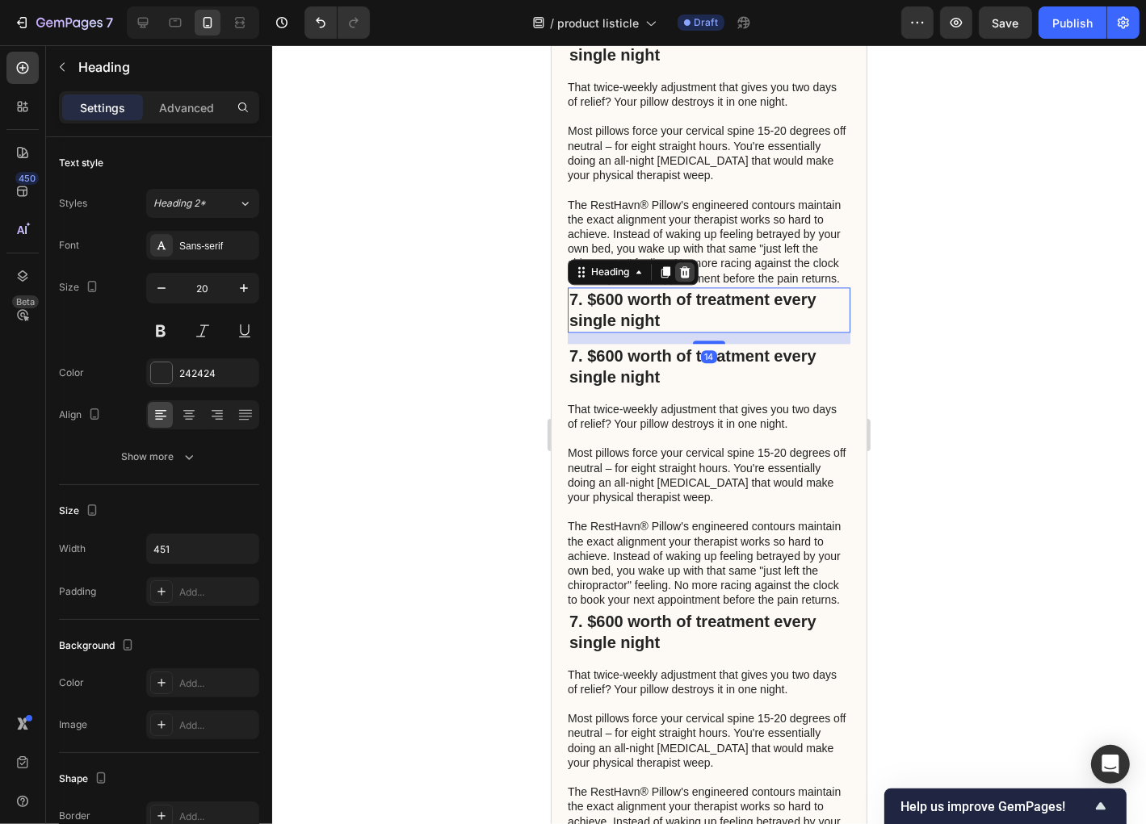
click at [681, 278] on icon at bounding box center [684, 271] width 13 height 13
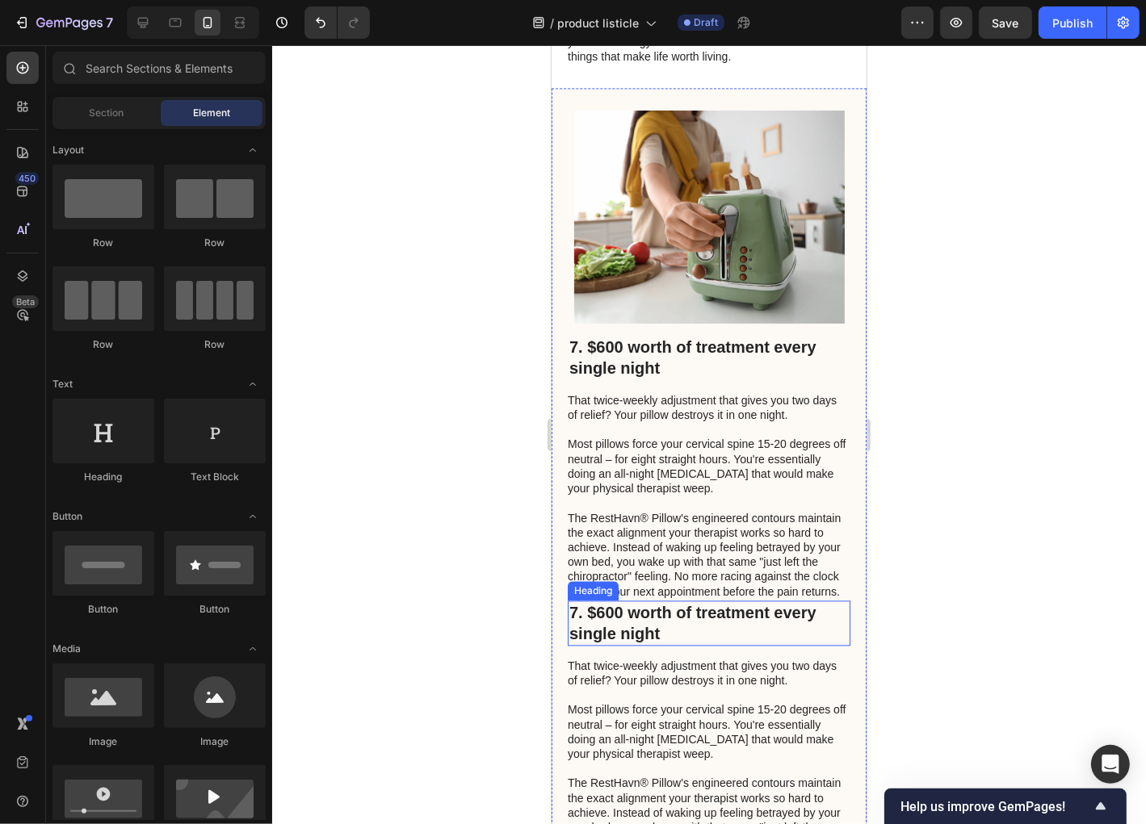
scroll to position [3272, 0]
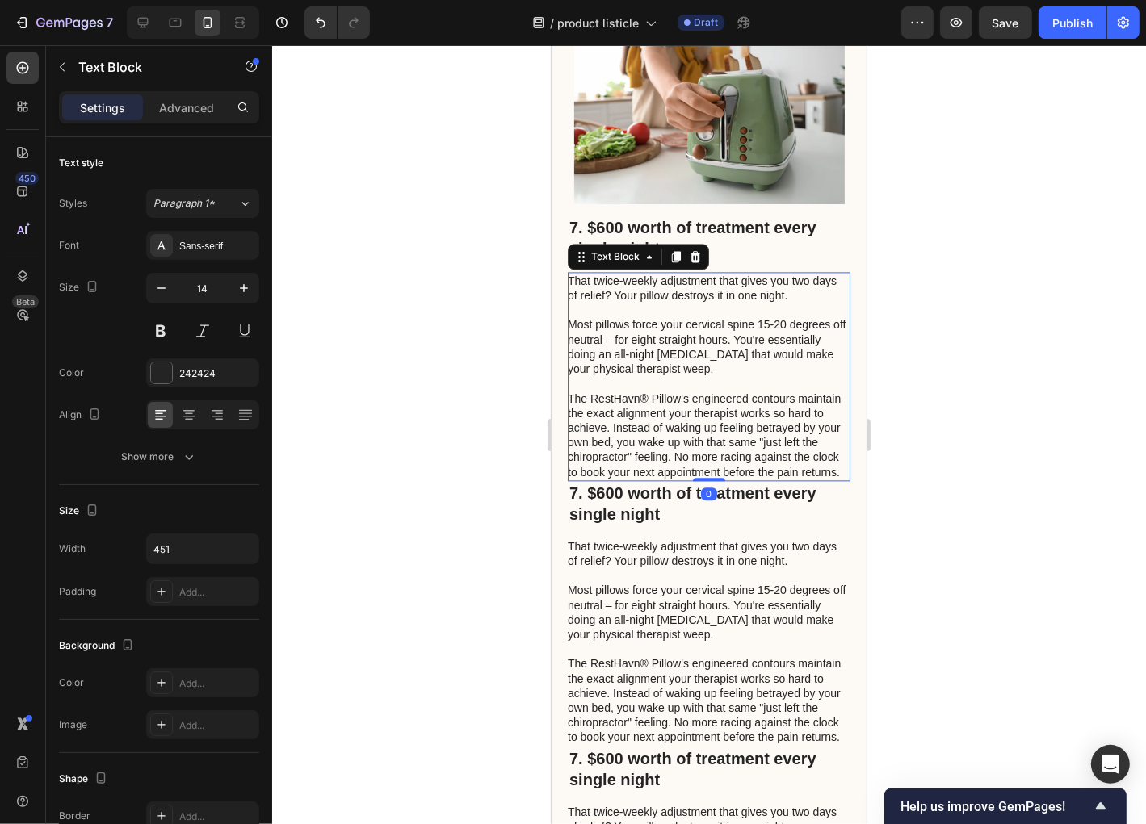
click at [793, 479] on p "The RestHavn® Pillow's engineered contours maintain the exact alignment your th…" at bounding box center [707, 435] width 281 height 88
click at [795, 526] on h2 "7. $600 worth of treatment every single night" at bounding box center [708, 502] width 283 height 45
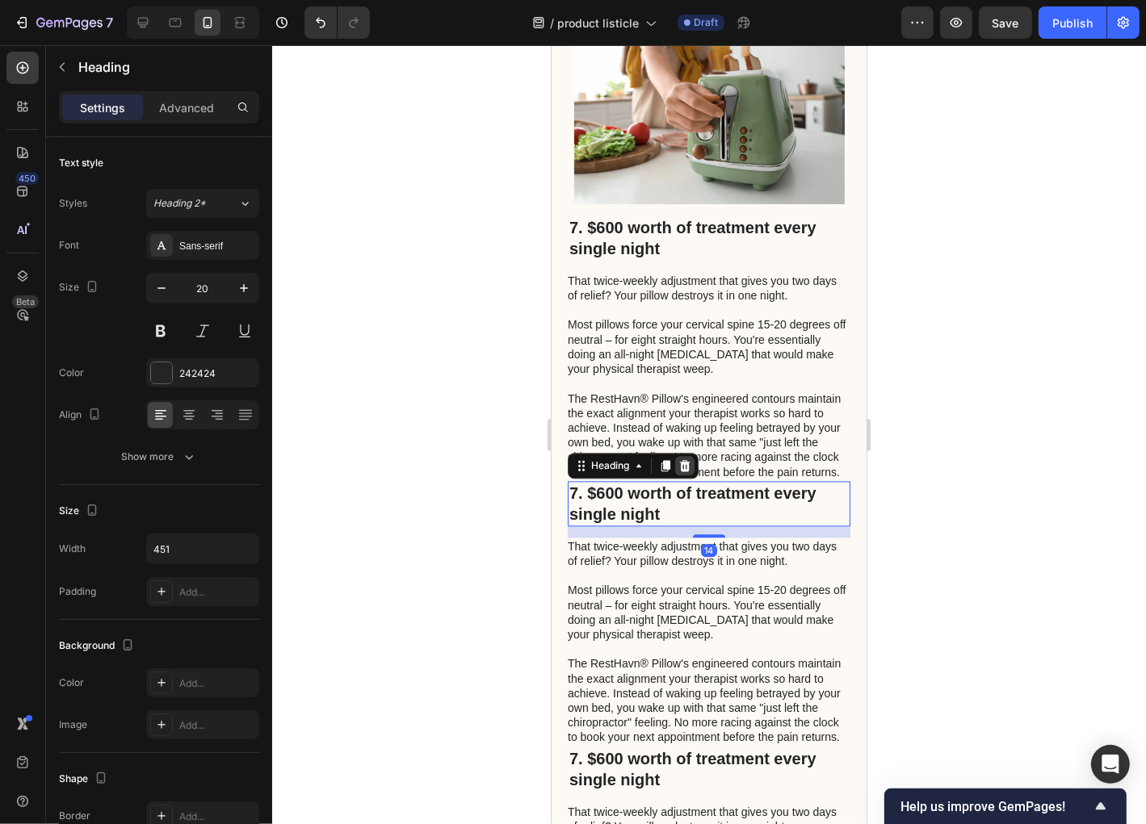
click at [687, 472] on icon at bounding box center [684, 465] width 13 height 13
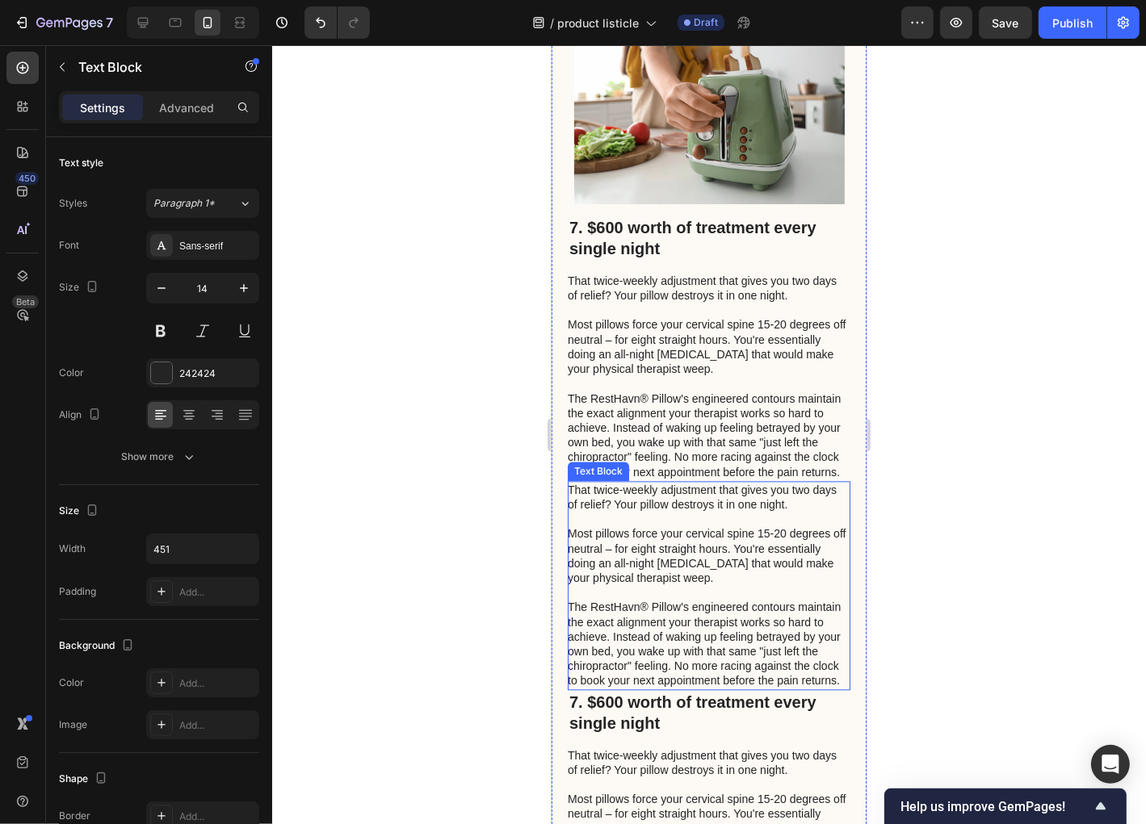
click at [739, 511] on p "That twice-weekly adjustment that gives you two days of relief? Your pillow des…" at bounding box center [707, 496] width 281 height 29
click at [693, 472] on icon at bounding box center [694, 465] width 13 height 13
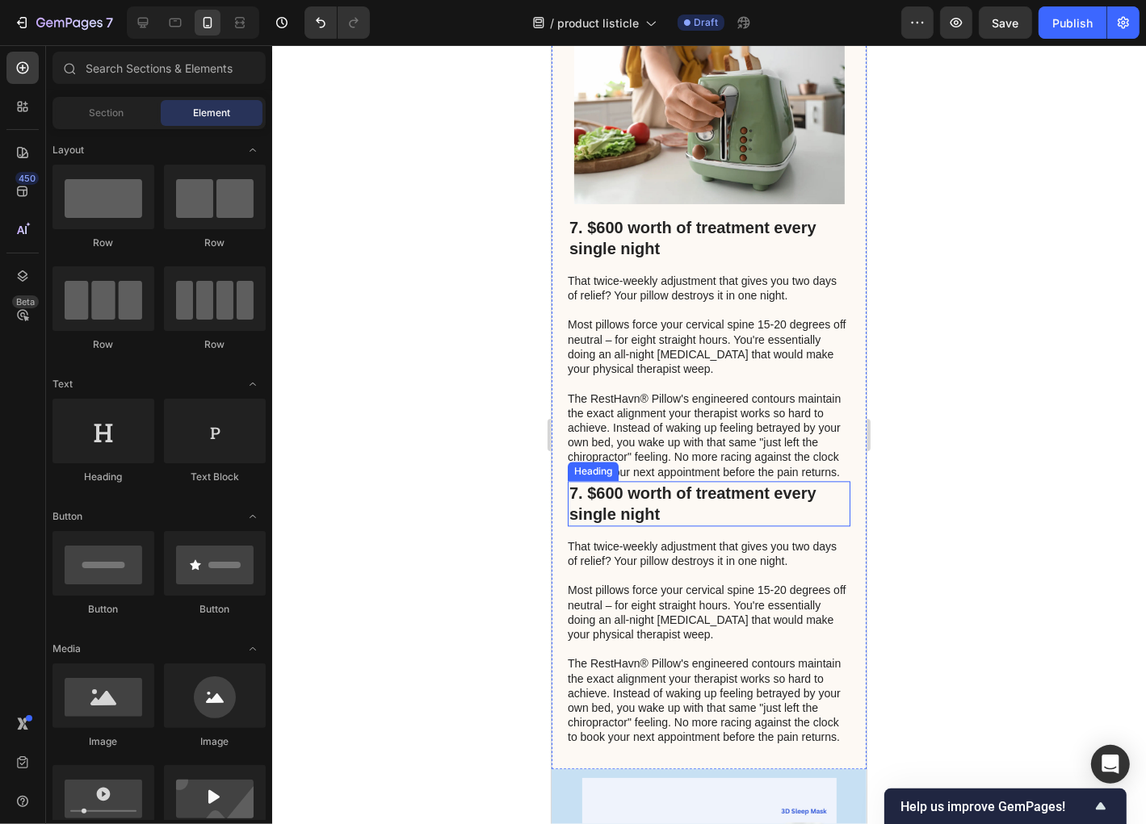
click at [714, 526] on h2 "7. $600 worth of treatment every single night" at bounding box center [708, 502] width 283 height 45
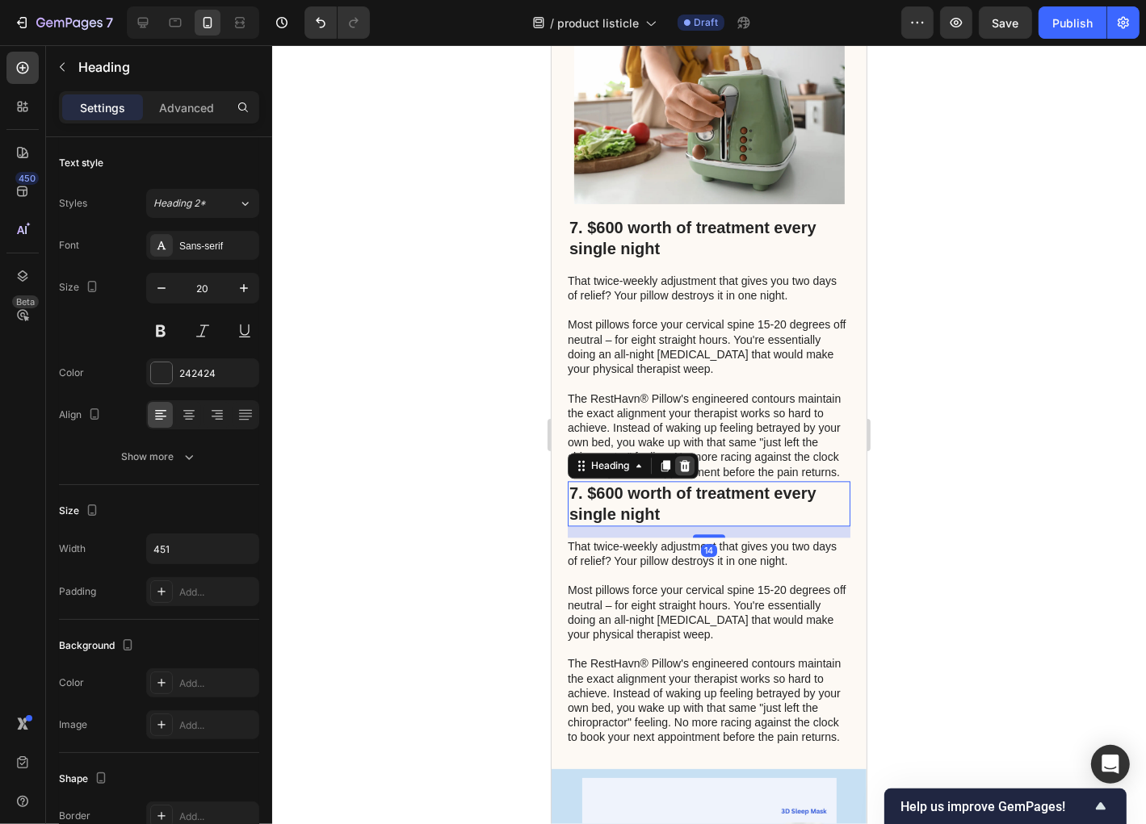
click at [680, 472] on icon at bounding box center [684, 465] width 13 height 13
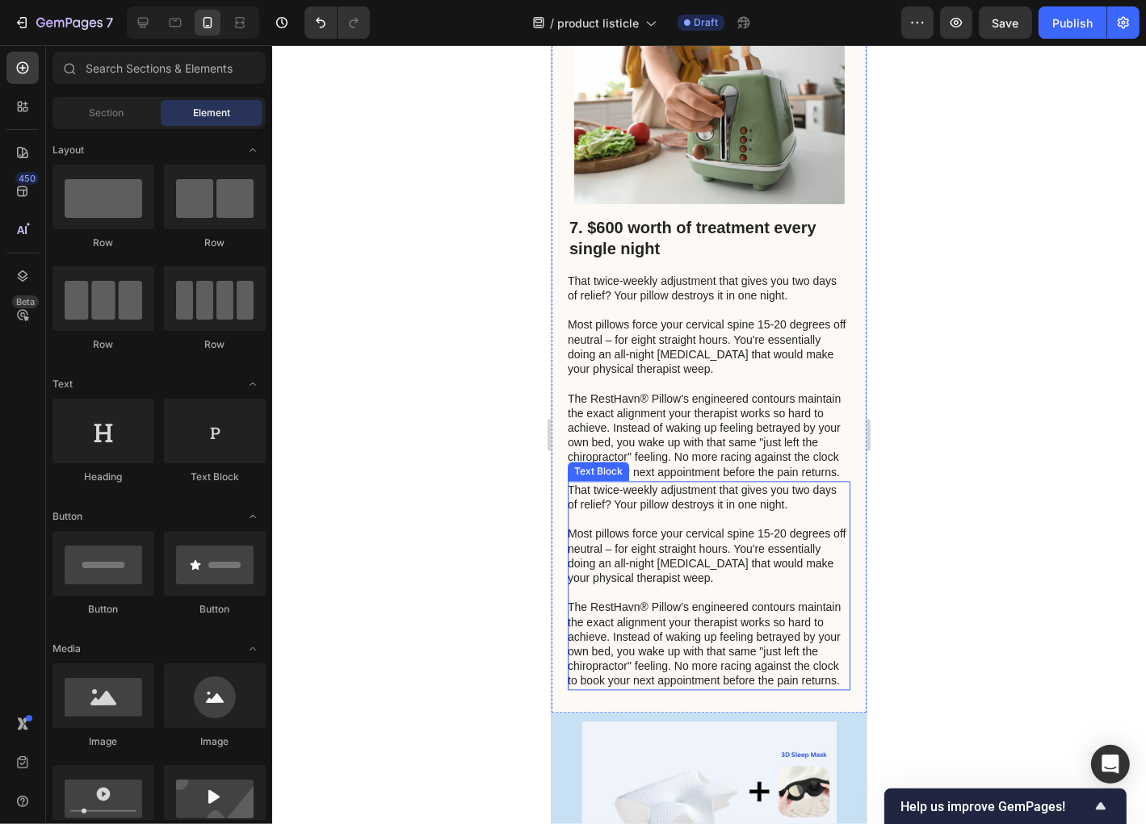
click at [686, 511] on p "That twice-weekly adjustment that gives you two days of relief? Your pillow des…" at bounding box center [707, 496] width 281 height 29
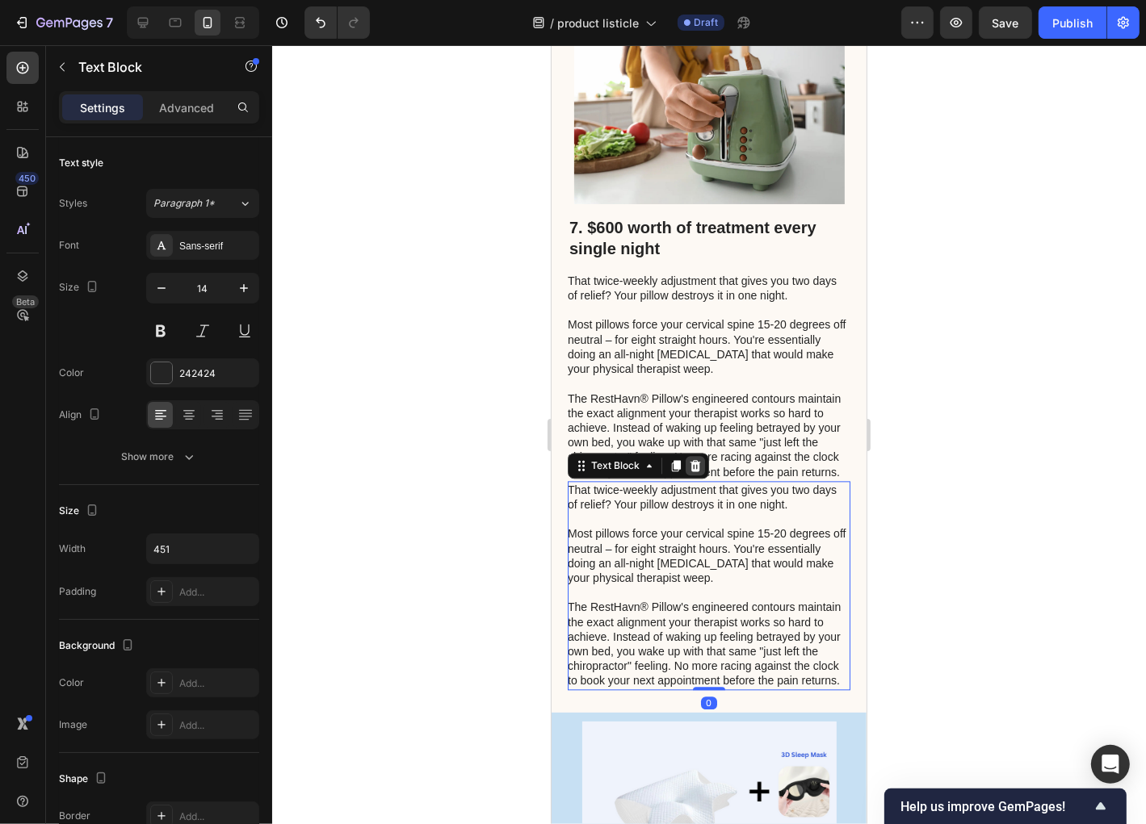
click at [694, 471] on icon at bounding box center [695, 464] width 10 height 11
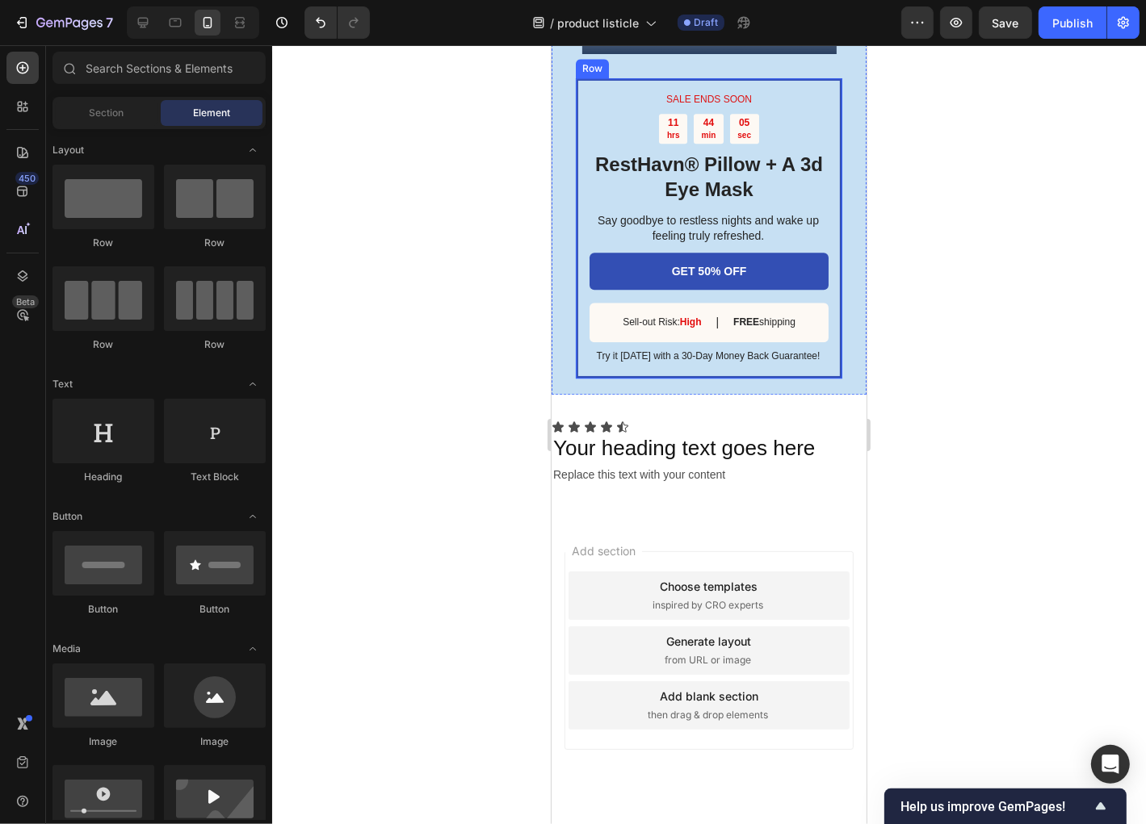
scroll to position [3918, 0]
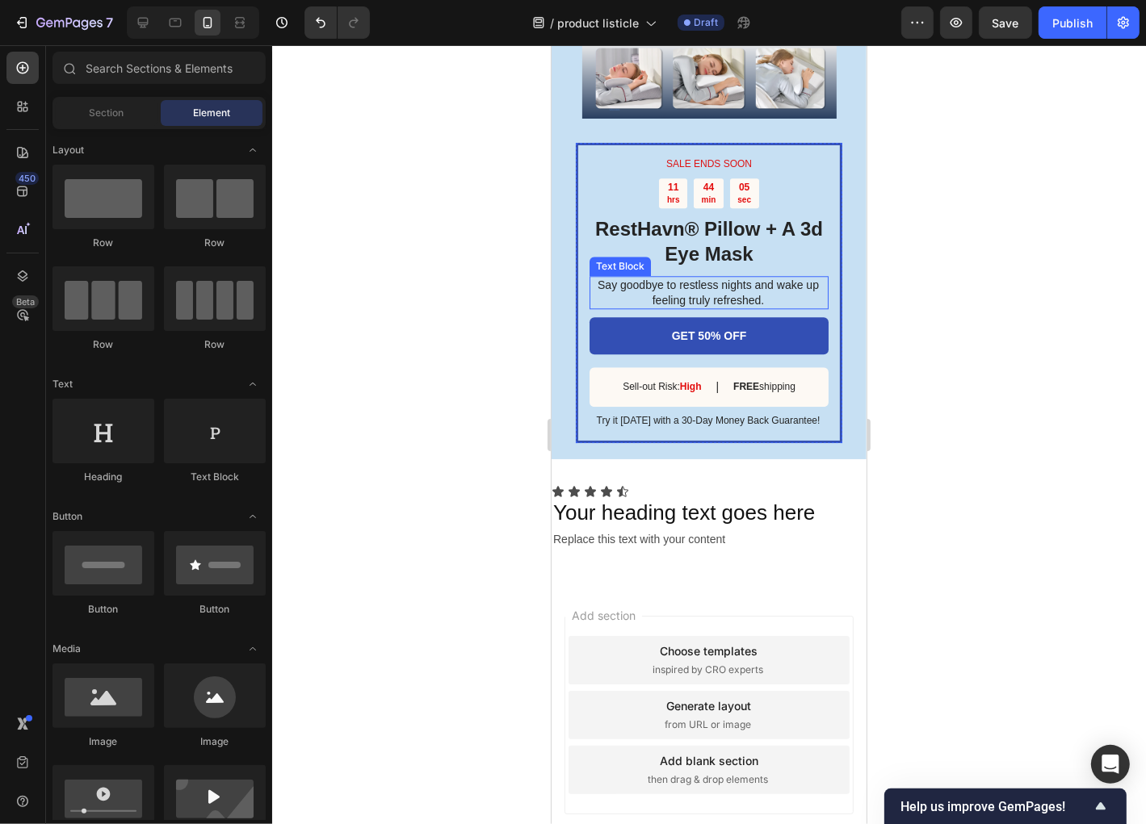
click at [713, 306] on p "Say goodbye to restless nights and wake up feeling truly refreshed." at bounding box center [707, 291] width 237 height 29
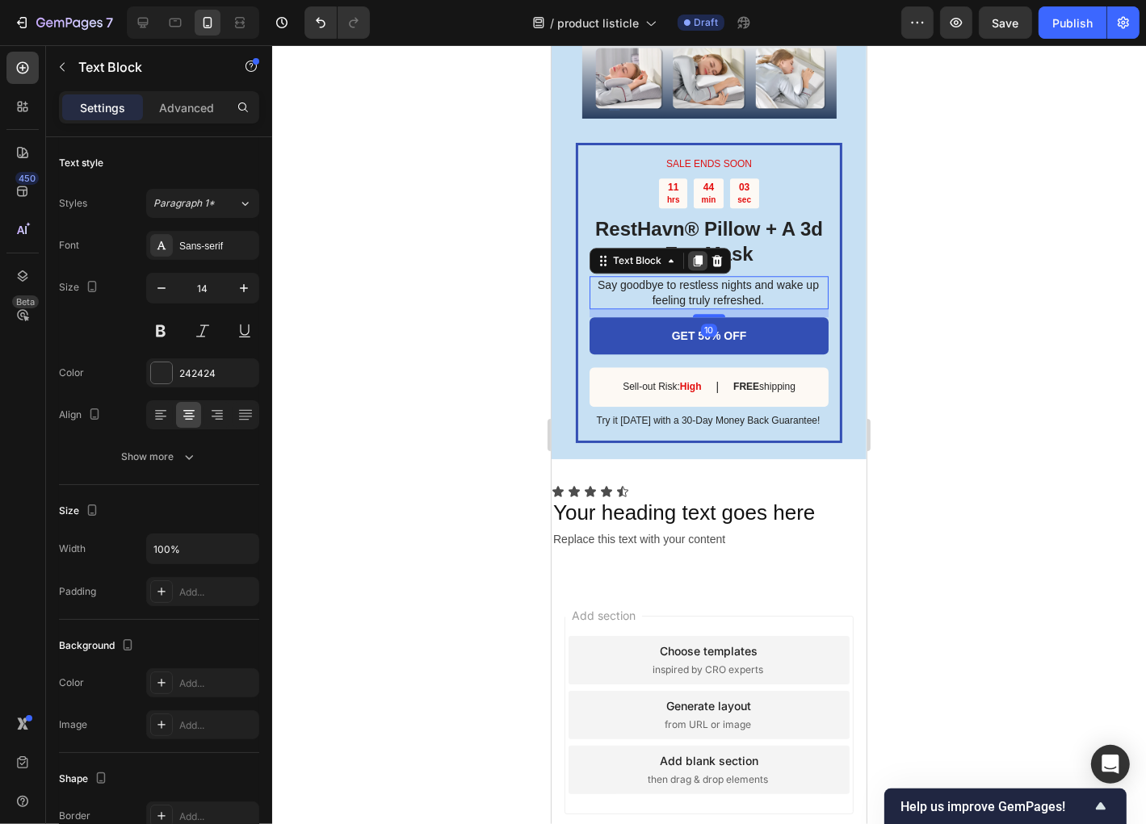
click at [690, 266] on icon at bounding box center [696, 260] width 13 height 13
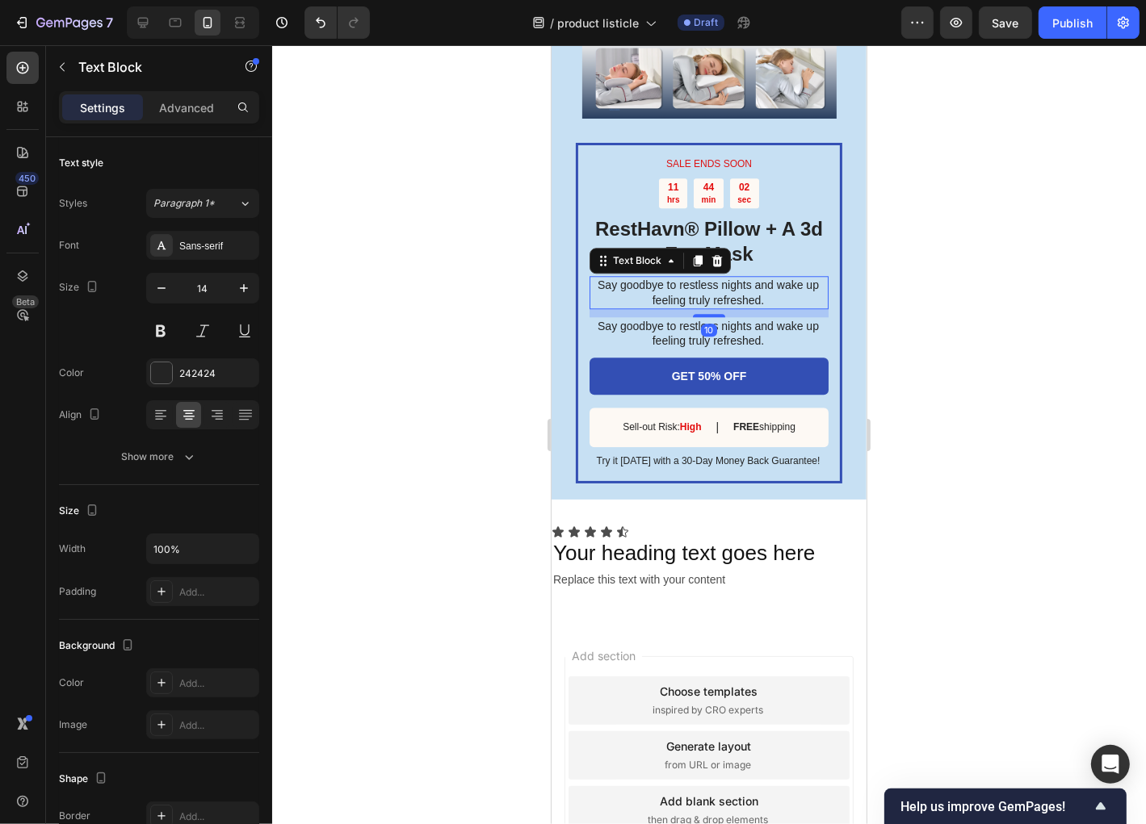
click at [752, 306] on p "Say goodbye to restless nights and wake up feeling truly refreshed." at bounding box center [707, 291] width 237 height 29
click at [731, 347] on p "Say goodbye to restless nights and wake up feeling truly refreshed." at bounding box center [707, 332] width 237 height 29
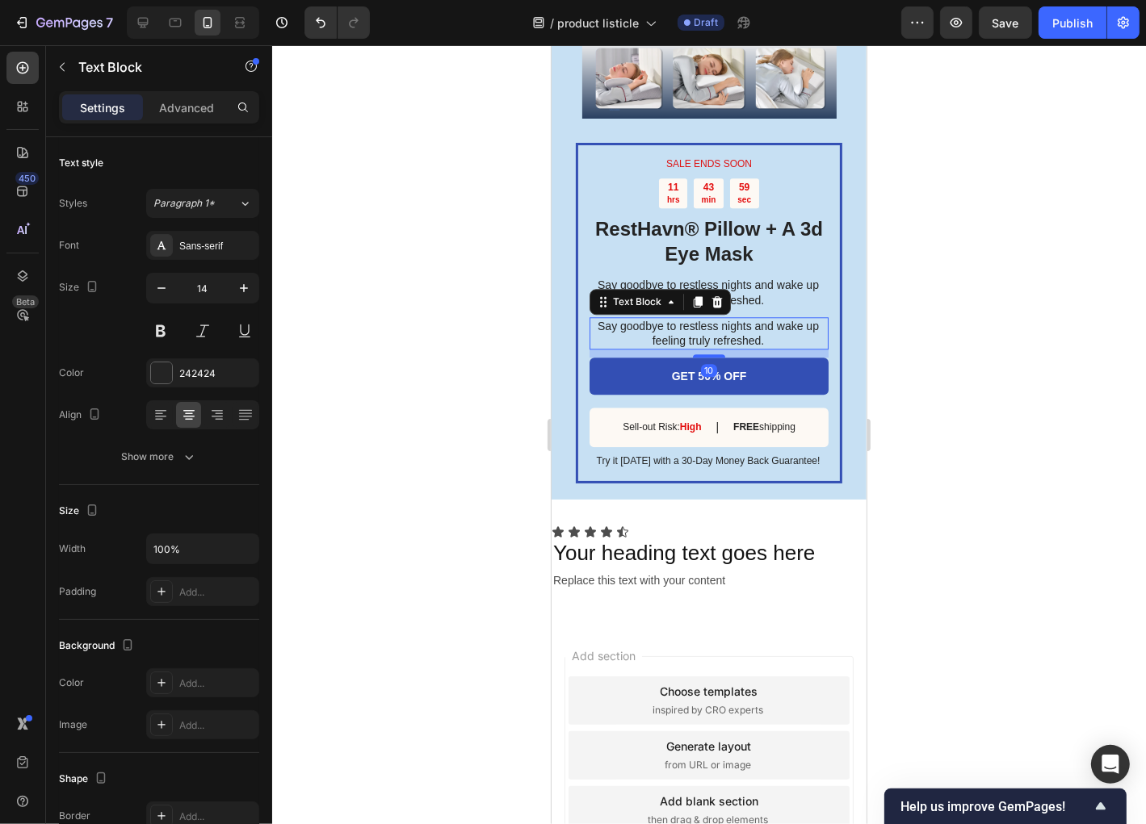
click at [725, 347] on p "Say goodbye to restless nights and wake up feeling truly refreshed." at bounding box center [707, 332] width 237 height 29
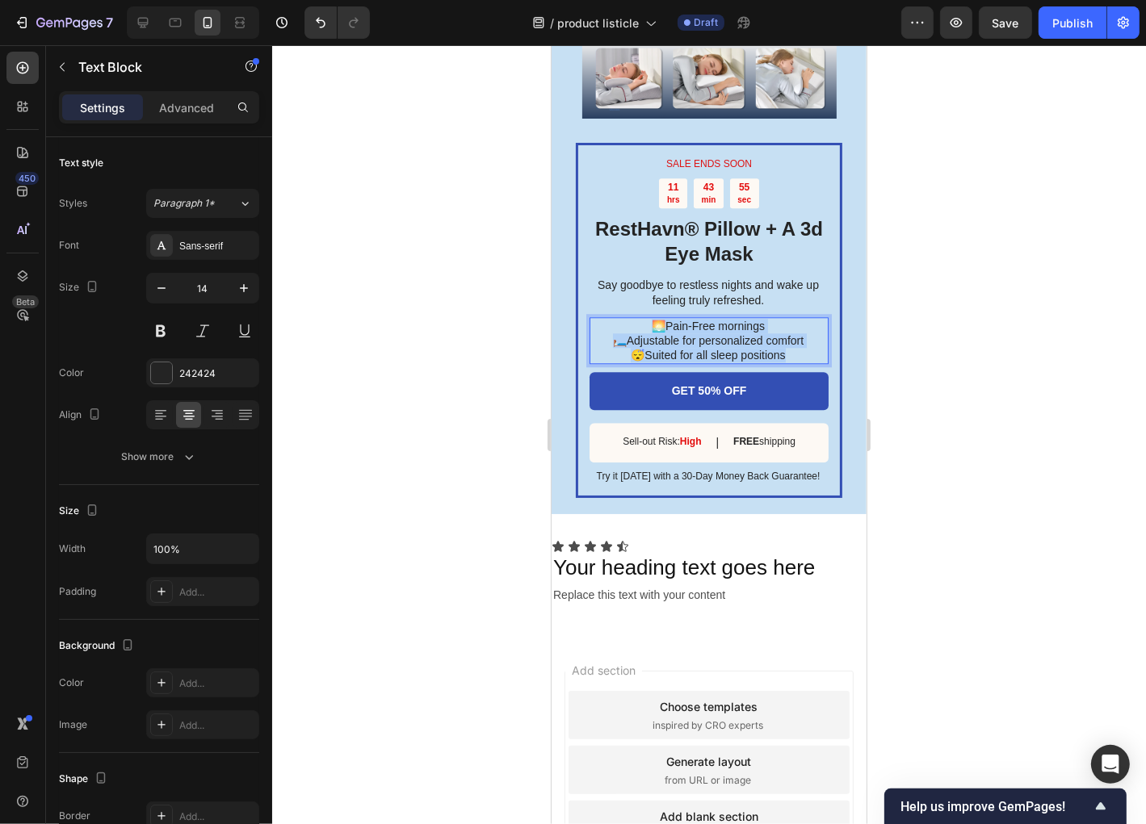
drag, startPoint x: 780, startPoint y: 377, endPoint x: 631, endPoint y: 347, distance: 151.6
click at [631, 347] on div "🌅Pain-Free mornings 🛏️Adjustable for personalized comfort 😴Suited for all sleep…" at bounding box center [708, 341] width 239 height 48
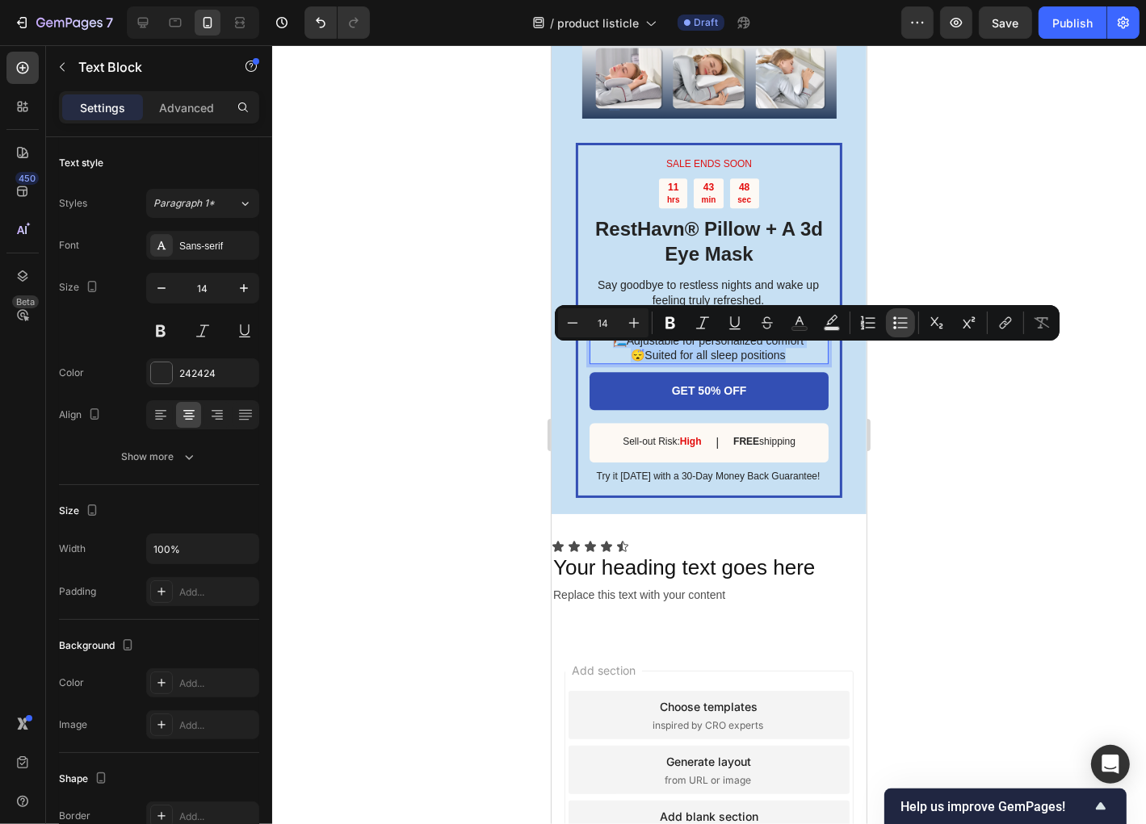
click at [895, 318] on icon "Editor contextual toolbar" at bounding box center [894, 318] width 3 height 3
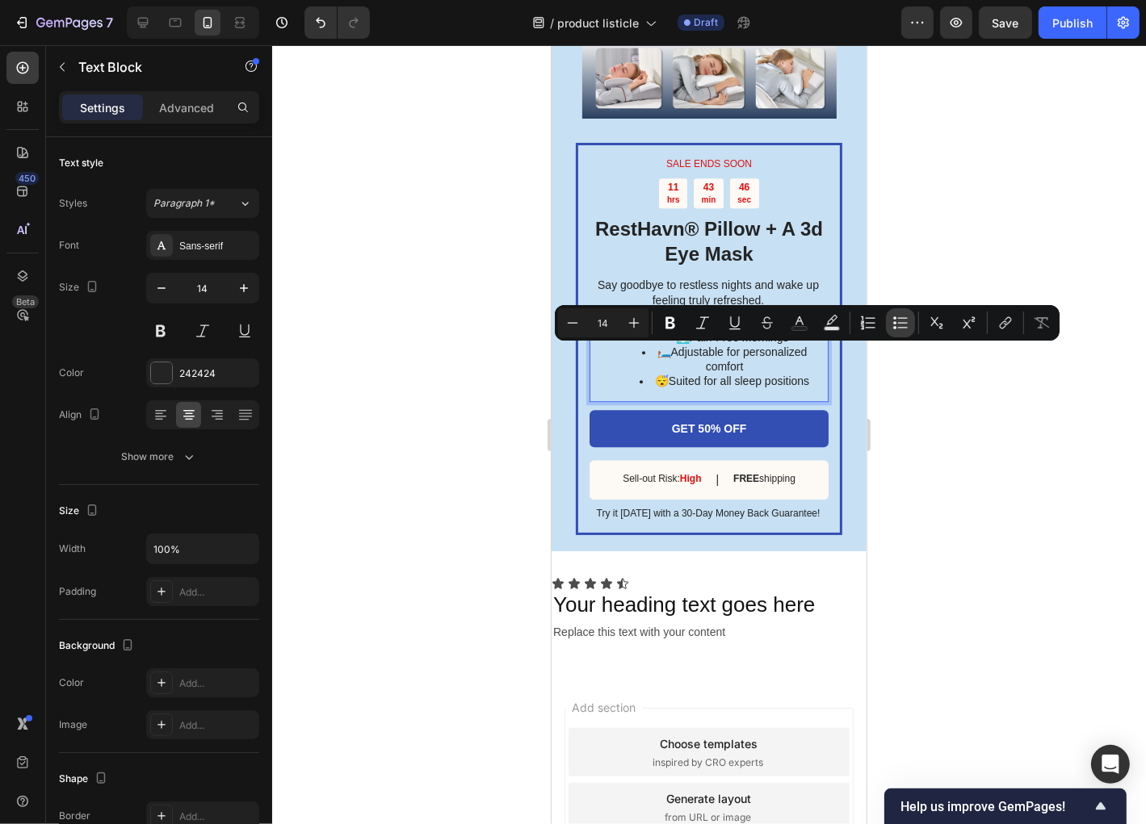
click at [895, 318] on icon "Editor contextual toolbar" at bounding box center [894, 318] width 3 height 3
type input "14"
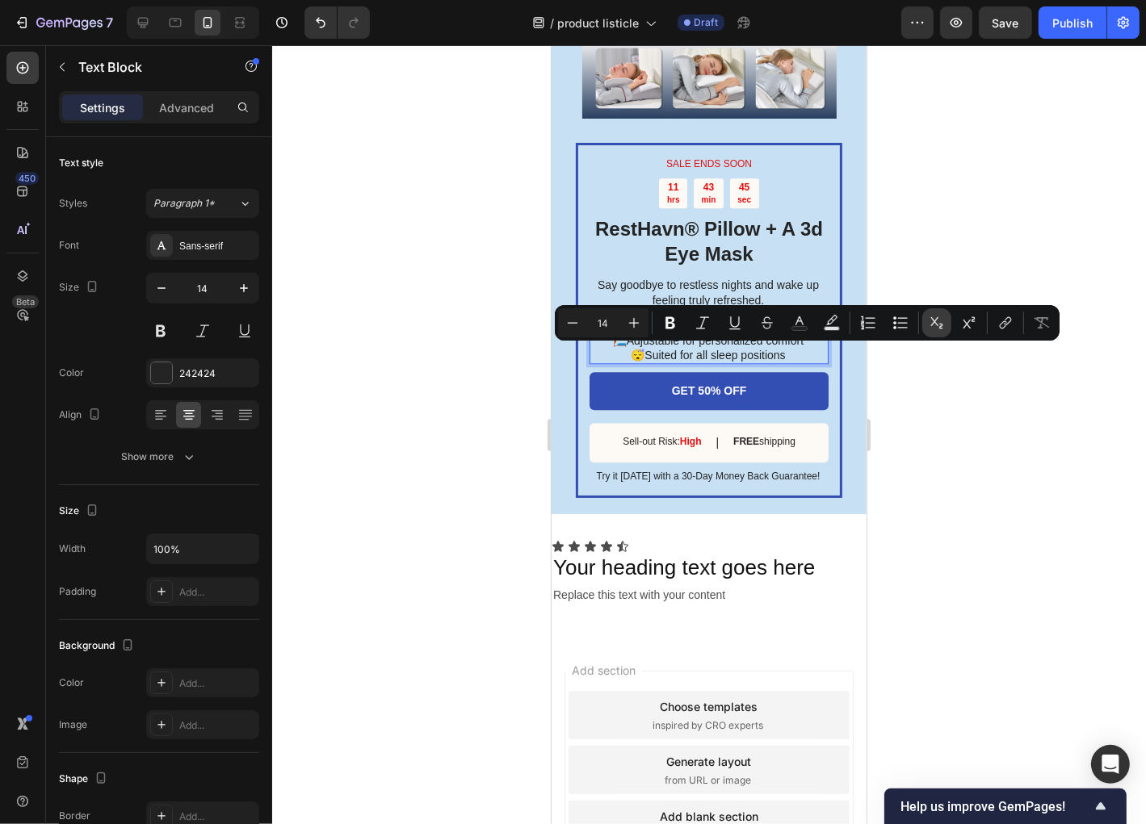
click at [938, 325] on icon "Editor contextual toolbar" at bounding box center [937, 323] width 16 height 16
click at [940, 325] on icon "Editor contextual toolbar" at bounding box center [937, 322] width 12 height 11
drag, startPoint x: 998, startPoint y: 321, endPoint x: 826, endPoint y: 321, distance: 172.0
click at [826, 321] on div "Minus 14 Plus Bold Italic Underline Strikethrough Text Color Text Background Co…" at bounding box center [807, 322] width 498 height 29
click at [157, 410] on icon at bounding box center [160, 411] width 11 height 2
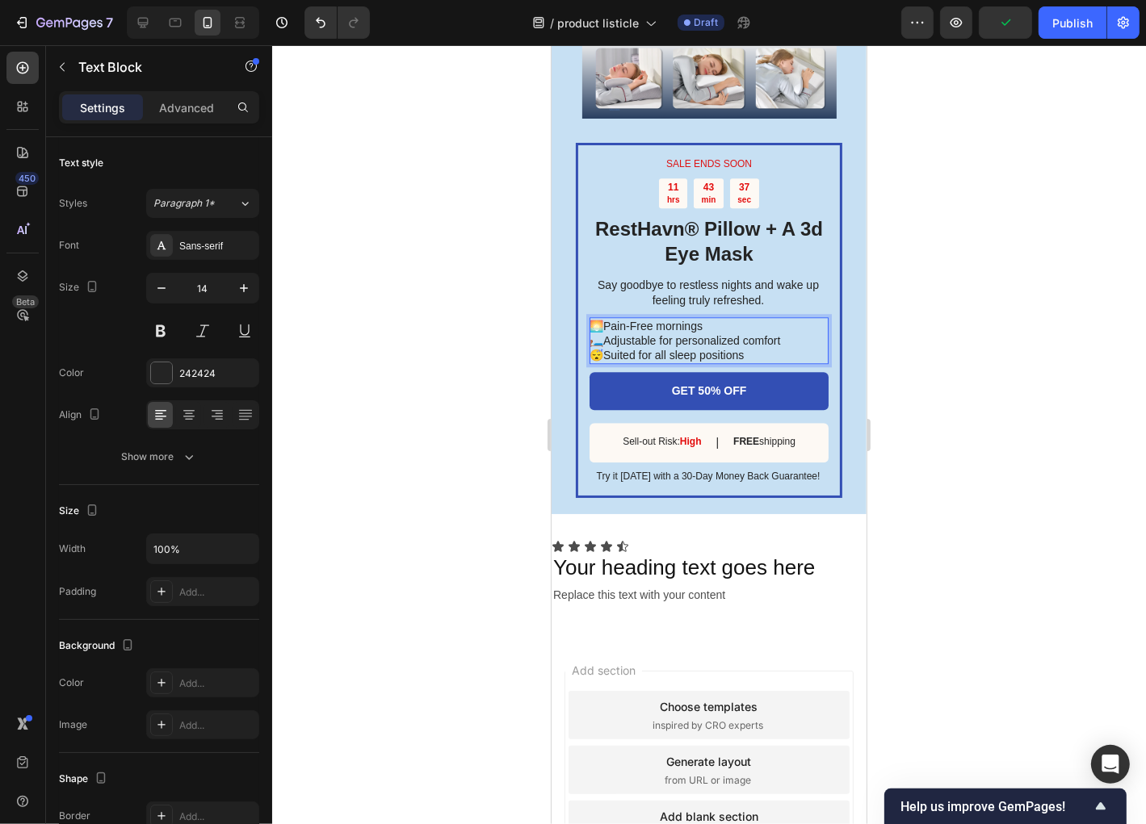
click at [682, 347] on p "🛏️Adjustable for personalized comfort" at bounding box center [707, 340] width 237 height 15
click at [564, 409] on div "SALE ENDS SOON Text Block 11 hrs 43 min 36 sec Countdown Timer RestHavn® Pillow…" at bounding box center [708, 185] width 315 height 657
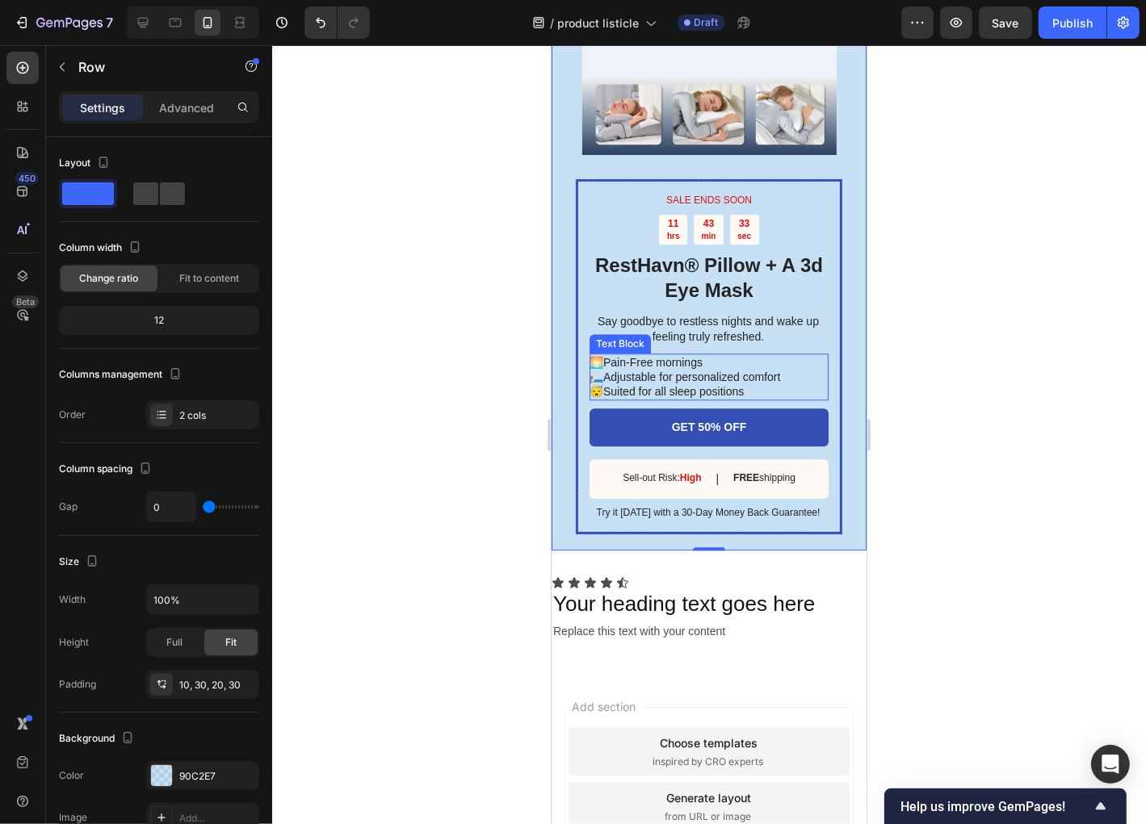
scroll to position [3789, 0]
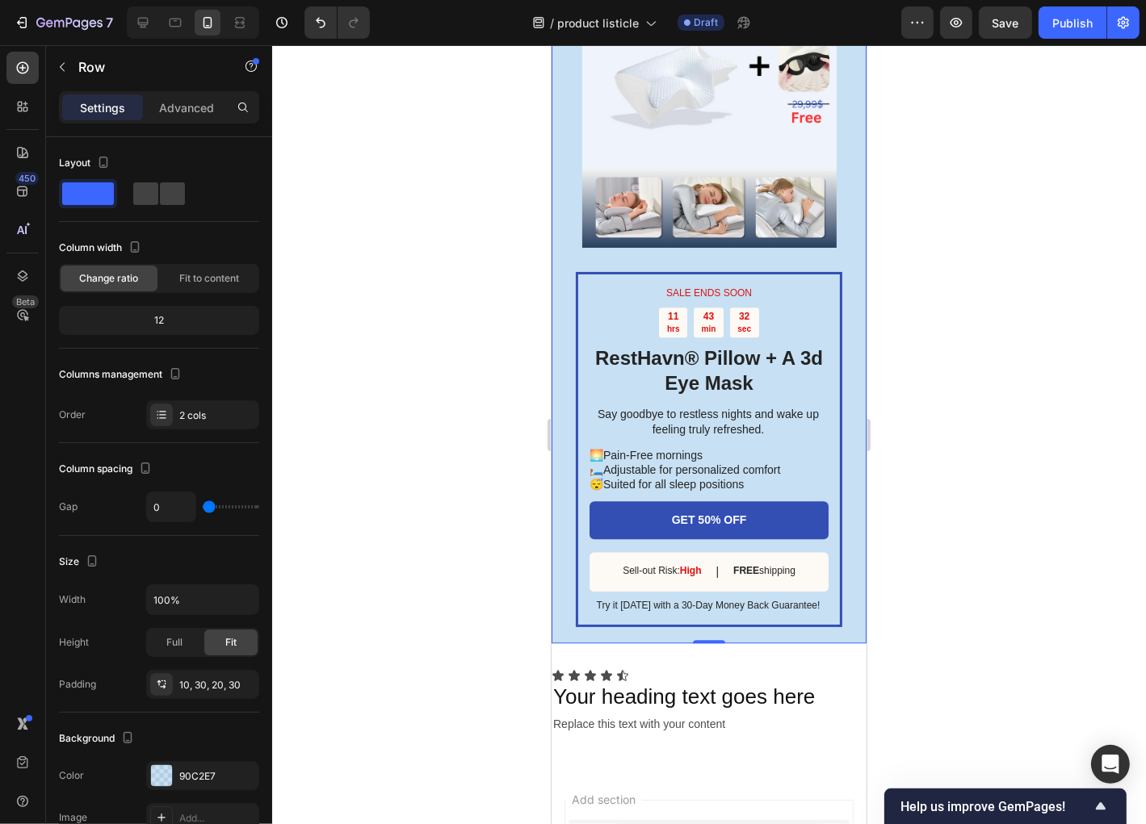
click at [840, 434] on div "SALE ENDS SOON Text Block 11 hrs 43 min 32 sec Countdown Timer RestHavn® Pillow…" at bounding box center [708, 314] width 315 height 657
click at [100, 199] on span at bounding box center [88, 194] width 52 height 23
click at [168, 770] on div at bounding box center [161, 776] width 21 height 21
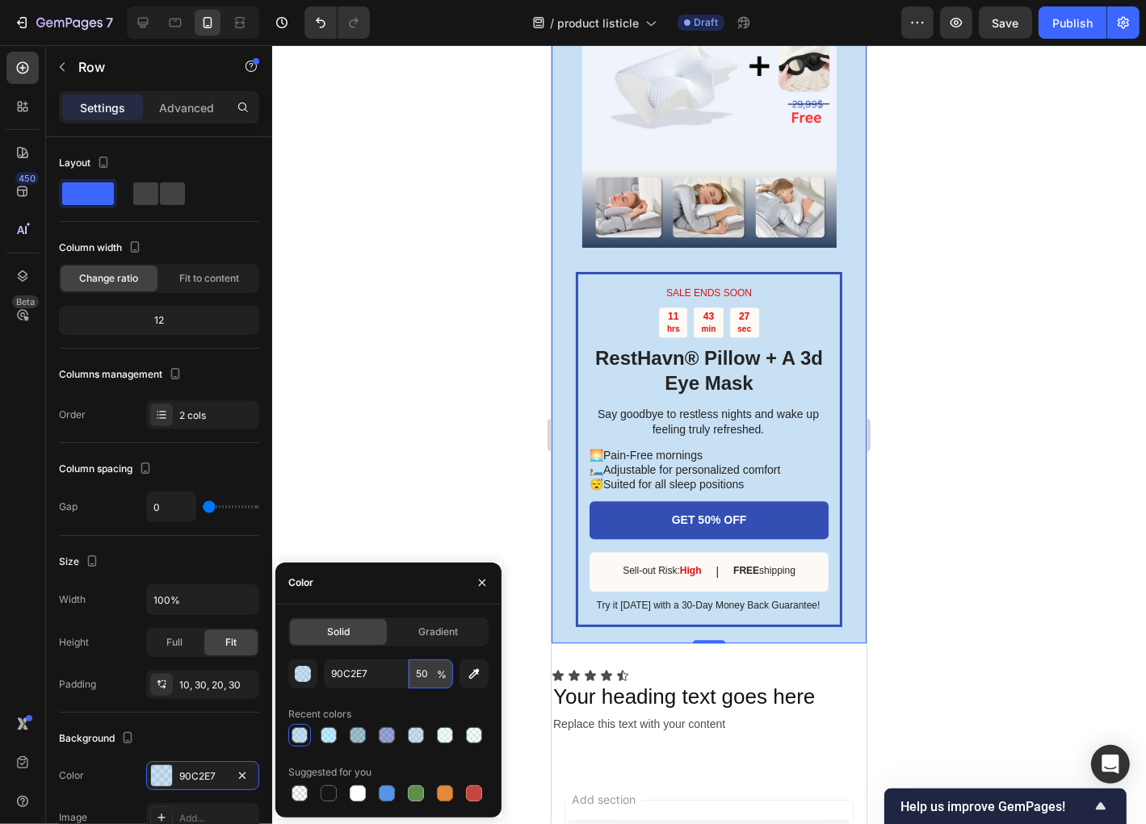
click at [430, 680] on input "50" at bounding box center [431, 674] width 44 height 29
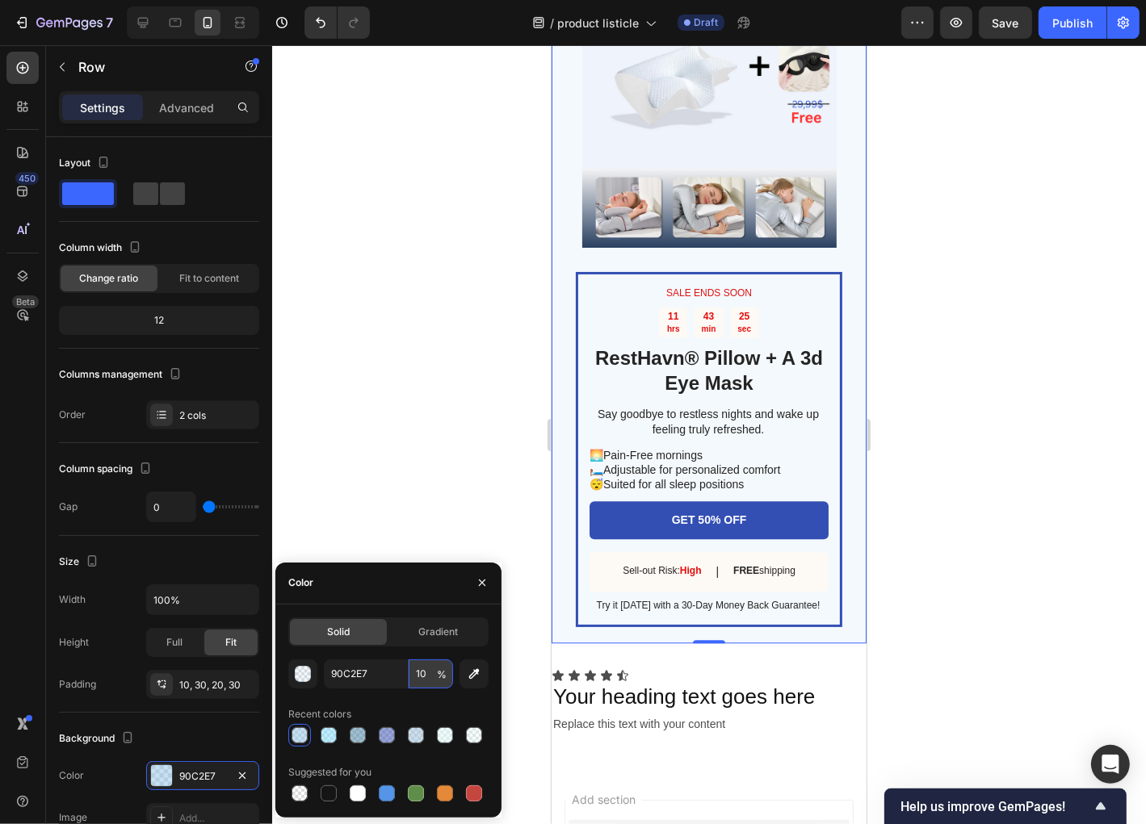
type input "10"
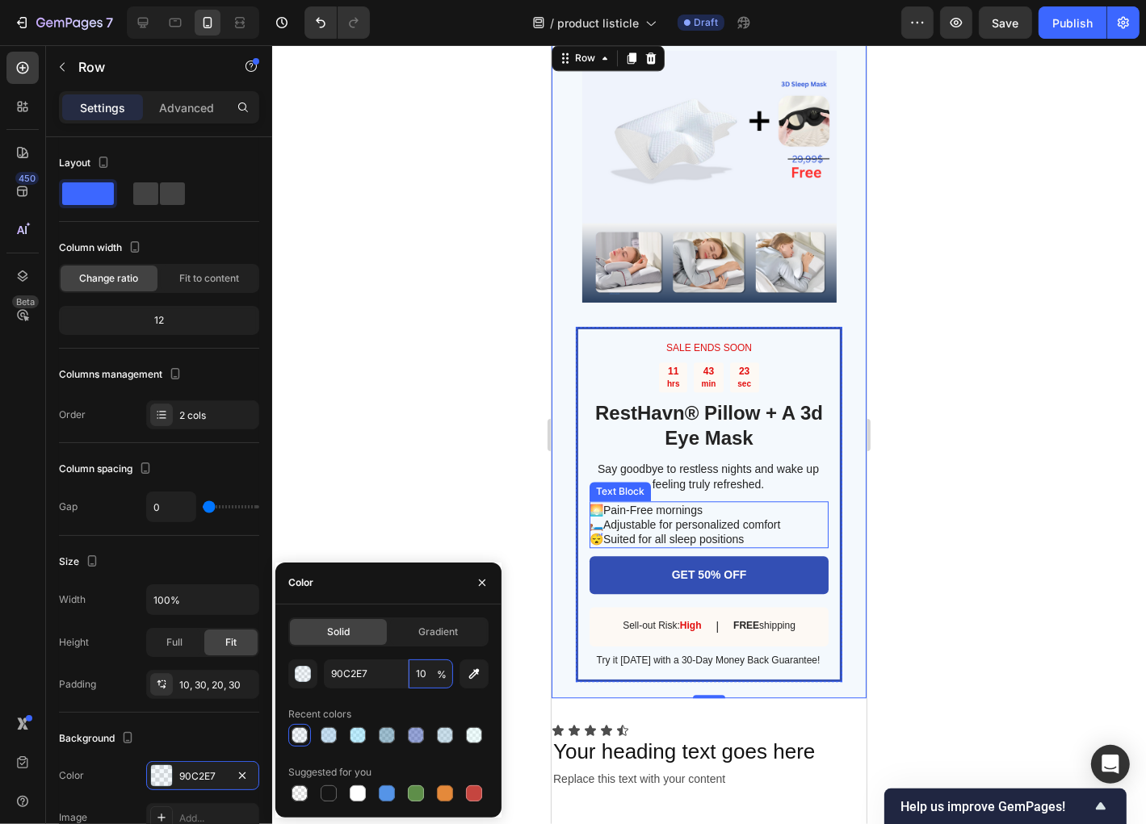
scroll to position [3660, 0]
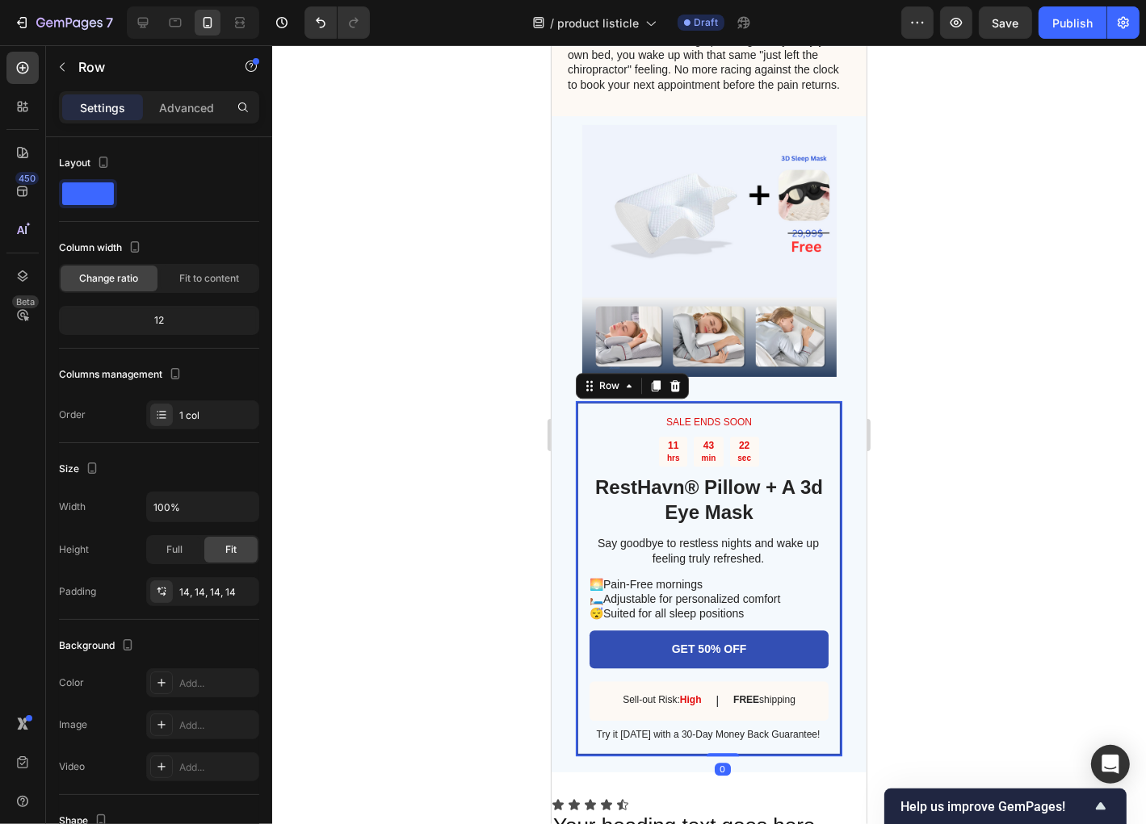
click at [575, 448] on div "SALE ENDS SOON Text Block 11 hrs 43 min 22 sec Countdown Timer RestHavn® Pillow…" at bounding box center [708, 578] width 266 height 355
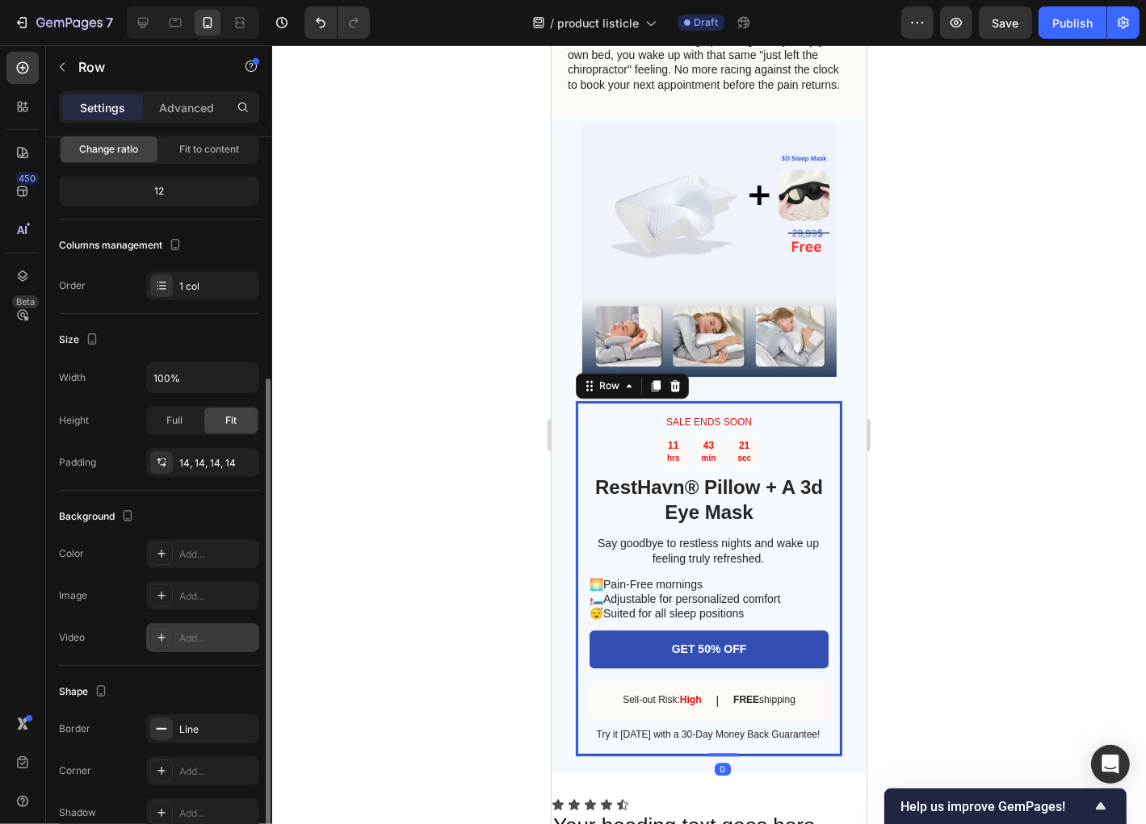
scroll to position [208, 0]
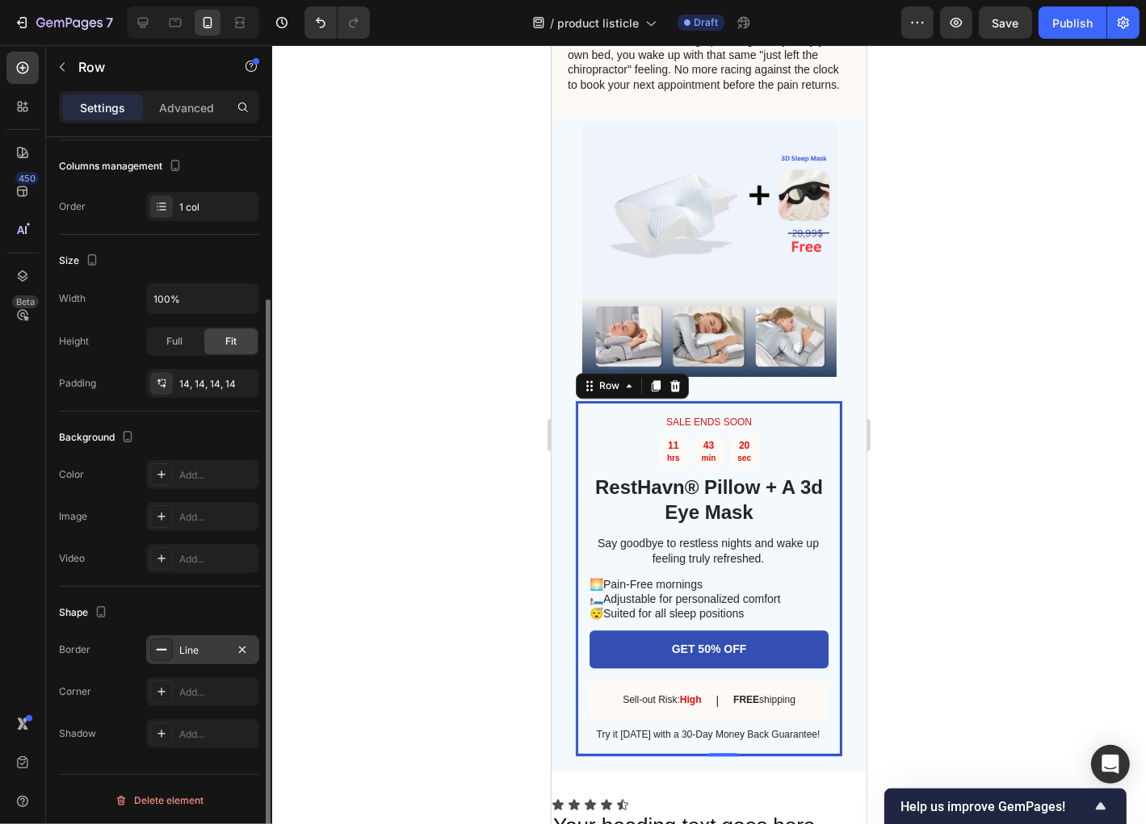
click at [170, 644] on div at bounding box center [161, 650] width 23 height 23
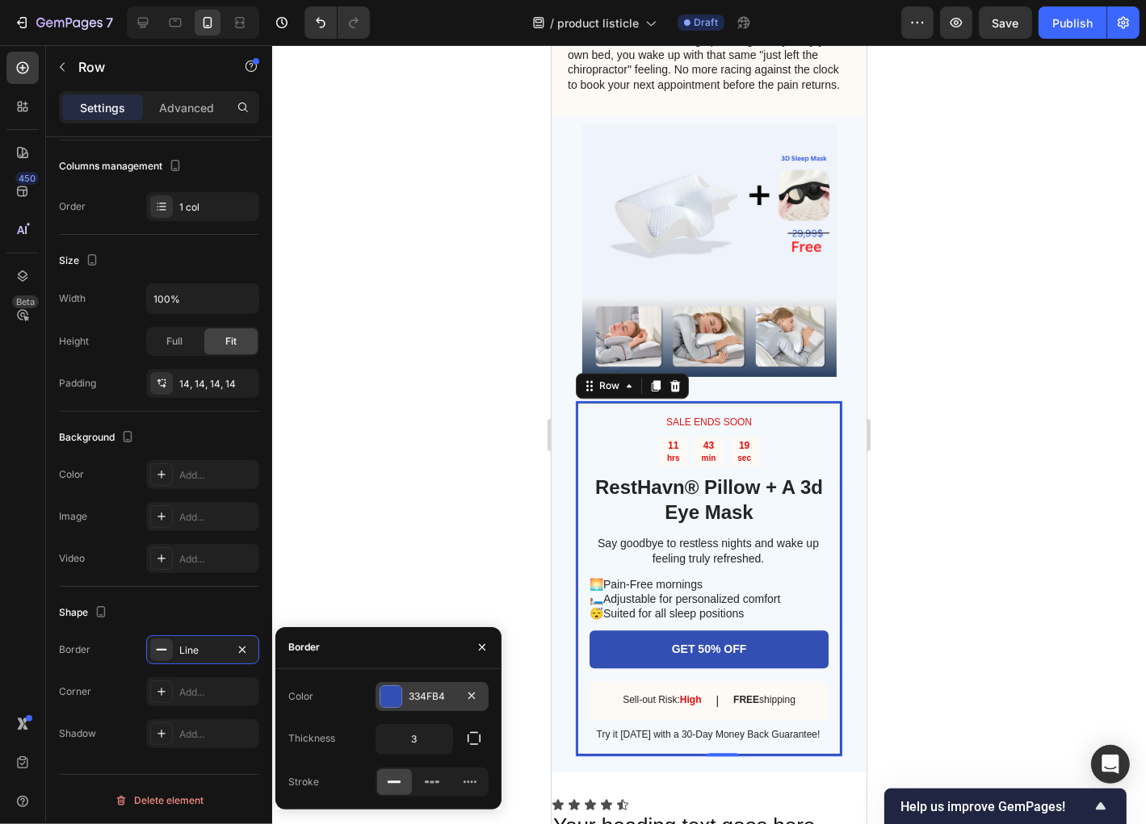
click at [400, 697] on div at bounding box center [390, 696] width 21 height 21
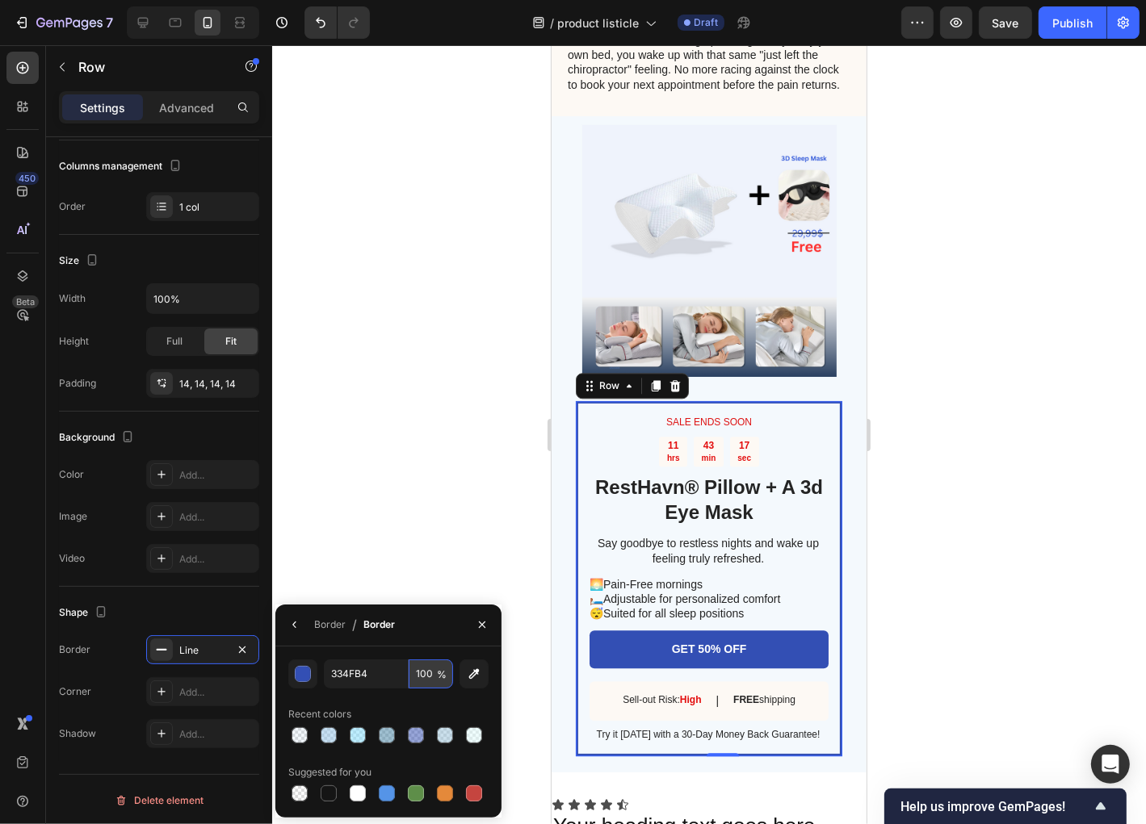
click at [434, 678] on input "100" at bounding box center [431, 674] width 44 height 29
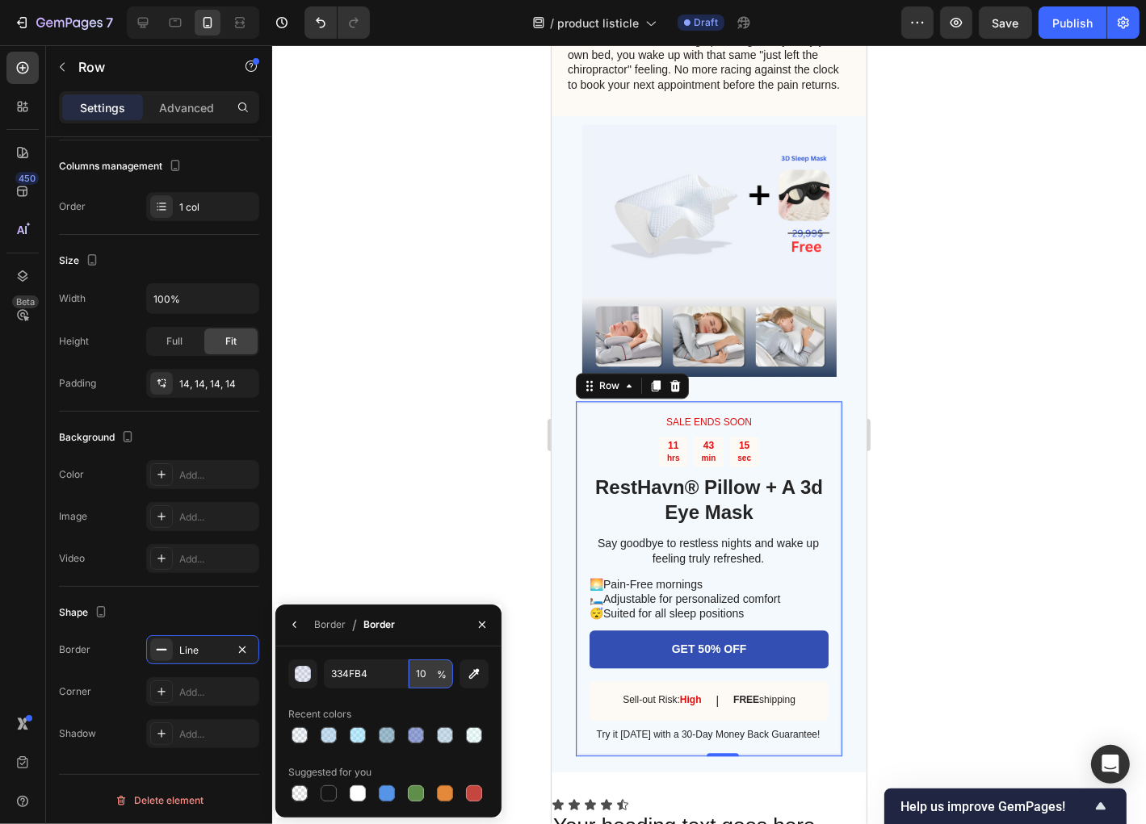
type input "10"
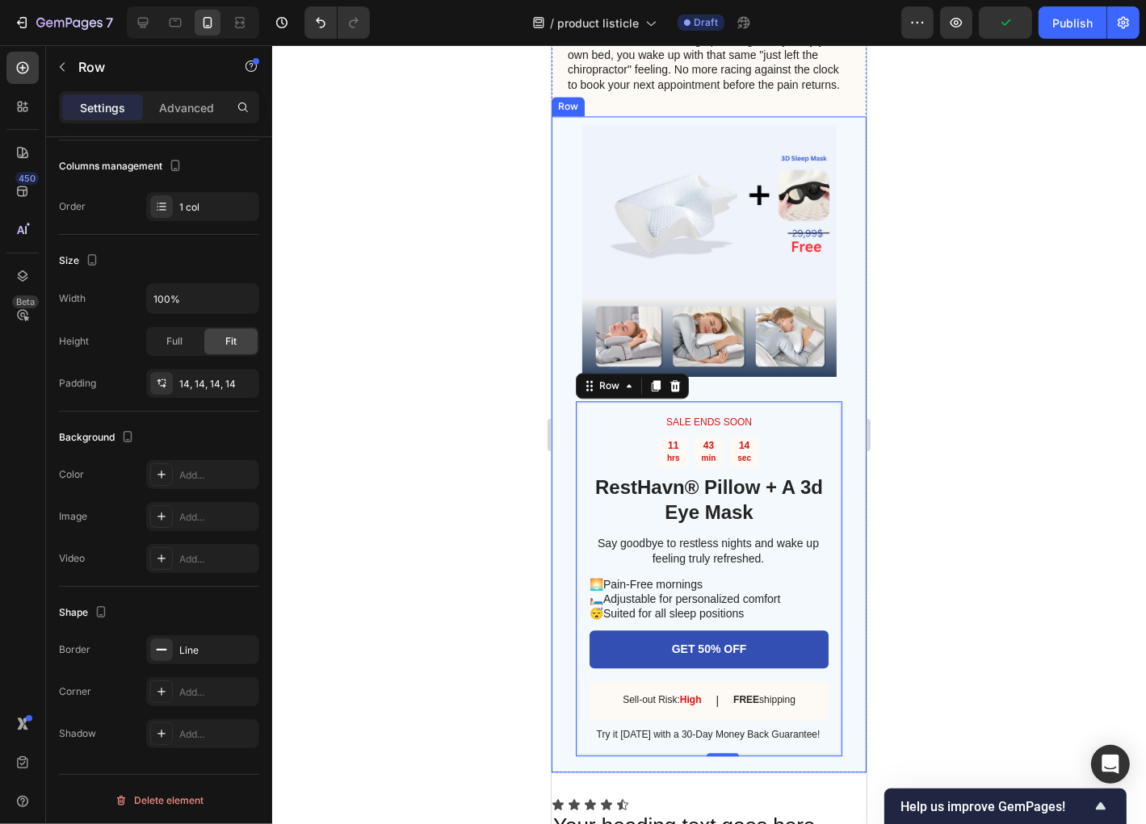
click at [497, 588] on div at bounding box center [709, 434] width 874 height 779
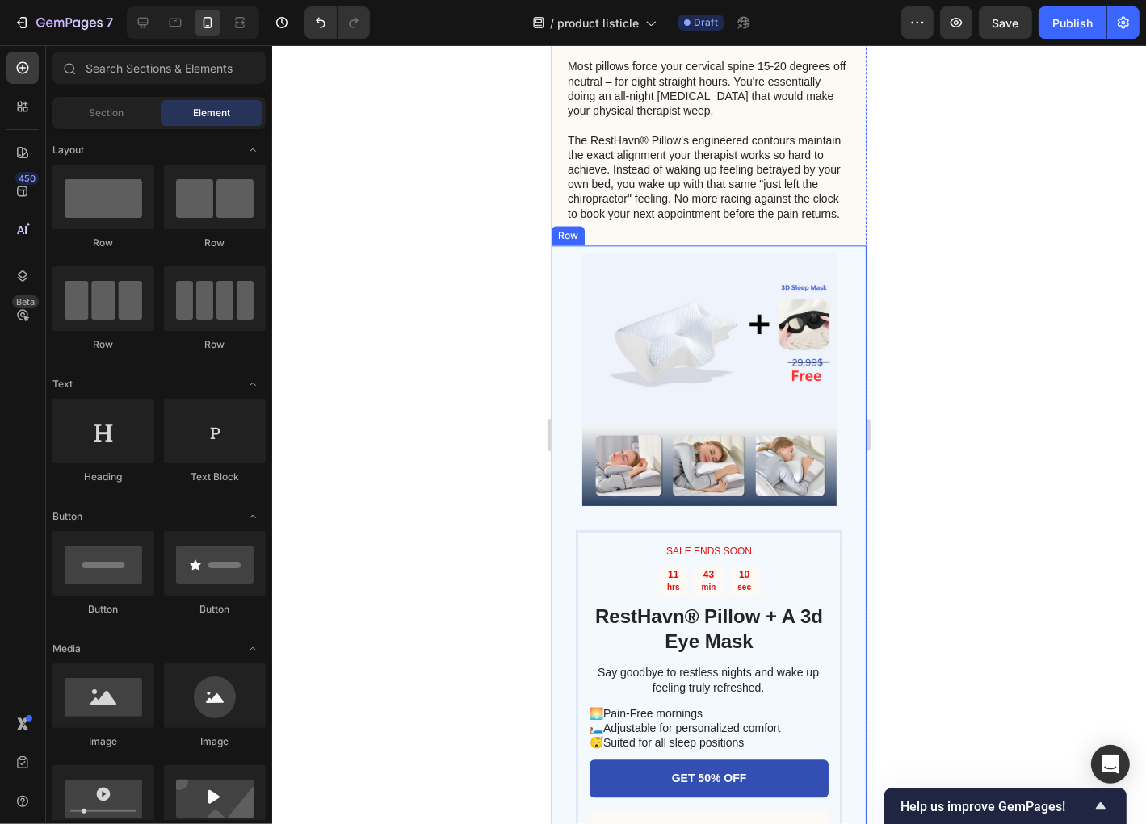
scroll to position [3466, 0]
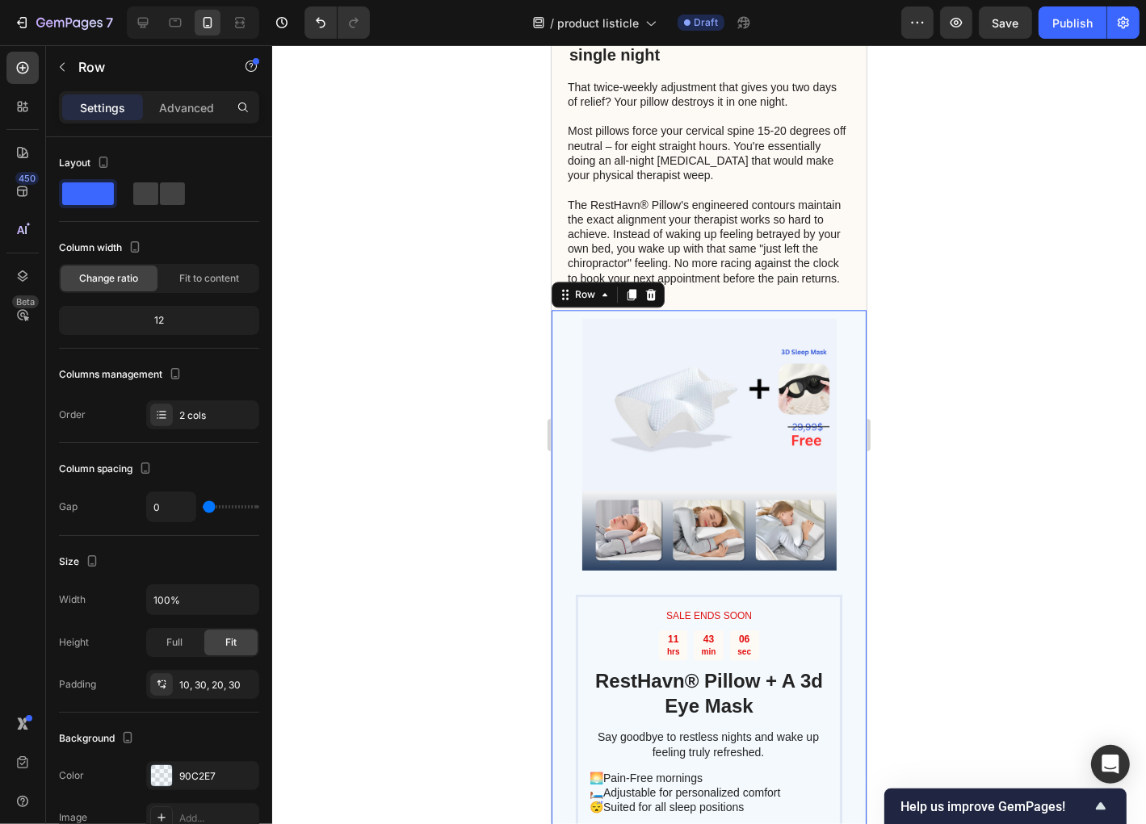
click at [842, 380] on div "SALE ENDS SOON Text Block 11 hrs 43 min 06 sec Countdown Timer RestHavn® Pillow…" at bounding box center [708, 637] width 315 height 657
click at [94, 203] on span at bounding box center [88, 194] width 52 height 23
click at [154, 775] on div at bounding box center [161, 776] width 21 height 21
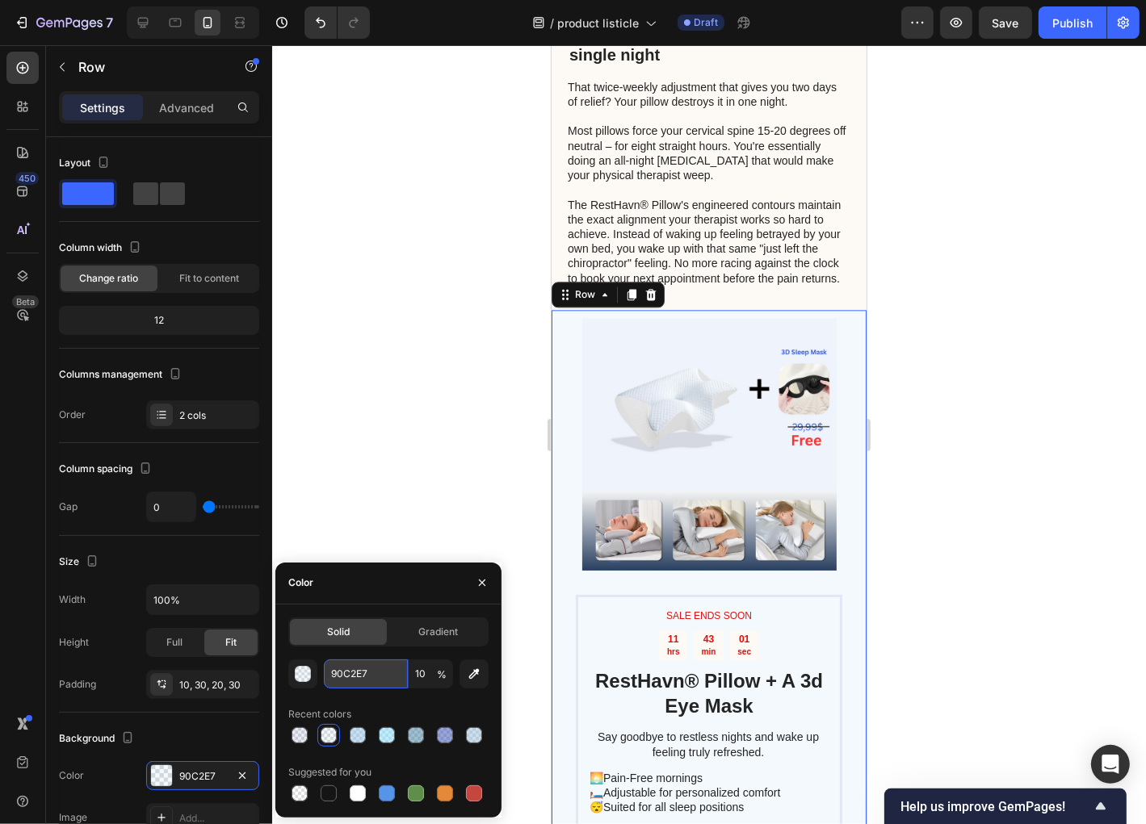
click at [354, 680] on input "90C2E7" at bounding box center [366, 674] width 84 height 29
click at [799, 309] on div "7. $600 worth of treatment every single night Heading That twice-weekly adjustm…" at bounding box center [708, 41] width 315 height 535
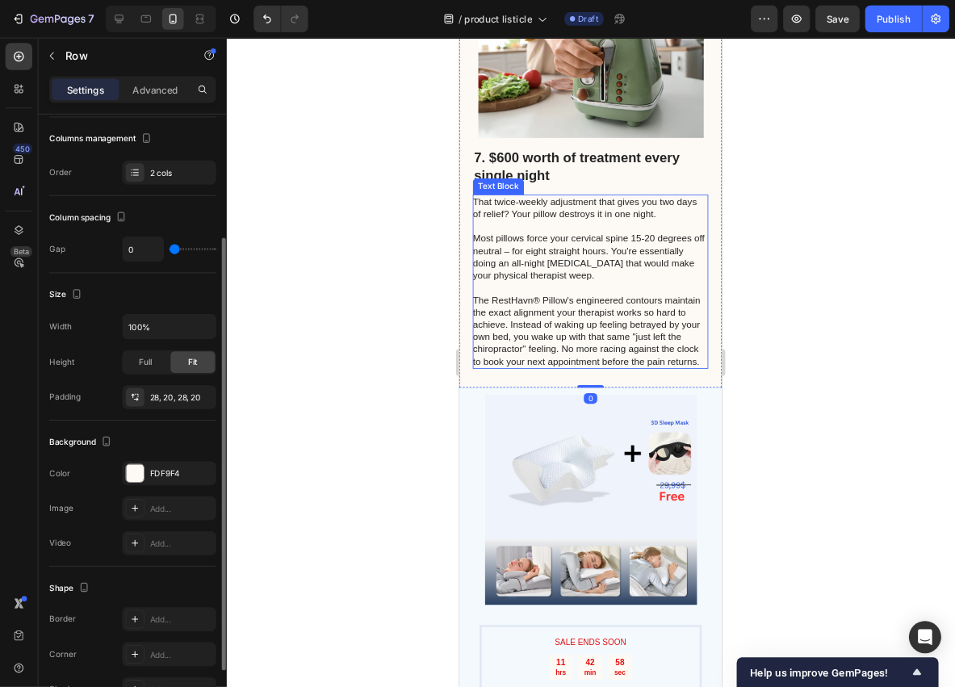
scroll to position [3272, 0]
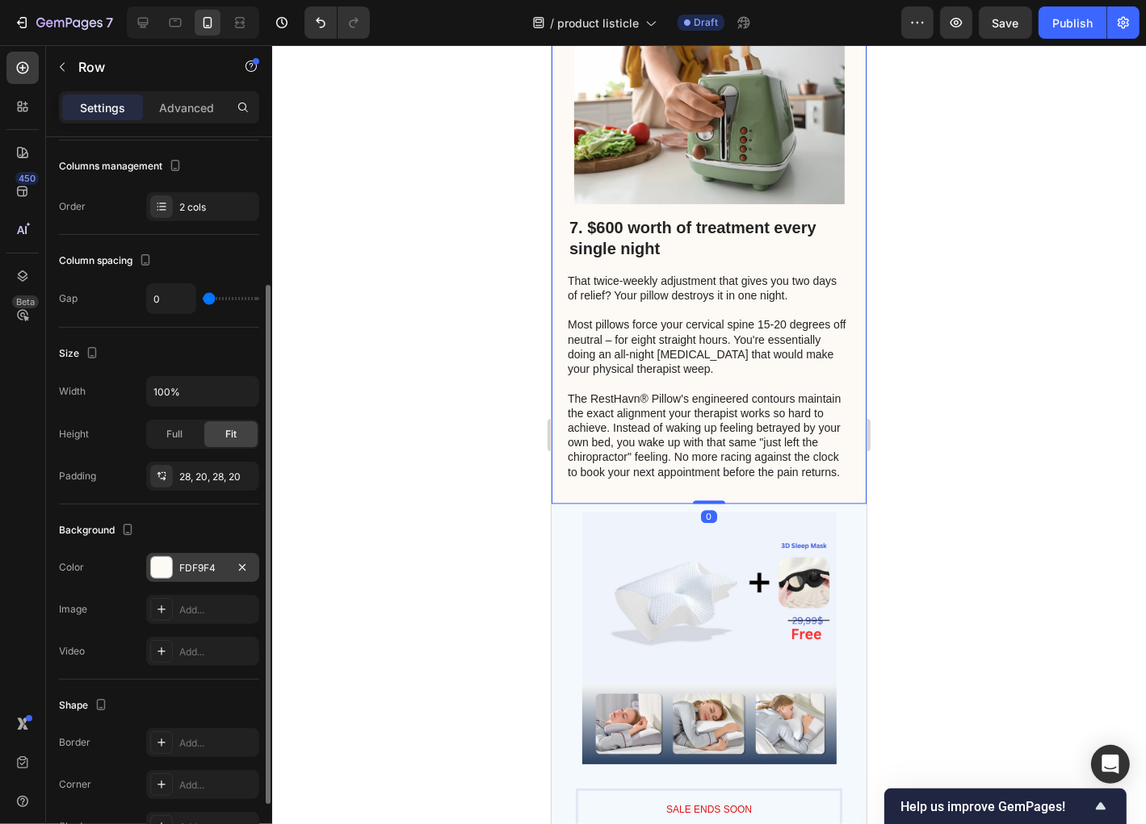
click at [211, 572] on div "FDF9F4" at bounding box center [202, 568] width 47 height 15
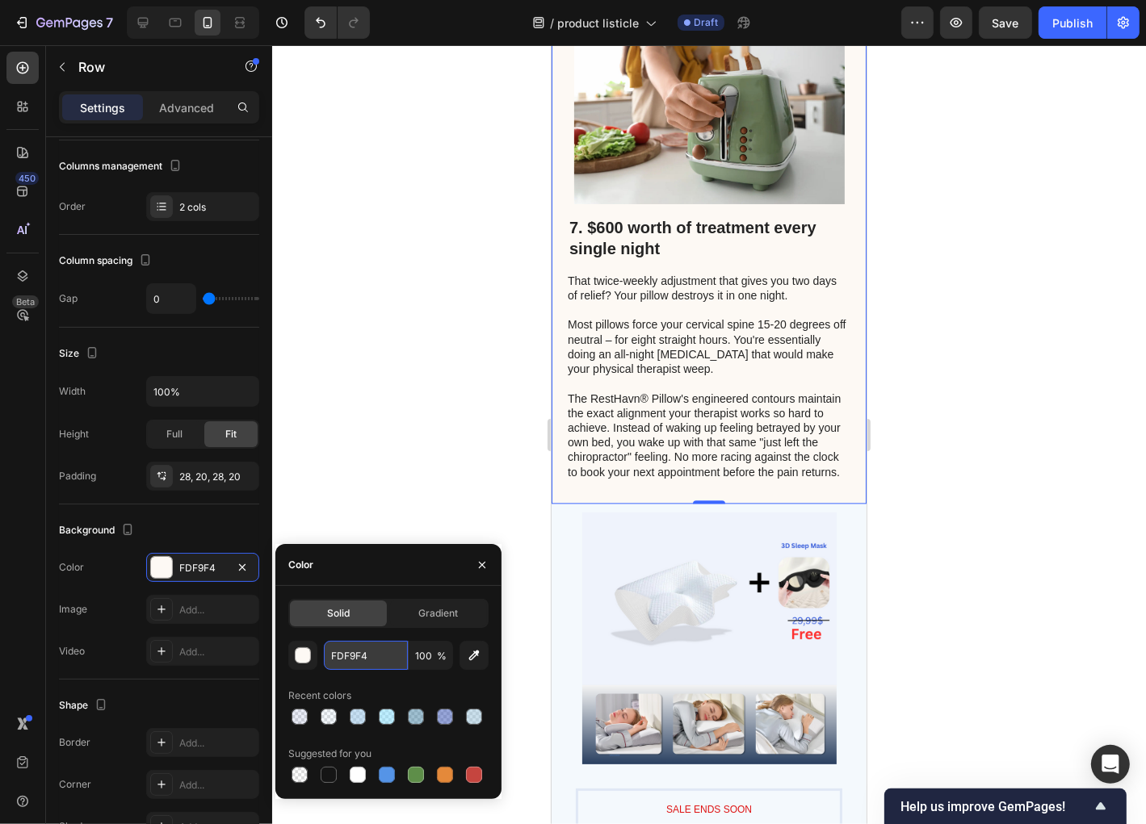
click at [375, 652] on input "FDF9F4" at bounding box center [366, 655] width 84 height 29
paste input "90C2E7"
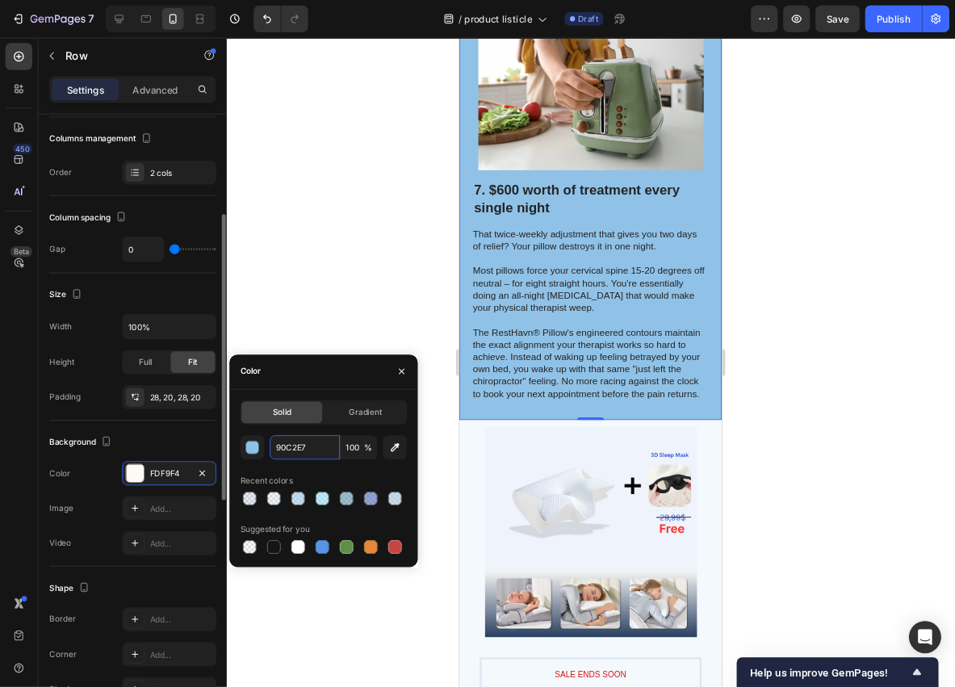
scroll to position [208, 0]
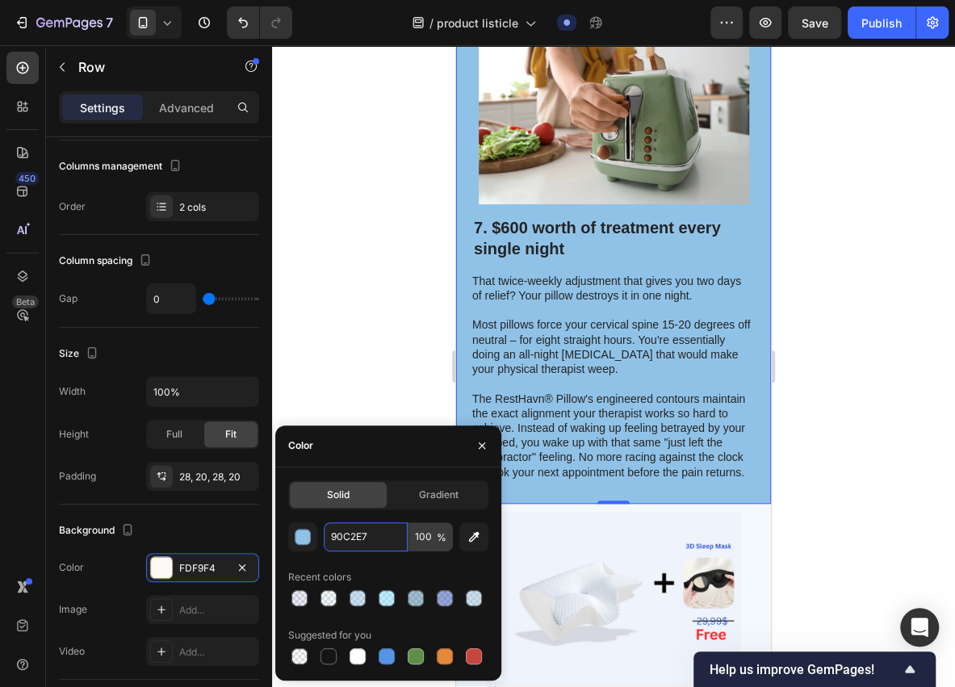
type input "90C2E7"
click at [432, 535] on input "100" at bounding box center [431, 536] width 44 height 29
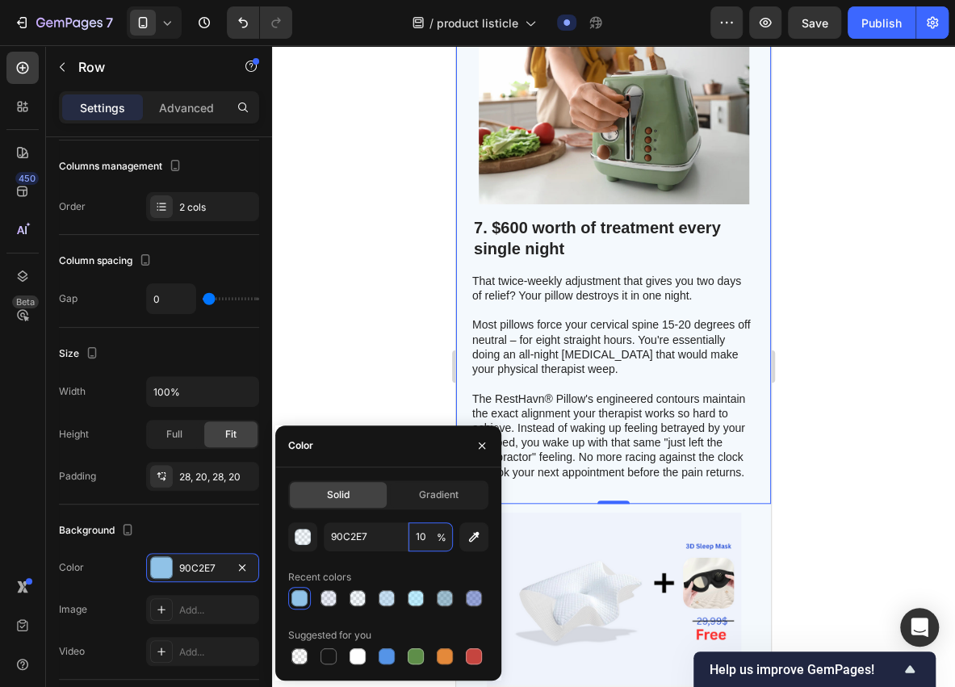
type input "10"
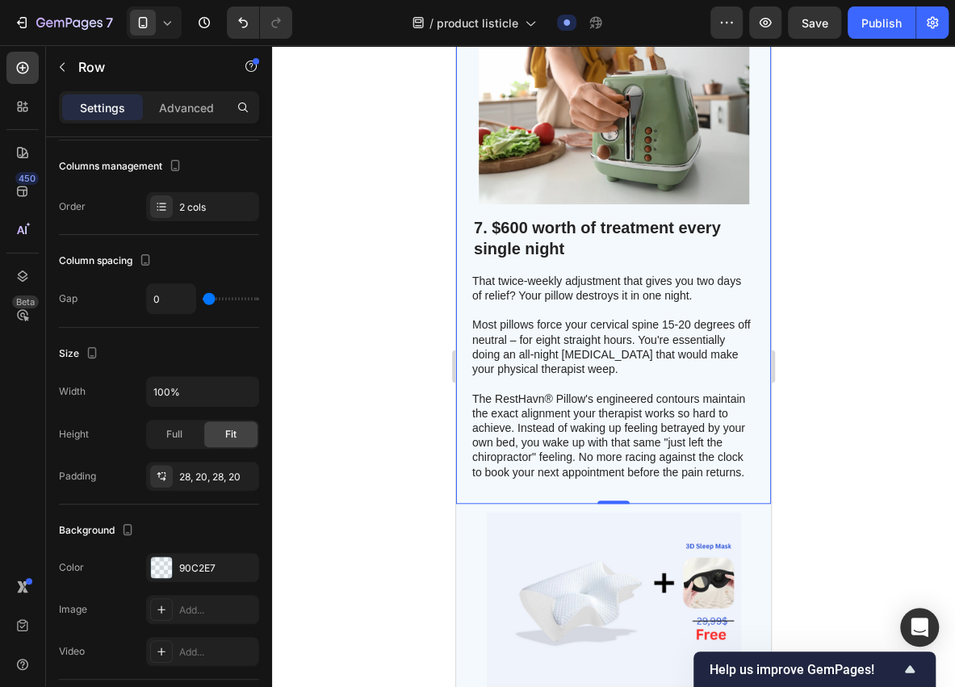
click at [388, 302] on div at bounding box center [613, 366] width 683 height 642
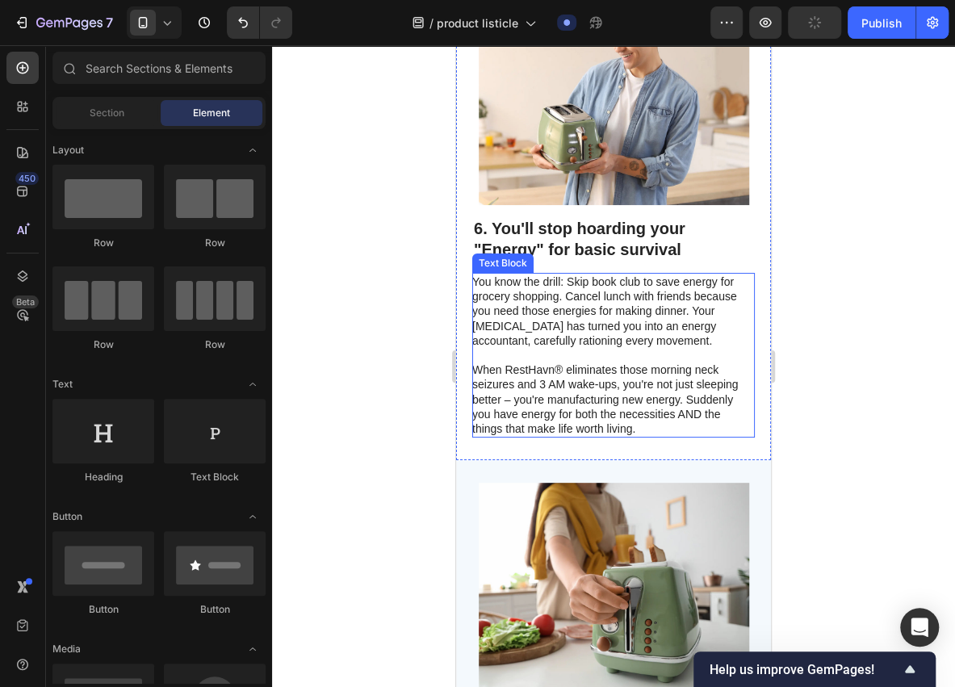
scroll to position [2733, 0]
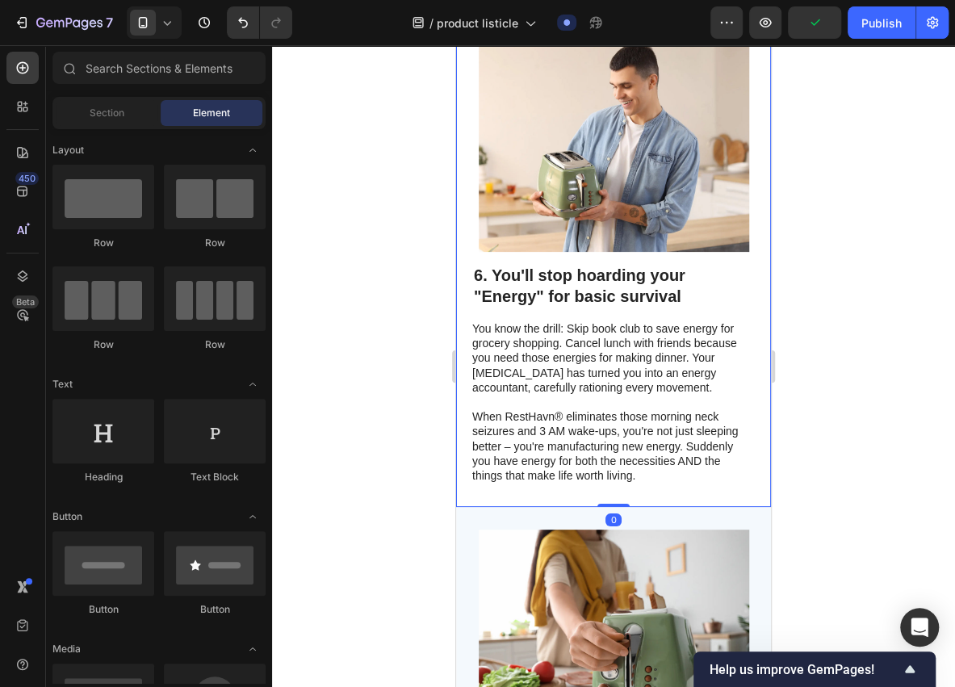
click at [752, 439] on div "Image 6. You'll stop hoarding your "Energy" for basic survival Heading You know…" at bounding box center [613, 261] width 315 height 491
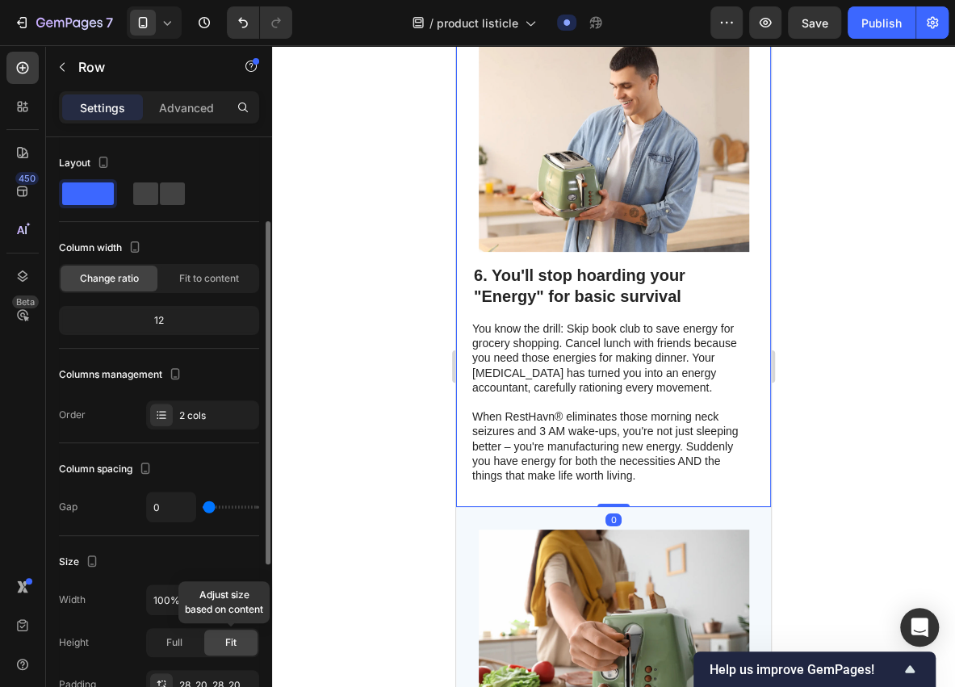
scroll to position [53, 0]
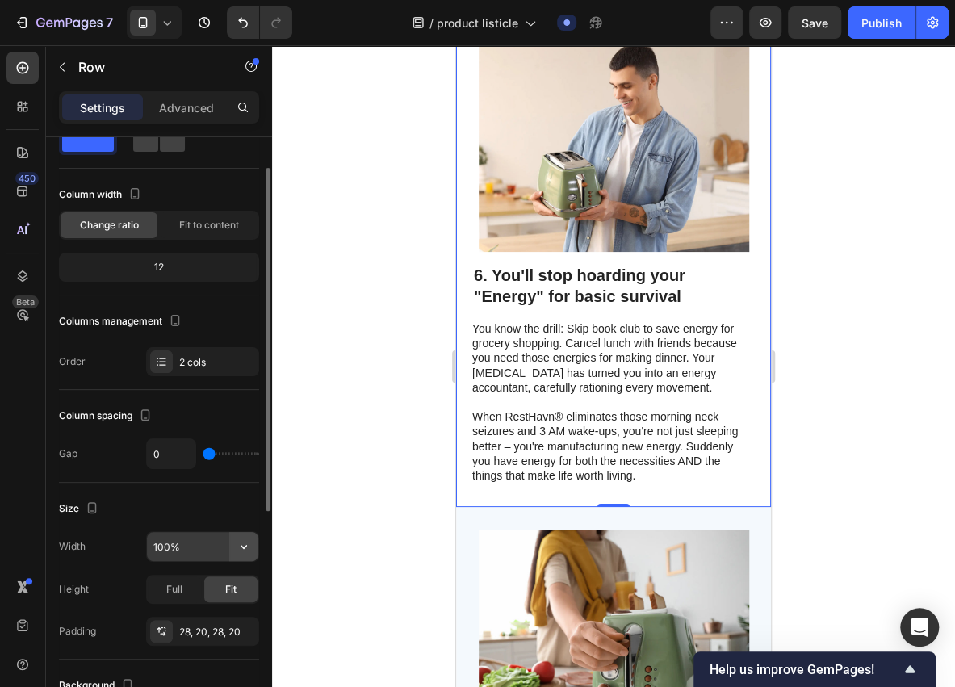
click at [240, 539] on icon "button" at bounding box center [244, 547] width 16 height 16
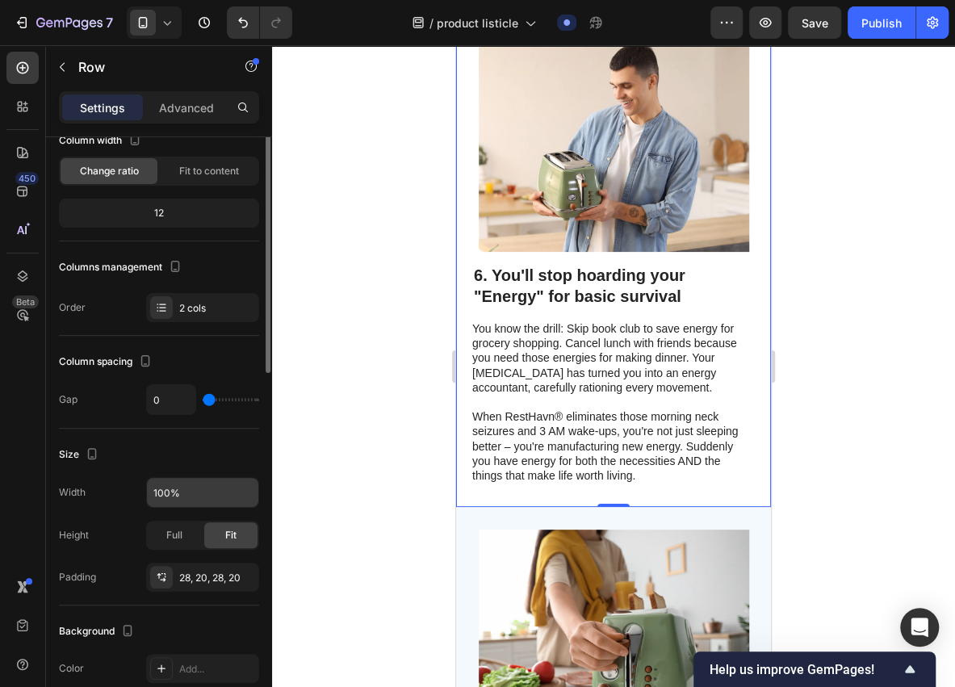
scroll to position [0, 0]
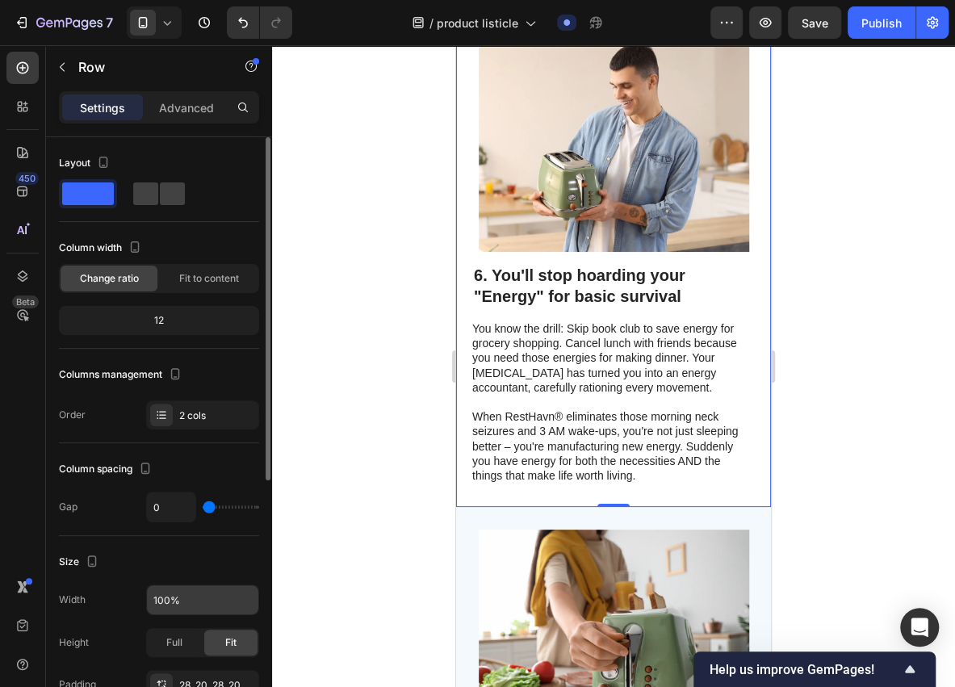
click at [92, 192] on span at bounding box center [88, 194] width 52 height 23
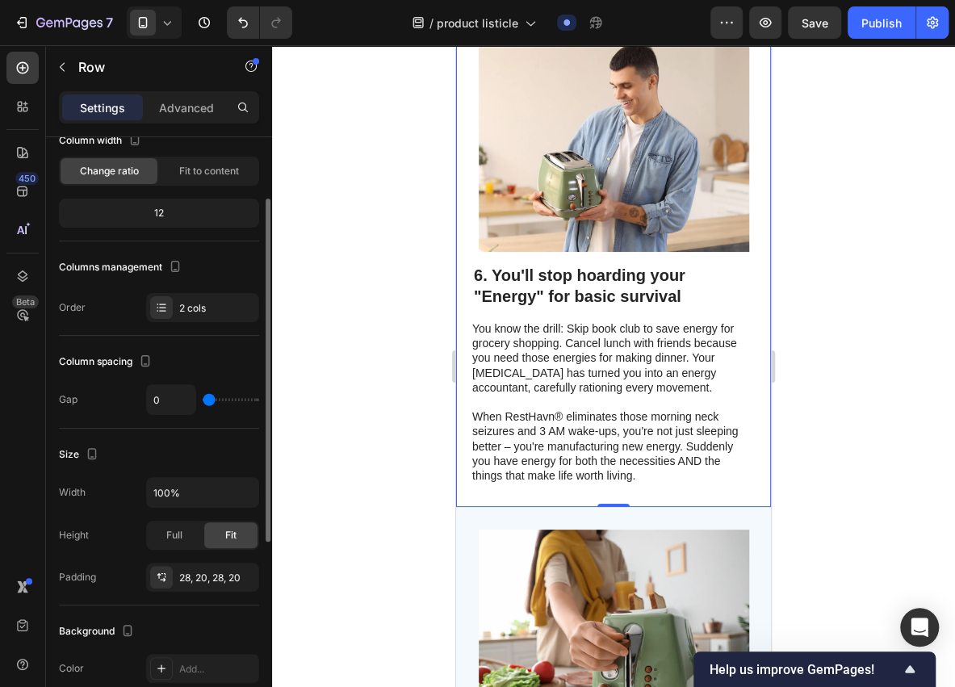
click at [464, 420] on div "Image 6. You'll stop hoarding your "Energy" for basic survival Heading You know…" at bounding box center [613, 261] width 315 height 491
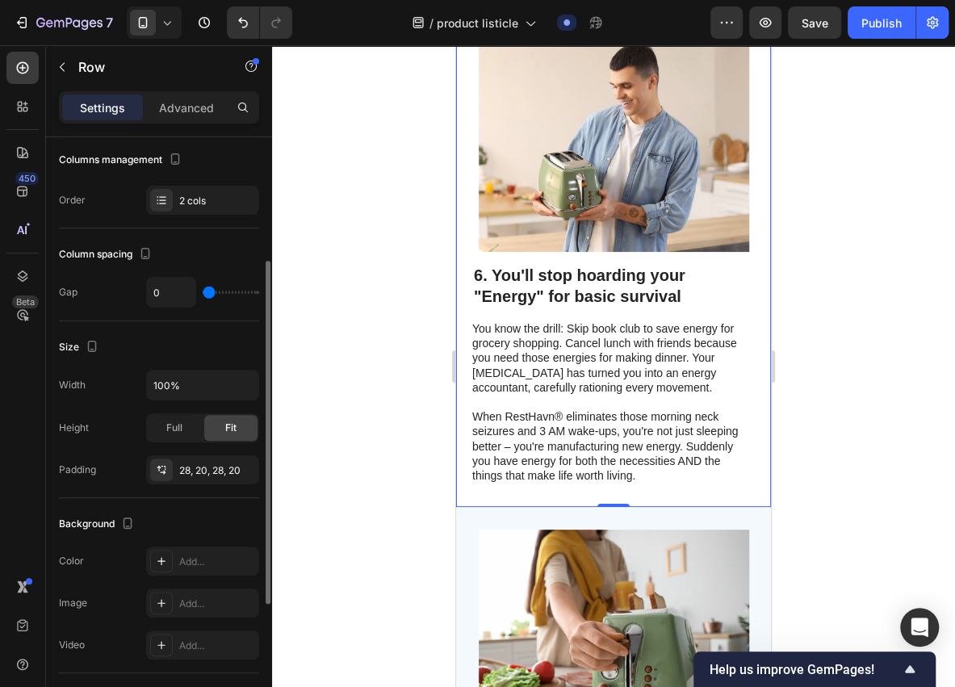
scroll to position [162, 0]
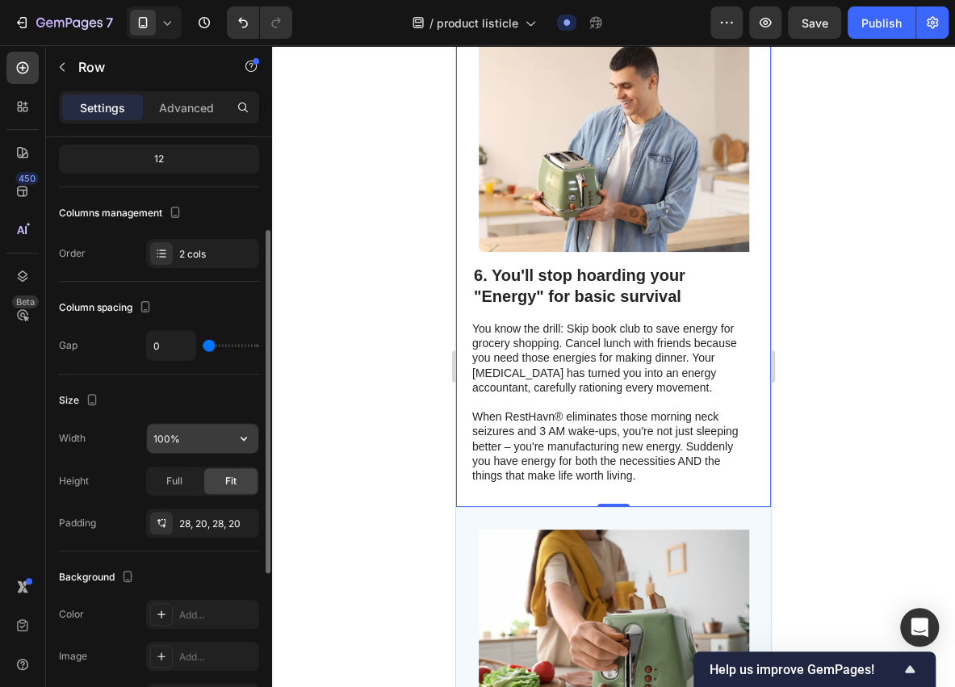
click at [196, 436] on input "100%" at bounding box center [202, 438] width 111 height 29
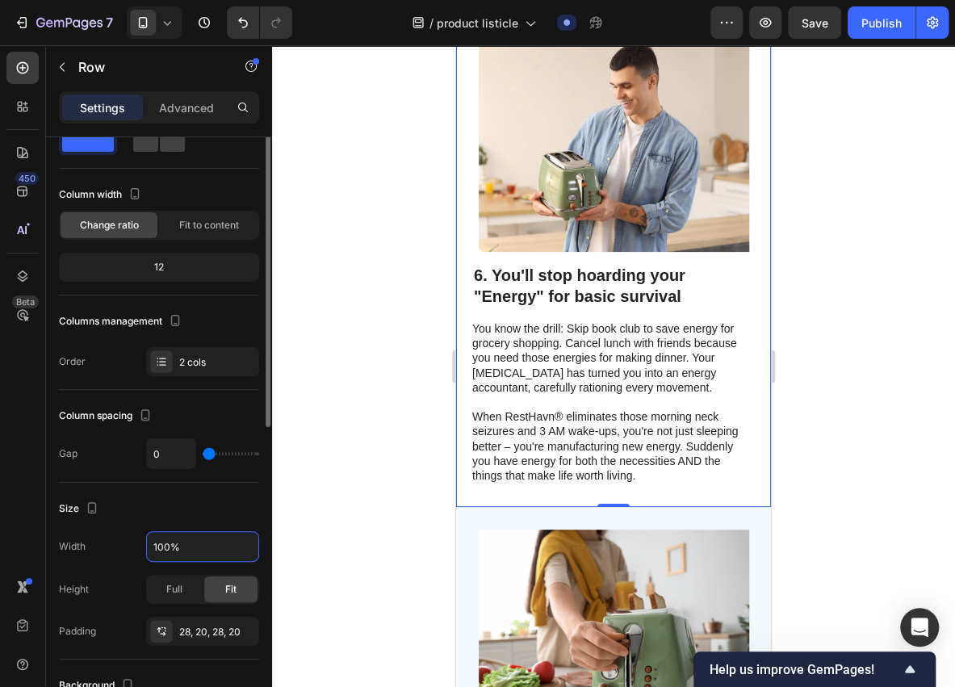
scroll to position [0, 0]
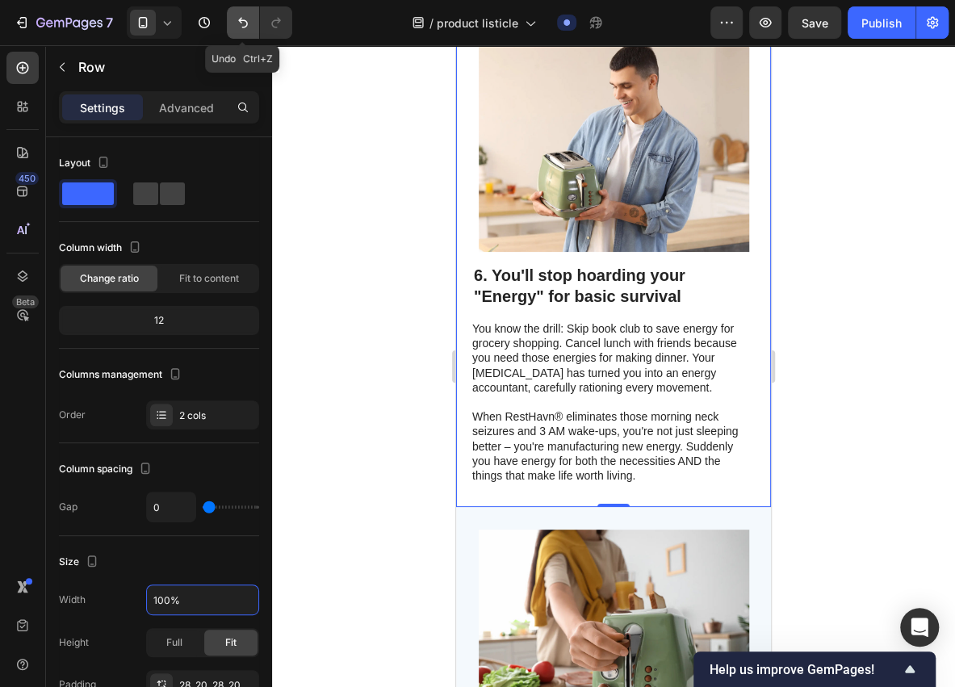
click at [242, 23] on icon "Undo/Redo" at bounding box center [243, 23] width 16 height 16
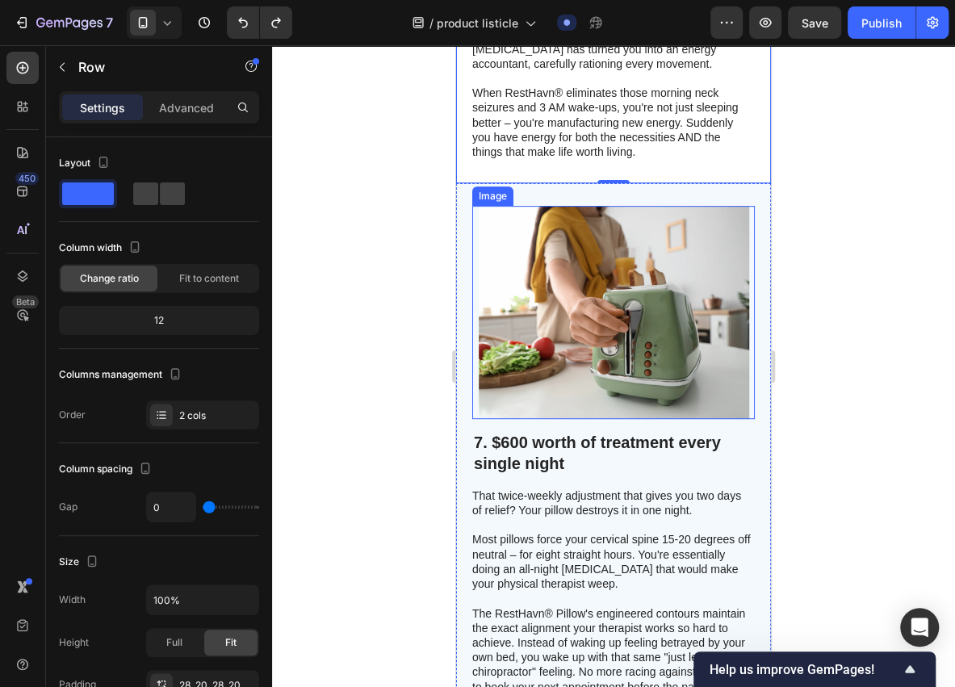
scroll to position [3218, 0]
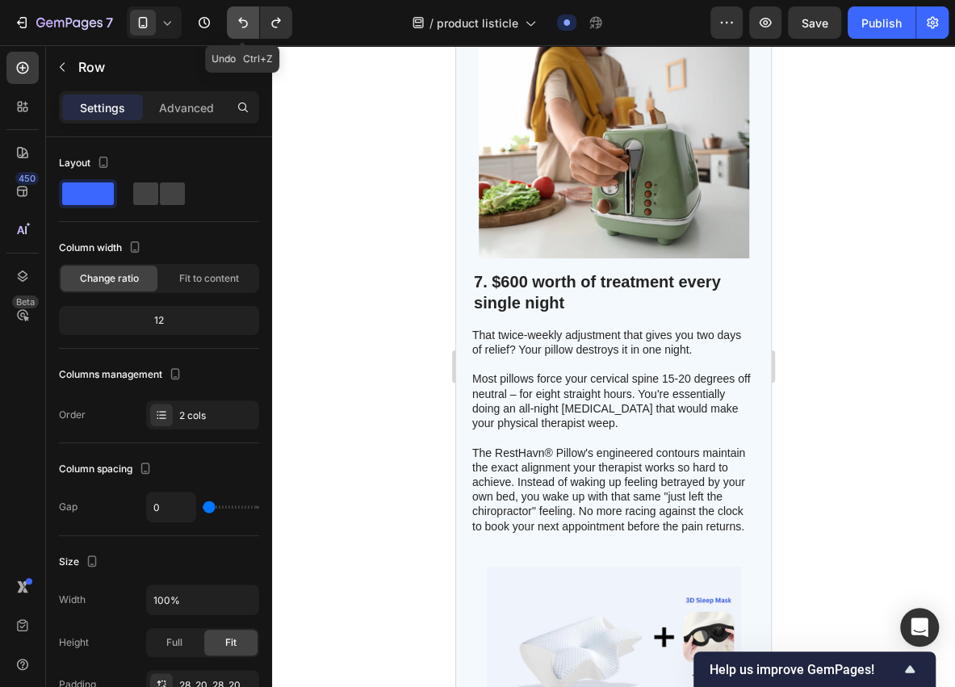
click at [243, 23] on icon "Undo/Redo" at bounding box center [243, 23] width 16 height 16
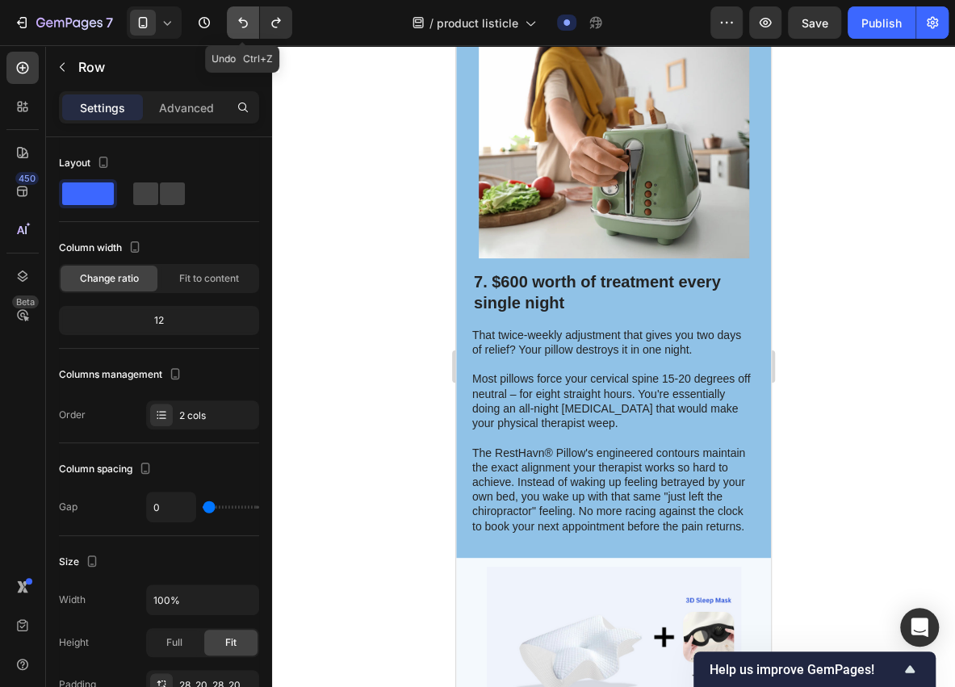
click at [243, 23] on icon "Undo/Redo" at bounding box center [243, 23] width 16 height 16
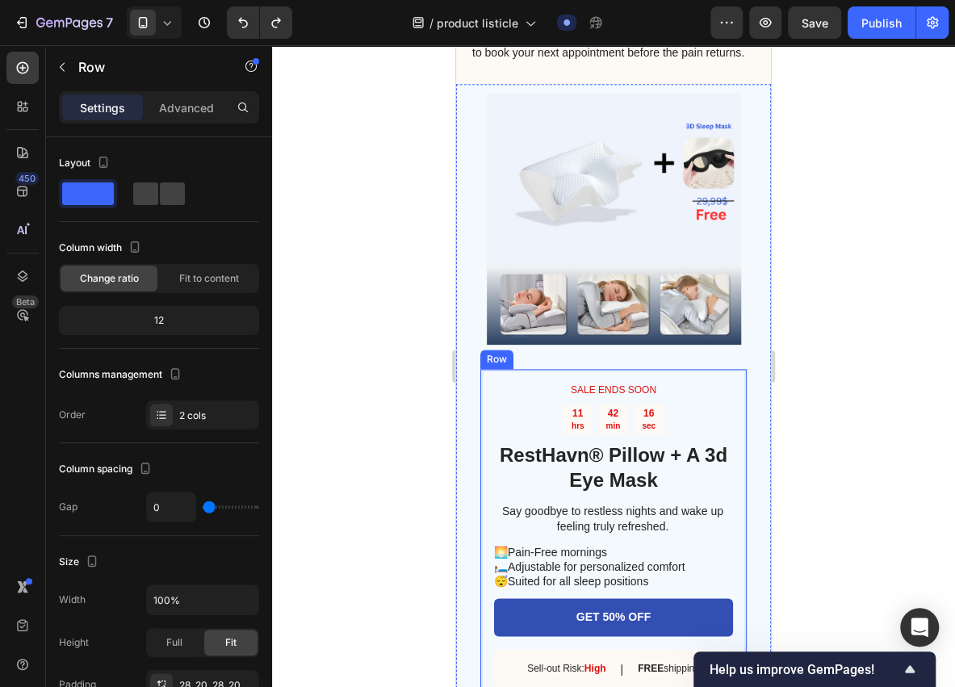
scroll to position [3702, 0]
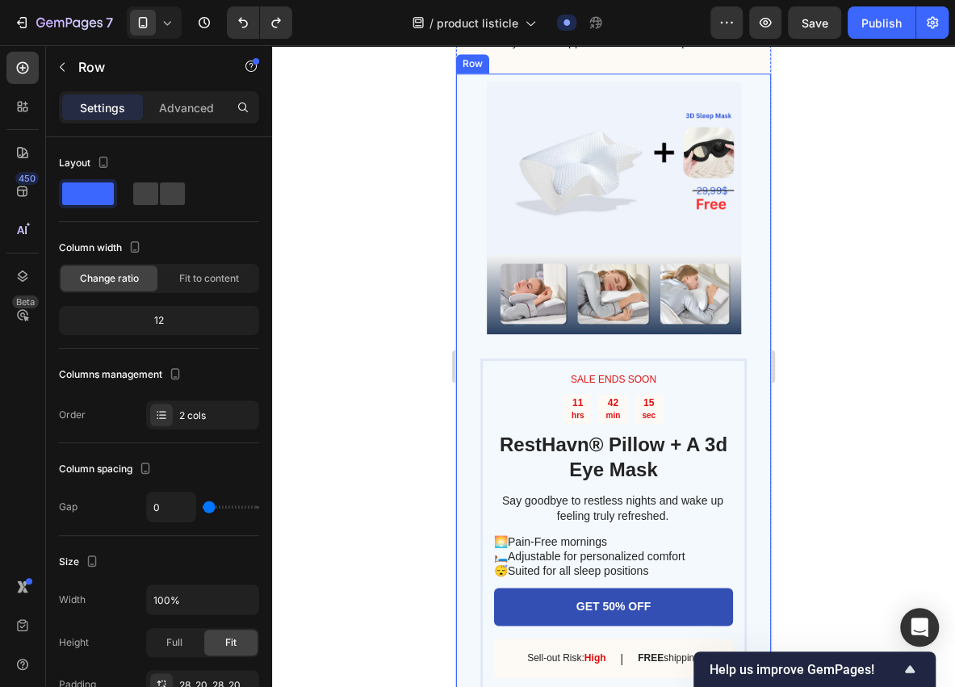
click at [751, 461] on div "SALE ENDS SOON Text Block 11 hrs 42 min 15 sec Countdown Timer RestHavn® Pillow…" at bounding box center [613, 401] width 315 height 657
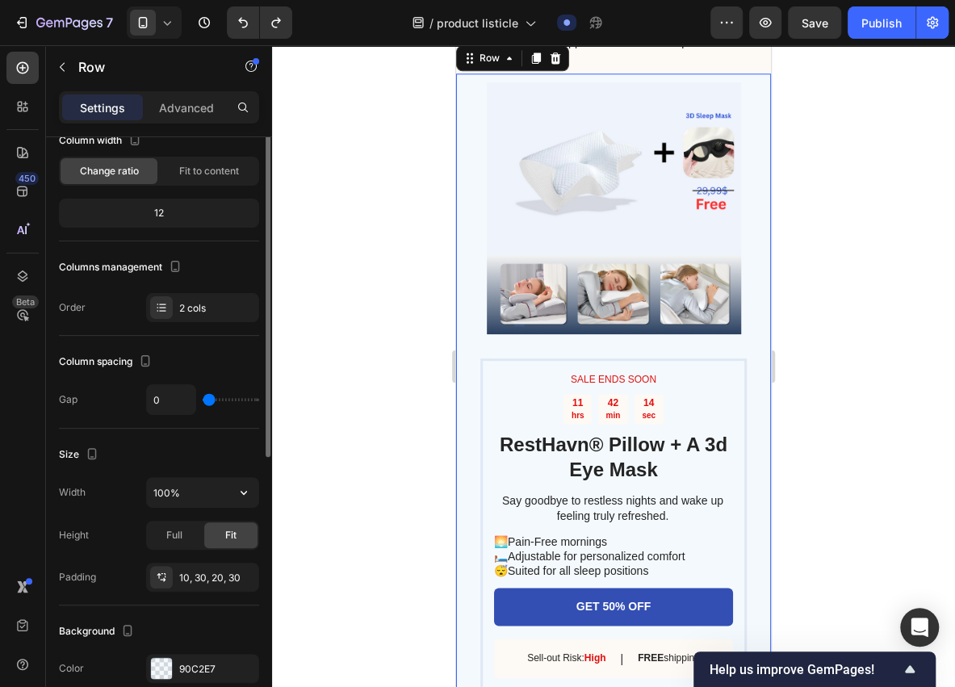
scroll to position [162, 0]
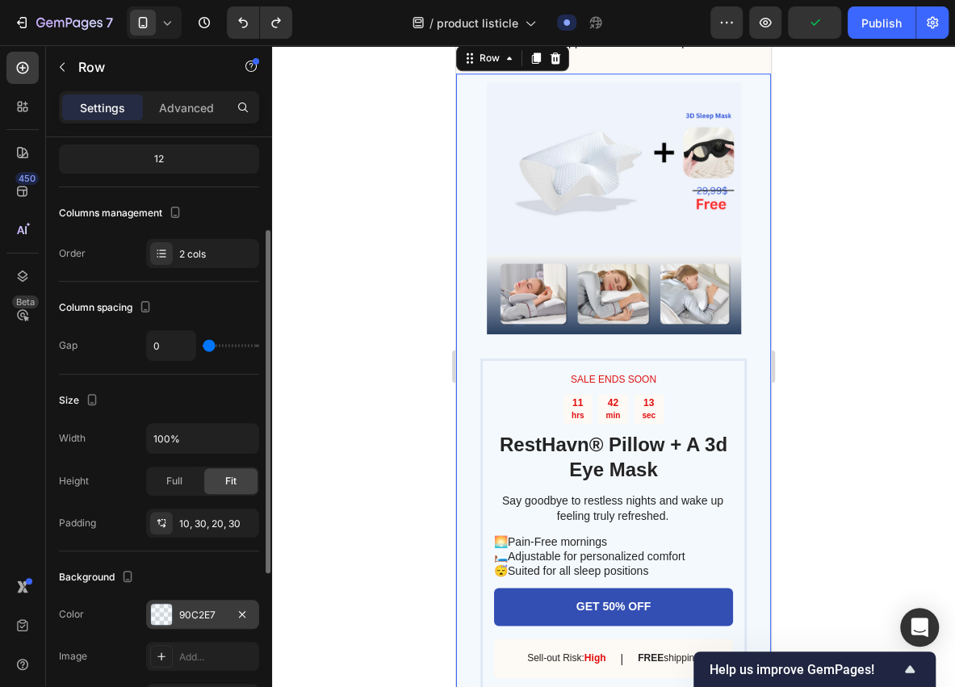
click at [162, 606] on div at bounding box center [161, 614] width 21 height 21
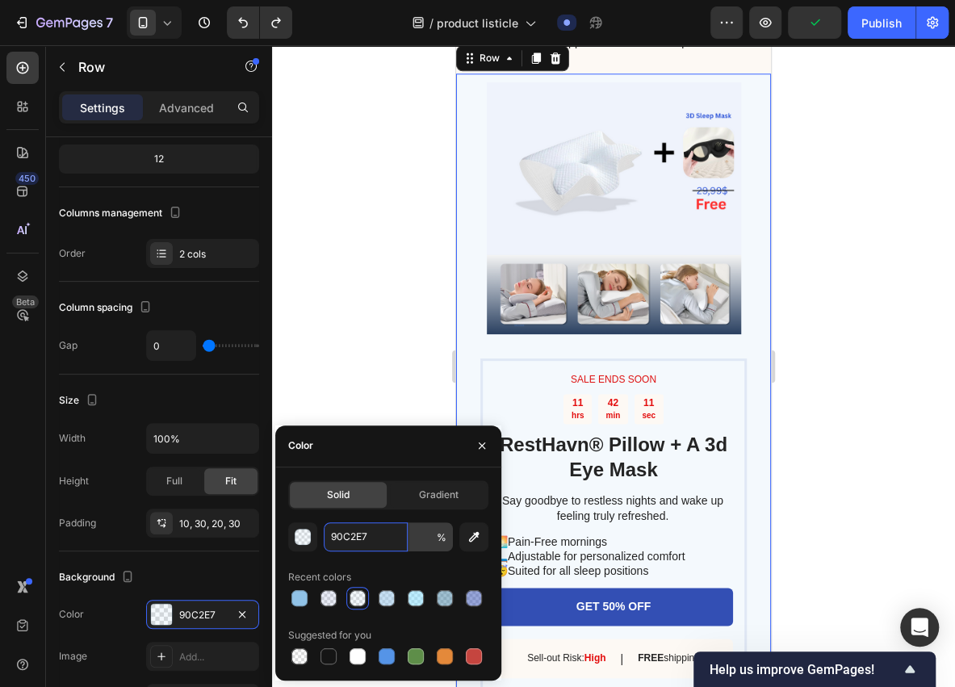
type input "10"
type input "0"
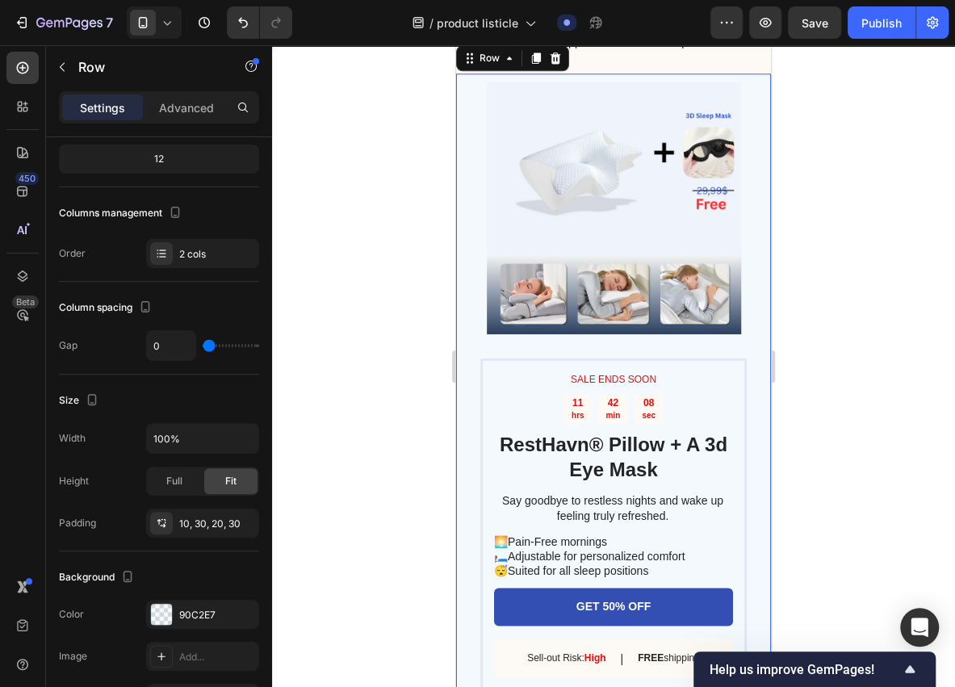
click at [742, 490] on div "SALE ENDS SOON Text Block 11 hrs 42 min 08 sec Countdown Timer RestHavn® Pillow…" at bounding box center [613, 401] width 315 height 657
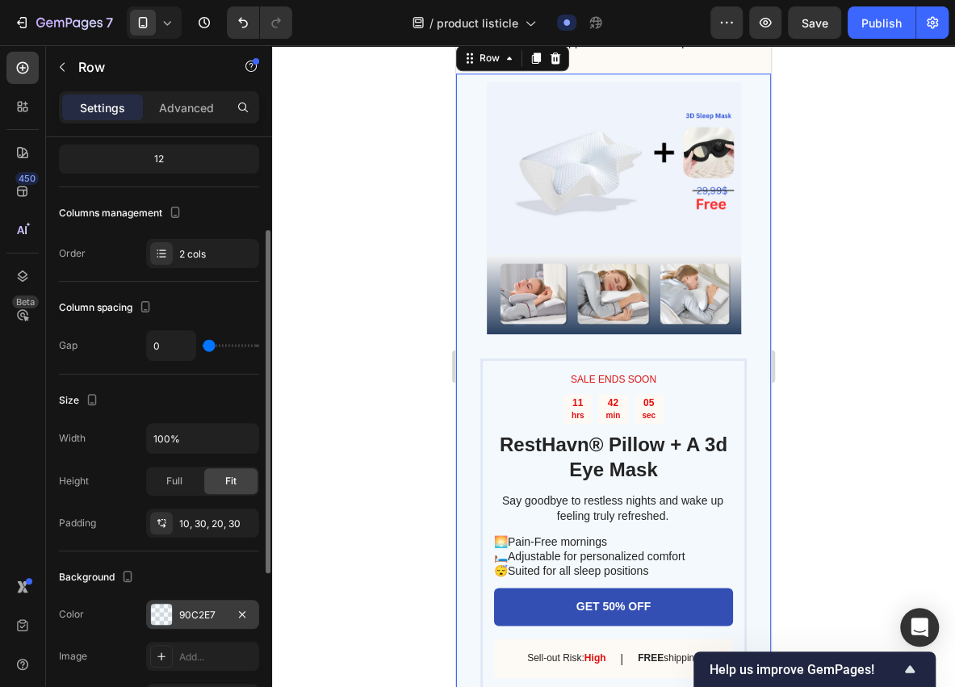
click at [186, 610] on div "90C2E7" at bounding box center [202, 615] width 47 height 15
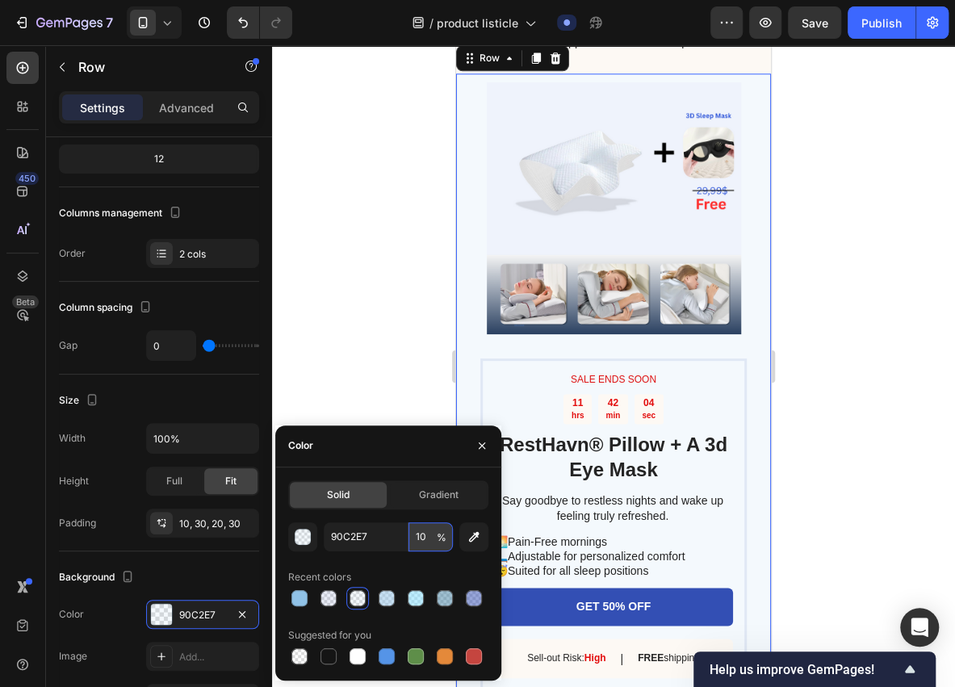
click at [425, 539] on input "10" at bounding box center [431, 536] width 44 height 29
type input "0"
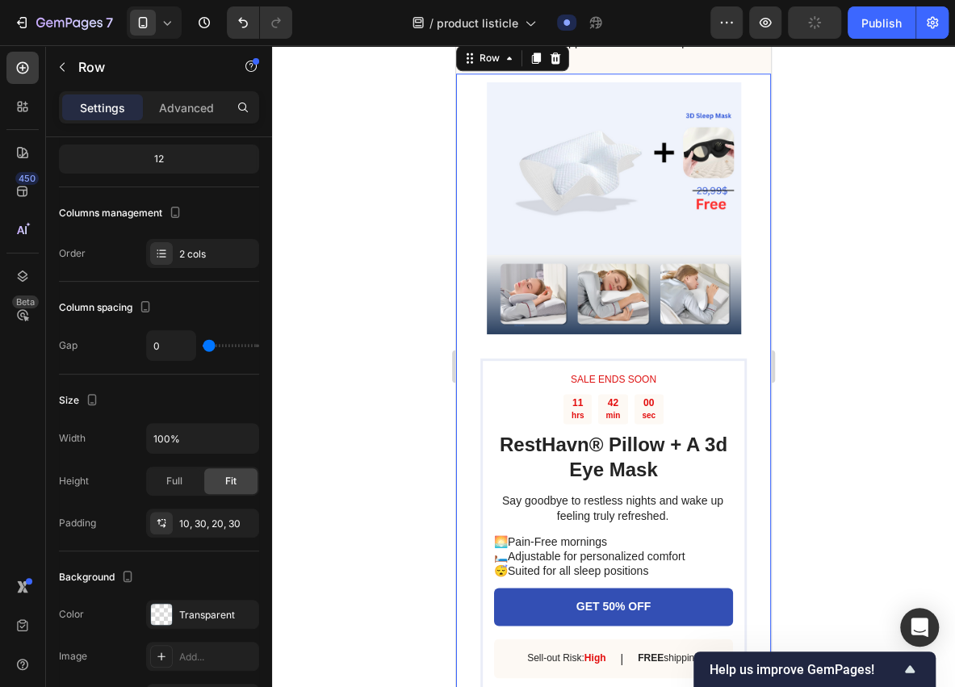
click at [363, 405] on div at bounding box center [613, 366] width 683 height 642
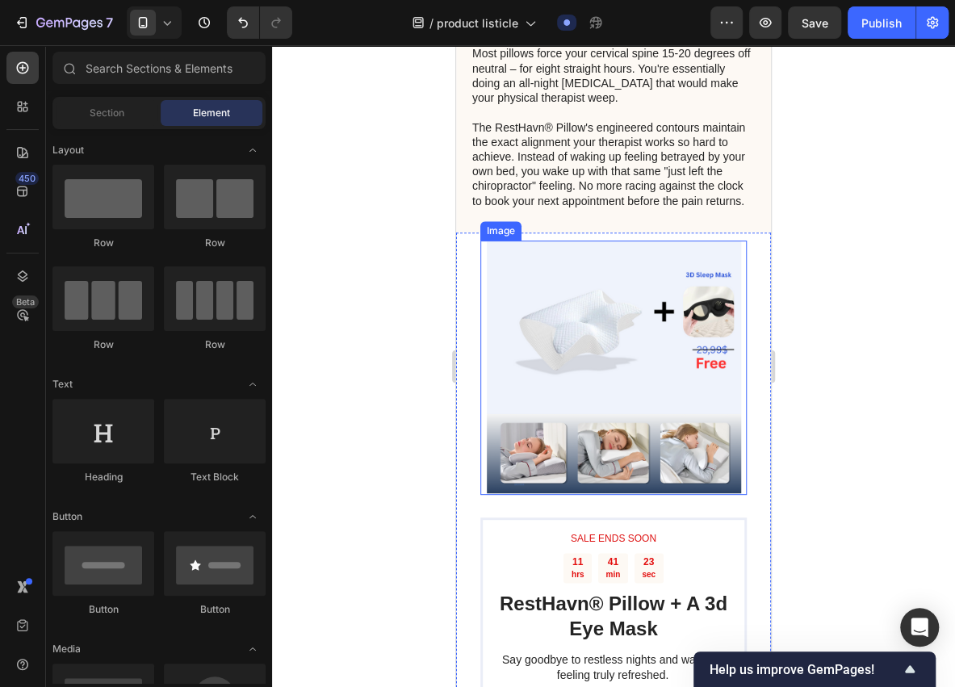
scroll to position [3541, 0]
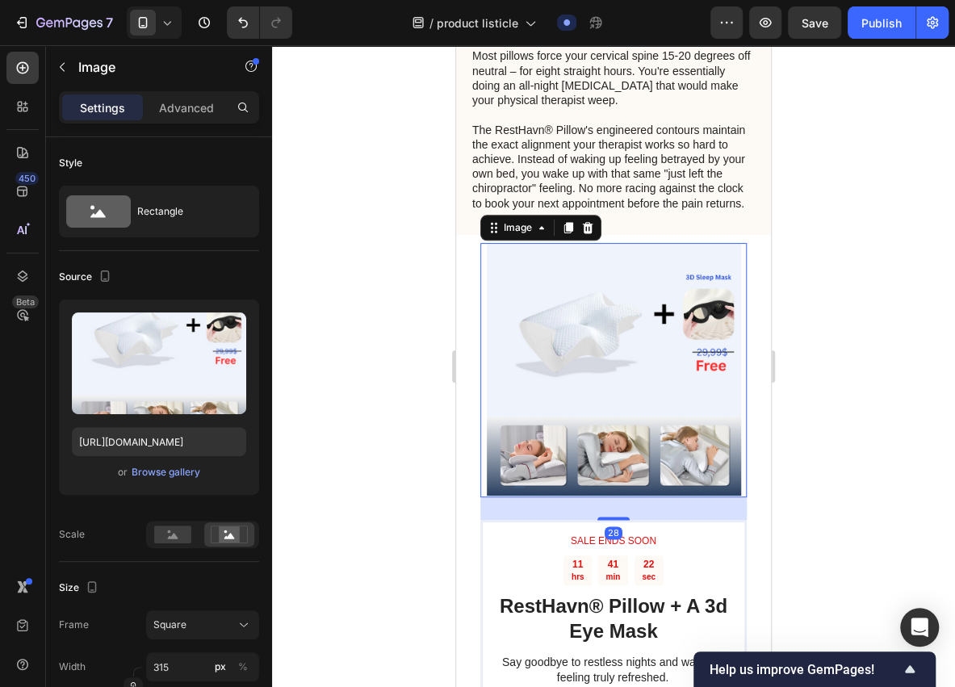
click at [603, 283] on img at bounding box center [614, 370] width 254 height 254
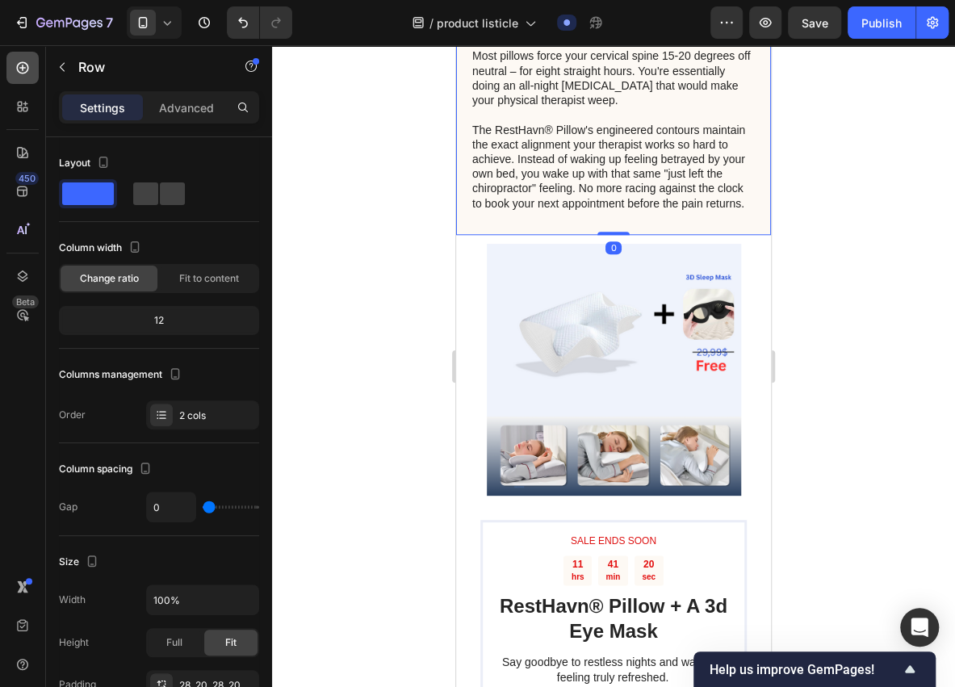
click at [13, 60] on div at bounding box center [22, 68] width 32 height 32
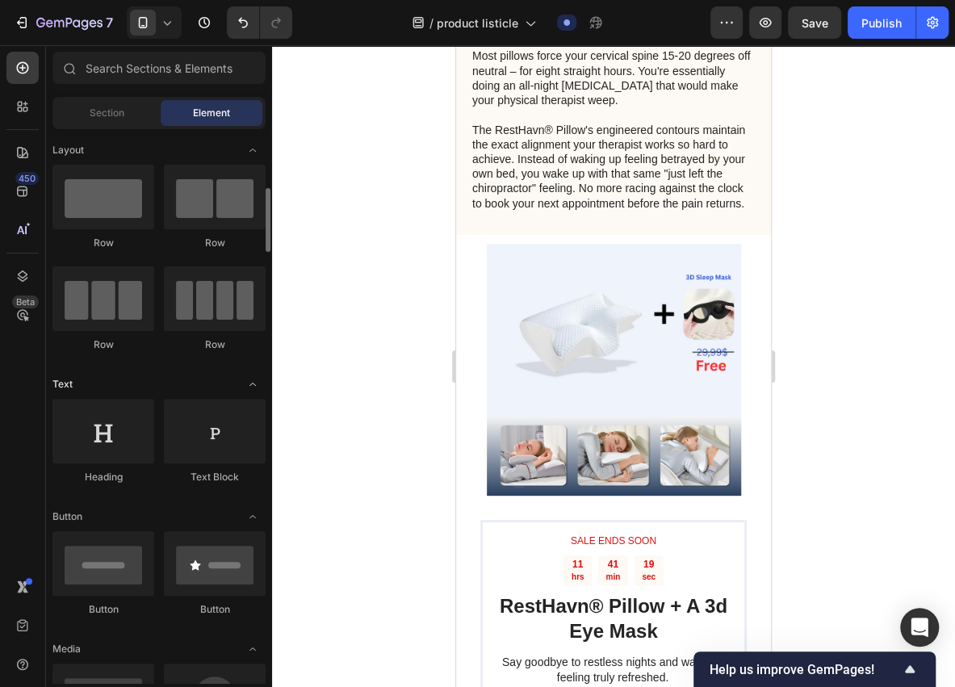
scroll to position [0, 0]
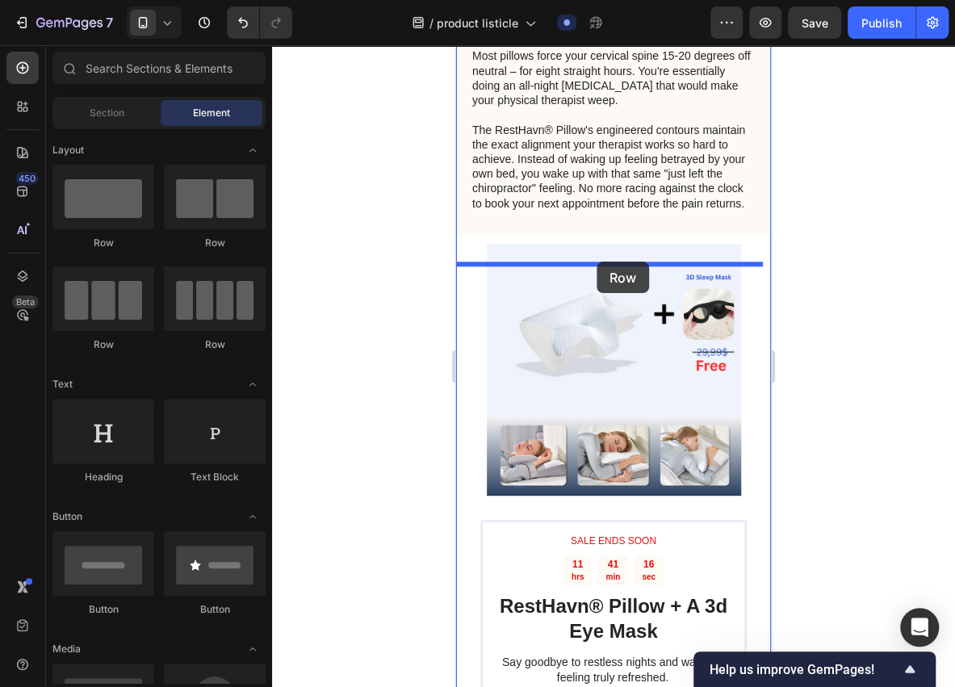
drag, startPoint x: 562, startPoint y: 268, endPoint x: 597, endPoint y: 262, distance: 35.3
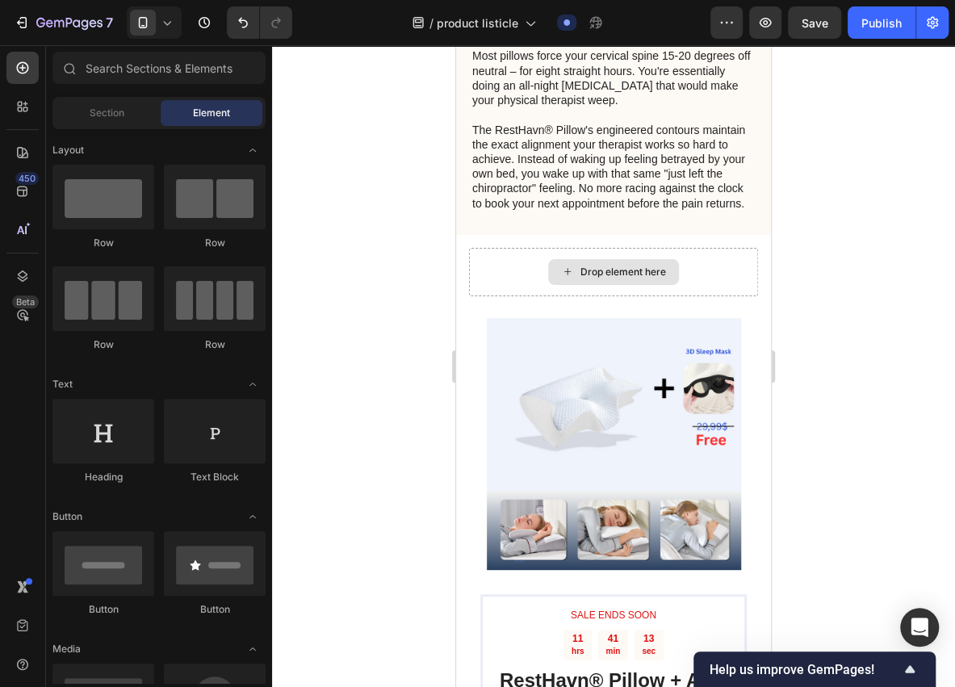
click at [589, 279] on div "Drop element here" at bounding box center [624, 272] width 86 height 13
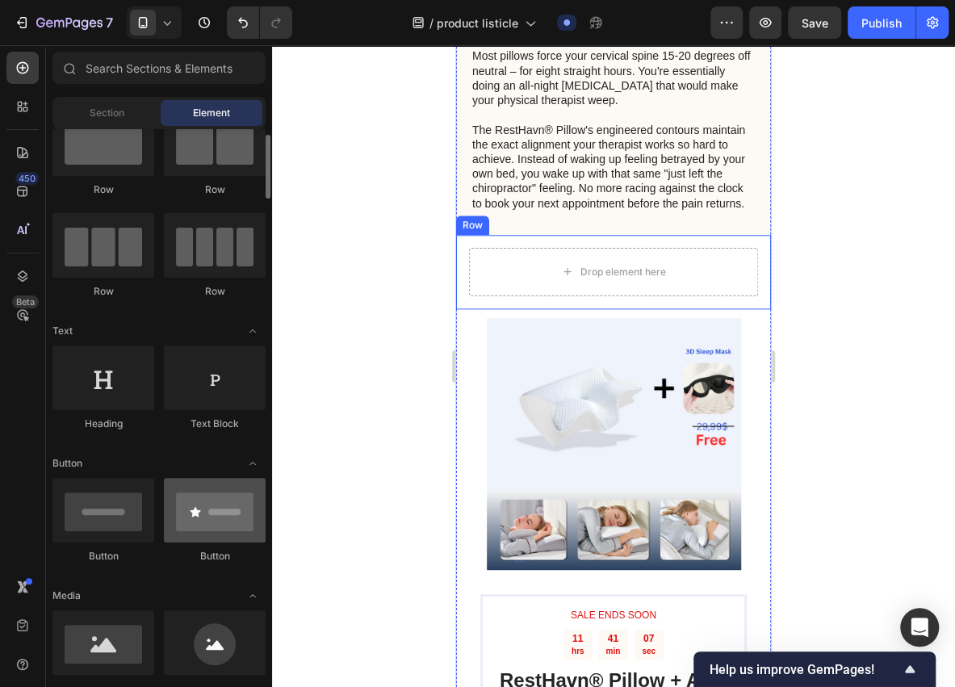
scroll to position [107, 0]
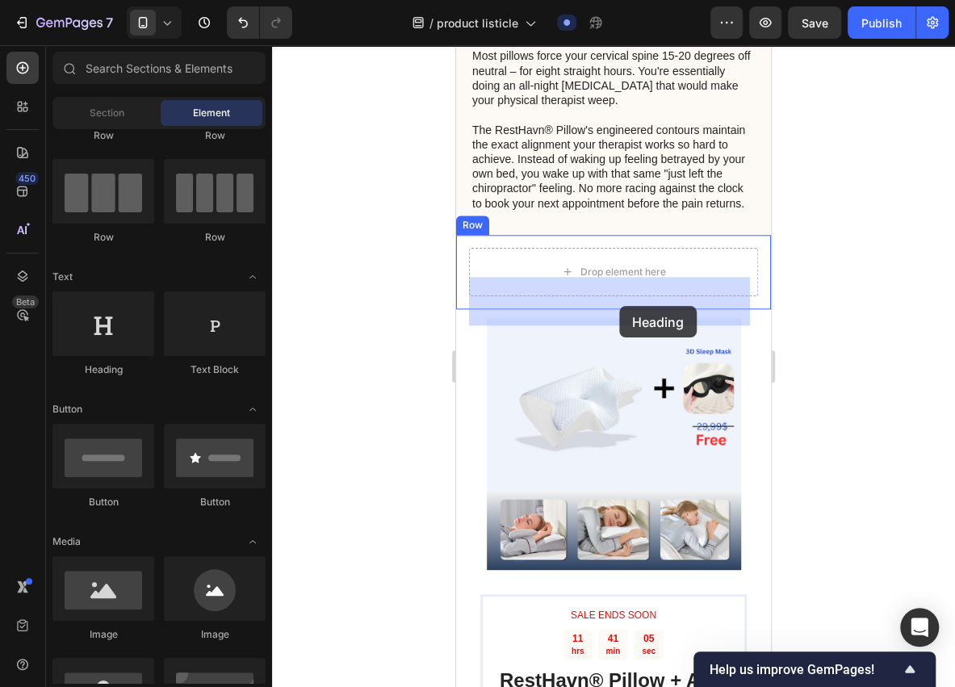
drag, startPoint x: 578, startPoint y: 382, endPoint x: 619, endPoint y: 306, distance: 86.4
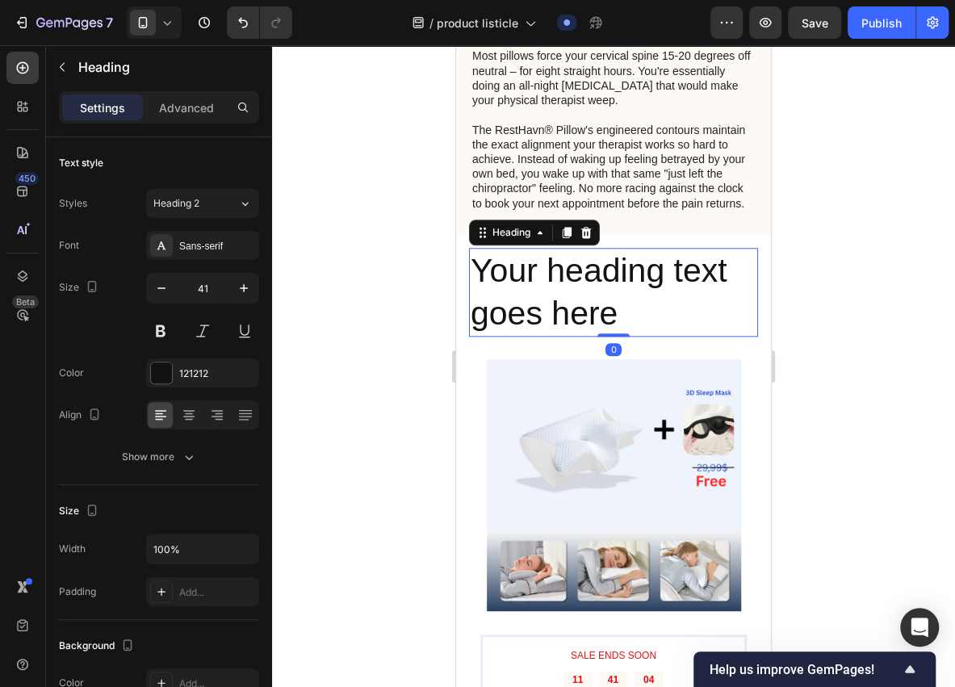
click at [625, 337] on h2 "Your heading text goes here" at bounding box center [613, 293] width 289 height 90
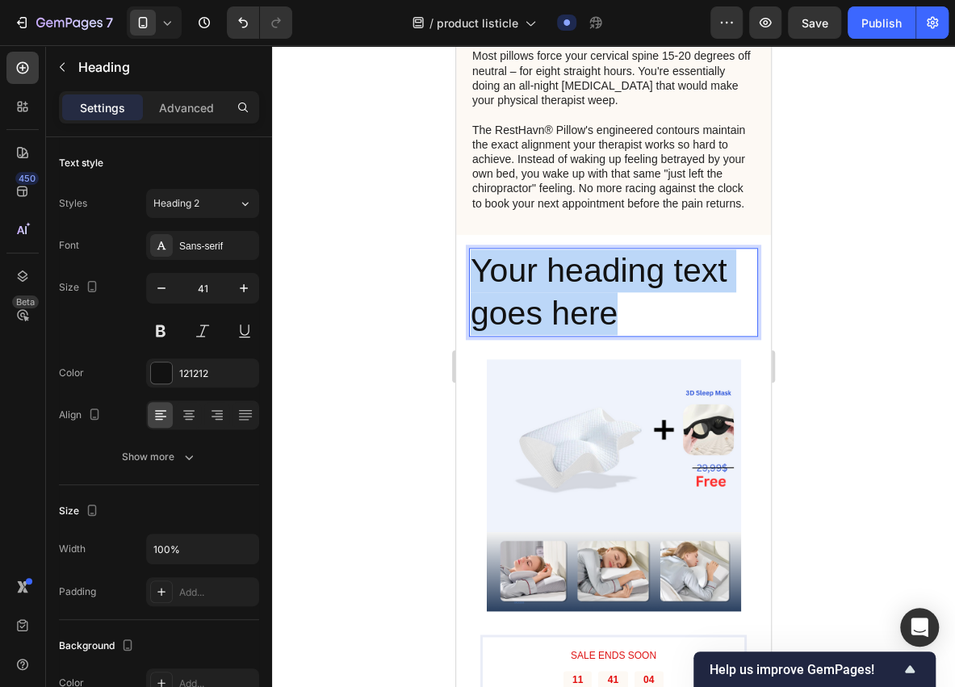
drag, startPoint x: 627, startPoint y: 341, endPoint x: 907, endPoint y: 343, distance: 280.2
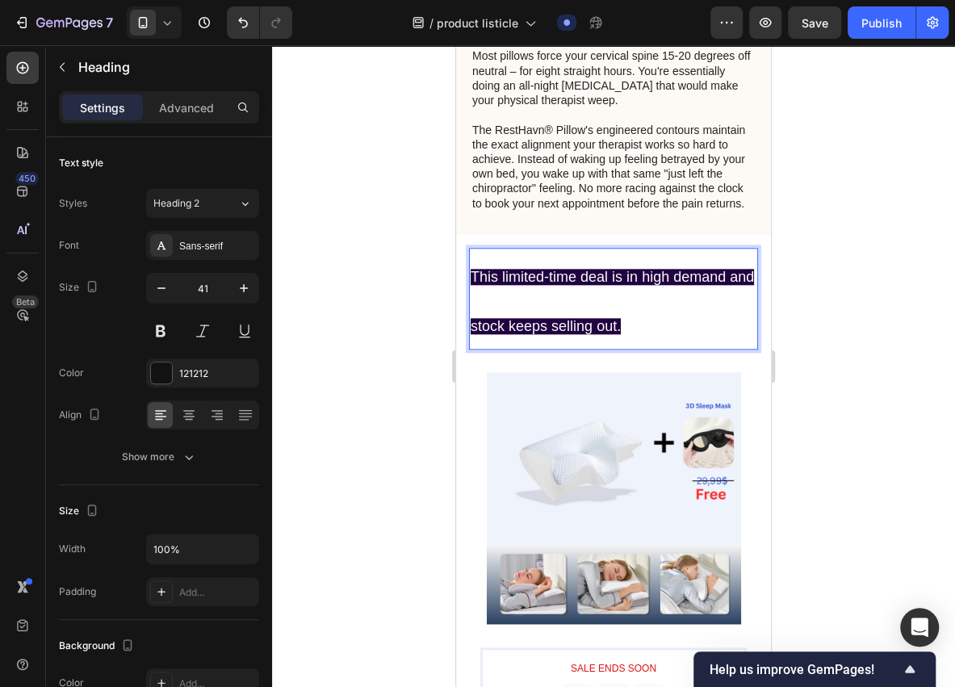
click at [523, 340] on p "This limited-time deal is in high demand and stock keeps selling out." at bounding box center [614, 299] width 286 height 99
click at [483, 334] on span "This limited-time deal is in high demand and stock keeps selling out." at bounding box center [612, 301] width 283 height 65
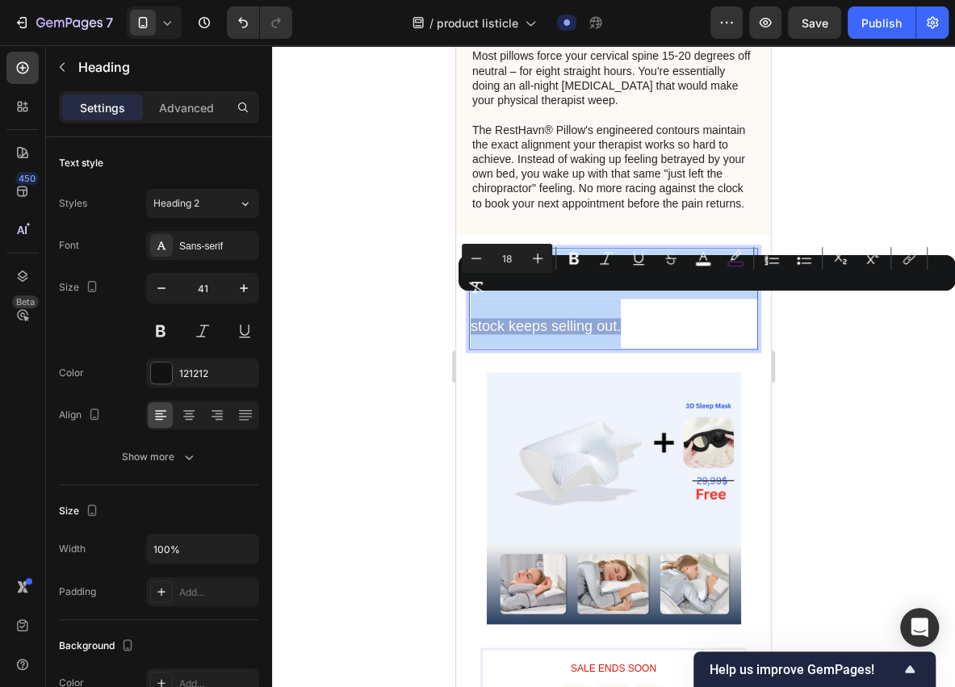
drag, startPoint x: 677, startPoint y: 350, endPoint x: 452, endPoint y: 309, distance: 228.1
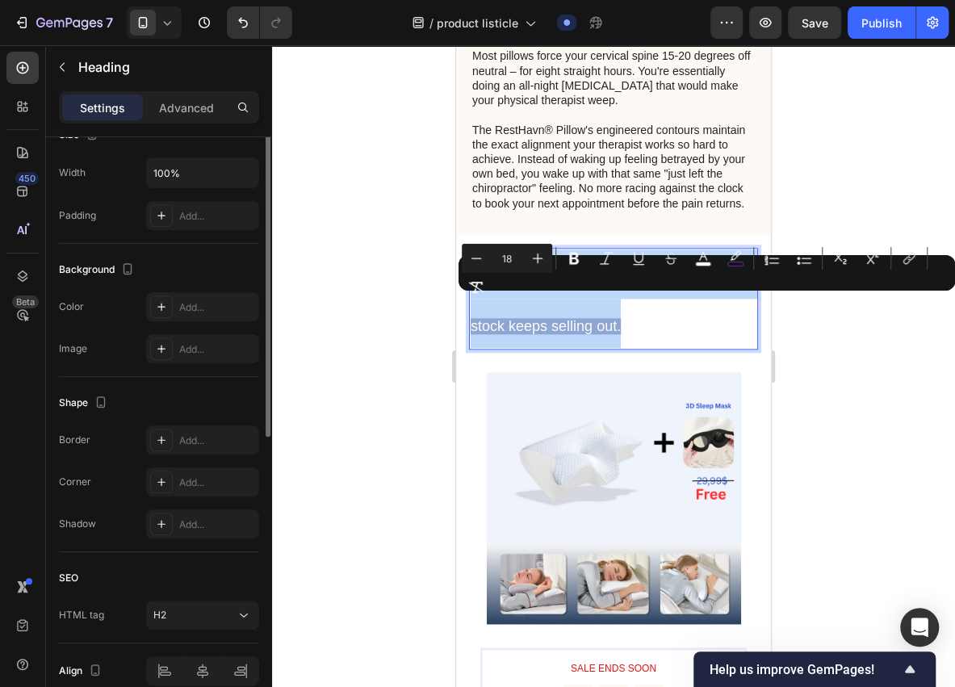
scroll to position [162, 0]
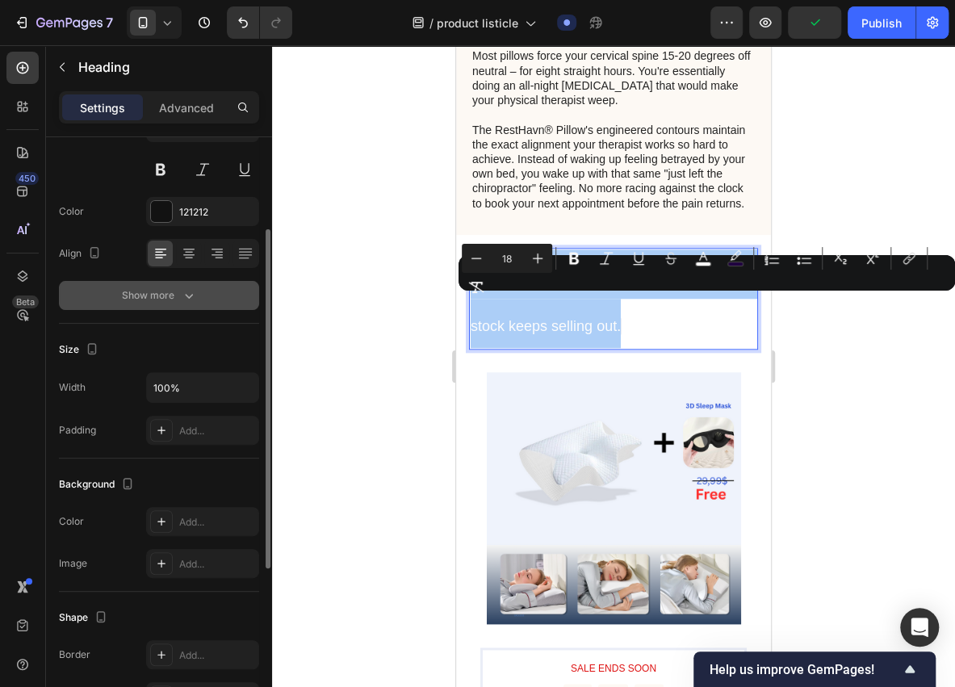
click at [178, 296] on div "Show more" at bounding box center [159, 295] width 75 height 16
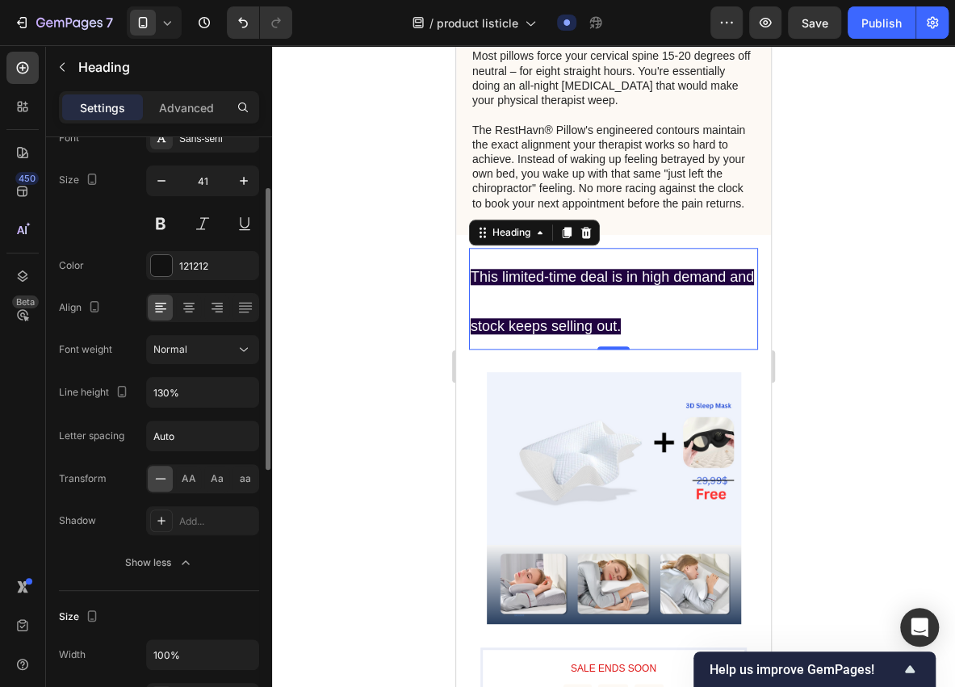
scroll to position [53, 0]
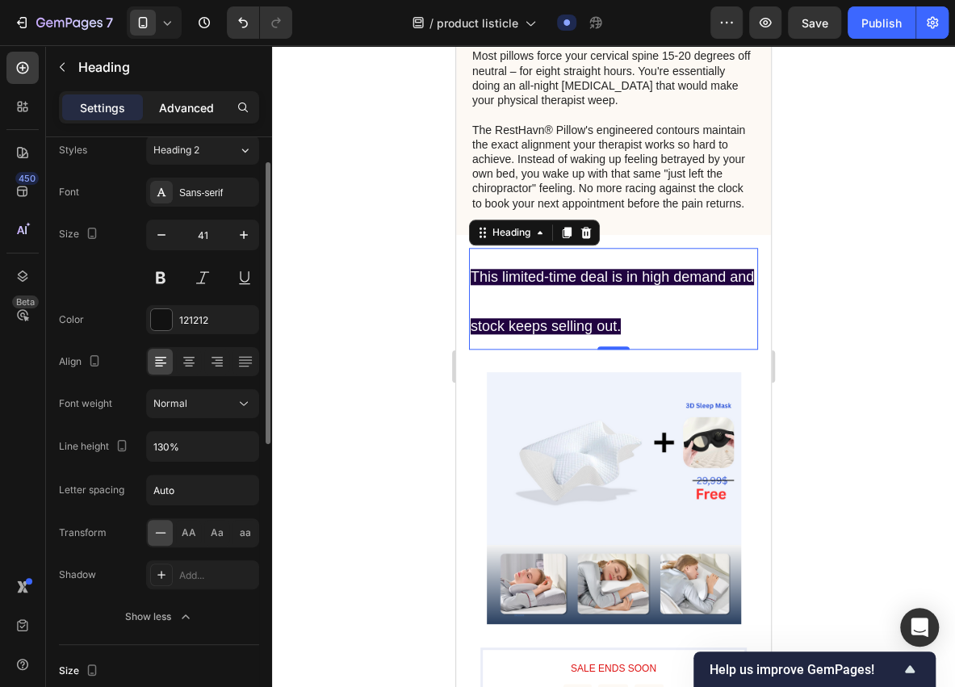
click at [198, 115] on p "Advanced" at bounding box center [186, 107] width 55 height 17
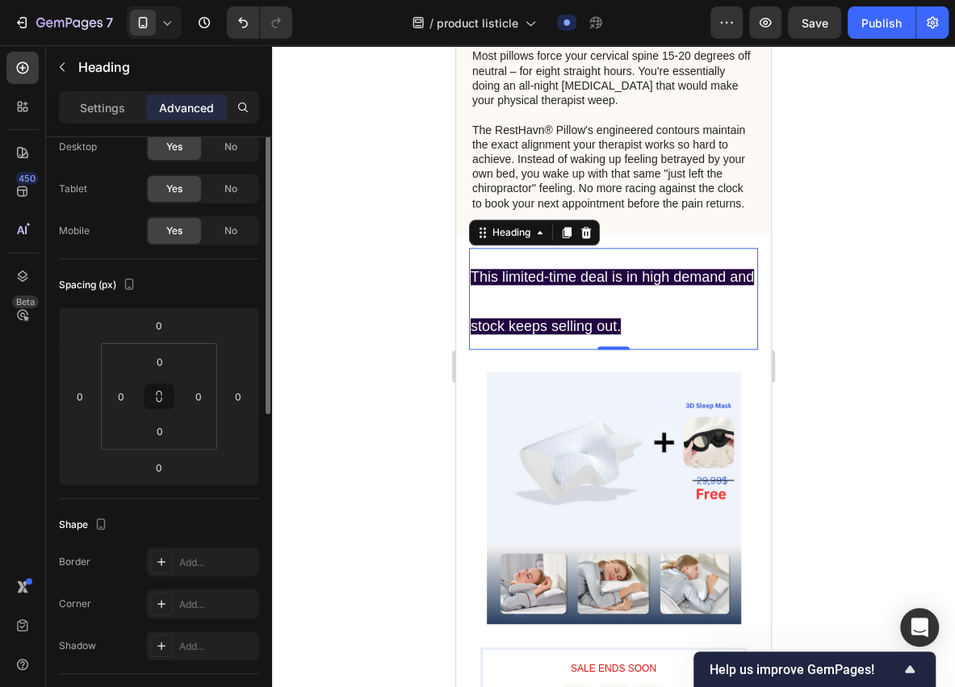
scroll to position [0, 0]
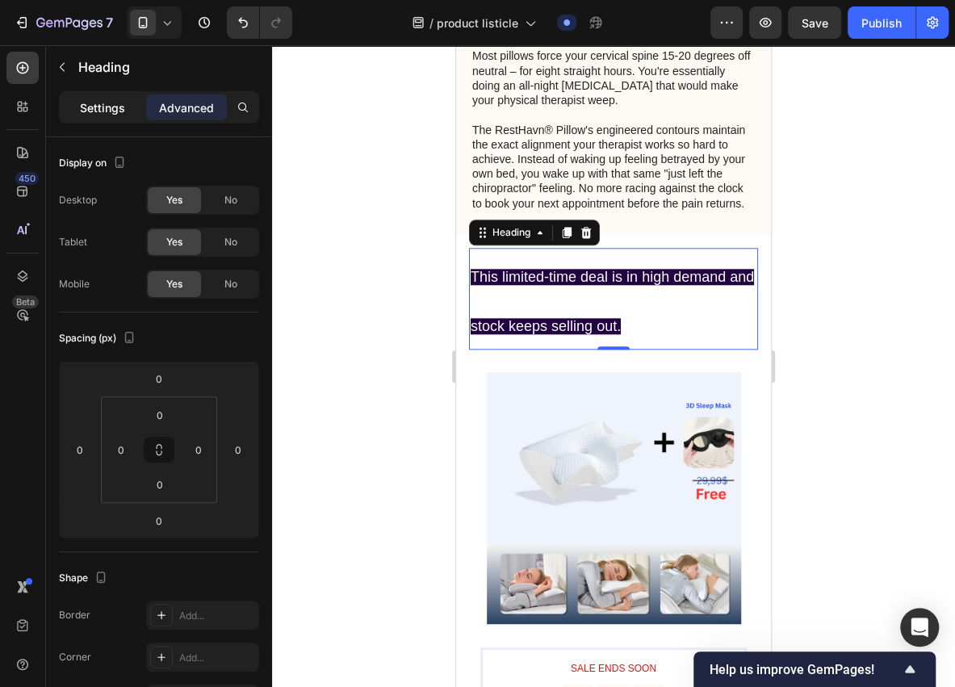
click at [107, 110] on p "Settings" at bounding box center [102, 107] width 45 height 17
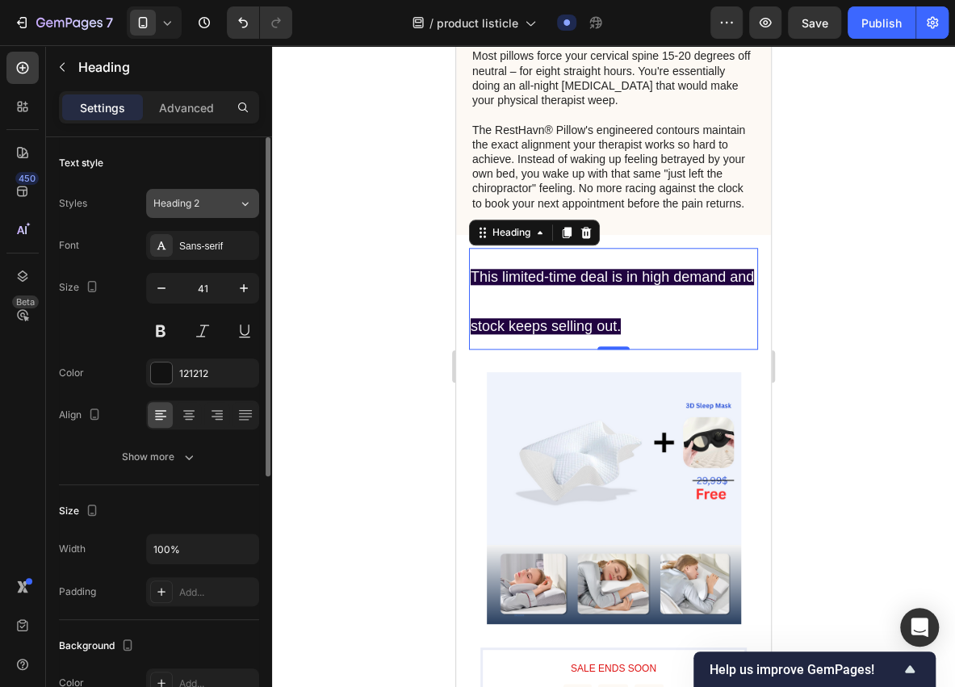
click at [239, 208] on icon at bounding box center [245, 203] width 14 height 16
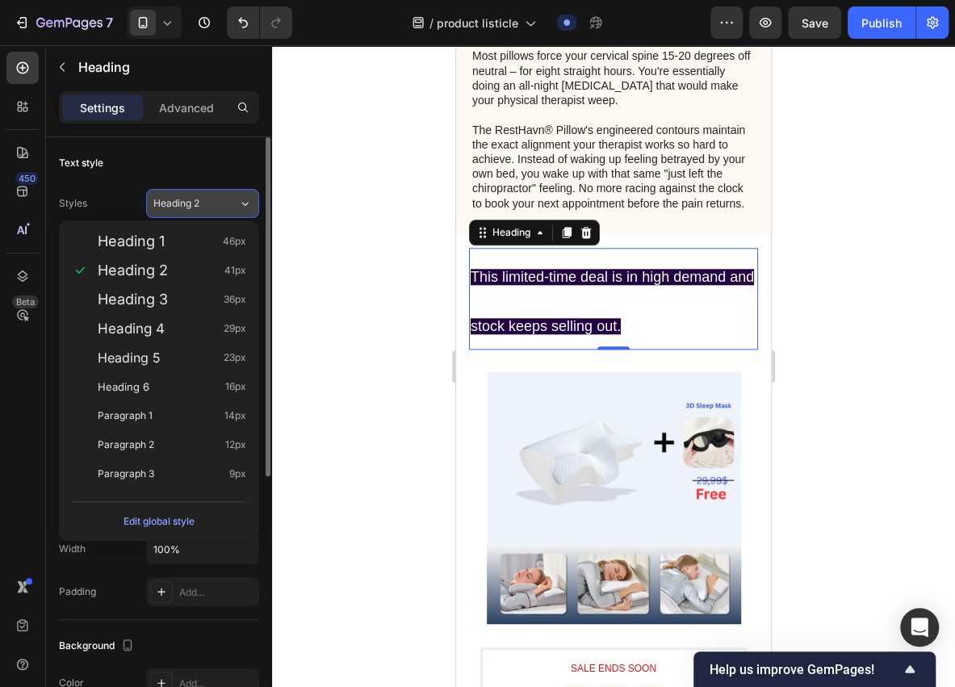
click at [239, 208] on icon at bounding box center [245, 203] width 14 height 16
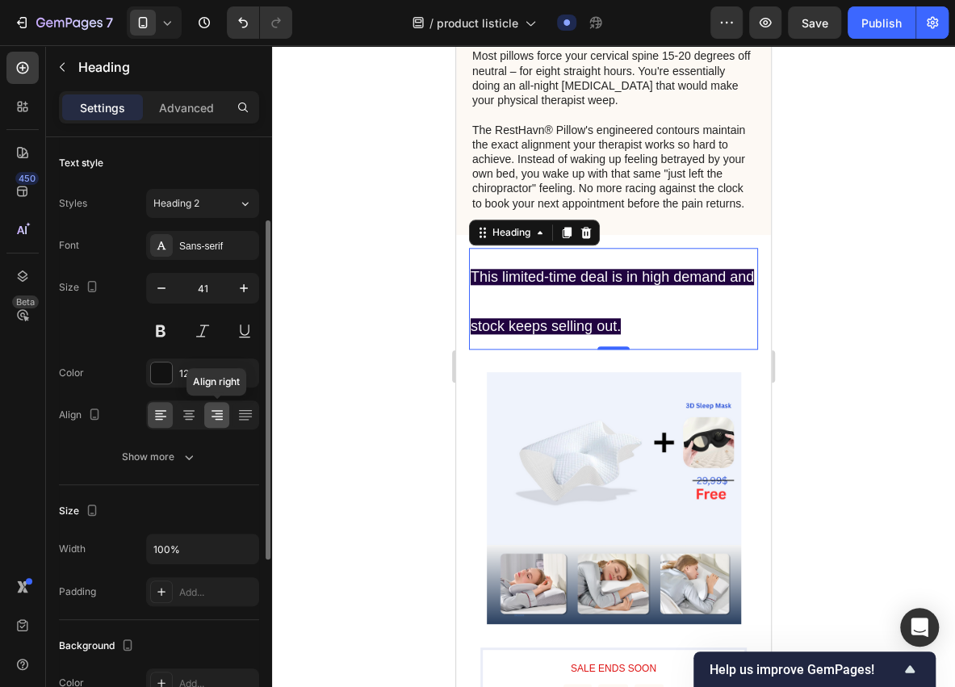
scroll to position [53, 0]
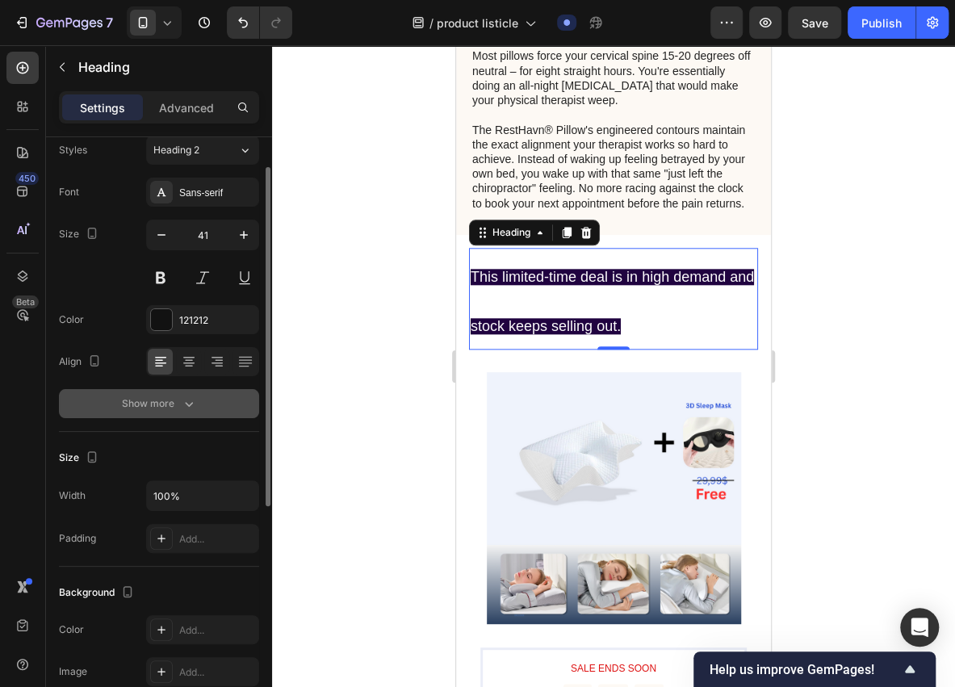
click at [198, 392] on button "Show more" at bounding box center [159, 403] width 200 height 29
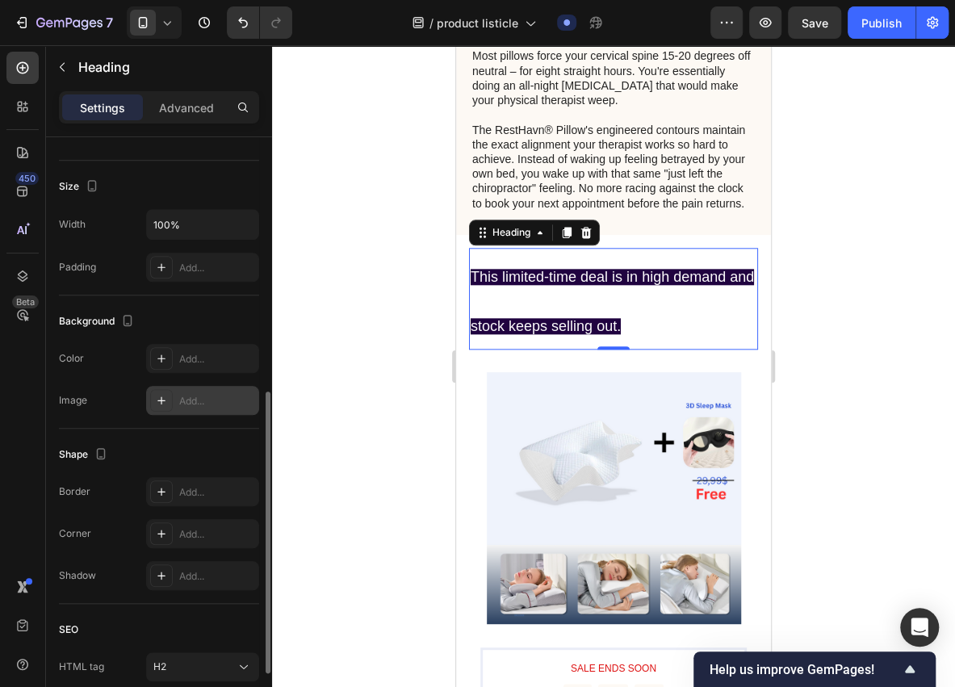
scroll to position [662, 0]
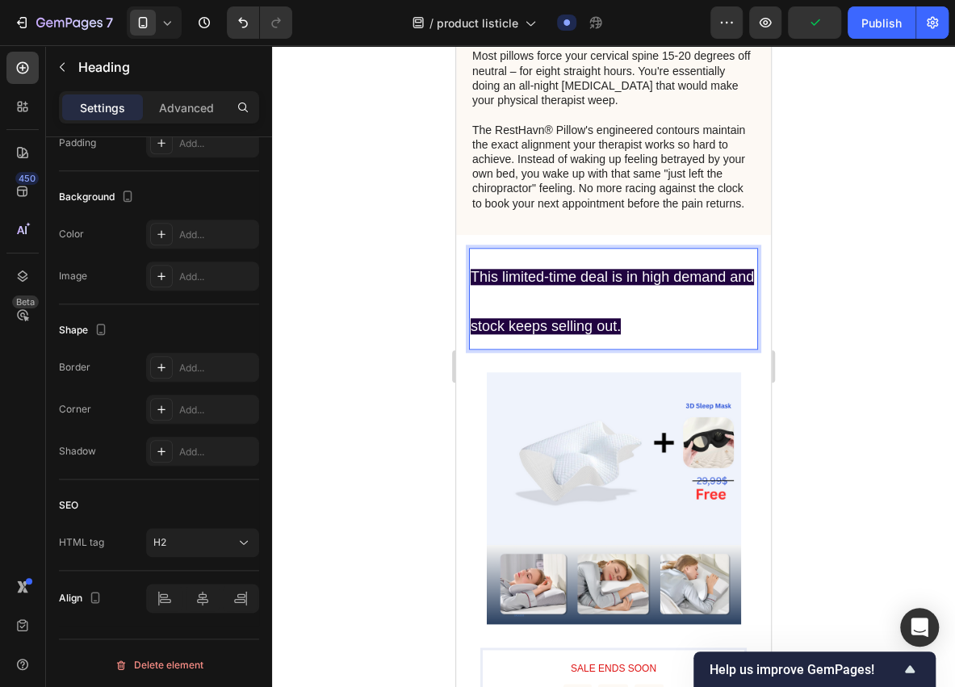
click at [661, 349] on p "This limited-time deal is in high demand and stock keeps selling out." at bounding box center [614, 299] width 286 height 99
click at [738, 349] on p "This limited-time deal is in high demand and stock keeps selling out." at bounding box center [614, 299] width 286 height 99
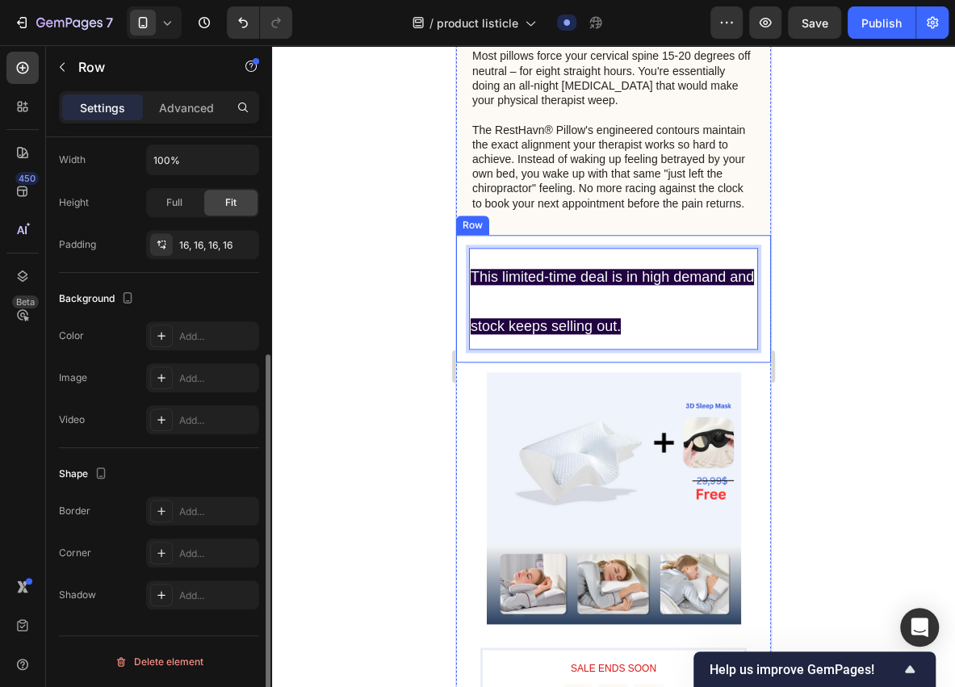
click at [756, 342] on div "This limited-time deal is in high demand and stock keeps selling out. Heading 0…" at bounding box center [613, 299] width 315 height 128
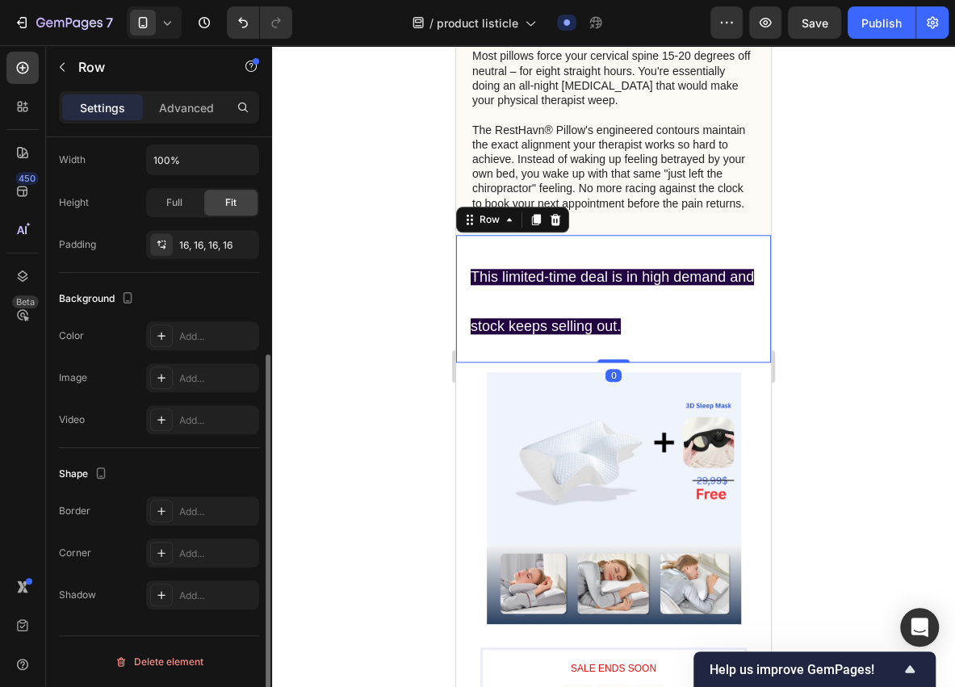
scroll to position [0, 0]
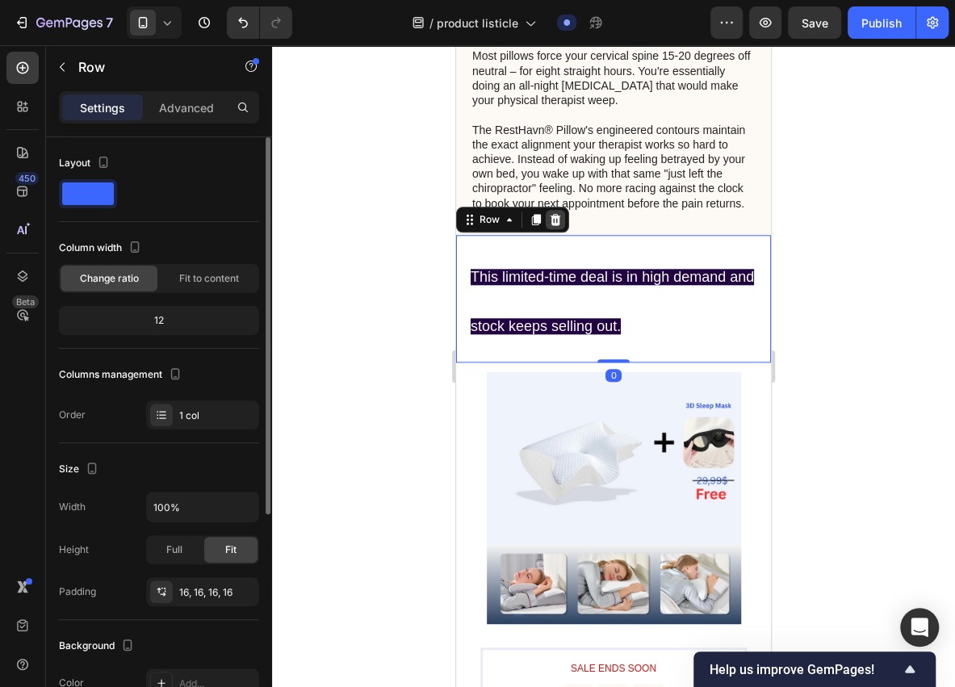
click at [552, 225] on icon at bounding box center [556, 219] width 10 height 11
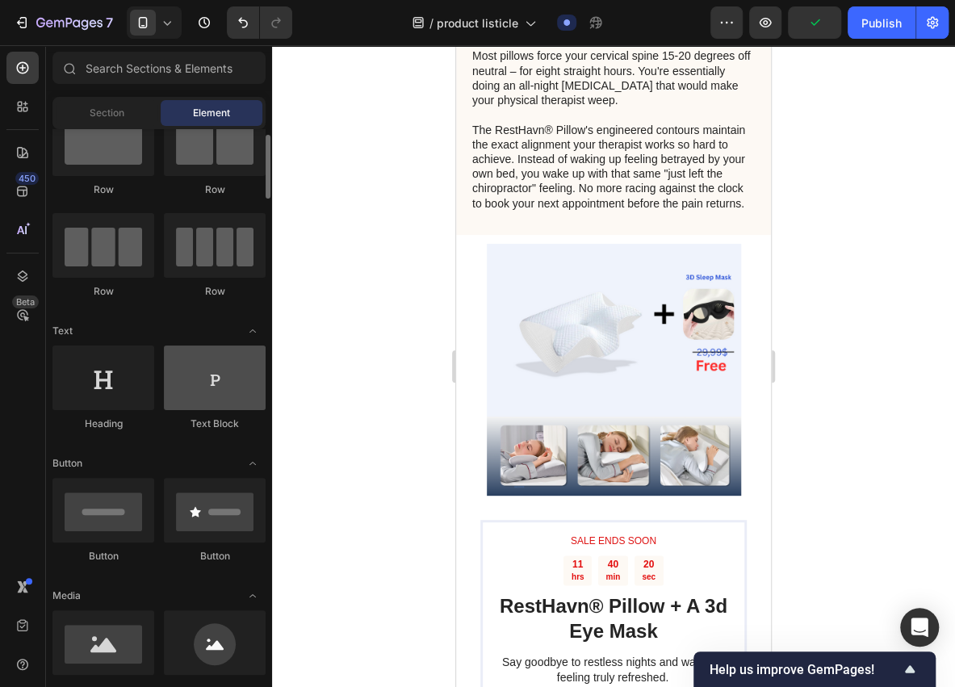
scroll to position [107, 0]
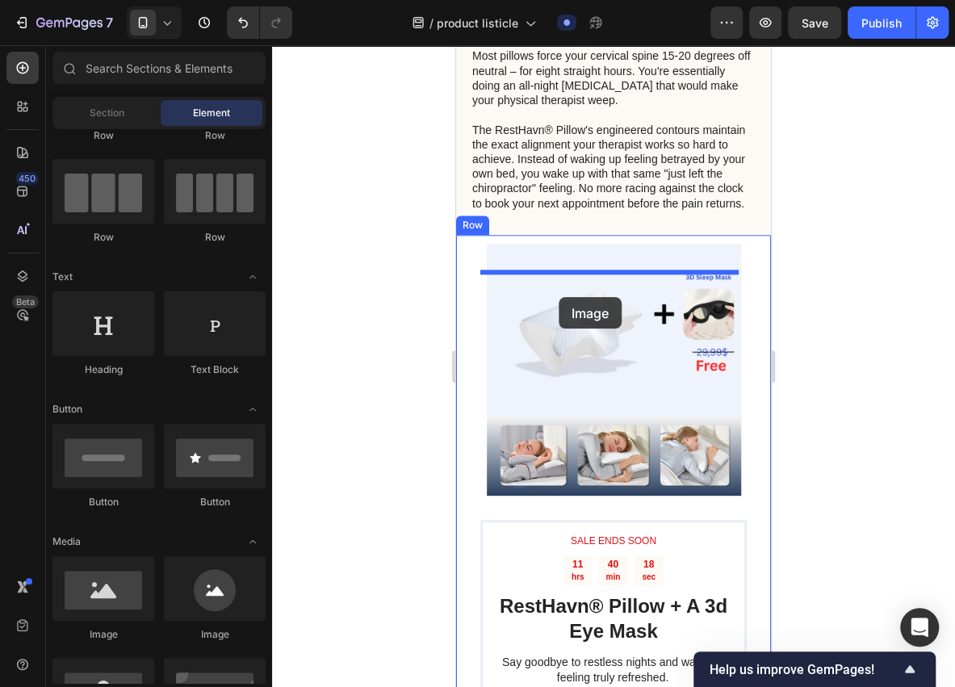
drag, startPoint x: 577, startPoint y: 625, endPoint x: 559, endPoint y: 297, distance: 328.4
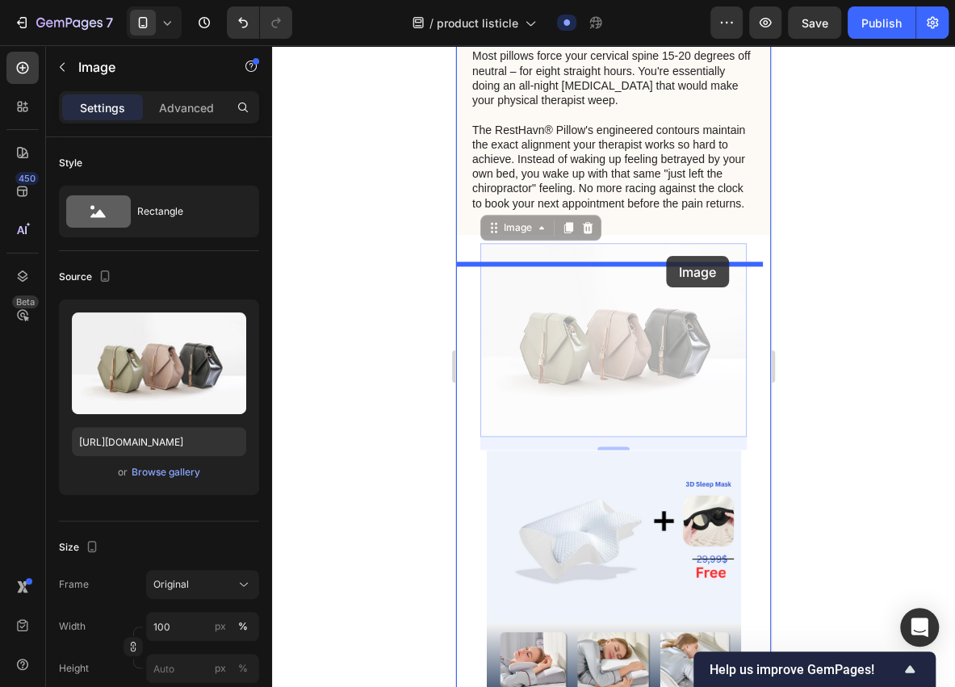
drag, startPoint x: 683, startPoint y: 396, endPoint x: 666, endPoint y: 256, distance: 140.7
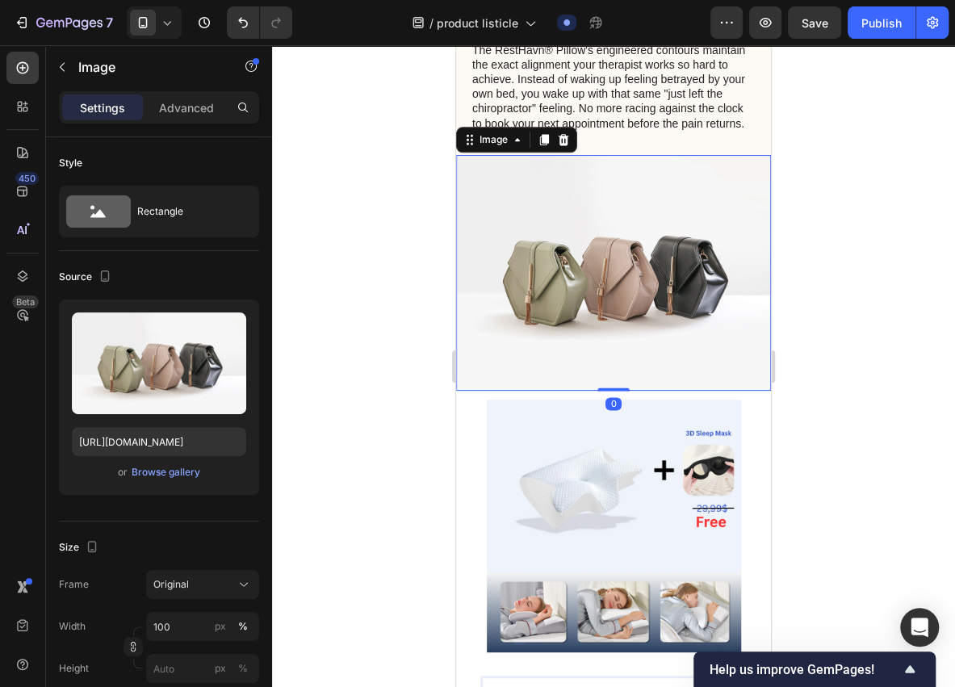
scroll to position [3648, 0]
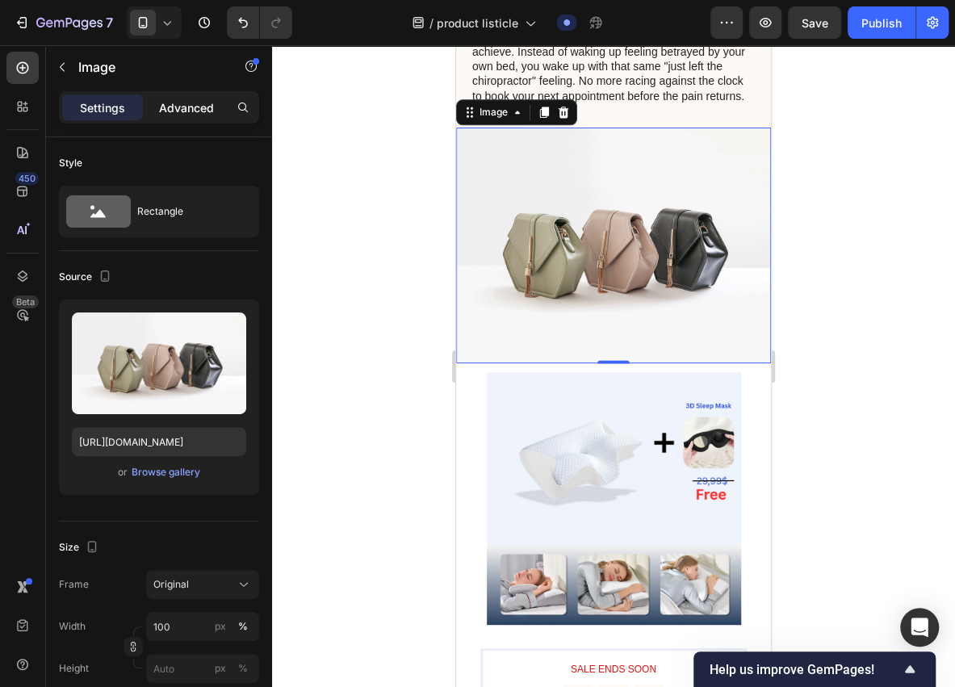
click at [178, 114] on p "Advanced" at bounding box center [186, 107] width 55 height 17
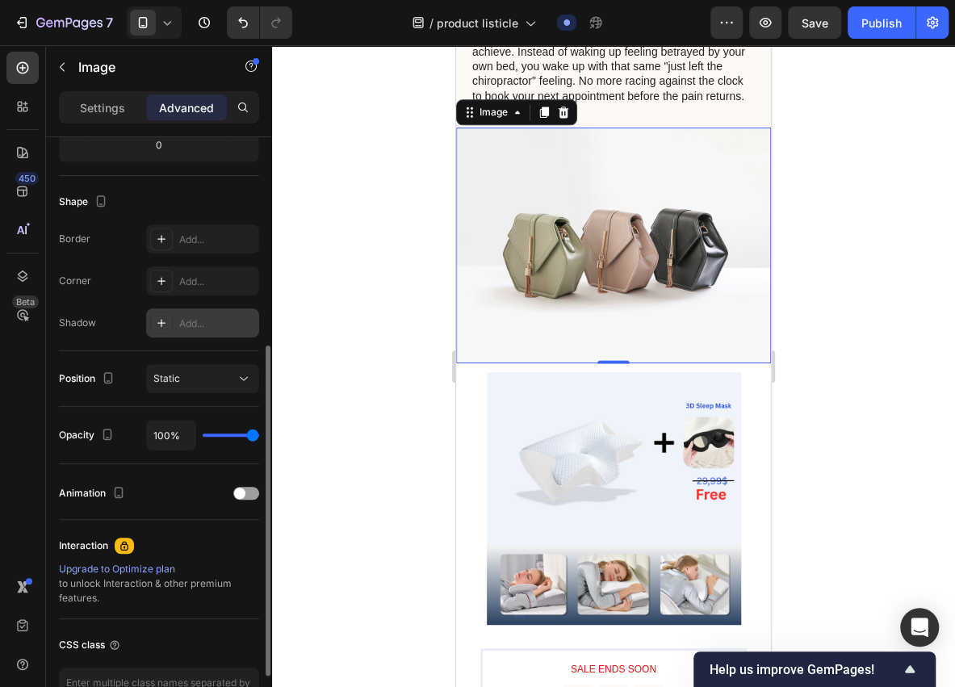
scroll to position [430, 0]
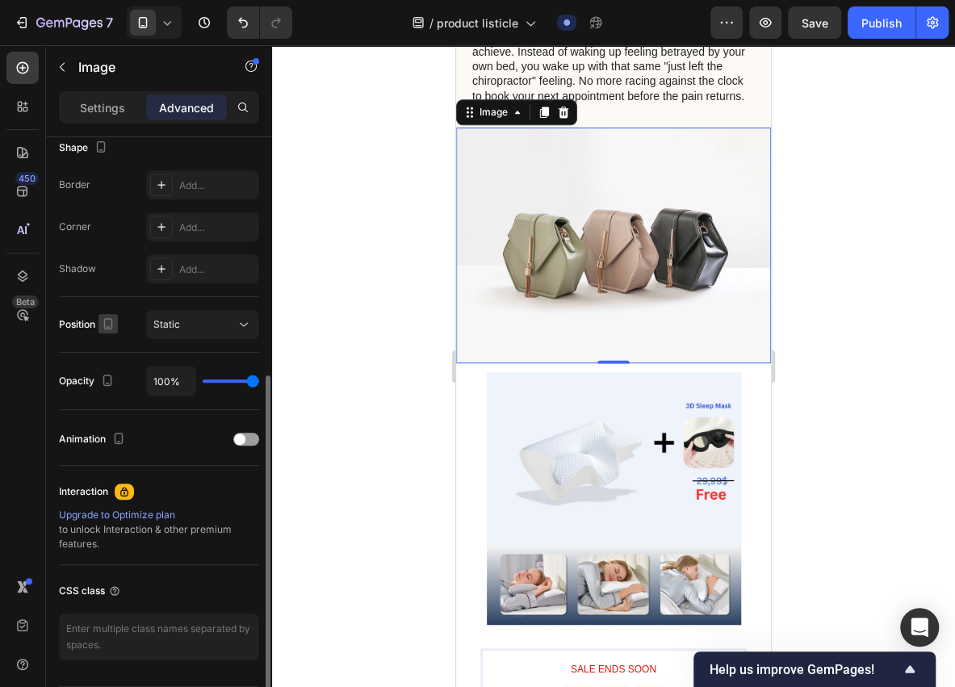
click at [112, 320] on icon "button" at bounding box center [108, 323] width 9 height 11
click at [136, 315] on div "Position Static" at bounding box center [159, 324] width 200 height 29
click at [166, 27] on icon at bounding box center [167, 23] width 16 height 16
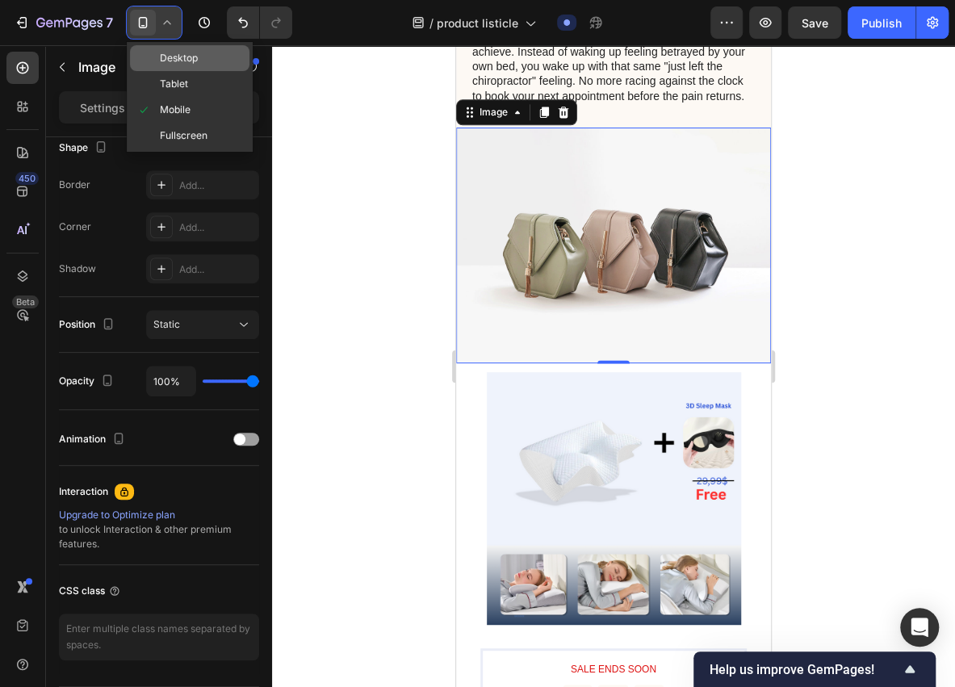
click at [166, 68] on div "Desktop" at bounding box center [190, 58] width 120 height 26
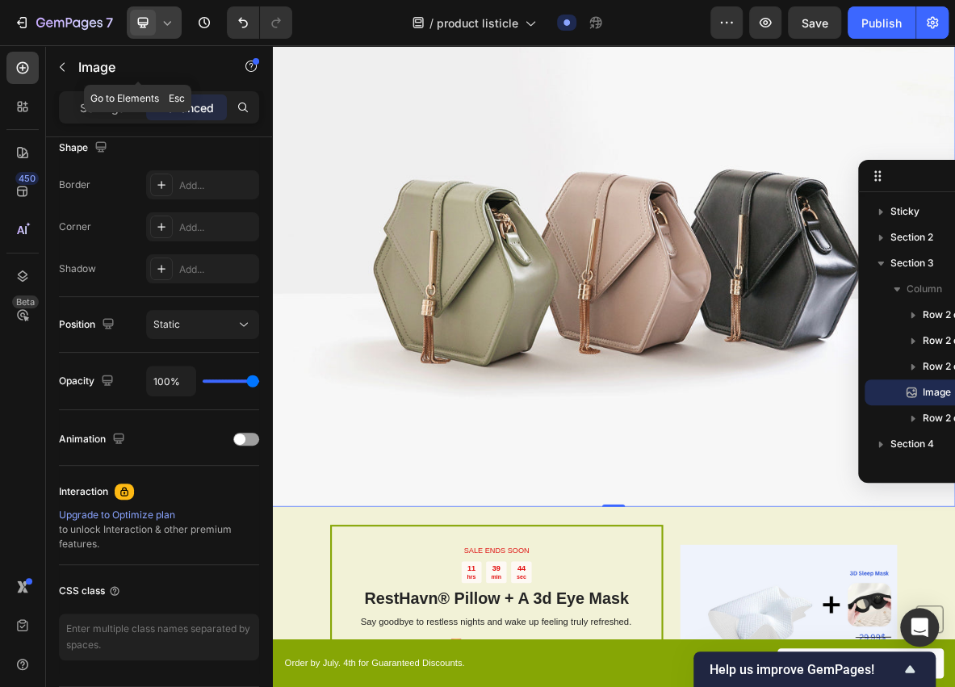
scroll to position [3249, 0]
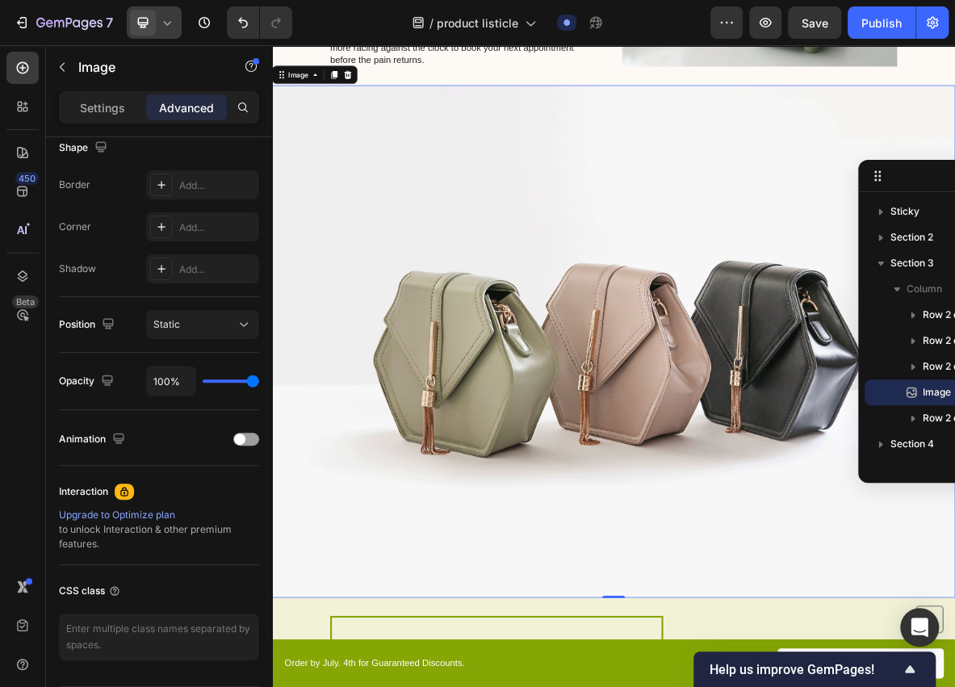
click at [356, 175] on img at bounding box center [756, 465] width 969 height 727
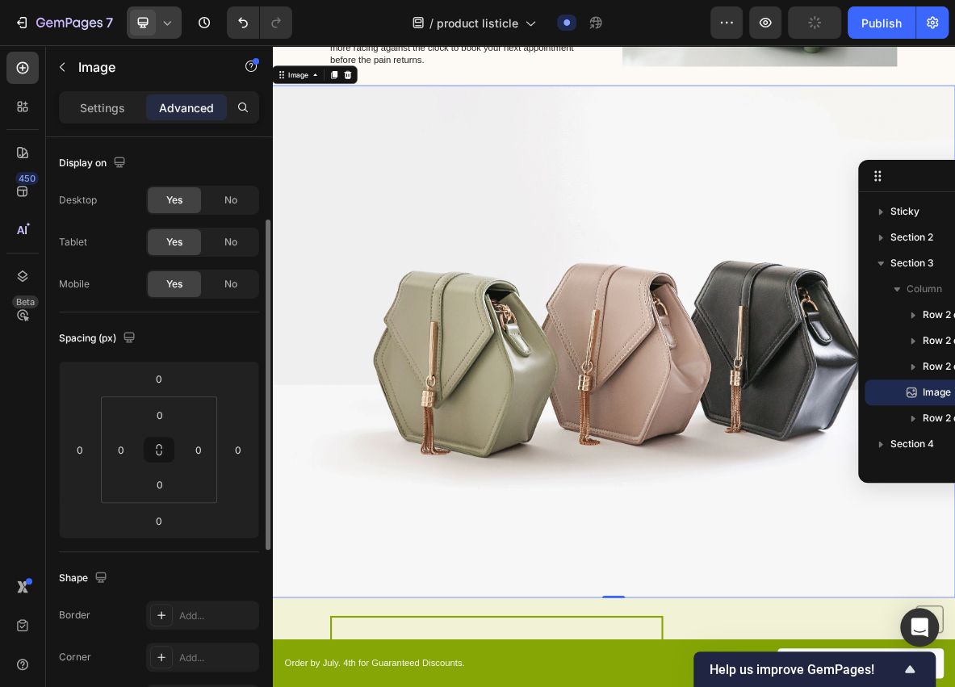
scroll to position [53, 0]
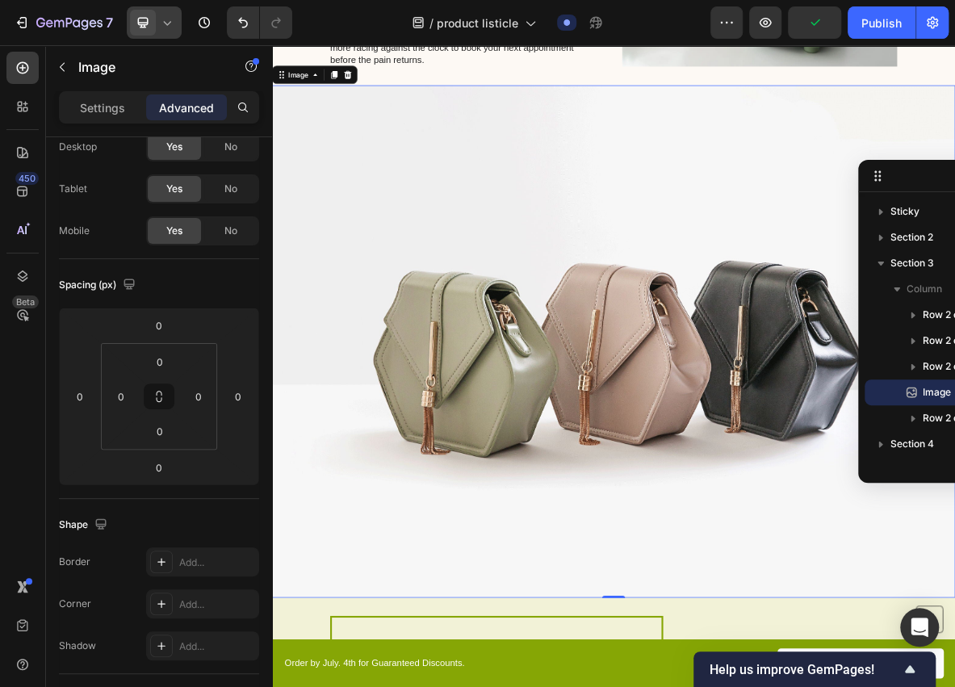
click at [170, 30] on icon at bounding box center [167, 23] width 16 height 16
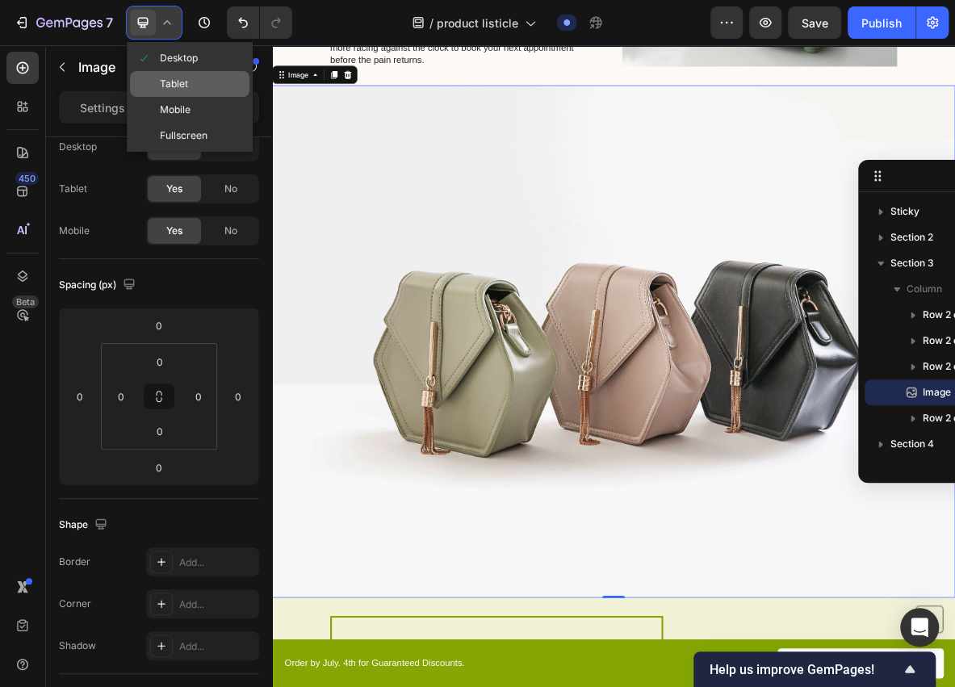
click at [191, 86] on div "Tablet" at bounding box center [190, 84] width 120 height 26
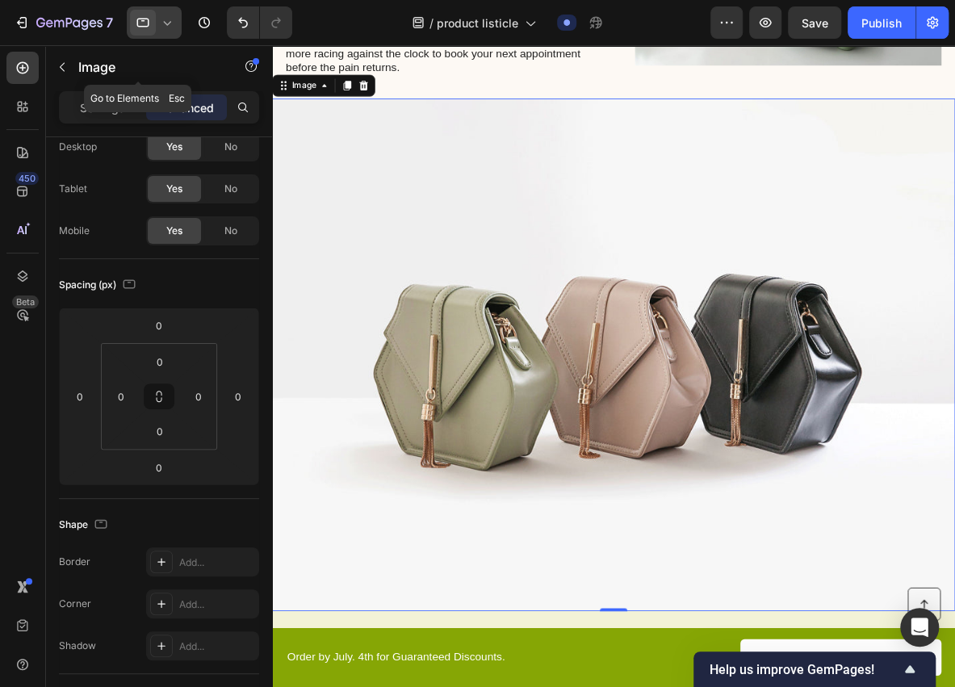
click at [187, 88] on div "Image" at bounding box center [138, 68] width 184 height 46
click at [171, 29] on icon at bounding box center [167, 23] width 16 height 16
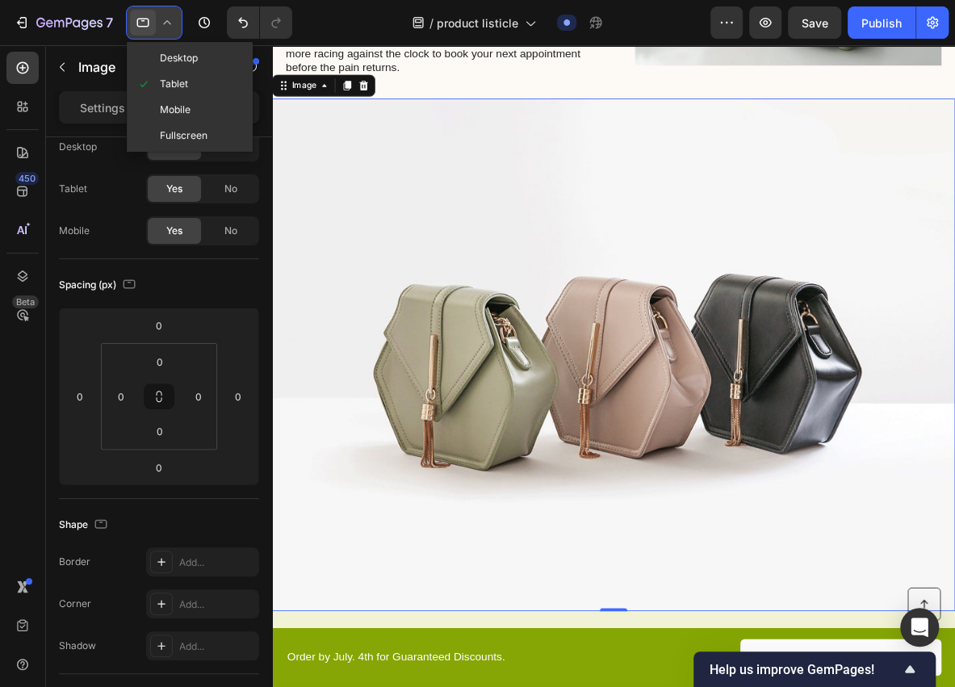
click at [173, 94] on div "Tablet" at bounding box center [190, 84] width 120 height 26
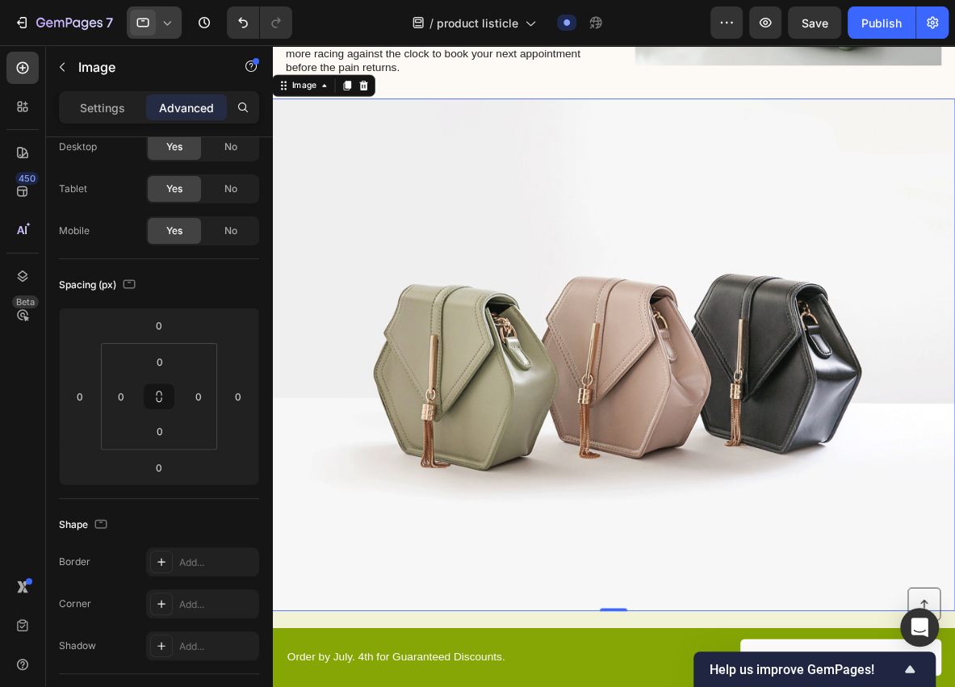
click at [171, 97] on div "Advanced" at bounding box center [186, 107] width 81 height 26
click at [171, 29] on icon at bounding box center [167, 23] width 16 height 16
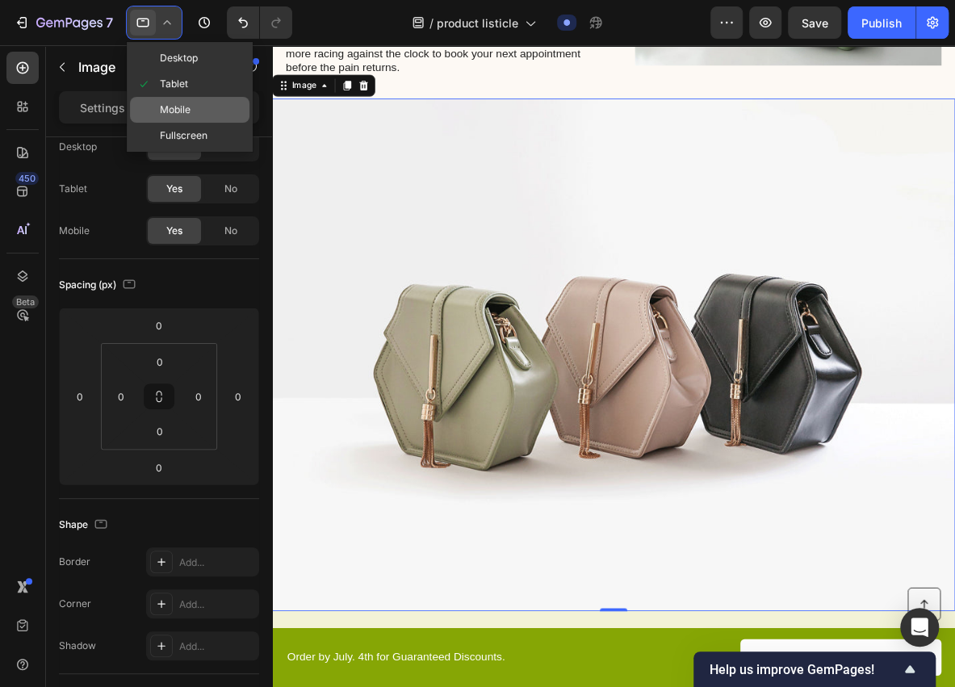
click at [173, 100] on div "Mobile" at bounding box center [190, 110] width 120 height 26
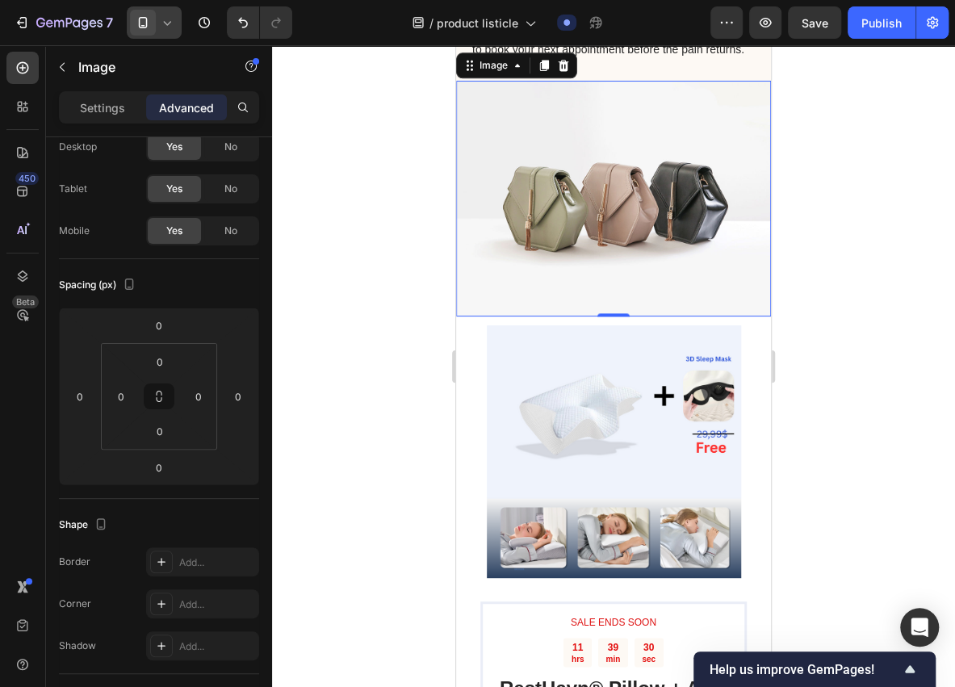
scroll to position [3689, 0]
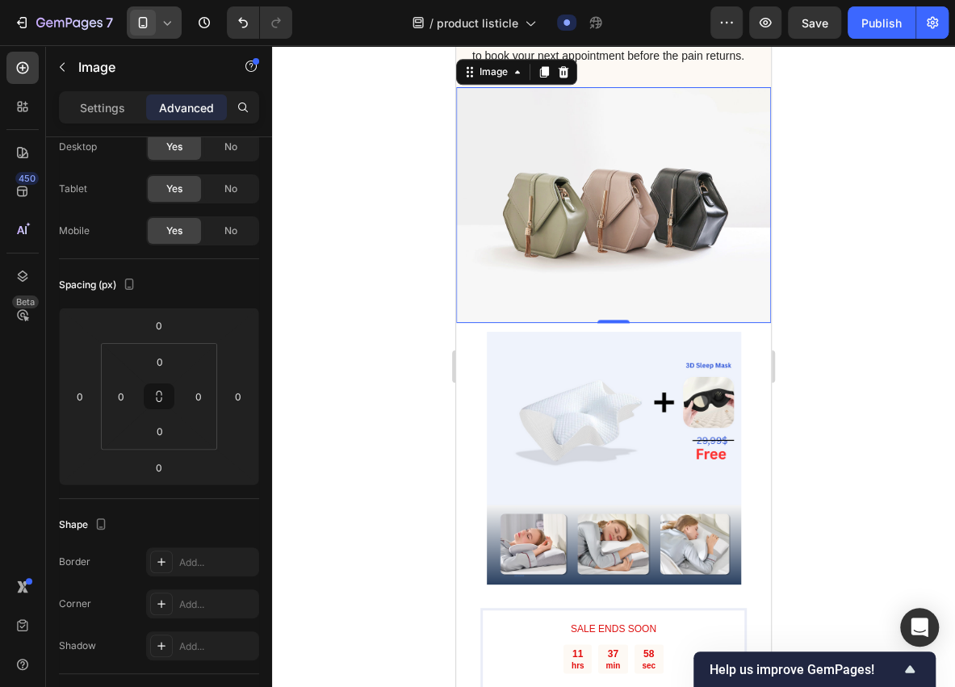
click at [649, 263] on img at bounding box center [613, 205] width 315 height 237
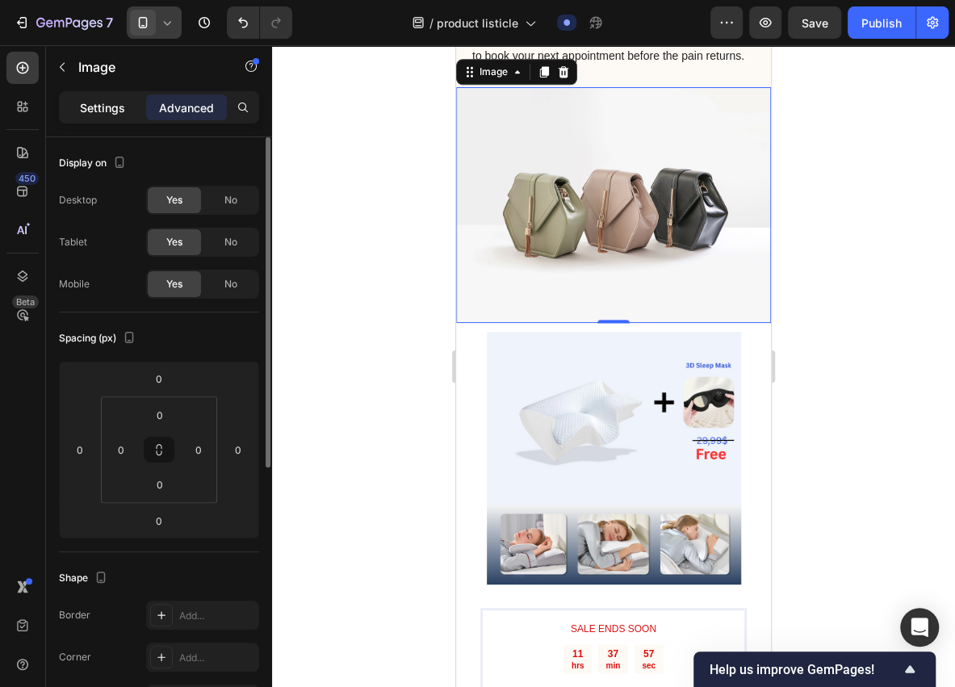
click at [94, 105] on p "Settings" at bounding box center [102, 107] width 45 height 17
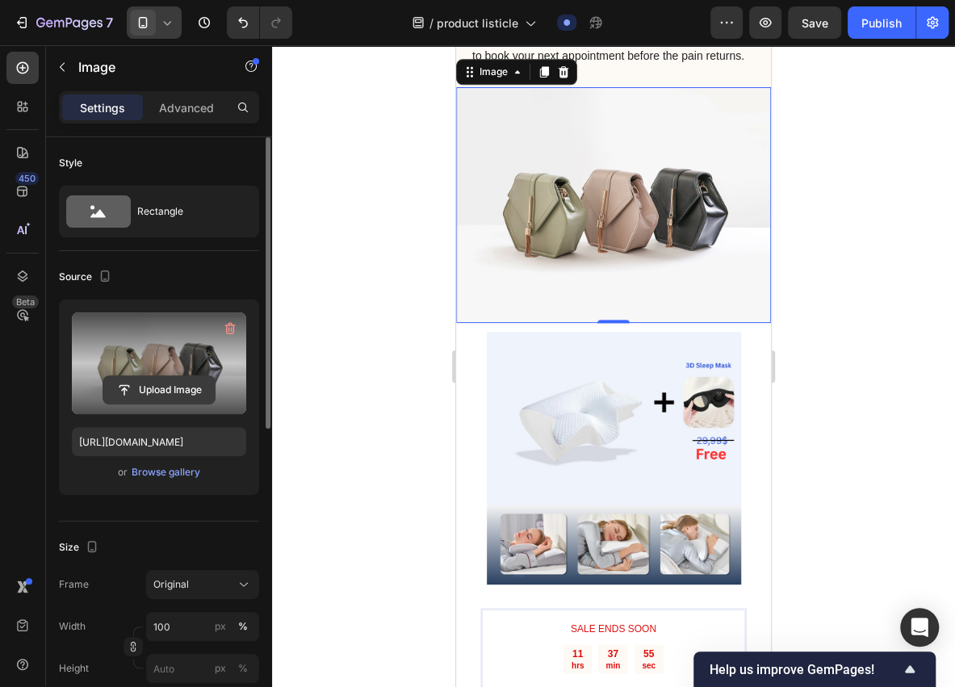
click at [152, 380] on input "file" at bounding box center [158, 389] width 111 height 27
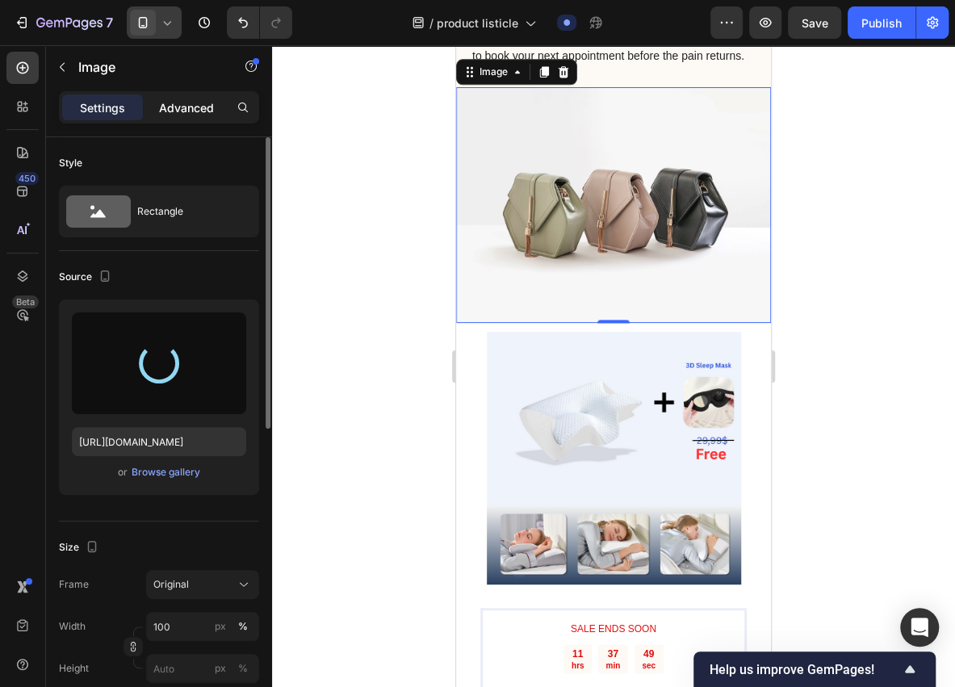
type input "[URL][DOMAIN_NAME]"
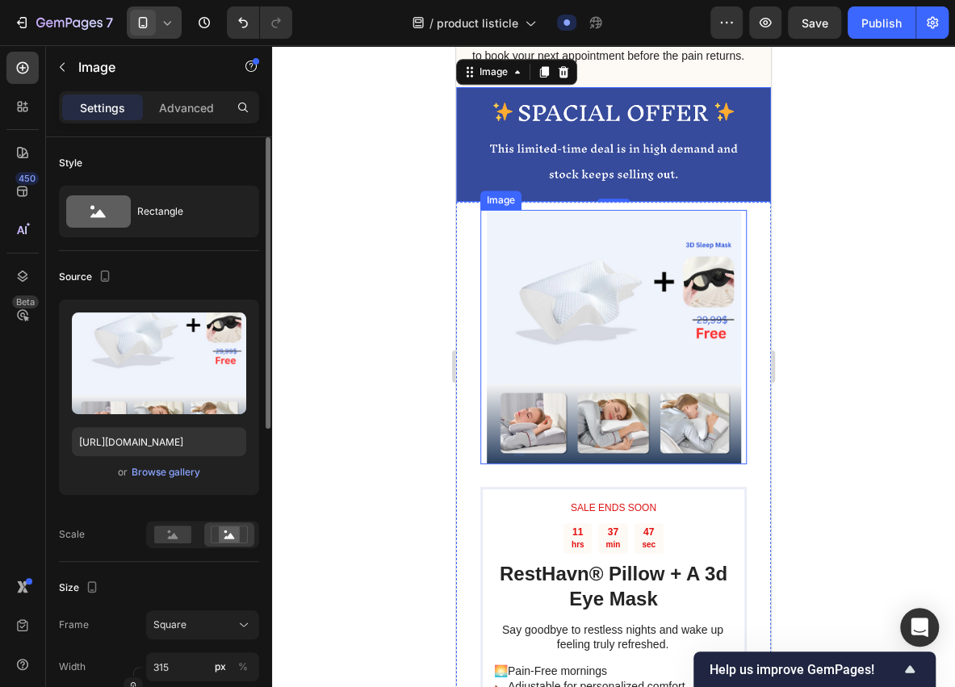
click at [492, 247] on img at bounding box center [614, 337] width 254 height 254
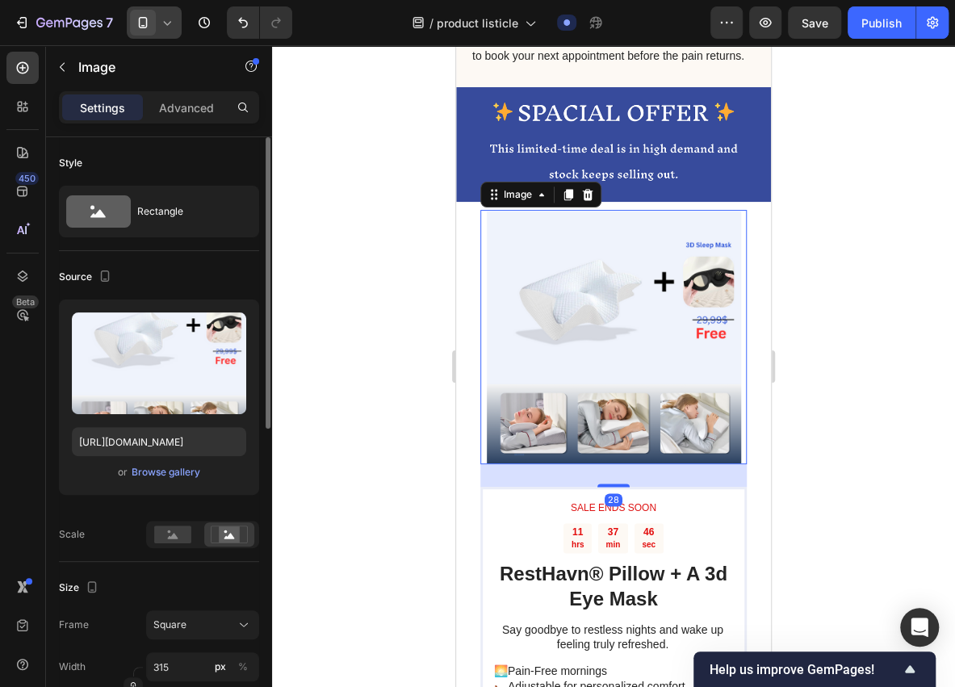
click at [440, 278] on div at bounding box center [613, 366] width 683 height 642
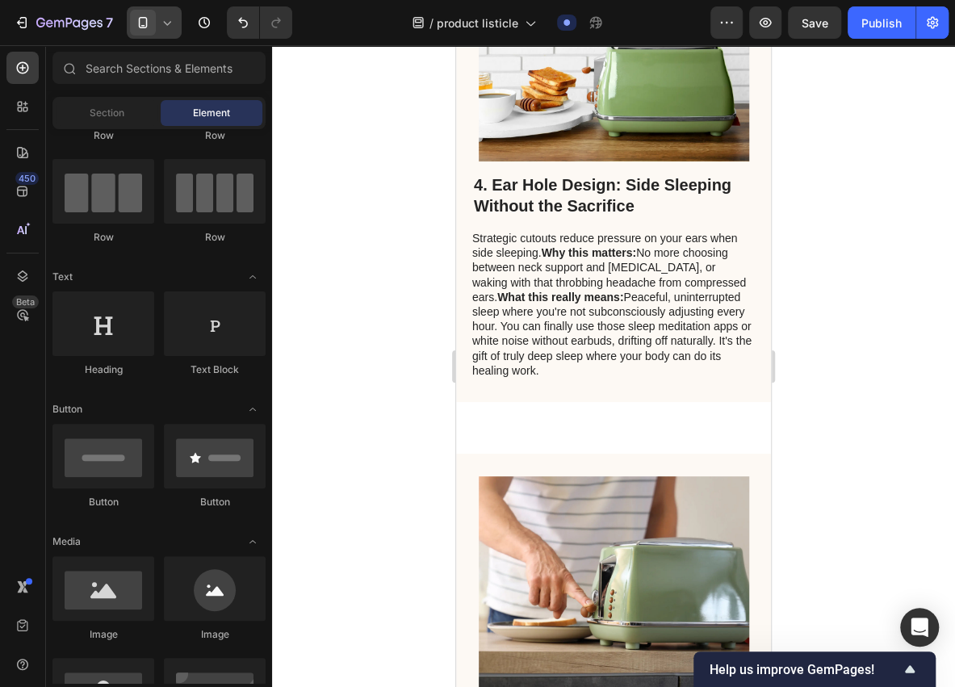
scroll to position [1071, 0]
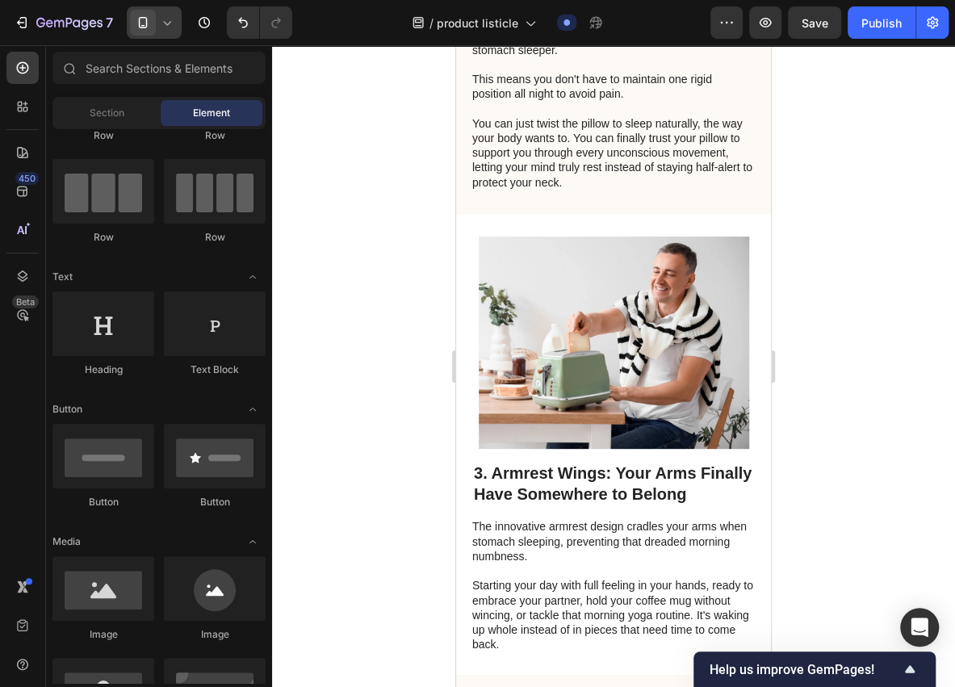
drag, startPoint x: 767, startPoint y: 205, endPoint x: 1228, endPoint y: 292, distance: 469.1
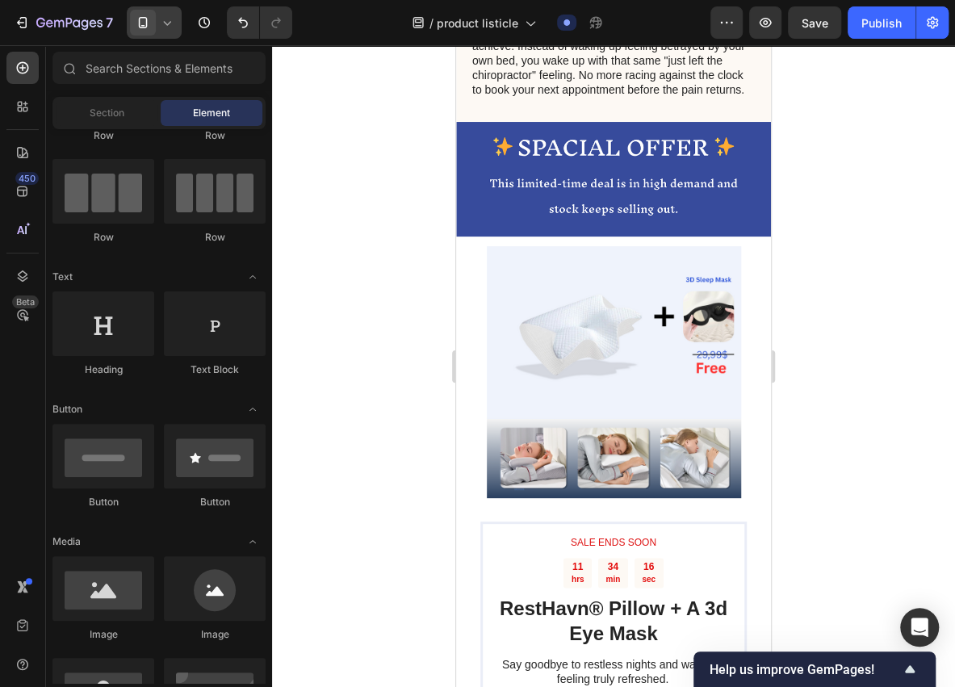
scroll to position [3680, 0]
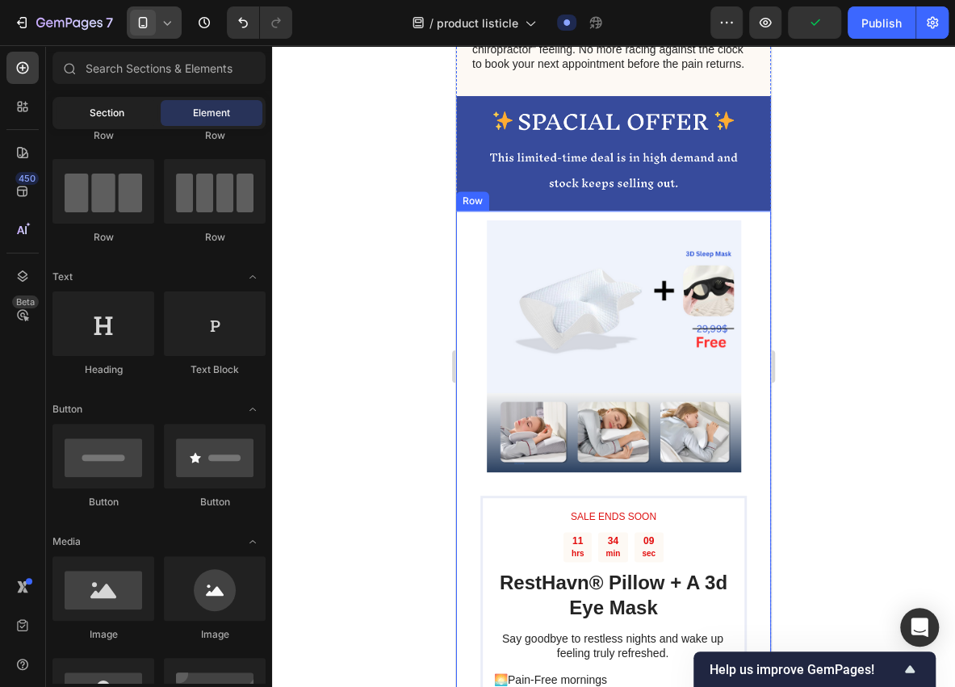
click at [136, 111] on div "Section" at bounding box center [107, 113] width 102 height 26
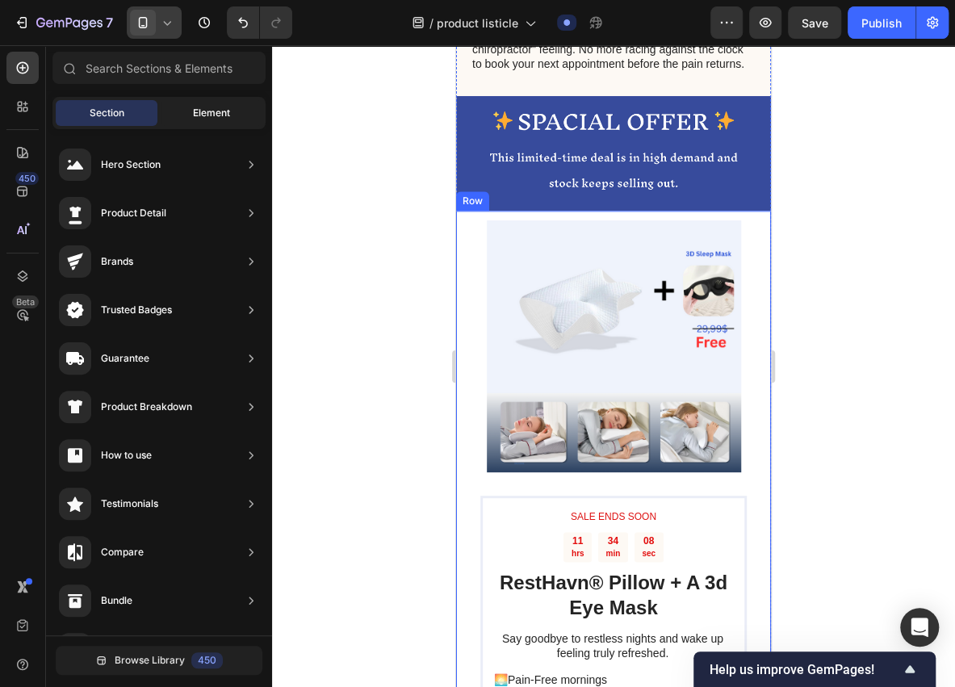
click at [221, 116] on span "Element" at bounding box center [211, 113] width 37 height 15
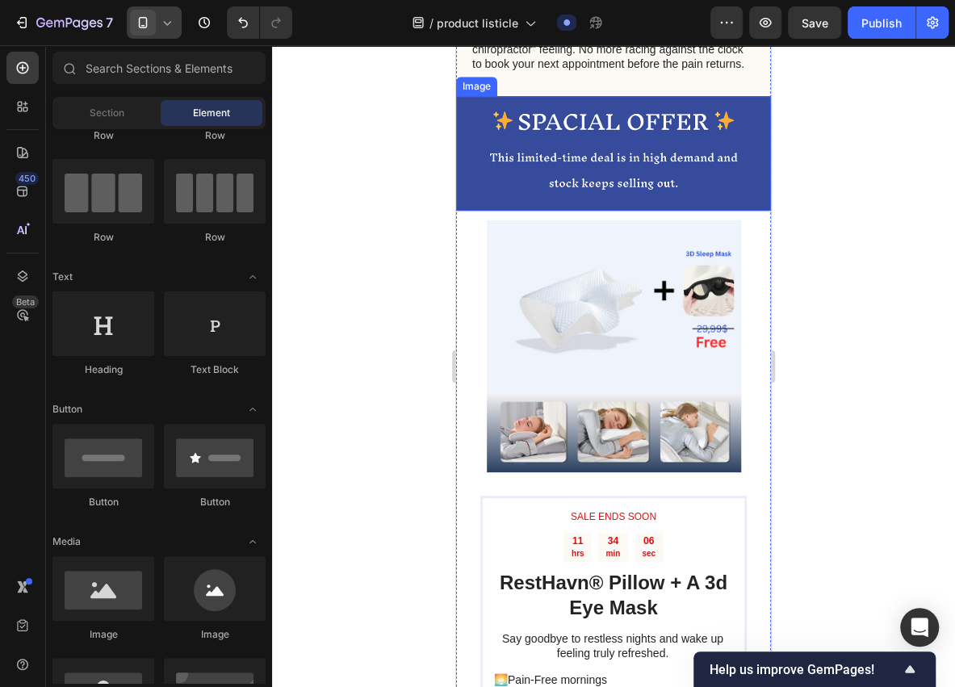
click at [467, 183] on img at bounding box center [613, 153] width 315 height 115
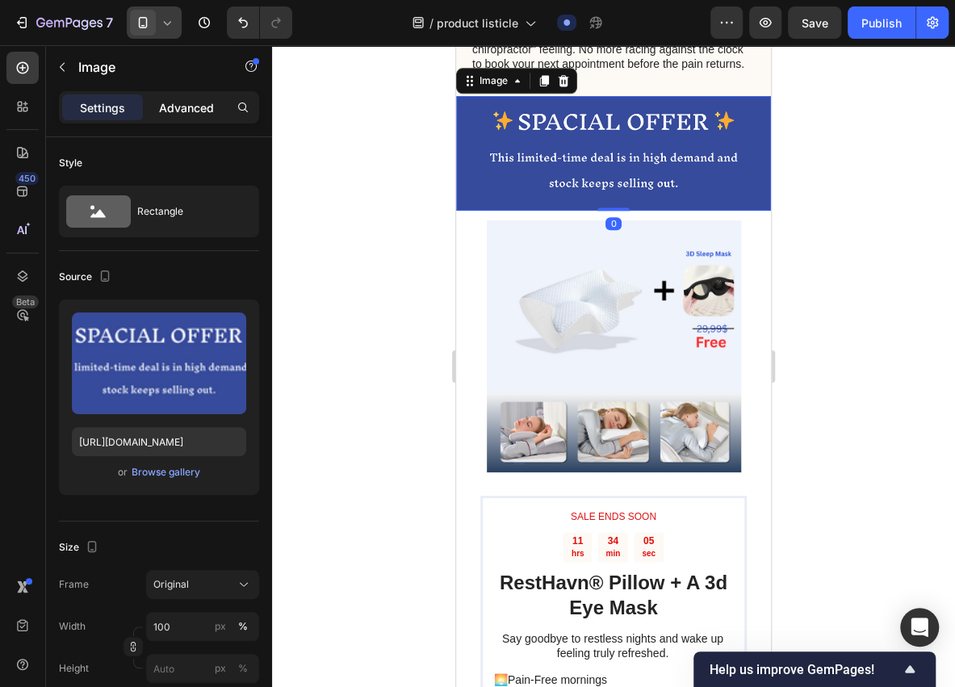
click at [178, 102] on p "Advanced" at bounding box center [186, 107] width 55 height 17
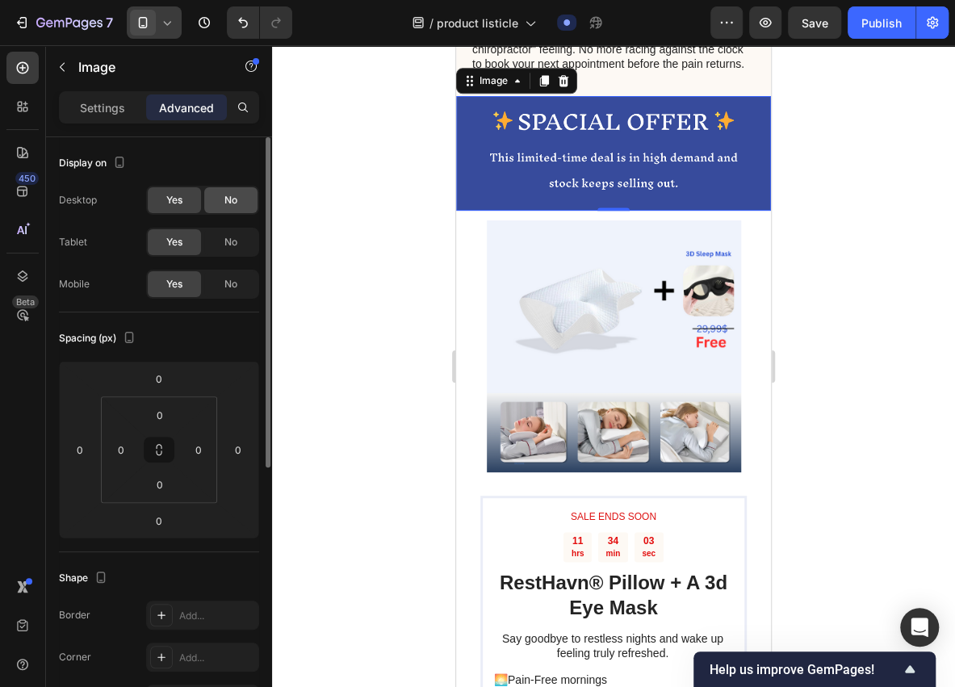
click at [231, 201] on span "No" at bounding box center [230, 200] width 13 height 15
click at [174, 14] on div at bounding box center [154, 22] width 55 height 32
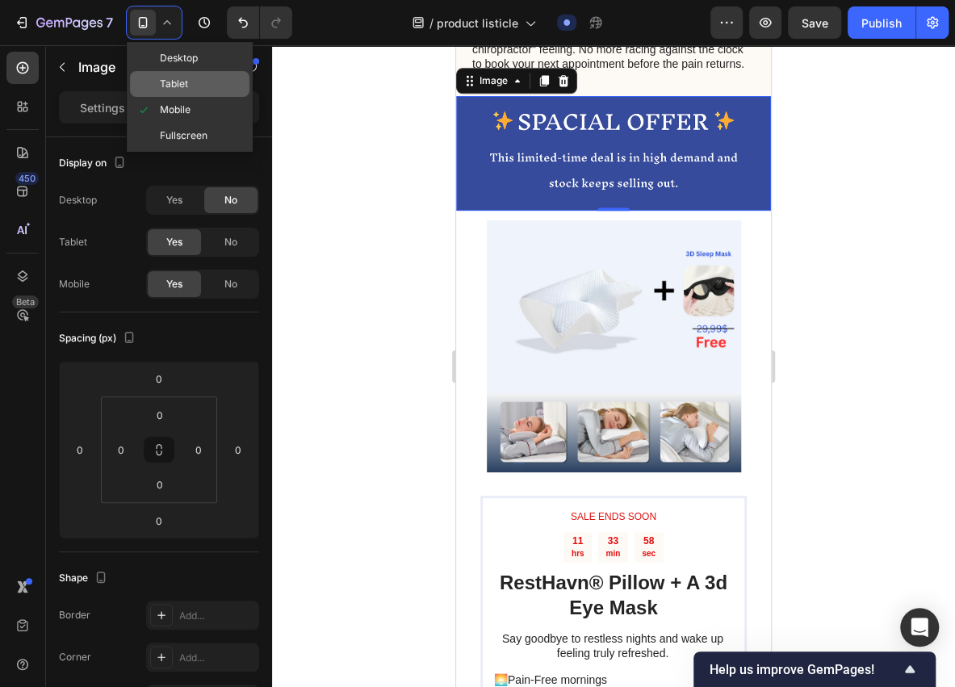
click at [186, 73] on div "Tablet" at bounding box center [190, 84] width 120 height 26
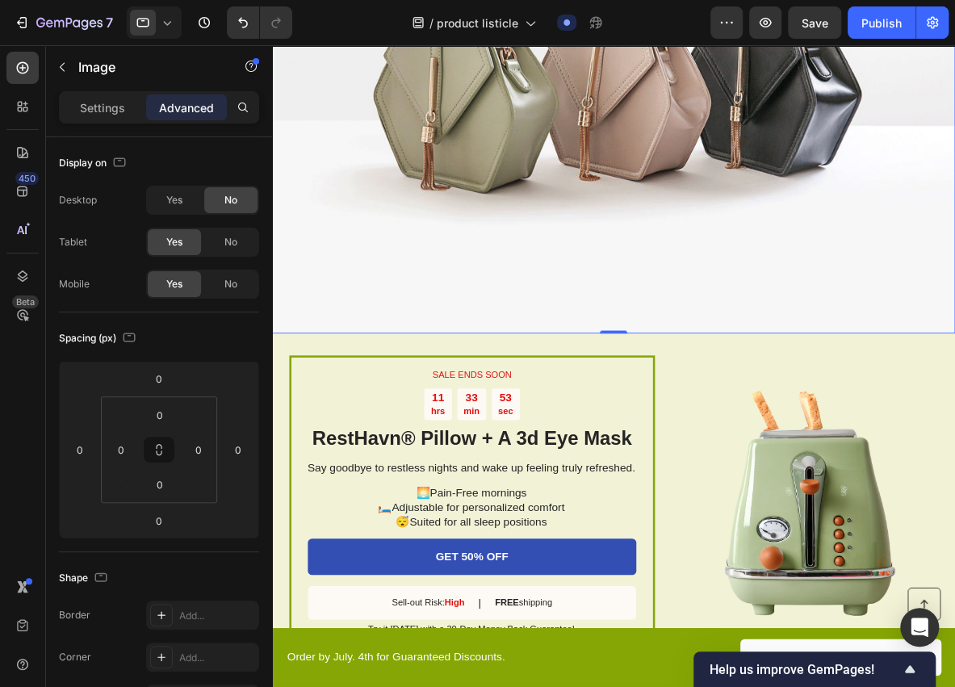
scroll to position [3518, 0]
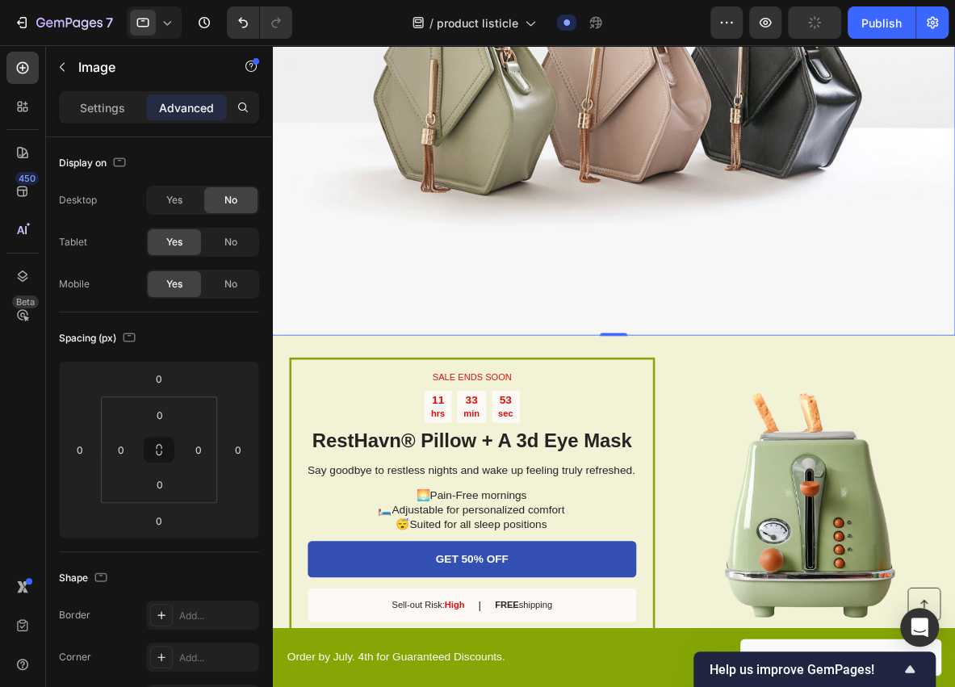
click at [169, 26] on icon at bounding box center [167, 23] width 16 height 16
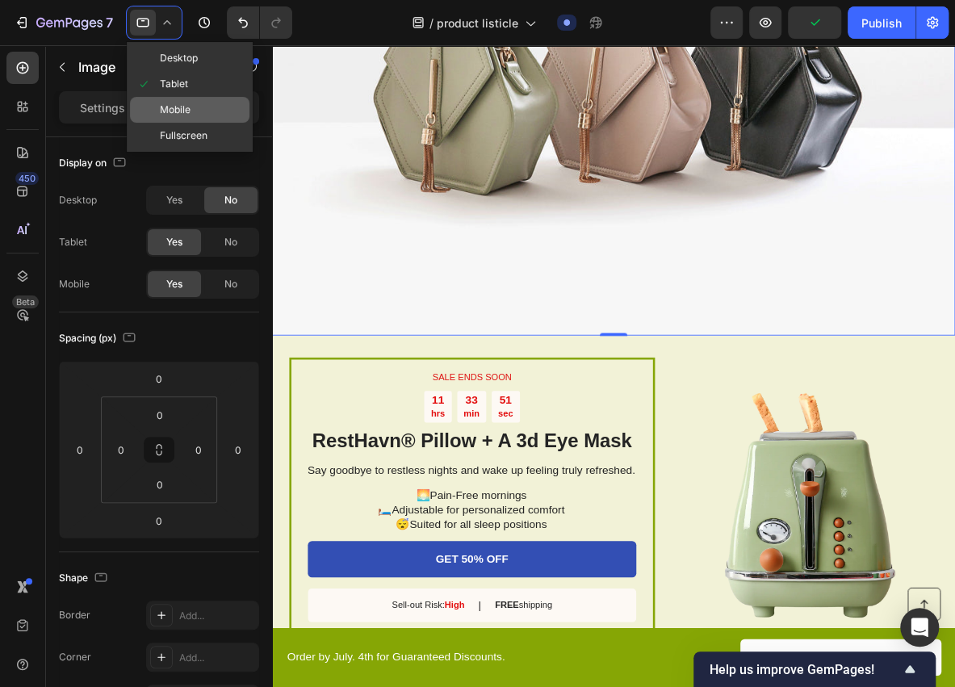
click at [172, 98] on div "Mobile" at bounding box center [190, 110] width 120 height 26
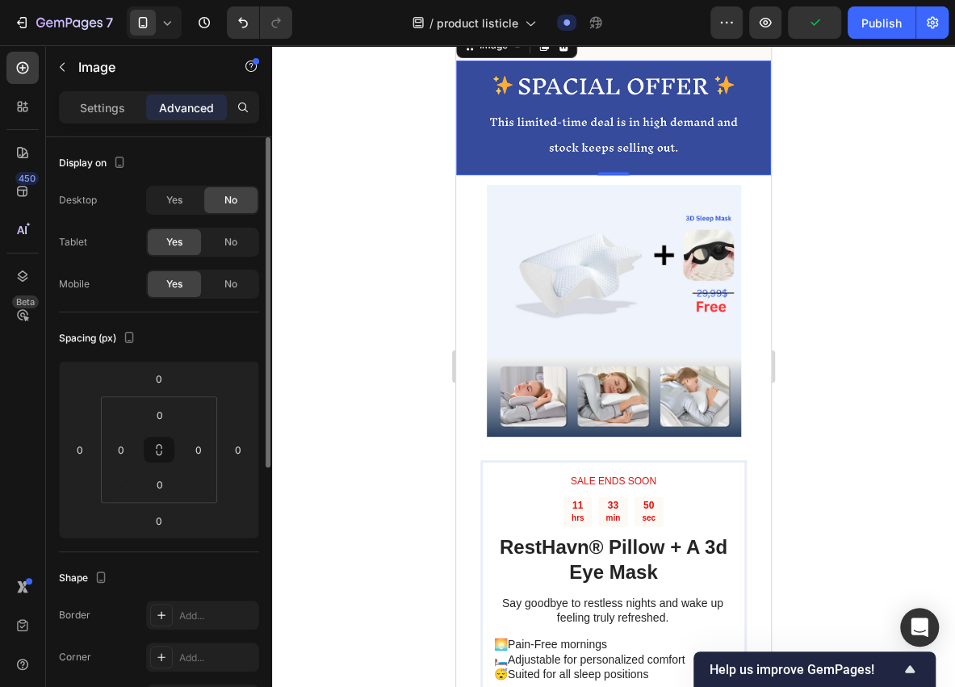
scroll to position [3702, 0]
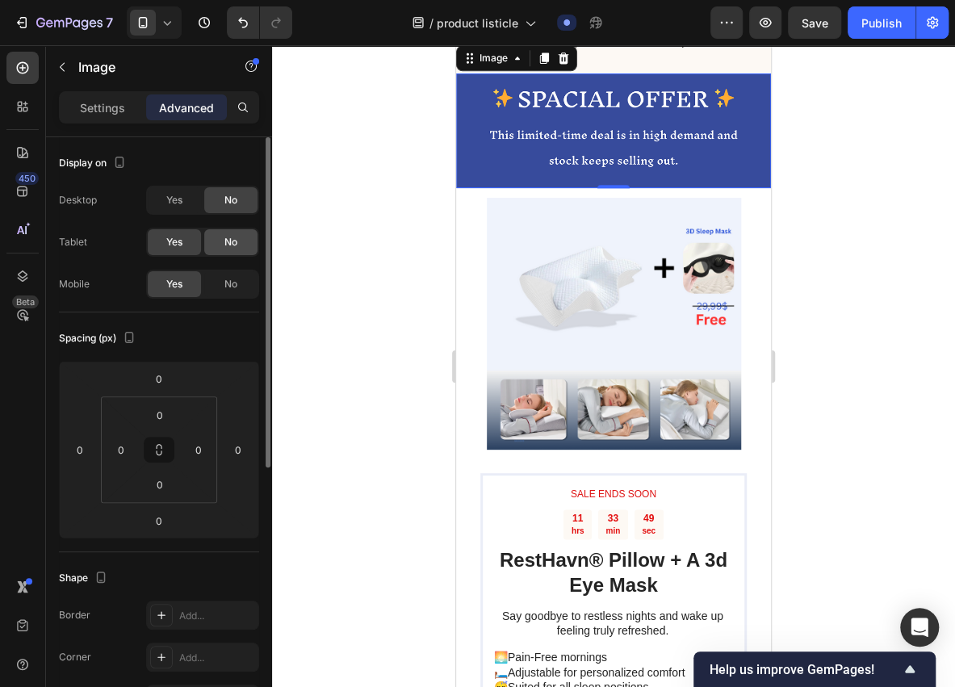
click at [220, 233] on div "No" at bounding box center [230, 242] width 53 height 26
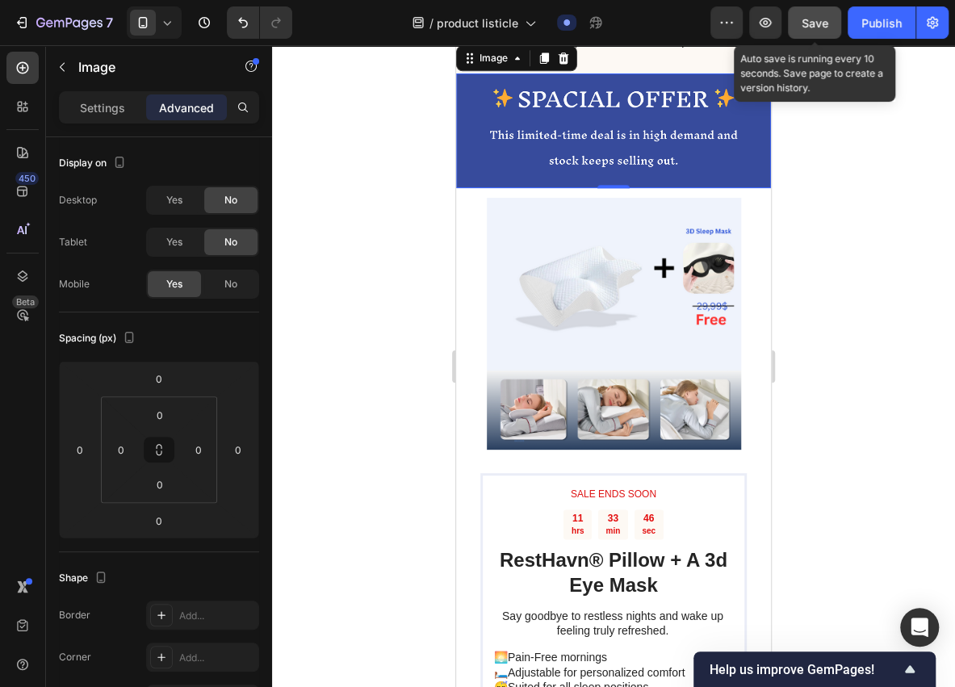
click at [819, 24] on span "Save" at bounding box center [815, 23] width 27 height 14
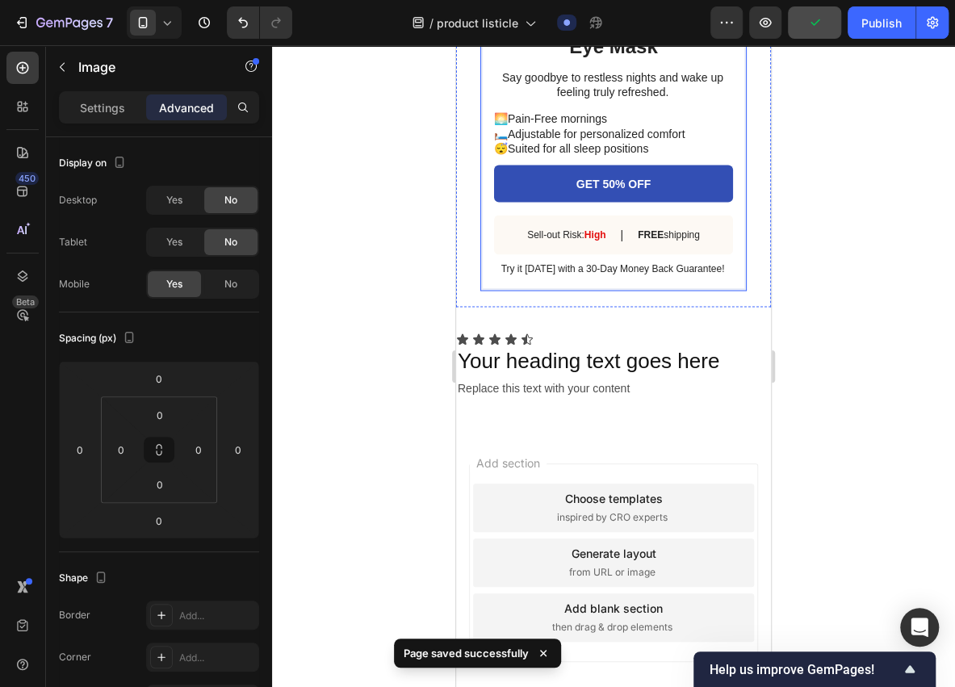
scroll to position [4294, 0]
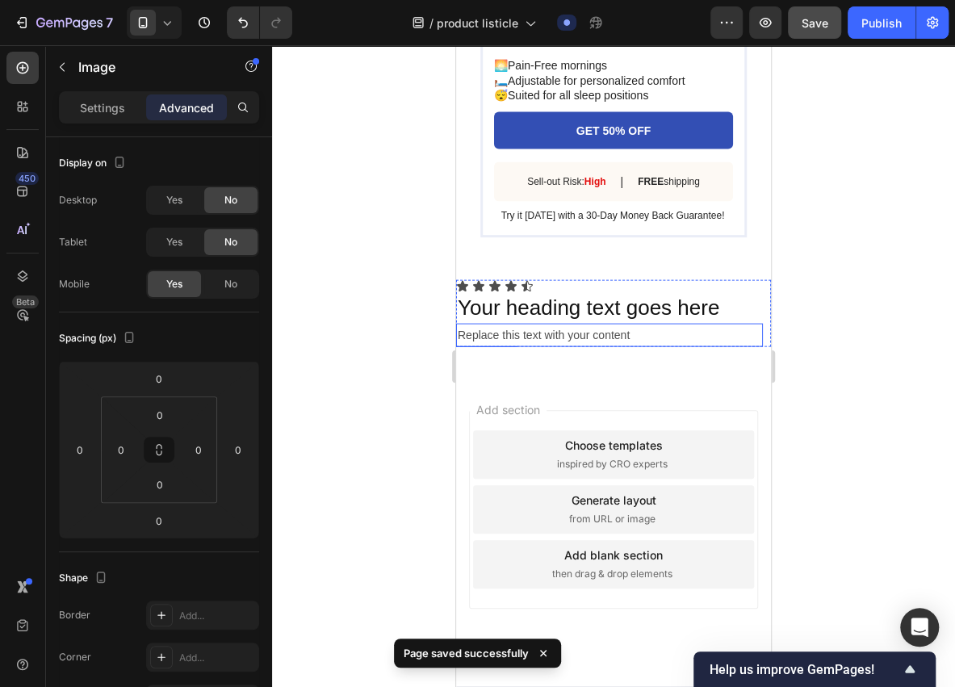
click at [749, 346] on div "Replace this text with your content" at bounding box center [609, 334] width 307 height 23
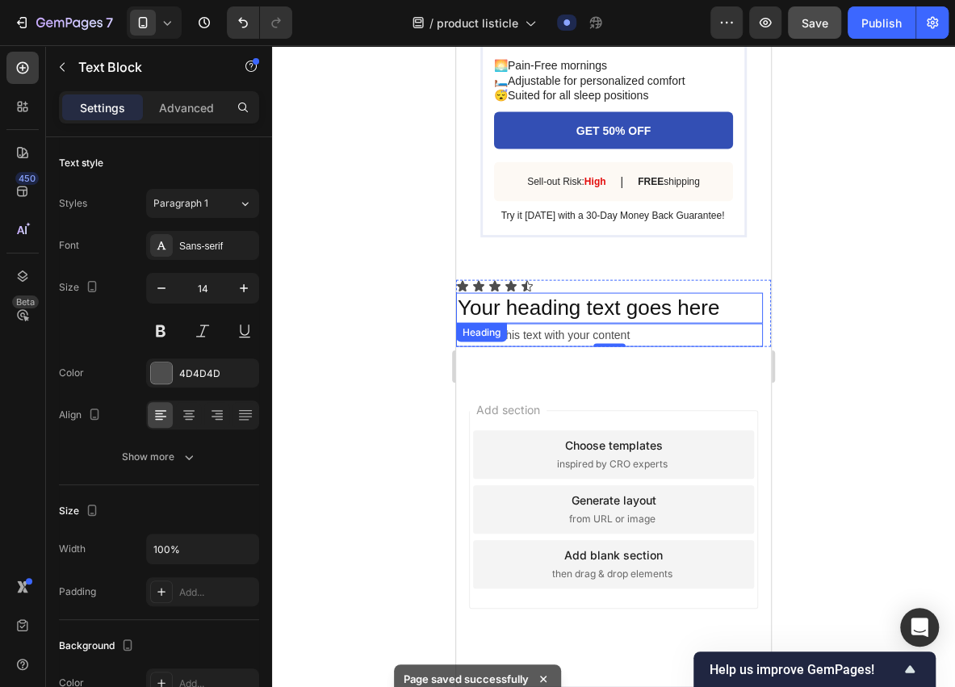
click at [560, 323] on h2 "Your heading text goes here" at bounding box center [609, 307] width 307 height 31
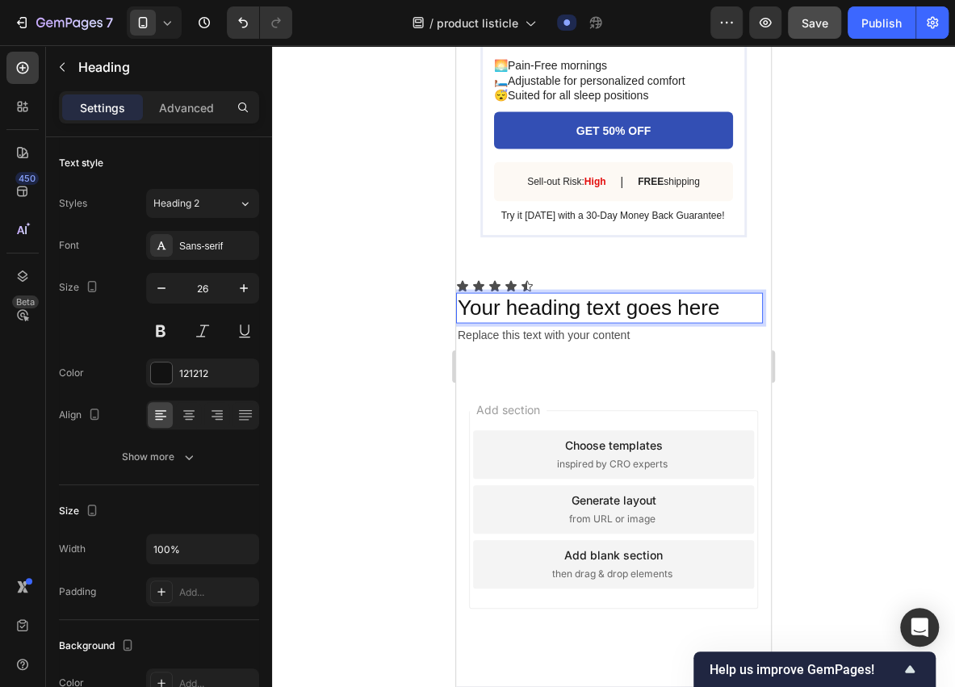
click at [561, 323] on h2 "Your heading text goes here" at bounding box center [609, 307] width 307 height 31
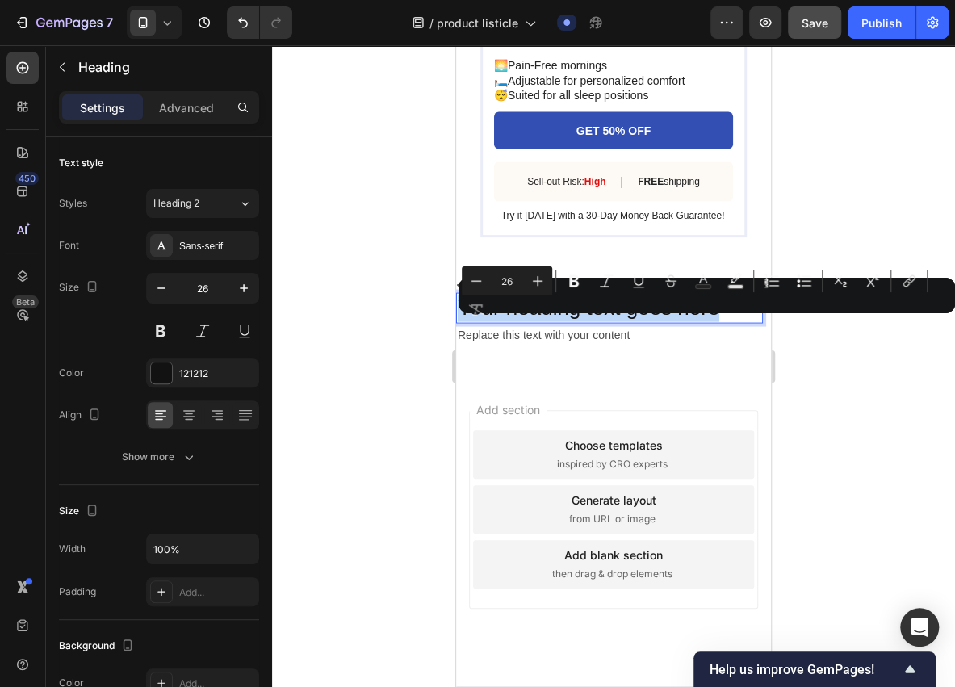
drag, startPoint x: 460, startPoint y: 331, endPoint x: 715, endPoint y: 334, distance: 254.4
click at [715, 321] on p "Your heading text goes here" at bounding box center [610, 307] width 304 height 27
click at [664, 321] on p "Your heading text goes here" at bounding box center [610, 307] width 304 height 27
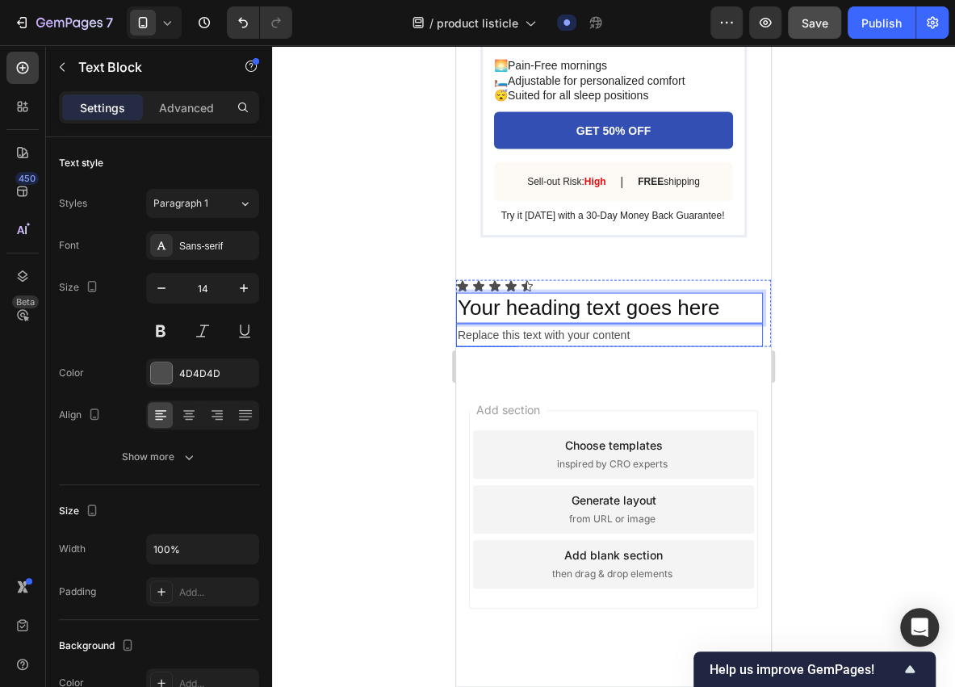
click at [683, 346] on div "Replace this text with your content" at bounding box center [609, 334] width 307 height 23
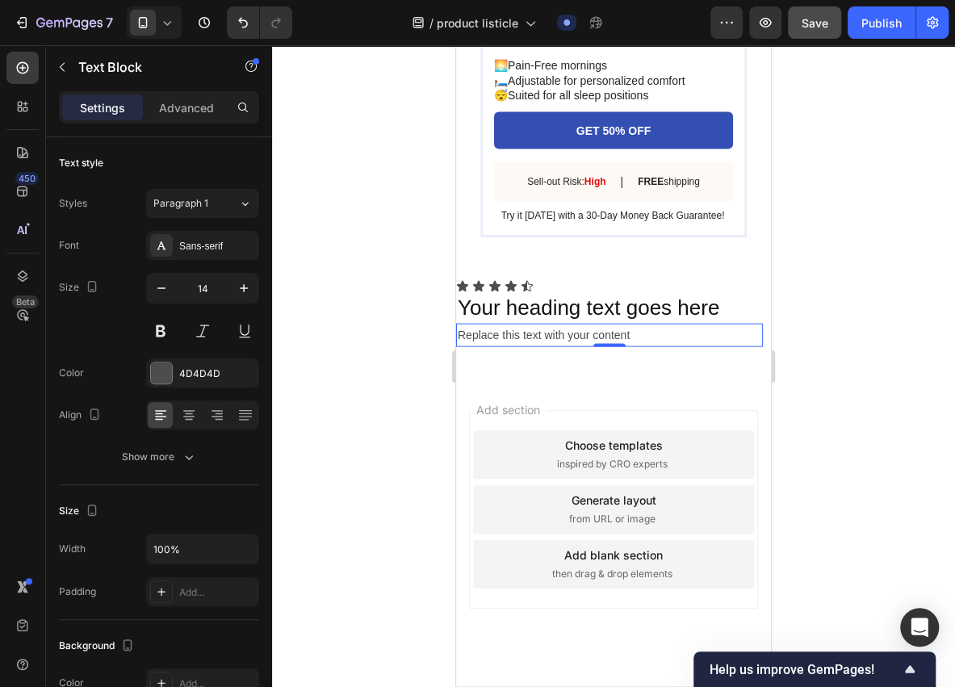
click at [525, 346] on div "Replace this text with your content" at bounding box center [609, 334] width 307 height 23
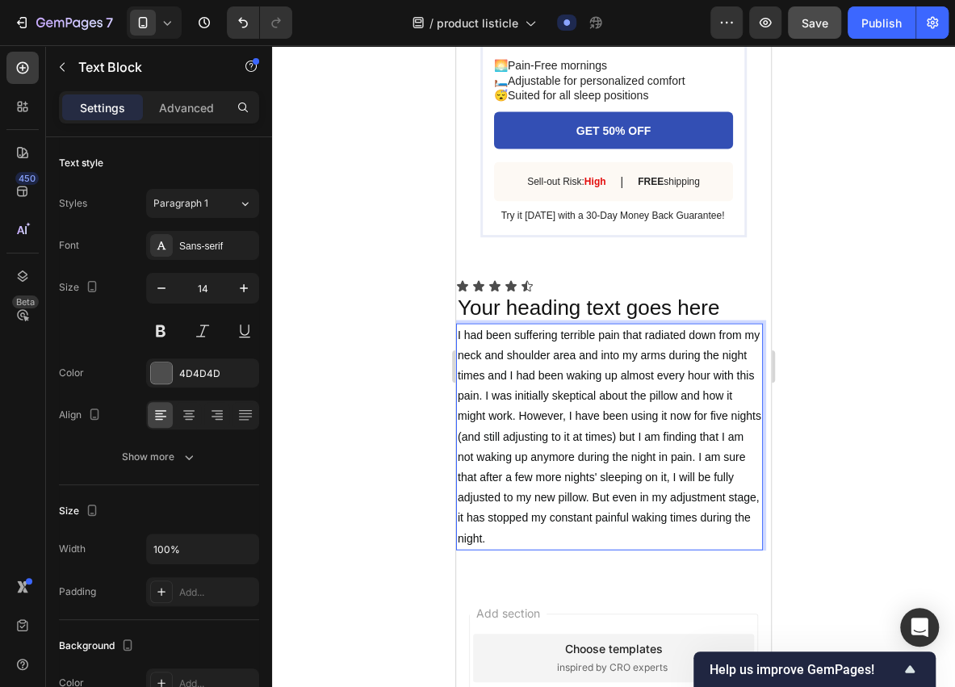
click at [417, 417] on div at bounding box center [613, 366] width 683 height 642
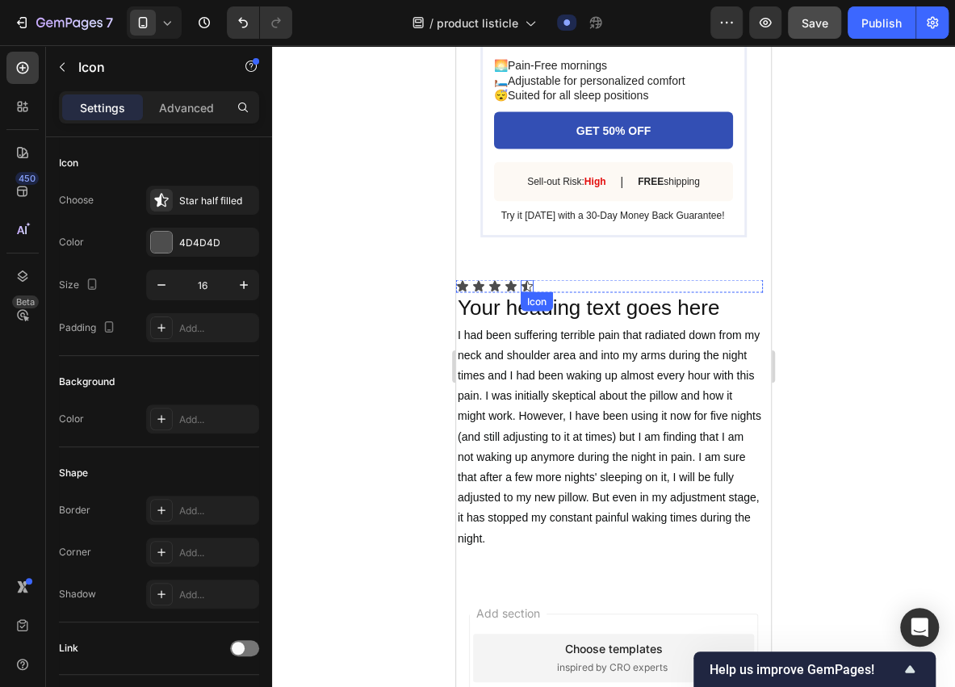
click at [536, 301] on div "Icon" at bounding box center [537, 301] width 26 height 0
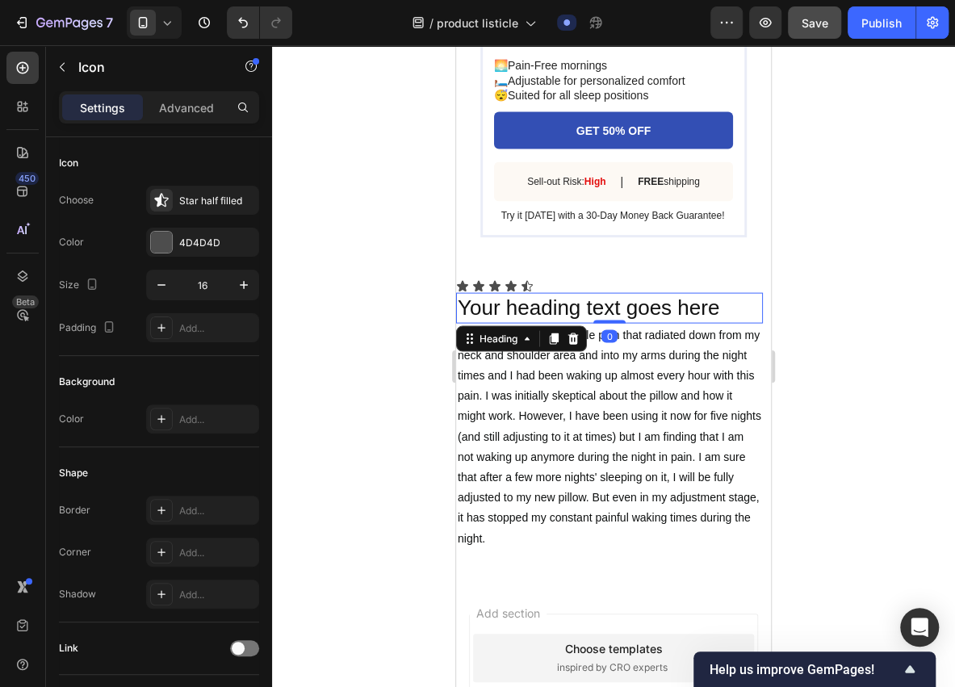
click at [491, 321] on p "Your heading text goes here" at bounding box center [610, 307] width 304 height 27
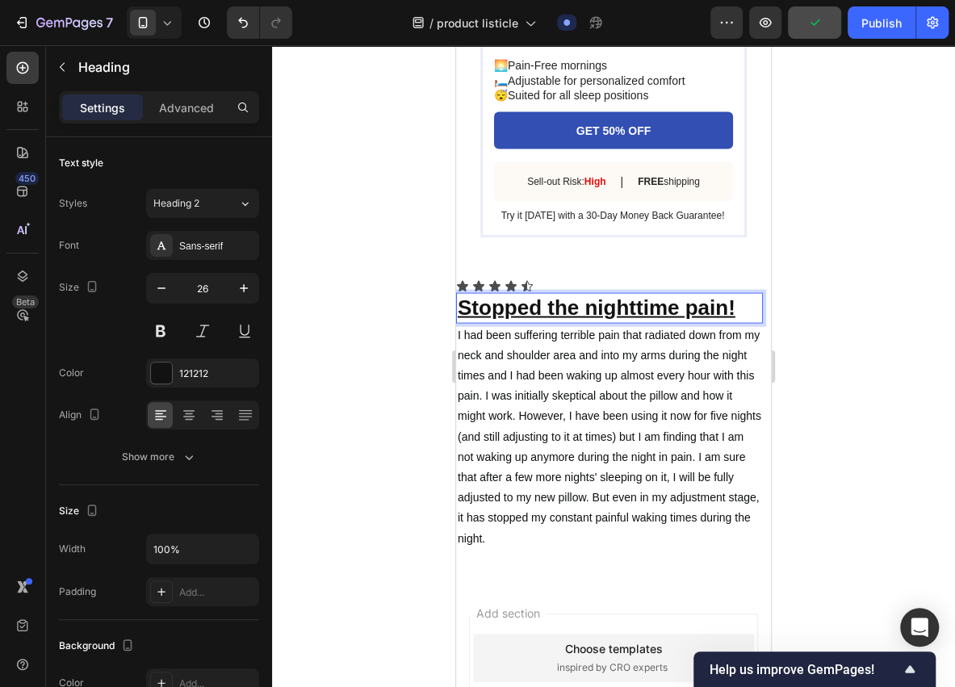
click at [414, 389] on div at bounding box center [613, 366] width 683 height 642
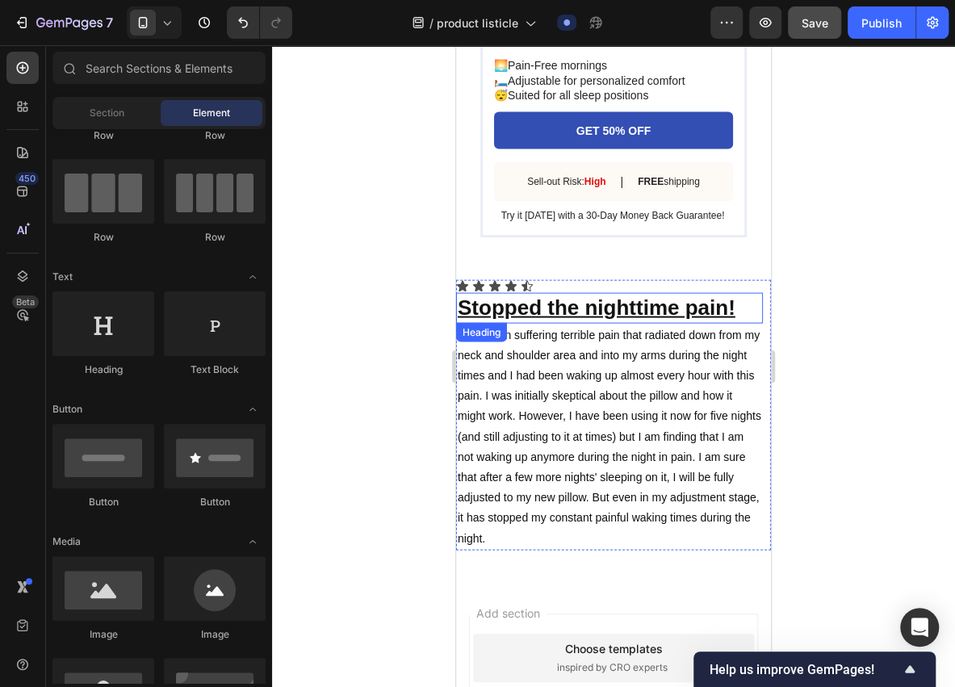
click at [607, 319] on u "Stopped the nighttime pain!" at bounding box center [597, 307] width 278 height 24
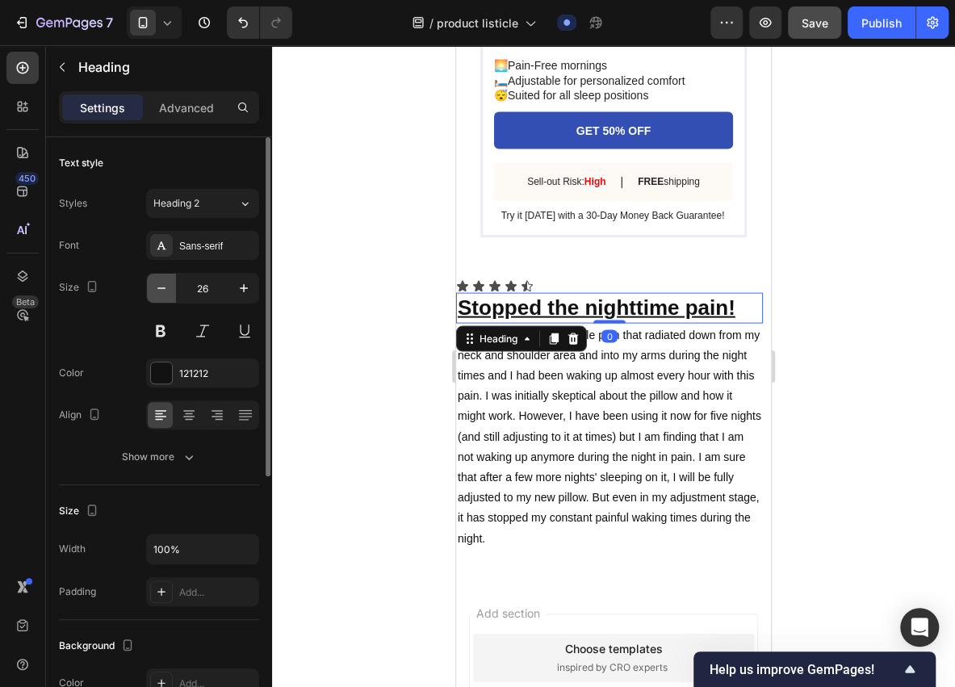
click at [168, 292] on icon "button" at bounding box center [161, 288] width 16 height 16
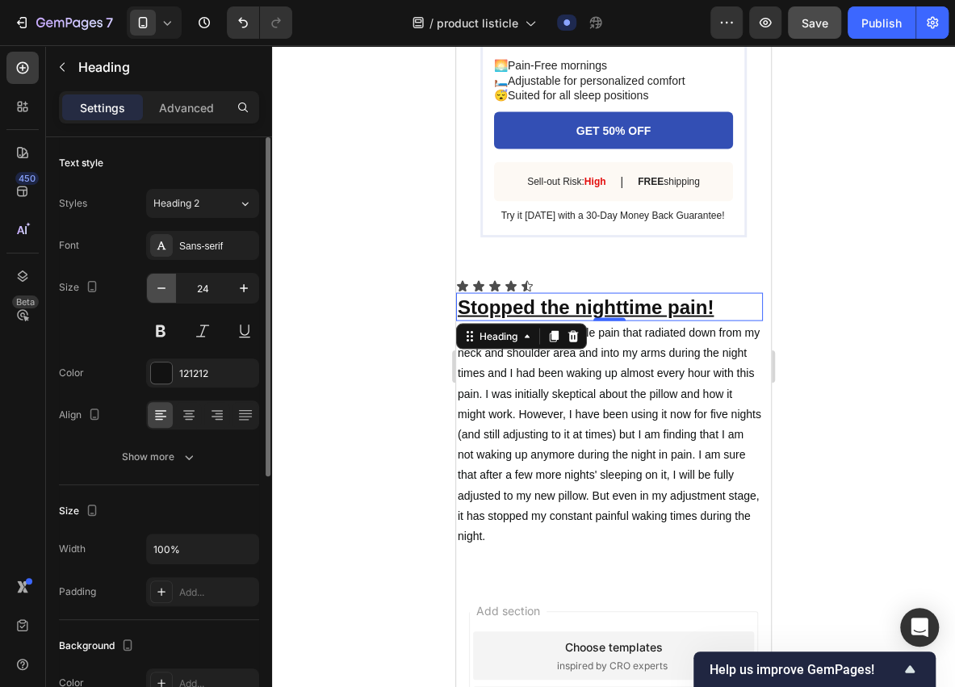
click at [168, 292] on icon "button" at bounding box center [161, 288] width 16 height 16
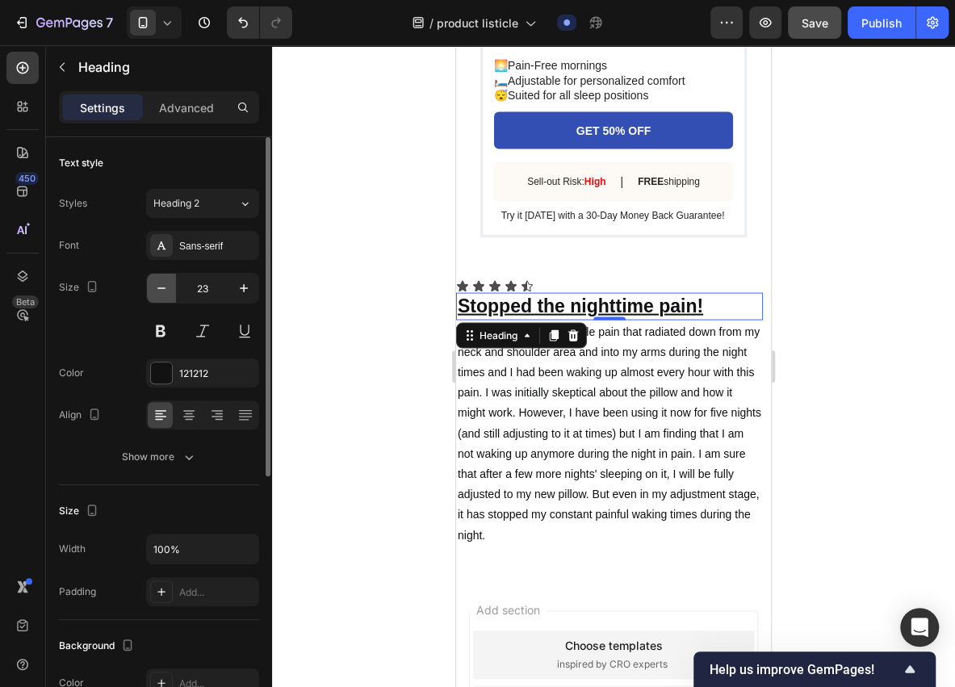
click at [168, 292] on icon "button" at bounding box center [161, 288] width 16 height 16
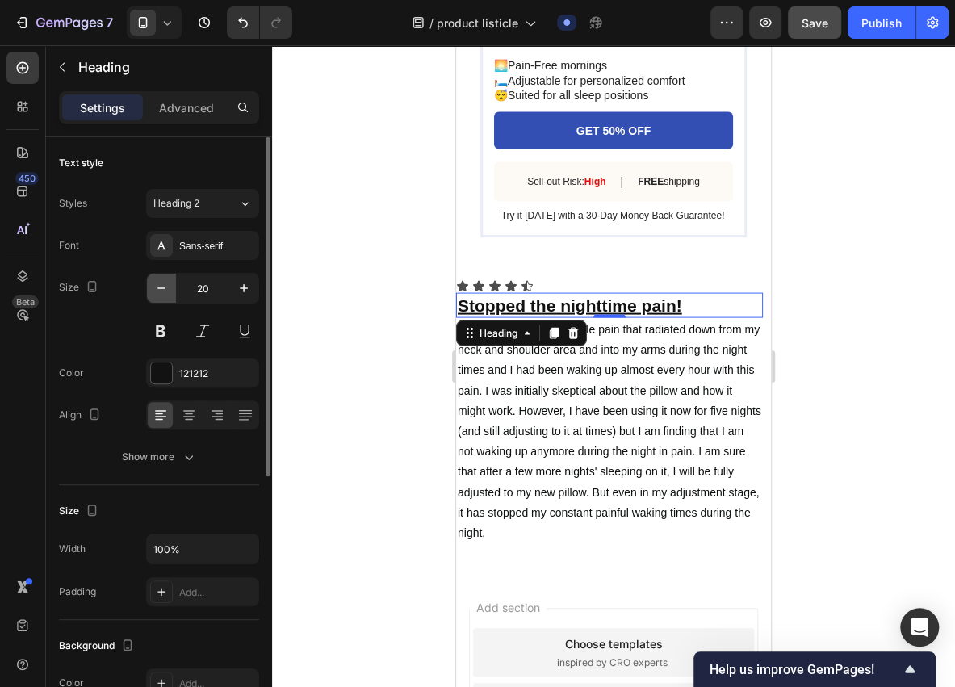
click at [168, 292] on icon "button" at bounding box center [161, 288] width 16 height 16
type input "19"
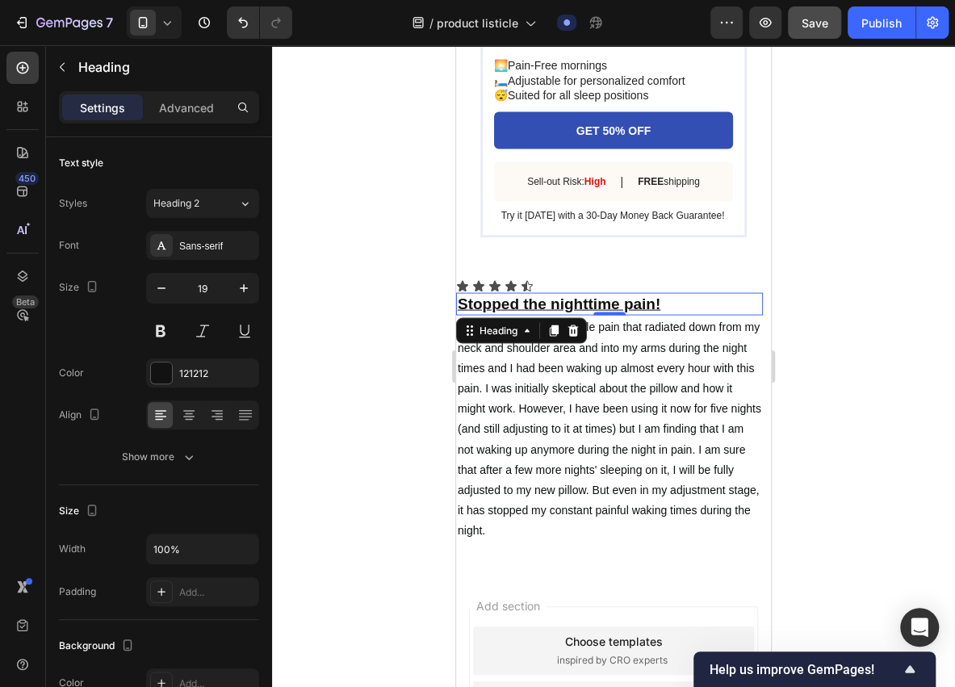
click at [435, 388] on div at bounding box center [613, 366] width 683 height 642
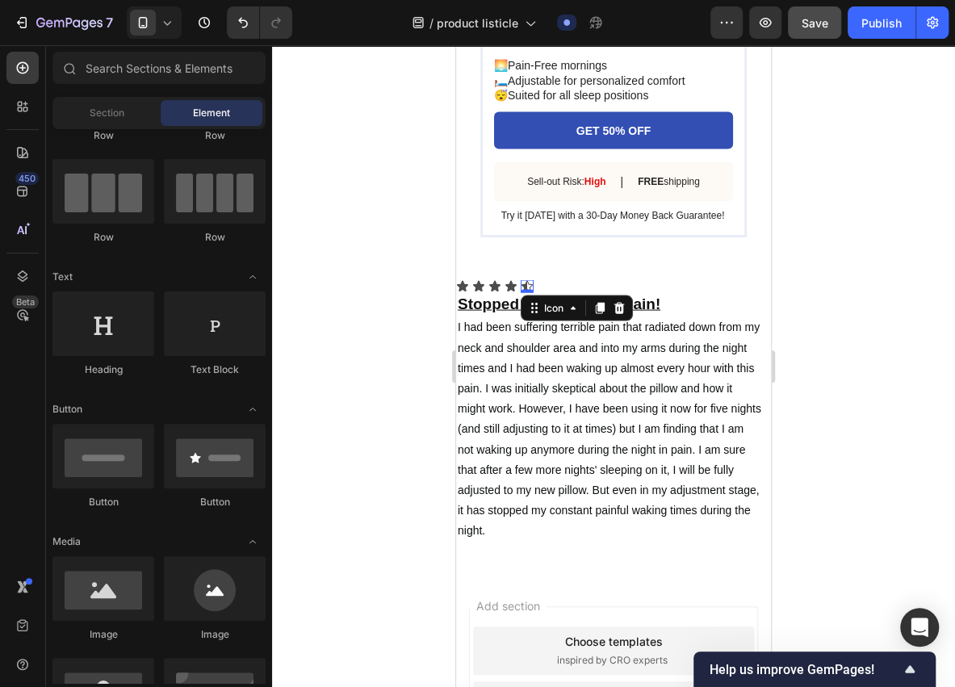
click at [529, 292] on div "Icon 0" at bounding box center [527, 285] width 13 height 13
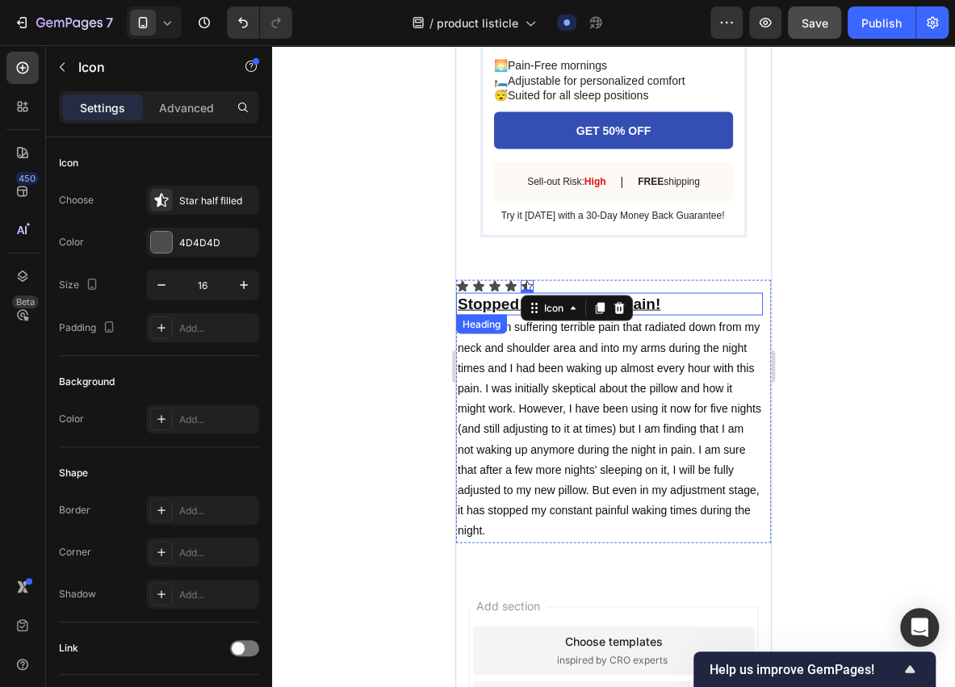
click at [407, 352] on div at bounding box center [613, 366] width 683 height 642
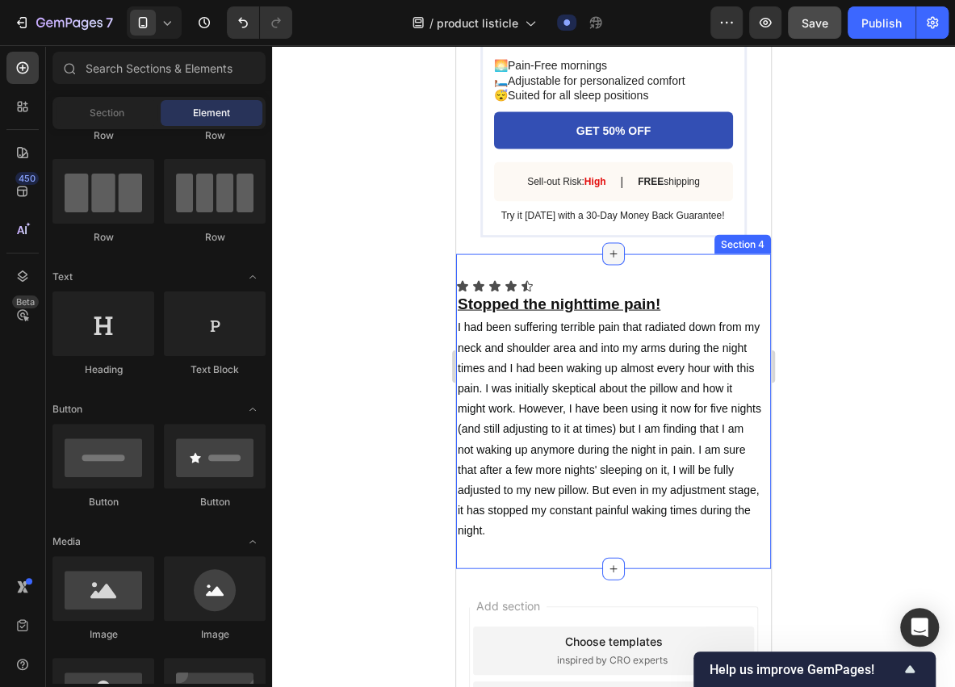
click at [607, 260] on icon at bounding box center [613, 253] width 13 height 13
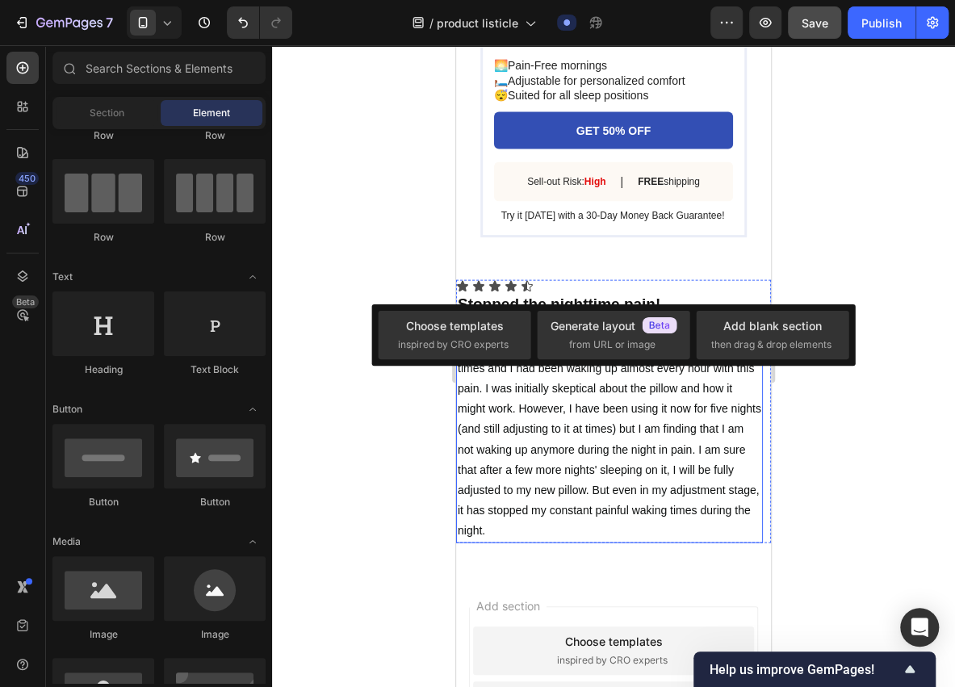
click at [415, 422] on div at bounding box center [613, 366] width 683 height 642
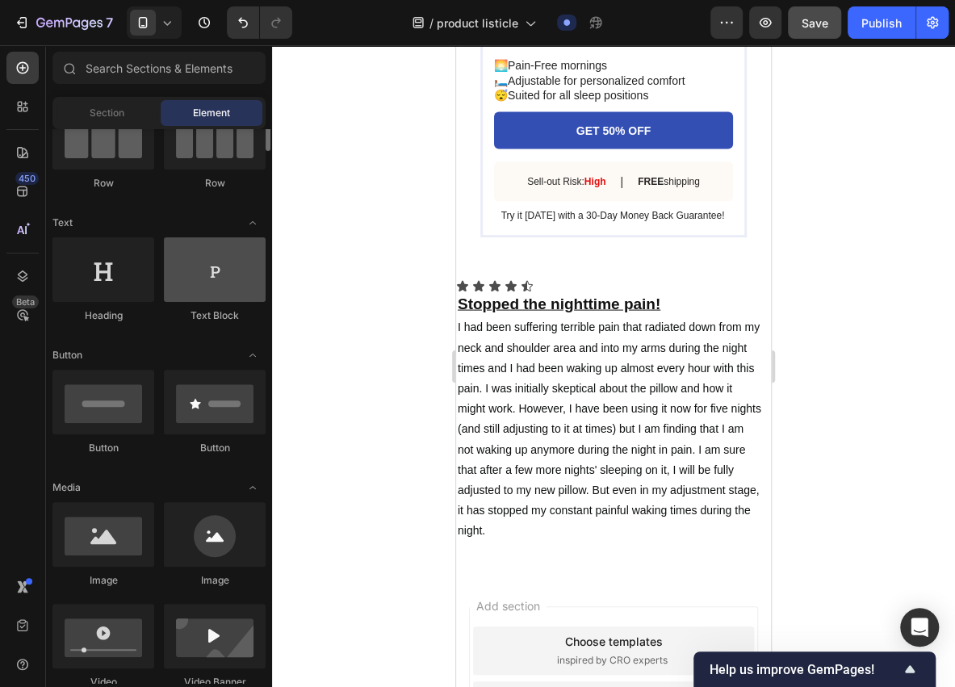
scroll to position [53, 0]
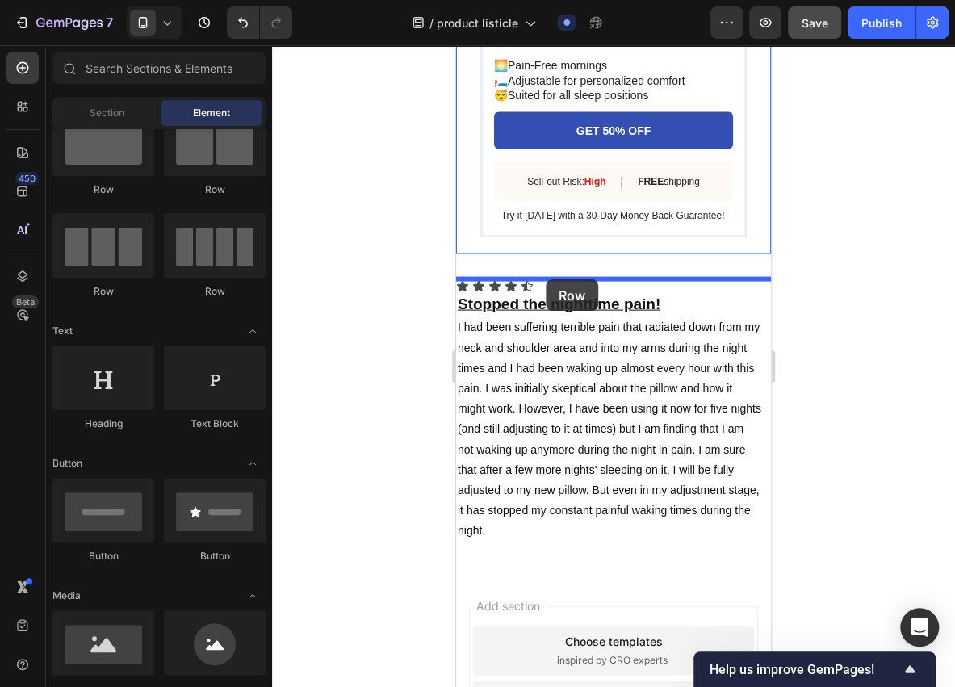
drag, startPoint x: 581, startPoint y: 303, endPoint x: 546, endPoint y: 279, distance: 41.9
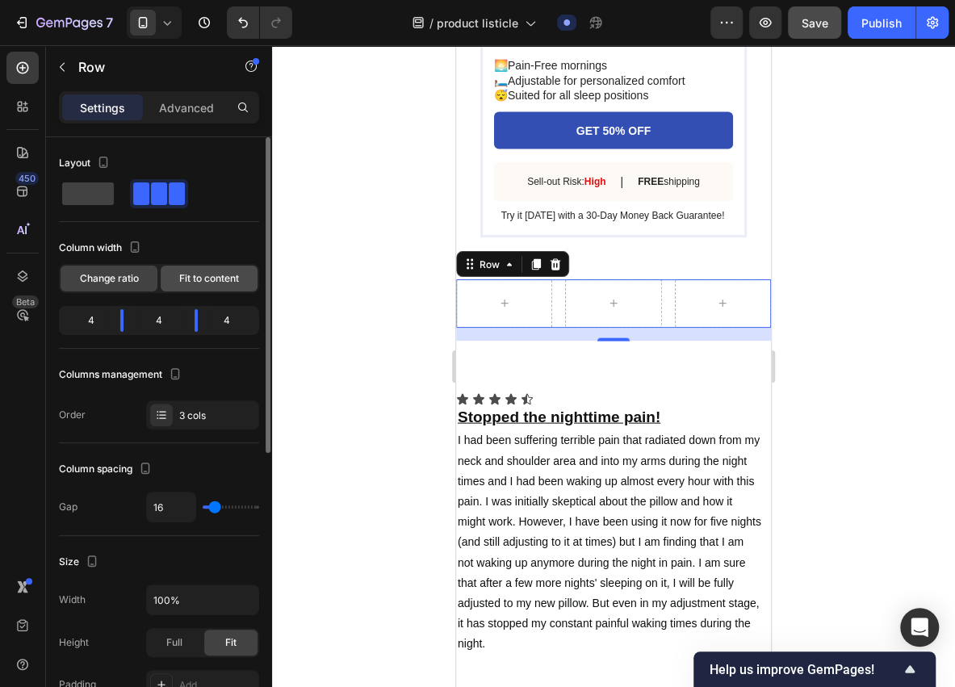
click at [216, 287] on div "Fit to content" at bounding box center [209, 279] width 97 height 26
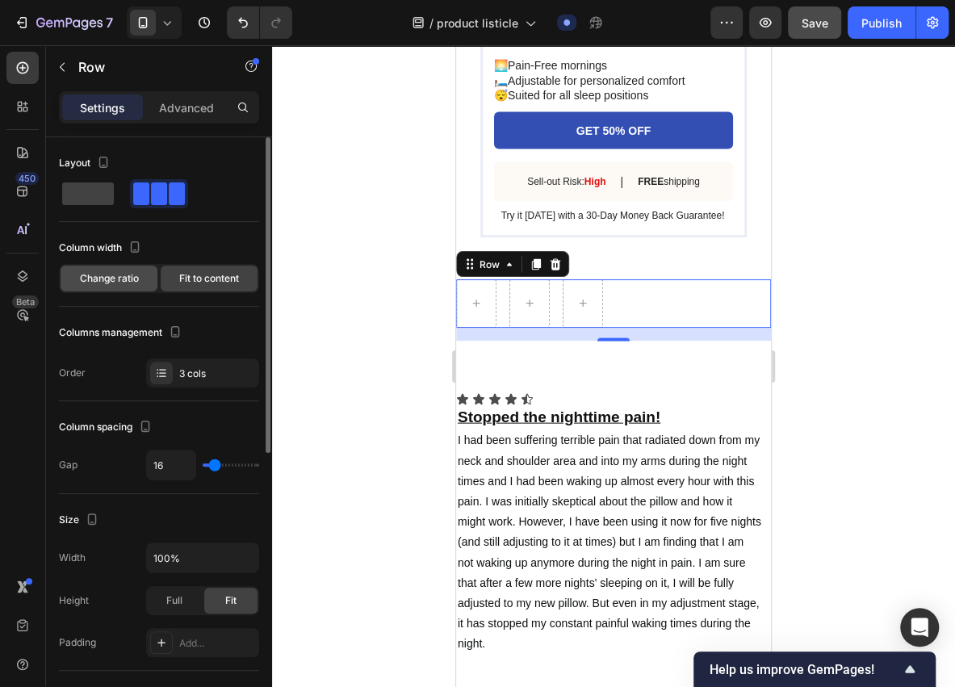
click at [124, 283] on span "Change ratio" at bounding box center [109, 278] width 59 height 15
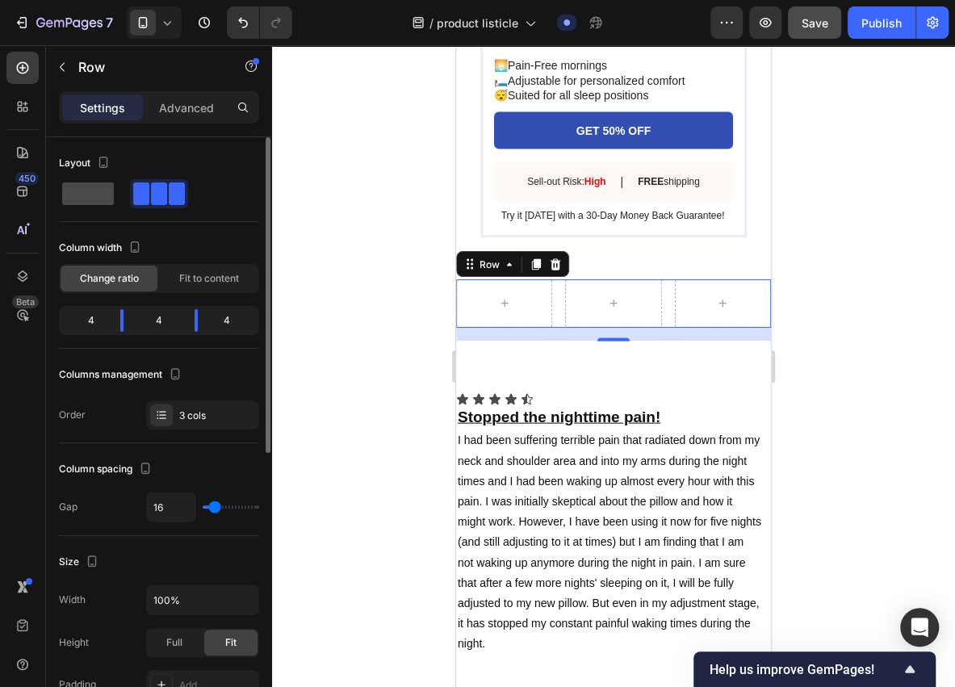
click at [107, 192] on span at bounding box center [88, 194] width 52 height 23
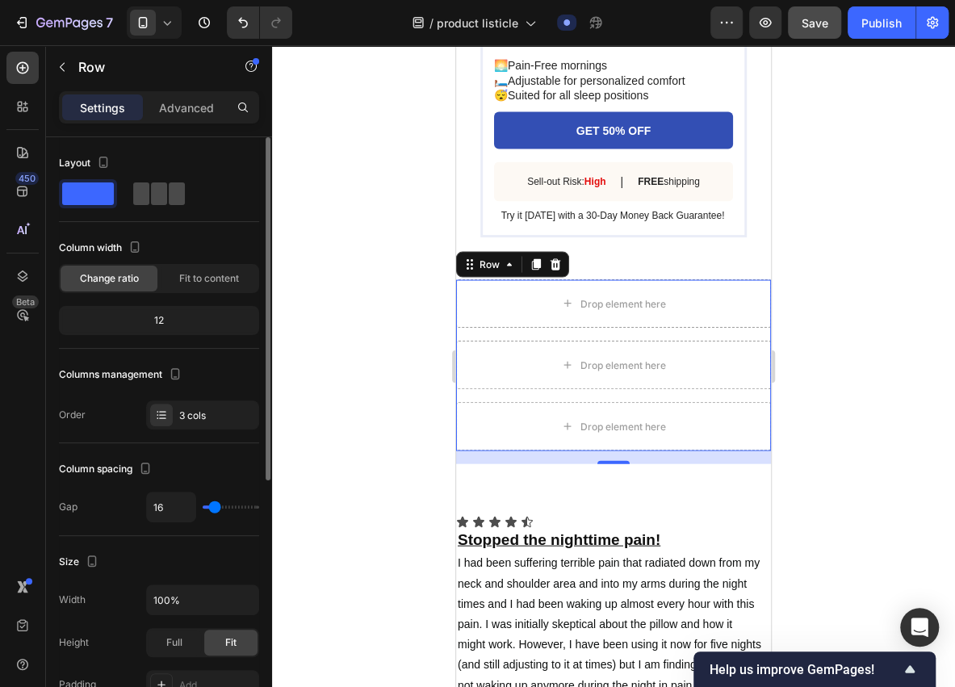
click at [147, 192] on span at bounding box center [141, 194] width 16 height 23
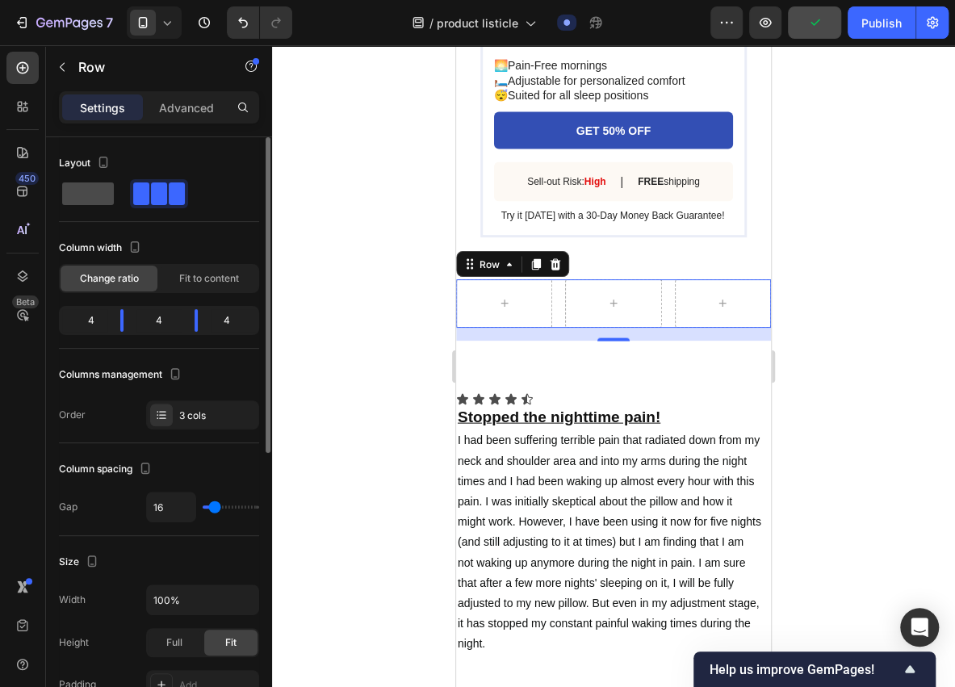
click at [113, 200] on span at bounding box center [88, 194] width 52 height 23
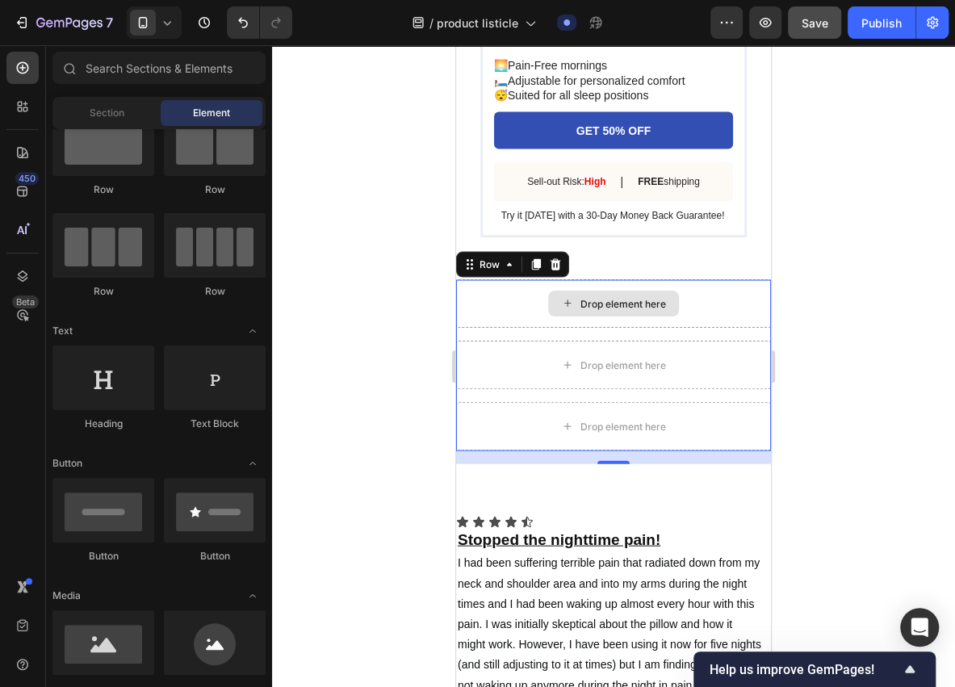
click at [617, 317] on div "Drop element here" at bounding box center [613, 304] width 131 height 26
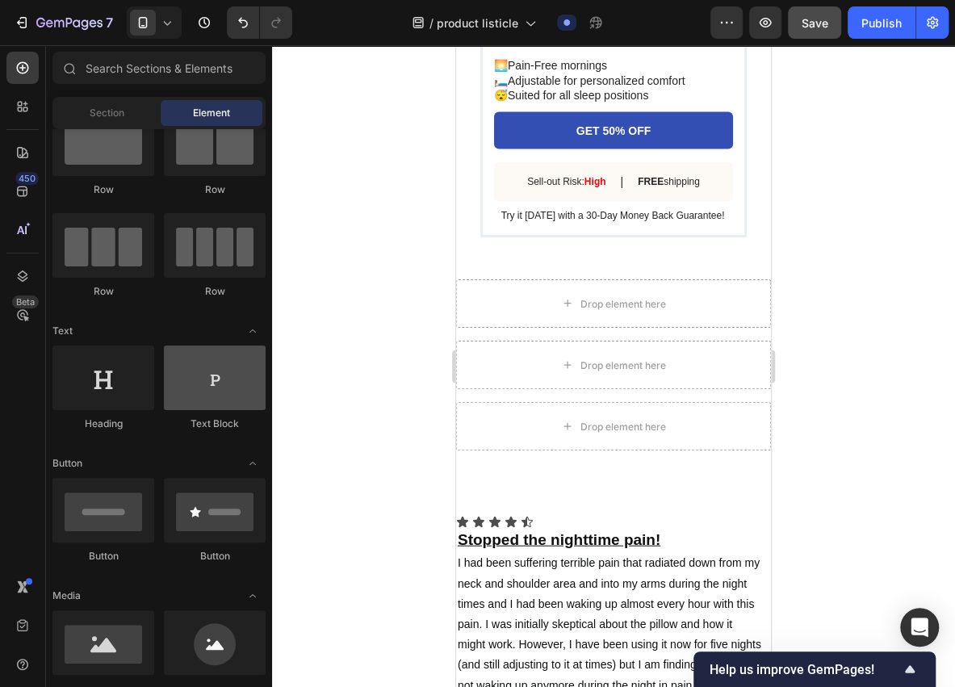
click at [200, 381] on div at bounding box center [215, 378] width 102 height 65
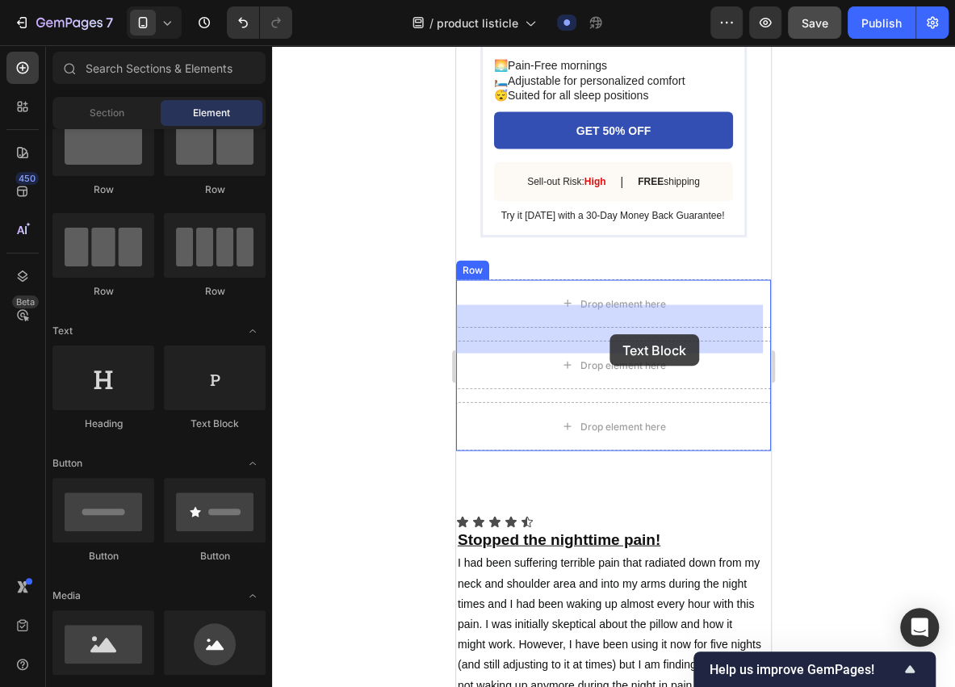
drag, startPoint x: 679, startPoint y: 437, endPoint x: 615, endPoint y: 331, distance: 124.0
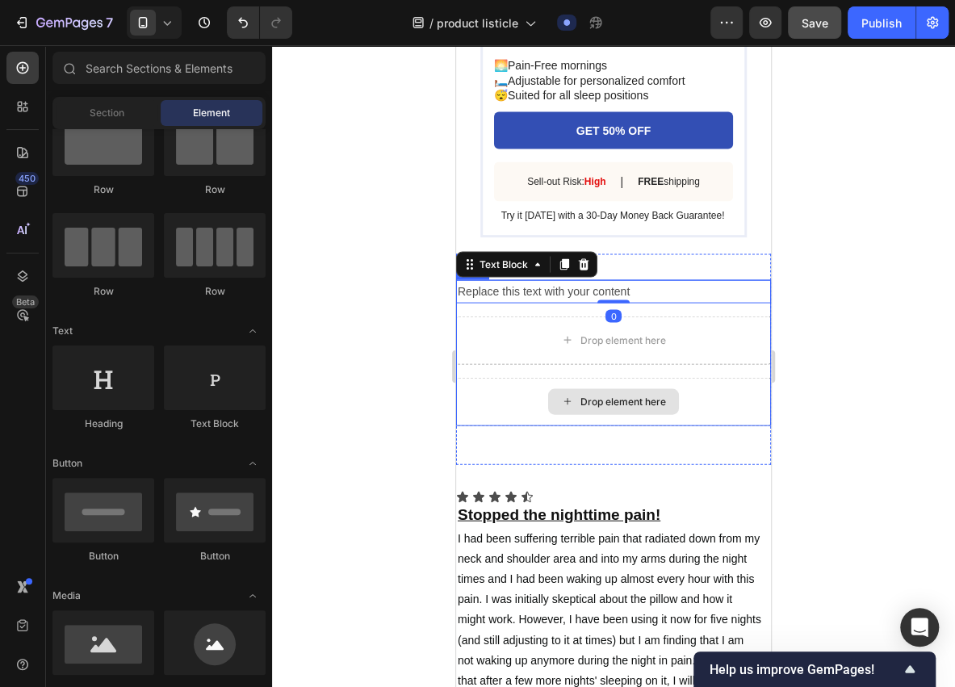
click at [555, 414] on div "Drop element here" at bounding box center [613, 401] width 131 height 26
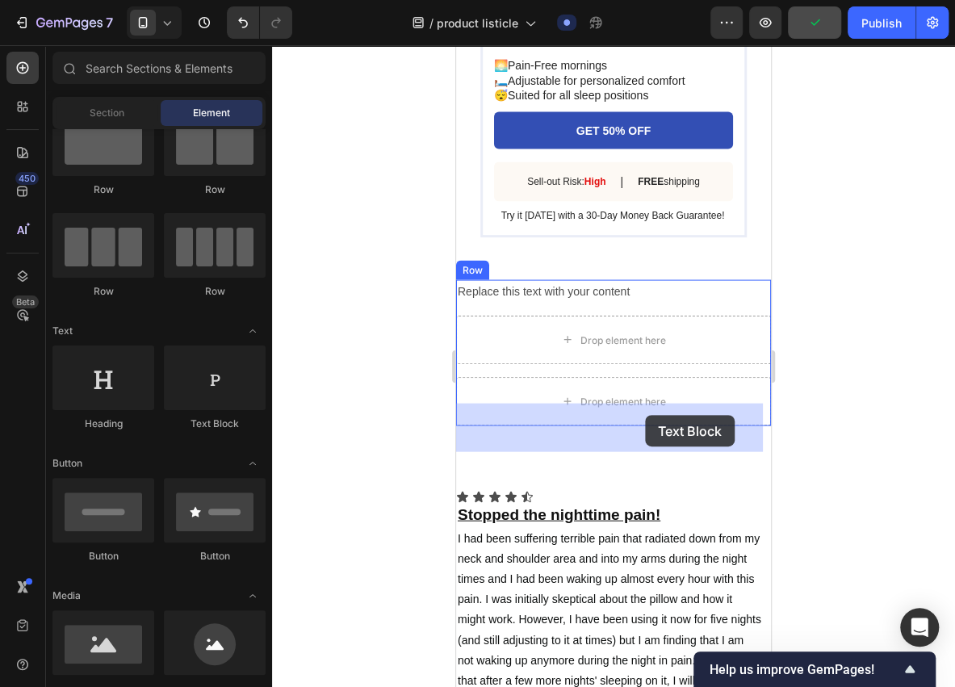
drag, startPoint x: 673, startPoint y: 438, endPoint x: 645, endPoint y: 415, distance: 35.6
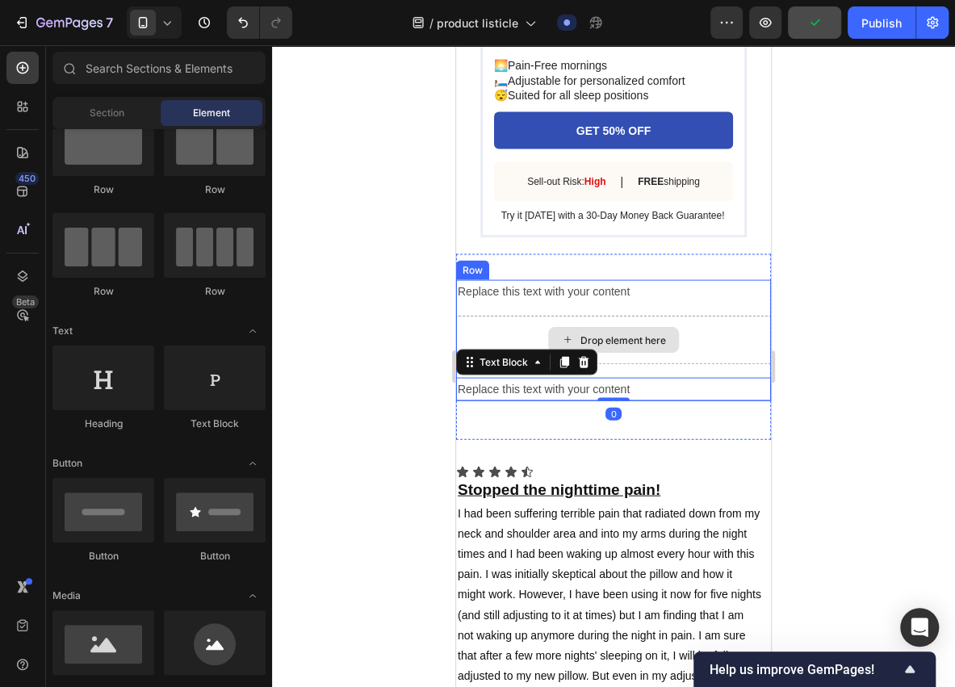
click at [619, 346] on div "Drop element here" at bounding box center [624, 340] width 86 height 13
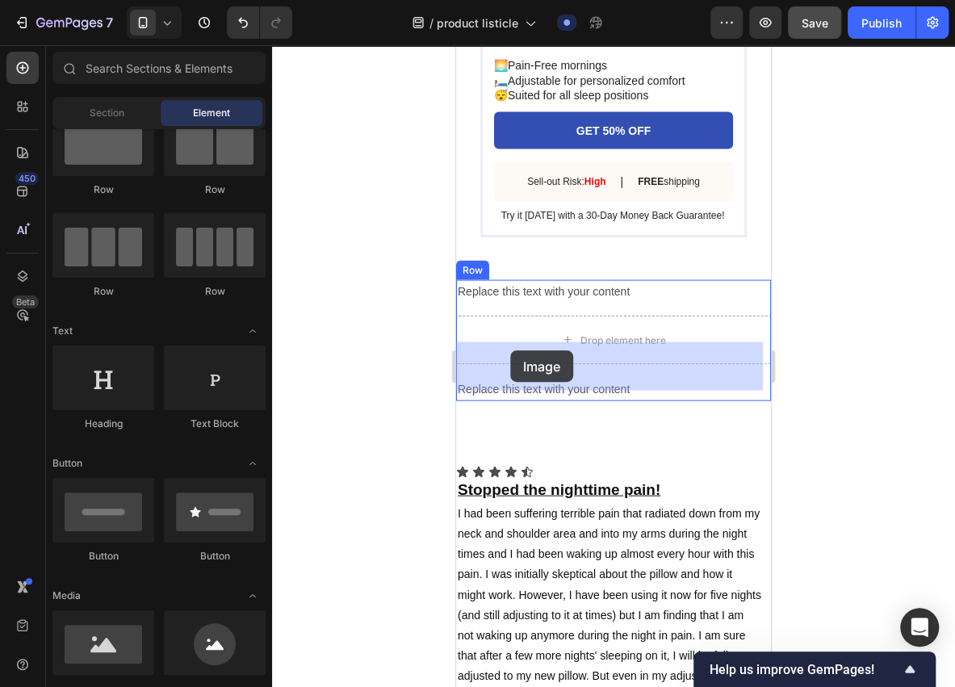
drag, startPoint x: 584, startPoint y: 679, endPoint x: 512, endPoint y: 350, distance: 336.4
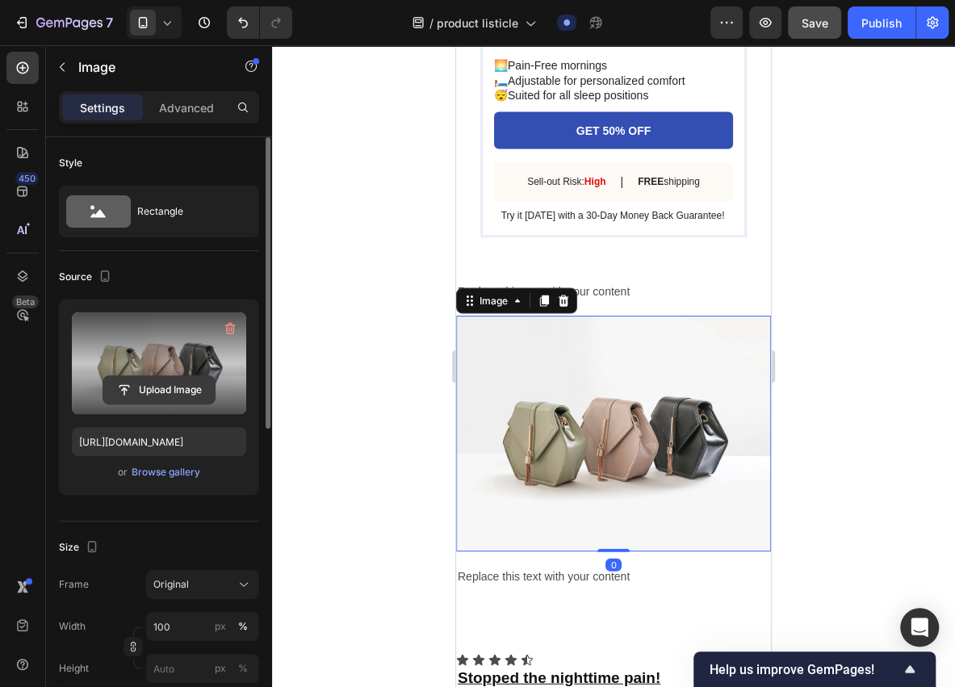
click at [181, 399] on input "file" at bounding box center [158, 389] width 111 height 27
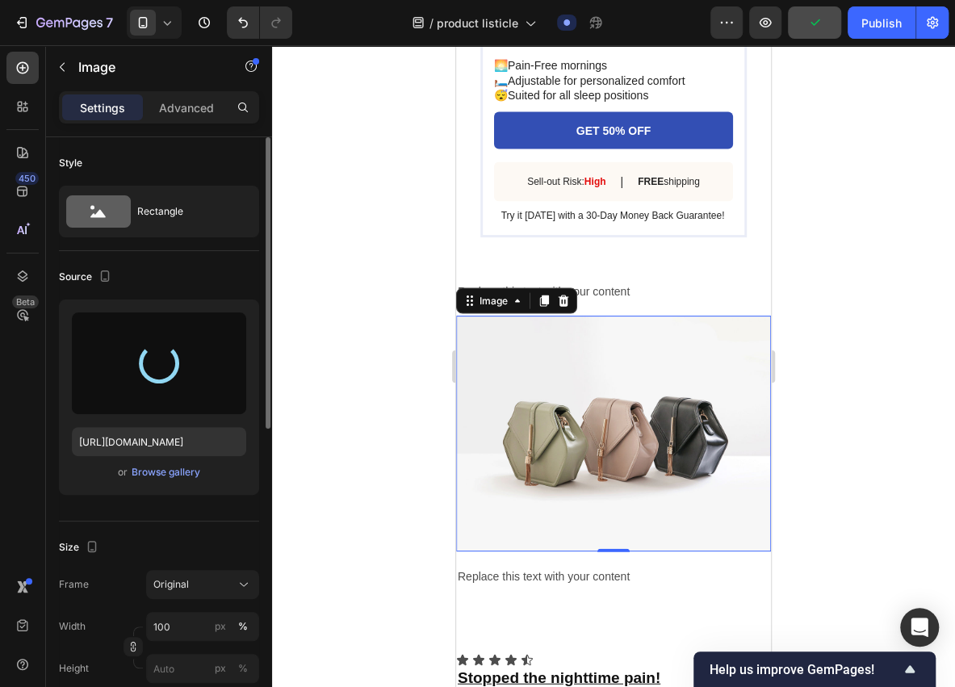
type input "[URL][DOMAIN_NAME]"
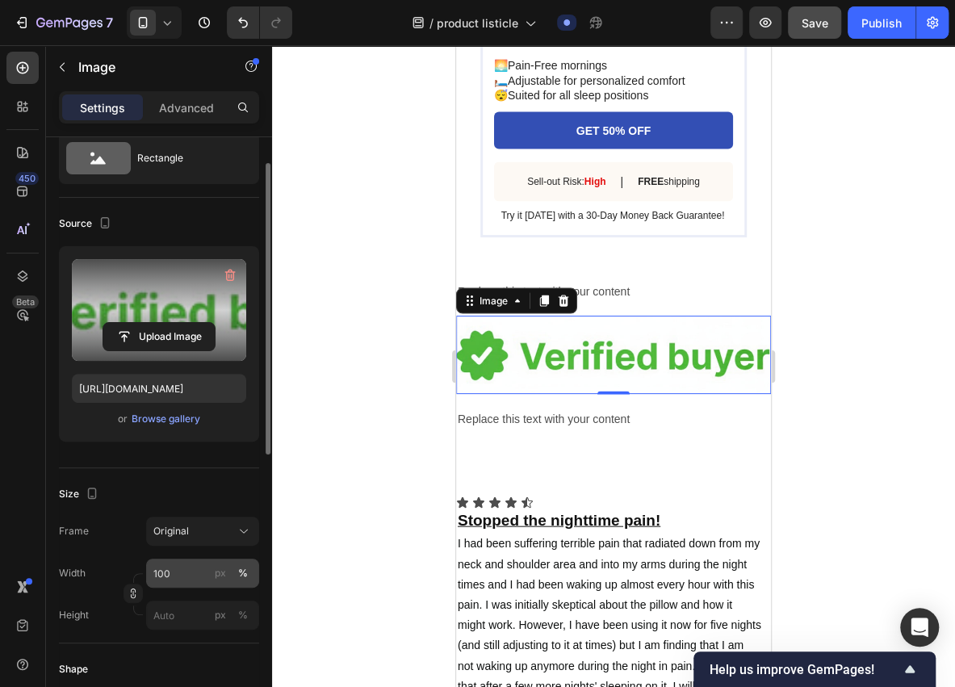
drag, startPoint x: 237, startPoint y: 573, endPoint x: 185, endPoint y: 570, distance: 52.6
click at [185, 570] on label "100 px %" at bounding box center [202, 573] width 113 height 29
click at [185, 570] on input "100" at bounding box center [202, 573] width 113 height 29
click at [187, 573] on input "100" at bounding box center [202, 573] width 113 height 29
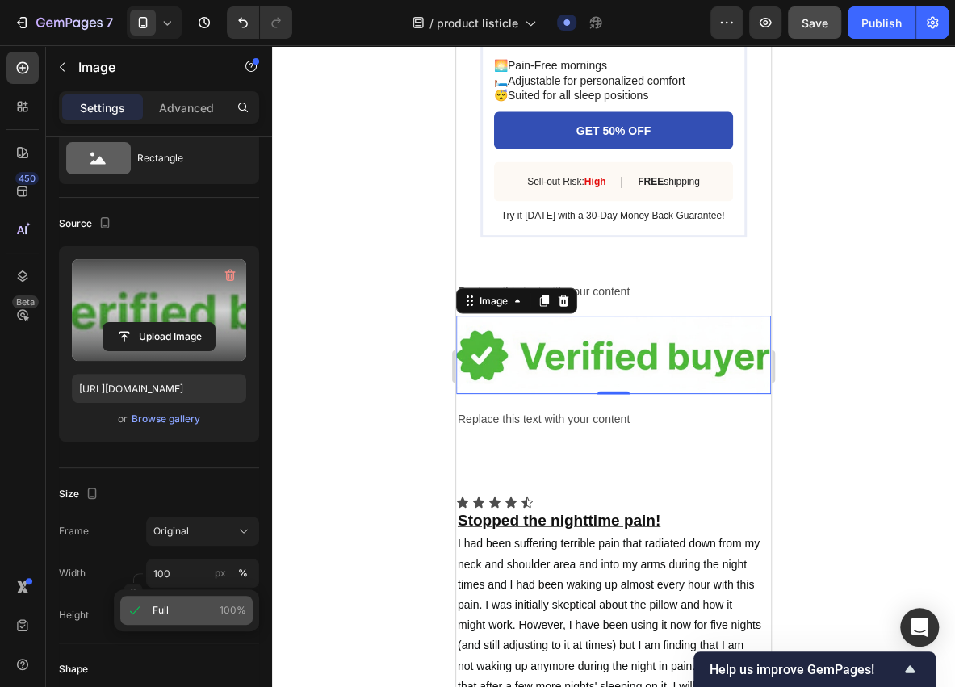
click at [181, 609] on p "Full 100%" at bounding box center [200, 610] width 94 height 15
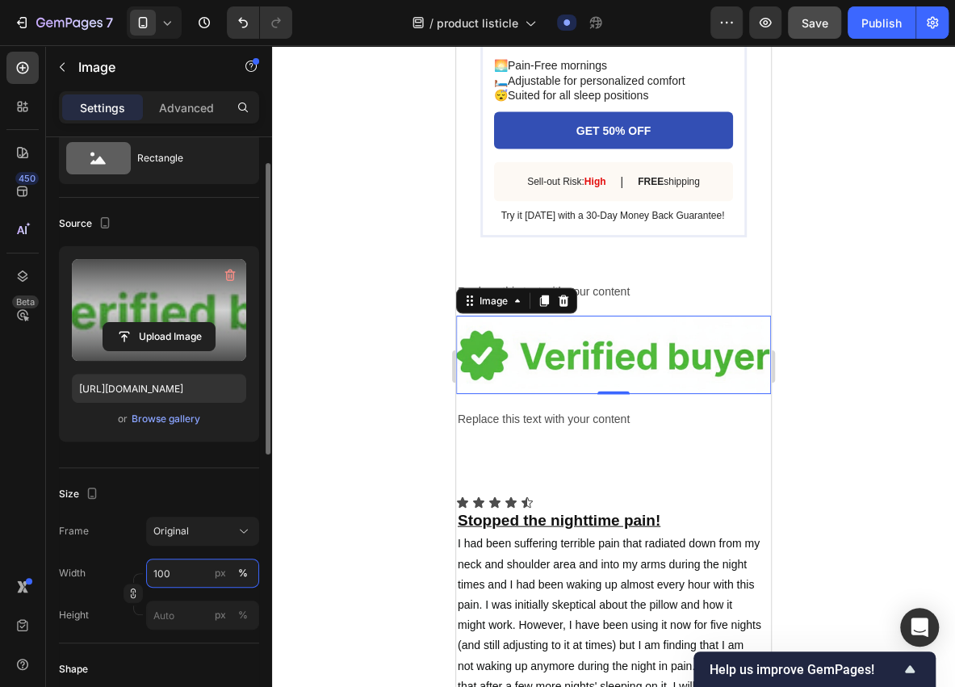
click at [181, 575] on input "100" at bounding box center [202, 573] width 113 height 29
click at [96, 561] on div "Width 100 px %" at bounding box center [159, 573] width 200 height 29
click at [190, 580] on input "100" at bounding box center [202, 573] width 113 height 29
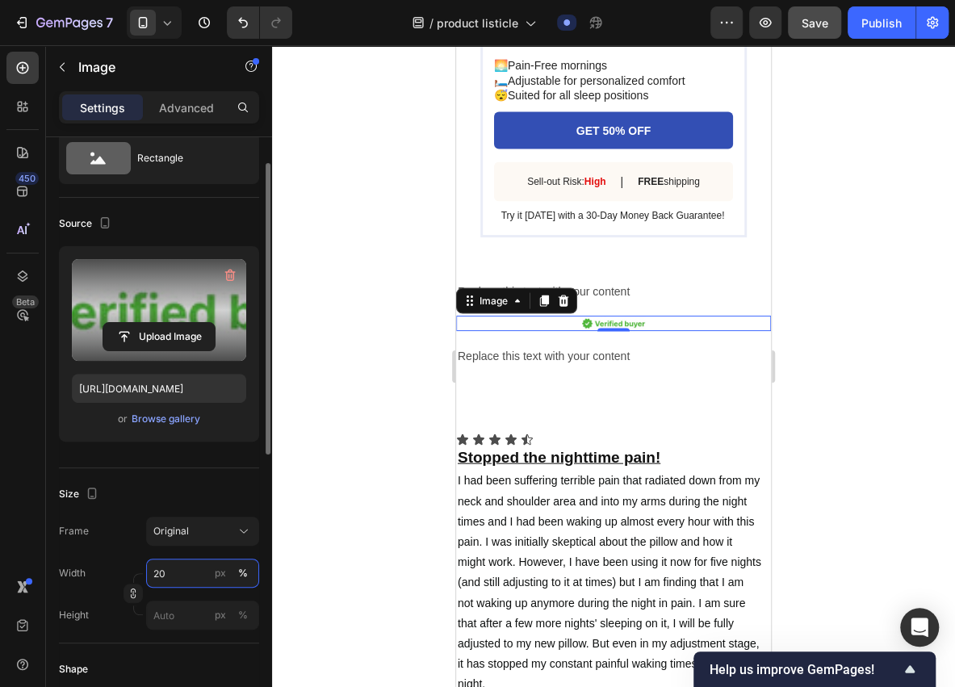
type input "2"
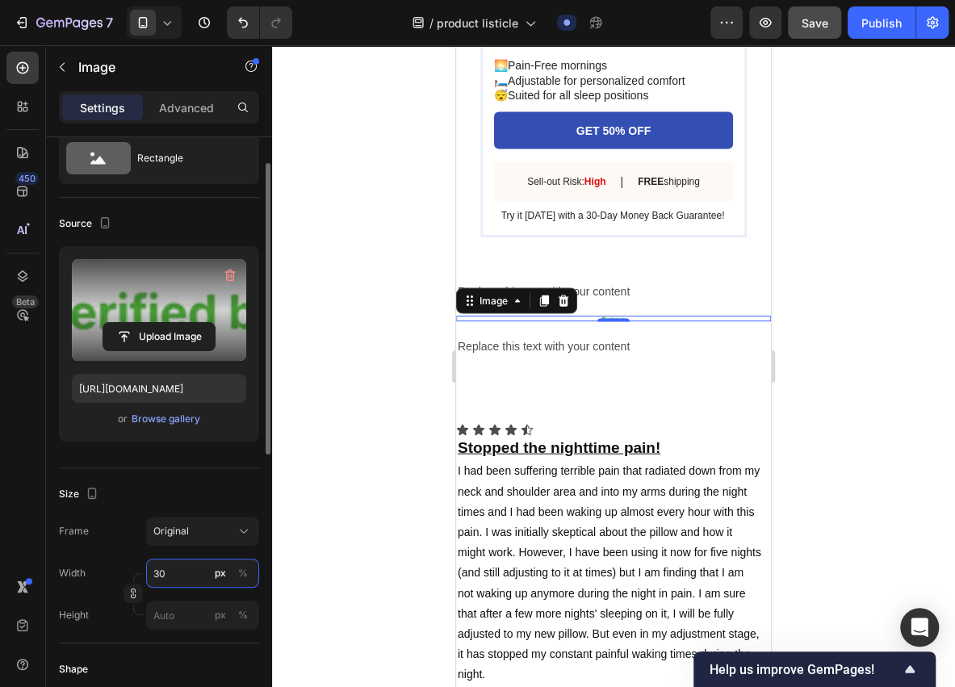
type input "3"
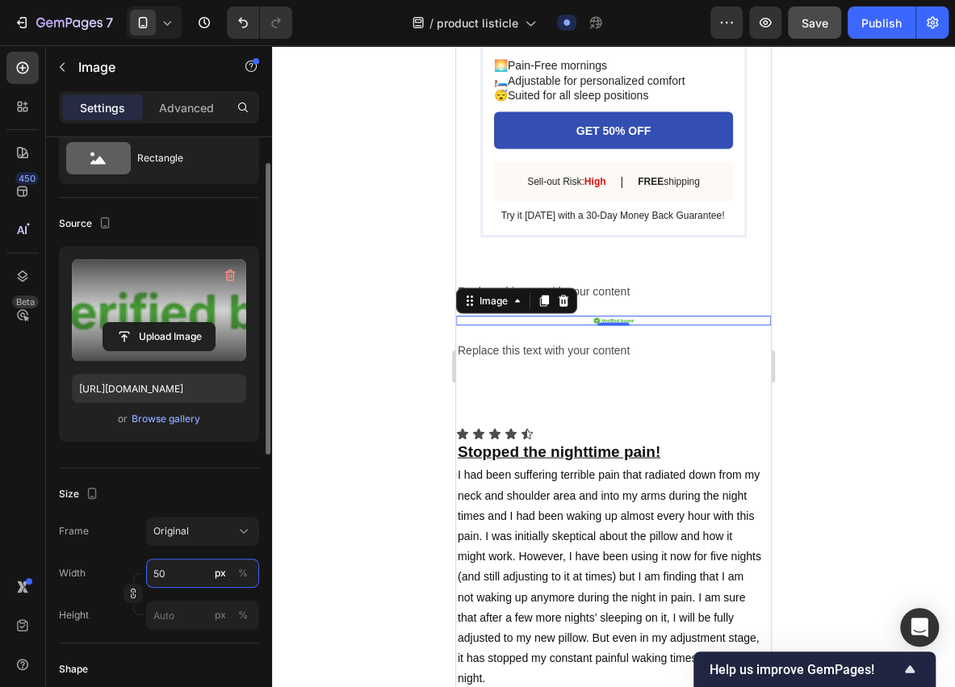
type input "5"
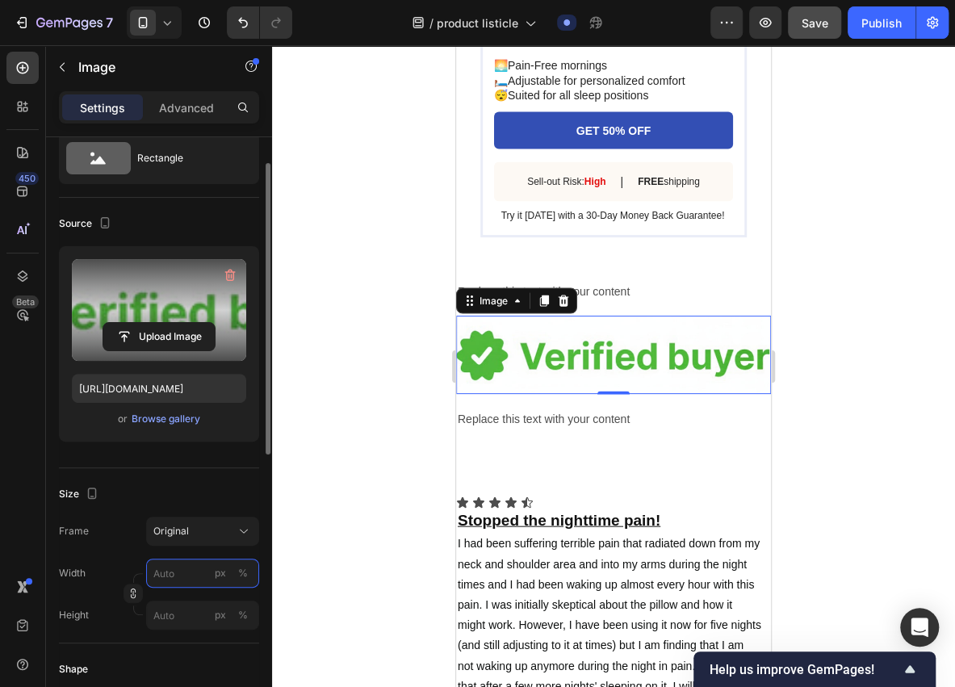
type input "5"
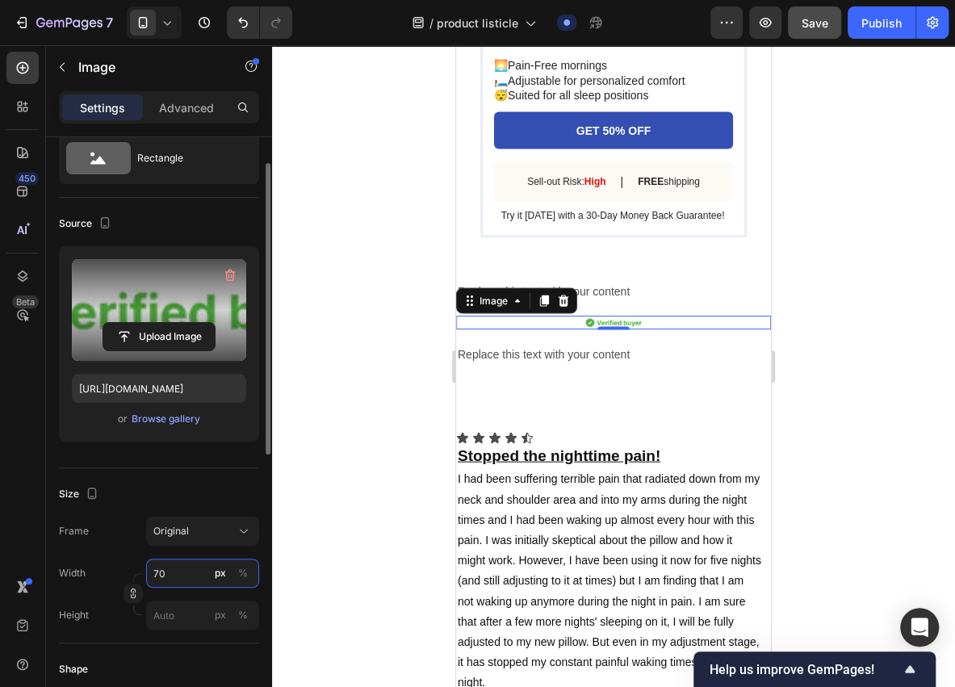
drag, startPoint x: 192, startPoint y: 577, endPoint x: 134, endPoint y: 573, distance: 58.3
click at [134, 573] on div "Width 70 px % Height px %" at bounding box center [159, 594] width 200 height 71
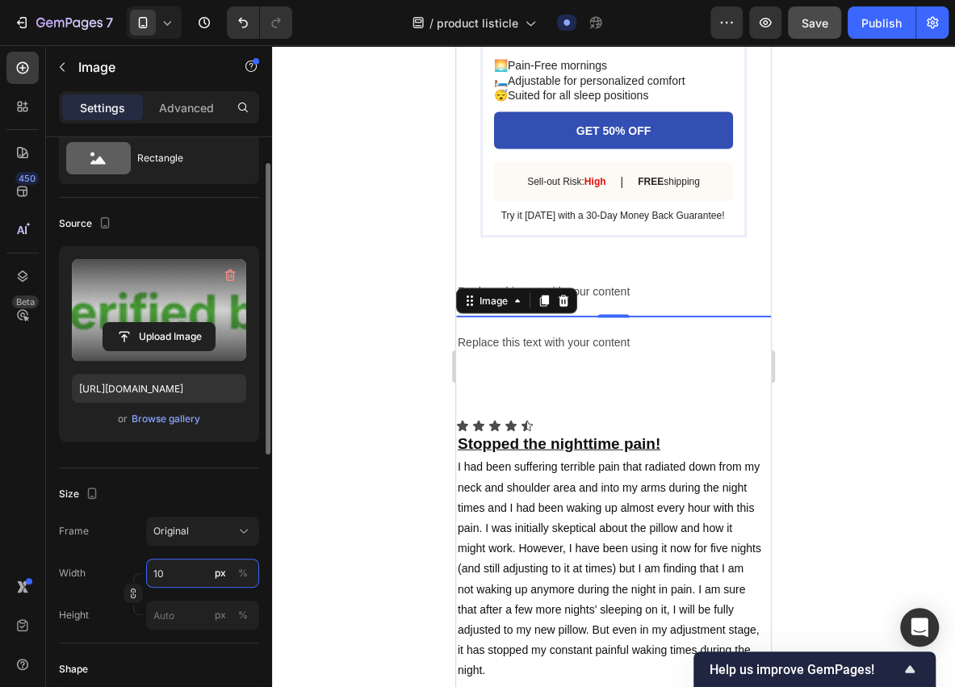
type input "100"
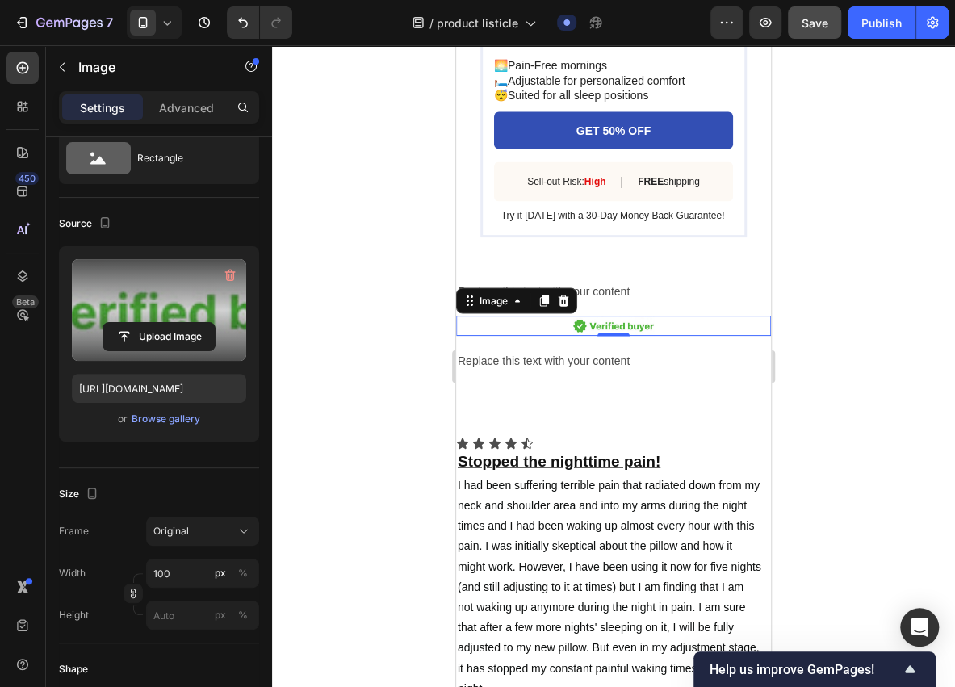
click at [418, 464] on div at bounding box center [613, 366] width 683 height 642
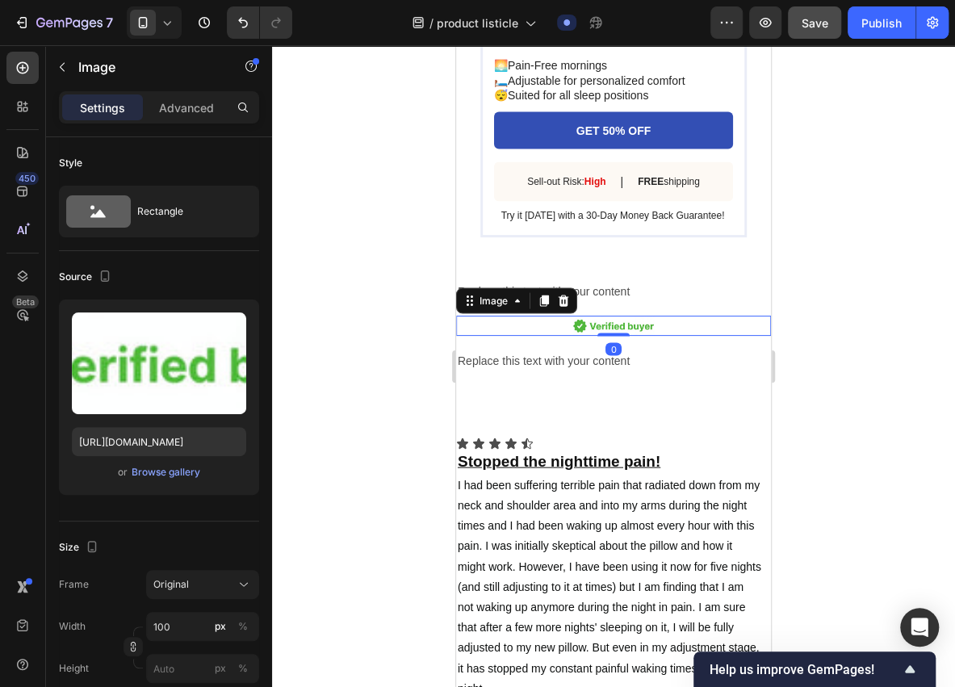
click at [629, 336] on img at bounding box center [613, 326] width 81 height 20
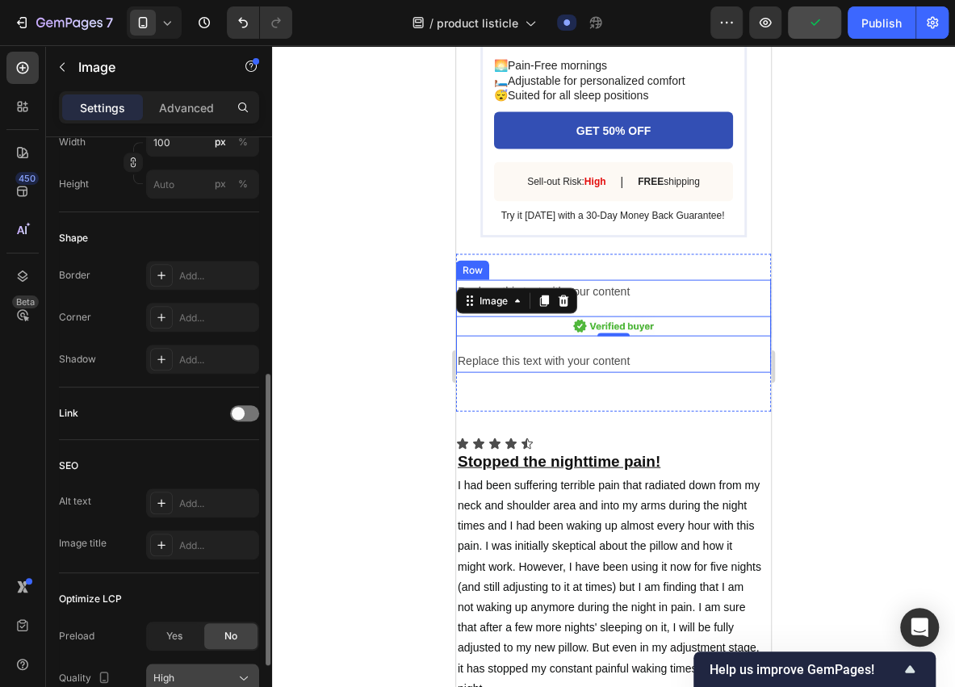
scroll to position [622, 0]
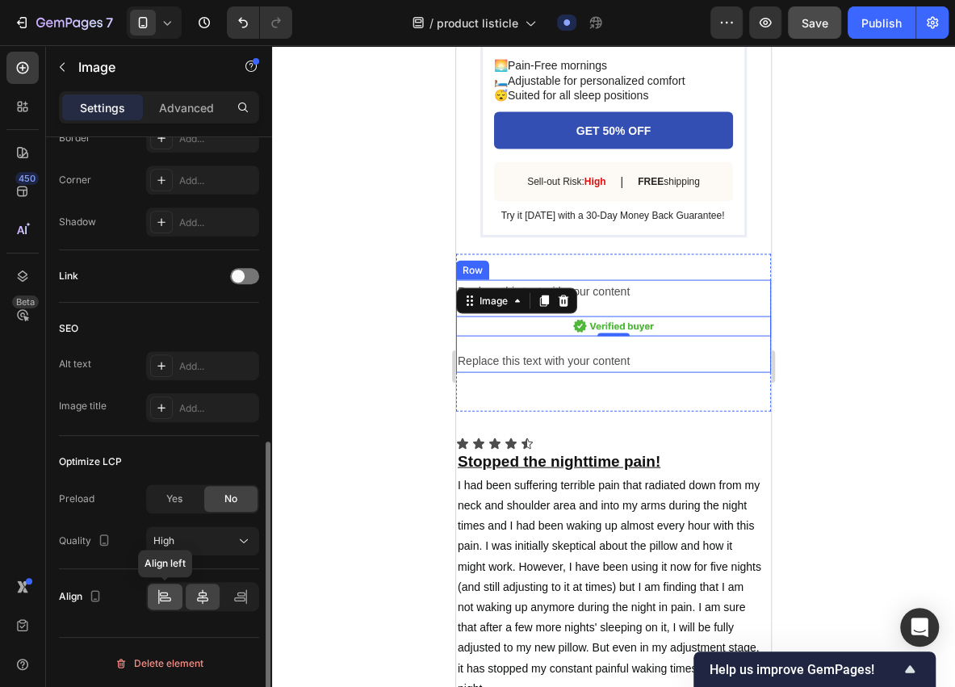
click at [170, 592] on icon at bounding box center [165, 597] width 16 height 16
click at [216, 535] on div "High" at bounding box center [194, 541] width 82 height 15
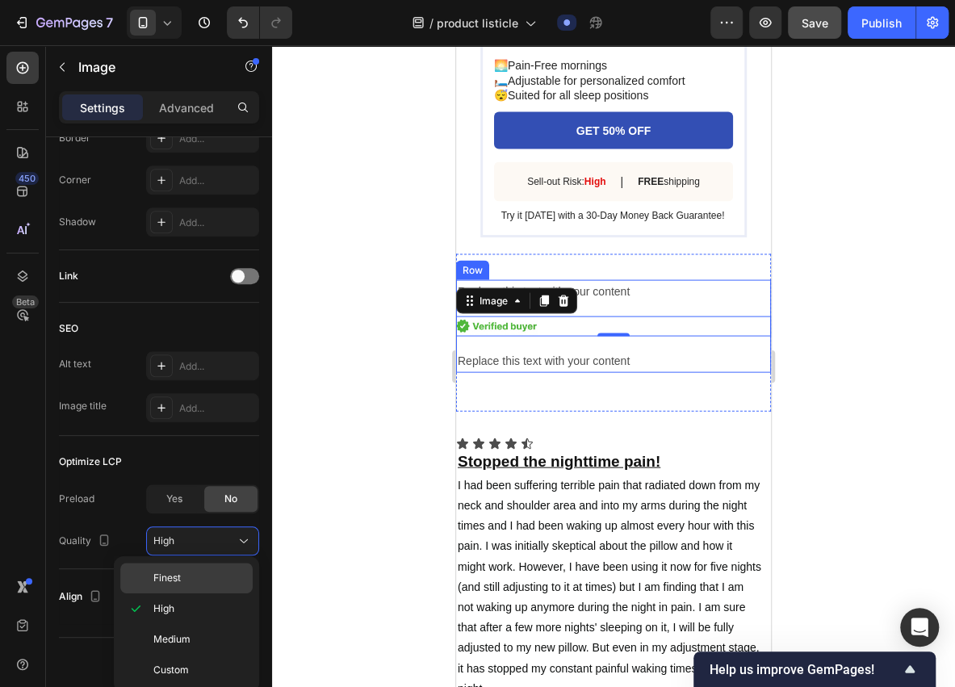
click at [187, 568] on div "Finest" at bounding box center [186, 578] width 132 height 31
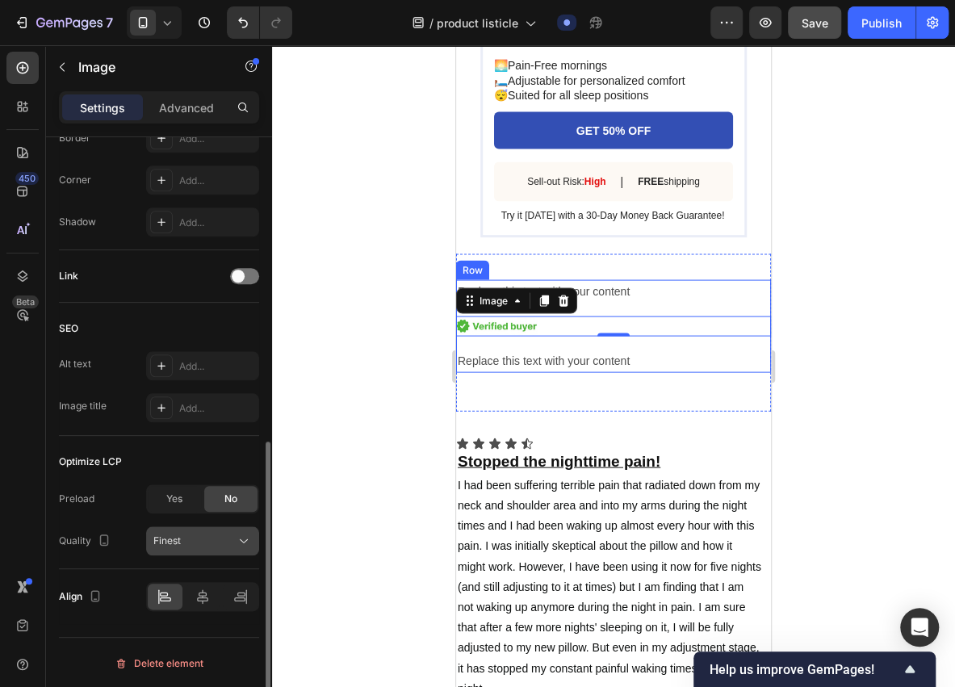
click at [215, 535] on div "Finest" at bounding box center [194, 541] width 82 height 15
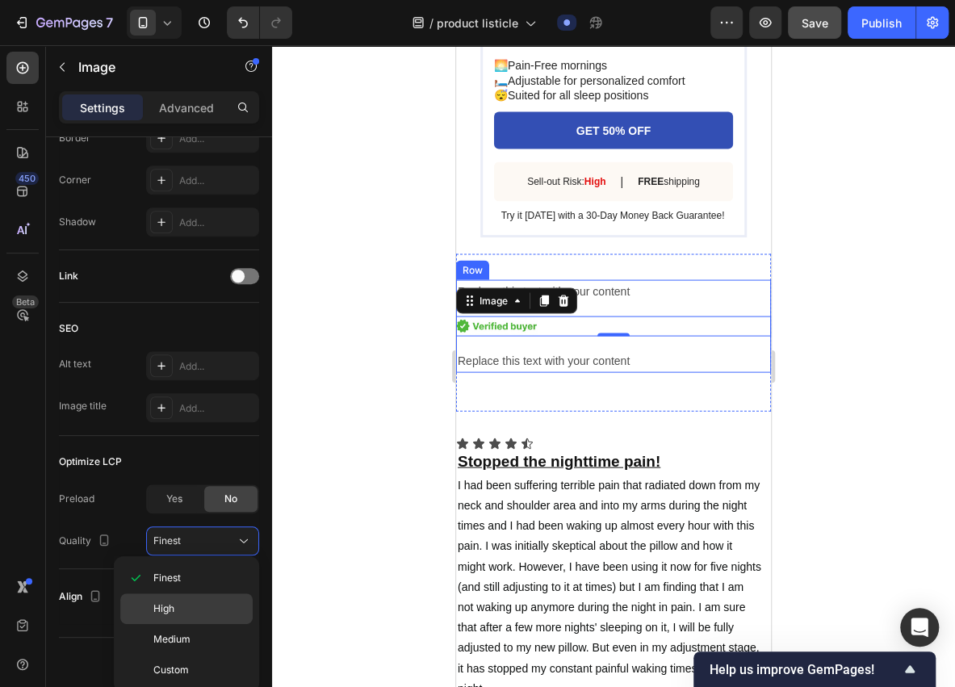
click at [163, 602] on span "High" at bounding box center [163, 609] width 21 height 15
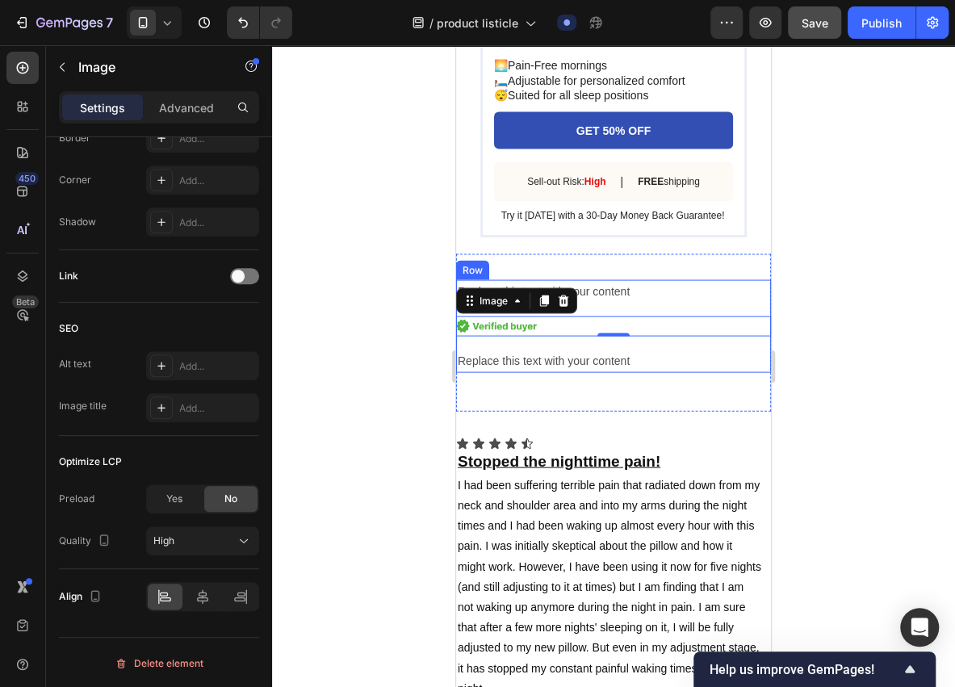
click at [415, 454] on div at bounding box center [613, 366] width 683 height 642
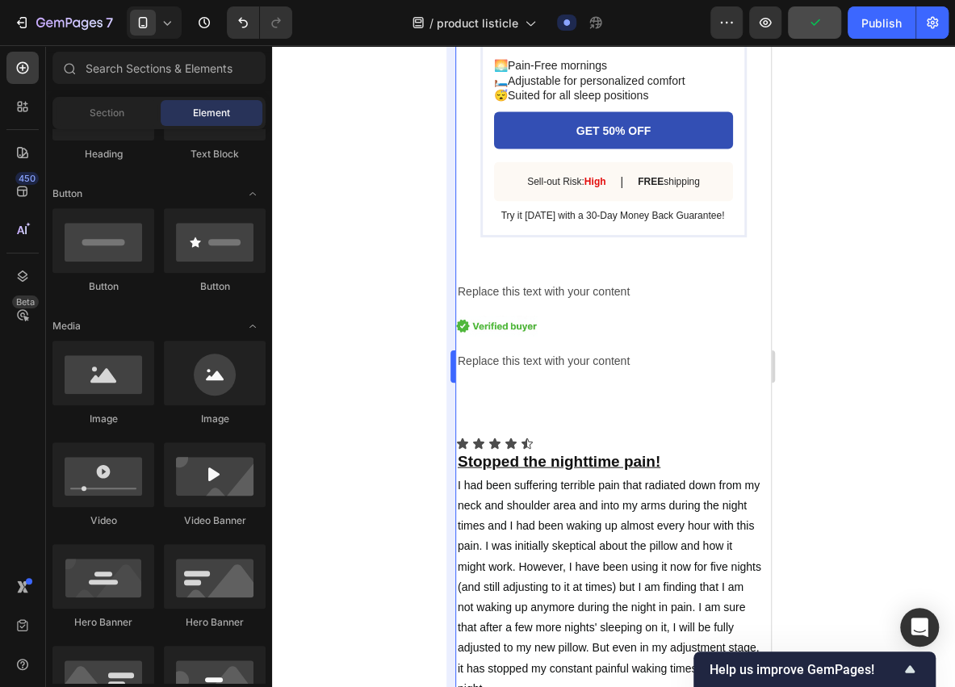
scroll to position [215, 0]
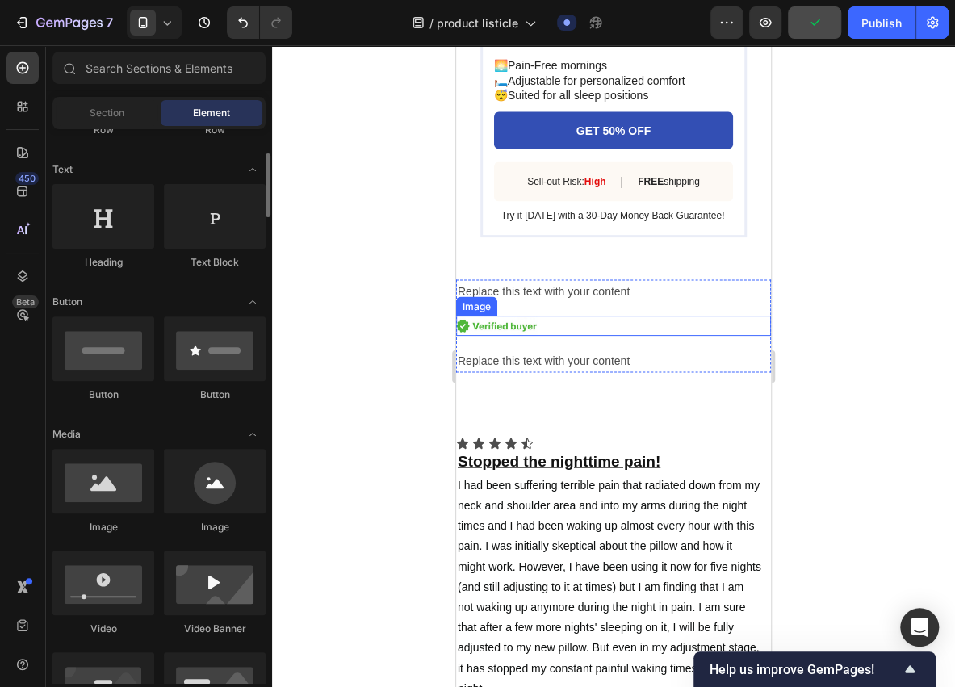
click at [573, 336] on div at bounding box center [613, 326] width 315 height 20
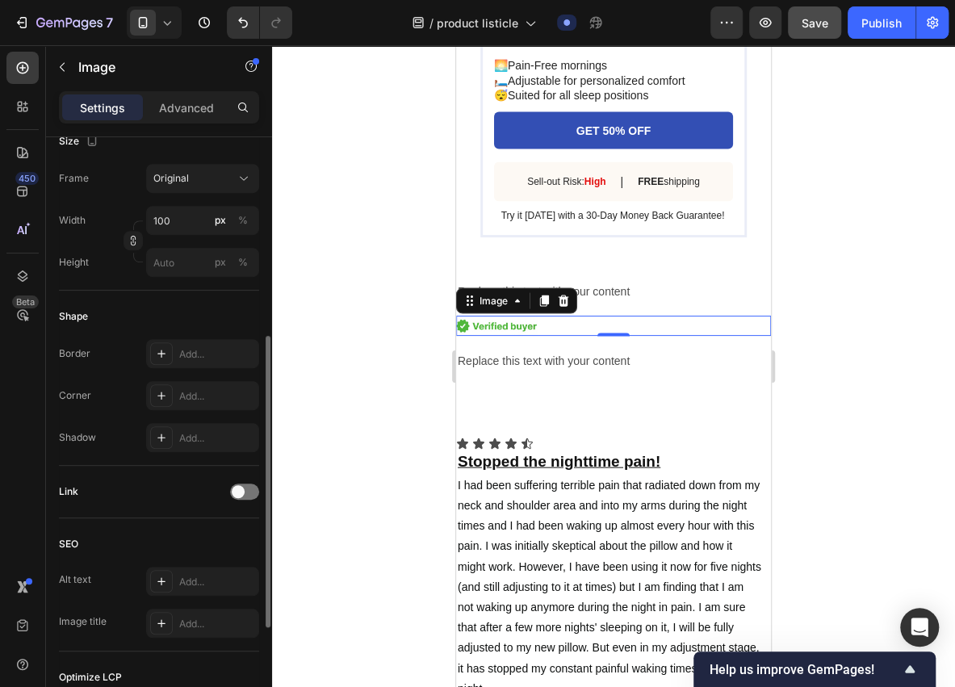
scroll to position [191, 0]
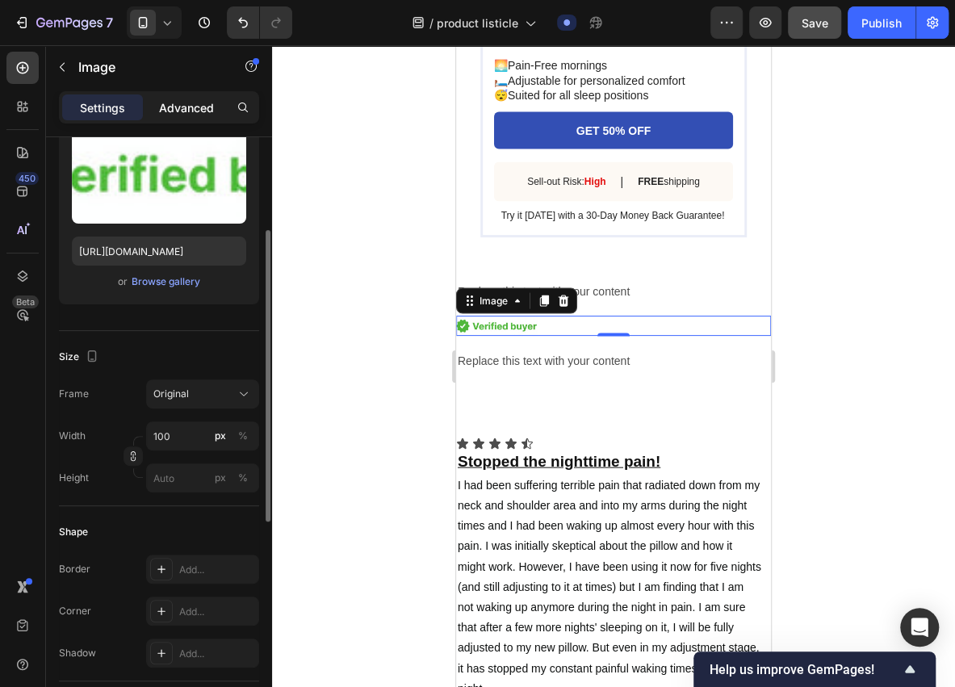
click at [192, 107] on p "Advanced" at bounding box center [186, 107] width 55 height 17
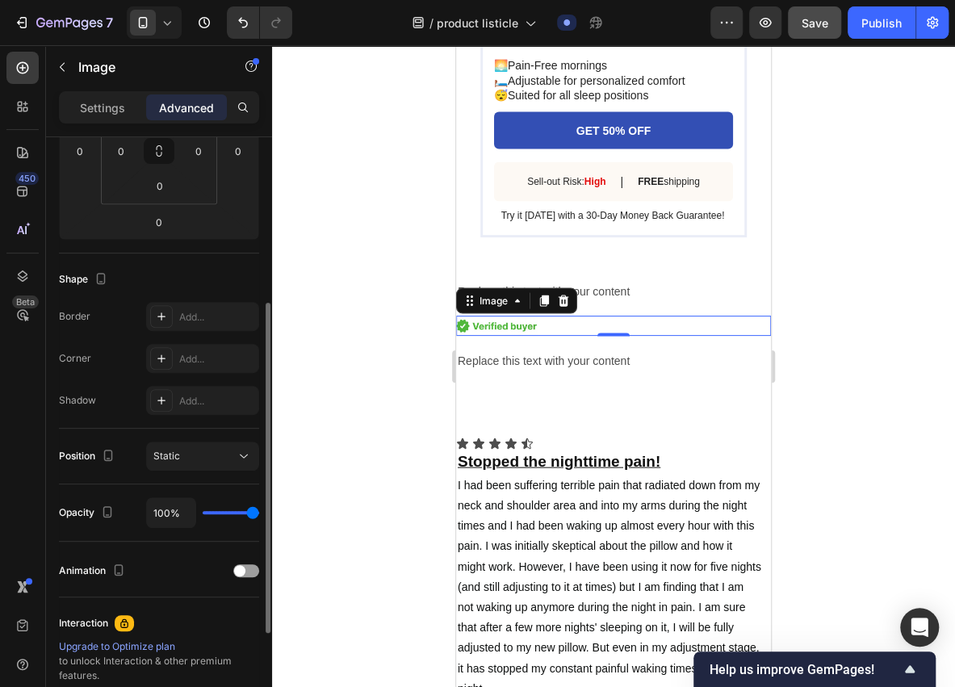
scroll to position [352, 0]
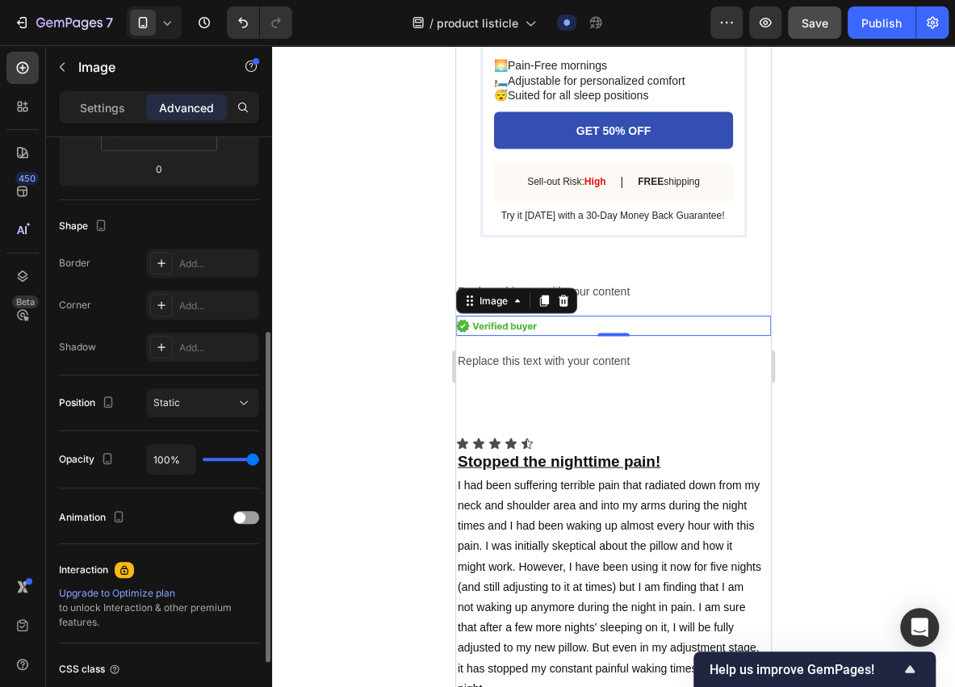
type input "59%"
type input "59"
type input "50%"
type input "50"
type input "40%"
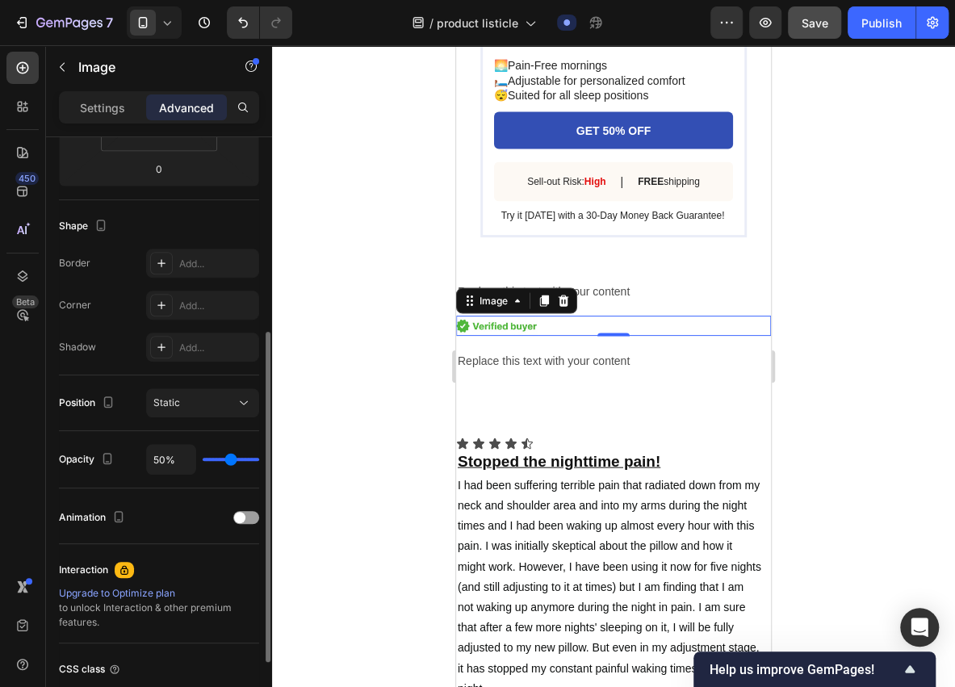
type input "40"
type input "22%"
type input "22"
type input "2%"
type input "2"
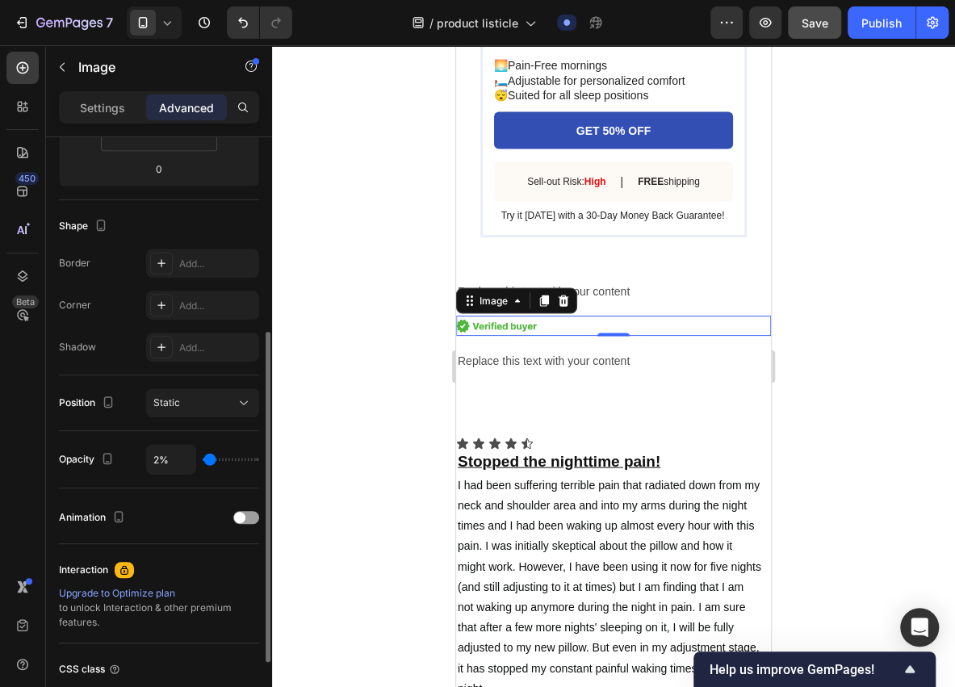
type input "0%"
type input "0"
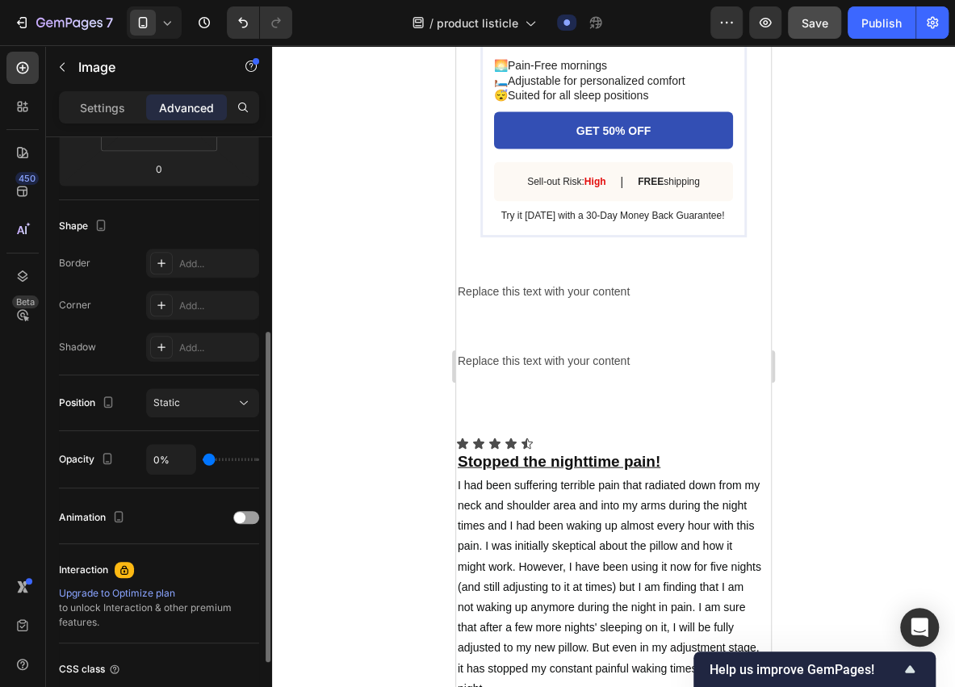
type input "3%"
type input "3"
type input "14%"
type input "14"
type input "23%"
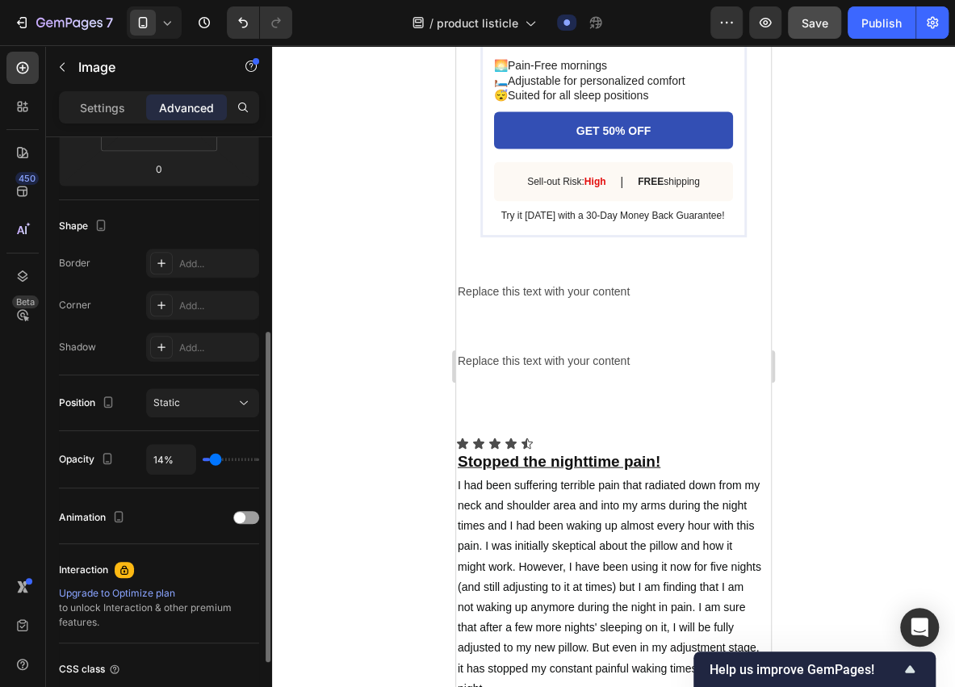
type input "23"
type input "31%"
type input "31"
type input "43%"
type input "43"
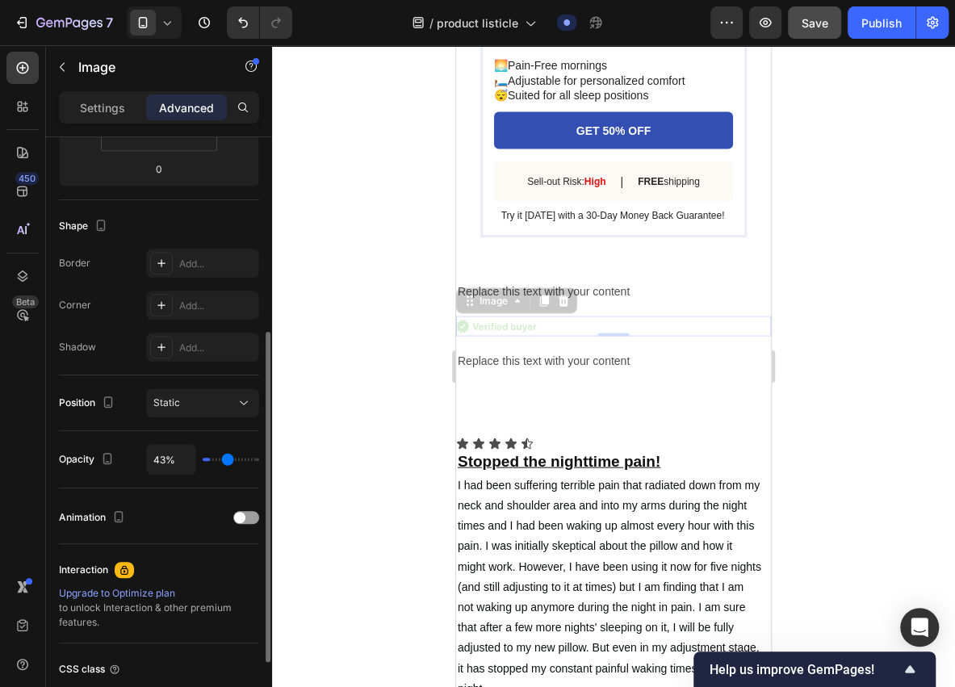
type input "56%"
type input "56"
type input "78%"
type input "78"
type input "90%"
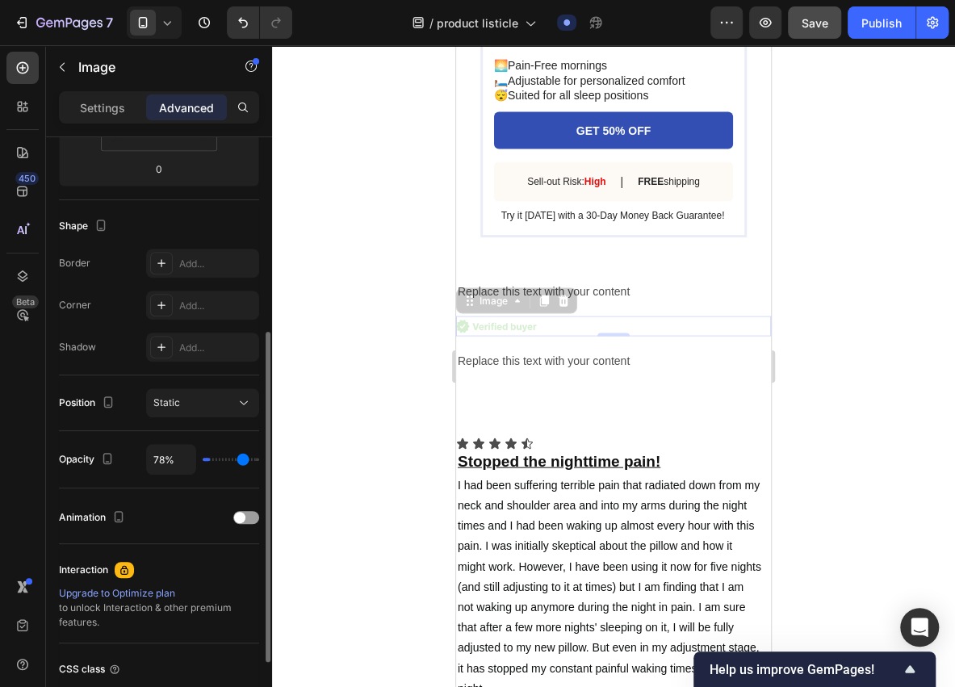
type input "90"
type input "100%"
type input "100"
drag, startPoint x: 234, startPoint y: 458, endPoint x: 272, endPoint y: 464, distance: 38.4
click at [259, 461] on input "range" at bounding box center [231, 459] width 57 height 3
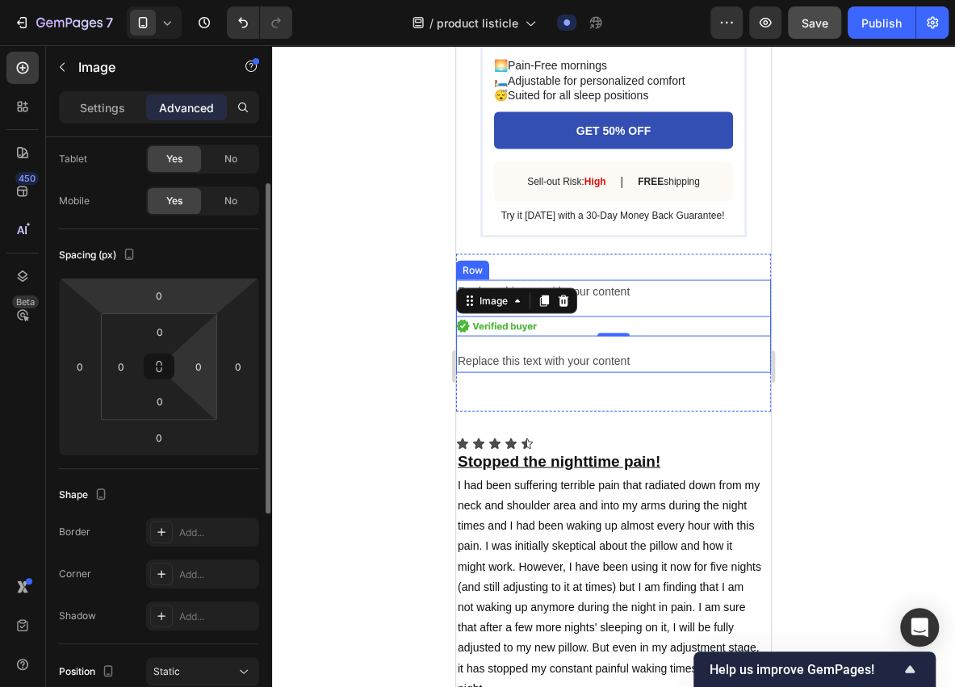
scroll to position [0, 0]
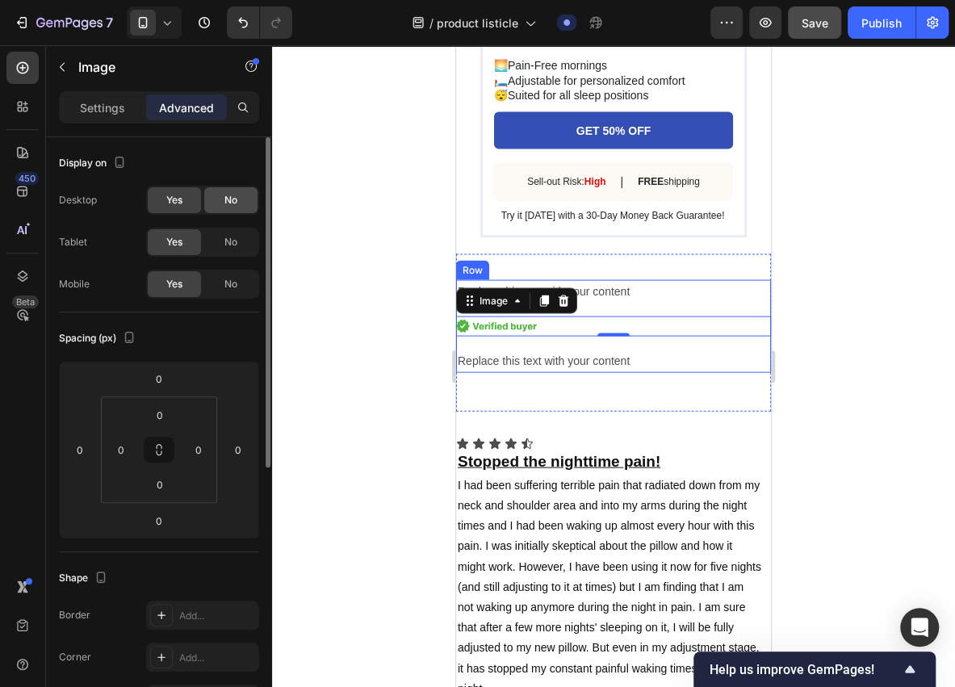
click at [234, 208] on div "No" at bounding box center [230, 200] width 53 height 26
click at [229, 235] on span "No" at bounding box center [230, 242] width 13 height 15
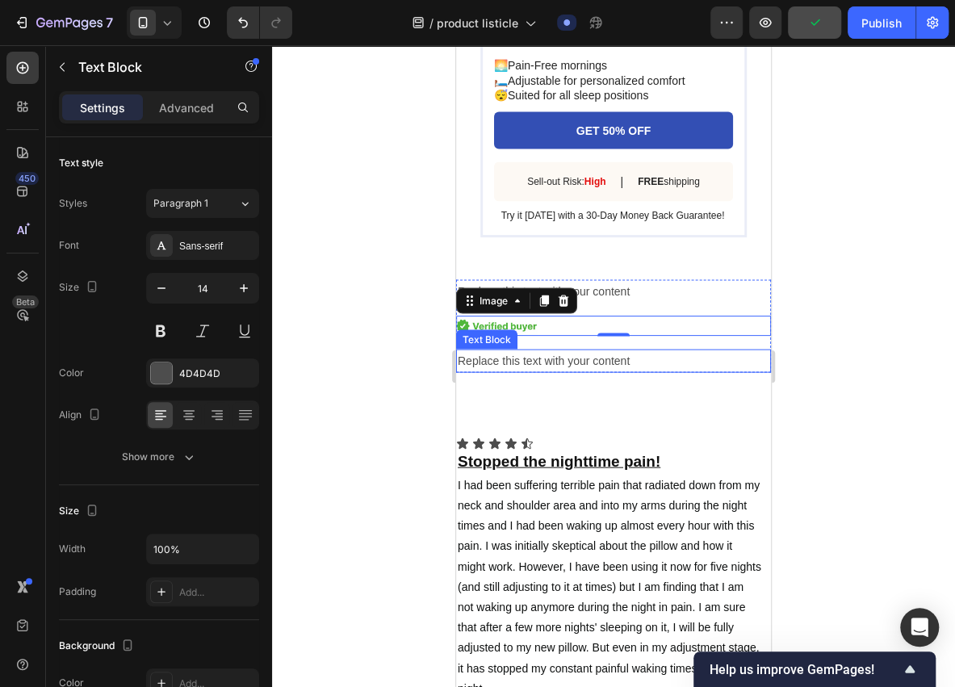
click at [510, 372] on div "Replace this text with your content" at bounding box center [613, 360] width 315 height 23
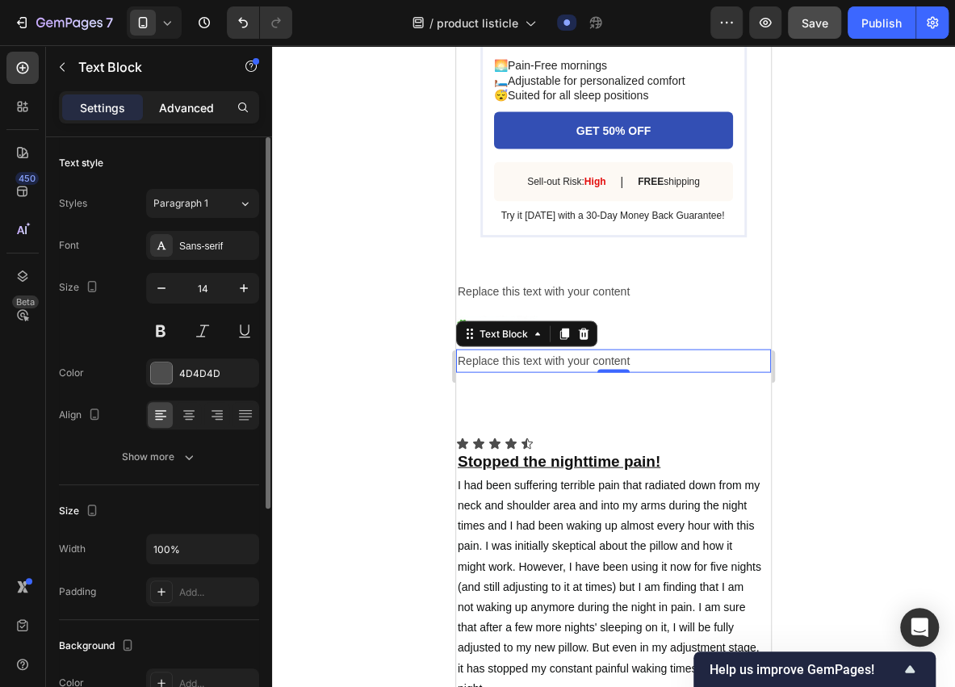
click at [188, 105] on p "Advanced" at bounding box center [186, 107] width 55 height 17
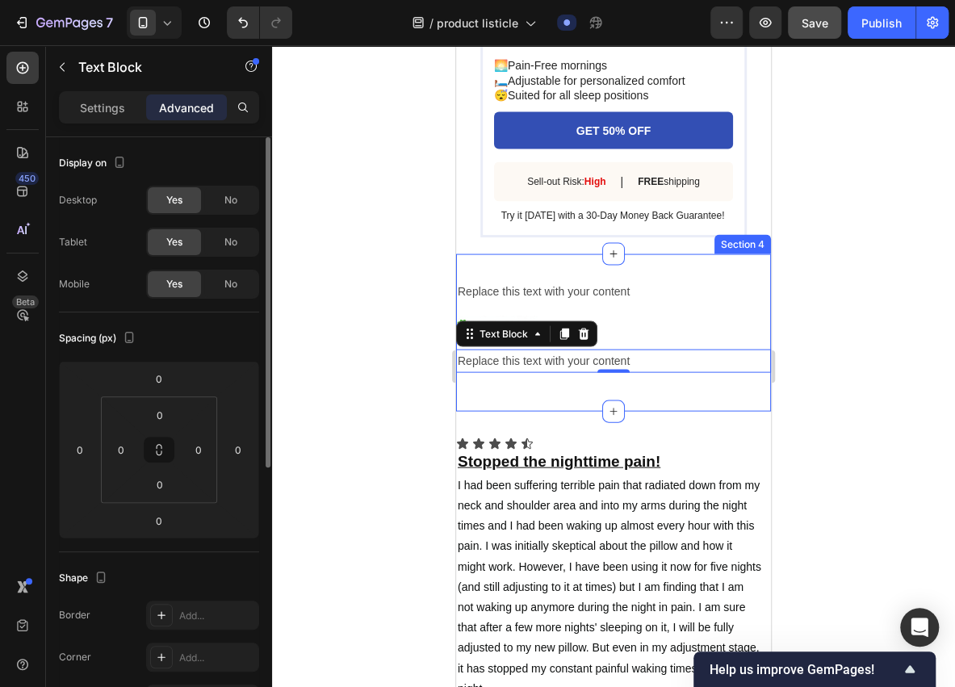
click at [741, 411] on div "Replace this text with your content Text Block Image Replace this text with you…" at bounding box center [613, 332] width 315 height 157
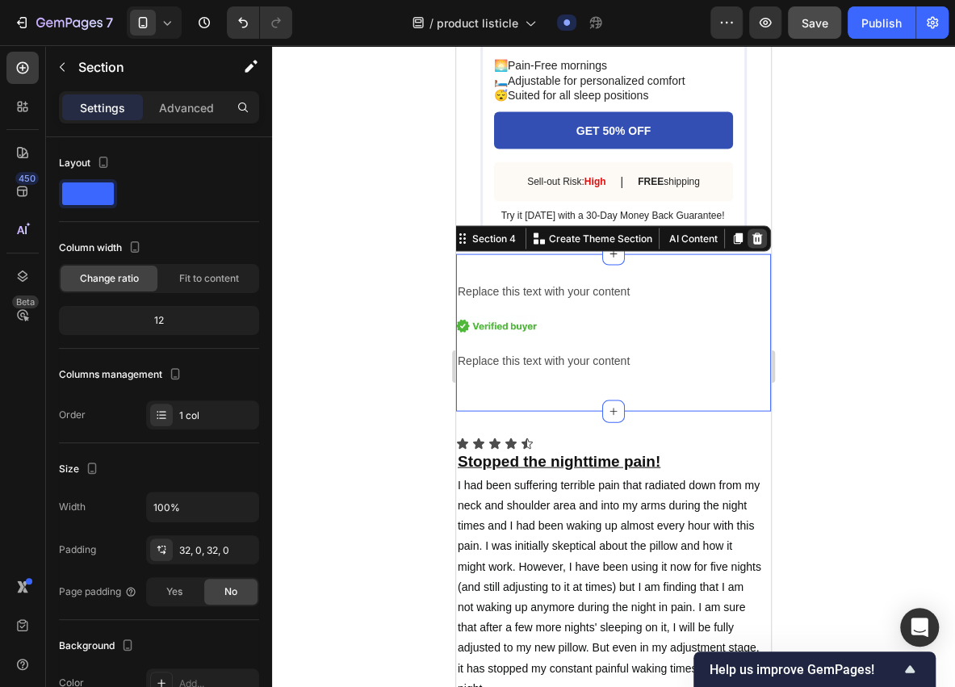
click at [751, 245] on icon at bounding box center [757, 238] width 13 height 13
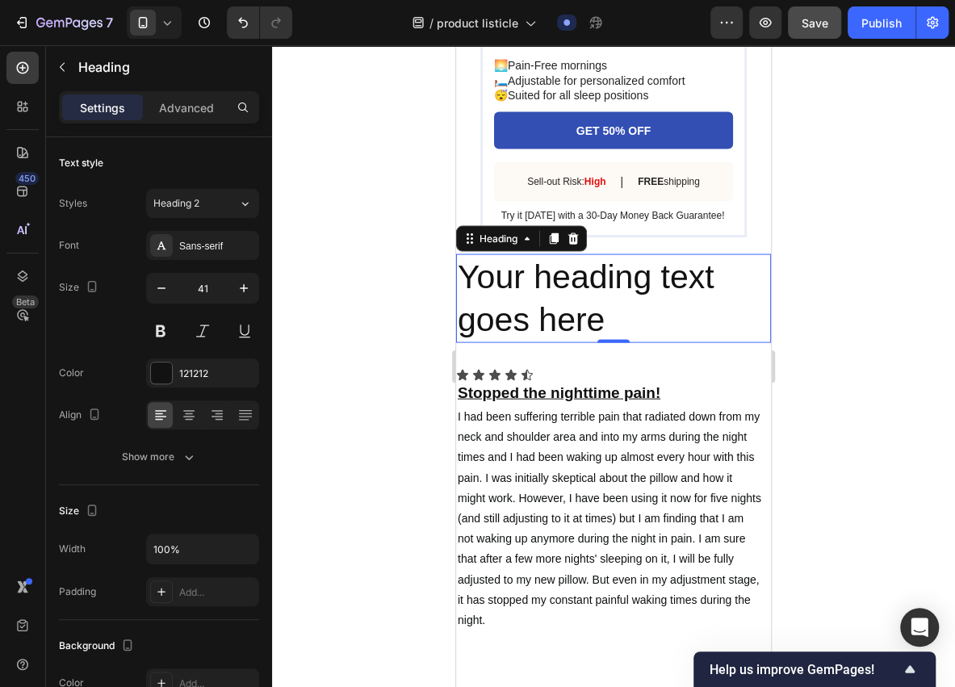
click at [754, 338] on h2 "Your heading text goes here" at bounding box center [613, 299] width 315 height 90
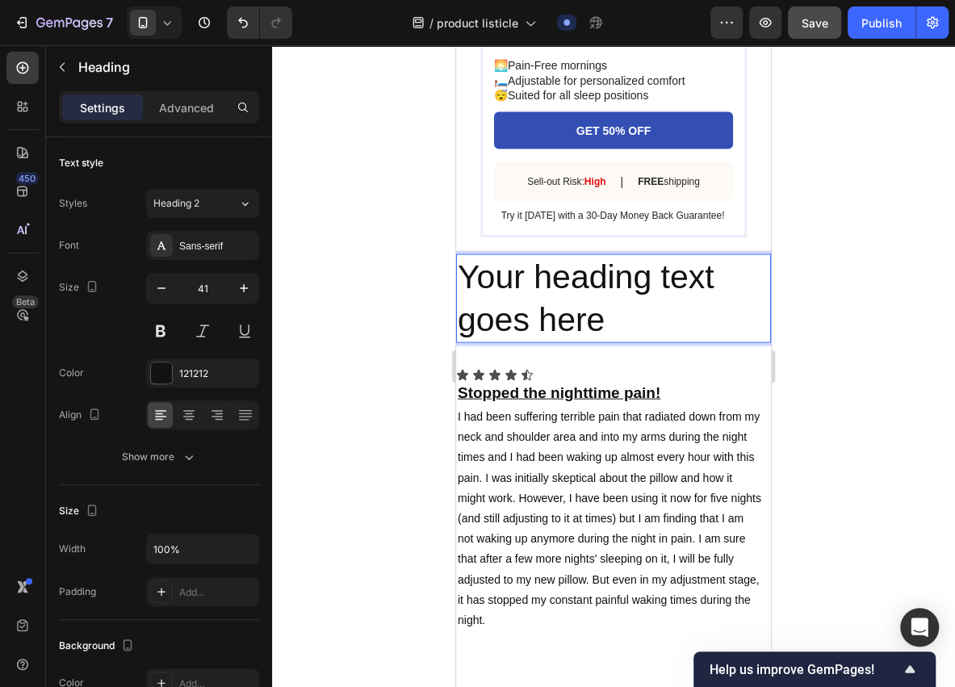
click at [757, 338] on p "Your heading text goes here" at bounding box center [614, 298] width 312 height 86
drag, startPoint x: 497, startPoint y: 289, endPoint x: 489, endPoint y: 290, distance: 8.1
click at [496, 289] on p "Your heading text goes here" at bounding box center [614, 298] width 312 height 86
click at [398, 321] on div at bounding box center [613, 366] width 683 height 642
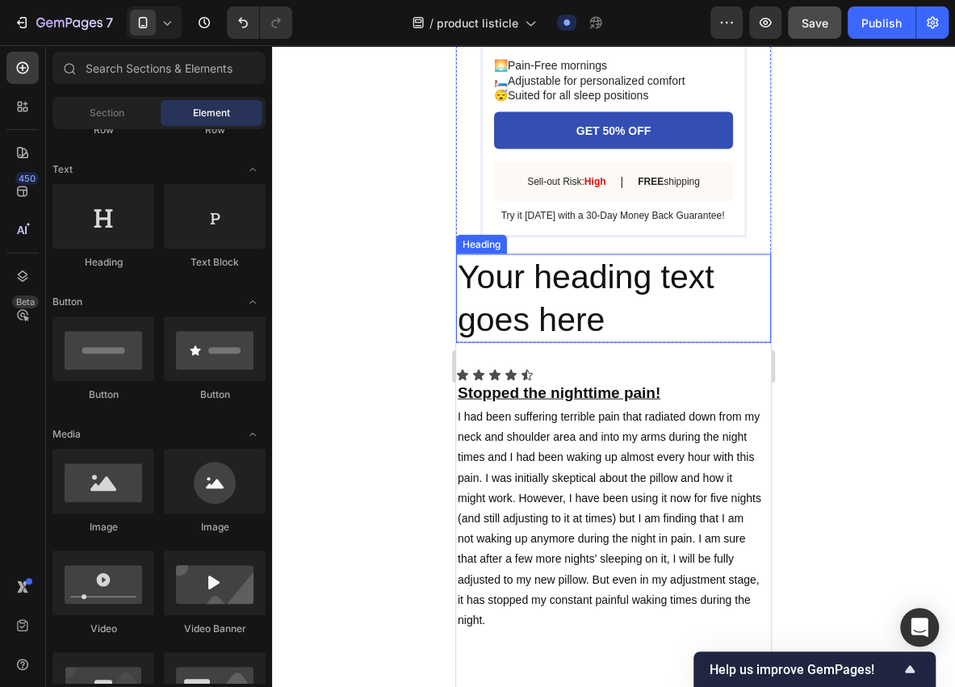
click at [712, 323] on p "Your heading text goes here" at bounding box center [614, 298] width 312 height 86
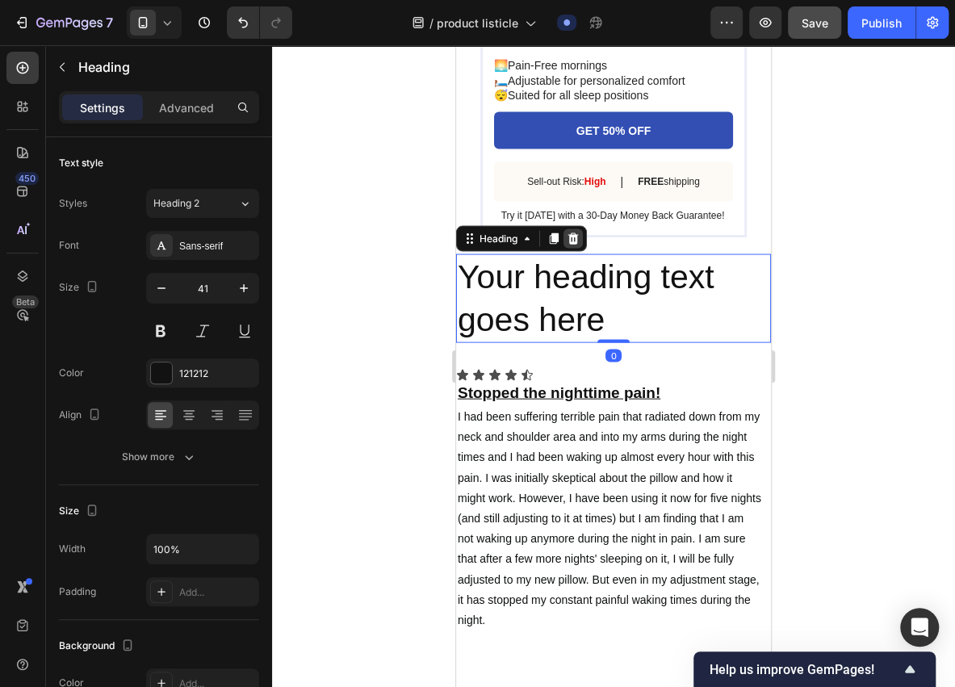
click at [572, 244] on icon at bounding box center [573, 238] width 10 height 11
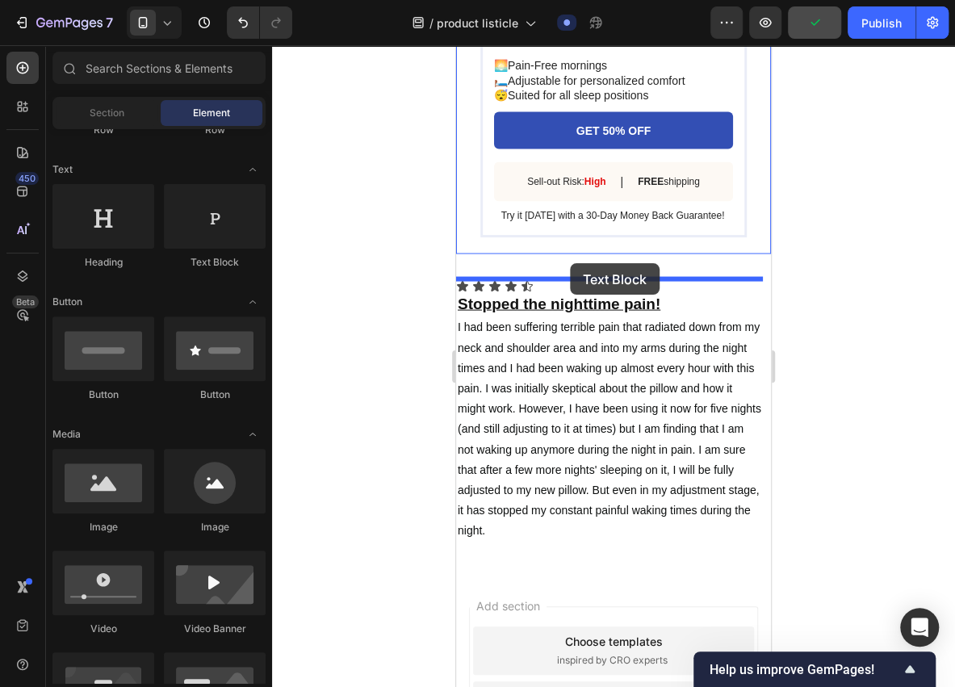
drag, startPoint x: 736, startPoint y: 290, endPoint x: 568, endPoint y: 265, distance: 169.8
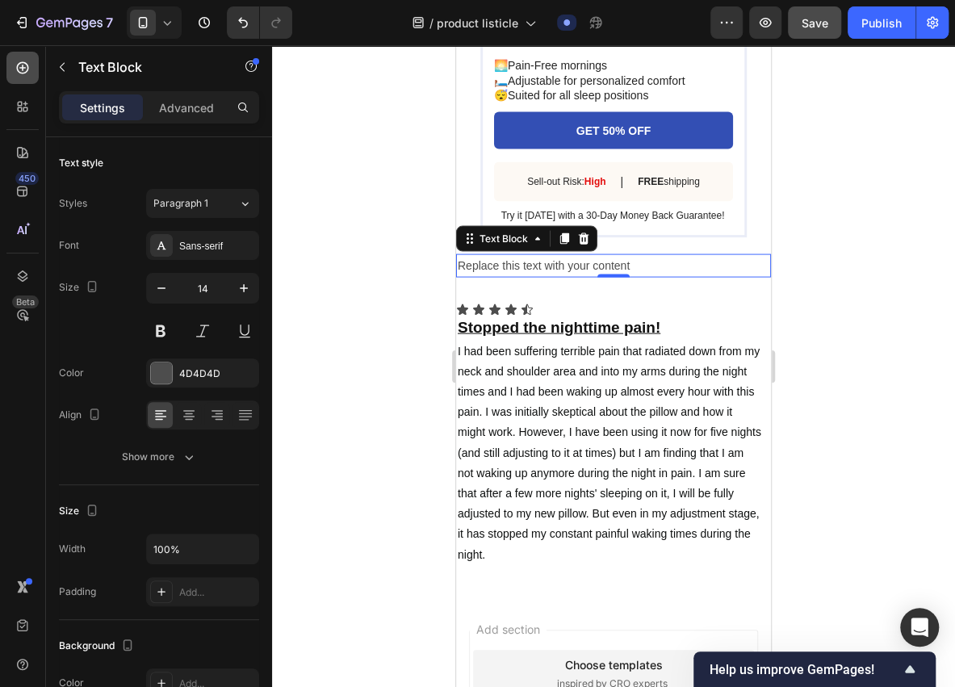
click at [35, 69] on div at bounding box center [22, 68] width 32 height 32
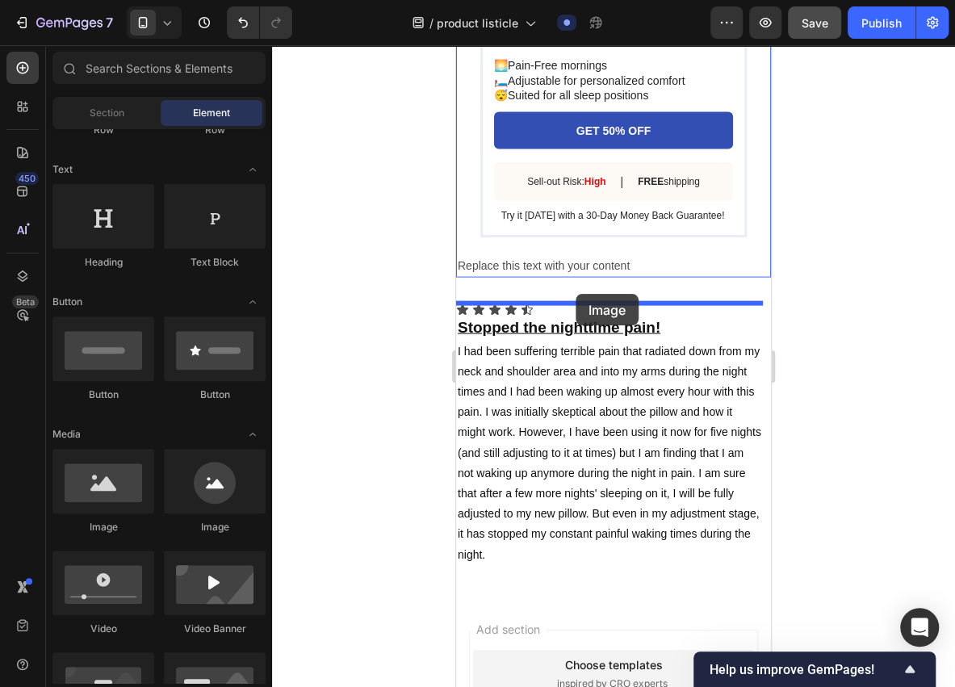
drag, startPoint x: 539, startPoint y: 544, endPoint x: 576, endPoint y: 294, distance: 253.1
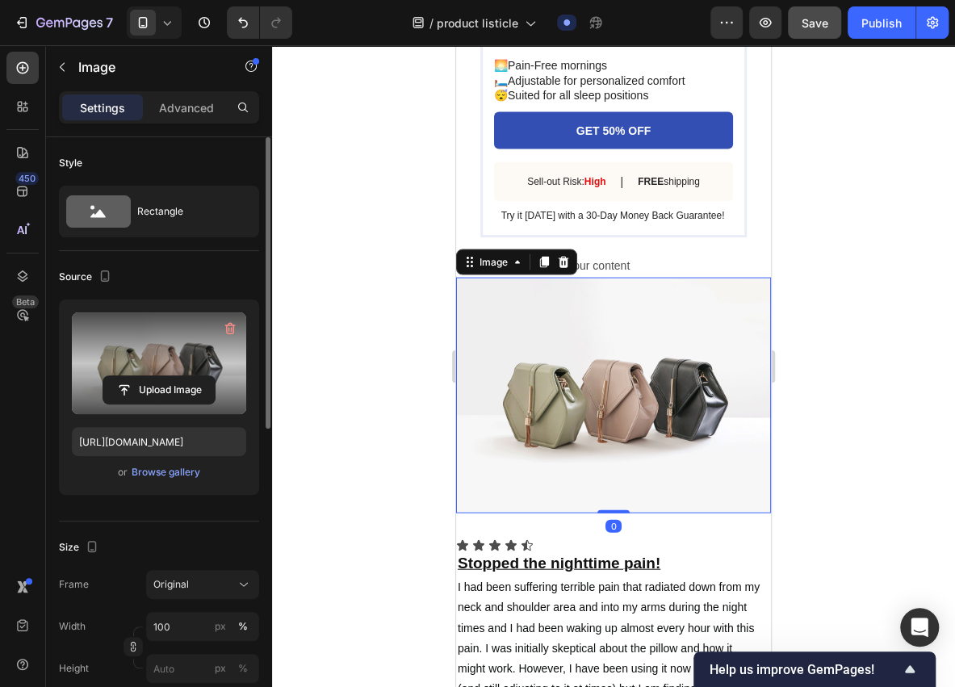
click at [162, 361] on label at bounding box center [159, 364] width 174 height 102
click at [162, 376] on input "file" at bounding box center [158, 389] width 111 height 27
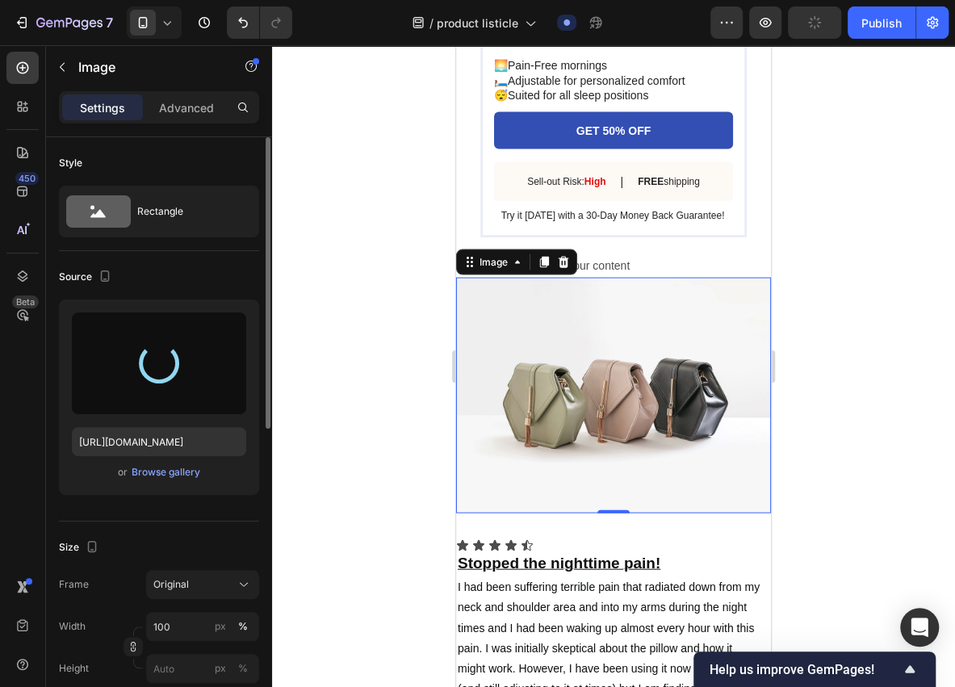
type input "[URL][DOMAIN_NAME]"
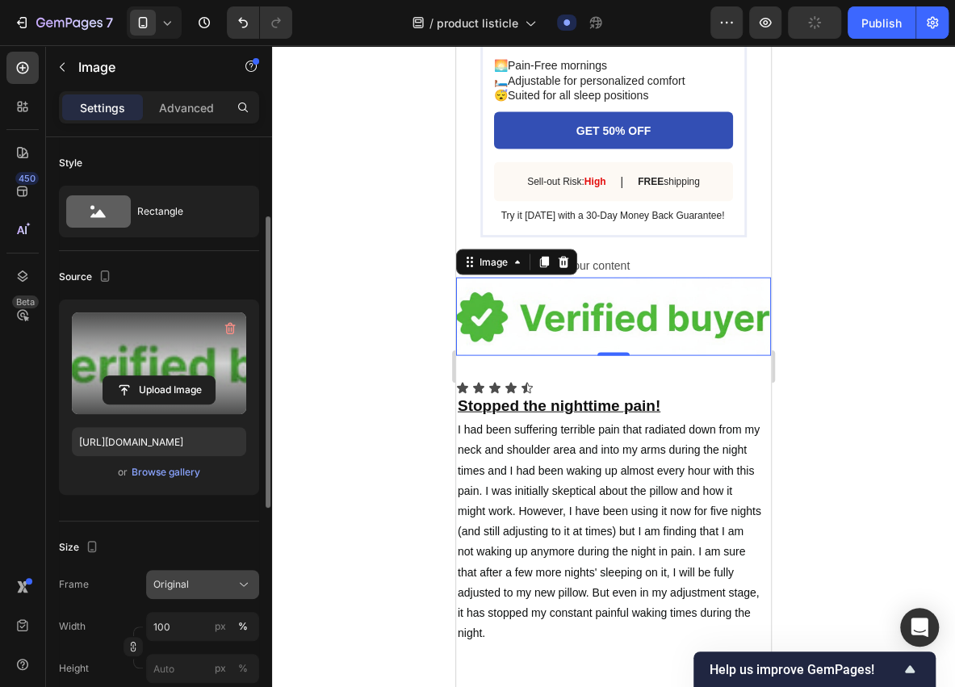
scroll to position [53, 0]
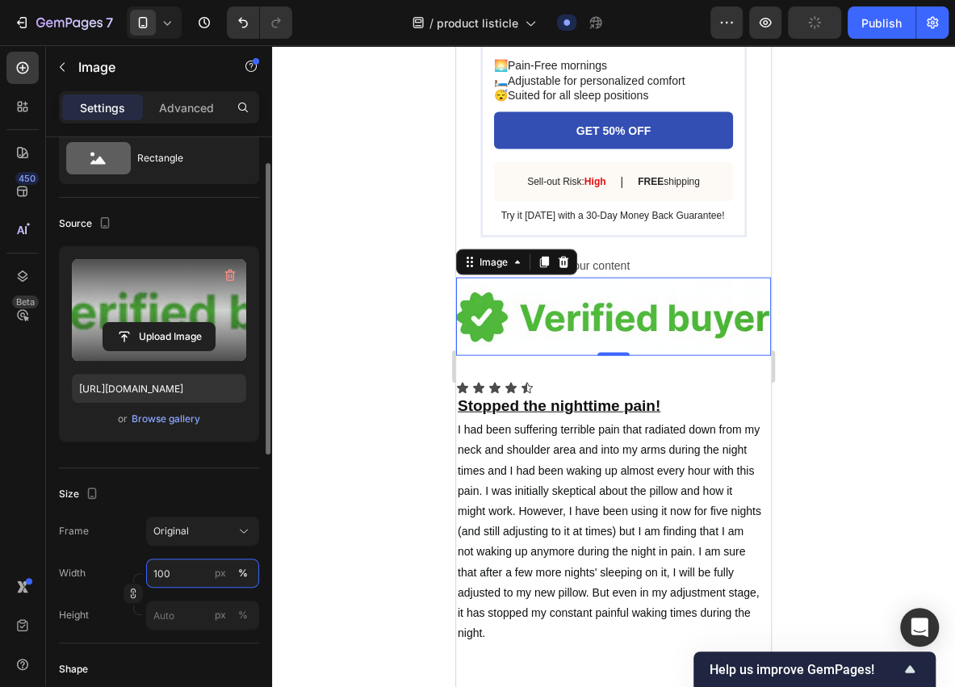
click at [178, 575] on input "100" at bounding box center [202, 573] width 113 height 29
click at [187, 573] on input "100" at bounding box center [202, 573] width 113 height 29
click at [189, 573] on input "100" at bounding box center [202, 573] width 113 height 29
click at [183, 586] on div "Width 100 px % Height px %" at bounding box center [159, 594] width 200 height 71
click at [181, 580] on input "100" at bounding box center [202, 573] width 113 height 29
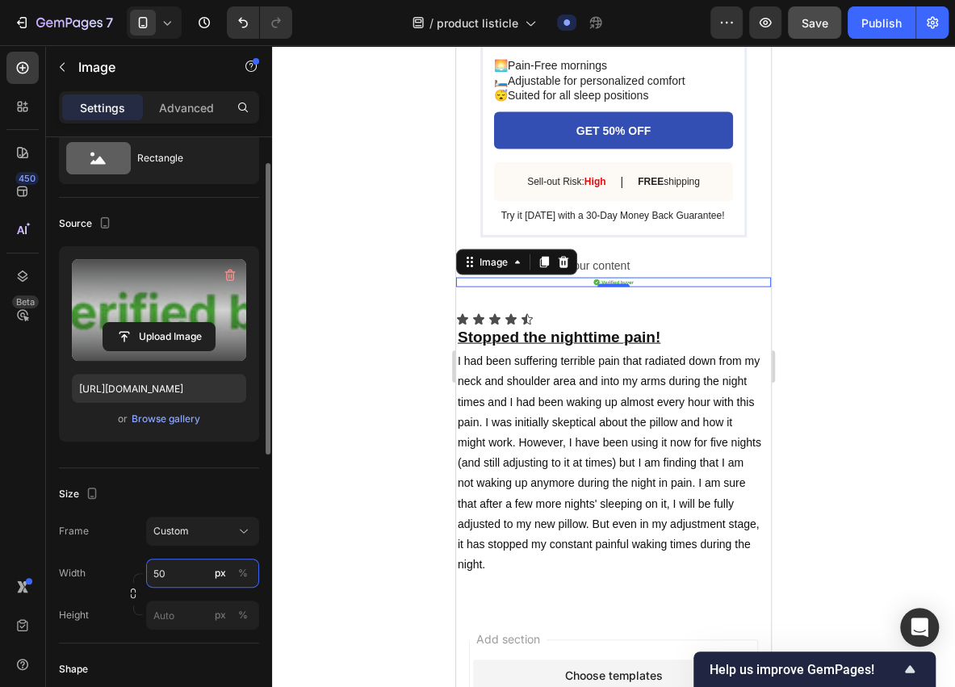
type input "5"
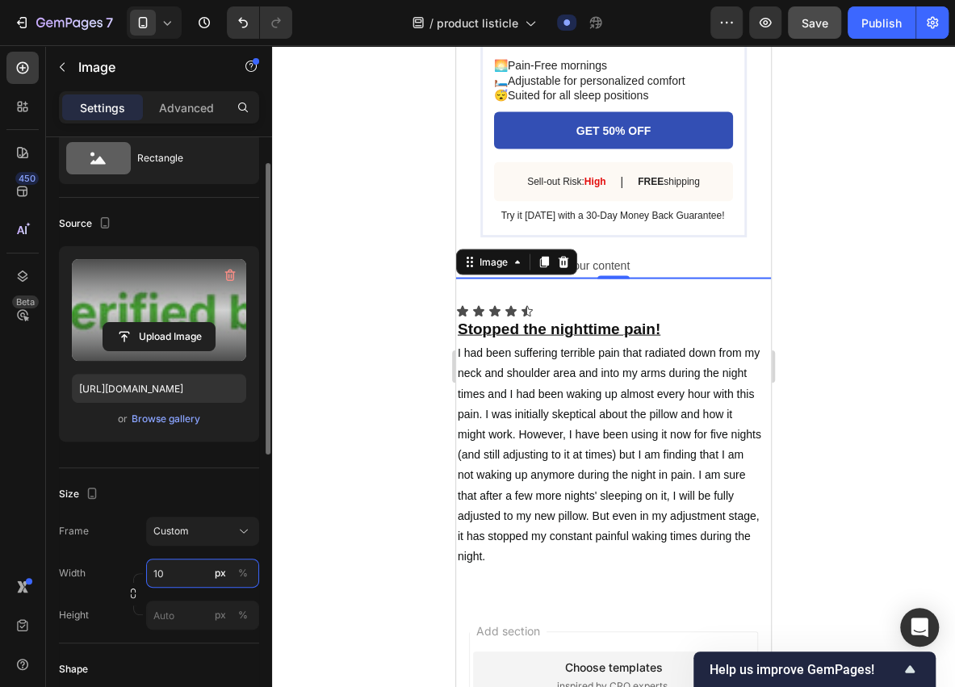
type input "100"
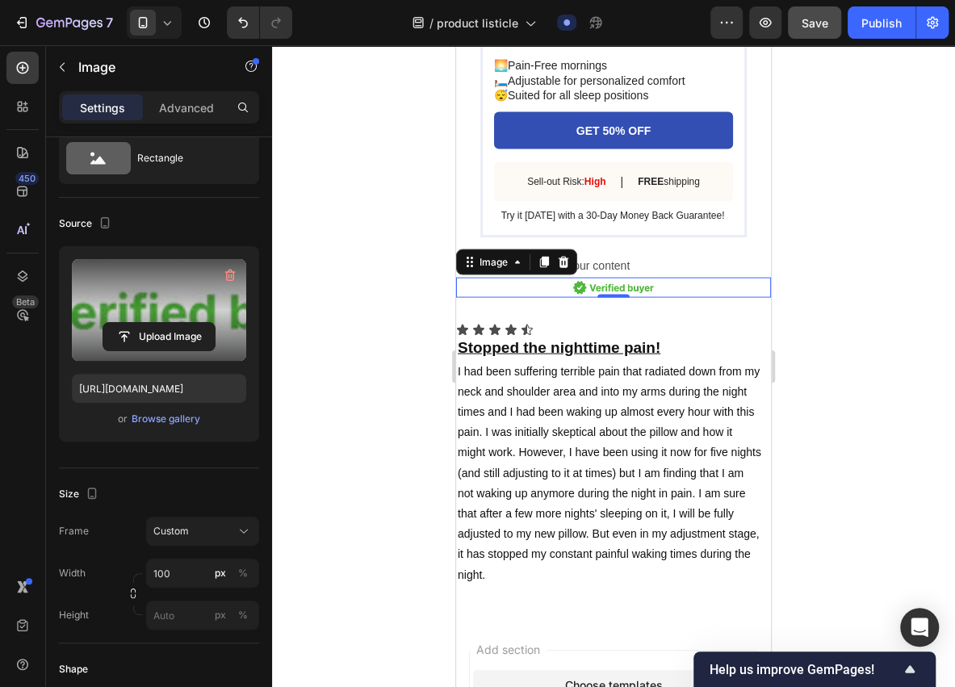
click at [363, 508] on div at bounding box center [613, 366] width 683 height 642
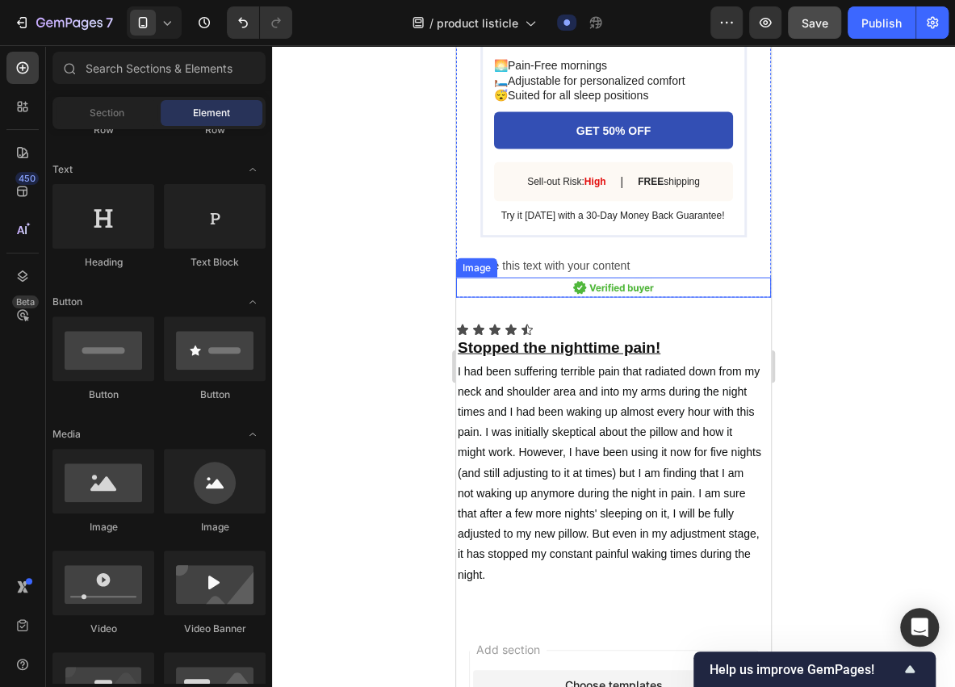
click at [606, 297] on img at bounding box center [613, 287] width 81 height 20
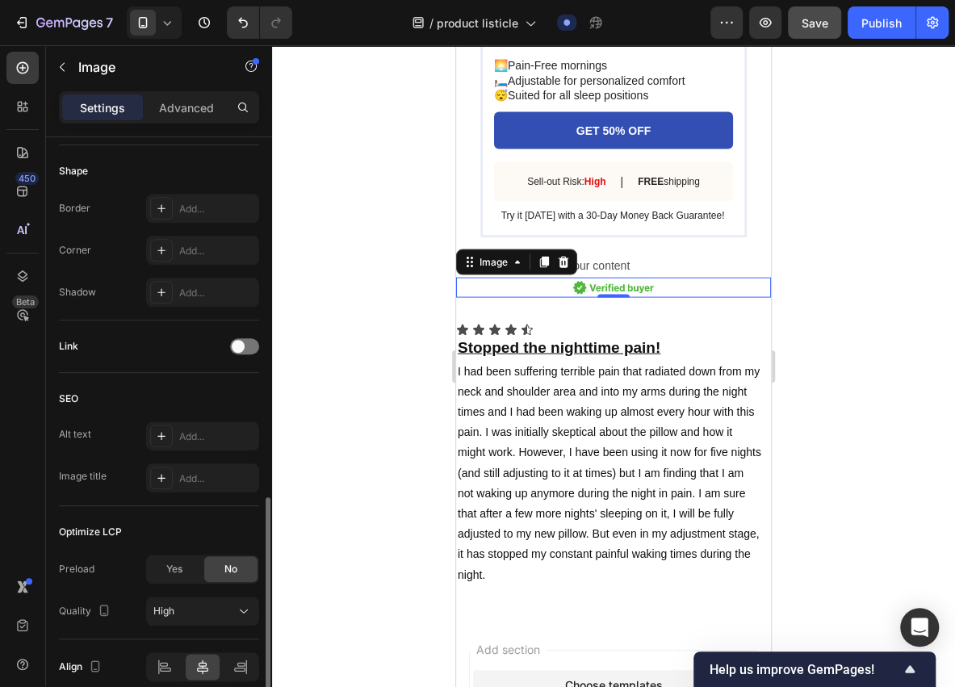
scroll to position [646, 0]
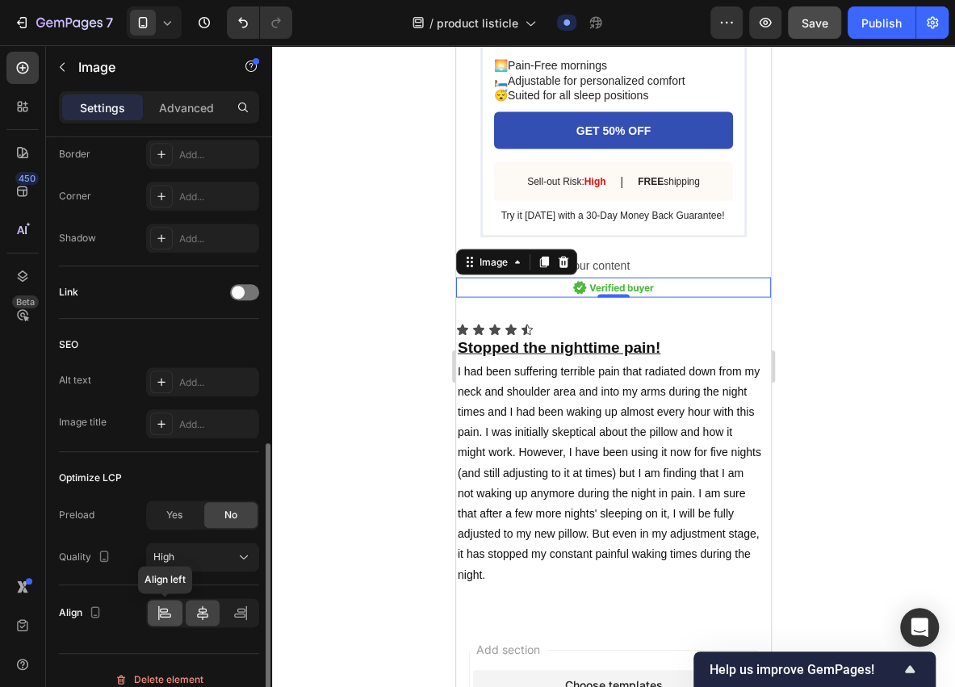
click at [173, 605] on icon at bounding box center [165, 613] width 16 height 16
click at [178, 514] on span "Yes" at bounding box center [174, 515] width 16 height 15
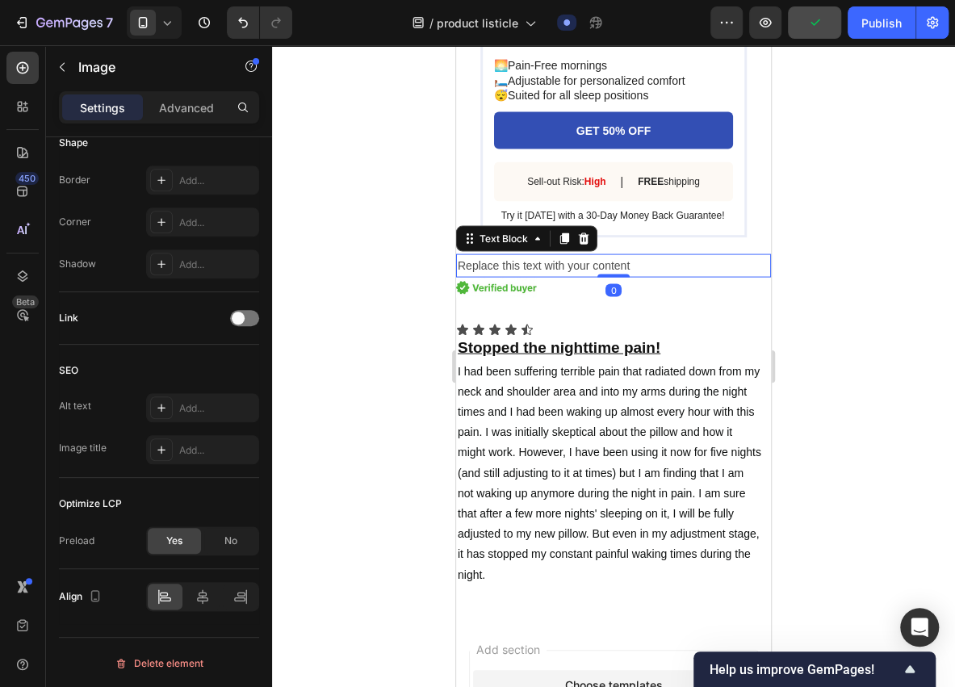
click at [617, 277] on div "Replace this text with your content" at bounding box center [613, 265] width 315 height 23
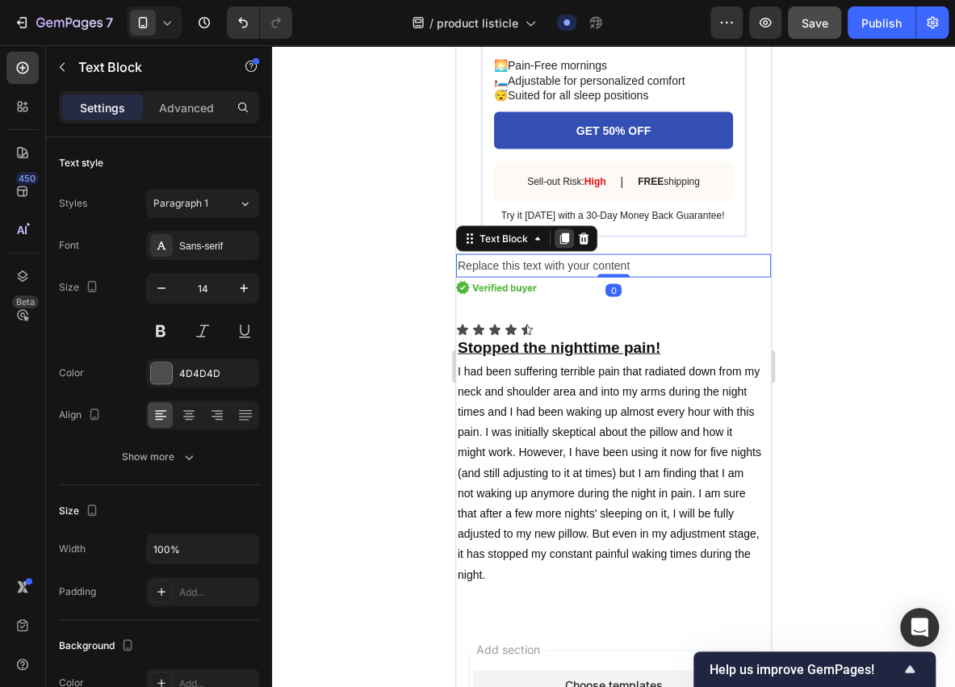
click at [564, 244] on icon at bounding box center [564, 238] width 9 height 11
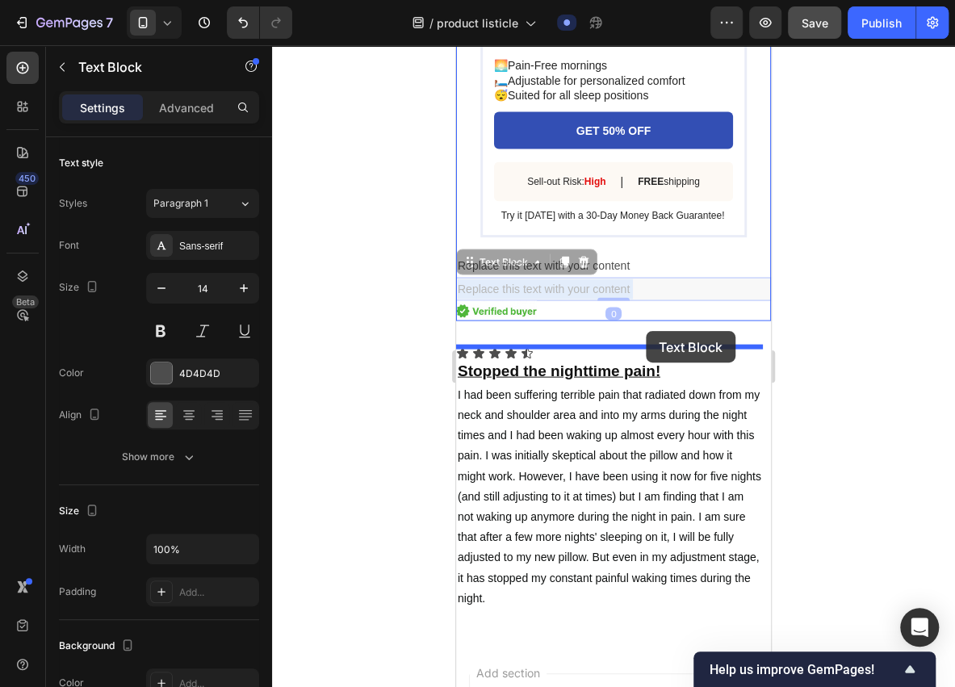
drag, startPoint x: 661, startPoint y: 307, endPoint x: 646, endPoint y: 331, distance: 28.7
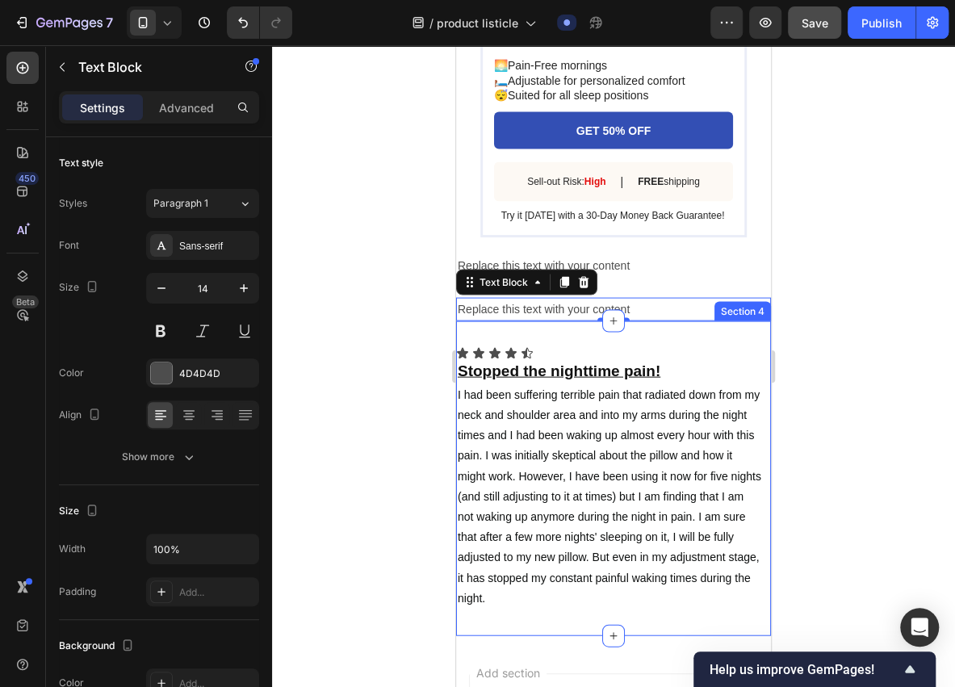
click at [415, 352] on div at bounding box center [613, 366] width 683 height 642
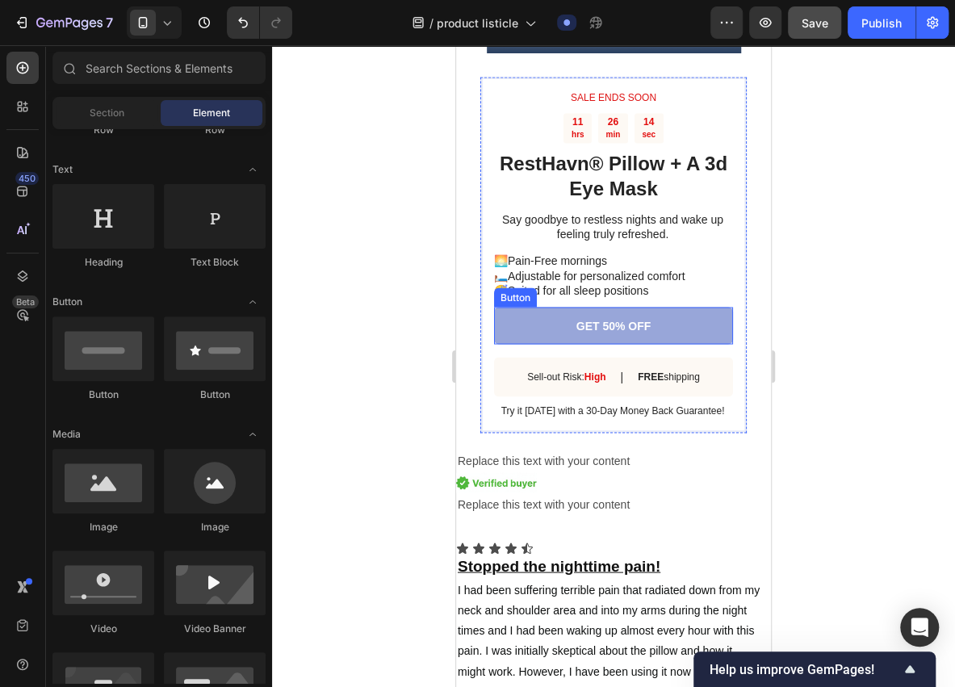
scroll to position [4080, 0]
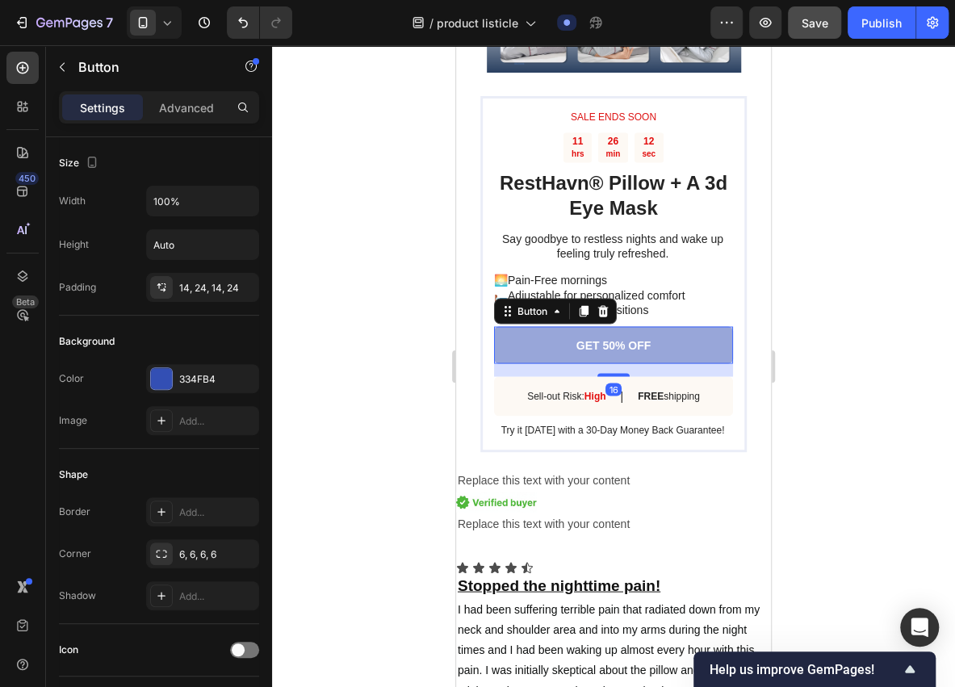
click at [686, 363] on link "GET 50% OFF" at bounding box center [613, 344] width 239 height 37
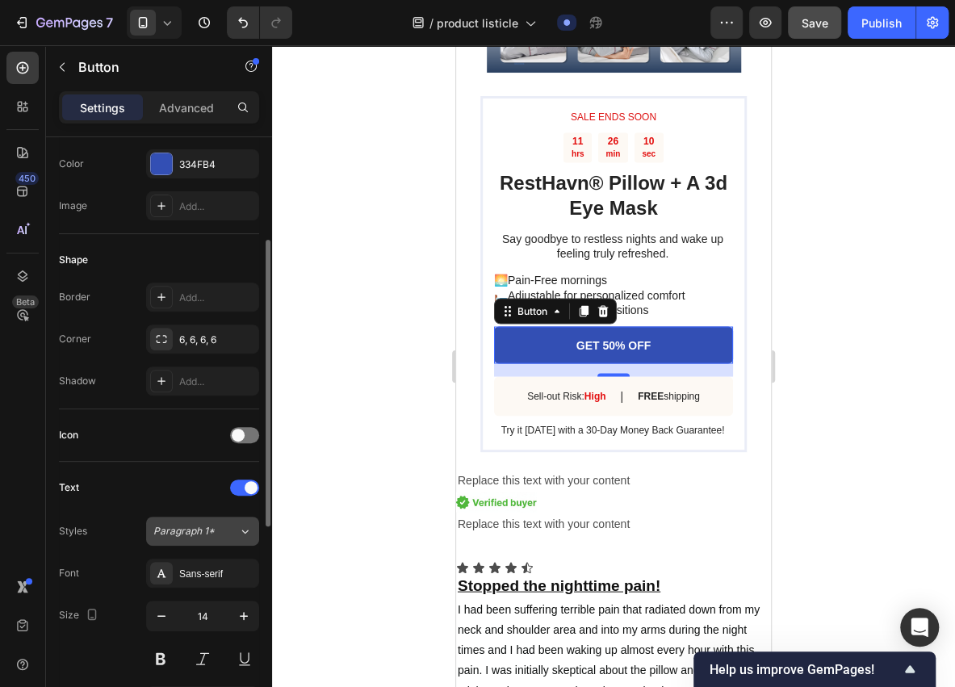
scroll to position [430, 0]
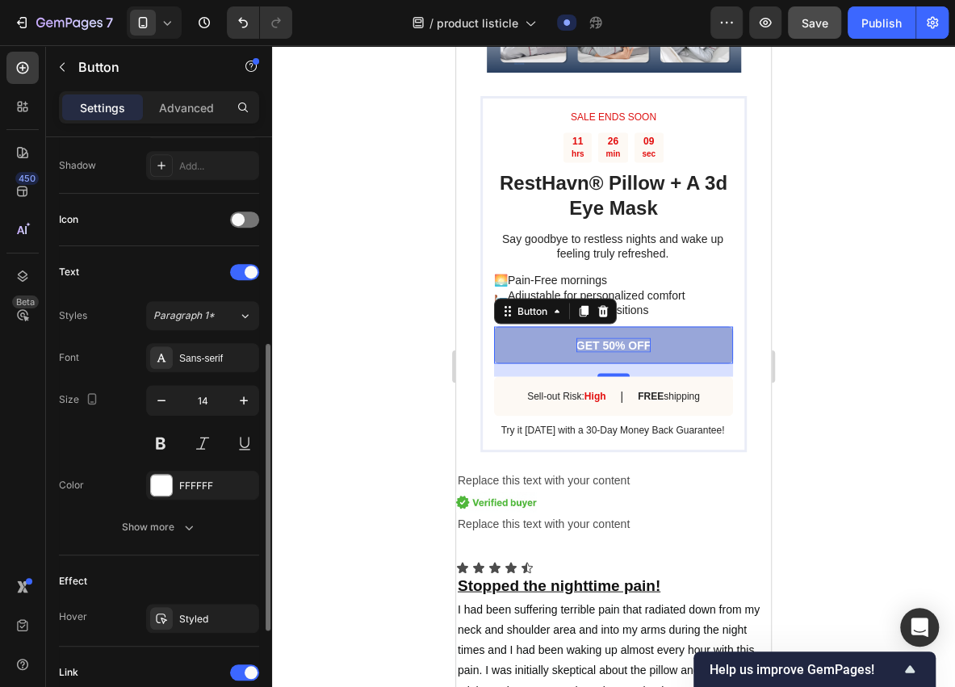
click at [596, 352] on p "GET 50% OFF" at bounding box center [614, 345] width 75 height 15
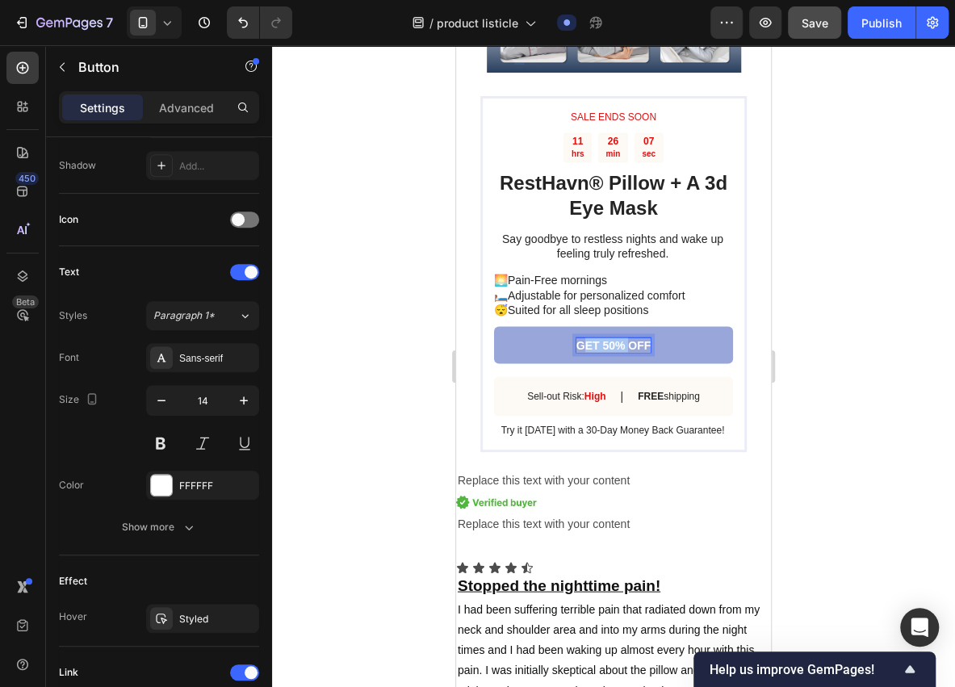
drag, startPoint x: 577, startPoint y: 371, endPoint x: 623, endPoint y: 371, distance: 46.8
click at [623, 352] on p "GET 50% OFF" at bounding box center [614, 345] width 75 height 15
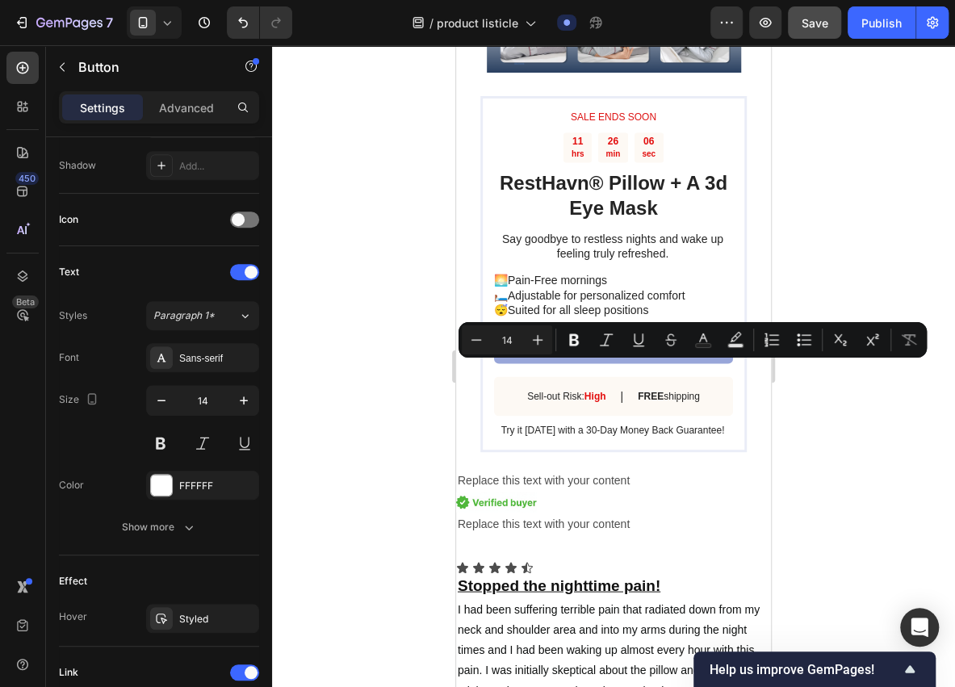
click at [595, 352] on p "GET 50% OFF" at bounding box center [614, 345] width 75 height 15
drag, startPoint x: 575, startPoint y: 371, endPoint x: 644, endPoint y: 369, distance: 69.5
click at [644, 352] on p "GET 50% OFF" at bounding box center [614, 345] width 75 height 15
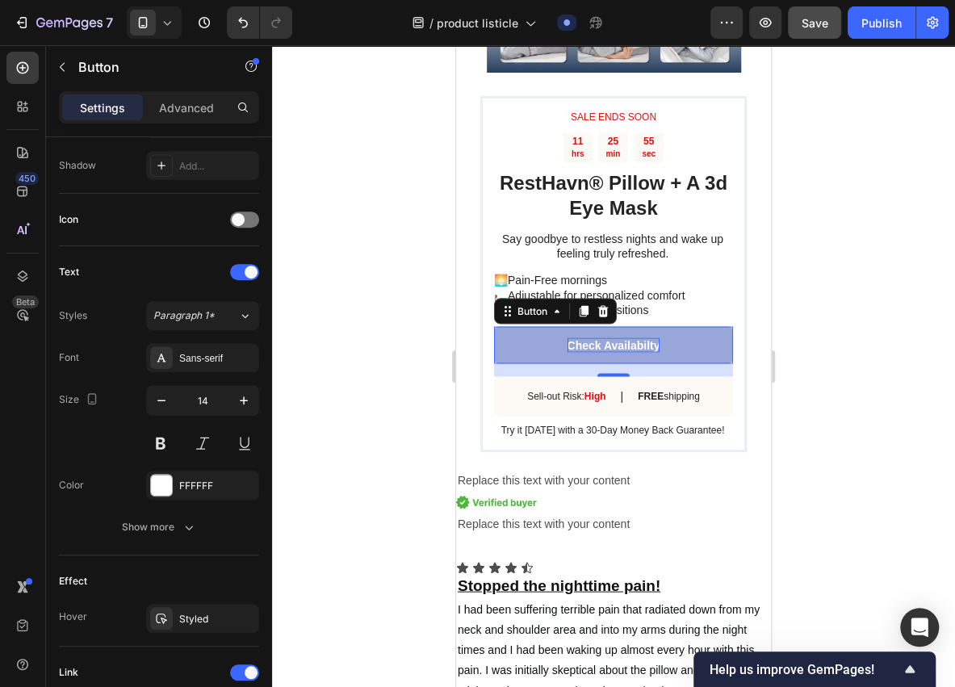
click at [378, 455] on div at bounding box center [613, 366] width 683 height 642
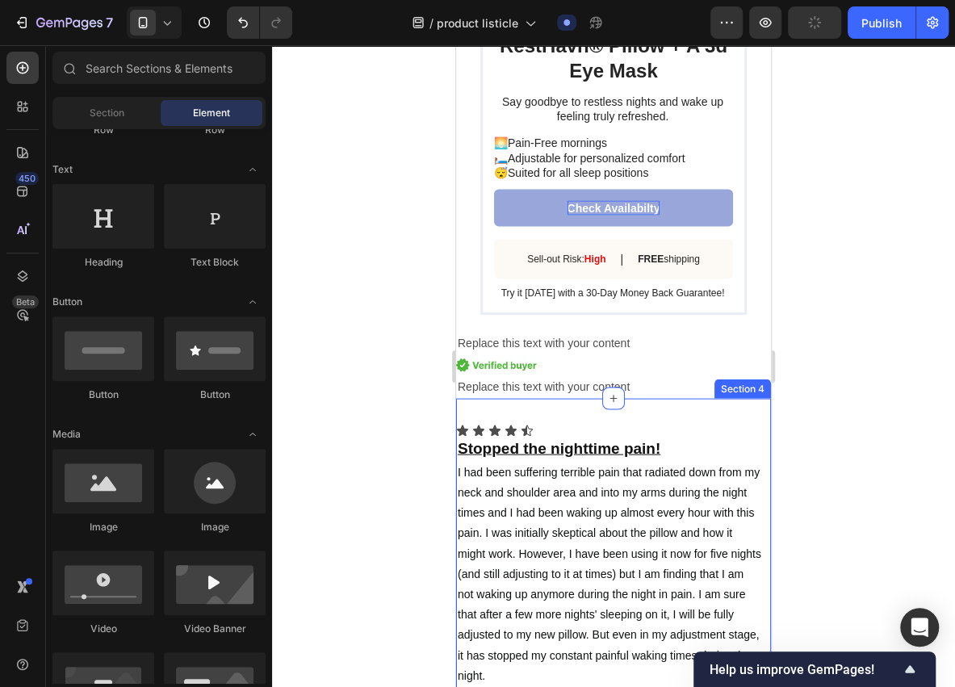
scroll to position [4241, 0]
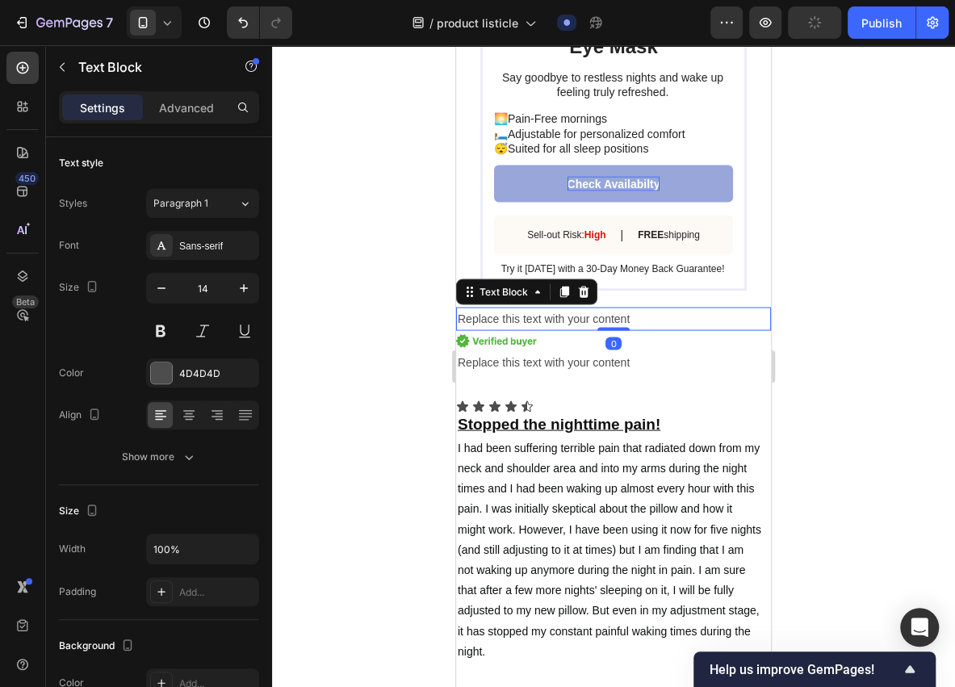
click at [552, 330] on div "Replace this text with your content" at bounding box center [613, 318] width 315 height 23
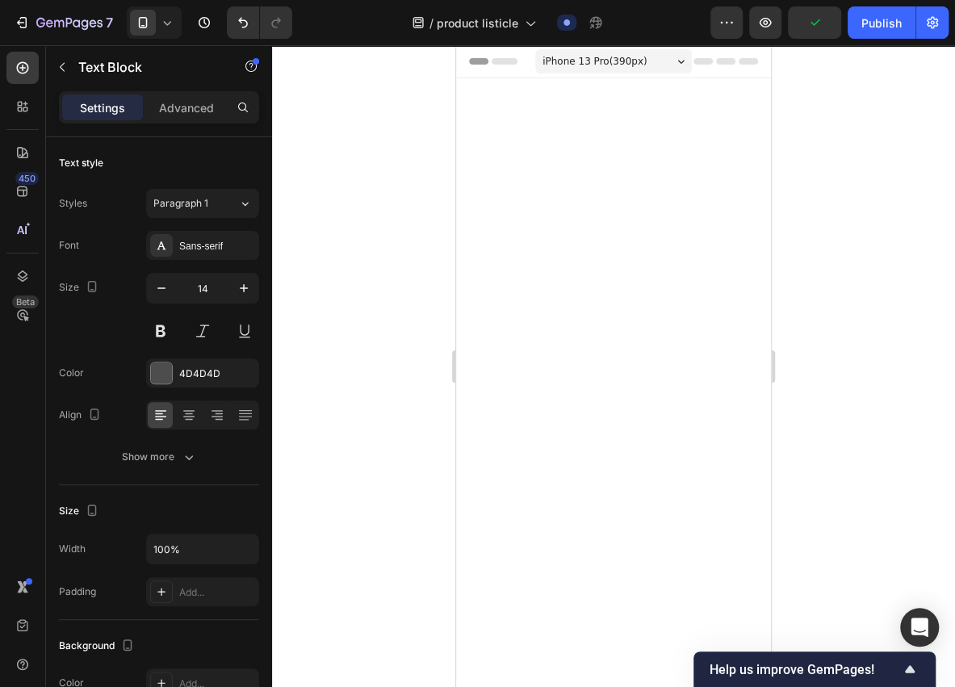
scroll to position [4241, 0]
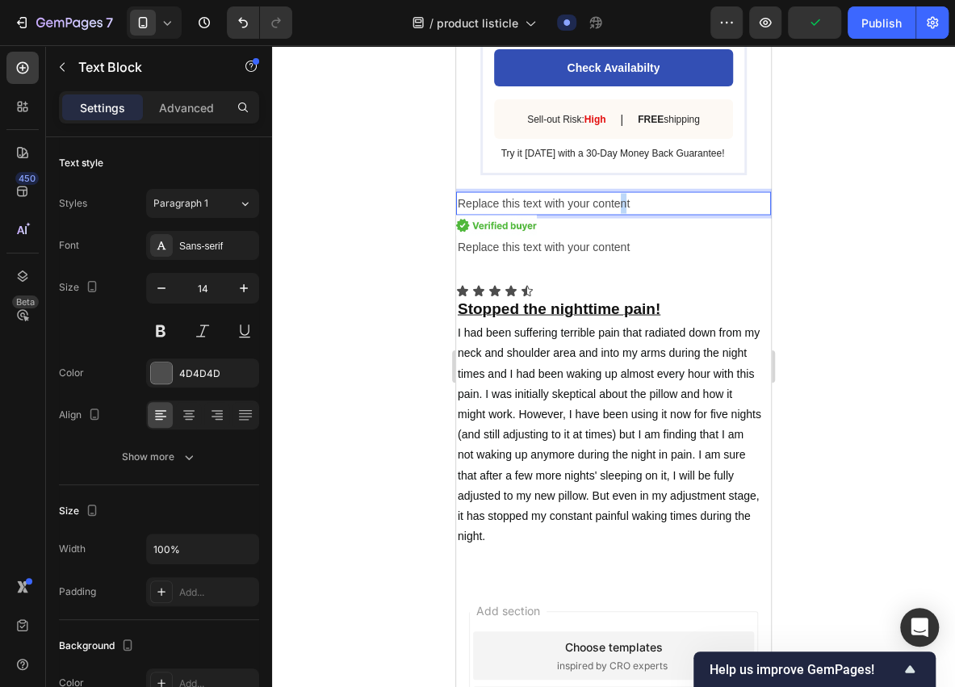
click at [622, 213] on p "Replace this text with your content" at bounding box center [614, 203] width 312 height 20
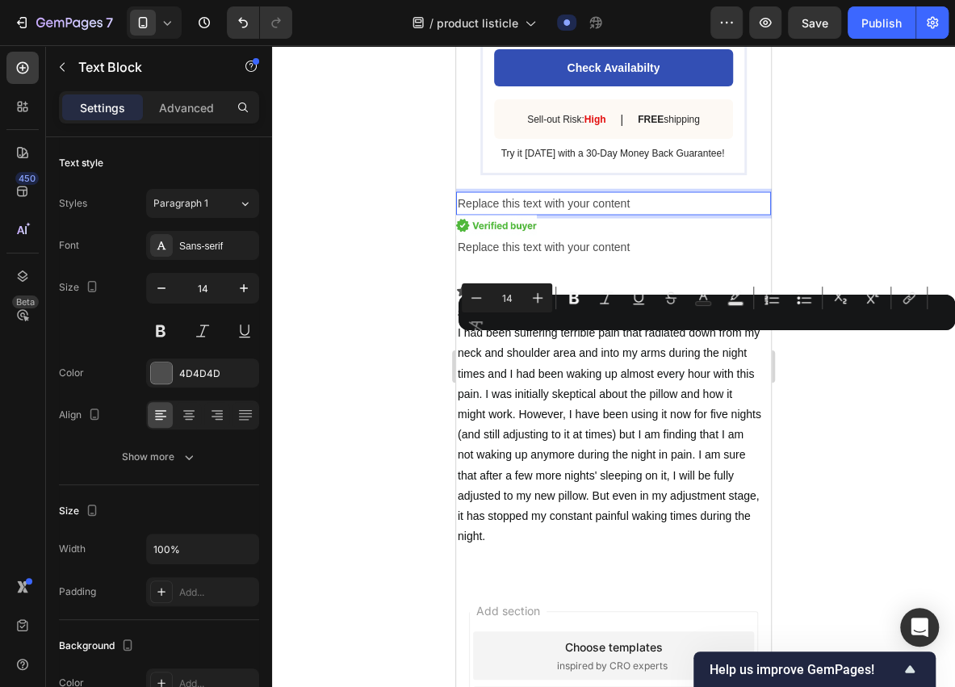
click at [631, 213] on p "Replace this text with your content" at bounding box center [614, 203] width 312 height 20
drag, startPoint x: 632, startPoint y: 342, endPoint x: 457, endPoint y: 343, distance: 175.2
click at [458, 213] on p "Replace this text with your content" at bounding box center [614, 203] width 312 height 20
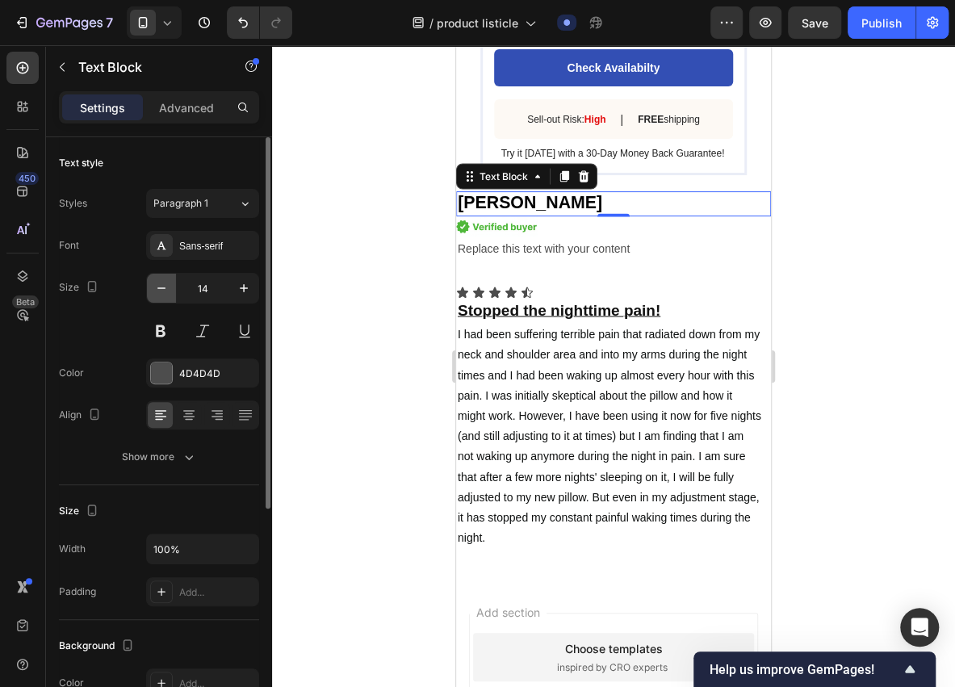
click at [170, 296] on button "button" at bounding box center [161, 288] width 29 height 29
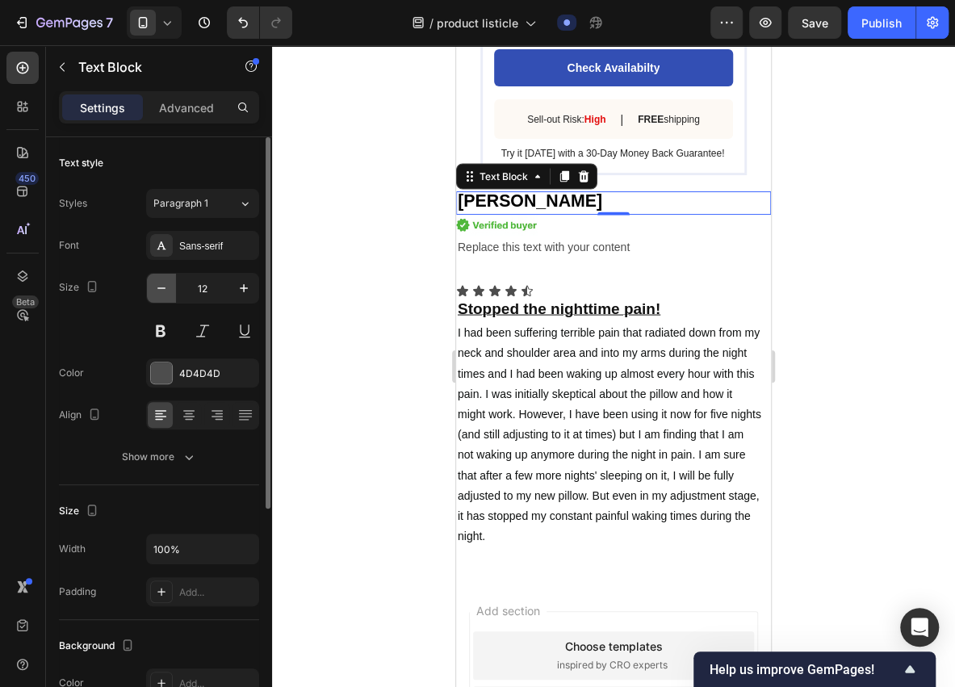
click at [170, 296] on button "button" at bounding box center [161, 288] width 29 height 29
type input "11"
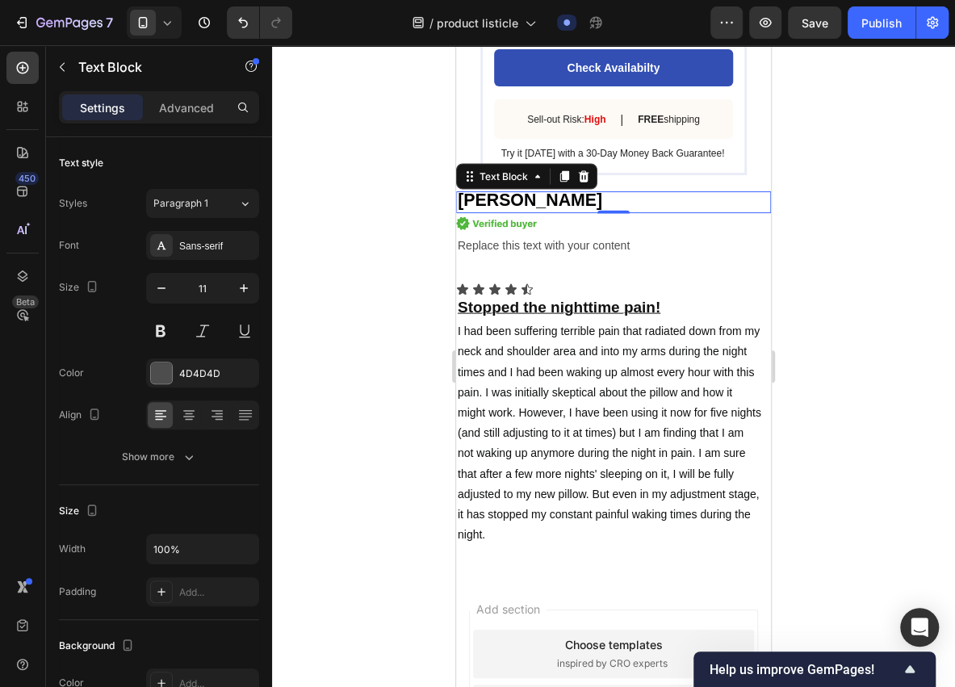
drag, startPoint x: 409, startPoint y: 362, endPoint x: 451, endPoint y: 371, distance: 42.9
click at [413, 363] on div at bounding box center [613, 366] width 683 height 642
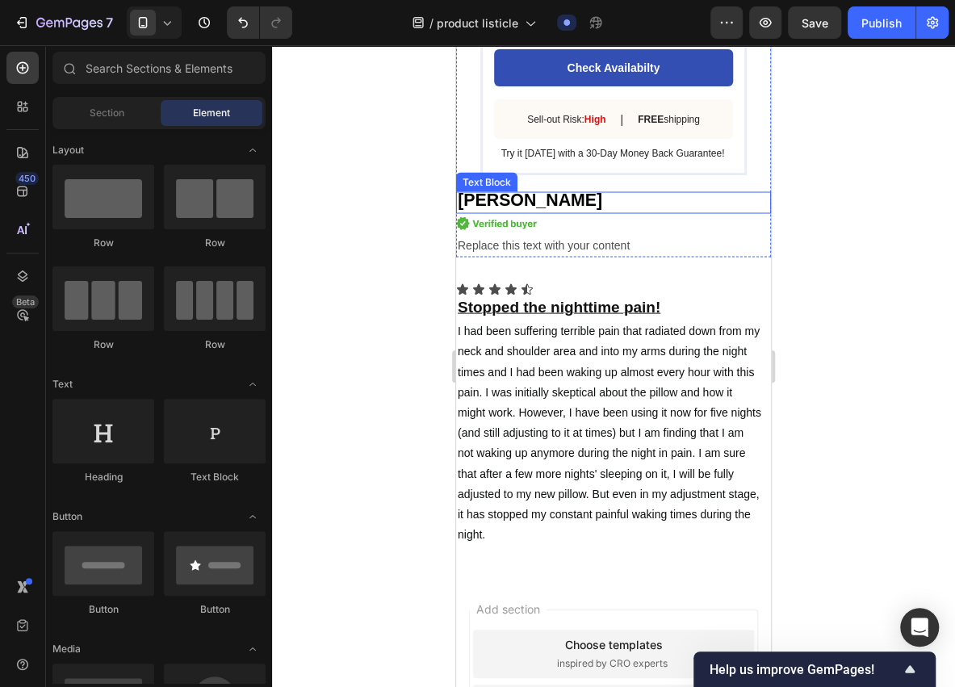
click at [535, 212] on p "Deanna" at bounding box center [614, 202] width 312 height 19
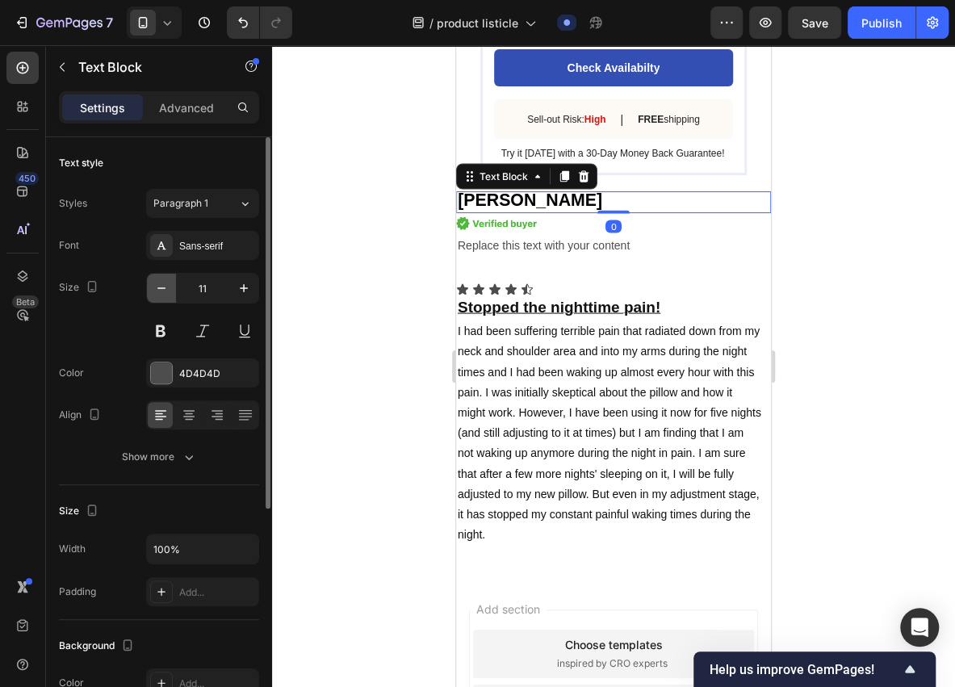
click at [160, 280] on icon "button" at bounding box center [161, 288] width 16 height 16
click at [160, 281] on icon "button" at bounding box center [161, 288] width 16 height 16
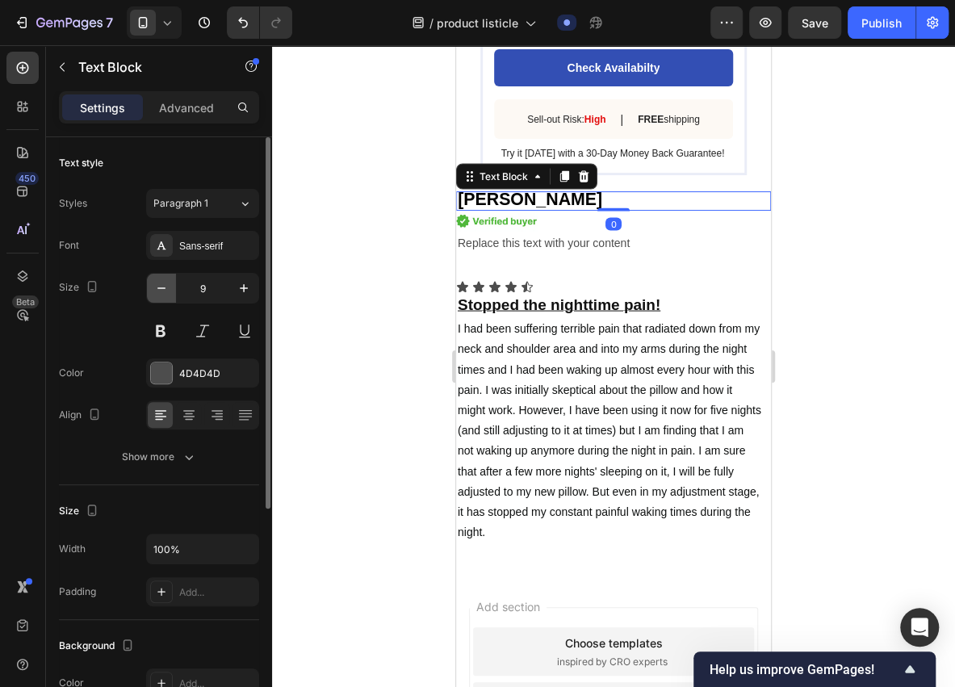
click at [160, 281] on icon "button" at bounding box center [161, 288] width 16 height 16
click at [161, 281] on icon "button" at bounding box center [161, 288] width 16 height 16
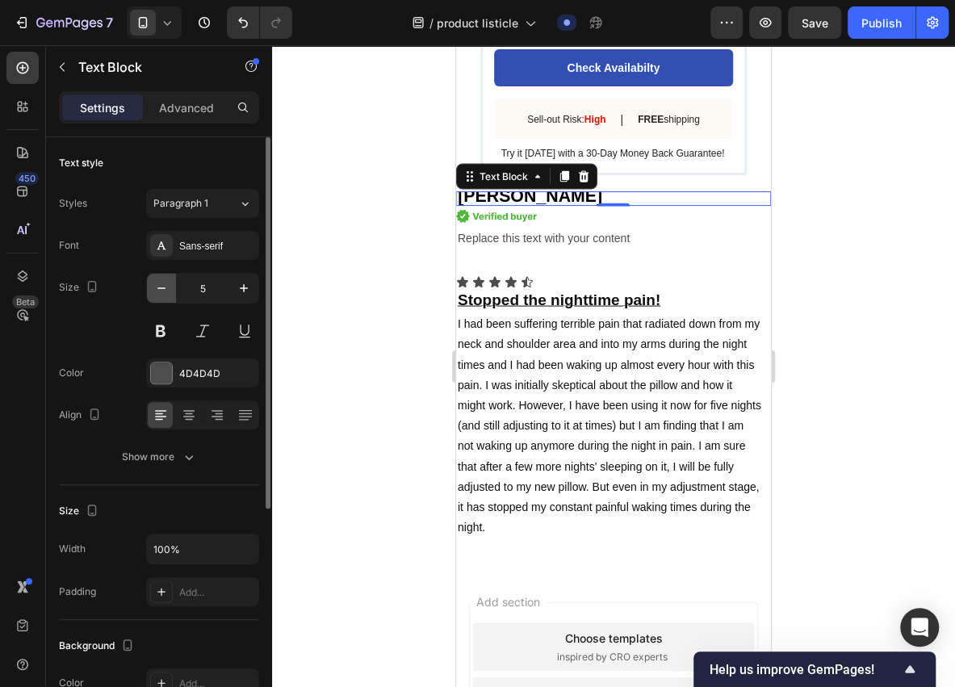
click at [162, 283] on icon "button" at bounding box center [161, 288] width 16 height 16
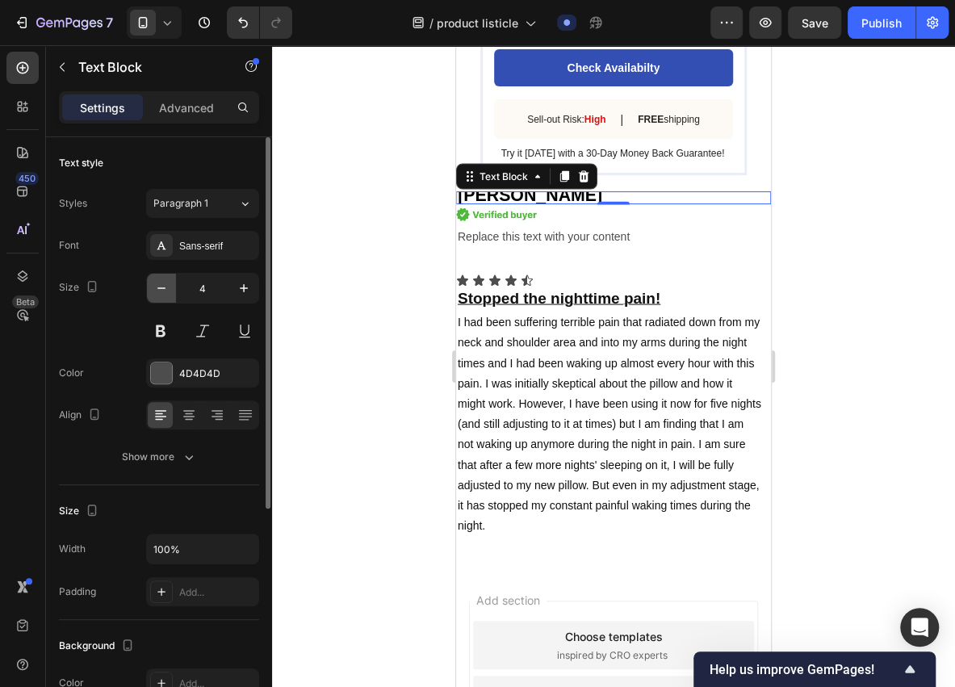
click at [157, 283] on icon "button" at bounding box center [161, 288] width 16 height 16
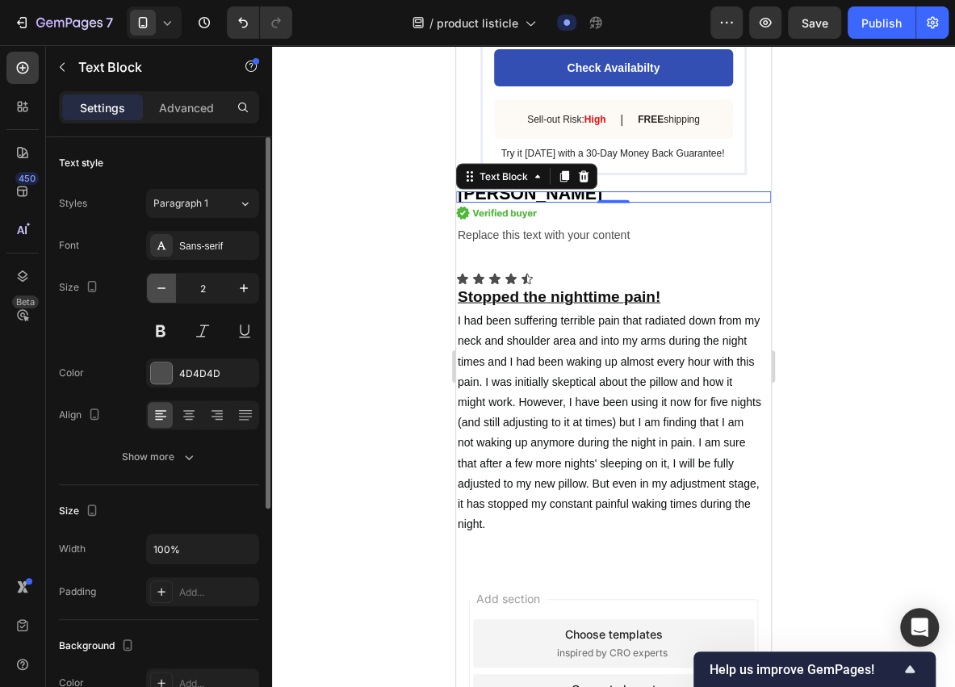
click at [157, 283] on icon "button" at bounding box center [161, 288] width 16 height 16
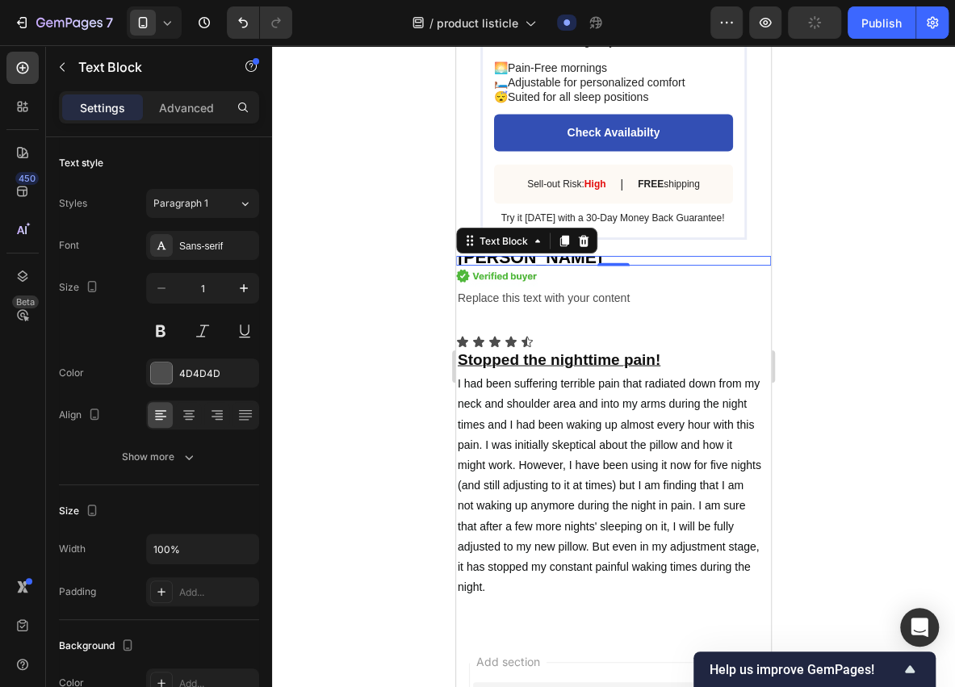
scroll to position [4133, 0]
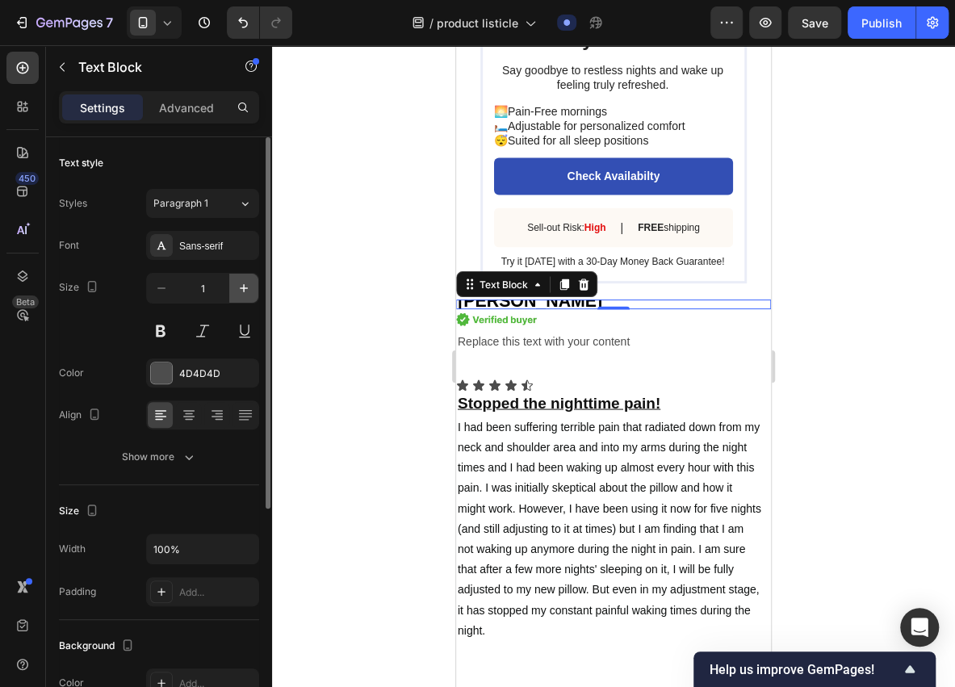
click at [249, 290] on icon "button" at bounding box center [244, 288] width 16 height 16
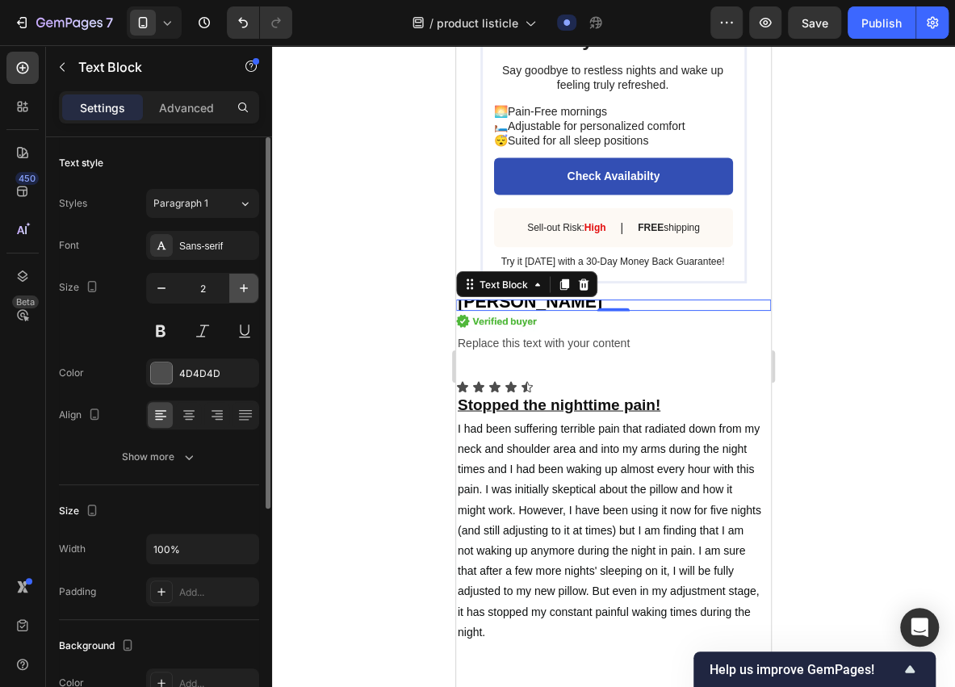
click at [242, 290] on icon "button" at bounding box center [244, 288] width 16 height 16
click at [247, 290] on icon "button" at bounding box center [244, 288] width 16 height 16
click at [248, 290] on icon "button" at bounding box center [244, 288] width 16 height 16
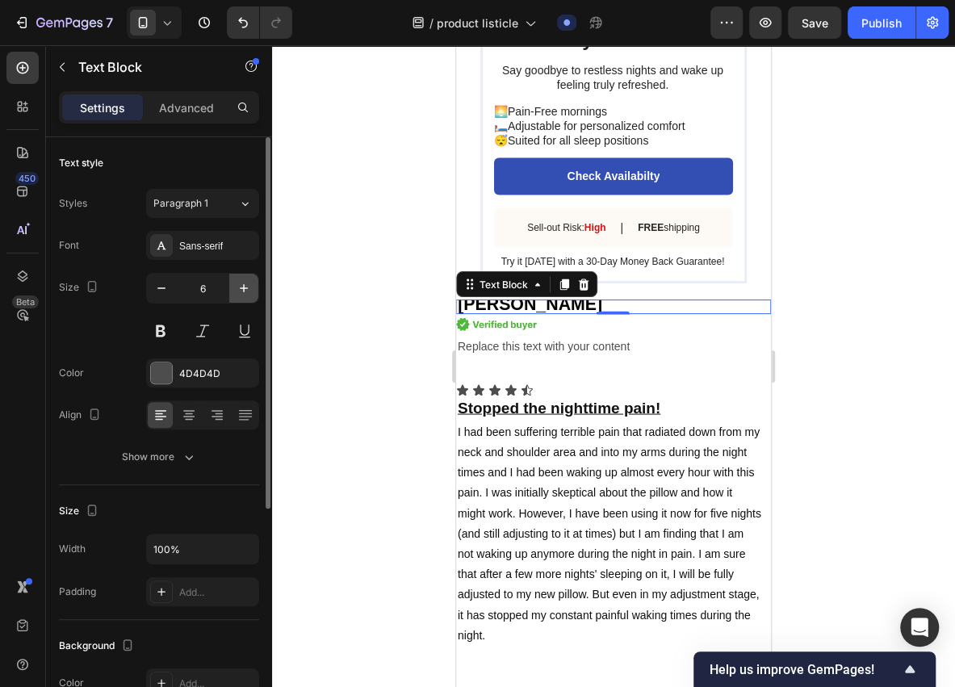
click at [248, 290] on icon "button" at bounding box center [244, 288] width 16 height 16
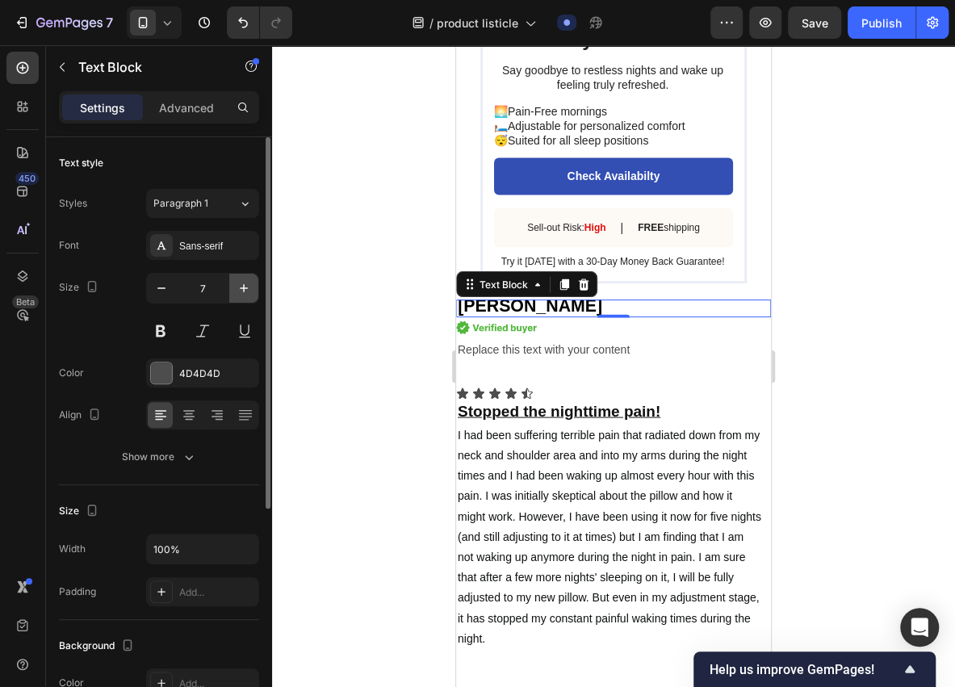
click at [248, 290] on icon "button" at bounding box center [244, 288] width 16 height 16
type input "8"
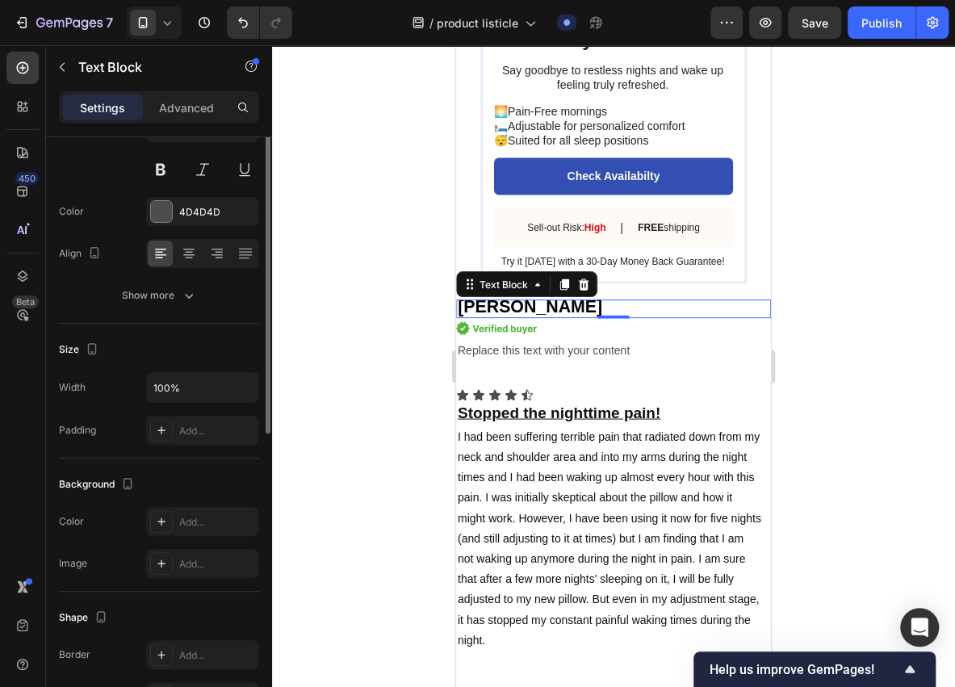
scroll to position [215, 0]
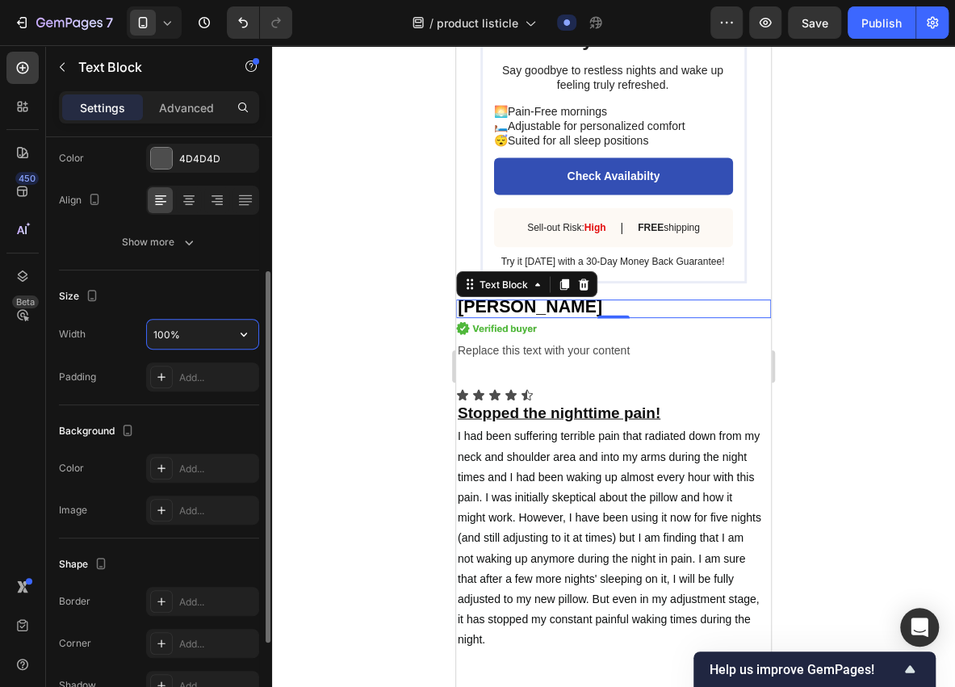
click at [199, 338] on input "100%" at bounding box center [202, 334] width 111 height 29
type input "90%"
click at [265, 366] on div at bounding box center [266, 456] width 9 height 371
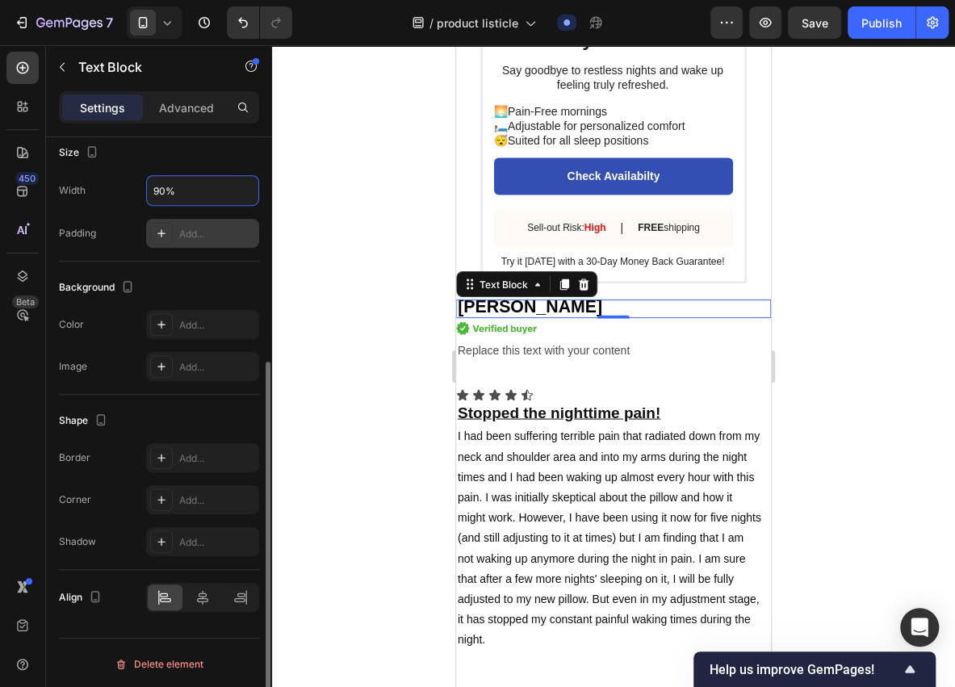
click at [219, 233] on div "Add..." at bounding box center [217, 234] width 76 height 15
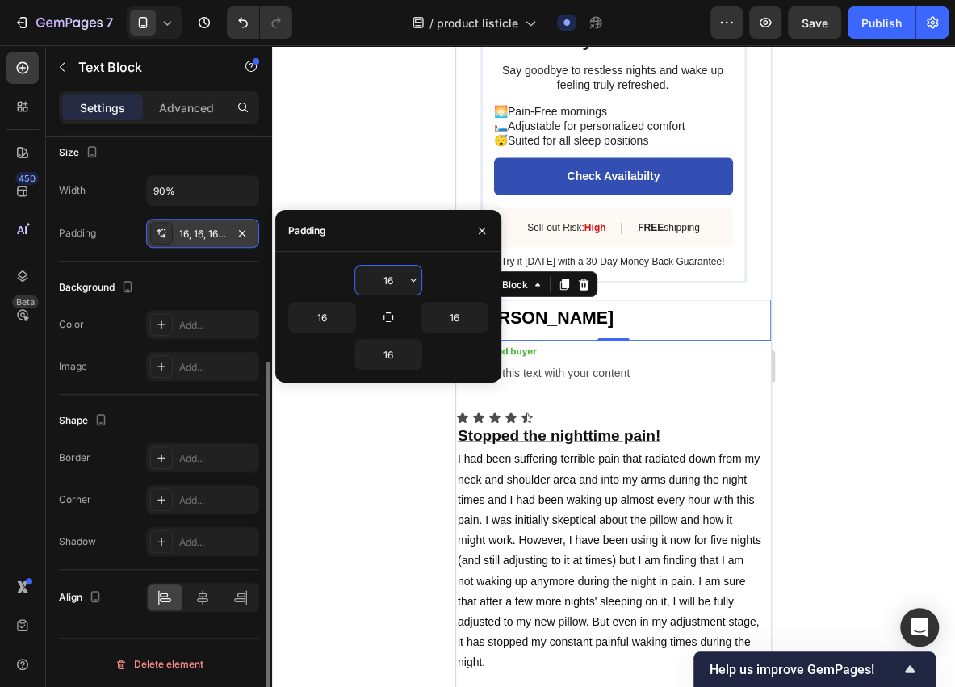
click at [209, 262] on div "Background The changes might be hidden by the video. Color Add... Image Add..." at bounding box center [159, 328] width 200 height 133
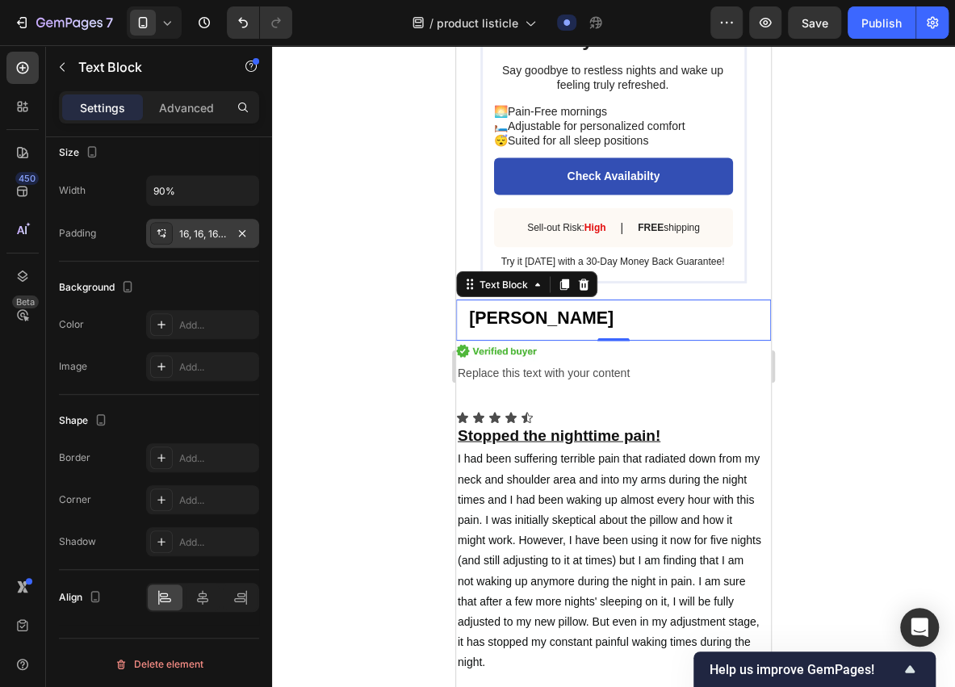
click at [216, 227] on div "16, 16, 16, 16" at bounding box center [202, 234] width 47 height 15
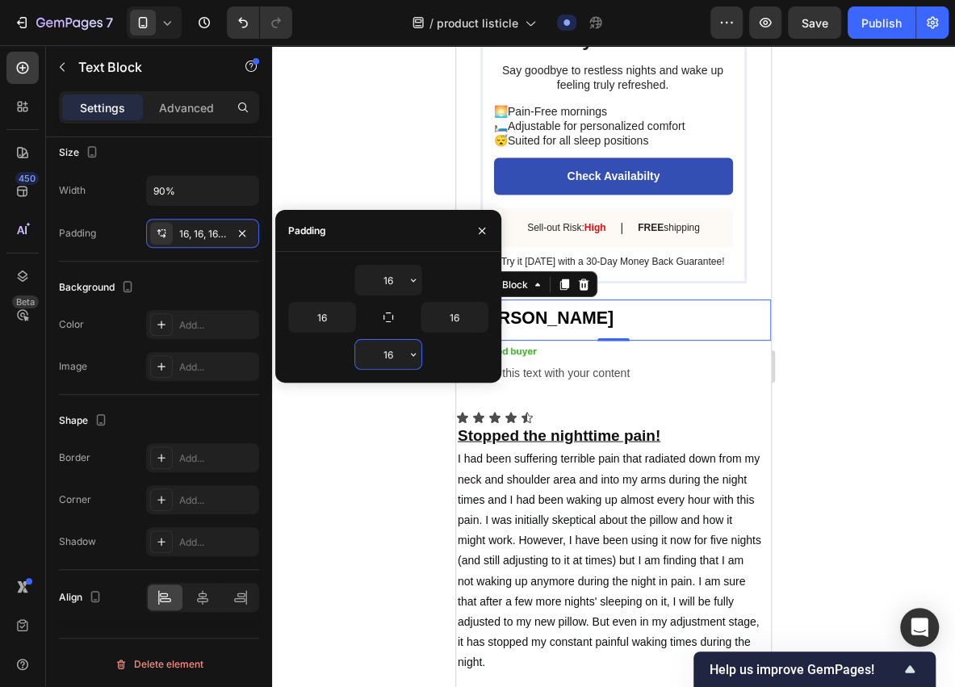
click at [390, 358] on input "16" at bounding box center [388, 354] width 66 height 29
click at [415, 355] on icon "button" at bounding box center [413, 354] width 13 height 13
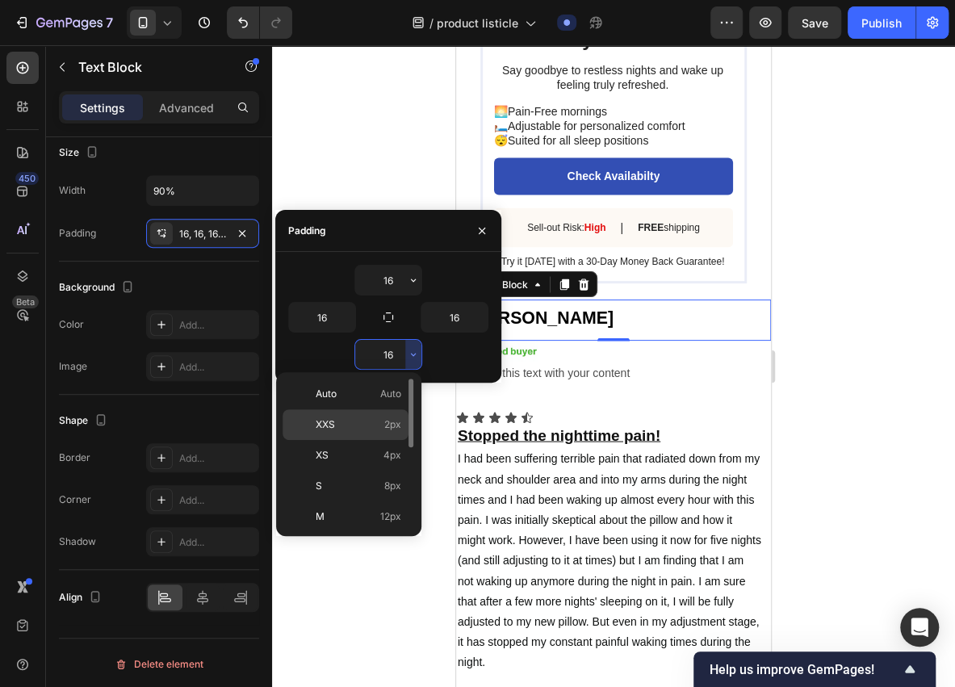
click at [366, 414] on div "XXS 2px" at bounding box center [346, 424] width 126 height 31
type input "2"
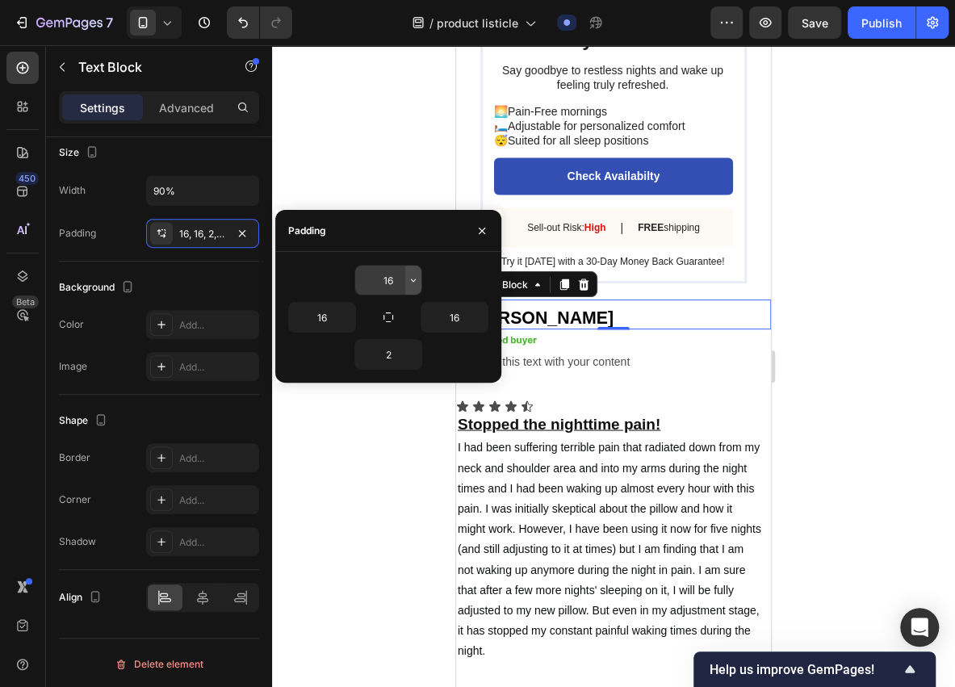
click at [406, 281] on button "button" at bounding box center [413, 280] width 16 height 29
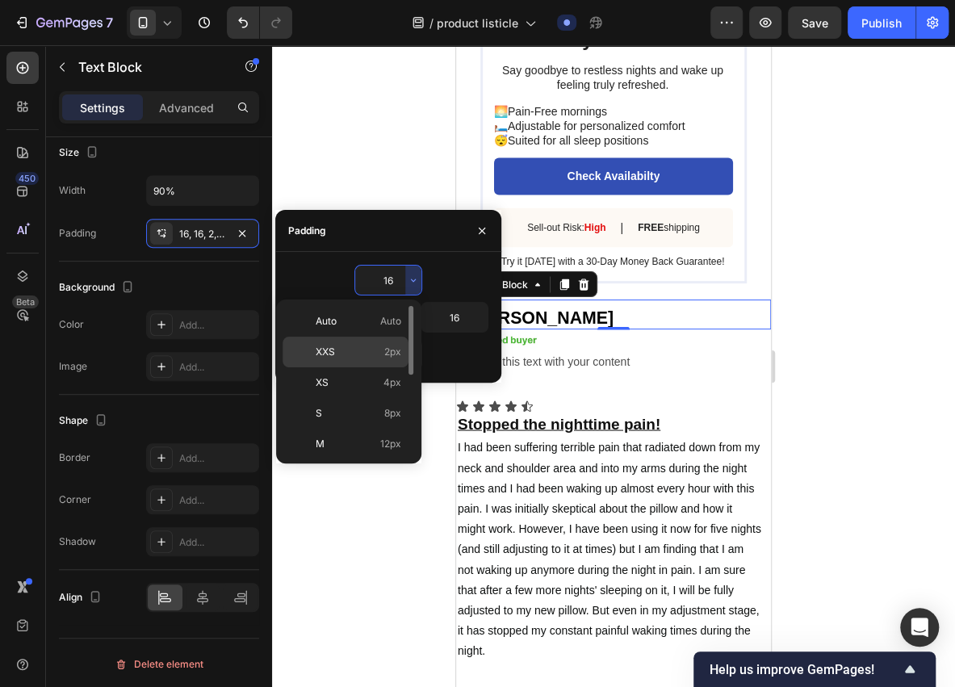
click at [384, 346] on p "XXS 2px" at bounding box center [359, 352] width 86 height 15
type input "2"
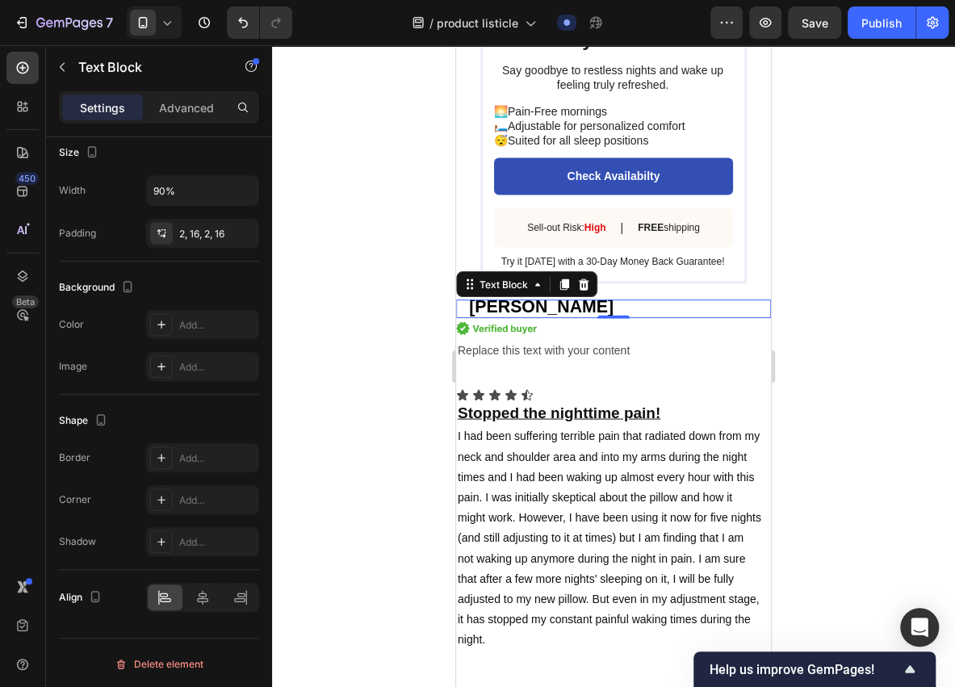
click at [376, 462] on div at bounding box center [613, 366] width 683 height 642
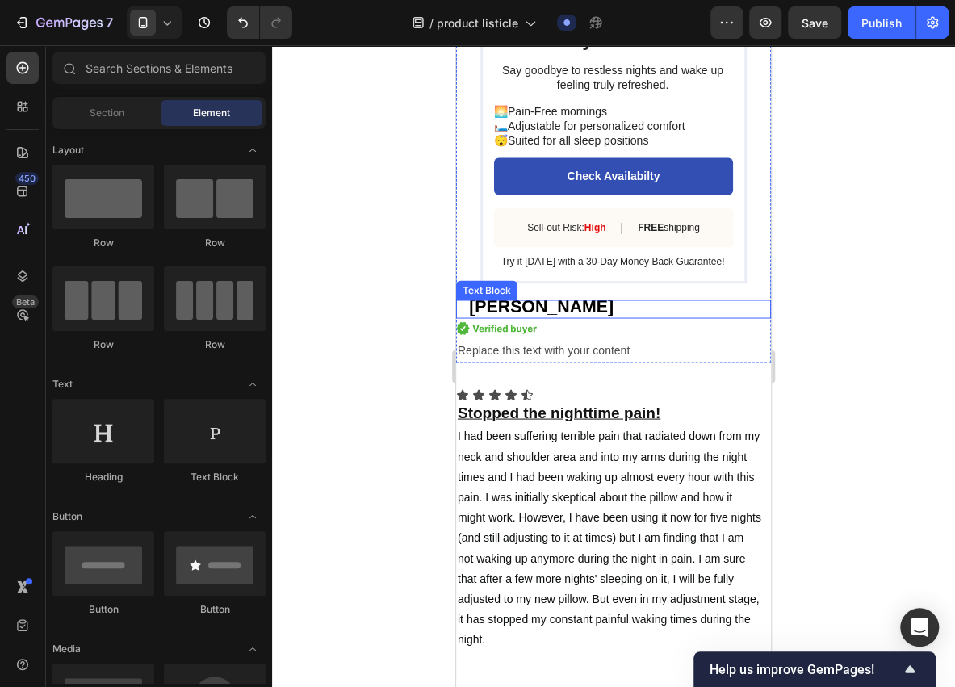
click at [573, 317] on p "Deanna" at bounding box center [598, 308] width 258 height 15
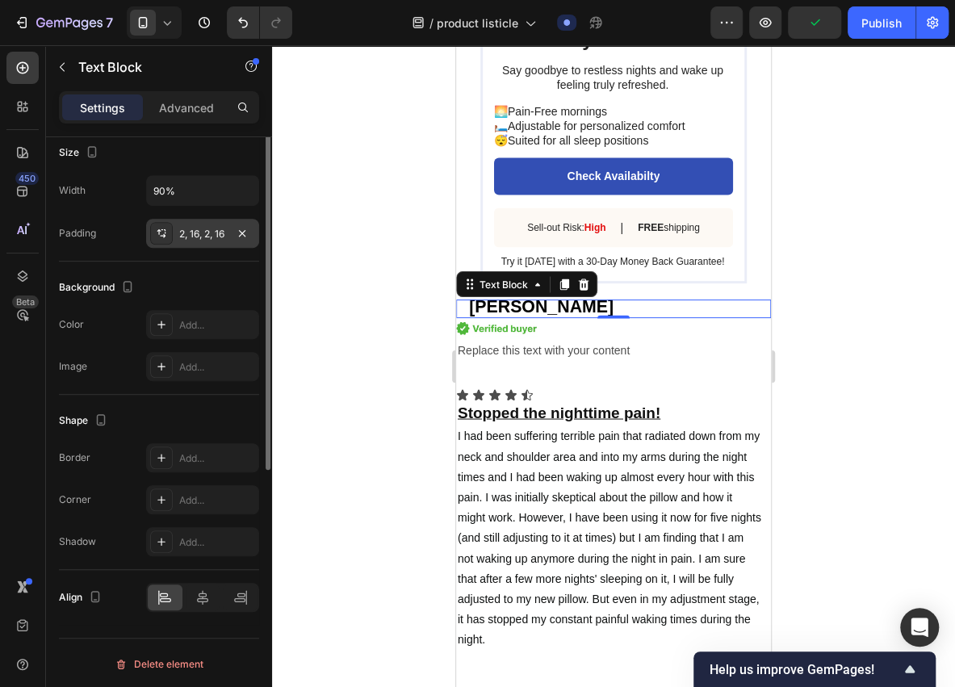
scroll to position [197, 0]
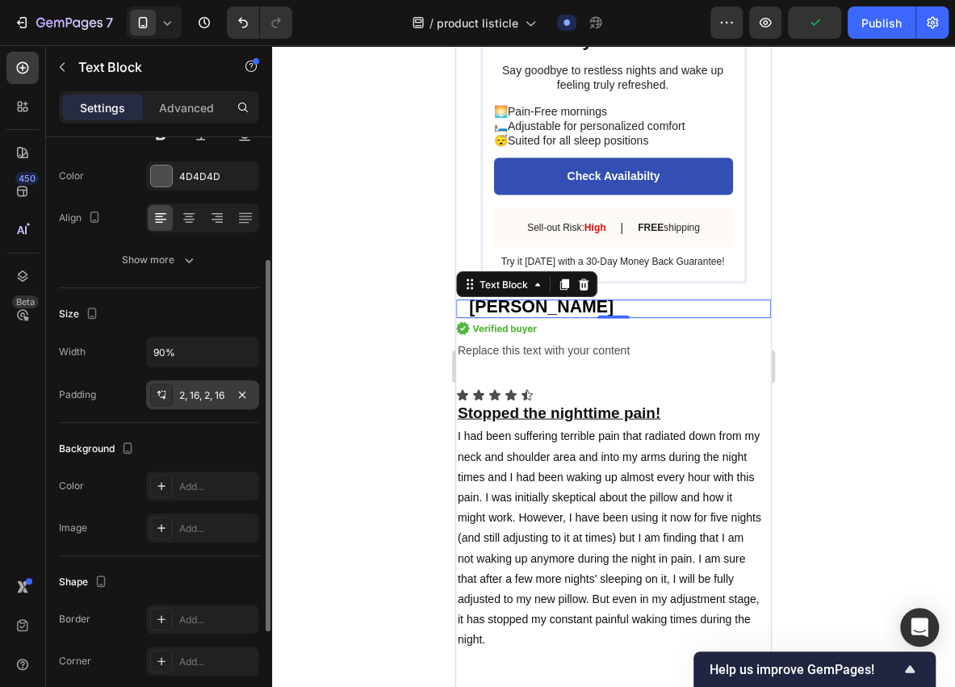
click at [191, 398] on div "2, 16, 2, 16" at bounding box center [202, 395] width 47 height 15
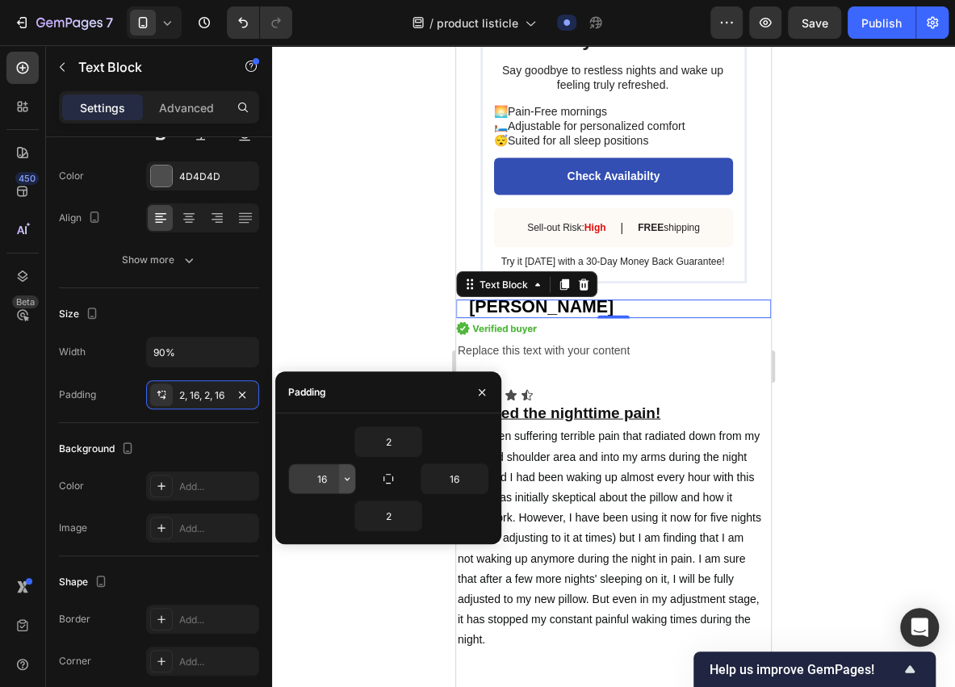
click at [343, 474] on icon "button" at bounding box center [347, 478] width 13 height 13
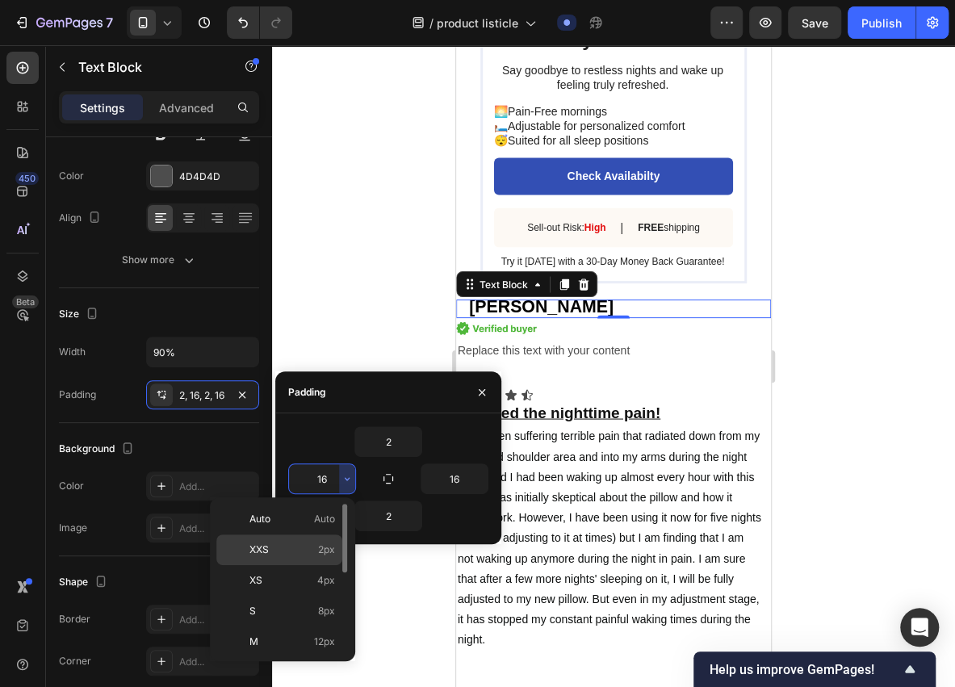
click at [317, 543] on p "XXS 2px" at bounding box center [293, 550] width 86 height 15
type input "2"
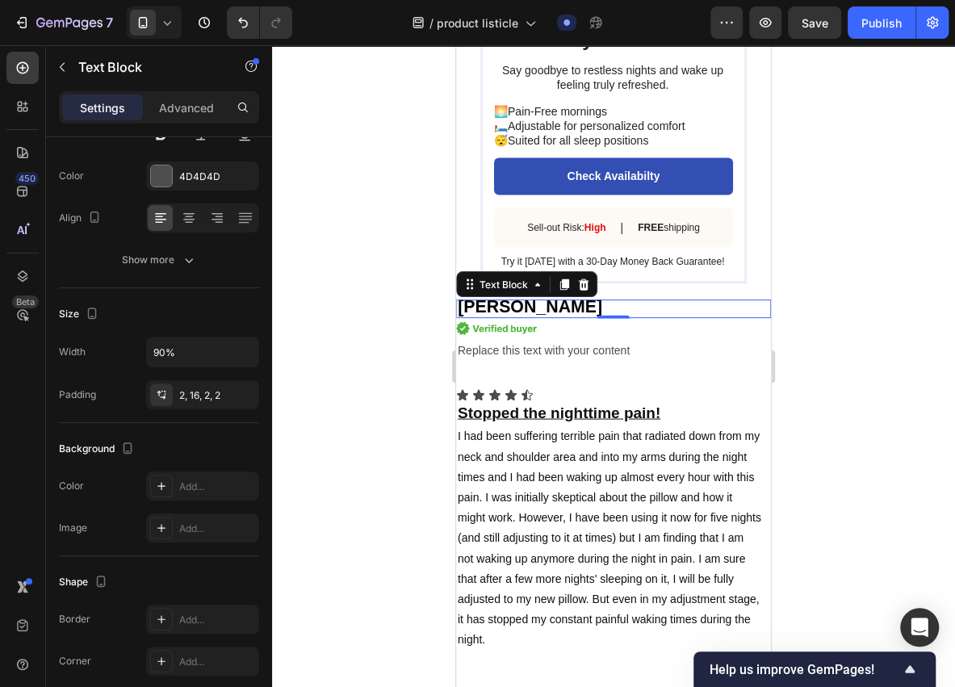
click at [380, 568] on div at bounding box center [613, 366] width 683 height 642
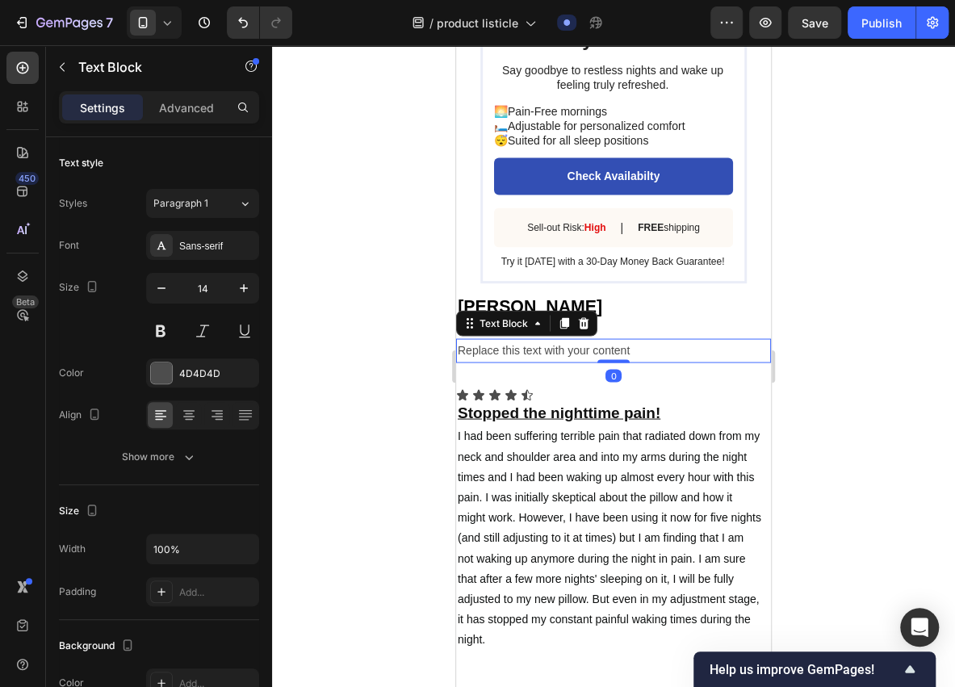
click at [564, 360] on p "Replace this text with your content" at bounding box center [614, 350] width 312 height 20
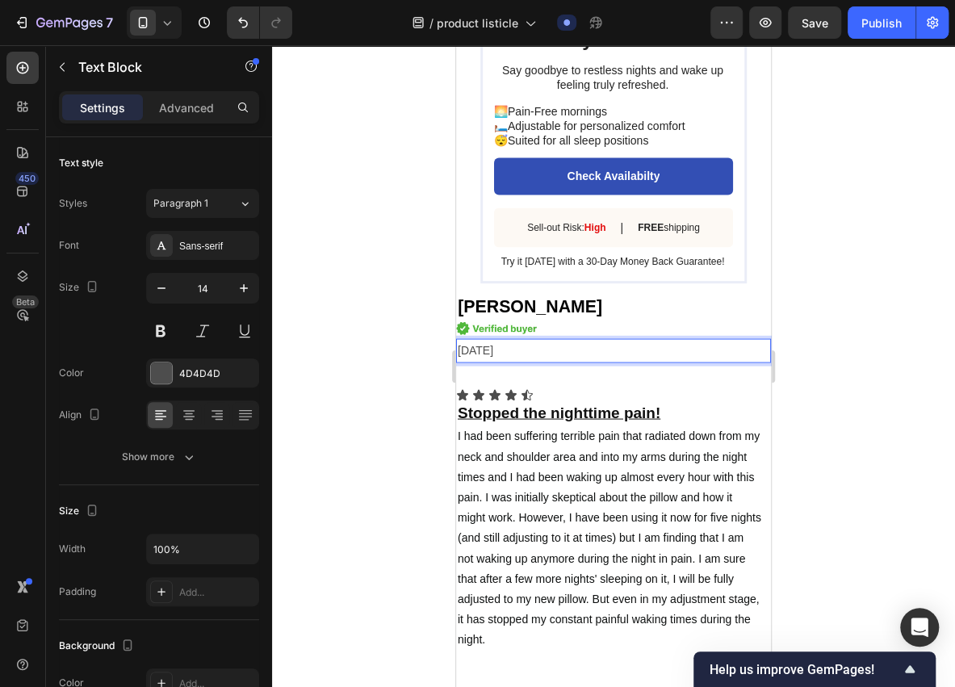
click at [339, 452] on div at bounding box center [613, 366] width 683 height 642
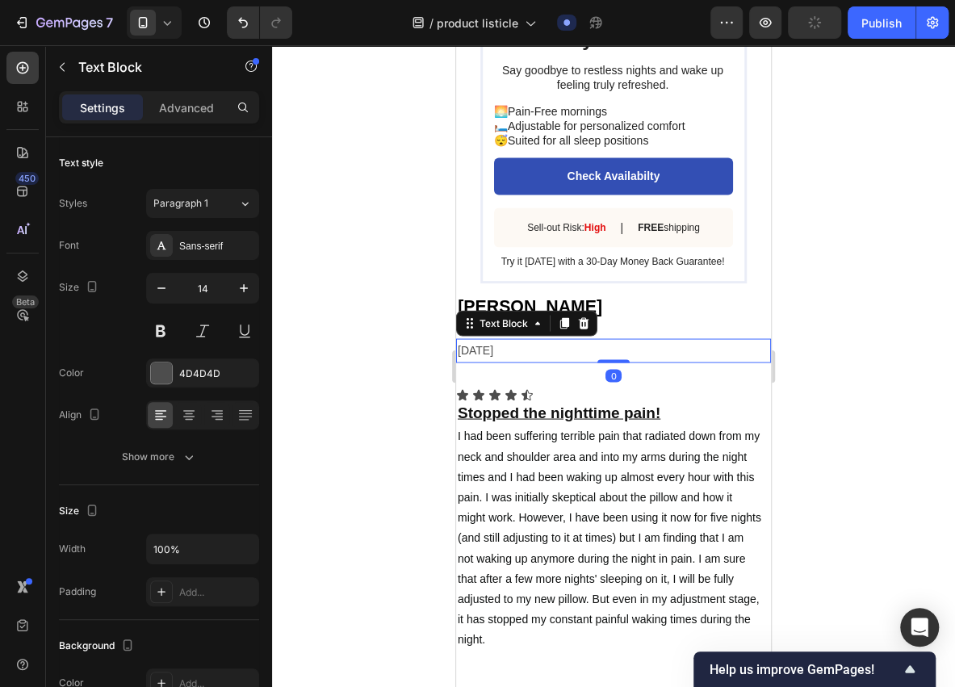
click at [496, 360] on p "12/3/25" at bounding box center [614, 350] width 312 height 20
click at [565, 329] on icon at bounding box center [564, 323] width 9 height 11
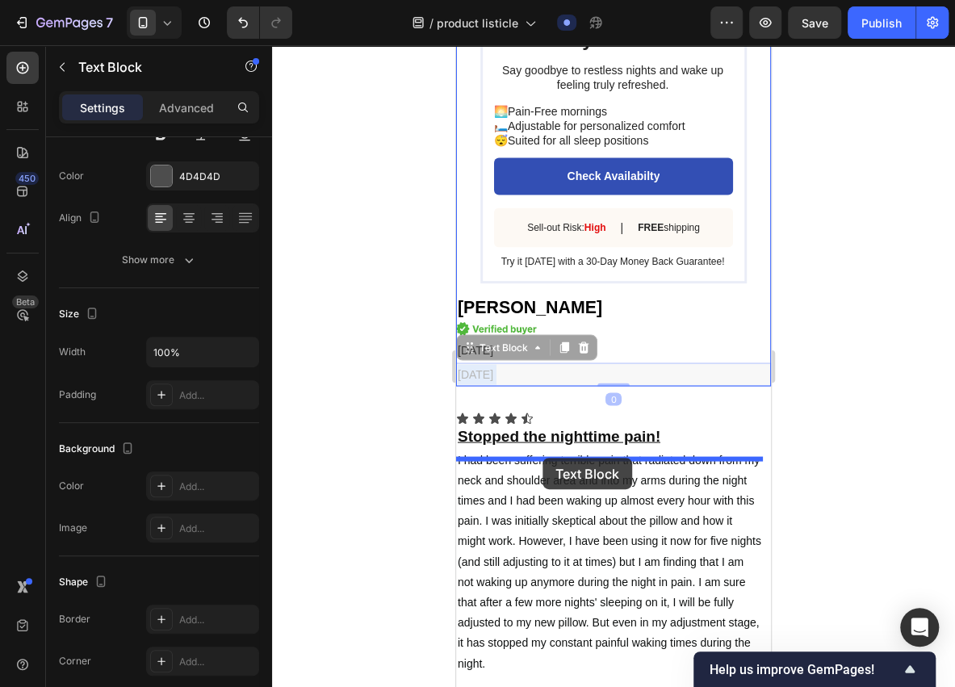
drag, startPoint x: 543, startPoint y: 514, endPoint x: 543, endPoint y: 458, distance: 55.7
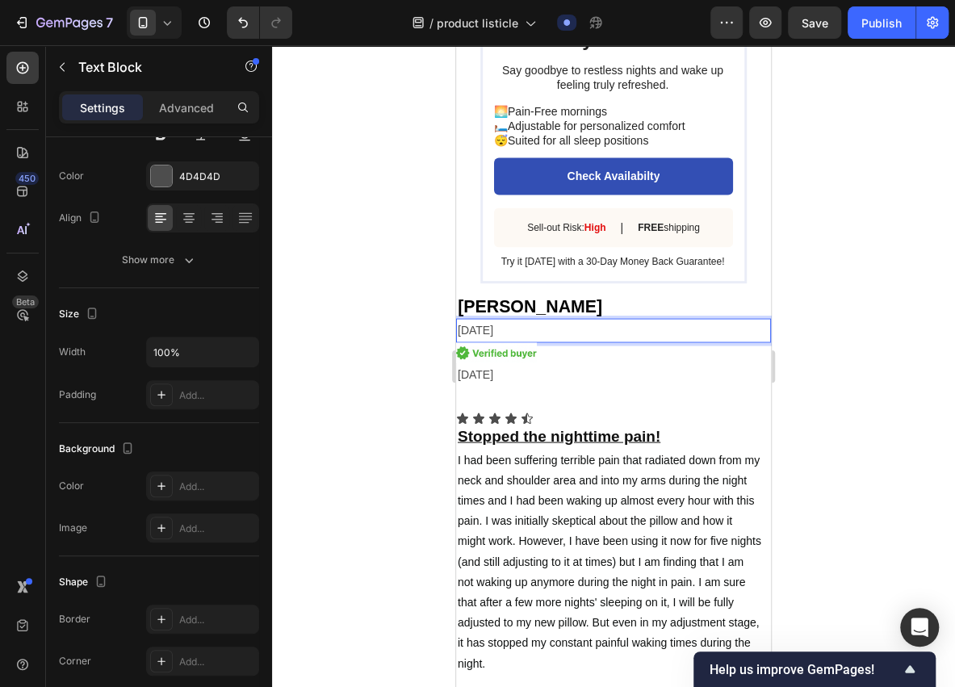
drag, startPoint x: 504, startPoint y: 470, endPoint x: 908, endPoint y: 518, distance: 406.7
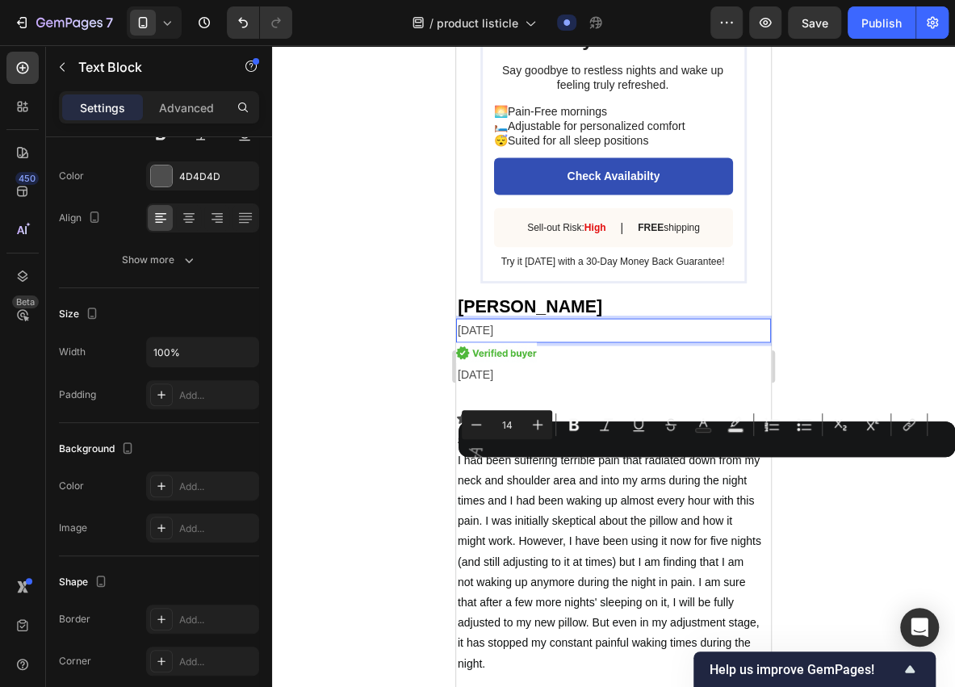
click at [525, 340] on p "12/3/25" at bounding box center [614, 330] width 312 height 20
drag, startPoint x: 511, startPoint y: 471, endPoint x: 456, endPoint y: 478, distance: 55.4
click at [456, 342] on div "12/3/25" at bounding box center [613, 329] width 315 height 23
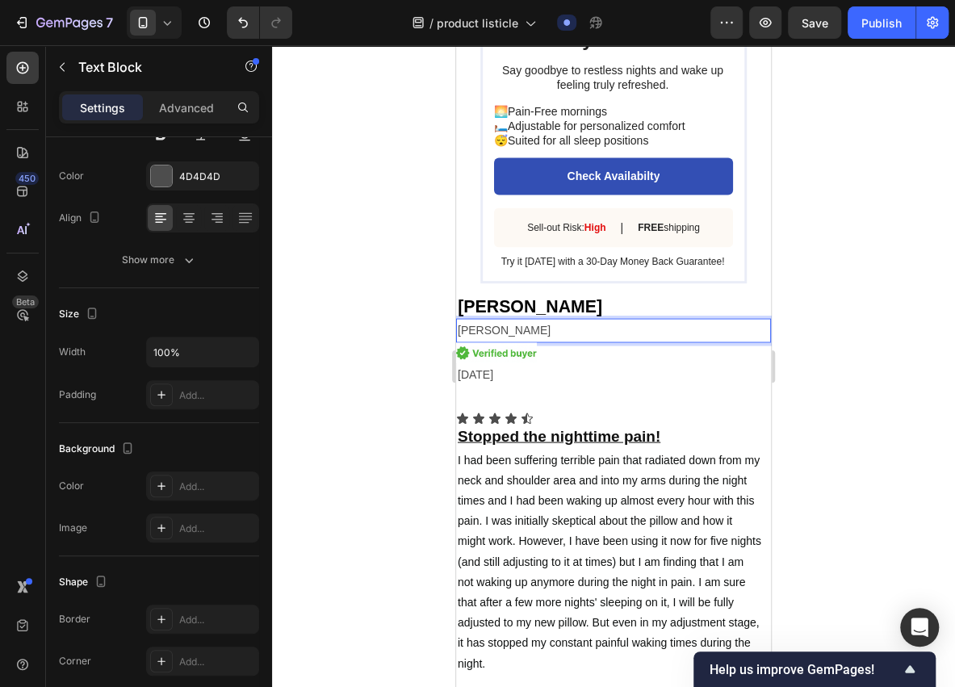
click at [394, 517] on div at bounding box center [613, 366] width 683 height 642
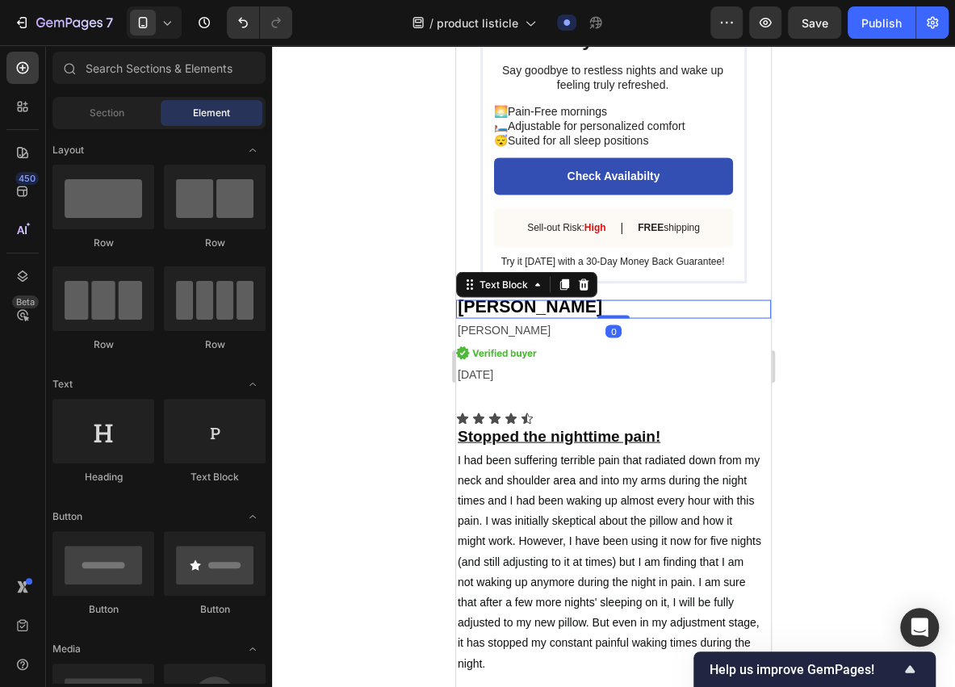
click at [588, 317] on p "Deanna" at bounding box center [592, 308] width 269 height 15
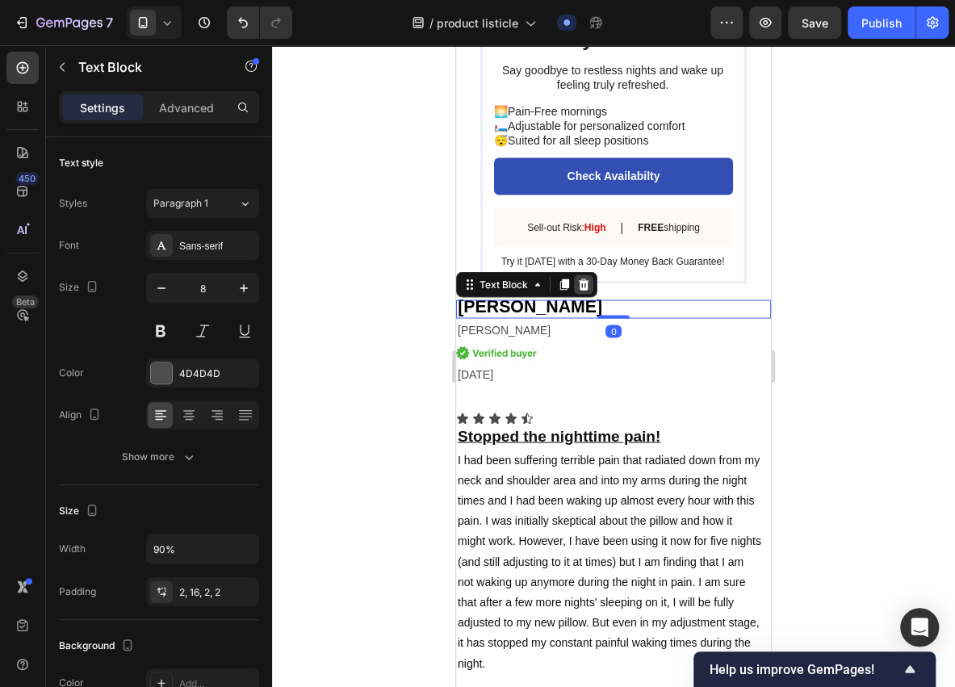
click at [580, 290] on icon at bounding box center [584, 284] width 10 height 11
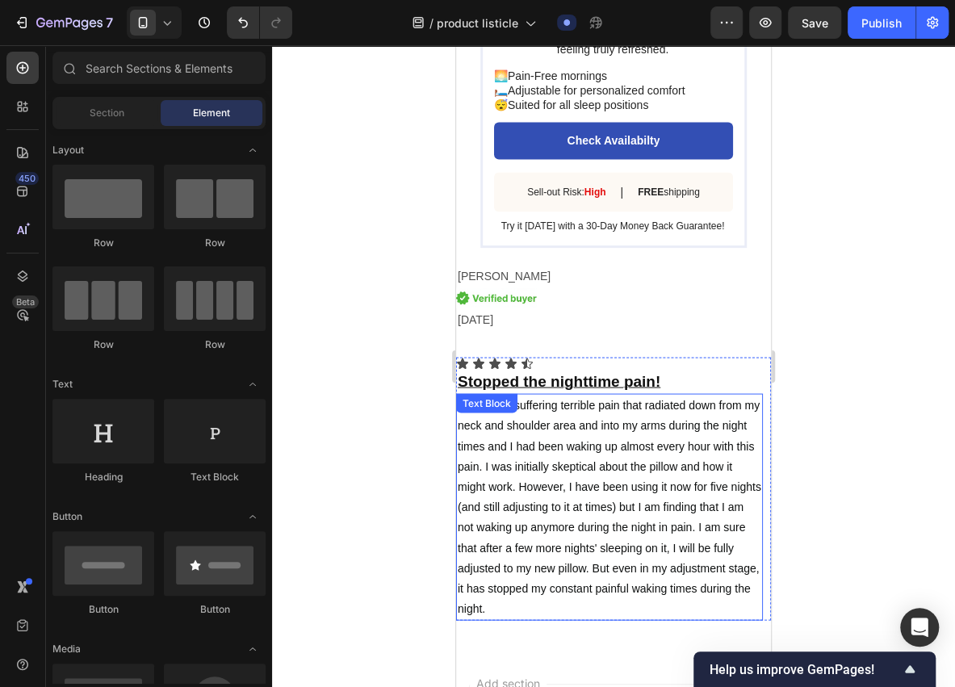
scroll to position [4187, 0]
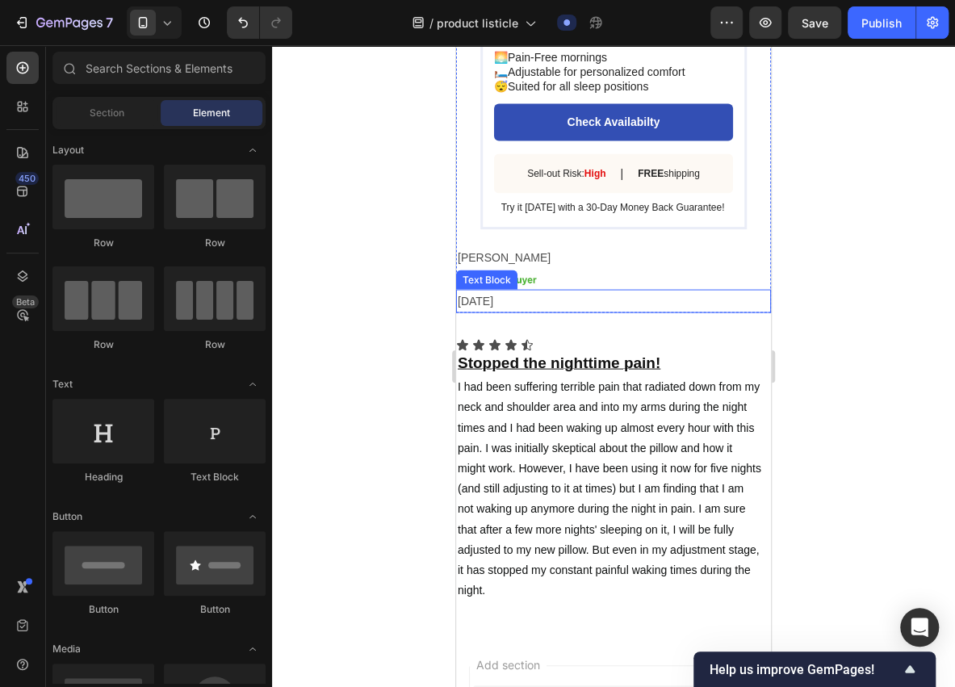
click at [488, 311] on p "12/3/25" at bounding box center [614, 301] width 312 height 20
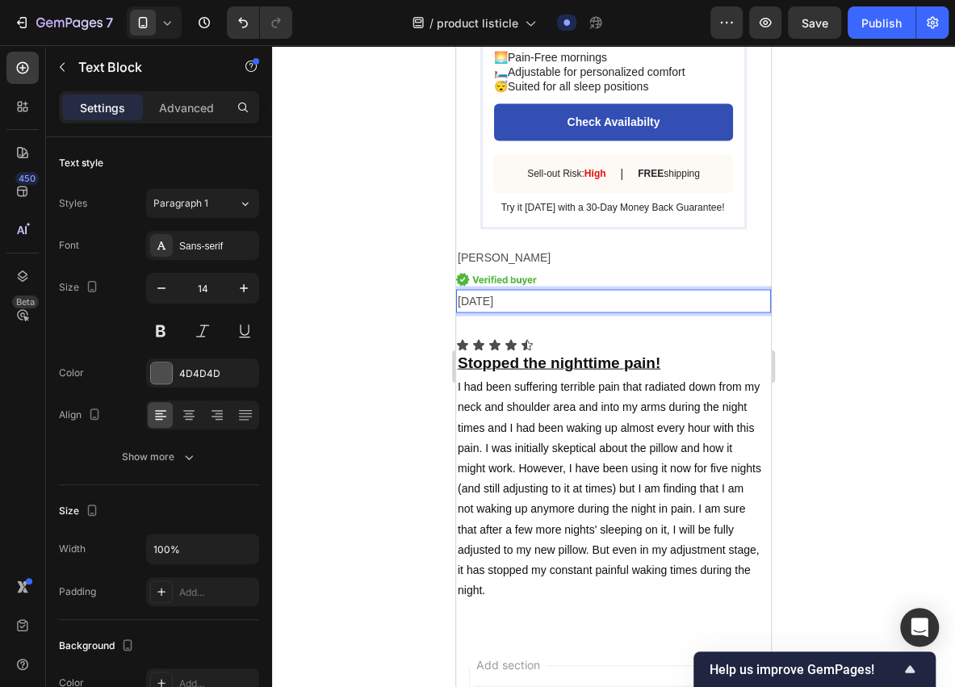
click at [488, 311] on p "12/3/25" at bounding box center [614, 301] width 312 height 20
click at [487, 311] on p "12/3/25" at bounding box center [614, 301] width 312 height 20
click at [484, 311] on p "12/3/25" at bounding box center [614, 301] width 312 height 20
click at [434, 469] on div at bounding box center [613, 366] width 683 height 642
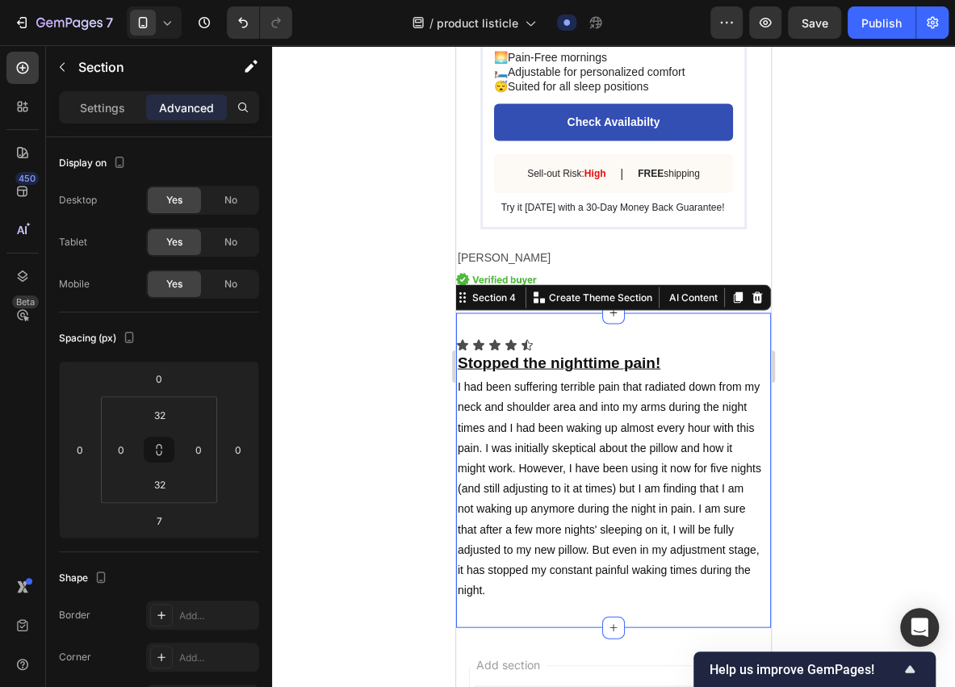
click at [539, 467] on div "Icon Icon Icon Icon Icon Icon List ⁠⁠⁠⁠⁠⁠⁠ Stopped the nighttime pain! Heading …" at bounding box center [613, 470] width 315 height 315
type input "2"
click at [182, 0] on html "7 Version history / product listicle Draft Preview Save Publish 450 Beta Sectio…" at bounding box center [477, 0] width 955 height 0
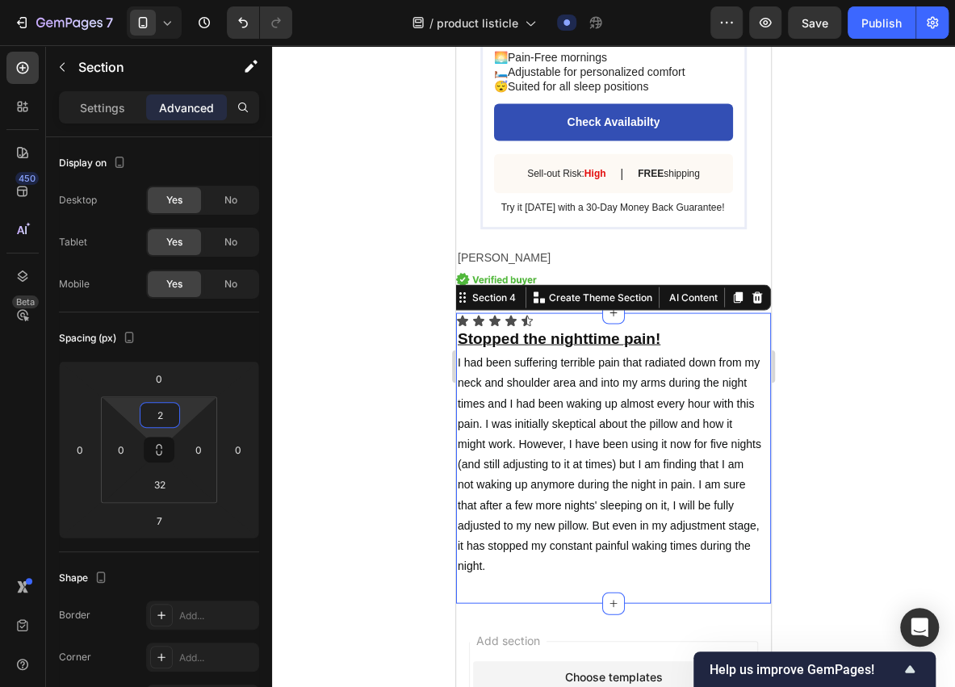
click at [415, 467] on div at bounding box center [613, 366] width 683 height 642
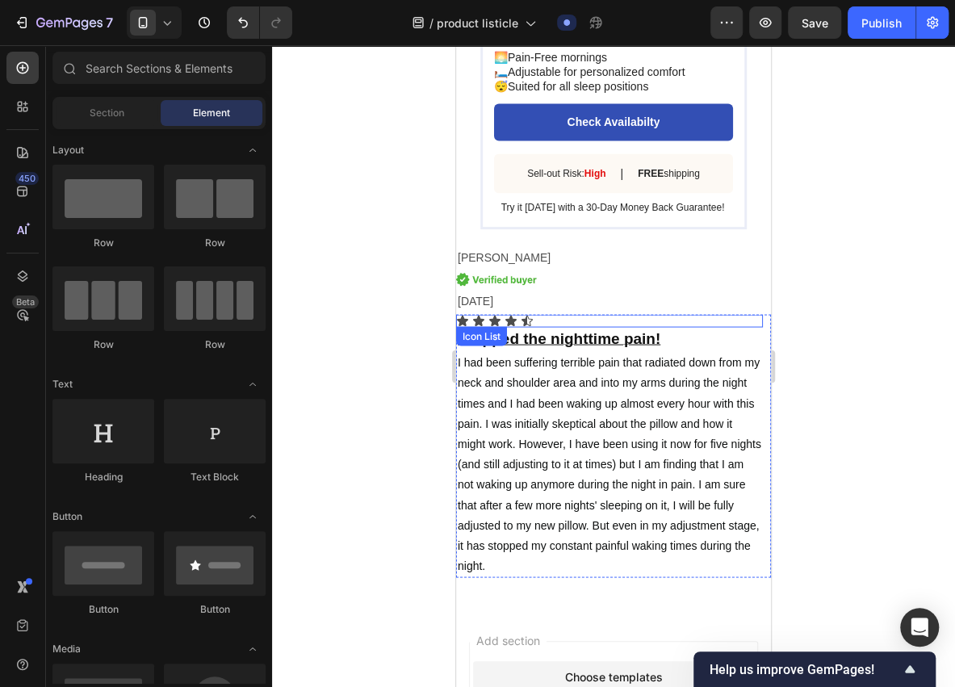
click at [577, 327] on div "Icon Icon Icon Icon Icon" at bounding box center [609, 320] width 307 height 13
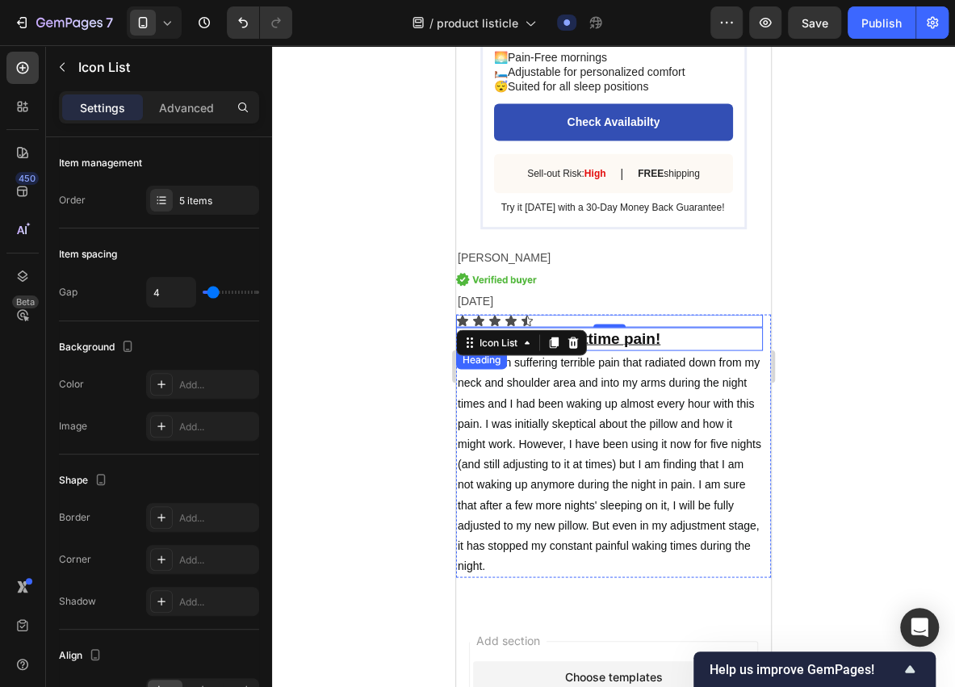
click at [757, 349] on p "⁠⁠⁠⁠⁠⁠⁠ Stopped the nighttime pain!" at bounding box center [610, 339] width 304 height 20
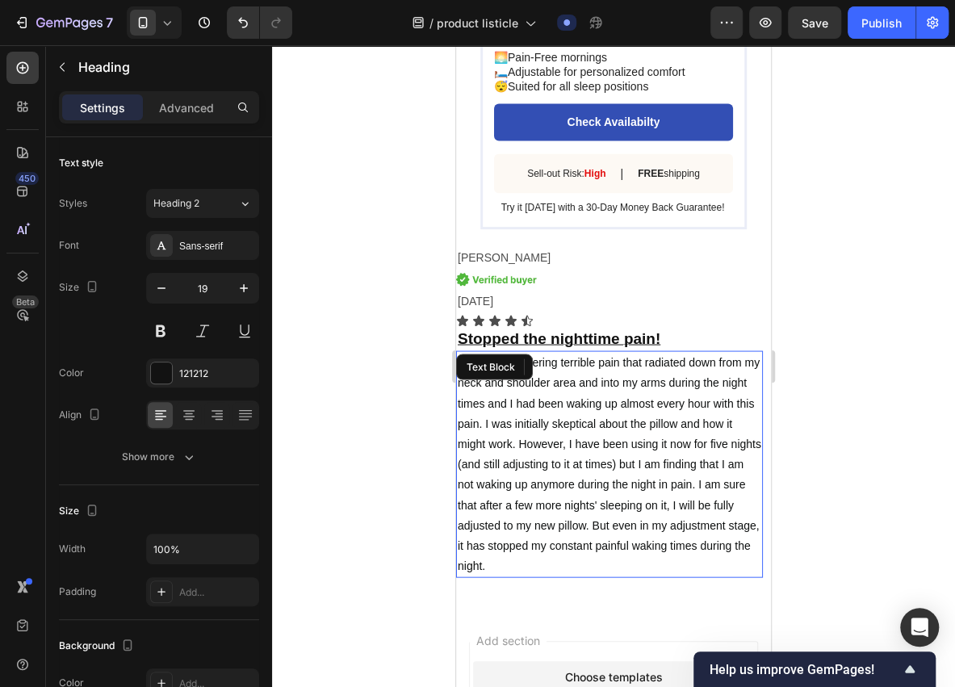
click at [758, 494] on p "I had been suffering terrible pain that radiated down from my neck and shoulder…" at bounding box center [610, 464] width 304 height 224
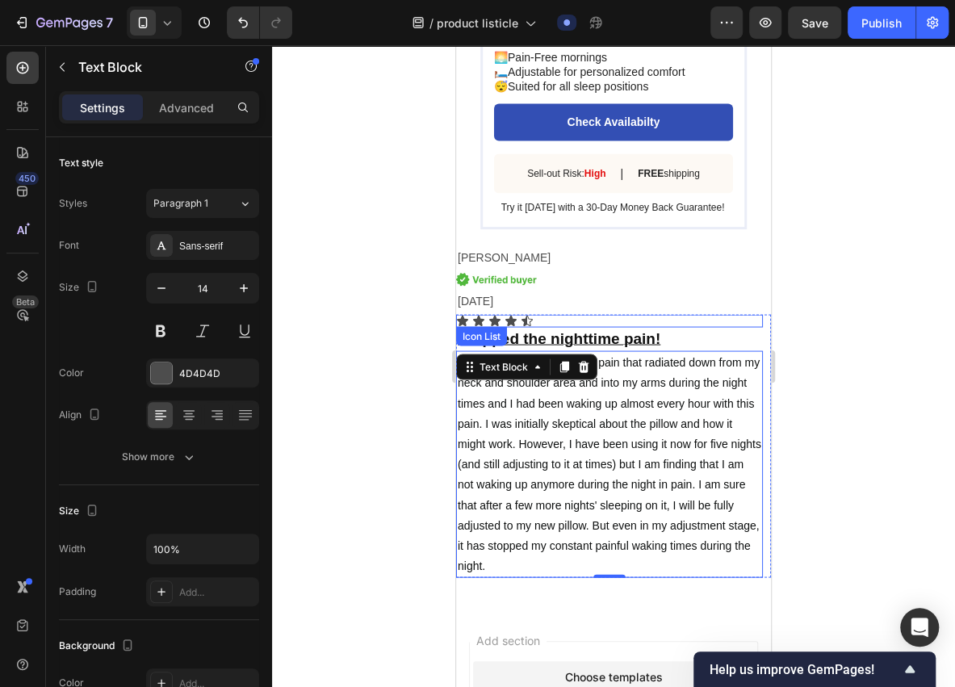
click at [756, 327] on div "Icon Icon Icon Icon Icon" at bounding box center [609, 320] width 307 height 13
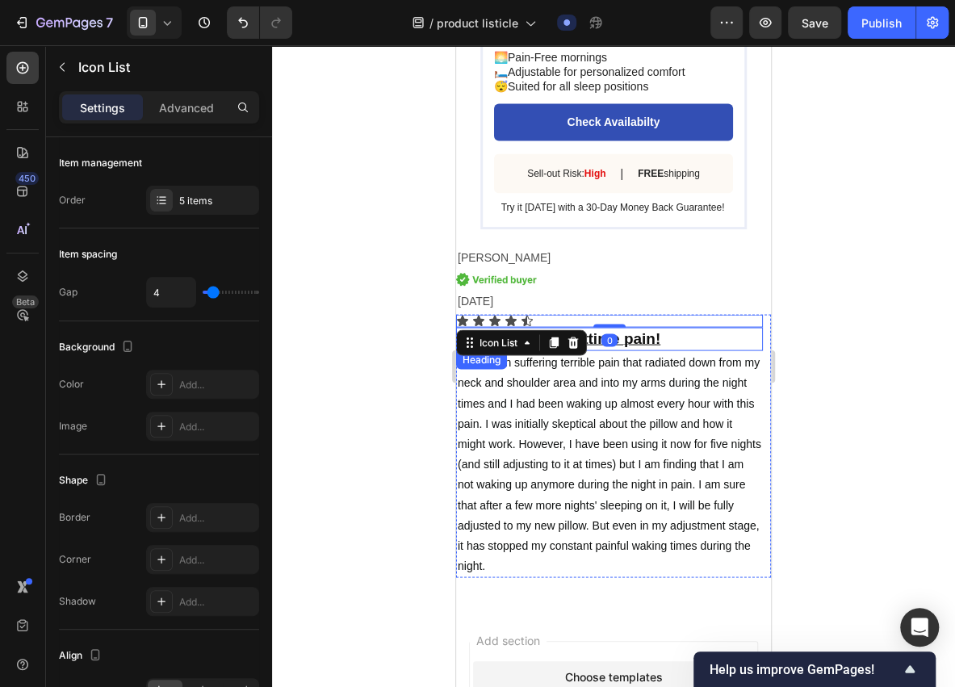
click at [757, 349] on p "⁠⁠⁠⁠⁠⁠⁠ Stopped the nighttime pain!" at bounding box center [610, 339] width 304 height 20
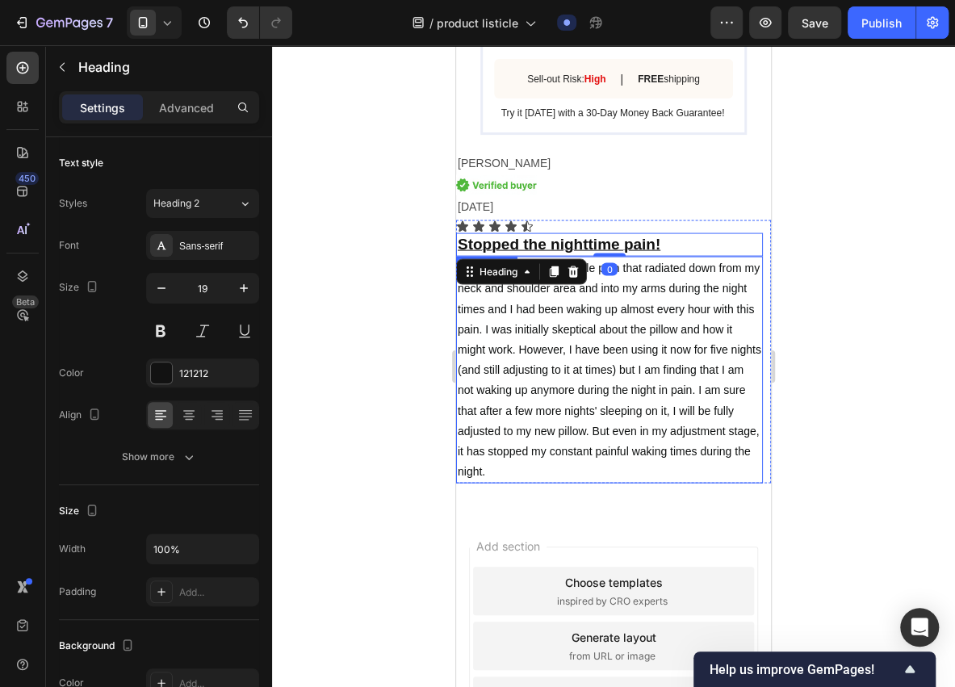
scroll to position [4349, 0]
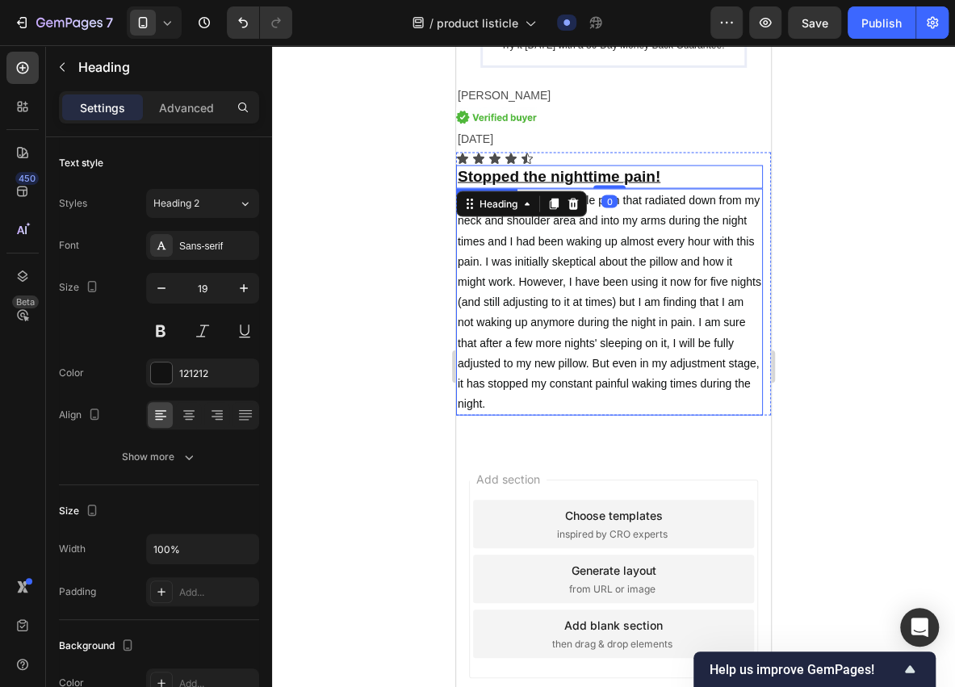
click at [492, 414] on p "I had been suffering terrible pain that radiated down from my neck and shoulder…" at bounding box center [610, 303] width 304 height 224
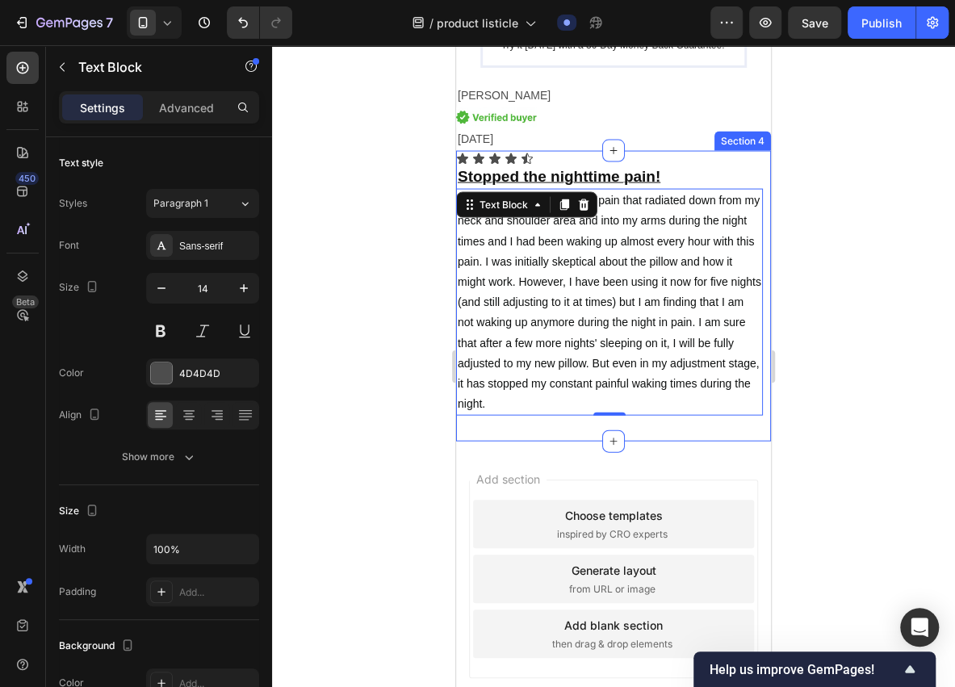
click at [476, 442] on div "Icon Icon Icon Icon Icon Icon List ⁠⁠⁠⁠⁠⁠⁠ Stopped the nighttime pain! Heading …" at bounding box center [613, 296] width 315 height 291
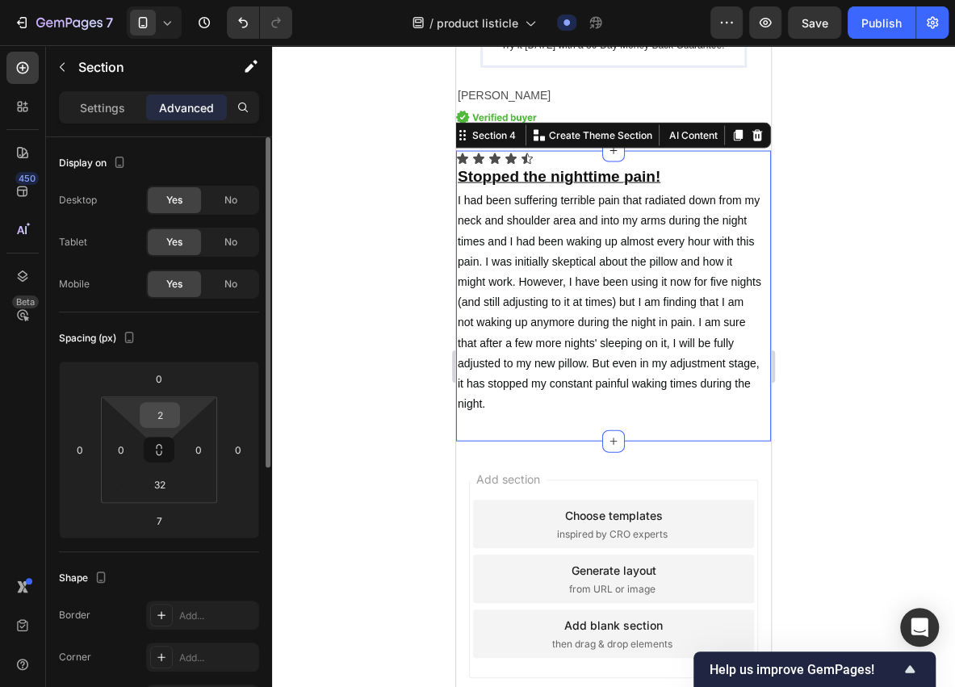
click at [167, 413] on input "2" at bounding box center [160, 415] width 32 height 24
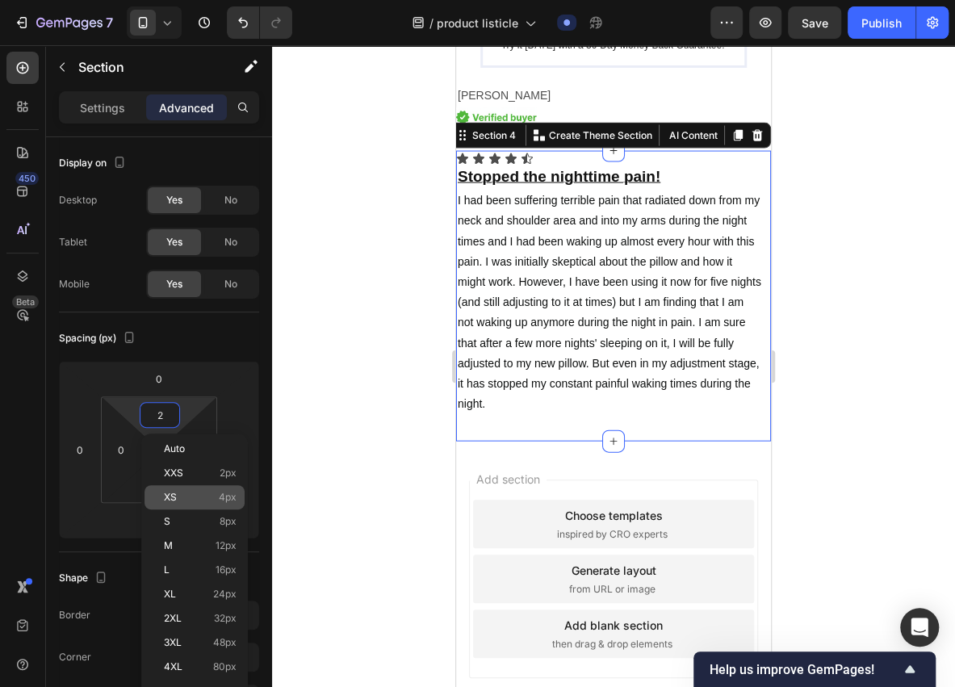
click at [199, 501] on p "XS 4px" at bounding box center [200, 497] width 73 height 11
type input "4"
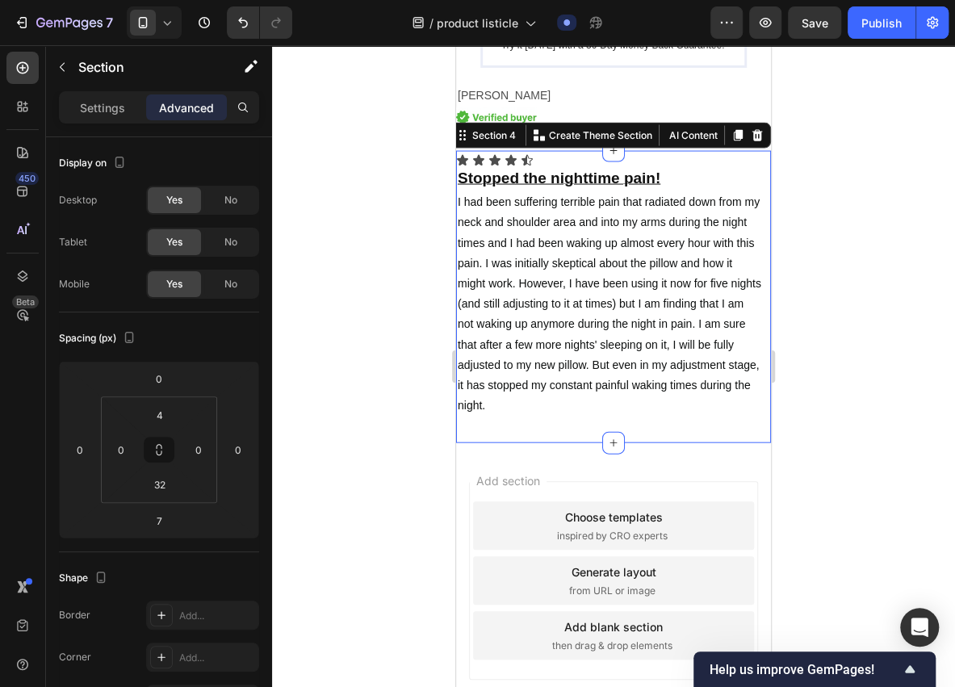
click at [417, 433] on div at bounding box center [613, 366] width 683 height 642
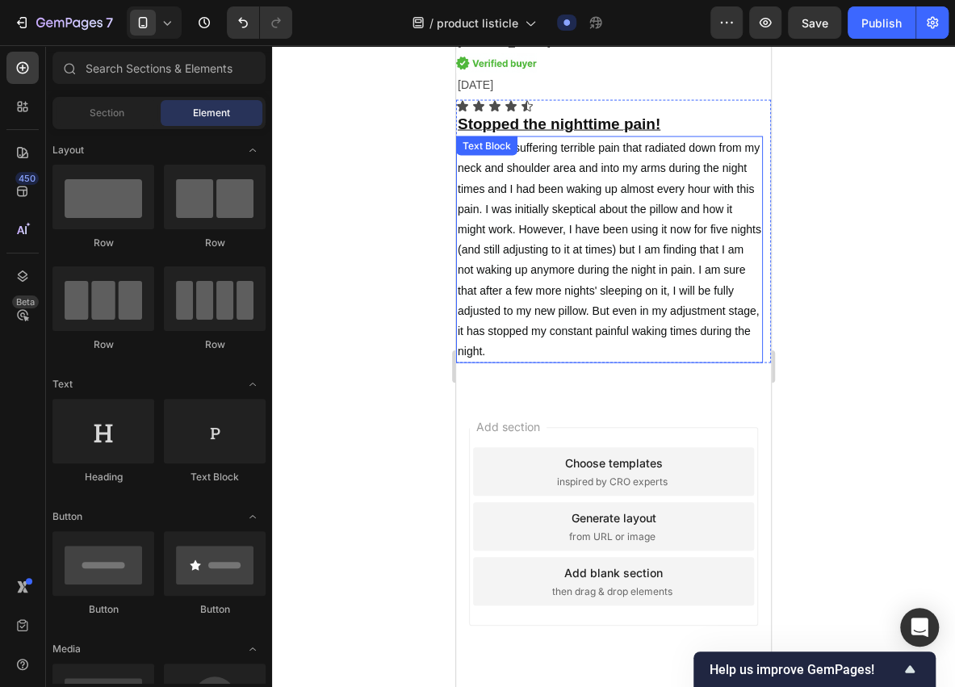
scroll to position [4456, 0]
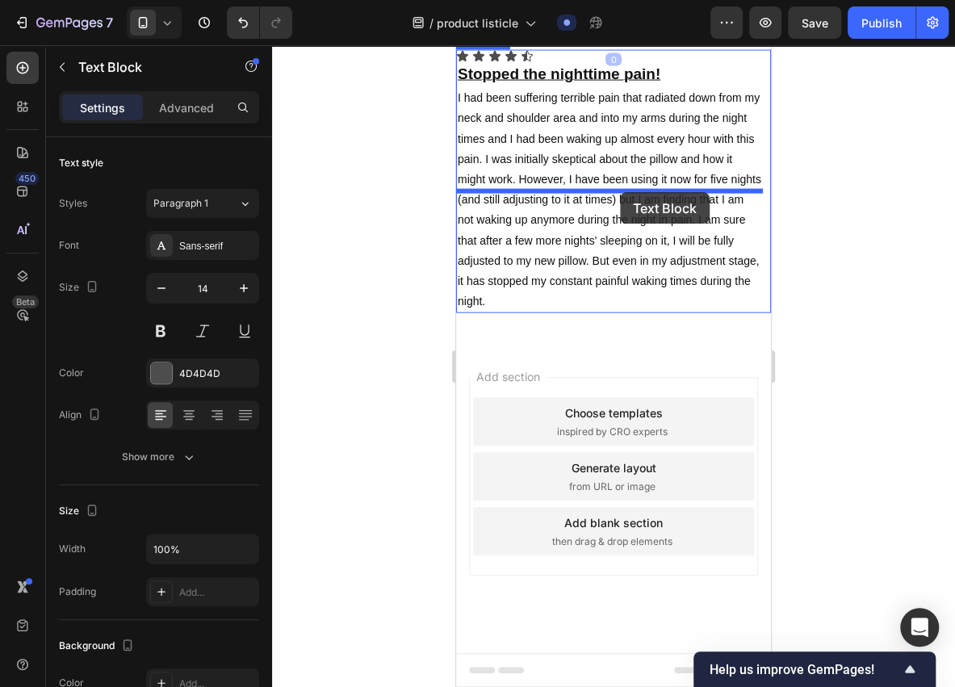
drag, startPoint x: 631, startPoint y: 170, endPoint x: 620, endPoint y: 192, distance: 25.3
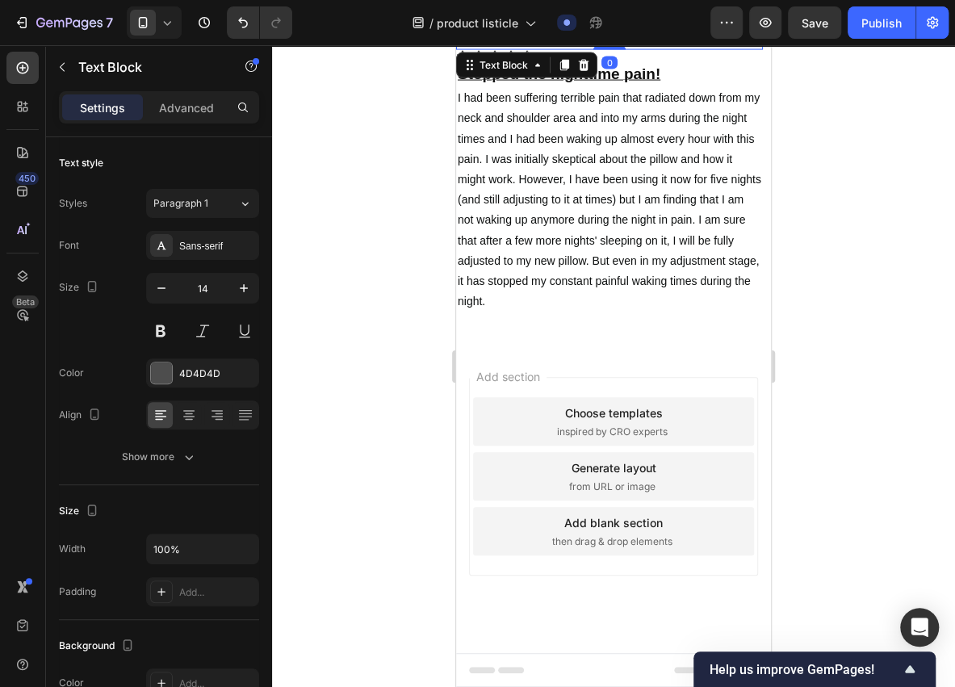
scroll to position [4510, 0]
click at [647, 48] on p "12/3/2025" at bounding box center [610, 38] width 304 height 20
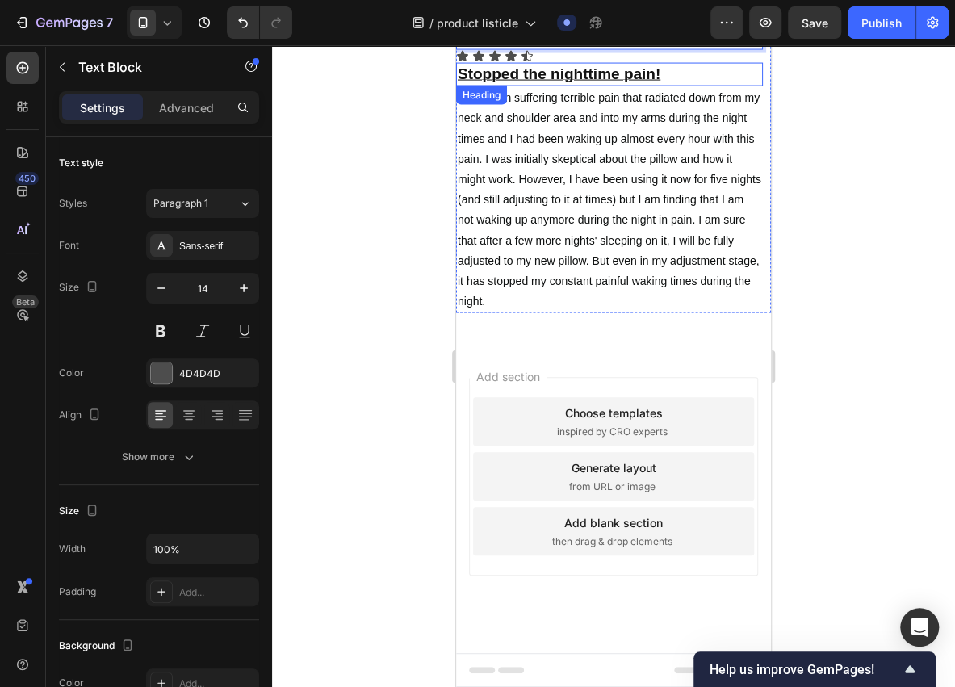
drag, startPoint x: 673, startPoint y: 123, endPoint x: 665, endPoint y: 153, distance: 31.7
click at [665, 153] on div "12/3/2025 Text Block 0 Icon Icon Icon Icon Icon Icon List ⁠⁠⁠⁠⁠⁠⁠ Stopped the n…" at bounding box center [609, 170] width 307 height 287
click at [716, 48] on p "12/3/2025" at bounding box center [610, 38] width 304 height 20
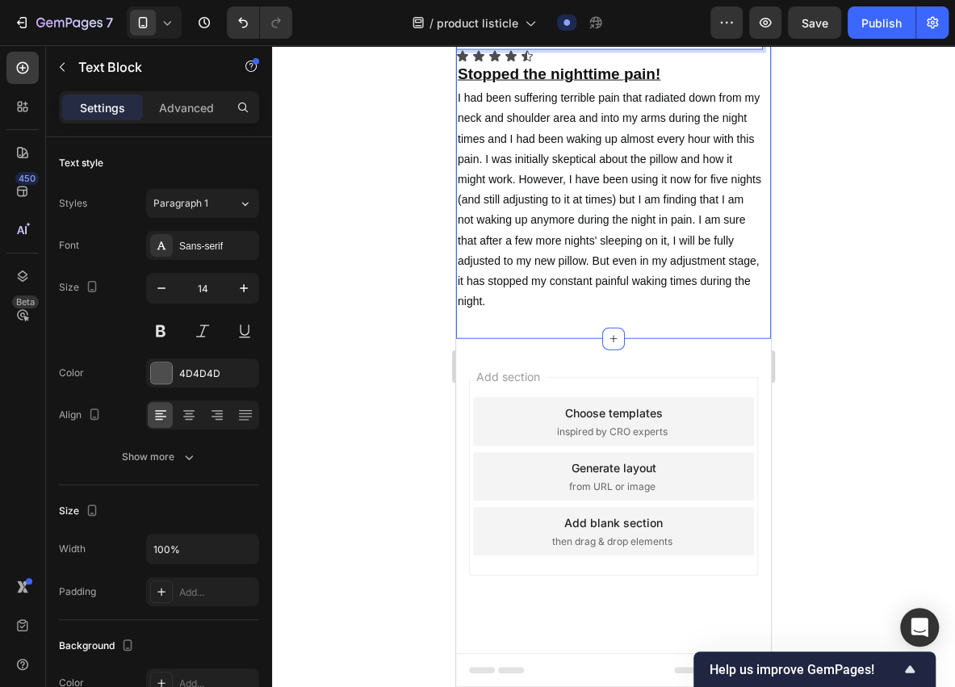
click at [731, 23] on div "Section 4" at bounding box center [743, 13] width 57 height 19
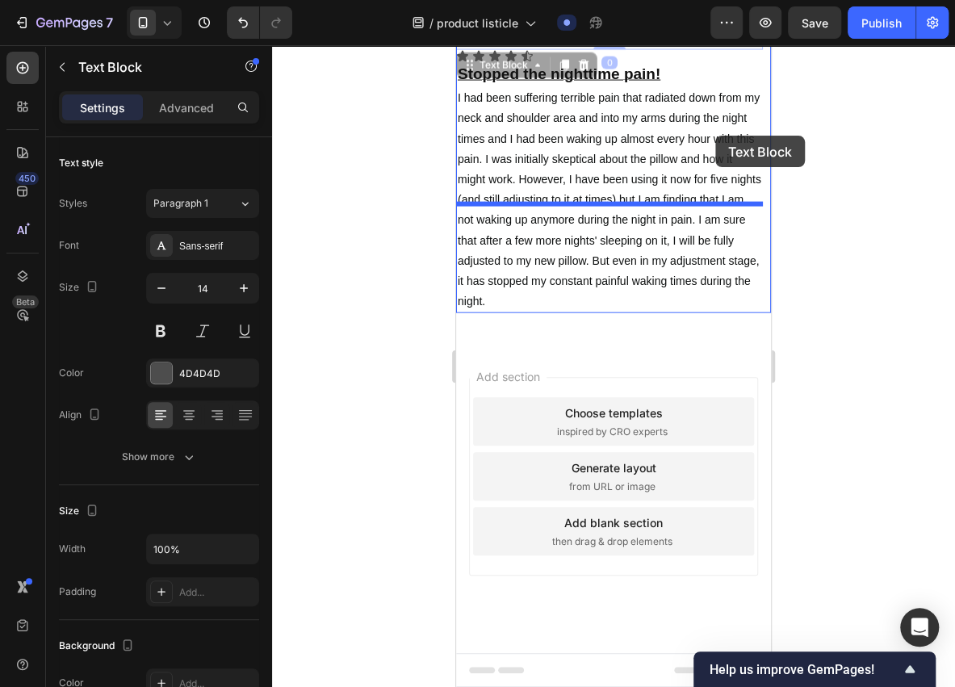
drag, startPoint x: 714, startPoint y: 124, endPoint x: 715, endPoint y: 136, distance: 11.4
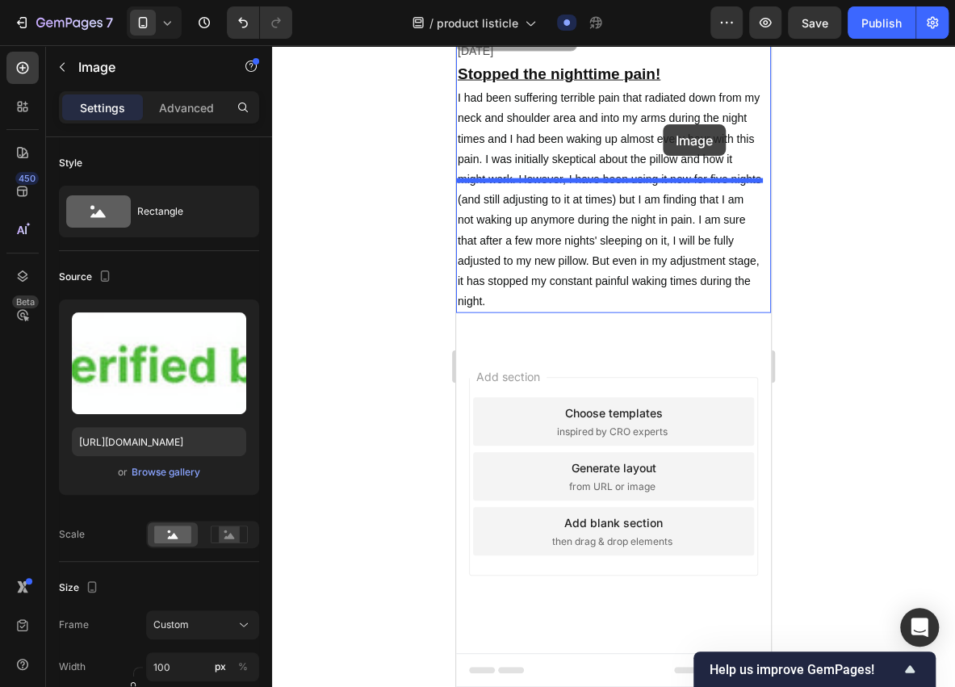
drag, startPoint x: 666, startPoint y: 95, endPoint x: 663, endPoint y: 124, distance: 29.2
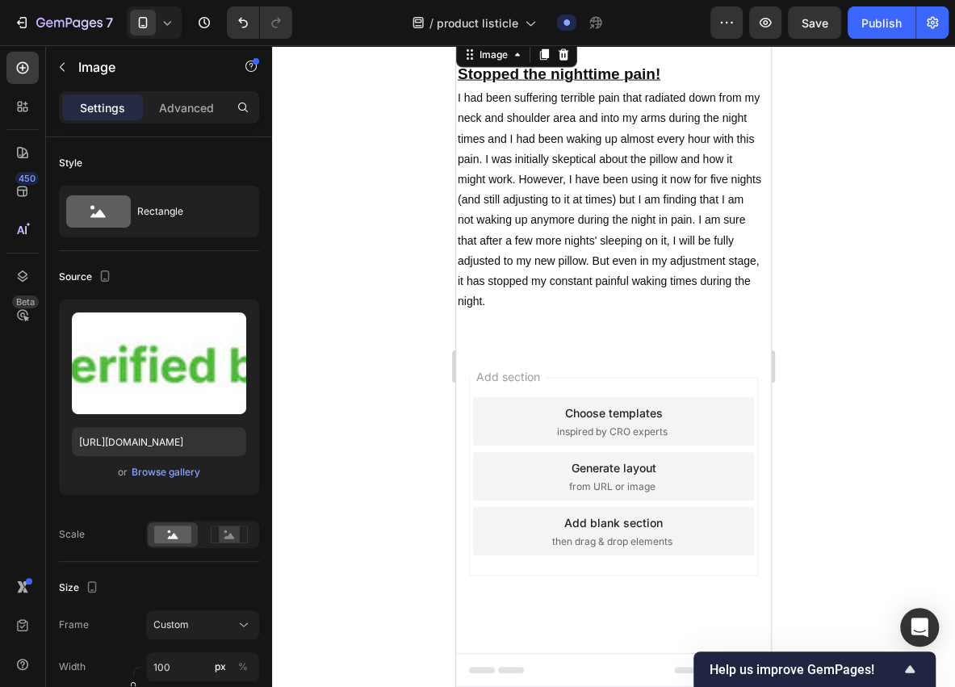
click at [422, 157] on div at bounding box center [613, 366] width 683 height 642
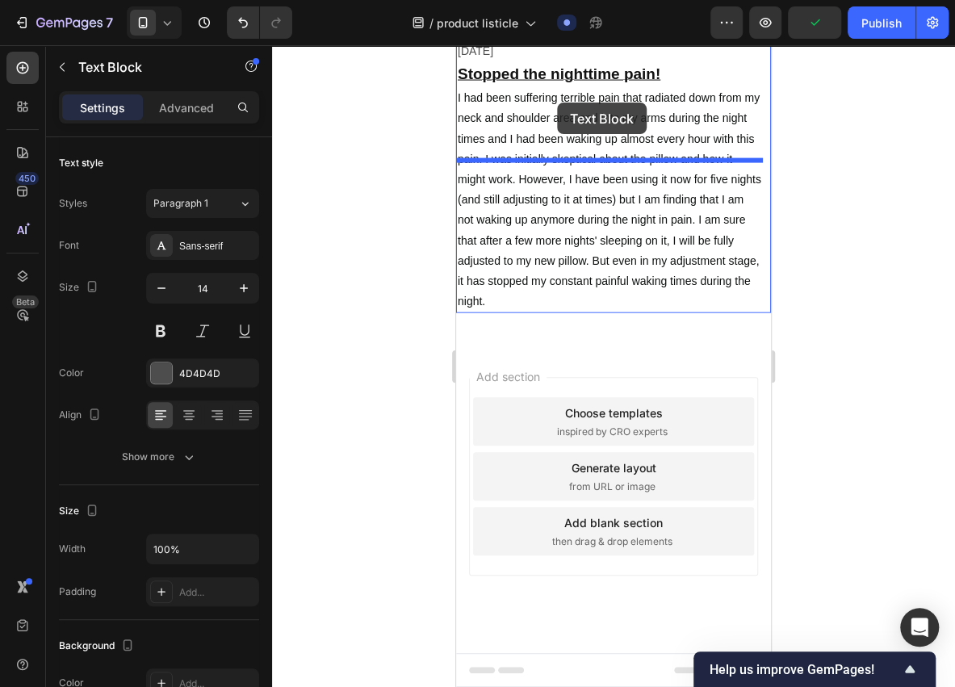
drag, startPoint x: 552, startPoint y: 73, endPoint x: 557, endPoint y: 103, distance: 29.5
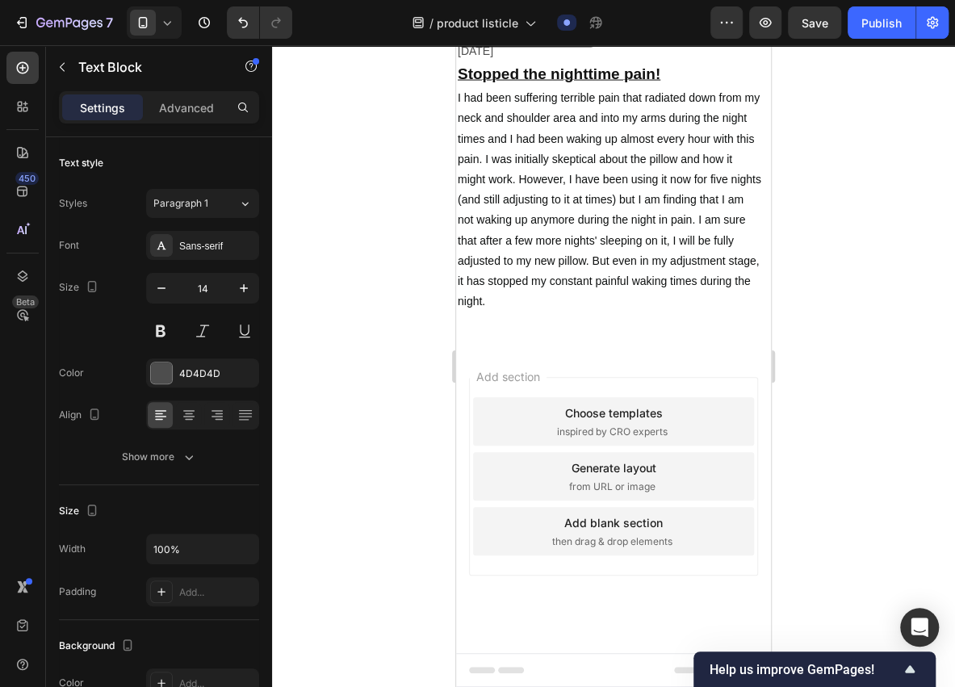
click at [403, 191] on div at bounding box center [613, 366] width 683 height 642
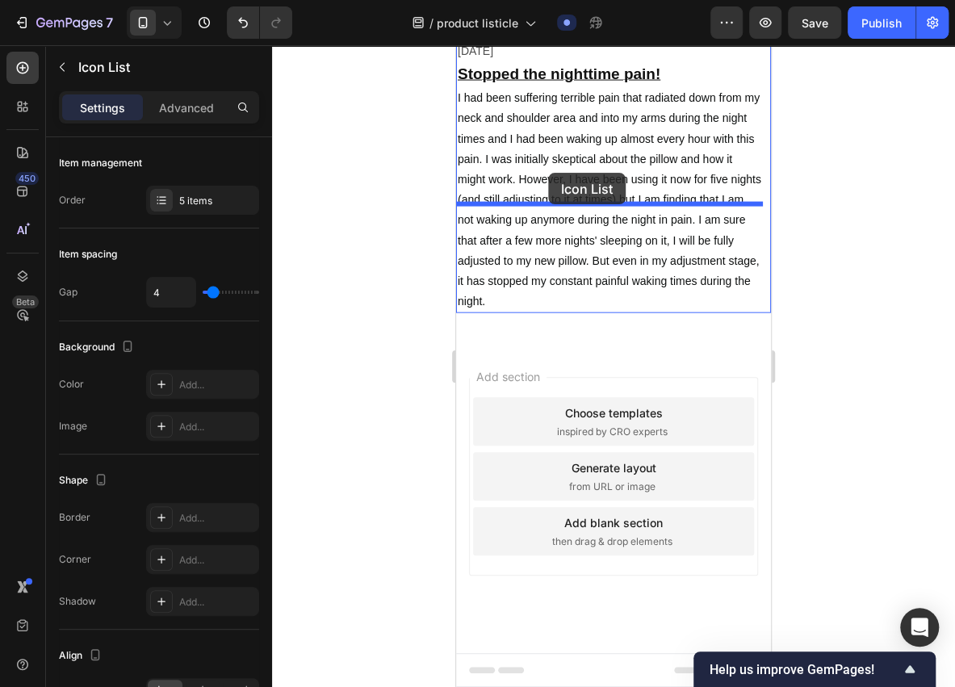
drag, startPoint x: 561, startPoint y: 107, endPoint x: 548, endPoint y: 173, distance: 67.5
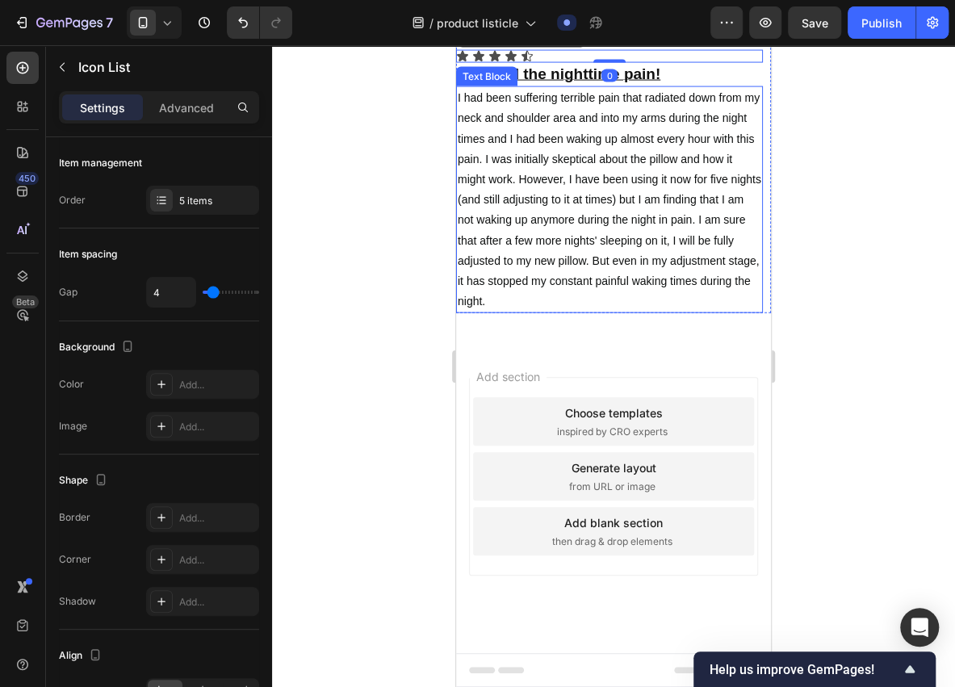
click at [409, 240] on div at bounding box center [613, 366] width 683 height 642
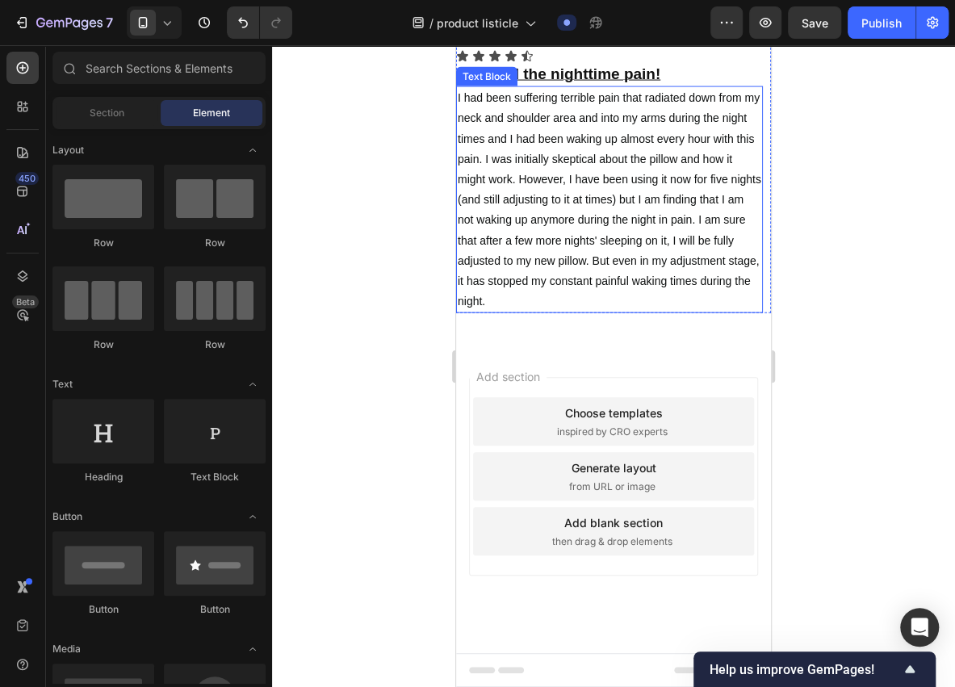
click at [501, 312] on p "I had been suffering terrible pain that radiated down from my neck and shoulder…" at bounding box center [610, 200] width 304 height 224
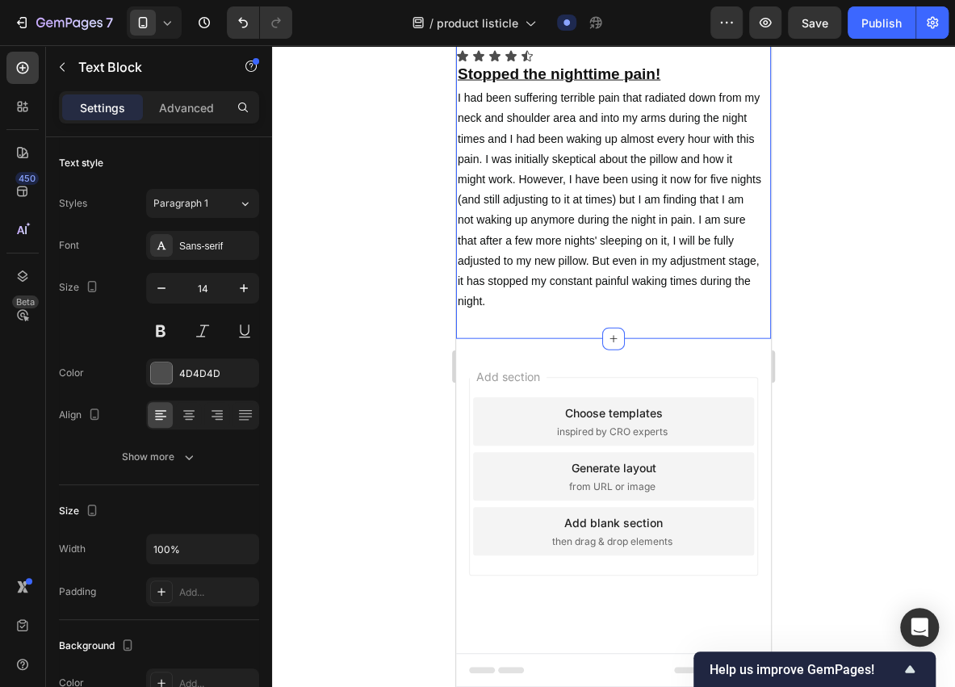
click at [741, 339] on div "Deanna k. Text Block Image 12/3/2025 Text Block Icon Icon Icon Icon Icon Icon L…" at bounding box center [613, 159] width 315 height 359
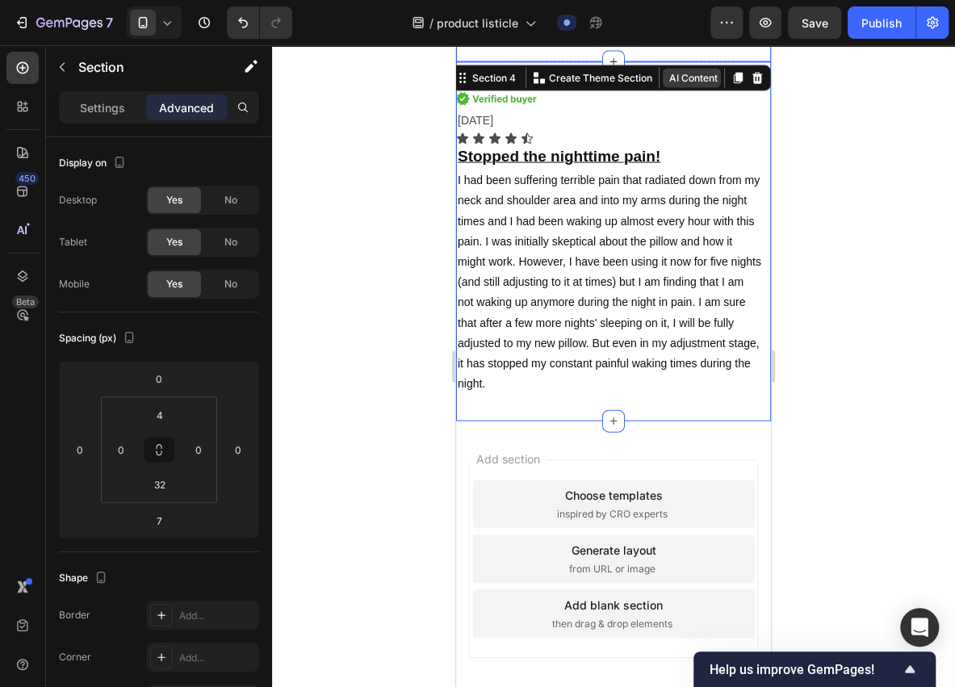
scroll to position [4370, 0]
click at [734, 84] on icon at bounding box center [738, 78] width 9 height 11
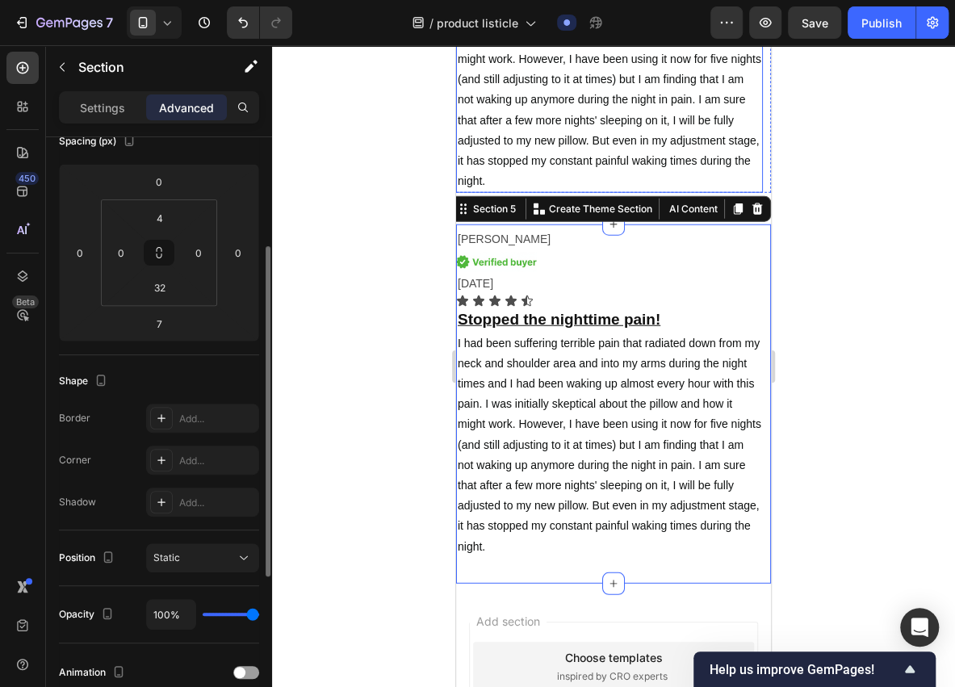
scroll to position [4836, 0]
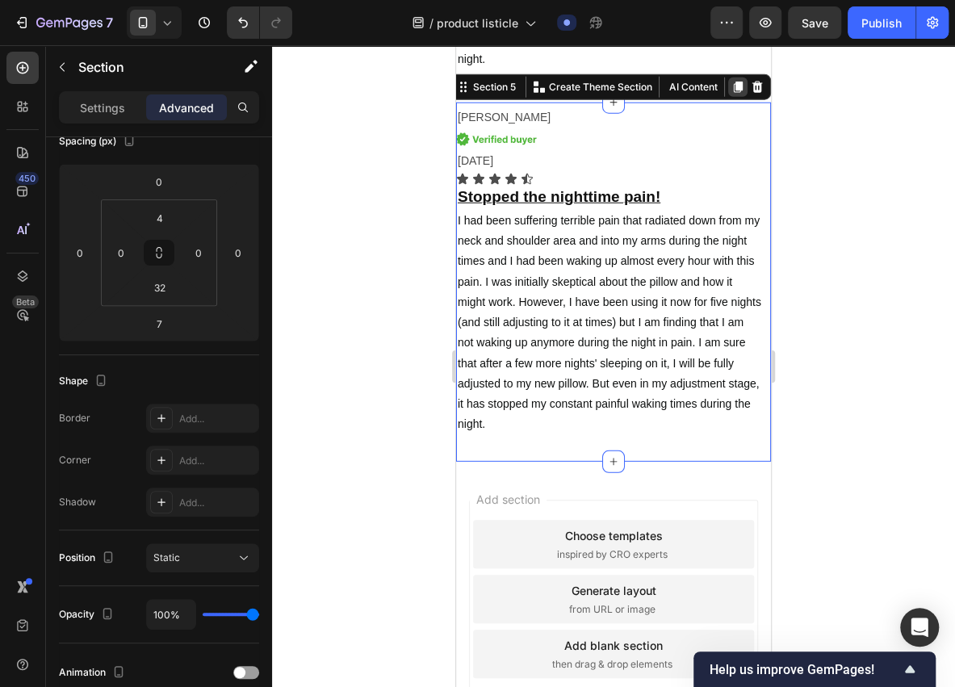
click at [734, 87] on icon at bounding box center [738, 87] width 9 height 11
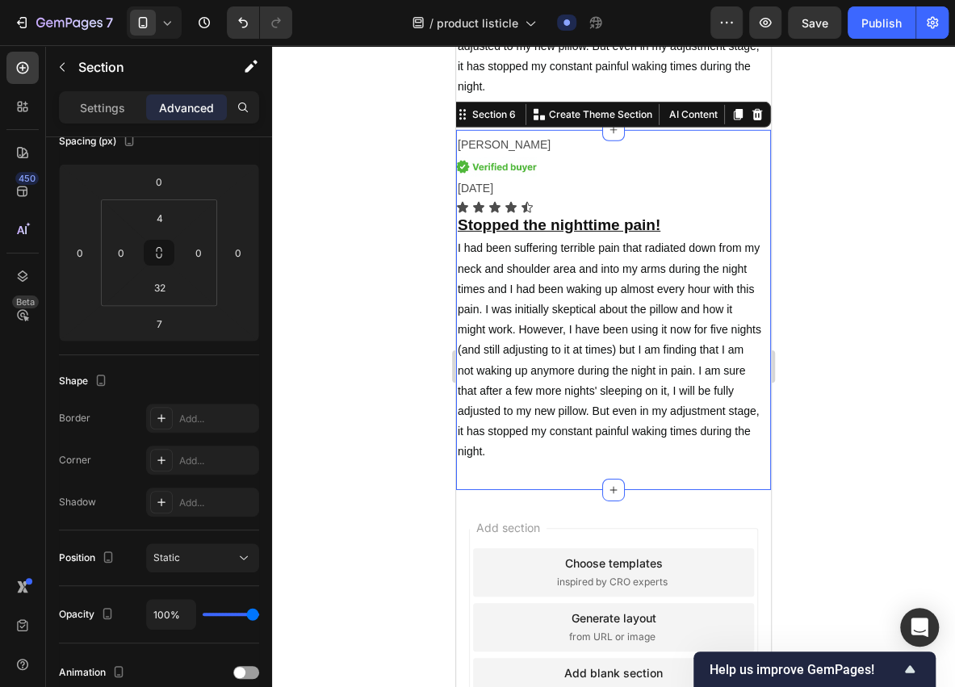
scroll to position [5202, 0]
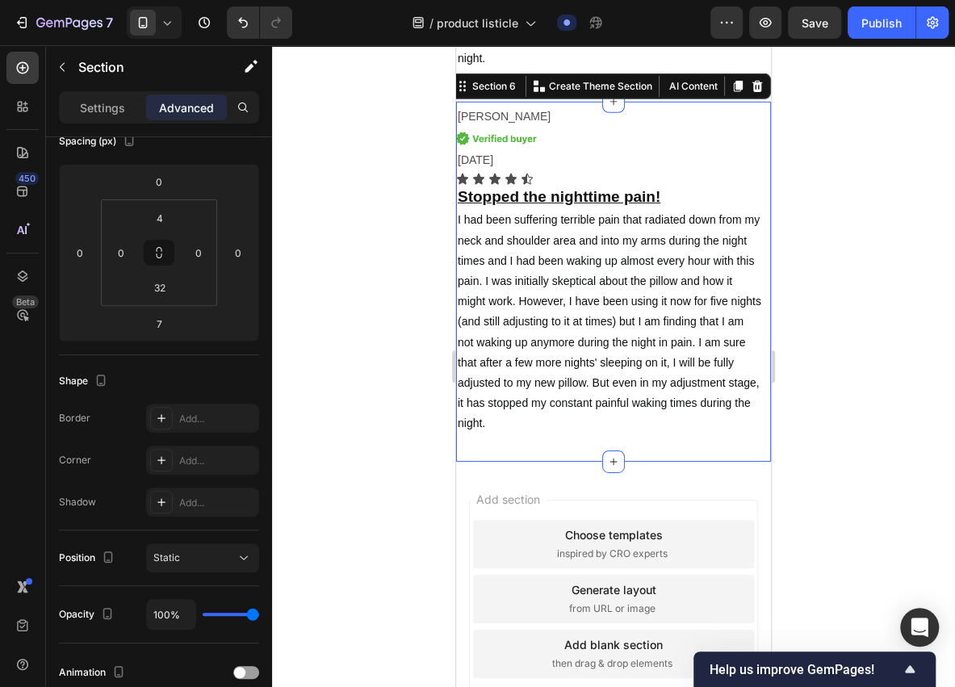
click at [734, 87] on icon at bounding box center [738, 86] width 9 height 11
click at [734, 87] on icon at bounding box center [738, 87] width 9 height 11
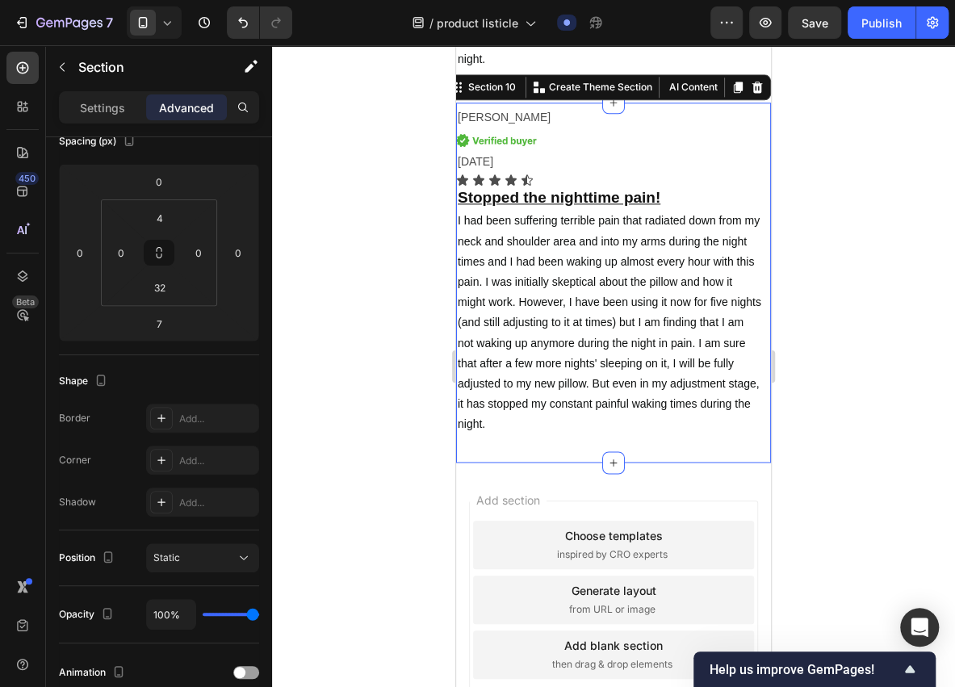
click at [734, 87] on icon at bounding box center [738, 87] width 9 height 11
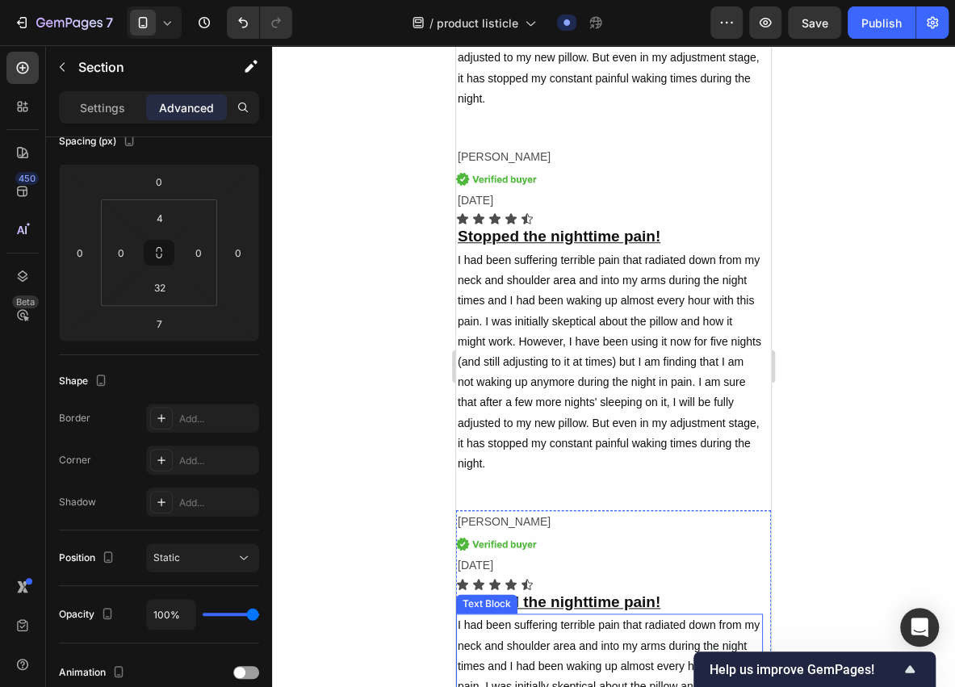
scroll to position [6103, 0]
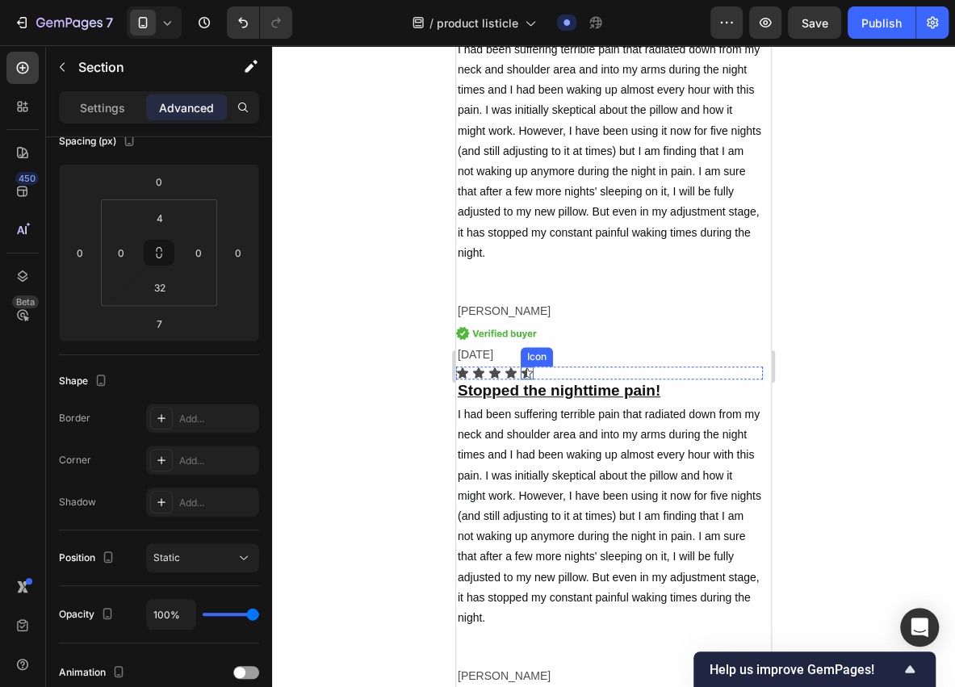
click at [531, 374] on div "Icon" at bounding box center [527, 373] width 13 height 13
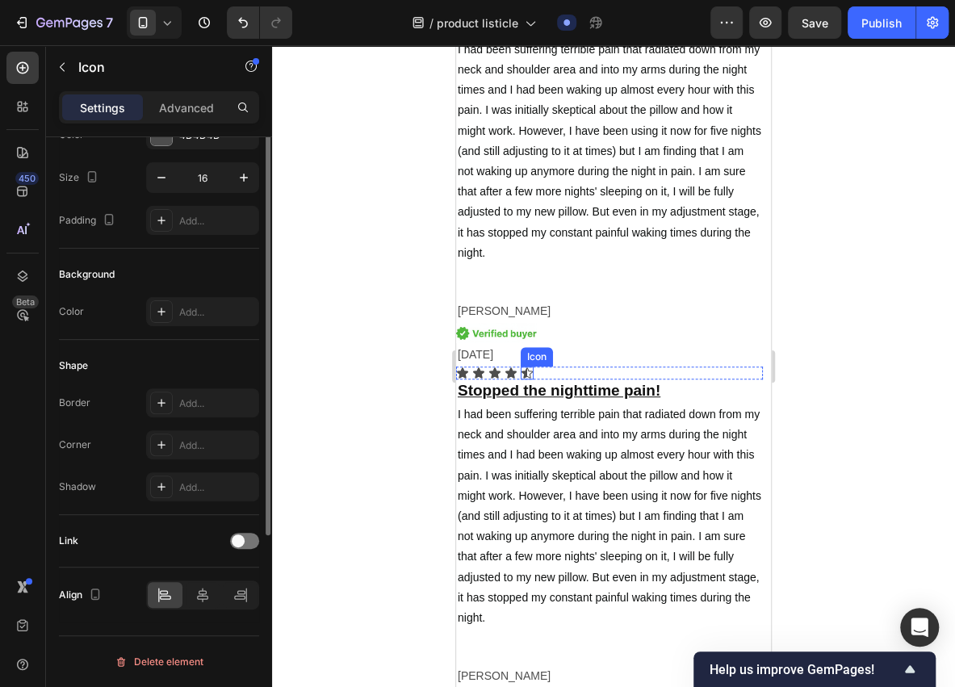
scroll to position [0, 0]
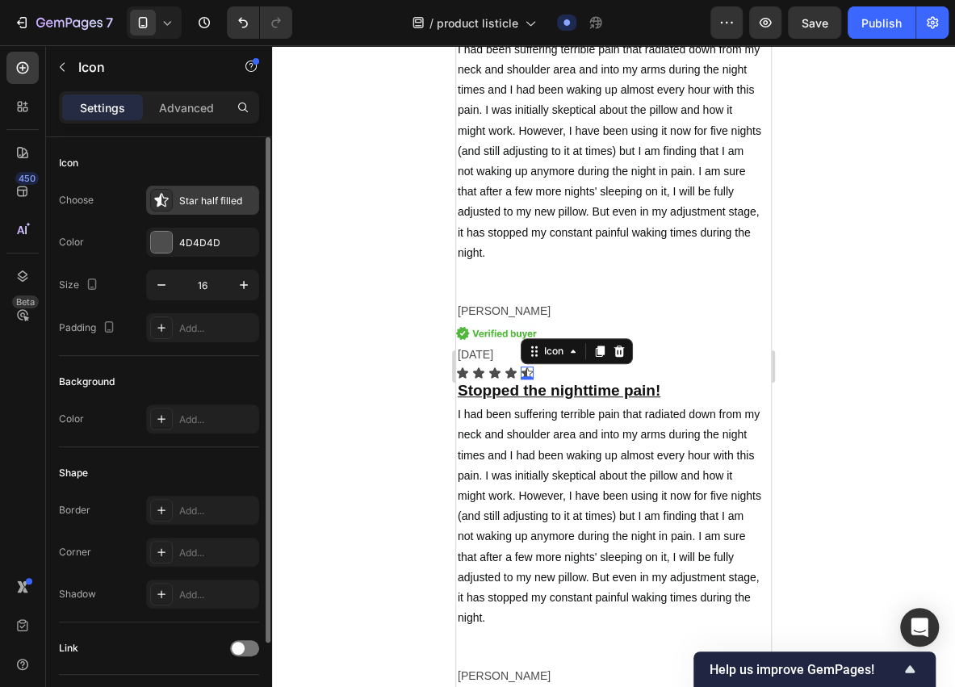
click at [174, 199] on div "Star half filled" at bounding box center [202, 200] width 113 height 29
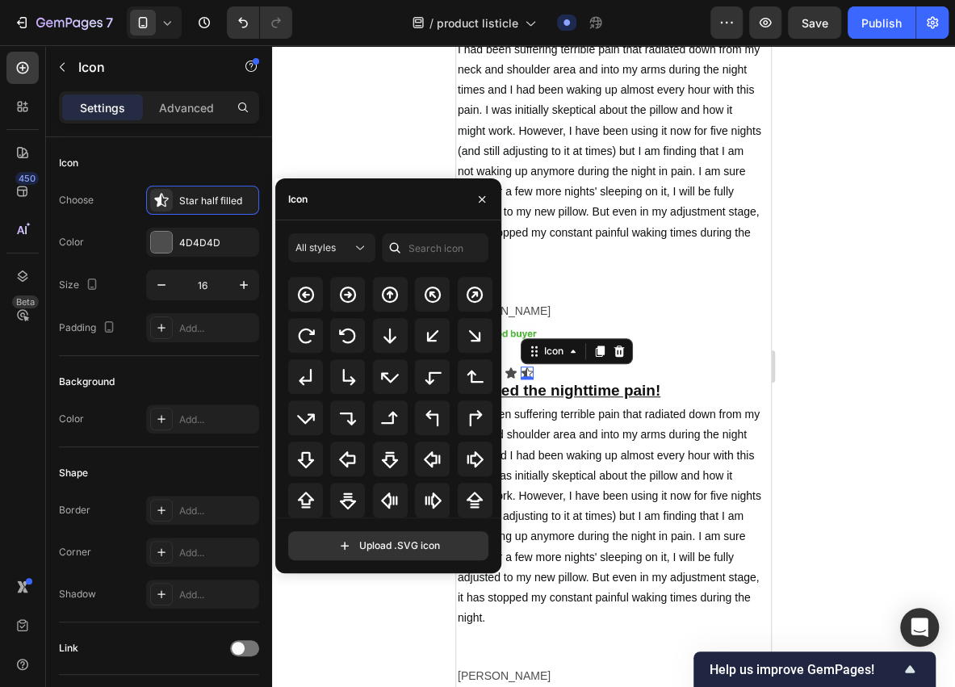
scroll to position [525, 0]
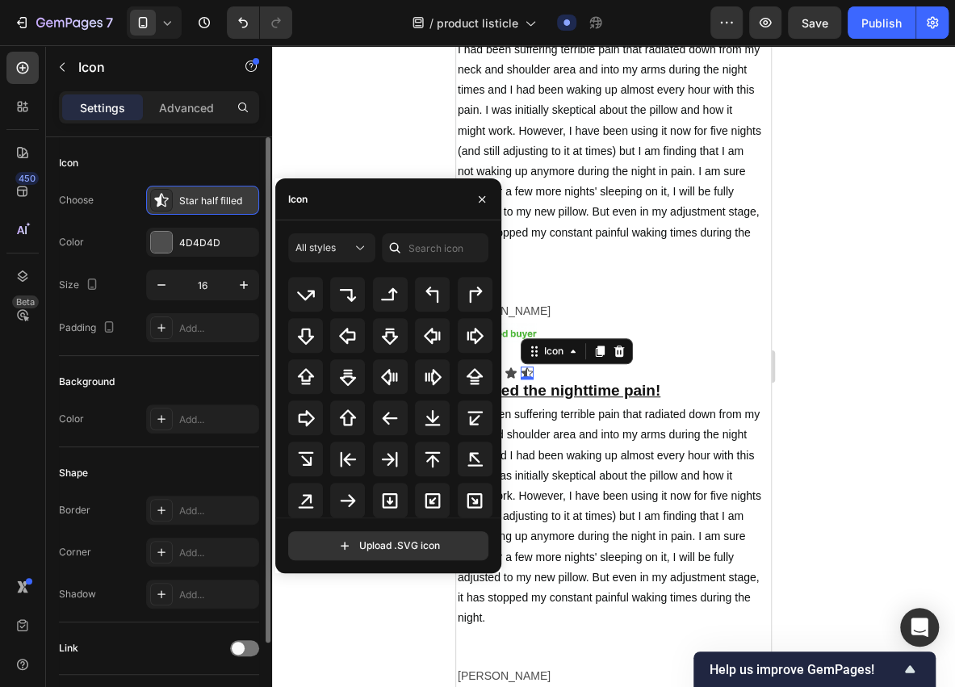
click at [226, 203] on div "Star half filled" at bounding box center [217, 201] width 76 height 15
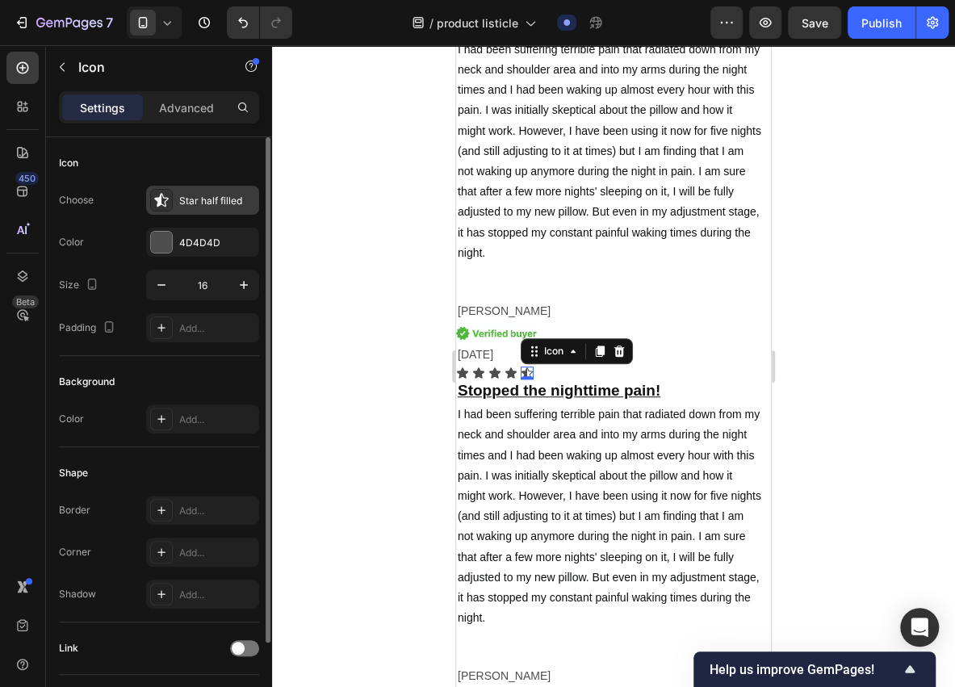
click at [229, 203] on div "Star half filled" at bounding box center [217, 201] width 76 height 15
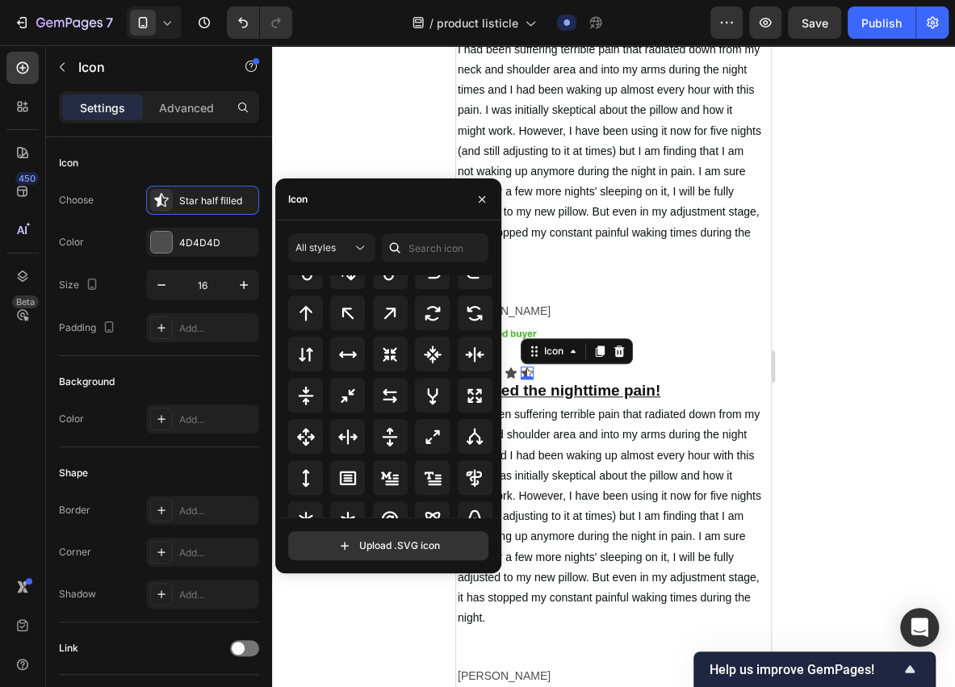
scroll to position [872, 0]
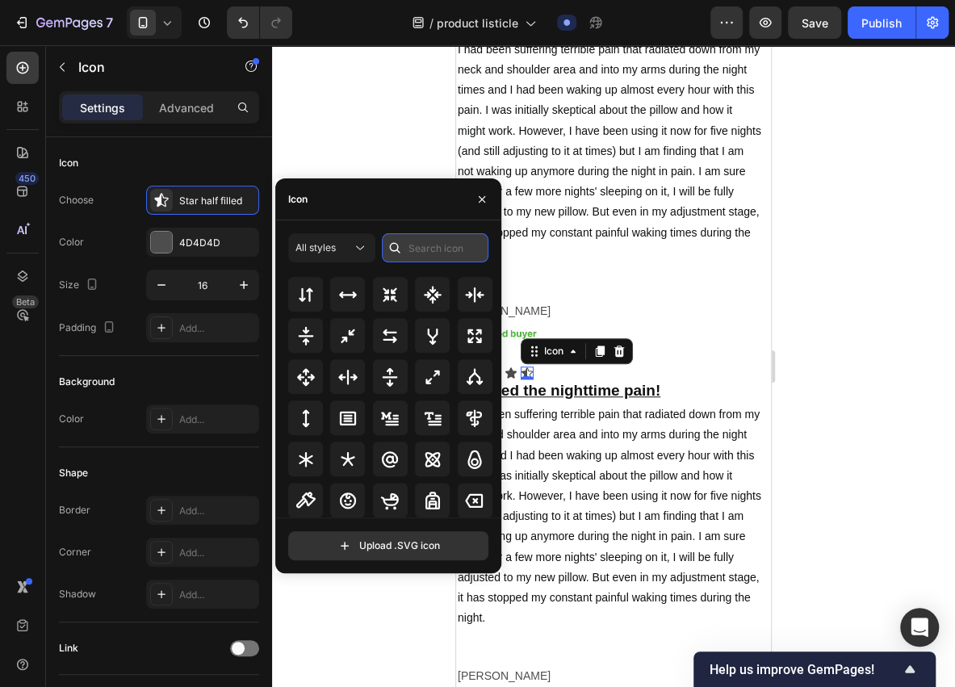
click at [434, 252] on input "text" at bounding box center [435, 247] width 107 height 29
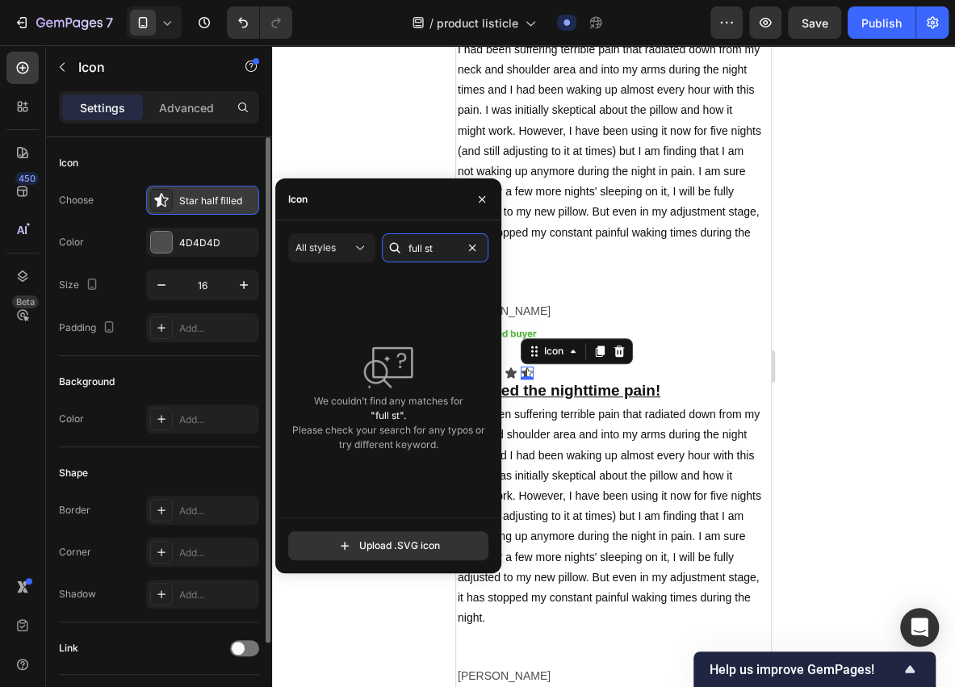
type input "full st"
click at [164, 195] on icon at bounding box center [161, 200] width 16 height 16
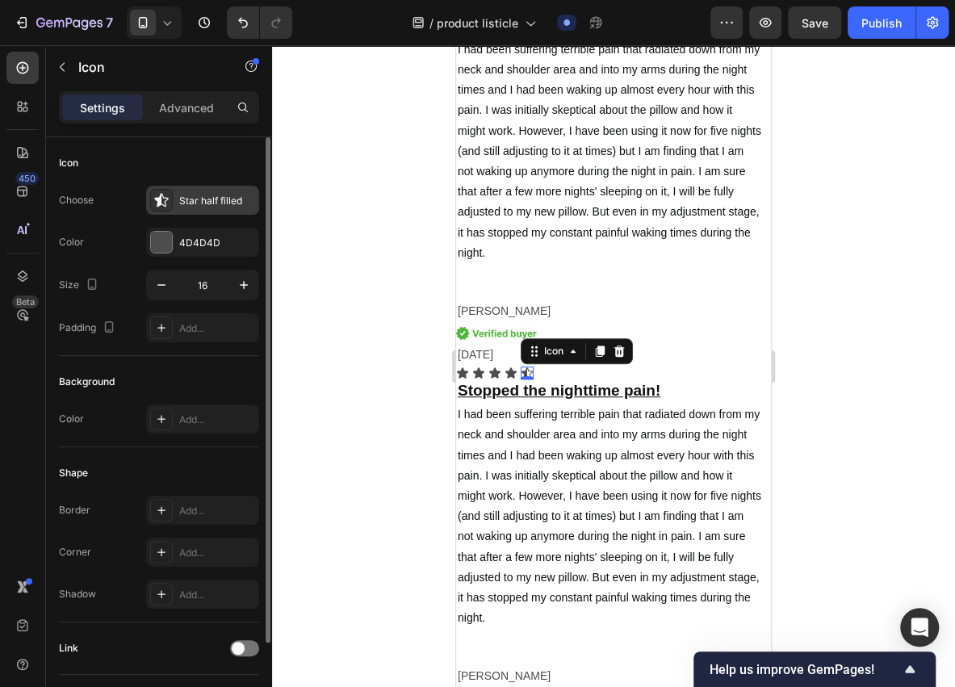
click at [160, 197] on icon at bounding box center [161, 200] width 14 height 14
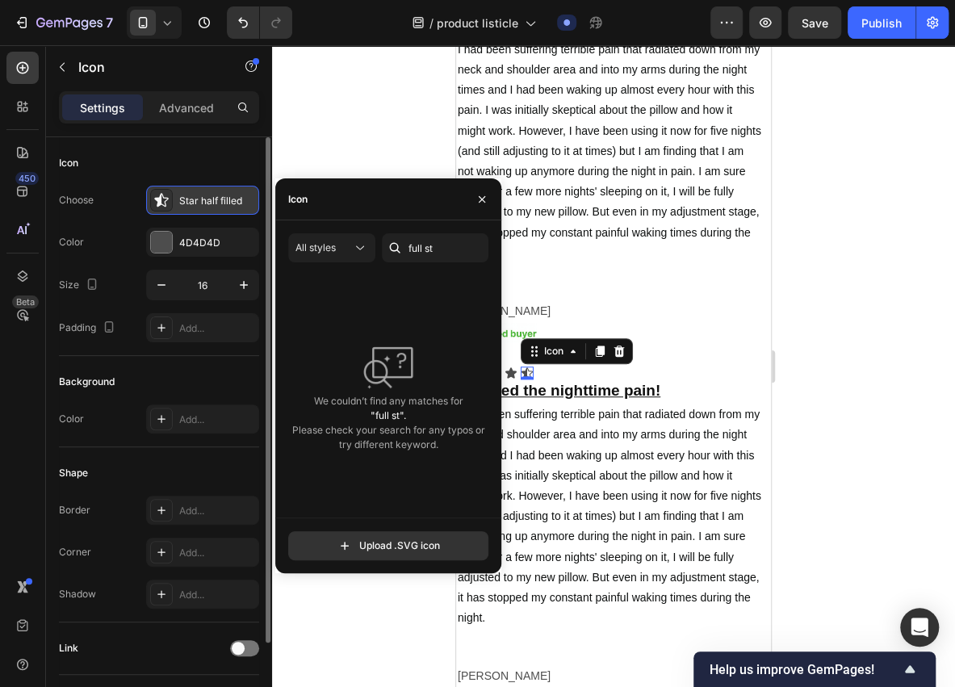
click at [158, 198] on icon at bounding box center [161, 200] width 14 height 14
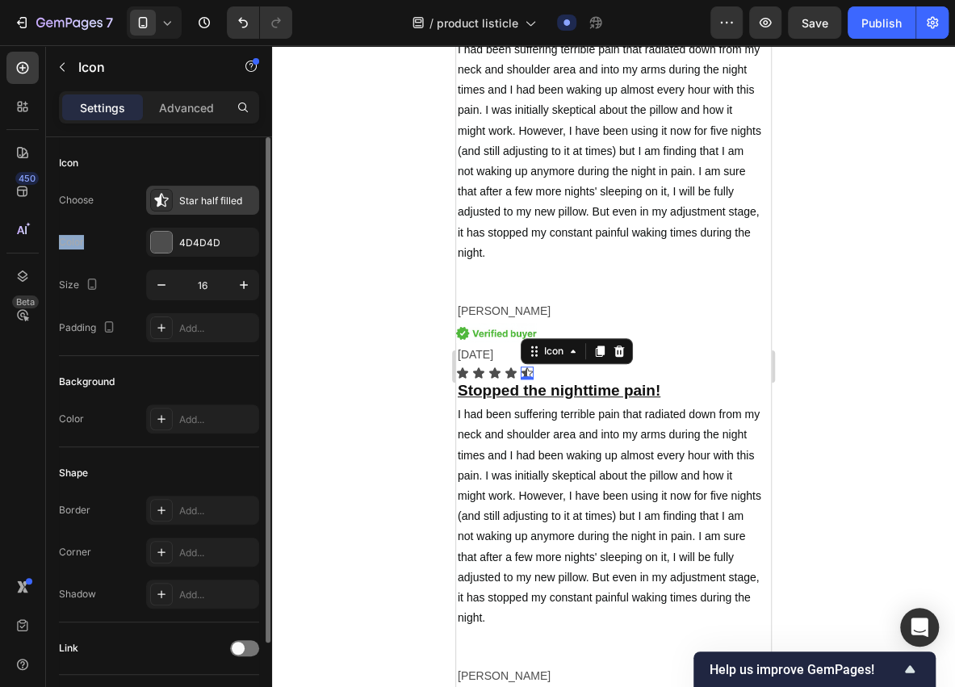
click at [158, 198] on icon at bounding box center [161, 200] width 14 height 14
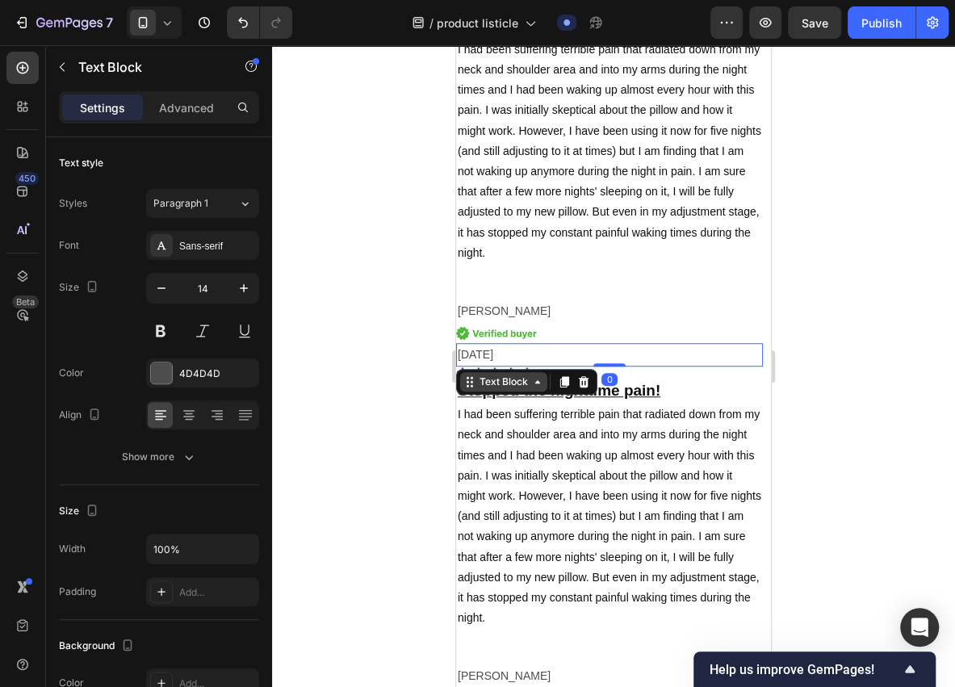
click at [503, 374] on div "Text Block" at bounding box center [503, 381] width 87 height 19
click at [588, 349] on p "12/3/2025" at bounding box center [610, 355] width 304 height 20
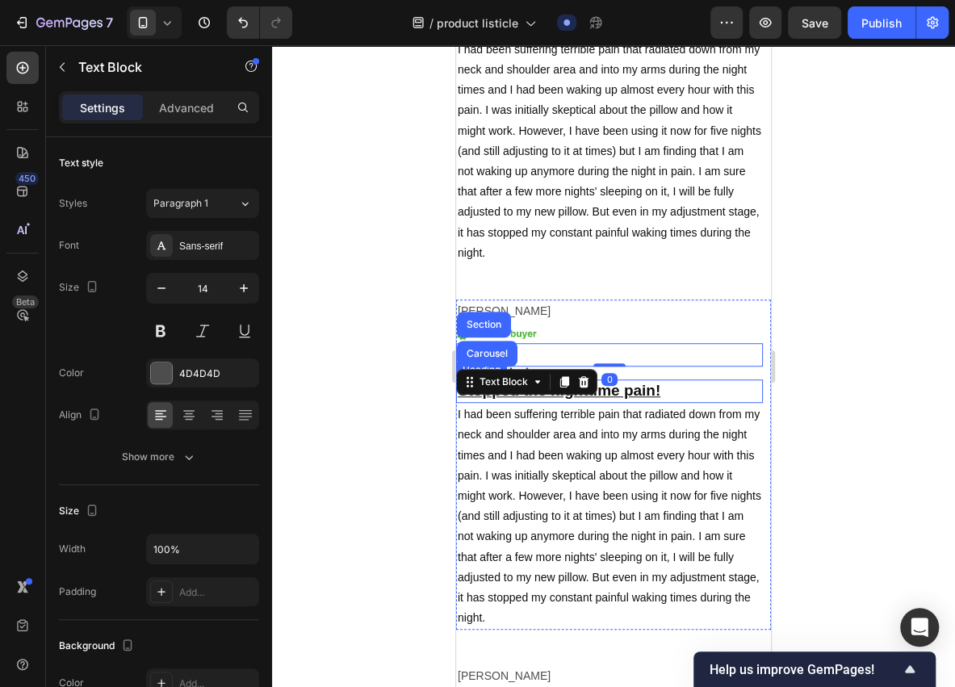
click at [431, 417] on div at bounding box center [613, 366] width 683 height 642
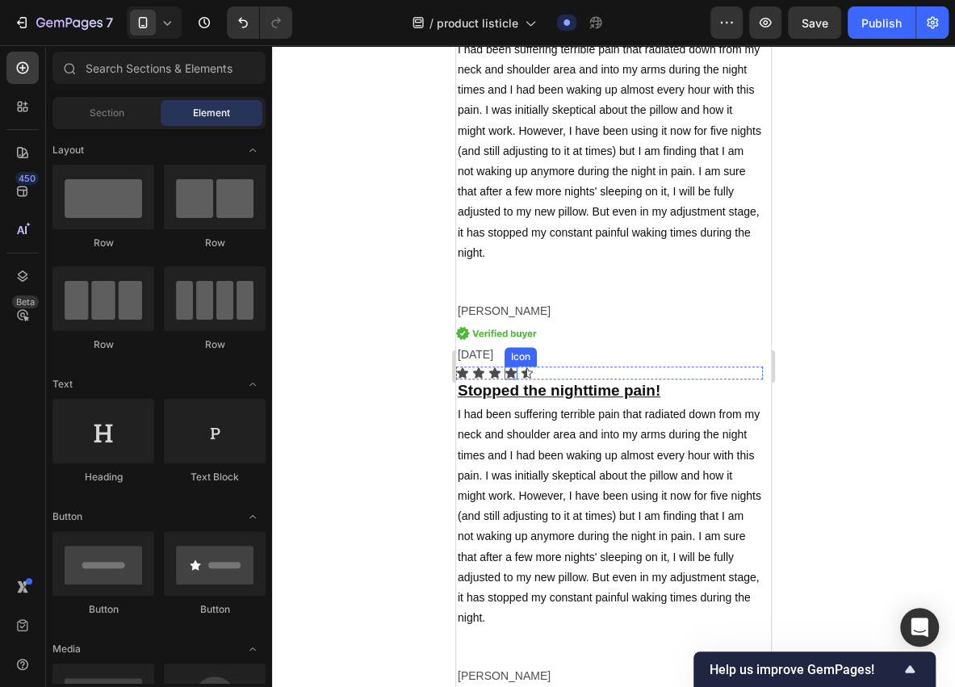
click at [506, 370] on icon at bounding box center [511, 373] width 13 height 13
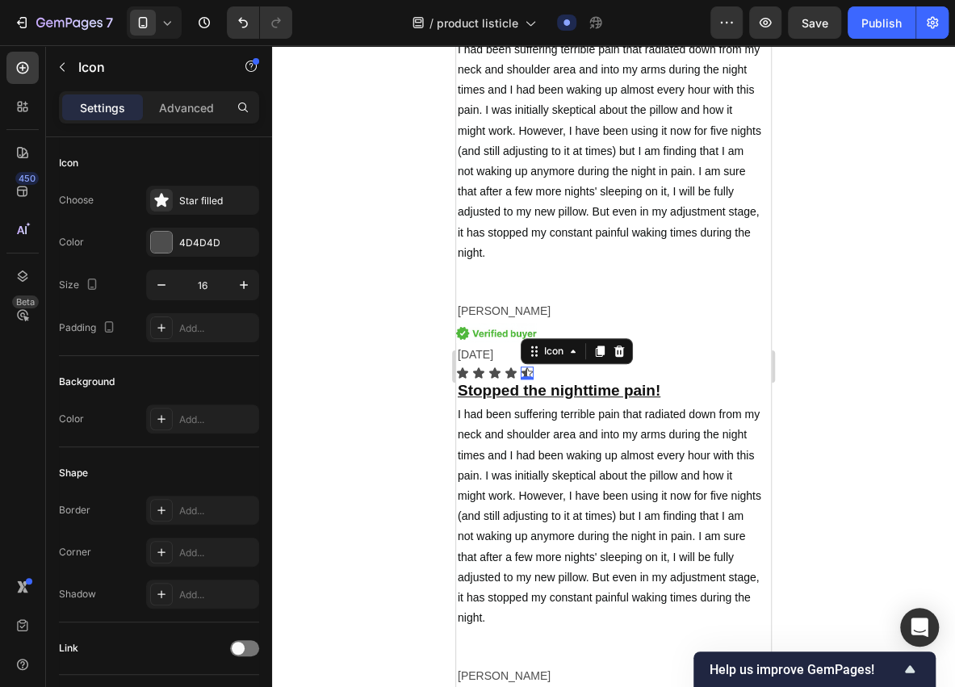
click at [530, 373] on div "Icon 0" at bounding box center [527, 373] width 13 height 13
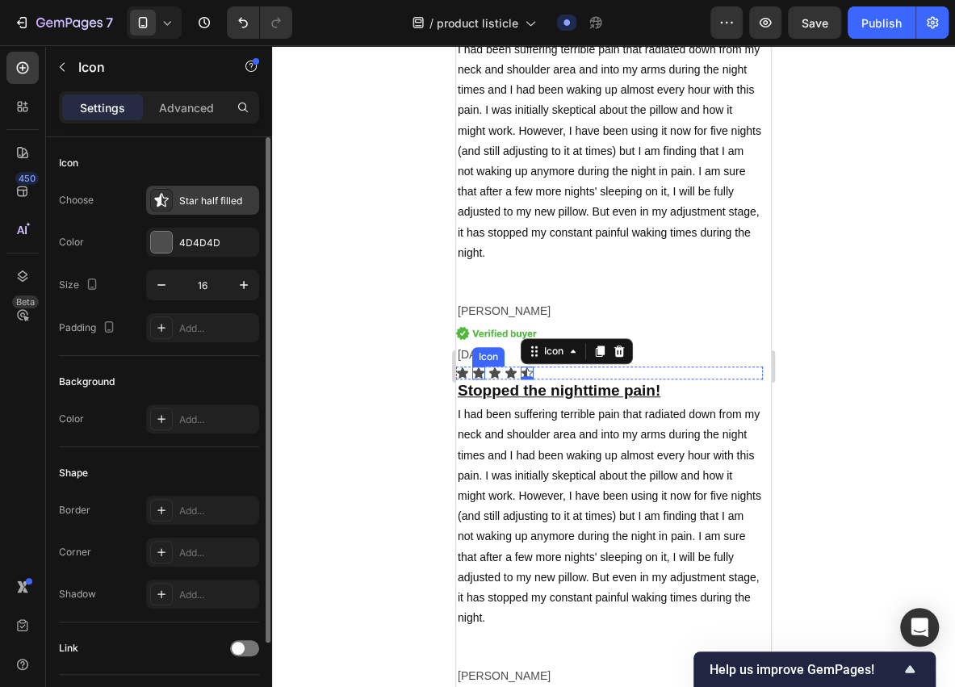
click at [229, 206] on div "Star half filled" at bounding box center [217, 201] width 76 height 15
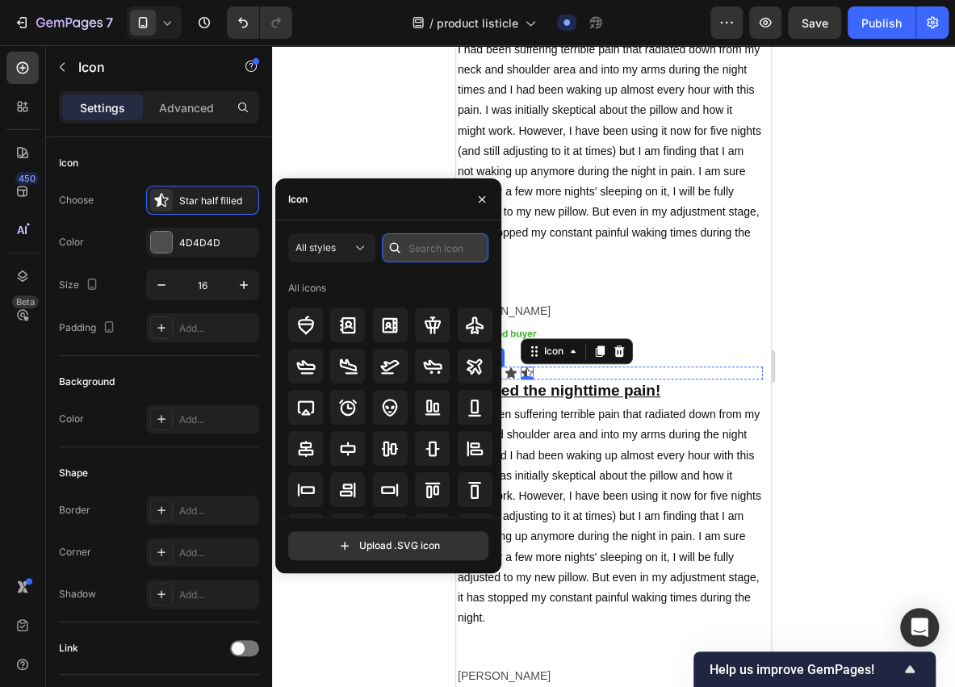
click at [423, 249] on input "text" at bounding box center [435, 247] width 107 height 29
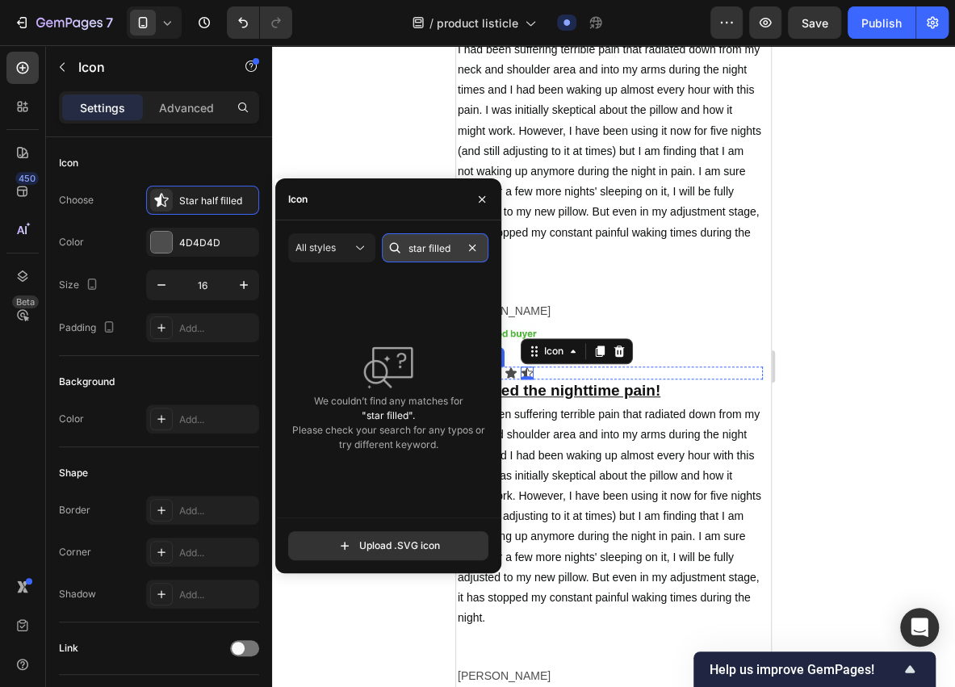
type input "star filled"
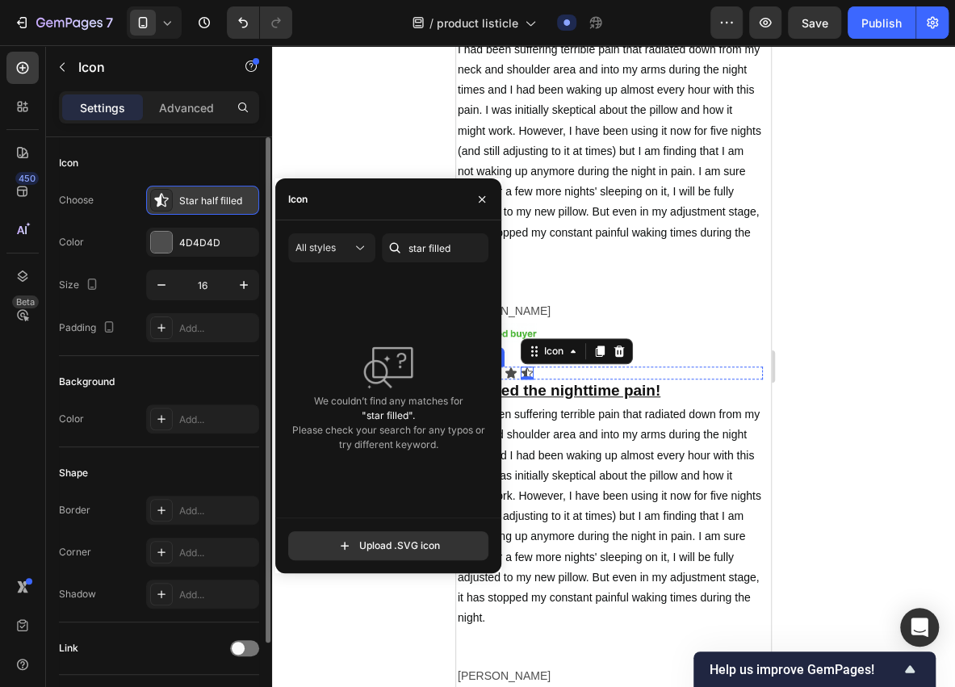
click at [159, 203] on icon at bounding box center [161, 200] width 14 height 14
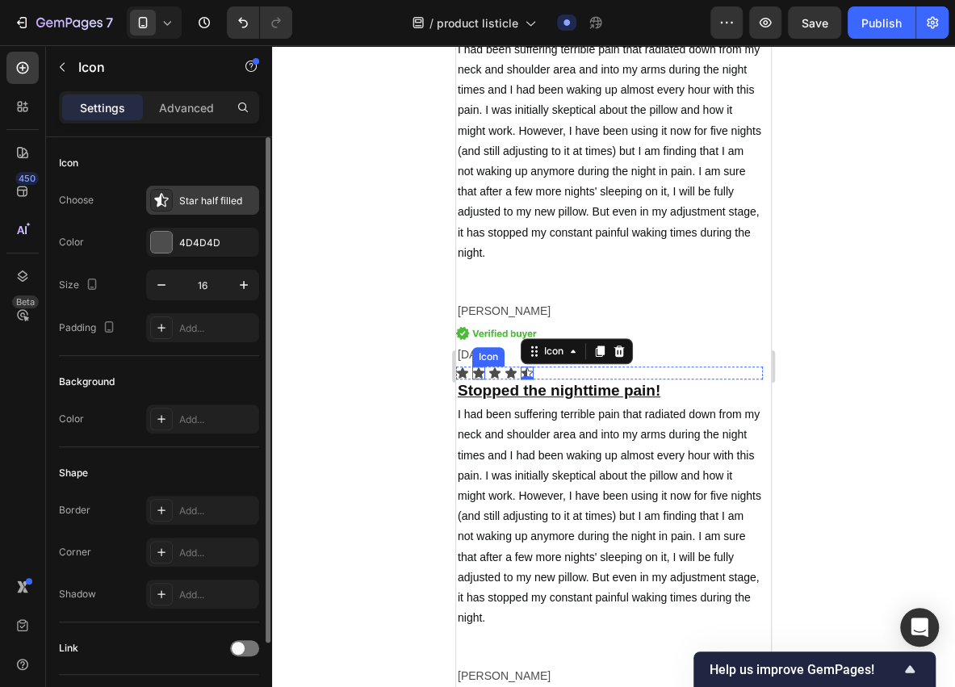
click at [168, 197] on icon at bounding box center [161, 200] width 16 height 16
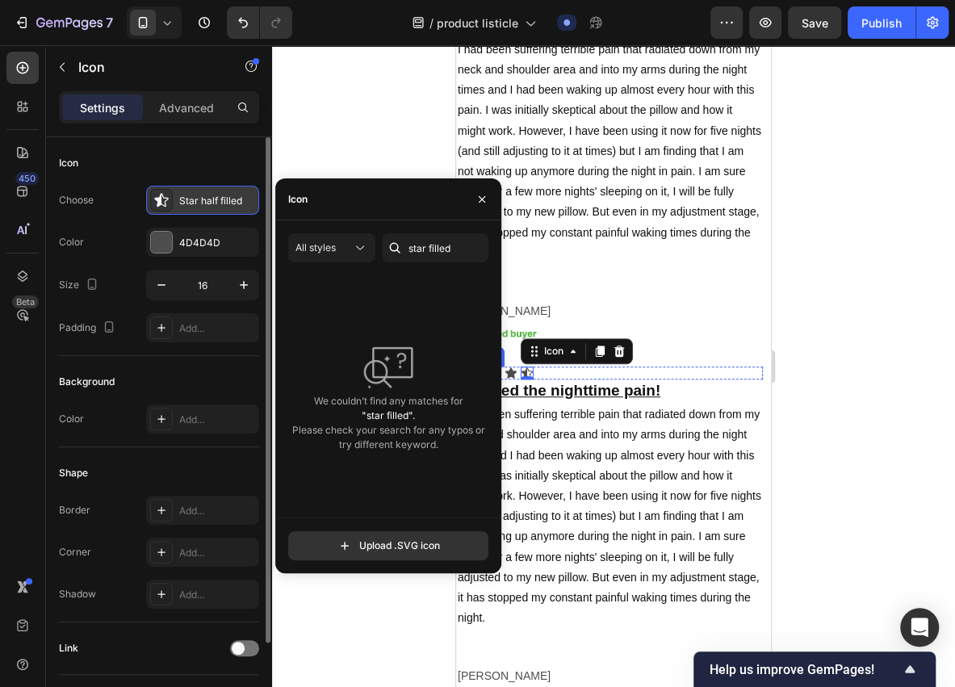
click at [165, 197] on icon at bounding box center [161, 200] width 14 height 14
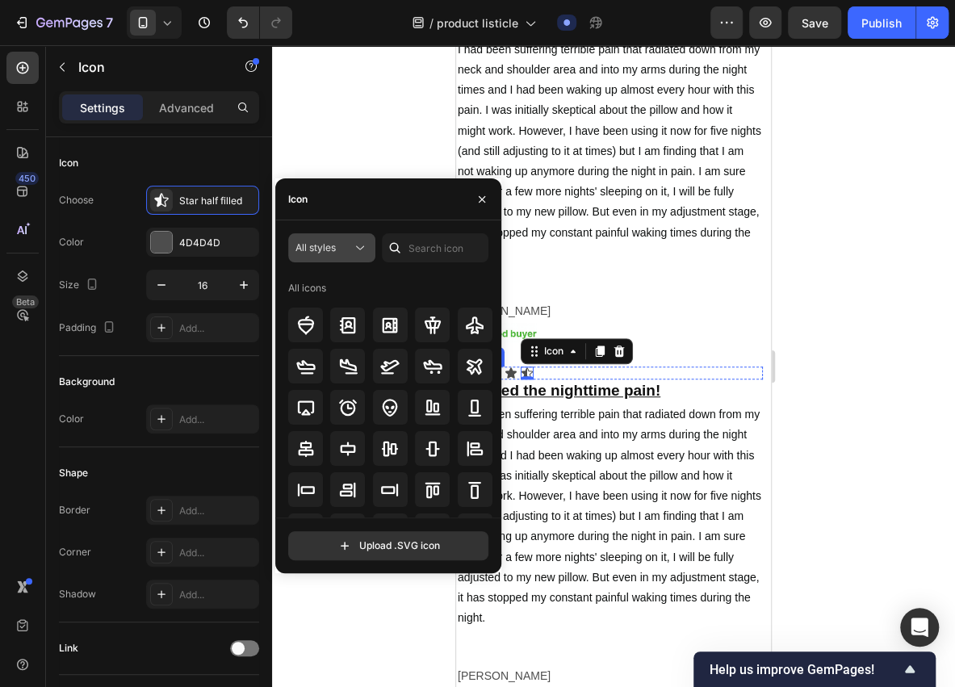
click at [343, 249] on div "All styles" at bounding box center [324, 248] width 57 height 15
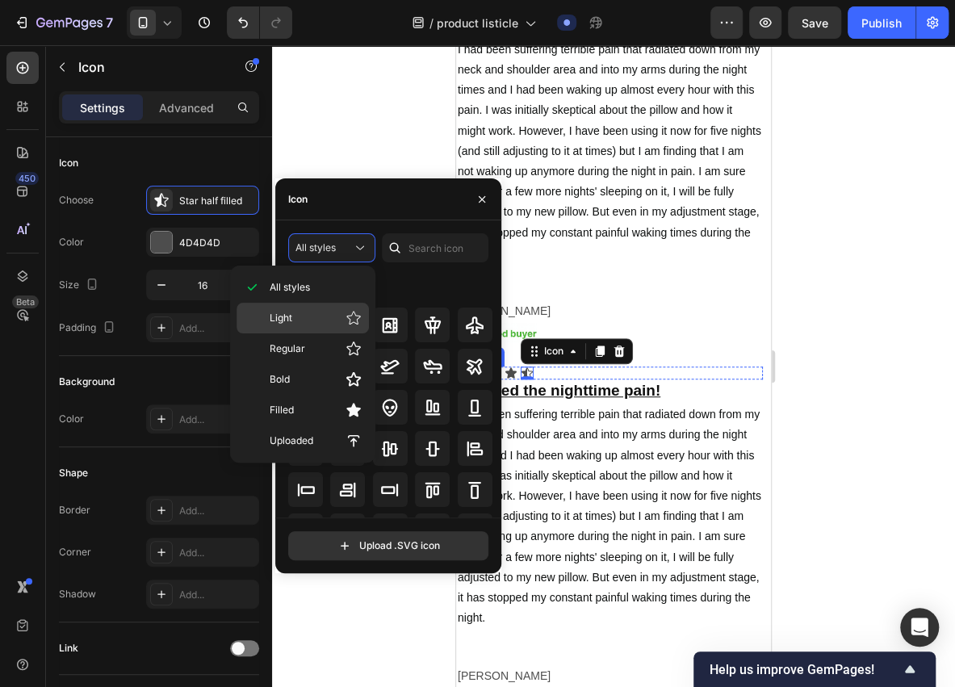
click at [308, 313] on p "Light" at bounding box center [316, 318] width 92 height 16
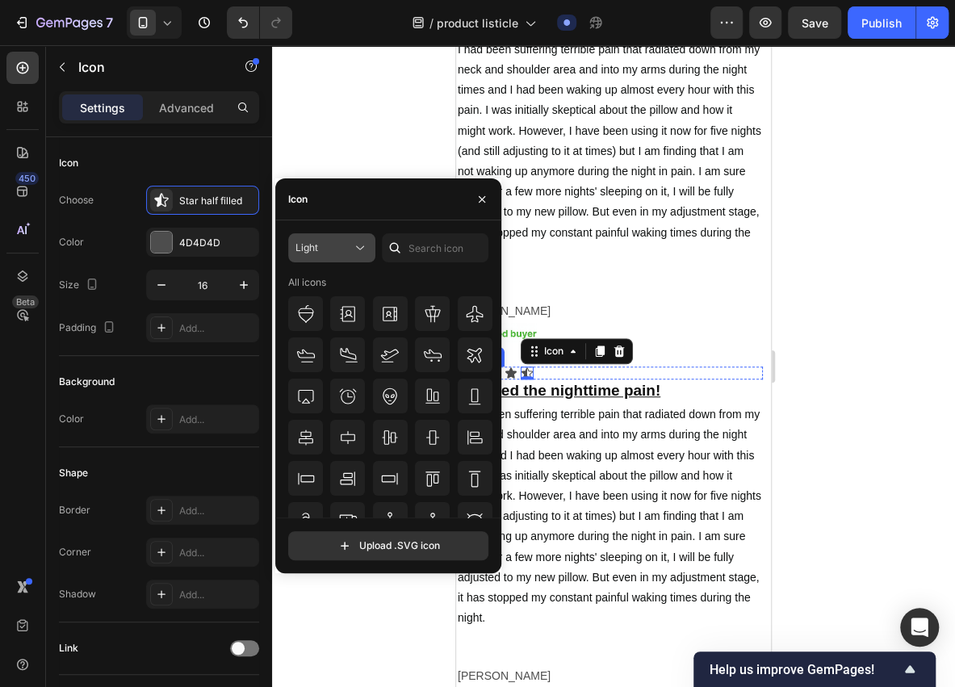
click at [338, 250] on div "Light" at bounding box center [324, 248] width 57 height 15
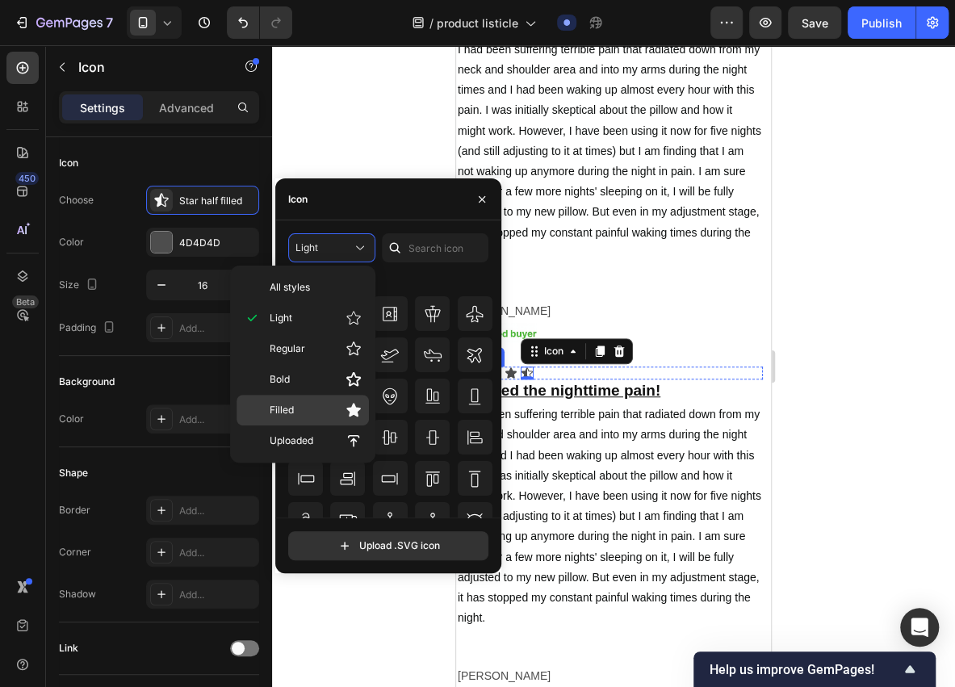
click at [322, 407] on p "Filled" at bounding box center [316, 410] width 92 height 16
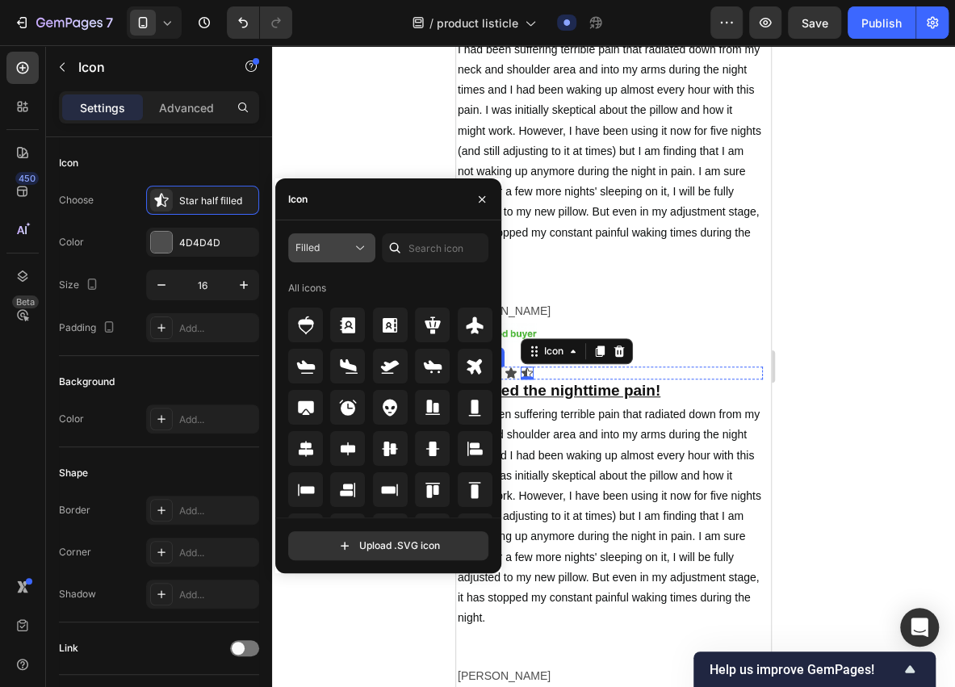
click at [352, 250] on icon at bounding box center [360, 248] width 16 height 16
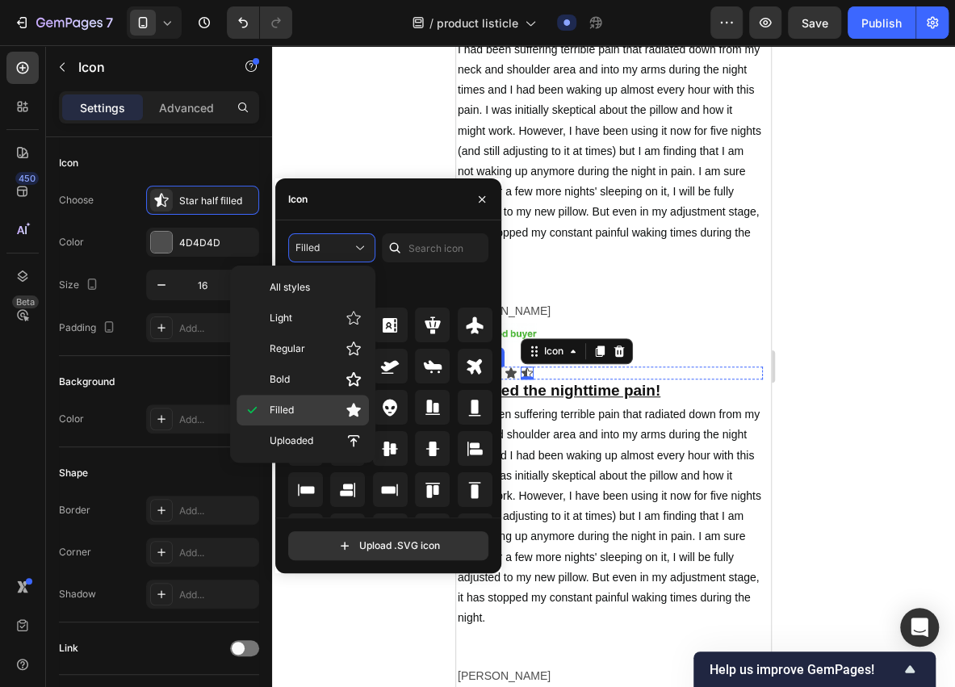
click at [310, 405] on p "Filled" at bounding box center [316, 410] width 92 height 16
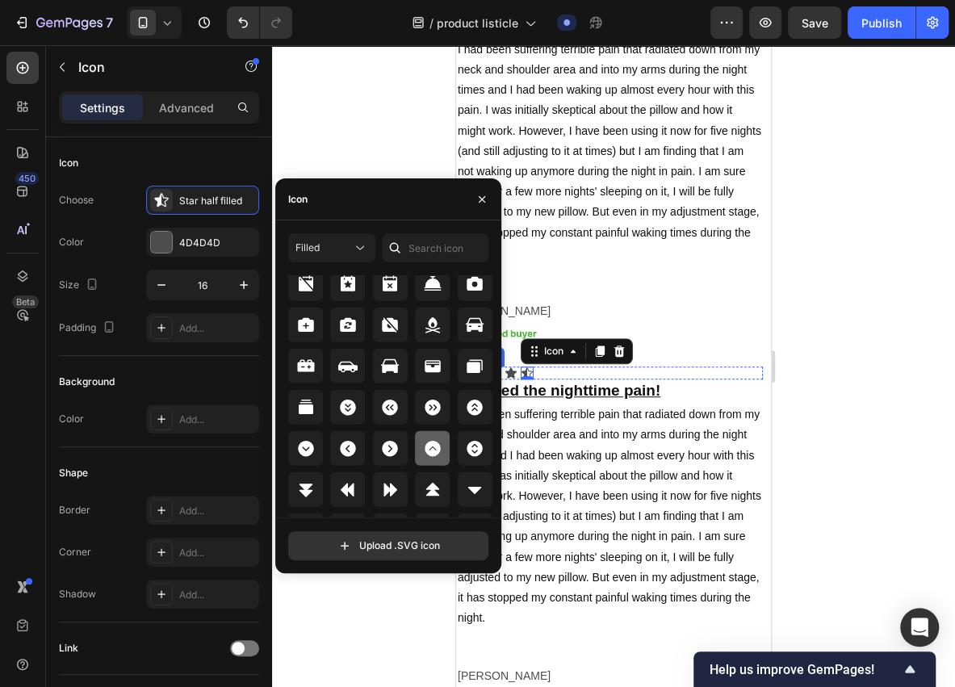
scroll to position [1914, 0]
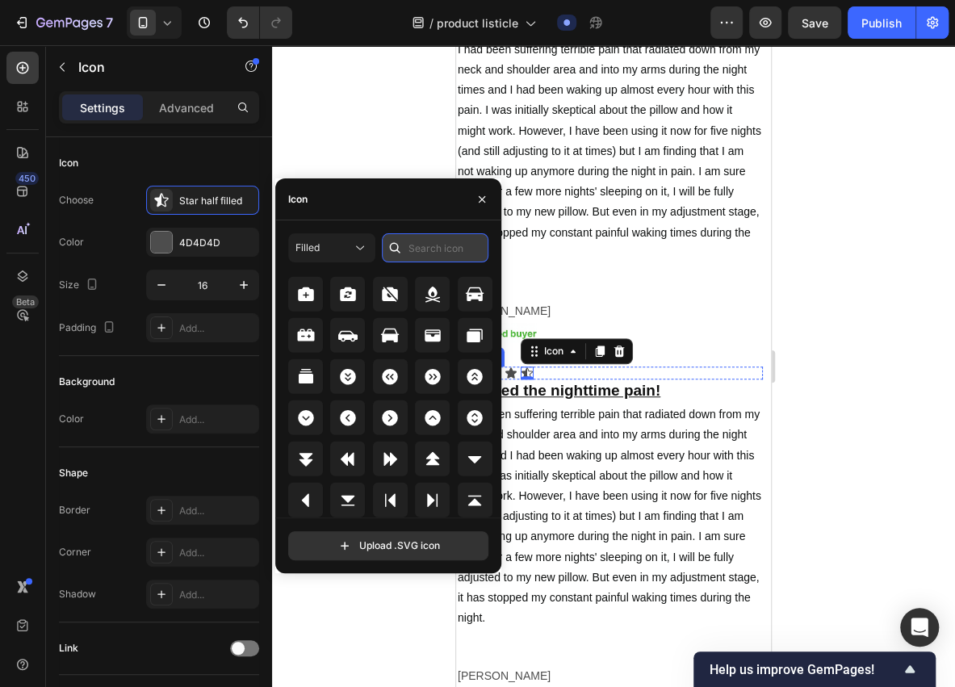
click at [438, 252] on input "text" at bounding box center [435, 247] width 107 height 29
type input "star"
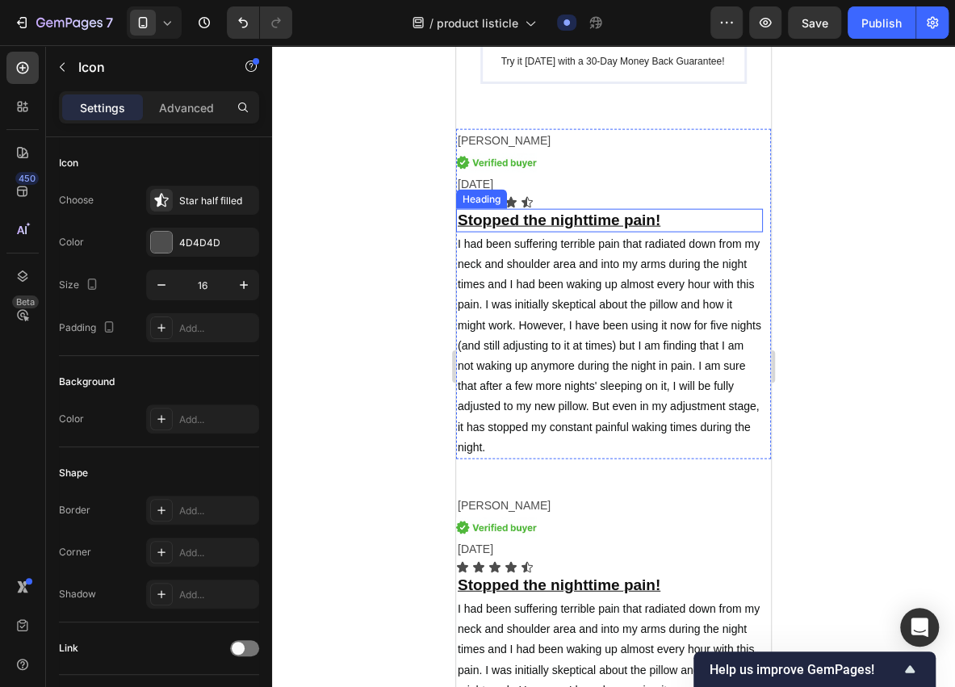
scroll to position [4488, 0]
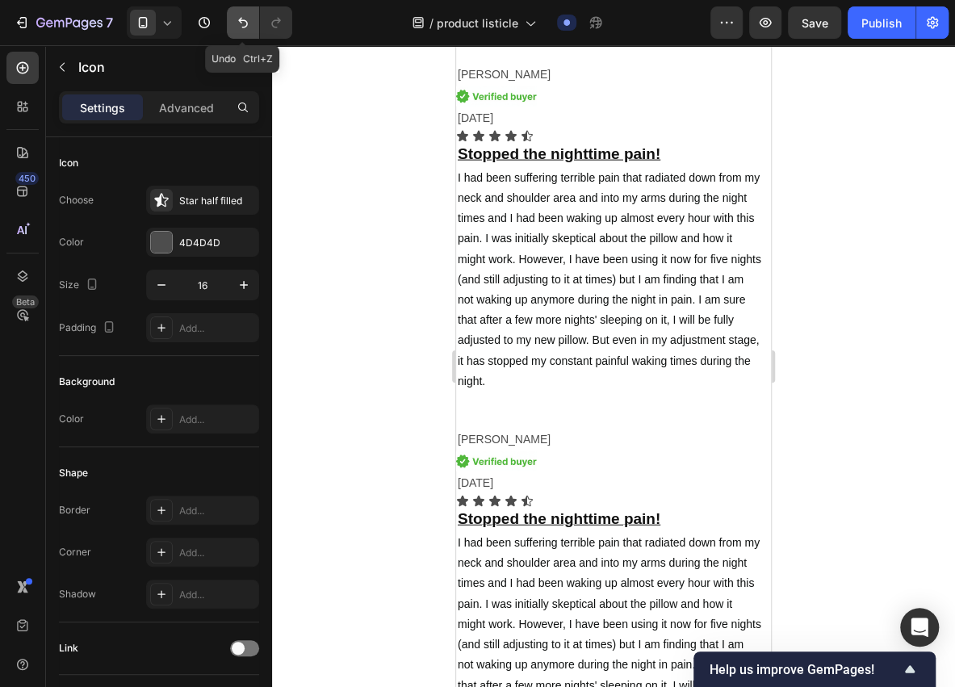
click at [240, 24] on icon "Undo/Redo" at bounding box center [243, 23] width 16 height 16
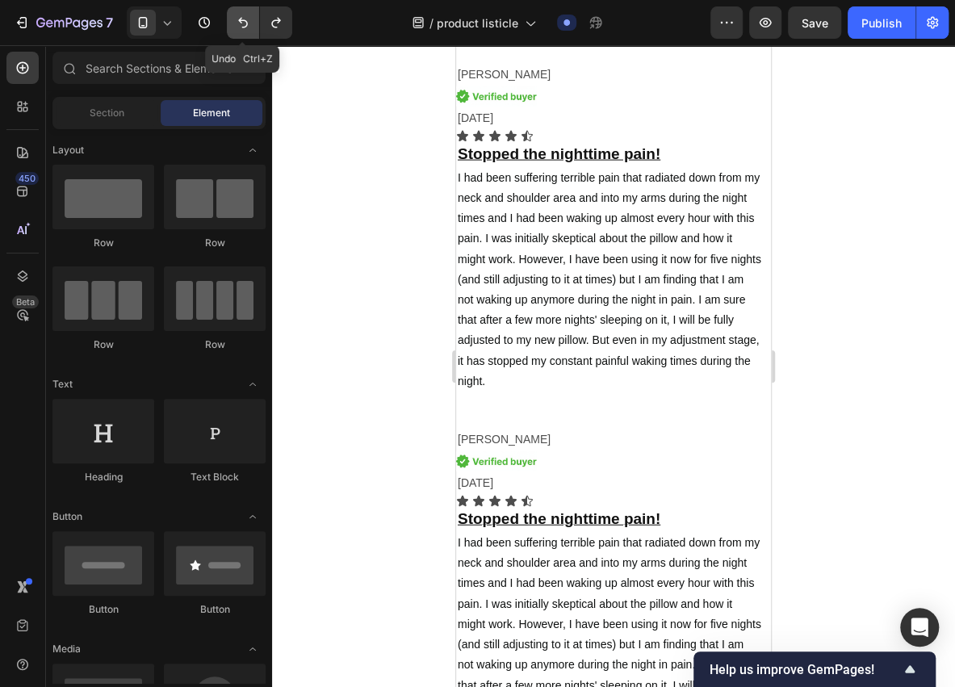
click at [240, 24] on icon "Undo/Redo" at bounding box center [243, 23] width 16 height 16
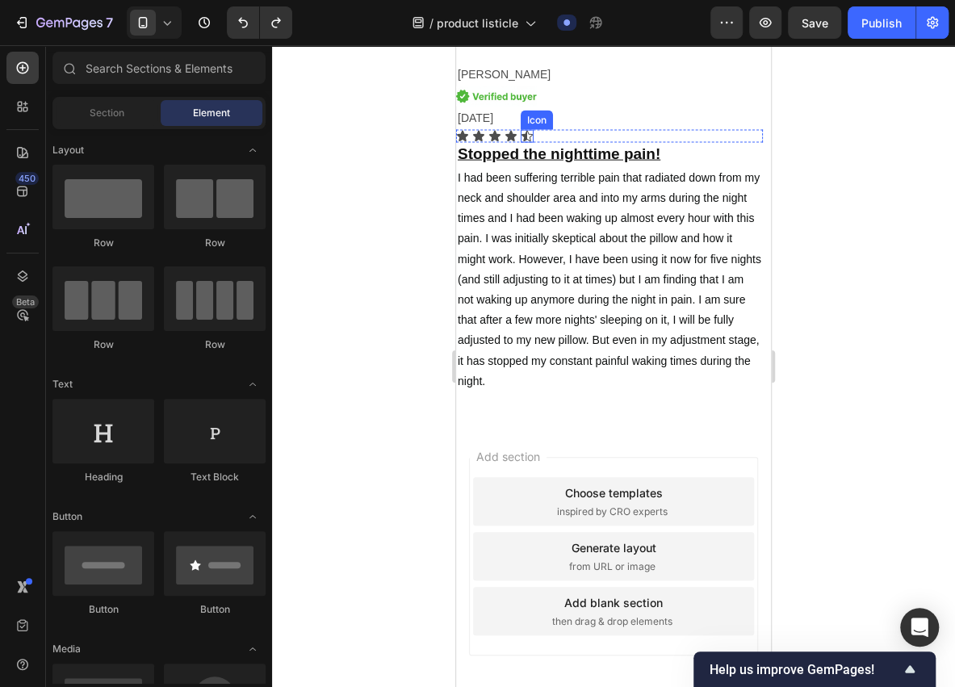
click at [525, 143] on icon at bounding box center [527, 136] width 13 height 13
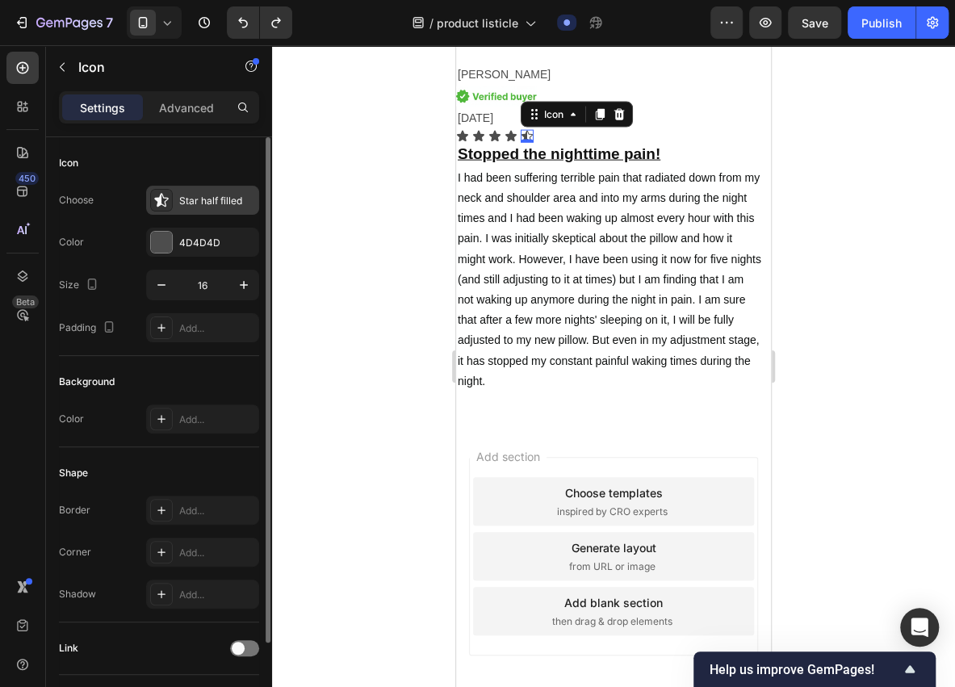
click at [218, 197] on div "Star half filled" at bounding box center [217, 201] width 76 height 15
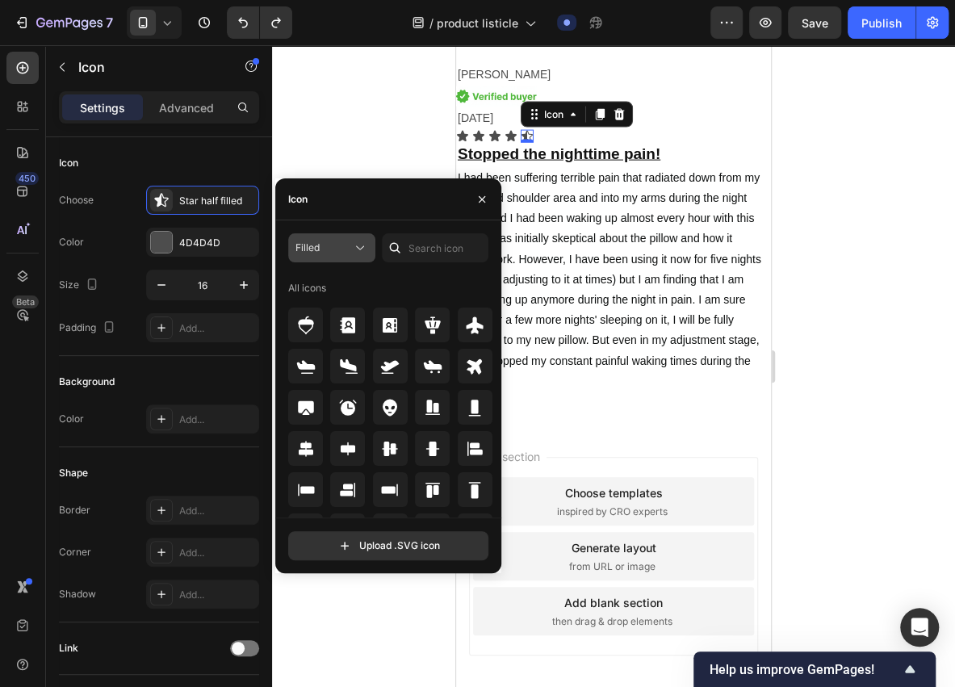
click at [332, 244] on div "Filled" at bounding box center [324, 248] width 57 height 15
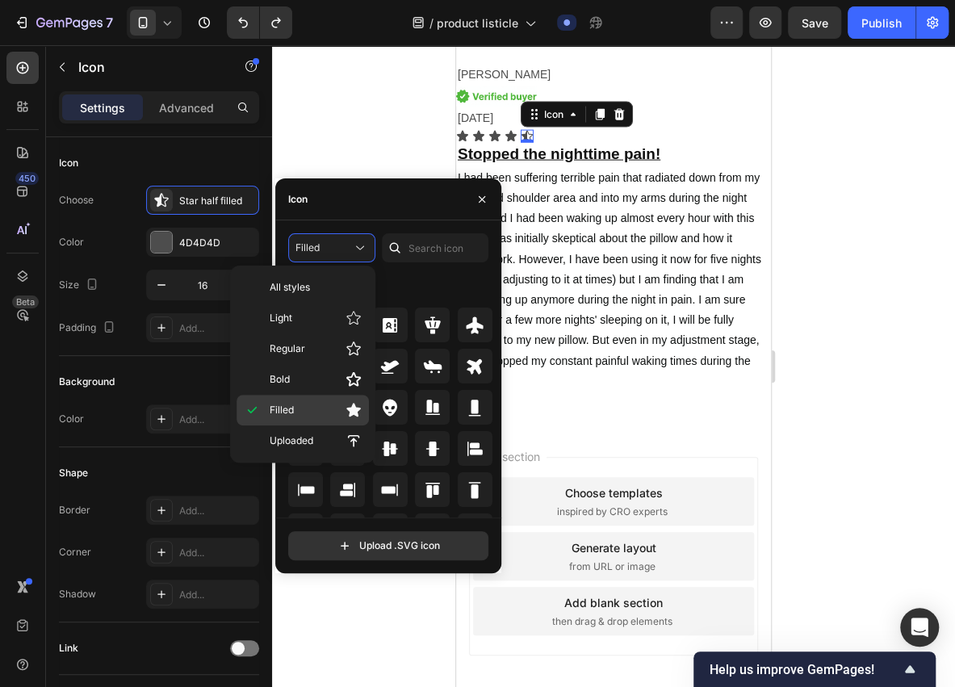
click at [316, 410] on p "Filled" at bounding box center [316, 410] width 92 height 16
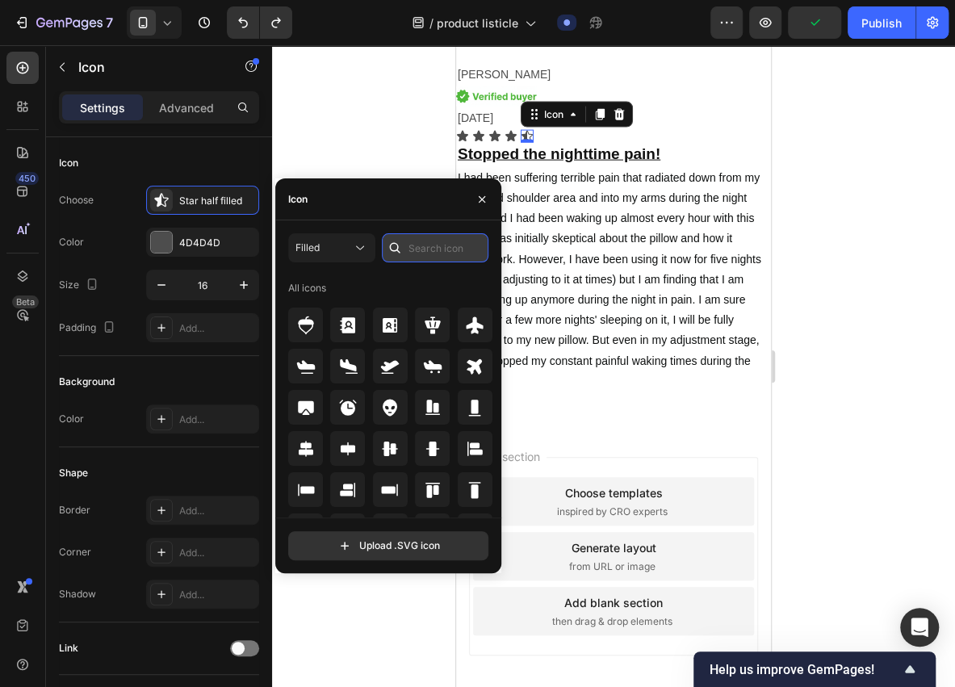
click at [444, 255] on input "text" at bounding box center [435, 247] width 107 height 29
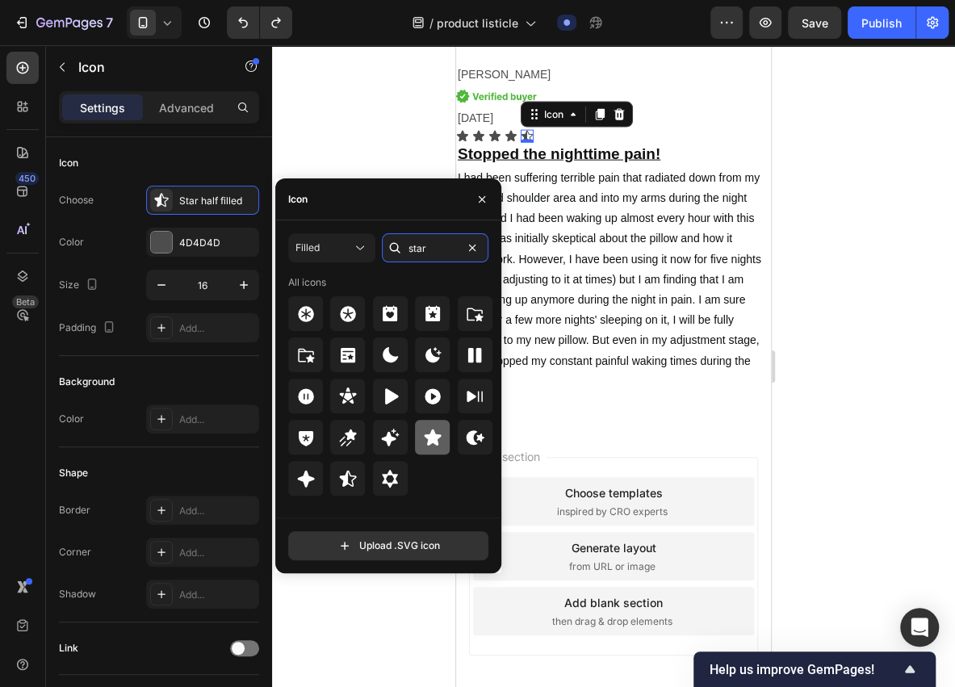
type input "star"
click at [420, 439] on div at bounding box center [432, 437] width 35 height 35
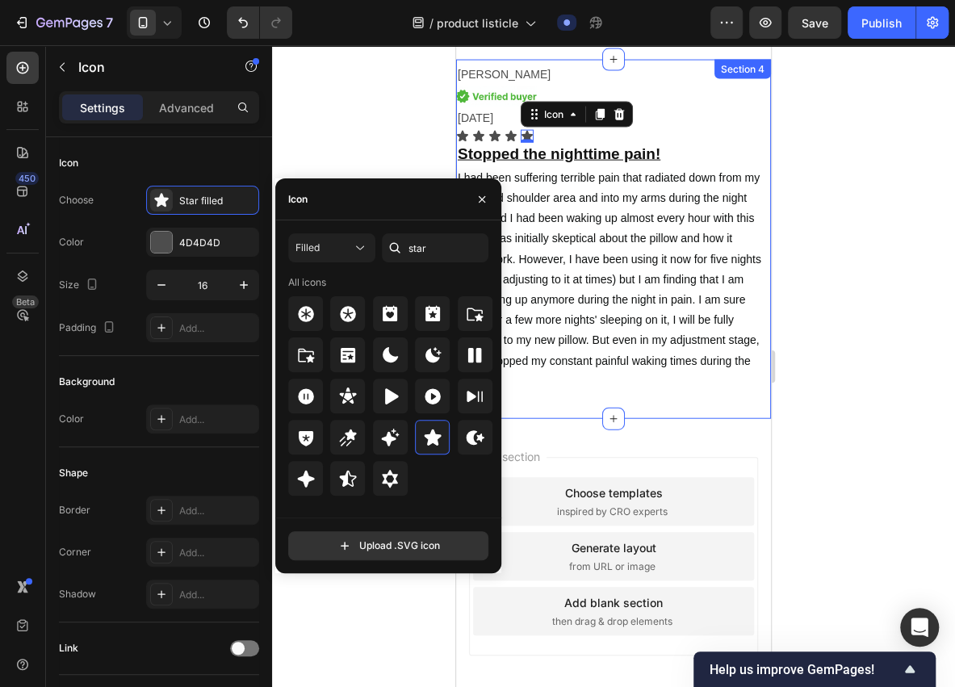
click at [560, 419] on div "Deanna k. Text Block Image 12/3/2025 Text Block Icon Icon Icon Icon Icon 0 Icon…" at bounding box center [613, 239] width 315 height 359
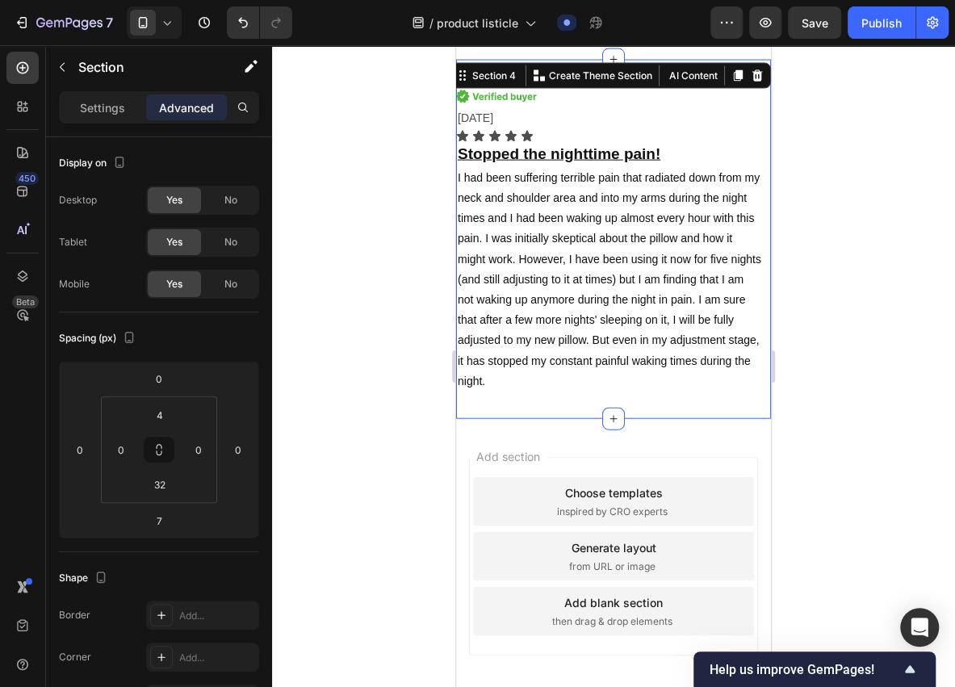
click at [728, 419] on div "Deanna k. Text Block Image 12/3/2025 Text Block Icon Icon Icon Icon Icon Icon L…" at bounding box center [613, 239] width 315 height 359
click at [734, 82] on icon at bounding box center [738, 75] width 9 height 11
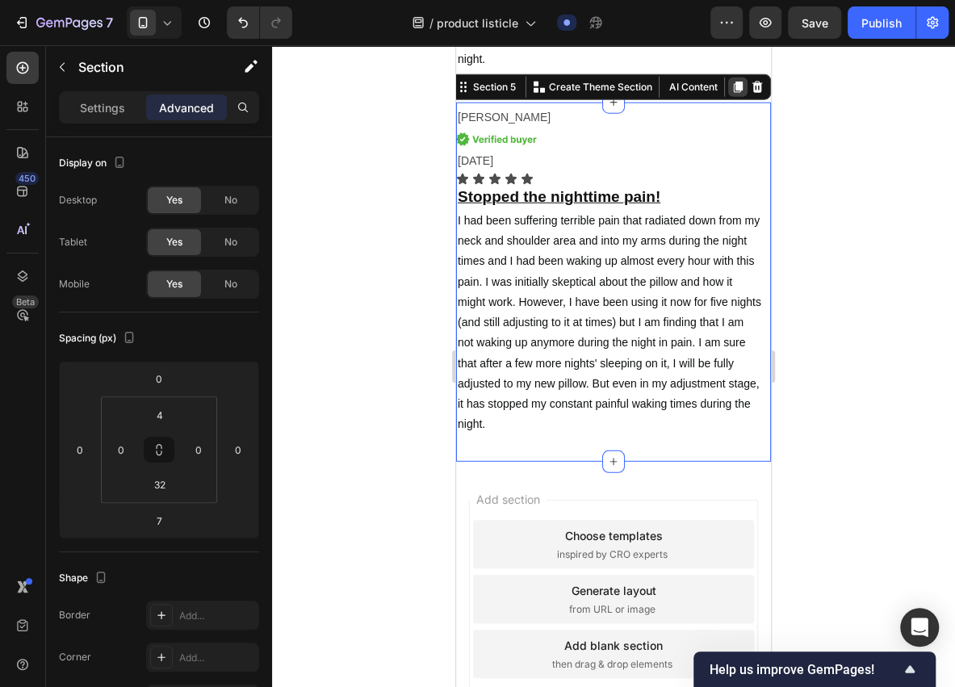
click at [736, 89] on icon at bounding box center [738, 87] width 13 height 13
click at [734, 86] on icon at bounding box center [738, 86] width 9 height 11
click at [734, 86] on icon at bounding box center [738, 87] width 9 height 11
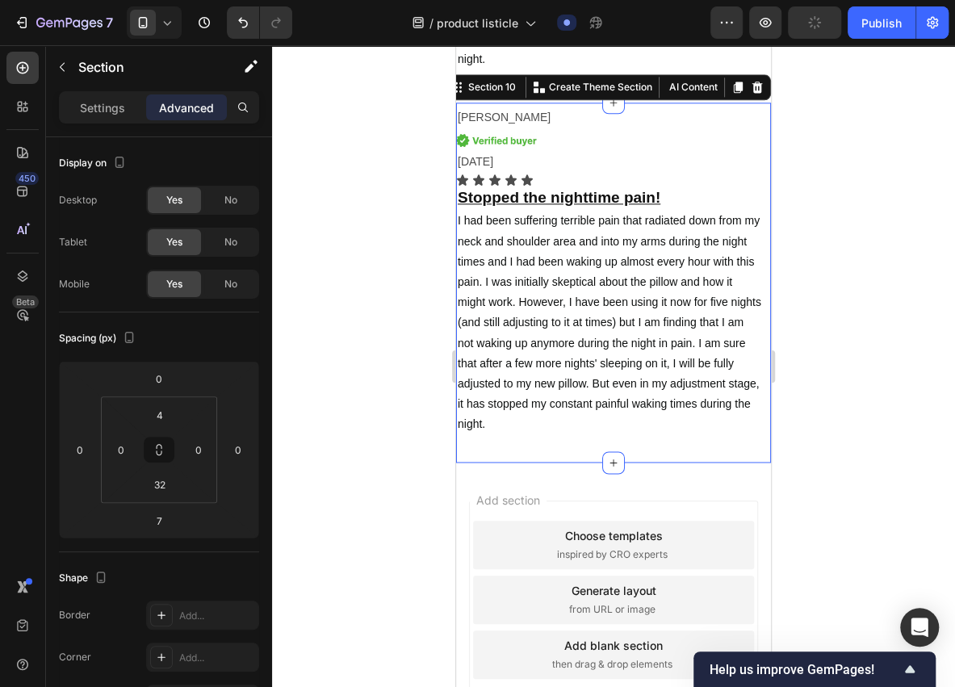
click at [734, 86] on icon at bounding box center [738, 87] width 9 height 11
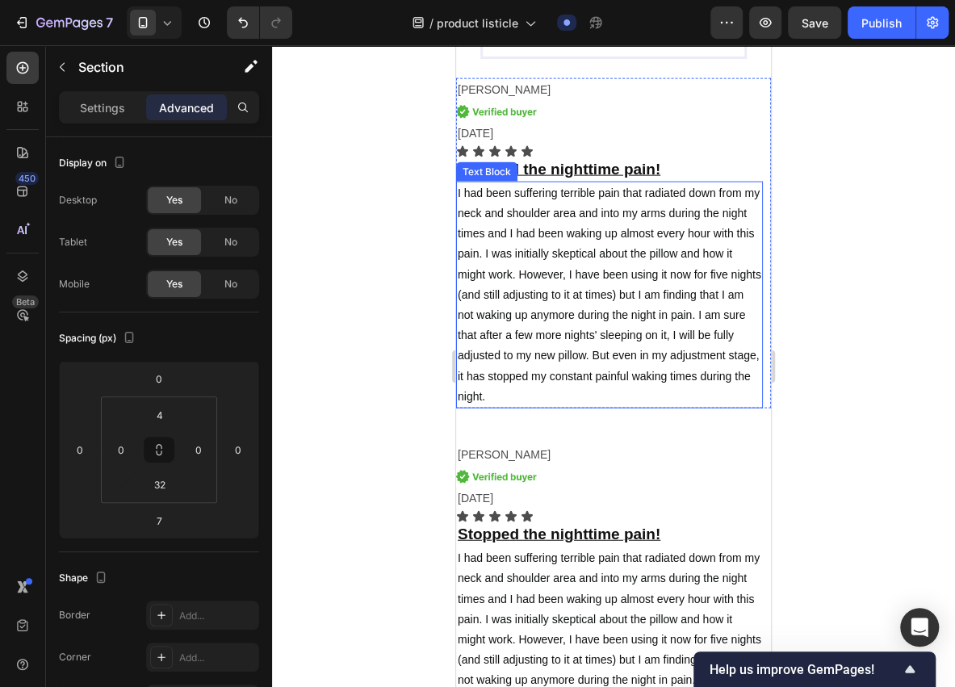
scroll to position [4474, 0]
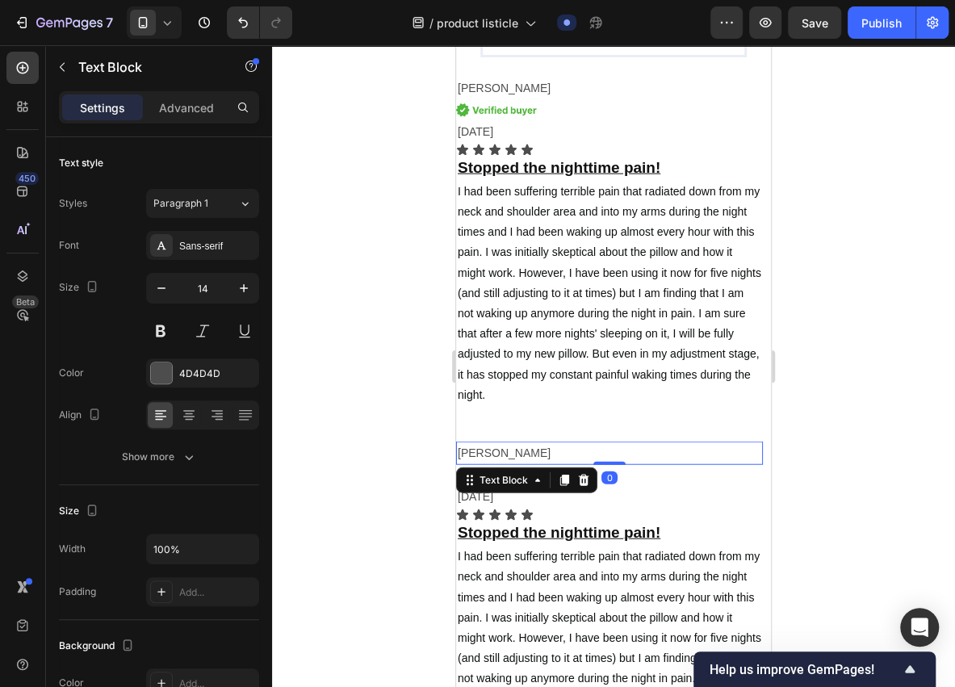
click at [504, 464] on p "Deanna k." at bounding box center [610, 453] width 304 height 20
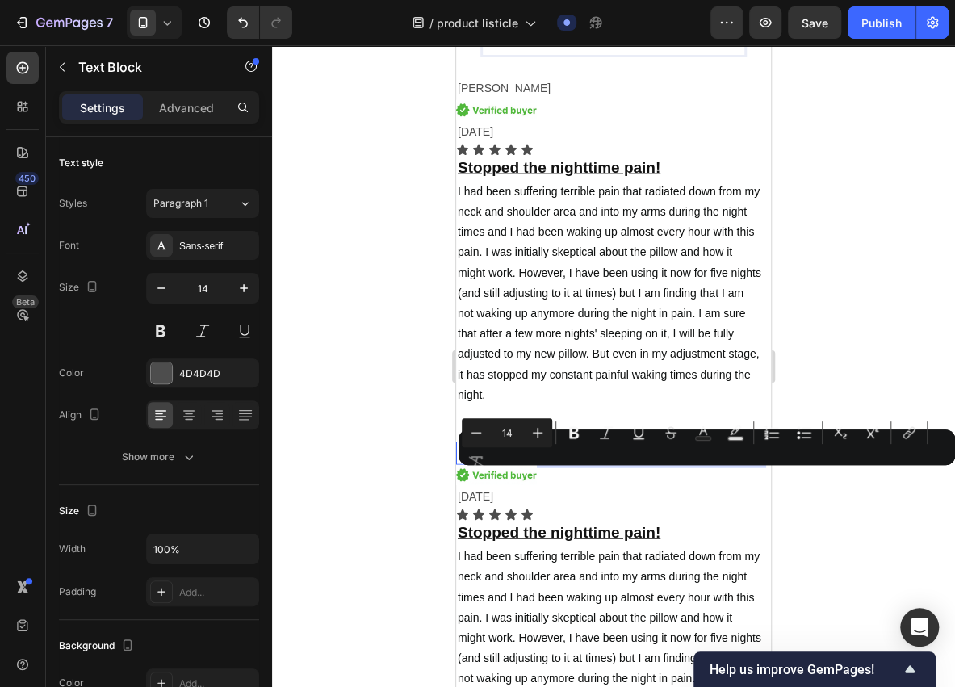
click at [502, 464] on p "Deanna k." at bounding box center [610, 453] width 304 height 20
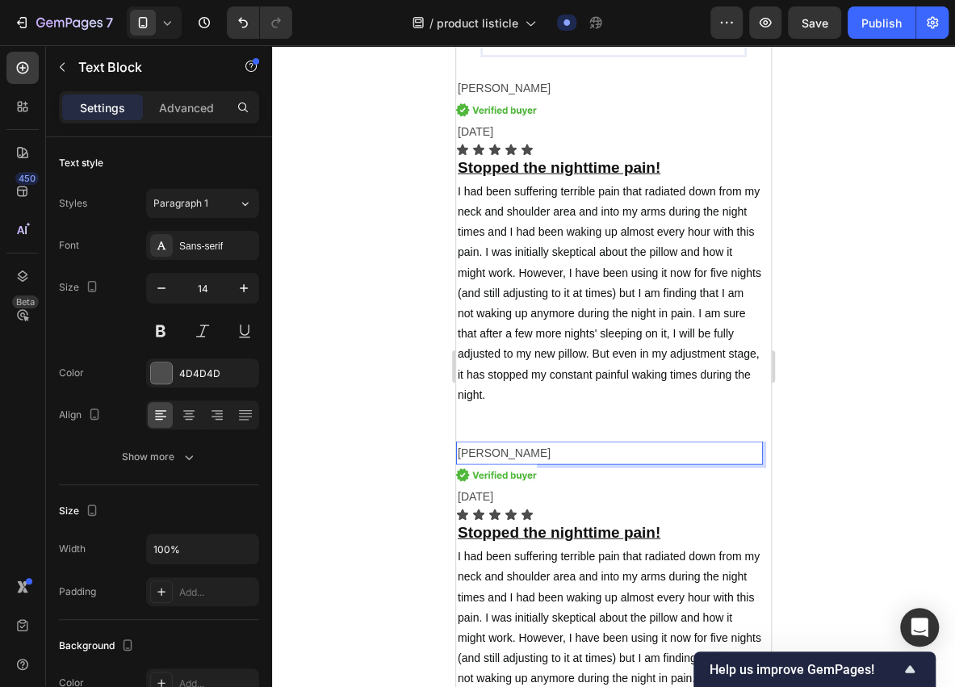
click at [496, 464] on p "Deanna k." at bounding box center [610, 453] width 304 height 20
drag, startPoint x: 507, startPoint y: 478, endPoint x: 485, endPoint y: 484, distance: 22.5
click at [485, 464] on p "Deanna k." at bounding box center [610, 453] width 304 height 20
click at [514, 464] on p "Deanna k." at bounding box center [610, 453] width 304 height 20
drag, startPoint x: 514, startPoint y: 477, endPoint x: 459, endPoint y: 488, distance: 55.9
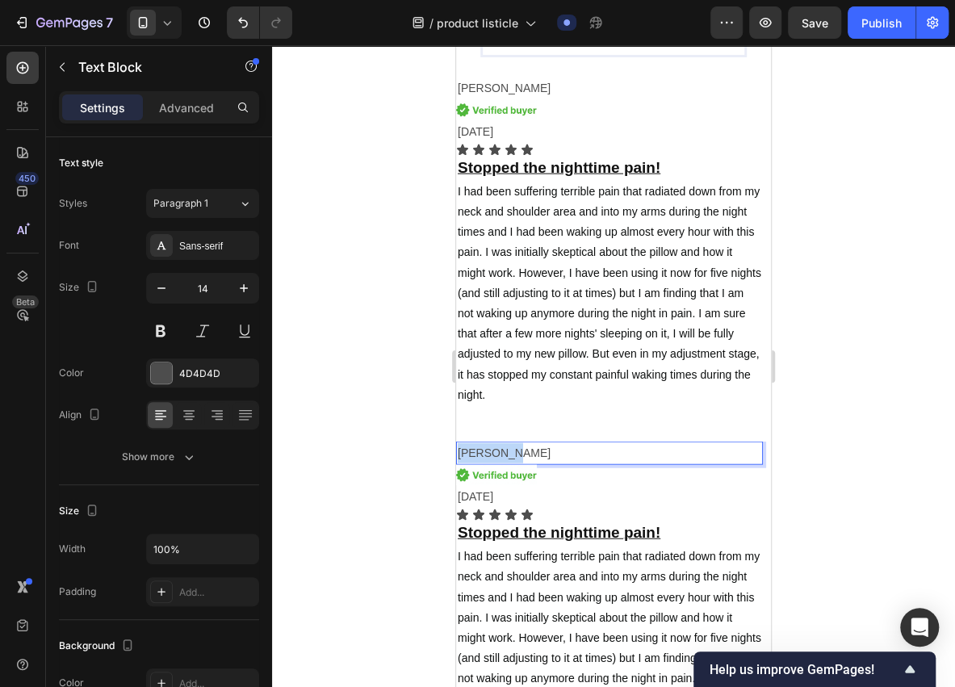
click at [459, 464] on p "Deanna k." at bounding box center [610, 453] width 304 height 20
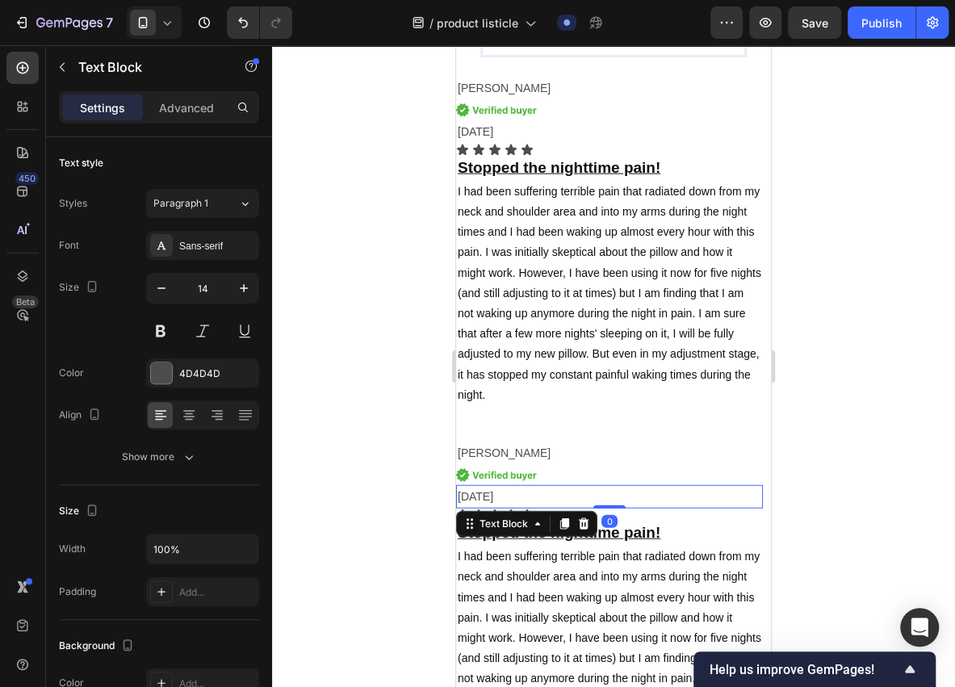
click at [473, 507] on p "12/3/2025" at bounding box center [610, 497] width 304 height 20
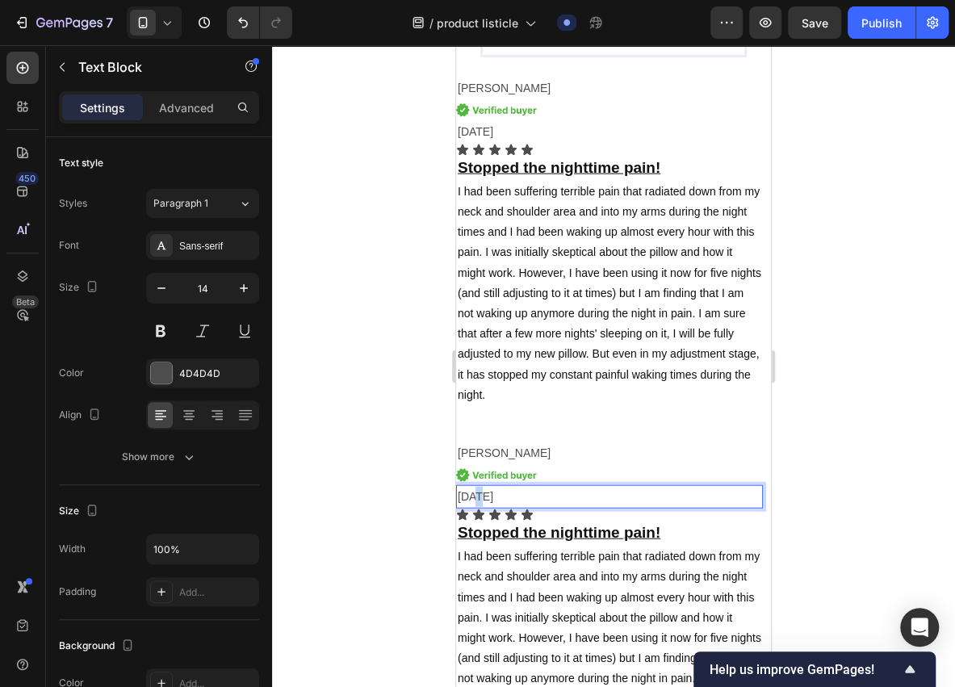
click at [474, 507] on p "12/3/2025" at bounding box center [610, 497] width 304 height 20
click at [464, 507] on p "12/4/2025" at bounding box center [610, 497] width 304 height 20
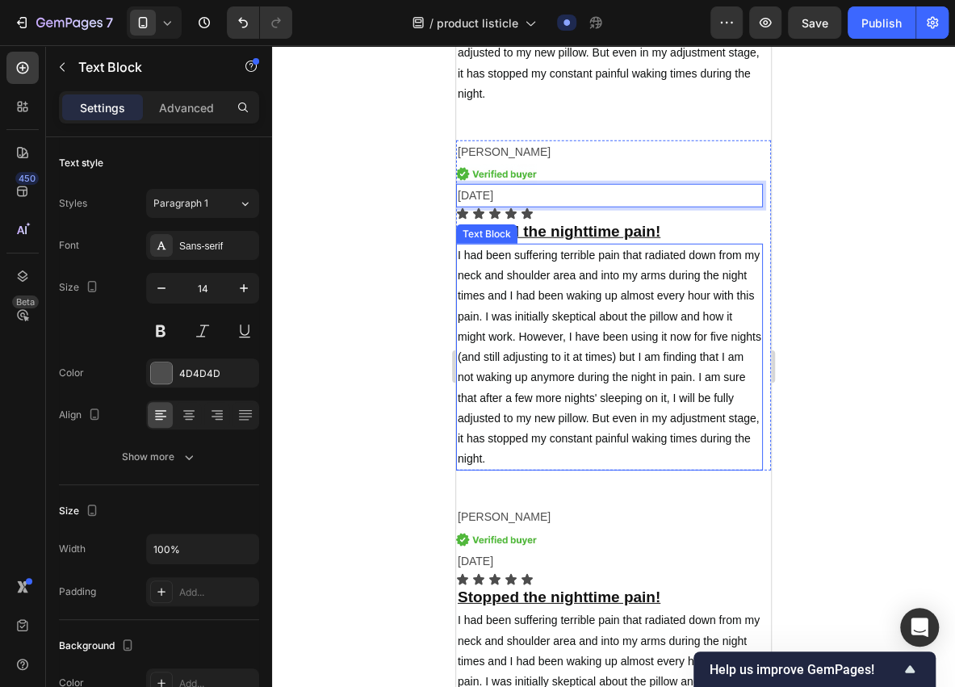
scroll to position [4905, 0]
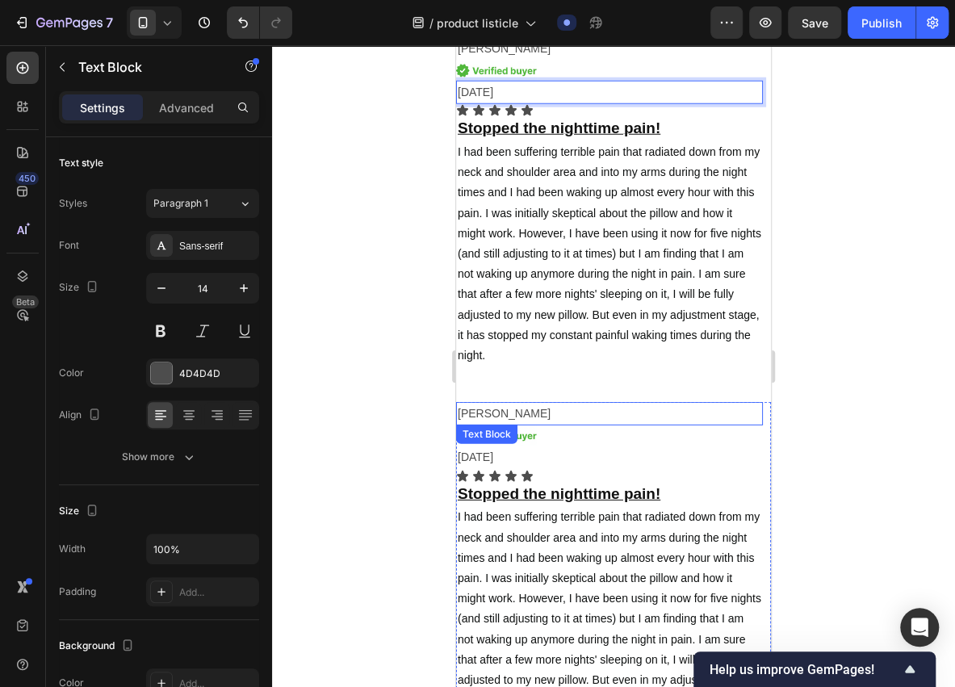
click at [503, 414] on p "Deanna k." at bounding box center [610, 414] width 304 height 20
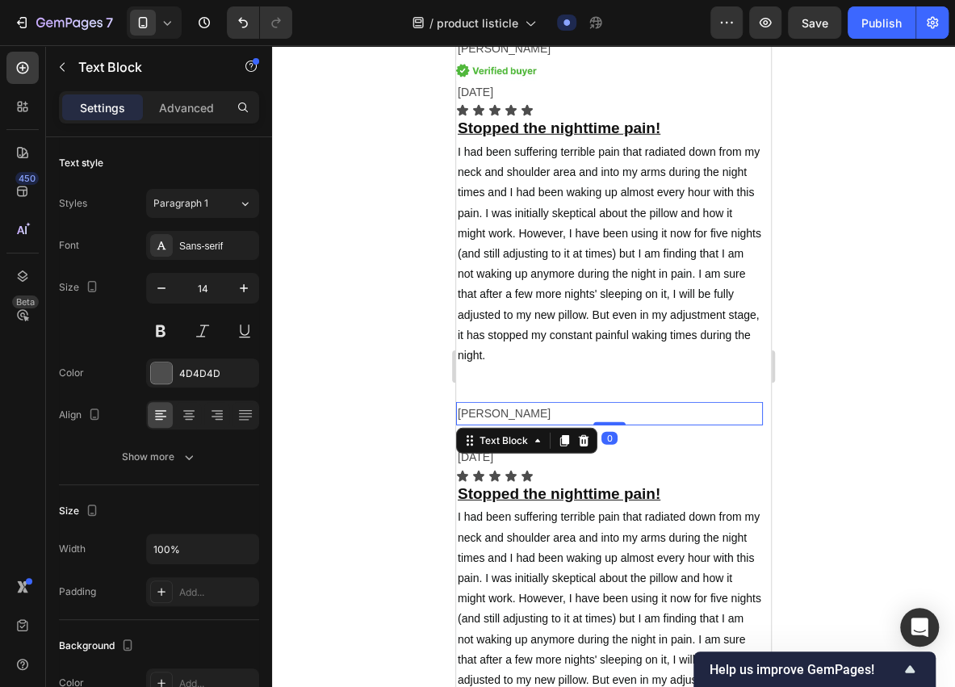
click at [503, 413] on p "Deanna k." at bounding box center [610, 414] width 304 height 20
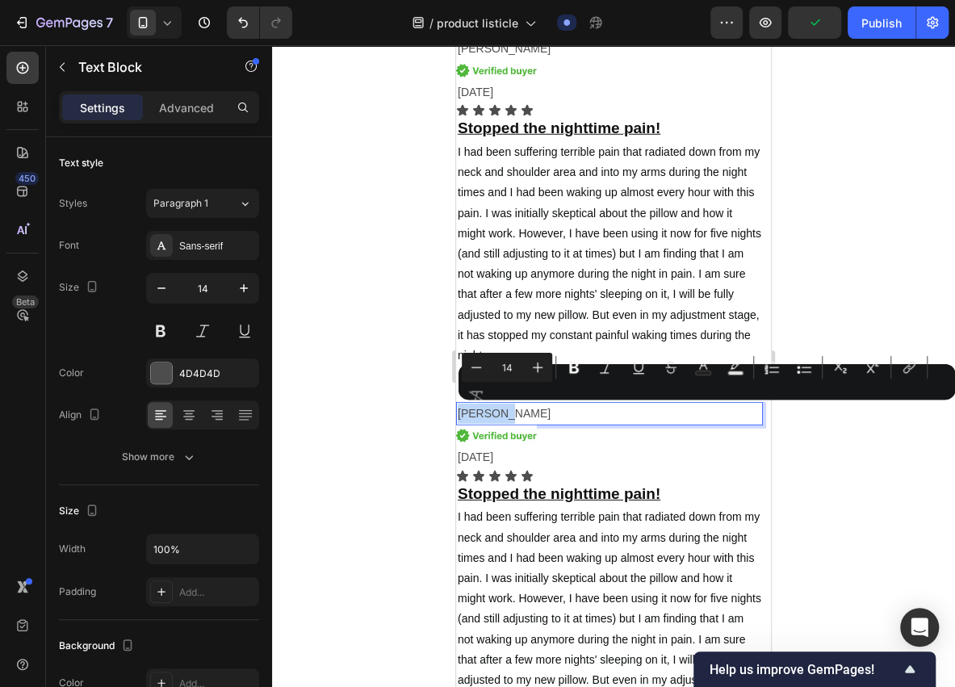
drag, startPoint x: 503, startPoint y: 413, endPoint x: 459, endPoint y: 418, distance: 44.0
click at [459, 418] on p "Deanna k." at bounding box center [610, 414] width 304 height 20
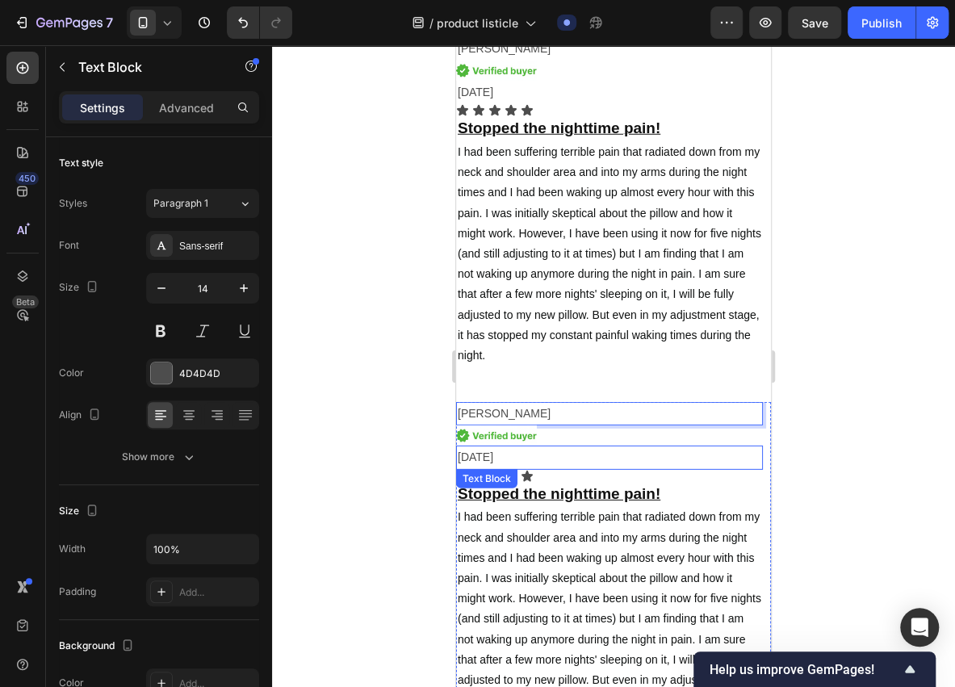
click at [488, 454] on p "12/3/2025" at bounding box center [610, 457] width 304 height 20
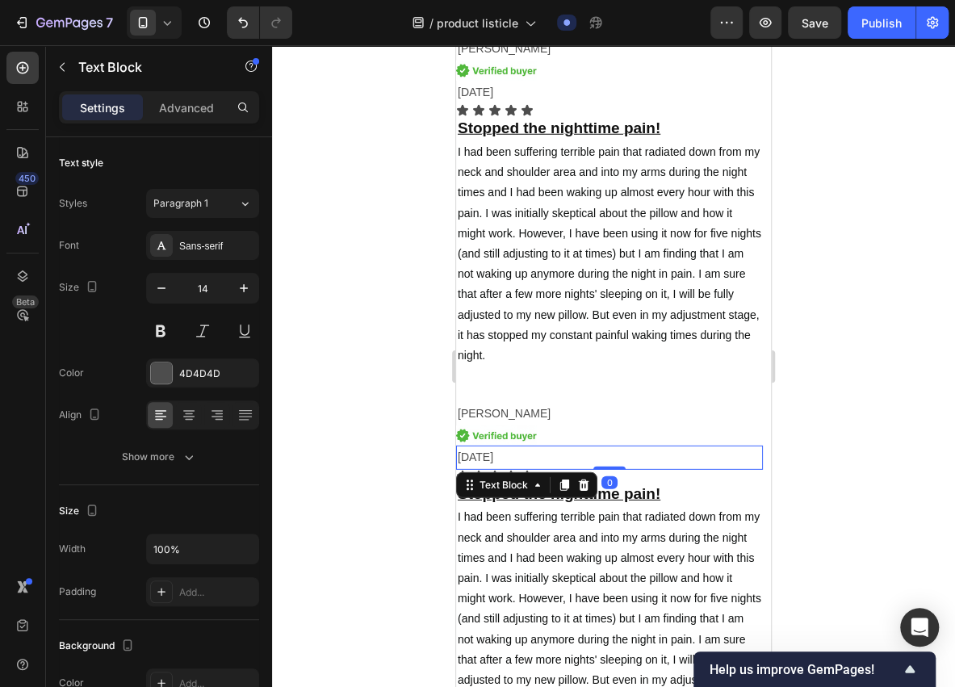
click at [499, 454] on p "12/3/2025" at bounding box center [610, 457] width 304 height 20
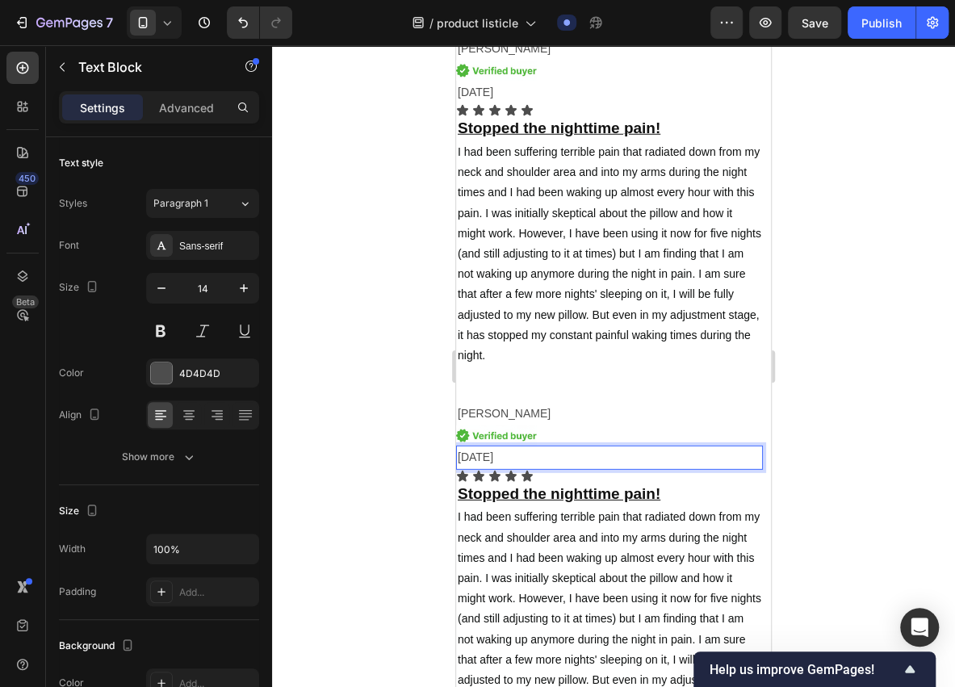
click at [475, 458] on p "12/3/2025" at bounding box center [610, 457] width 304 height 20
click at [478, 457] on p "12/3/2025" at bounding box center [610, 457] width 304 height 20
click at [467, 458] on p "12/1/2025" at bounding box center [610, 457] width 304 height 20
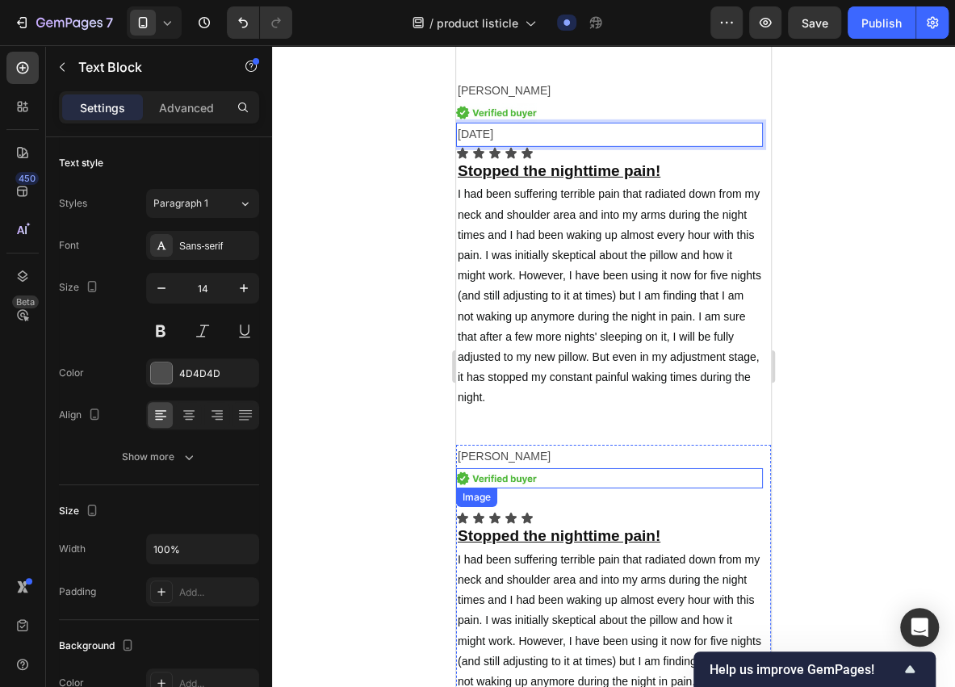
scroll to position [5228, 0]
click at [504, 450] on p "Deanna k." at bounding box center [610, 457] width 304 height 20
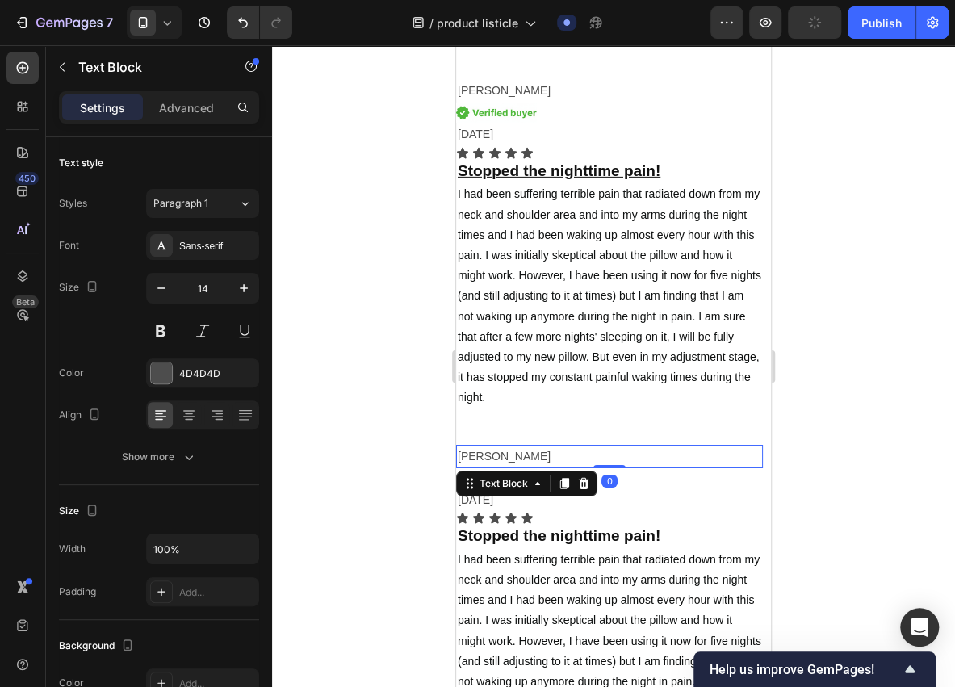
click at [504, 450] on p "Deanna k." at bounding box center [610, 457] width 304 height 20
click at [504, 454] on p "Deanna k." at bounding box center [610, 457] width 304 height 20
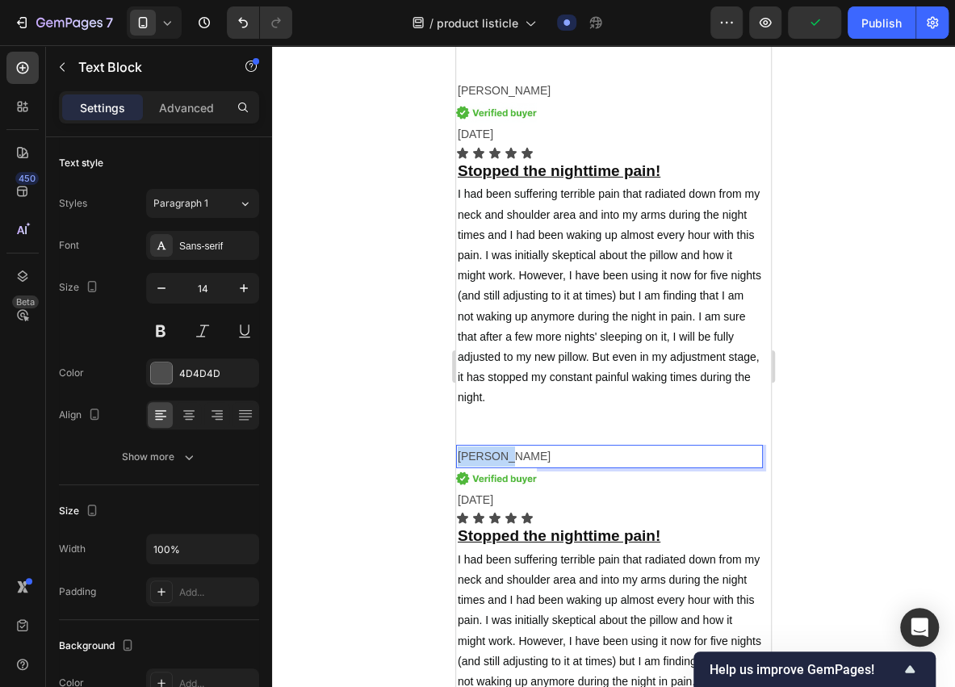
drag, startPoint x: 506, startPoint y: 454, endPoint x: 457, endPoint y: 460, distance: 48.9
click at [457, 460] on div "Deanna k." at bounding box center [609, 456] width 307 height 23
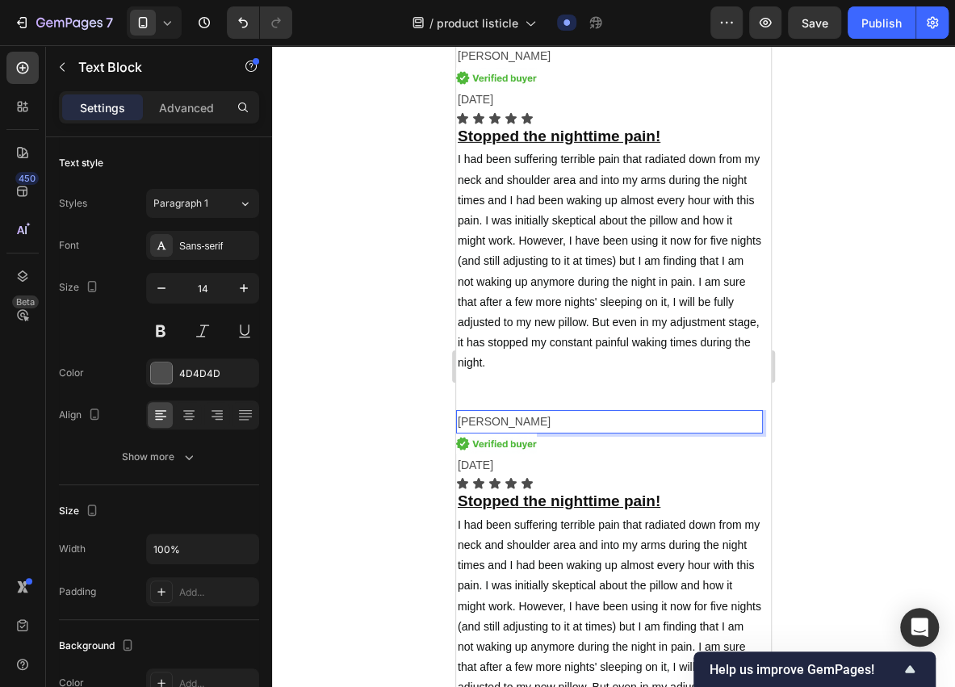
scroll to position [5282, 0]
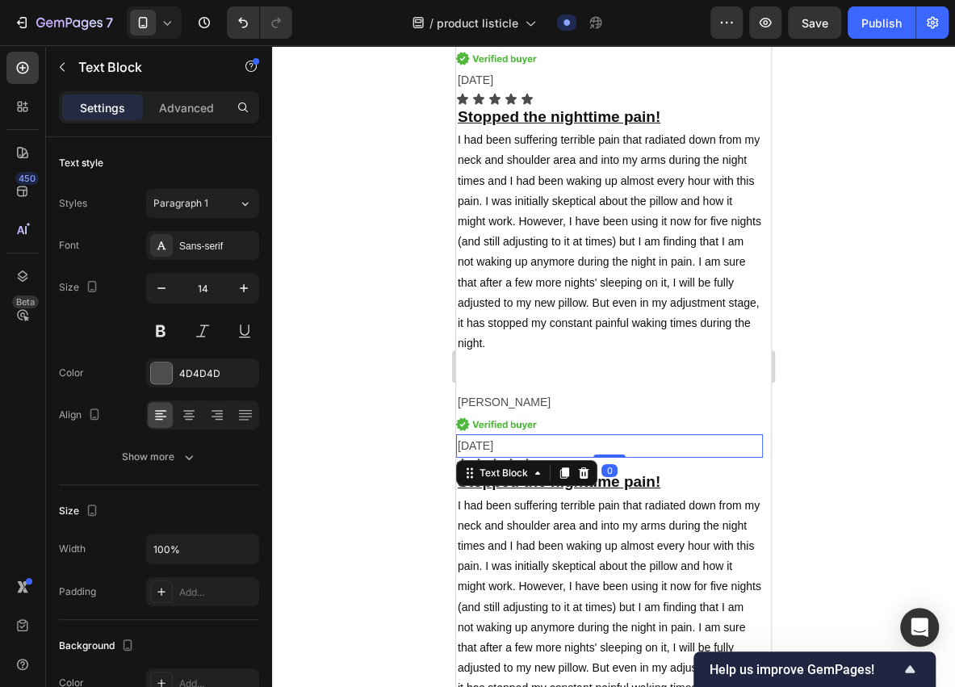
click at [478, 441] on p "12/3/2025" at bounding box center [610, 446] width 304 height 20
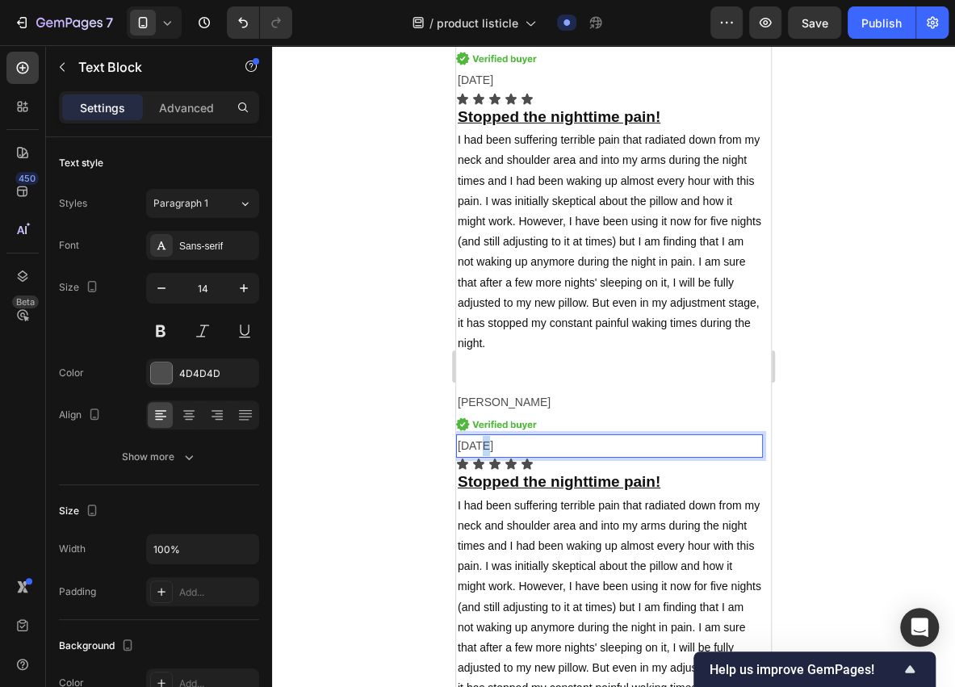
click at [478, 441] on p "12/3/2025" at bounding box center [610, 446] width 304 height 20
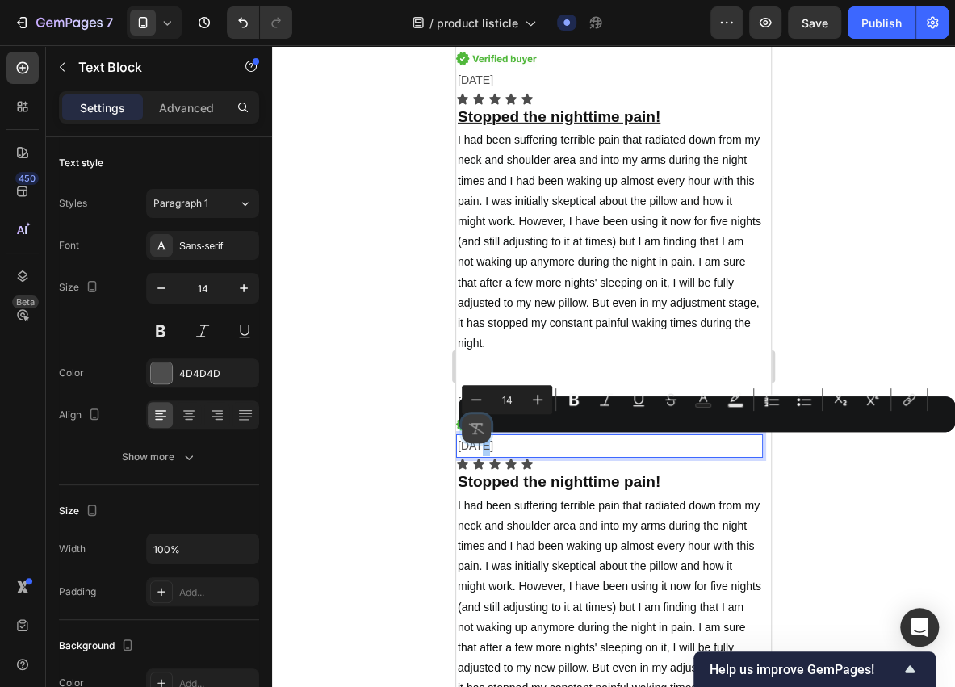
click at [476, 443] on button "Remove Format" at bounding box center [476, 428] width 29 height 29
click at [475, 443] on p "12/3/2025" at bounding box center [610, 446] width 304 height 20
click at [472, 445] on p "12/3/2025" at bounding box center [610, 446] width 304 height 20
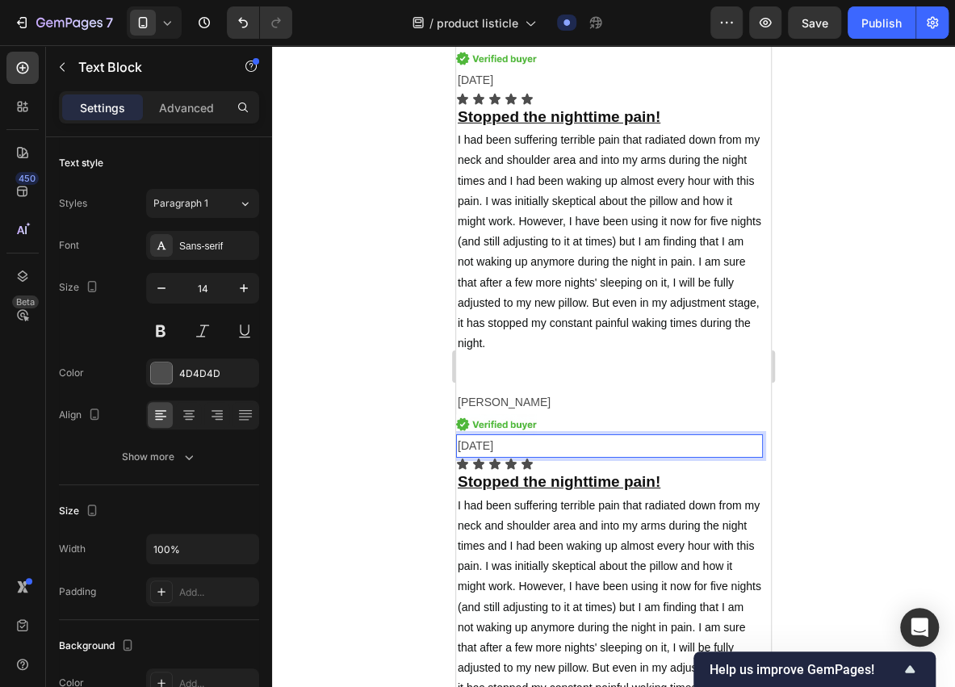
click at [475, 444] on p "12/3/2025" at bounding box center [610, 446] width 304 height 20
click at [477, 444] on p "12/3/2025" at bounding box center [610, 446] width 304 height 20
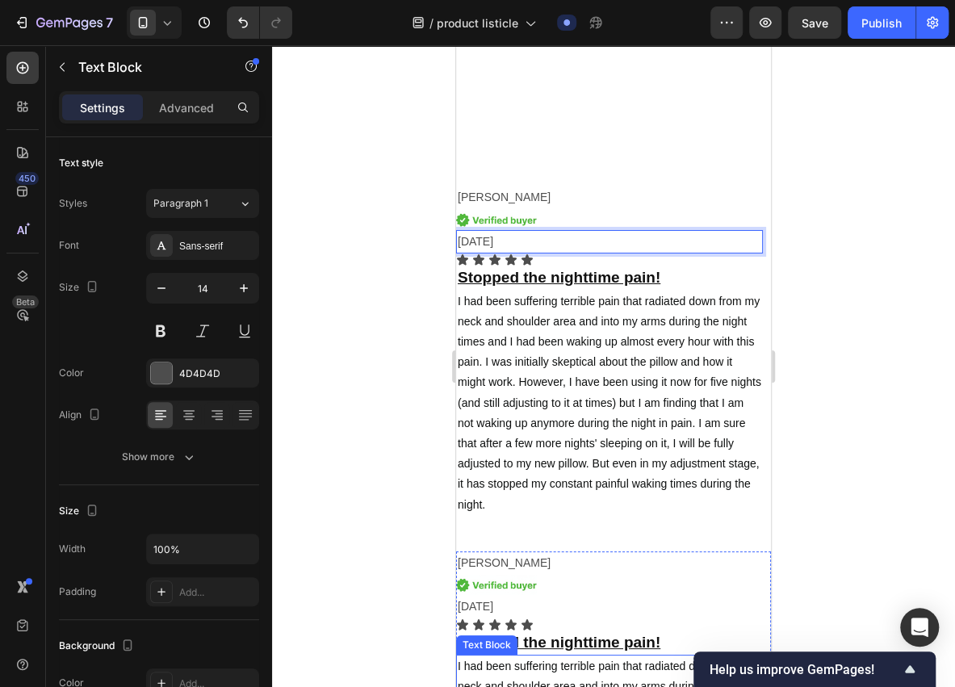
scroll to position [5659, 0]
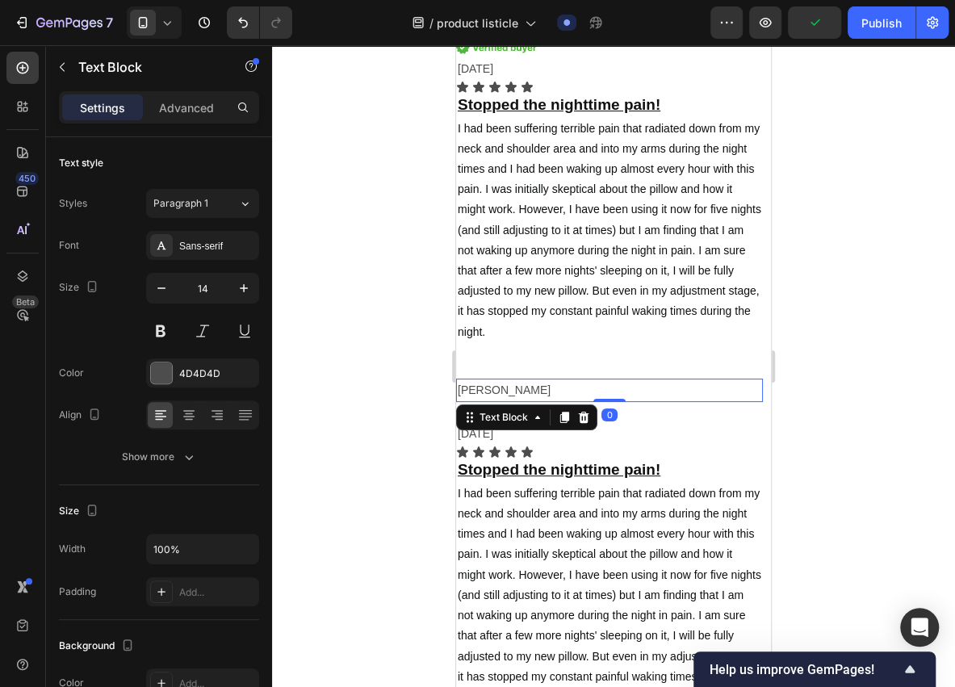
click at [497, 388] on p "Deanna k." at bounding box center [610, 390] width 304 height 20
click at [502, 386] on p "Deanna k." at bounding box center [610, 390] width 304 height 20
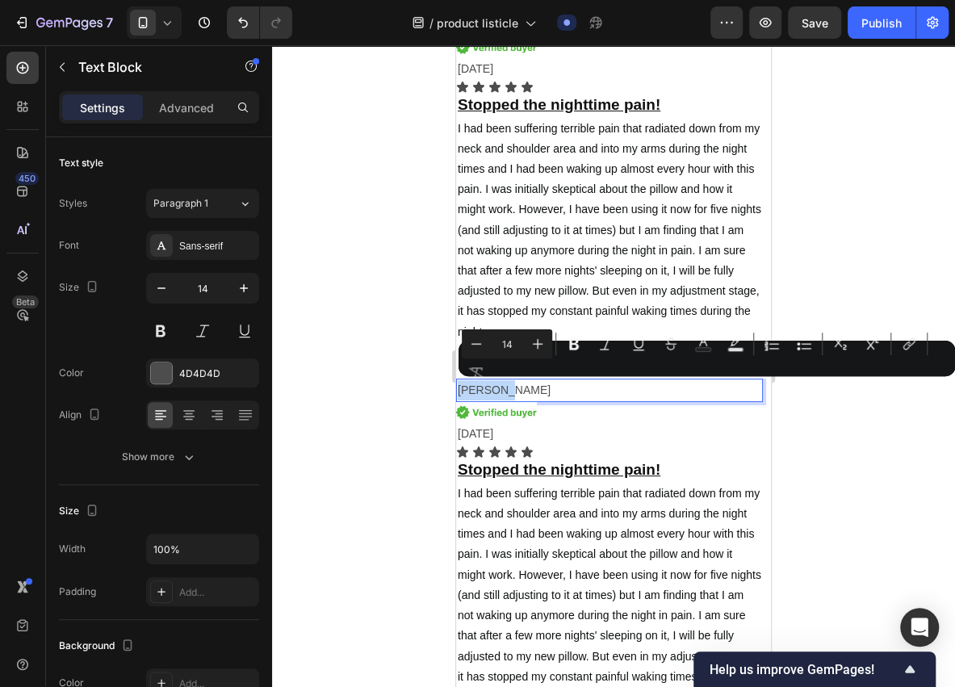
drag, startPoint x: 504, startPoint y: 386, endPoint x: 459, endPoint y: 392, distance: 45.7
click at [459, 392] on p "Deanna k." at bounding box center [610, 390] width 304 height 20
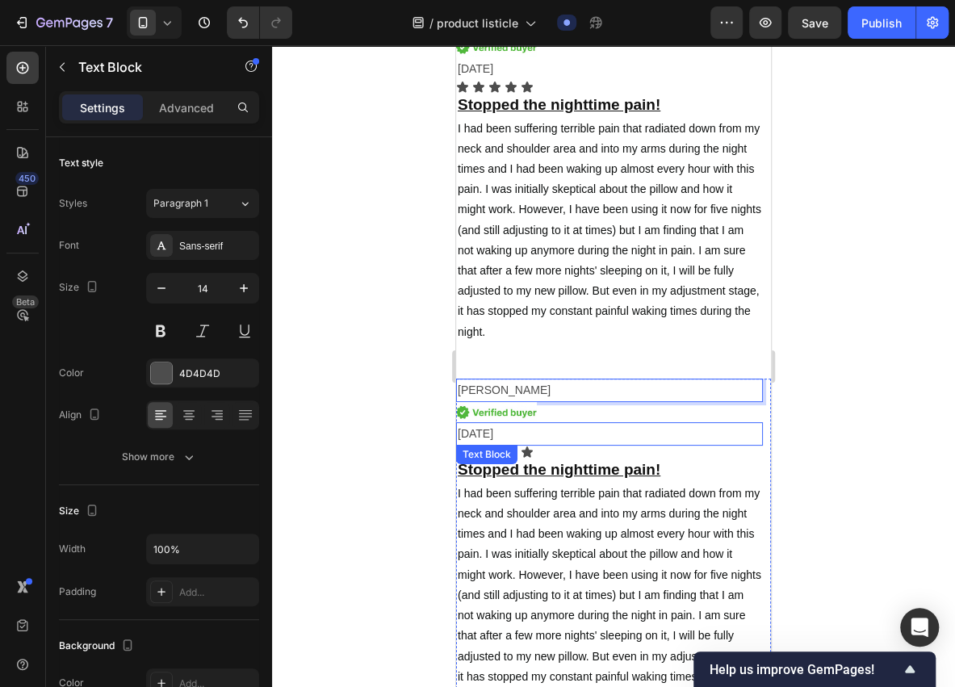
click at [474, 430] on p "12/3/2025" at bounding box center [610, 434] width 304 height 20
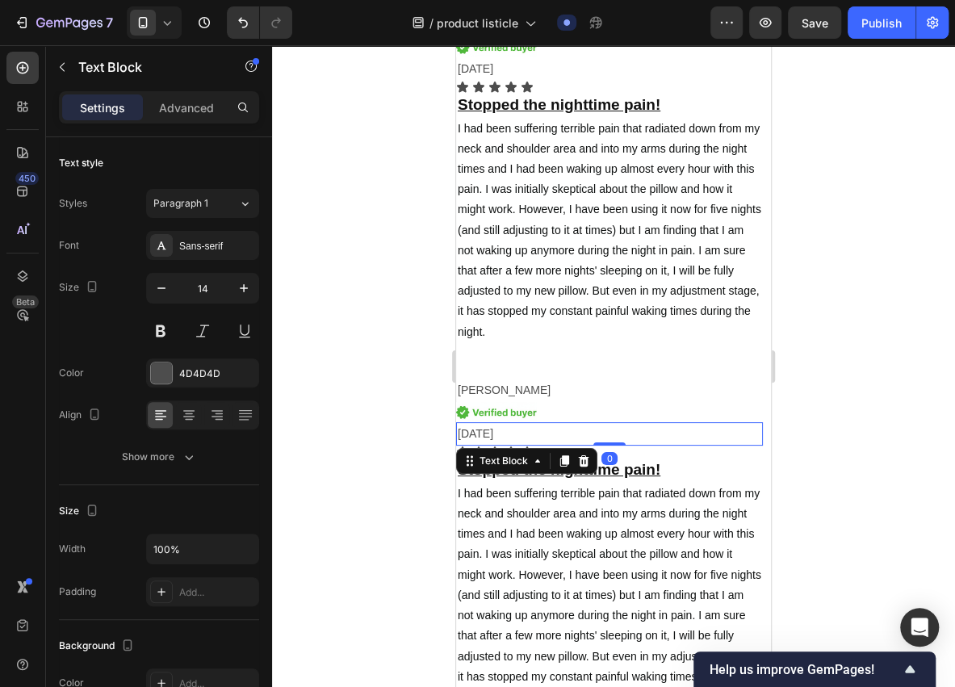
click at [474, 430] on p "12/3/2025" at bounding box center [610, 434] width 304 height 20
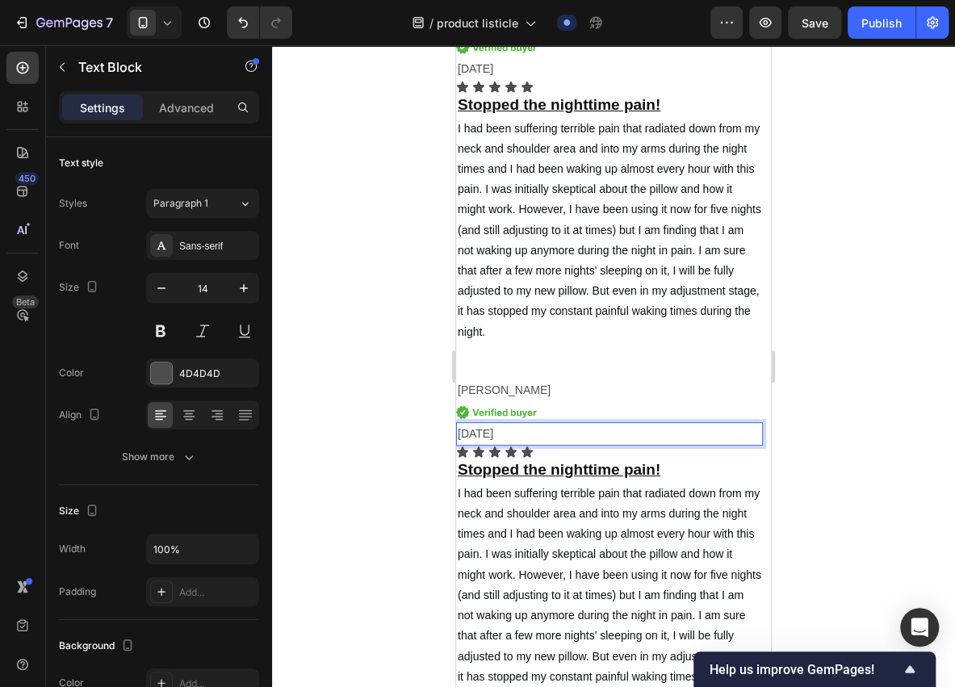
click at [465, 432] on p "12/5/2025" at bounding box center [610, 434] width 304 height 20
click at [396, 460] on div at bounding box center [613, 366] width 683 height 642
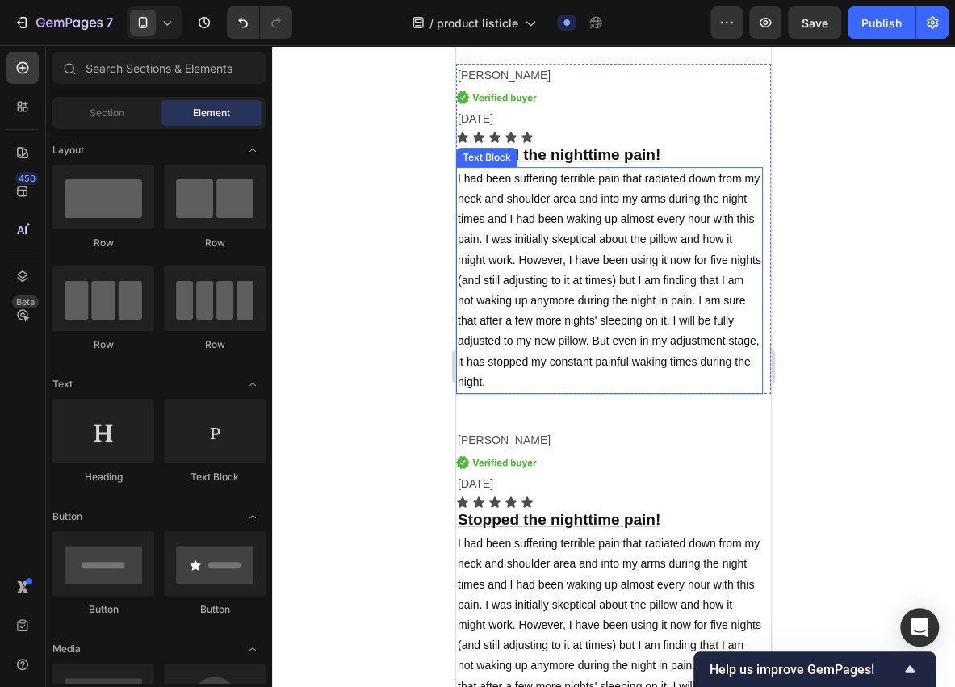
scroll to position [6090, 0]
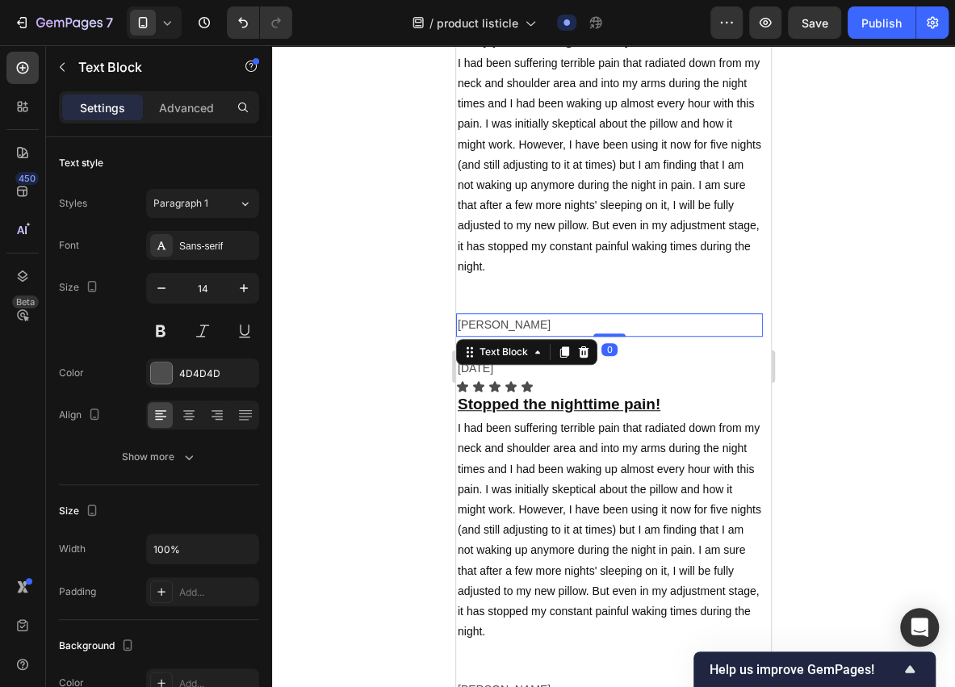
click at [496, 321] on p "Deanna k." at bounding box center [610, 325] width 304 height 20
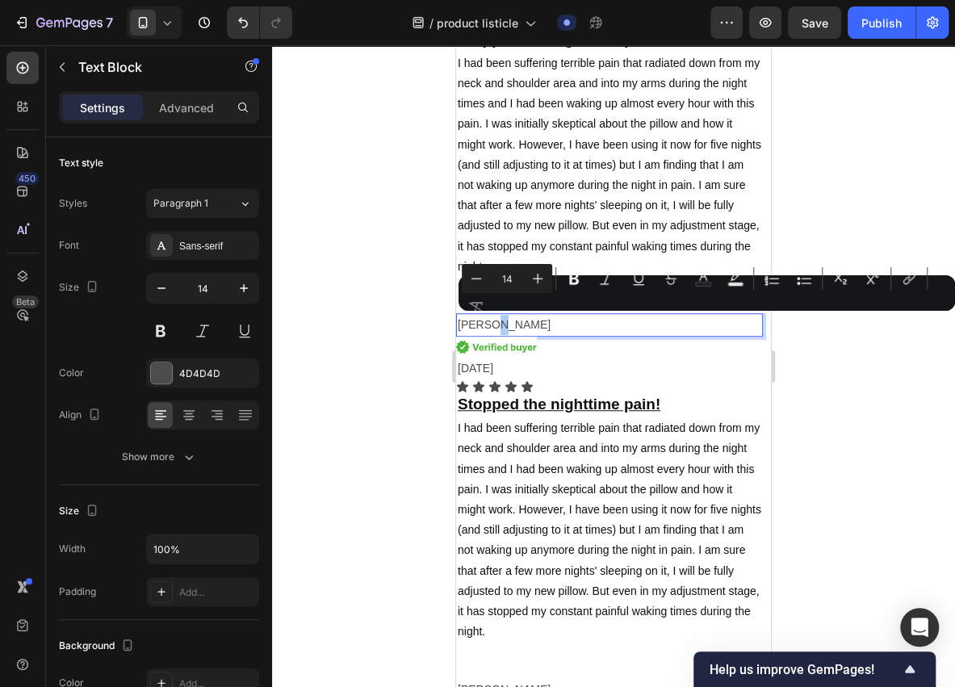
click at [504, 321] on div "Minus 14 Plus Bold Italic Underline Strikethrough Text Color Text Background Co…" at bounding box center [707, 293] width 490 height 58
click at [508, 325] on p "Deanna k." at bounding box center [610, 325] width 304 height 20
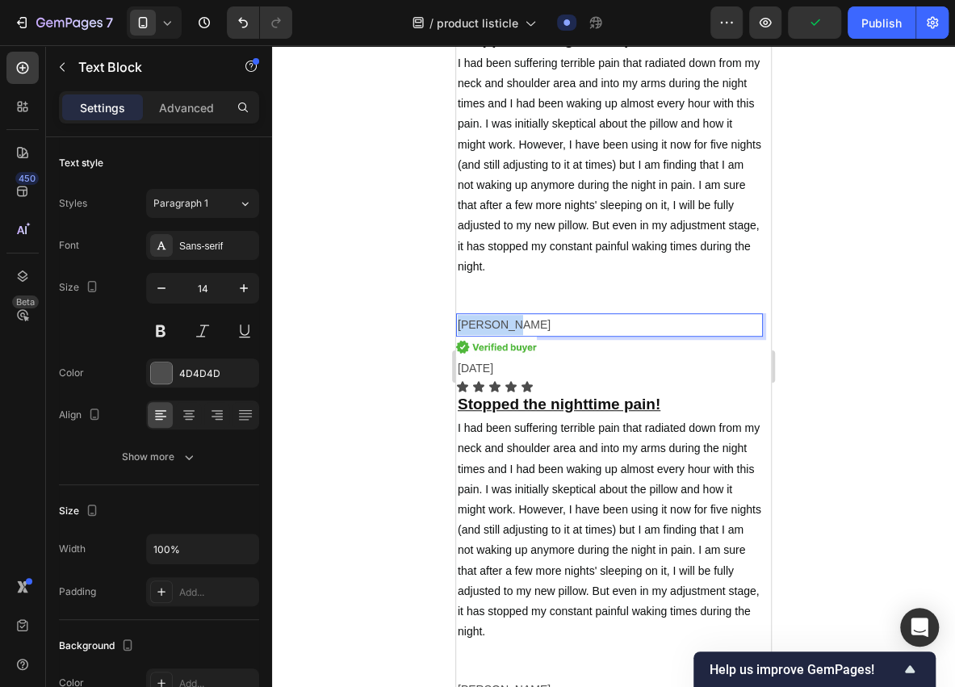
drag, startPoint x: 509, startPoint y: 325, endPoint x: 459, endPoint y: 332, distance: 50.6
click at [459, 332] on p "Deanna k." at bounding box center [610, 325] width 304 height 20
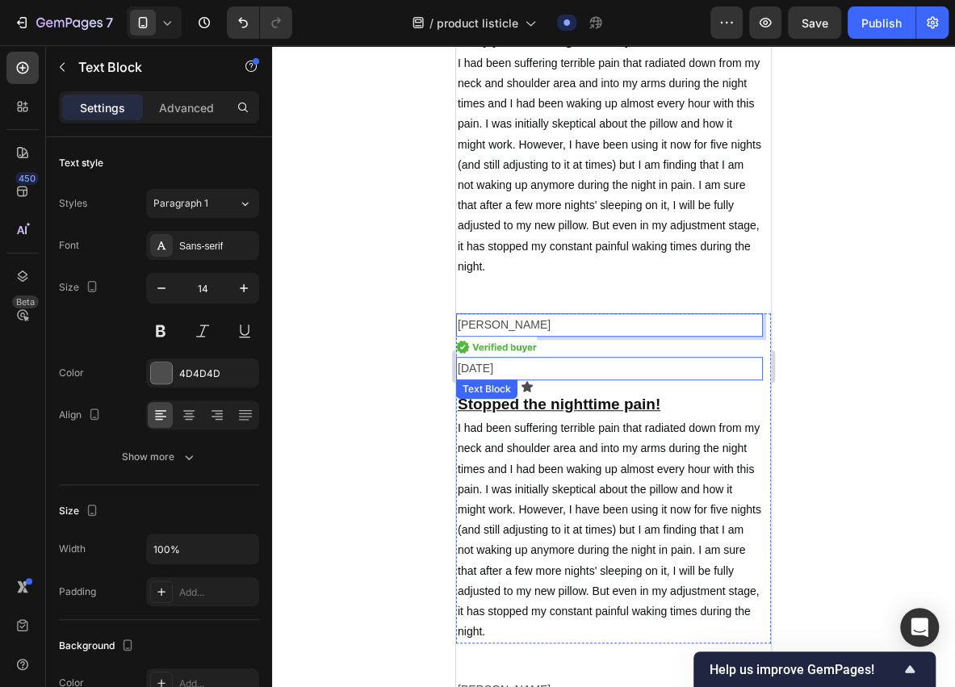
click at [483, 367] on p "12/3/2025" at bounding box center [610, 369] width 304 height 20
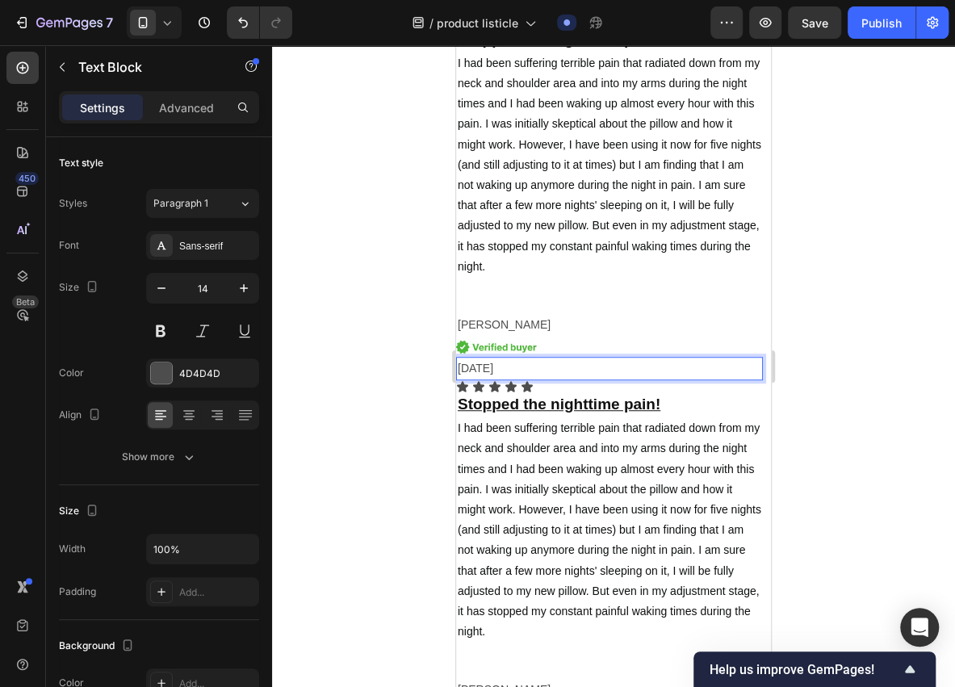
click at [476, 367] on p "12/3/2025" at bounding box center [610, 369] width 304 height 20
click at [468, 369] on p "12/3/2025" at bounding box center [610, 369] width 304 height 20
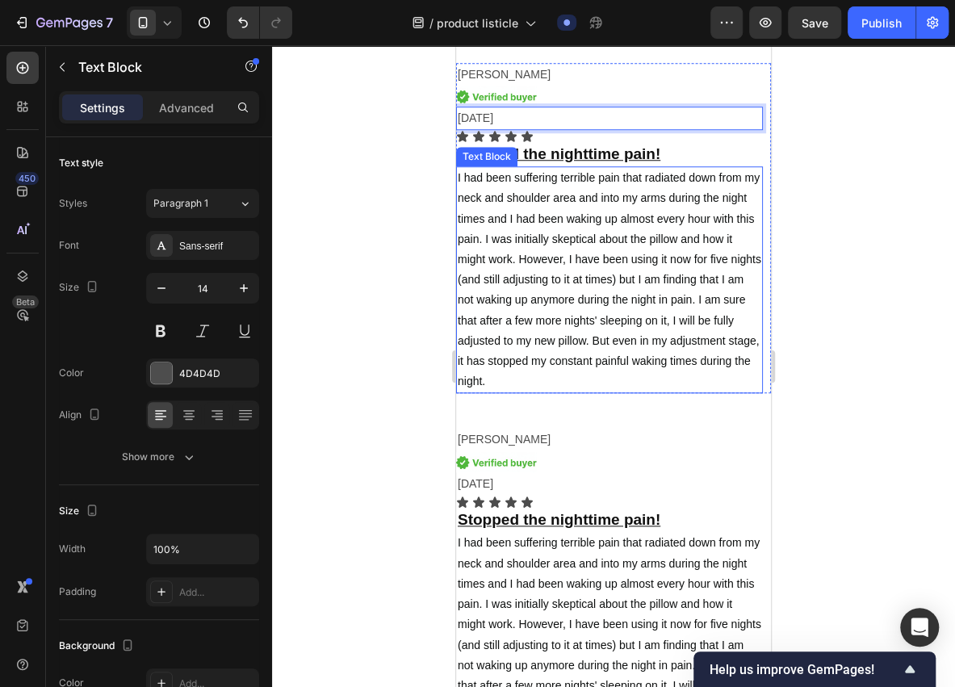
scroll to position [6358, 0]
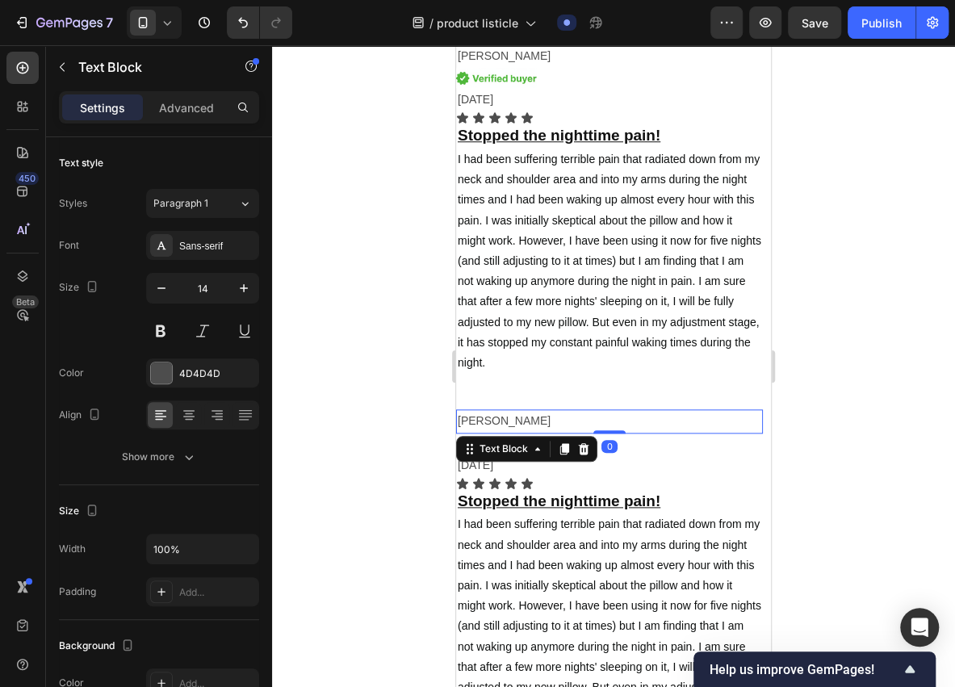
click at [497, 417] on p "Deanna k." at bounding box center [610, 421] width 304 height 20
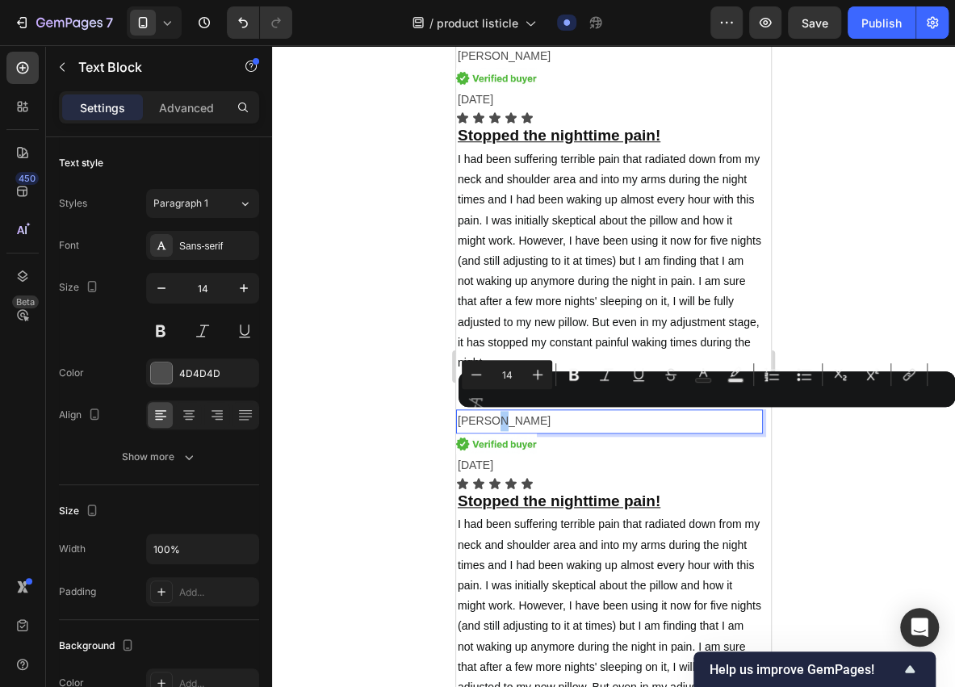
click at [502, 417] on div "Minus 14 Plus Bold Italic Underline Strikethrough Text Color Text Background Co…" at bounding box center [707, 389] width 490 height 58
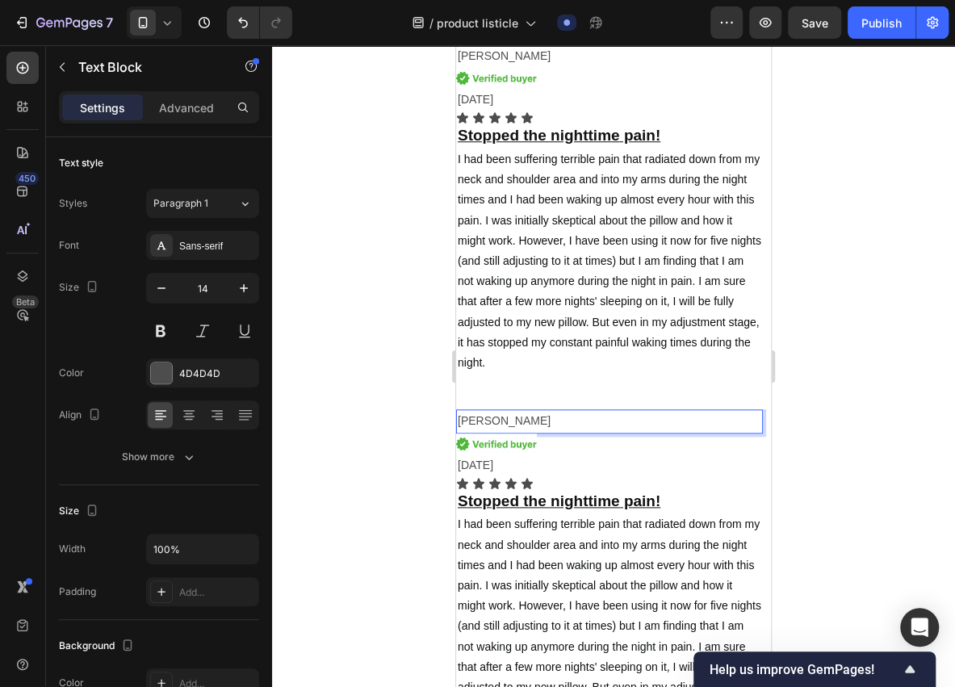
click at [507, 422] on p "Deanna k." at bounding box center [610, 421] width 304 height 20
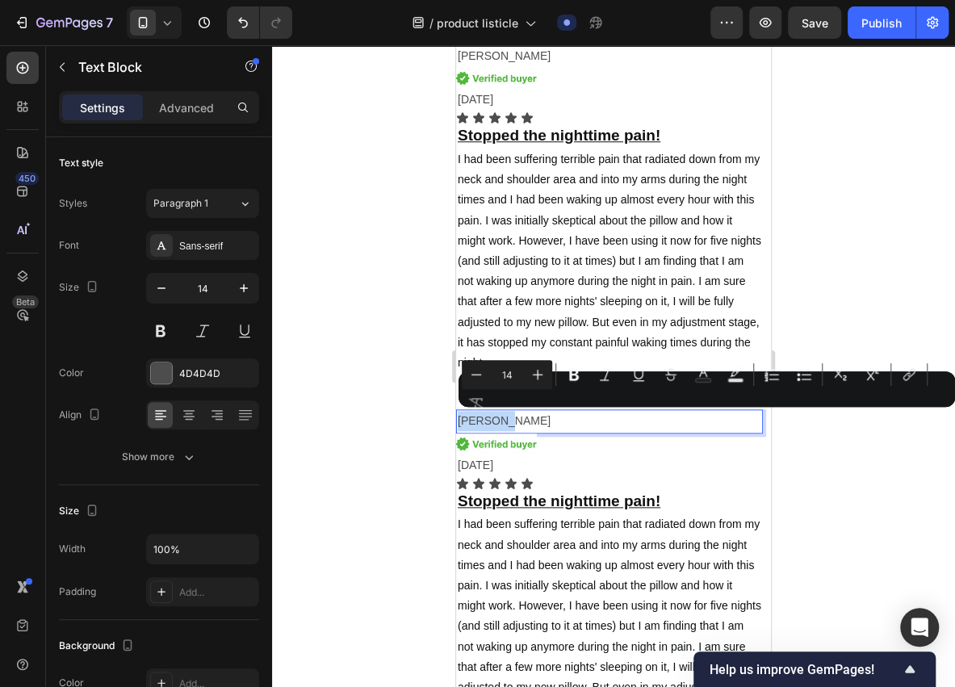
drag, startPoint x: 504, startPoint y: 421, endPoint x: 877, endPoint y: 473, distance: 376.8
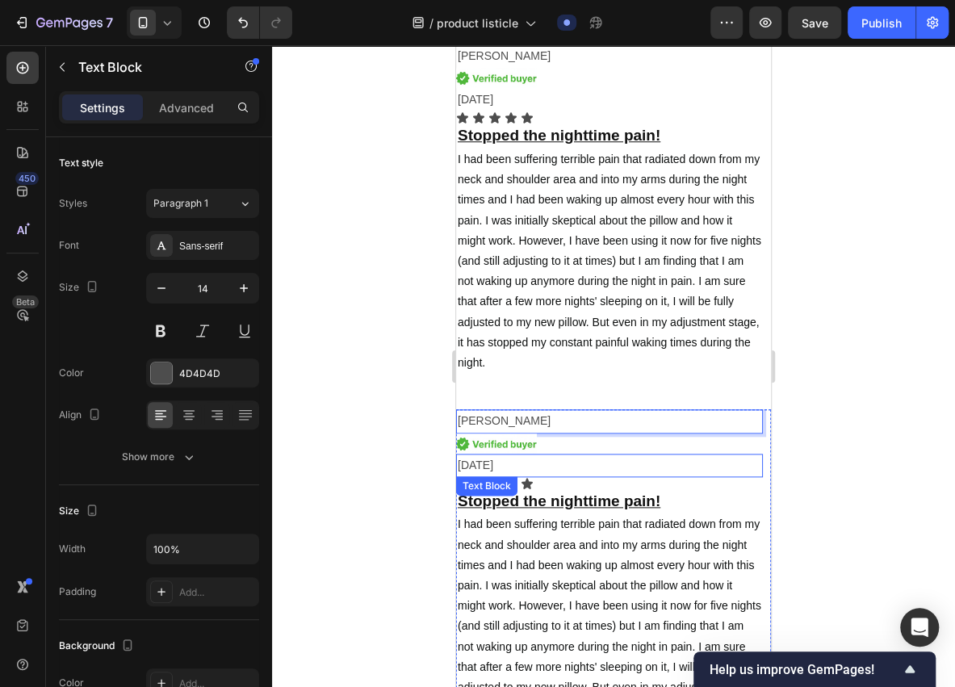
click at [473, 461] on p "12/3/2025" at bounding box center [610, 465] width 304 height 20
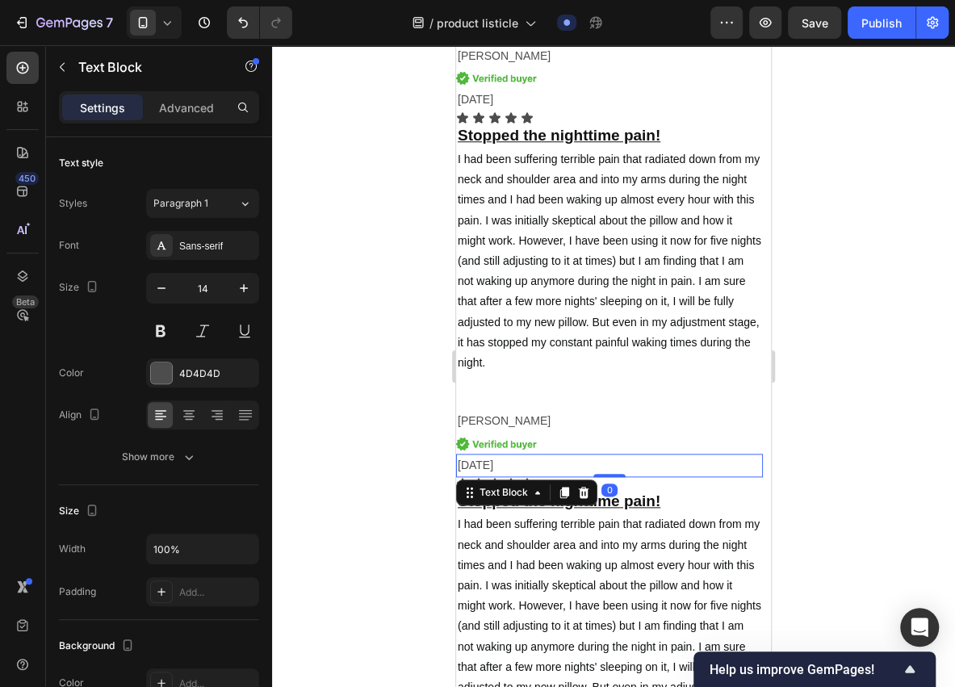
click at [478, 462] on p "12/3/2025" at bounding box center [610, 465] width 304 height 20
click at [466, 464] on p "12/3/2025" at bounding box center [610, 465] width 304 height 20
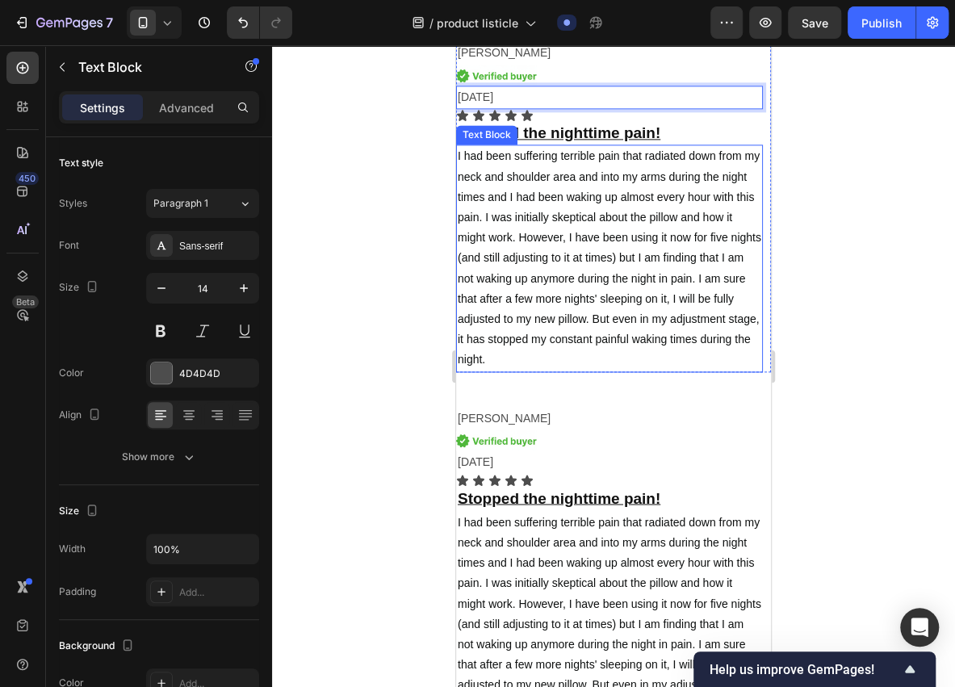
scroll to position [6736, 0]
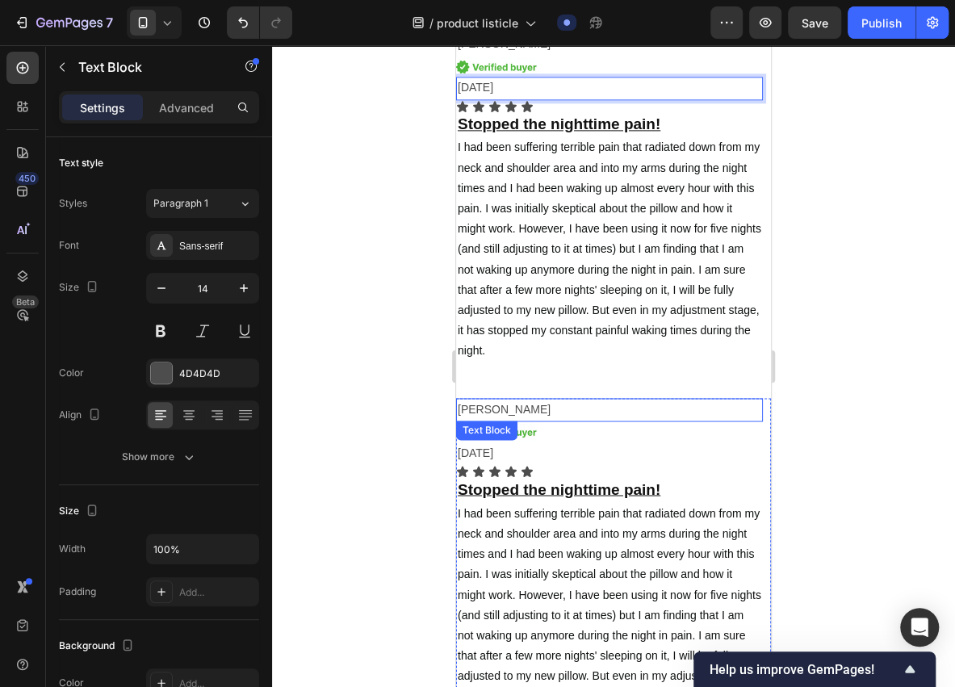
click at [497, 408] on p "Deanna k." at bounding box center [610, 410] width 304 height 20
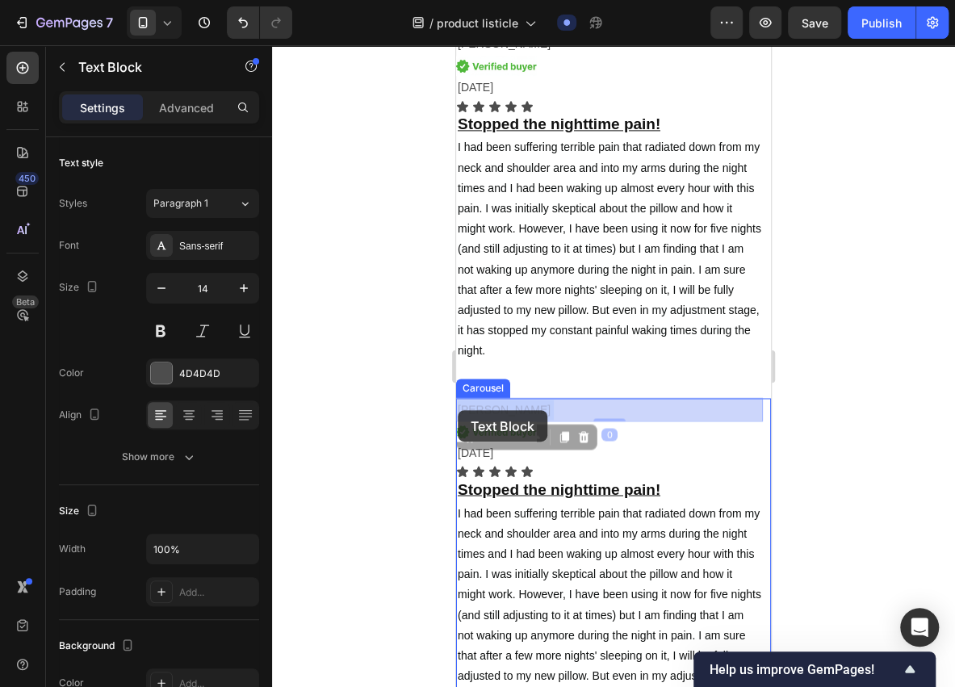
drag, startPoint x: 506, startPoint y: 407, endPoint x: 470, endPoint y: 410, distance: 35.7
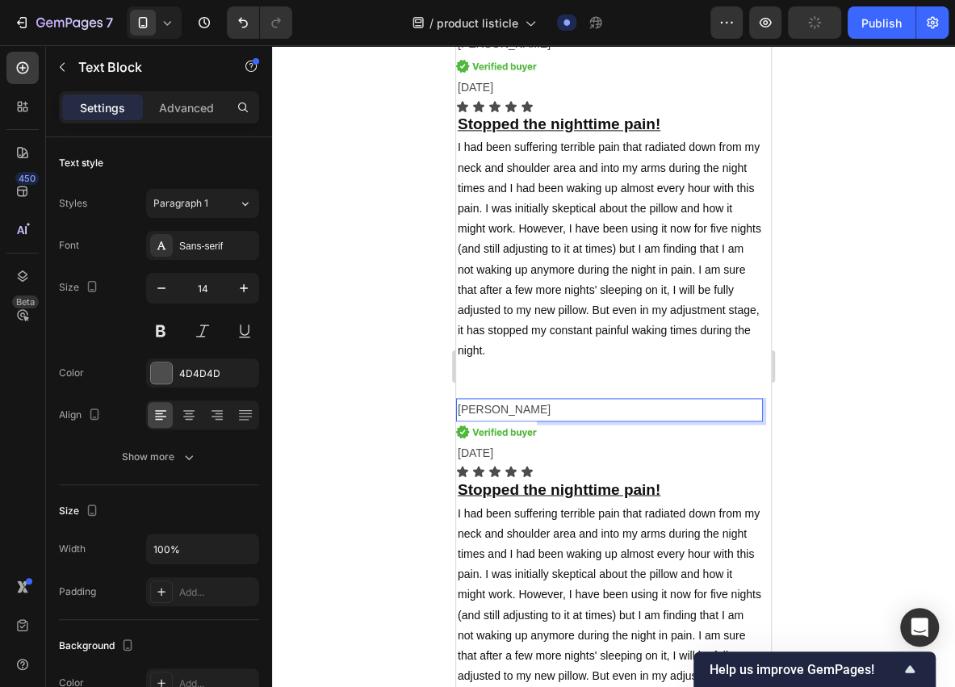
click at [502, 405] on p "Deanna k." at bounding box center [610, 410] width 304 height 20
drag, startPoint x: 502, startPoint y: 405, endPoint x: 488, endPoint y: 406, distance: 14.6
click at [488, 406] on p "Deanna k." at bounding box center [610, 410] width 304 height 20
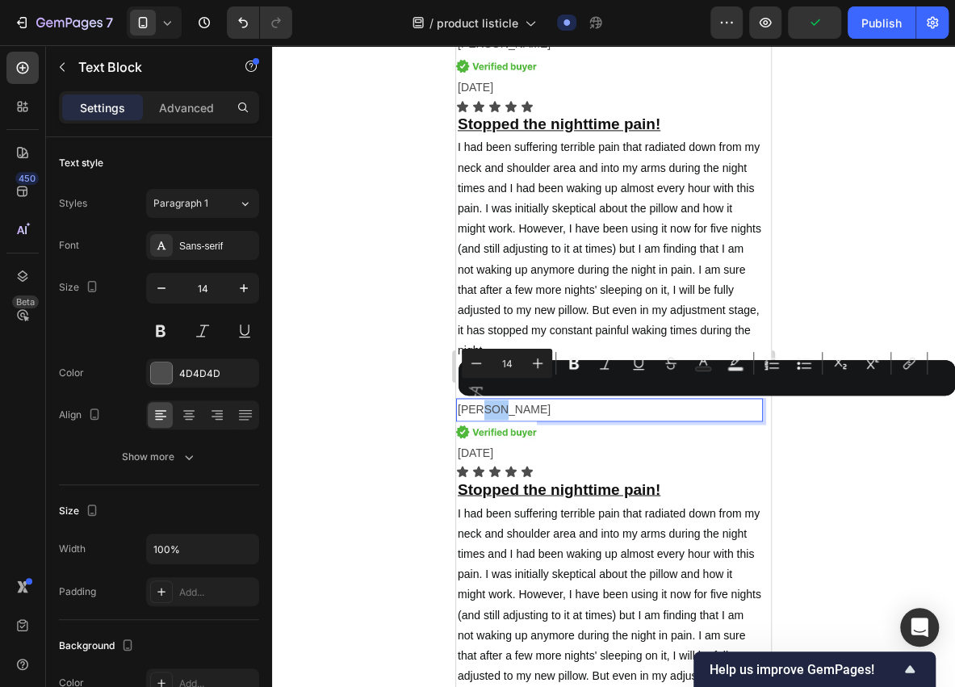
click at [502, 405] on div "Minus 14 Plus Bold Italic Underline Strikethrough Text Color Text Background Co…" at bounding box center [707, 378] width 490 height 58
click at [504, 409] on p "Deanna k." at bounding box center [610, 410] width 304 height 20
drag, startPoint x: 504, startPoint y: 409, endPoint x: 485, endPoint y: 409, distance: 19.4
click at [485, 409] on p "Deanna k." at bounding box center [610, 410] width 304 height 20
click at [499, 407] on p "Deanna k." at bounding box center [610, 410] width 304 height 20
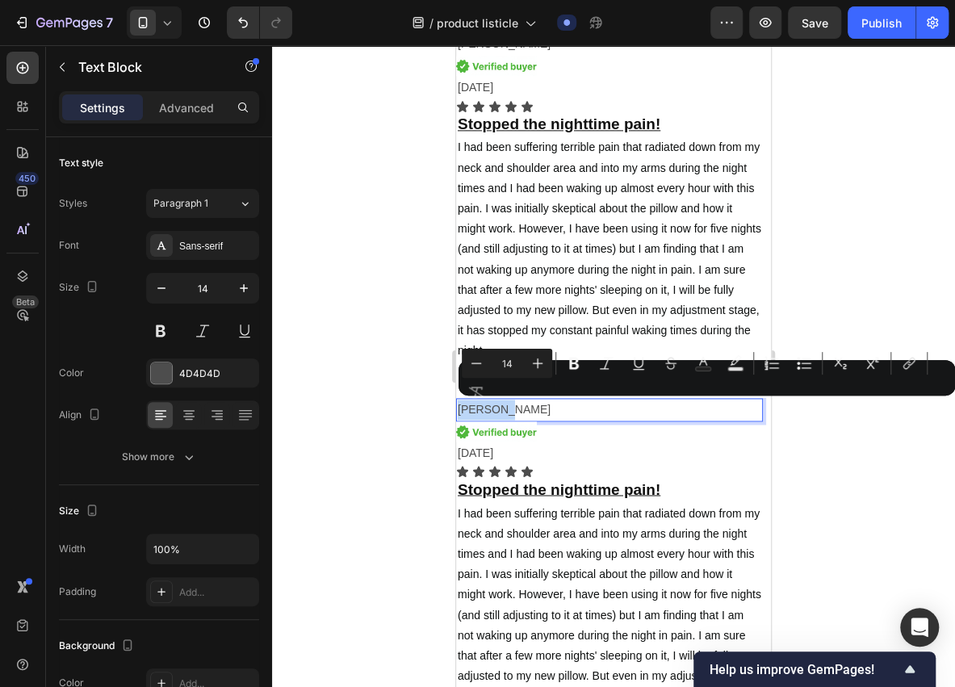
drag, startPoint x: 504, startPoint y: 405, endPoint x: 460, endPoint y: 412, distance: 44.1
click at [460, 412] on p "Deanna k." at bounding box center [610, 410] width 304 height 20
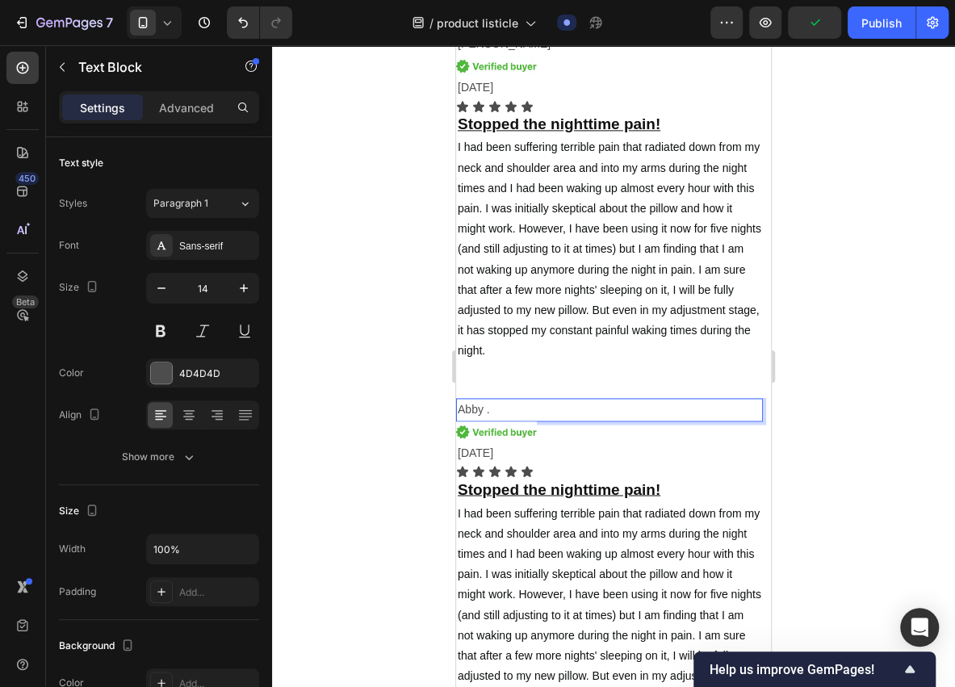
click at [482, 409] on p "Abby ." at bounding box center [610, 410] width 304 height 20
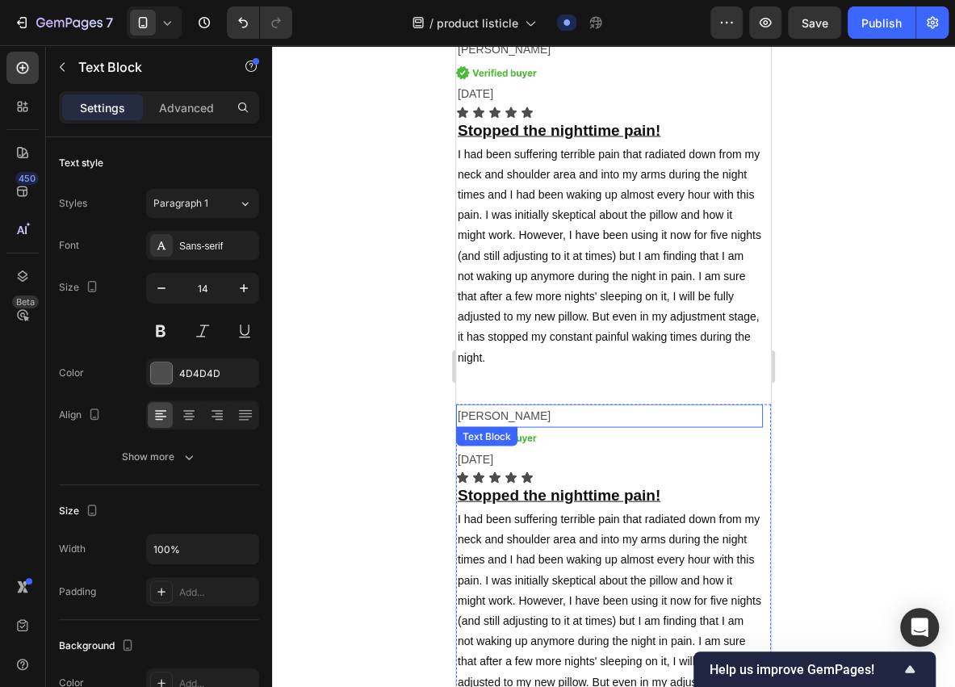
scroll to position [7113, 0]
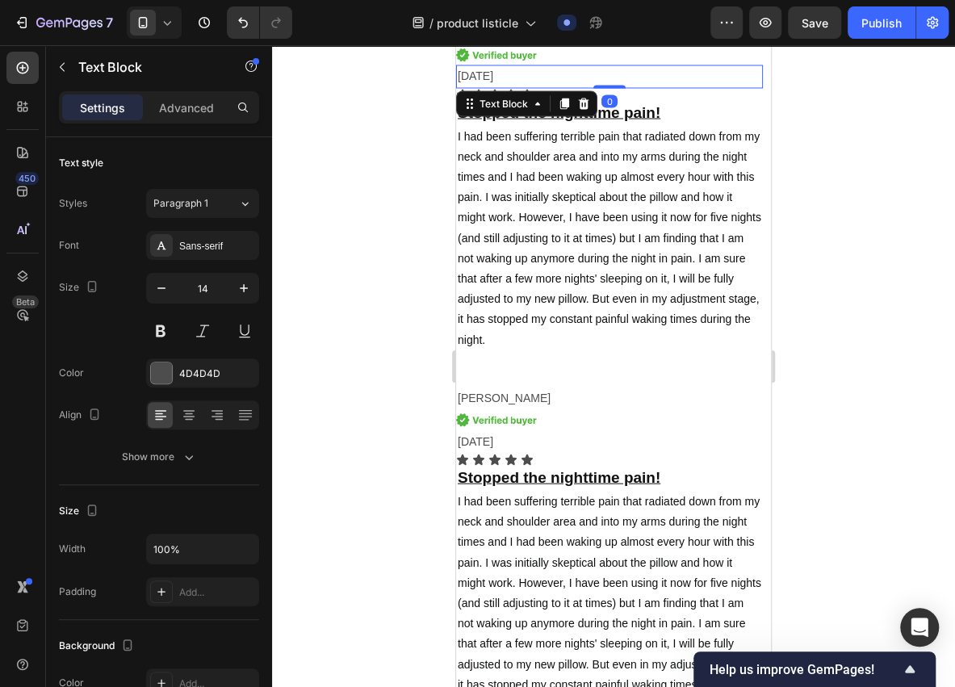
click at [475, 73] on p "12/3/2025" at bounding box center [610, 76] width 304 height 20
click at [467, 75] on p "12/3/2025" at bounding box center [610, 76] width 304 height 20
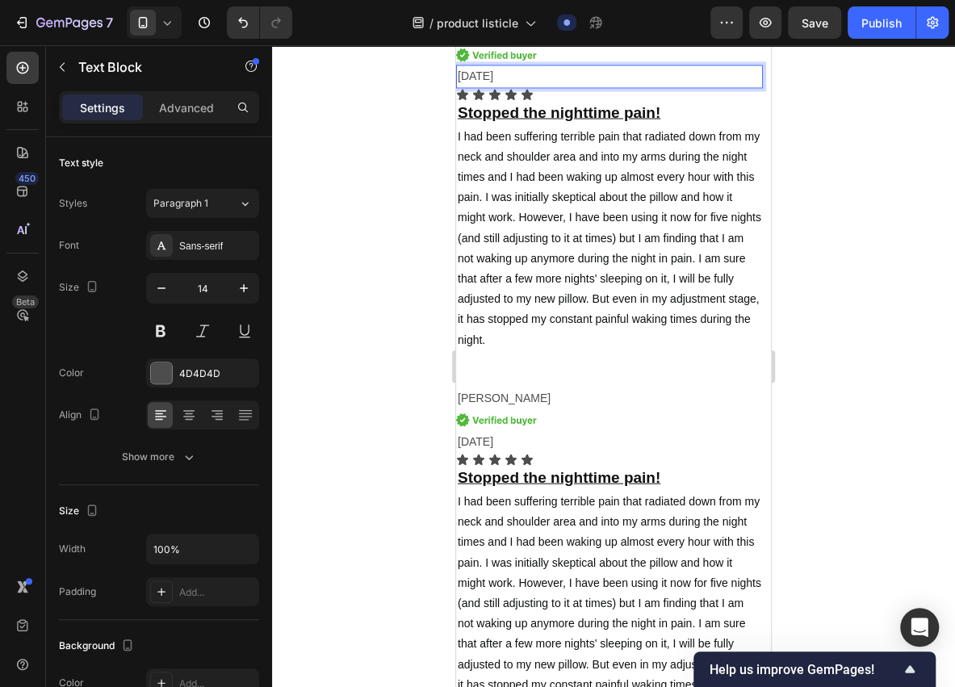
click at [467, 75] on p "12/3/2025" at bounding box center [610, 76] width 304 height 20
click at [468, 74] on p "12/3/2025" at bounding box center [610, 76] width 304 height 20
click at [502, 396] on p "Deanna k." at bounding box center [610, 398] width 304 height 20
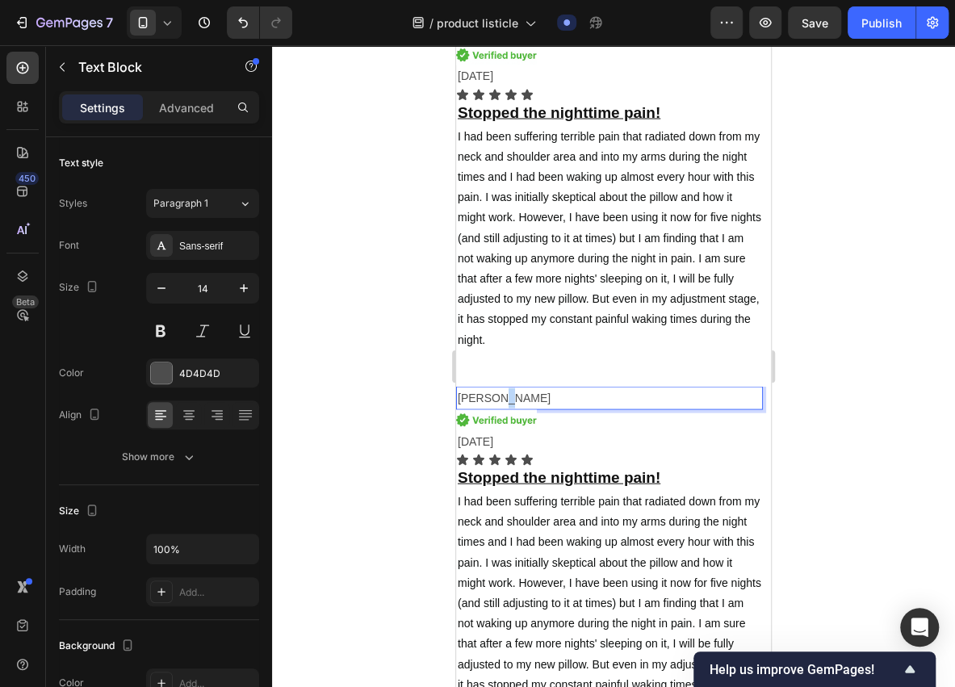
click at [502, 396] on p "Deanna k." at bounding box center [610, 398] width 304 height 20
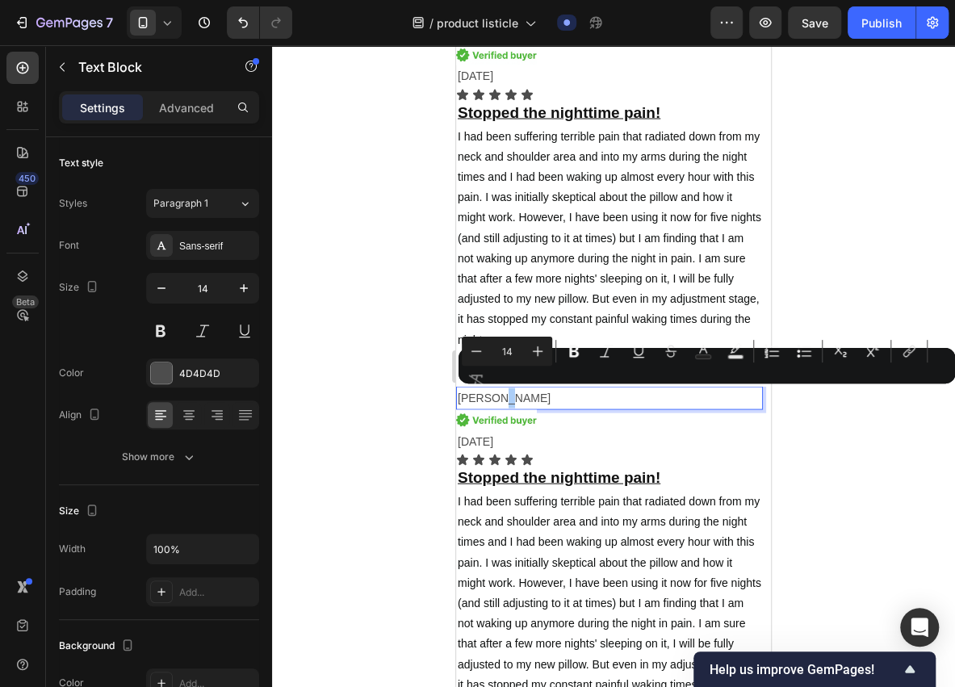
click at [506, 394] on div "Minus 14 Plus Bold Italic Underline Strikethrough Text Color Text Background Co…" at bounding box center [707, 366] width 490 height 58
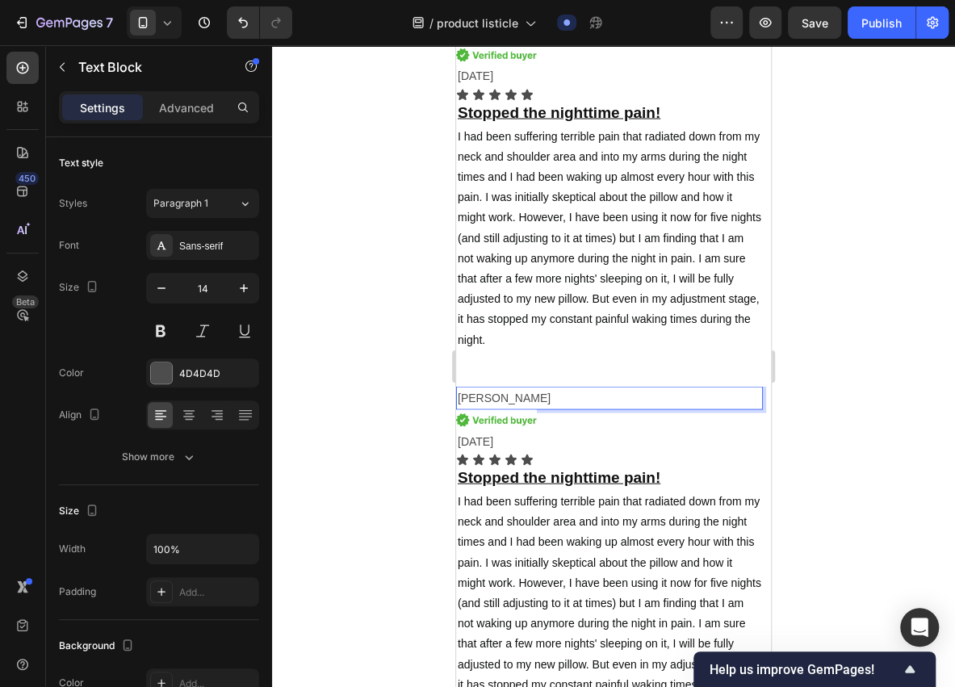
click at [495, 395] on p "Deanna k." at bounding box center [610, 398] width 304 height 20
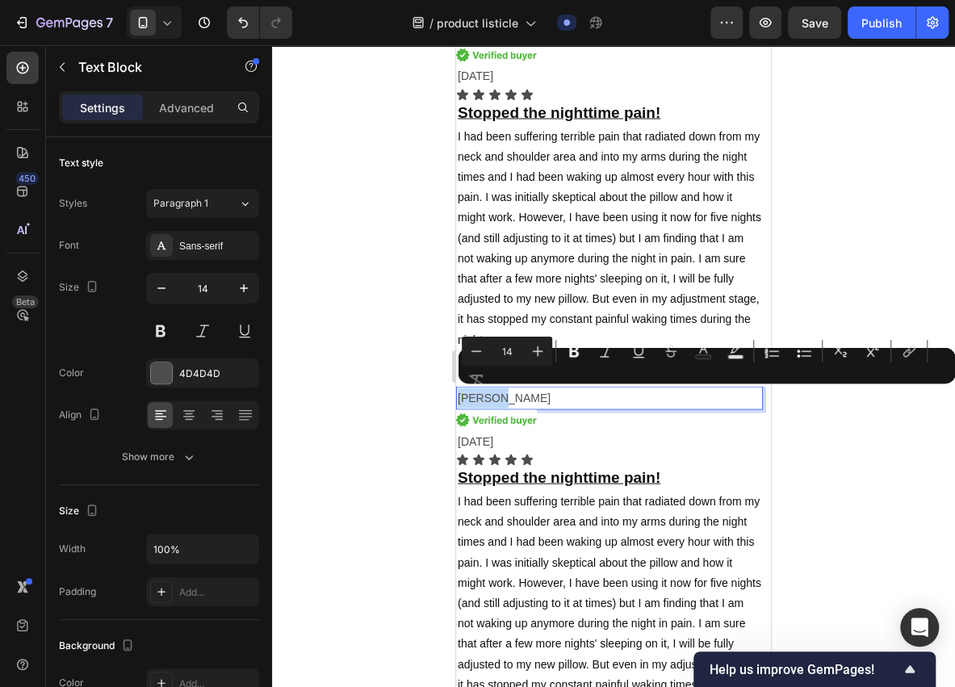
drag, startPoint x: 502, startPoint y: 395, endPoint x: 447, endPoint y: 399, distance: 55.9
click at [510, 398] on p "Deanna k." at bounding box center [610, 398] width 304 height 20
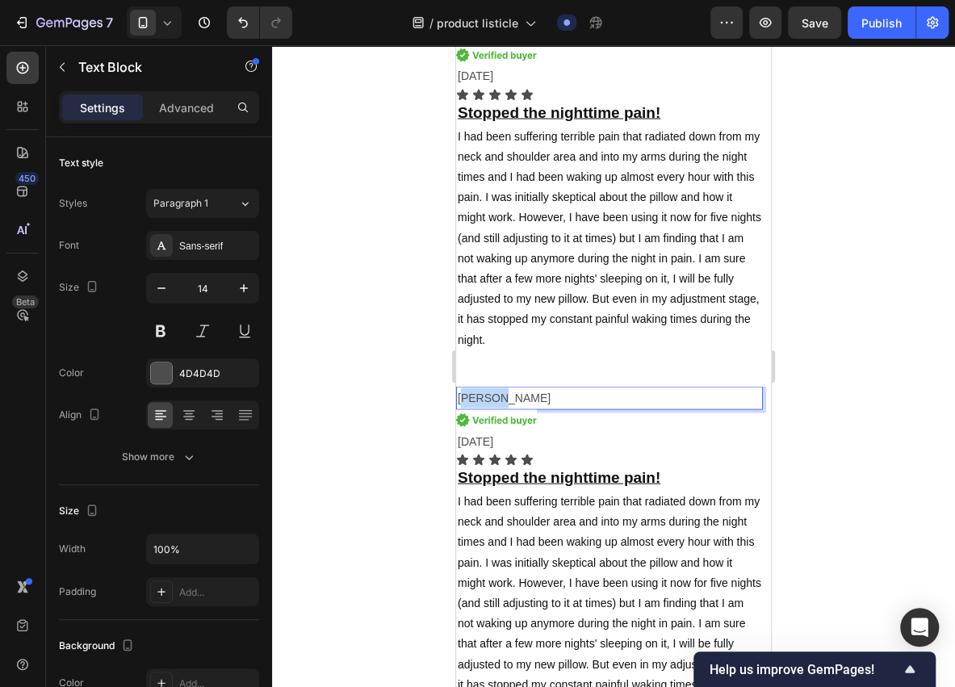
drag, startPoint x: 502, startPoint y: 394, endPoint x: 468, endPoint y: 397, distance: 34.1
click at [468, 397] on p "Deanna k." at bounding box center [610, 398] width 304 height 20
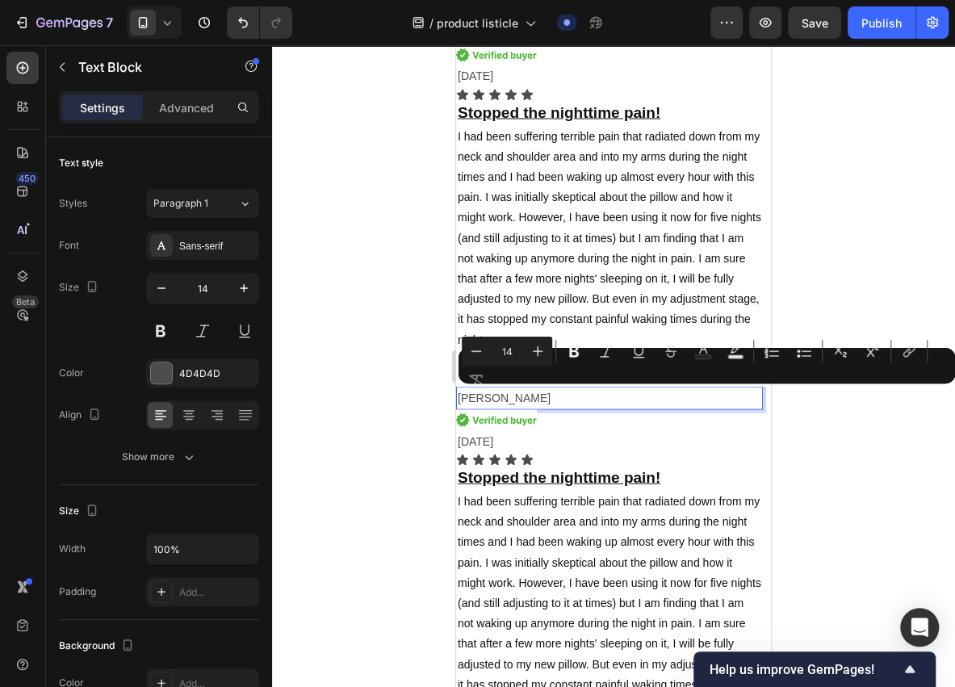
click at [509, 395] on p "Deanna k." at bounding box center [610, 398] width 304 height 20
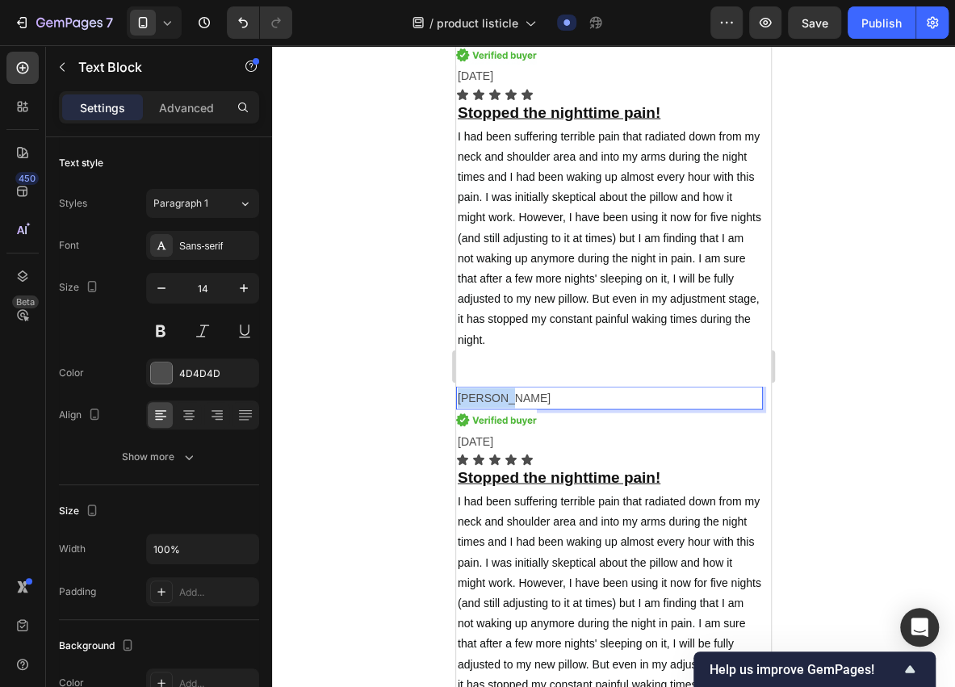
drag, startPoint x: 505, startPoint y: 395, endPoint x: 912, endPoint y: 447, distance: 410.4
click at [456, 402] on div "Deanna k." at bounding box center [609, 397] width 307 height 23
click at [484, 442] on p "12/3/2025" at bounding box center [610, 441] width 304 height 20
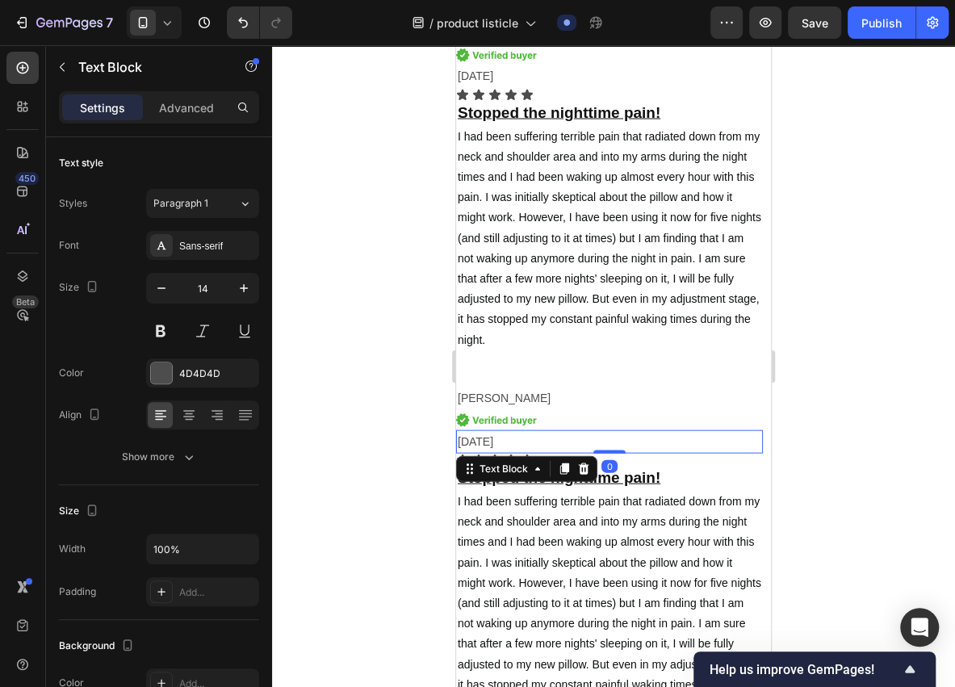
click at [473, 442] on p "12/3/2025" at bounding box center [610, 441] width 304 height 20
click at [476, 441] on p "12/3/2025" at bounding box center [610, 441] width 304 height 20
click at [476, 440] on p "12/3/2025" at bounding box center [610, 441] width 304 height 20
click at [466, 440] on p "12/6/2025" at bounding box center [610, 441] width 304 height 20
click at [469, 439] on p "12/6/2025" at bounding box center [610, 441] width 304 height 20
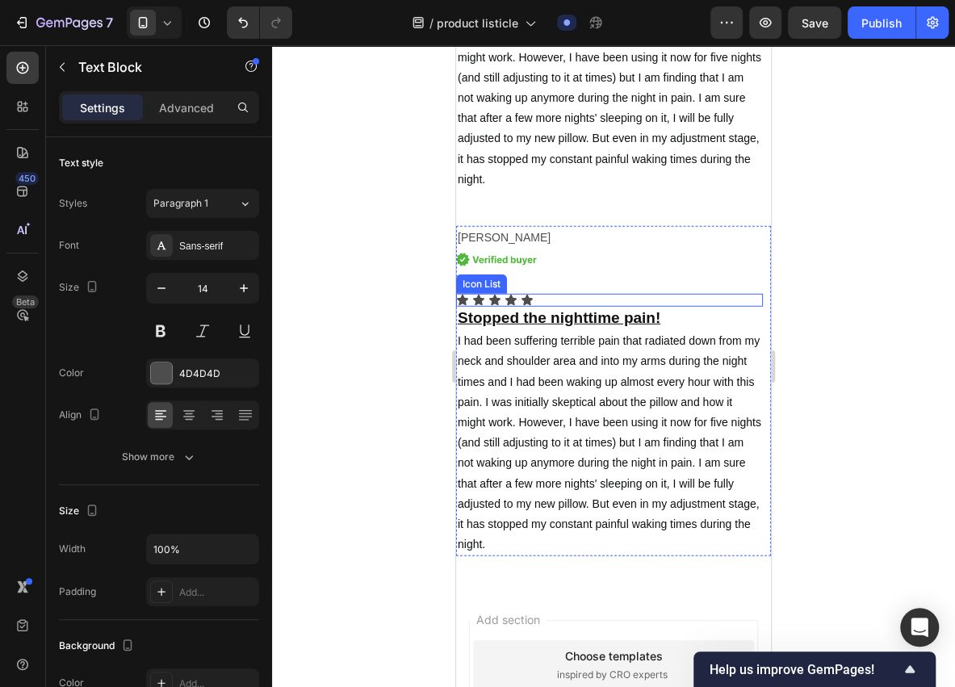
scroll to position [7705, 0]
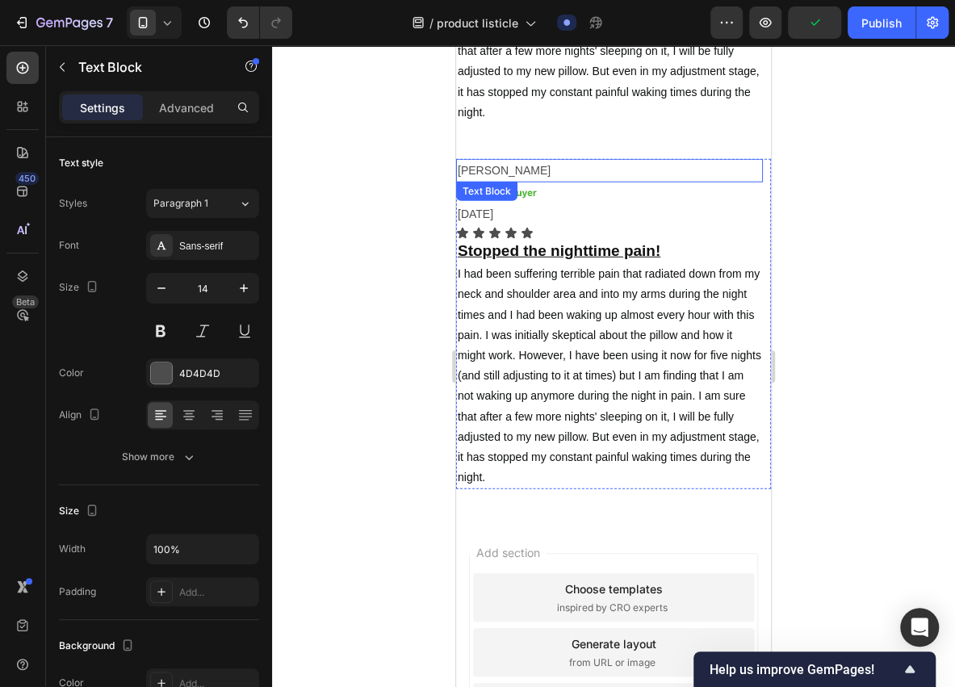
click at [506, 170] on p "Deanna k." at bounding box center [610, 171] width 304 height 20
